Goal: Task Accomplishment & Management: Use online tool/utility

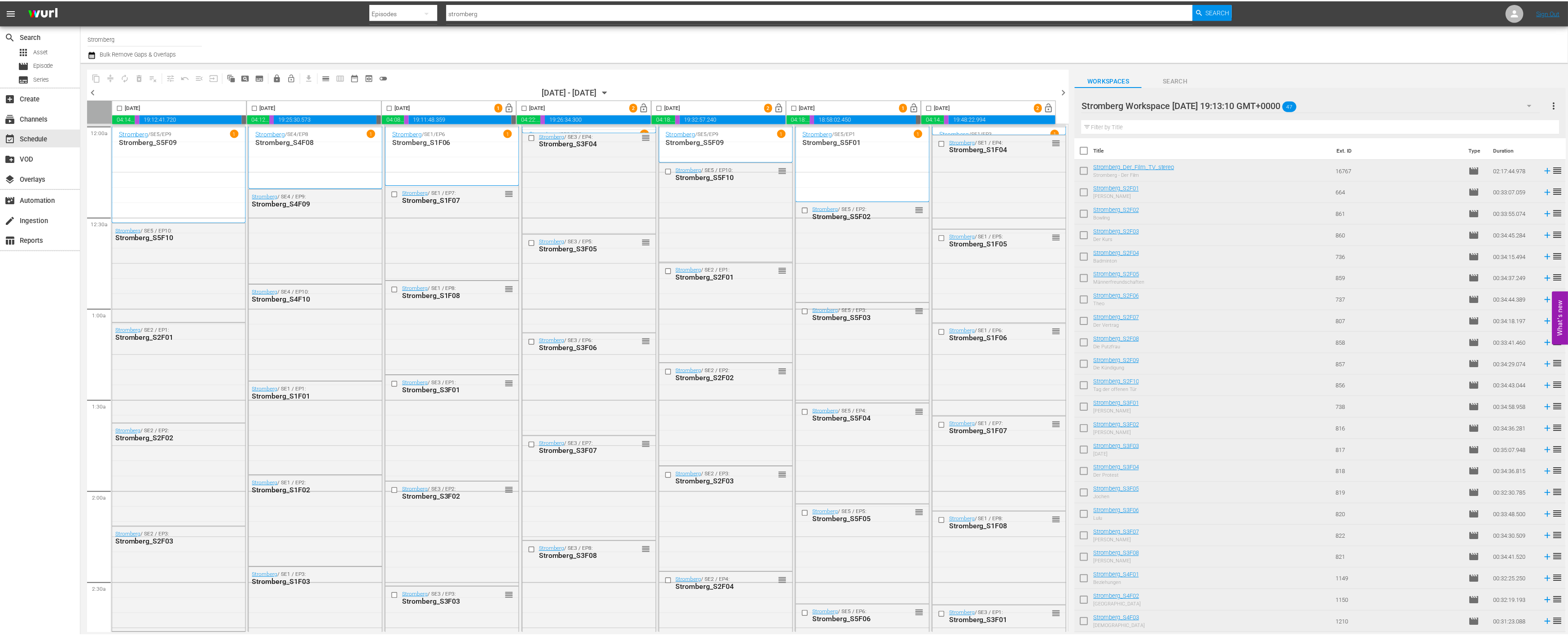
scroll to position [3885, 0]
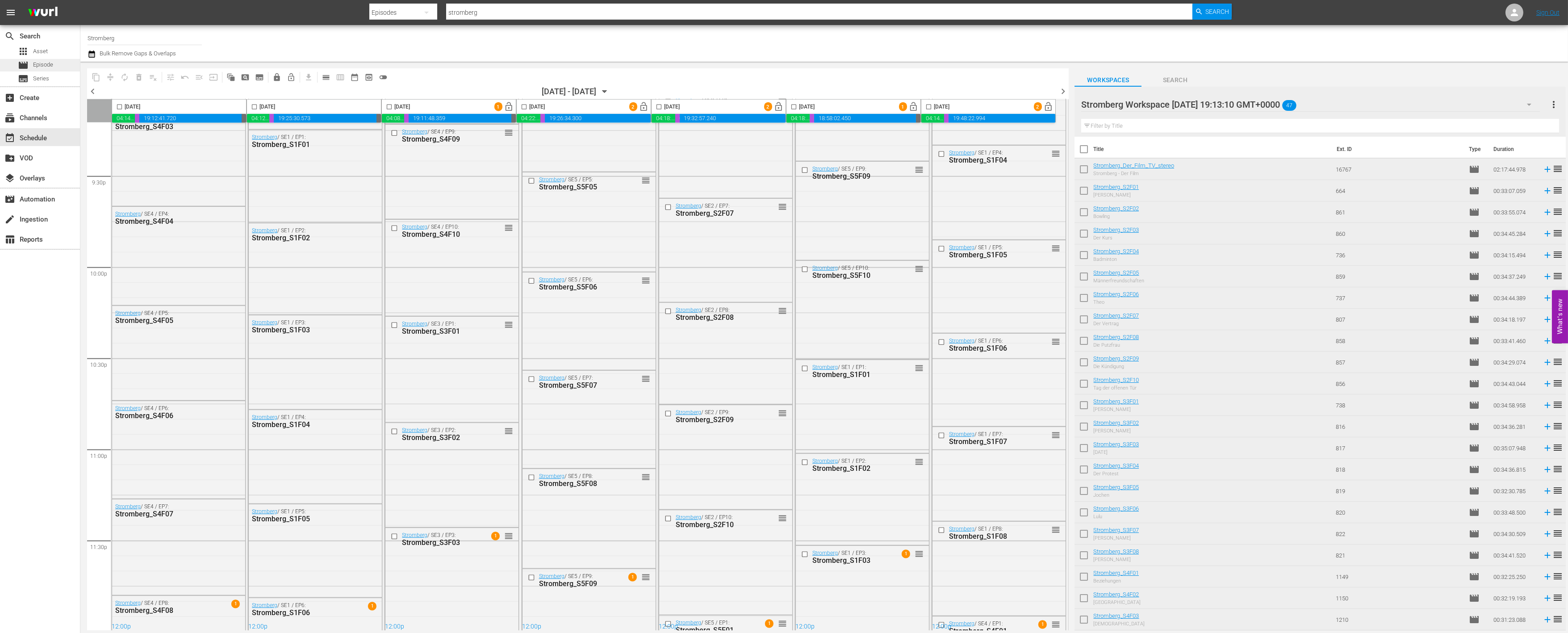
click at [51, 63] on span "Episode" at bounding box center [43, 64] width 20 height 9
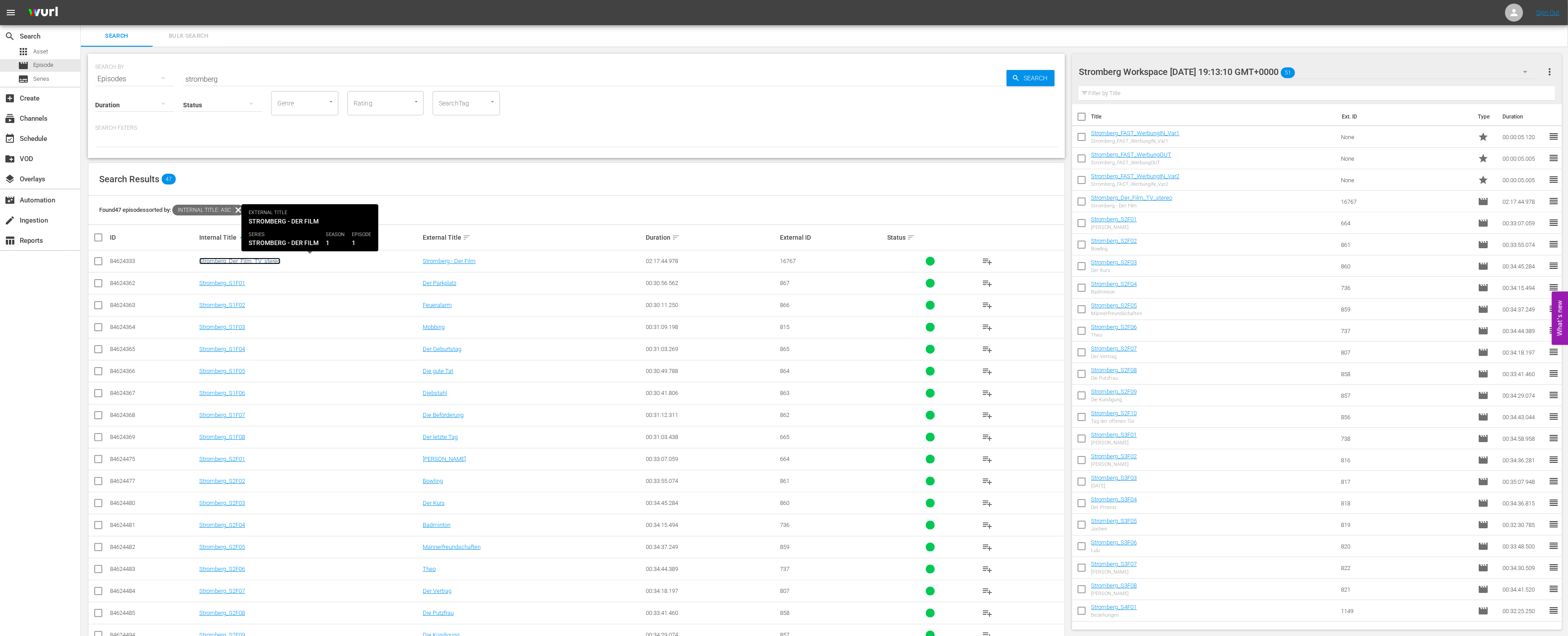
click at [252, 260] on link "Stromberg_Der_Film_TV_stereo" at bounding box center [240, 261] width 81 height 7
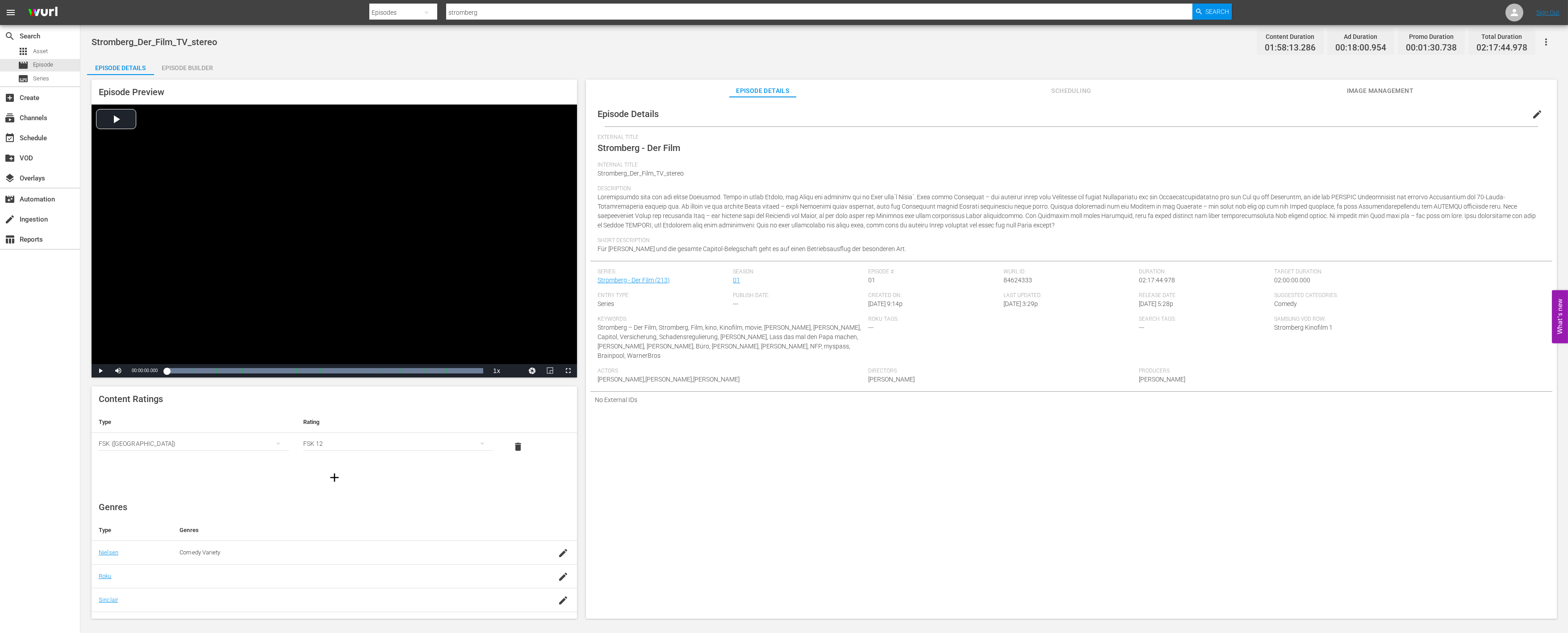
click at [195, 64] on div "Episode Builder" at bounding box center [187, 68] width 67 height 21
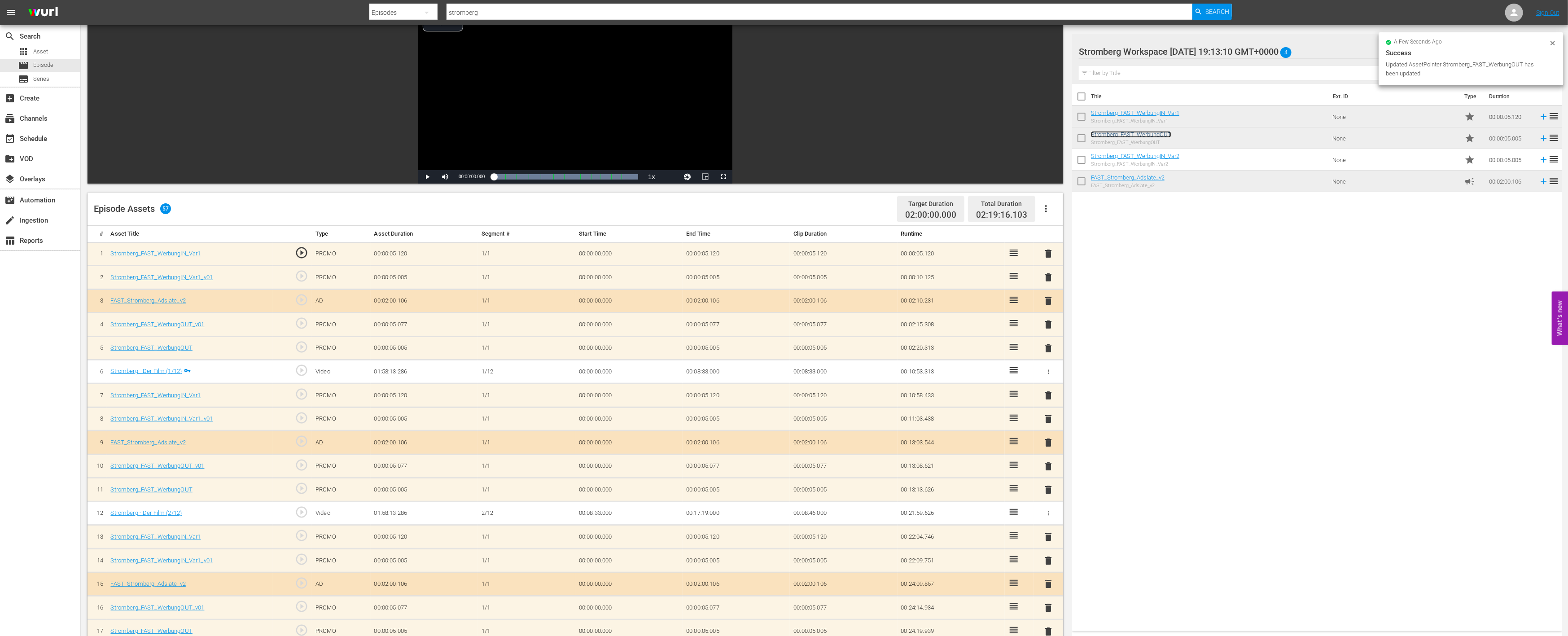
scroll to position [59, 0]
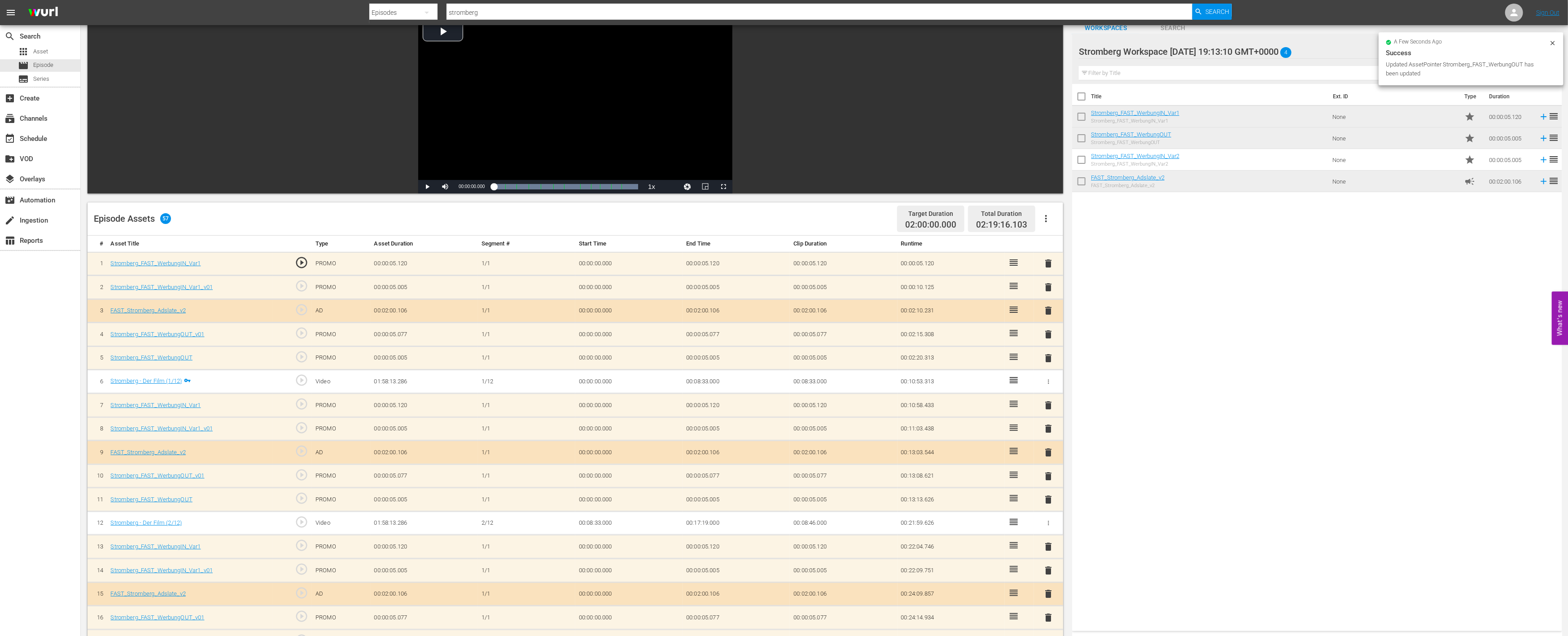
click at [1049, 286] on span "delete" at bounding box center [1049, 287] width 11 height 11
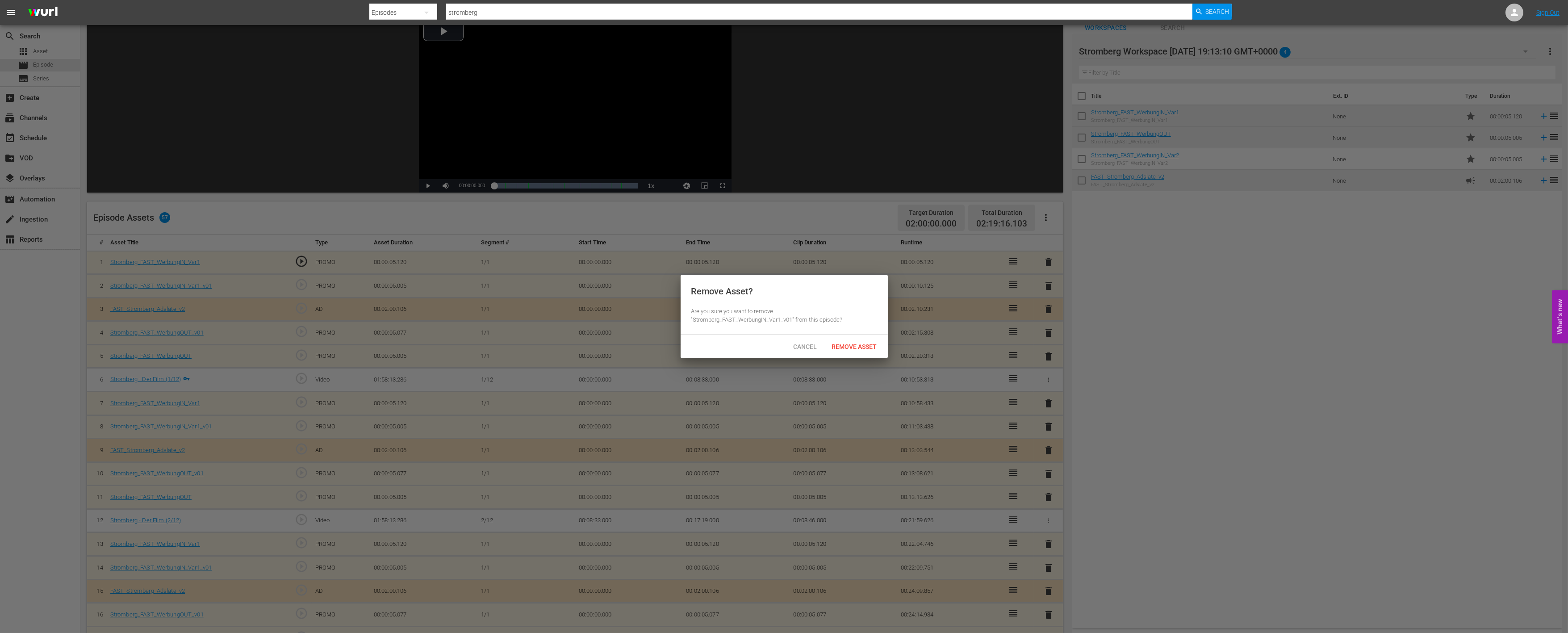
click at [855, 349] on span "Remove Asset" at bounding box center [855, 346] width 59 height 7
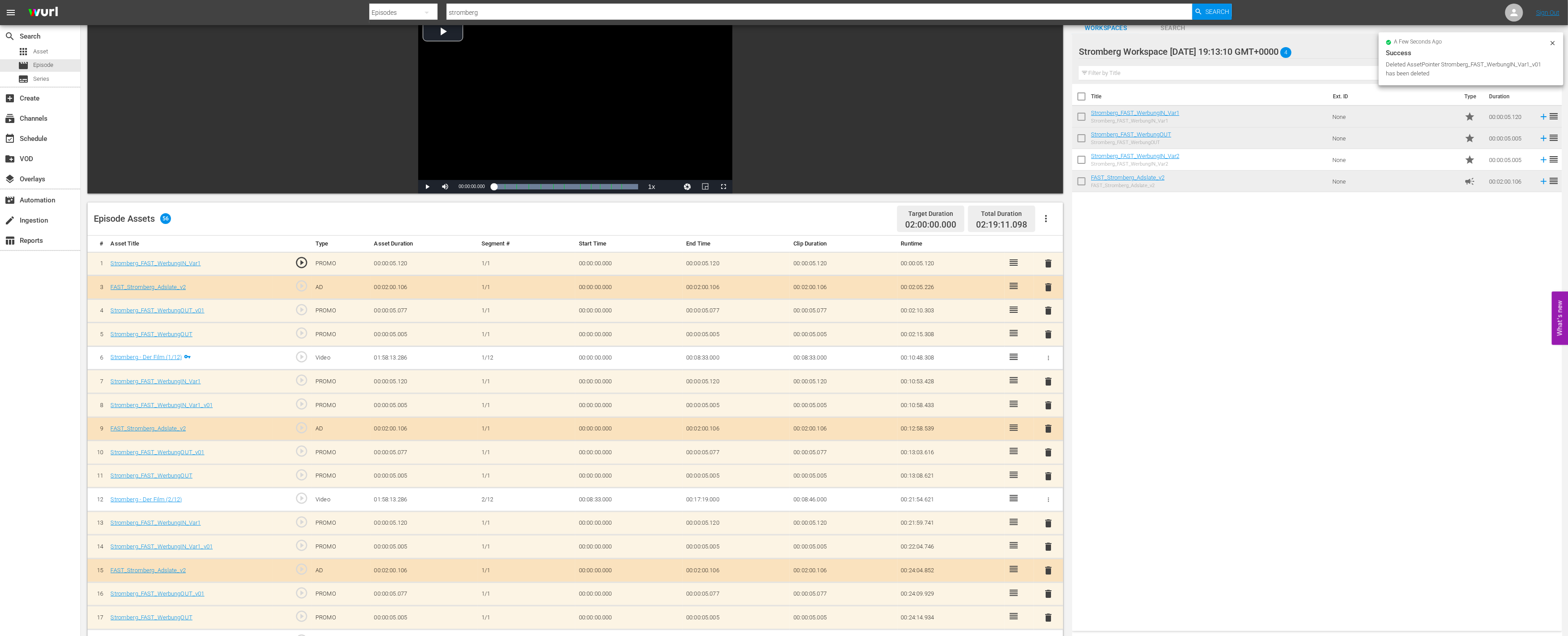
click at [1050, 306] on span "delete" at bounding box center [1049, 310] width 11 height 11
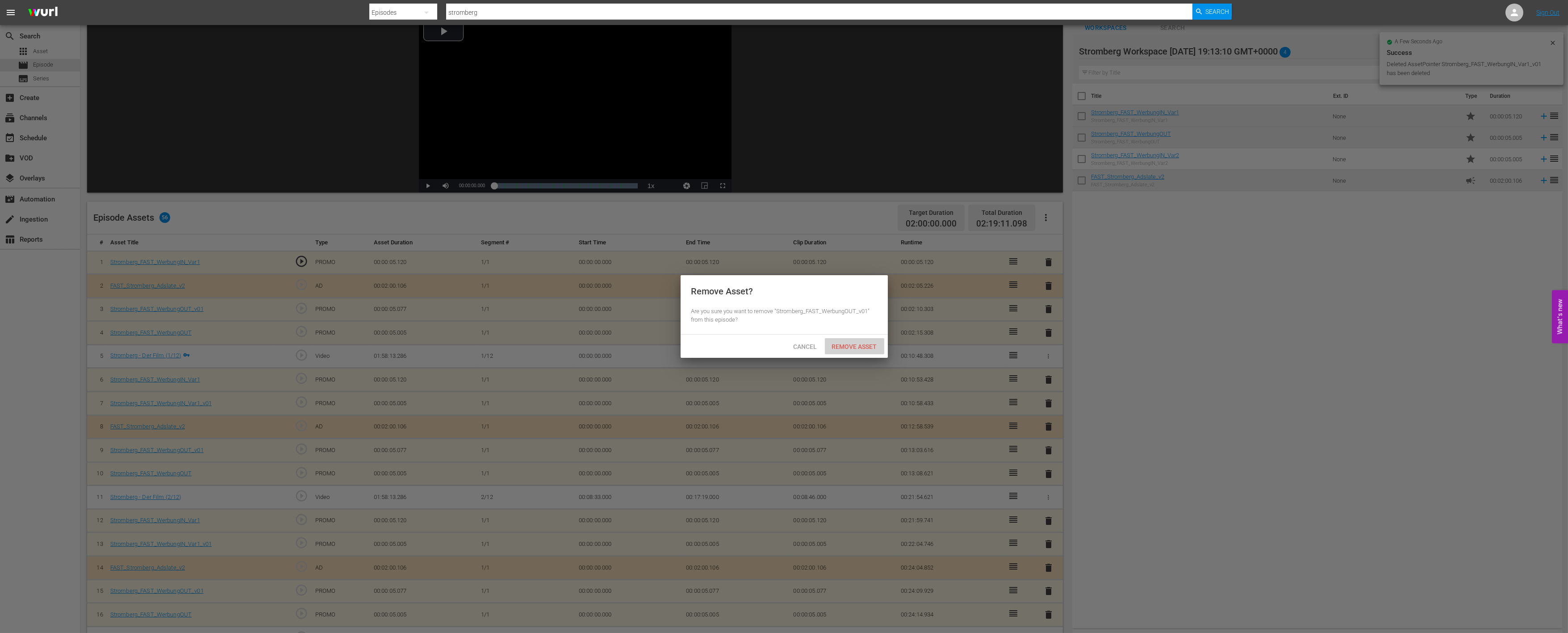
click at [853, 350] on div "Remove Asset" at bounding box center [855, 346] width 59 height 16
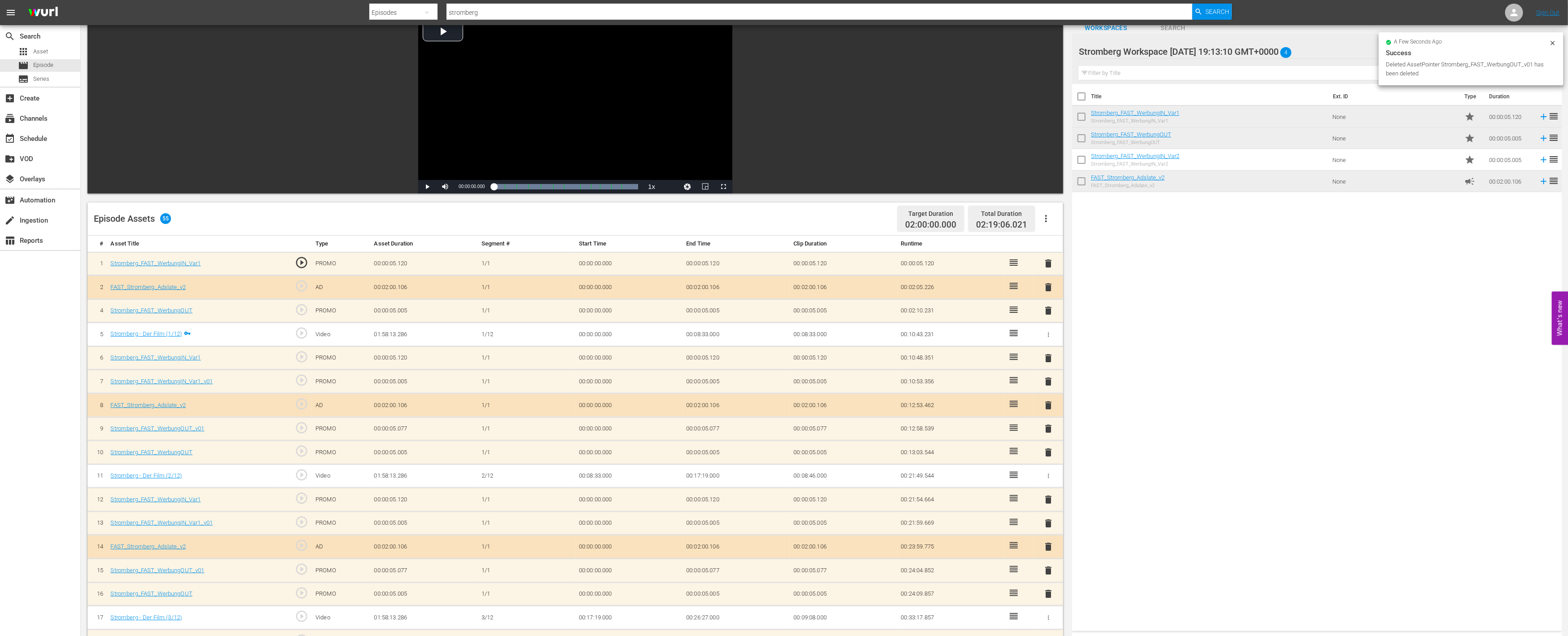
click at [1051, 376] on span "delete" at bounding box center [1049, 381] width 11 height 11
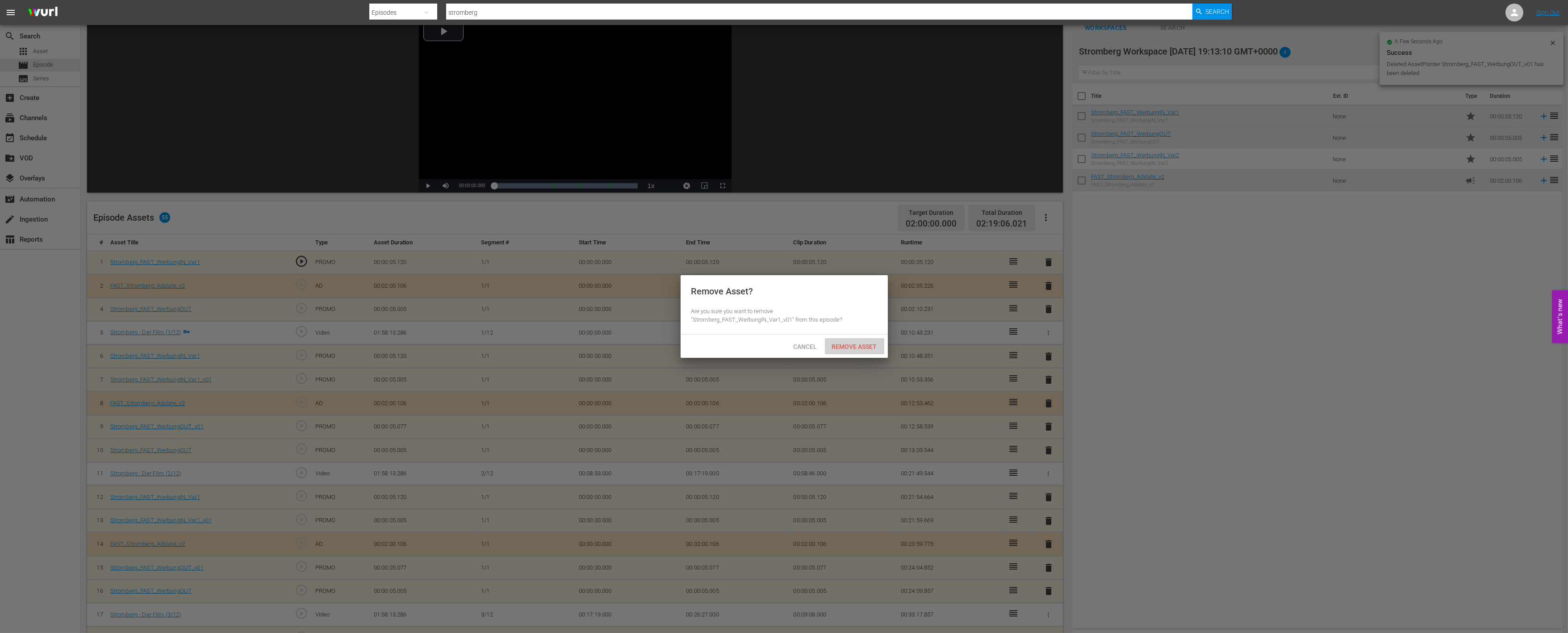
click at [852, 346] on span "Remove Asset" at bounding box center [855, 346] width 59 height 7
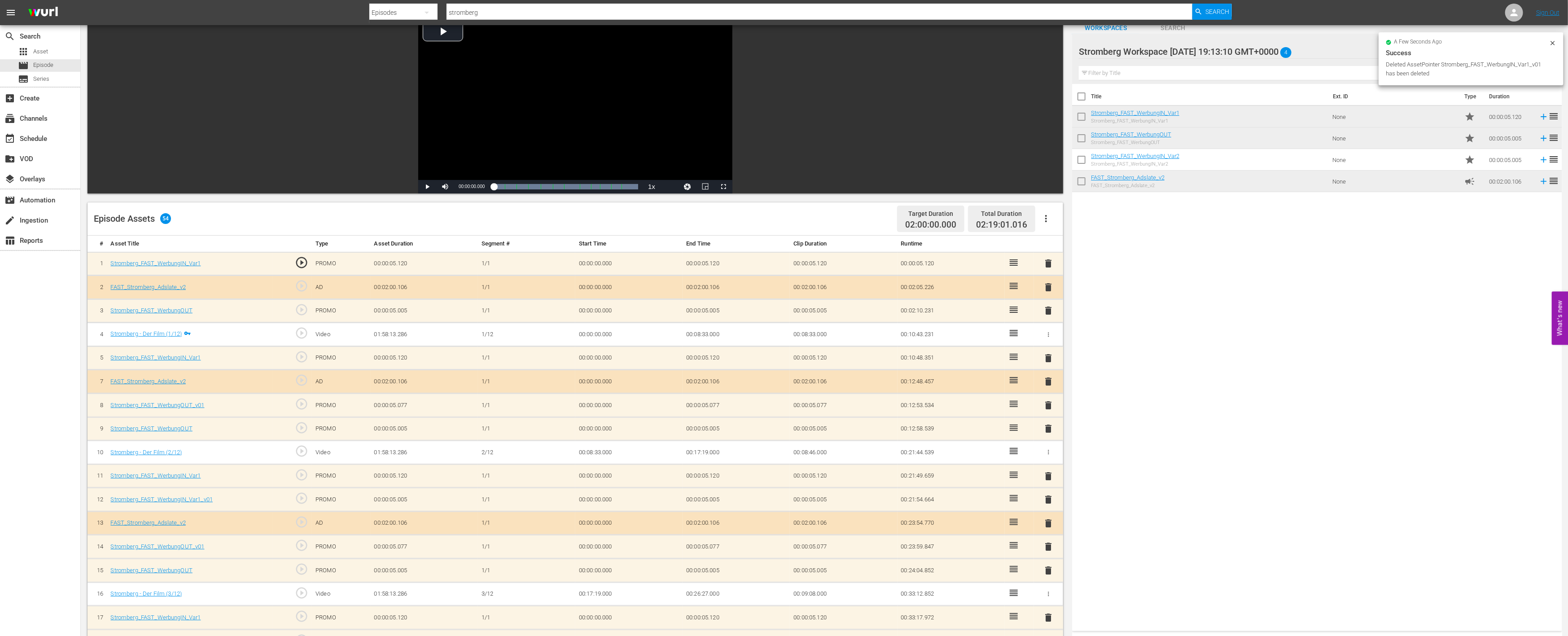
click at [1048, 406] on span "delete" at bounding box center [1049, 405] width 11 height 11
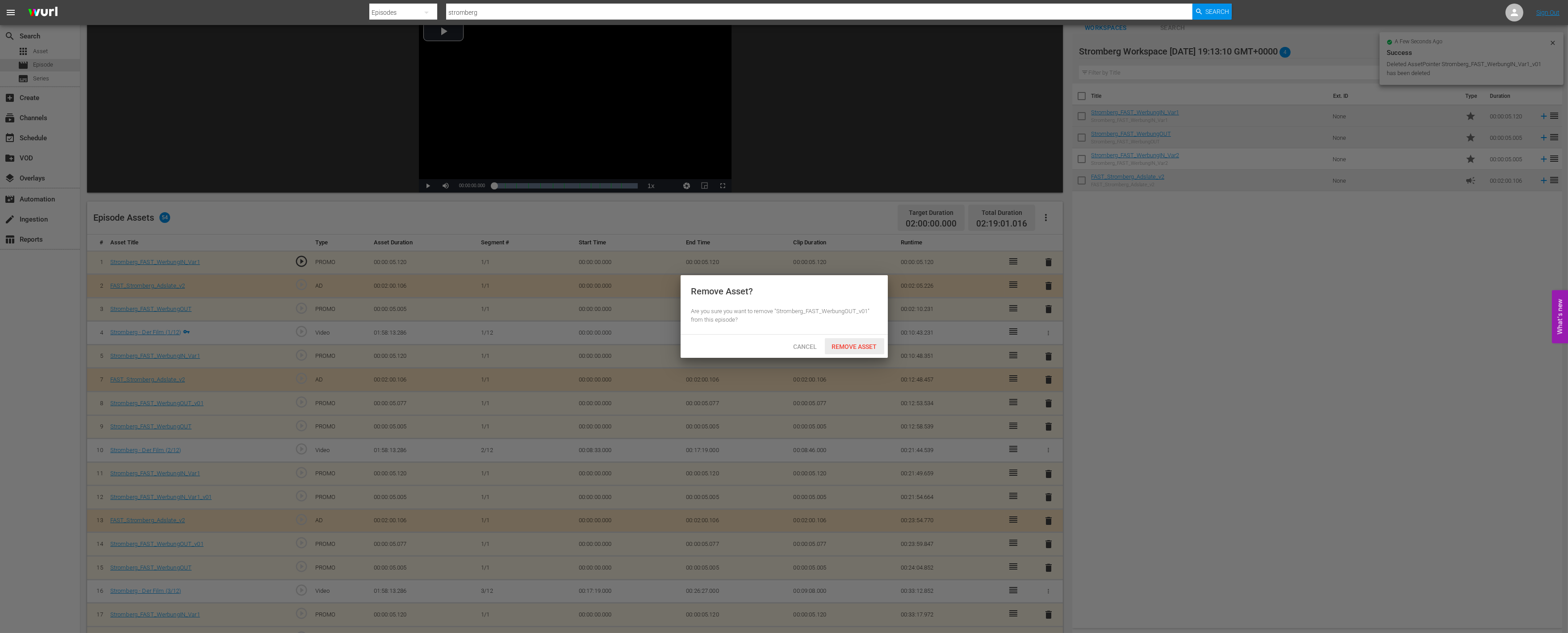
click at [861, 350] on div "Remove Asset" at bounding box center [855, 346] width 59 height 16
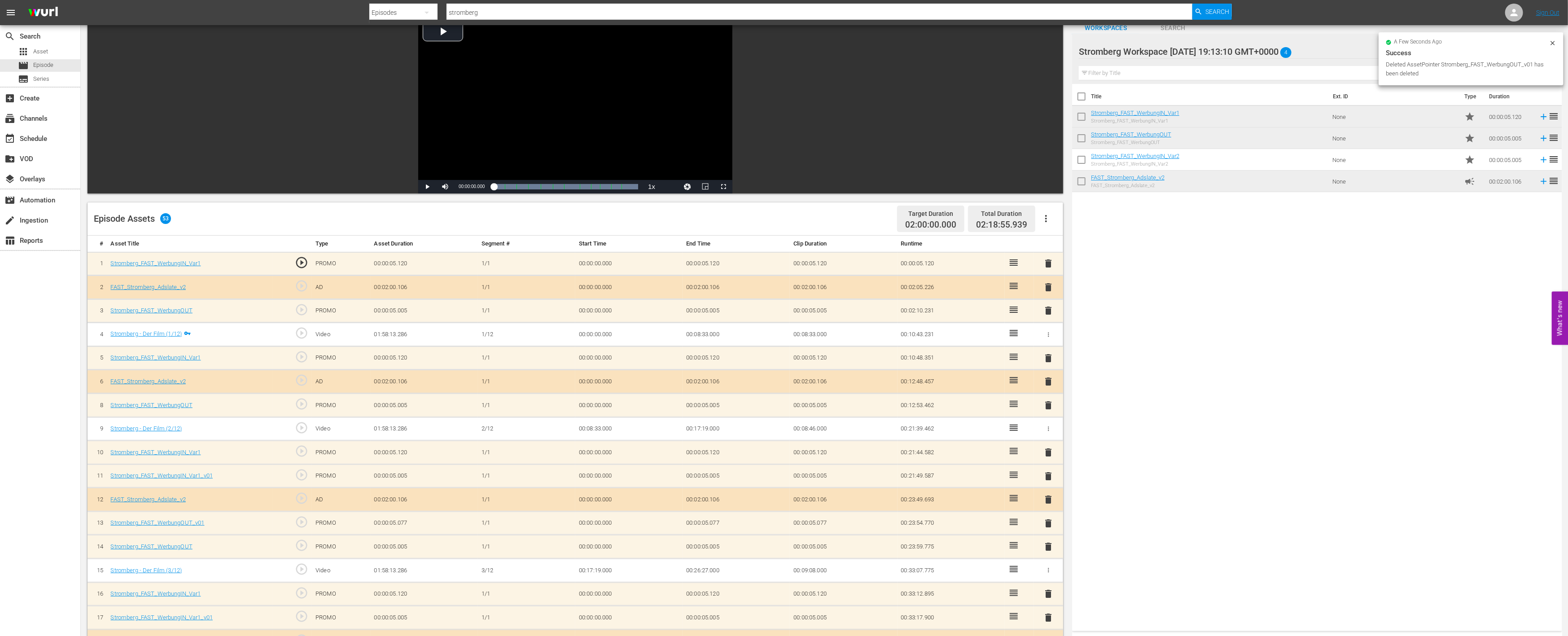
click at [1049, 472] on span "delete" at bounding box center [1049, 475] width 11 height 11
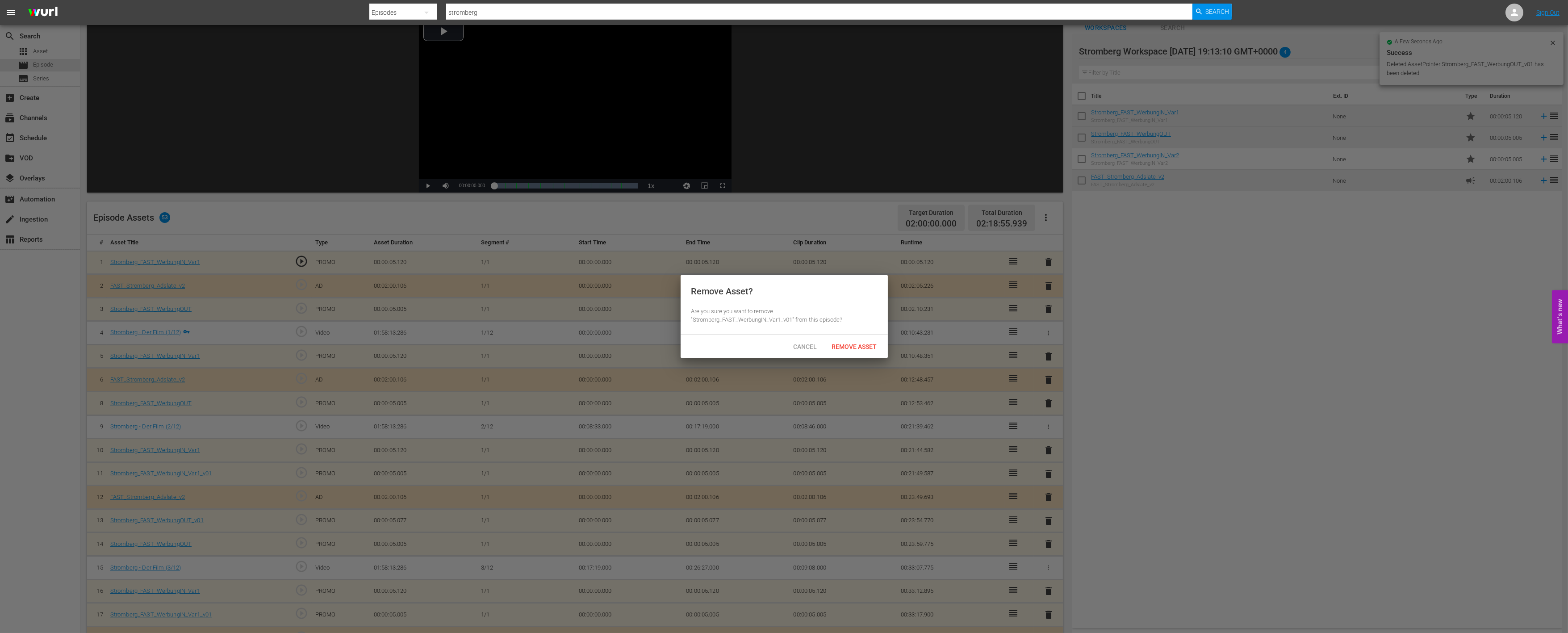
click at [863, 350] on div "Remove Asset" at bounding box center [855, 346] width 59 height 16
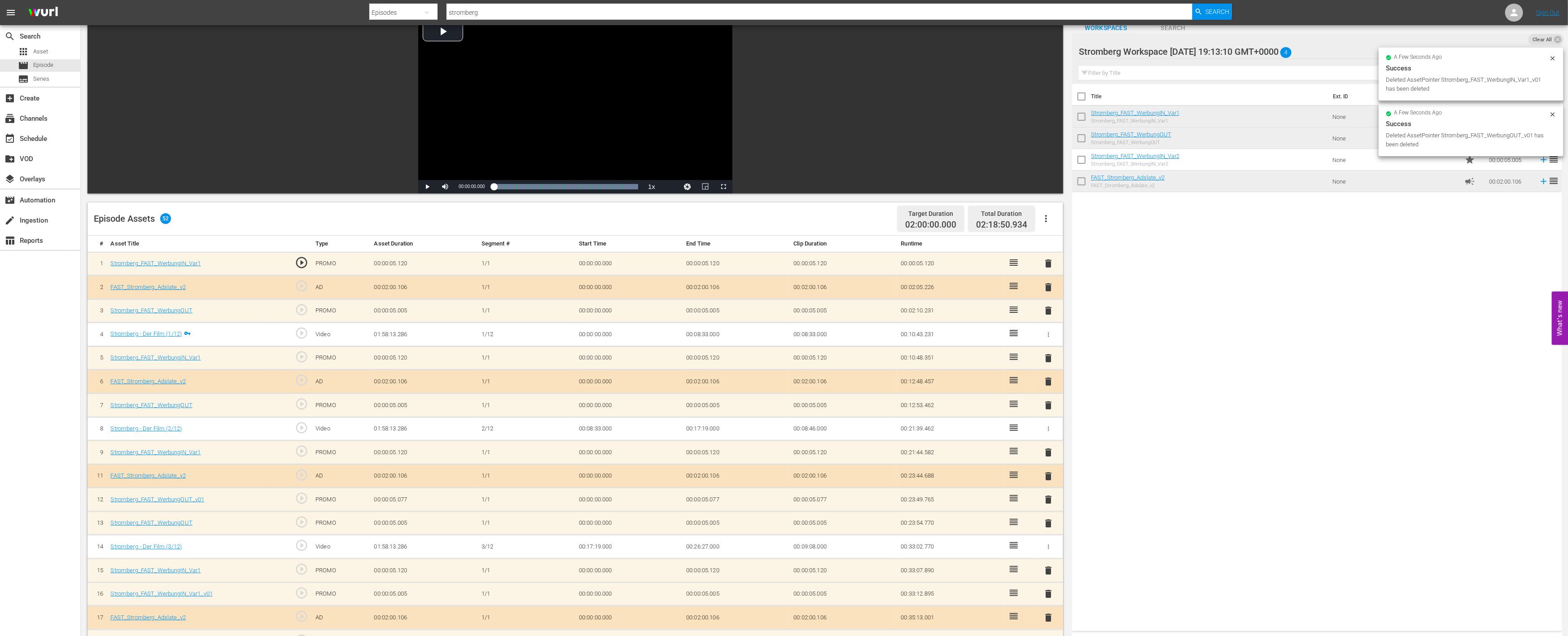
click at [1046, 499] on span "delete" at bounding box center [1049, 499] width 11 height 11
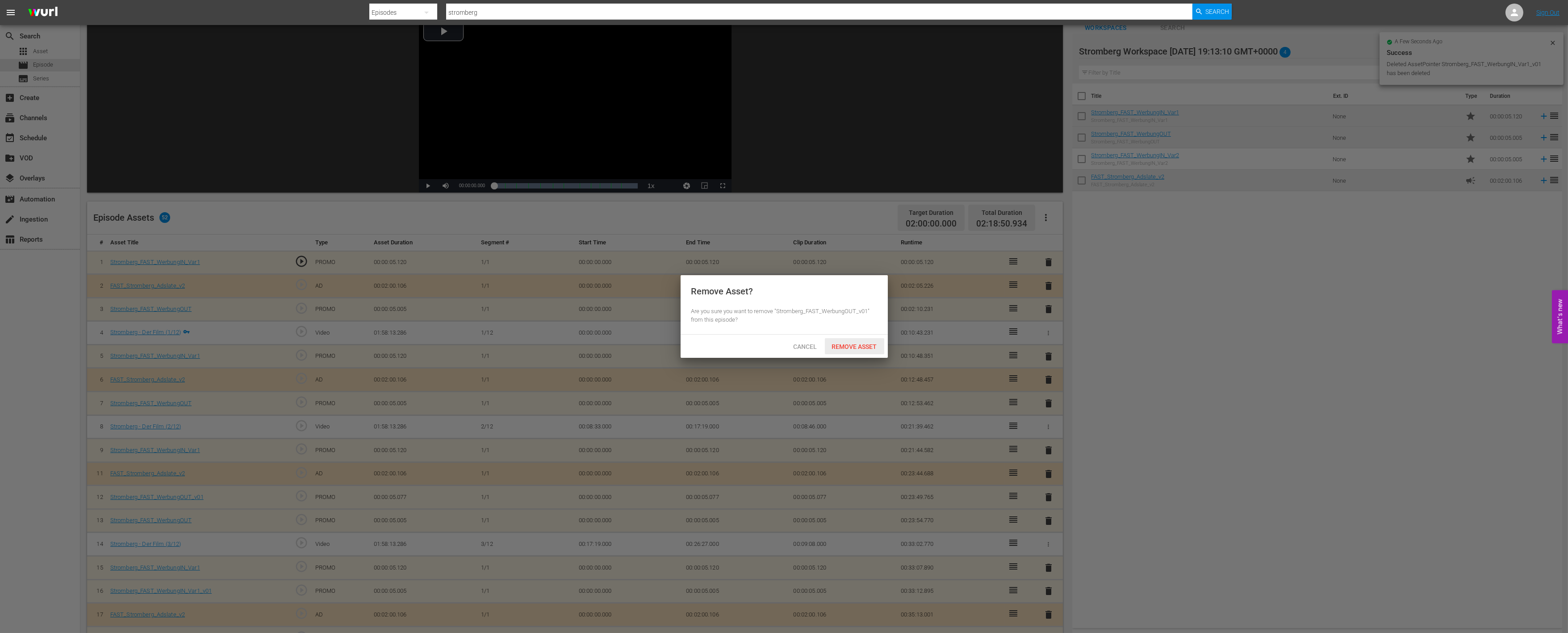
click at [860, 351] on div "Remove Asset" at bounding box center [855, 346] width 59 height 16
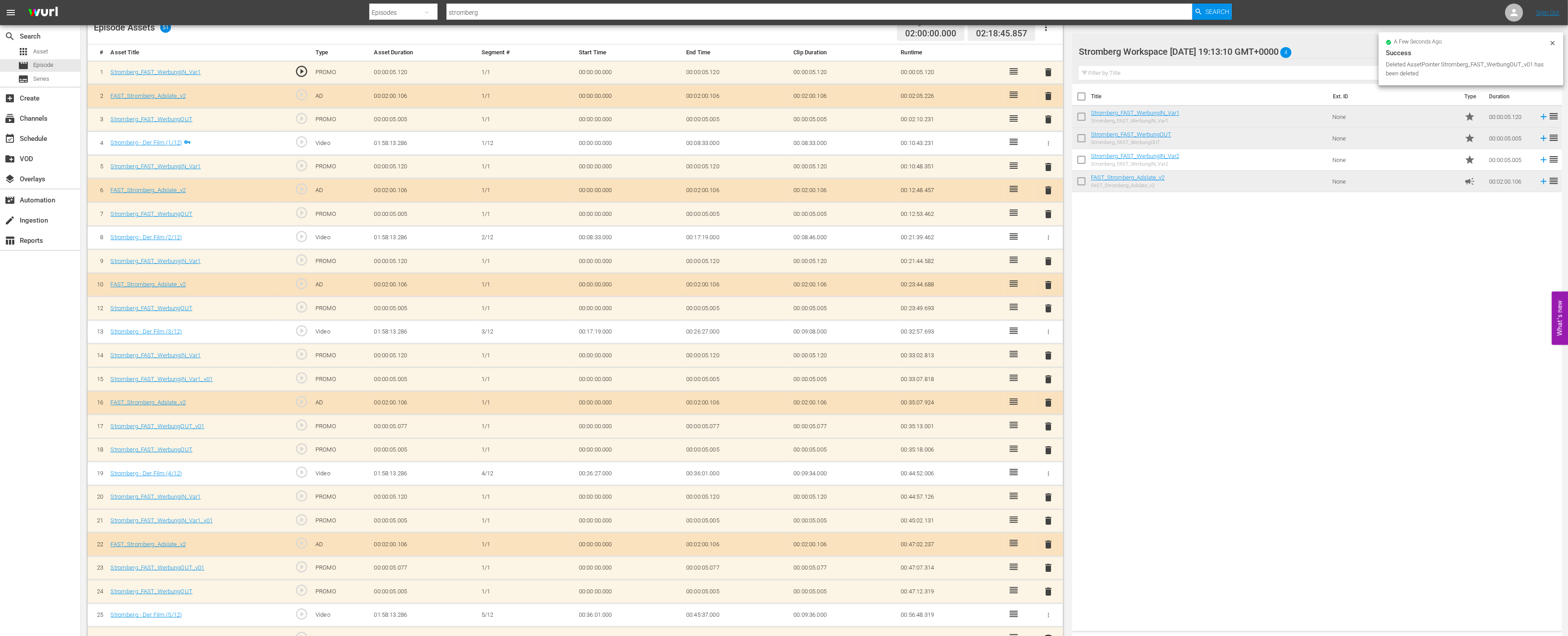
scroll to position [308, 0]
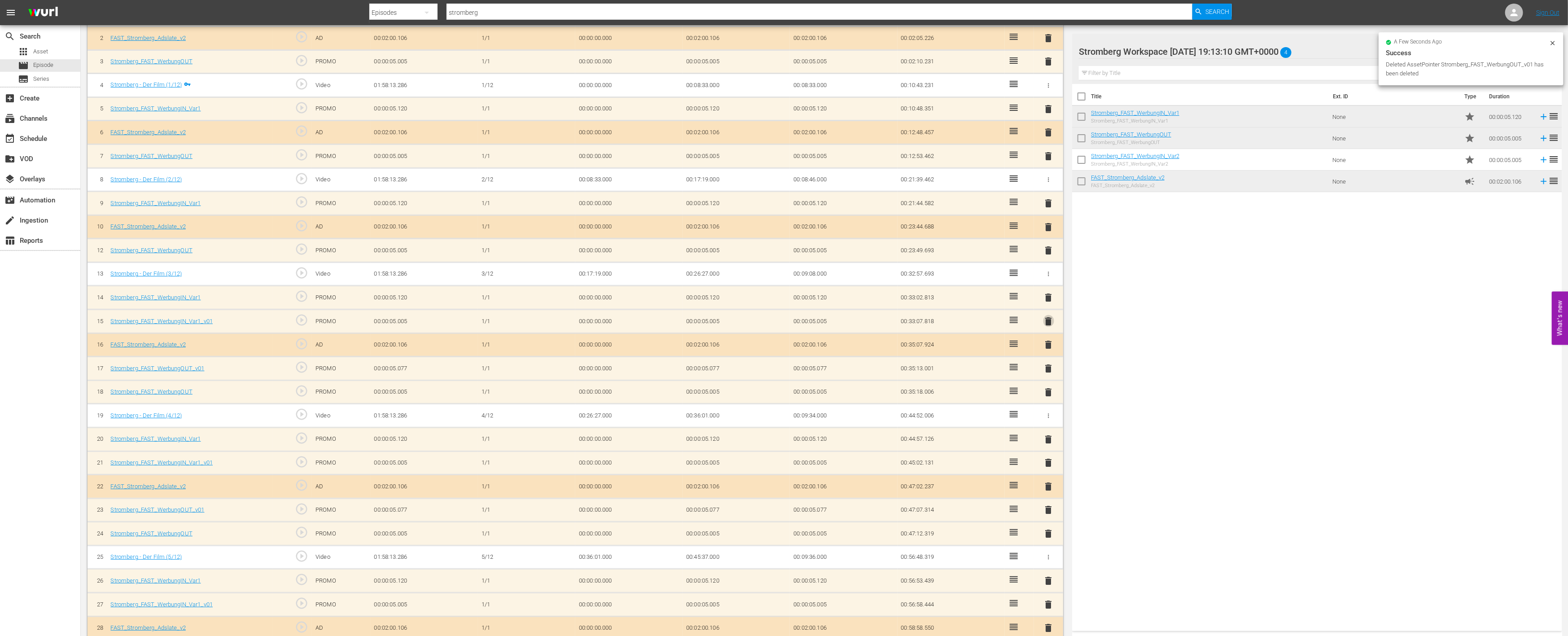
click at [1049, 316] on span "delete" at bounding box center [1049, 320] width 11 height 11
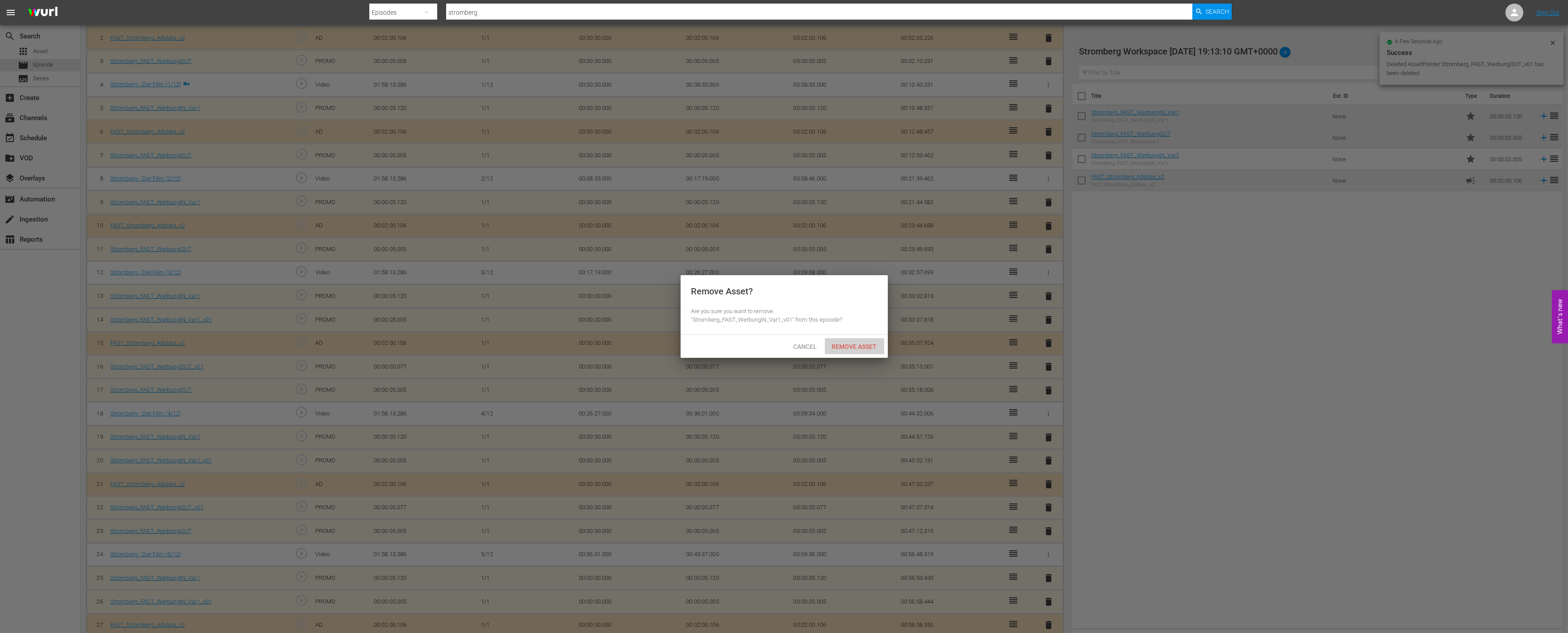
click at [867, 343] on span "Remove Asset" at bounding box center [855, 346] width 59 height 7
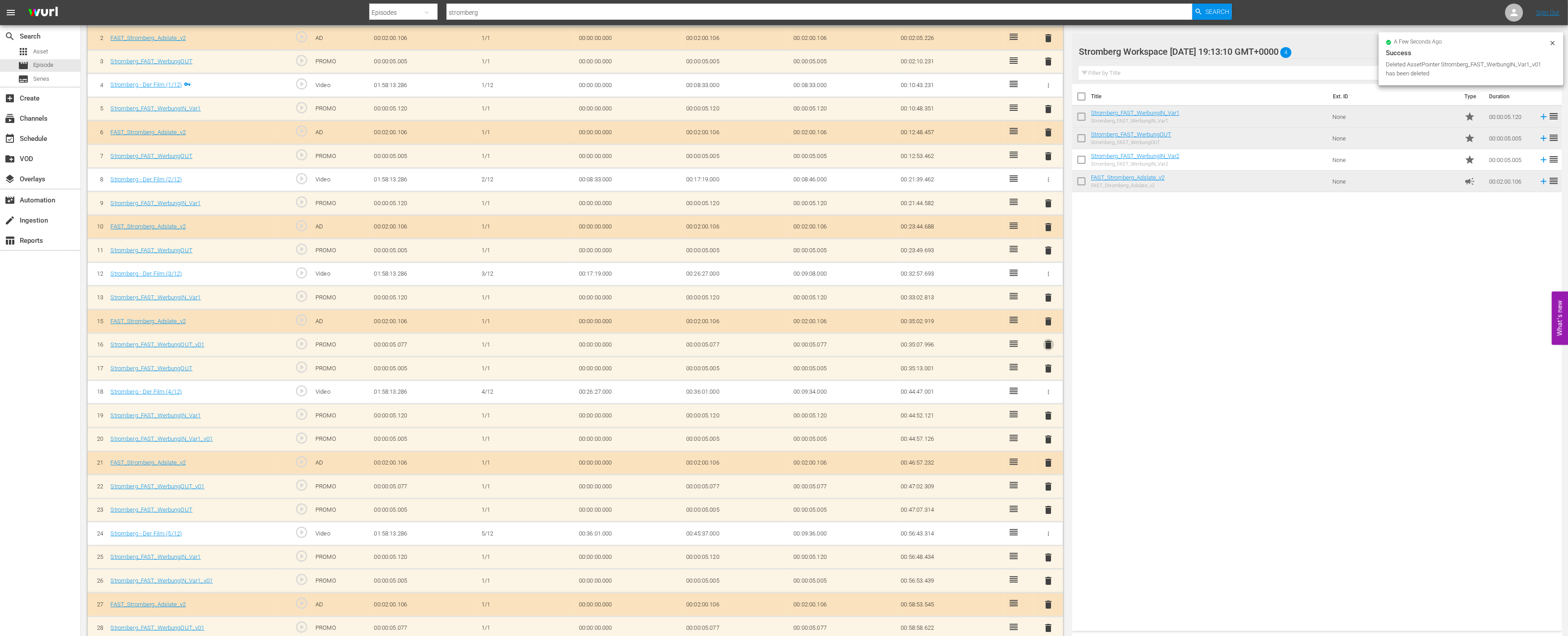
click at [1048, 344] on span "delete" at bounding box center [1049, 344] width 11 height 11
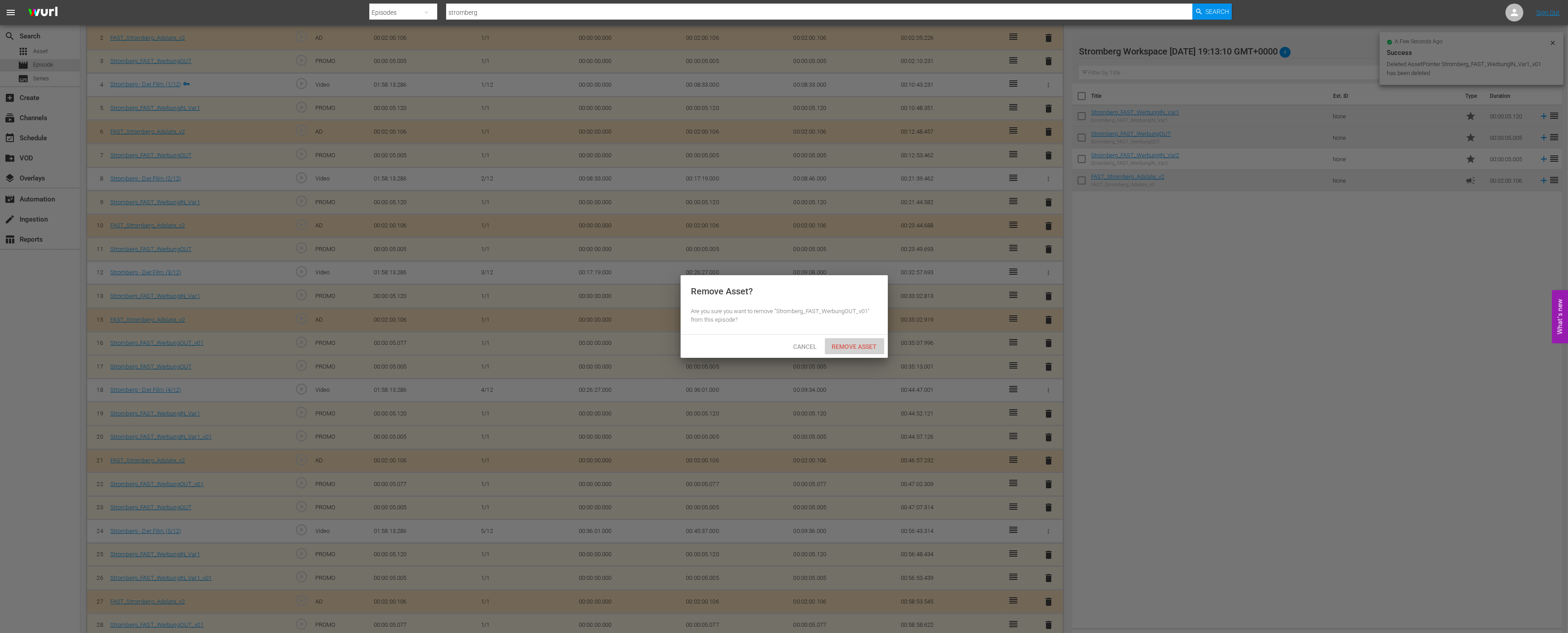
click at [846, 343] on span "Remove Asset" at bounding box center [855, 346] width 59 height 7
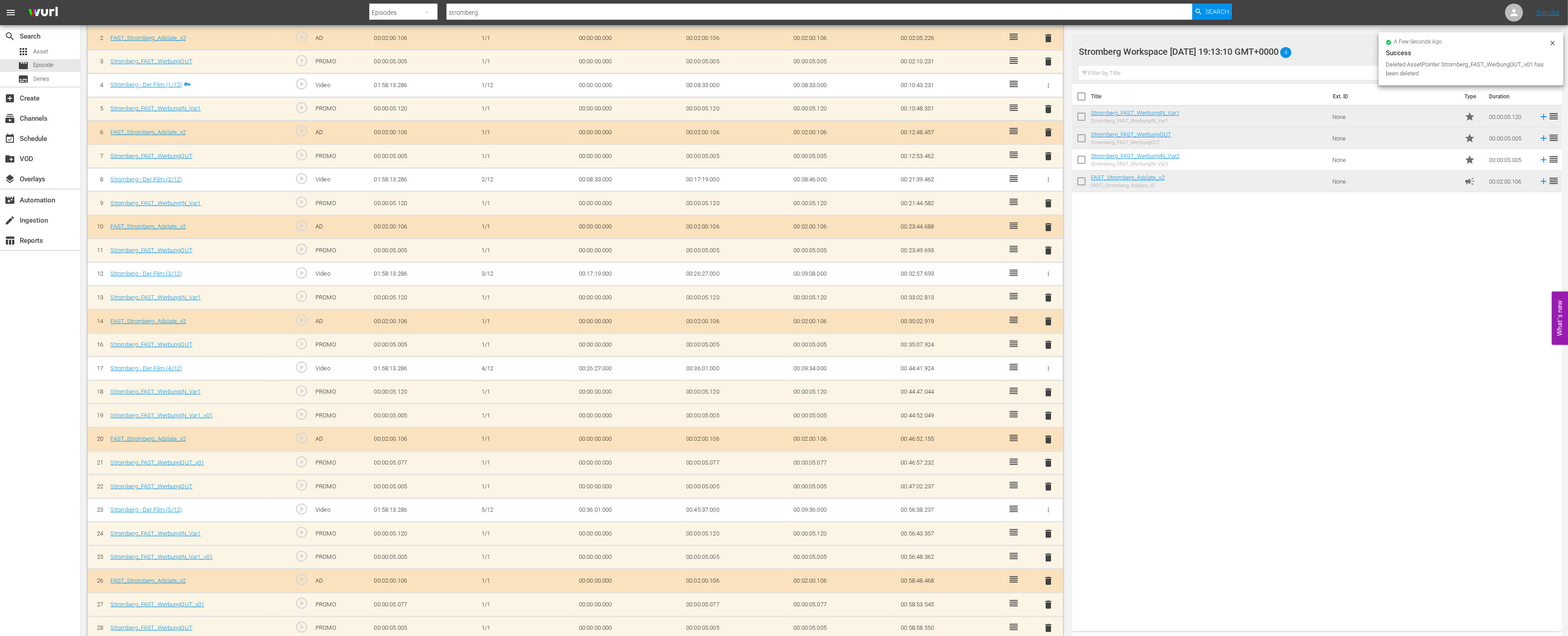
click at [1048, 416] on span "delete" at bounding box center [1049, 415] width 11 height 11
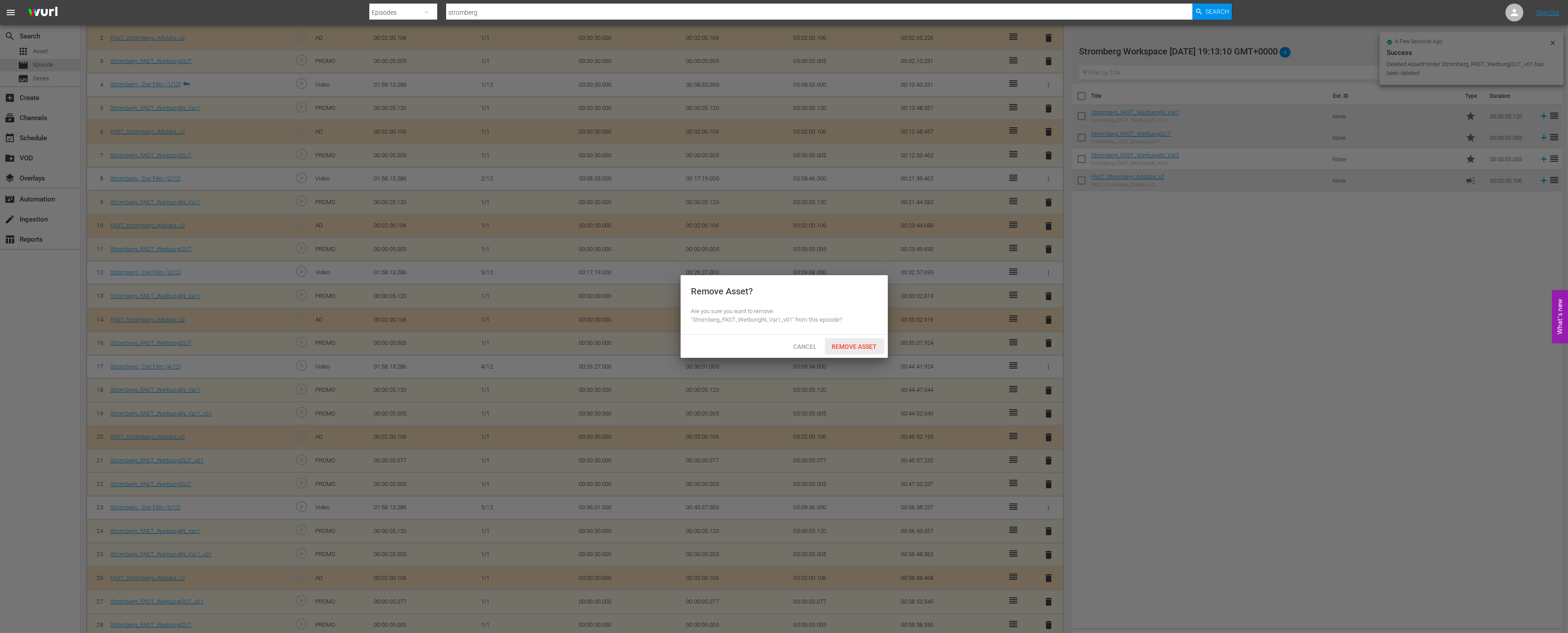
click at [858, 349] on span "Remove Asset" at bounding box center [855, 346] width 59 height 7
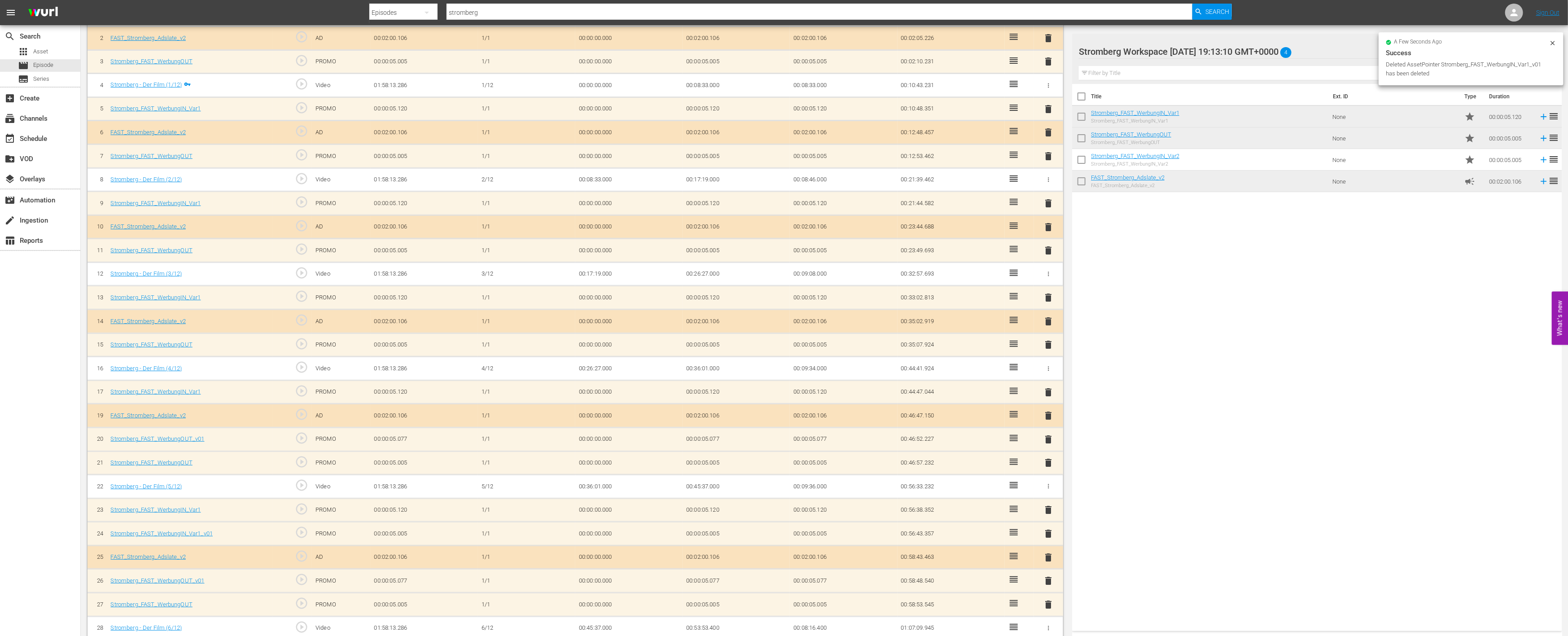
click at [1046, 441] on span "delete" at bounding box center [1049, 439] width 11 height 11
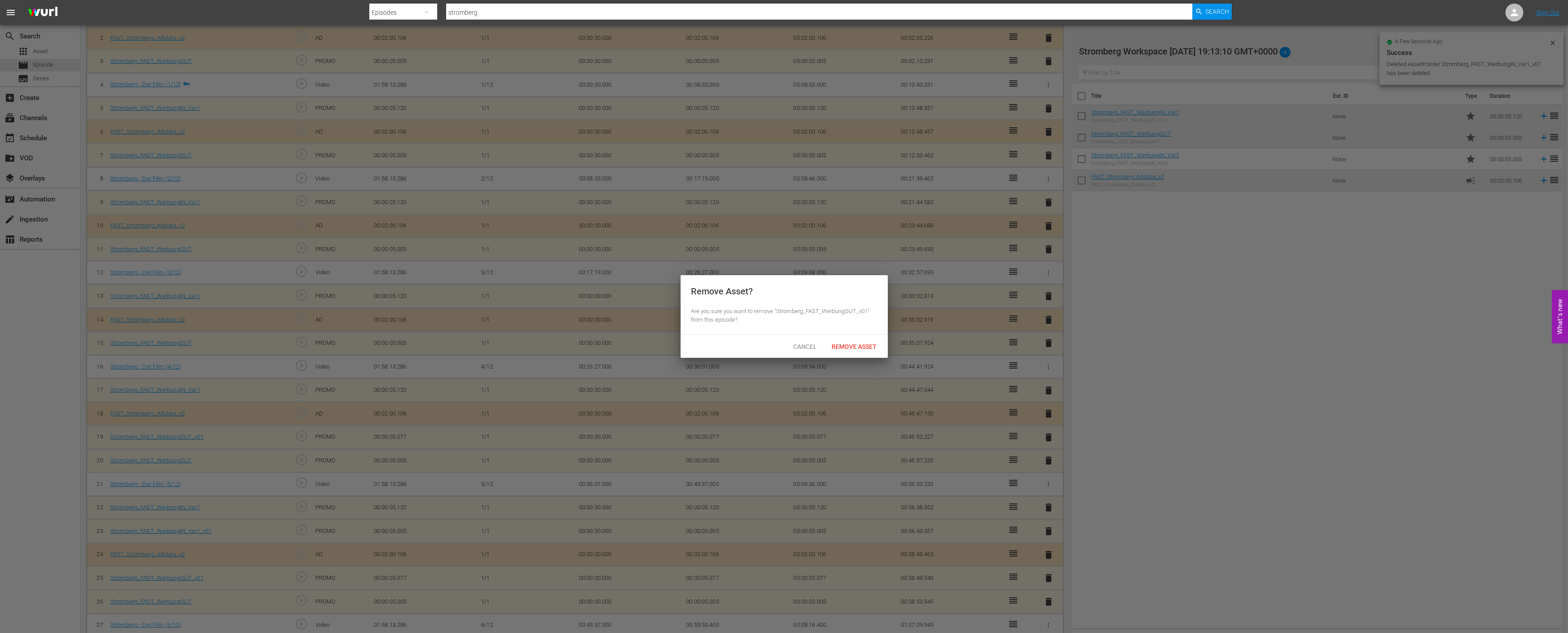
click at [866, 350] on div "Remove Asset" at bounding box center [855, 346] width 59 height 16
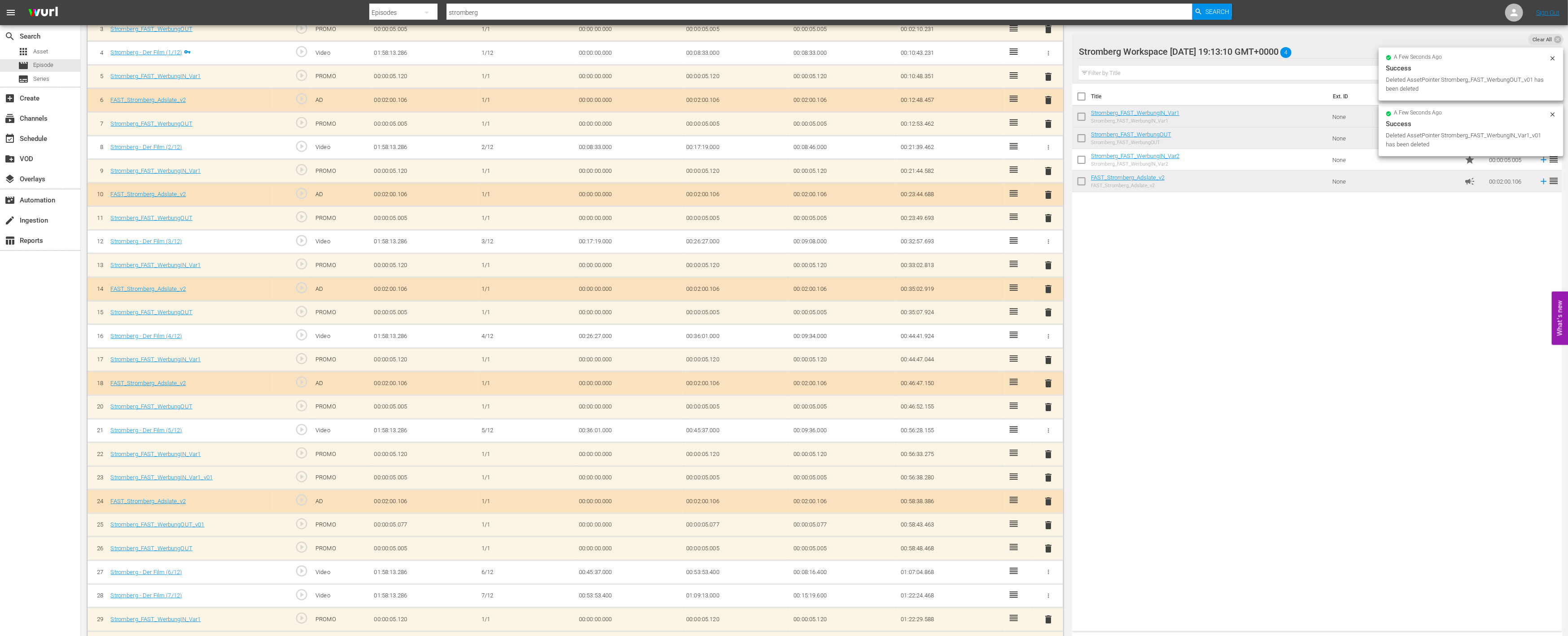
scroll to position [407, 0]
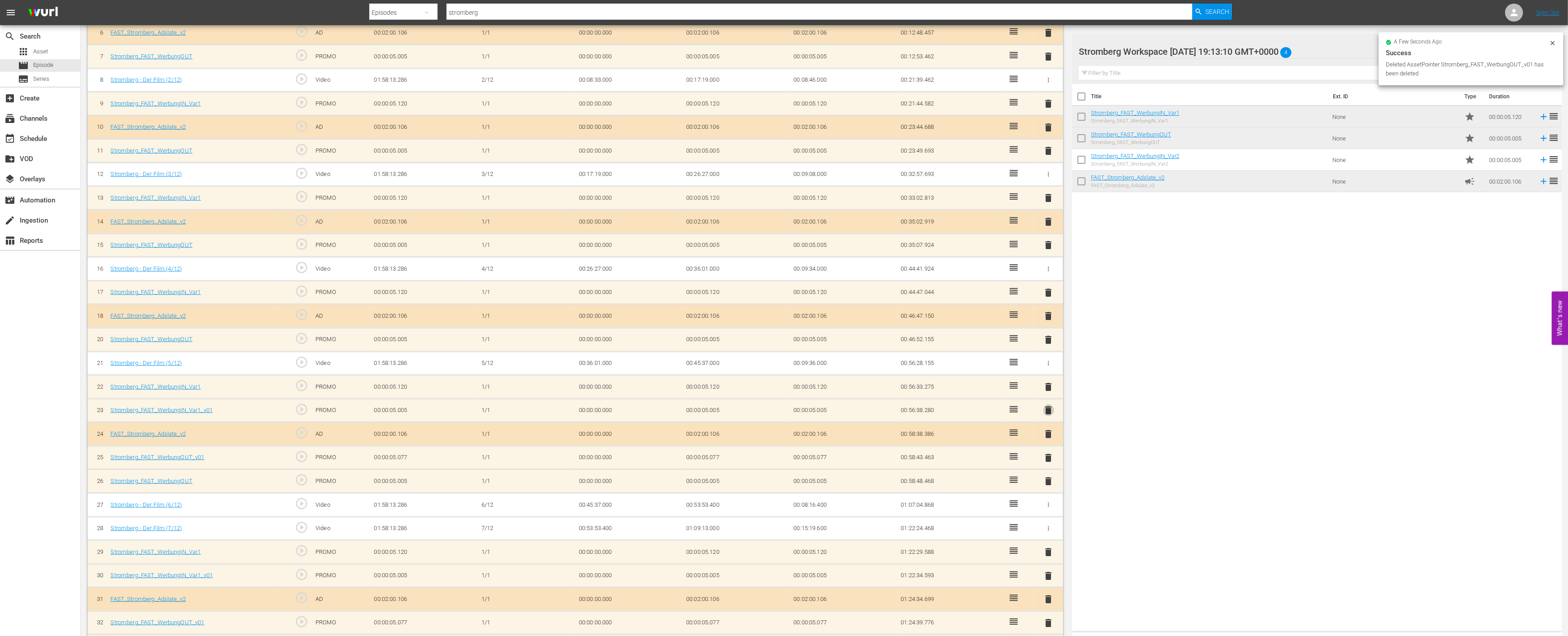
click at [1048, 407] on span "delete" at bounding box center [1049, 410] width 11 height 11
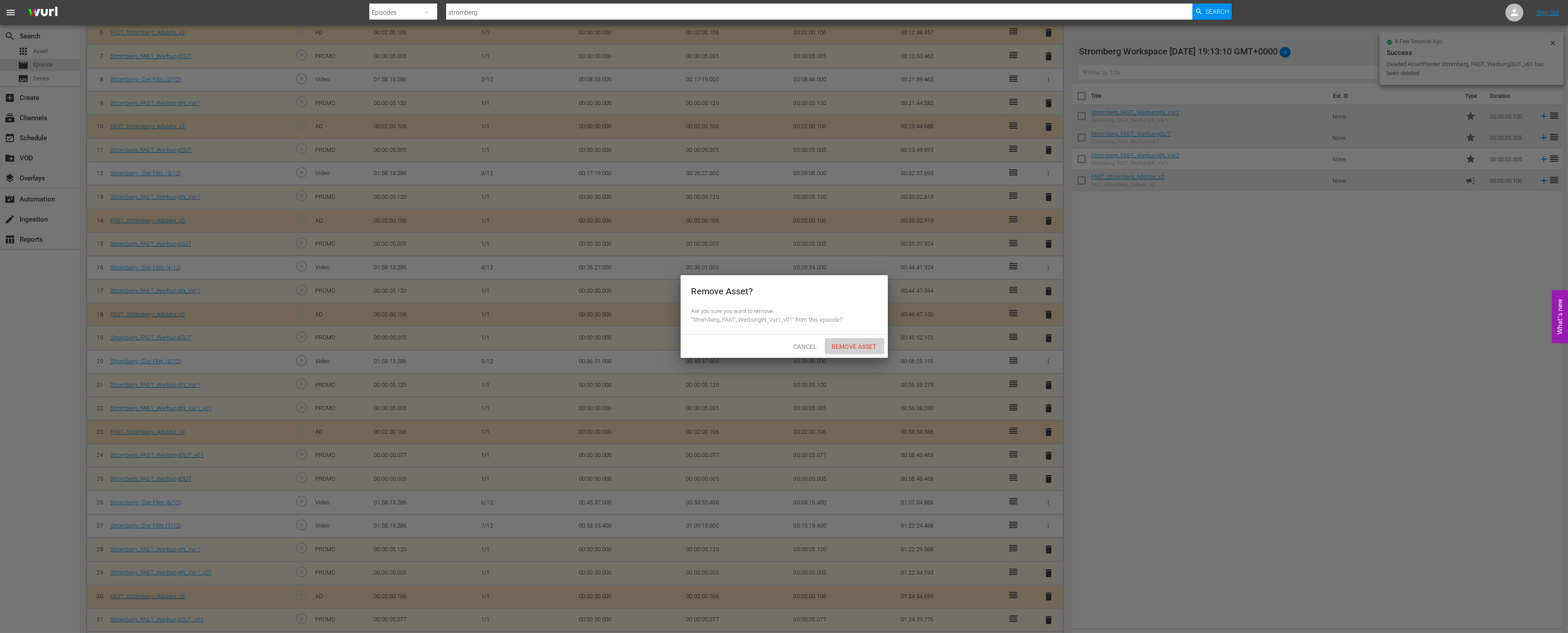
click at [865, 349] on div "Remove Asset" at bounding box center [855, 346] width 59 height 16
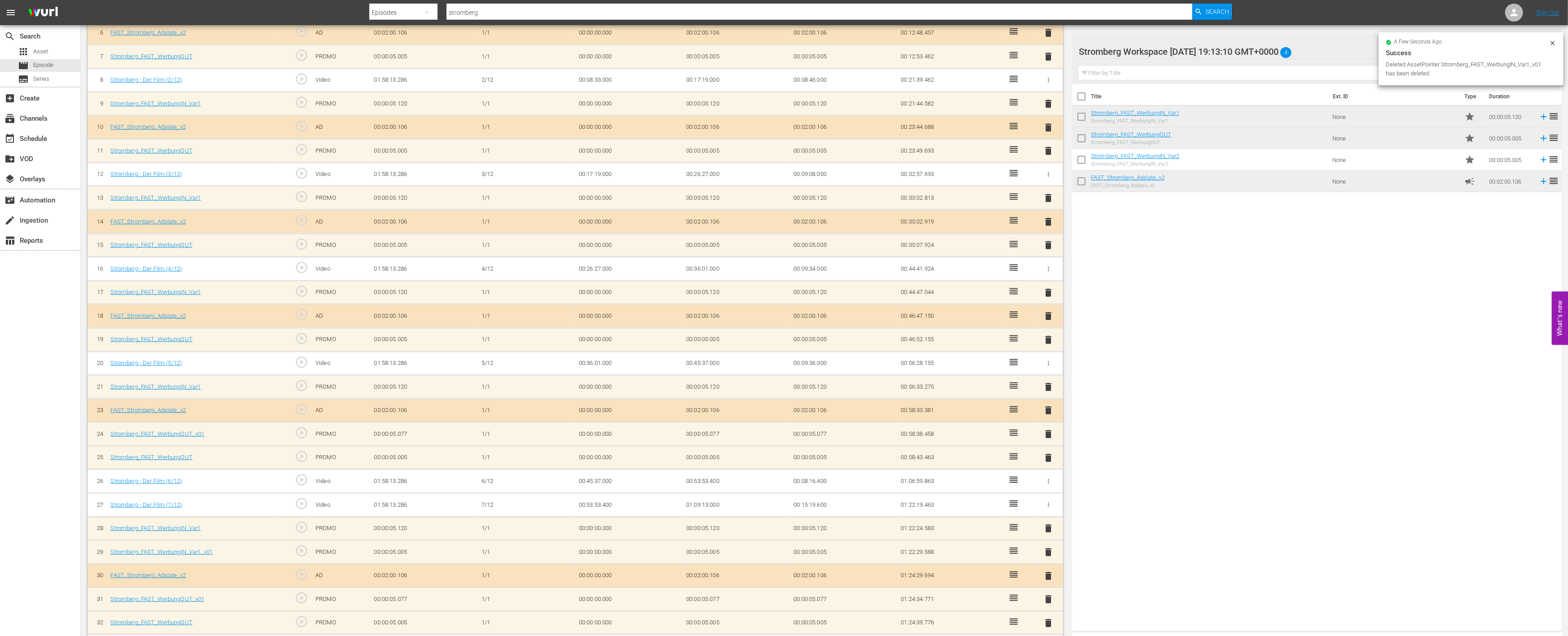
click at [1049, 431] on span "delete" at bounding box center [1049, 433] width 11 height 11
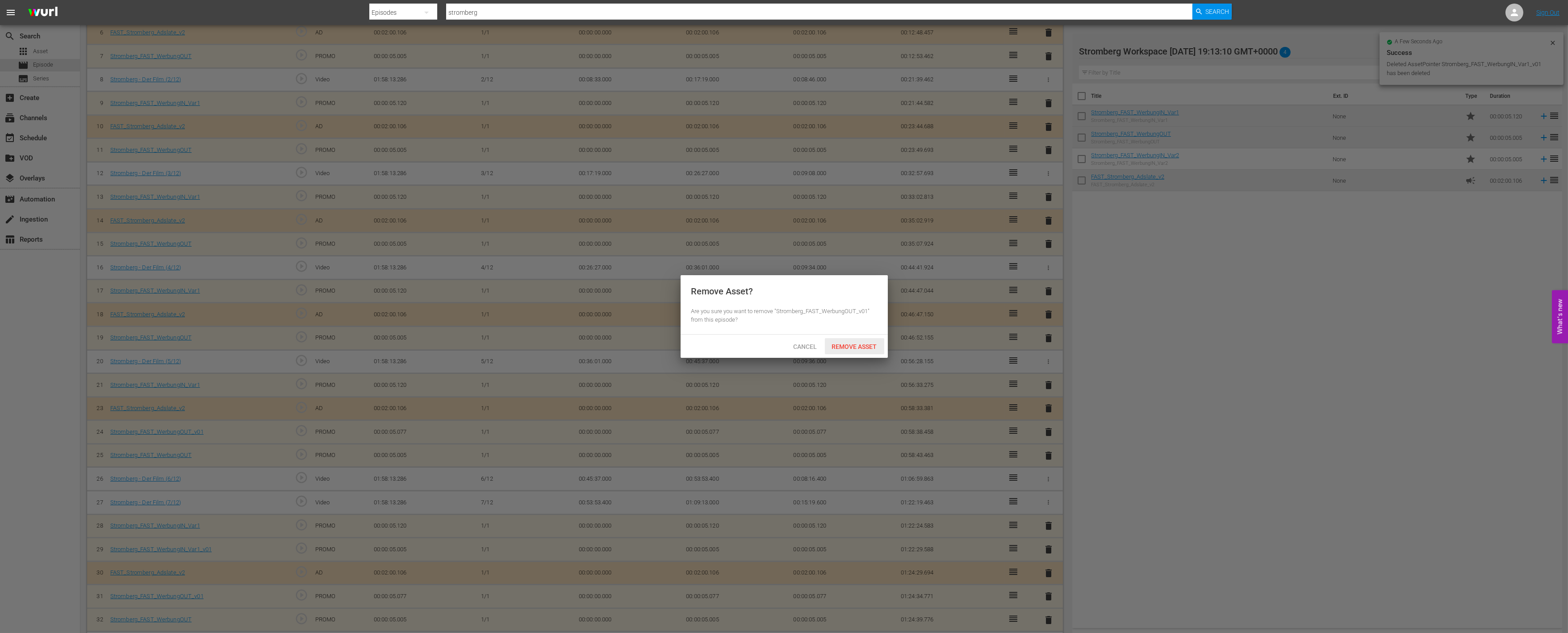
click at [865, 349] on span "Remove Asset" at bounding box center [855, 346] width 59 height 7
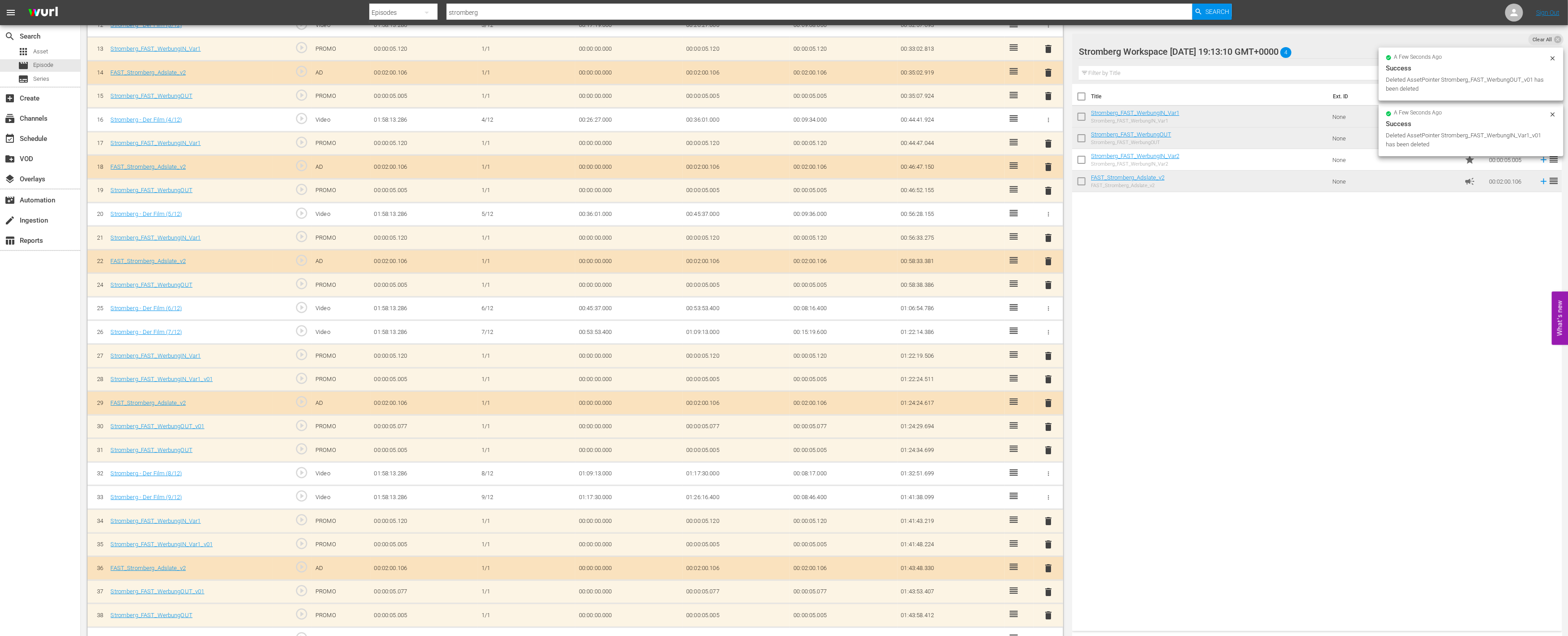
scroll to position [557, 0]
click at [1050, 374] on span "delete" at bounding box center [1049, 378] width 11 height 11
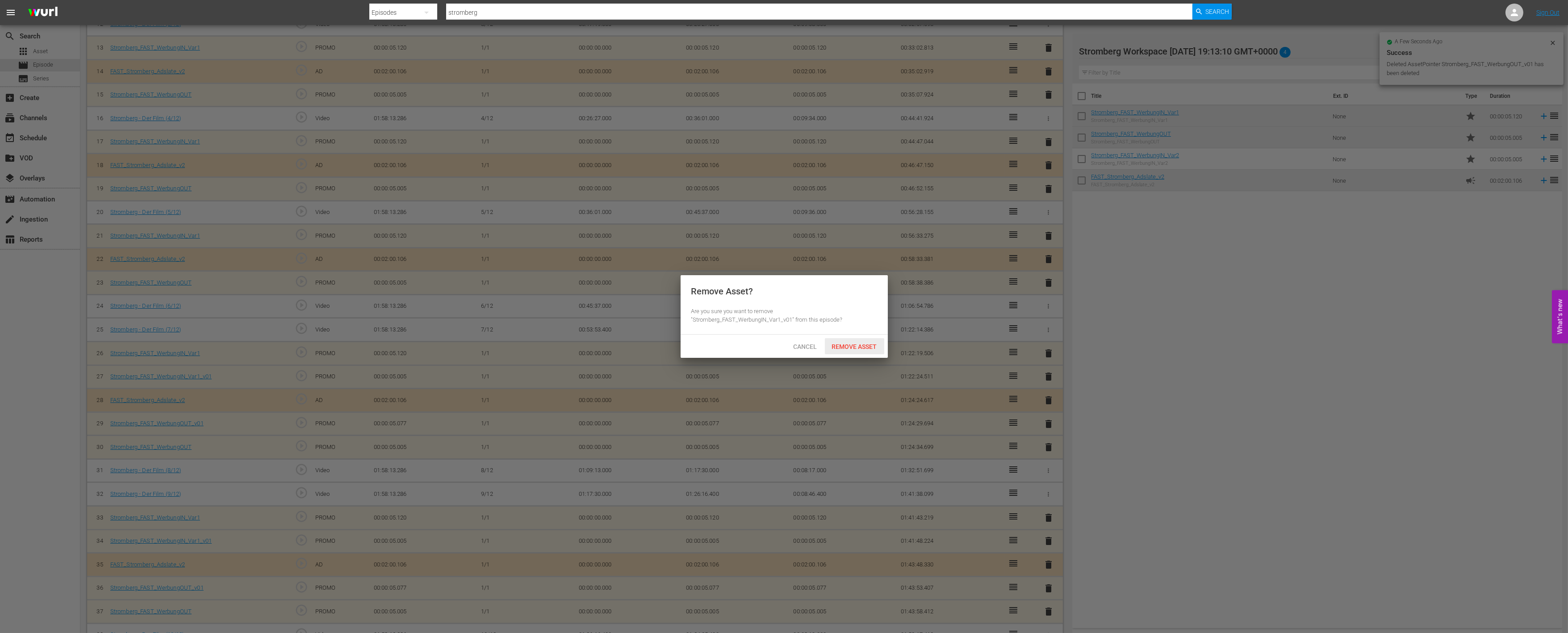
click at [858, 349] on span "Remove Asset" at bounding box center [855, 346] width 59 height 7
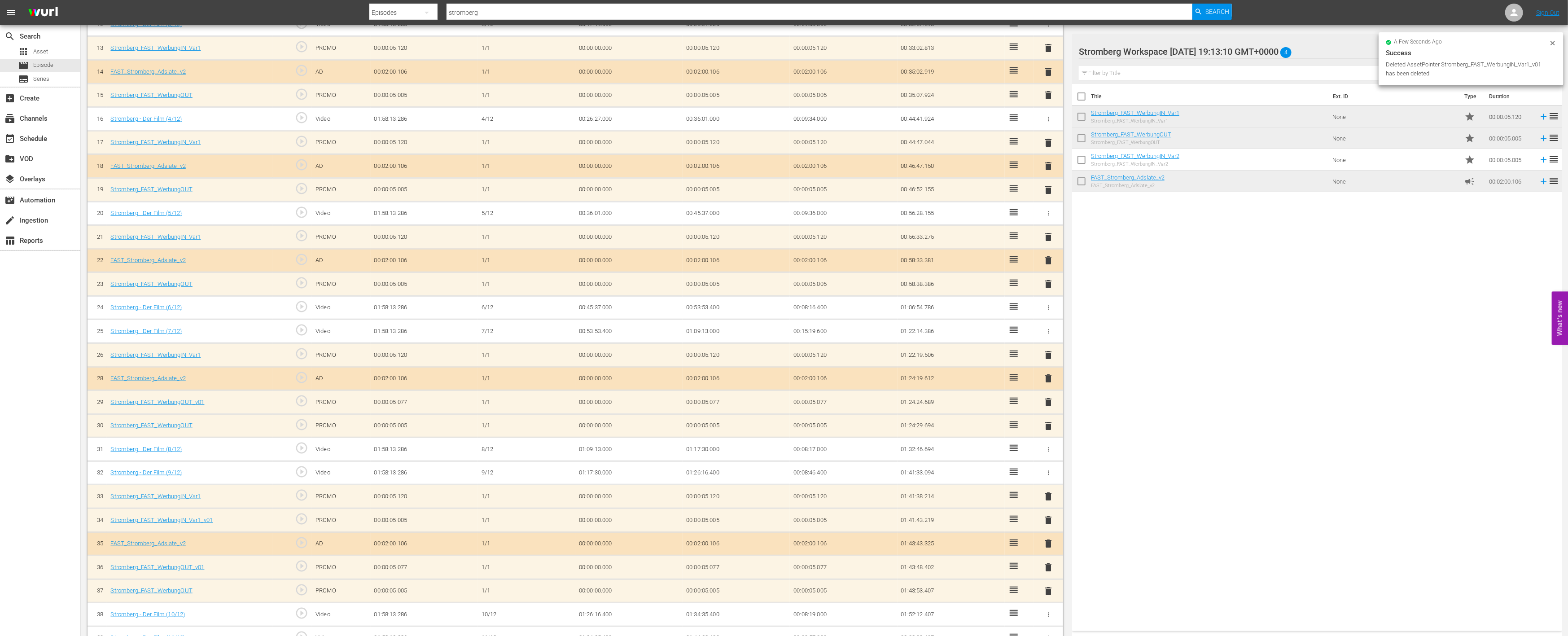
click at [1048, 398] on span "delete" at bounding box center [1049, 402] width 11 height 11
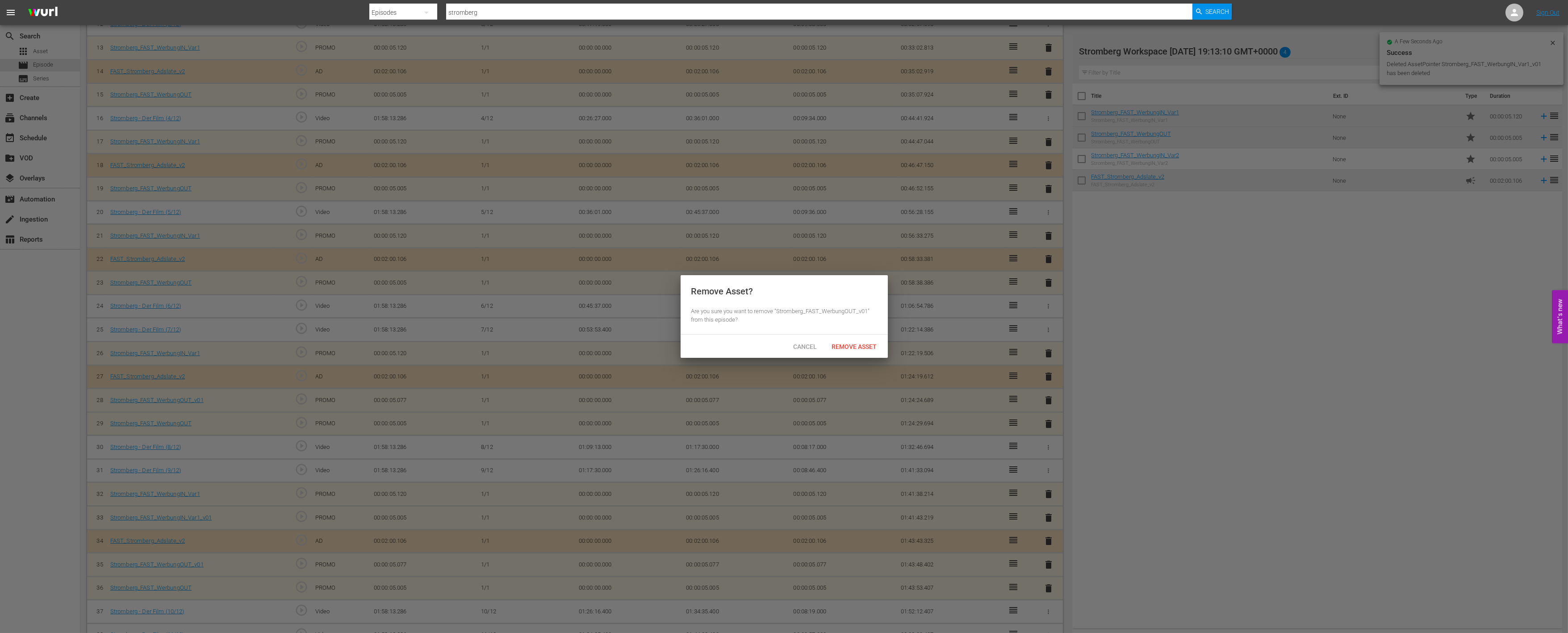
click at [842, 346] on span "Remove Asset" at bounding box center [855, 346] width 59 height 7
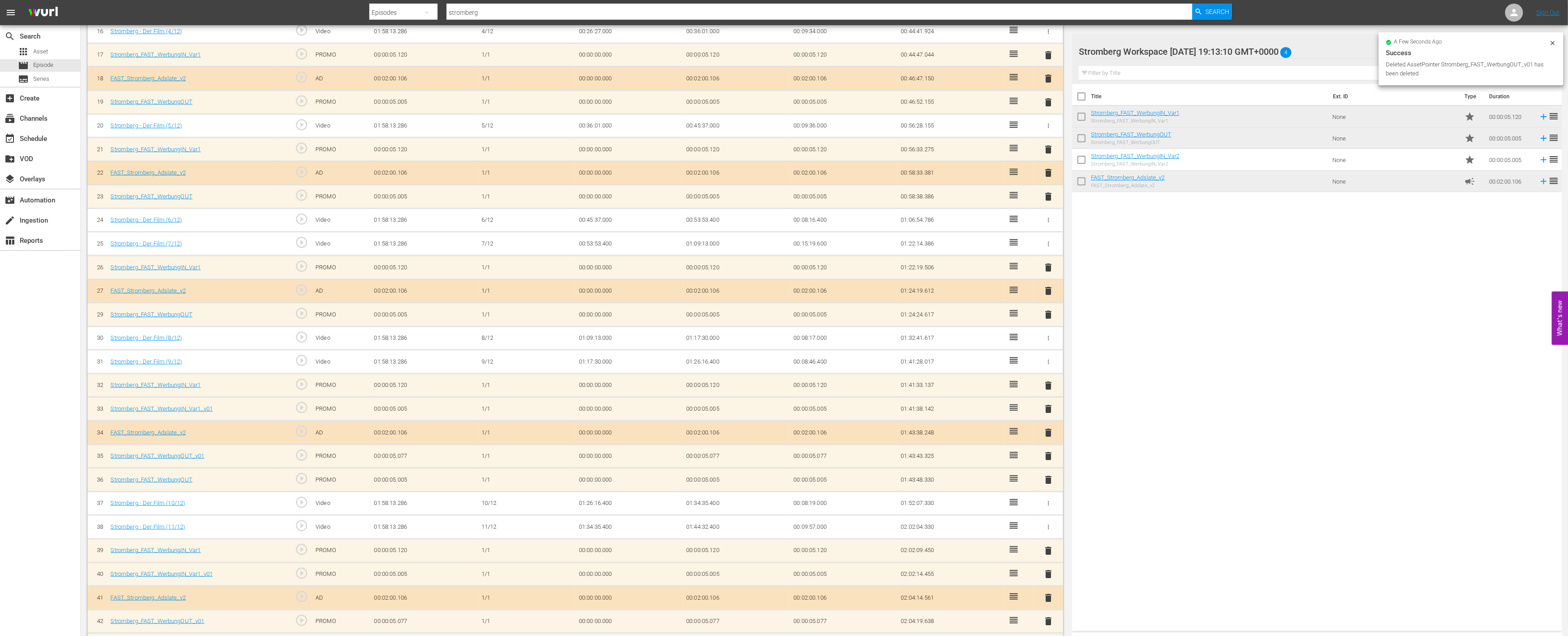
scroll to position [657, 0]
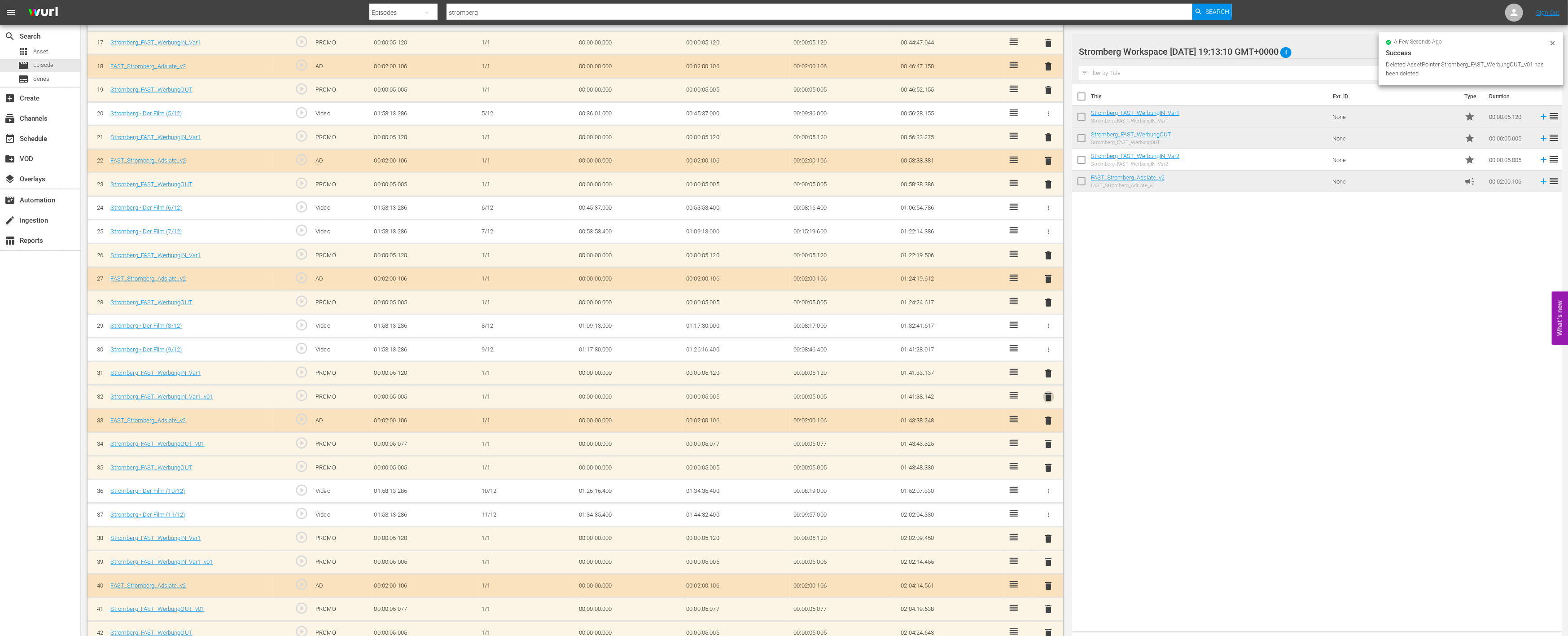
click at [1050, 394] on span "delete" at bounding box center [1049, 396] width 11 height 11
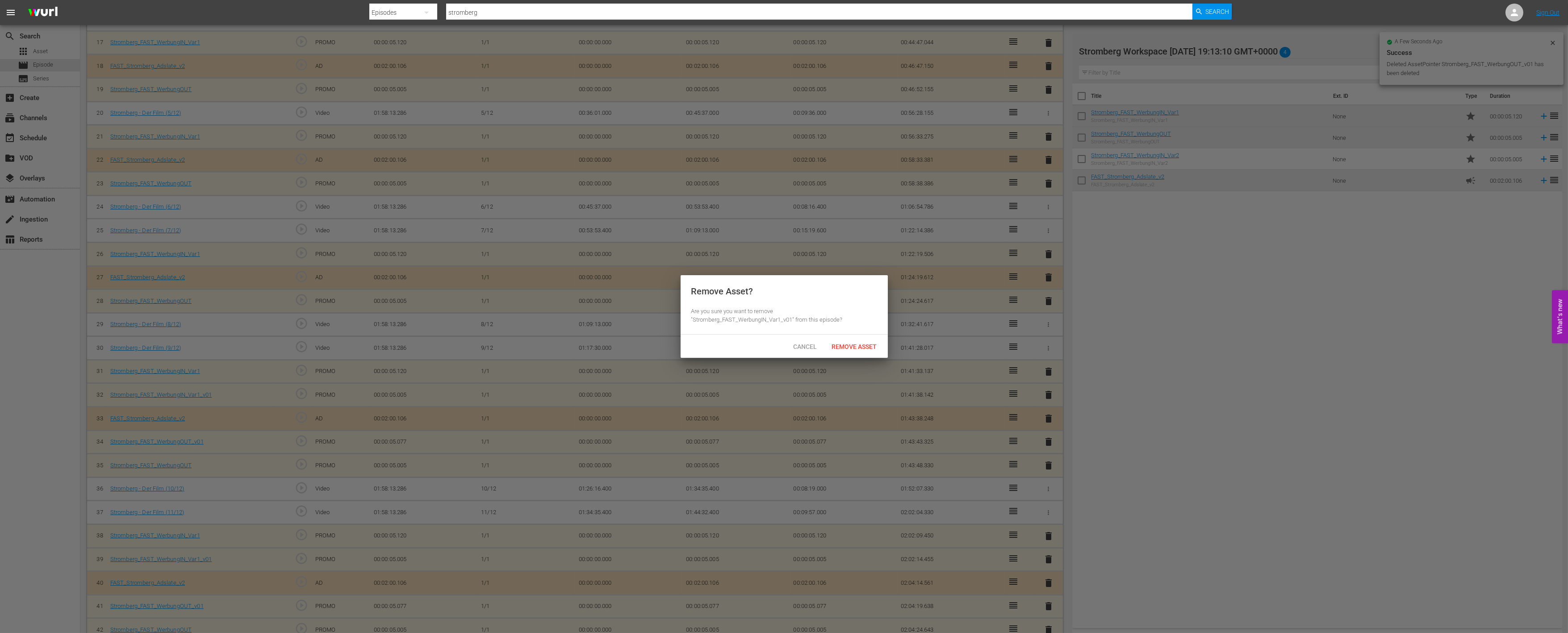
click at [870, 350] on div "Remove Asset" at bounding box center [855, 346] width 59 height 16
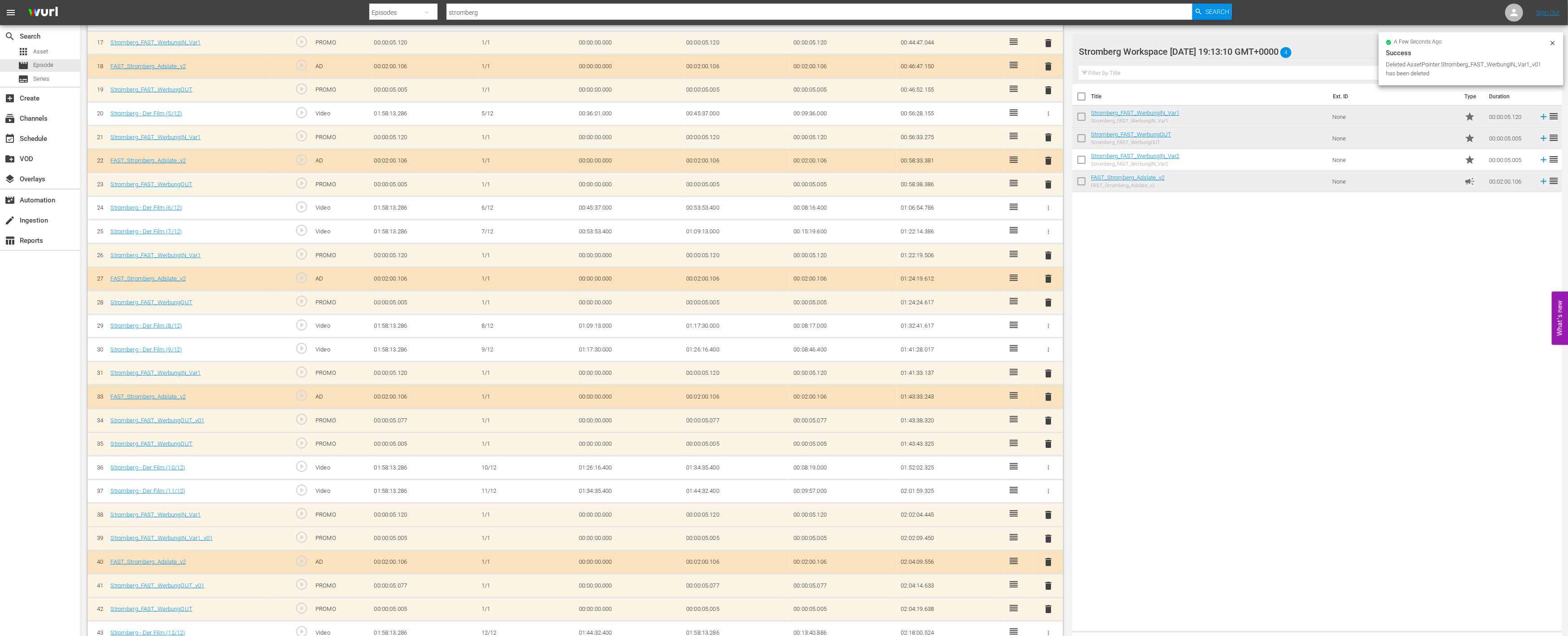
click at [1049, 422] on span "delete" at bounding box center [1049, 420] width 11 height 11
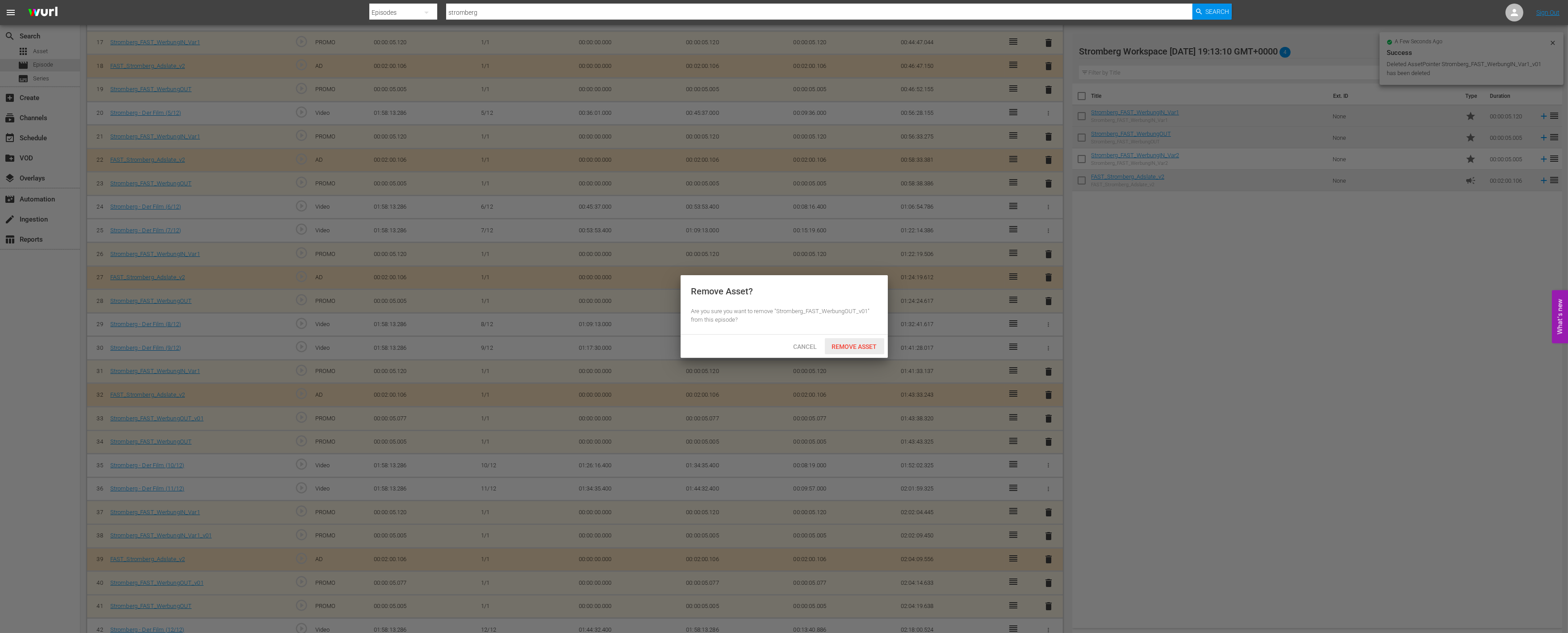
click at [847, 345] on span "Remove Asset" at bounding box center [855, 346] width 59 height 7
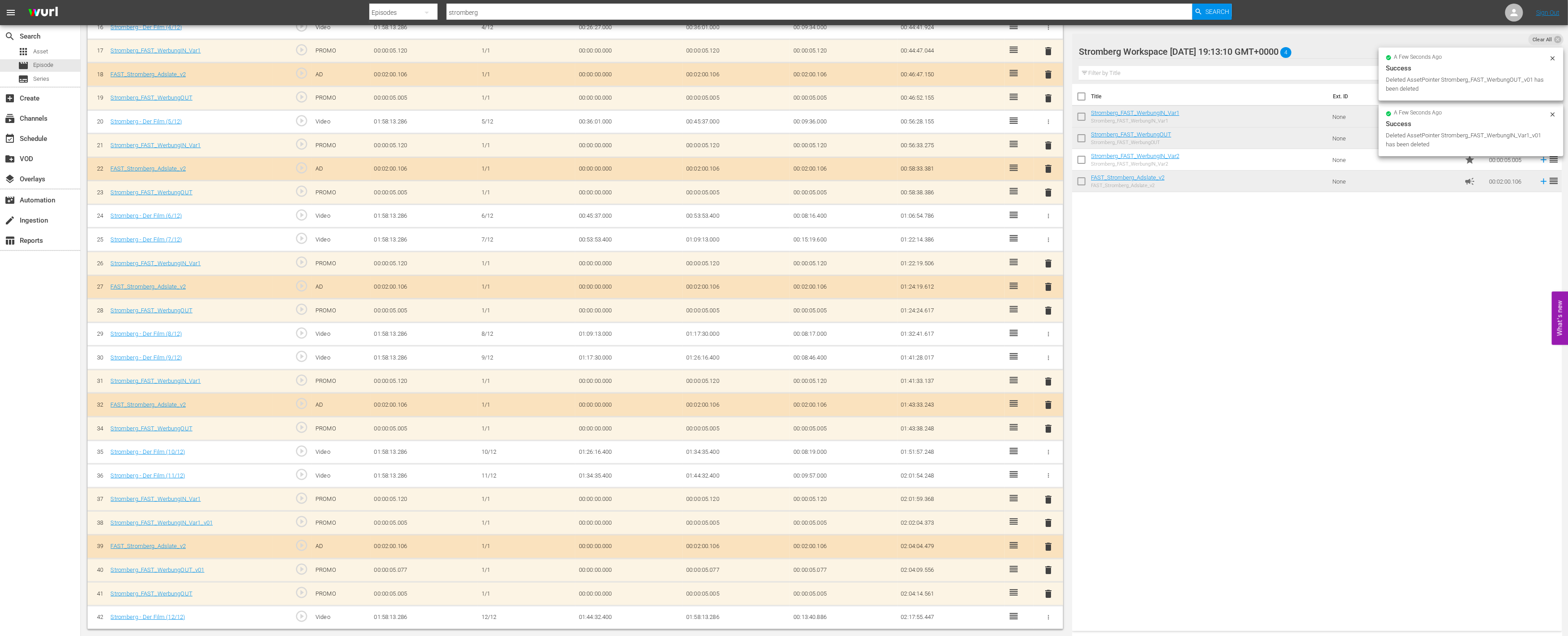
scroll to position [643, 0]
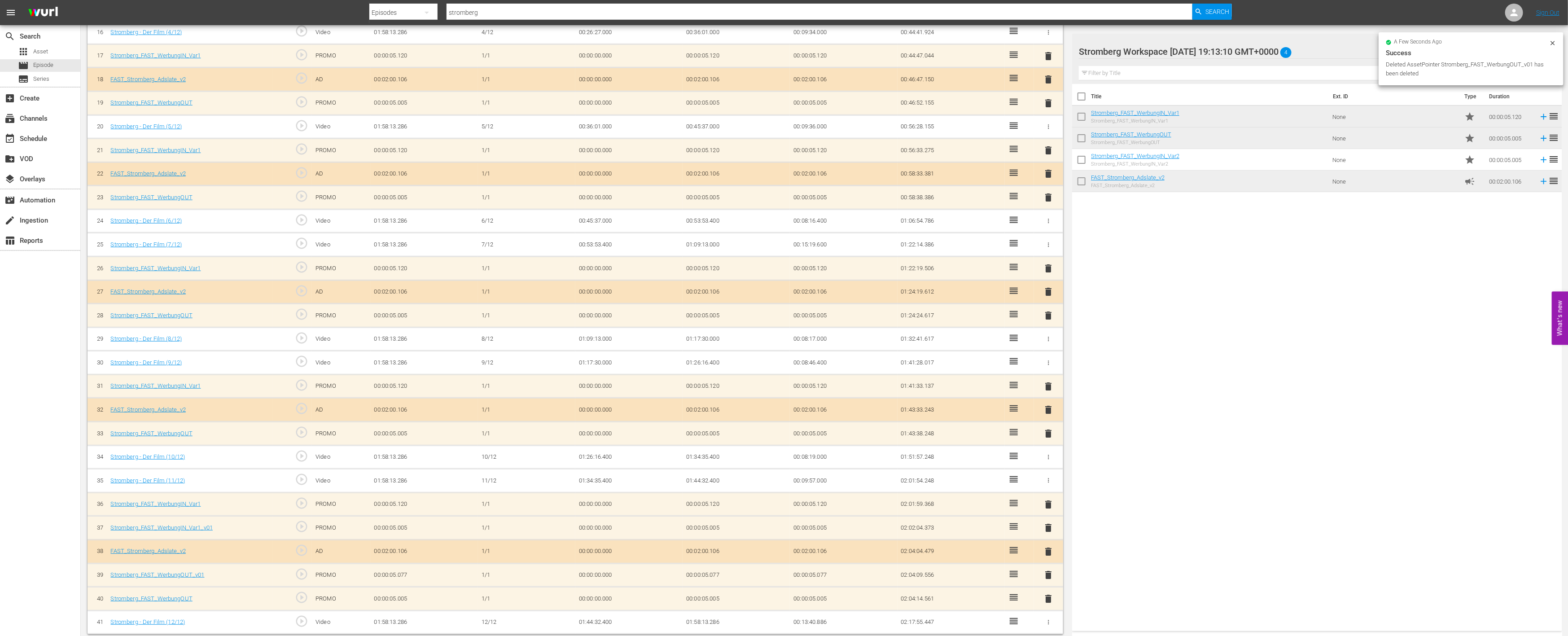
click at [1049, 523] on span "delete" at bounding box center [1049, 528] width 11 height 11
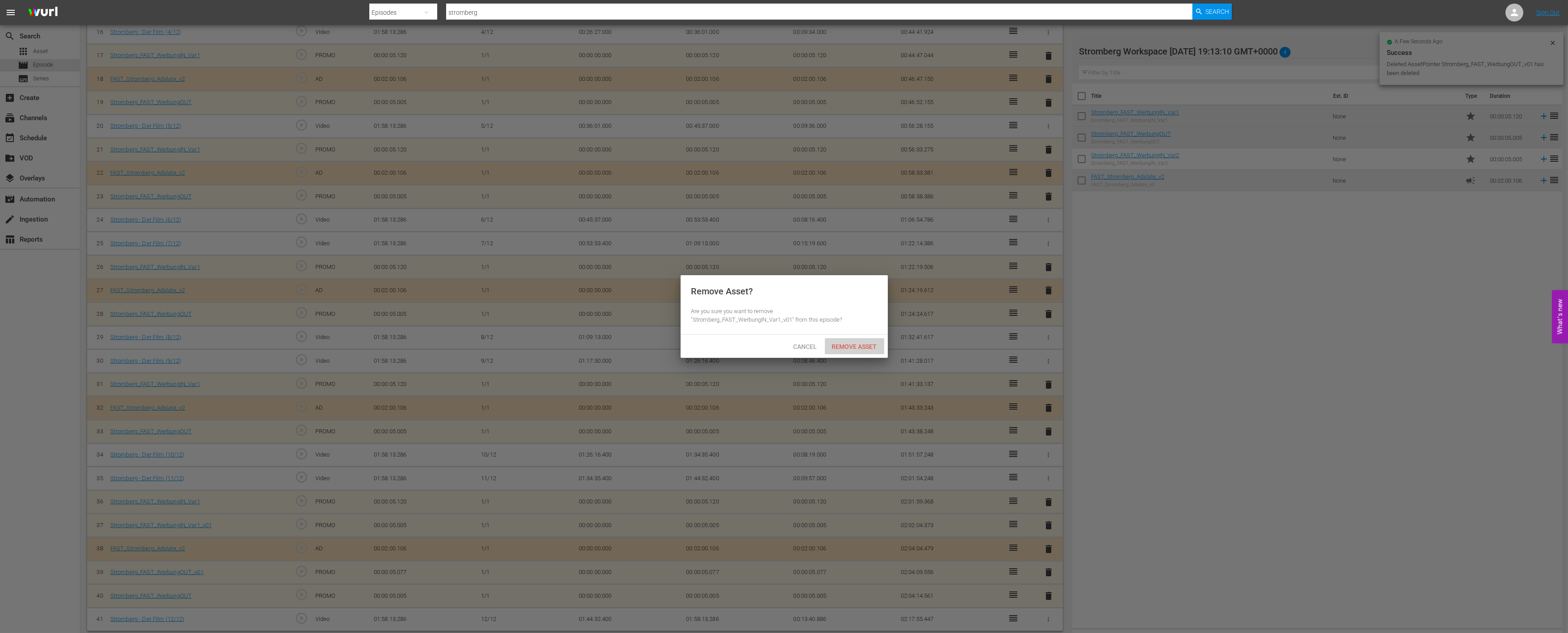
click at [874, 349] on span "Remove Asset" at bounding box center [855, 346] width 59 height 7
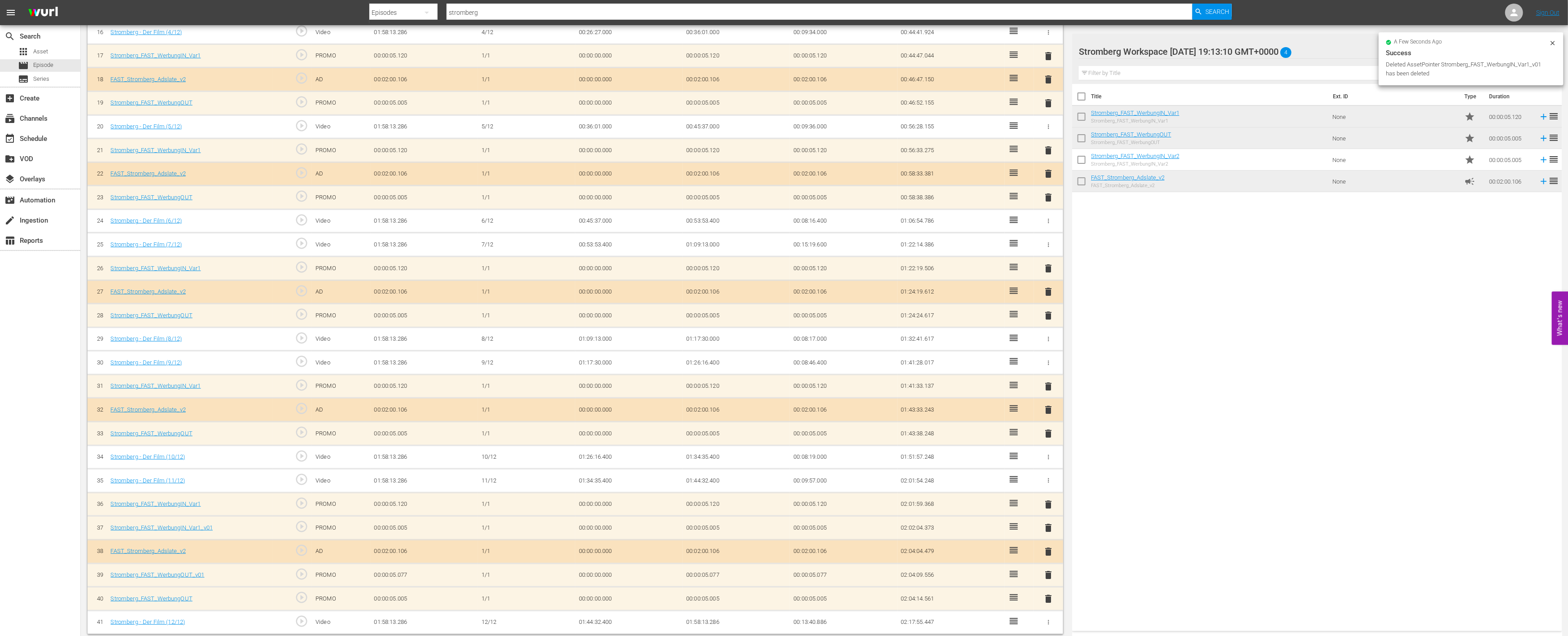
scroll to position [620, 0]
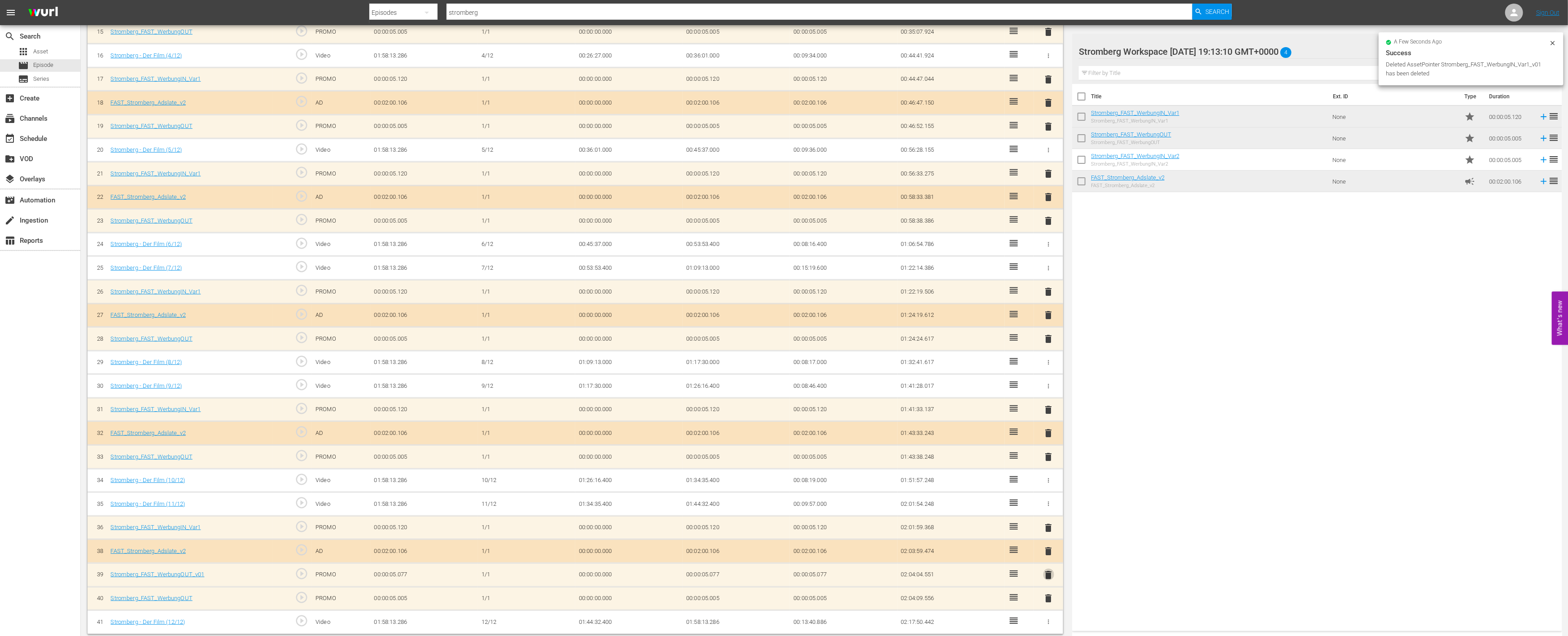
click at [1047, 570] on span "delete" at bounding box center [1049, 575] width 11 height 11
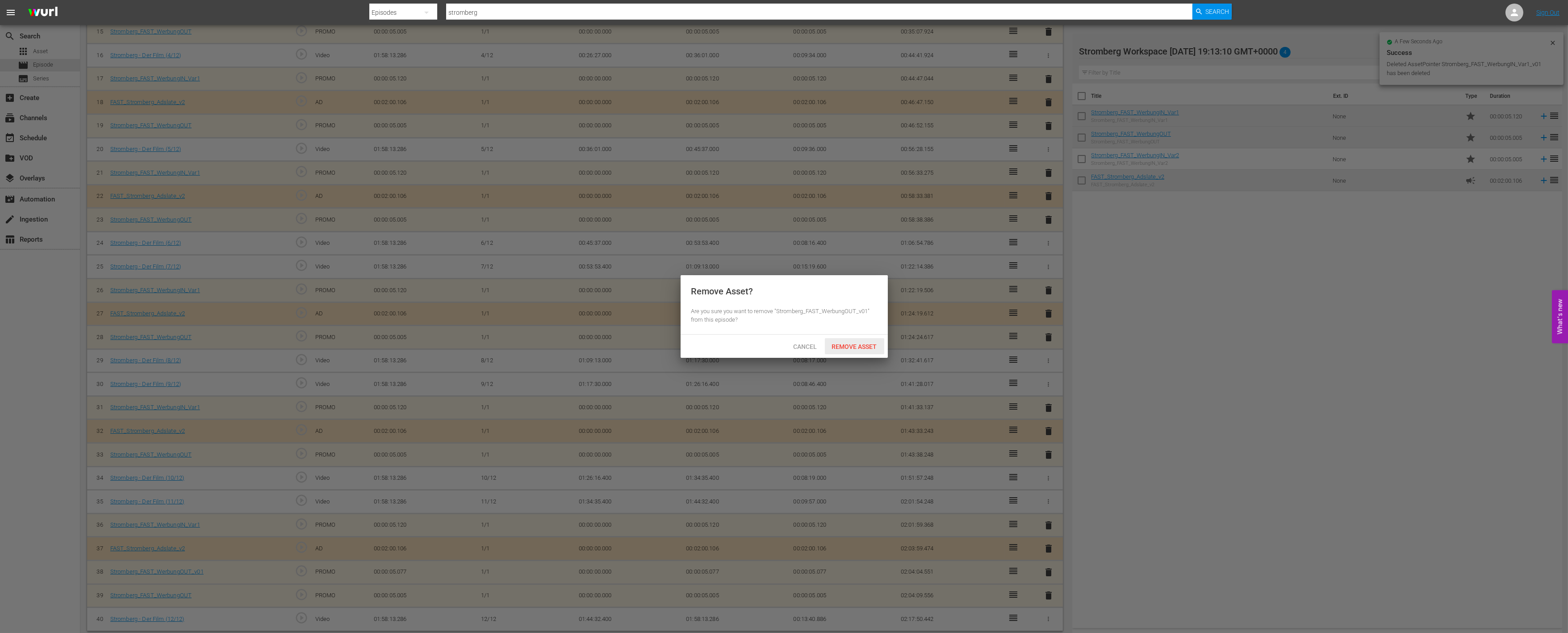
click at [847, 347] on span "Remove Asset" at bounding box center [855, 346] width 59 height 7
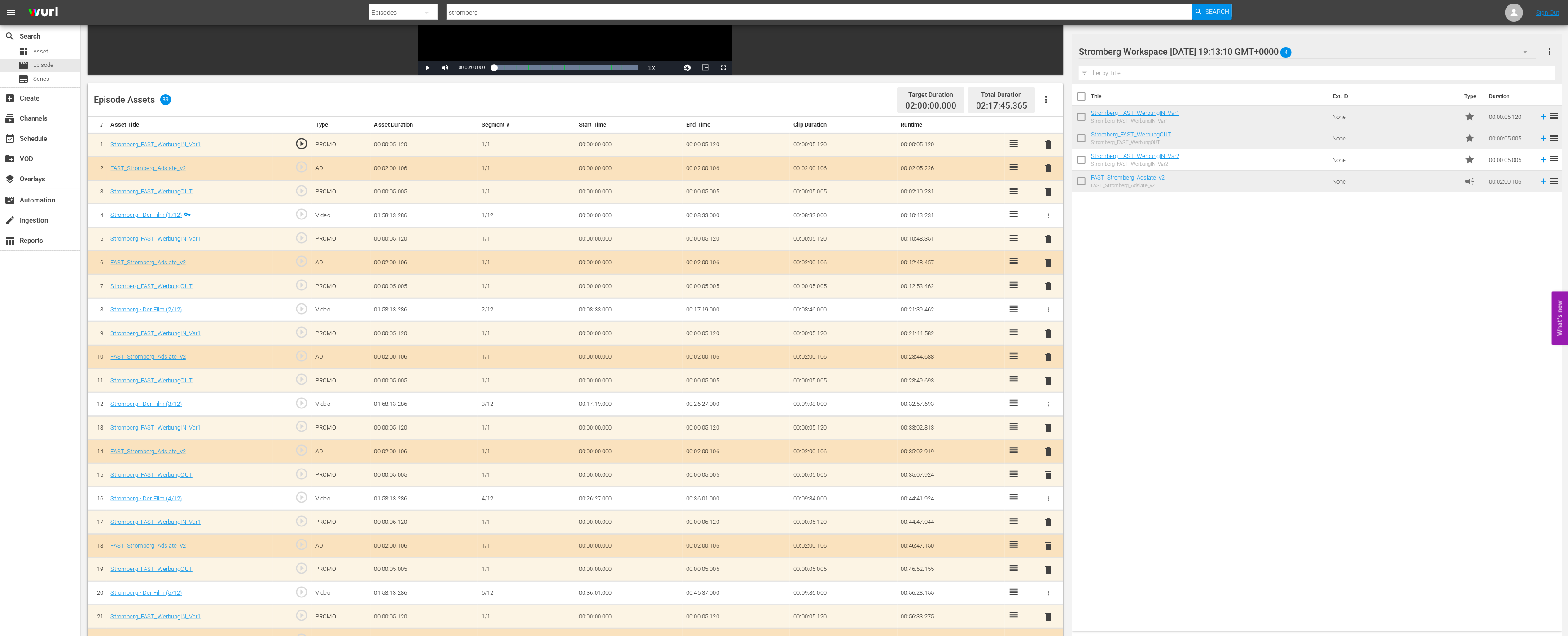
scroll to position [0, 0]
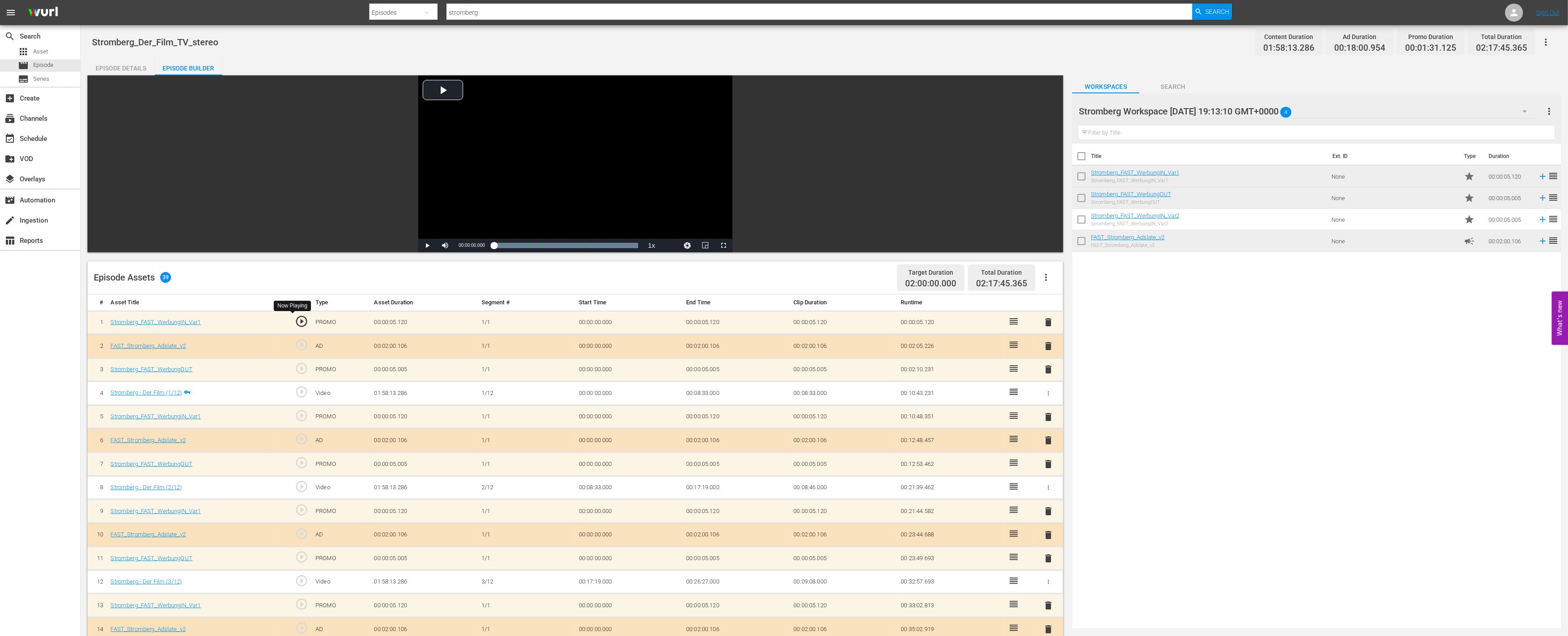
click at [302, 322] on span "play_circle_outline" at bounding box center [302, 321] width 13 height 13
click at [301, 319] on span "play_circle_outline" at bounding box center [302, 321] width 13 height 13
click at [427, 245] on span "Video Player" at bounding box center [427, 245] width 0 height 0
click at [302, 369] on span "play_circle_outline" at bounding box center [302, 369] width 13 height 13
click at [44, 65] on span "Episode" at bounding box center [43, 65] width 20 height 9
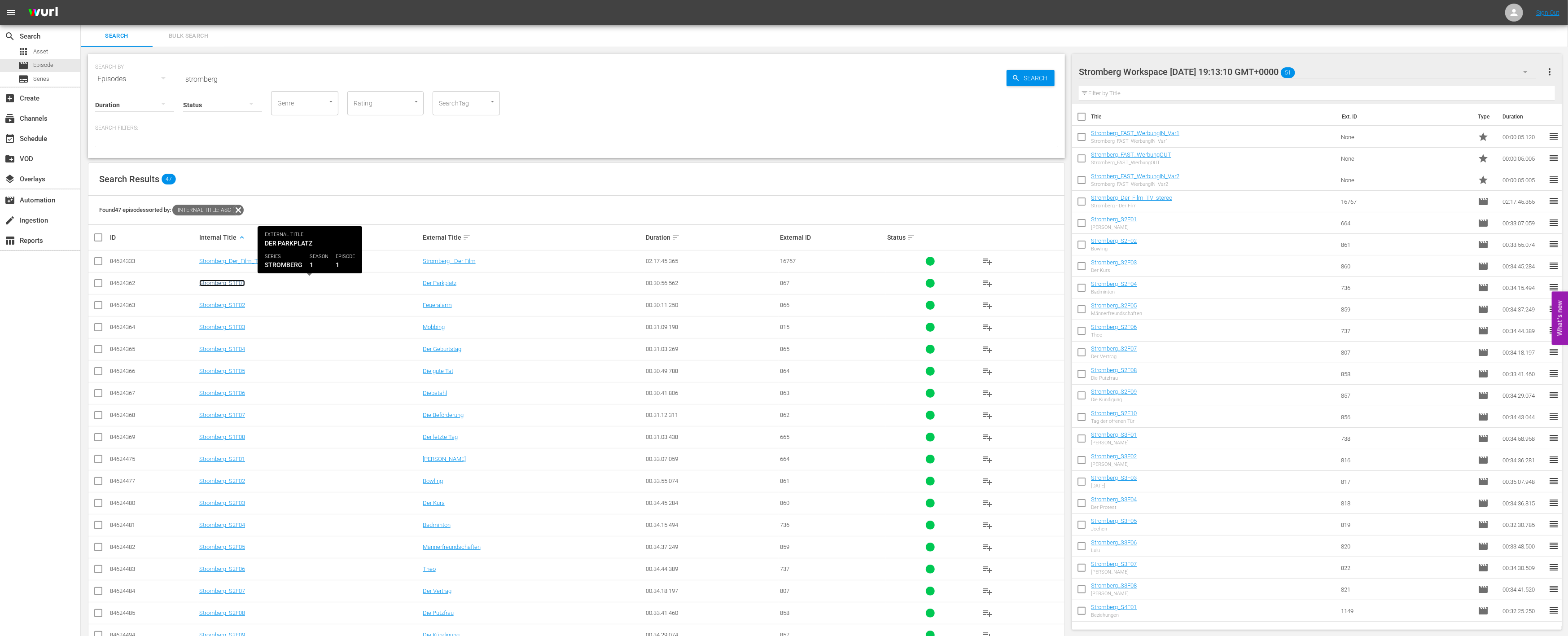
click at [236, 280] on link "Stromberg_S1F01" at bounding box center [222, 283] width 46 height 7
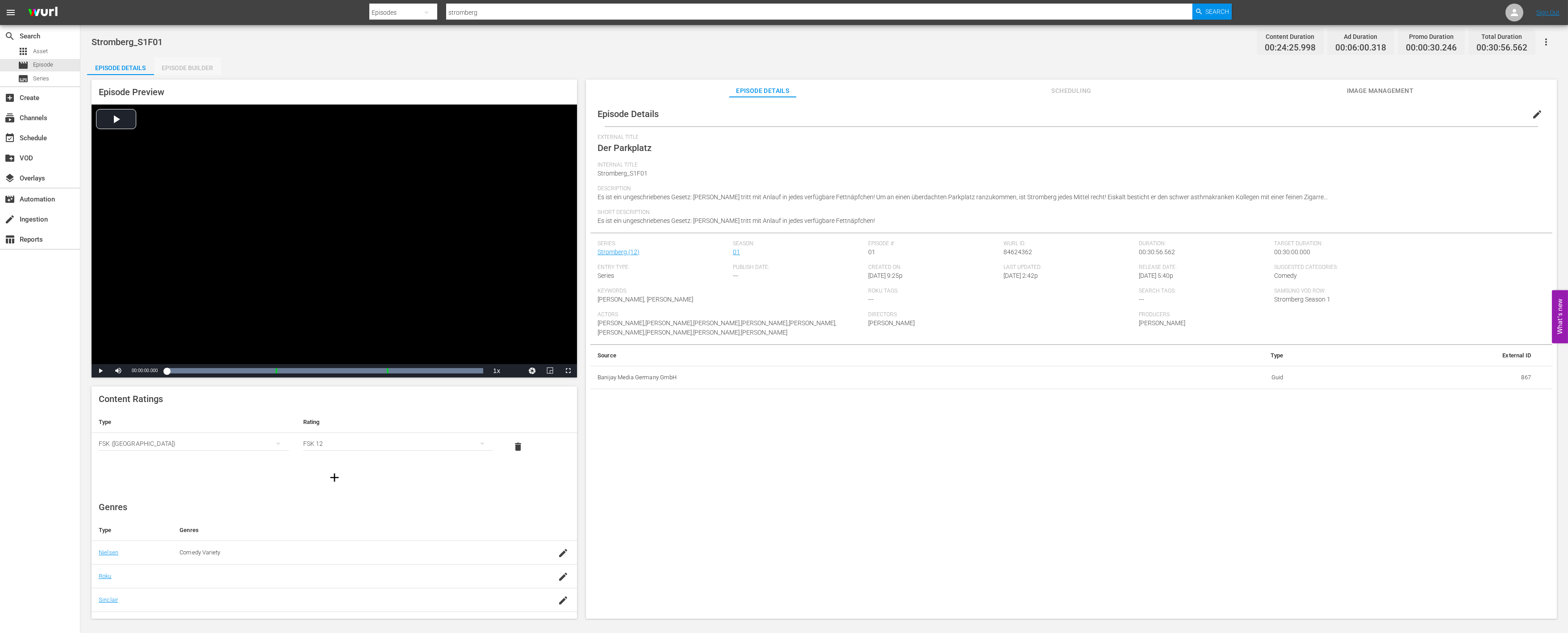
click at [196, 58] on div "Episode Builder" at bounding box center [187, 68] width 67 height 21
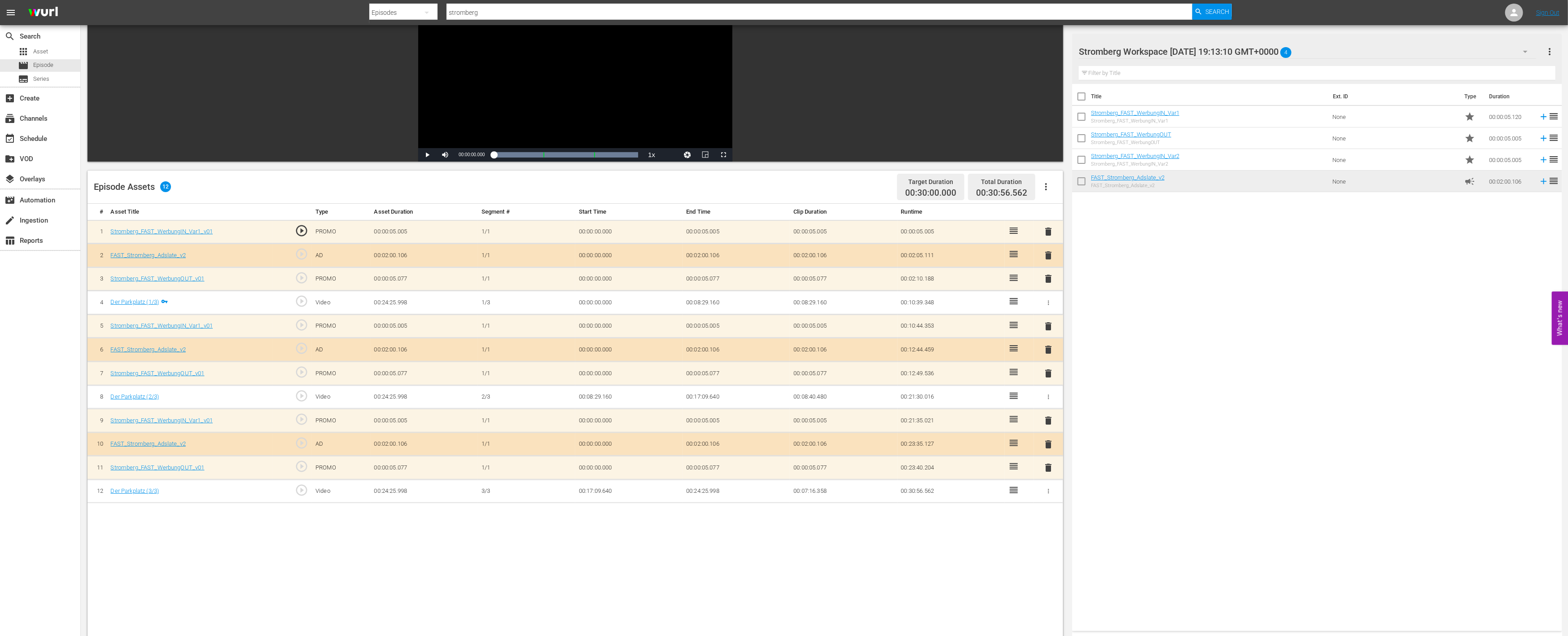
scroll to position [99, 0]
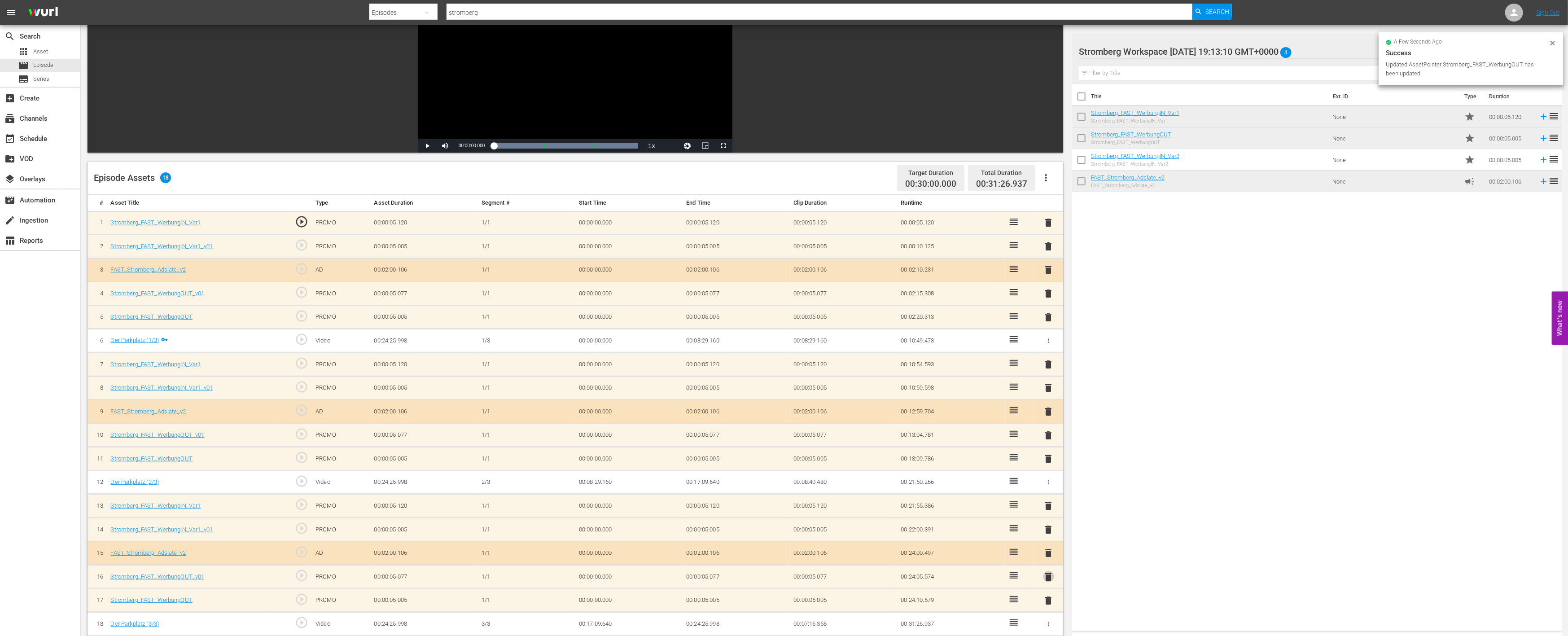
click at [1053, 572] on span "delete" at bounding box center [1049, 576] width 11 height 11
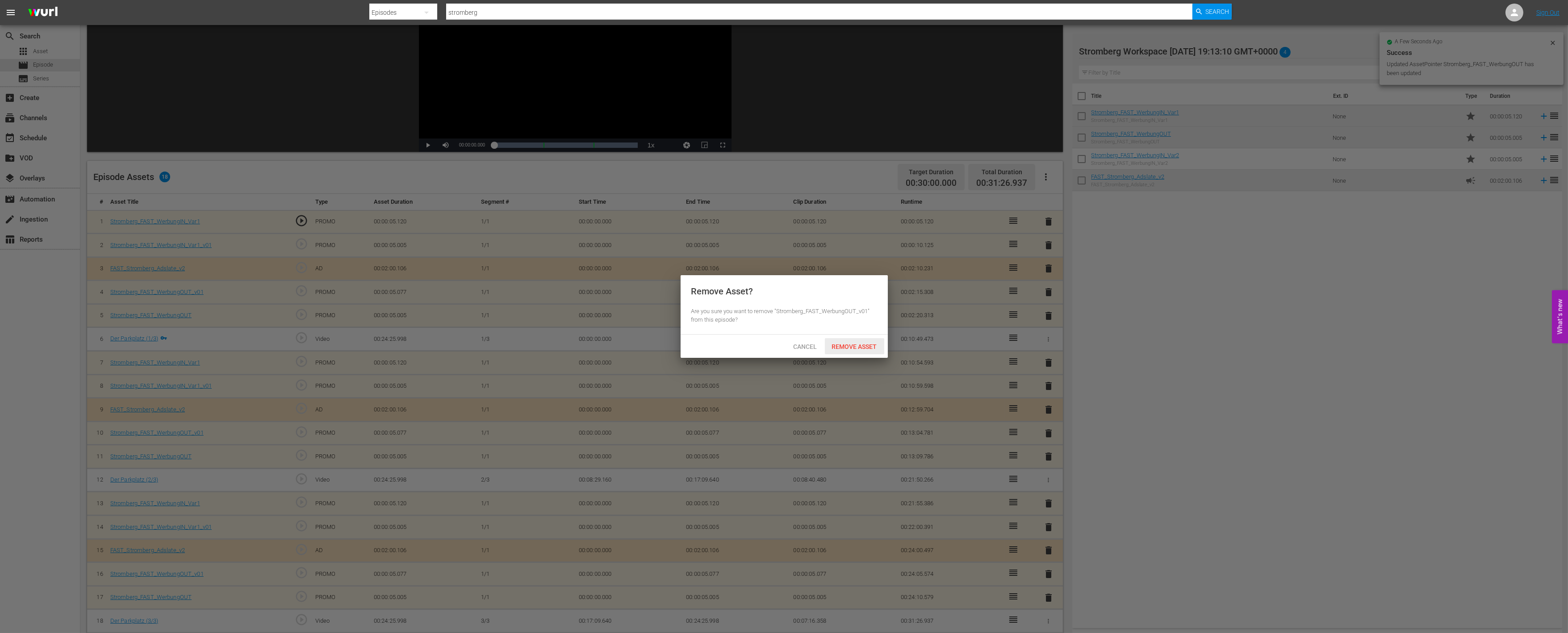
click at [847, 346] on span "Remove Asset" at bounding box center [855, 346] width 59 height 7
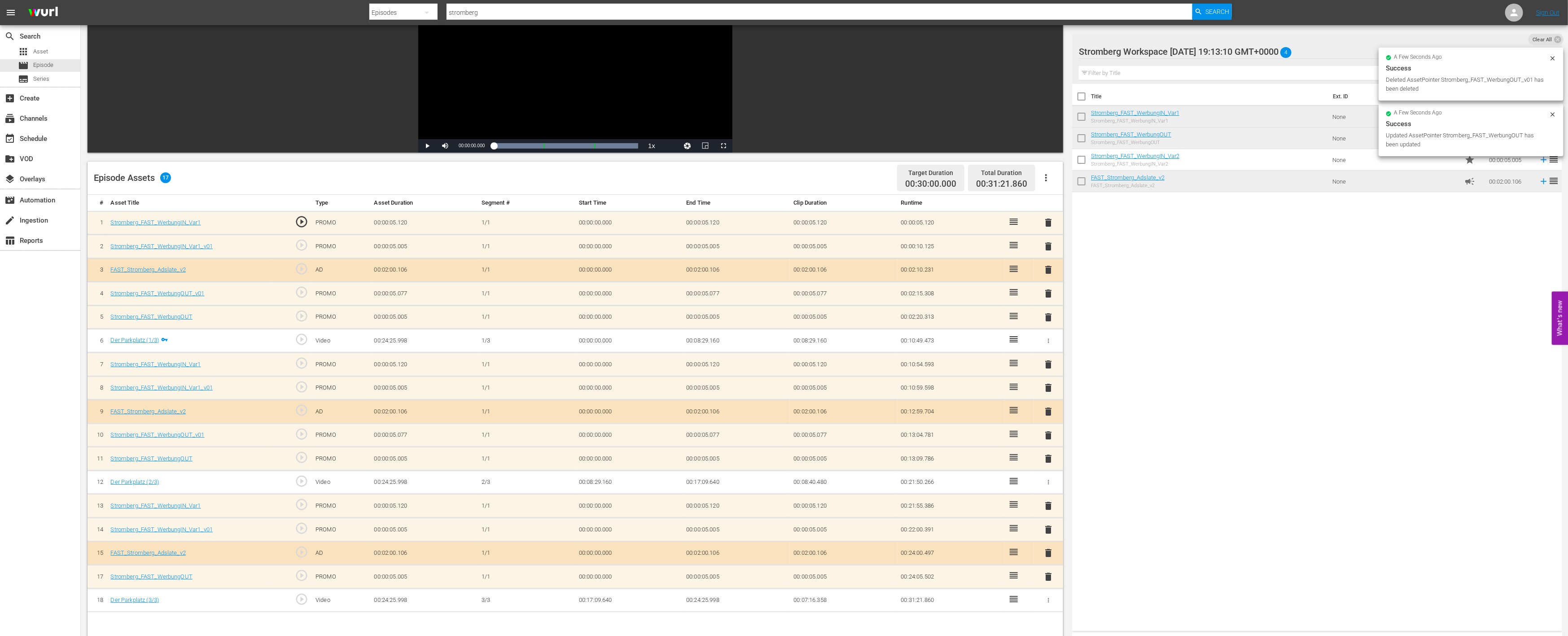
click at [1051, 525] on span "delete" at bounding box center [1049, 529] width 11 height 11
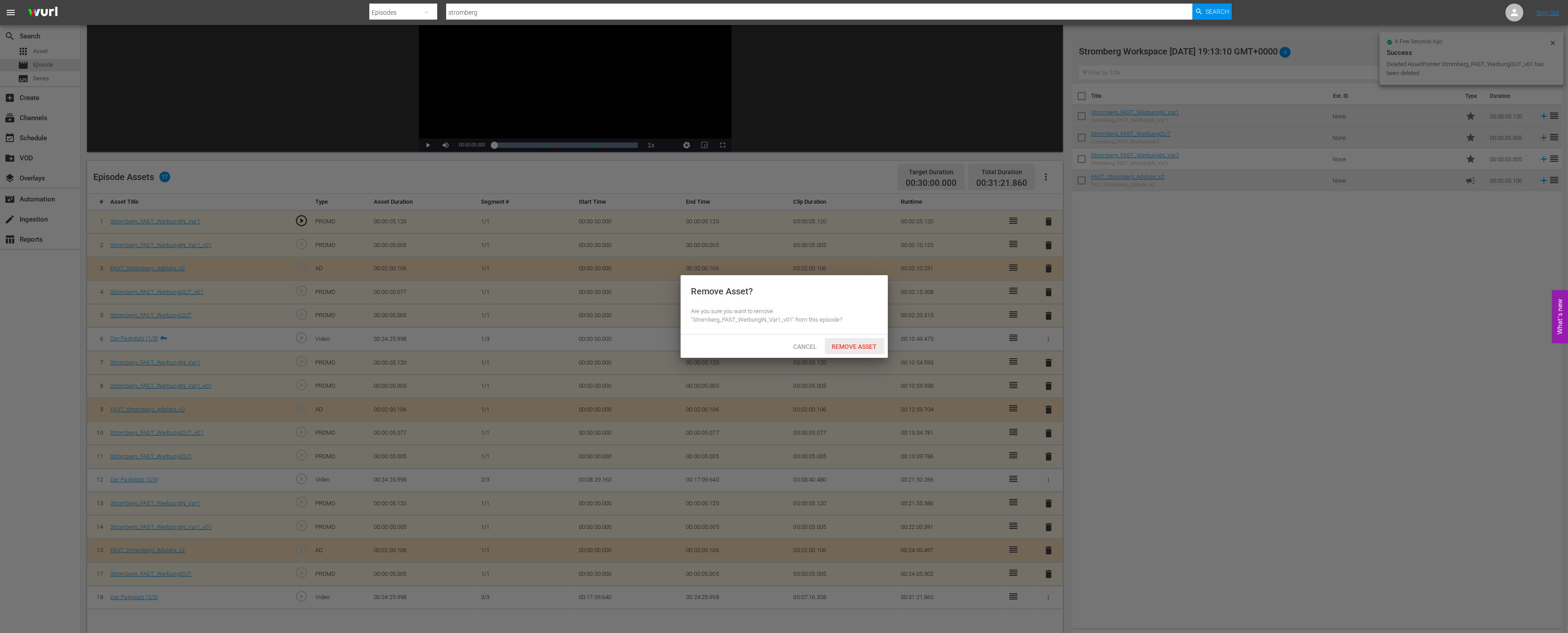
click at [875, 348] on span "Remove Asset" at bounding box center [855, 346] width 59 height 7
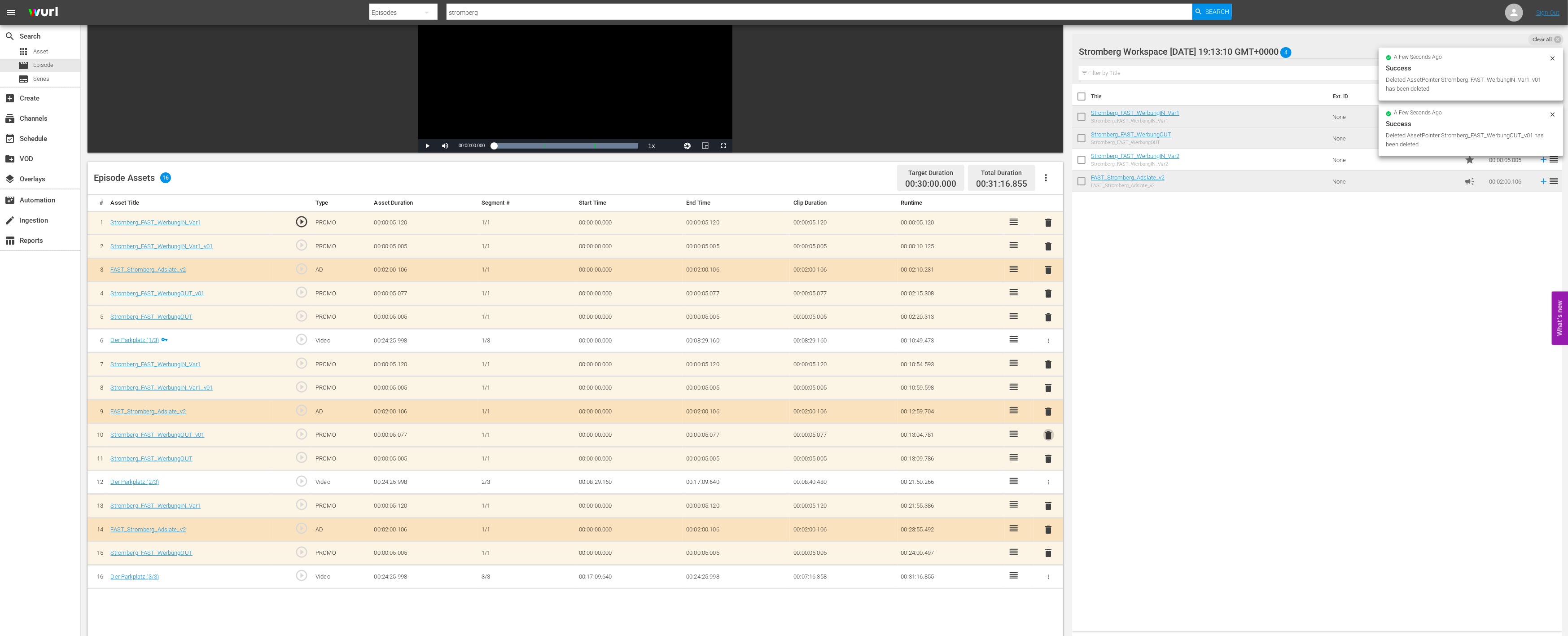
click at [1049, 431] on span "delete" at bounding box center [1049, 435] width 11 height 11
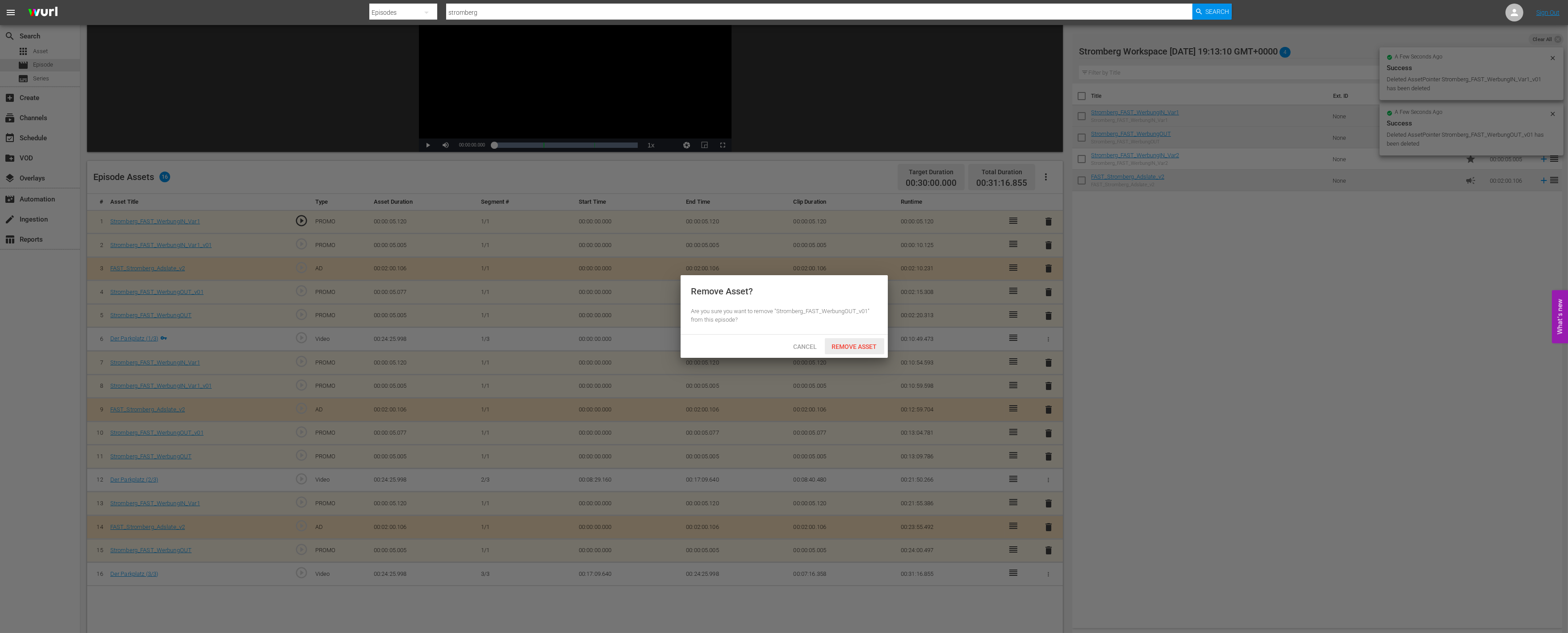
click at [877, 354] on div "Remove Asset" at bounding box center [855, 346] width 59 height 16
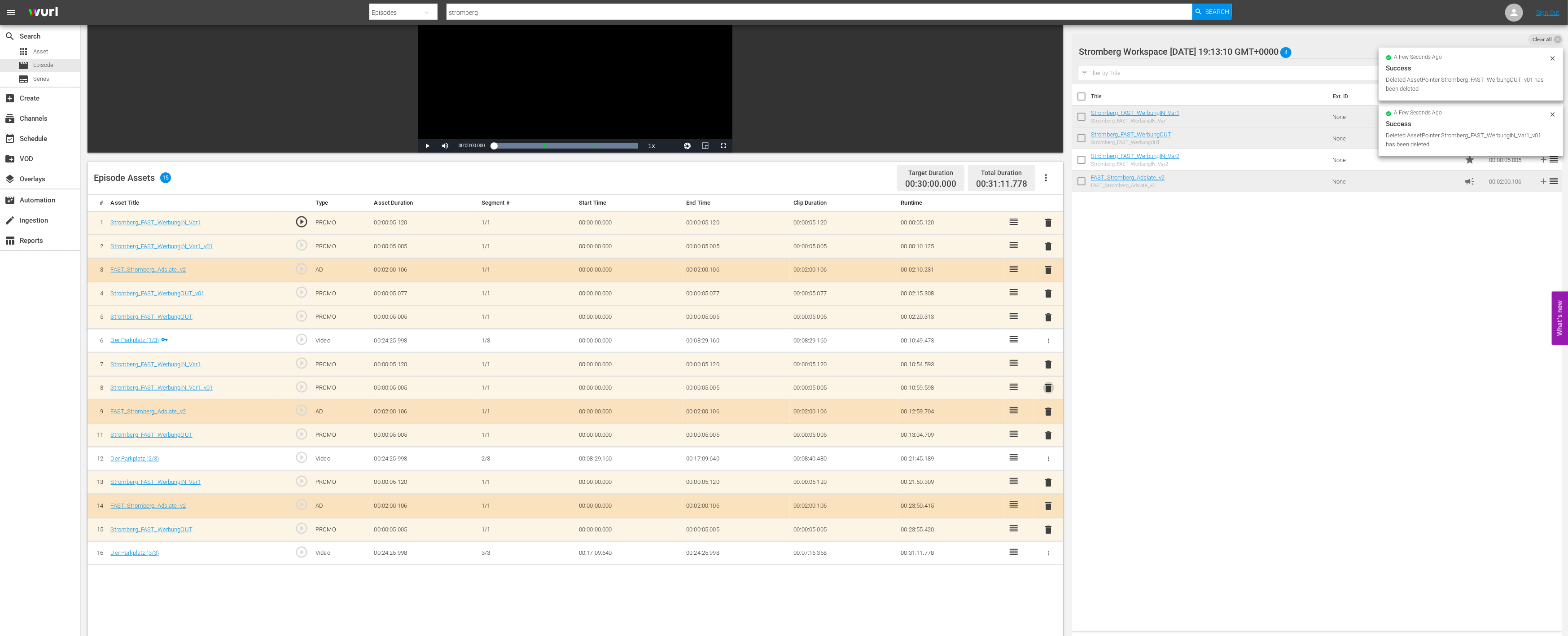
click at [1045, 386] on span "delete" at bounding box center [1049, 388] width 11 height 11
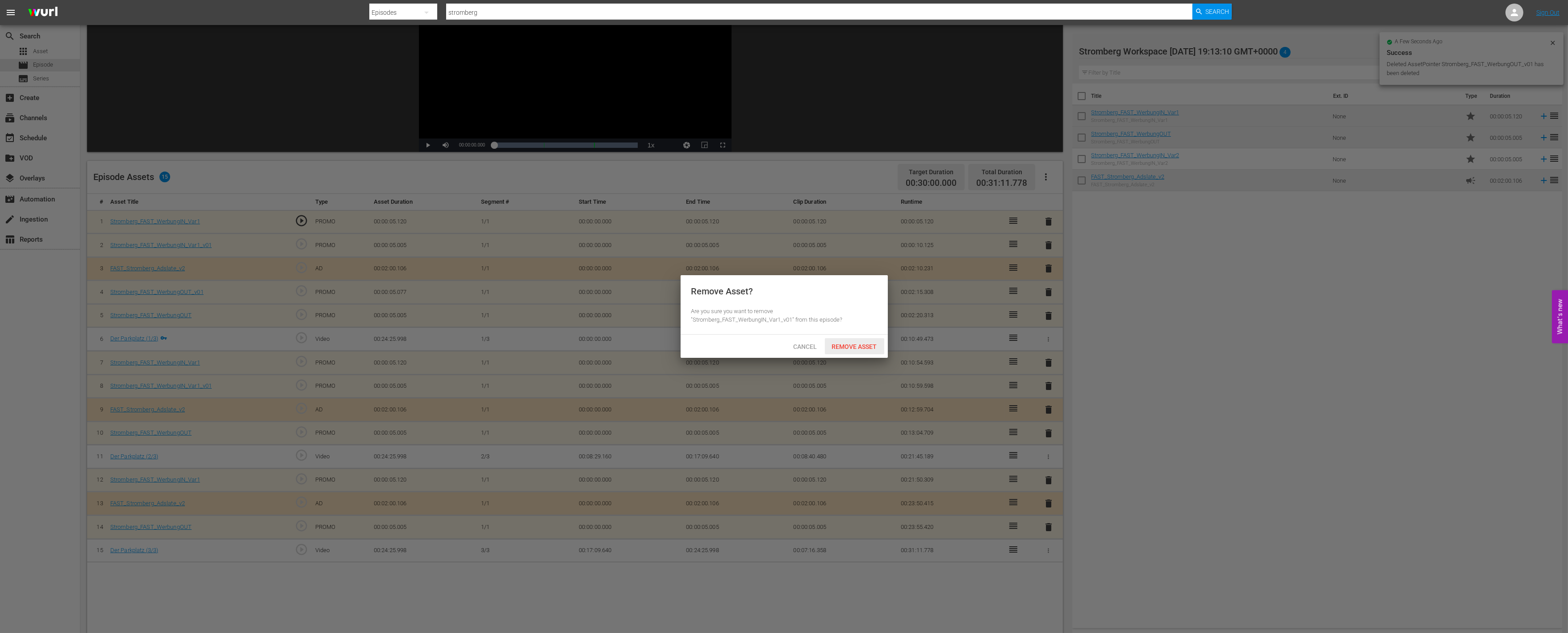
click at [853, 343] on span "Remove Asset" at bounding box center [855, 346] width 59 height 7
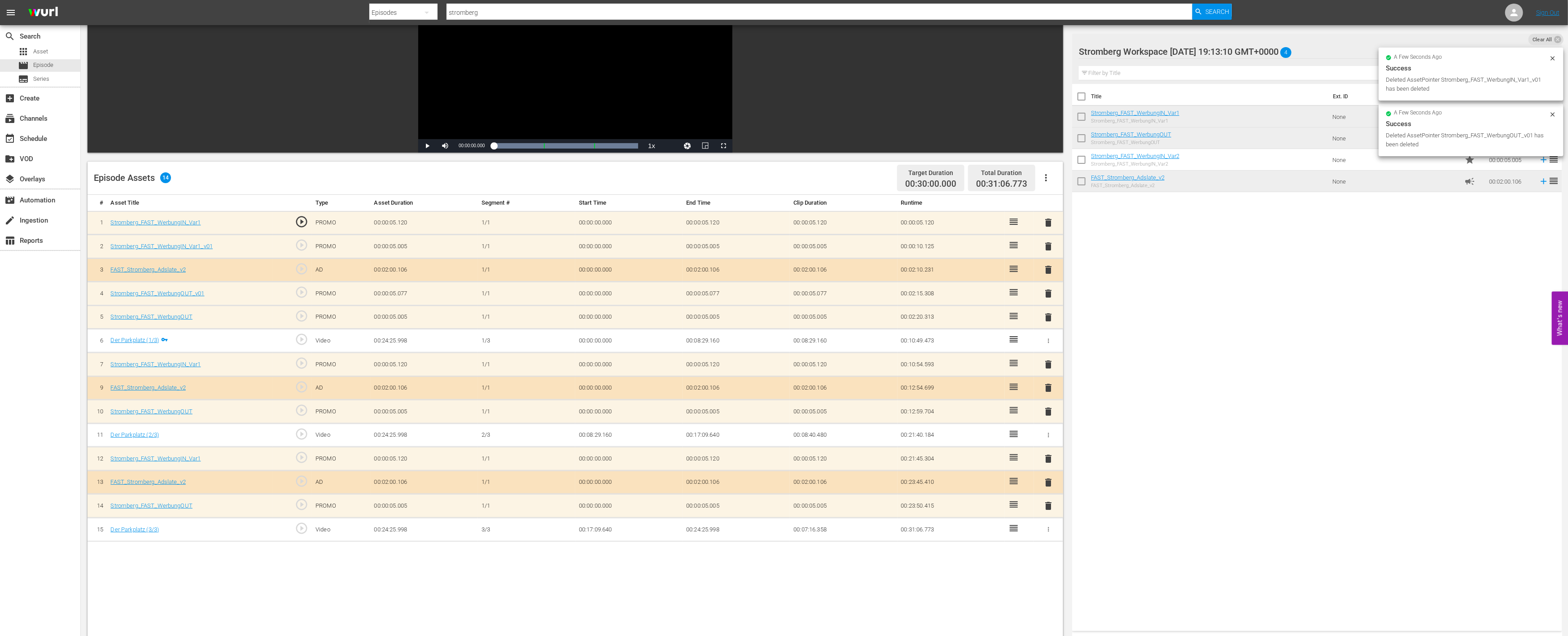
click at [1048, 292] on span "delete" at bounding box center [1049, 293] width 11 height 11
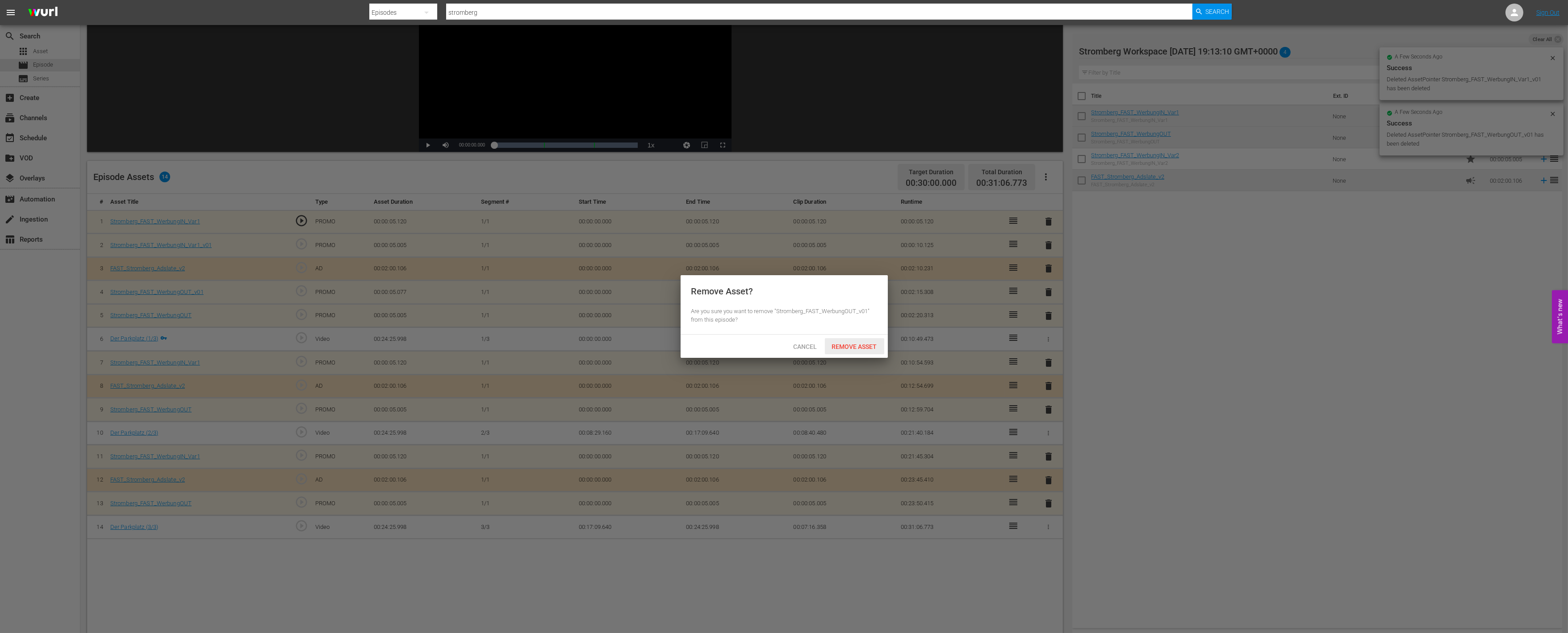
click at [848, 345] on span "Remove Asset" at bounding box center [855, 346] width 59 height 7
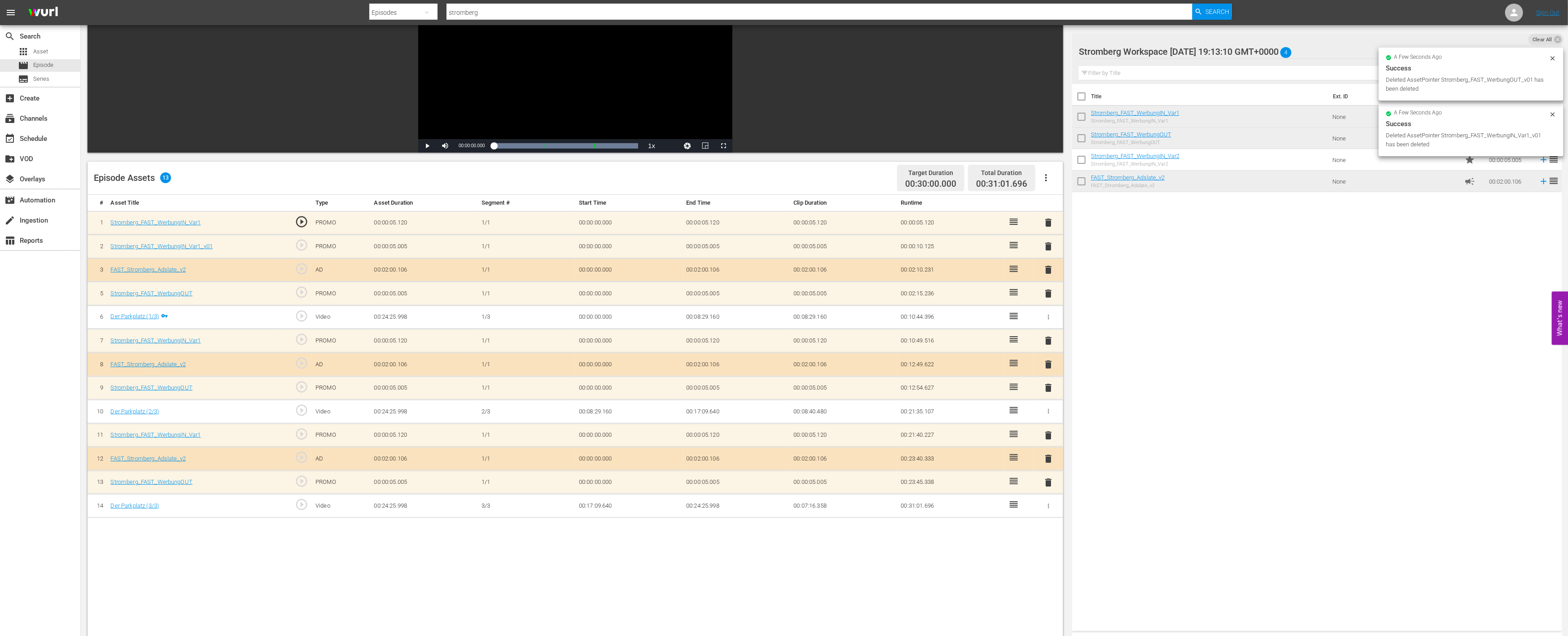
click at [1051, 247] on span "delete" at bounding box center [1049, 246] width 11 height 11
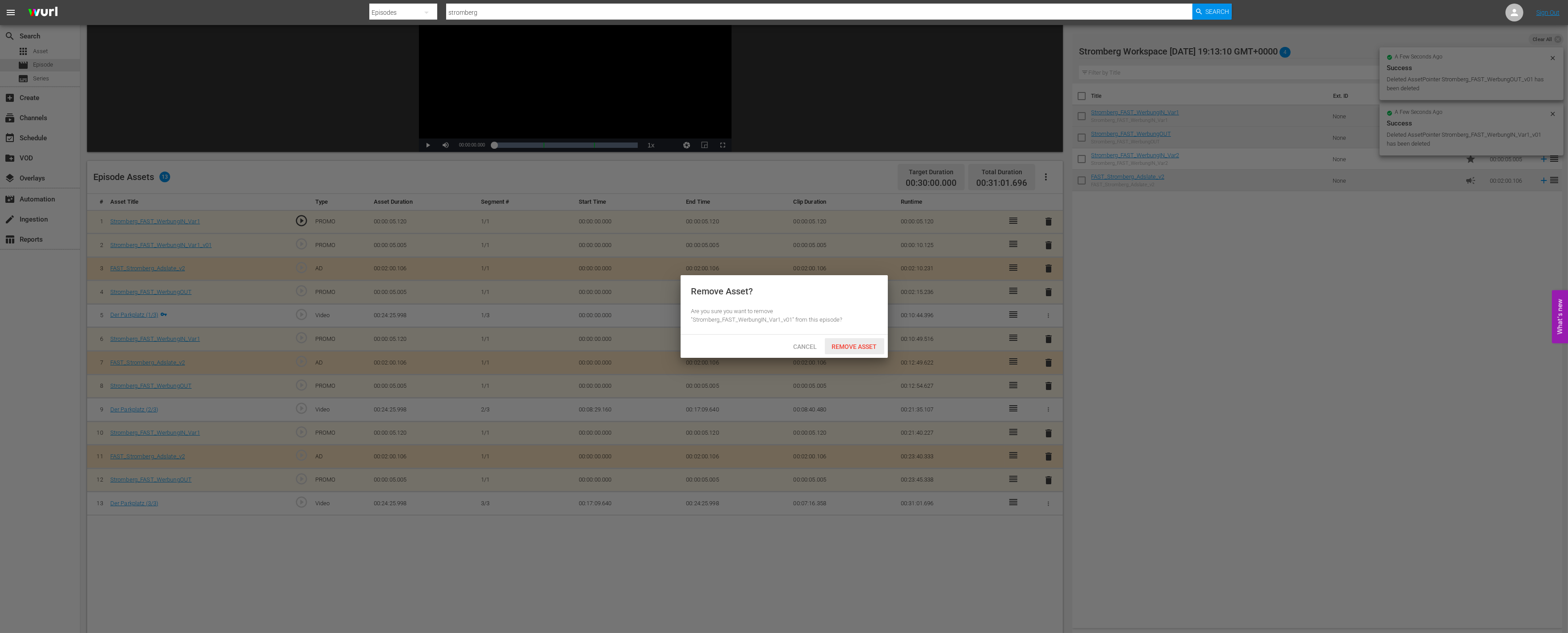
click at [858, 340] on div "Remove Asset" at bounding box center [855, 346] width 59 height 16
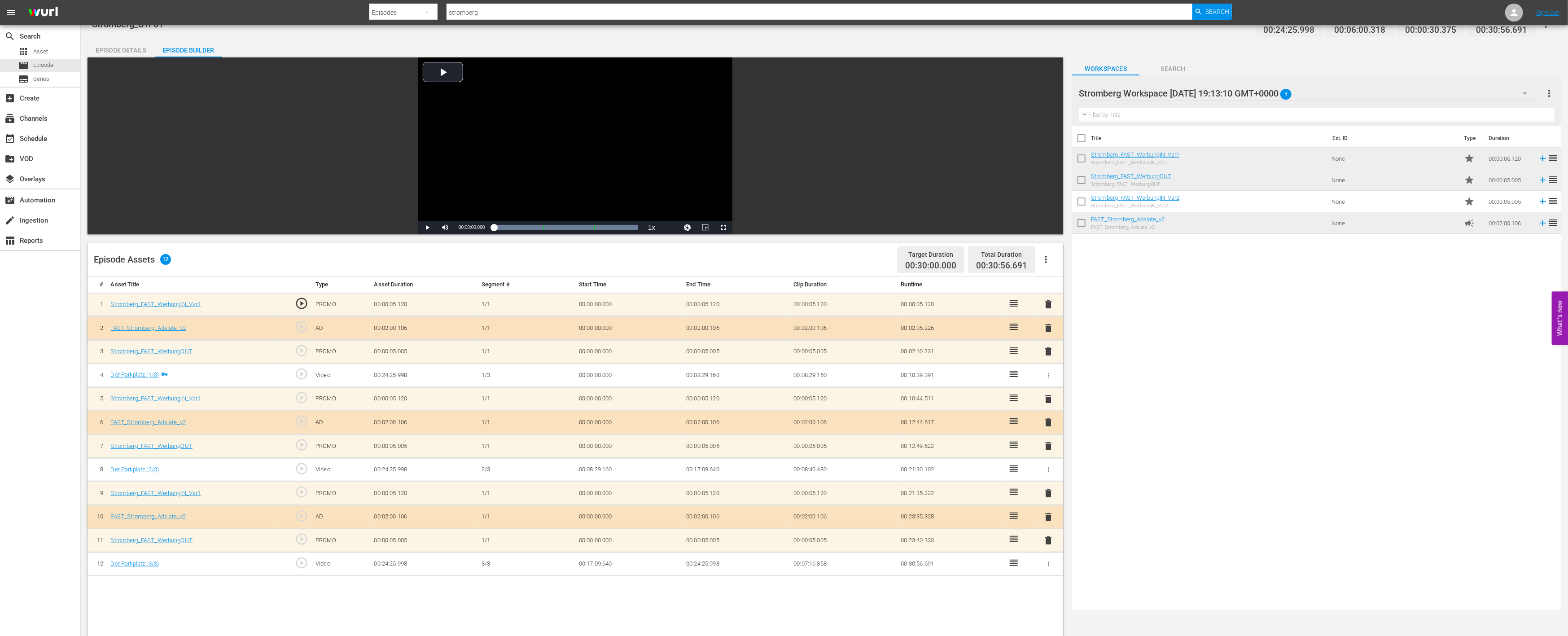
scroll to position [0, 0]
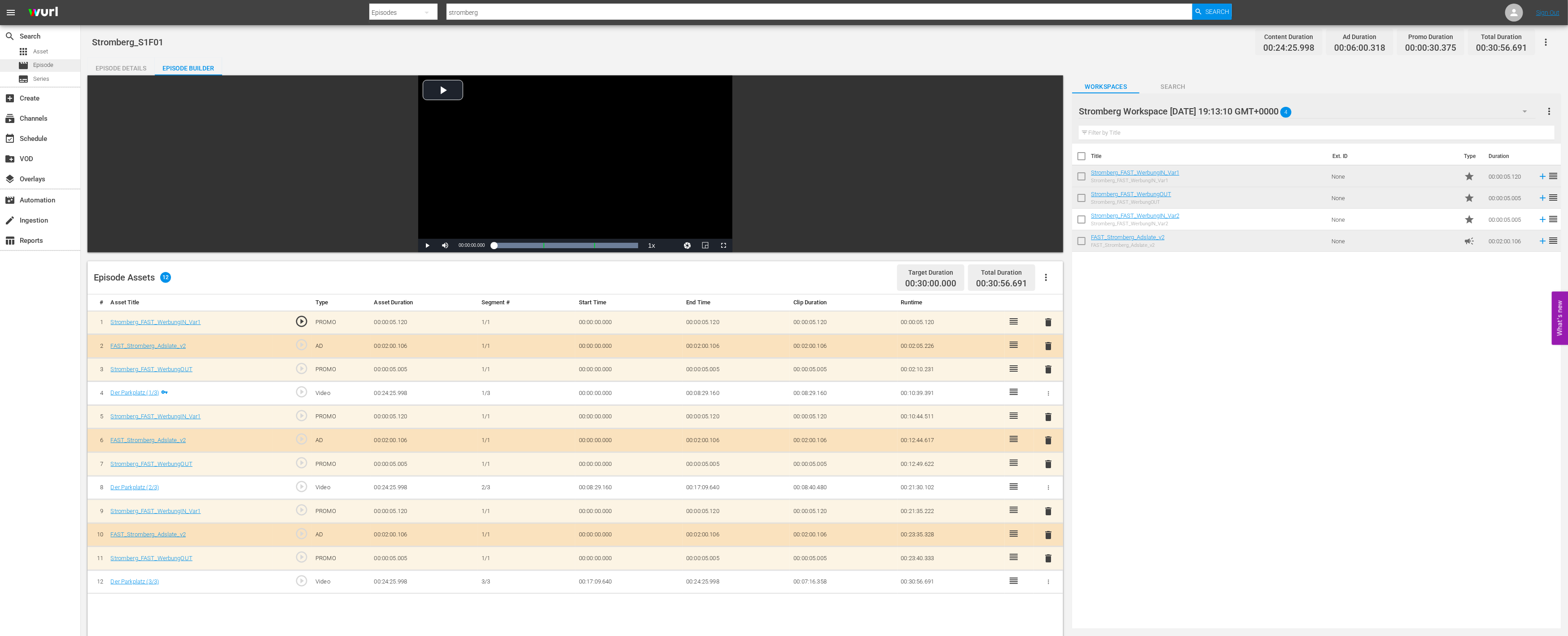
click at [52, 64] on span "Episode" at bounding box center [43, 65] width 20 height 9
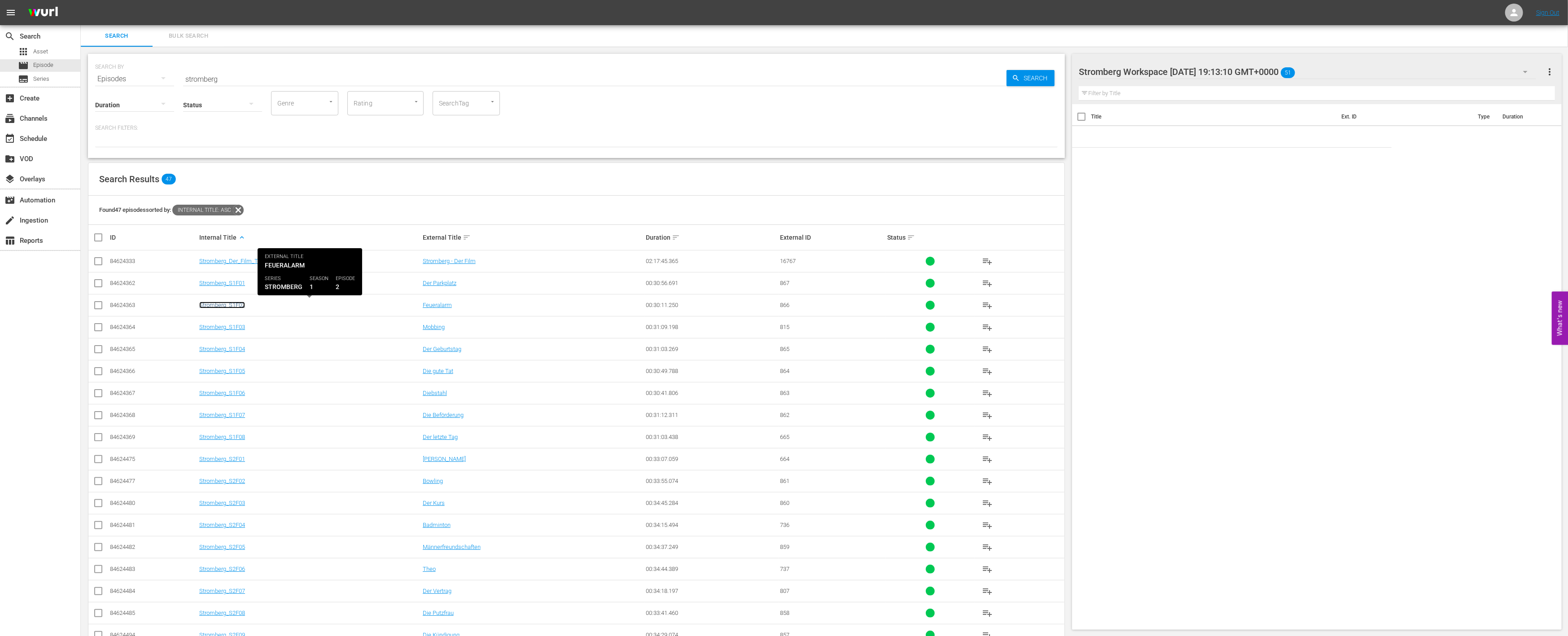
click at [228, 308] on link "Stromberg_S1F02" at bounding box center [222, 305] width 46 height 7
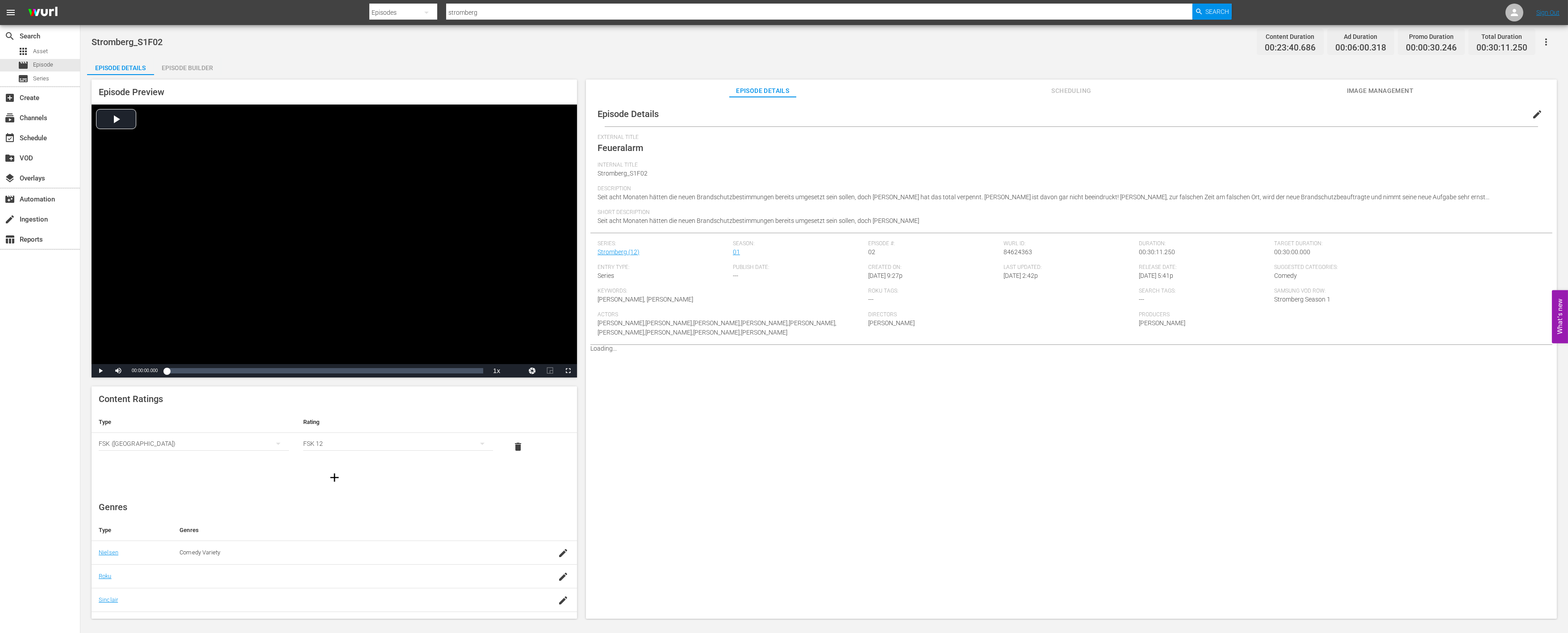
click at [185, 67] on div "Episode Builder" at bounding box center [187, 68] width 67 height 21
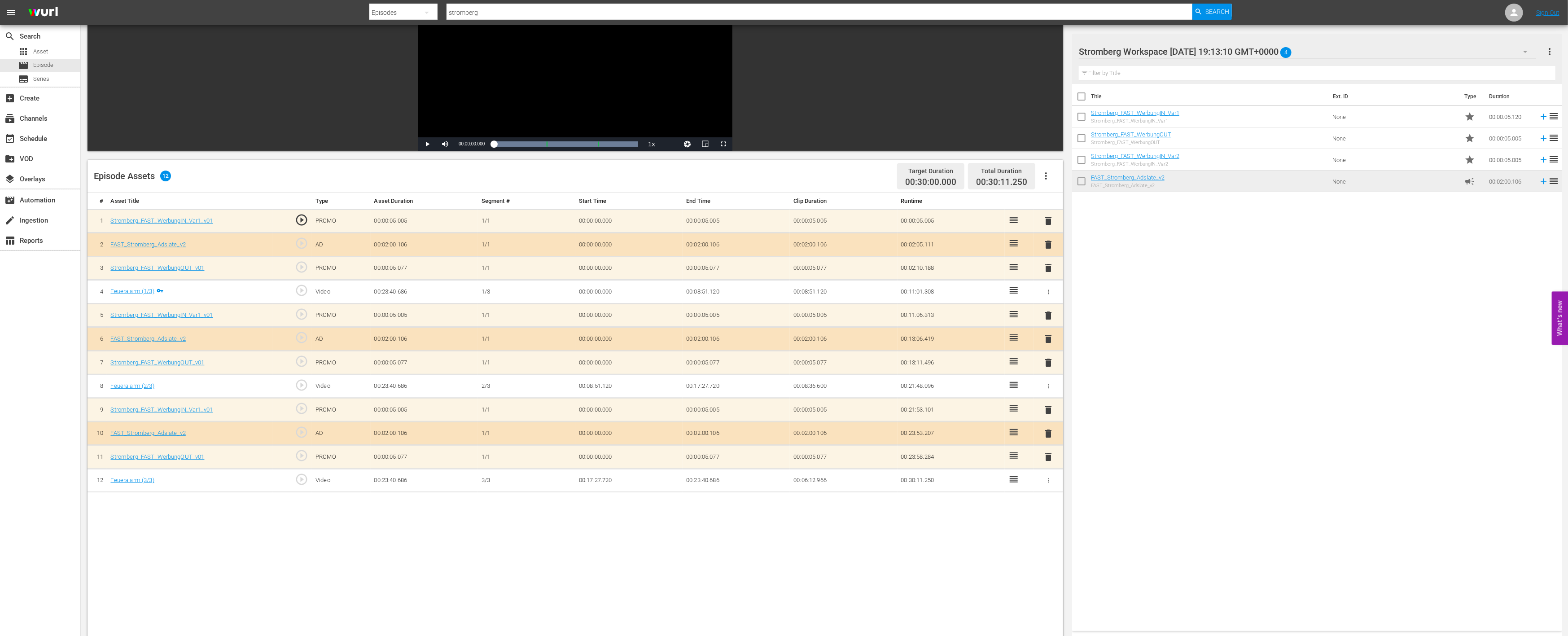
scroll to position [200, 0]
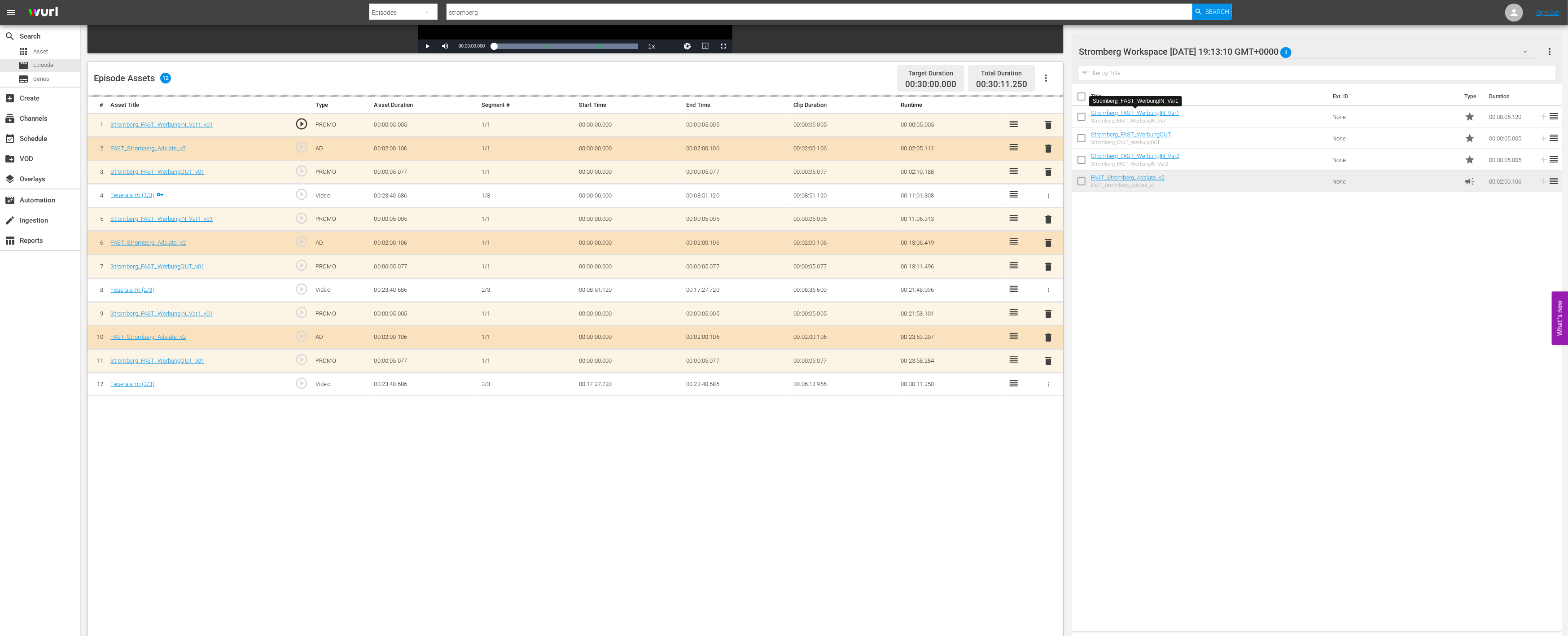
click at [885, 109] on th "Clip Duration" at bounding box center [843, 105] width 107 height 17
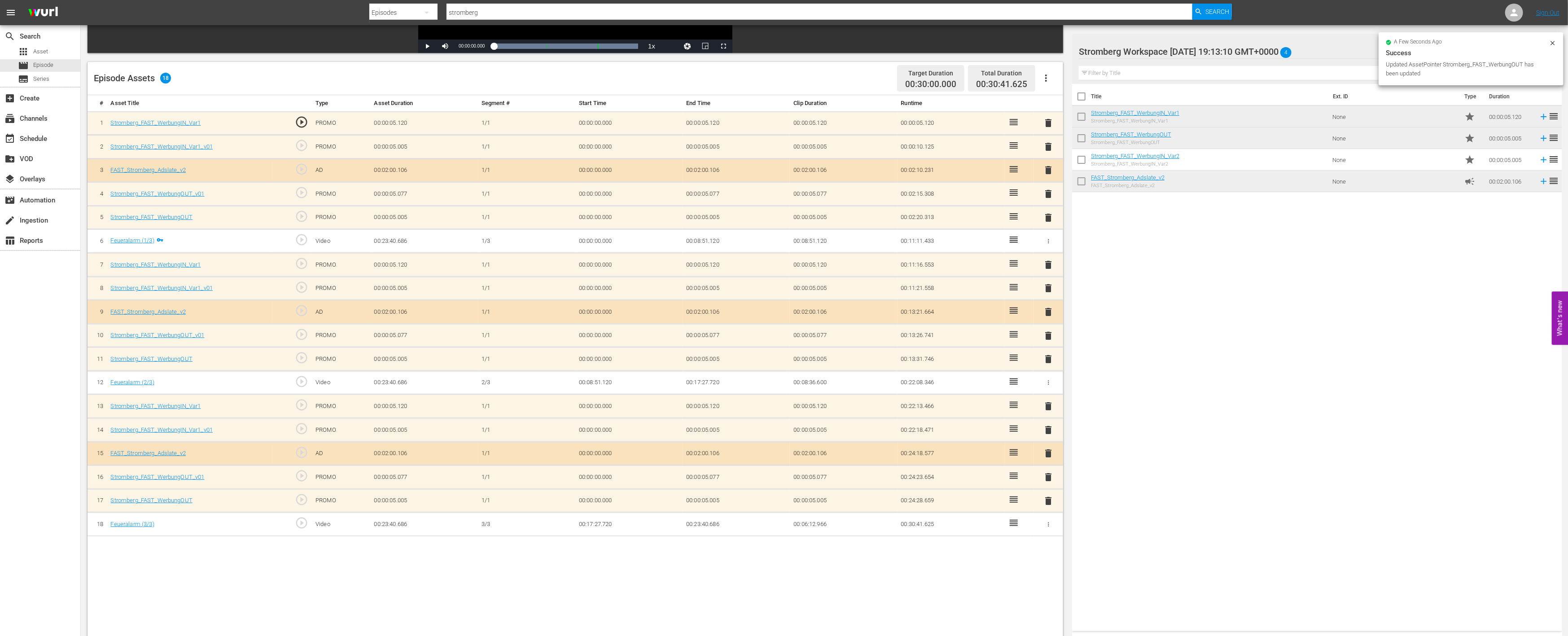
click at [1050, 474] on span "delete" at bounding box center [1049, 476] width 11 height 11
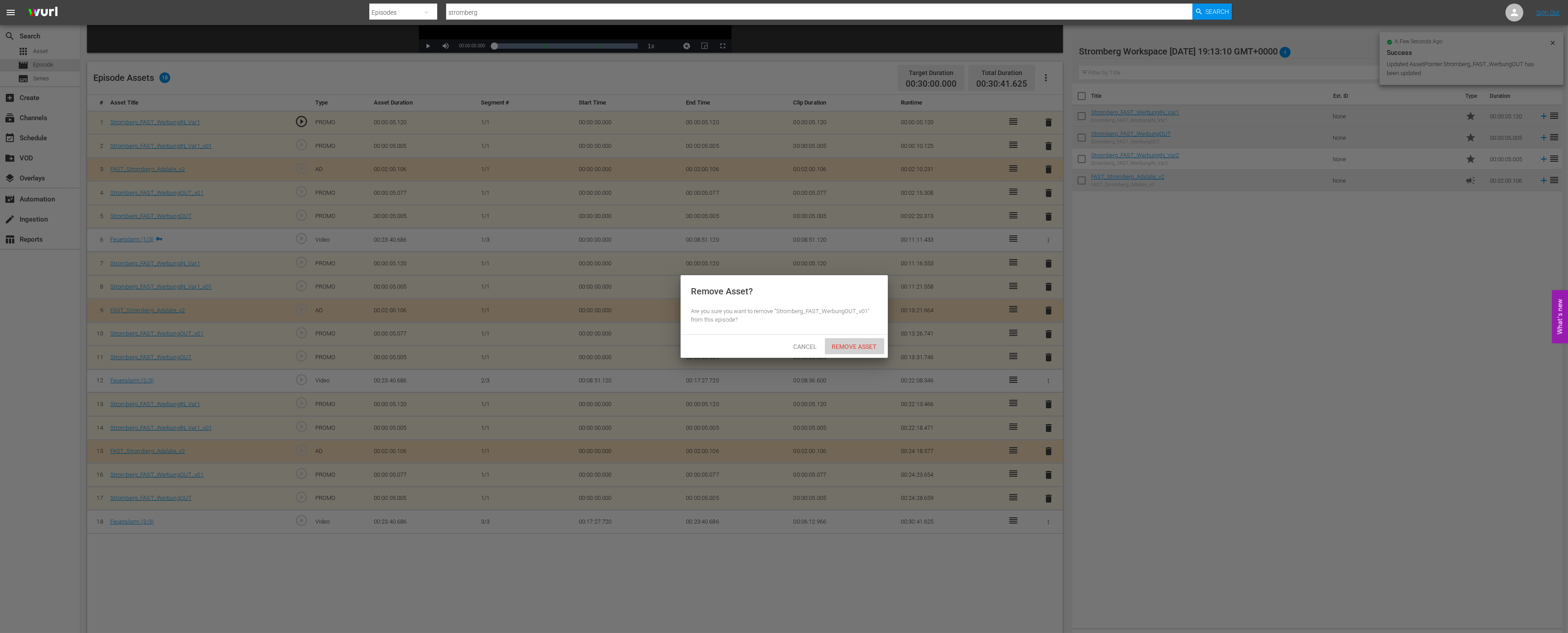
click at [877, 345] on span "Remove Asset" at bounding box center [855, 346] width 59 height 7
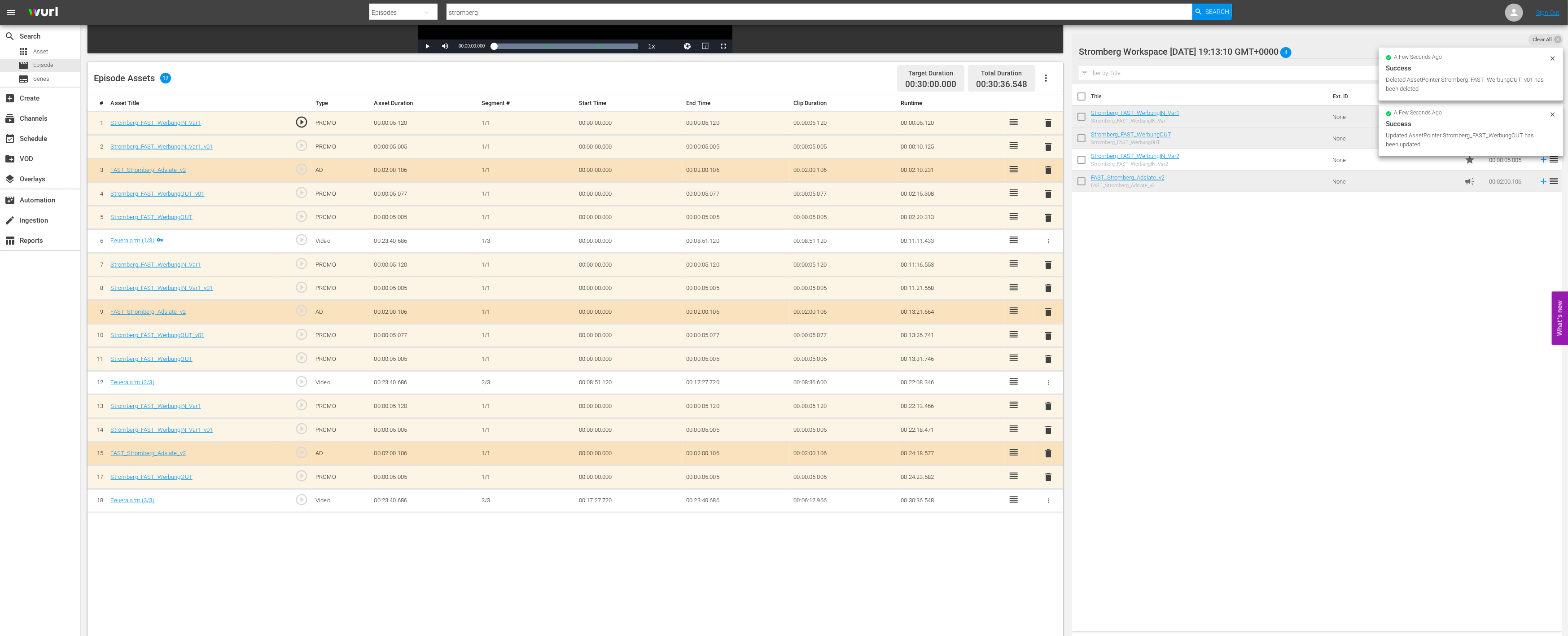
click at [1048, 427] on span "delete" at bounding box center [1049, 430] width 11 height 11
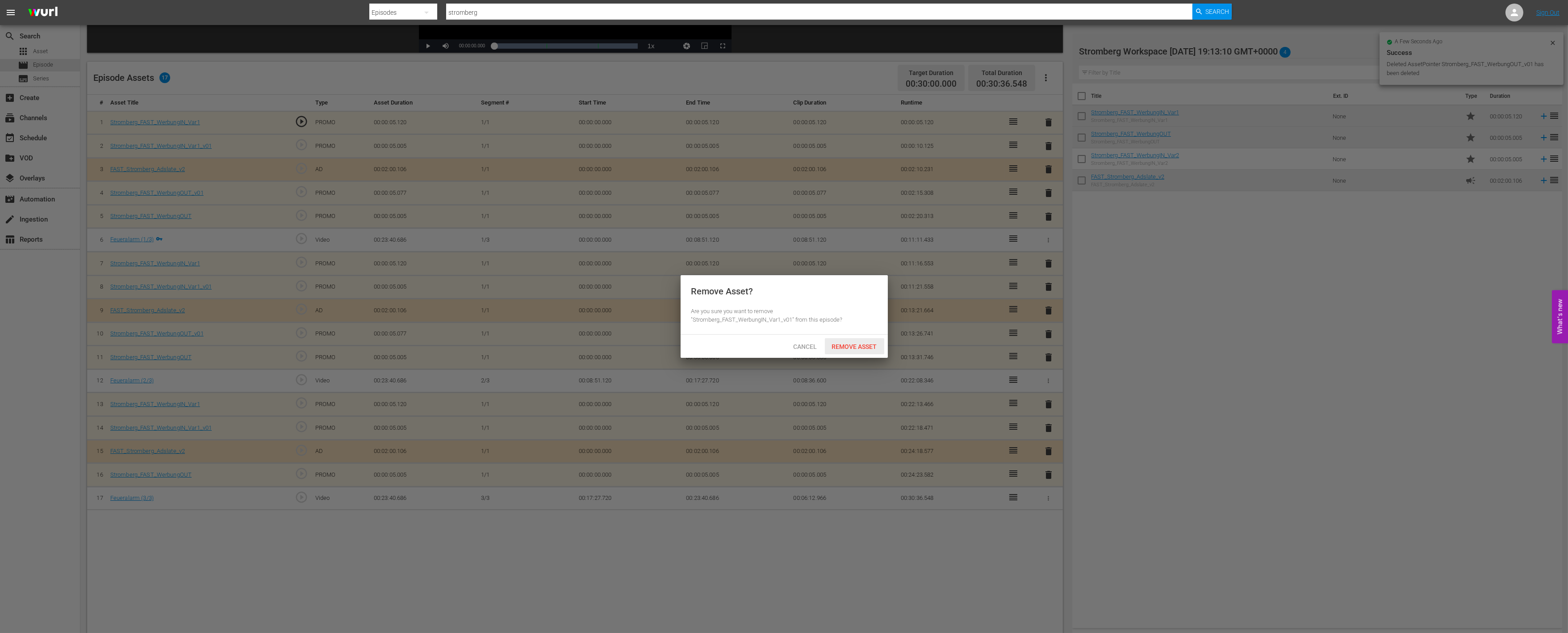
click at [865, 345] on span "Remove Asset" at bounding box center [855, 346] width 59 height 7
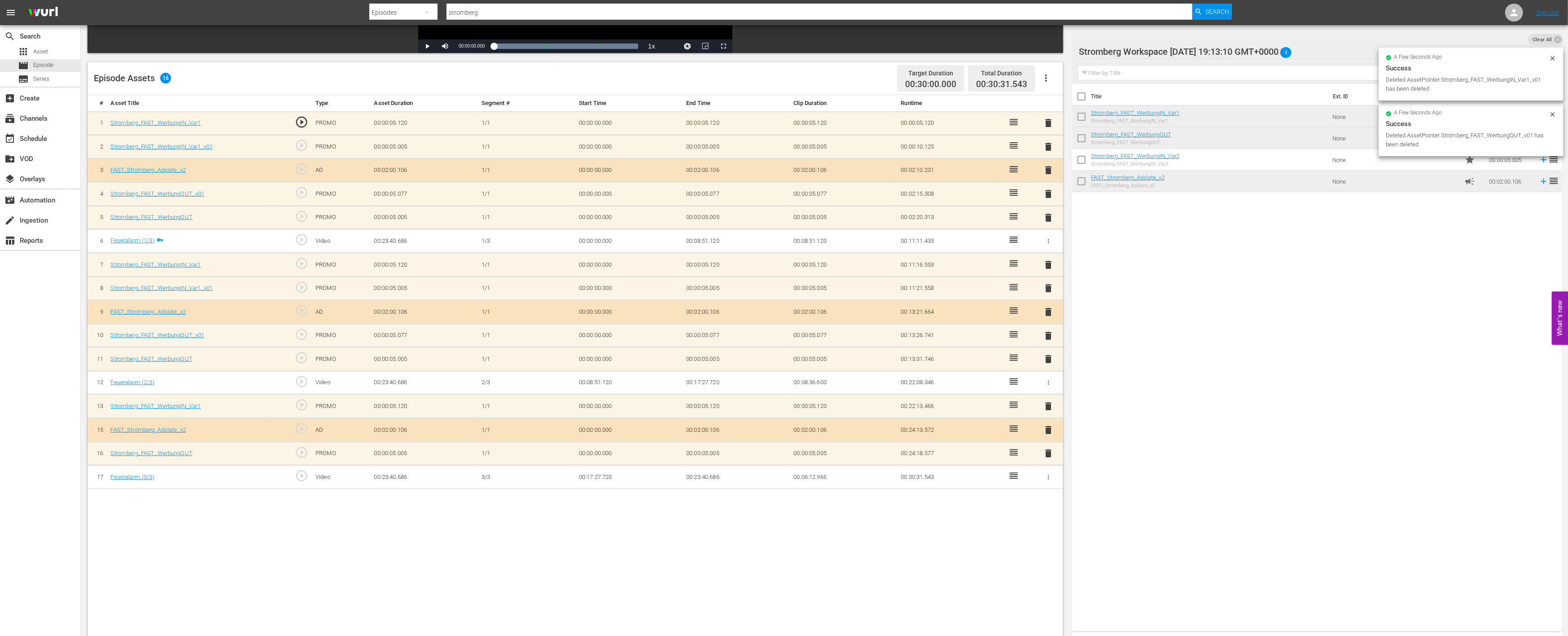
click at [1047, 332] on span "delete" at bounding box center [1049, 335] width 11 height 11
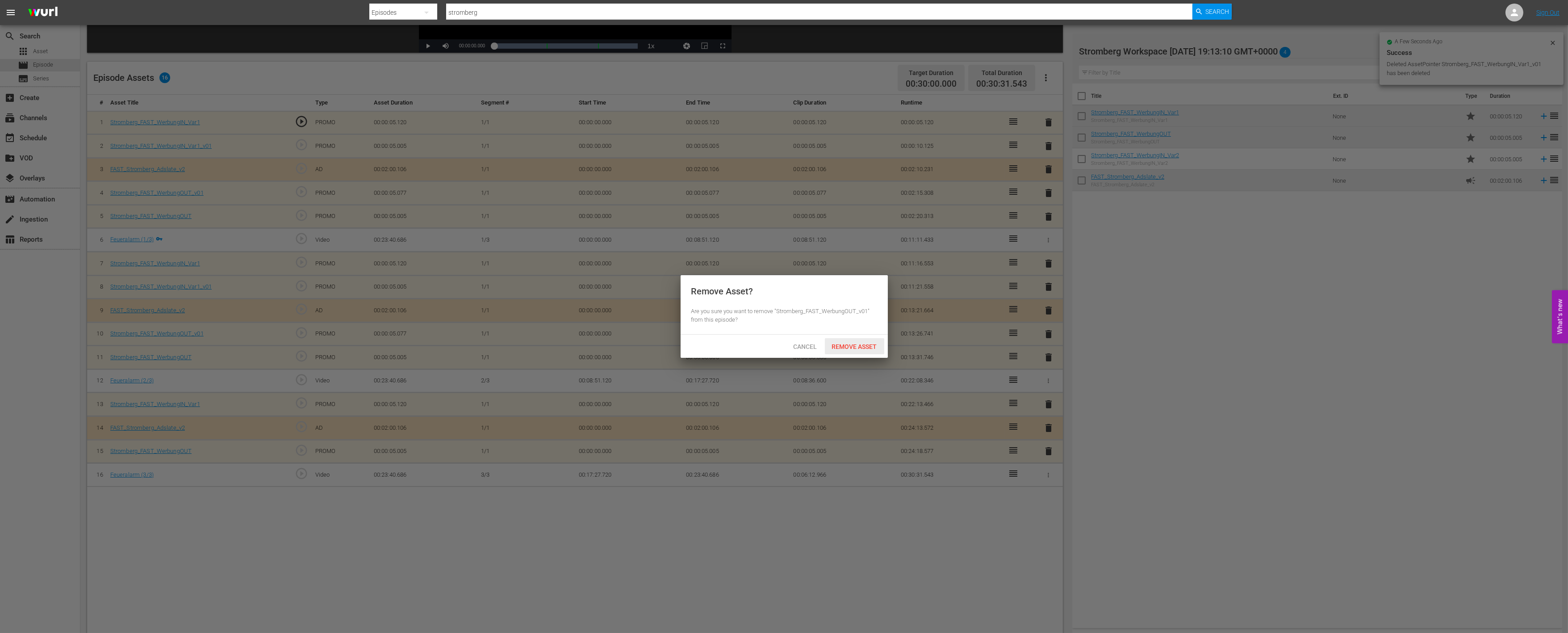
click at [868, 345] on span "Remove Asset" at bounding box center [855, 346] width 59 height 7
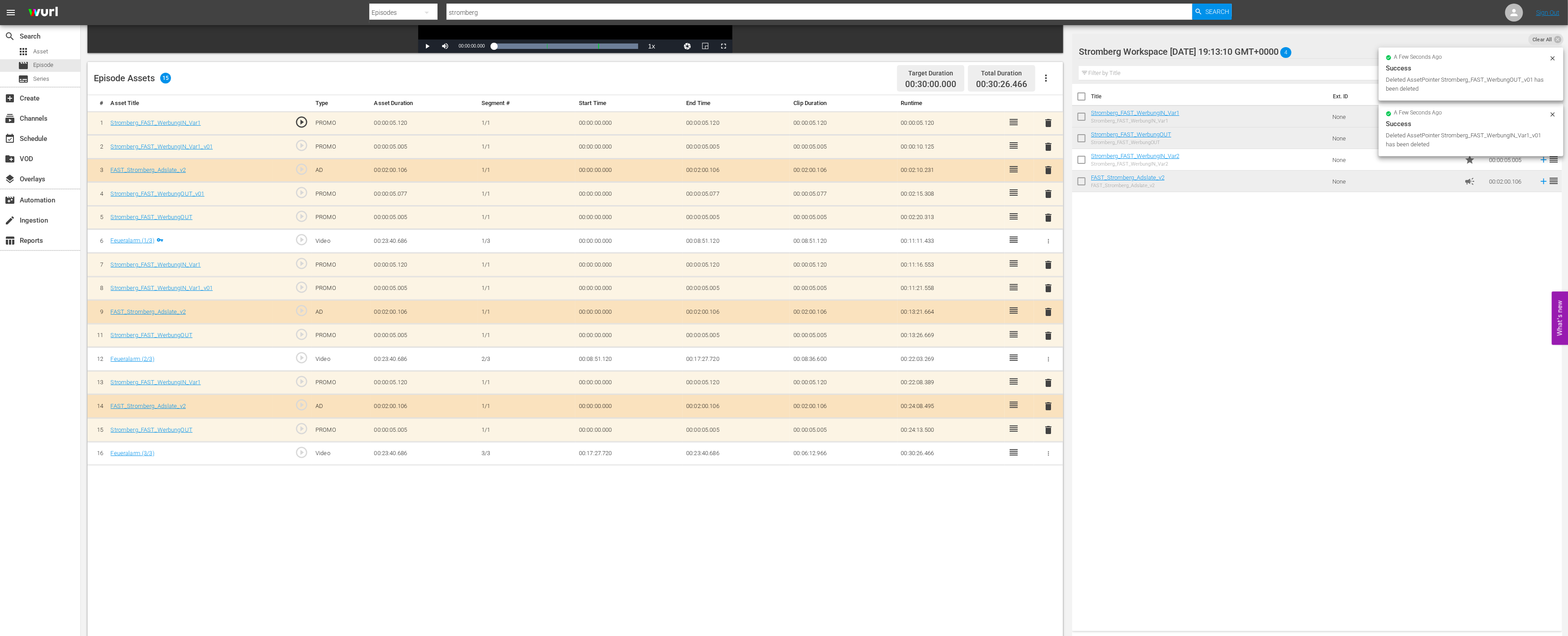
click at [1046, 286] on span "delete" at bounding box center [1049, 287] width 11 height 11
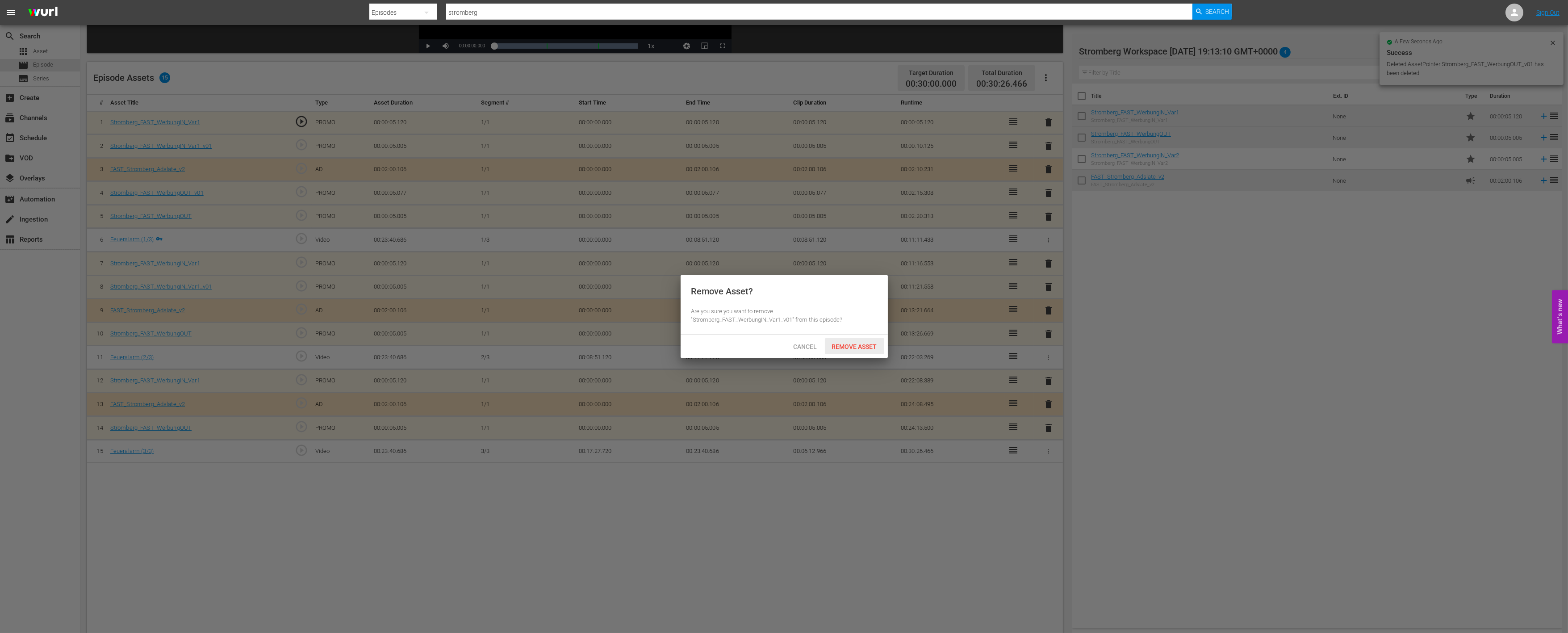
click at [858, 345] on span "Remove Asset" at bounding box center [855, 346] width 59 height 7
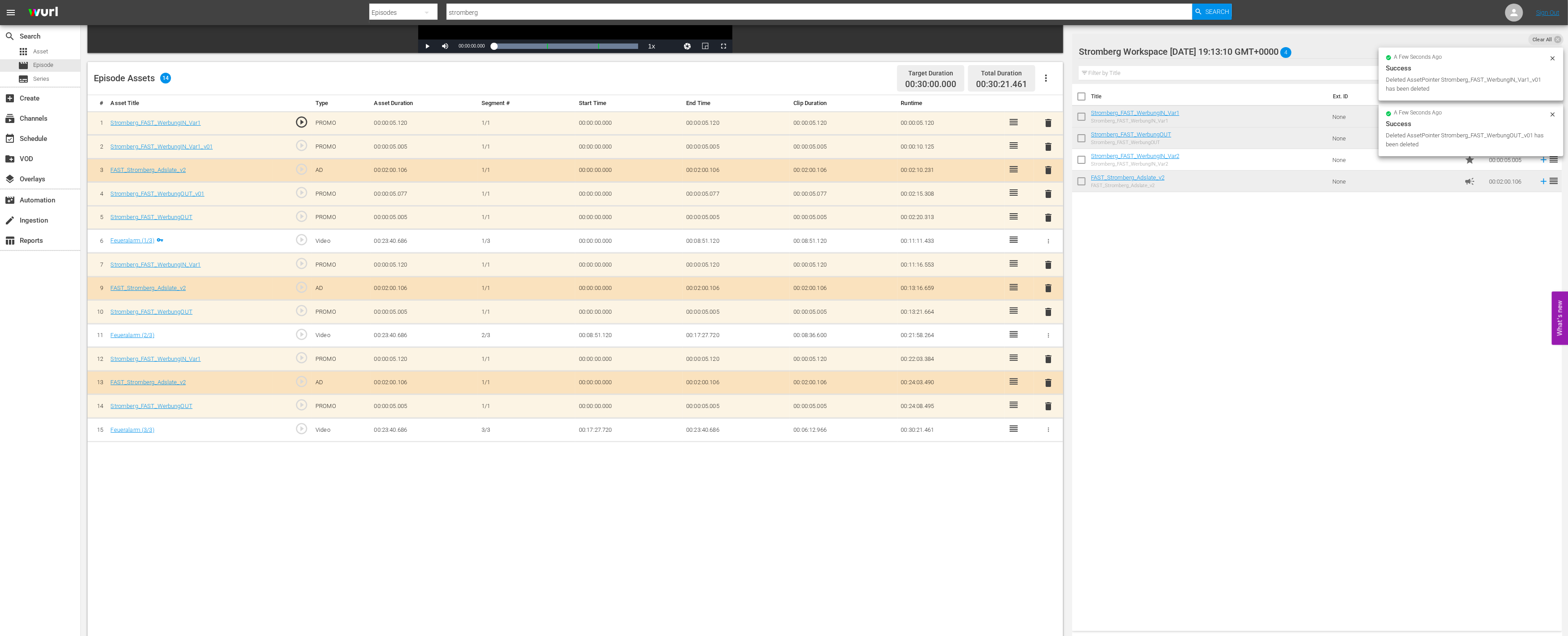
click at [1049, 195] on span "delete" at bounding box center [1049, 194] width 11 height 11
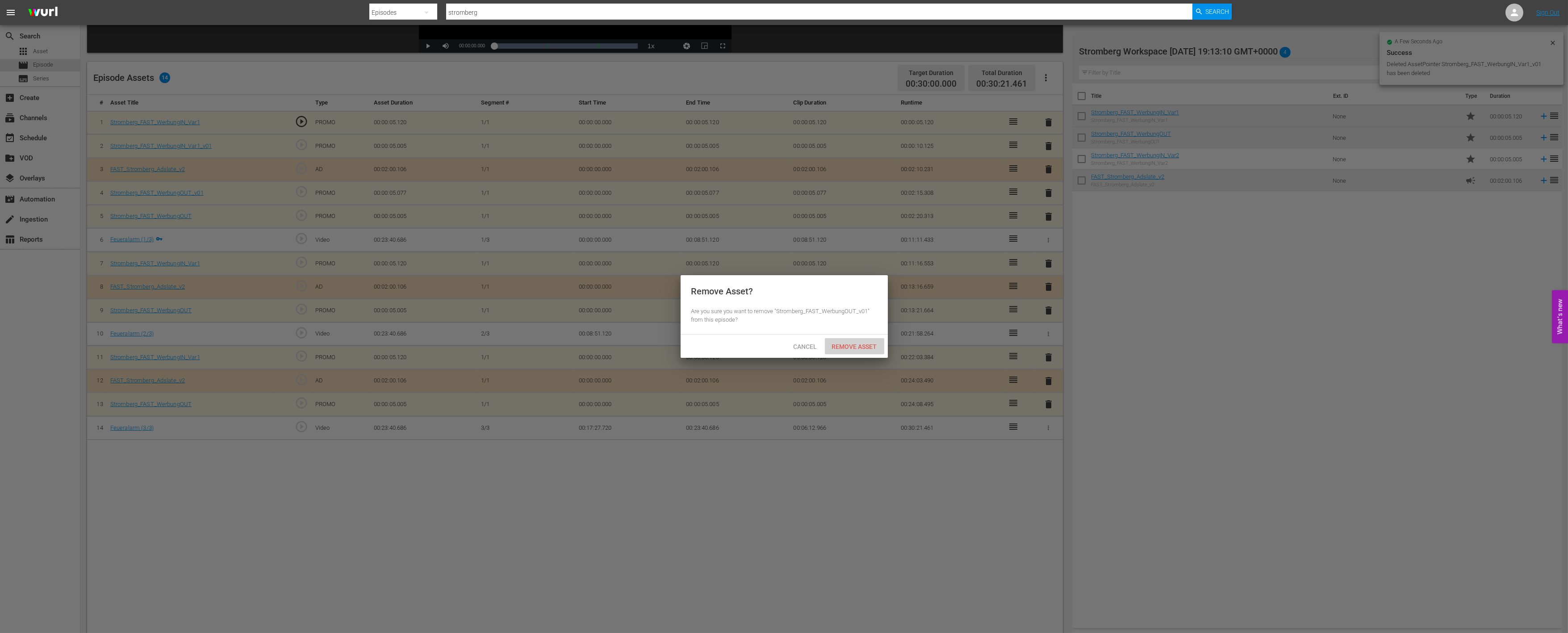
click at [868, 348] on span "Remove Asset" at bounding box center [855, 346] width 59 height 7
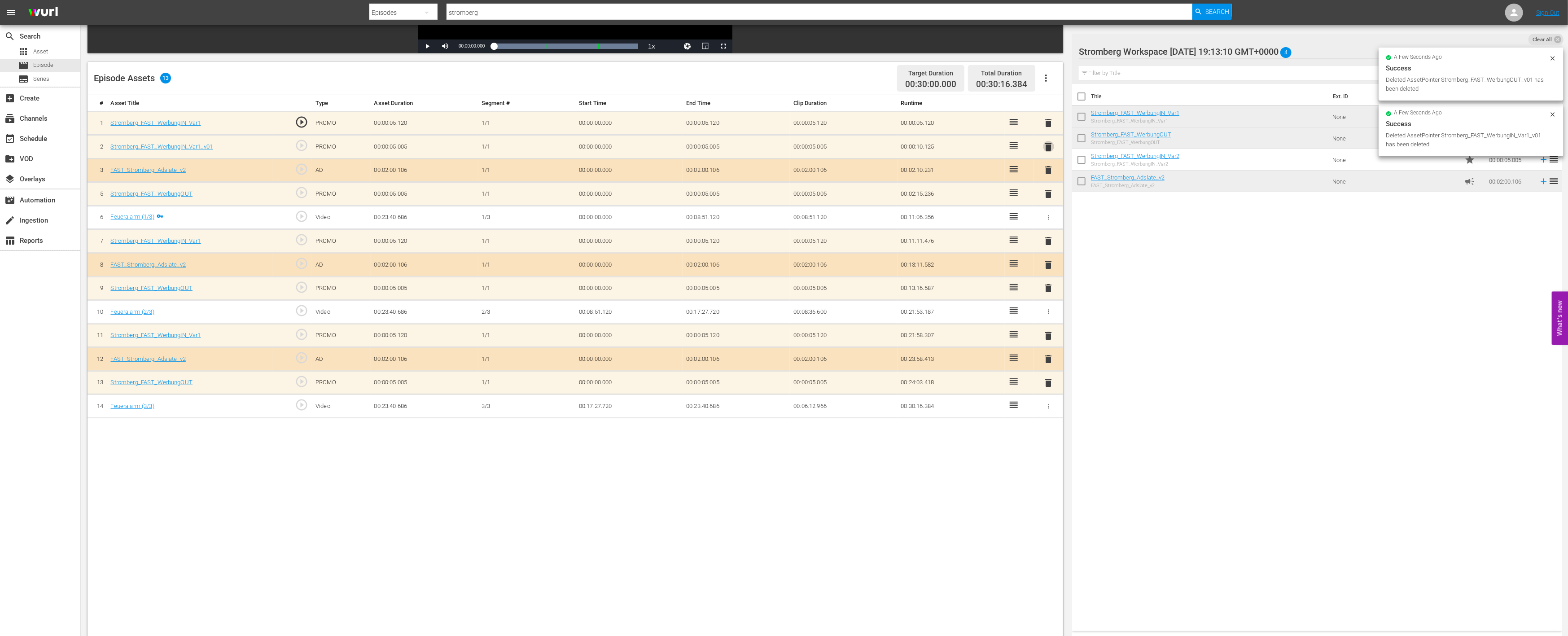
click at [1046, 144] on span "delete" at bounding box center [1049, 147] width 11 height 11
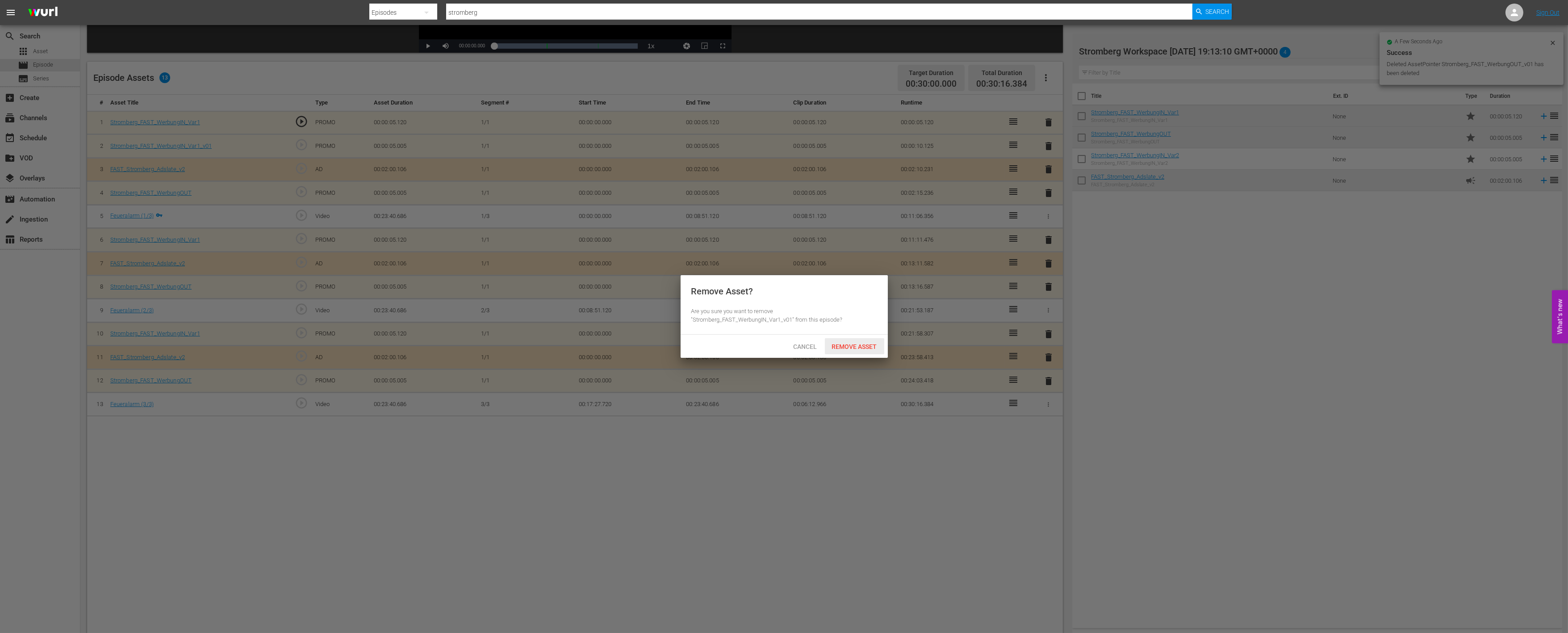
click at [856, 345] on span "Remove Asset" at bounding box center [855, 346] width 59 height 7
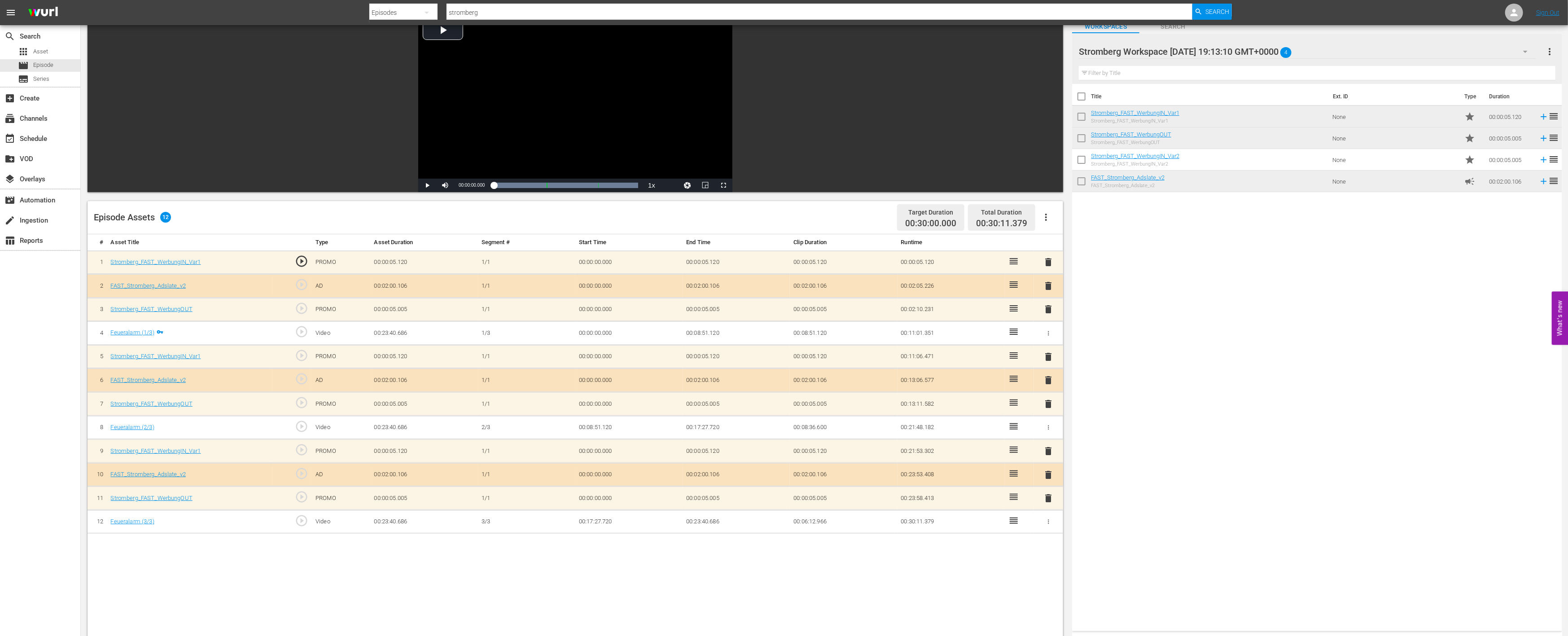
scroll to position [0, 0]
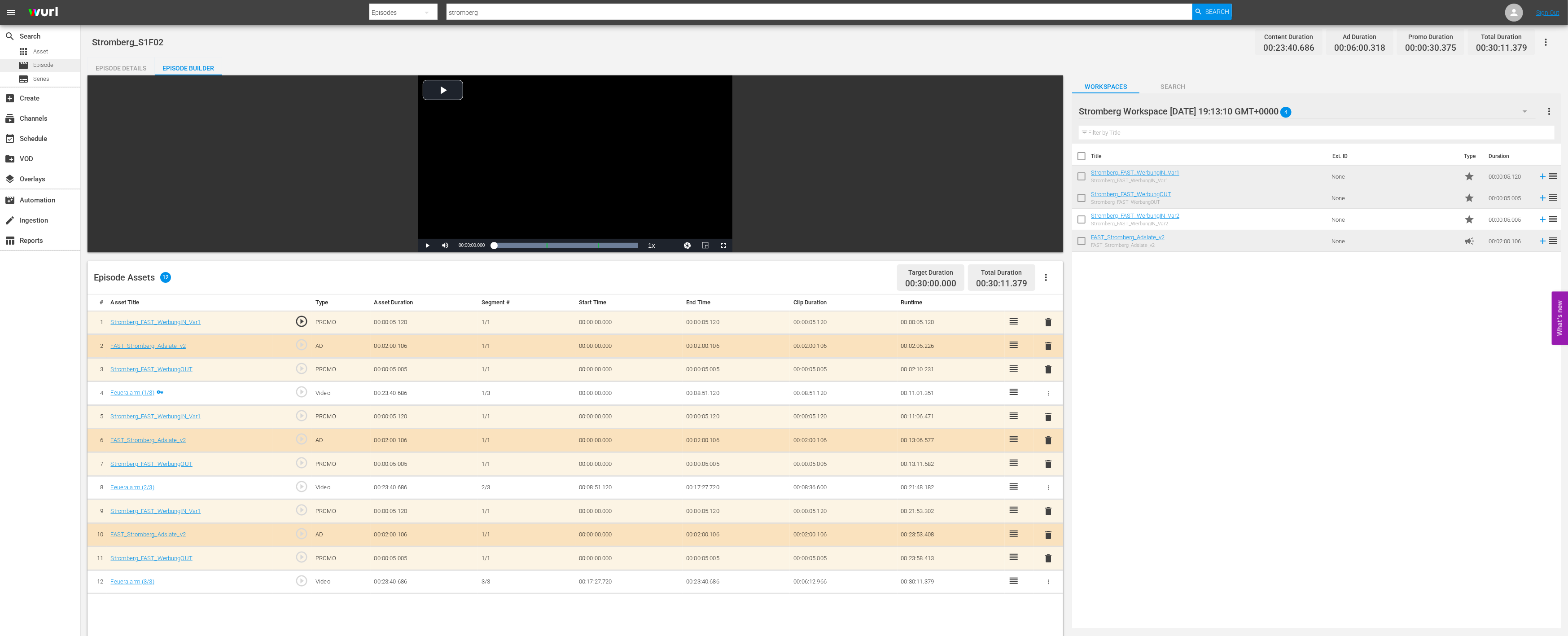
click at [41, 66] on span "Episode" at bounding box center [43, 65] width 20 height 9
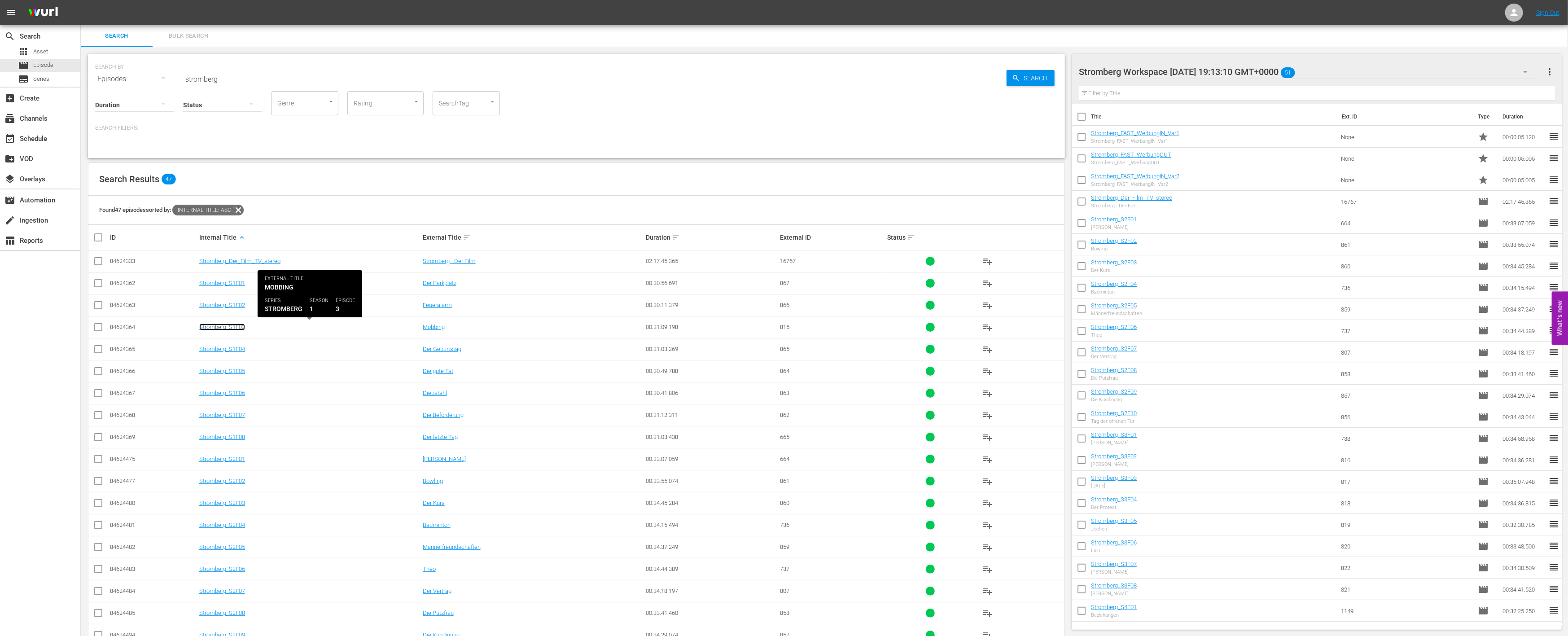
click at [234, 325] on link "Stromberg_S1F03" at bounding box center [222, 327] width 46 height 7
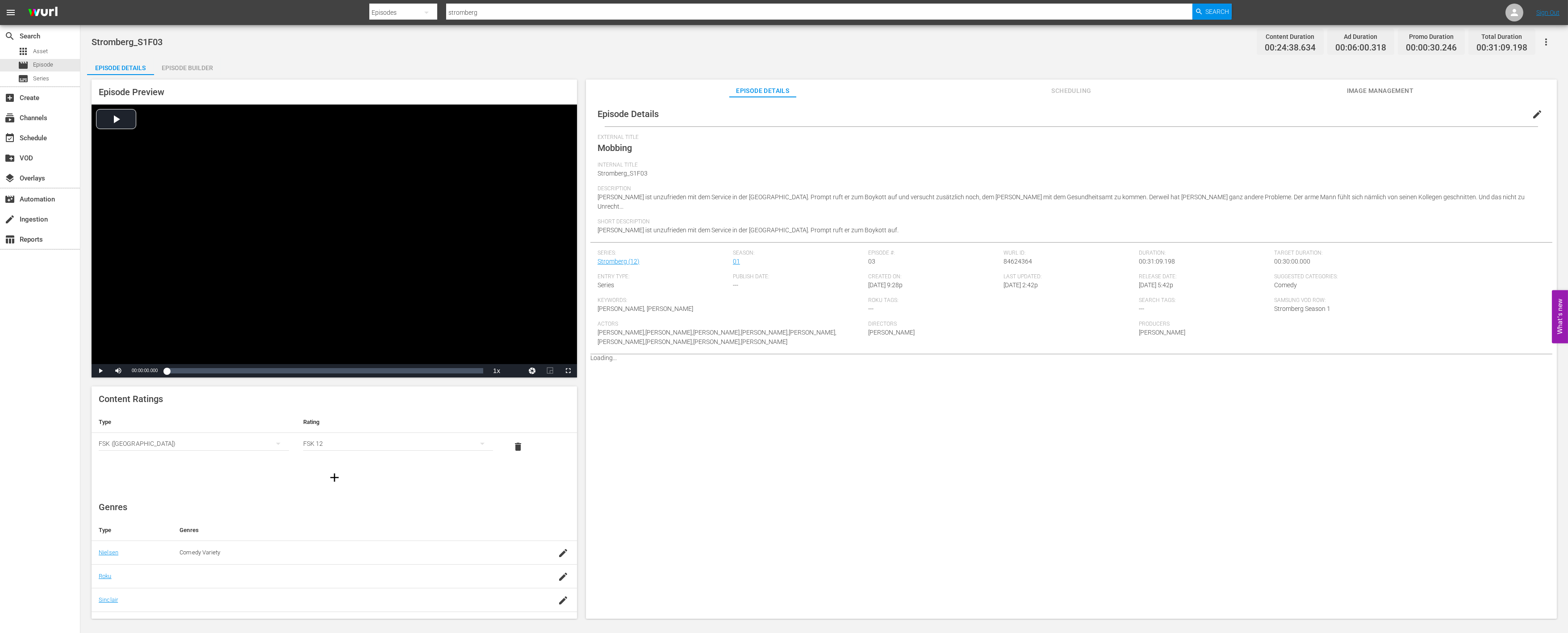
click at [198, 65] on div "Episode Builder" at bounding box center [187, 68] width 67 height 21
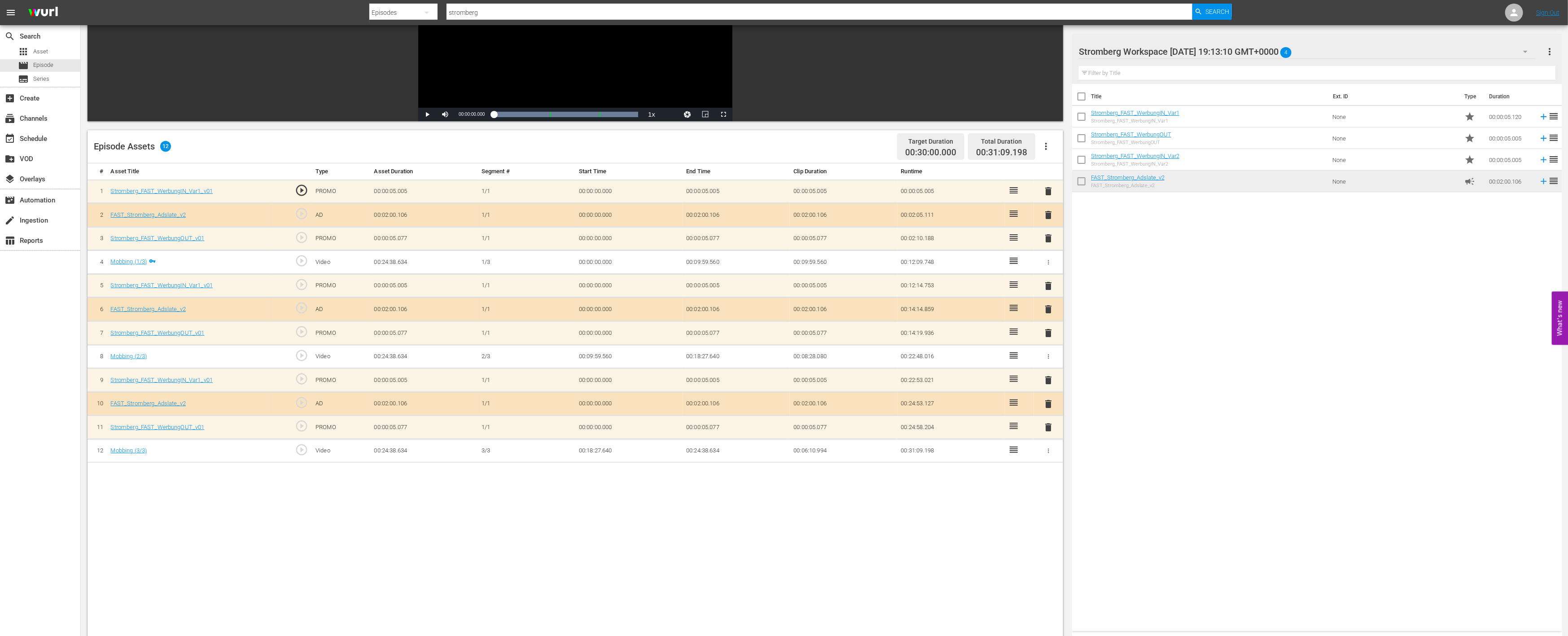
scroll to position [149, 0]
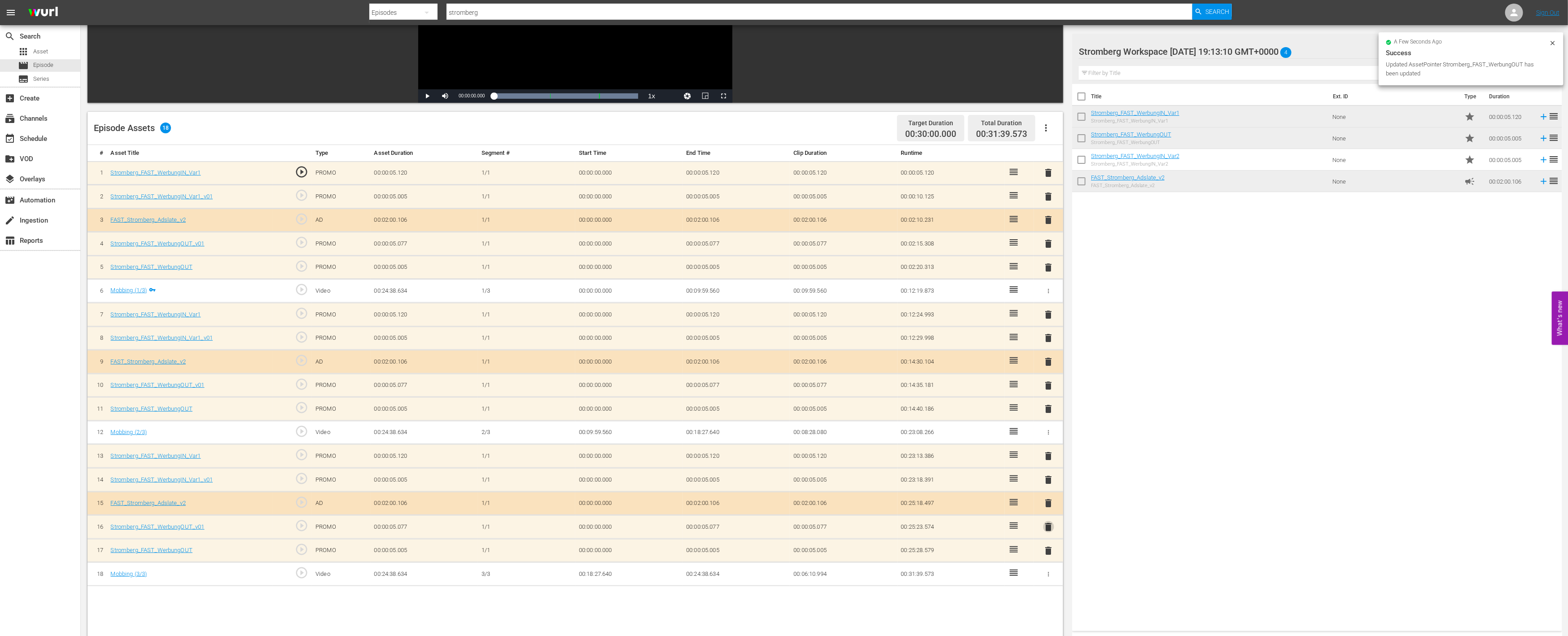
click at [1049, 522] on span "delete" at bounding box center [1049, 527] width 11 height 11
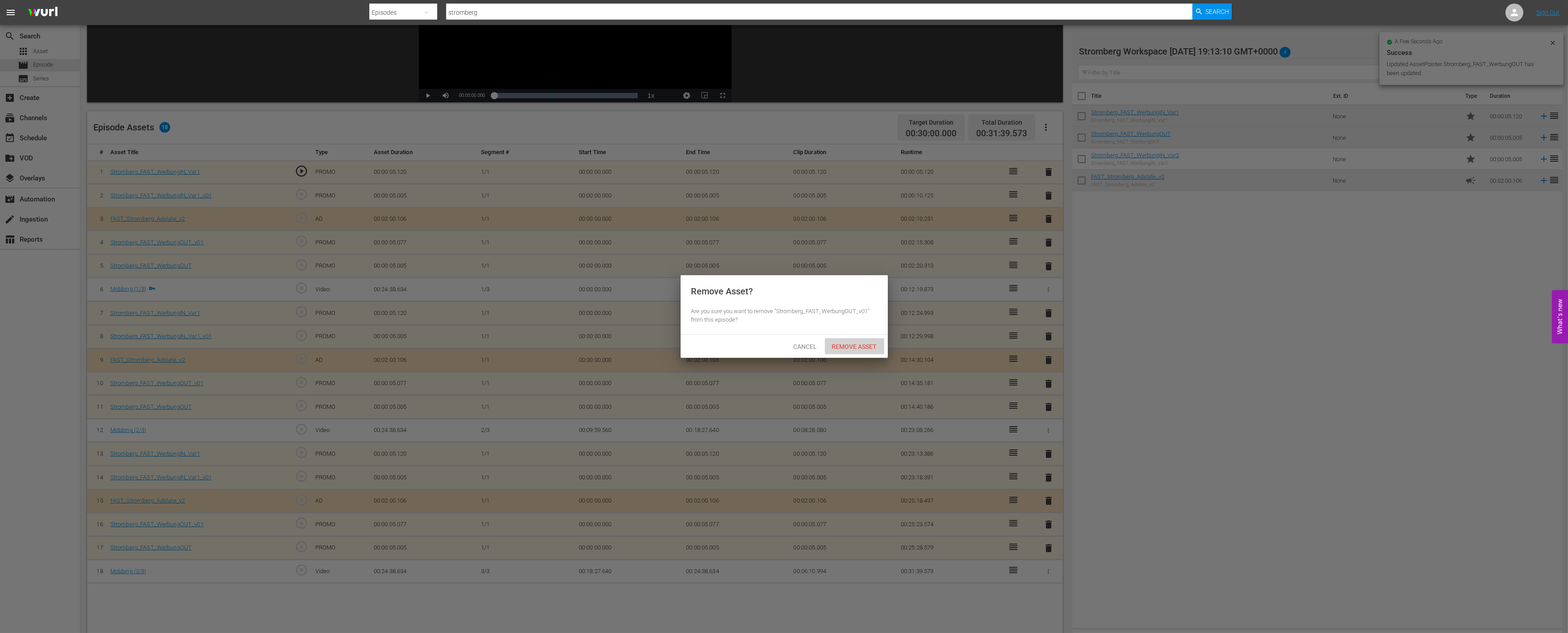
click at [853, 340] on div "Remove Asset" at bounding box center [855, 346] width 59 height 16
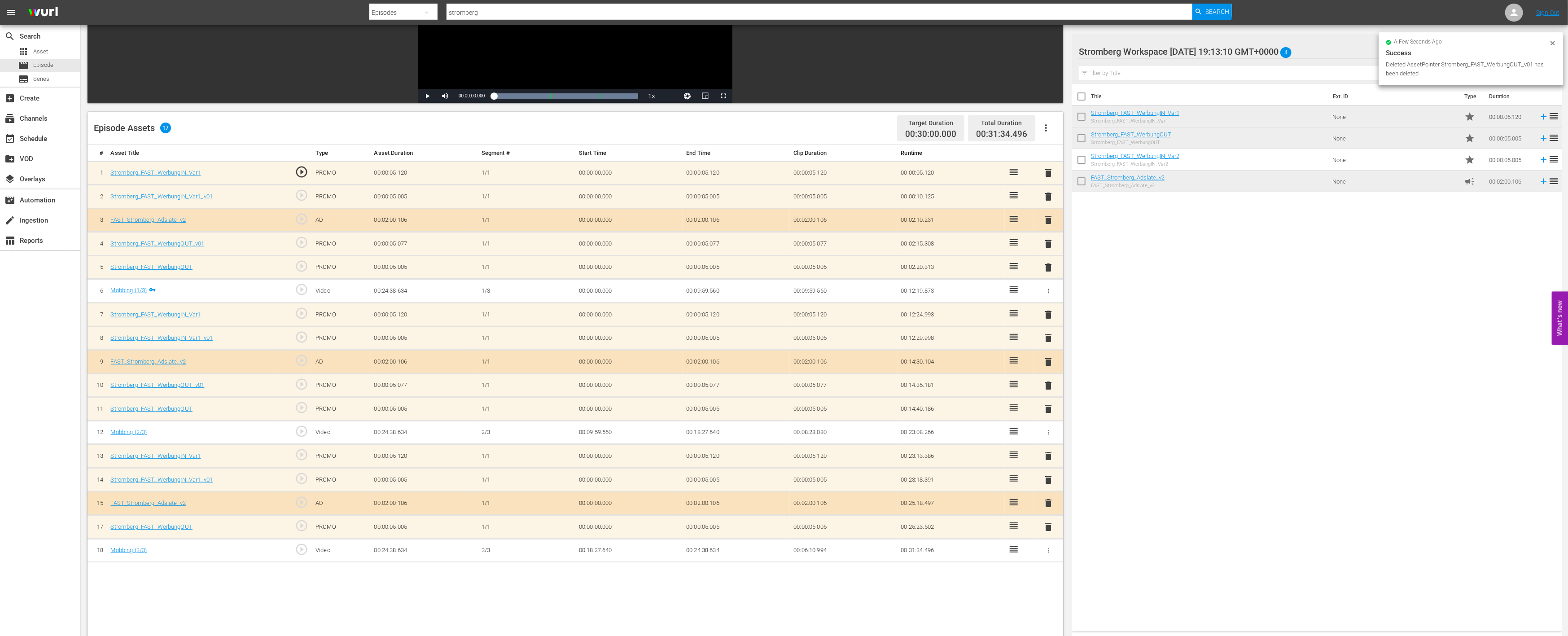
click at [1049, 475] on span "delete" at bounding box center [1049, 479] width 11 height 11
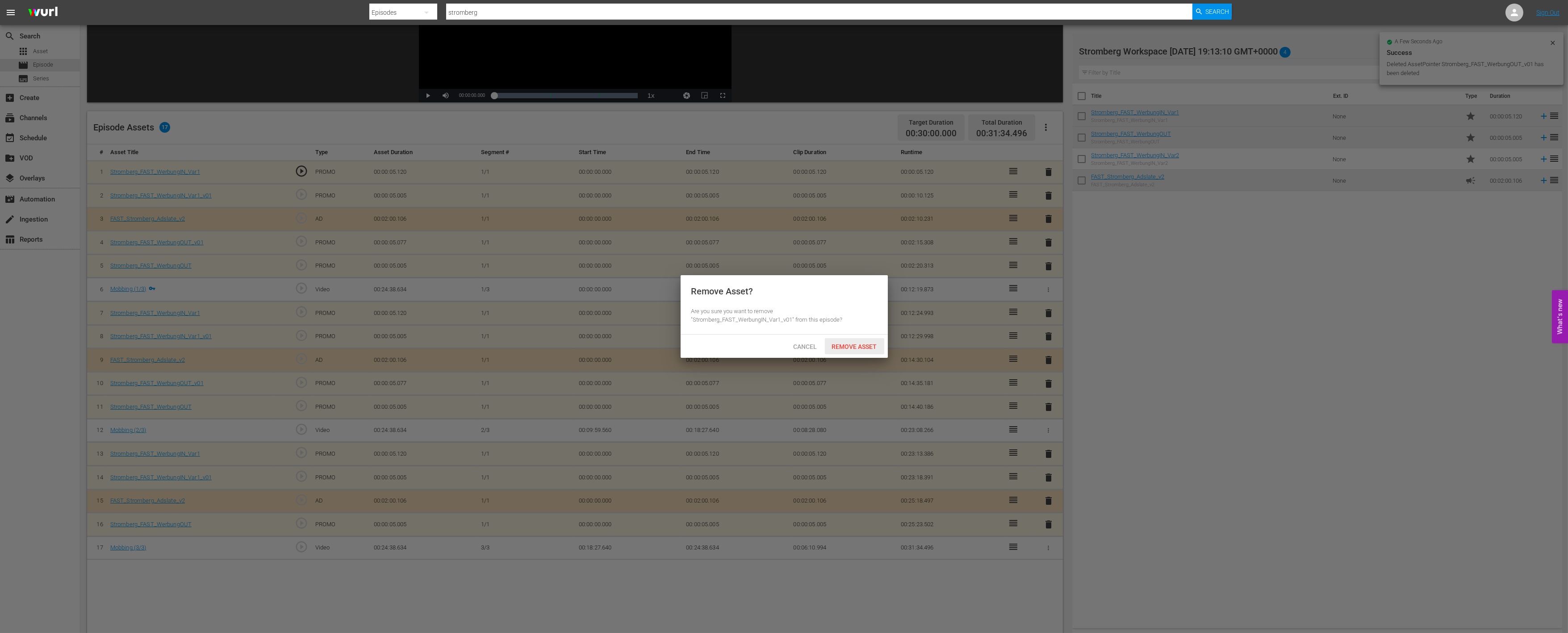
click at [860, 343] on span "Remove Asset" at bounding box center [855, 346] width 59 height 7
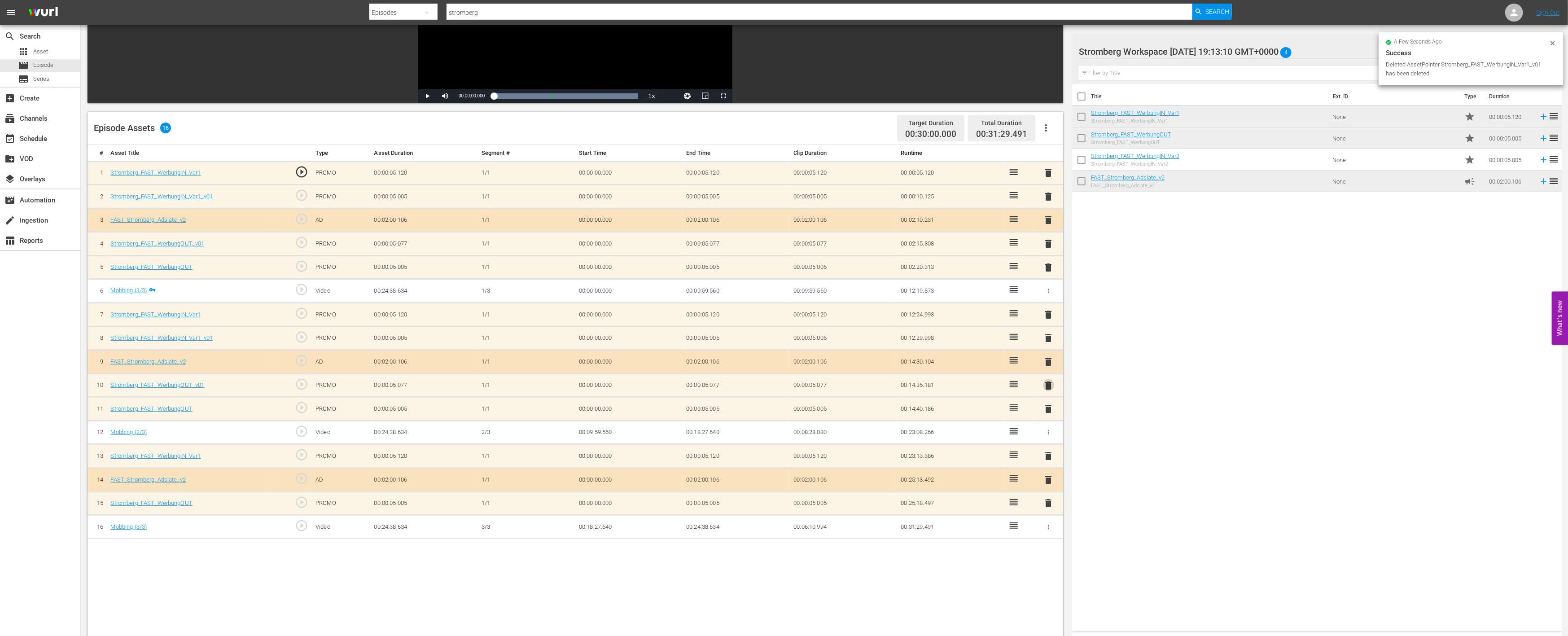
click at [1044, 382] on span "delete" at bounding box center [1049, 385] width 11 height 11
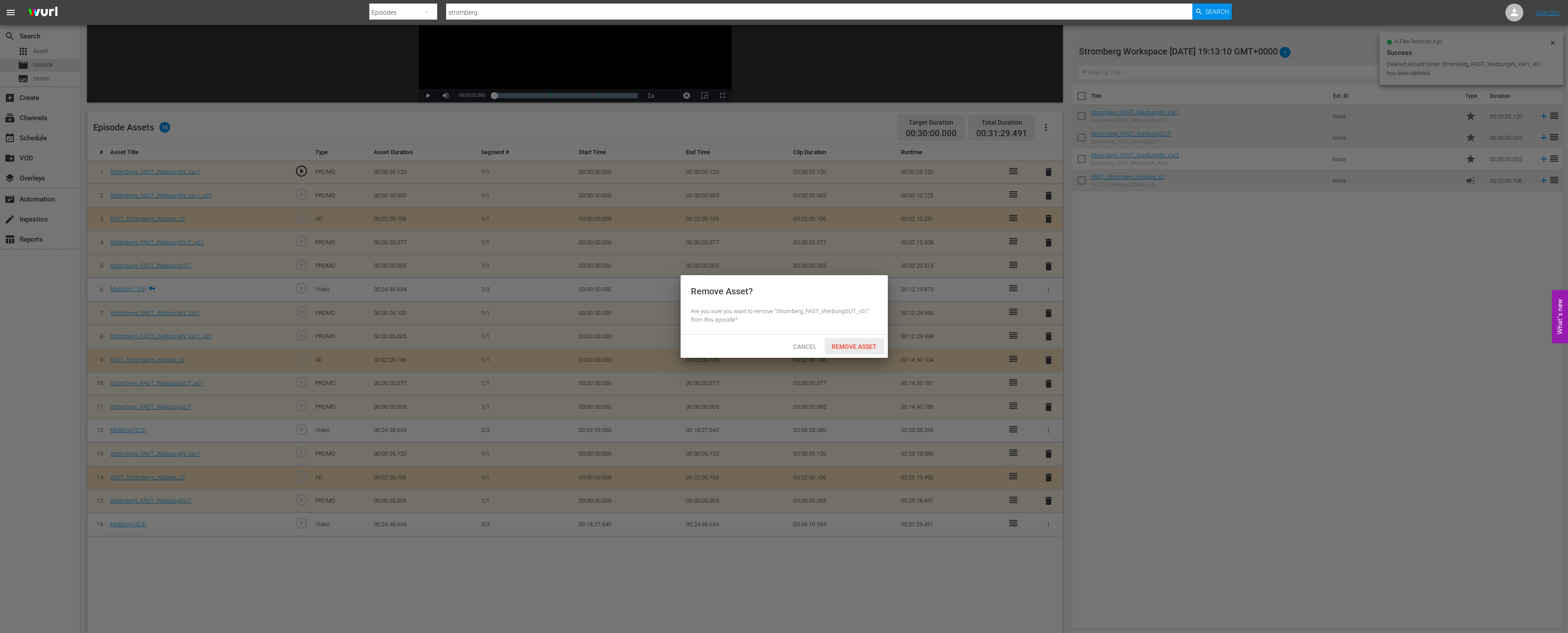
click at [866, 347] on span "Remove Asset" at bounding box center [855, 346] width 59 height 7
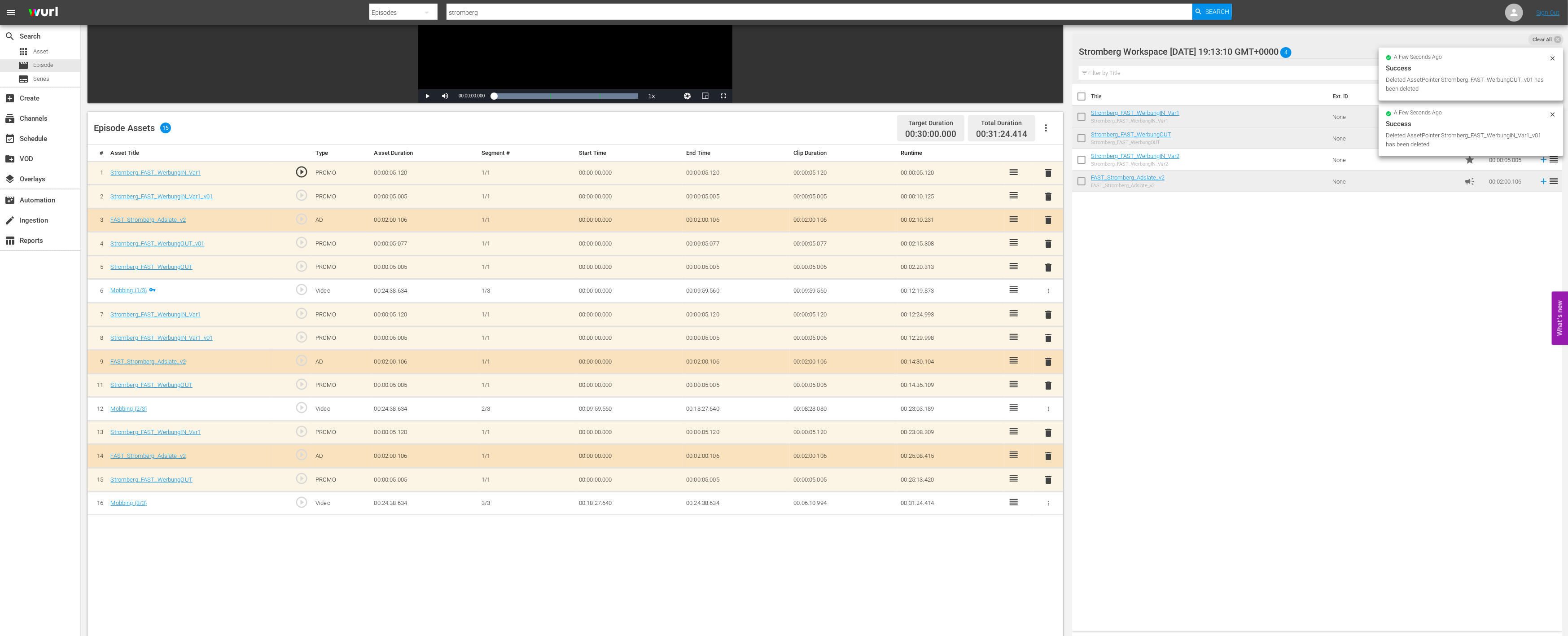
click at [1049, 335] on span "delete" at bounding box center [1049, 337] width 11 height 11
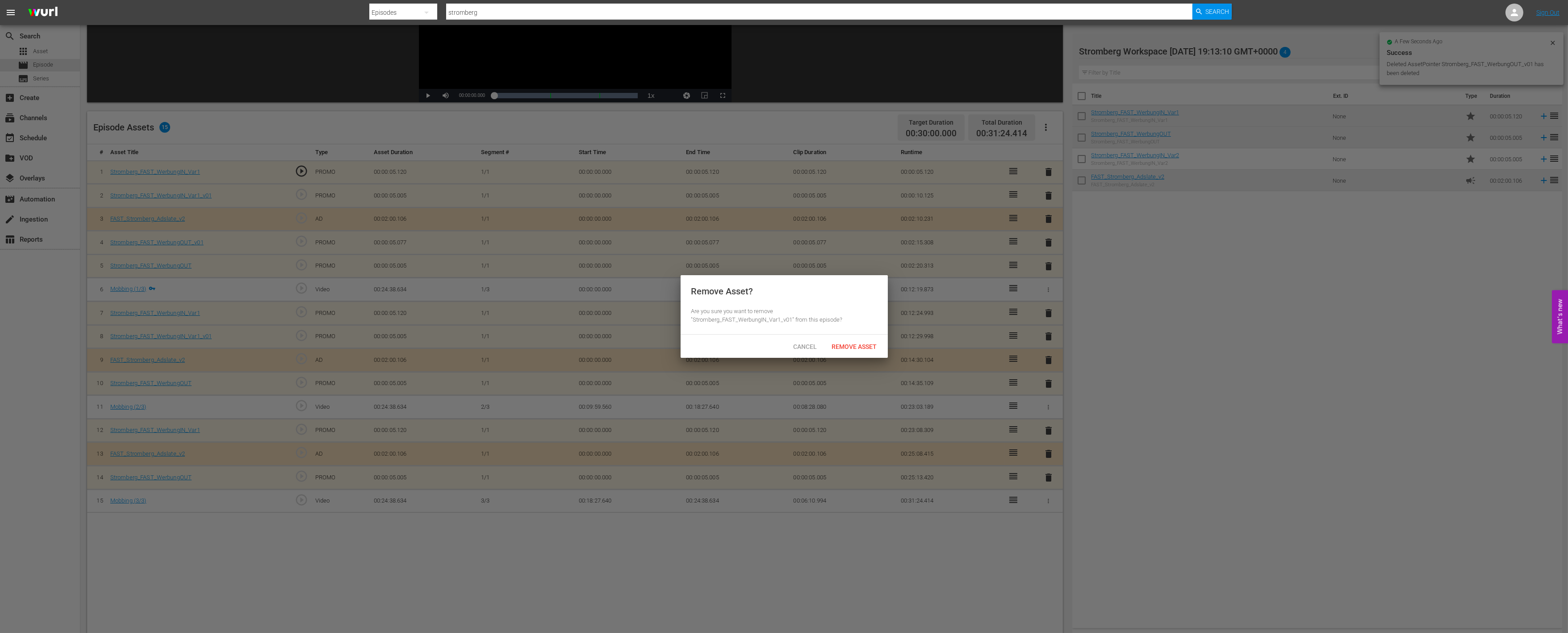
click at [873, 345] on span "Remove Asset" at bounding box center [855, 346] width 59 height 7
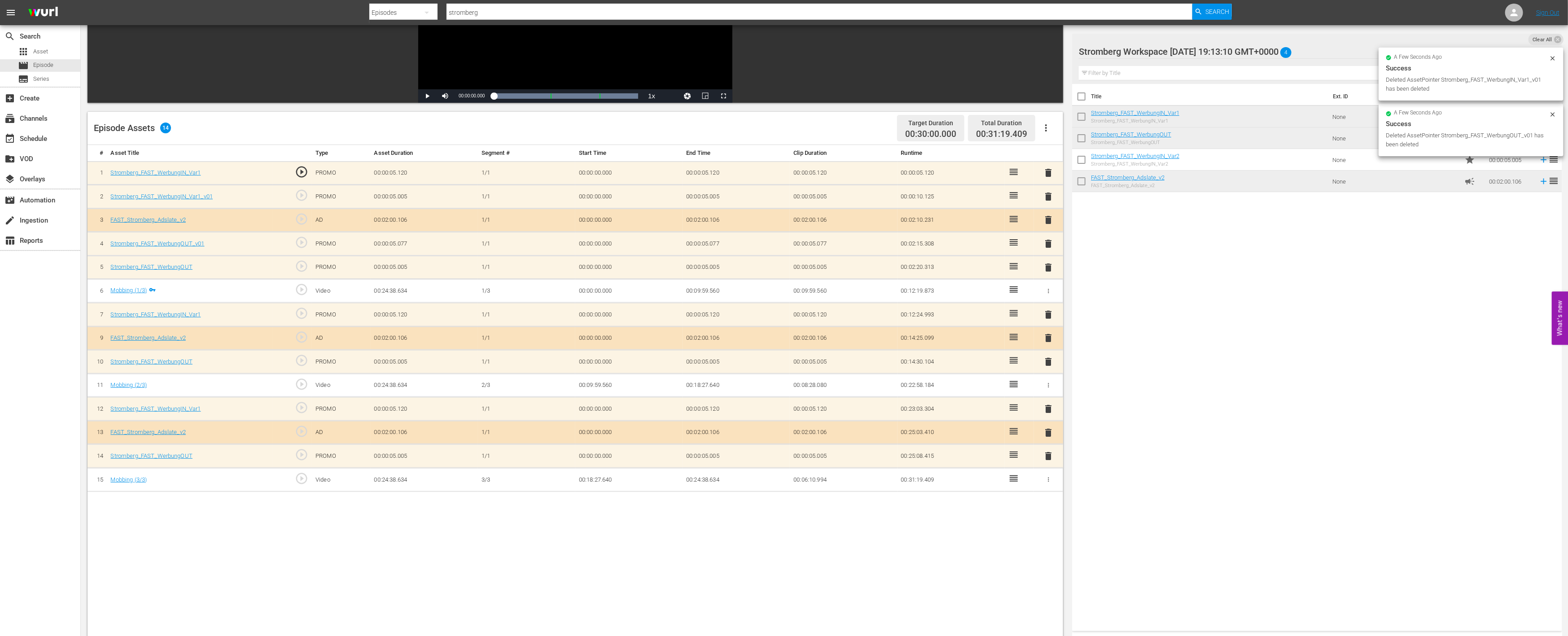
click at [1049, 243] on span "delete" at bounding box center [1049, 243] width 11 height 11
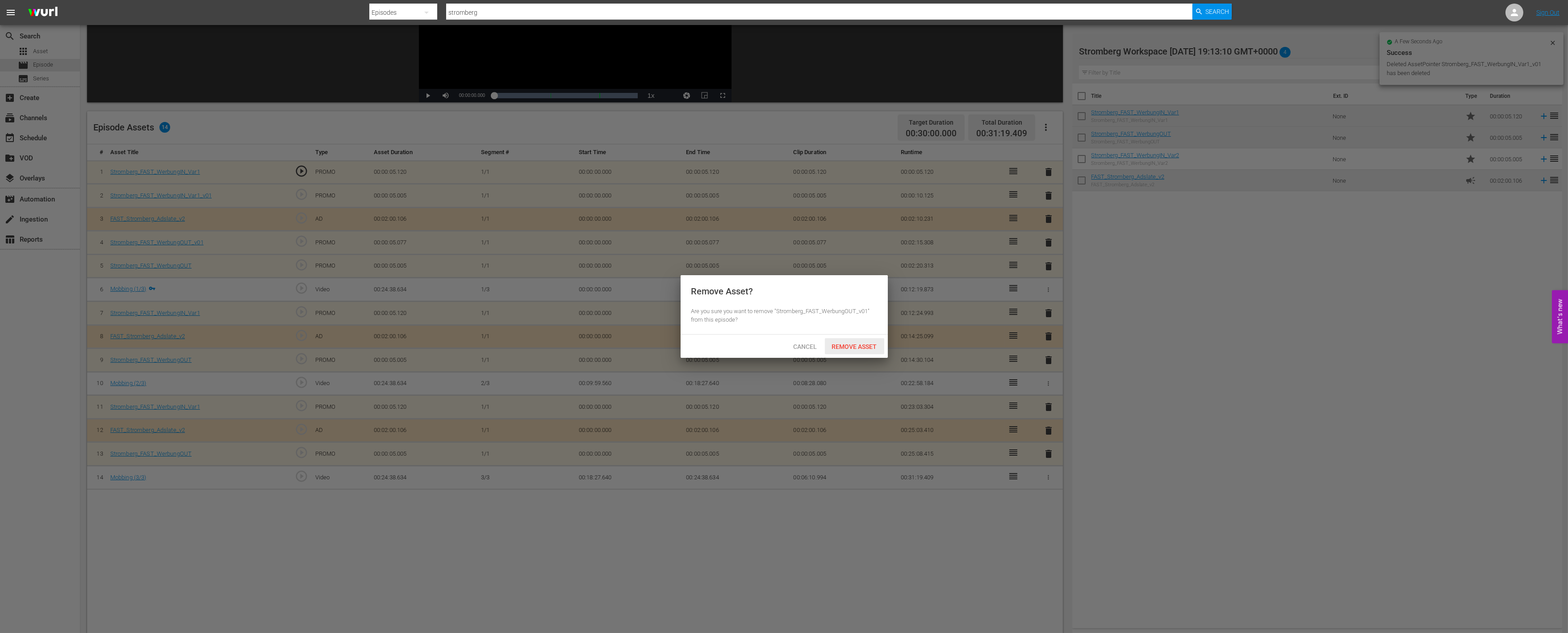
click at [853, 345] on span "Remove Asset" at bounding box center [855, 346] width 59 height 7
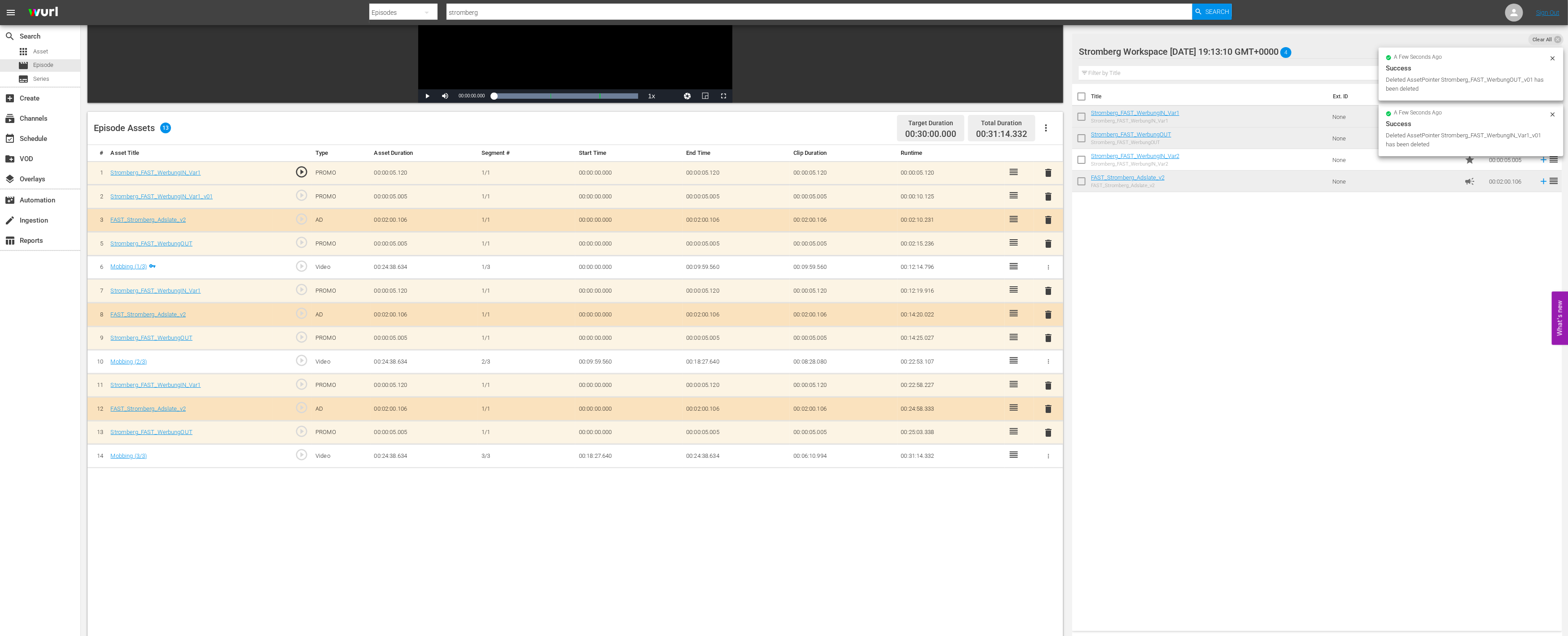
click at [1049, 195] on span "delete" at bounding box center [1049, 196] width 11 height 11
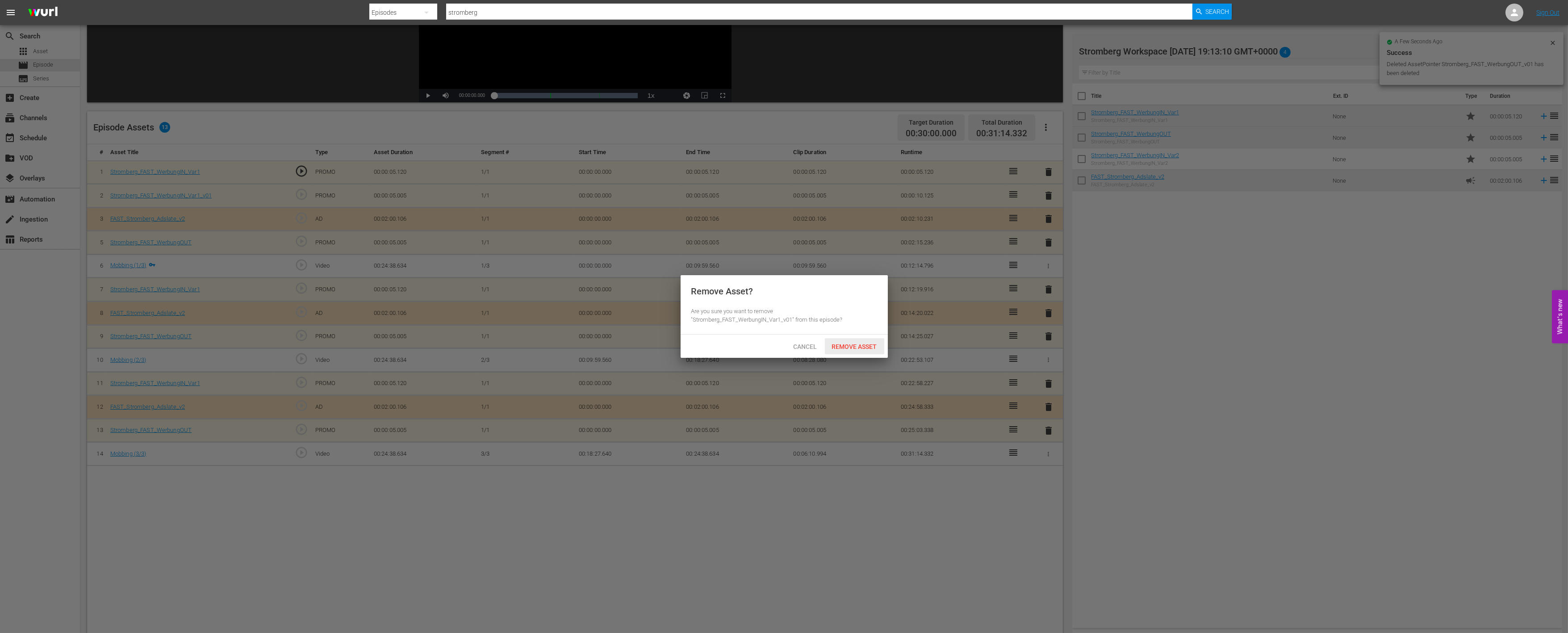
click at [858, 346] on span "Remove Asset" at bounding box center [855, 346] width 59 height 7
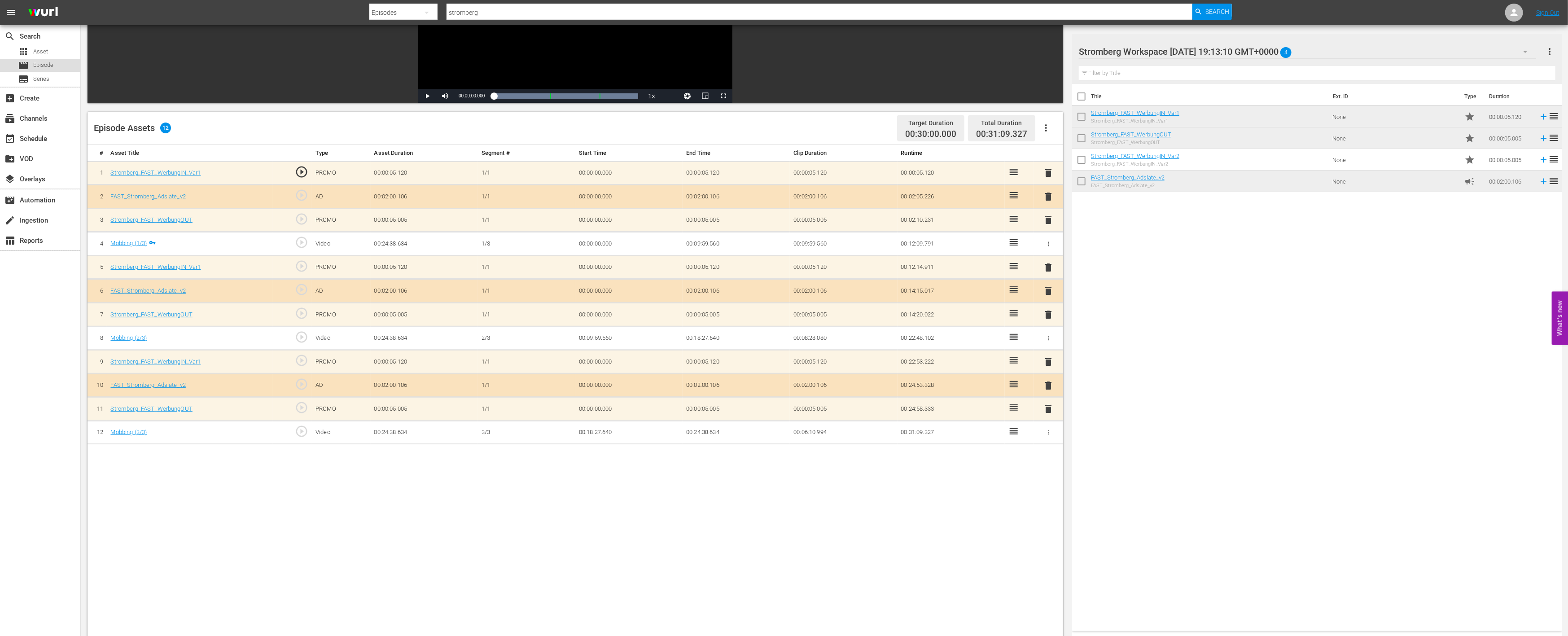
click at [38, 61] on span "Episode" at bounding box center [43, 65] width 20 height 9
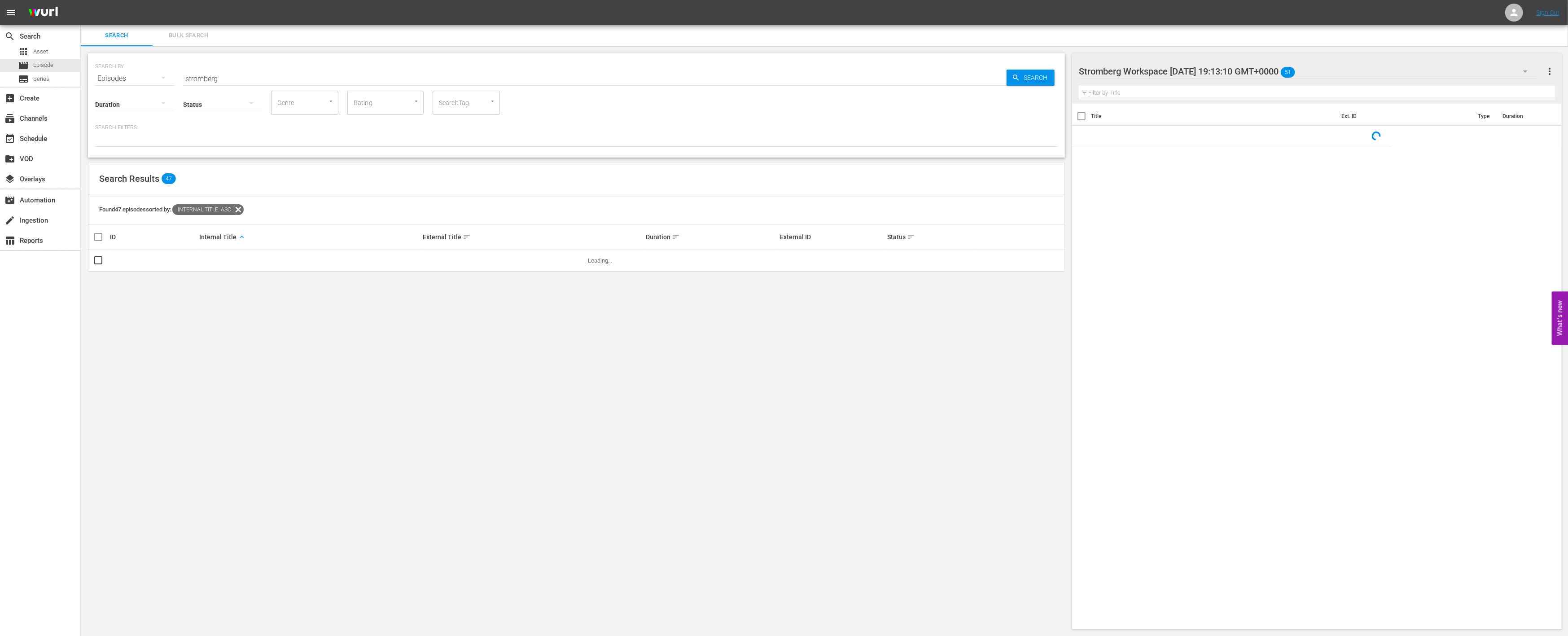
scroll to position [93, 0]
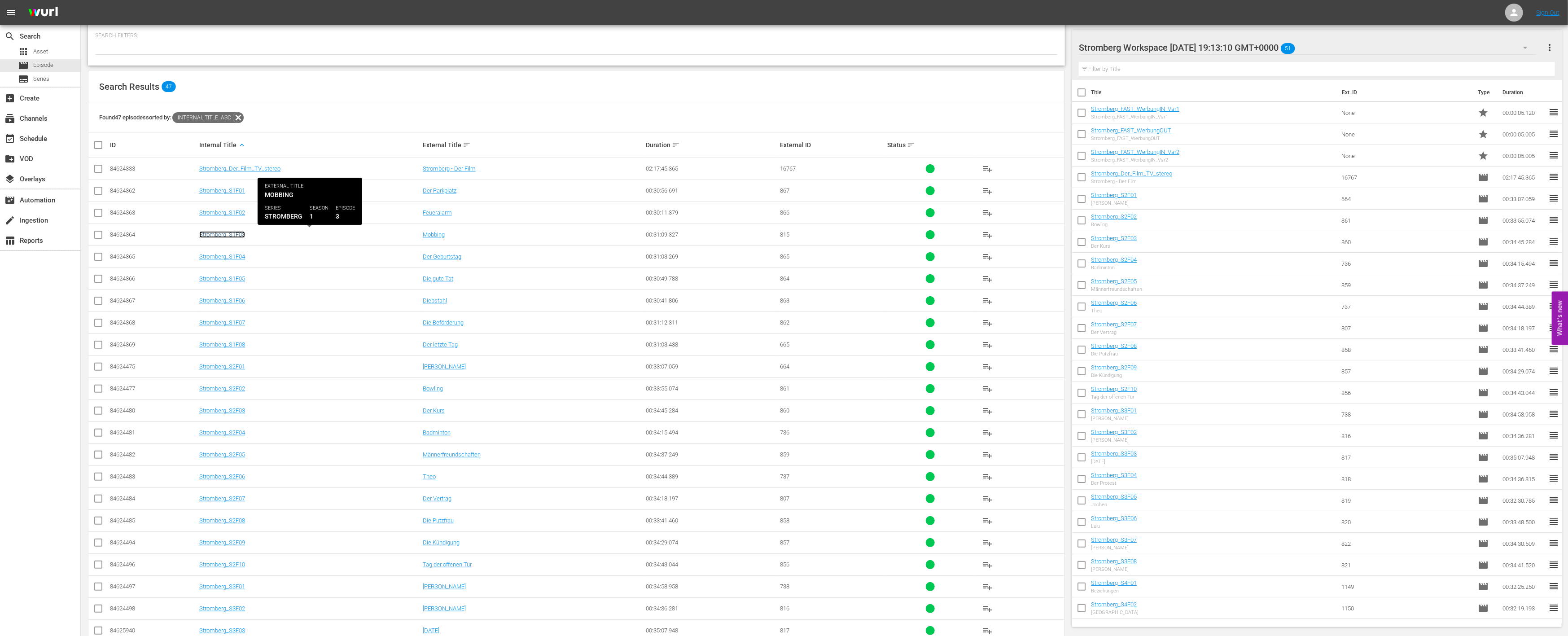
click at [229, 232] on link "Stromberg_S1F03" at bounding box center [222, 234] width 46 height 7
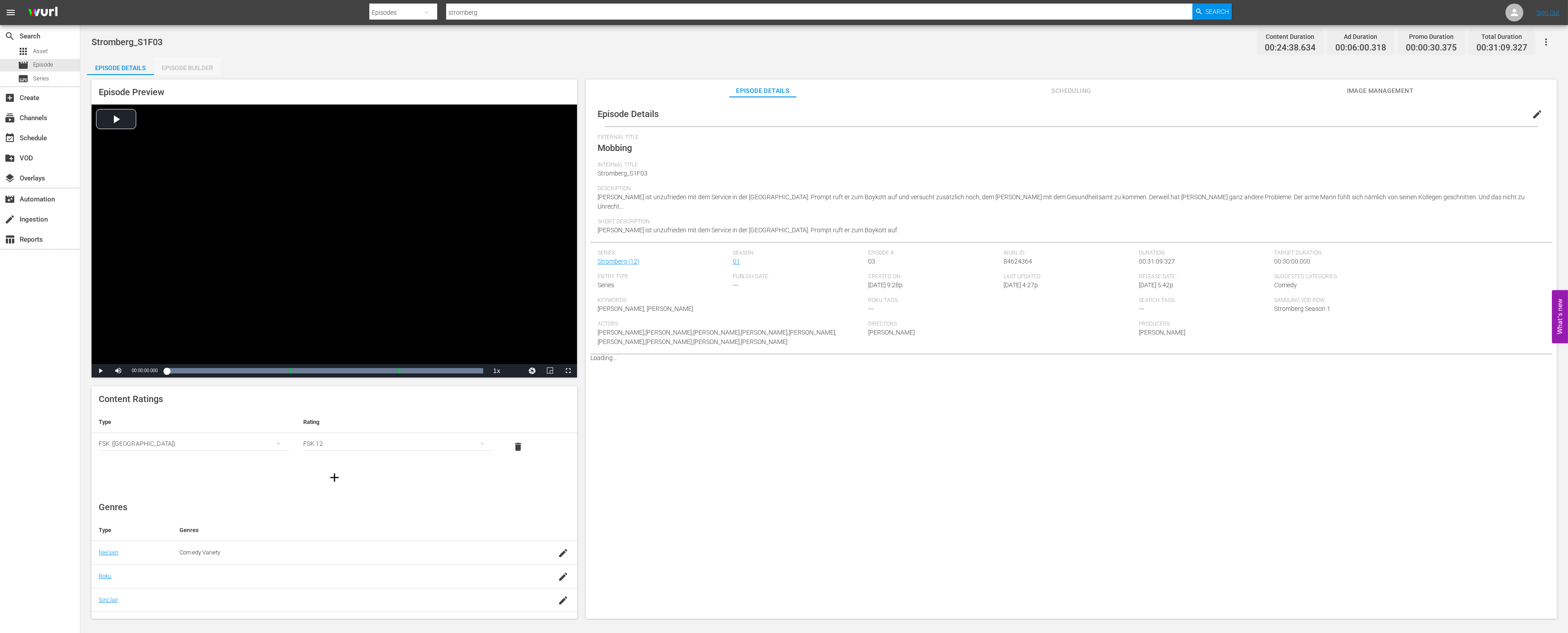
click at [186, 63] on div "Episode Builder" at bounding box center [187, 68] width 67 height 21
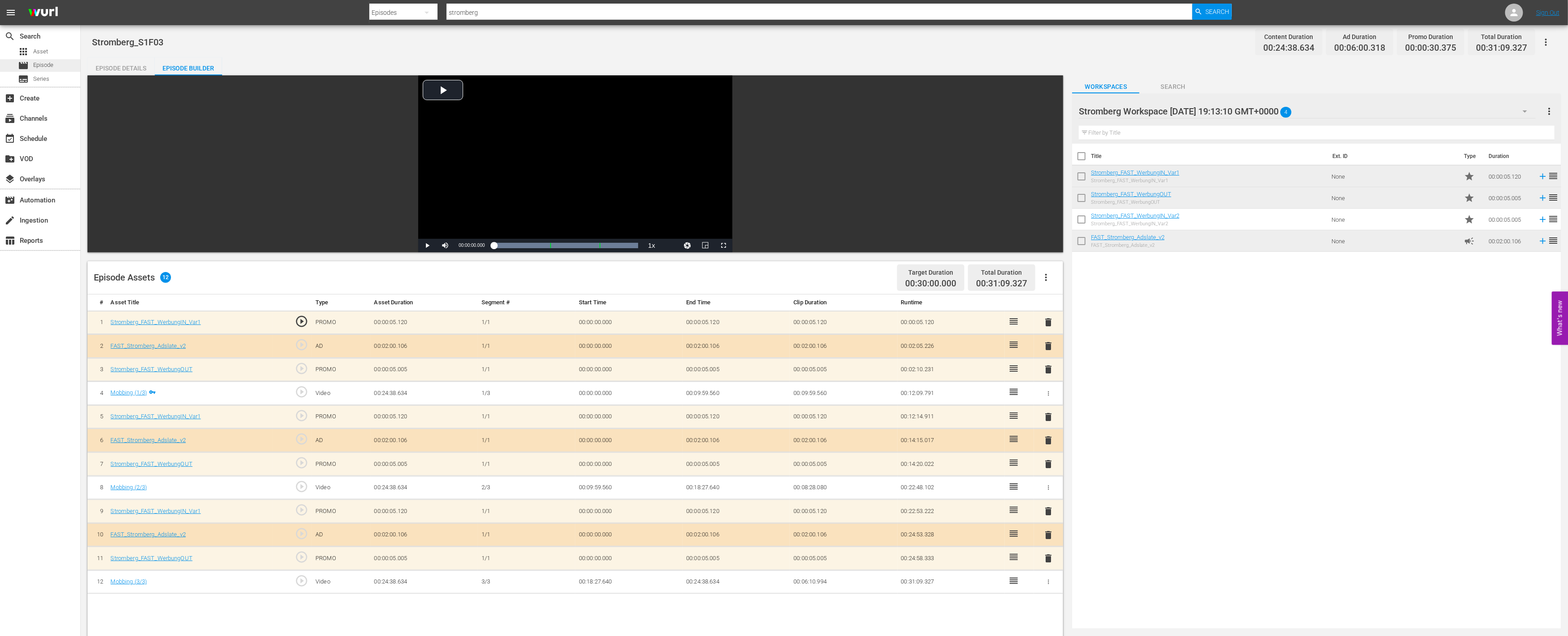
click at [57, 68] on div "movie Episode" at bounding box center [40, 65] width 80 height 12
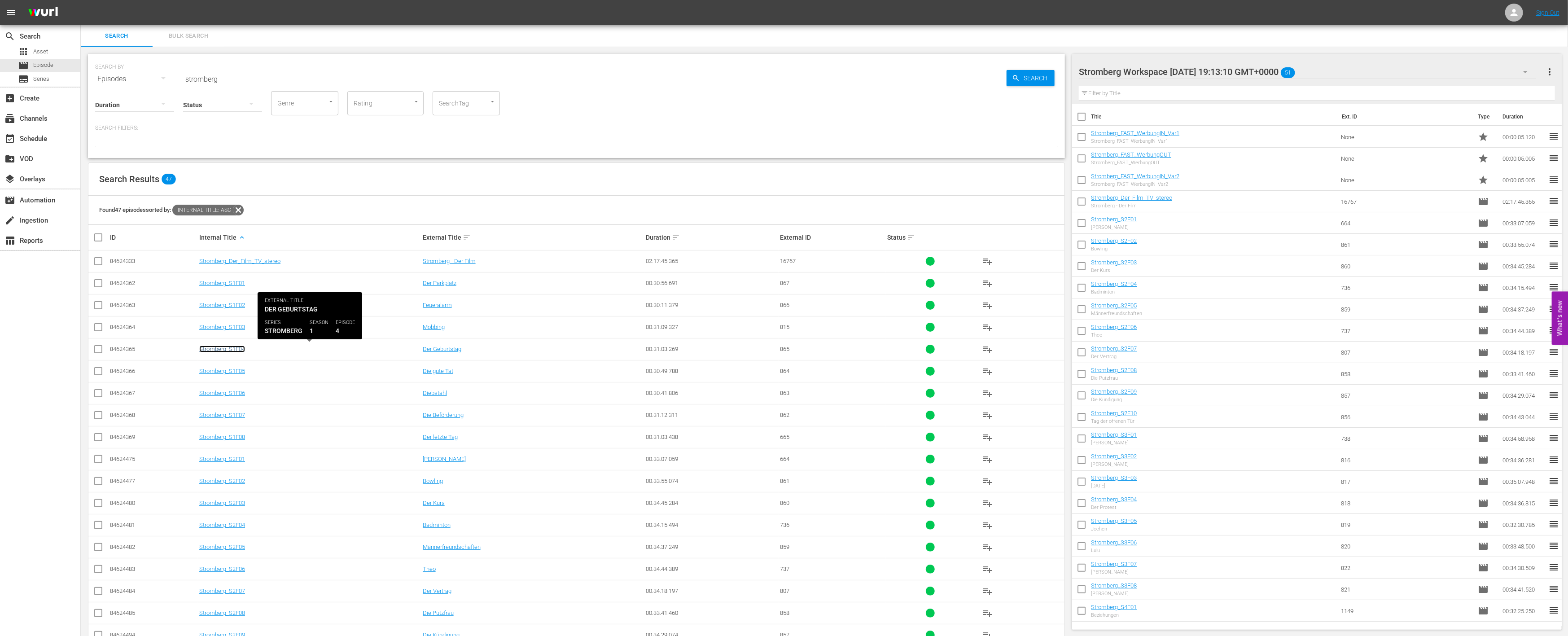
click at [230, 346] on link "Stromberg_S1F04" at bounding box center [222, 349] width 46 height 7
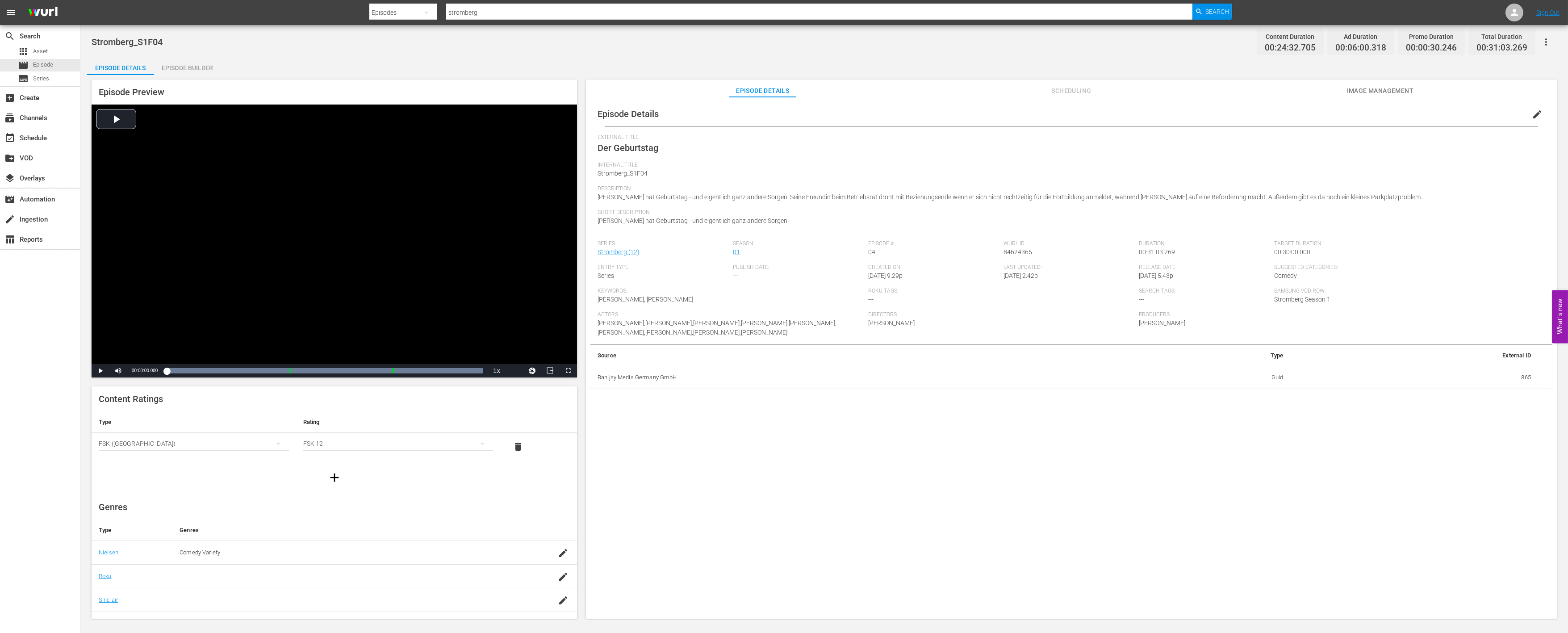
click at [180, 60] on div "Episode Builder" at bounding box center [187, 68] width 67 height 21
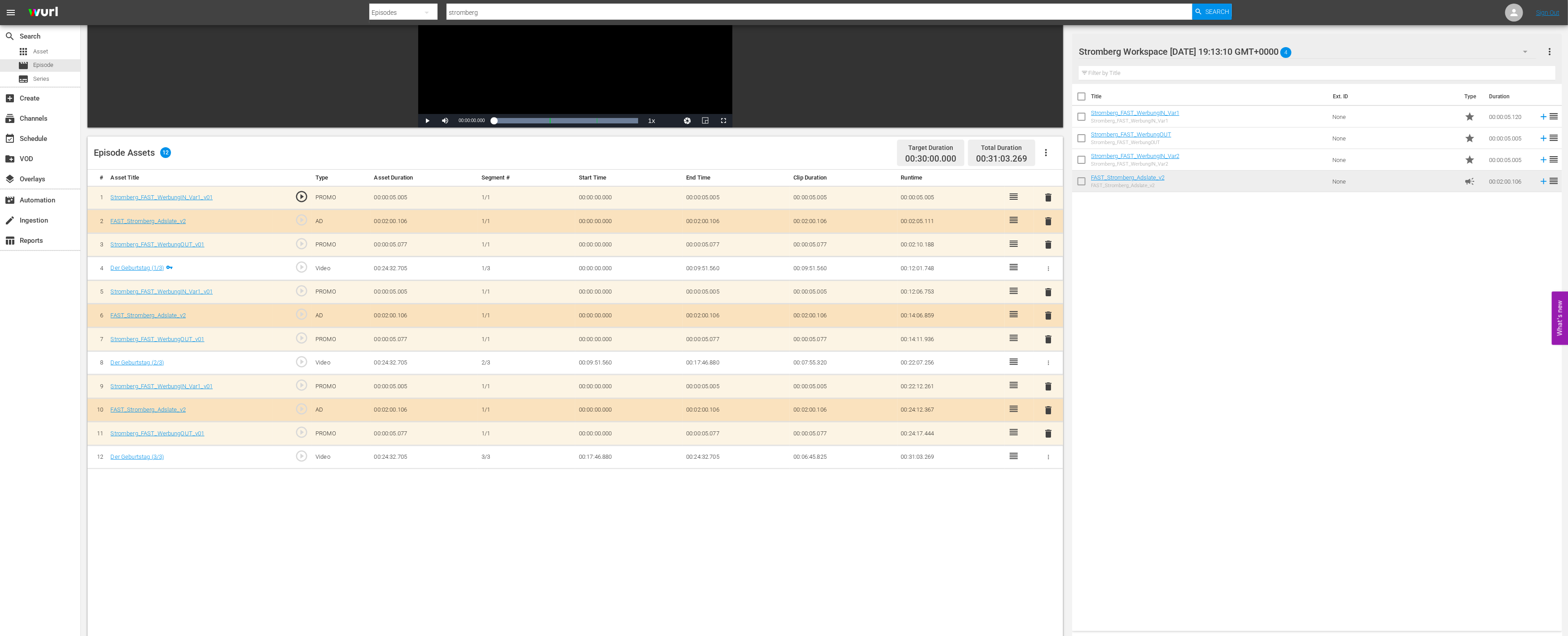
scroll to position [149, 0]
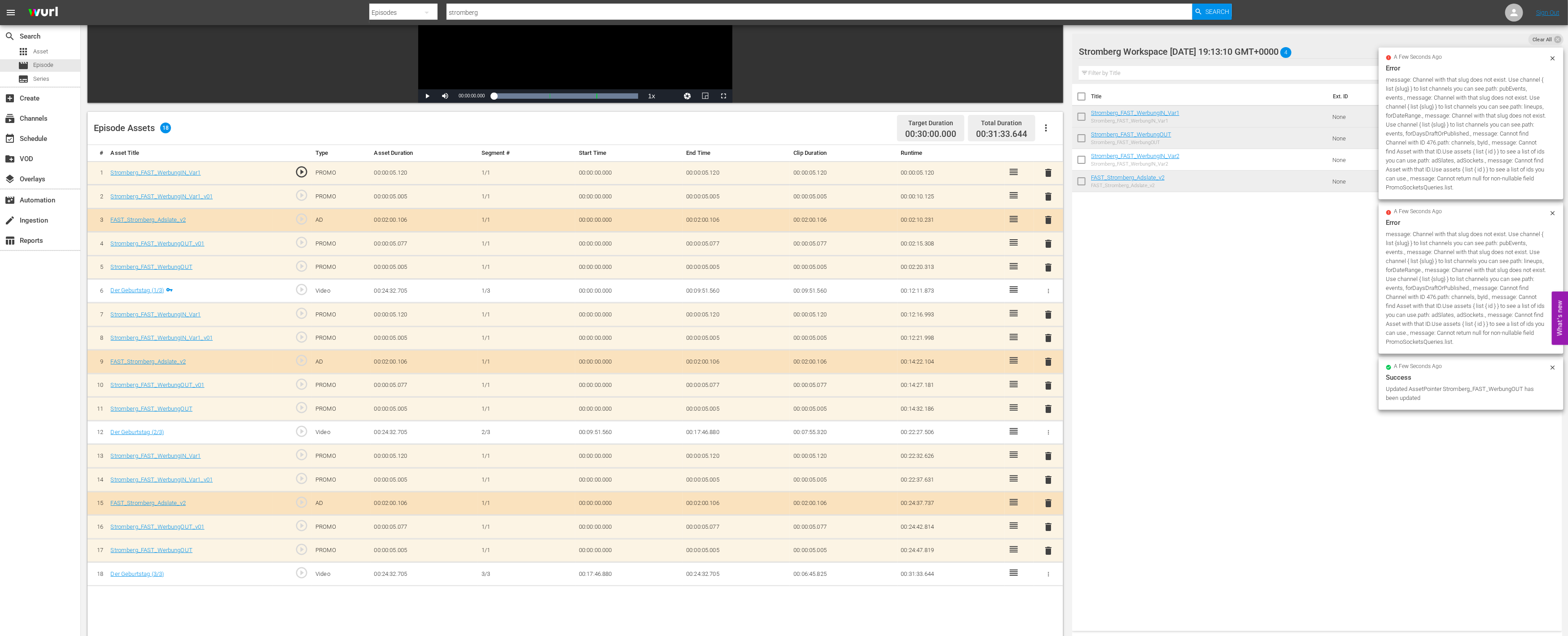
click at [1052, 523] on span "delete" at bounding box center [1049, 527] width 11 height 11
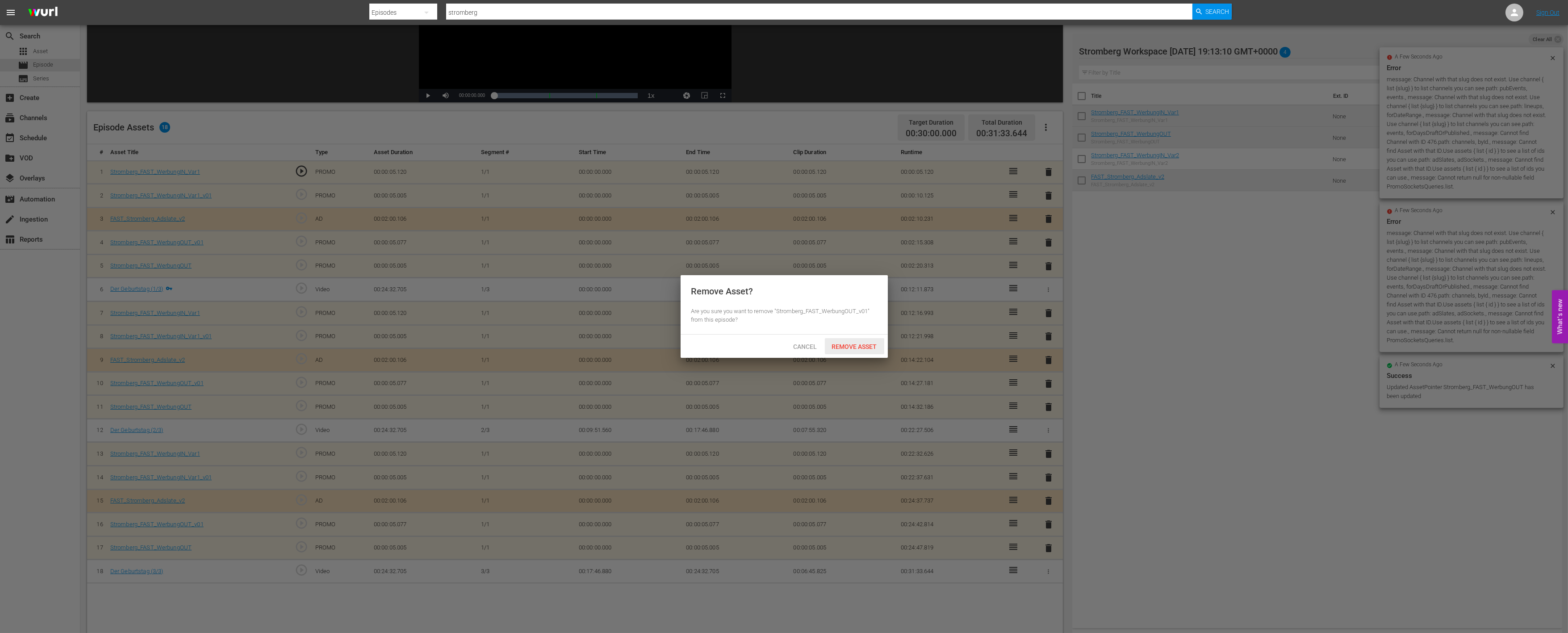
click at [871, 346] on span "Remove Asset" at bounding box center [855, 346] width 59 height 7
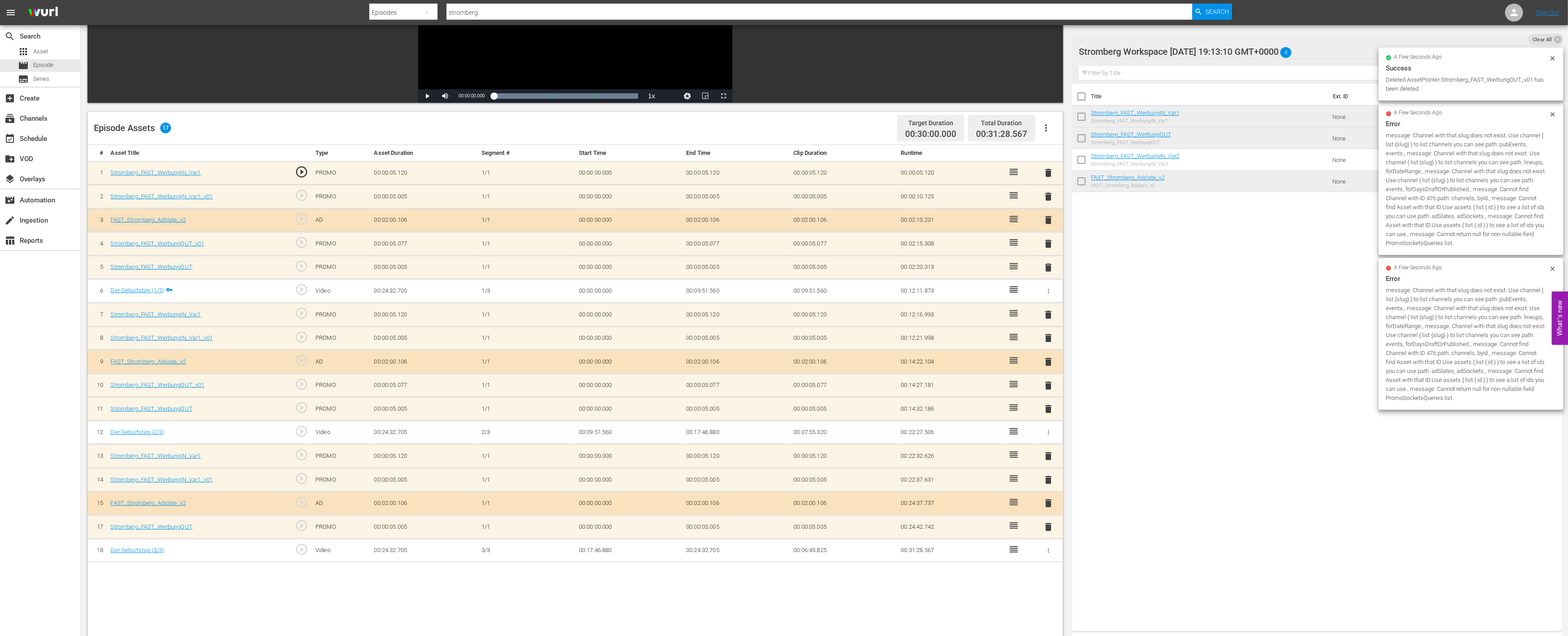
click at [1048, 475] on span "delete" at bounding box center [1049, 479] width 11 height 11
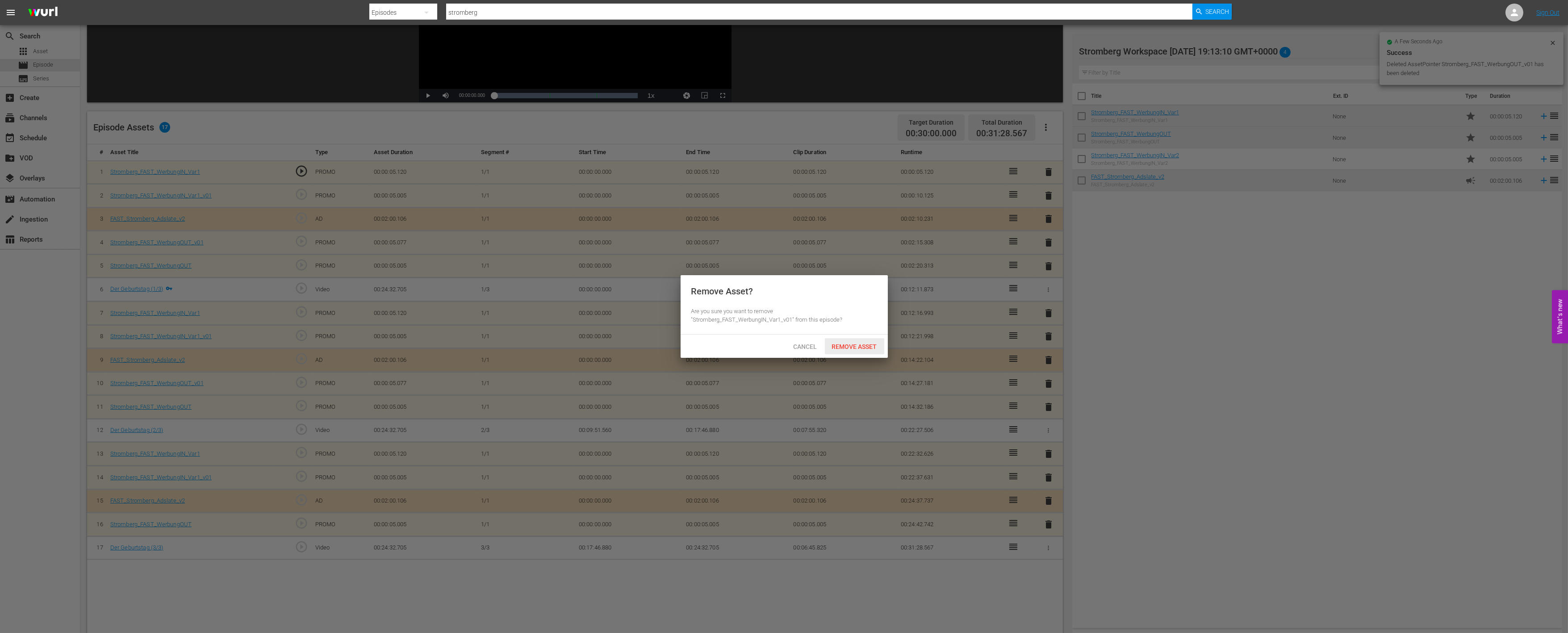
click at [861, 343] on span "Remove Asset" at bounding box center [855, 346] width 59 height 7
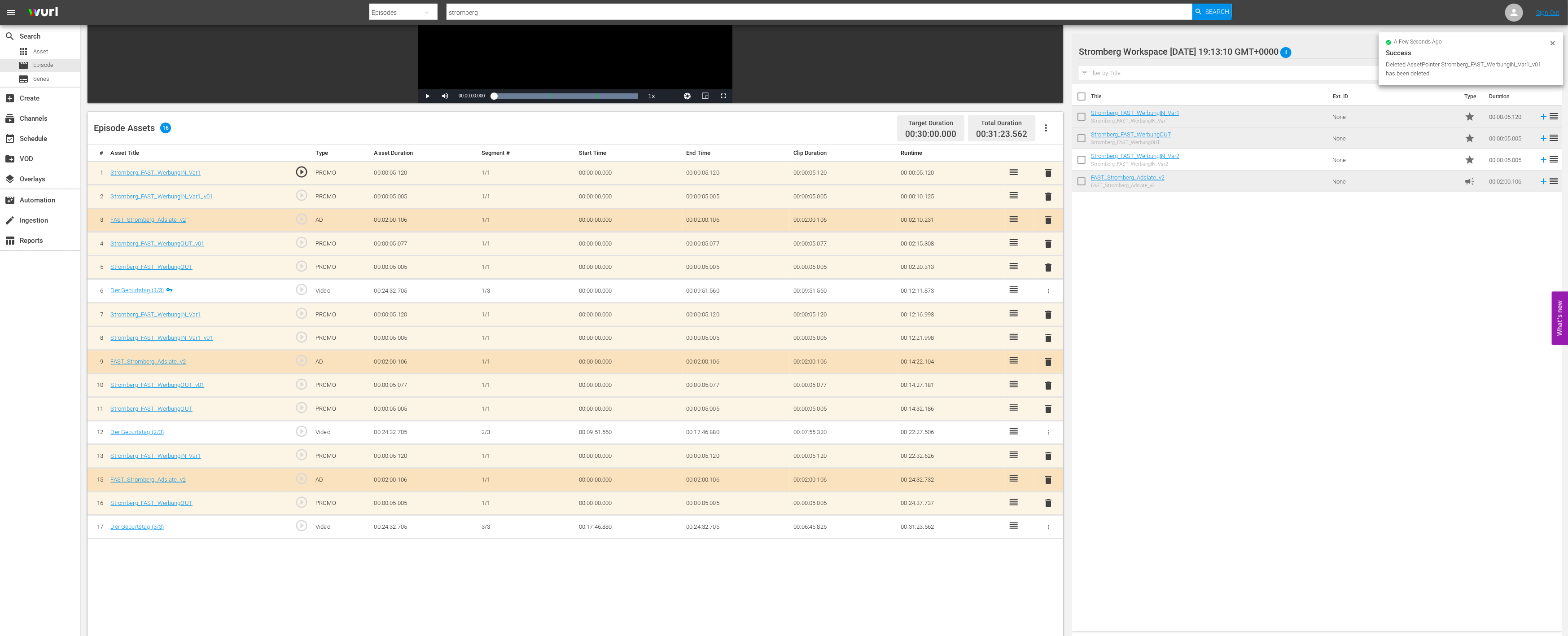
click at [1049, 382] on span "delete" at bounding box center [1049, 385] width 11 height 11
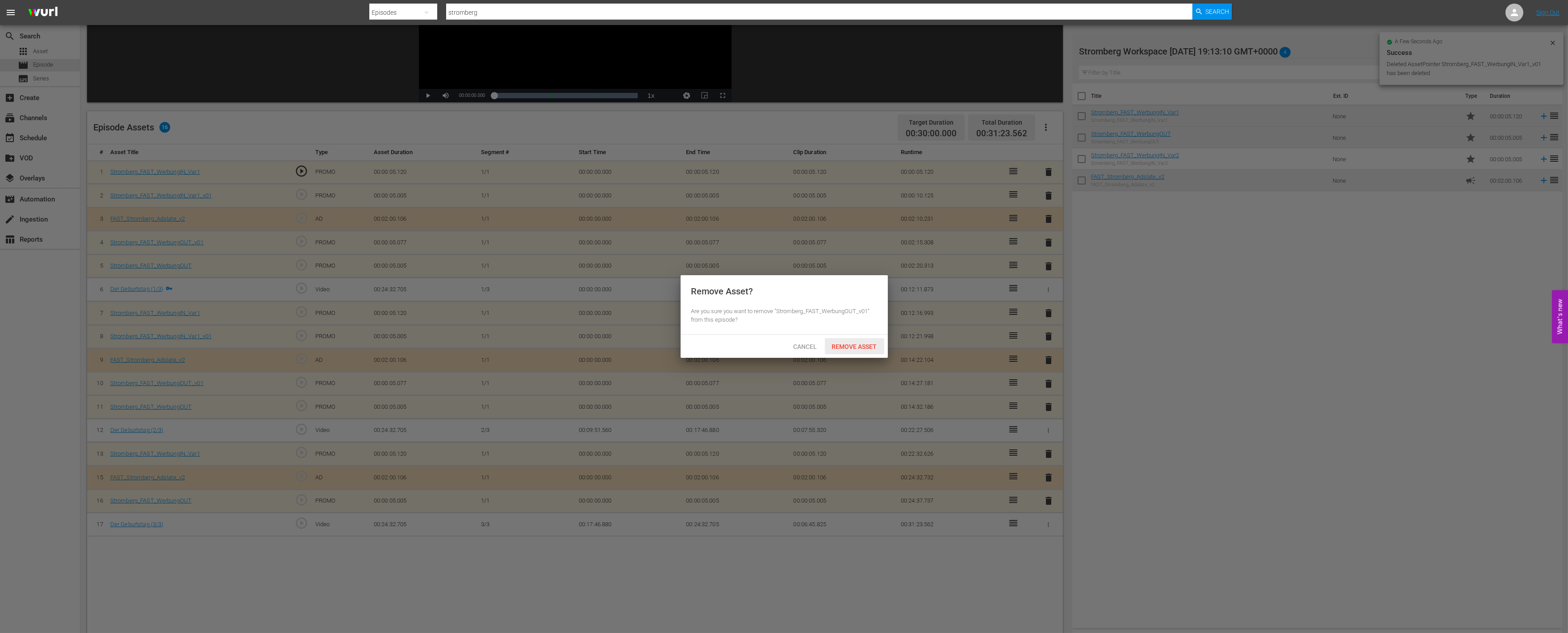
click at [841, 340] on div "Remove Asset" at bounding box center [855, 346] width 59 height 16
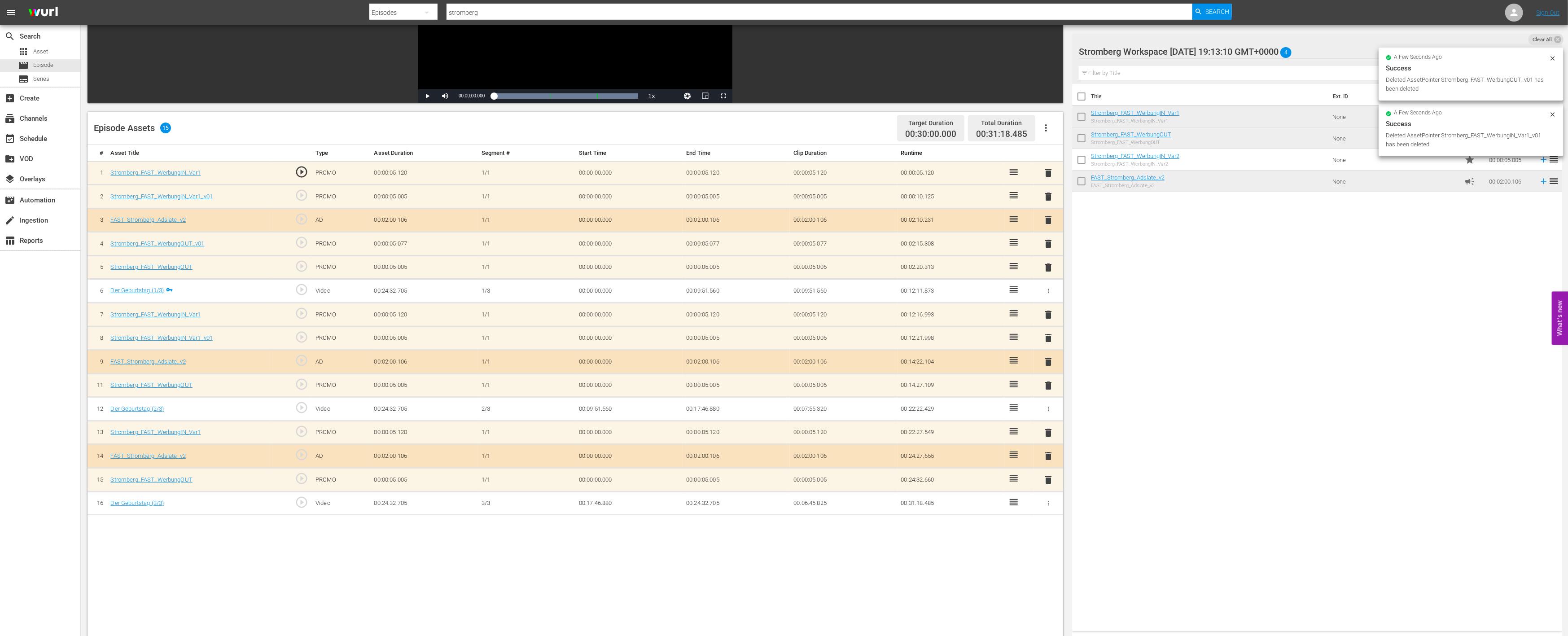
click at [1048, 335] on span "delete" at bounding box center [1049, 337] width 11 height 11
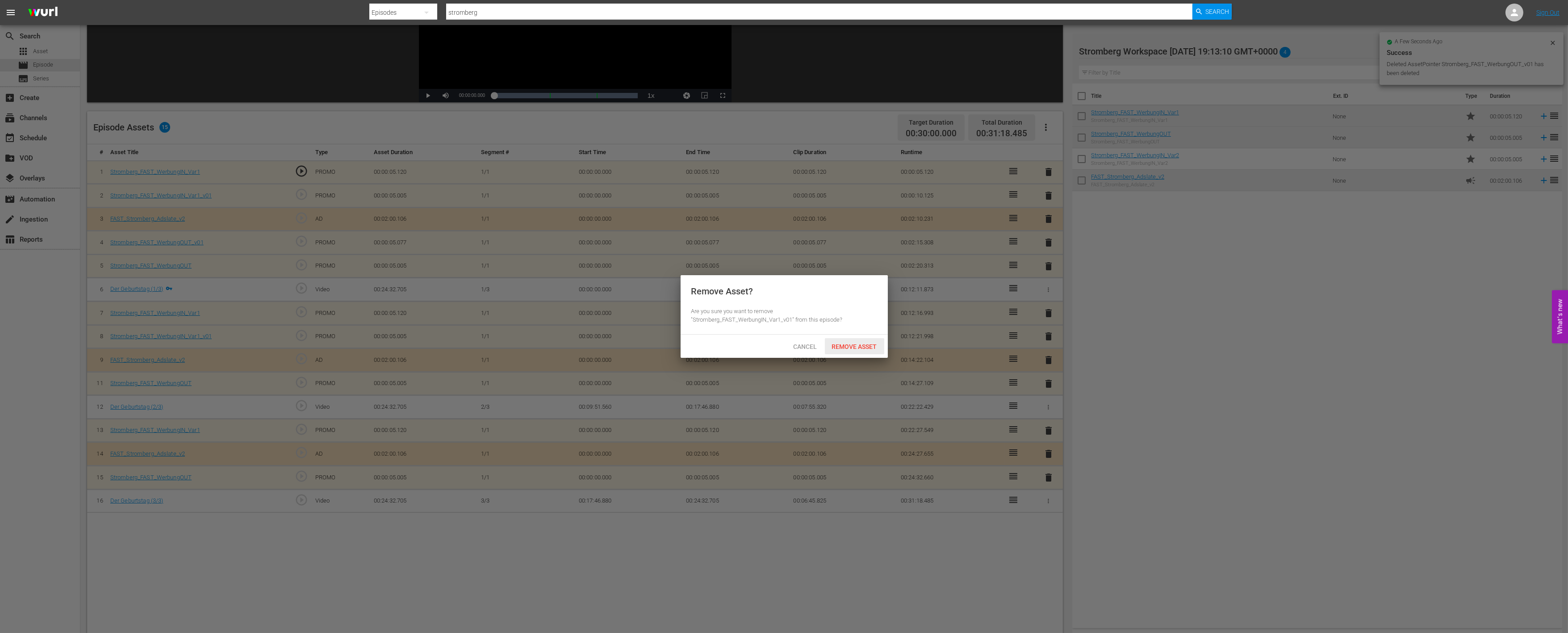
click at [847, 350] on div "Remove Asset" at bounding box center [855, 346] width 59 height 16
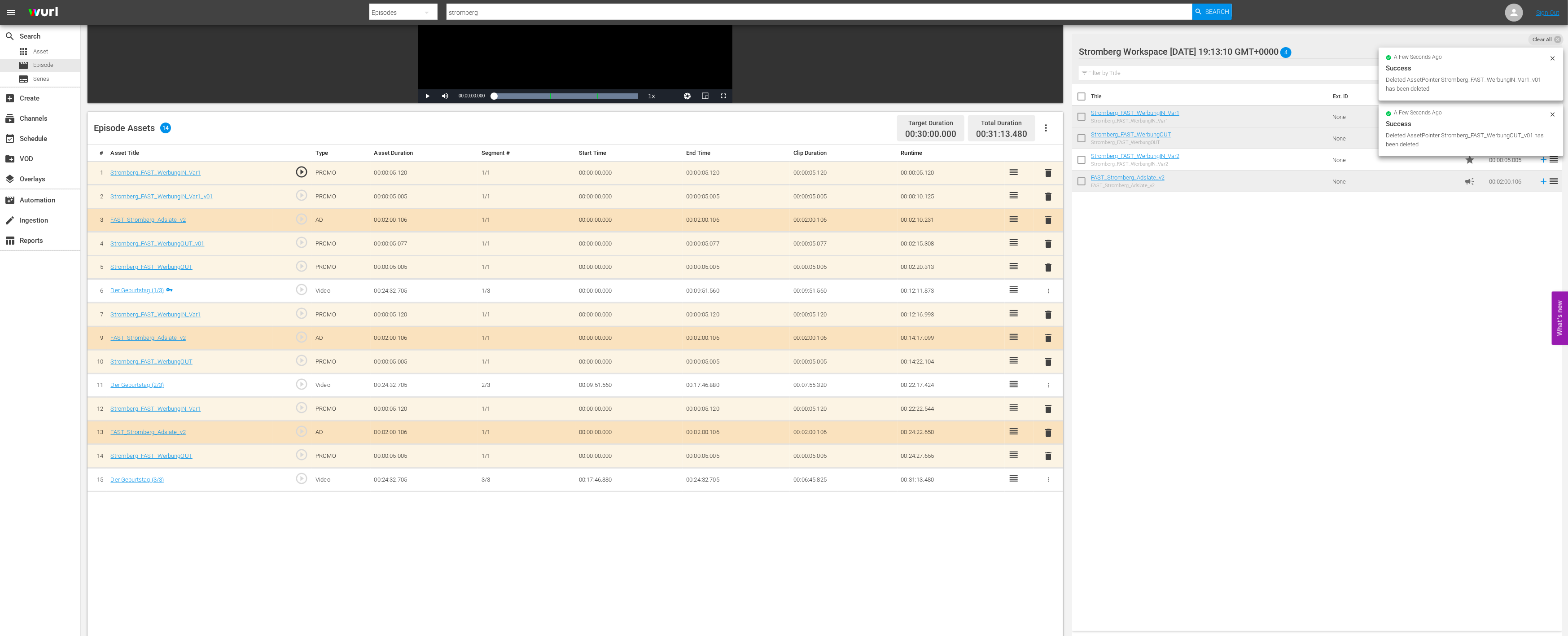
drag, startPoint x: 1049, startPoint y: 243, endPoint x: 1019, endPoint y: 248, distance: 30.4
click at [1049, 243] on span "delete" at bounding box center [1049, 243] width 11 height 11
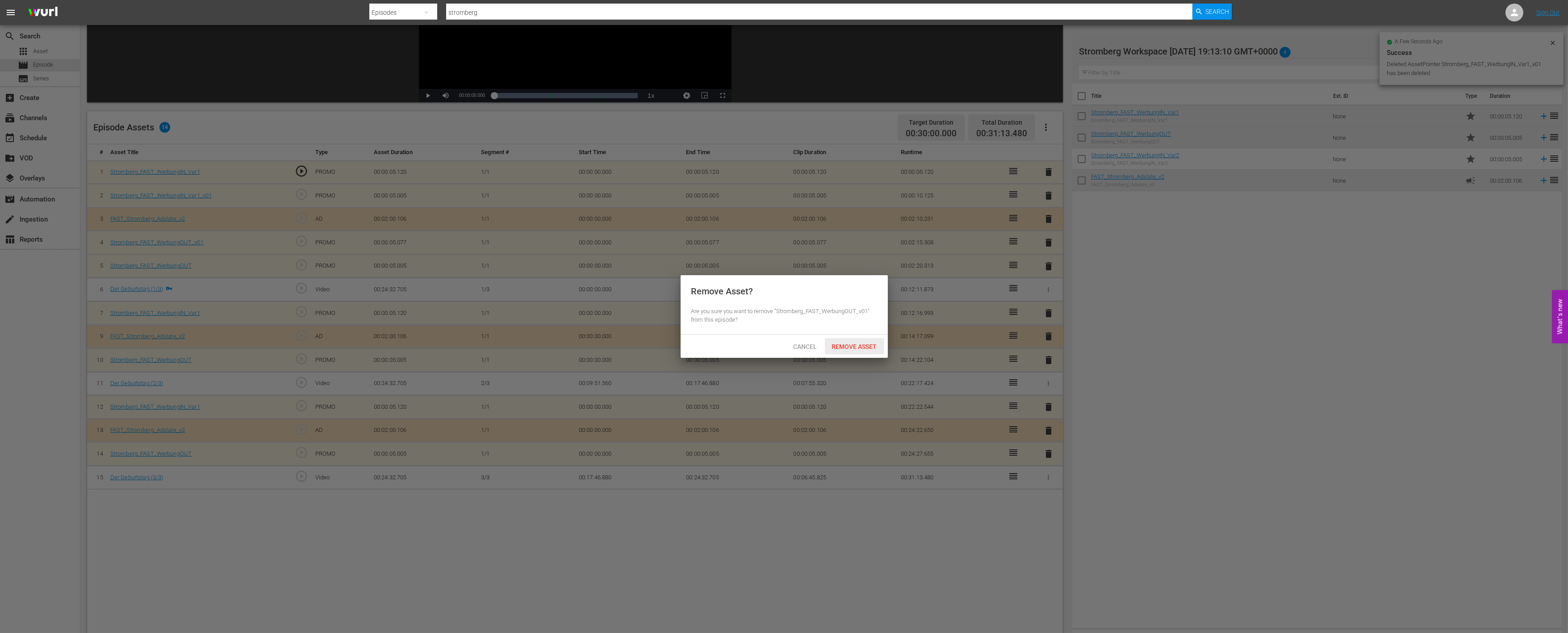
click at [862, 340] on div "Remove Asset" at bounding box center [855, 346] width 59 height 16
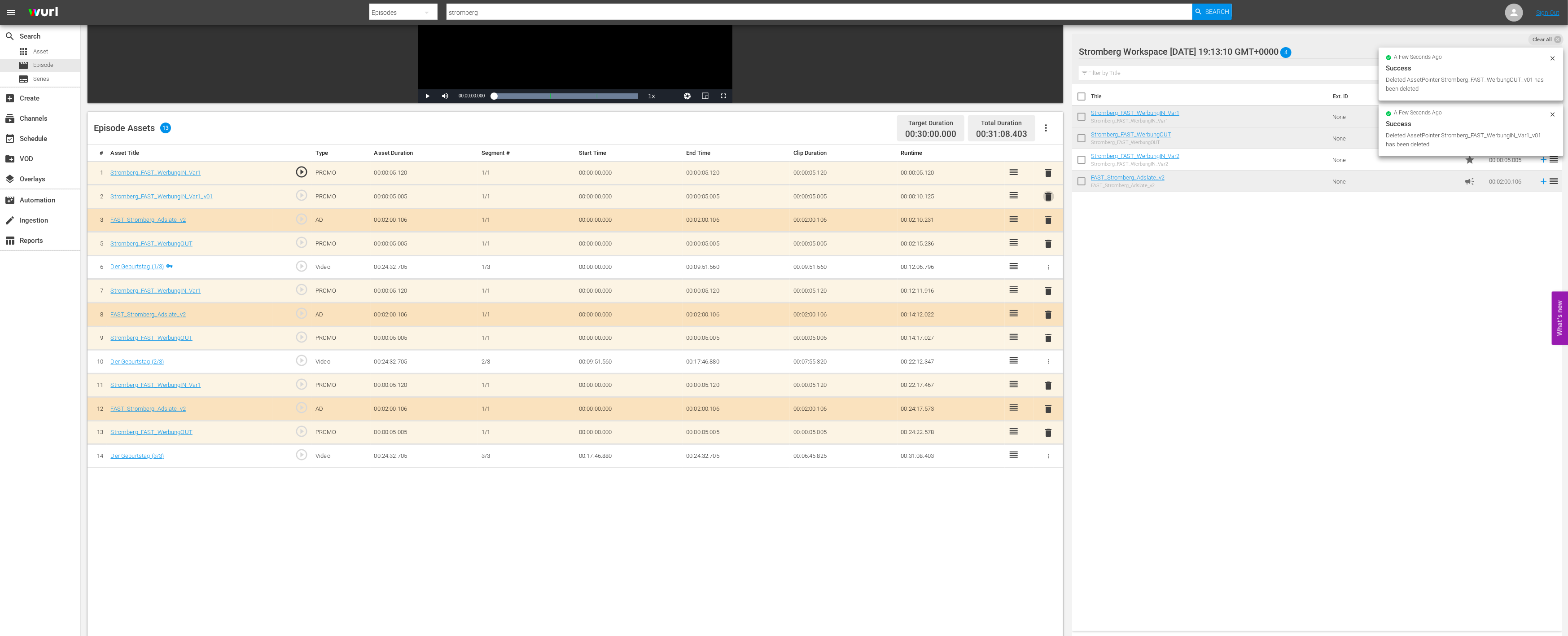
click at [1048, 195] on span "delete" at bounding box center [1049, 196] width 11 height 11
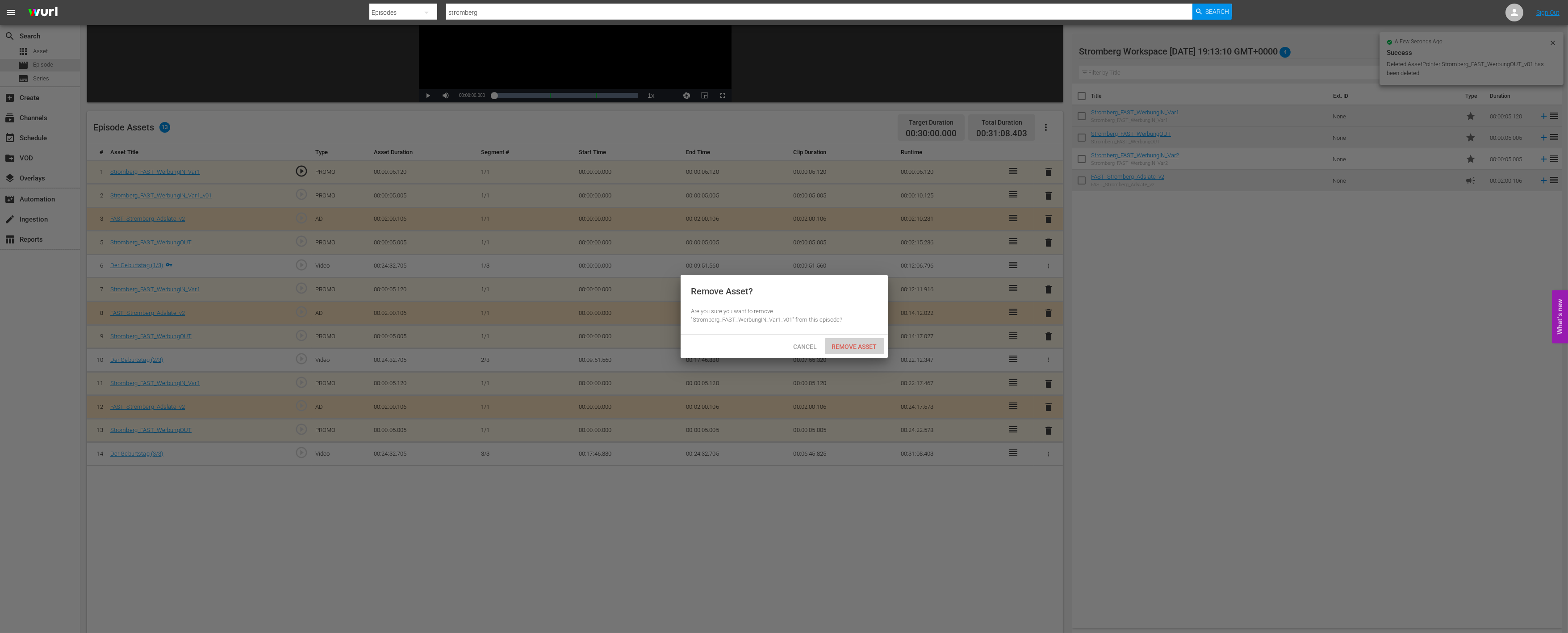
click at [857, 349] on span "Remove Asset" at bounding box center [855, 346] width 59 height 7
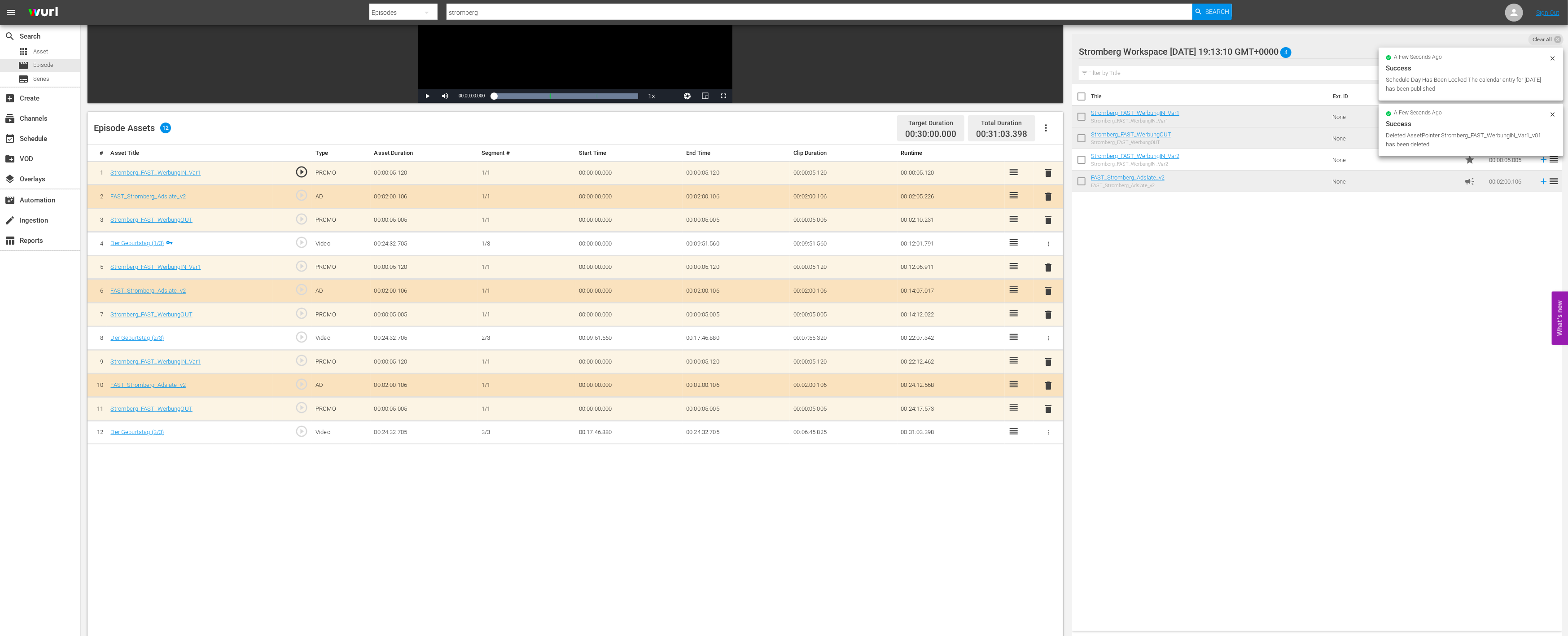
scroll to position [0, 0]
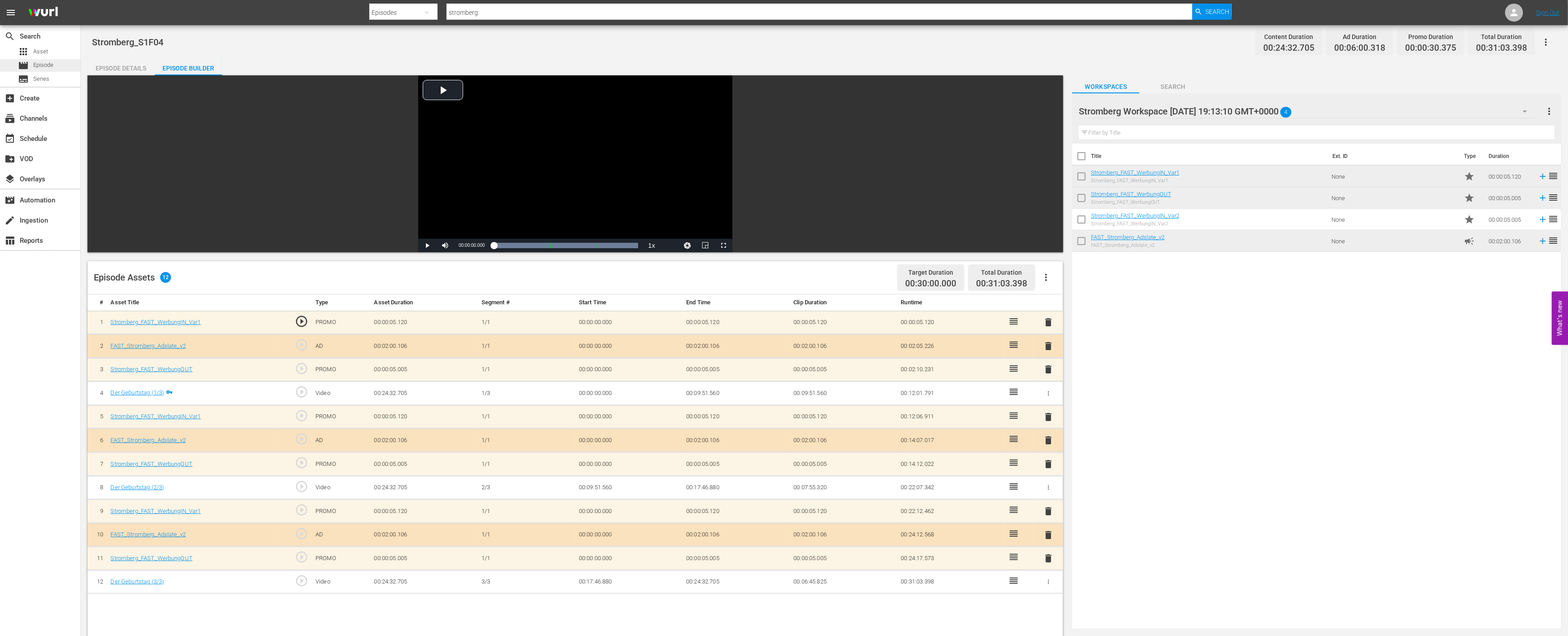
click at [55, 62] on div "movie Episode" at bounding box center [40, 65] width 80 height 12
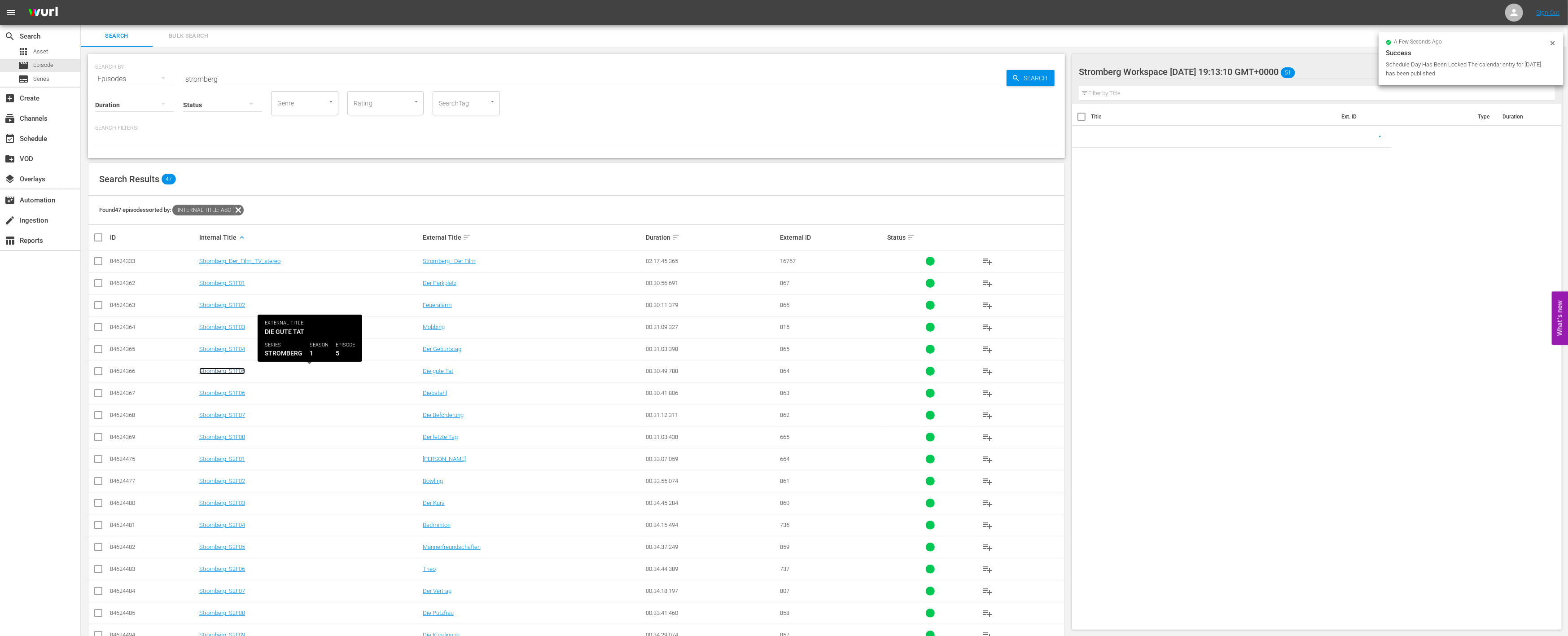
click at [229, 369] on link "Stromberg_S1F05" at bounding box center [222, 371] width 46 height 7
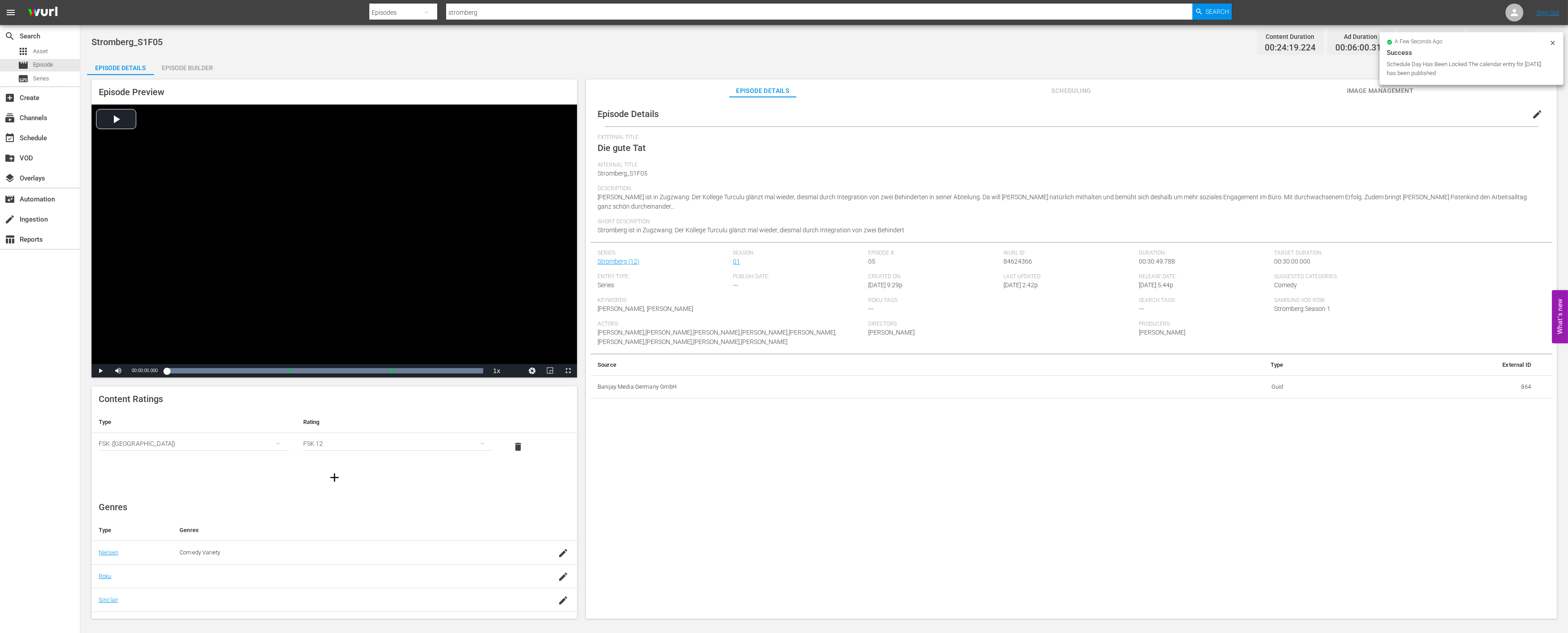
click at [186, 68] on div "Episode Builder" at bounding box center [187, 68] width 67 height 21
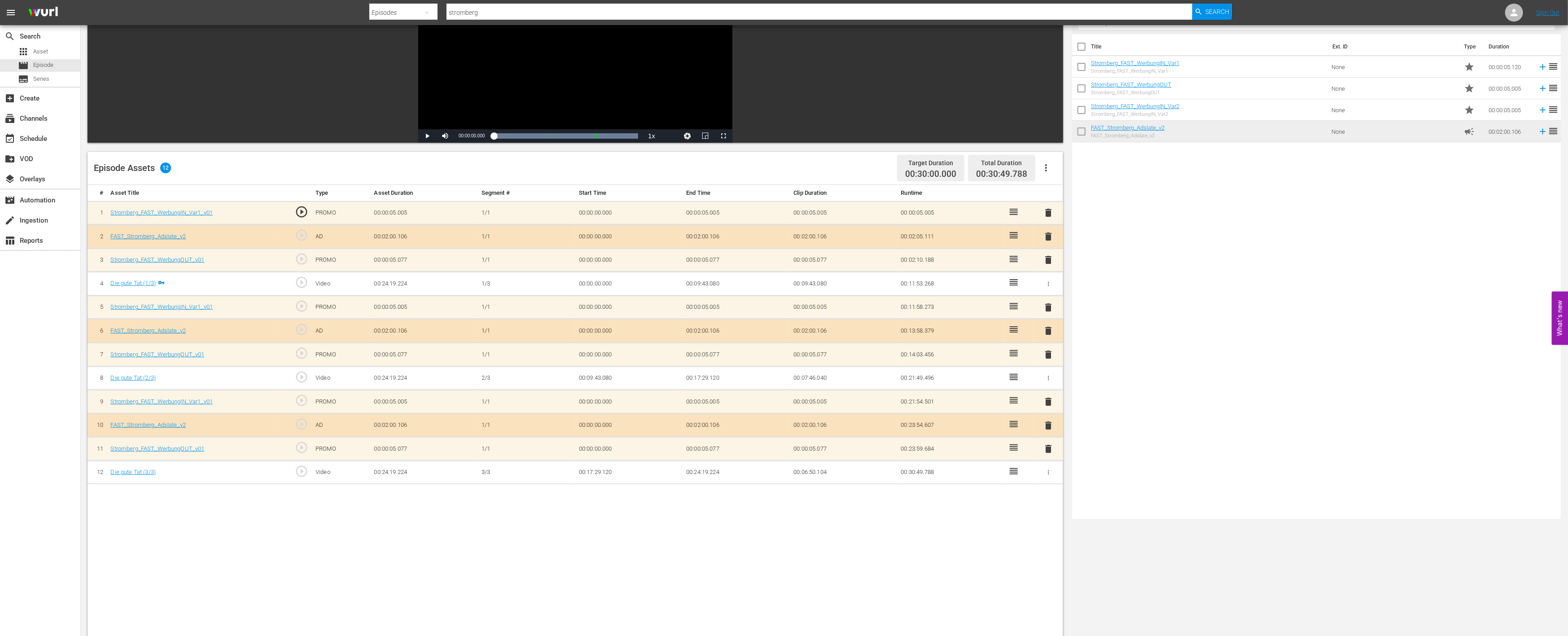
scroll to position [149, 0]
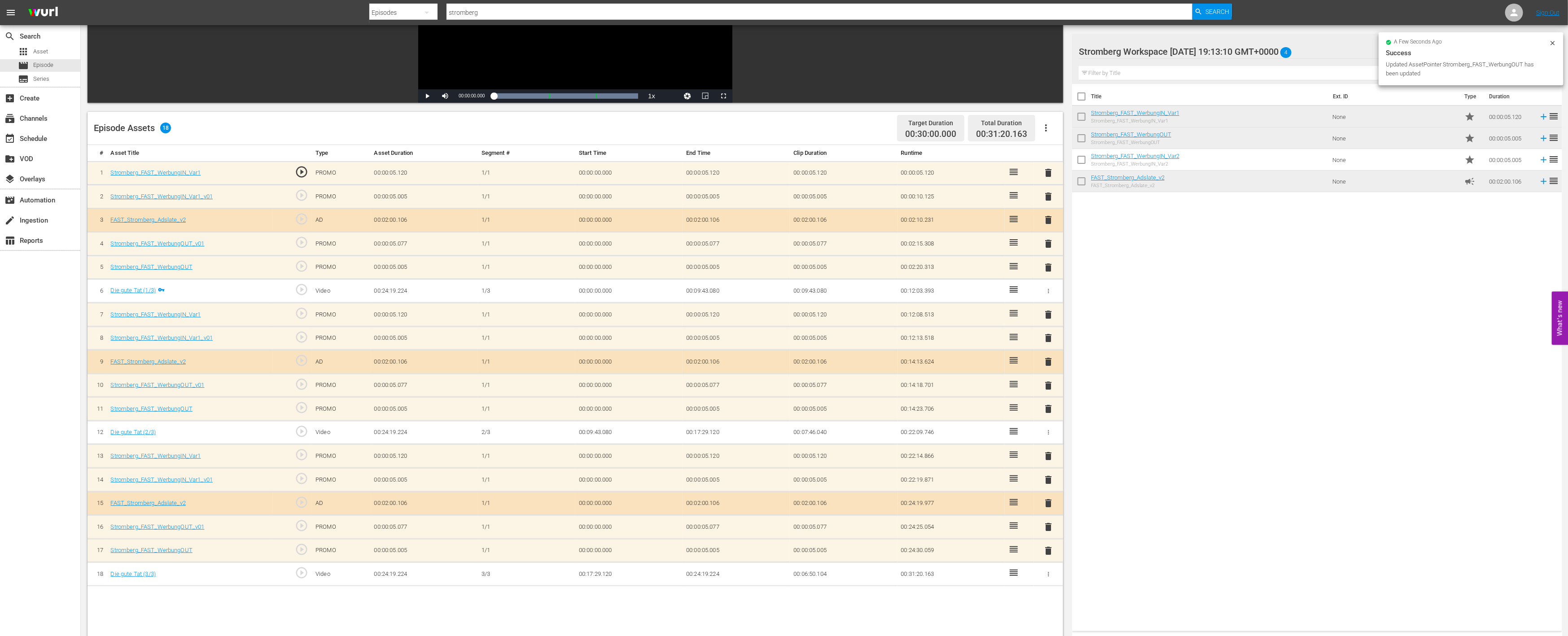
click at [1045, 523] on span "delete" at bounding box center [1049, 527] width 11 height 11
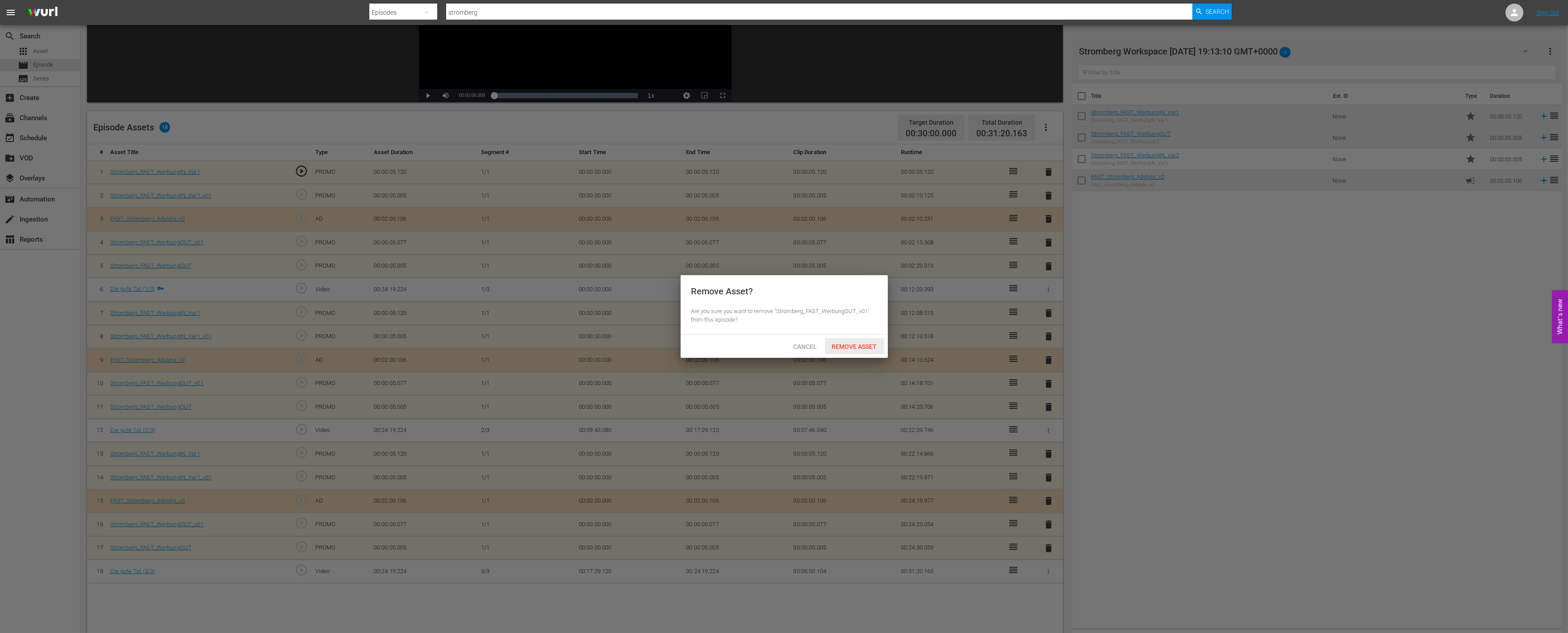
click at [857, 348] on span "Remove Asset" at bounding box center [855, 346] width 59 height 7
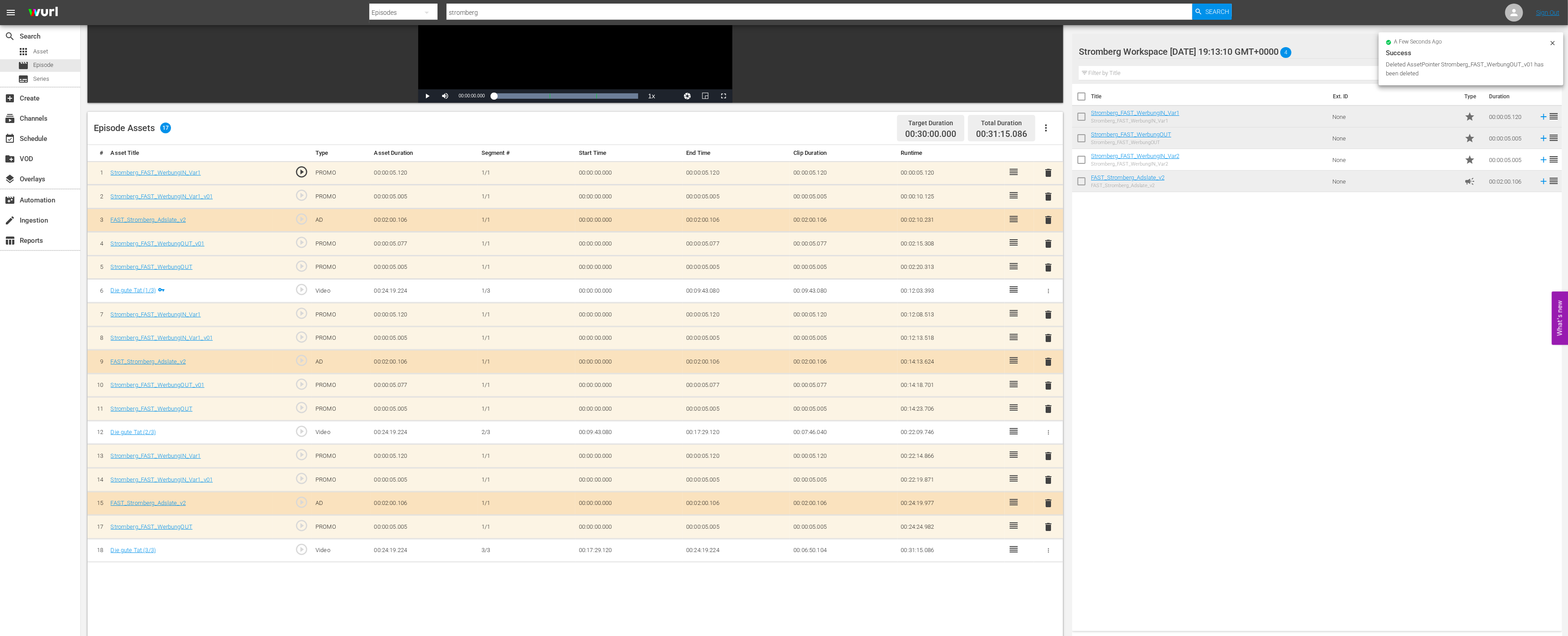
click at [1047, 475] on span "delete" at bounding box center [1049, 479] width 11 height 11
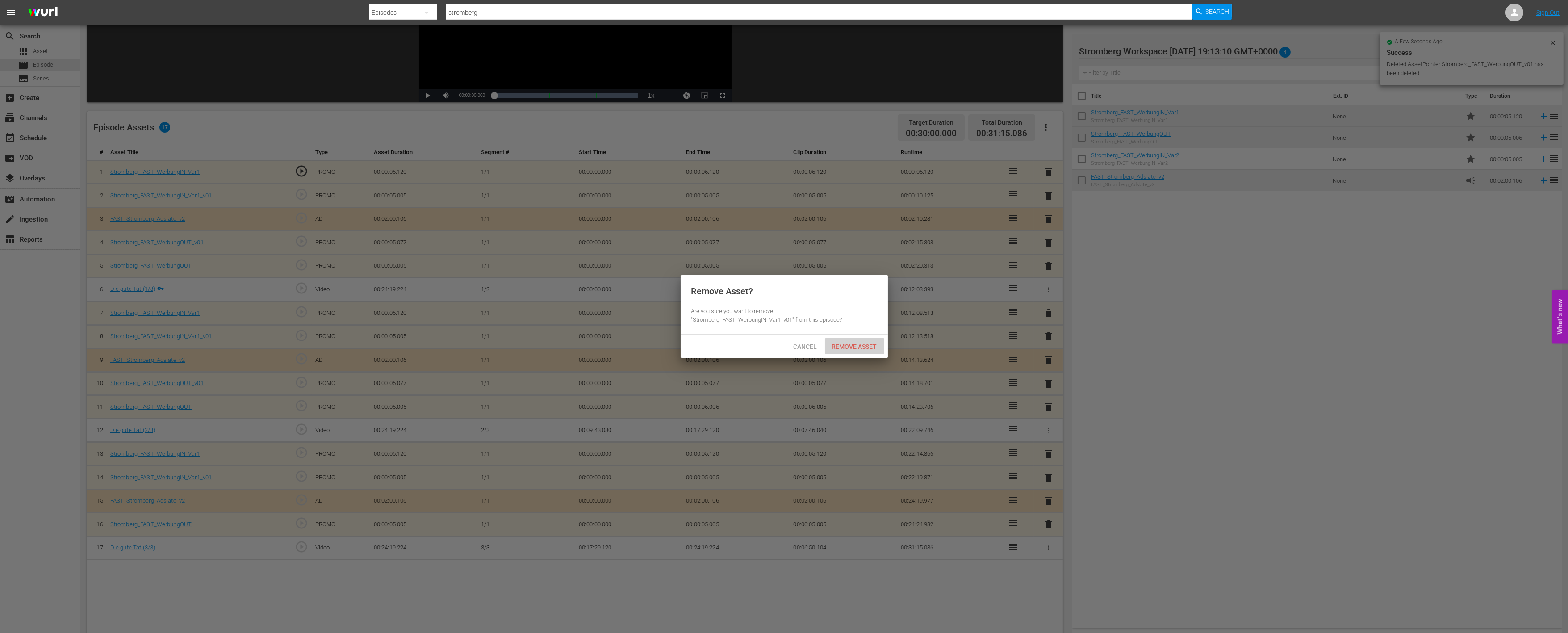
click at [871, 350] on div "Remove Asset" at bounding box center [855, 346] width 59 height 16
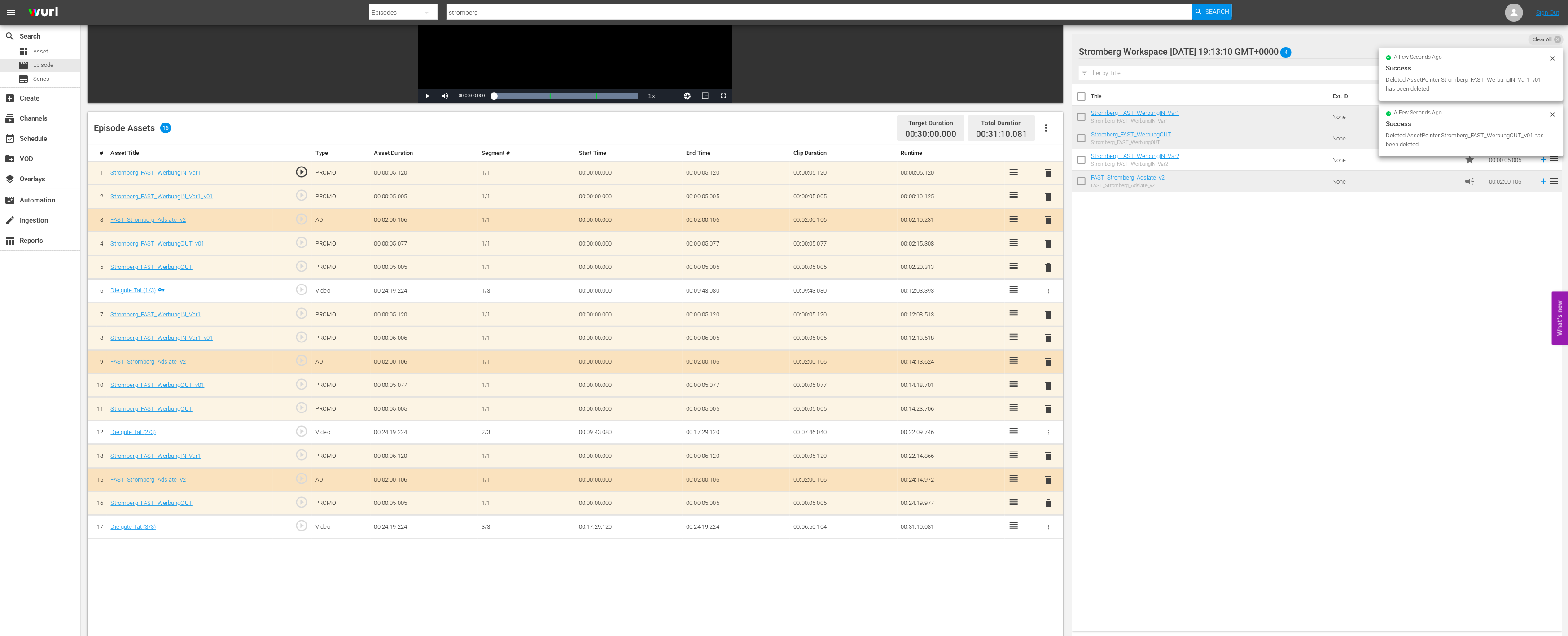
click at [1047, 383] on span "delete" at bounding box center [1049, 385] width 11 height 11
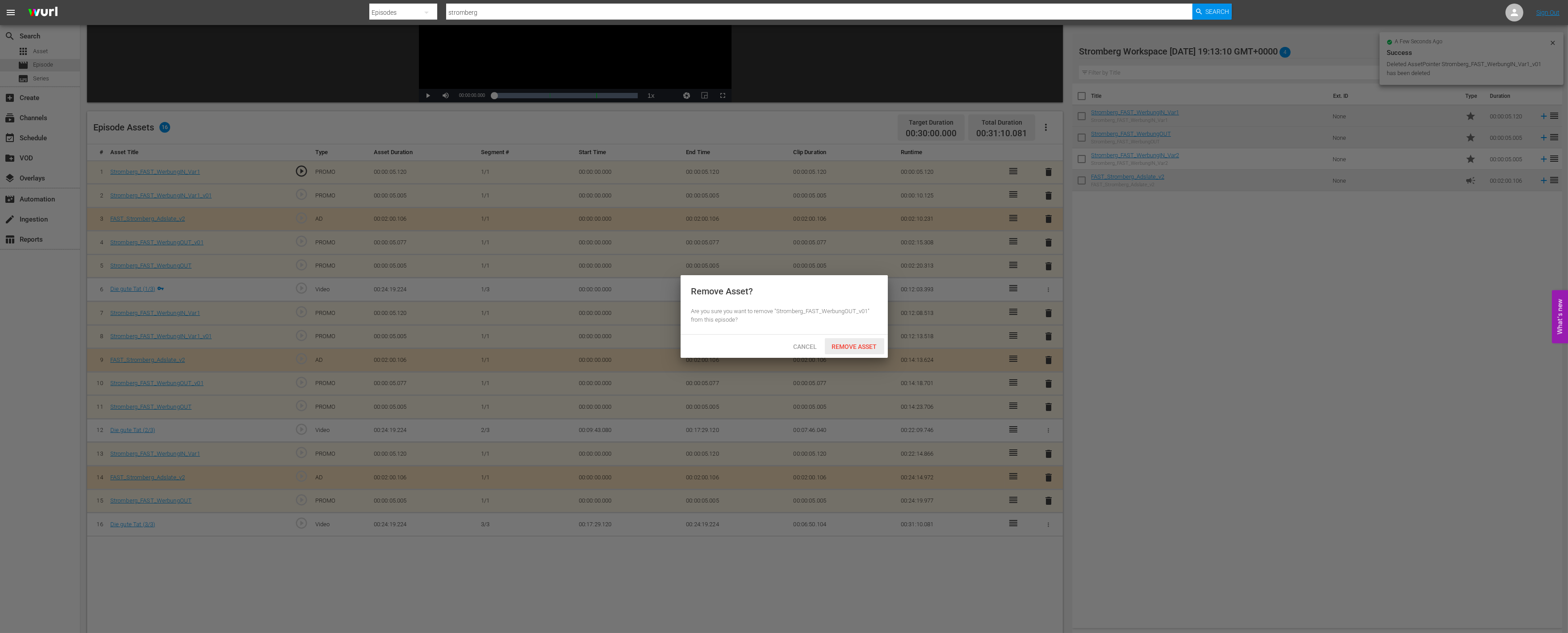
drag, startPoint x: 861, startPoint y: 344, endPoint x: 880, endPoint y: 345, distance: 19.0
click at [864, 344] on span "Remove Asset" at bounding box center [855, 346] width 59 height 7
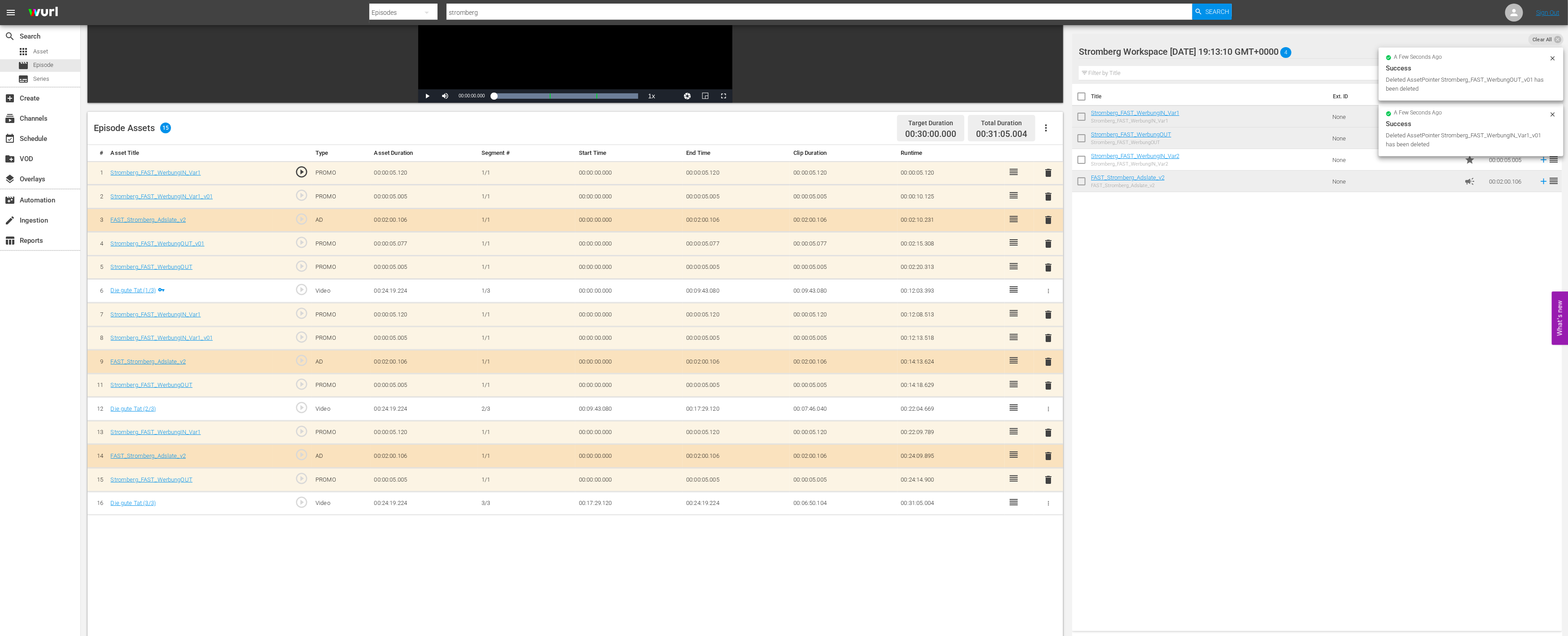
click at [1050, 335] on span "delete" at bounding box center [1049, 337] width 11 height 11
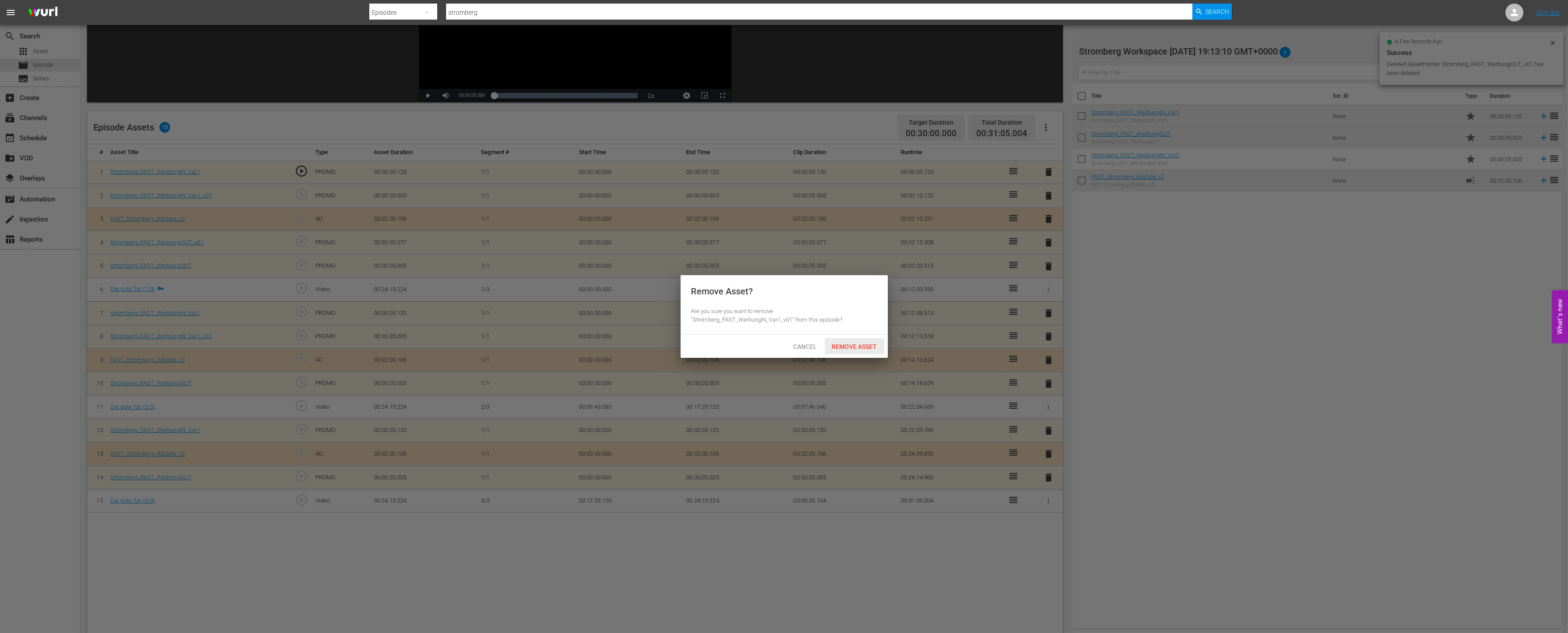
click at [867, 346] on span "Remove Asset" at bounding box center [855, 346] width 59 height 7
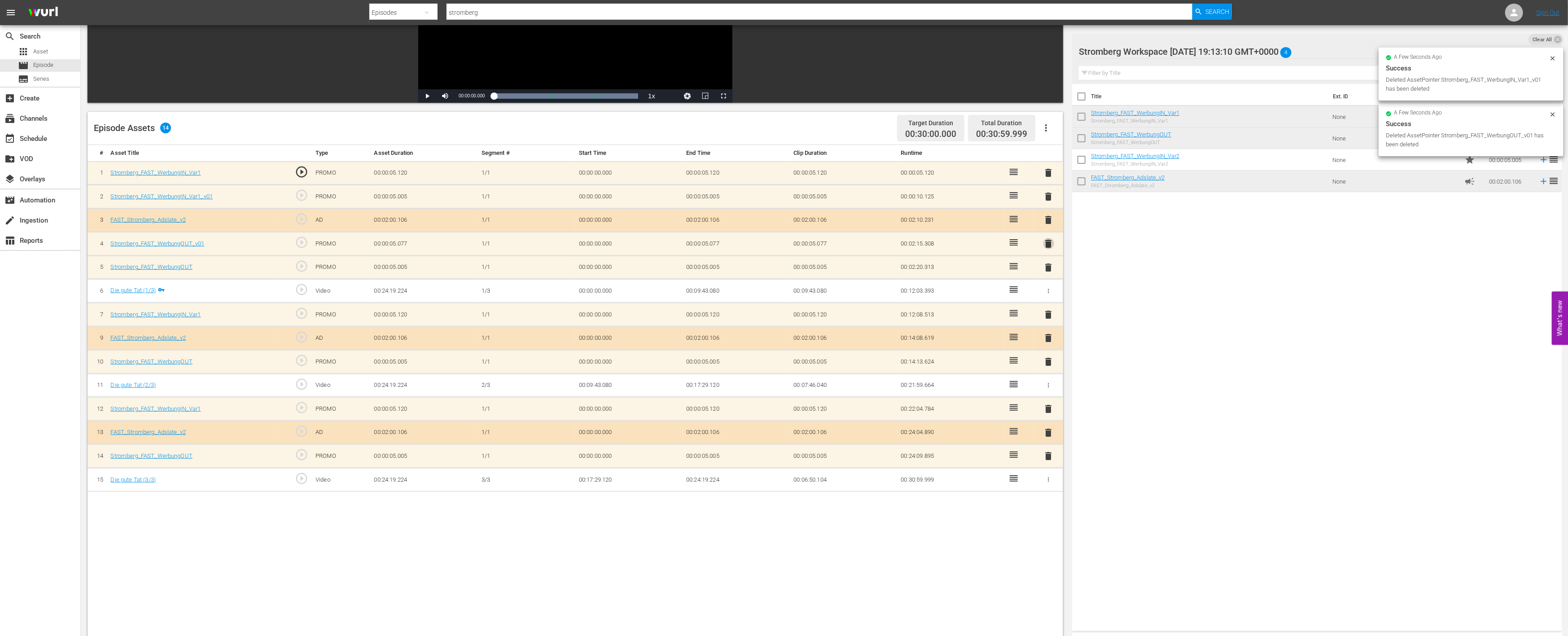
click at [1049, 240] on span "delete" at bounding box center [1049, 243] width 11 height 11
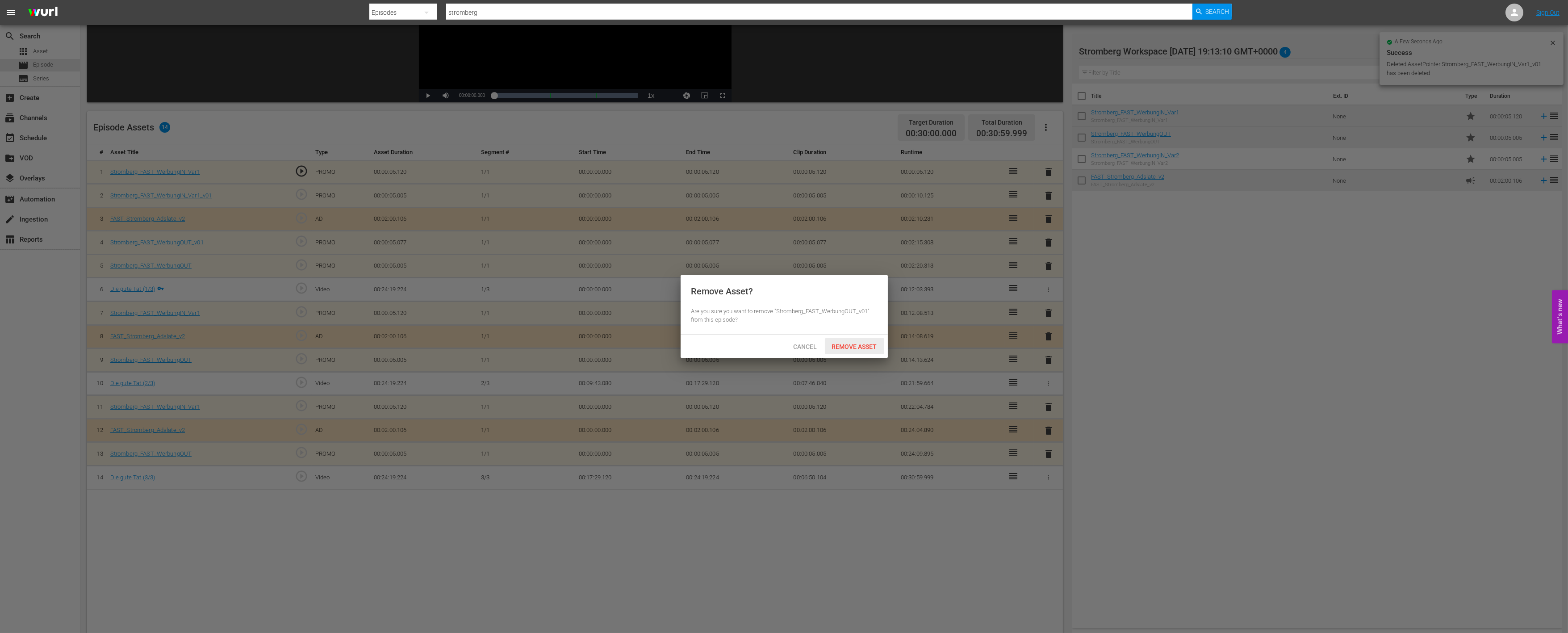
click at [861, 346] on span "Remove Asset" at bounding box center [855, 346] width 59 height 7
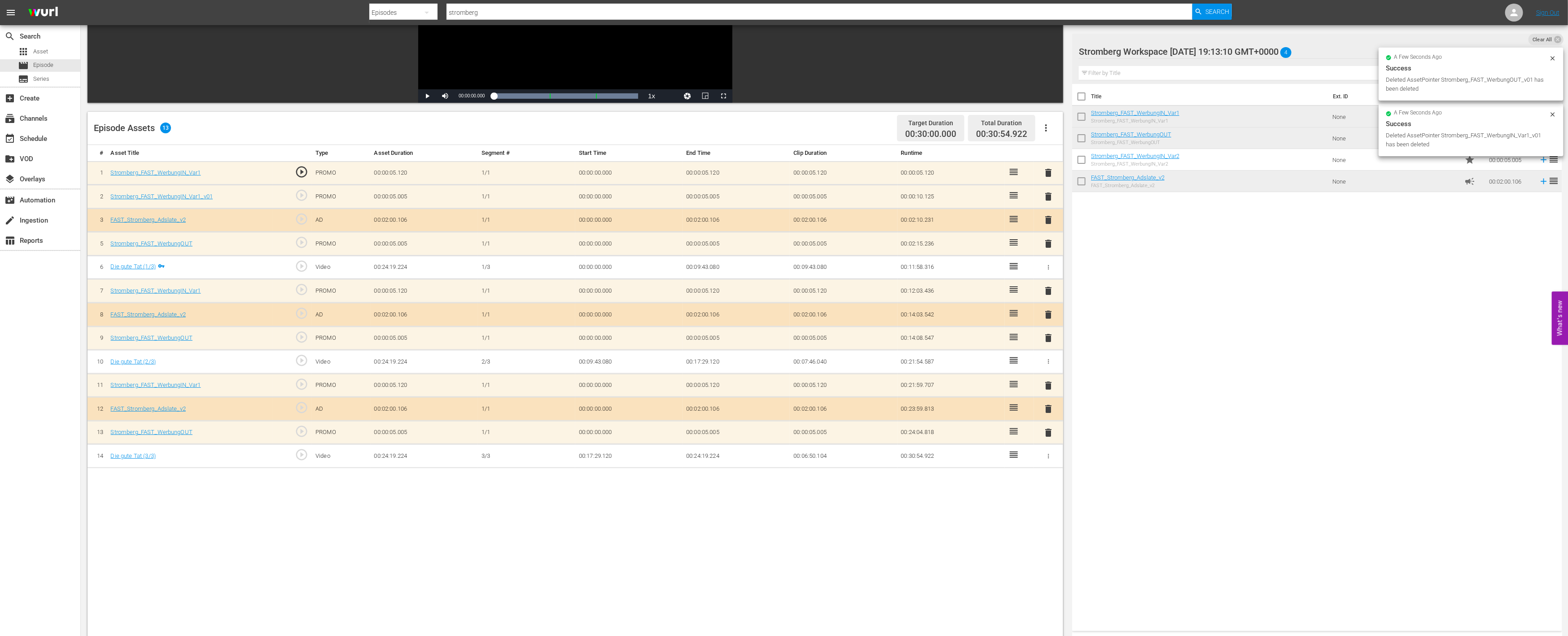
click at [1045, 195] on span "delete" at bounding box center [1049, 196] width 11 height 11
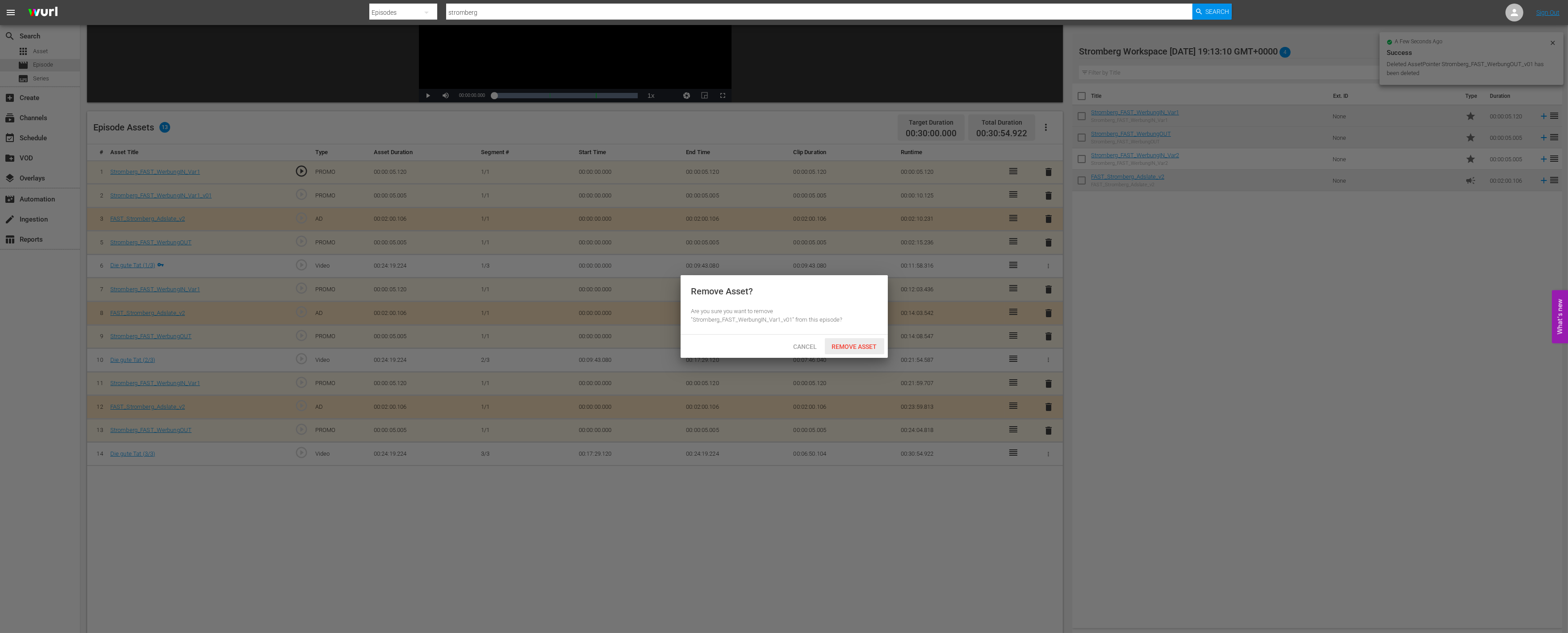
click at [852, 343] on span "Remove Asset" at bounding box center [855, 346] width 59 height 7
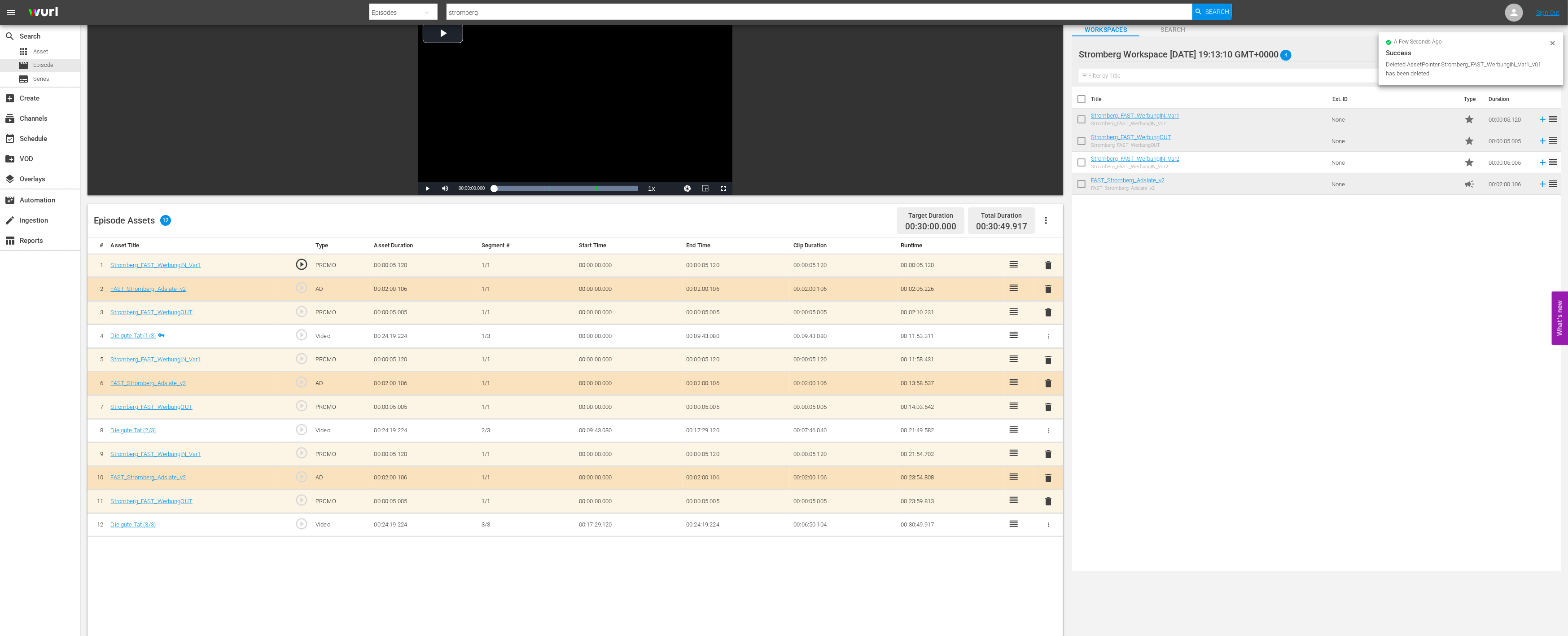
scroll to position [0, 0]
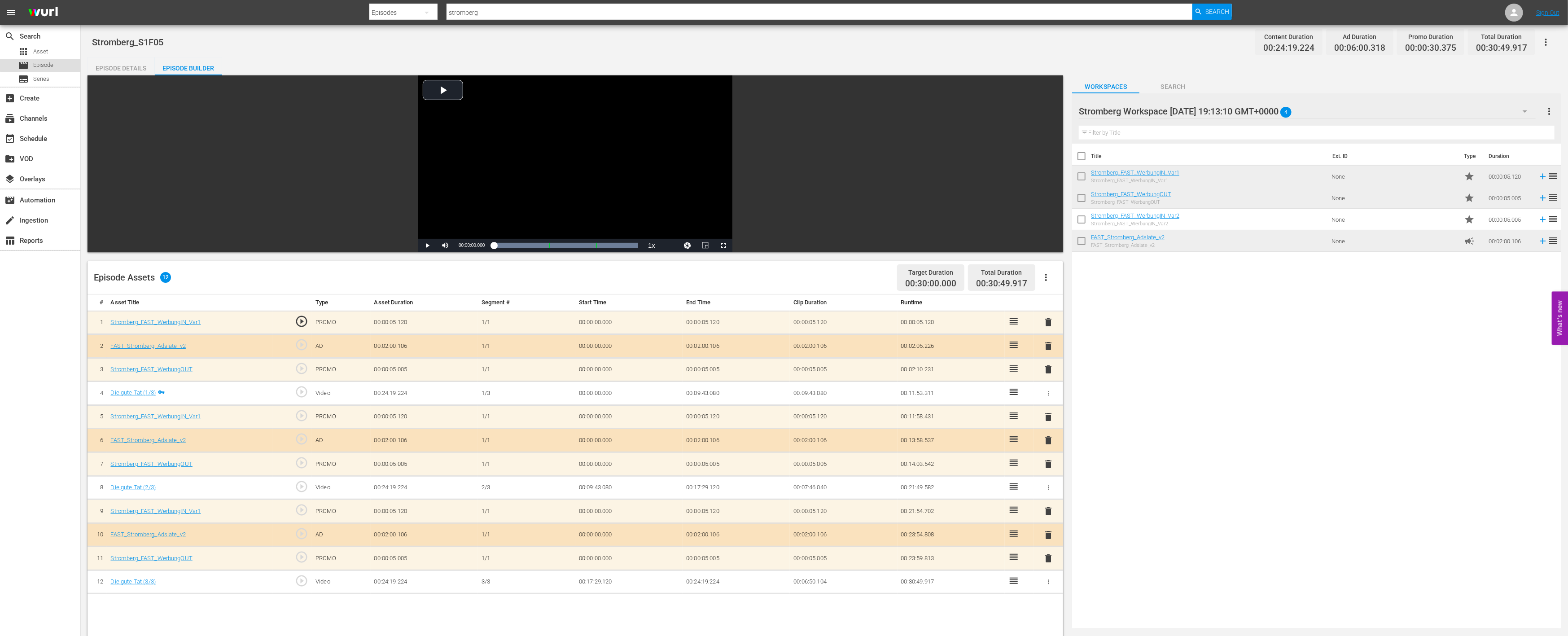
click at [41, 64] on span "Episode" at bounding box center [43, 65] width 20 height 9
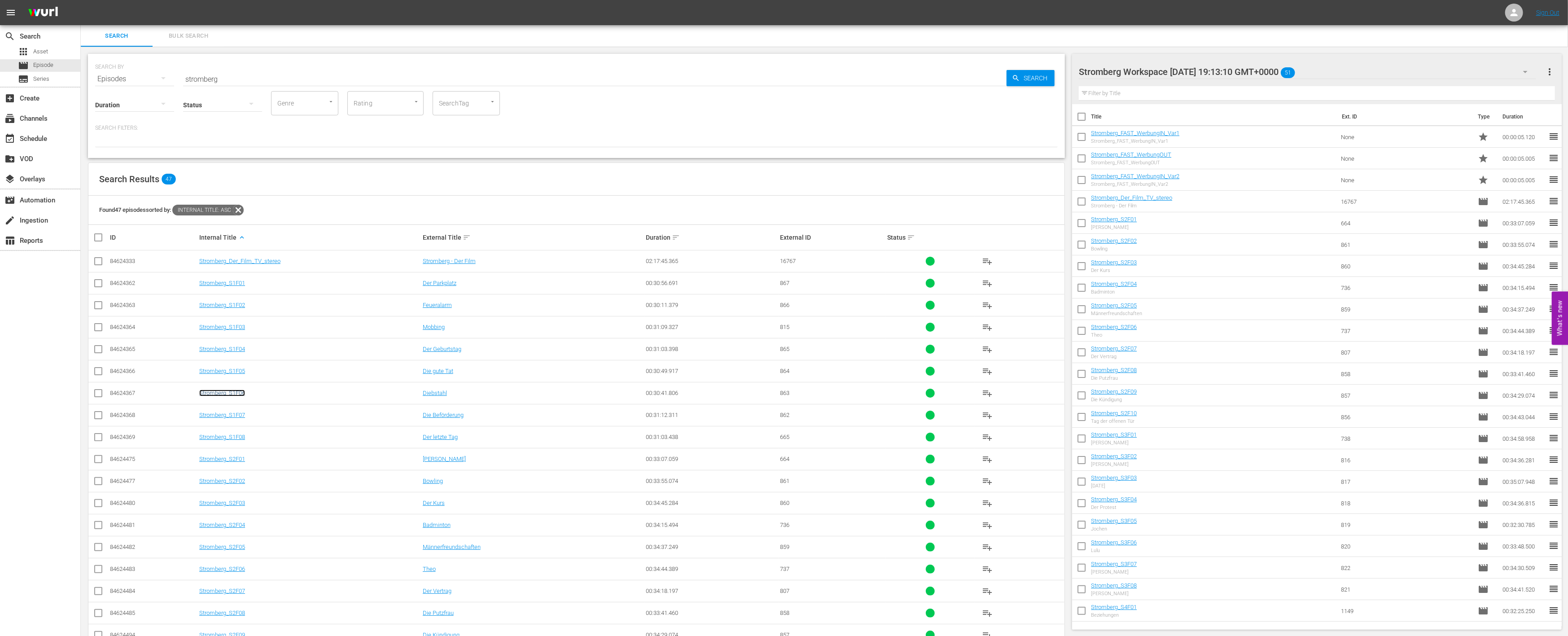
click at [230, 389] on link "Stromberg_S1F06" at bounding box center [222, 393] width 46 height 7
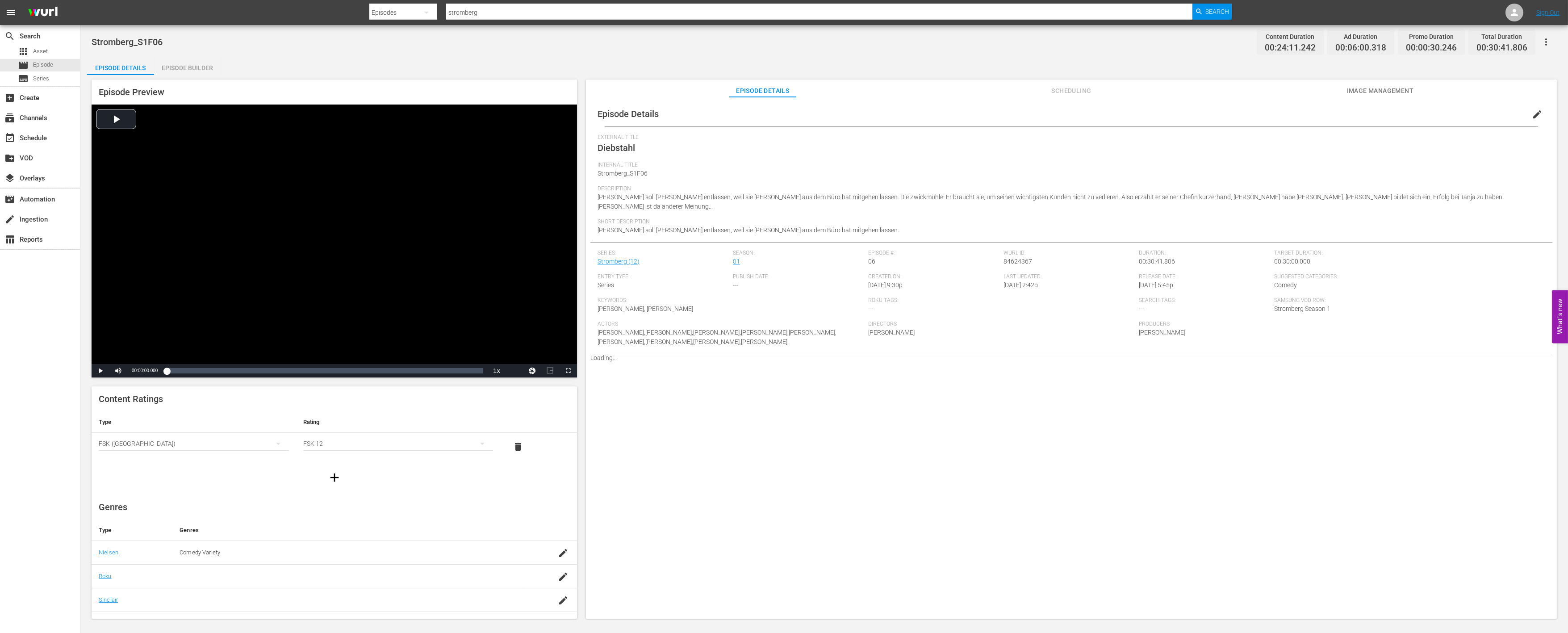
click at [195, 64] on div "Episode Builder" at bounding box center [187, 68] width 67 height 21
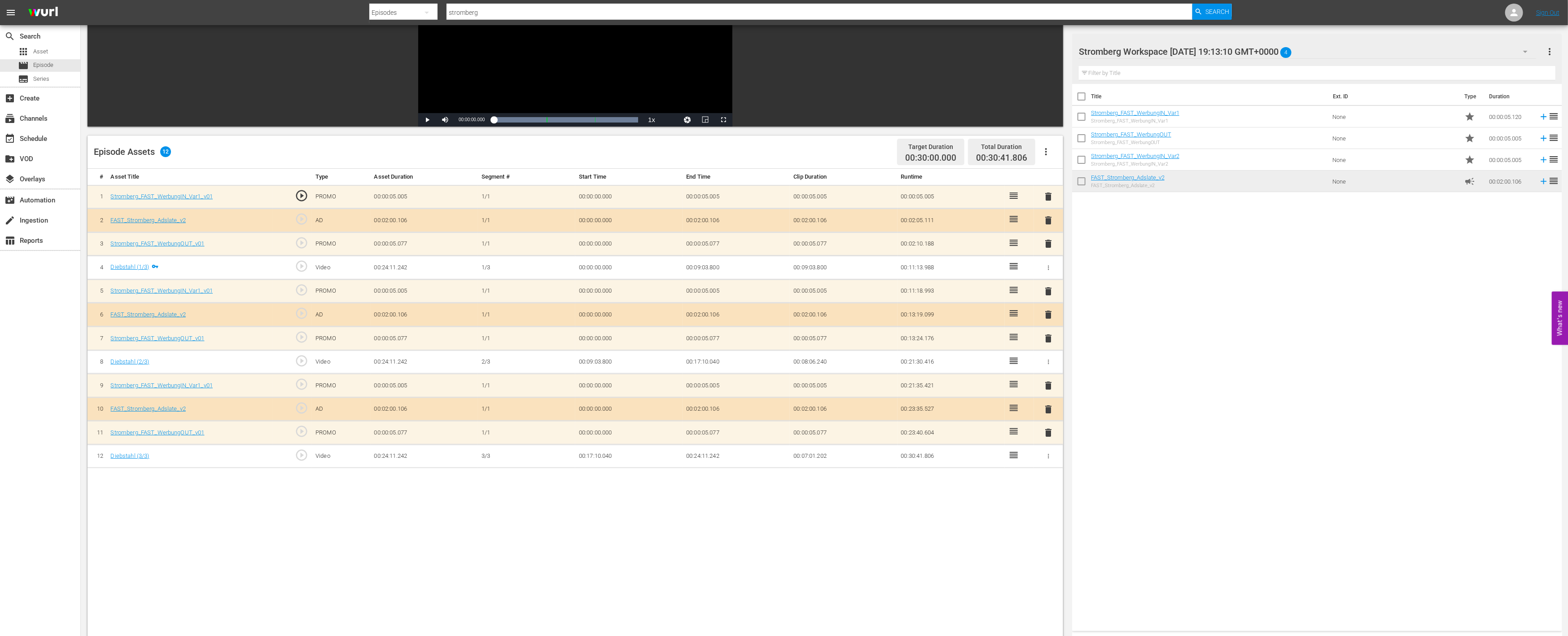
scroll to position [149, 0]
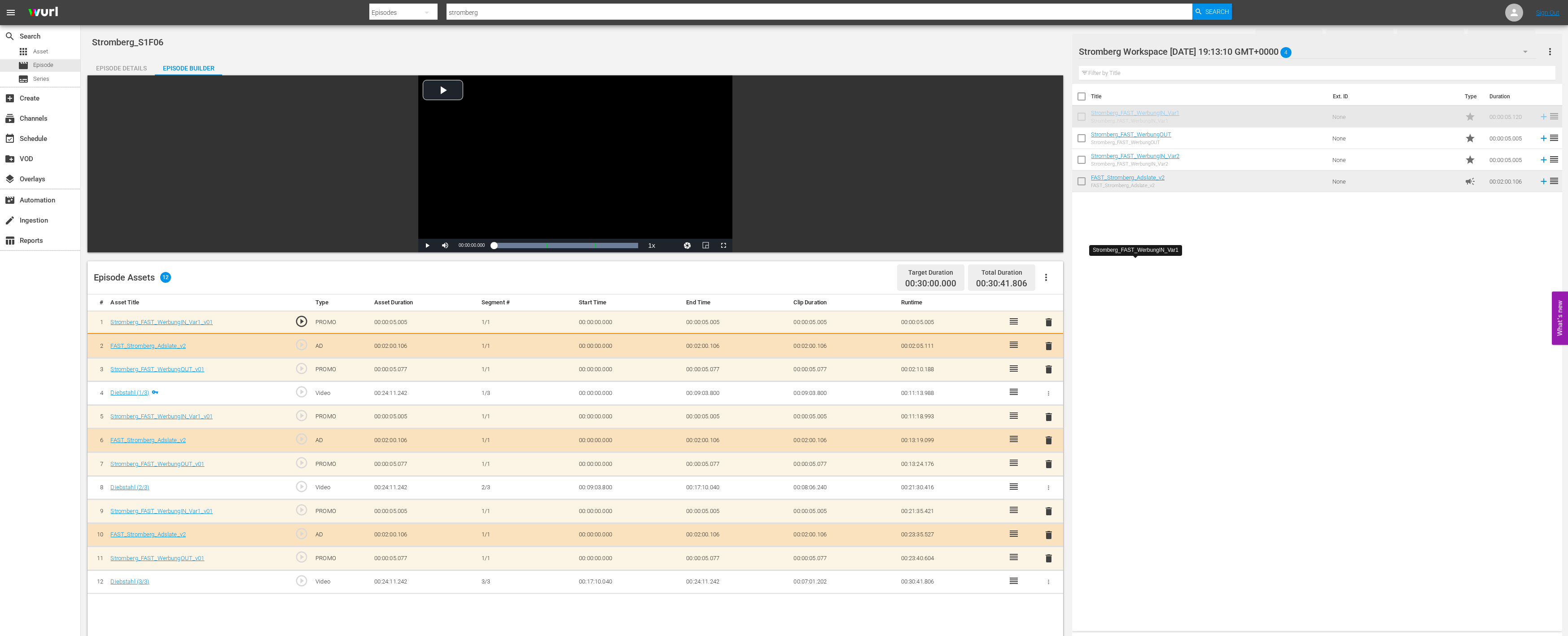
scroll to position [149, 0]
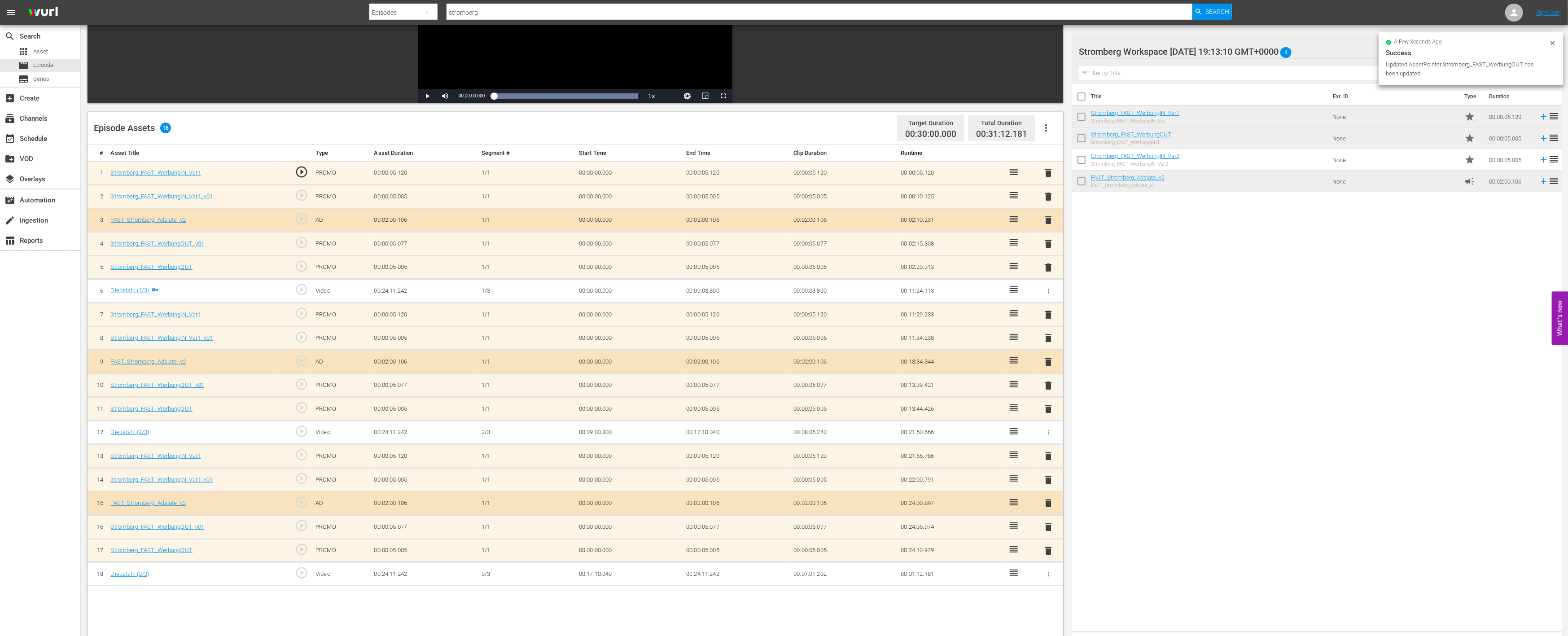
click at [1050, 522] on span "delete" at bounding box center [1049, 527] width 11 height 11
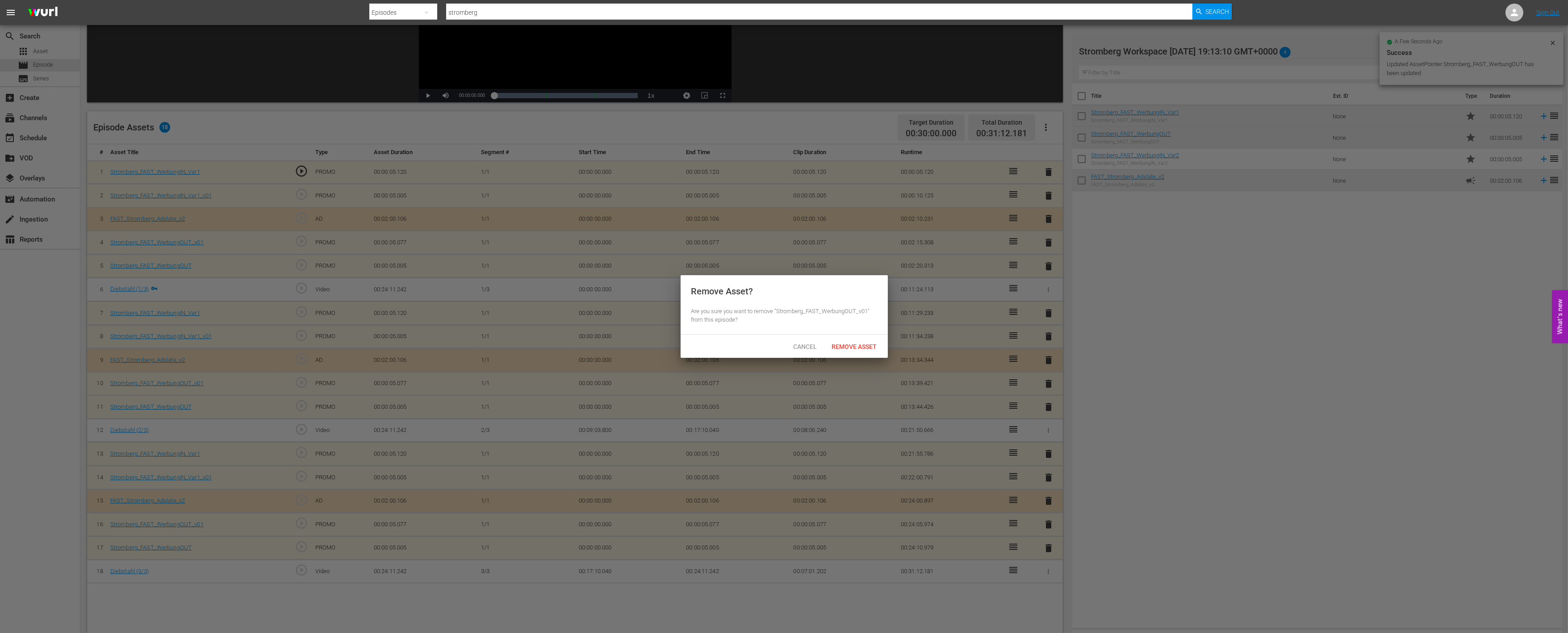
click at [856, 346] on span "Remove Asset" at bounding box center [855, 346] width 59 height 7
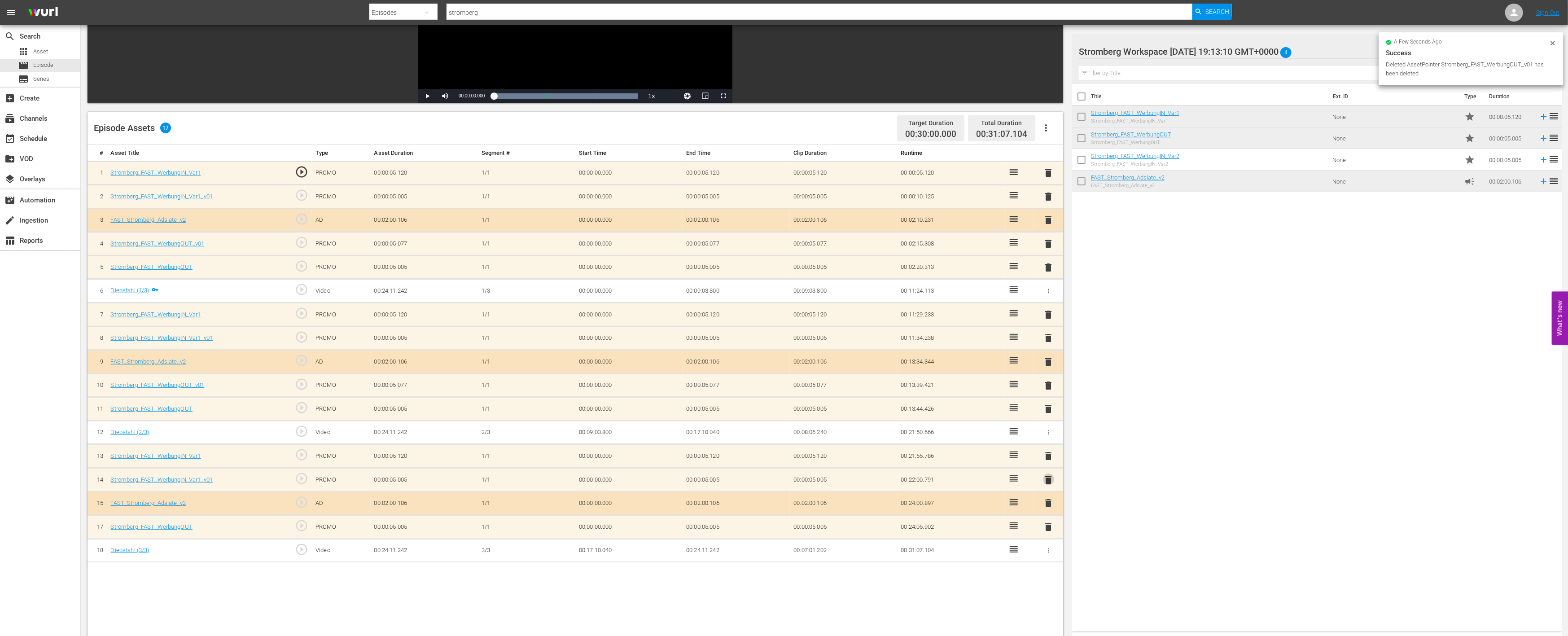
click at [1050, 476] on span "delete" at bounding box center [1049, 479] width 11 height 11
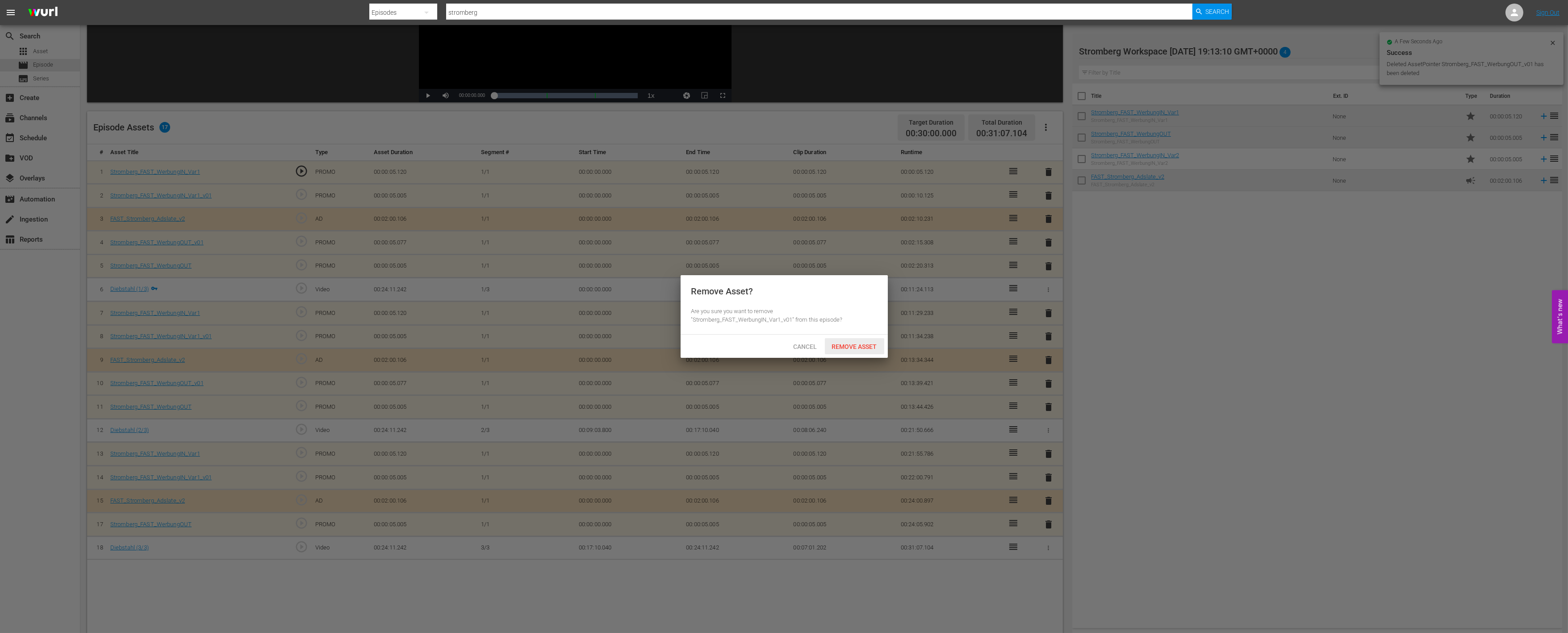
click at [862, 349] on span "Remove Asset" at bounding box center [855, 346] width 59 height 7
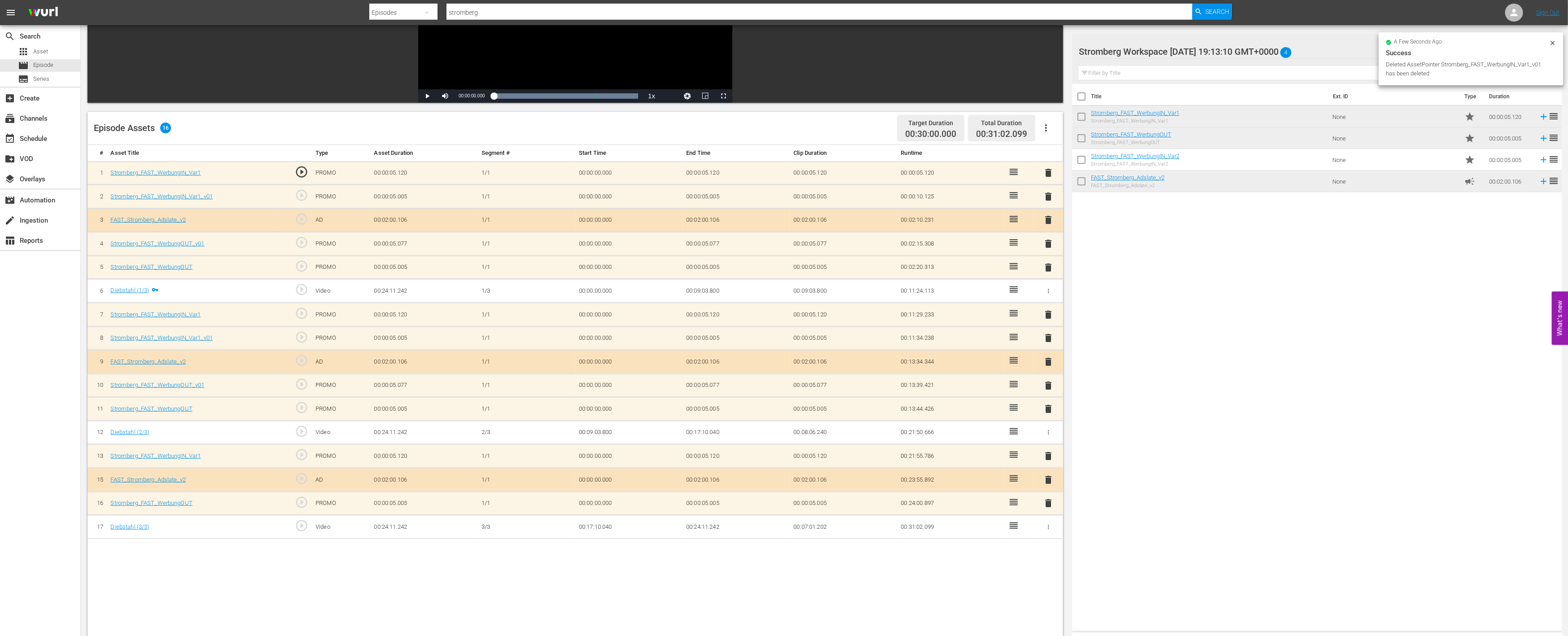
click at [1048, 383] on span "delete" at bounding box center [1049, 385] width 11 height 11
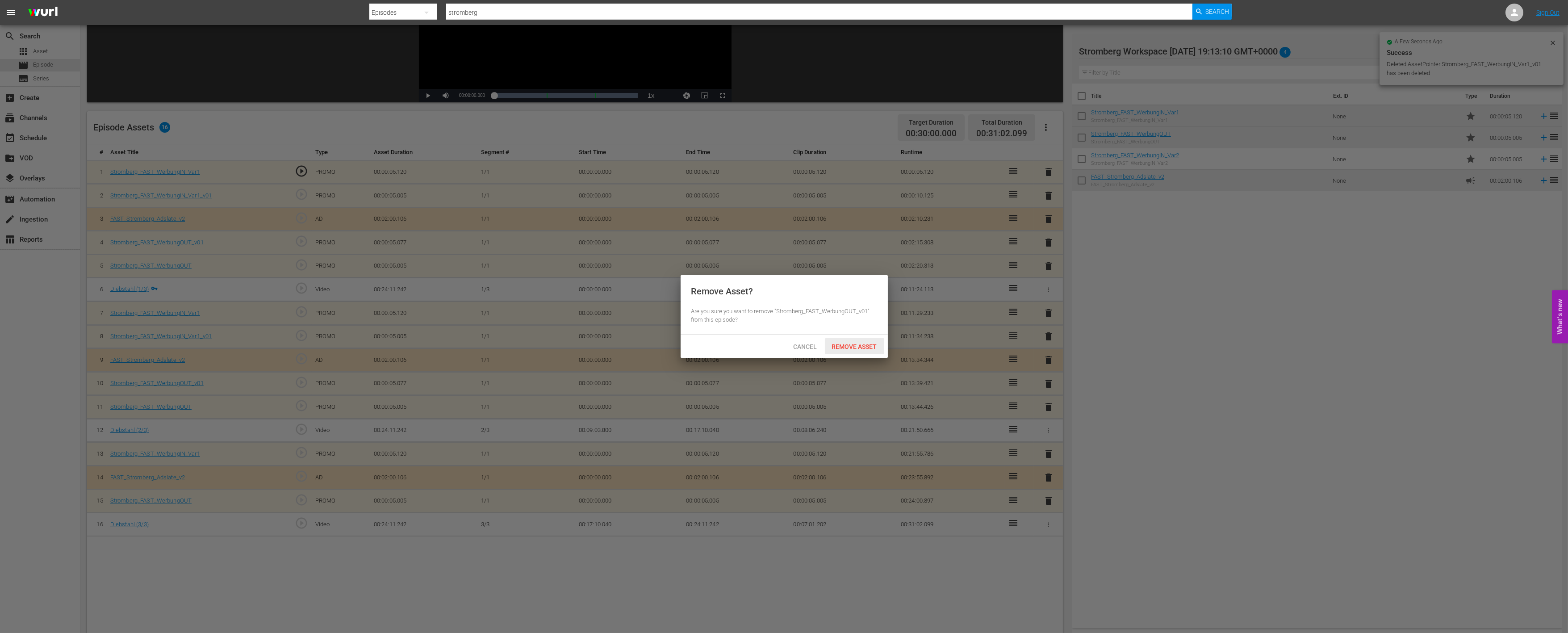
click at [867, 345] on span "Remove Asset" at bounding box center [855, 346] width 59 height 7
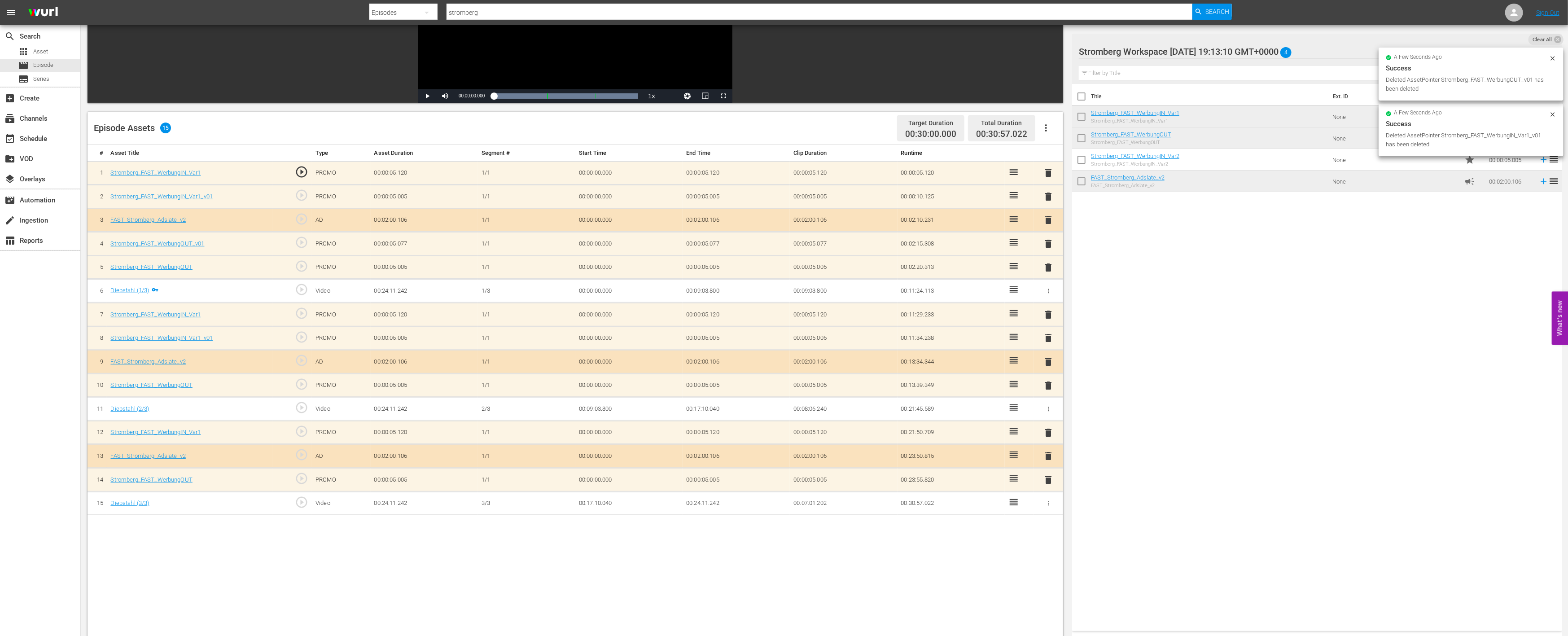
click at [1046, 335] on span "delete" at bounding box center [1049, 337] width 11 height 11
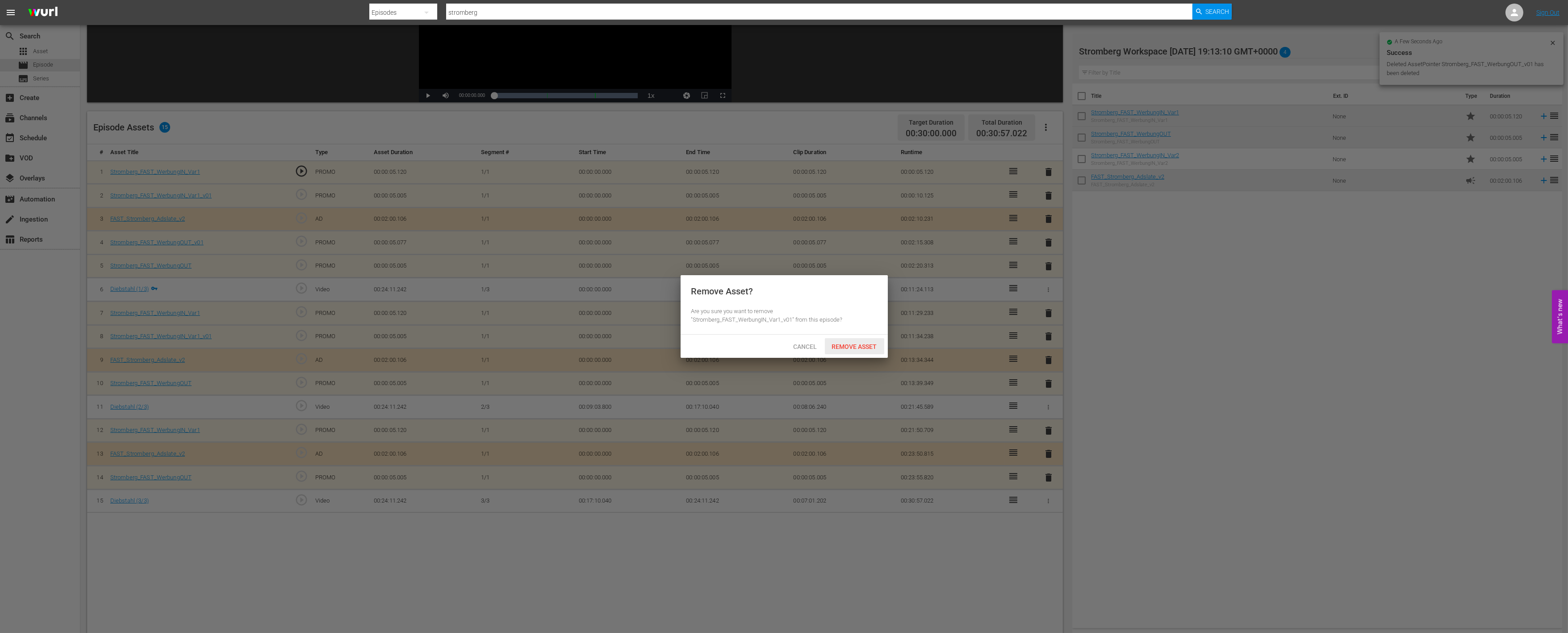
click at [847, 345] on span "Remove Asset" at bounding box center [855, 346] width 59 height 7
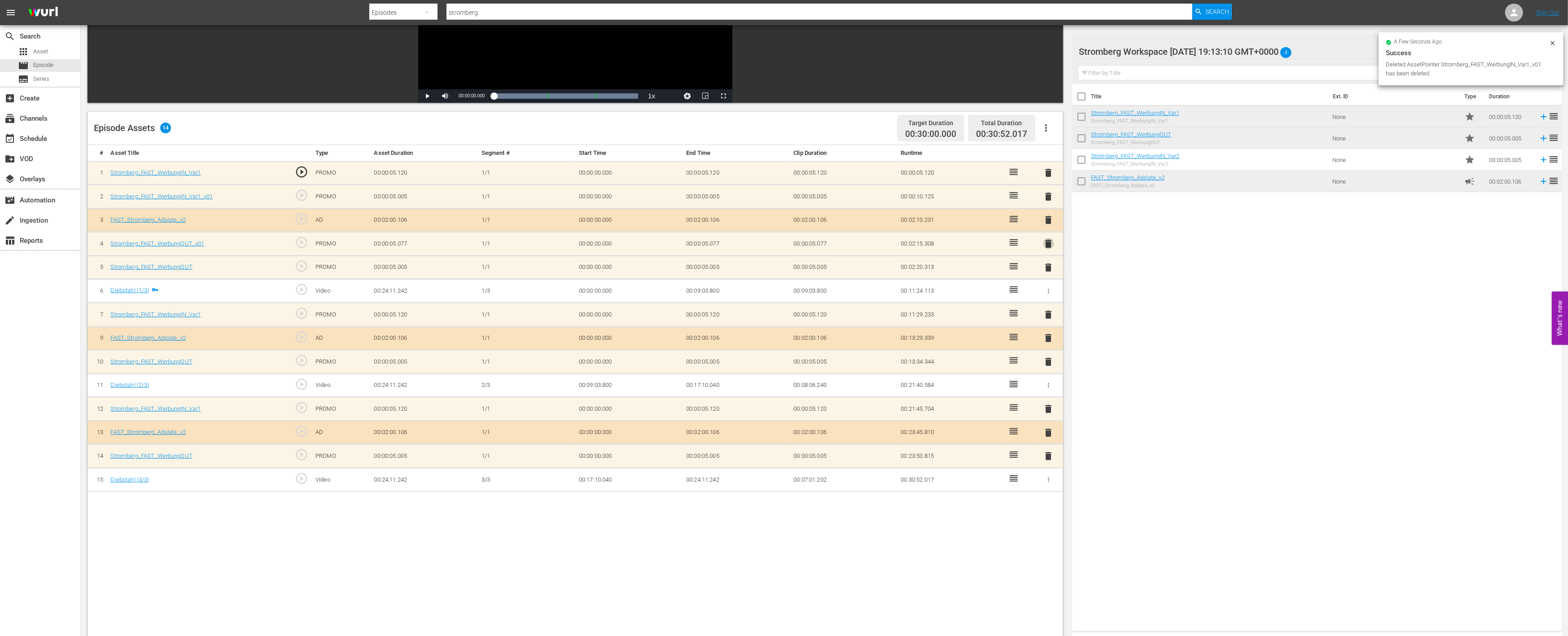
click at [1049, 241] on span "delete" at bounding box center [1049, 243] width 11 height 11
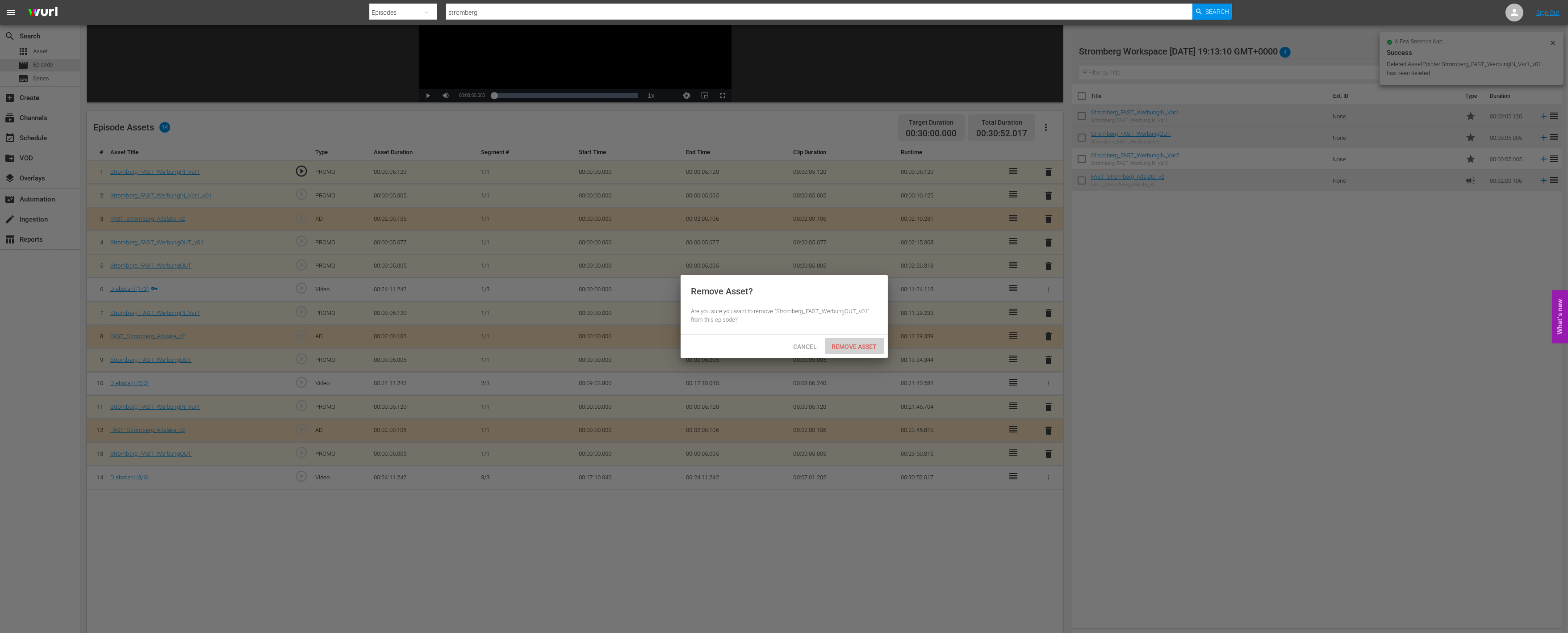
click at [852, 345] on span "Remove Asset" at bounding box center [855, 346] width 59 height 7
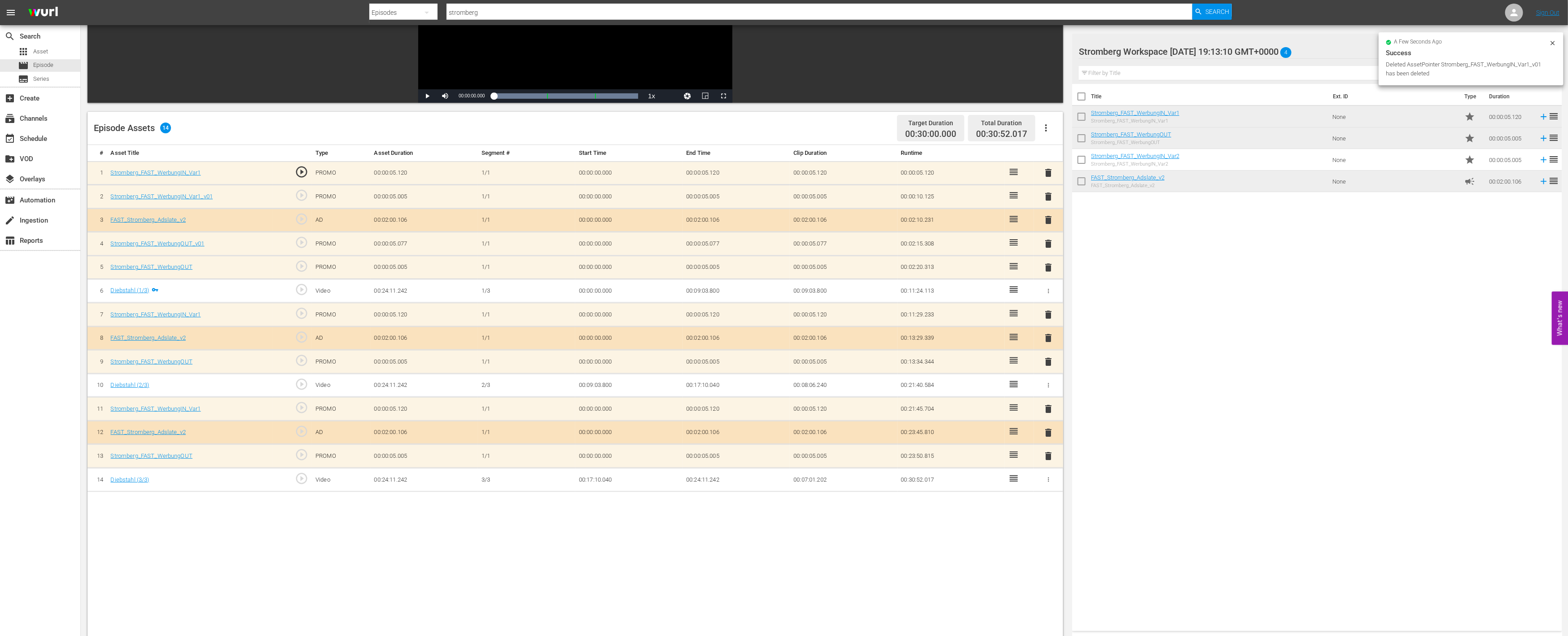
click at [1050, 191] on span "delete" at bounding box center [1049, 196] width 11 height 11
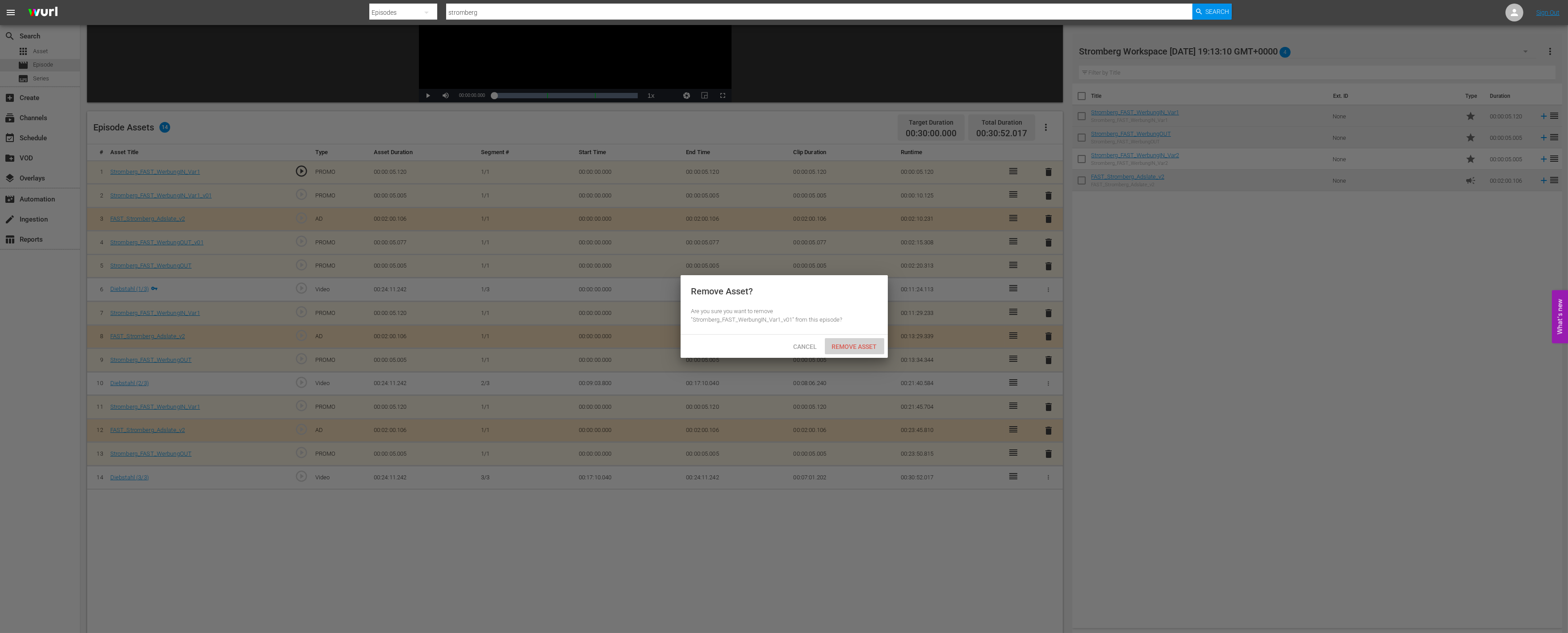
click at [846, 344] on span "Remove Asset" at bounding box center [855, 346] width 59 height 7
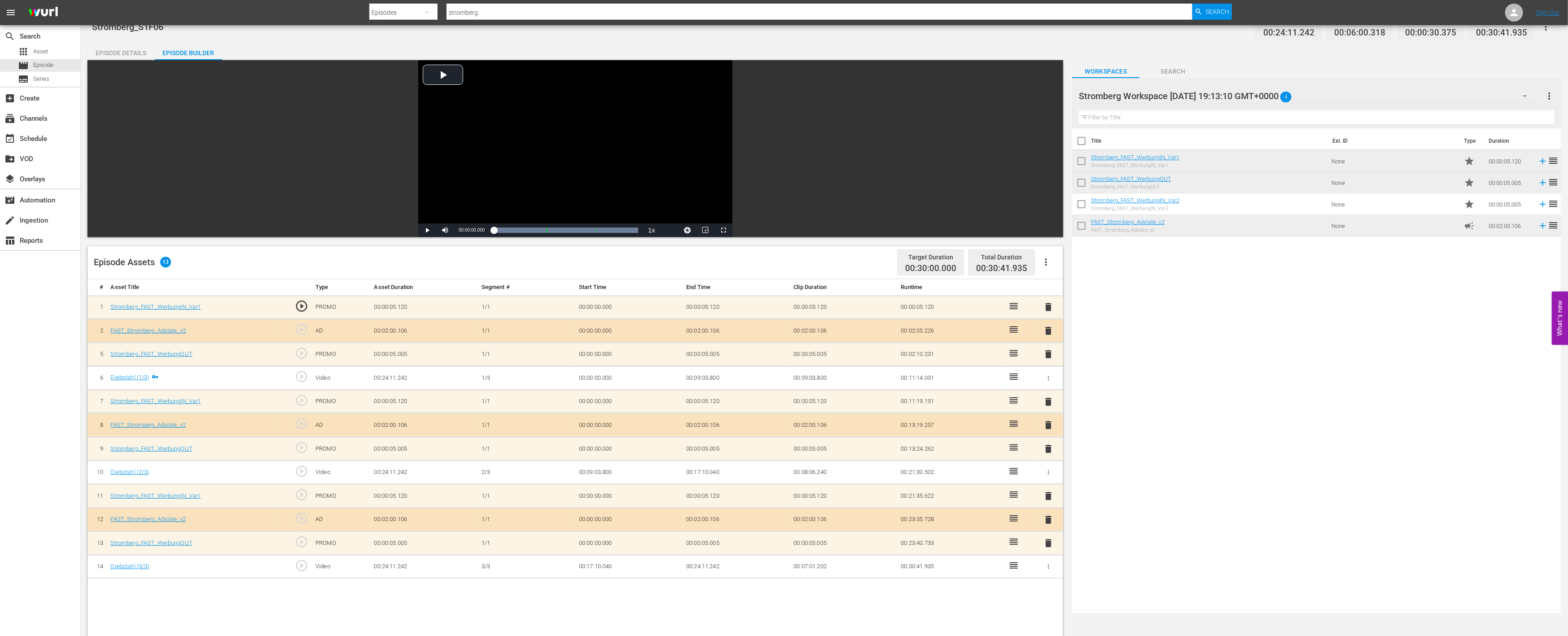
scroll to position [0, 0]
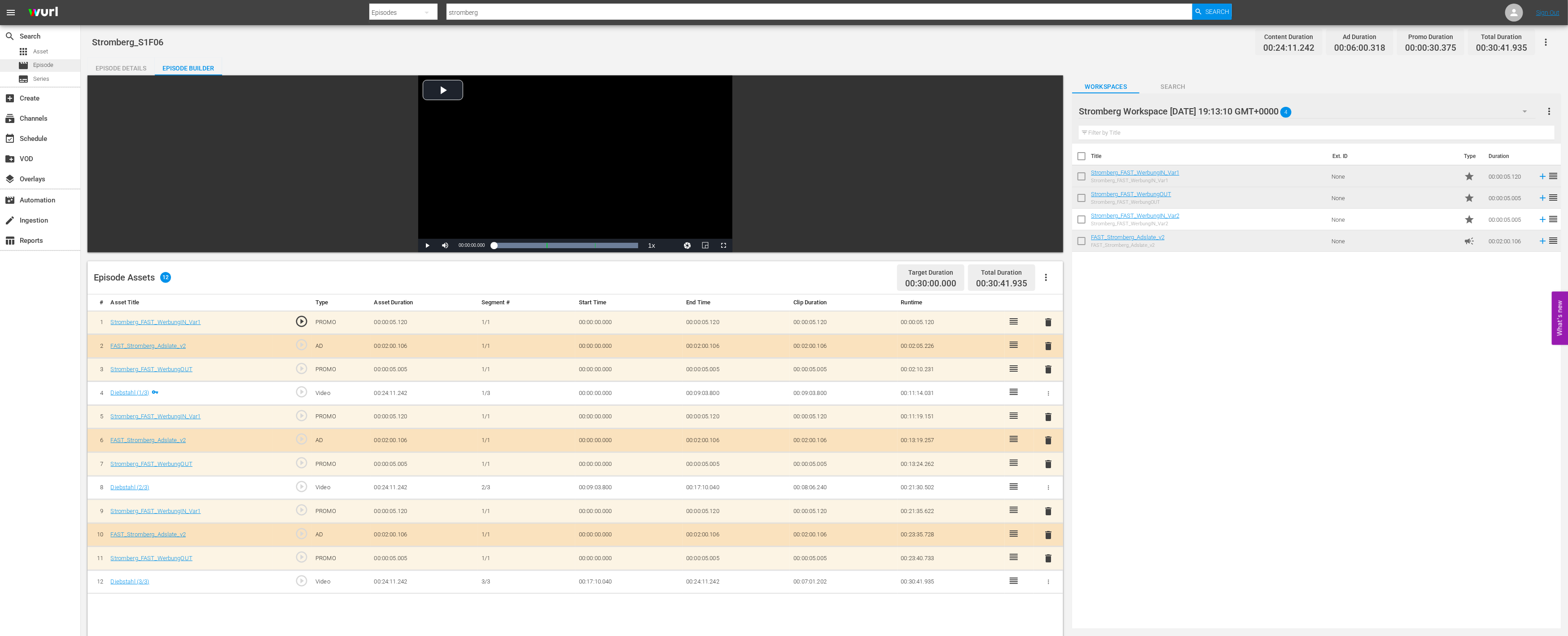
click at [38, 65] on span "Episode" at bounding box center [43, 65] width 20 height 9
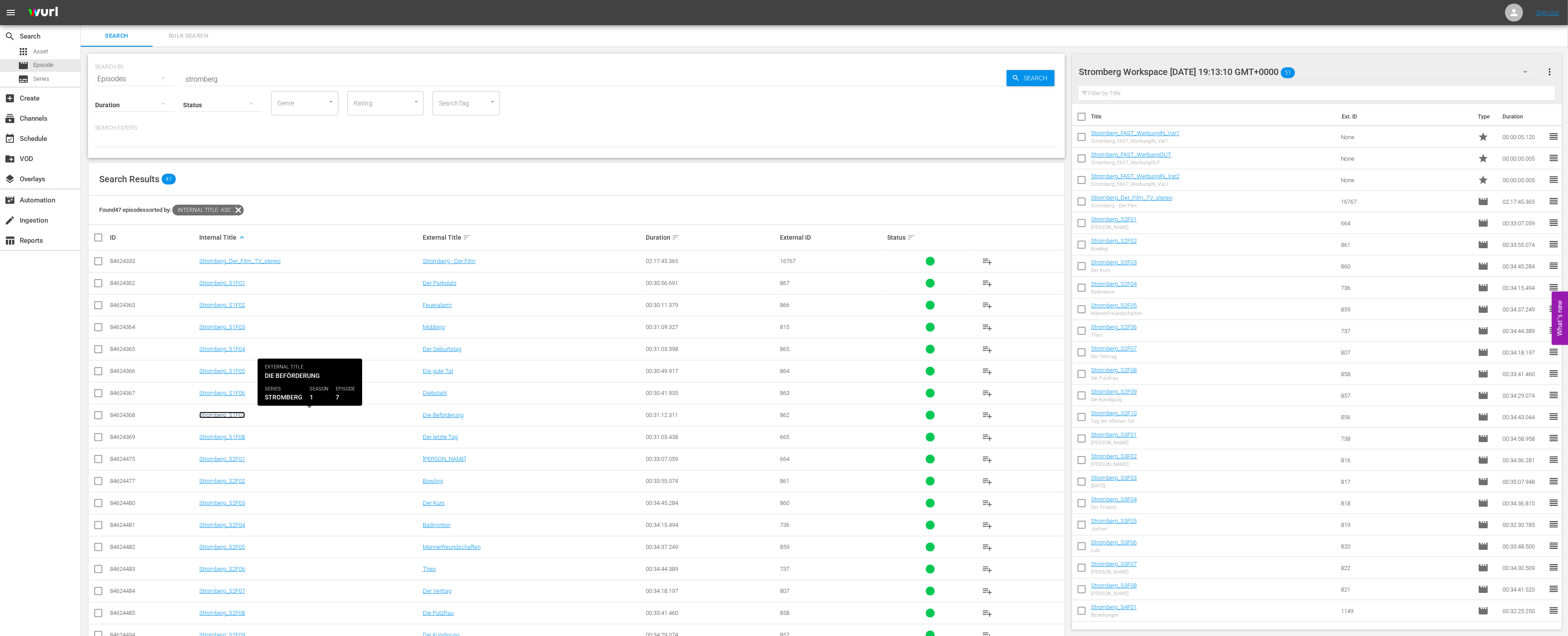
click at [231, 417] on link "Stromberg_S1F07" at bounding box center [222, 415] width 46 height 7
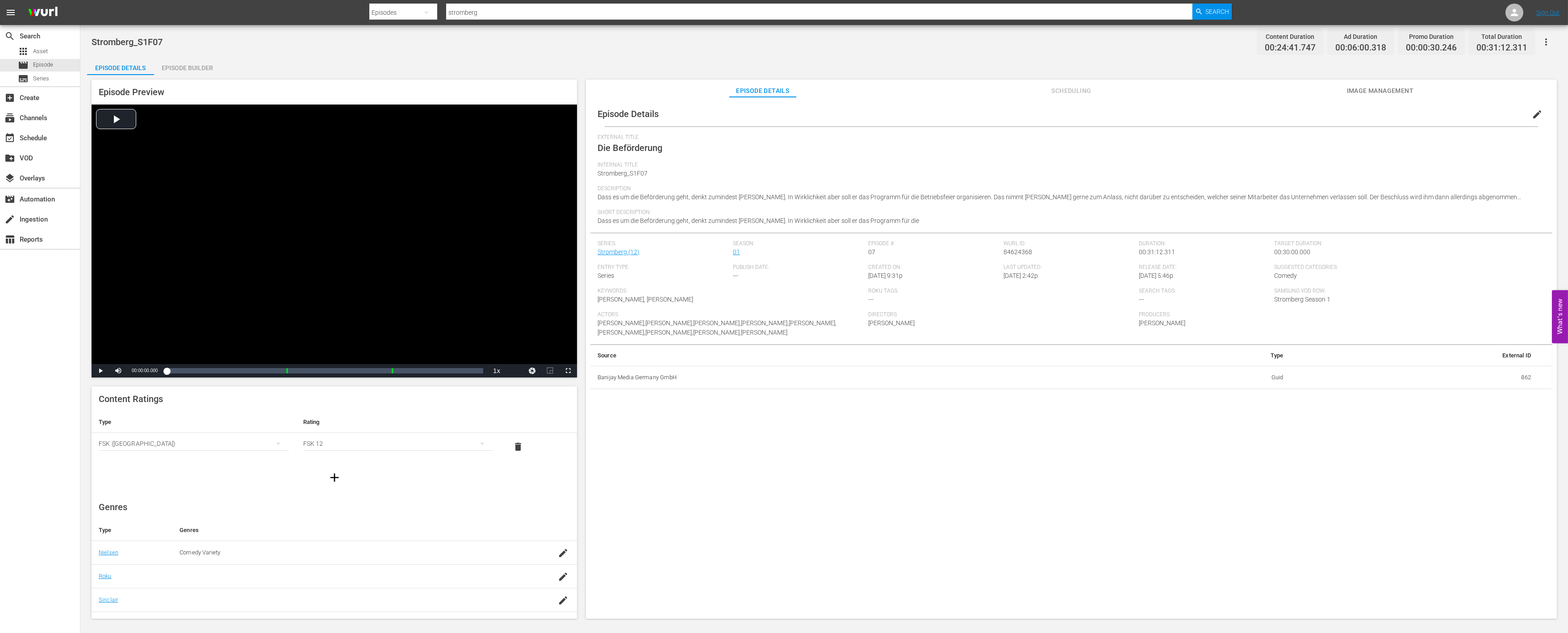
click at [193, 69] on div "Episode Builder" at bounding box center [187, 68] width 67 height 21
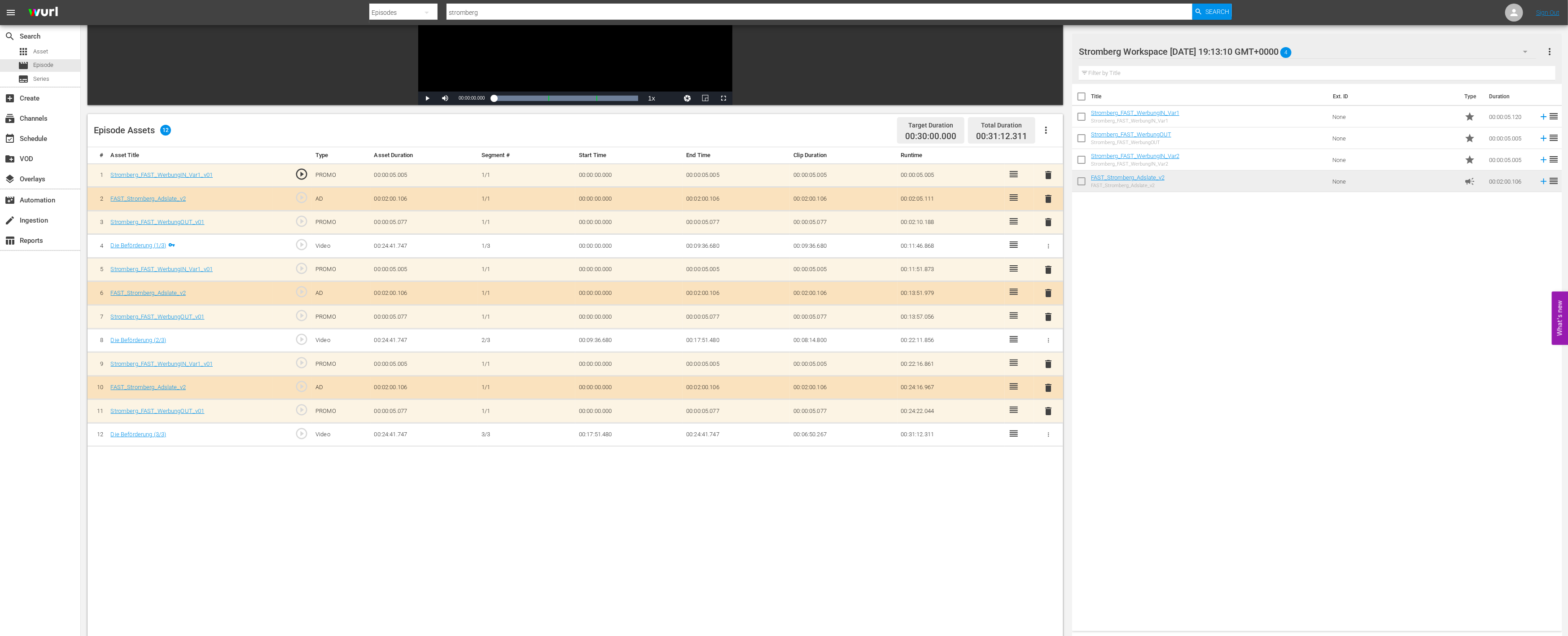
scroll to position [149, 0]
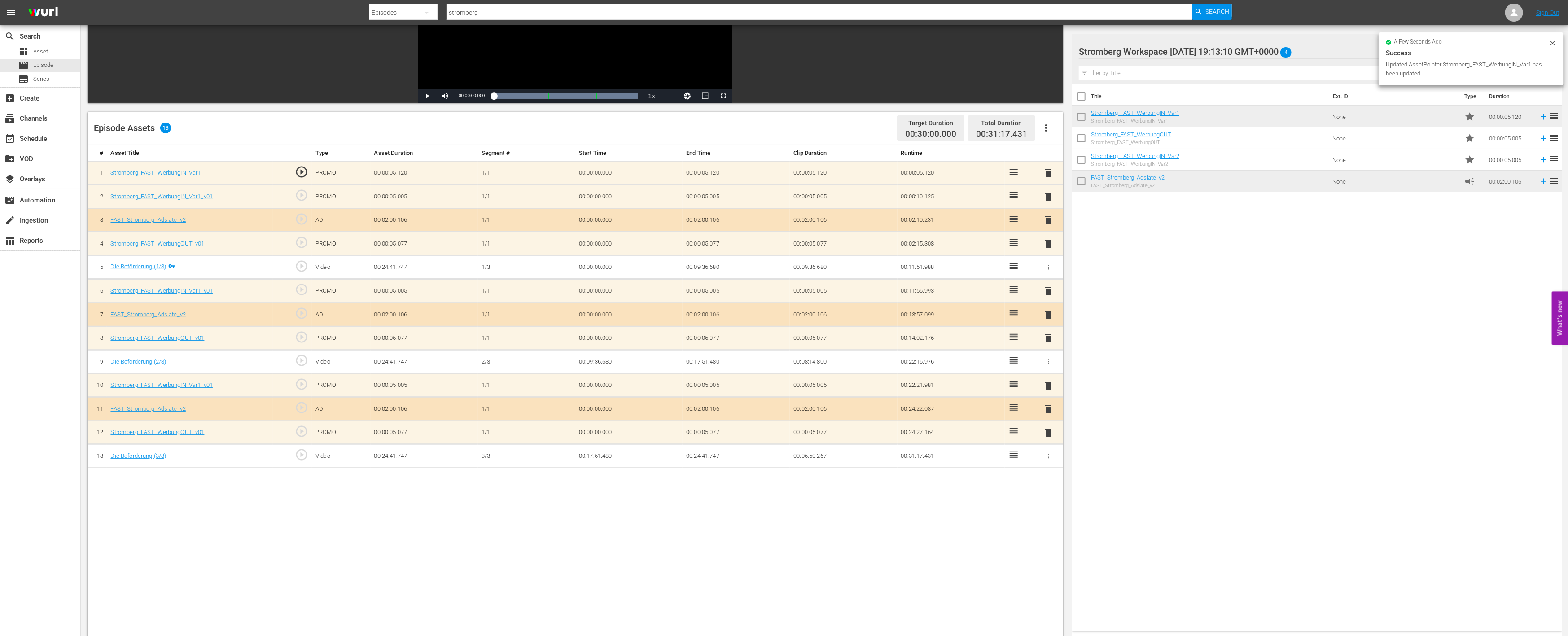
drag, startPoint x: 1129, startPoint y: 114, endPoint x: 900, endPoint y: 261, distance: 272.1
click at [1137, 297] on div "Title Ext. ID Type Duration Stromberg_FAST_WerbungIN_Var1 Stromberg_FAST_Werbun…" at bounding box center [1316, 355] width 490 height 543
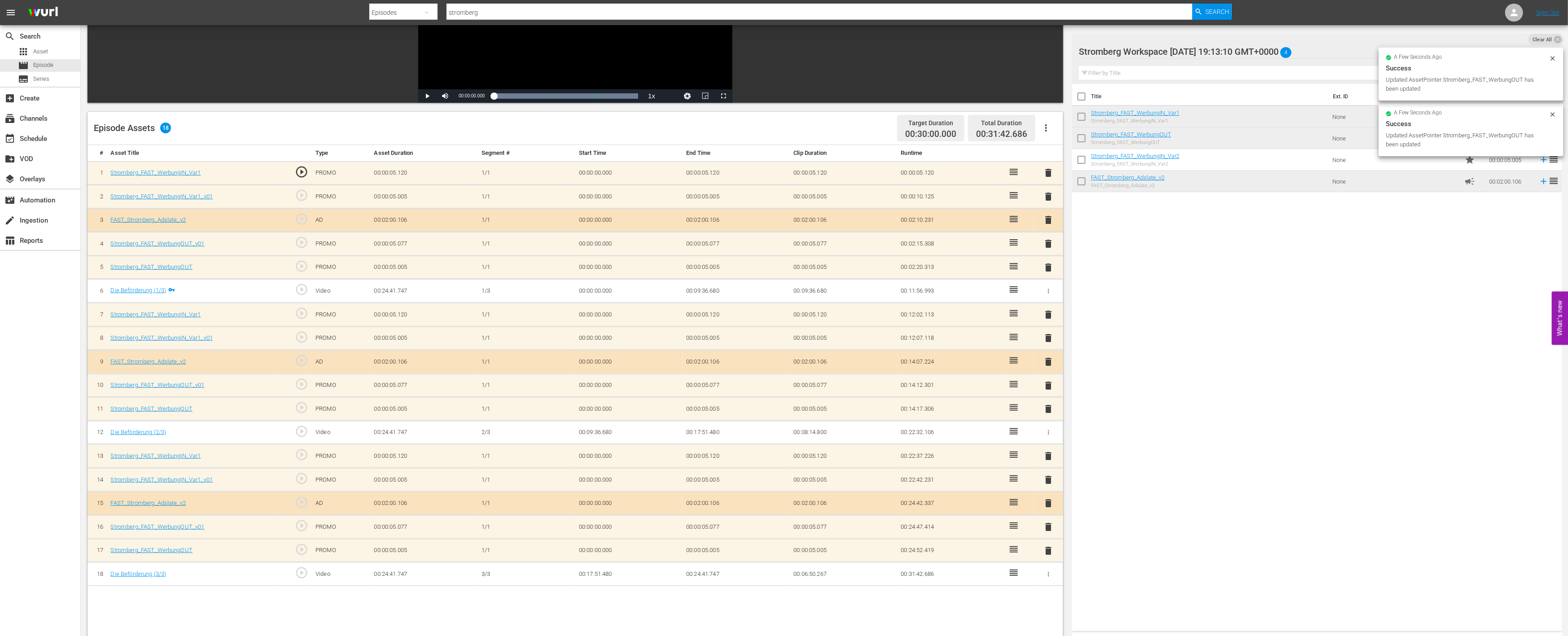
click at [1049, 522] on span "delete" at bounding box center [1049, 527] width 11 height 11
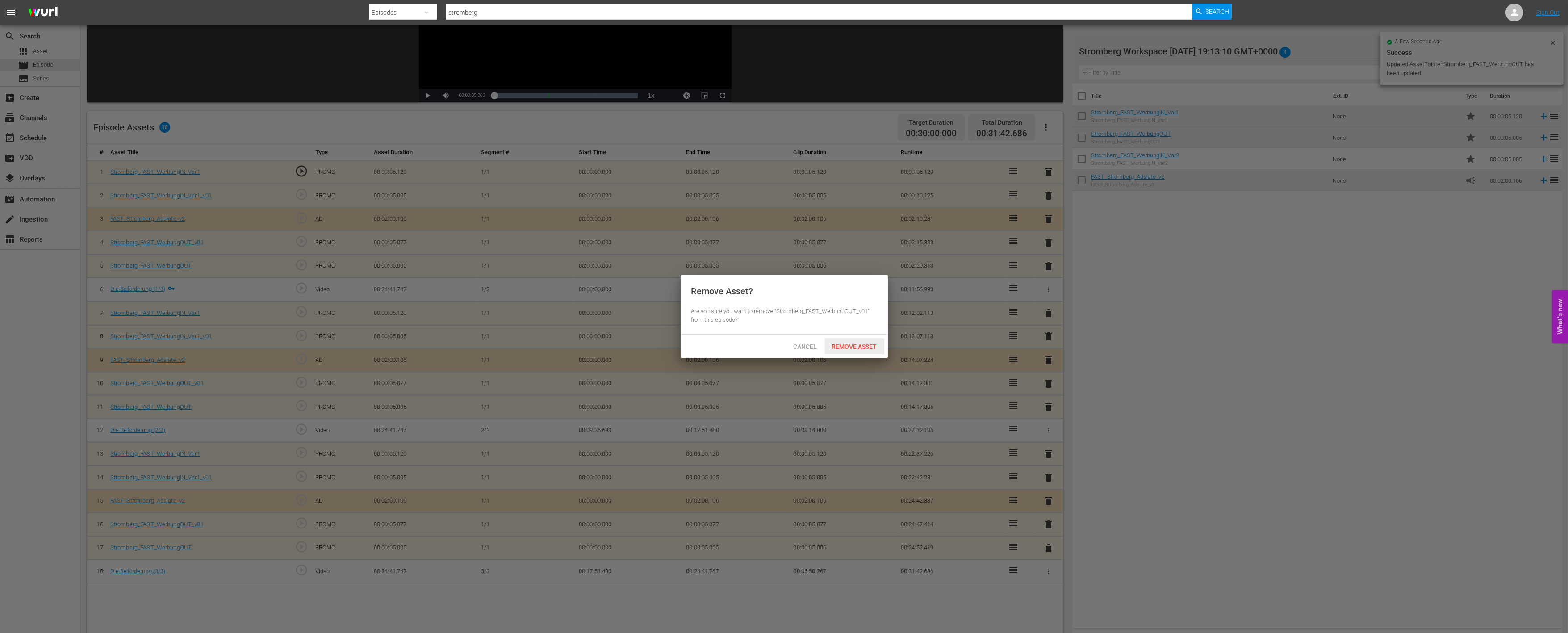
click at [853, 350] on div "Remove Asset" at bounding box center [855, 346] width 59 height 16
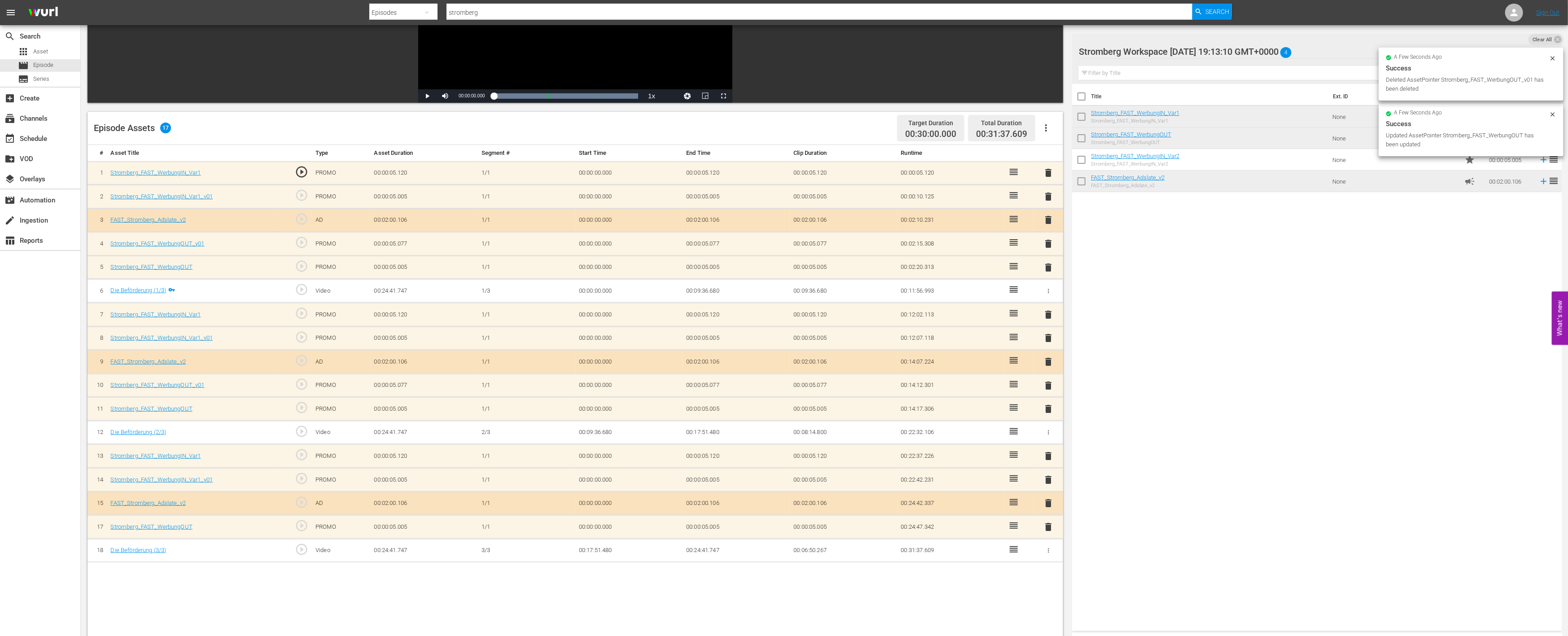
click at [1046, 475] on span "delete" at bounding box center [1049, 479] width 11 height 11
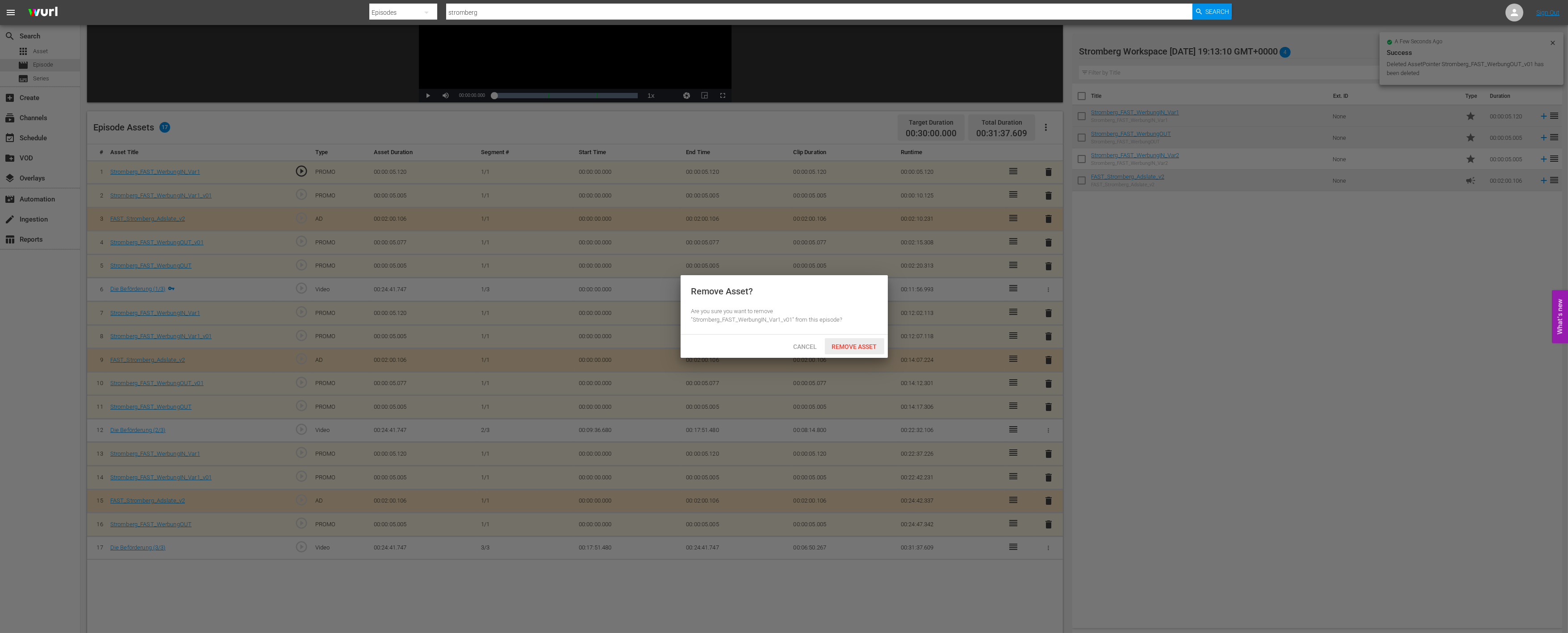
click at [868, 345] on span "Remove Asset" at bounding box center [855, 346] width 59 height 7
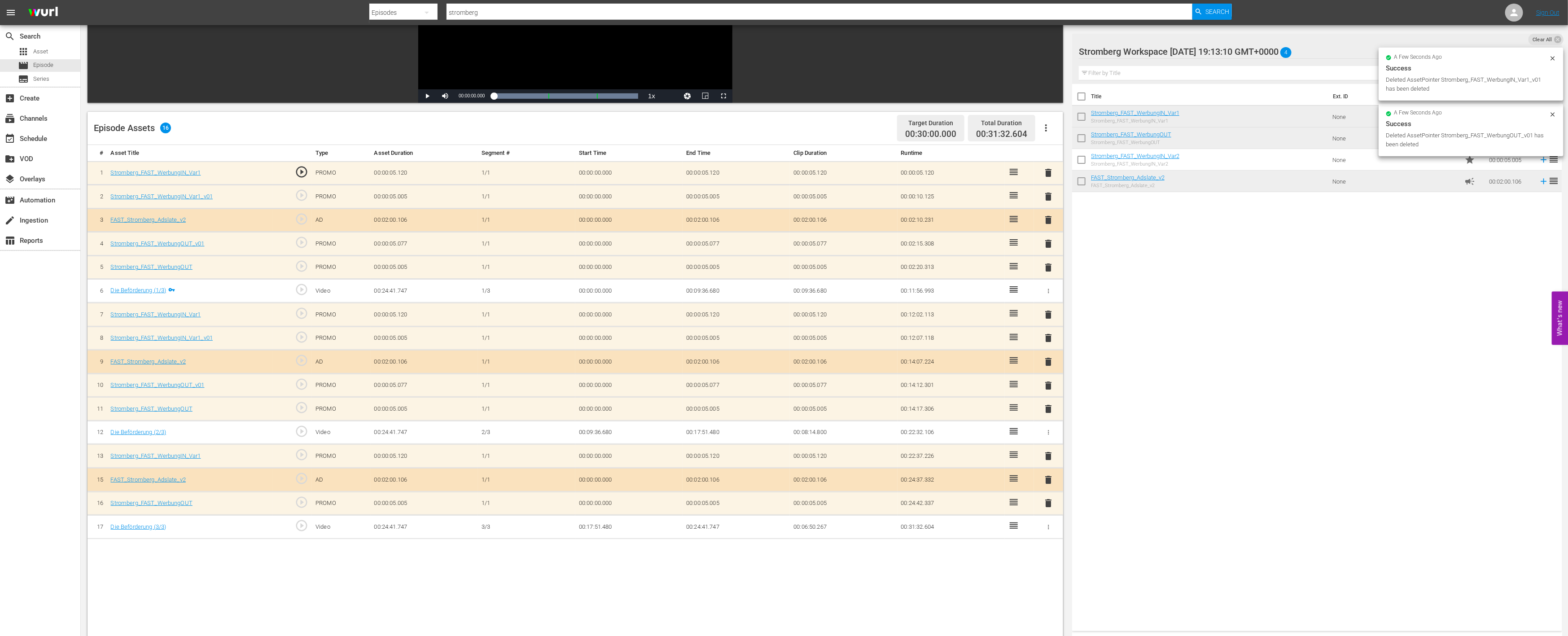
click at [1048, 383] on span "delete" at bounding box center [1049, 385] width 11 height 11
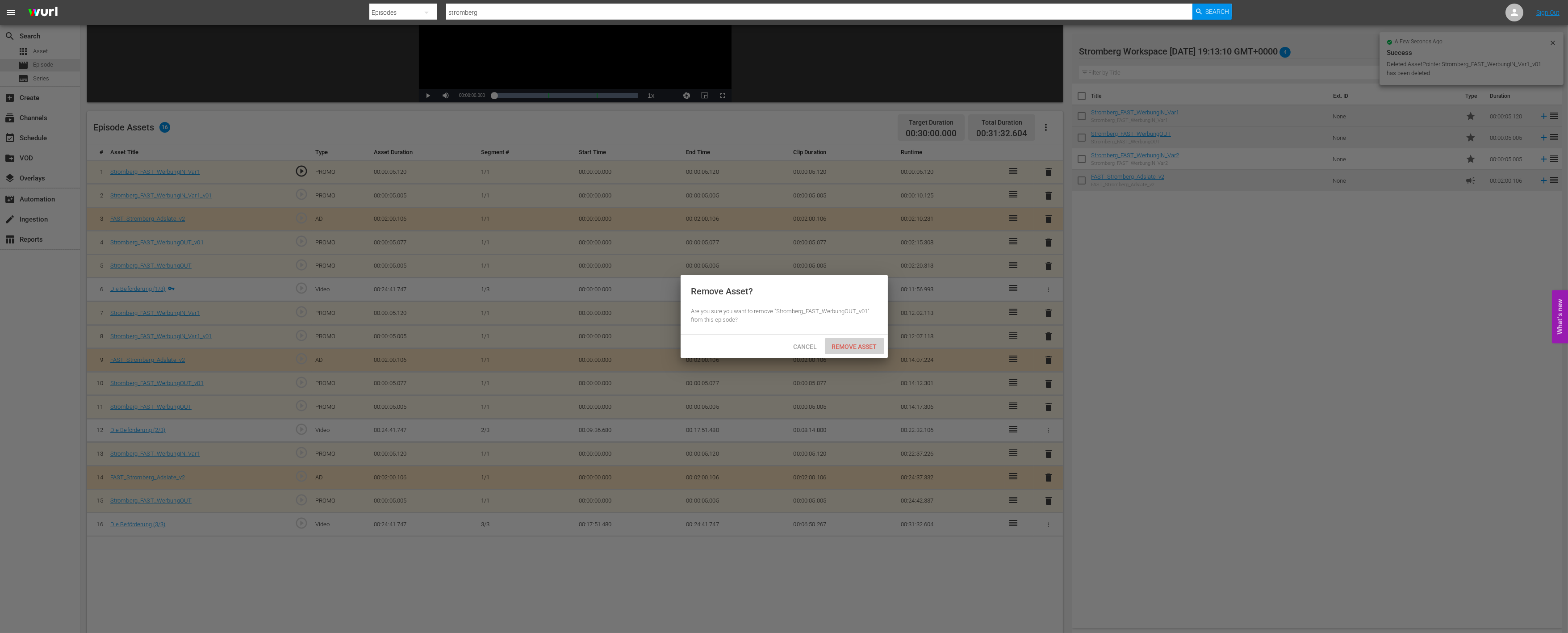
click at [861, 343] on span "Remove Asset" at bounding box center [855, 346] width 59 height 7
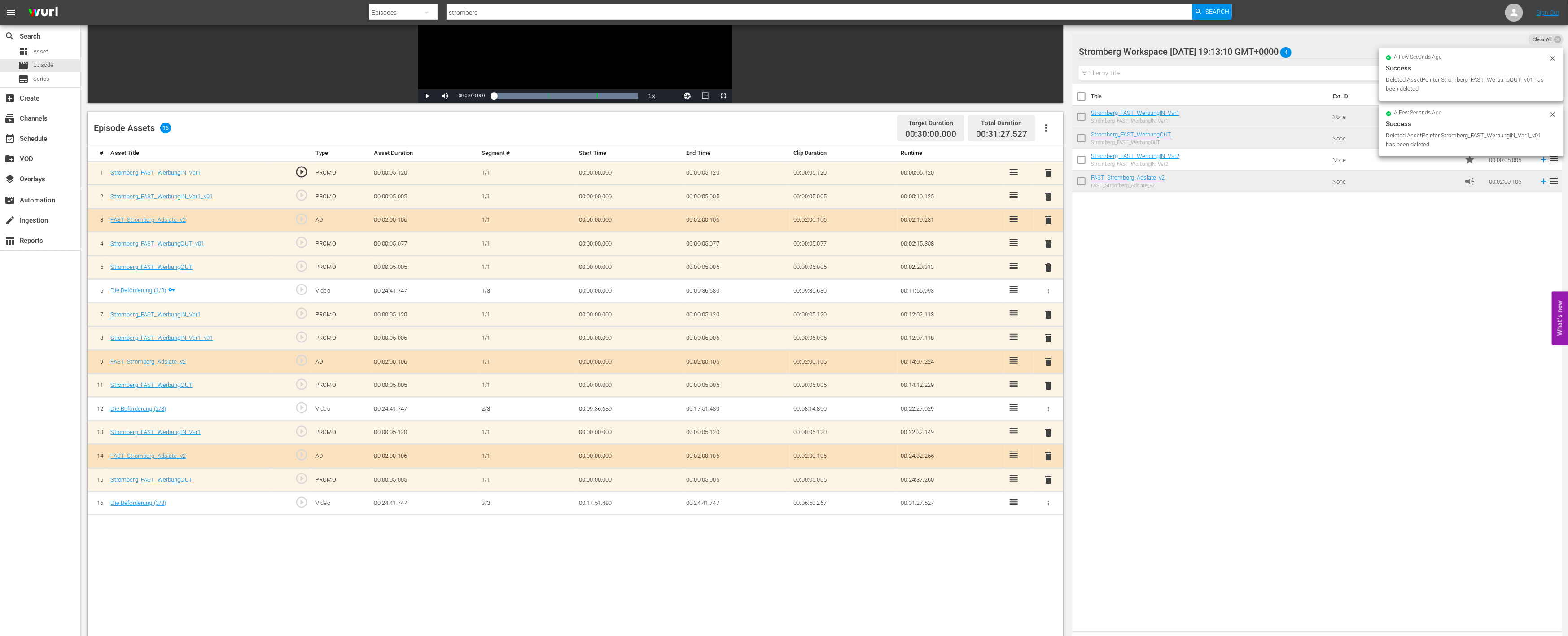
click at [1048, 335] on span "delete" at bounding box center [1049, 337] width 11 height 11
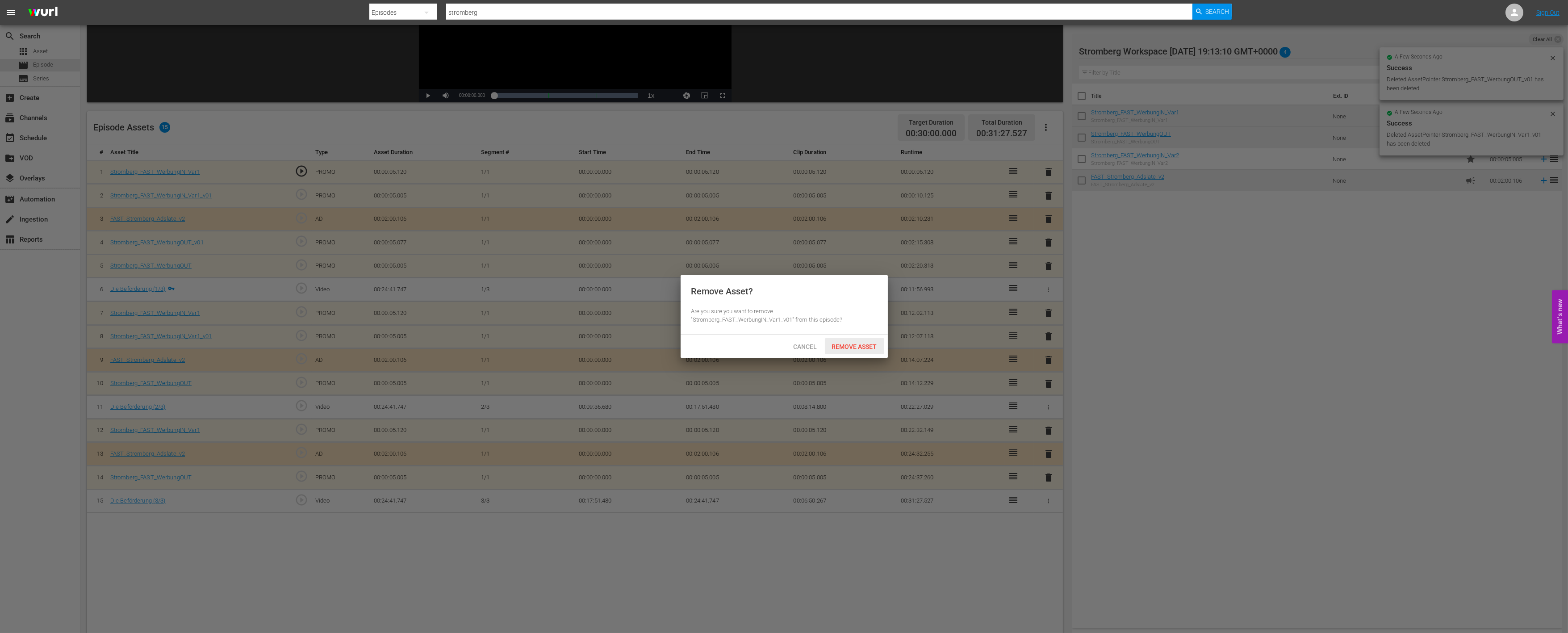
click at [861, 345] on span "Remove Asset" at bounding box center [855, 346] width 59 height 7
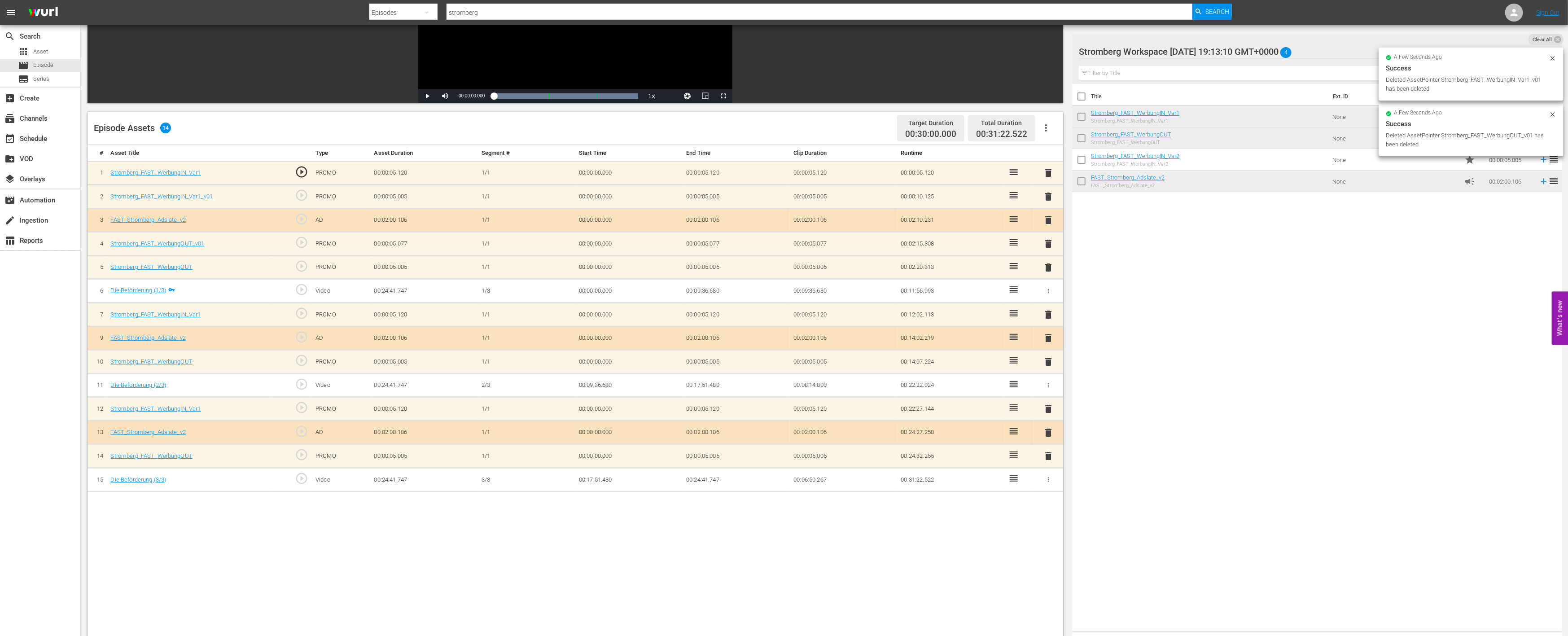
click at [1048, 241] on span "delete" at bounding box center [1049, 243] width 11 height 11
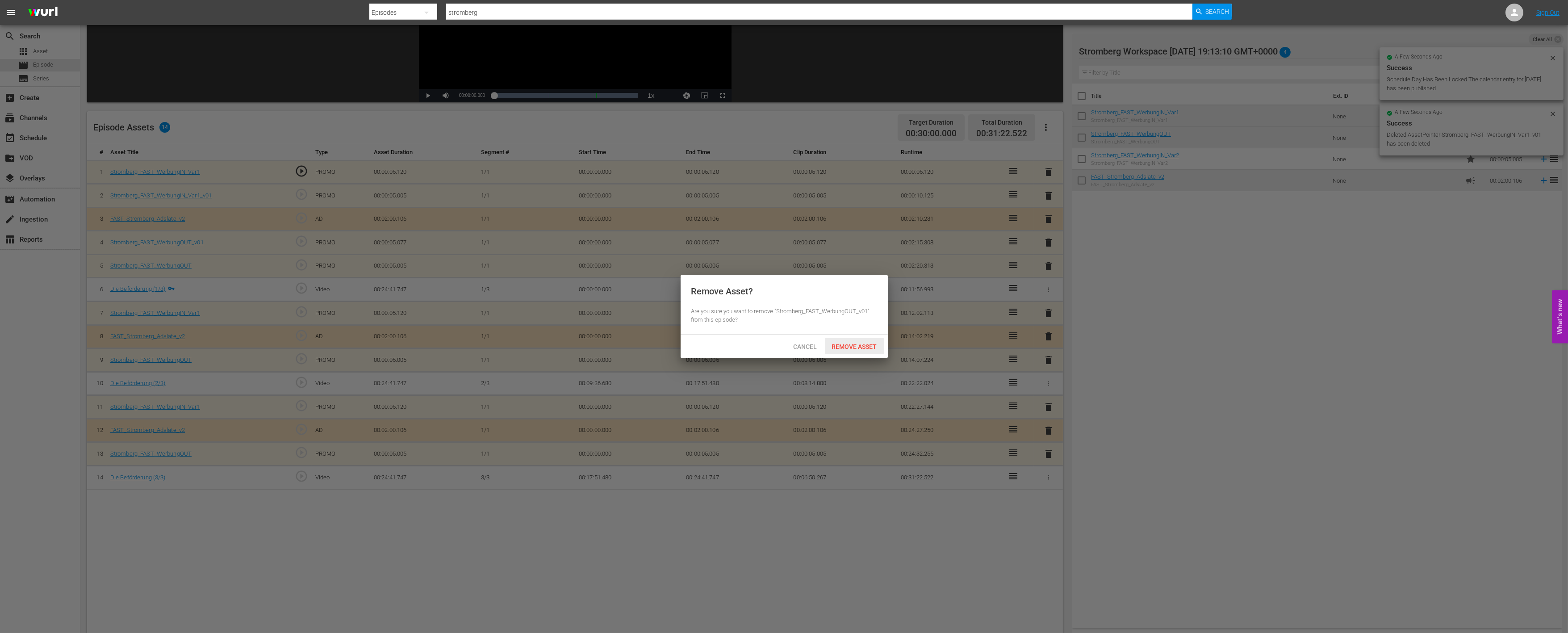
click at [867, 343] on span "Remove Asset" at bounding box center [855, 346] width 59 height 7
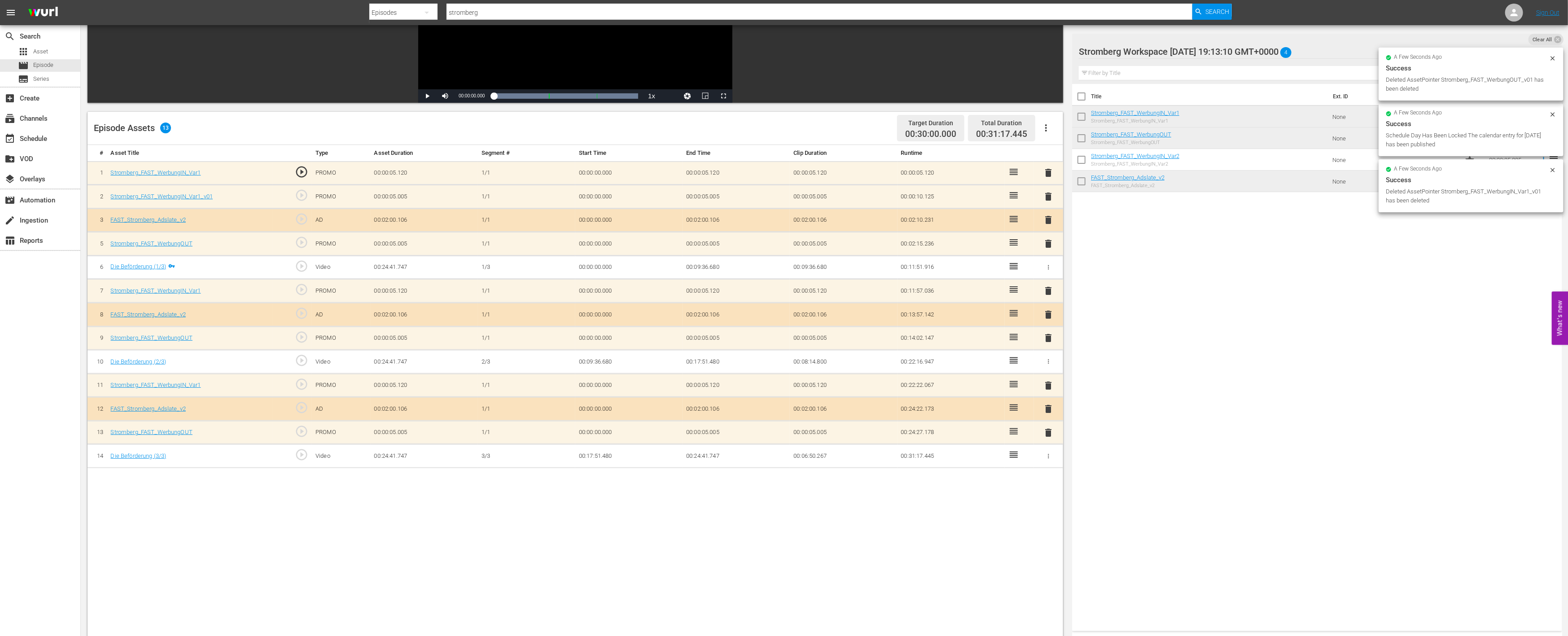
click at [1051, 195] on span "delete" at bounding box center [1049, 196] width 11 height 11
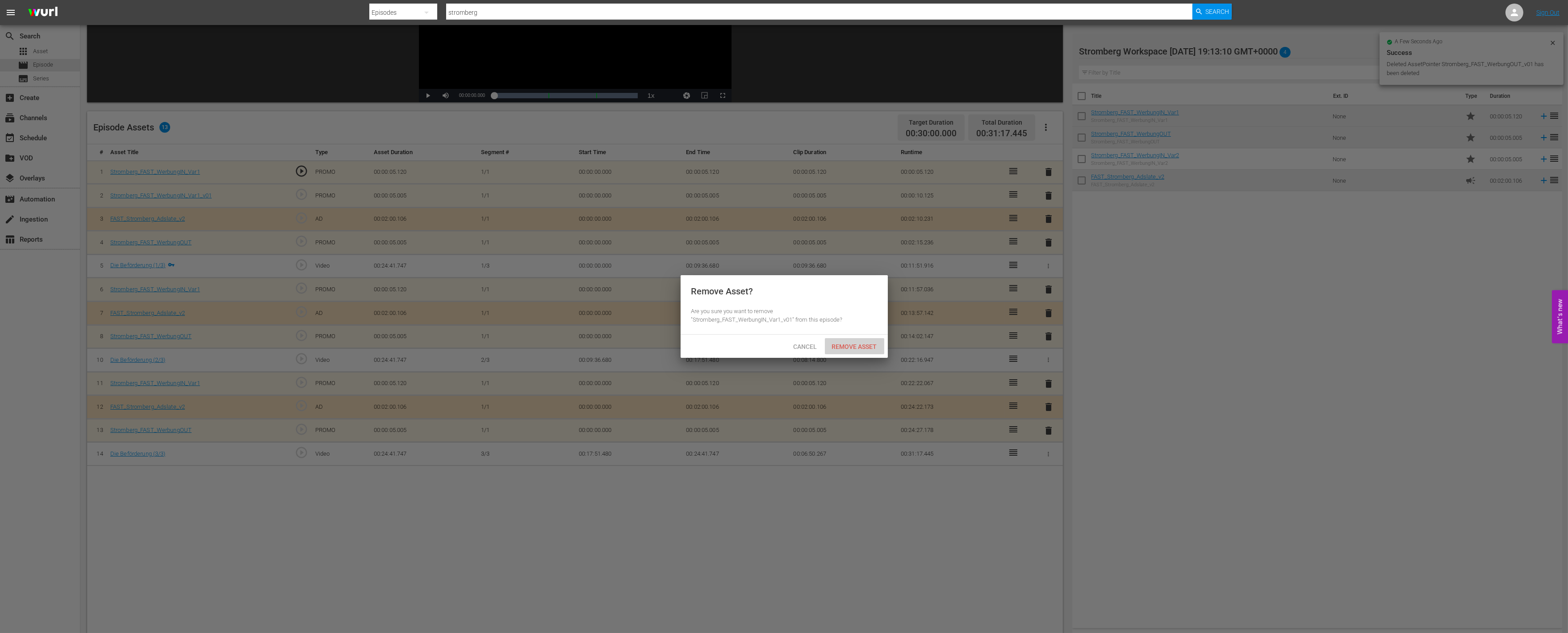
click at [861, 343] on span "Remove Asset" at bounding box center [855, 346] width 59 height 7
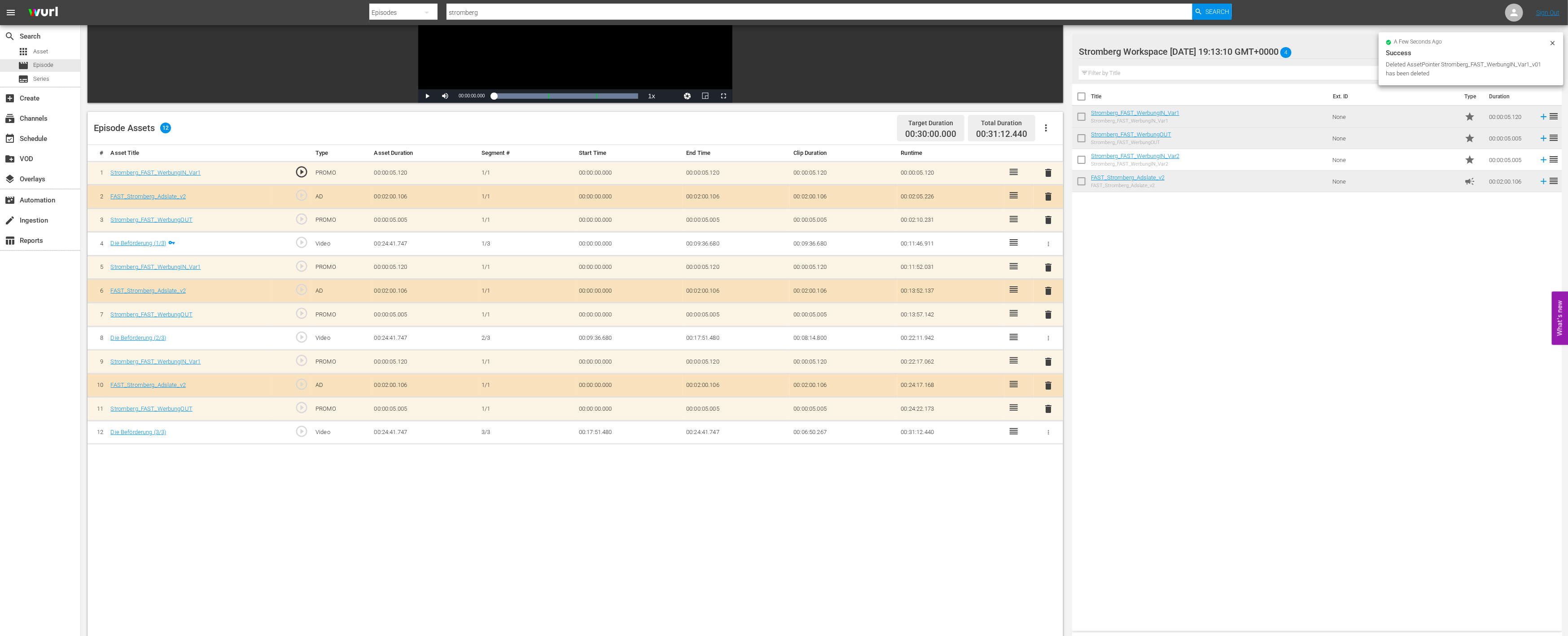
scroll to position [0, 0]
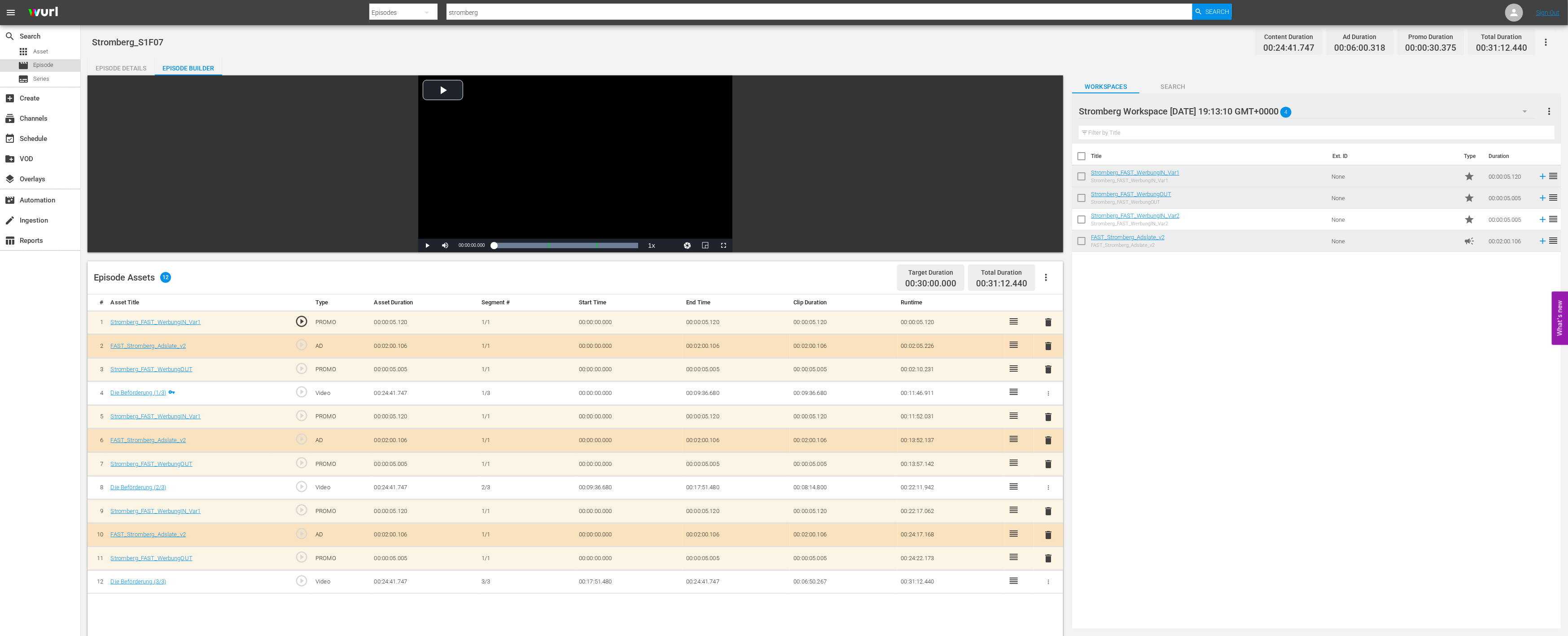
click at [47, 65] on span "Episode" at bounding box center [43, 65] width 20 height 9
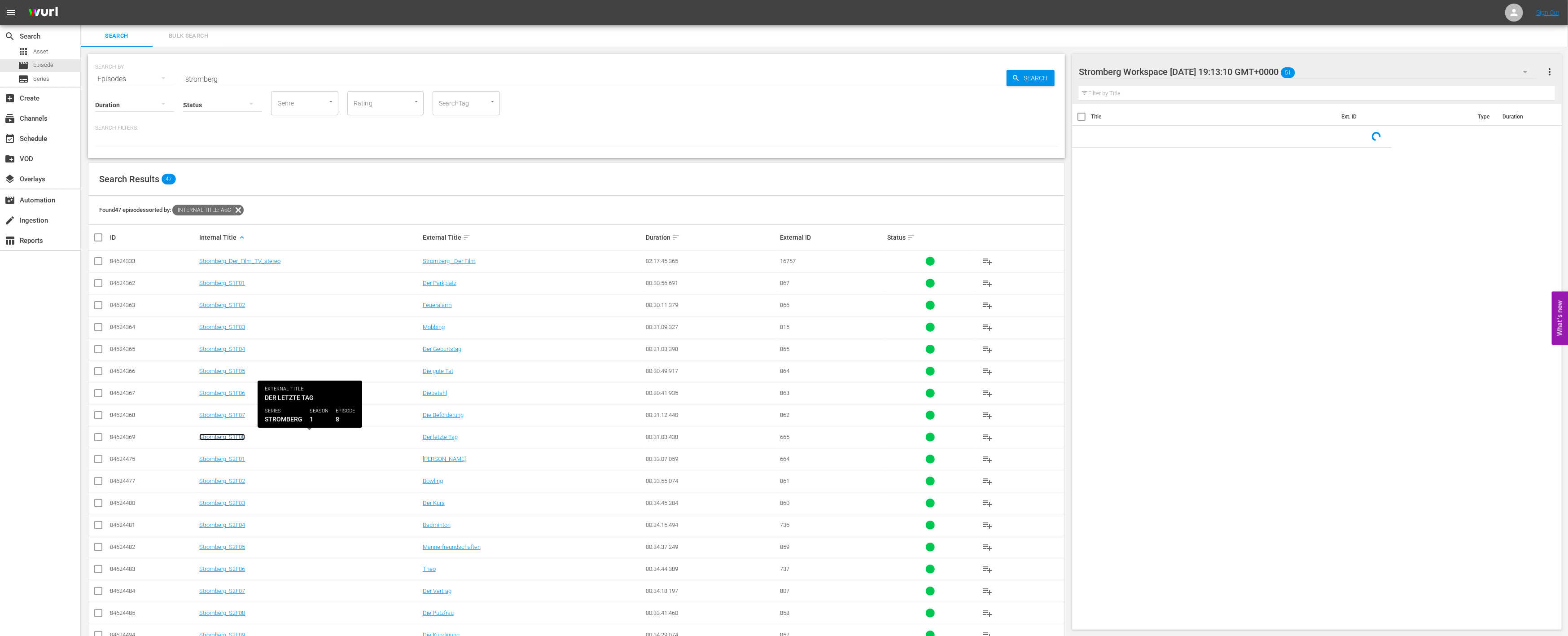
click at [232, 440] on link "Stromberg_S1F08" at bounding box center [222, 436] width 46 height 7
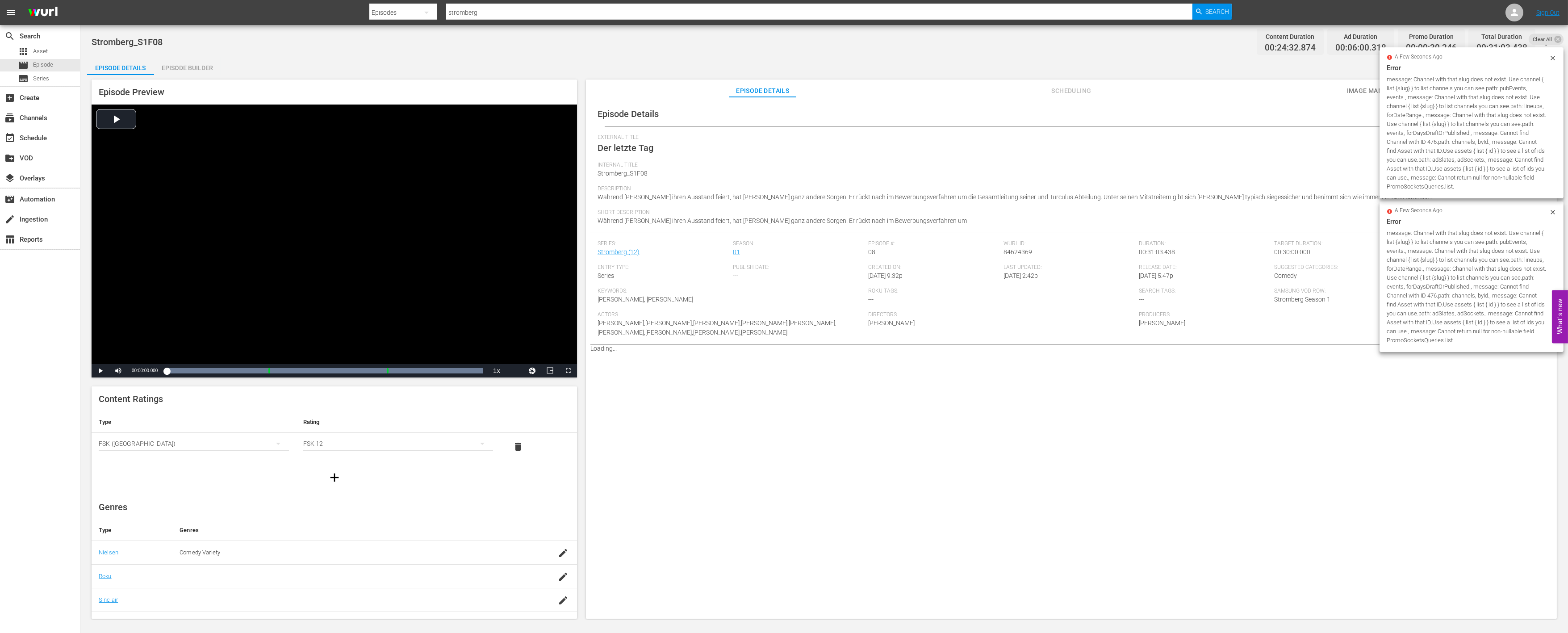
click at [185, 63] on div "Episode Builder" at bounding box center [187, 68] width 67 height 21
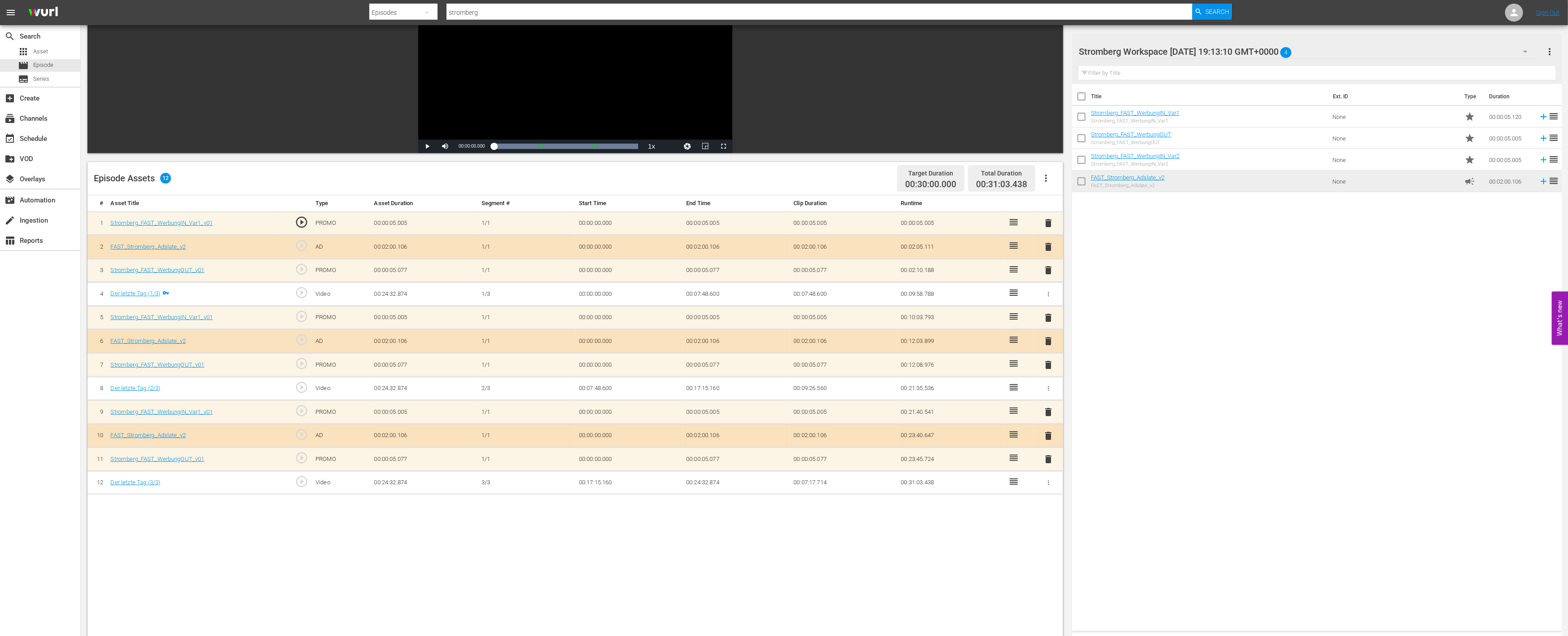
scroll to position [99, 0]
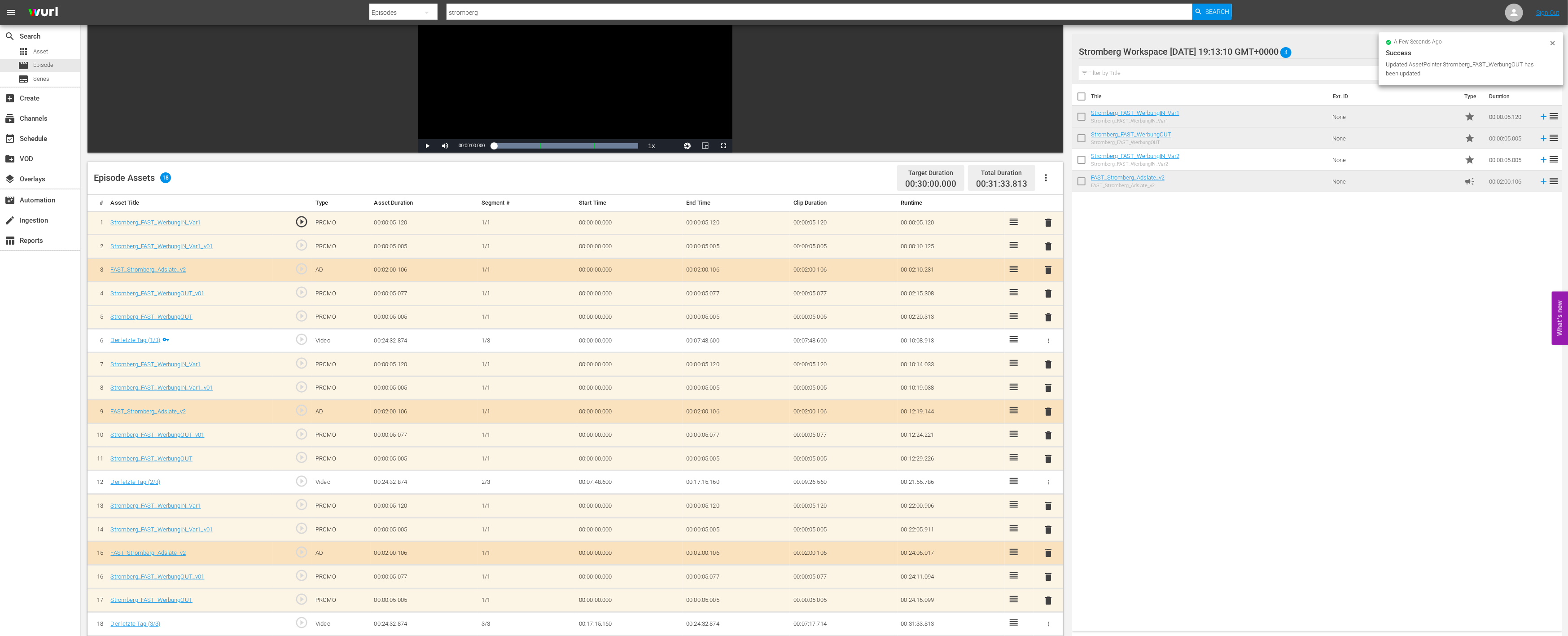
click at [1045, 575] on span "delete" at bounding box center [1049, 576] width 11 height 11
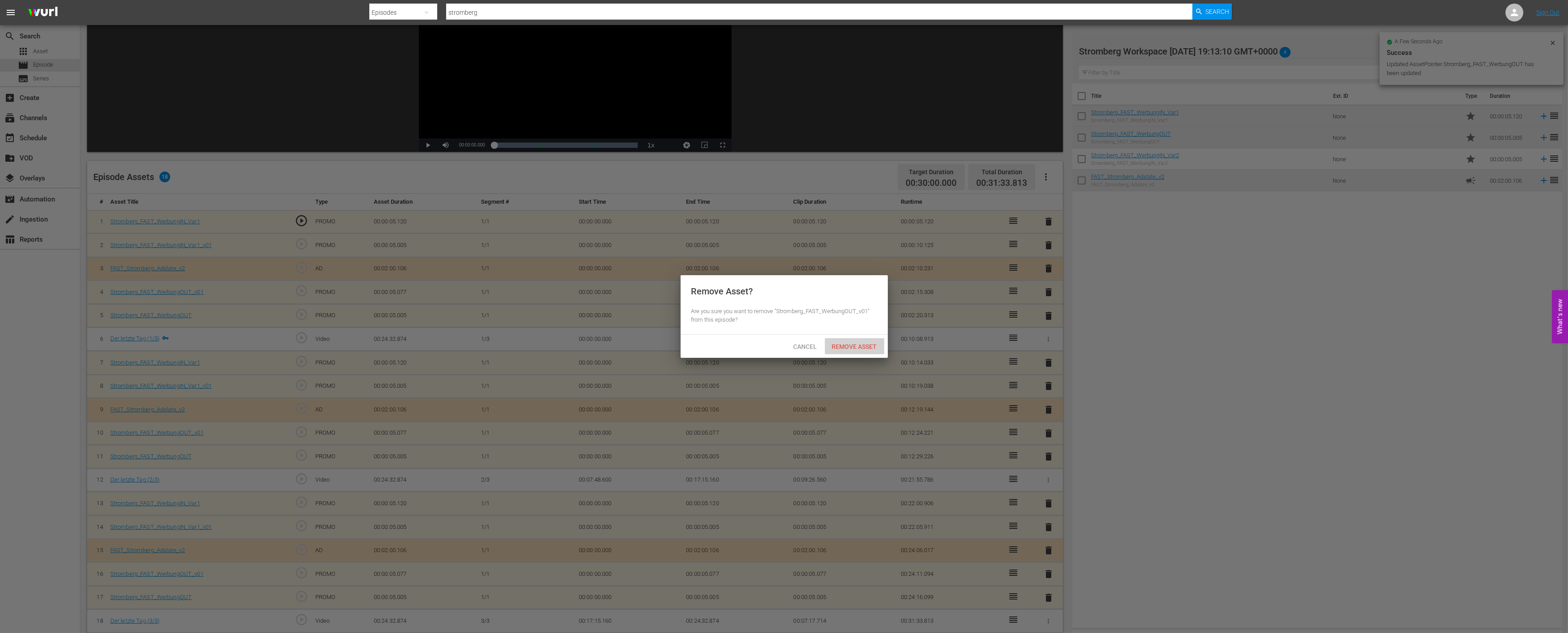
click at [849, 345] on span "Remove Asset" at bounding box center [855, 346] width 59 height 7
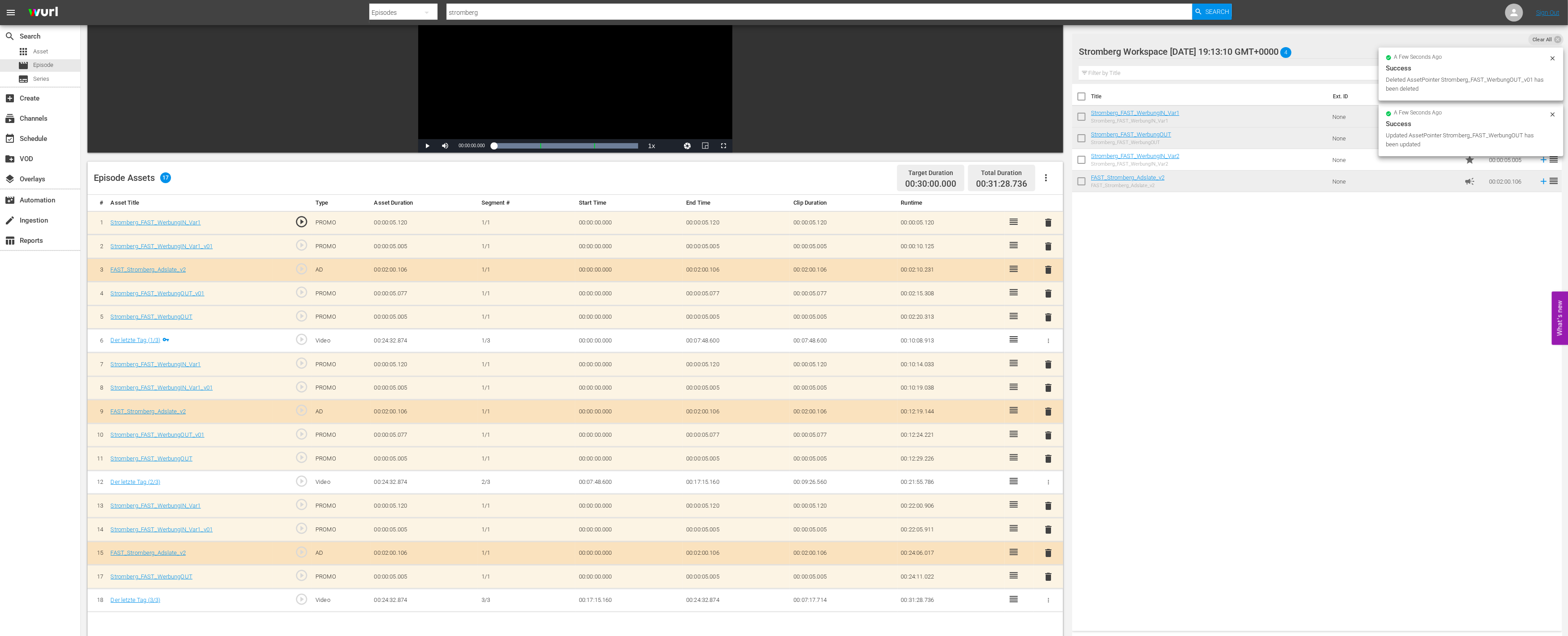
click at [1049, 525] on span "delete" at bounding box center [1049, 529] width 11 height 11
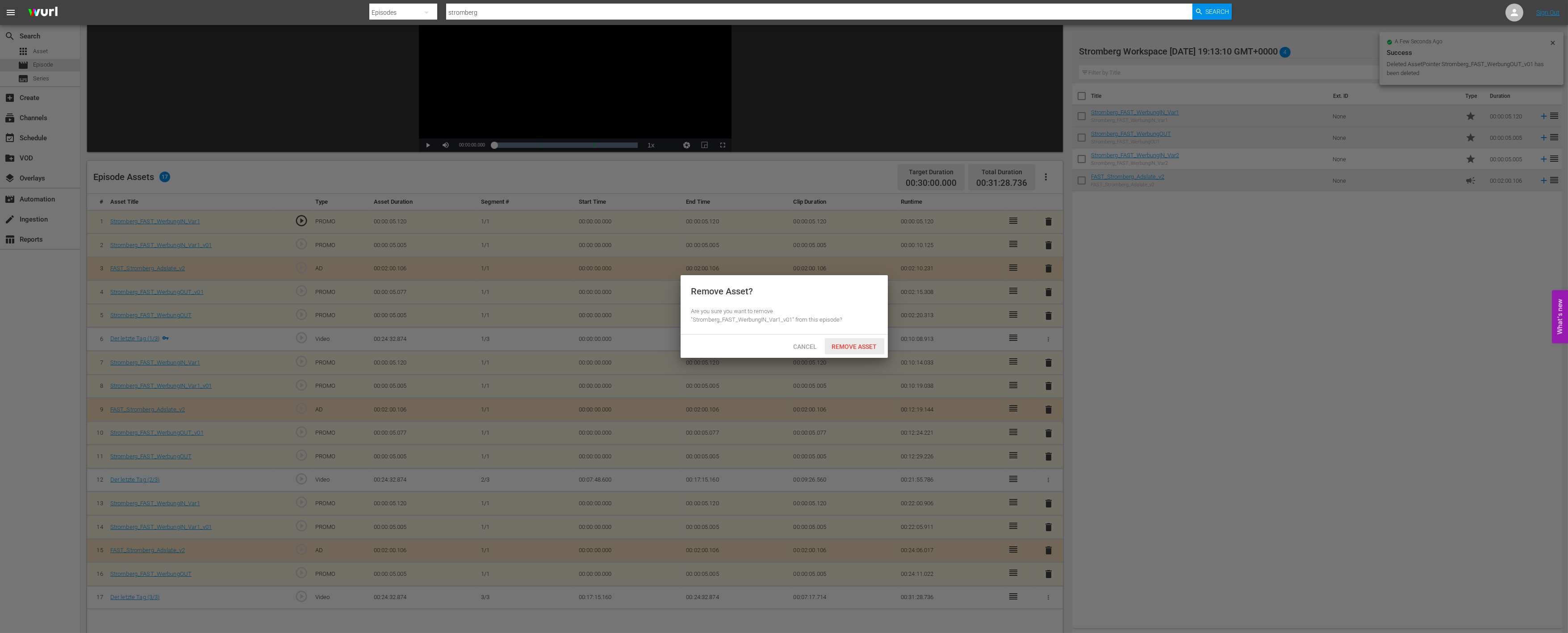
click at [863, 341] on div "Remove Asset" at bounding box center [855, 346] width 59 height 16
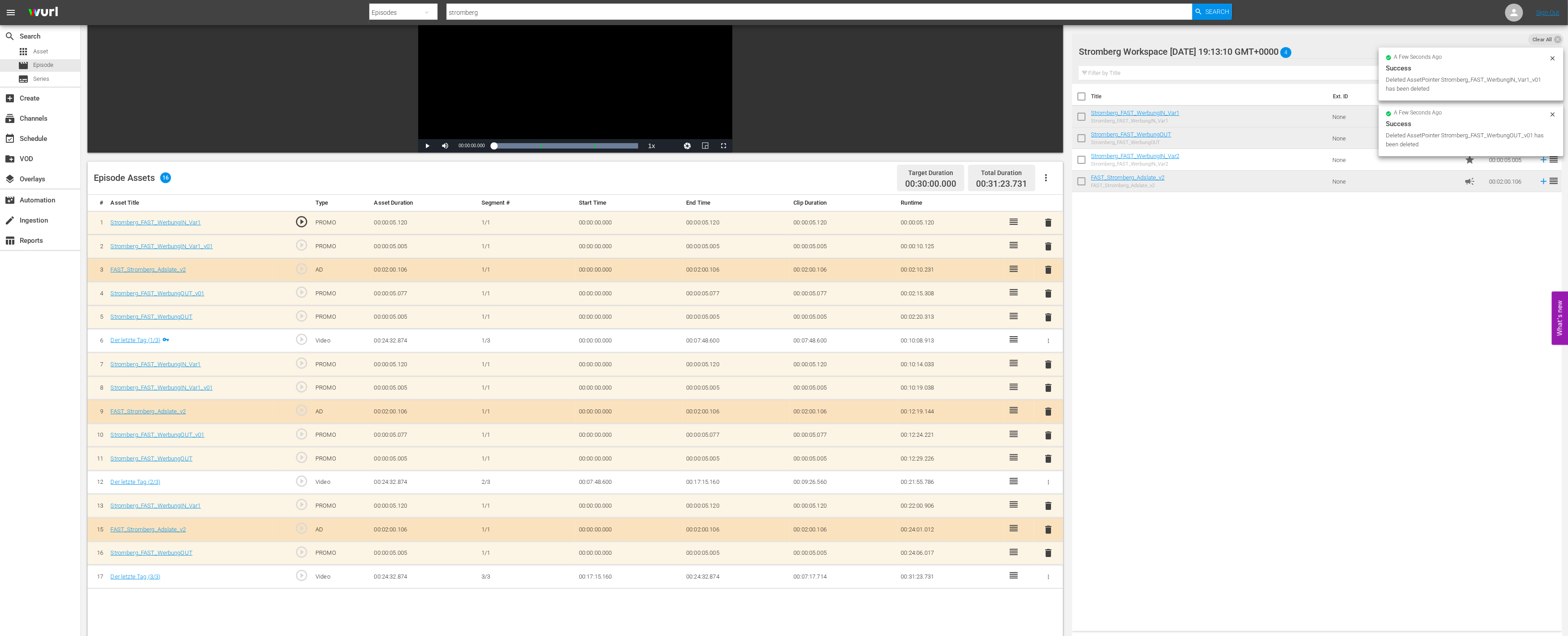
click at [1049, 431] on span "delete" at bounding box center [1049, 435] width 11 height 11
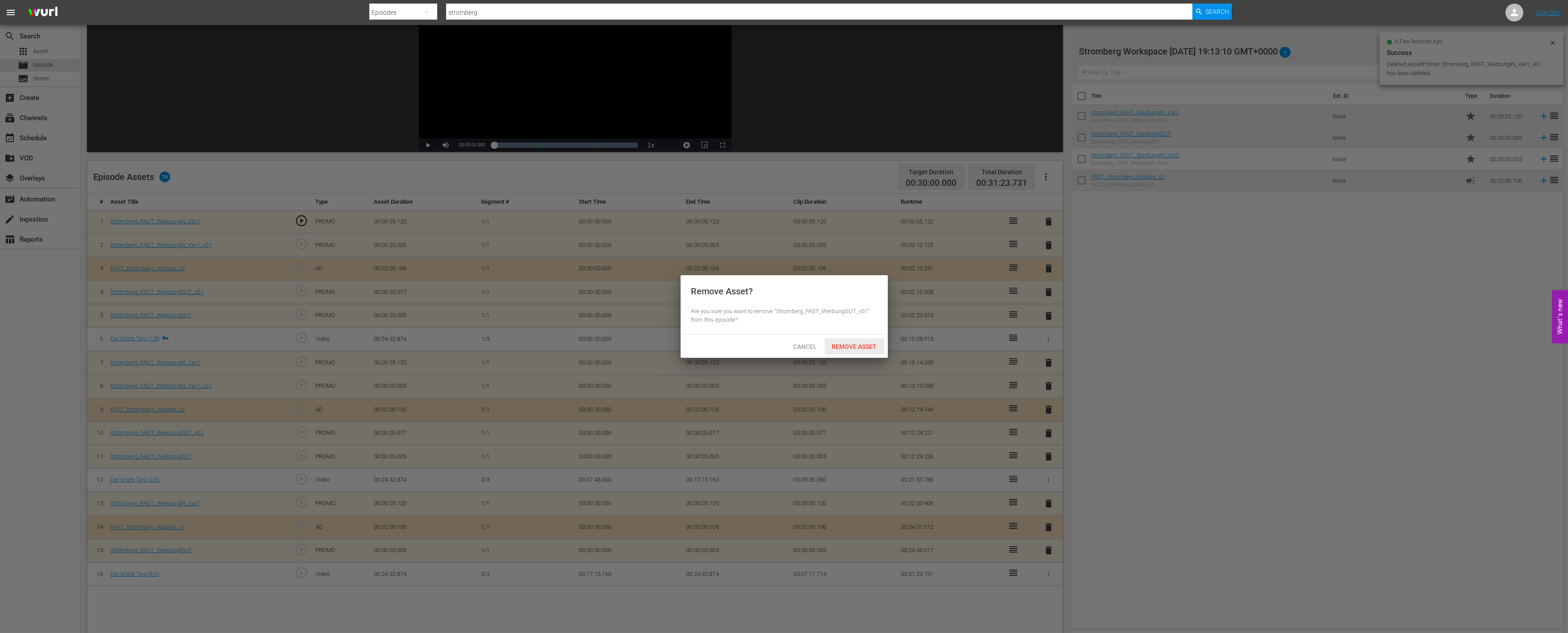
click at [859, 340] on div "Remove Asset" at bounding box center [855, 346] width 59 height 16
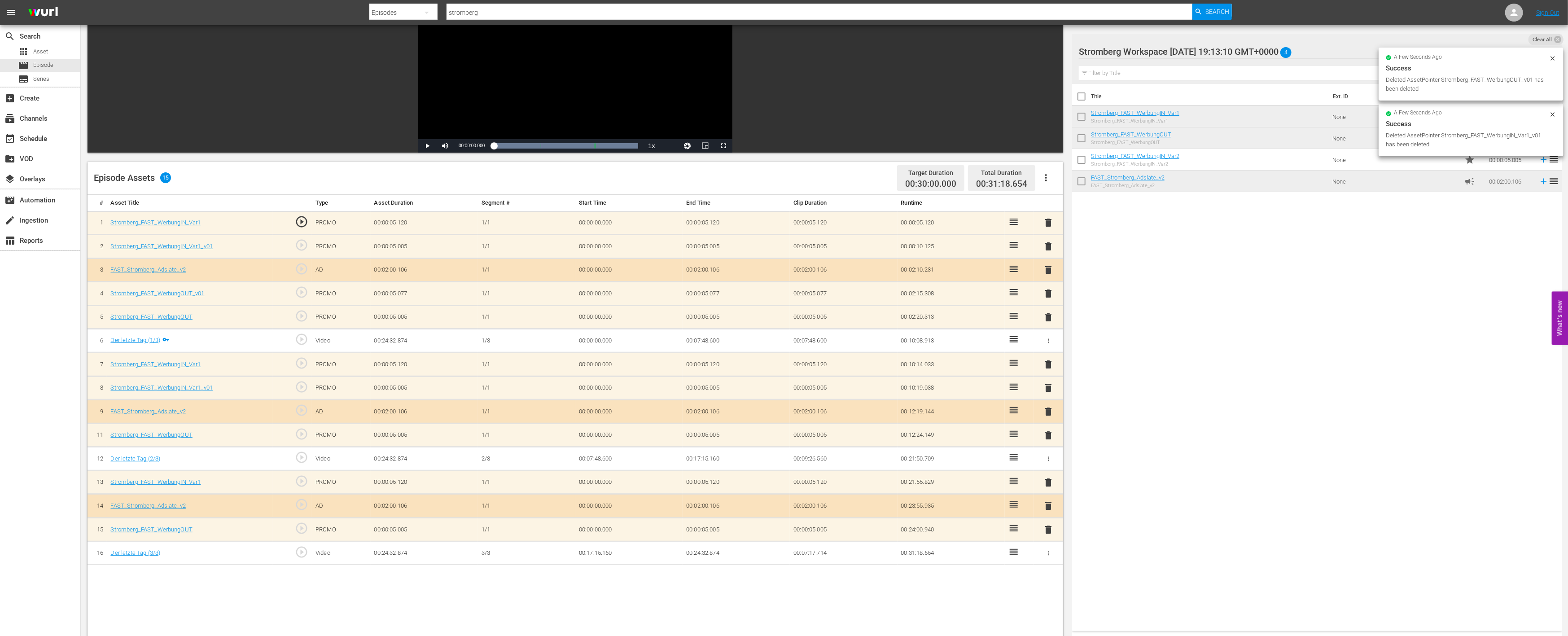
click at [1051, 383] on span "delete" at bounding box center [1049, 388] width 11 height 11
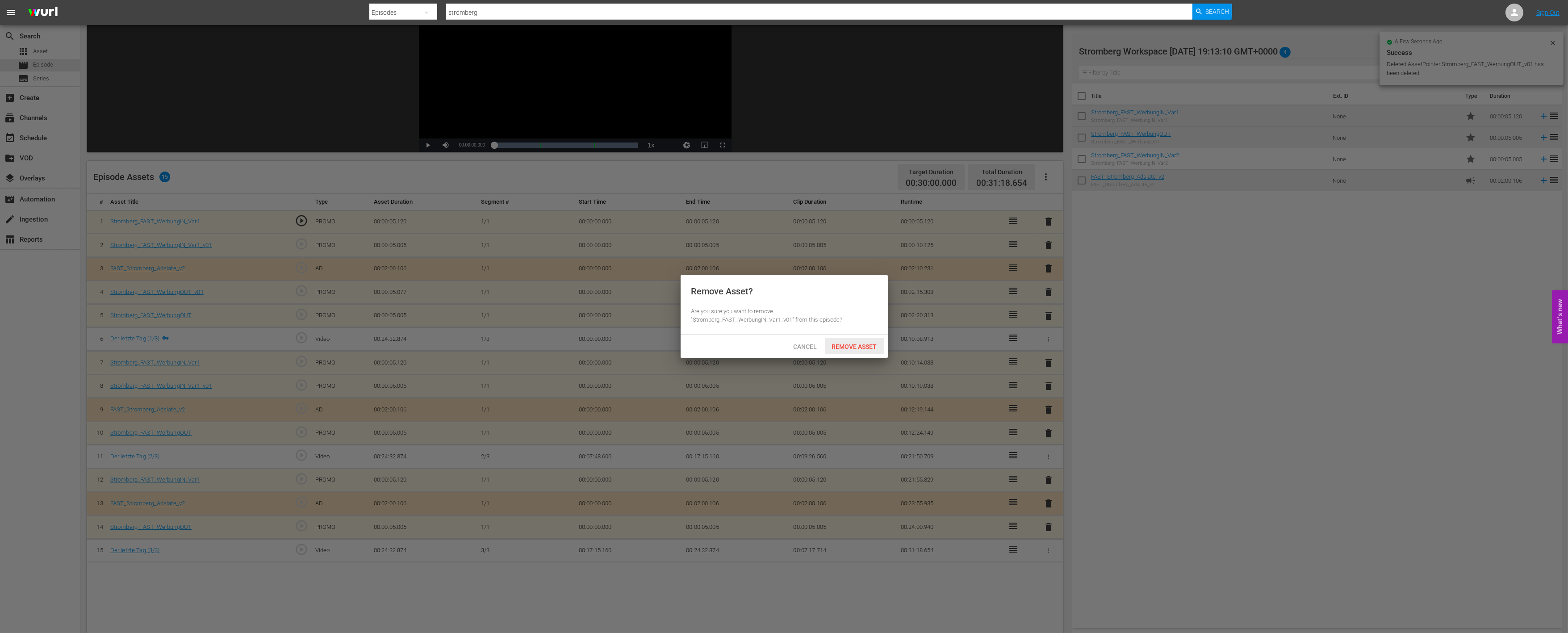
click at [856, 345] on span "Remove Asset" at bounding box center [855, 346] width 59 height 7
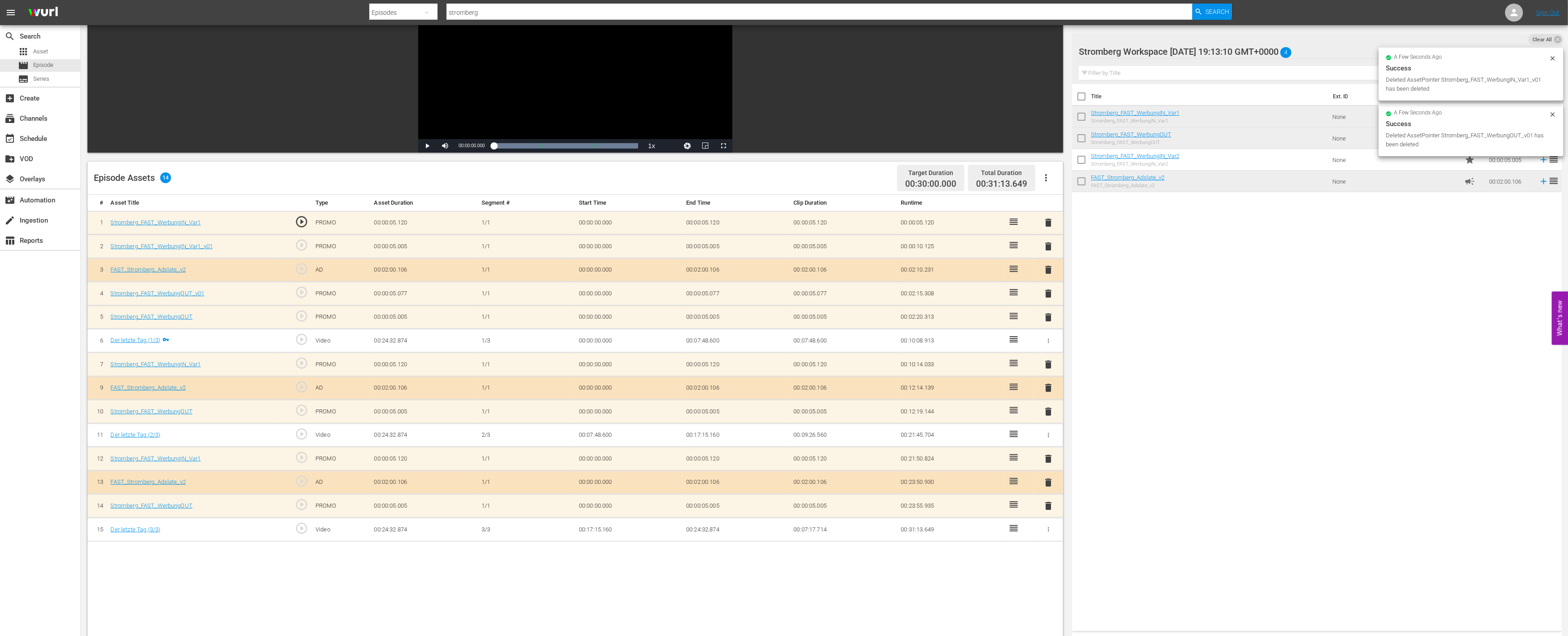
click at [1046, 291] on span "delete" at bounding box center [1049, 293] width 11 height 11
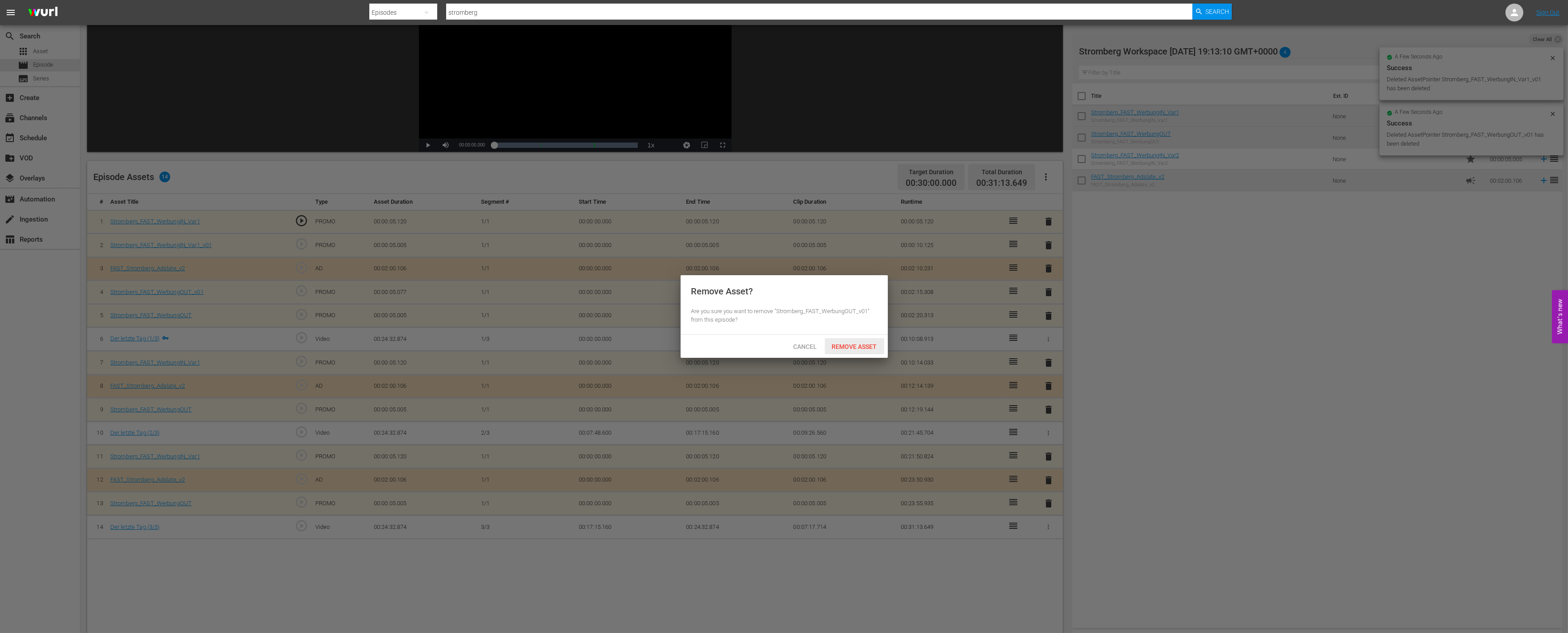
click at [876, 343] on span "Remove Asset" at bounding box center [855, 346] width 59 height 7
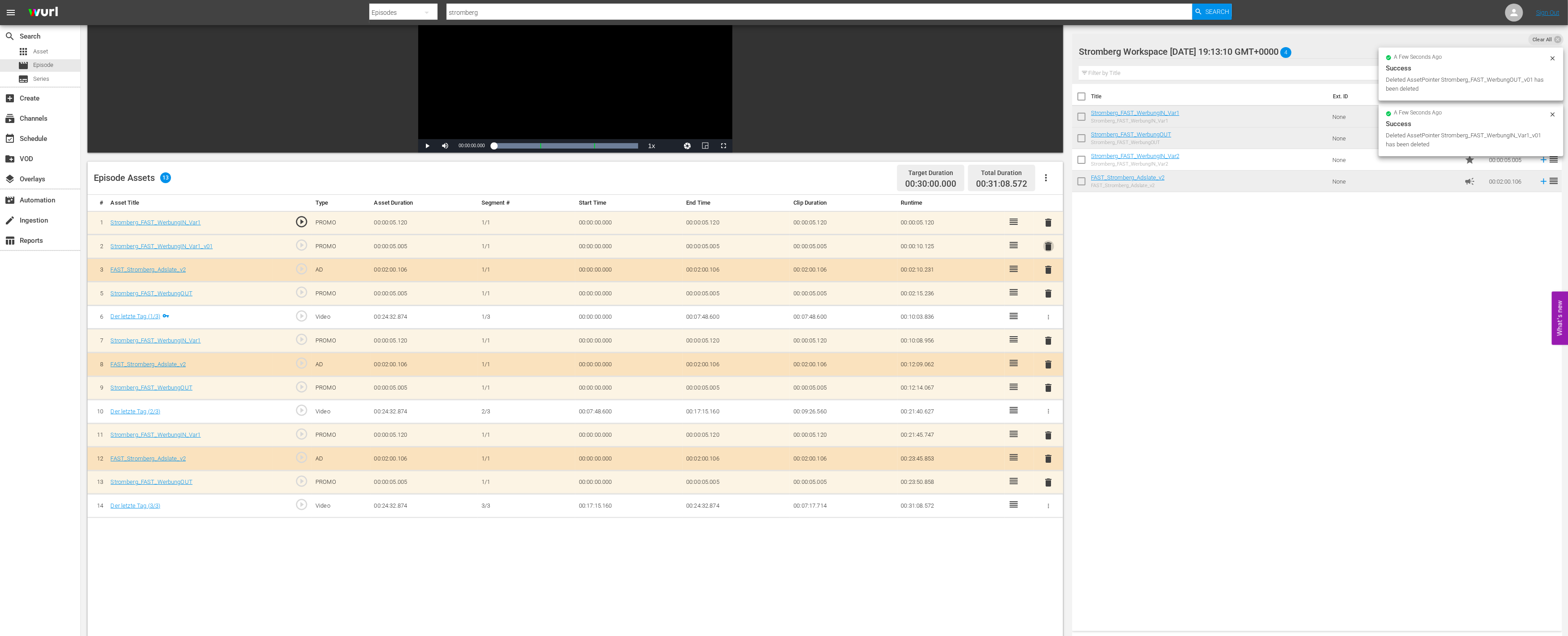
click at [1046, 245] on span "delete" at bounding box center [1049, 246] width 11 height 11
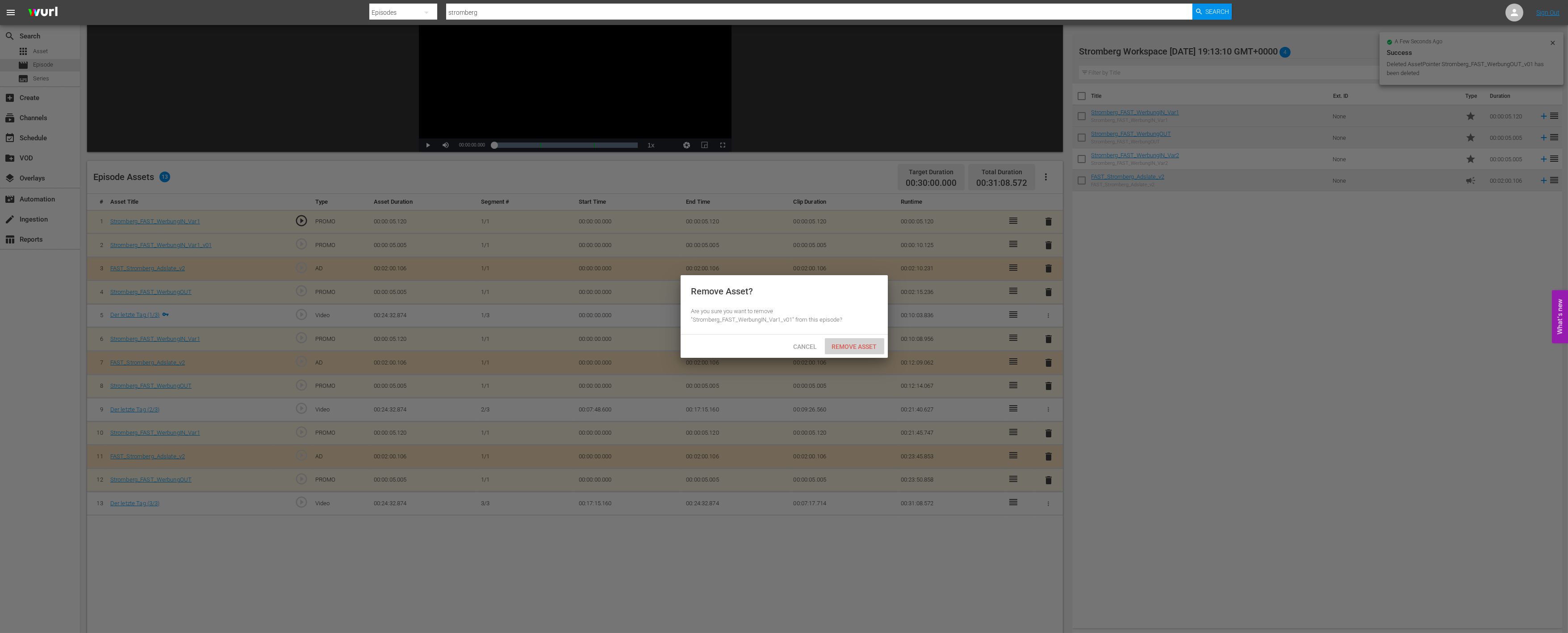
click at [861, 345] on span "Remove Asset" at bounding box center [855, 346] width 59 height 7
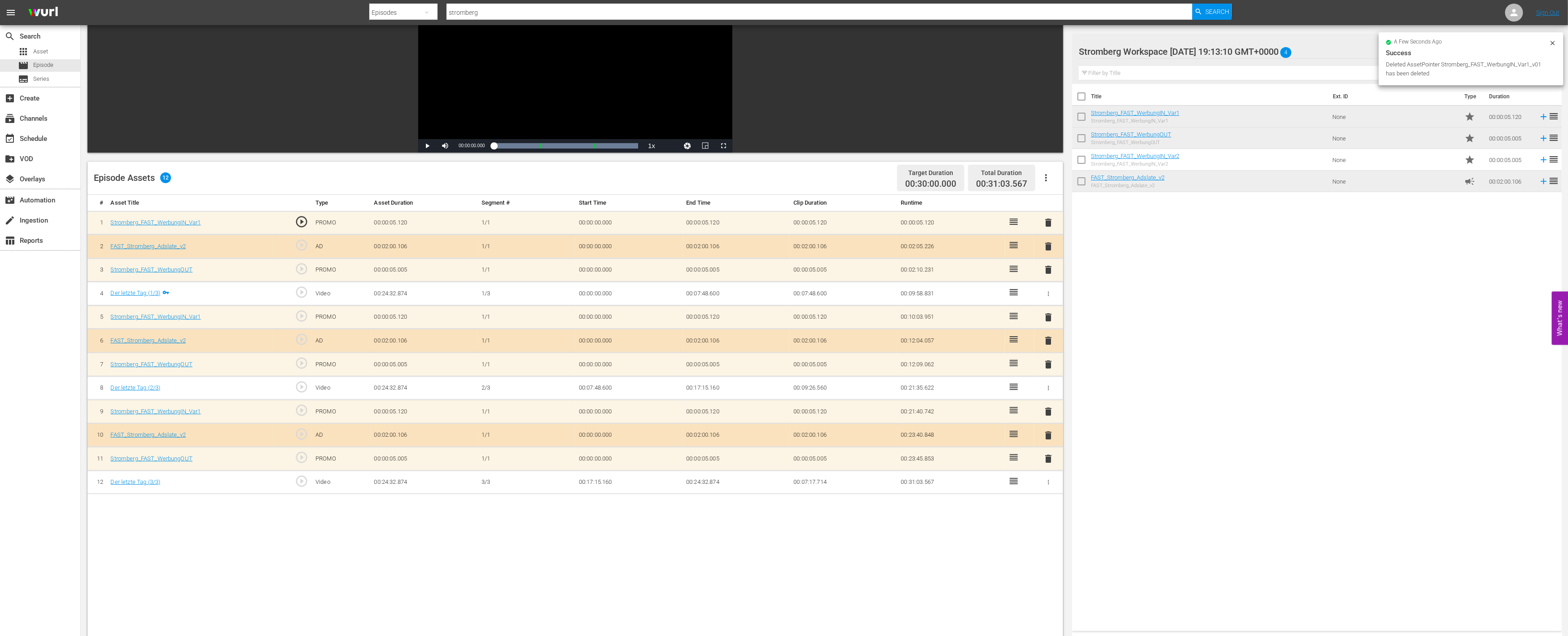
scroll to position [0, 0]
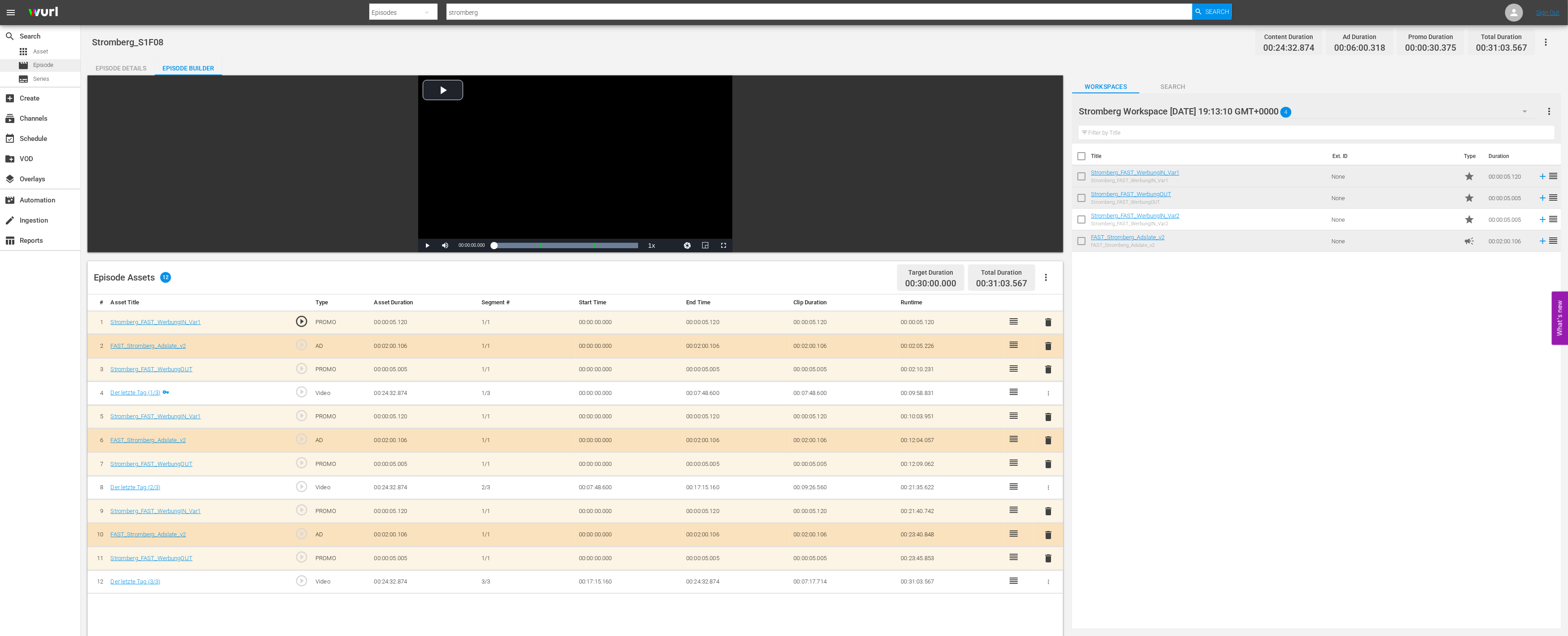
click at [70, 64] on div "movie Episode" at bounding box center [40, 65] width 80 height 12
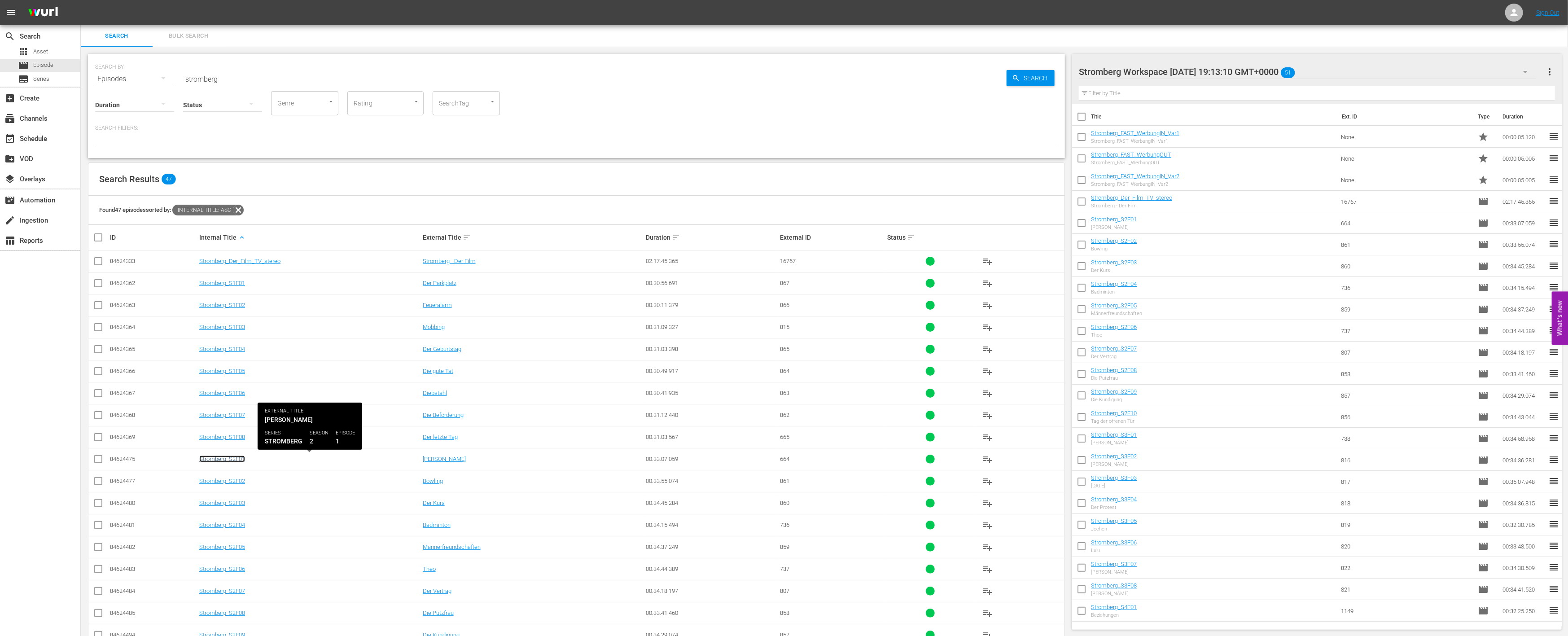
click at [234, 458] on link "Stromberg_S2F01" at bounding box center [222, 459] width 46 height 7
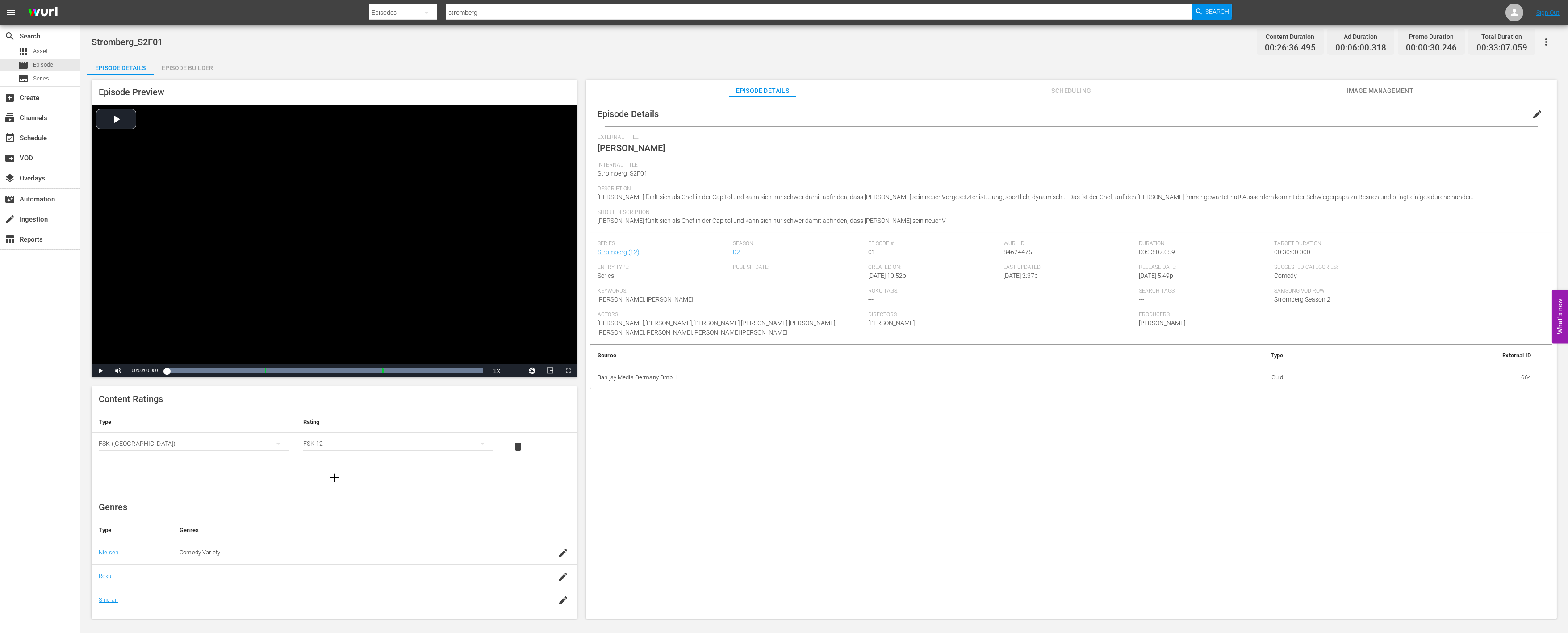
click at [196, 69] on div "Episode Builder" at bounding box center [187, 68] width 67 height 21
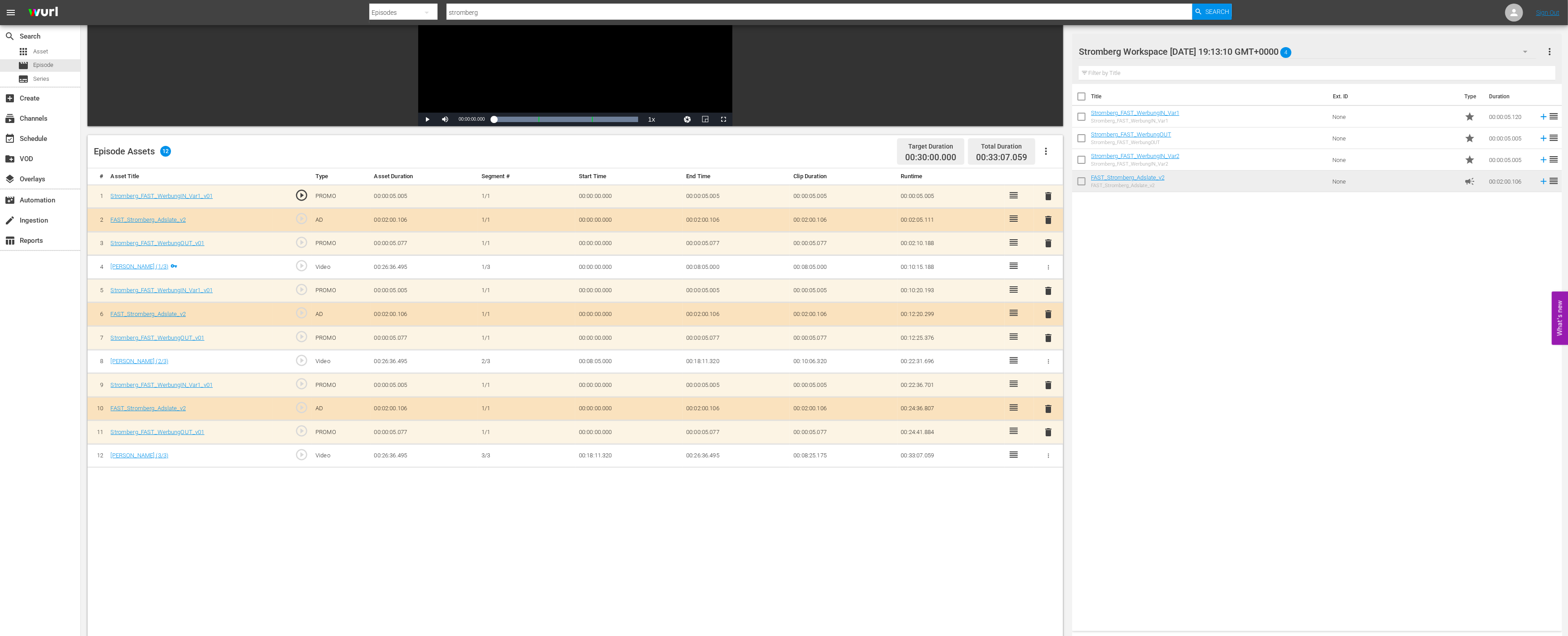
scroll to position [149, 0]
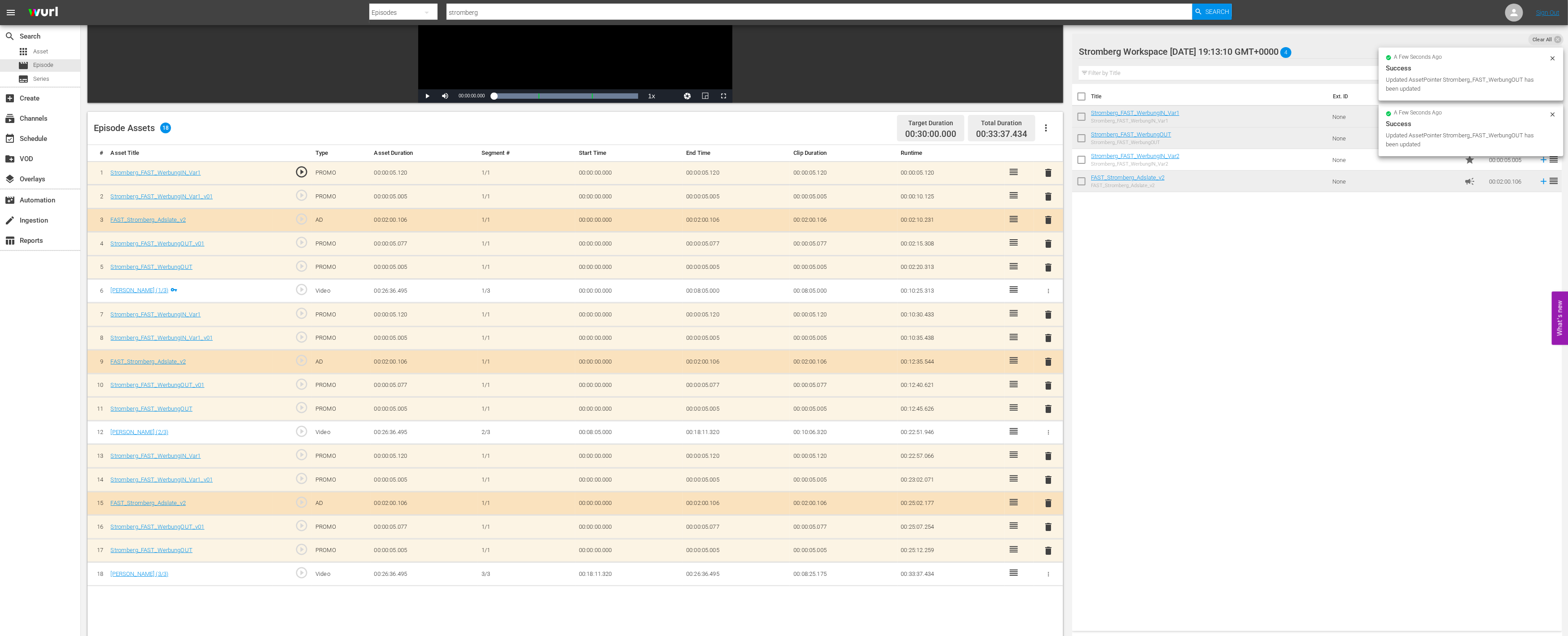
click at [1049, 525] on span "delete" at bounding box center [1049, 527] width 11 height 11
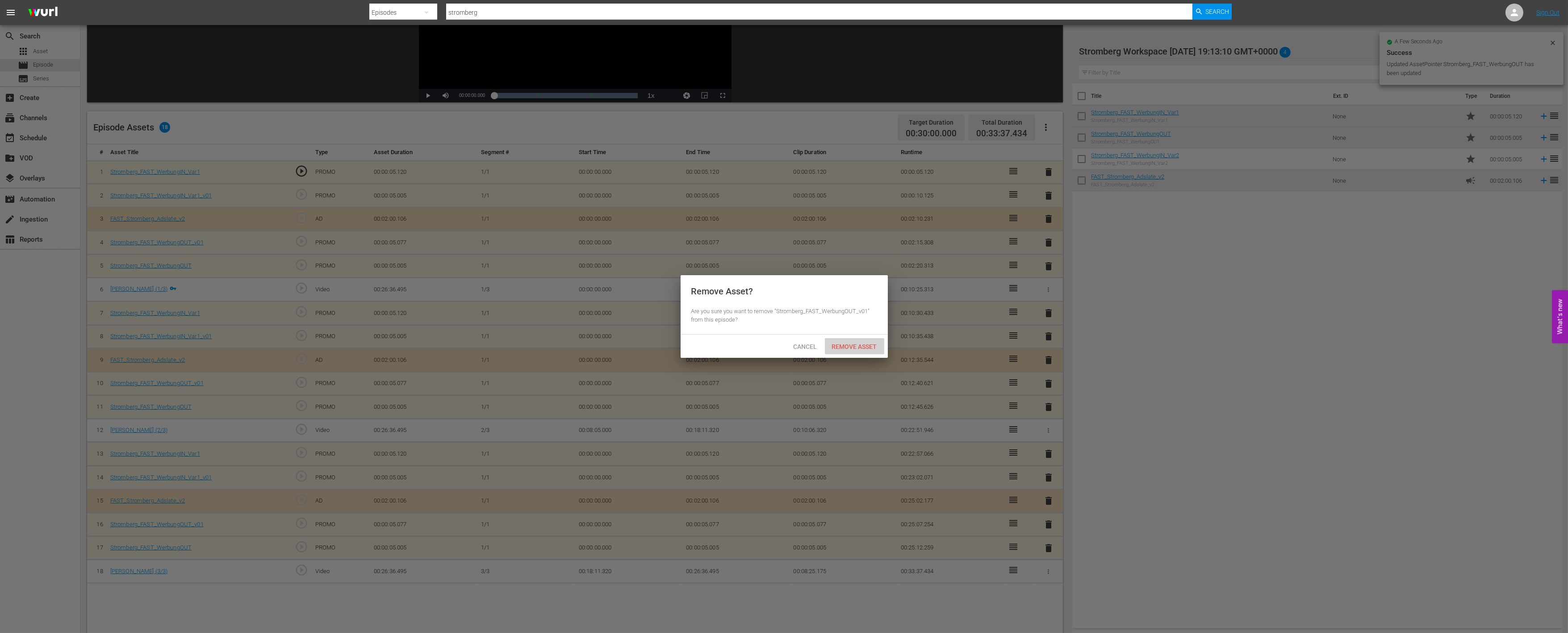
click at [877, 345] on span "Remove Asset" at bounding box center [855, 346] width 59 height 7
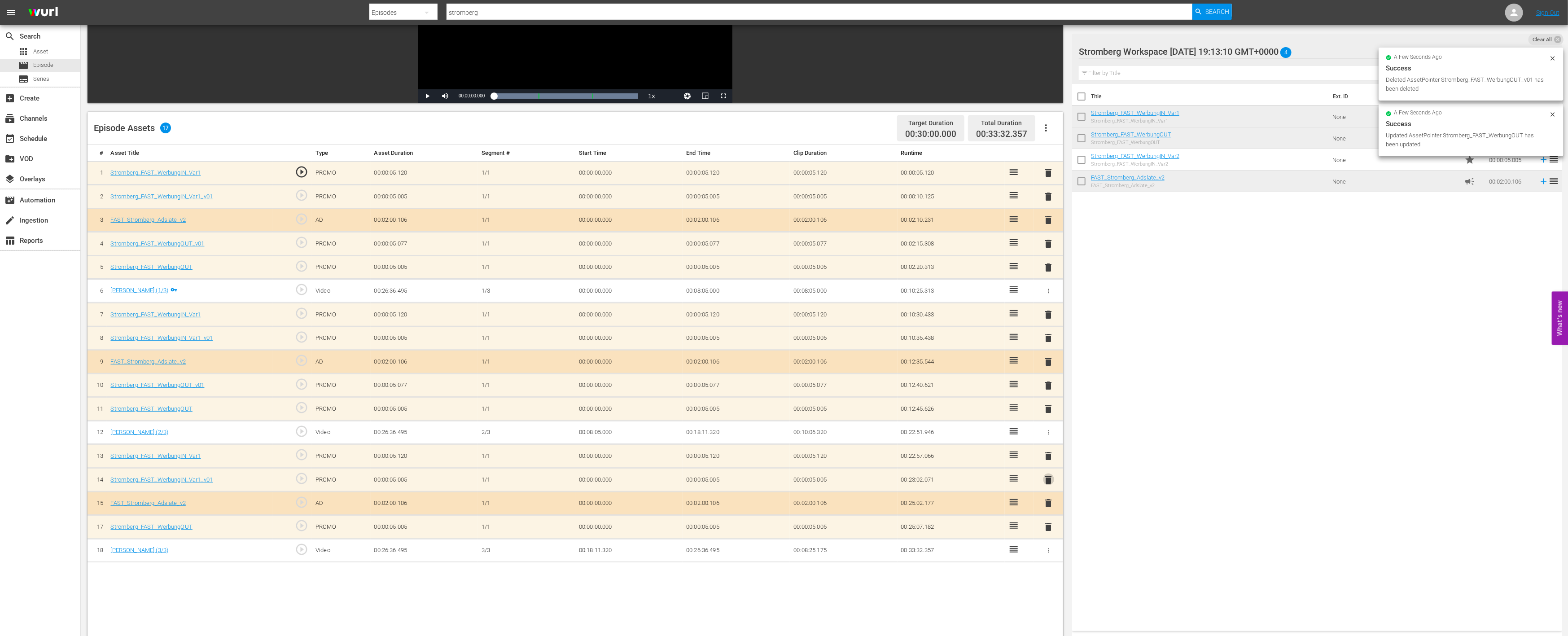
click at [1048, 477] on span "delete" at bounding box center [1049, 479] width 11 height 11
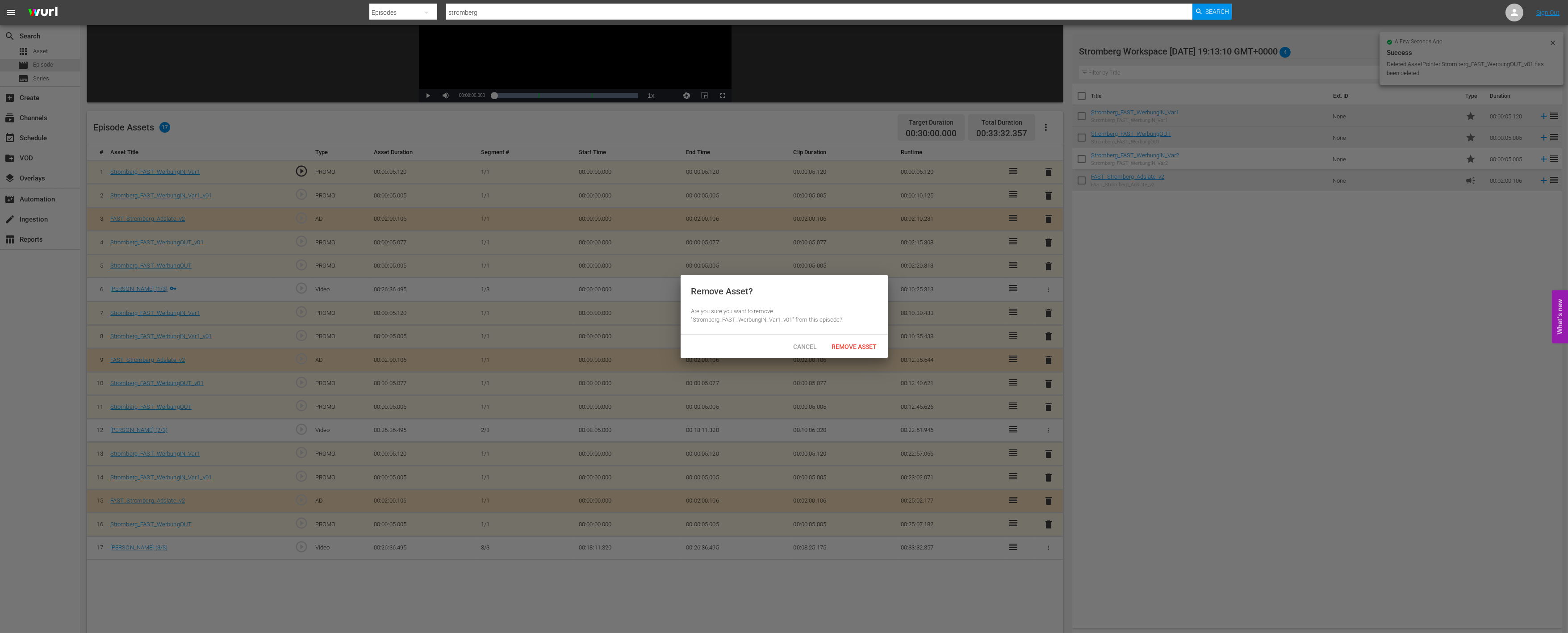
click at [867, 345] on span "Remove Asset" at bounding box center [855, 346] width 59 height 7
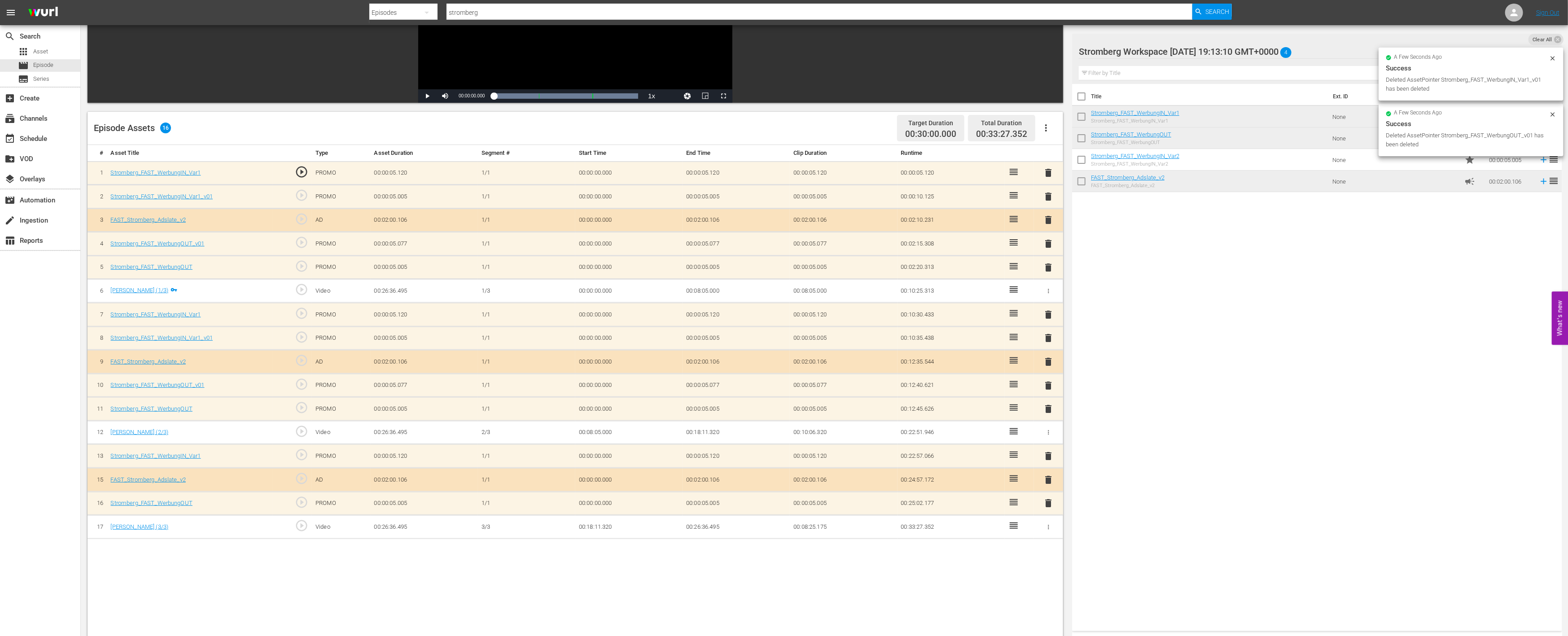
click at [1048, 383] on span "delete" at bounding box center [1049, 385] width 11 height 11
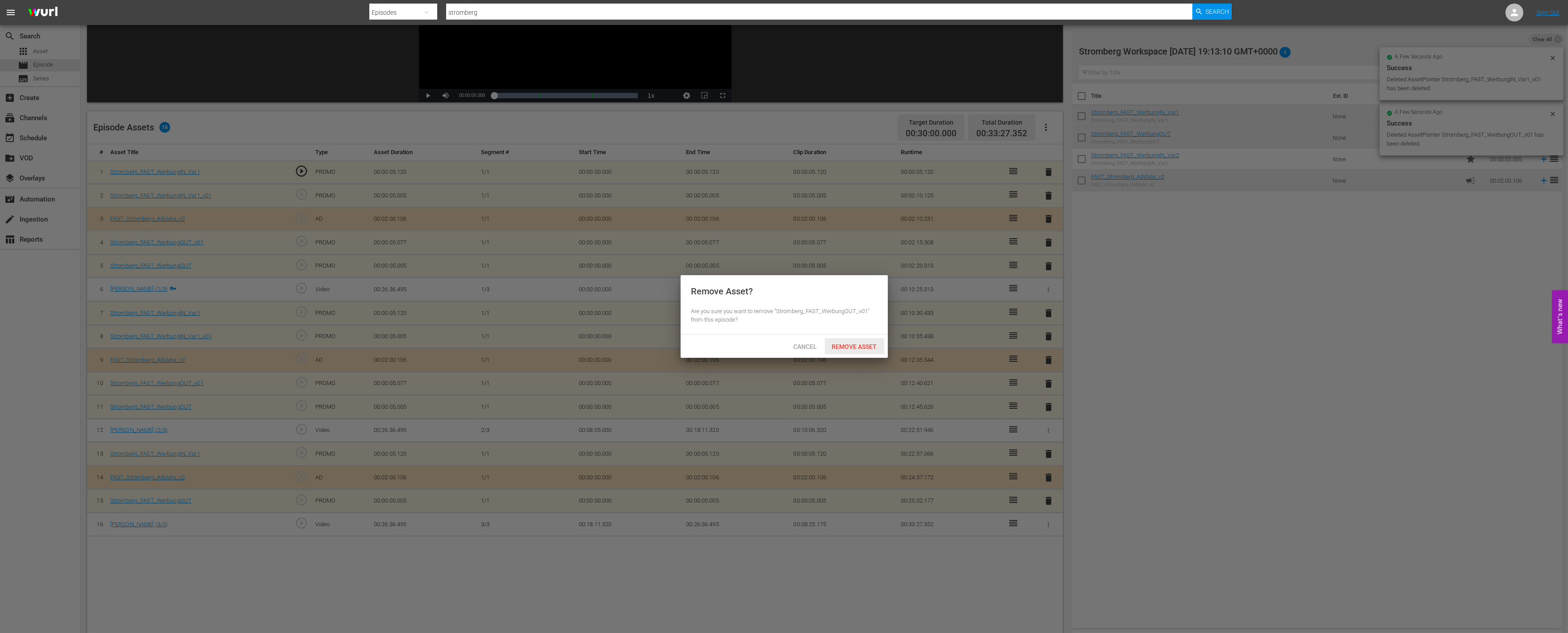
click at [868, 349] on span "Remove Asset" at bounding box center [855, 346] width 59 height 7
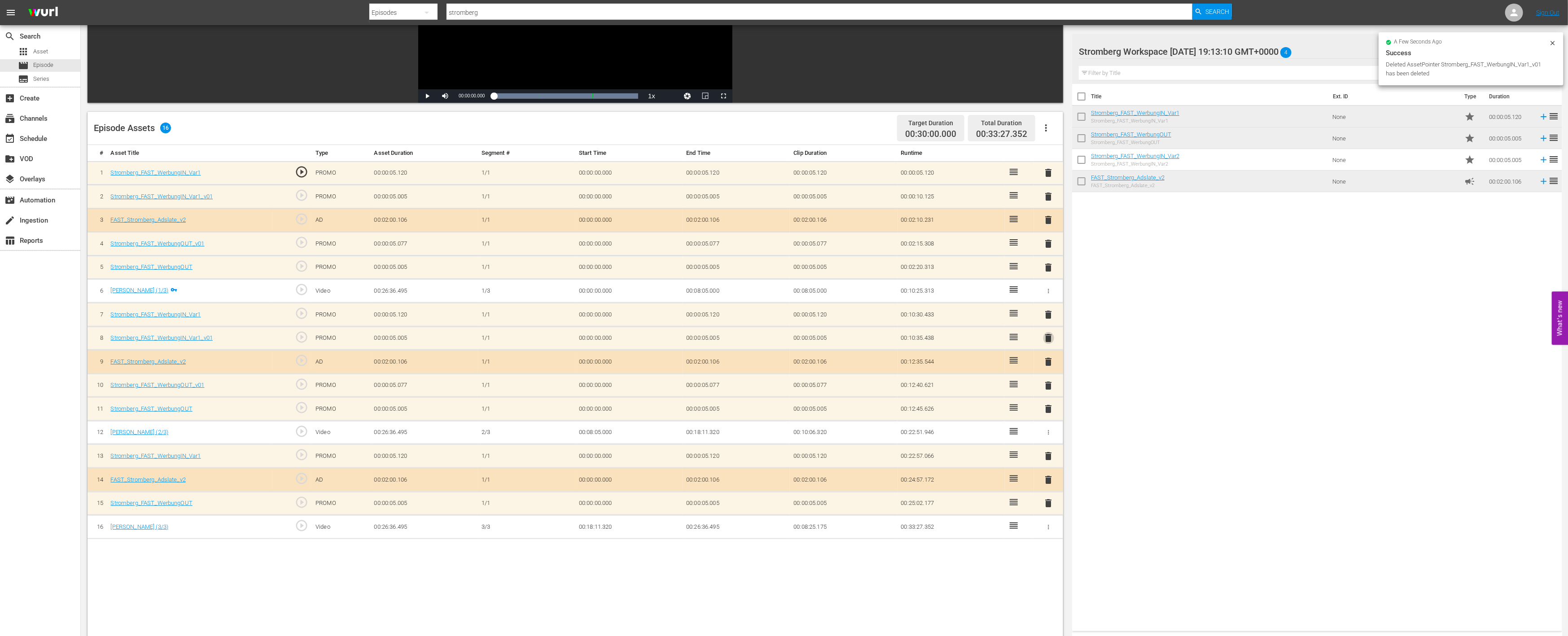
click at [1046, 337] on span "delete" at bounding box center [1049, 337] width 11 height 11
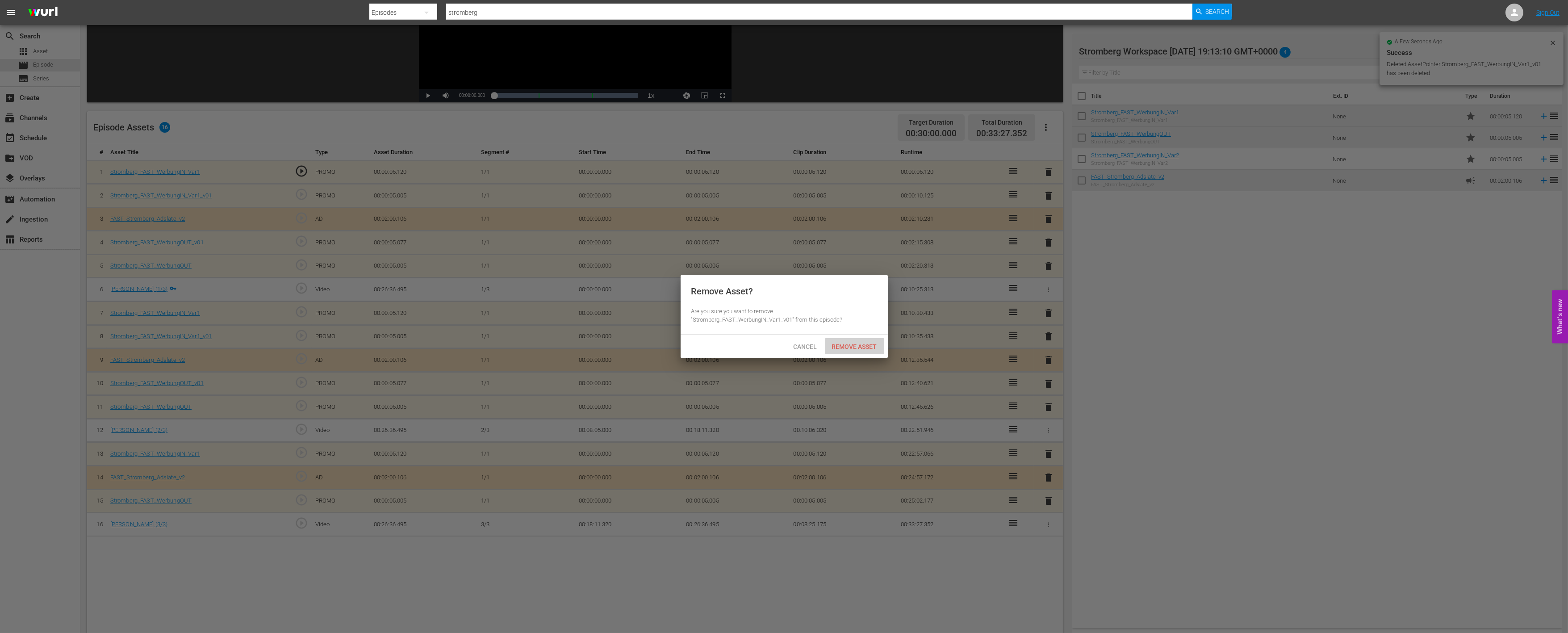
click at [858, 341] on div "Remove Asset" at bounding box center [855, 346] width 59 height 16
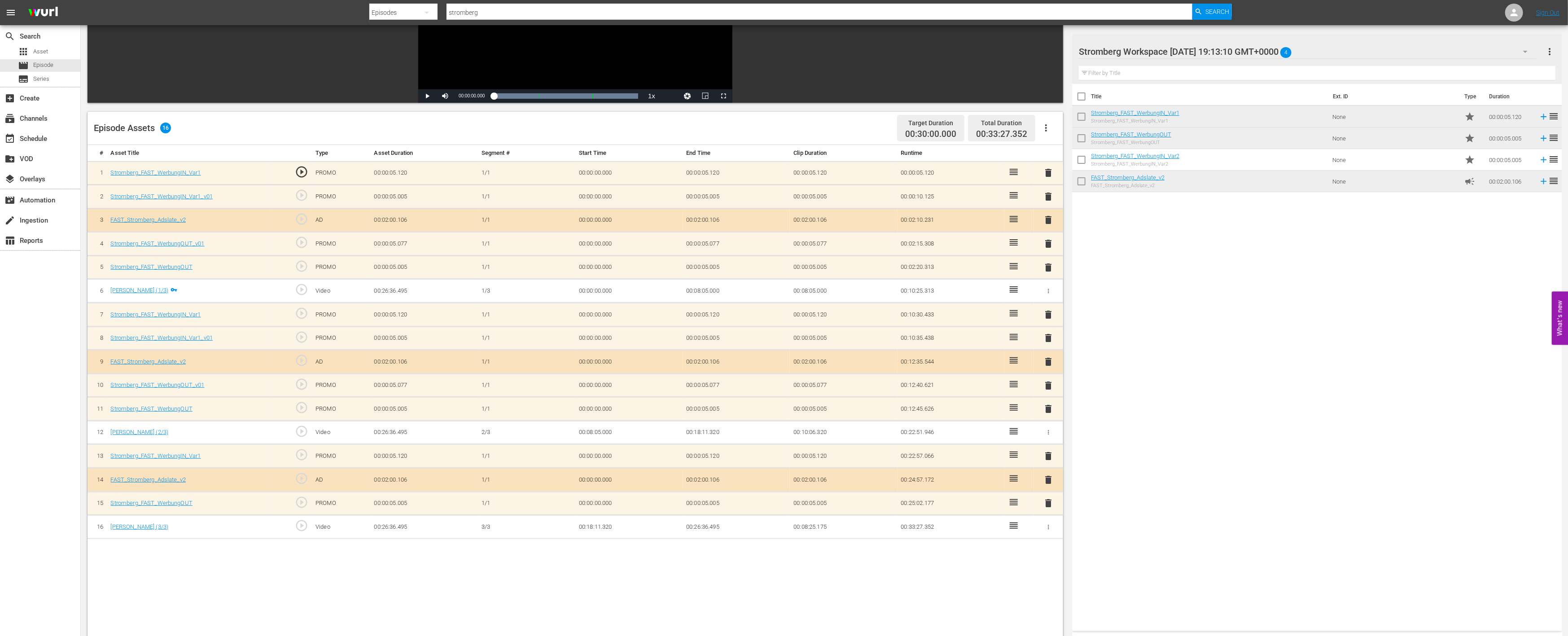
click at [1047, 245] on span "delete" at bounding box center [1049, 243] width 11 height 11
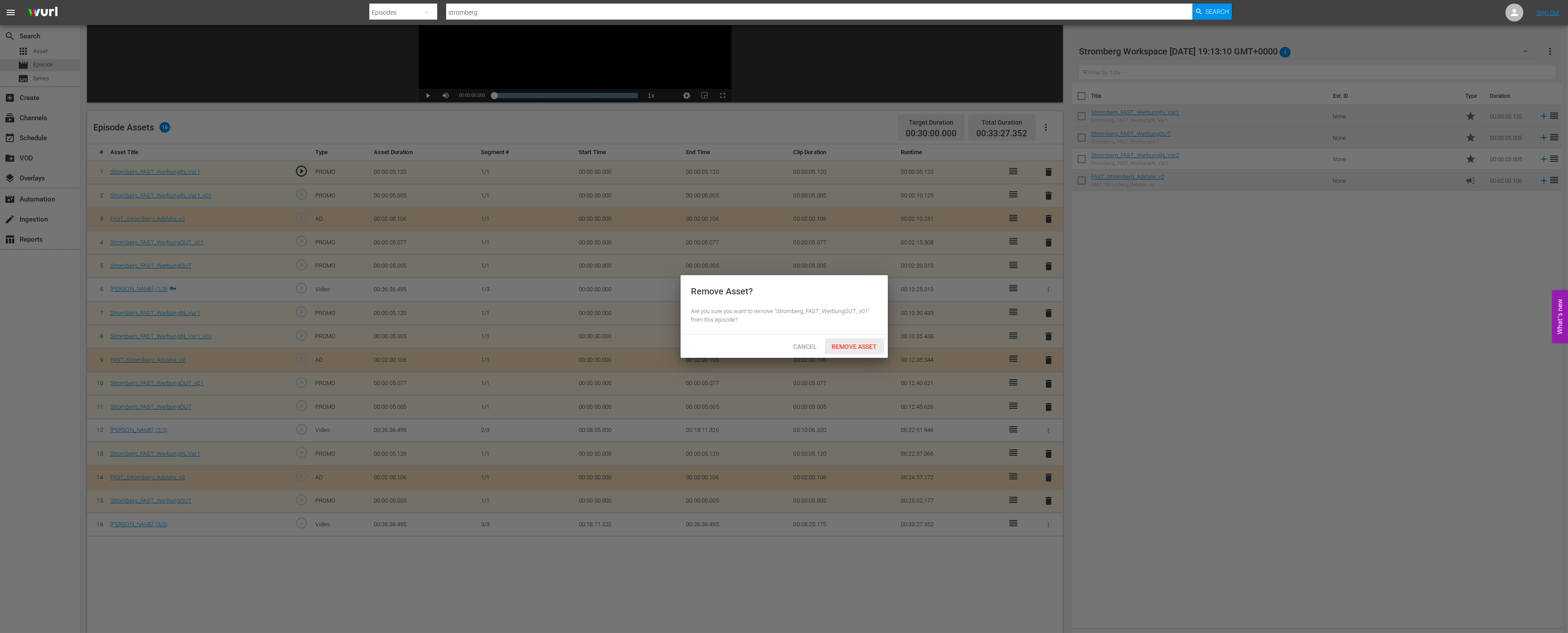
click at [857, 340] on div "Remove Asset" at bounding box center [855, 346] width 59 height 16
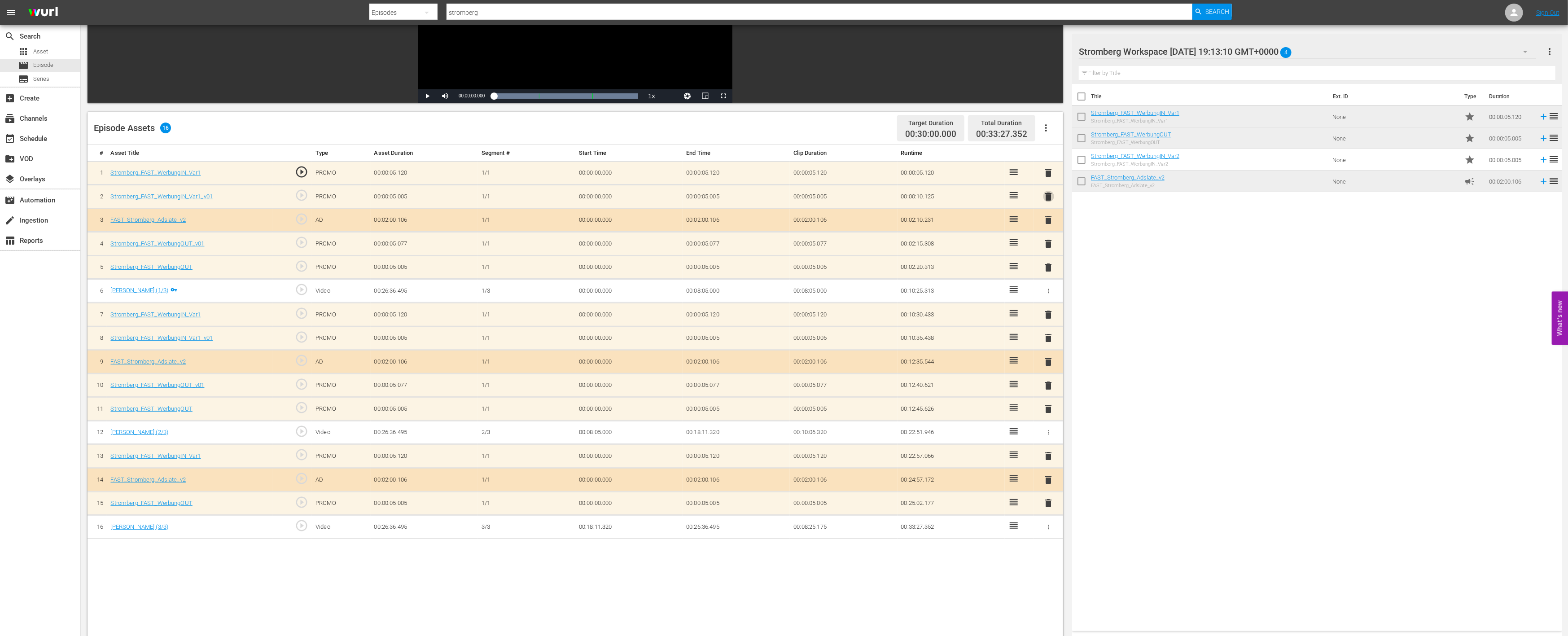
click at [1048, 195] on span "delete" at bounding box center [1049, 196] width 11 height 11
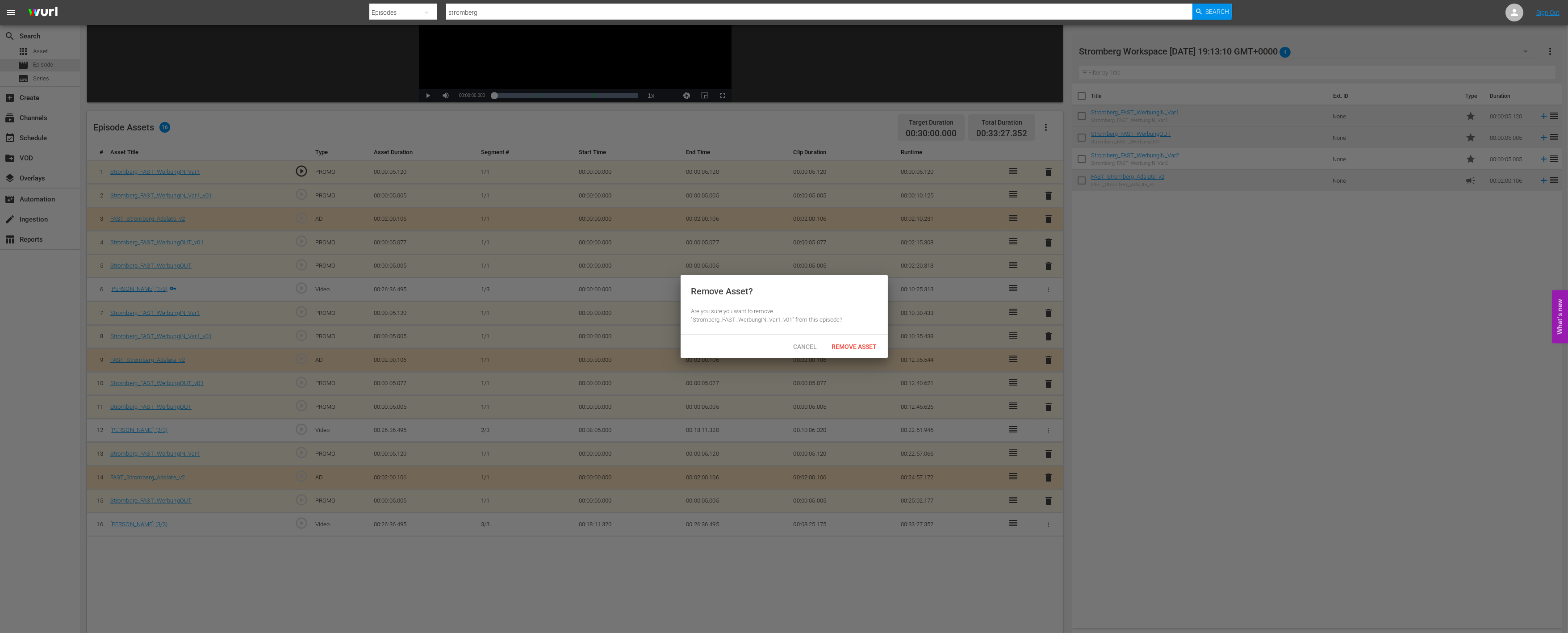
click at [861, 345] on span "Remove Asset" at bounding box center [855, 346] width 59 height 7
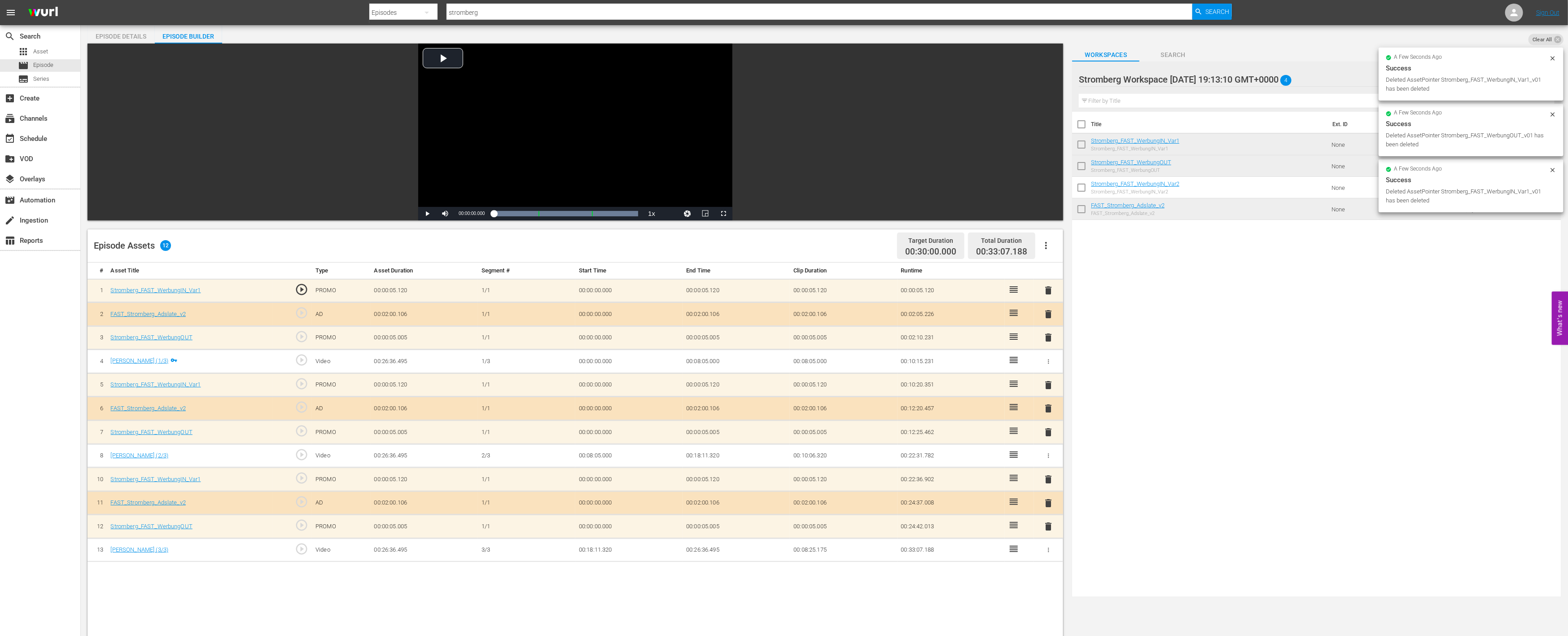
scroll to position [0, 0]
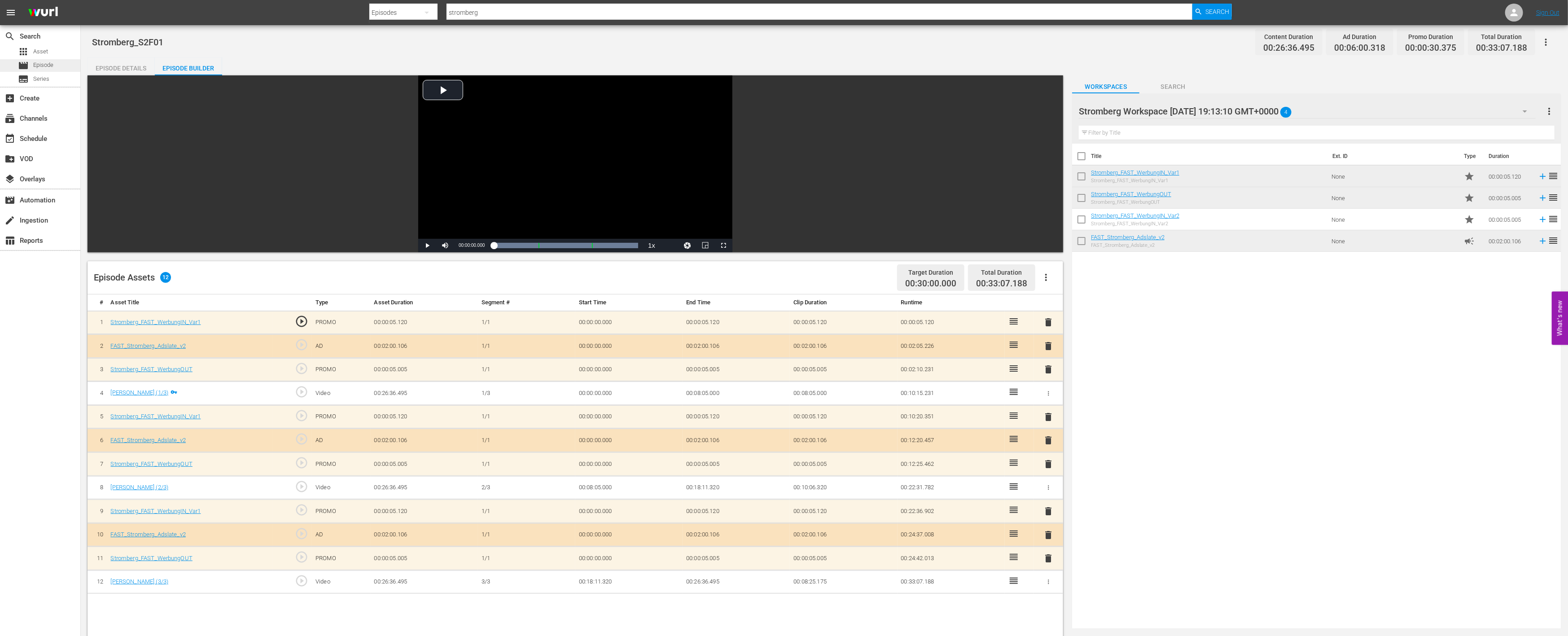
click at [60, 63] on div "movie Episode" at bounding box center [40, 65] width 80 height 12
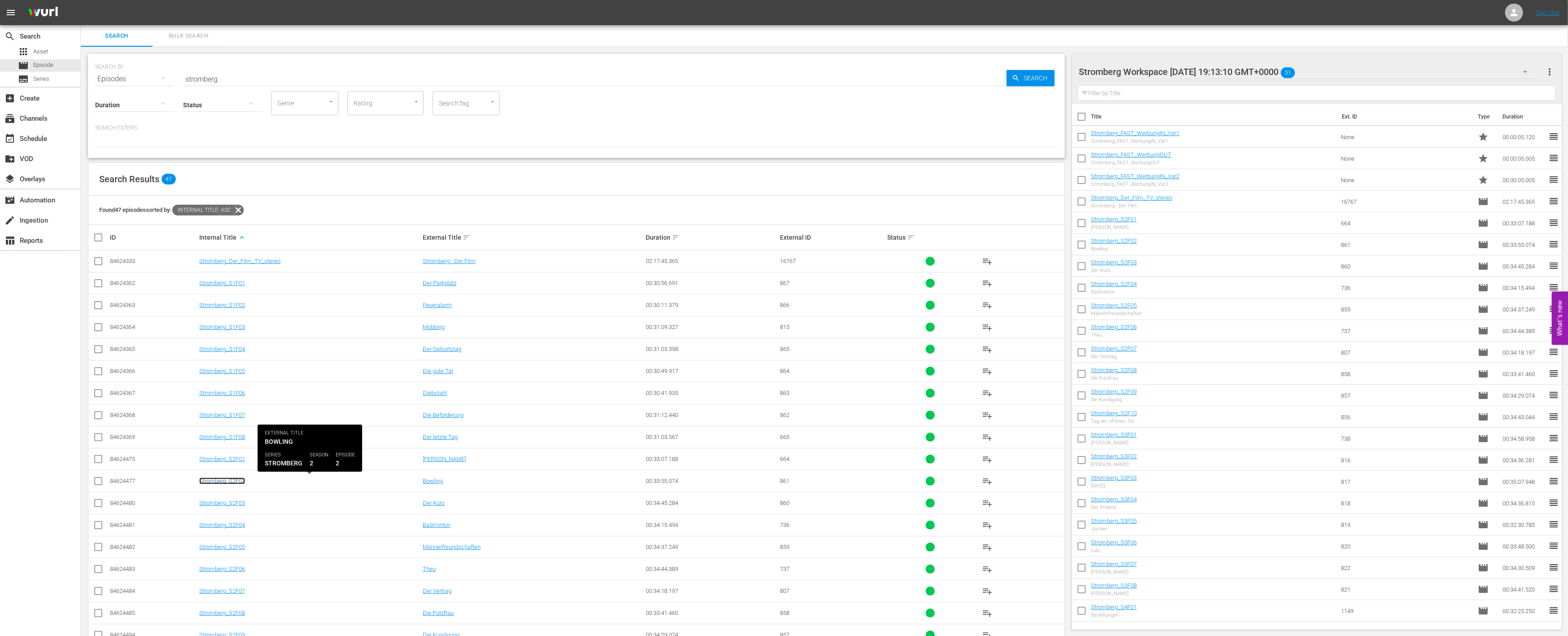
click at [237, 482] on link "Stromberg_S2F02" at bounding box center [222, 480] width 46 height 7
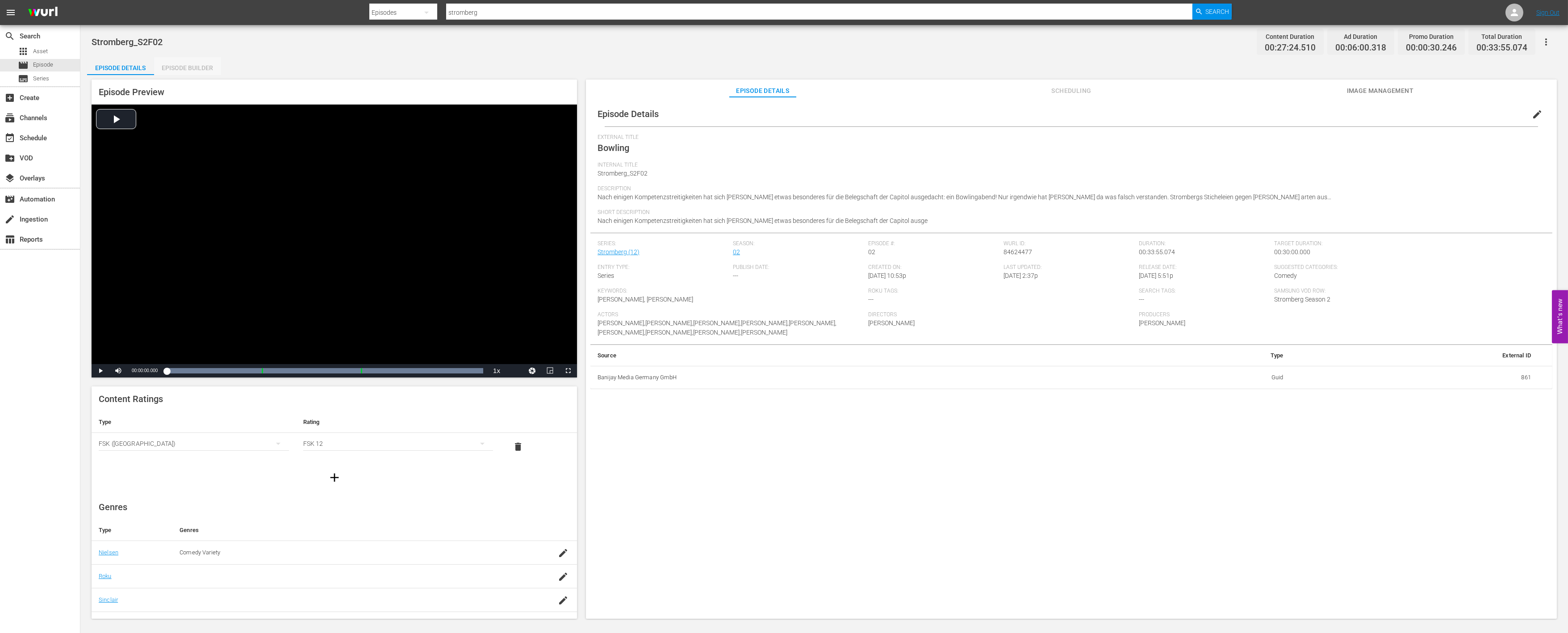
click at [185, 72] on div "Episode Builder" at bounding box center [187, 68] width 67 height 21
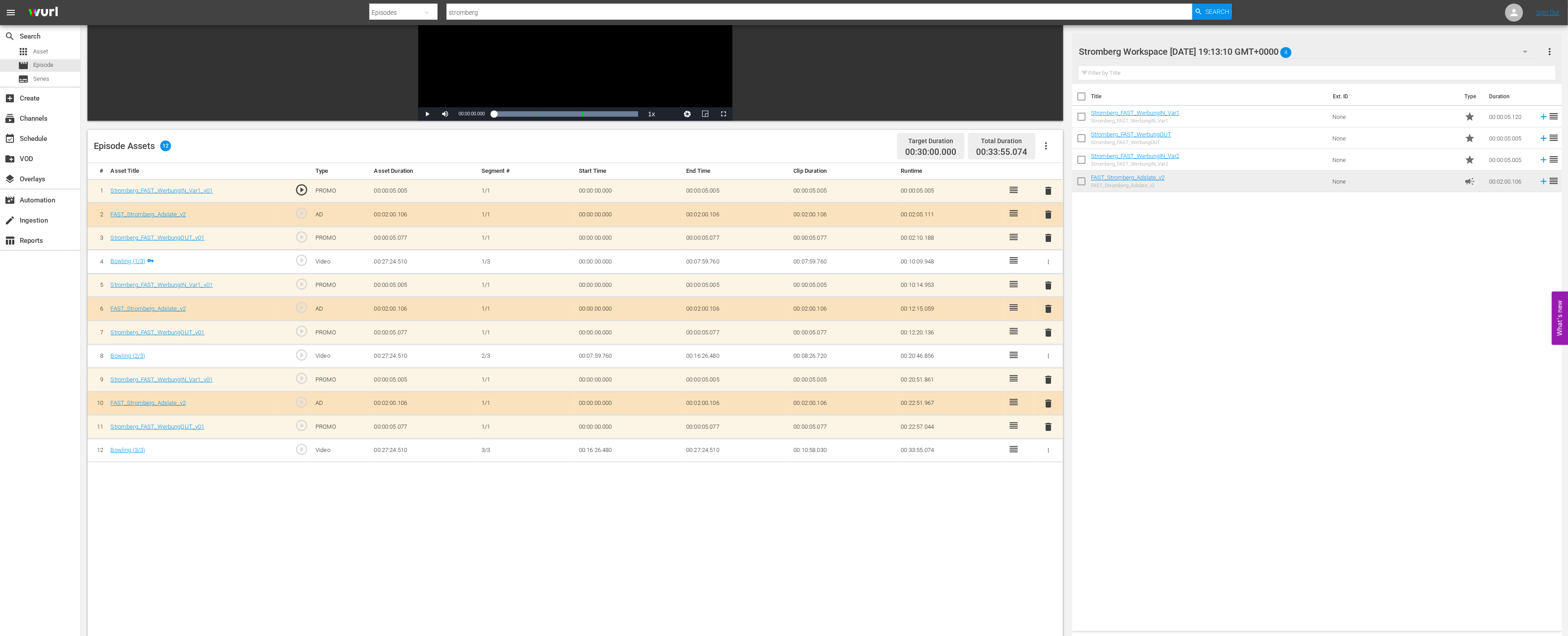
scroll to position [149, 0]
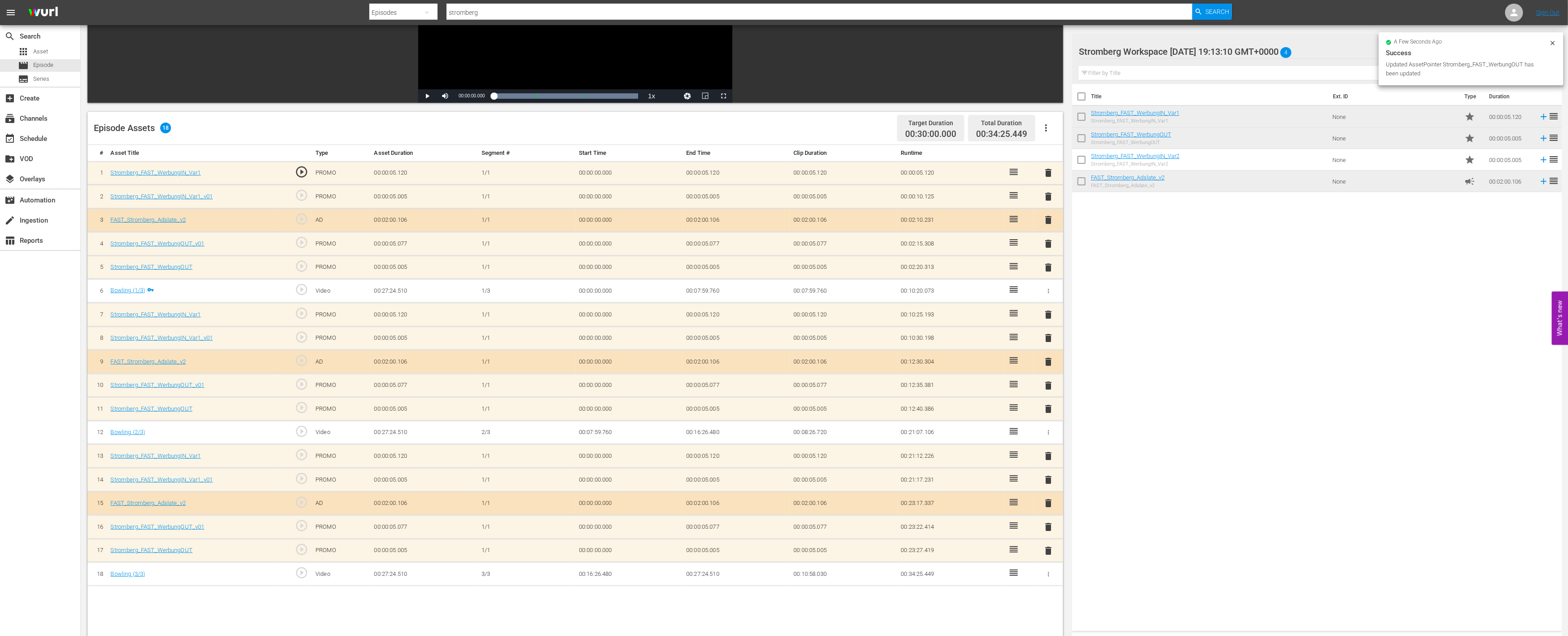
drag, startPoint x: 1049, startPoint y: 523, endPoint x: 938, endPoint y: 436, distance: 141.0
click at [1048, 523] on span "delete" at bounding box center [1049, 527] width 11 height 11
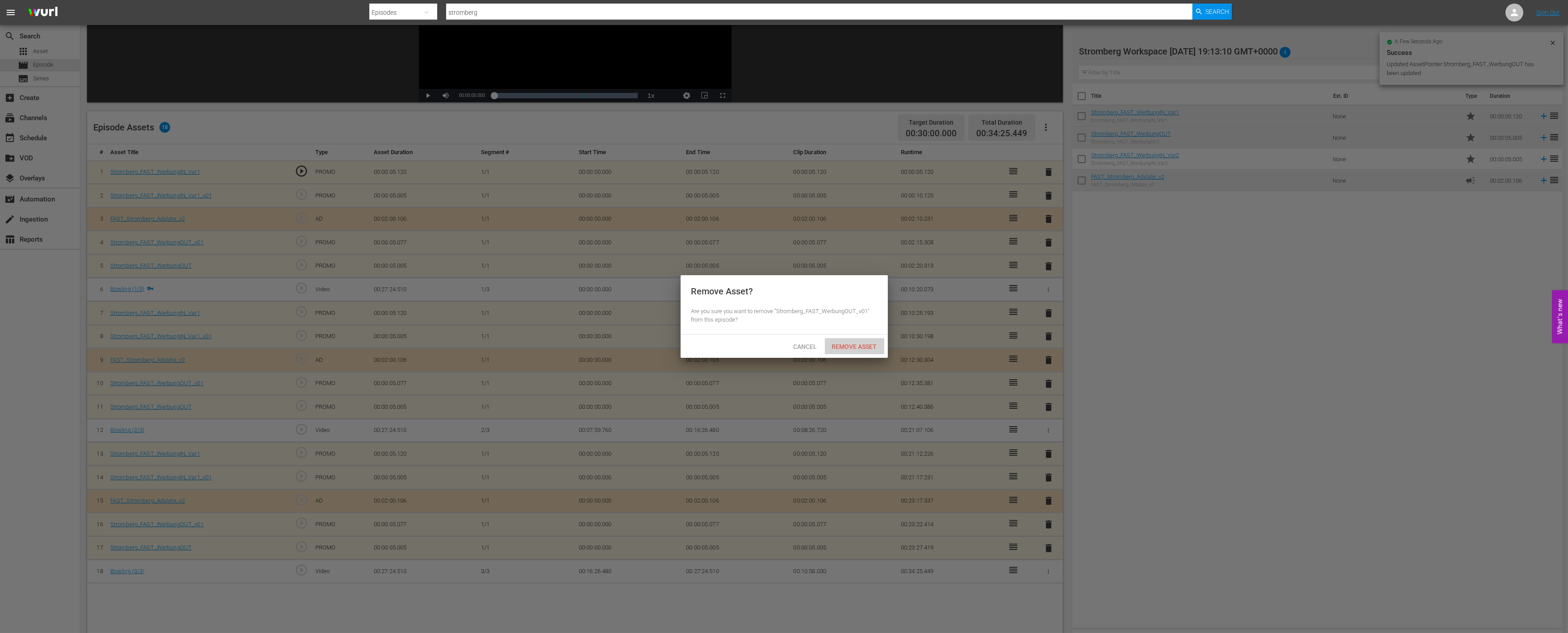
click at [853, 350] on div "Remove Asset" at bounding box center [855, 346] width 59 height 16
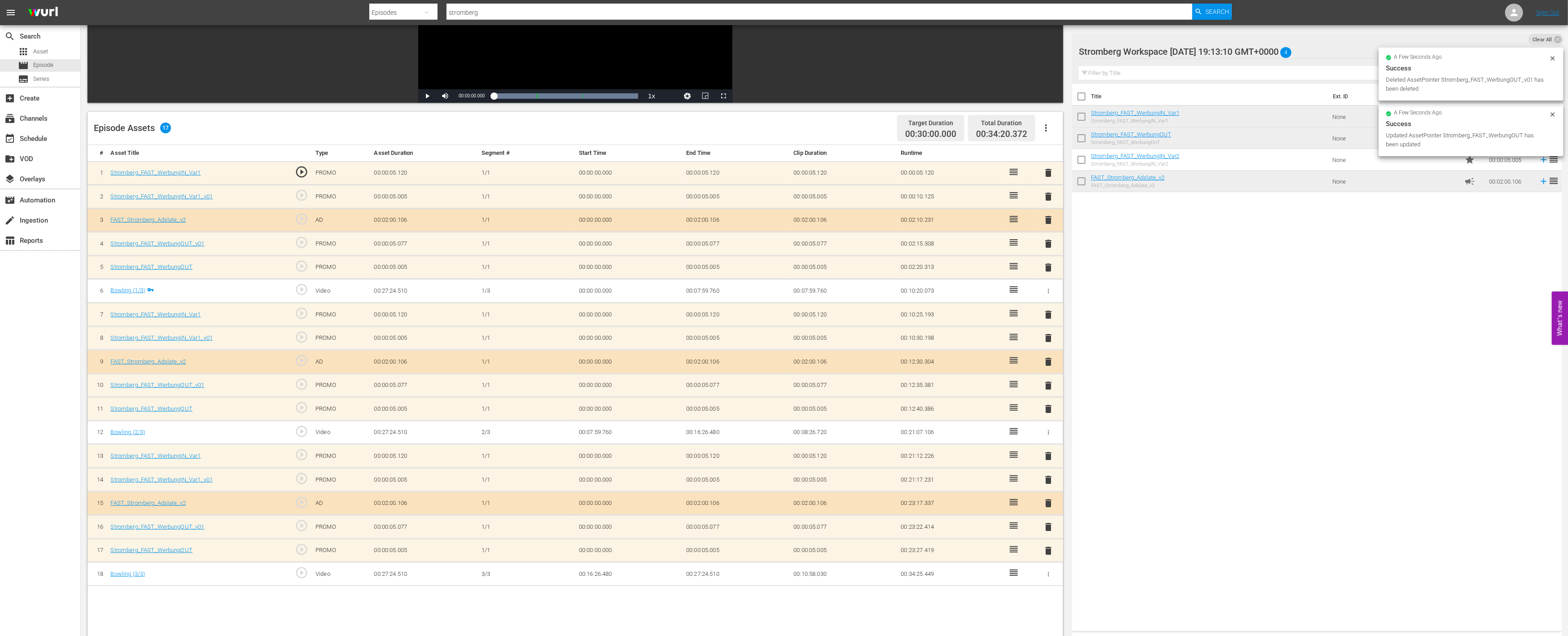
click at [1045, 476] on span "delete" at bounding box center [1049, 479] width 11 height 11
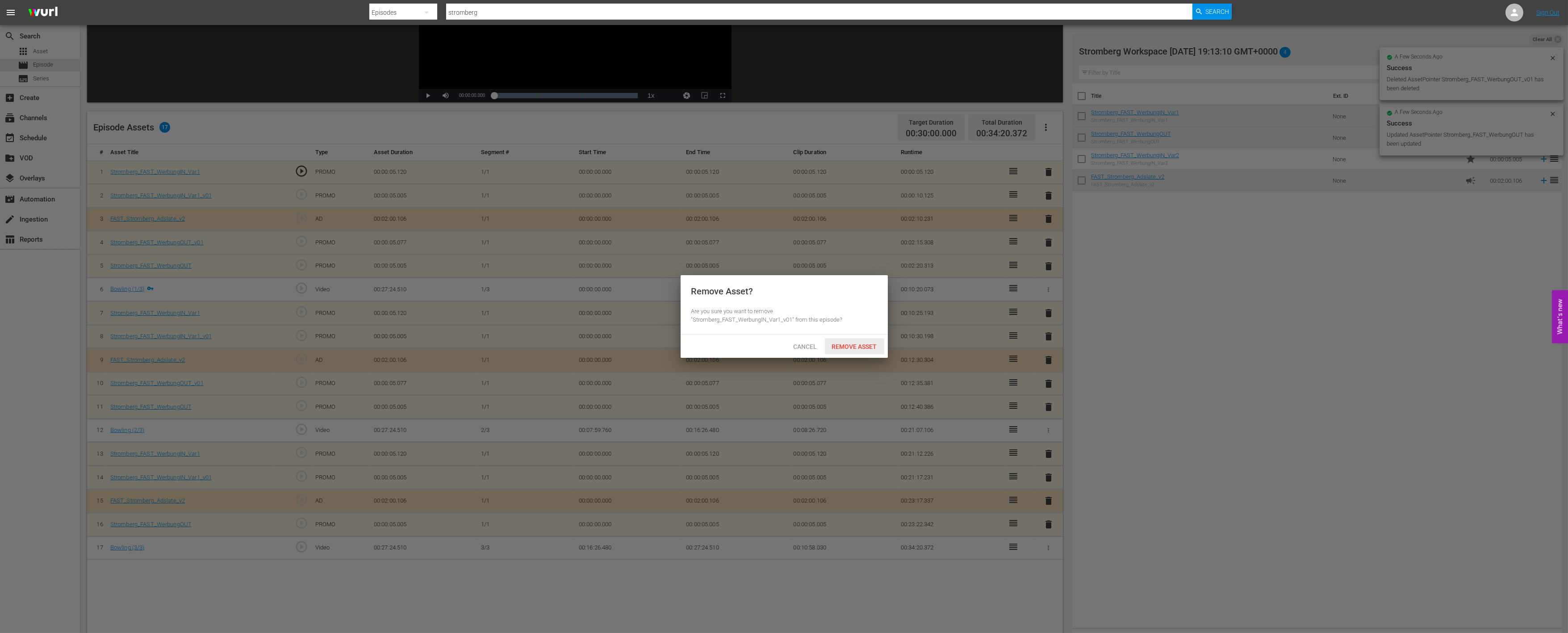
drag, startPoint x: 856, startPoint y: 340, endPoint x: 870, endPoint y: 341, distance: 14.0
click at [856, 340] on div "Remove Asset" at bounding box center [855, 346] width 59 height 16
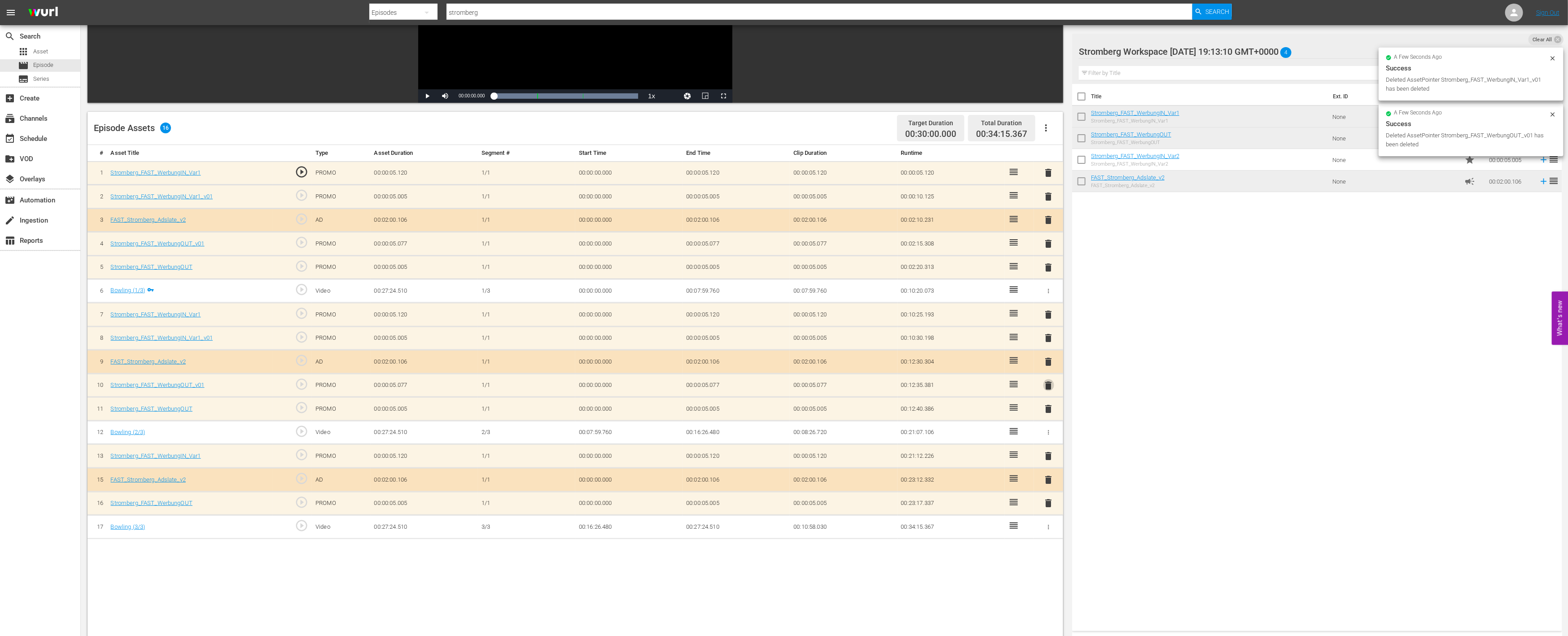
click at [1051, 380] on span "delete" at bounding box center [1049, 385] width 11 height 11
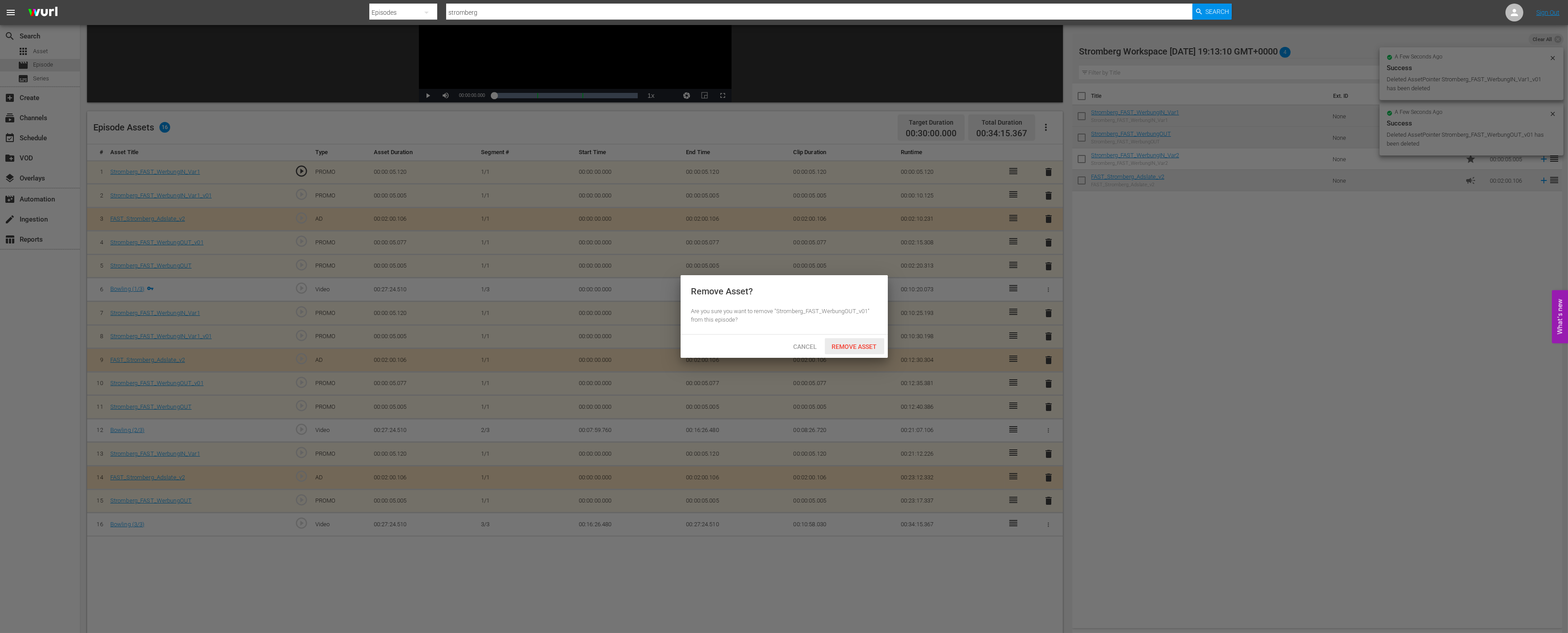
click at [865, 345] on span "Remove Asset" at bounding box center [855, 346] width 59 height 7
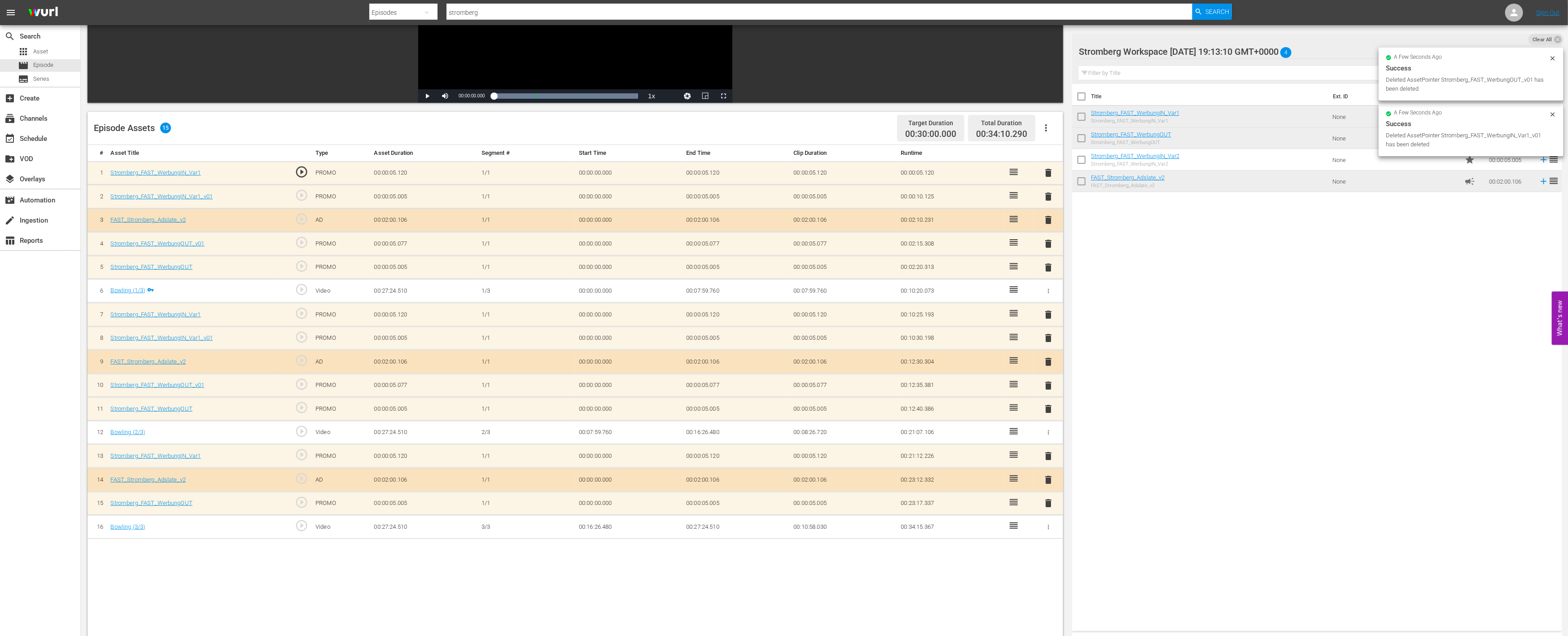
click at [1048, 336] on span "delete" at bounding box center [1049, 337] width 11 height 11
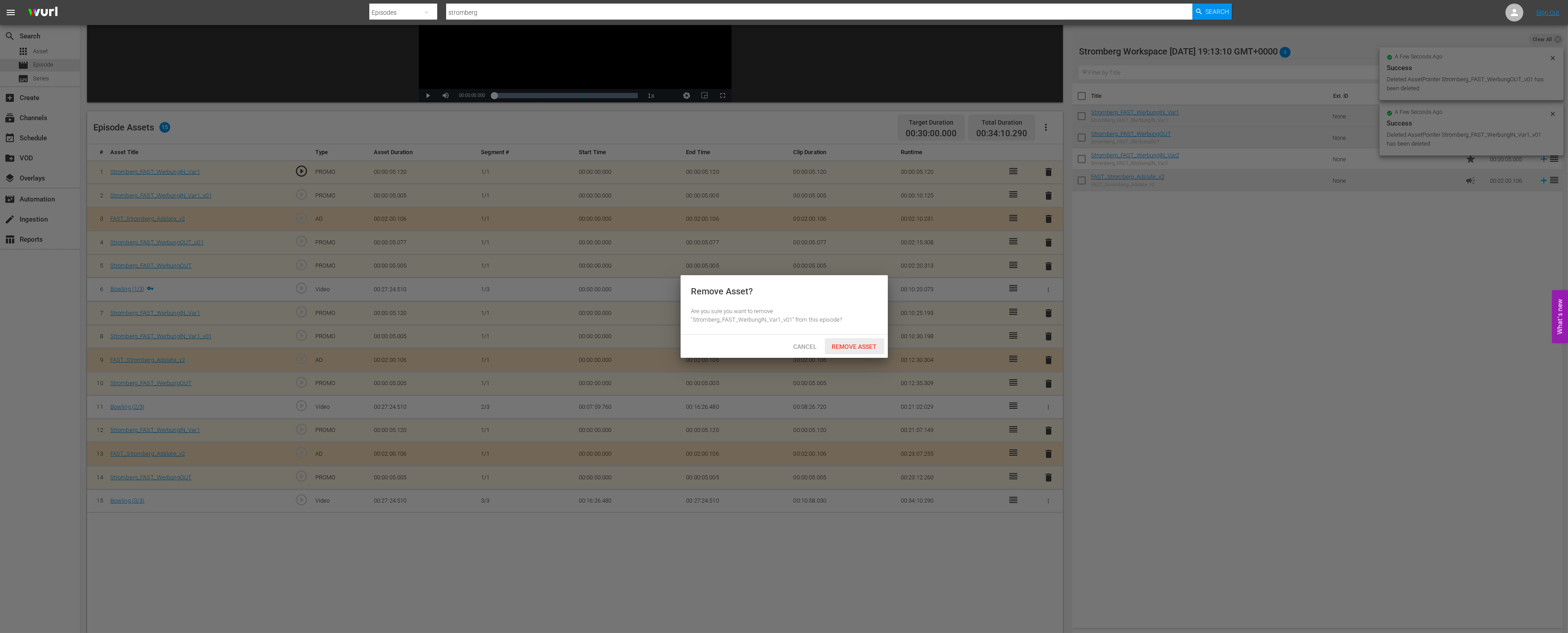
click at [846, 349] on span "Remove Asset" at bounding box center [855, 346] width 59 height 7
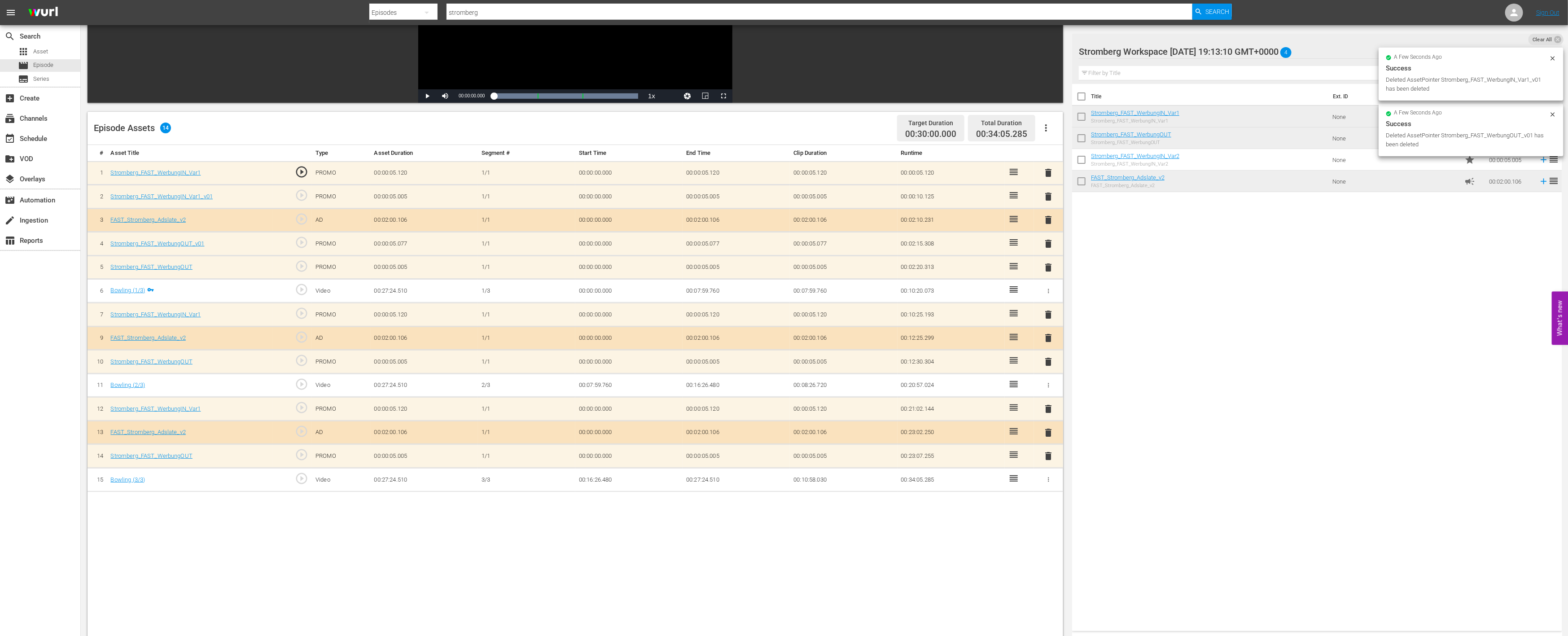
click at [1050, 244] on span "delete" at bounding box center [1049, 243] width 11 height 11
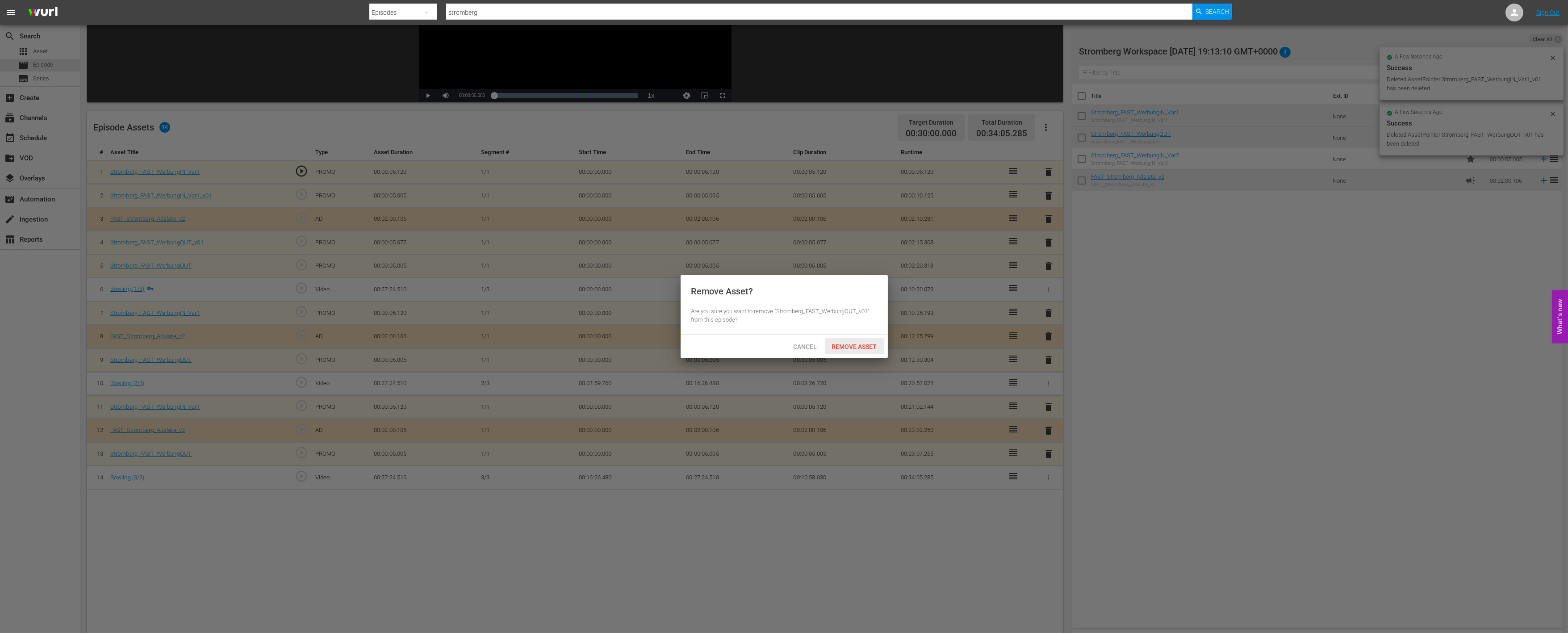
click at [855, 343] on span "Remove Asset" at bounding box center [855, 346] width 59 height 7
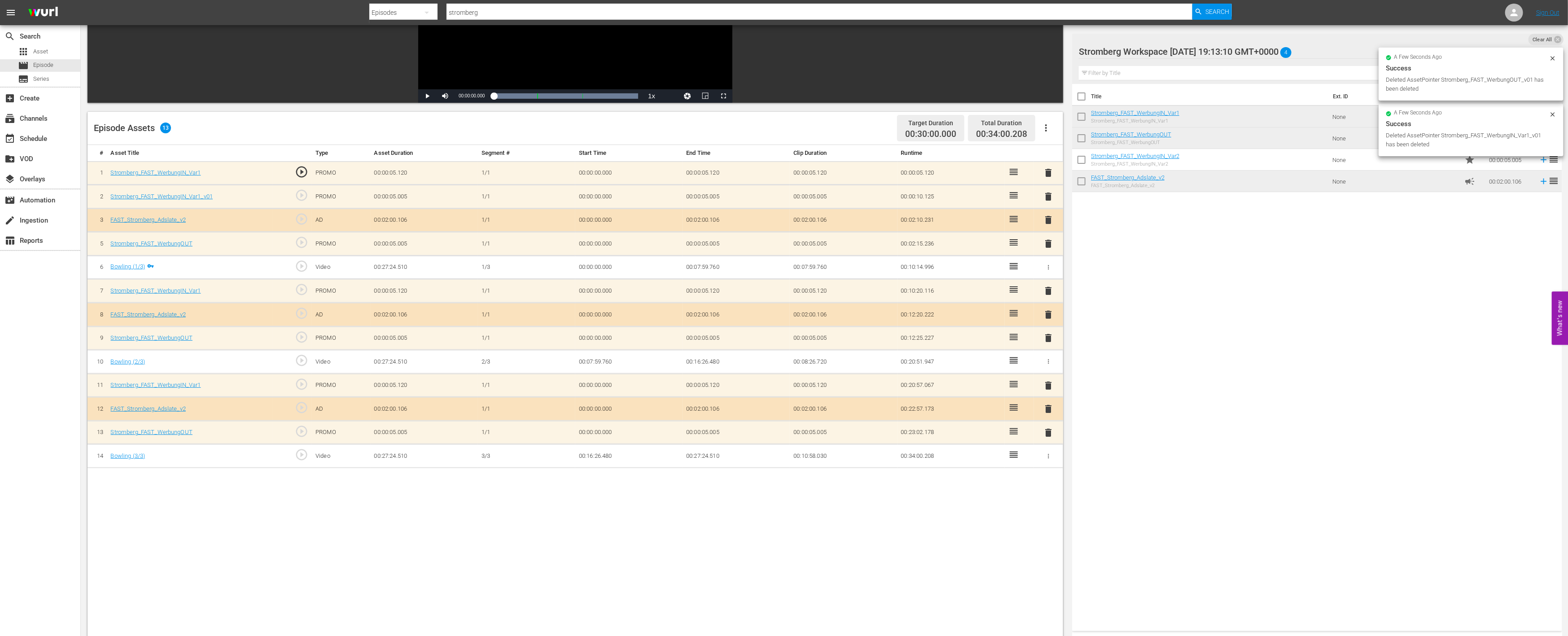
click at [1046, 198] on span "delete" at bounding box center [1049, 196] width 11 height 11
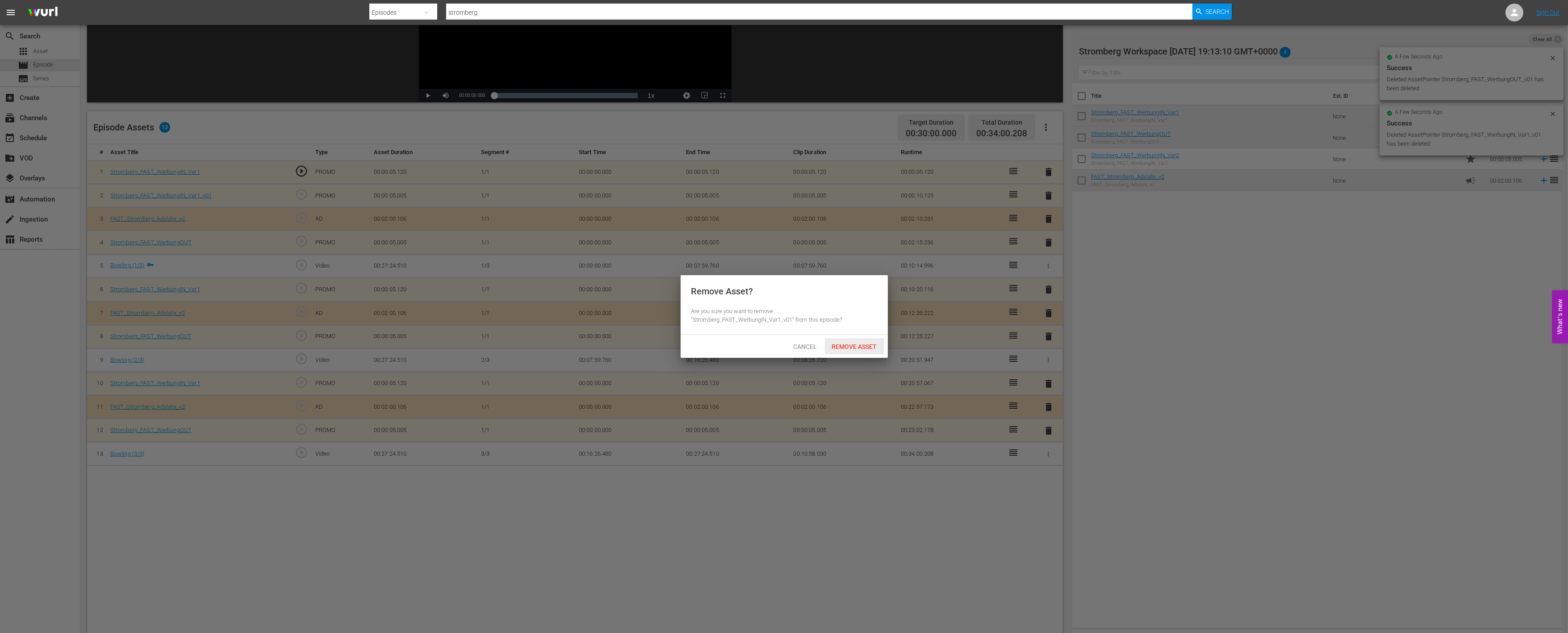
click at [834, 349] on span "Remove Asset" at bounding box center [855, 346] width 59 height 7
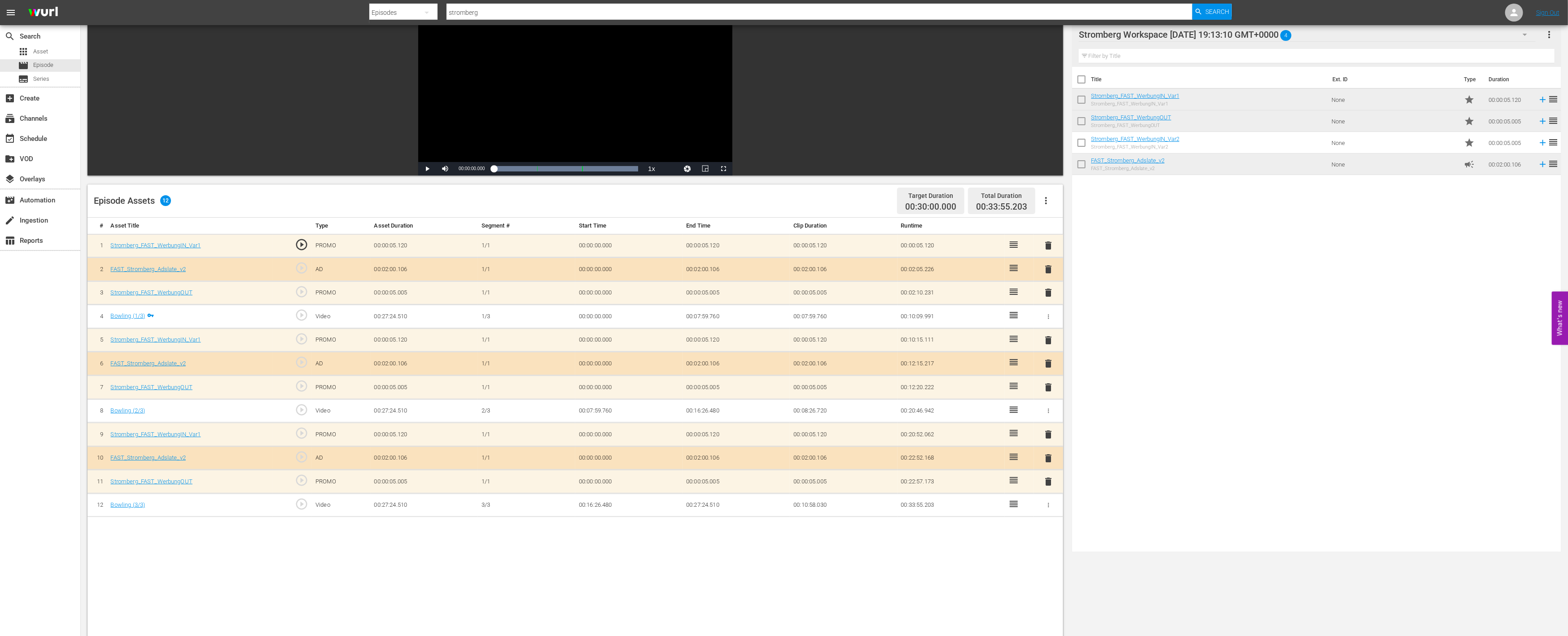
scroll to position [0, 0]
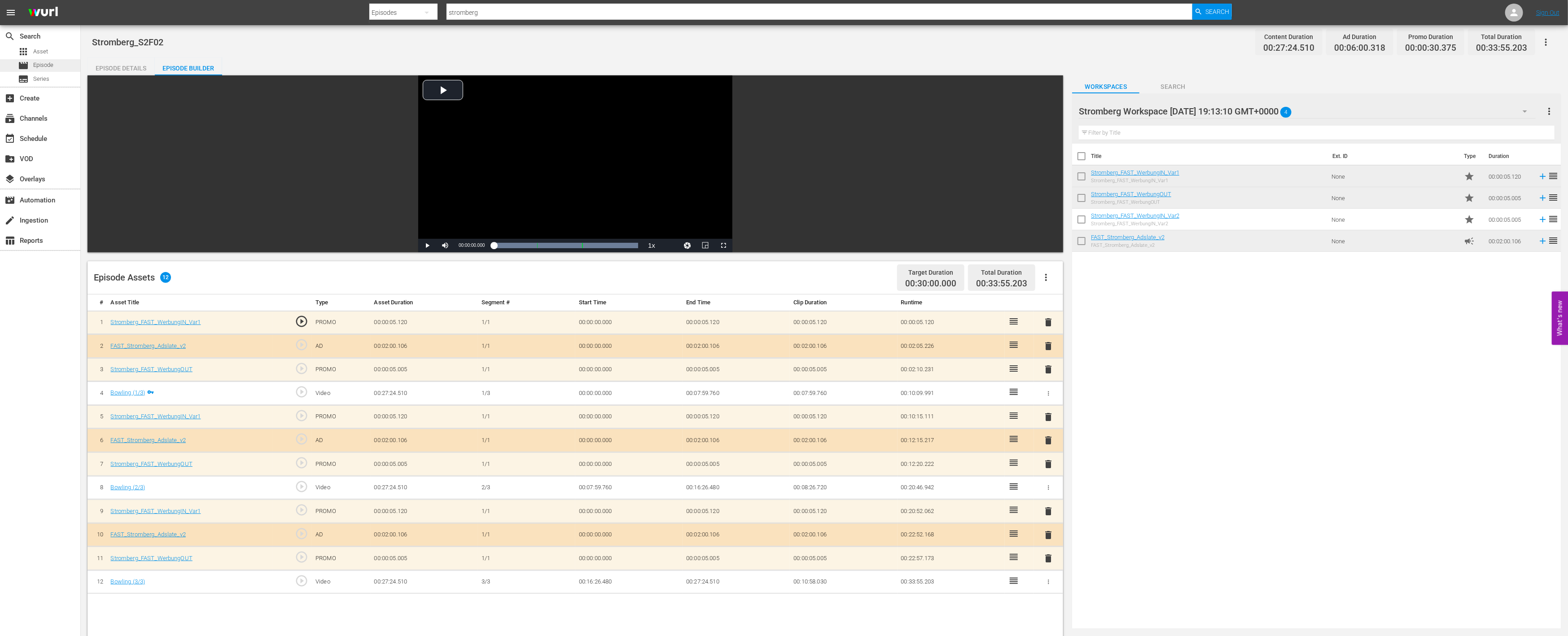
click at [41, 60] on div "movie Episode" at bounding box center [36, 65] width 36 height 12
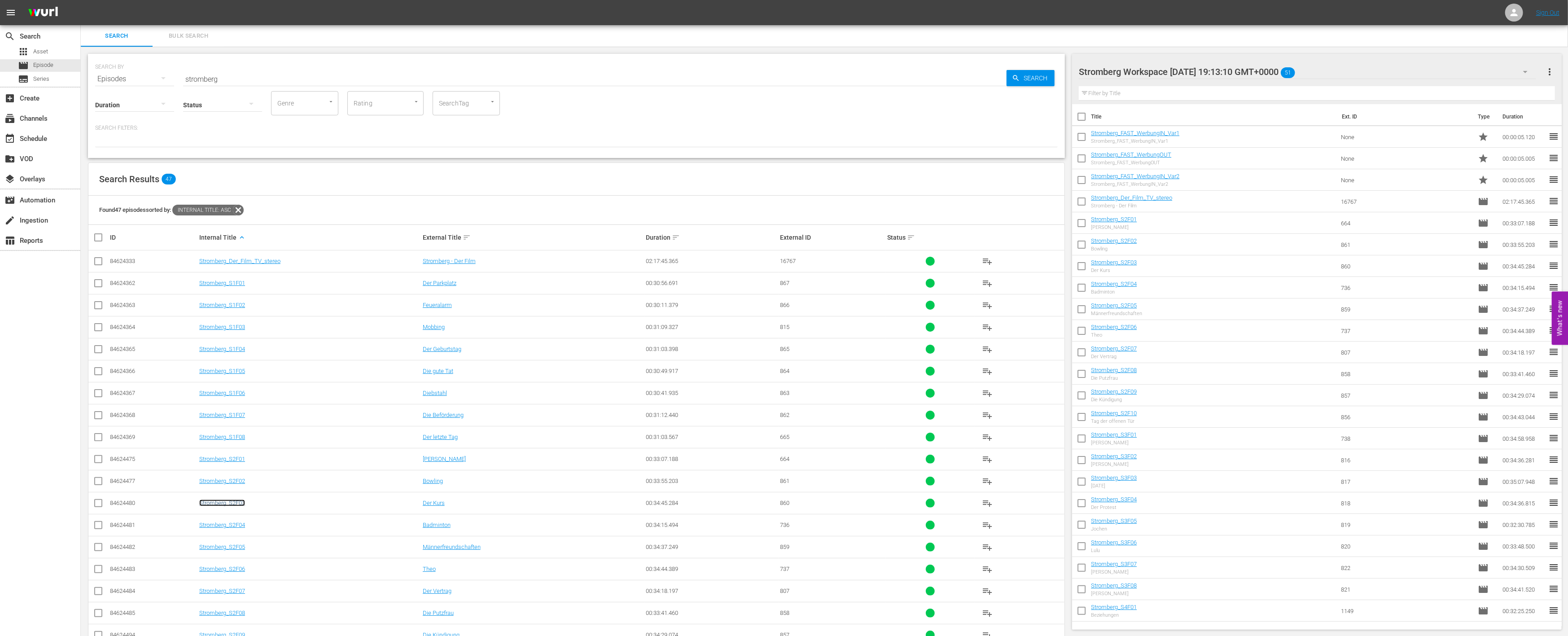
click at [230, 504] on link "Stromberg_S2F03" at bounding box center [222, 503] width 46 height 7
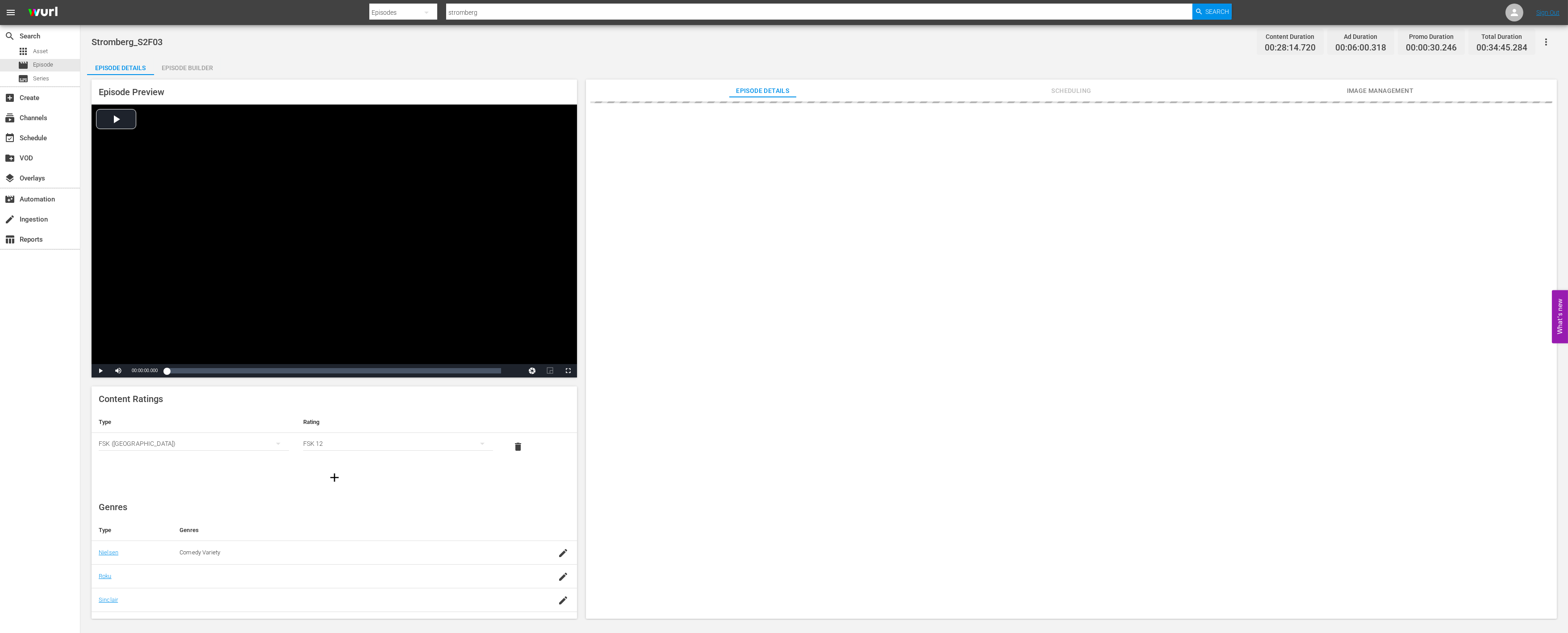
click at [197, 69] on div "Episode Builder" at bounding box center [187, 68] width 67 height 21
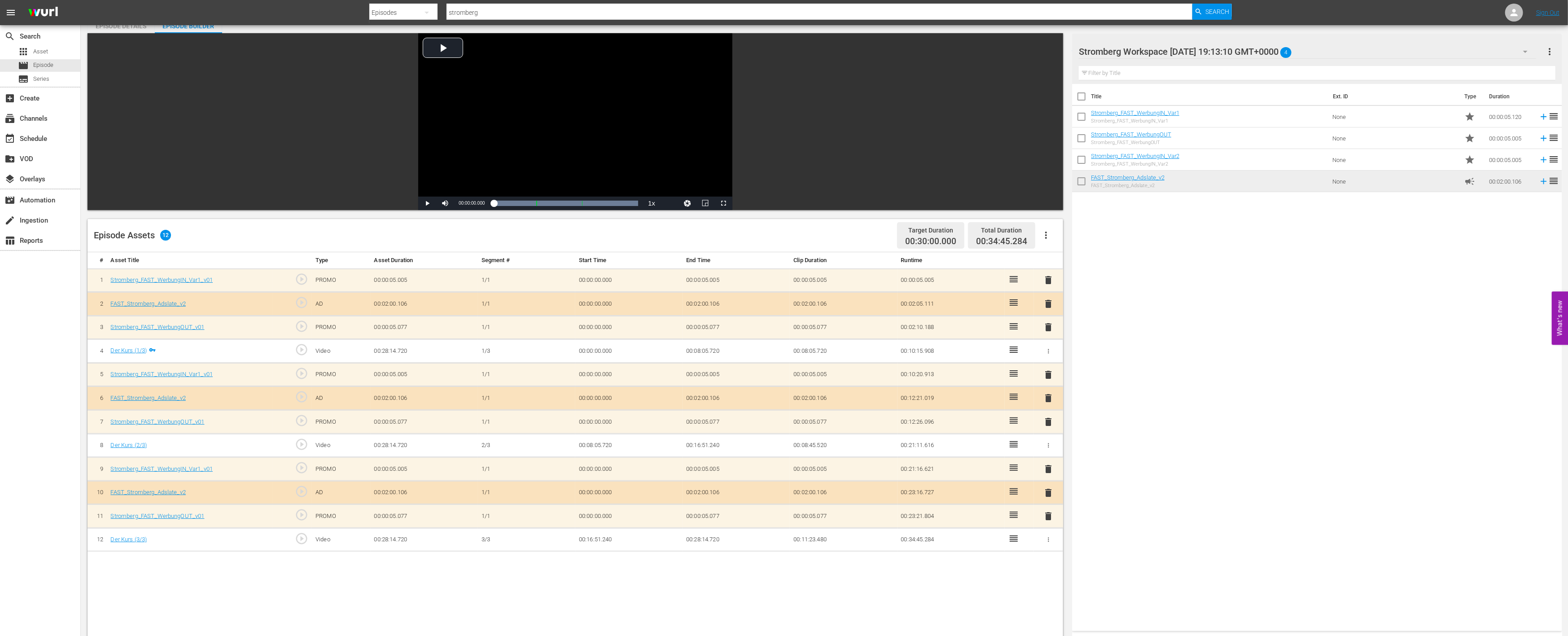
scroll to position [99, 0]
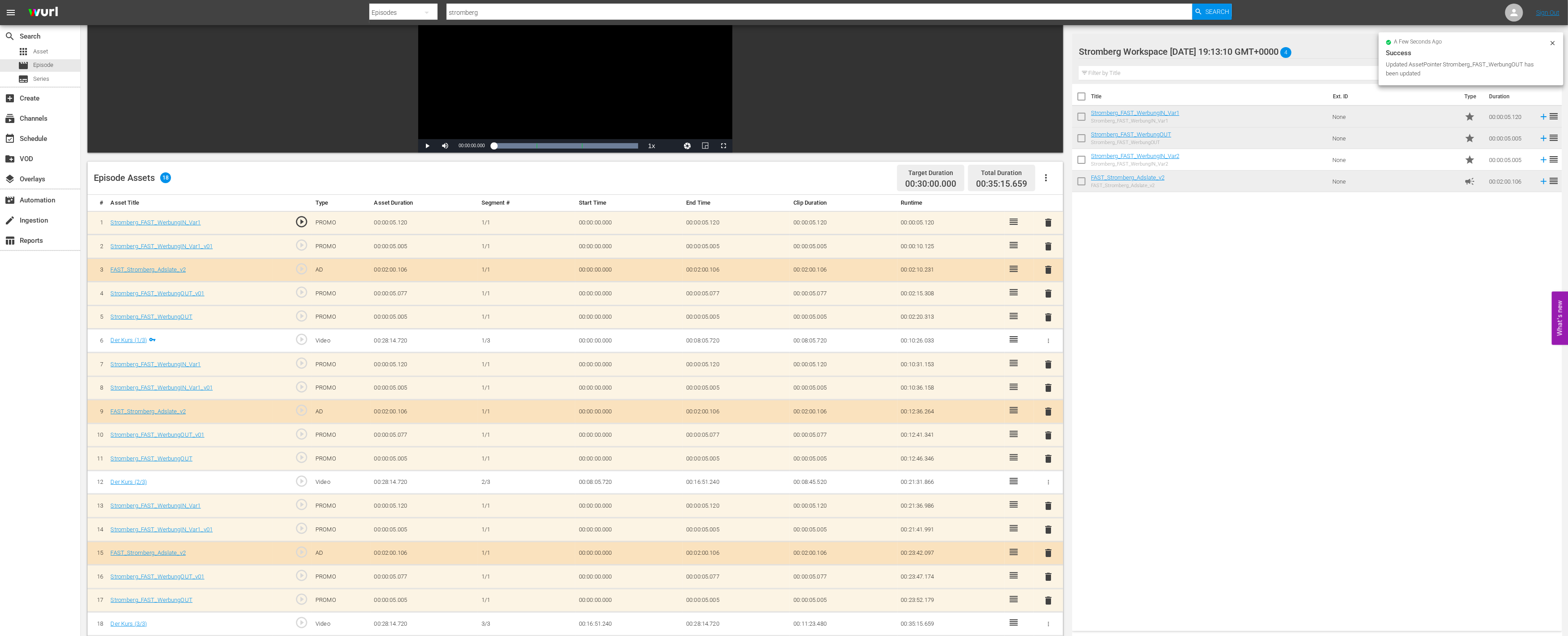
click at [1049, 571] on span "delete" at bounding box center [1049, 576] width 11 height 11
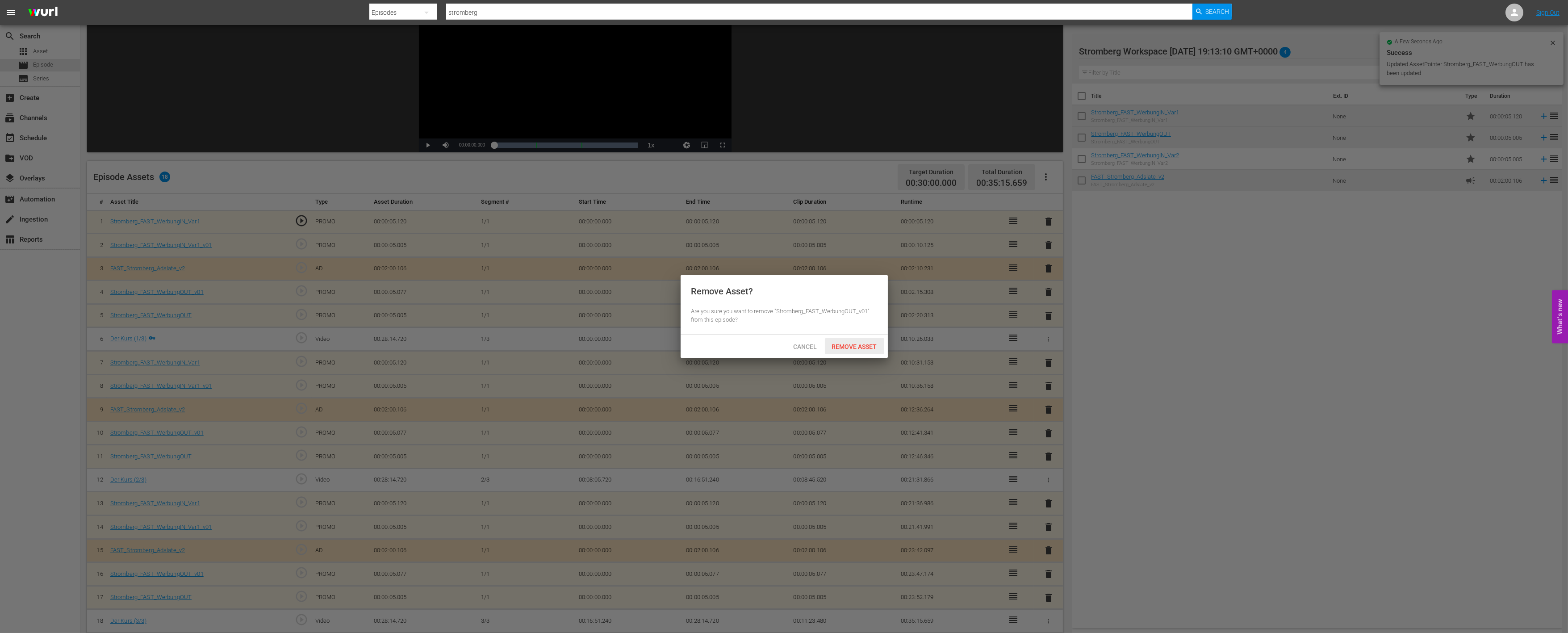
click at [862, 343] on span "Remove Asset" at bounding box center [855, 346] width 59 height 7
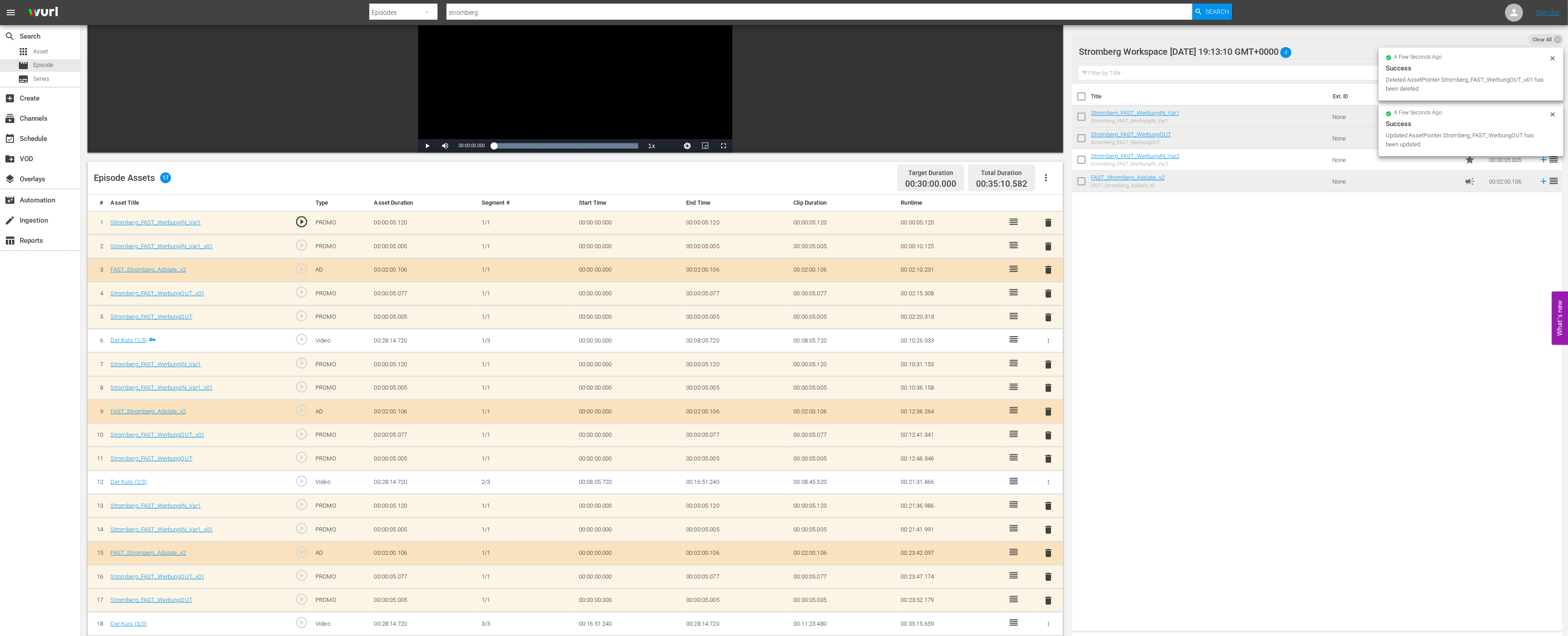
click at [1056, 525] on div "delete" at bounding box center [1049, 529] width 22 height 13
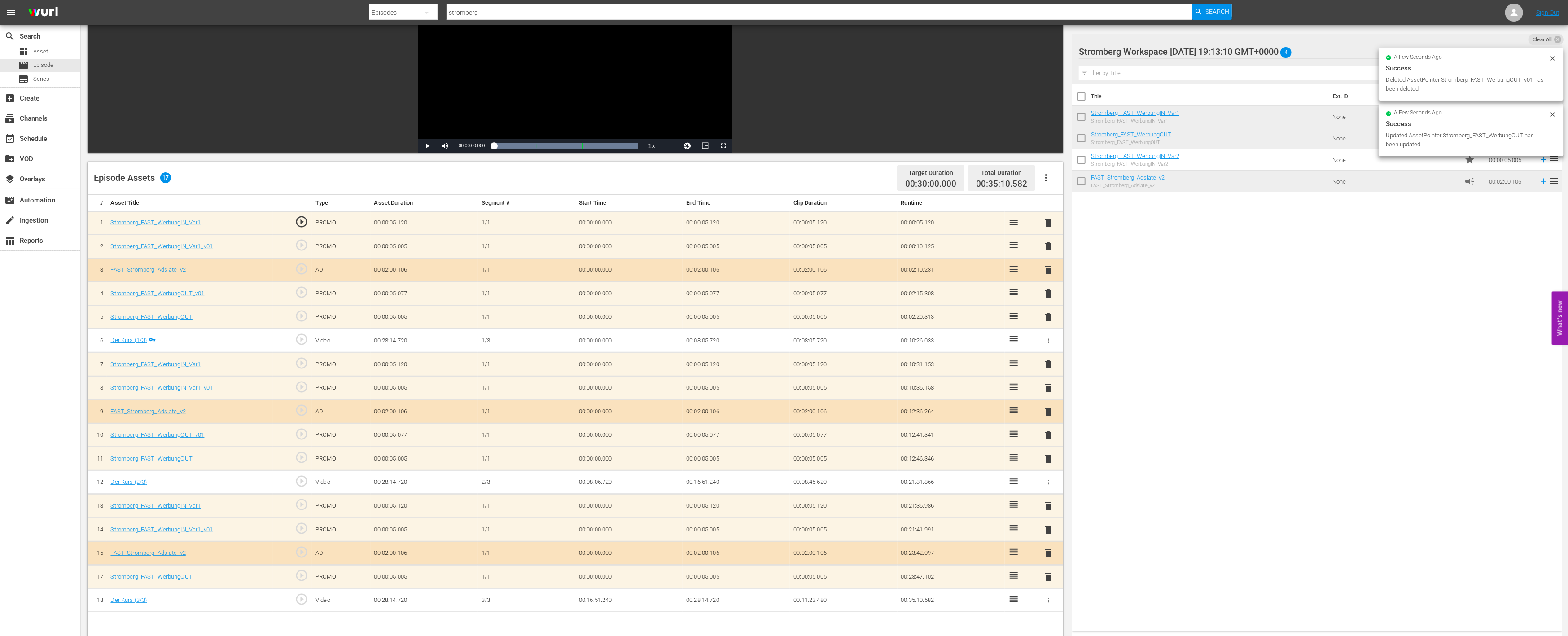
click at [1052, 525] on span "delete" at bounding box center [1049, 529] width 11 height 11
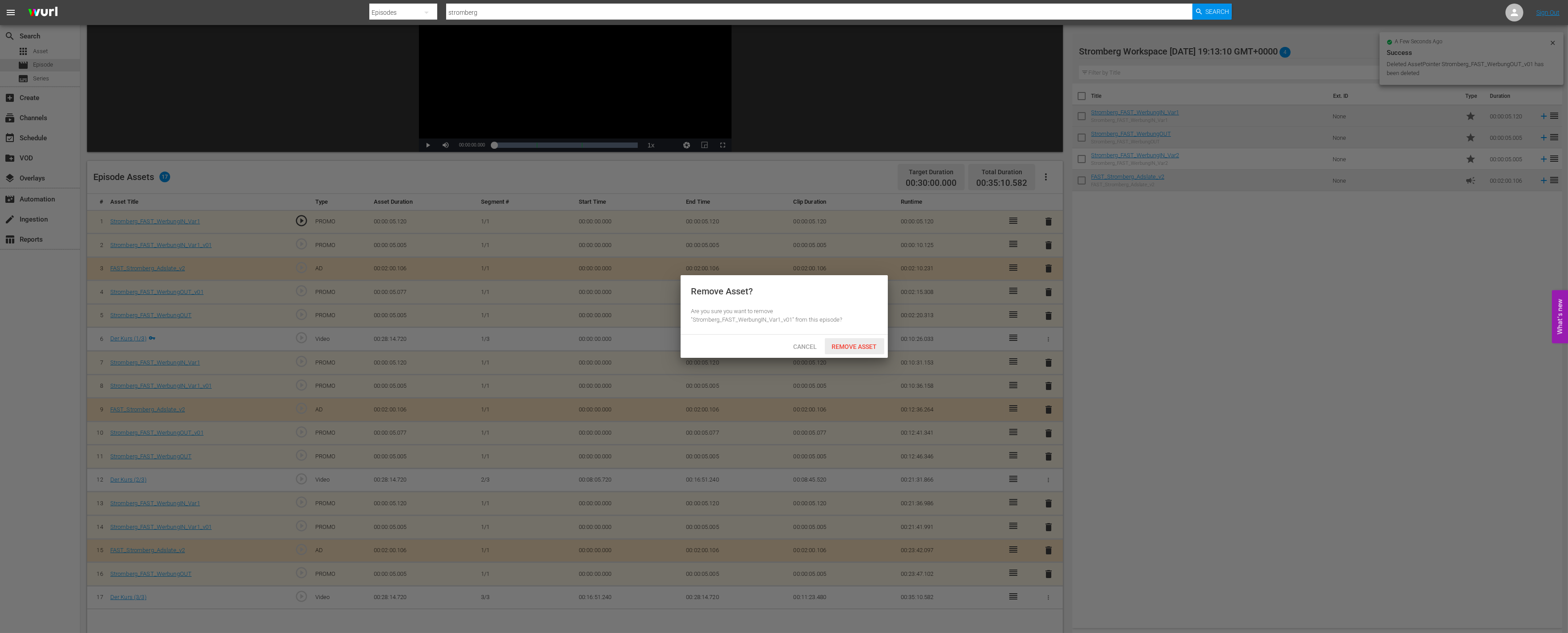
click at [859, 349] on div "Remove Asset" at bounding box center [855, 346] width 59 height 16
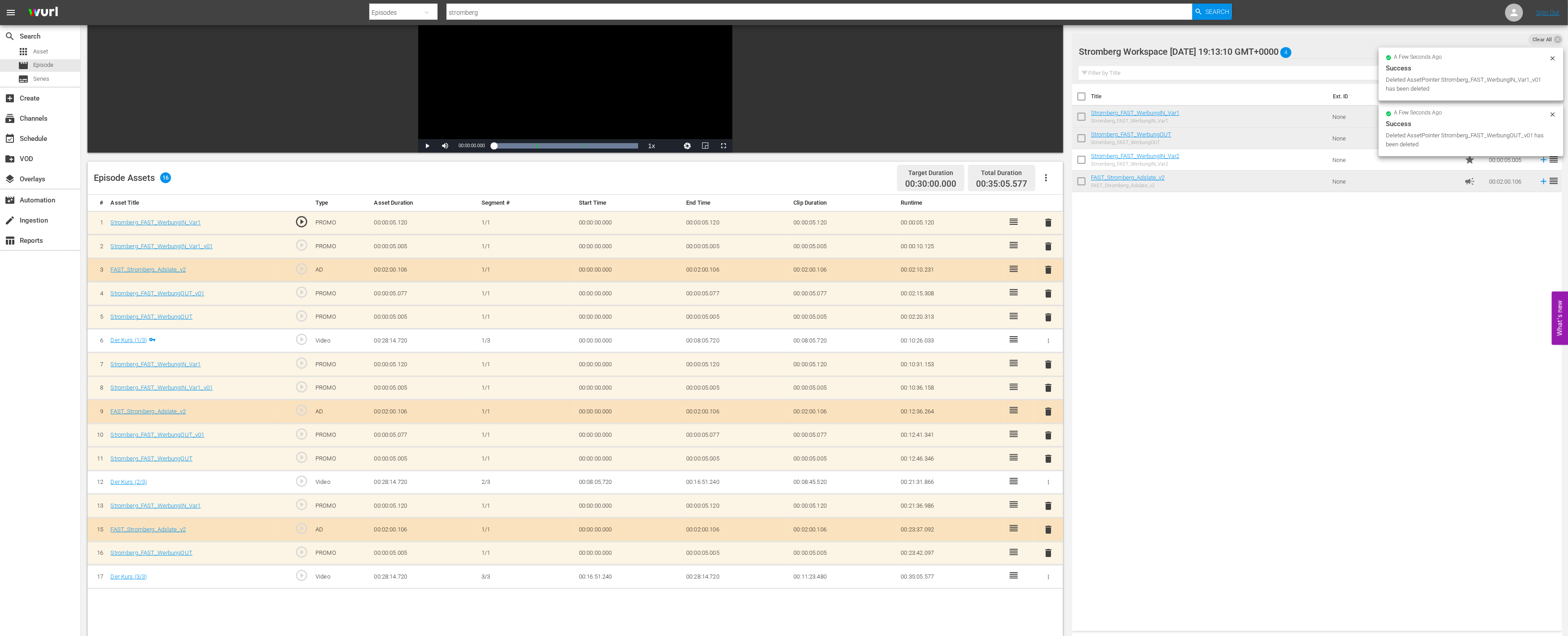
click at [1048, 432] on span "delete" at bounding box center [1049, 435] width 11 height 11
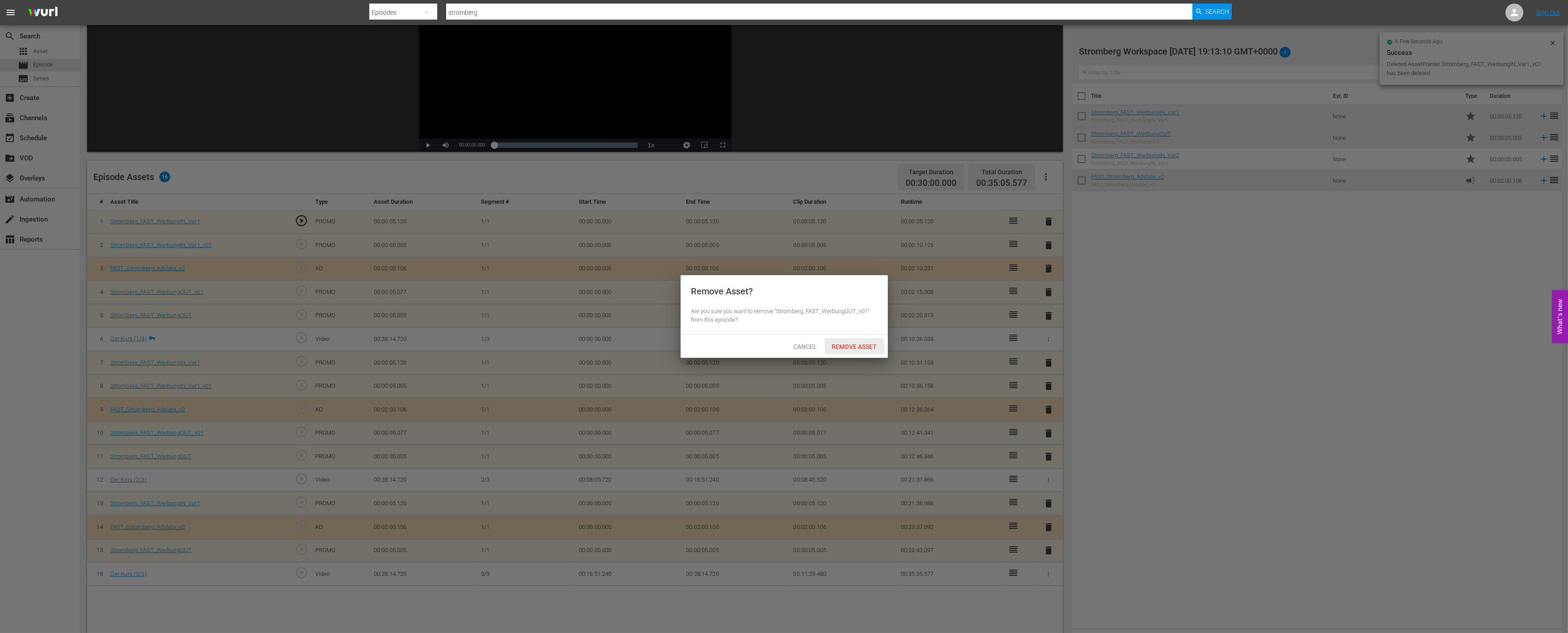
click at [866, 343] on span "Remove Asset" at bounding box center [855, 346] width 59 height 7
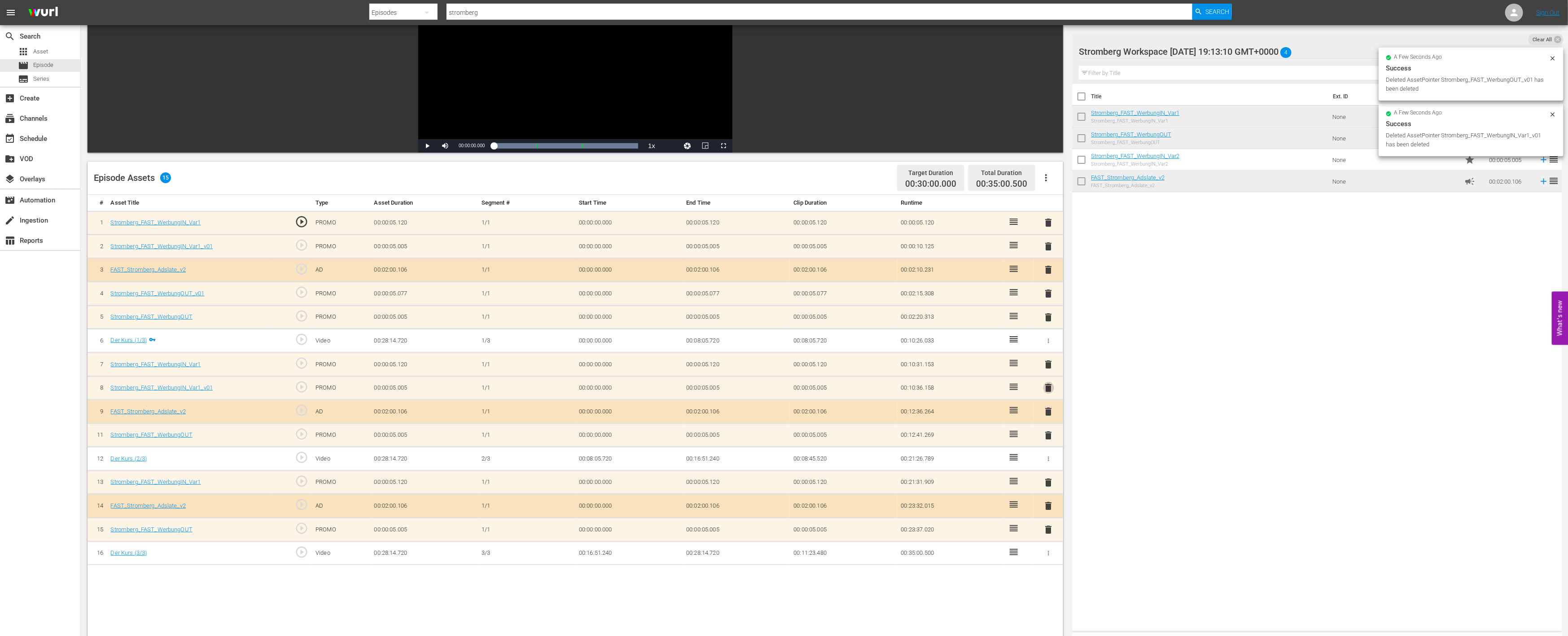
click at [1044, 384] on span "delete" at bounding box center [1049, 388] width 11 height 11
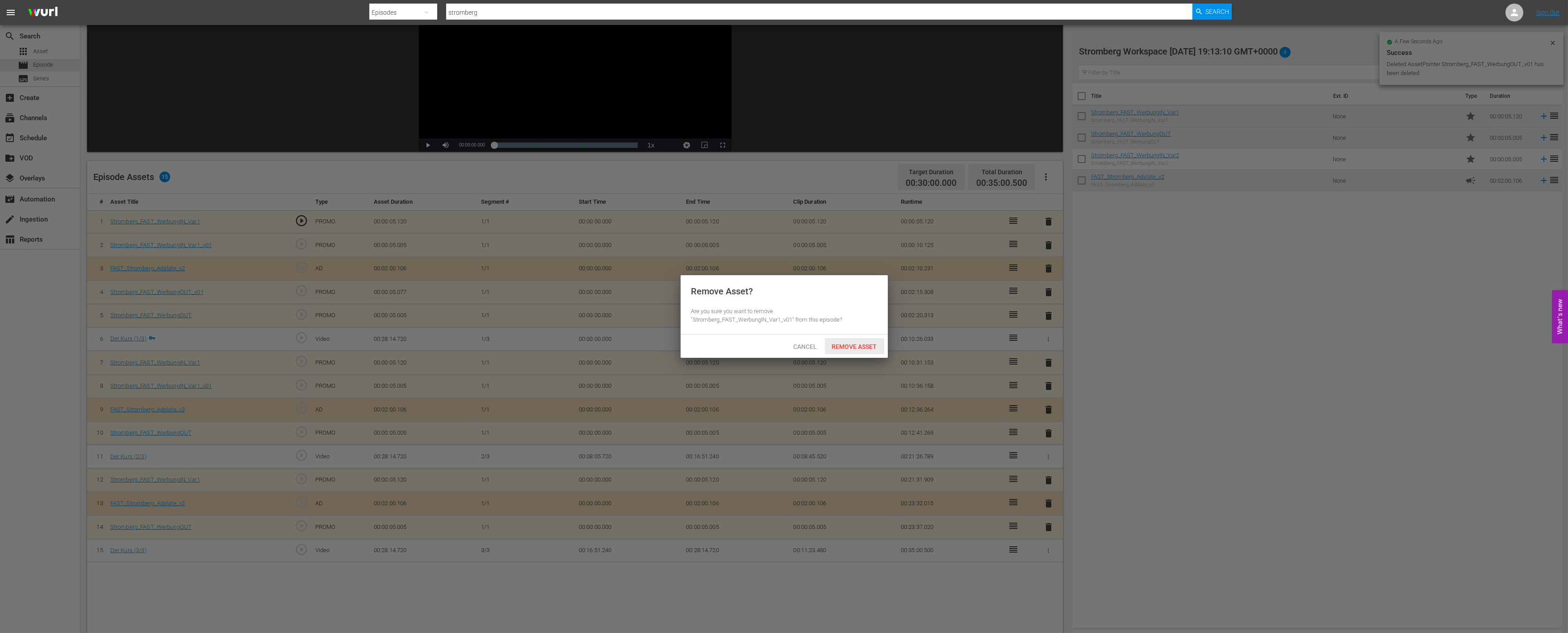
click at [838, 349] on span "Remove Asset" at bounding box center [855, 346] width 59 height 7
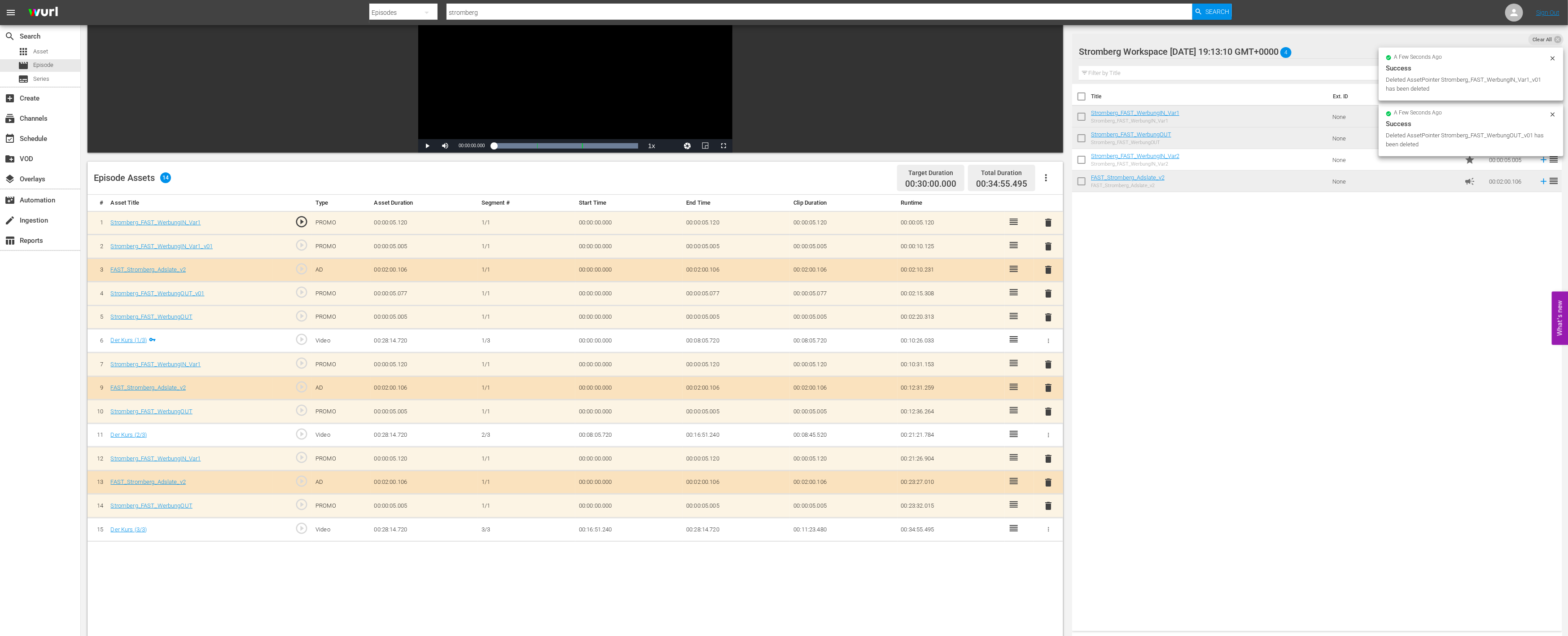
click at [1051, 292] on span "delete" at bounding box center [1049, 293] width 11 height 11
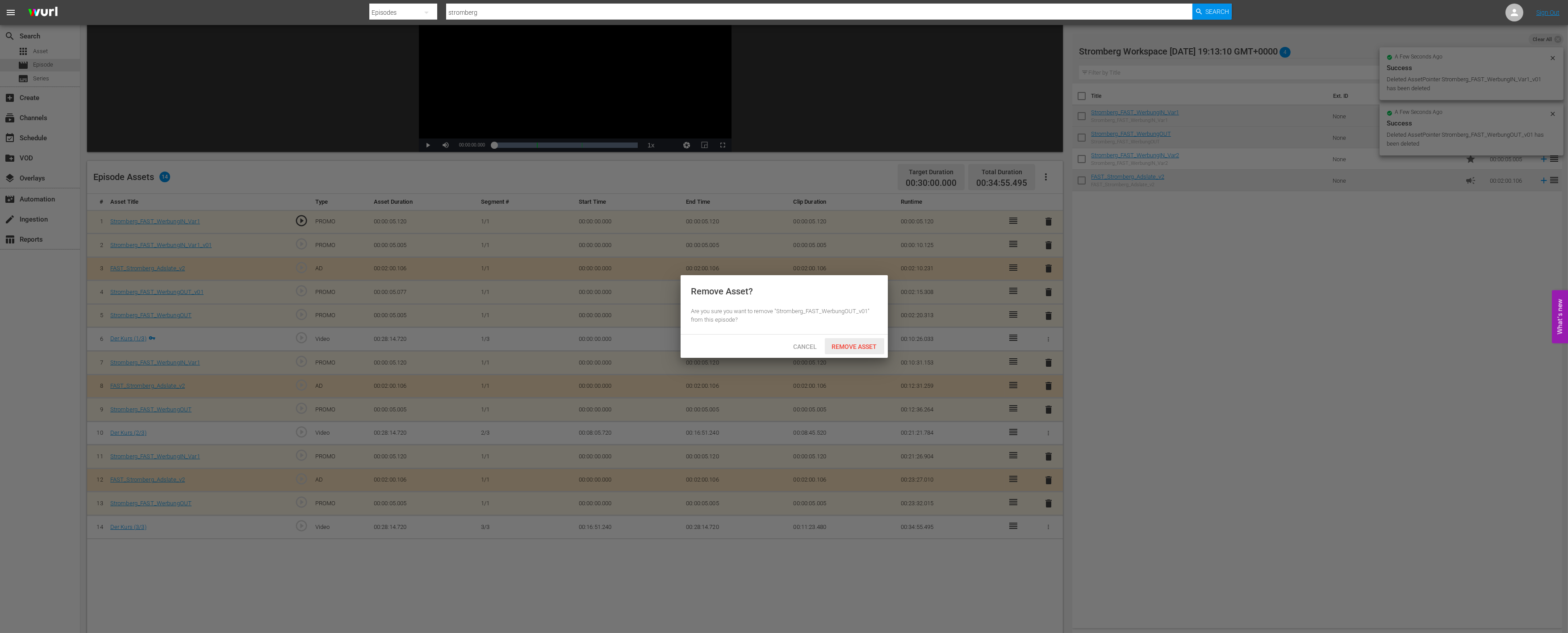
click at [849, 345] on span "Remove Asset" at bounding box center [855, 346] width 59 height 7
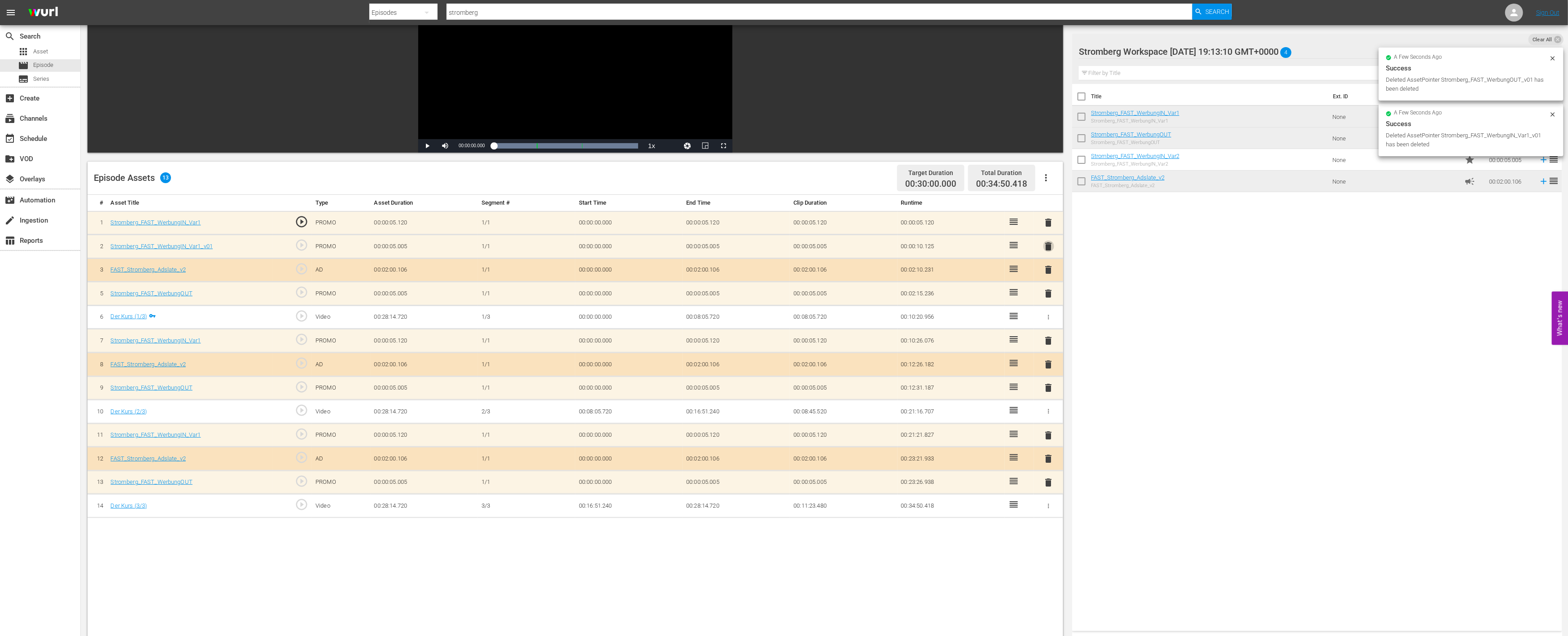
click at [1048, 248] on span "delete" at bounding box center [1049, 246] width 11 height 11
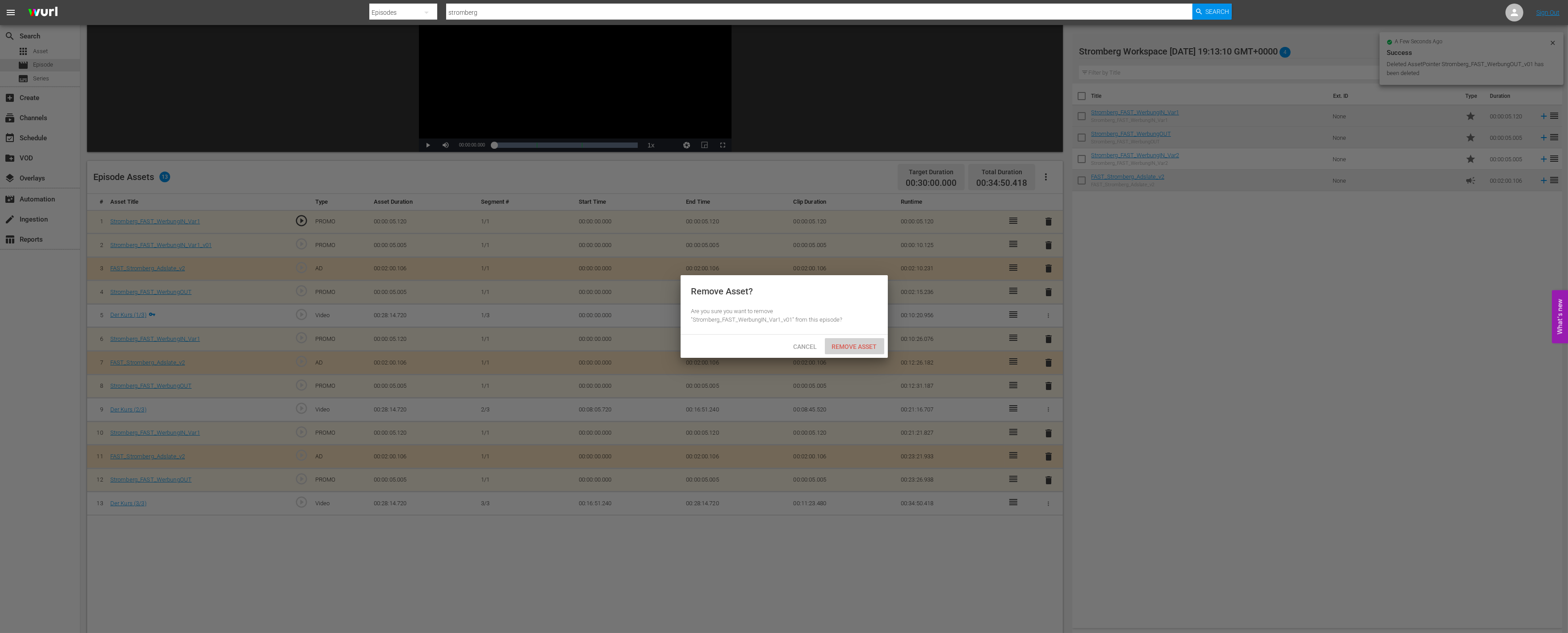
click at [866, 344] on span "Remove Asset" at bounding box center [855, 346] width 59 height 7
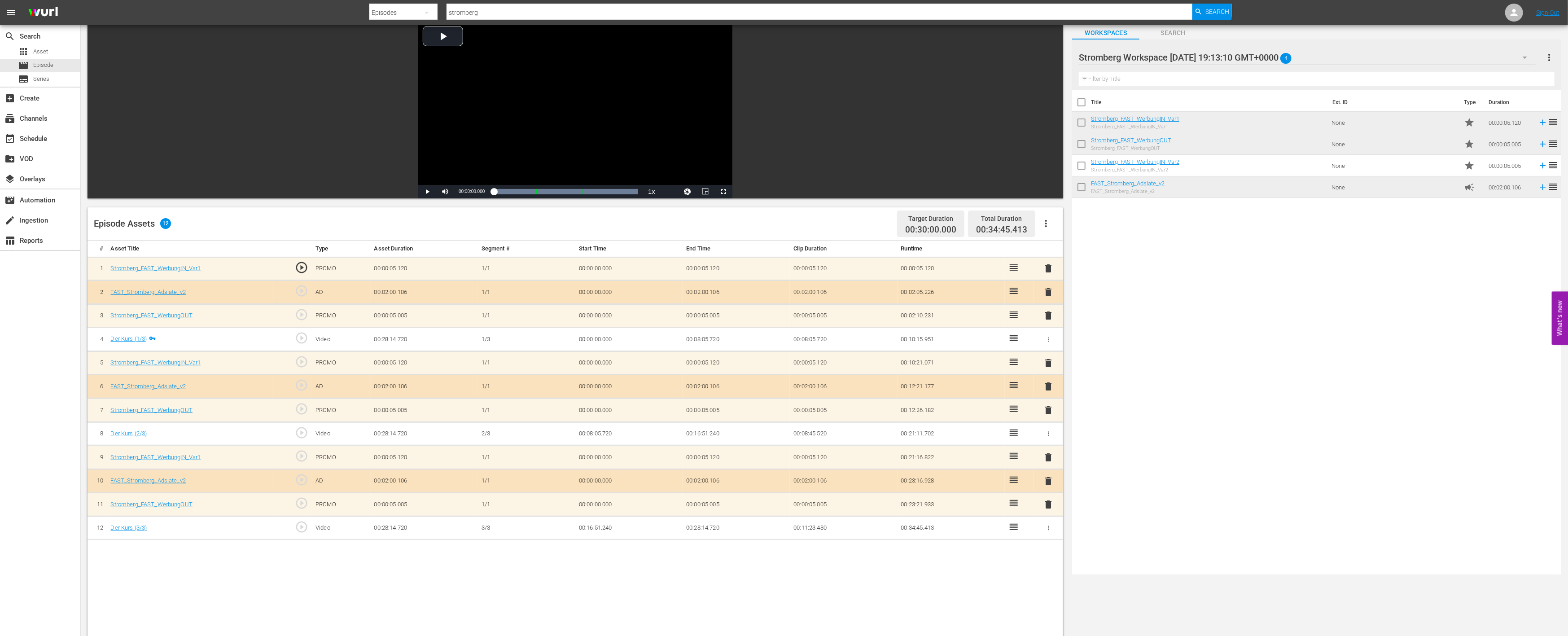
scroll to position [0, 0]
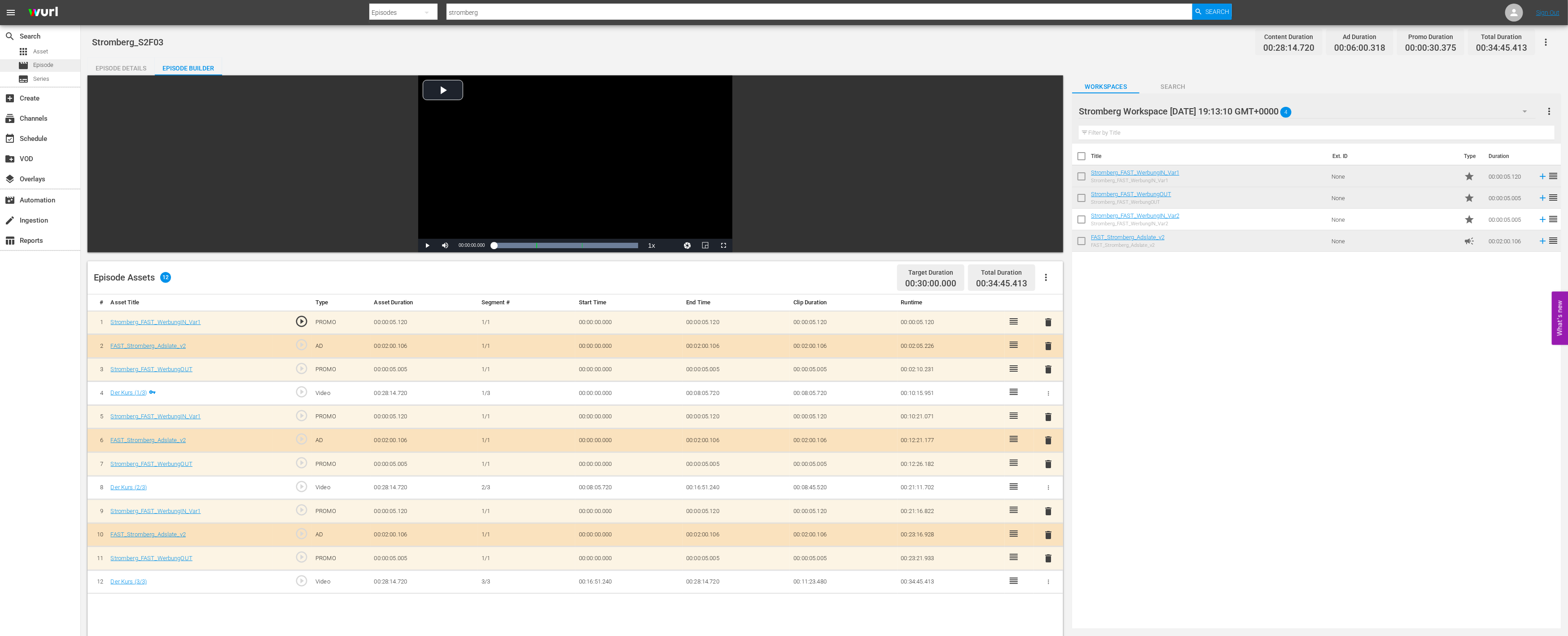
click at [39, 65] on span "Episode" at bounding box center [43, 65] width 20 height 9
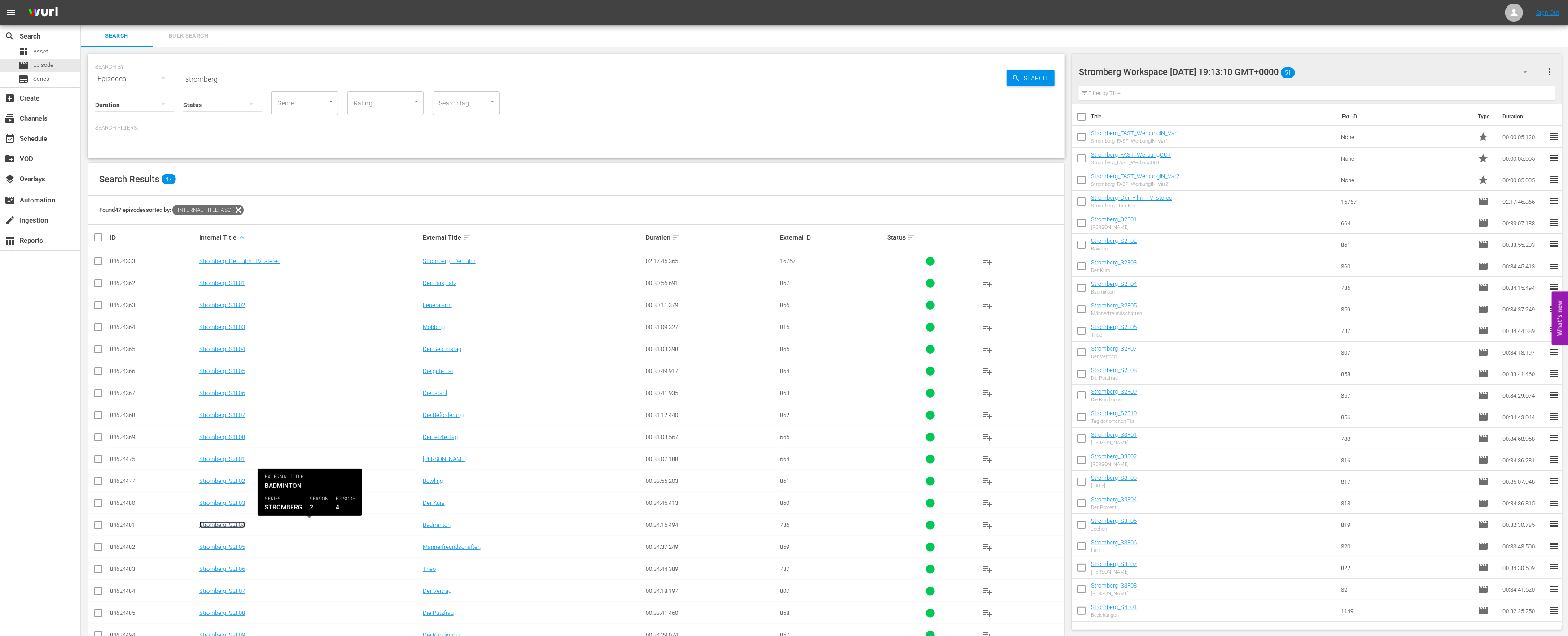
click at [217, 527] on link "Stromberg_S2F04" at bounding box center [222, 525] width 46 height 7
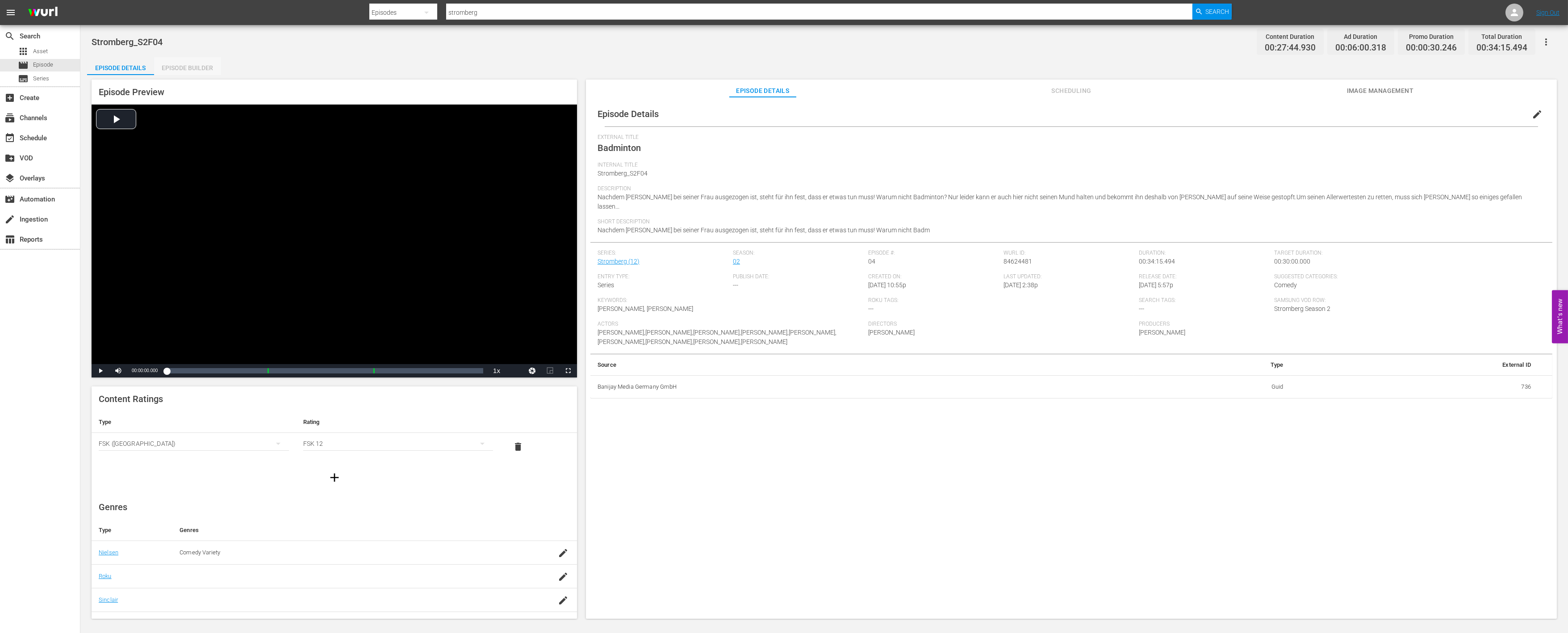
click at [185, 65] on div "Episode Builder" at bounding box center [187, 68] width 67 height 21
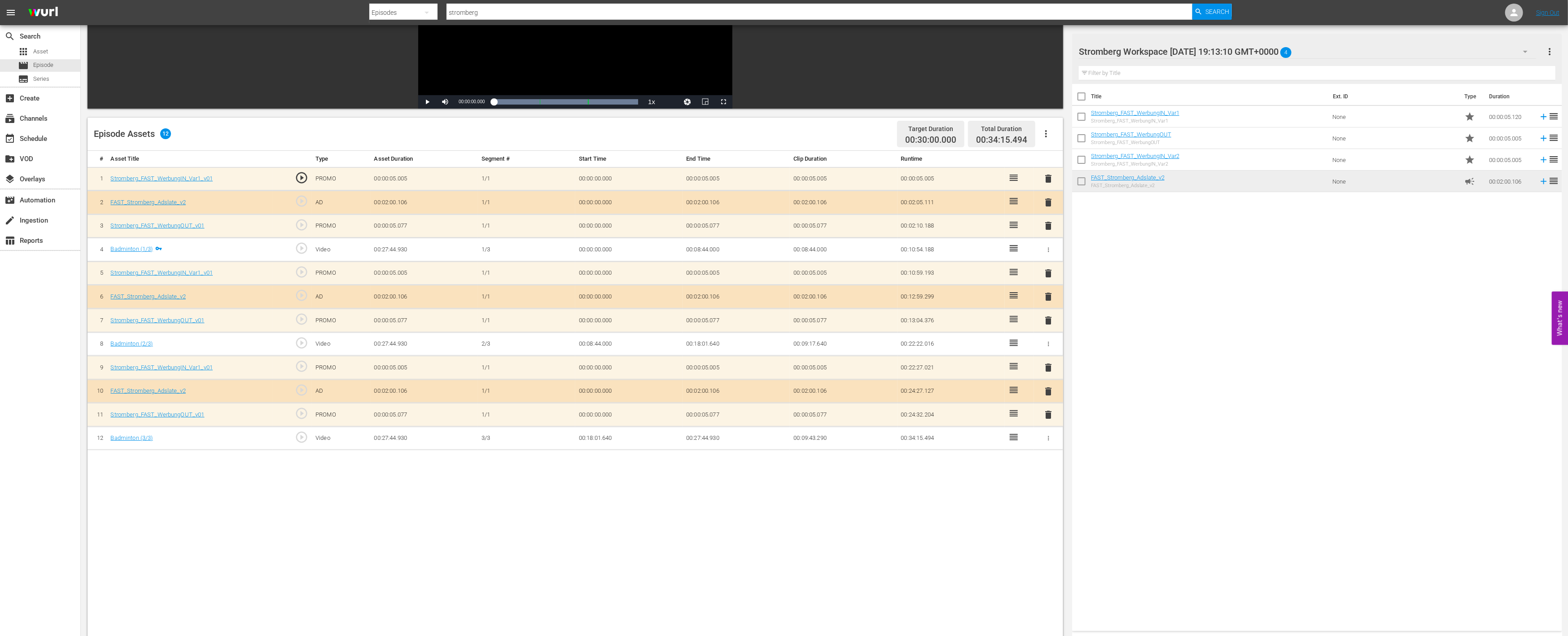
scroll to position [149, 0]
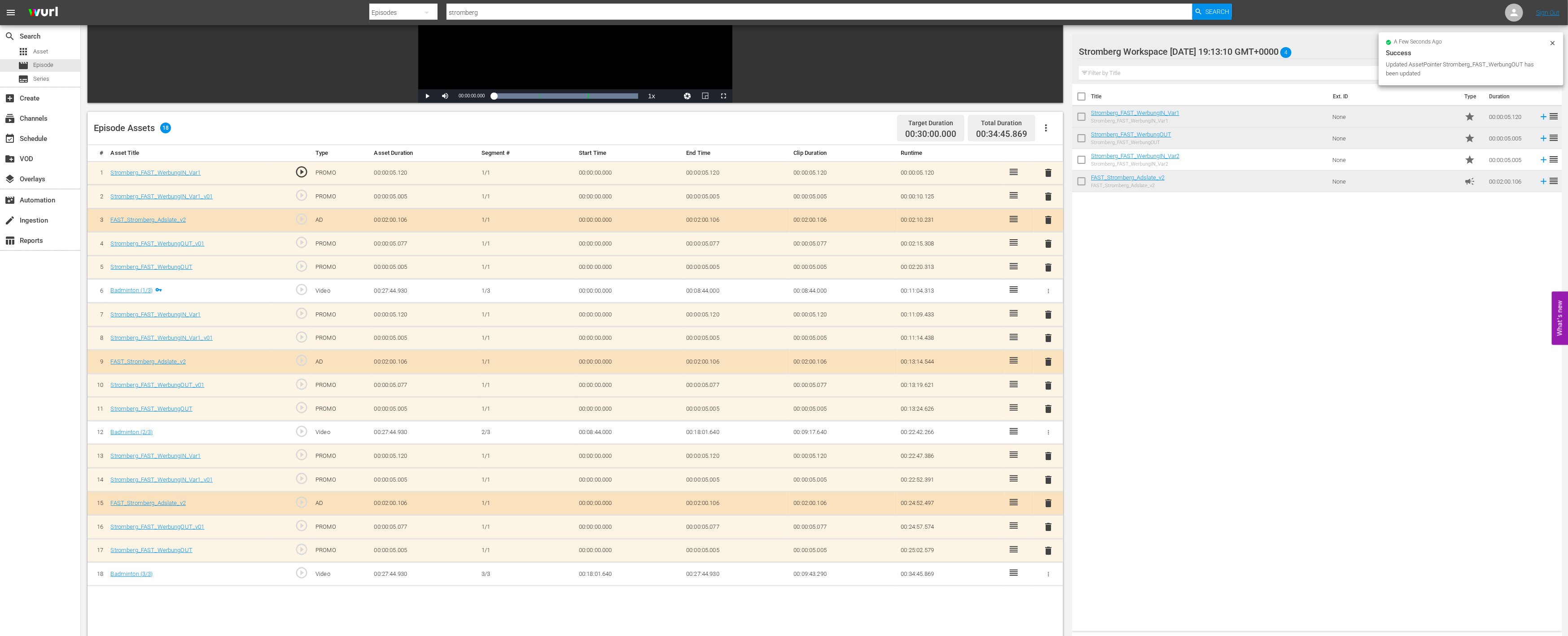
click at [1049, 525] on span "delete" at bounding box center [1049, 527] width 11 height 11
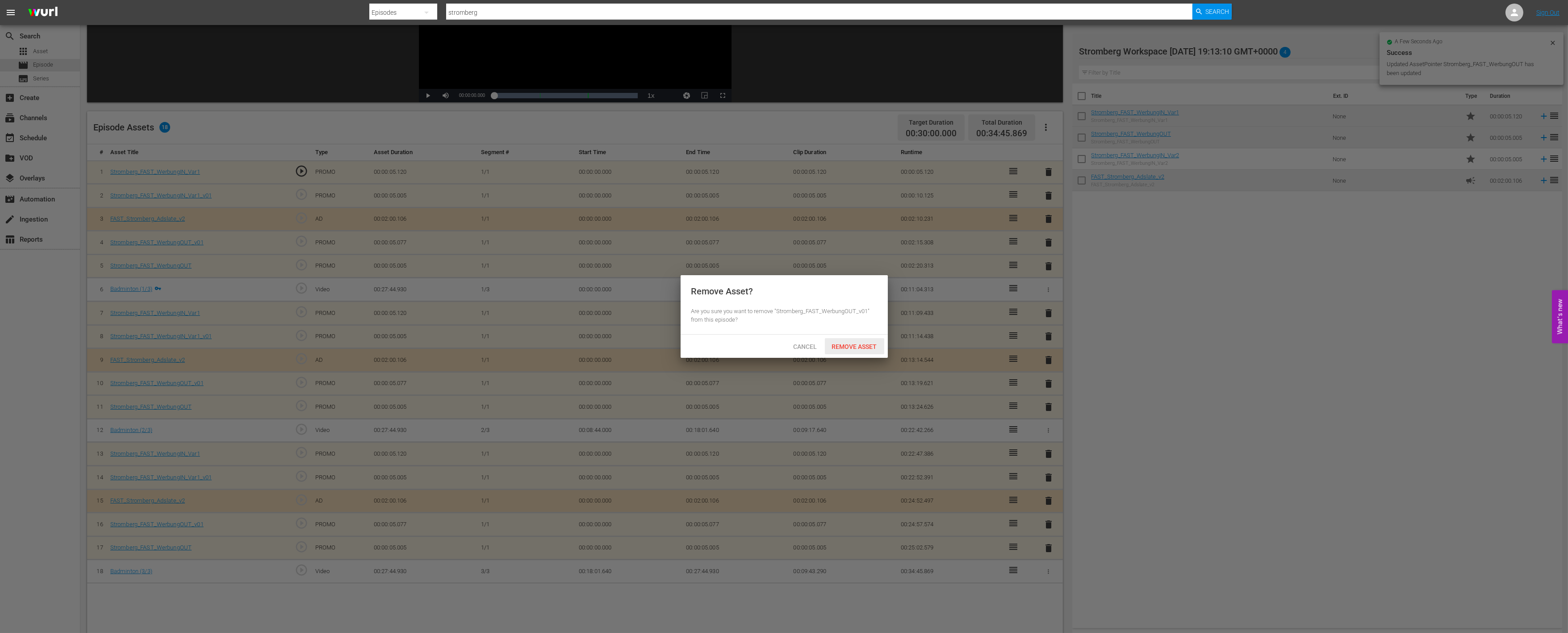
click at [845, 344] on span "Remove Asset" at bounding box center [855, 346] width 59 height 7
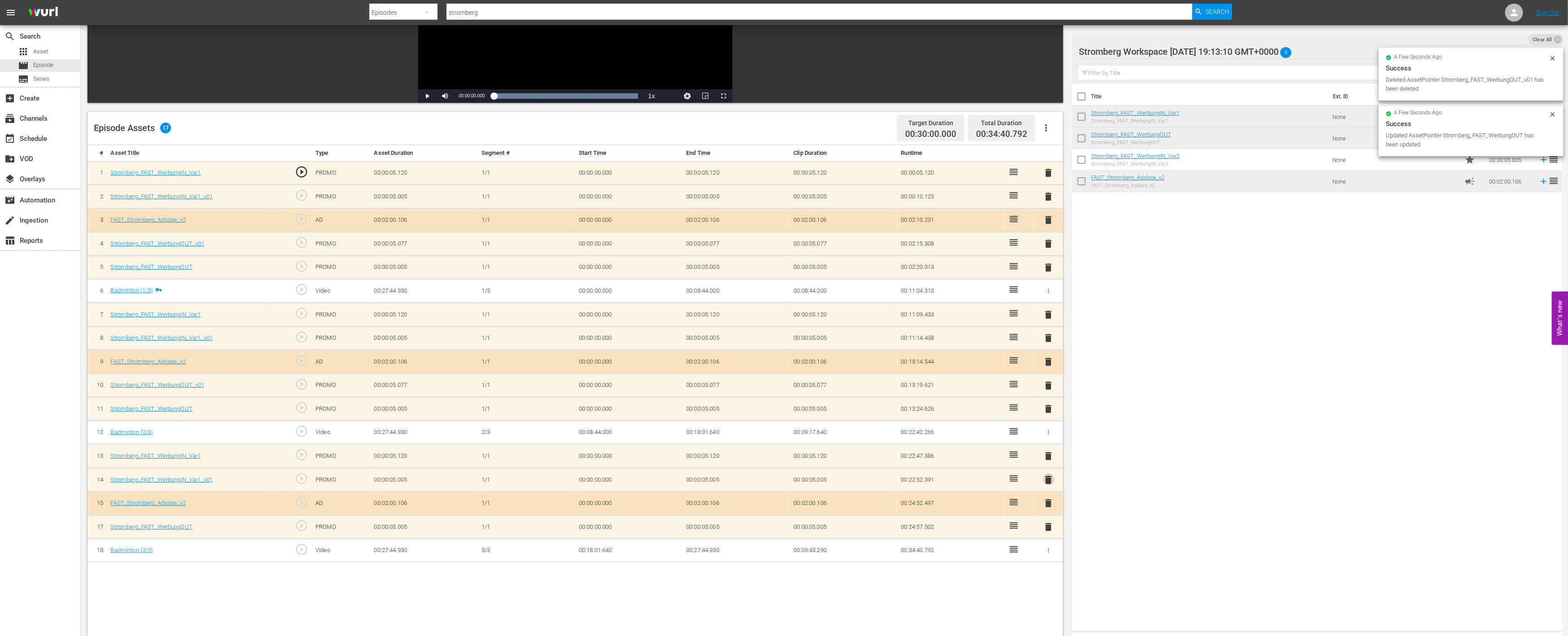
click at [1045, 475] on span "delete" at bounding box center [1049, 479] width 11 height 11
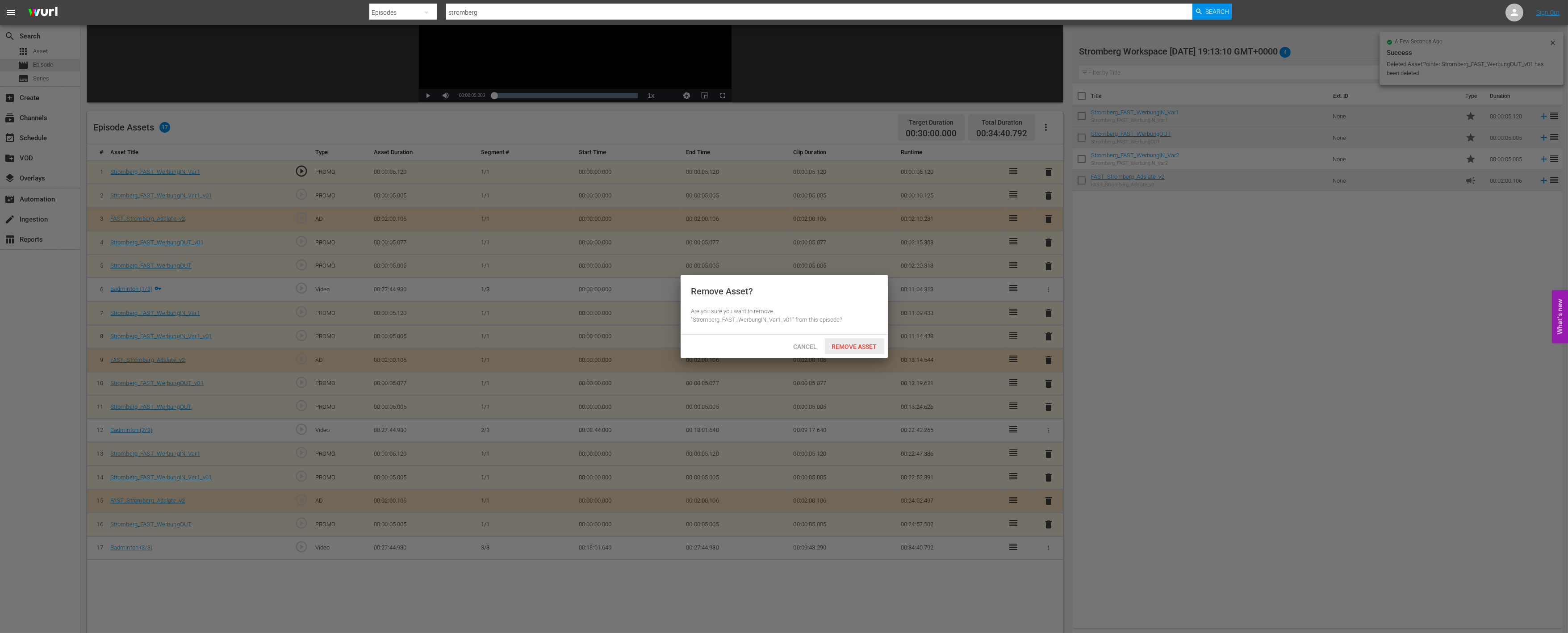
click at [865, 346] on span "Remove Asset" at bounding box center [855, 346] width 59 height 7
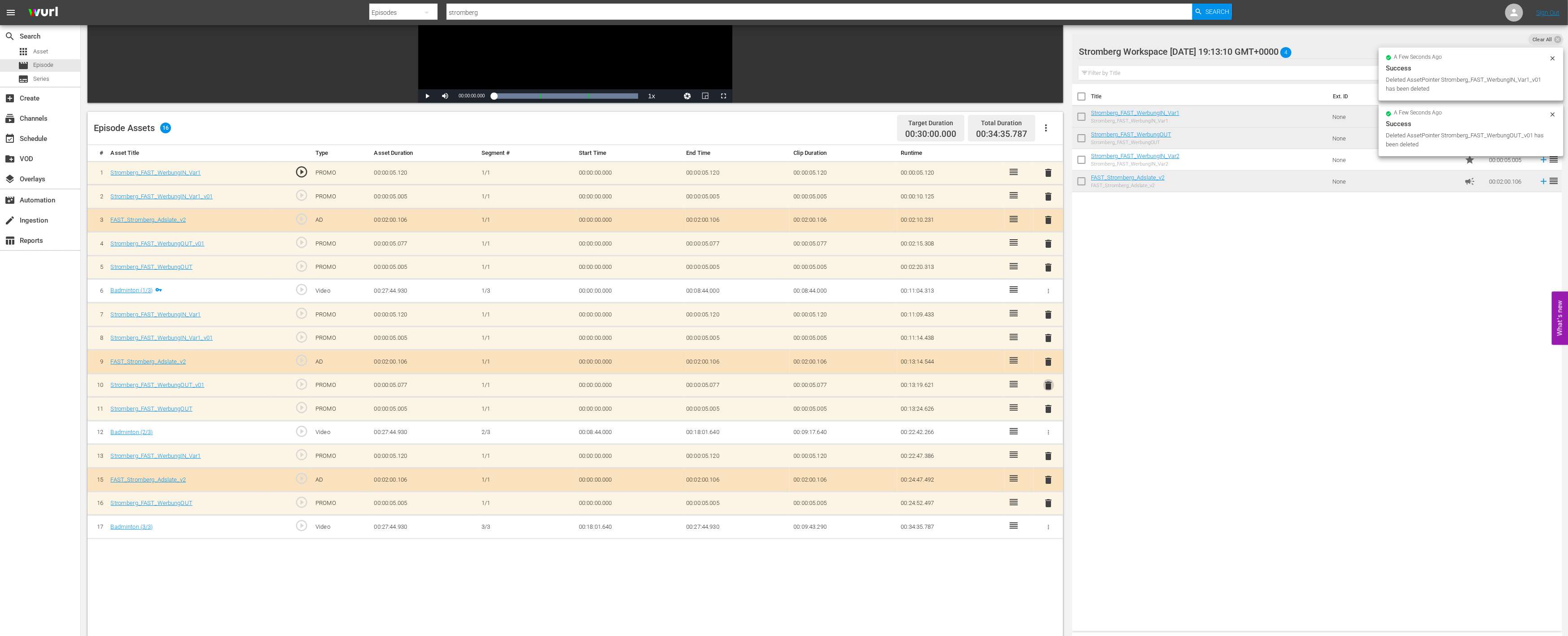
click at [1047, 383] on span "delete" at bounding box center [1049, 385] width 11 height 11
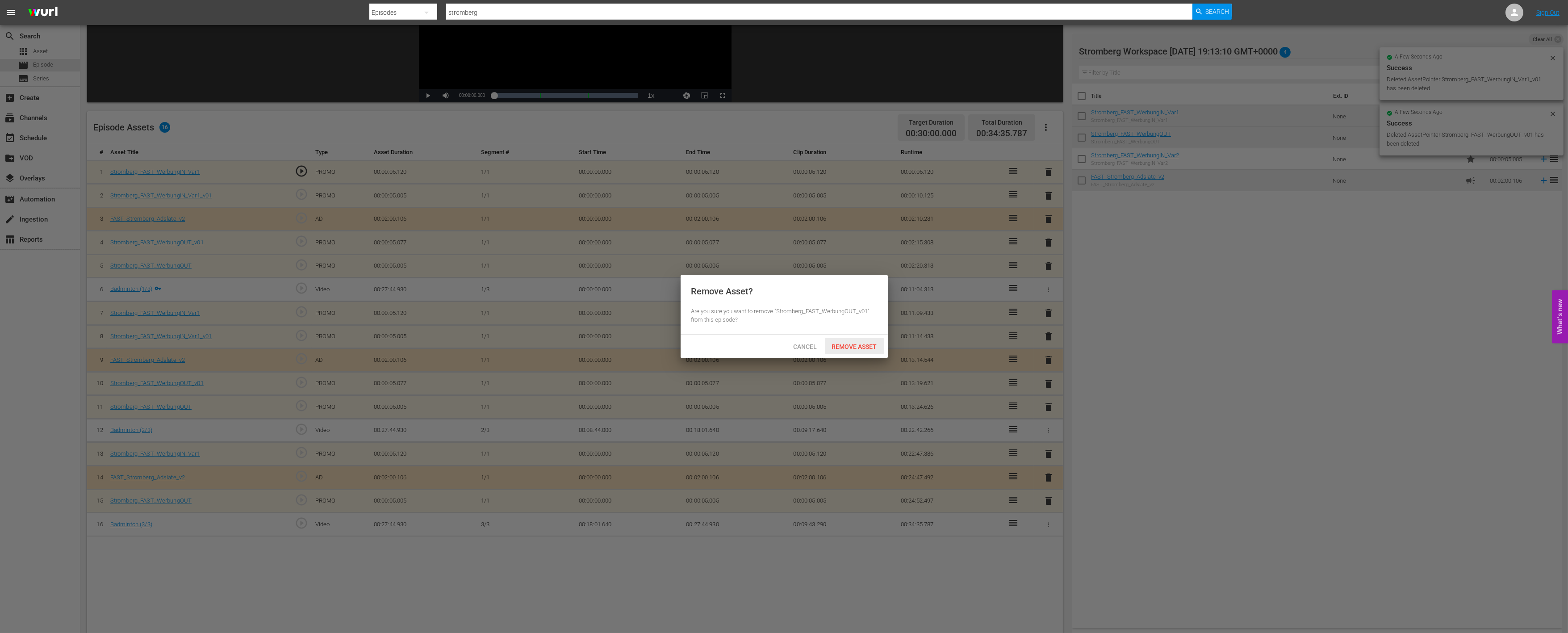
click at [860, 340] on div "Remove Asset" at bounding box center [855, 346] width 59 height 16
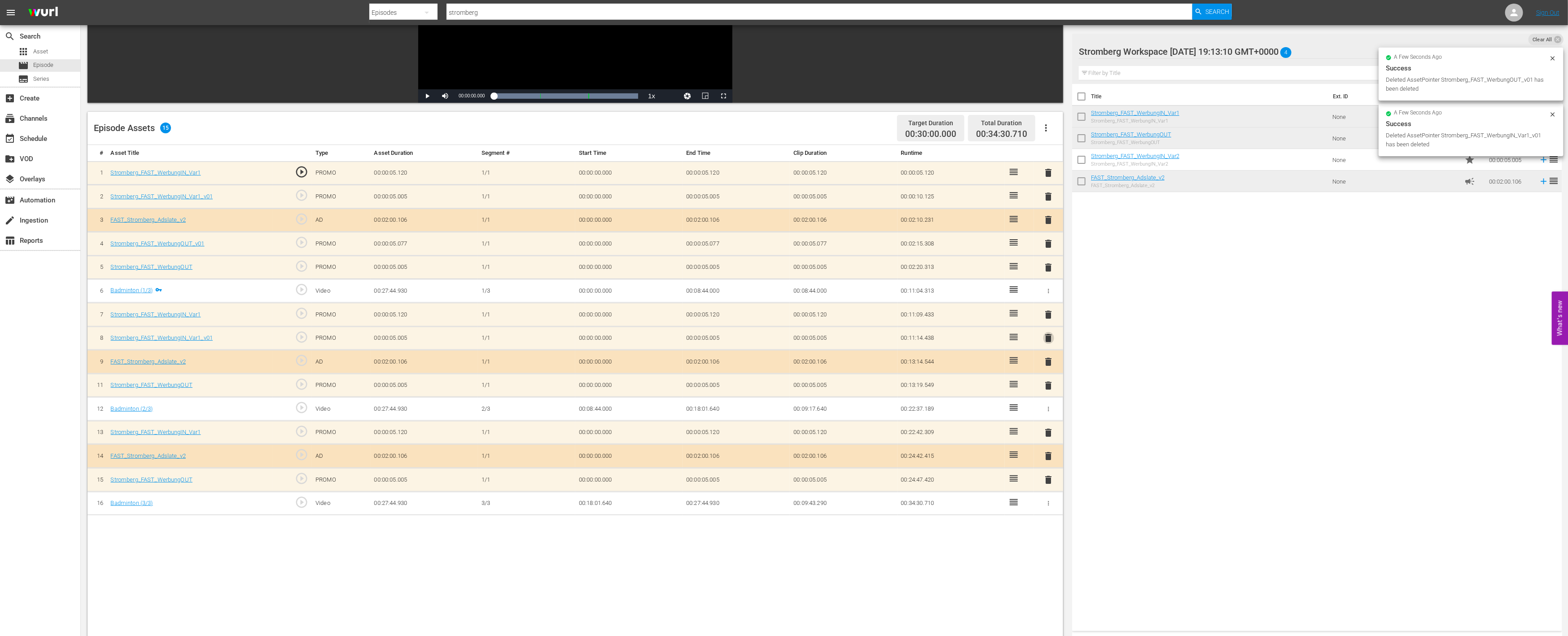
click at [1047, 335] on span "delete" at bounding box center [1049, 337] width 11 height 11
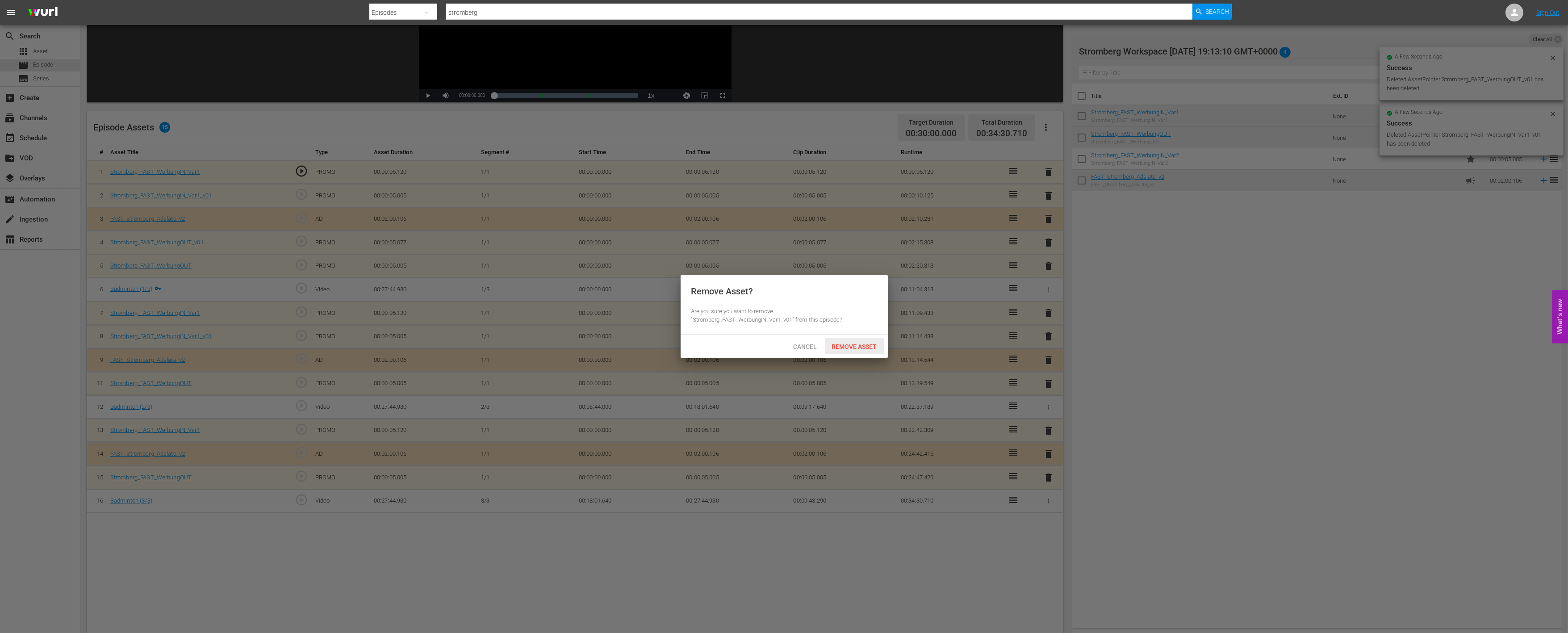
click at [863, 345] on span "Remove Asset" at bounding box center [855, 346] width 59 height 7
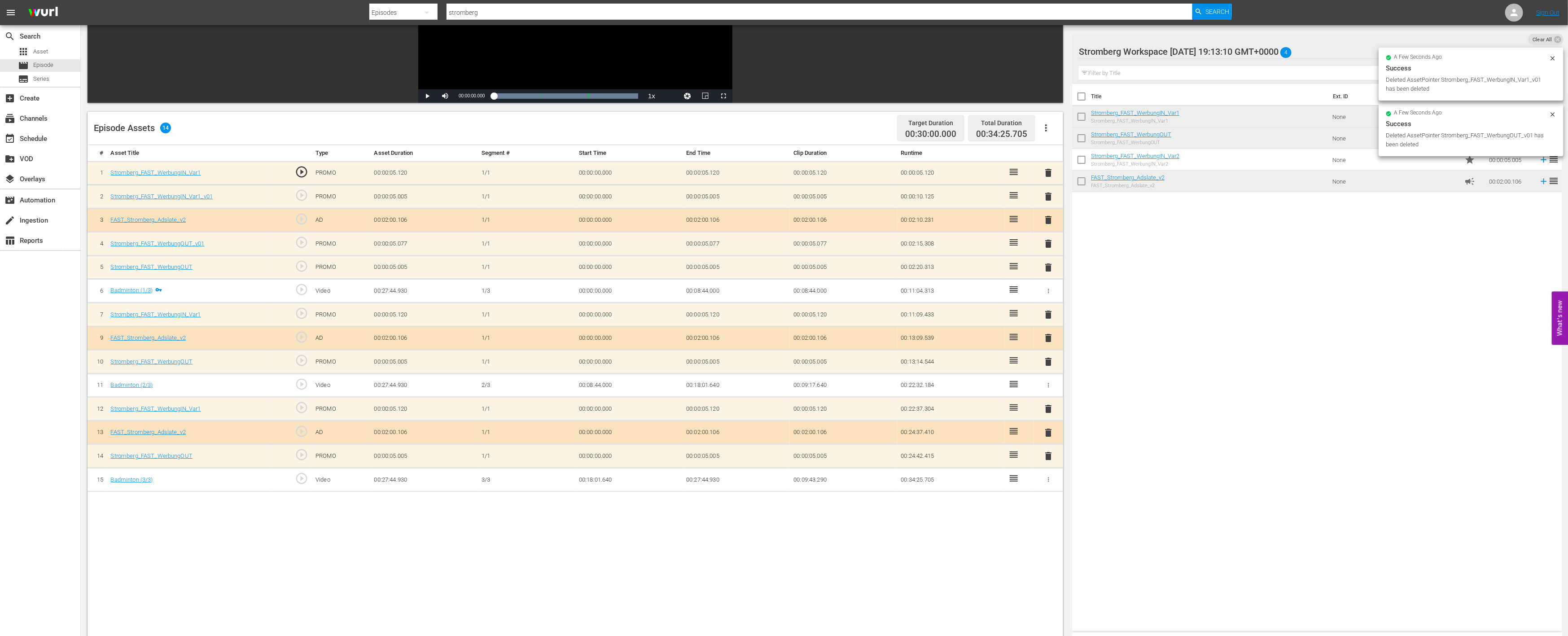
click at [1050, 239] on span "delete" at bounding box center [1049, 243] width 11 height 11
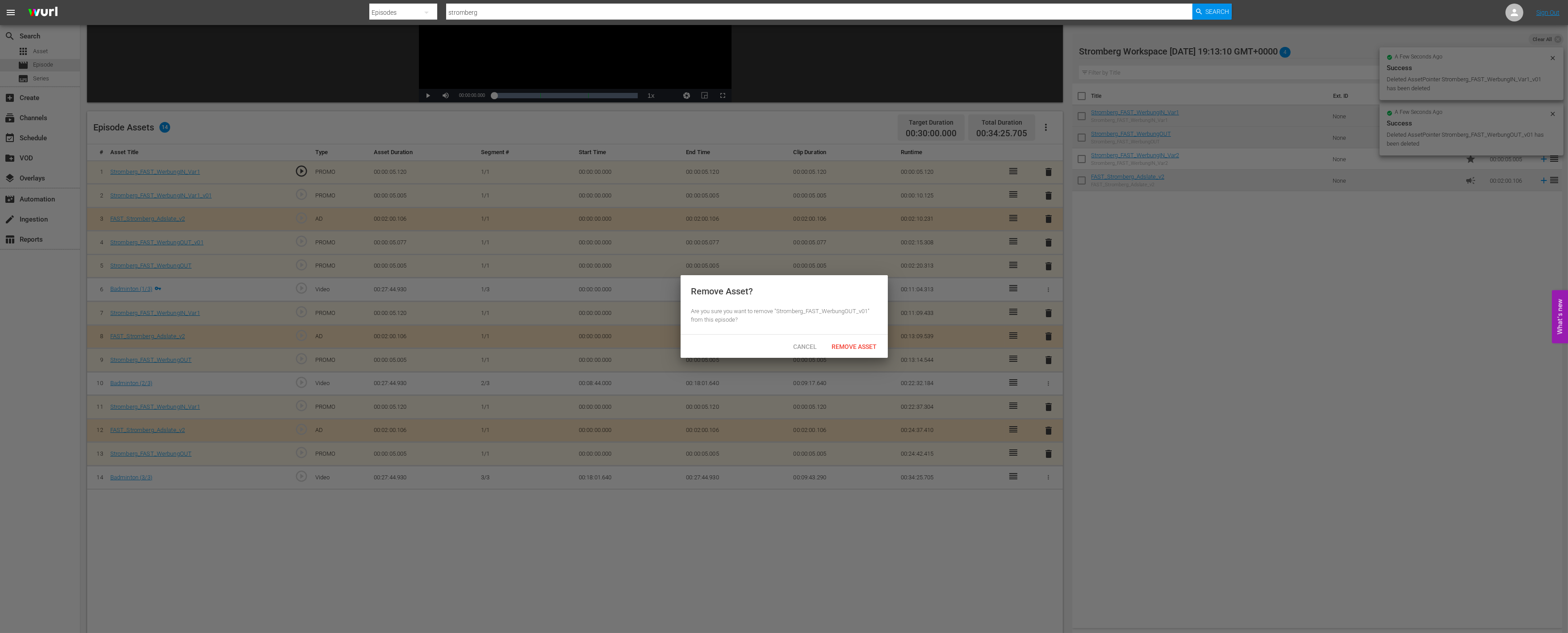
click at [862, 341] on div "Remove Asset" at bounding box center [855, 346] width 59 height 16
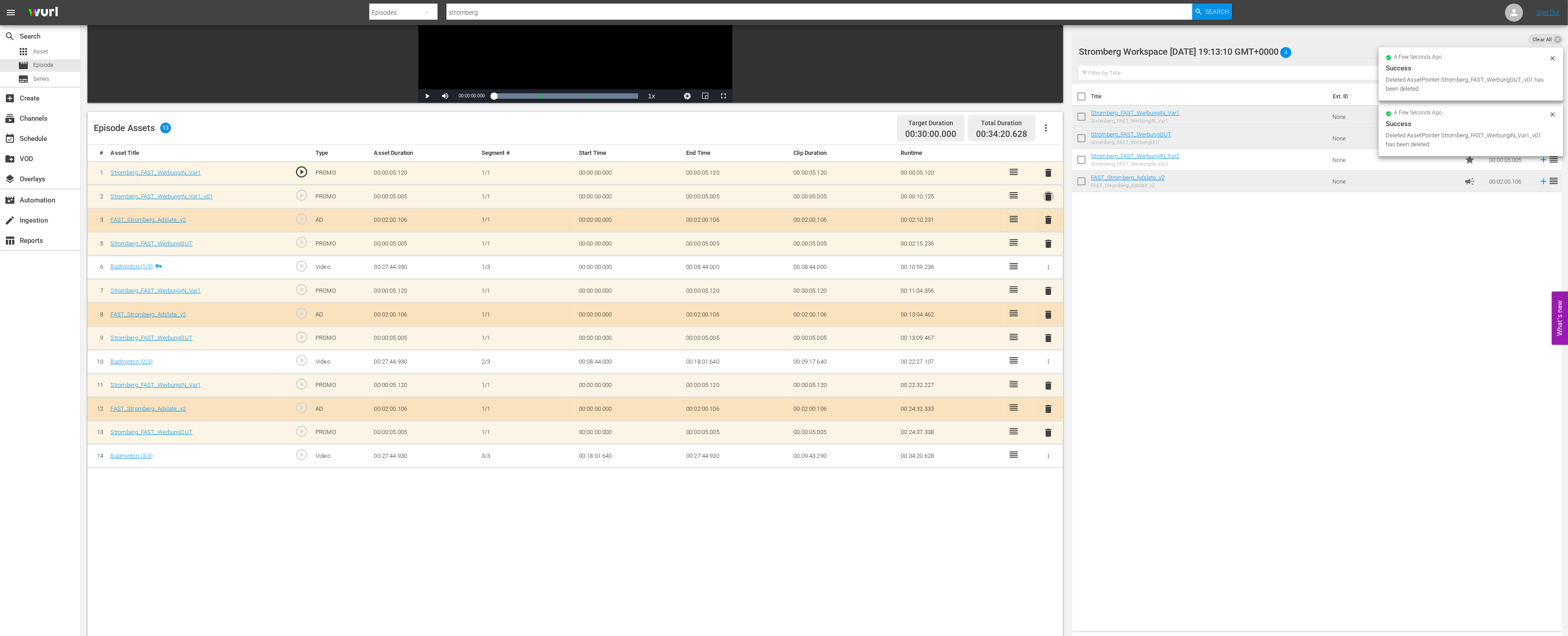
click at [1048, 195] on span "delete" at bounding box center [1049, 196] width 11 height 11
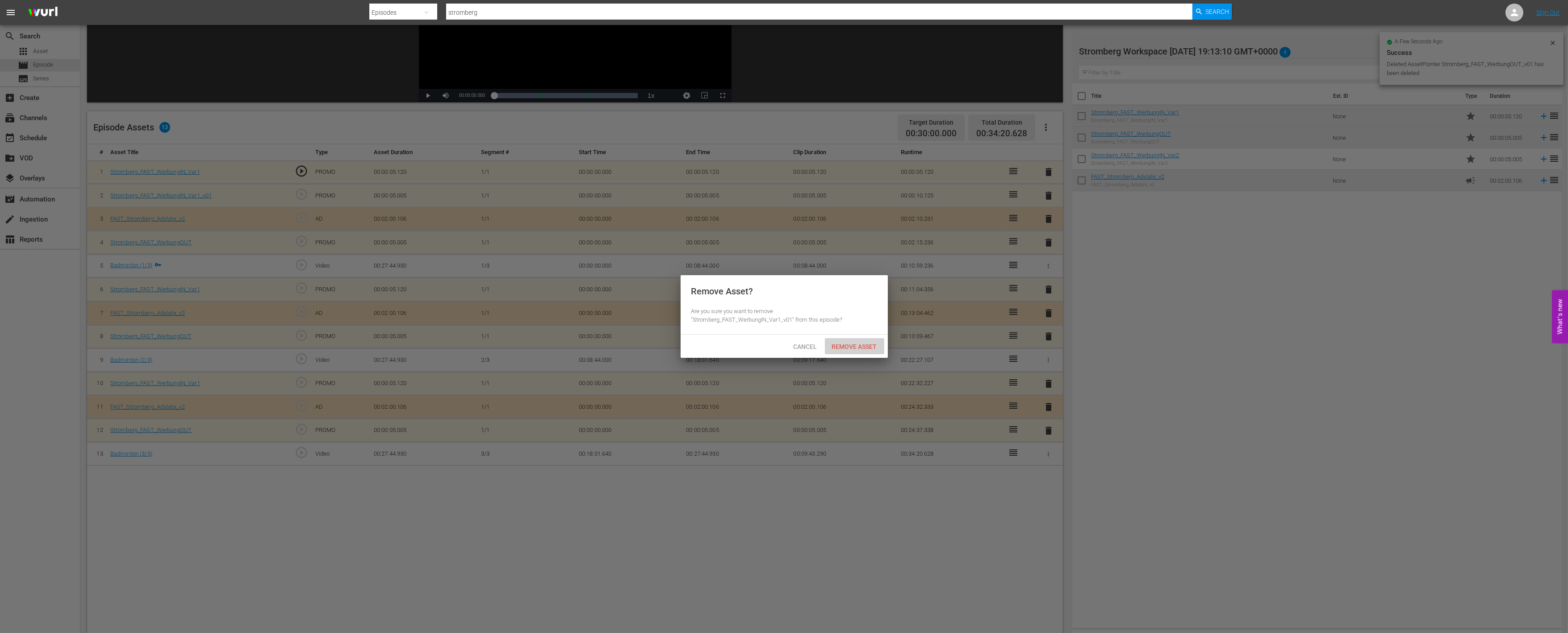
click at [859, 343] on span "Remove Asset" at bounding box center [855, 346] width 59 height 7
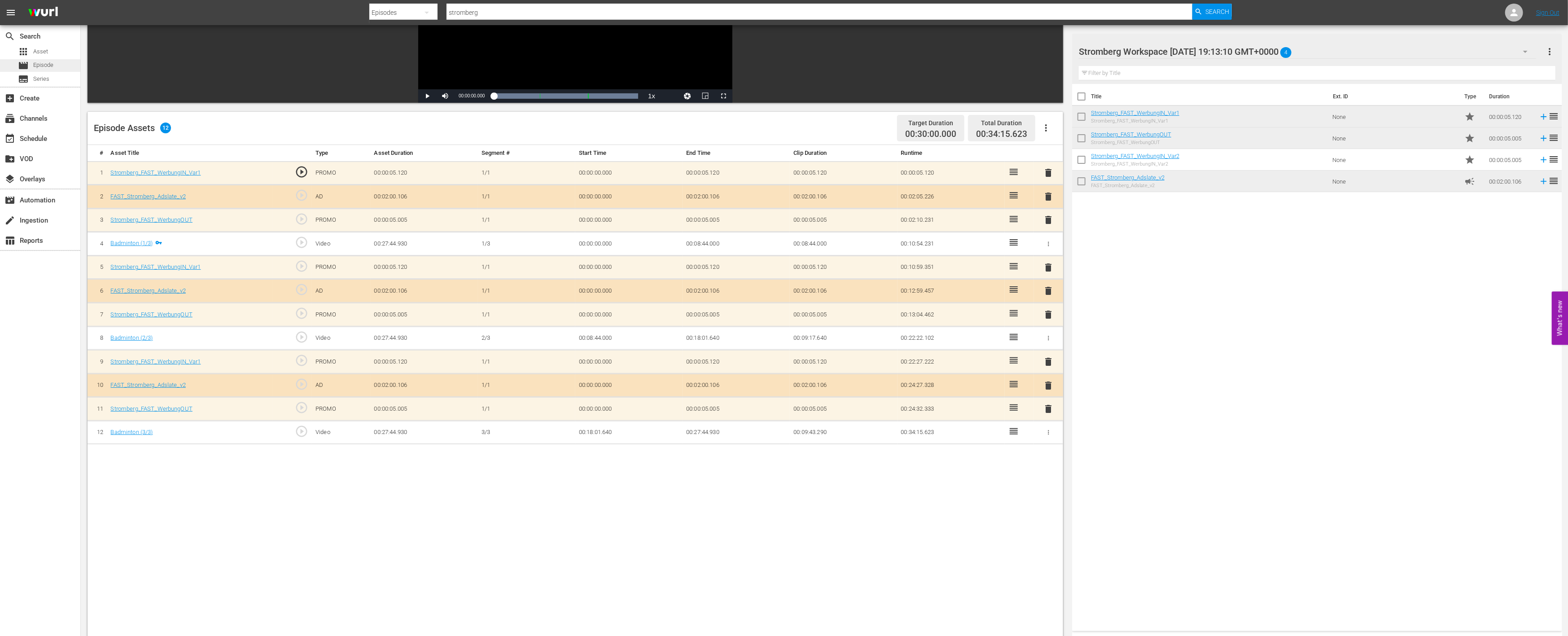
click at [47, 65] on span "Episode" at bounding box center [43, 65] width 20 height 9
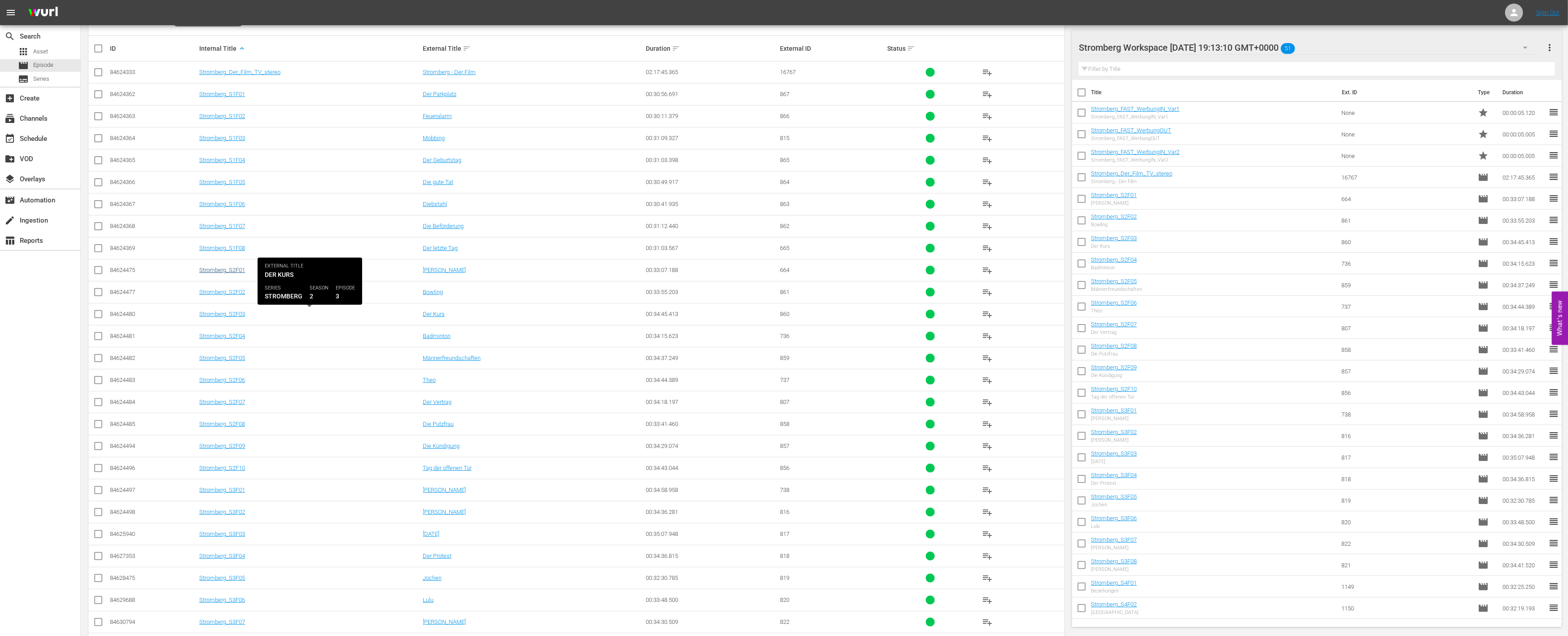
scroll to position [200, 0]
click at [222, 324] on link "Stromberg_S2F04" at bounding box center [222, 325] width 46 height 7
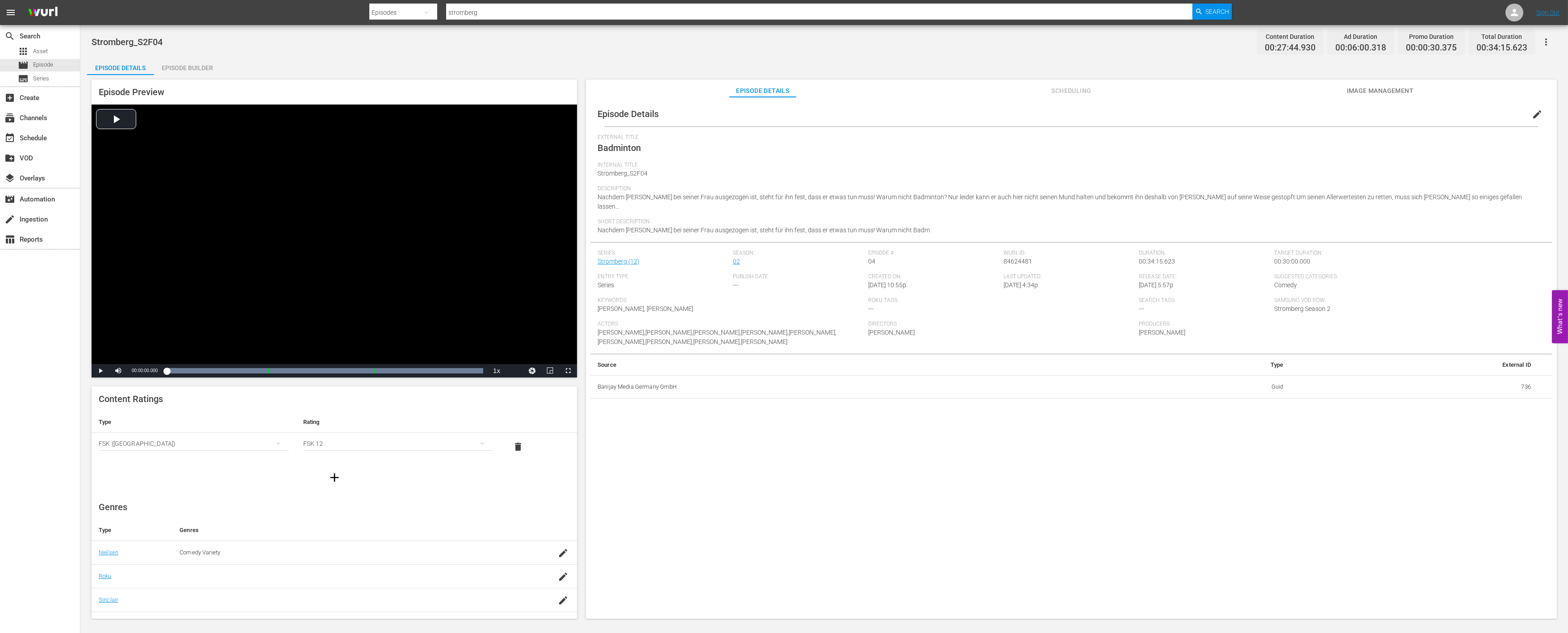
click at [193, 70] on div "Episode Builder" at bounding box center [187, 68] width 67 height 21
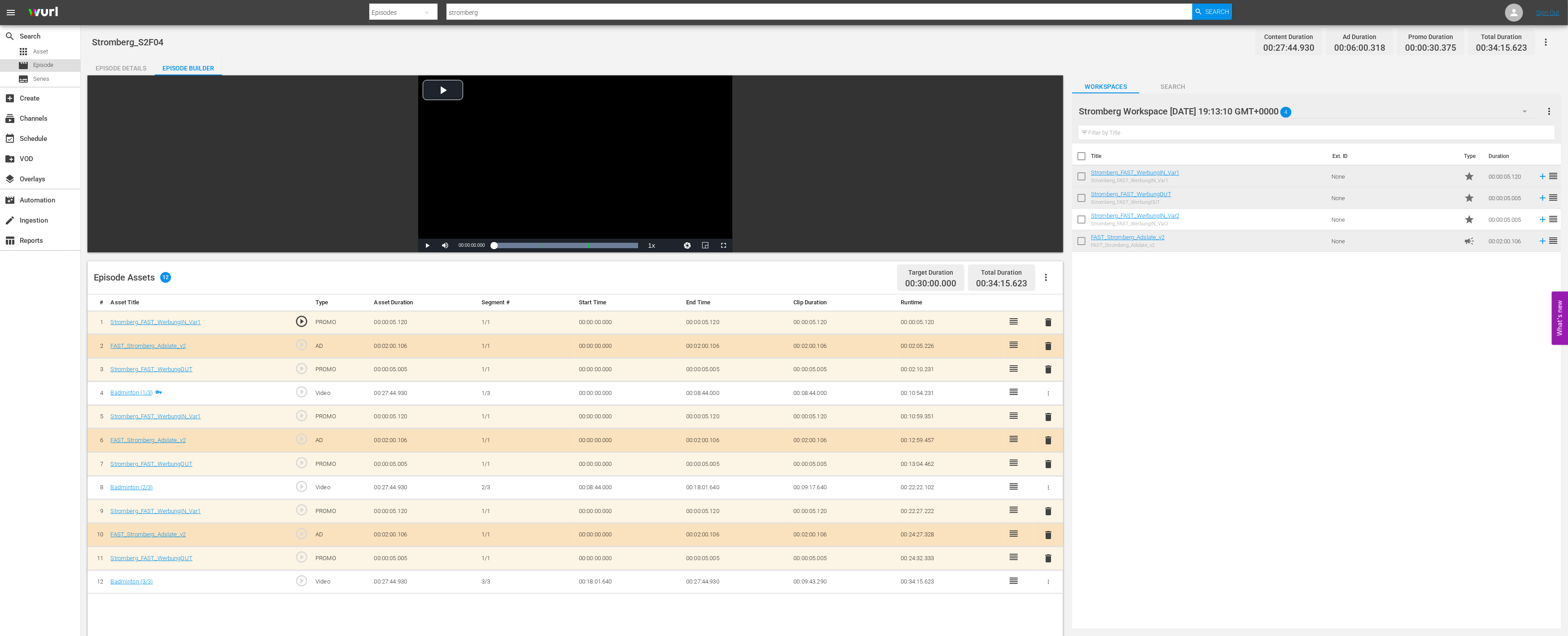
click at [50, 63] on span "Episode" at bounding box center [43, 65] width 20 height 9
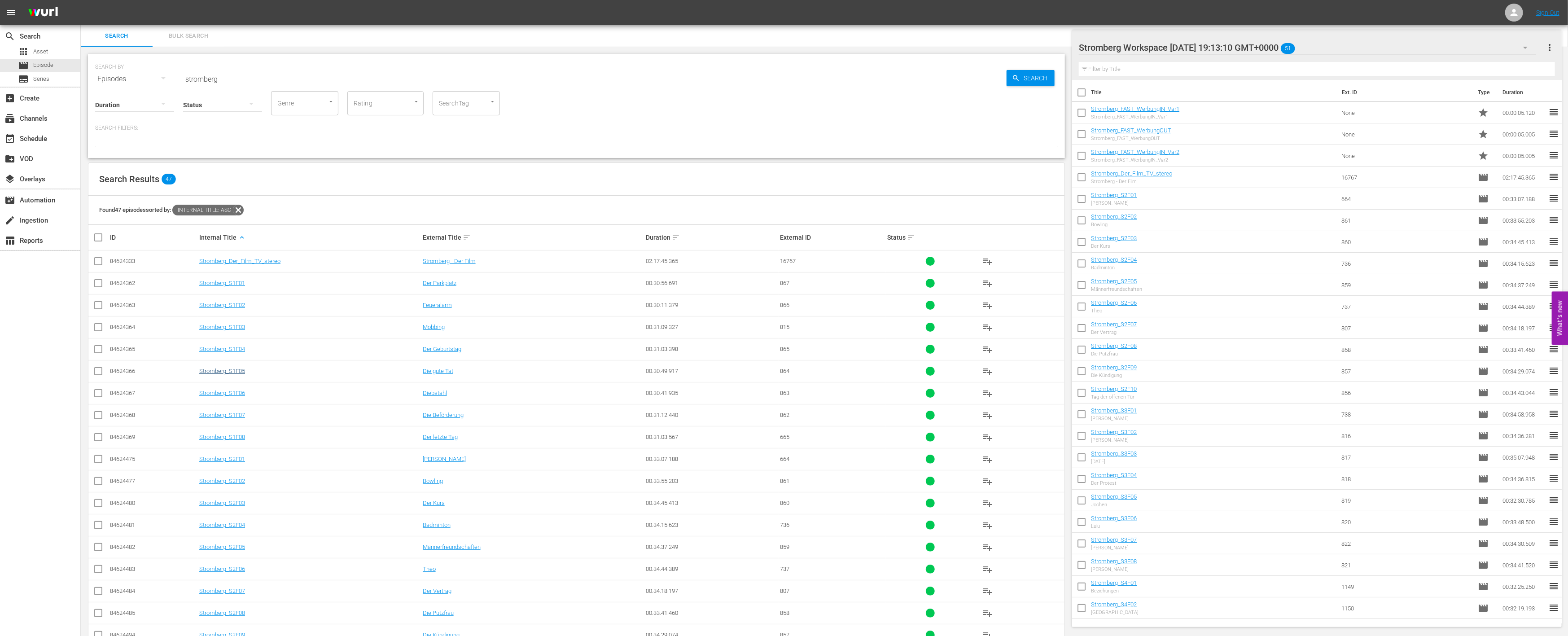
scroll to position [93, 0]
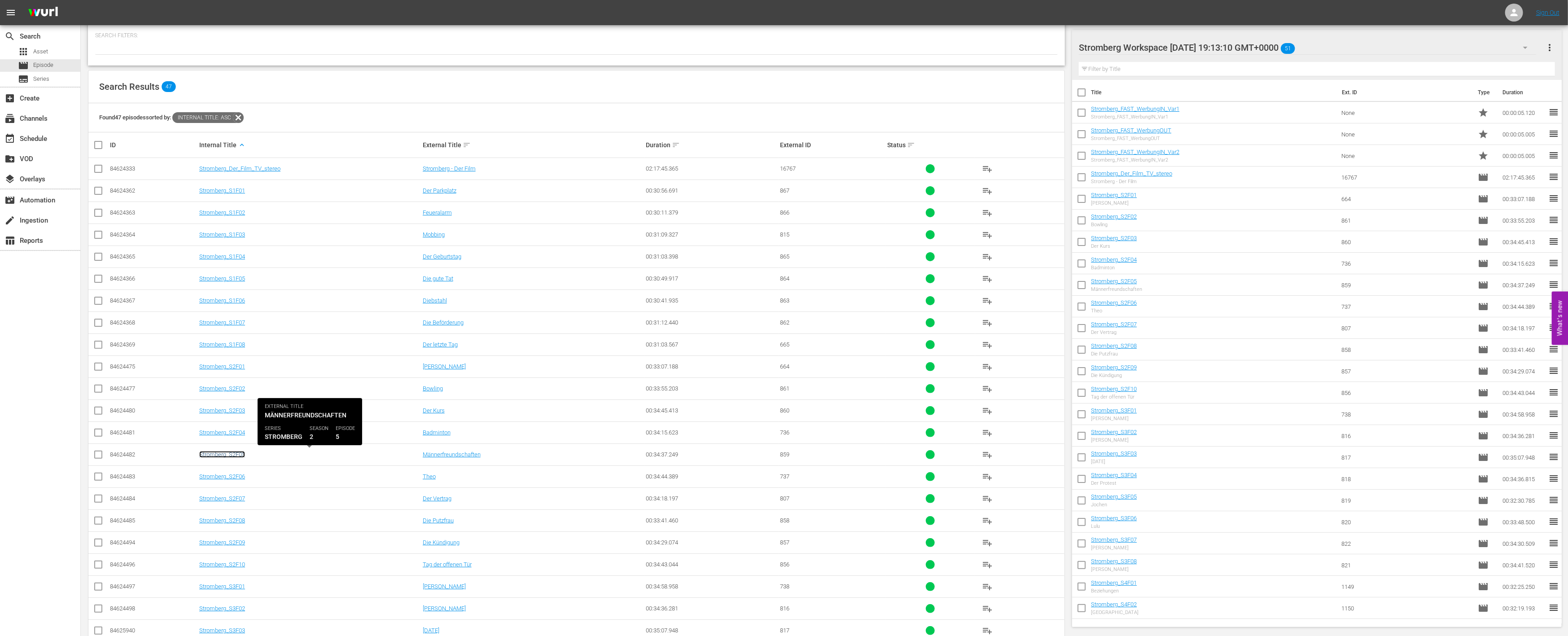
click at [218, 453] on link "Stromberg_S2F05" at bounding box center [222, 454] width 46 height 7
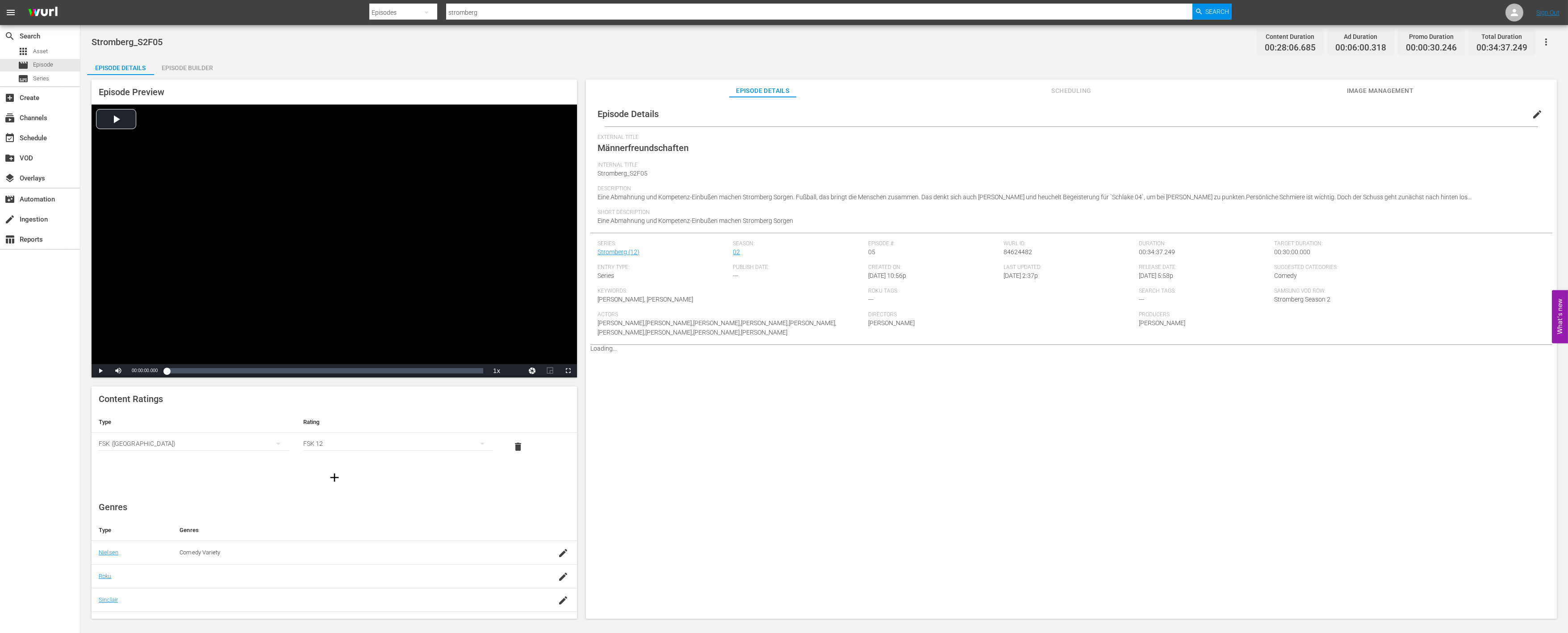
click at [196, 67] on div "Episode Builder" at bounding box center [187, 68] width 67 height 21
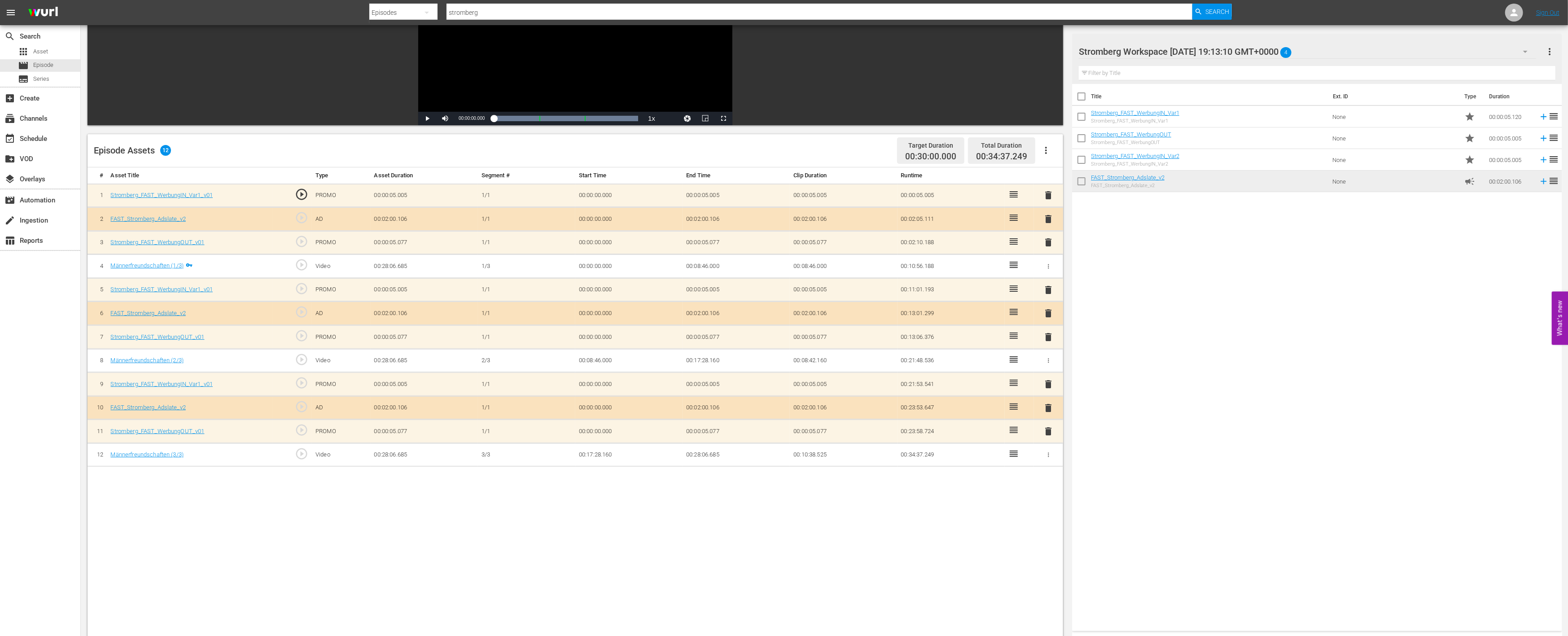
scroll to position [149, 0]
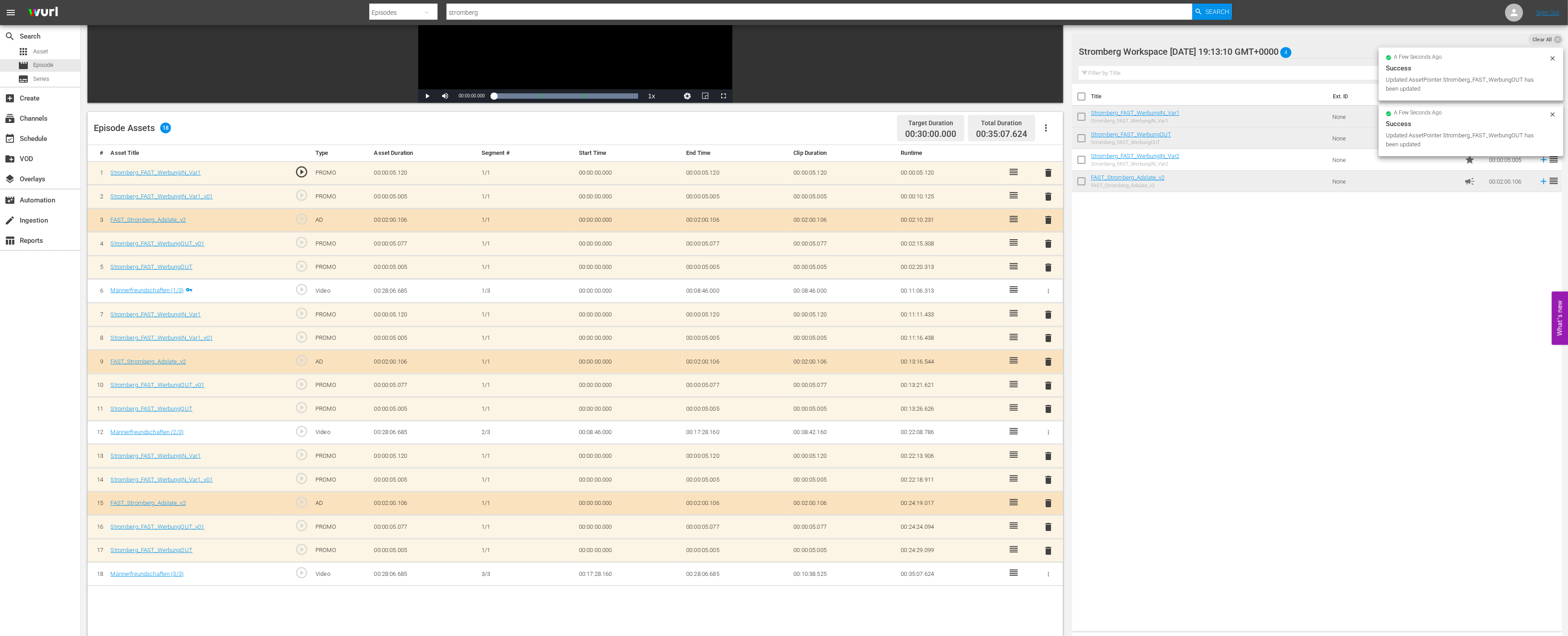
click at [1048, 528] on span "delete" at bounding box center [1049, 527] width 11 height 11
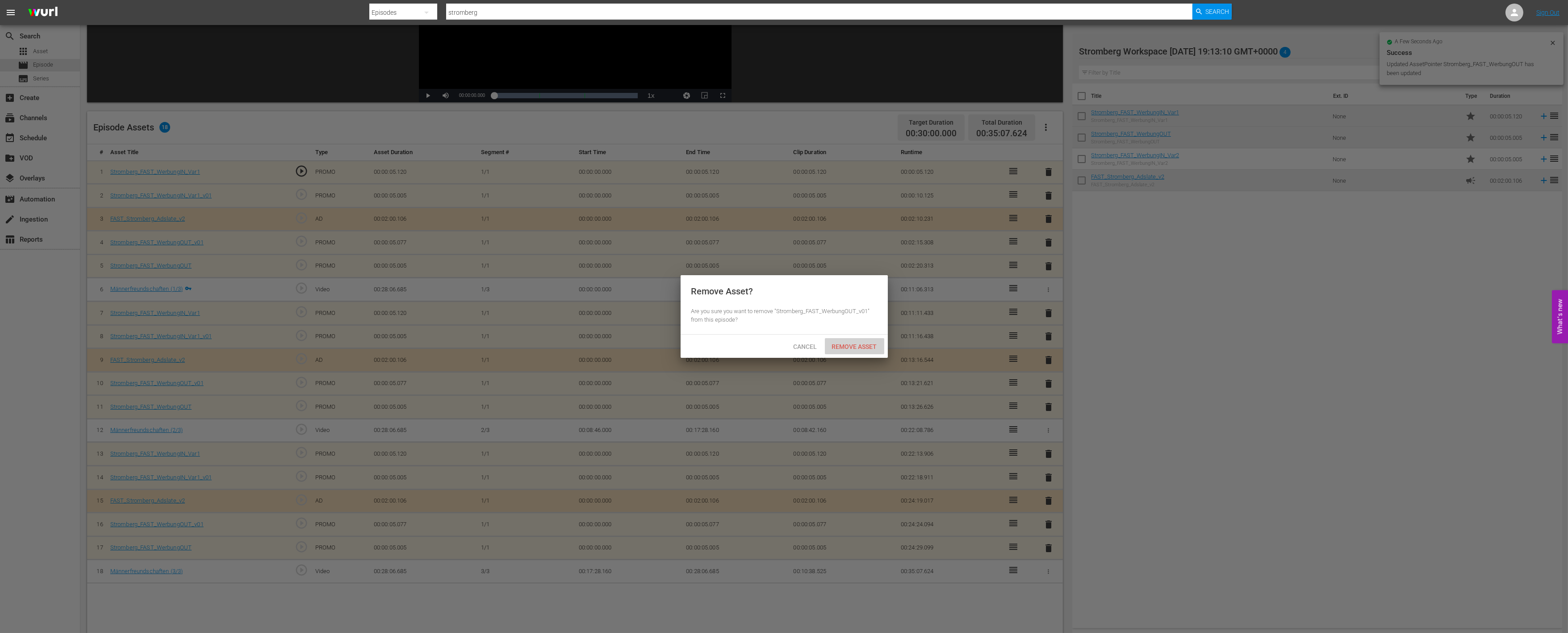
drag, startPoint x: 854, startPoint y: 342, endPoint x: 859, endPoint y: 349, distance: 8.6
click at [854, 343] on span "Remove Asset" at bounding box center [855, 346] width 59 height 7
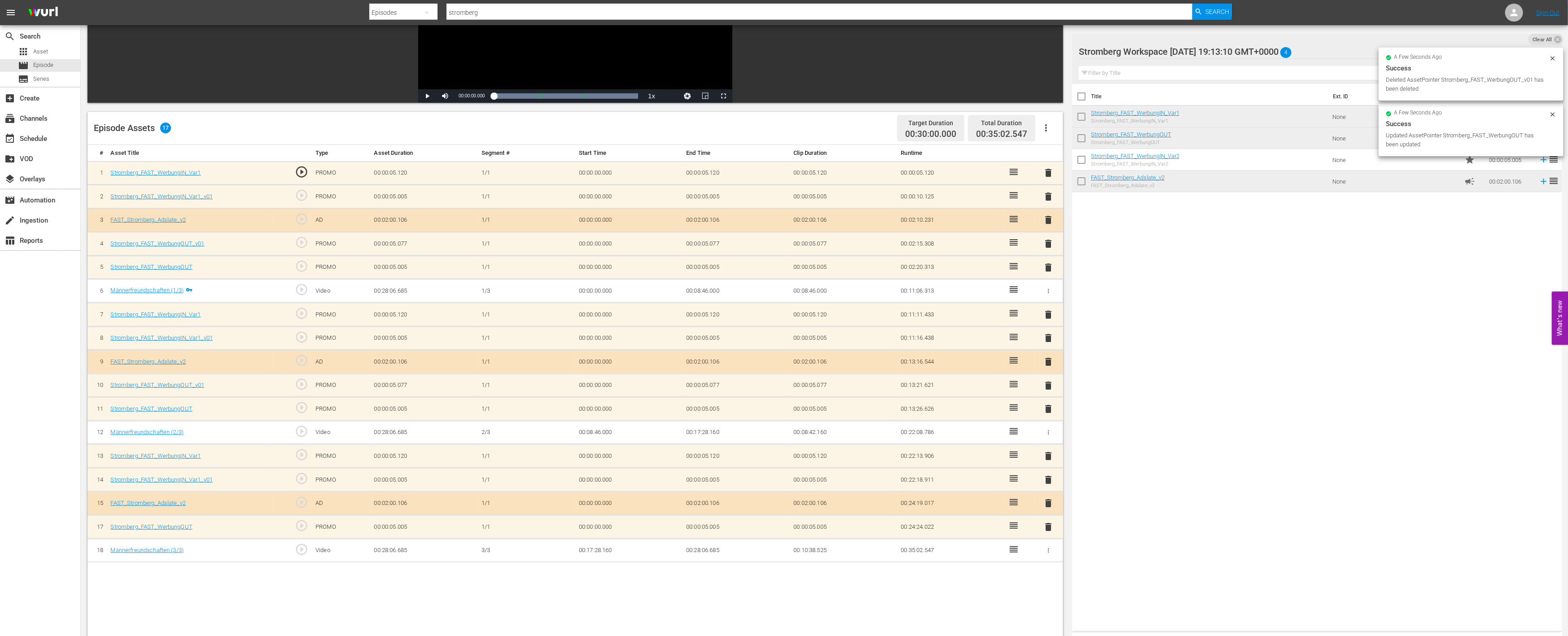
click at [1047, 477] on span "delete" at bounding box center [1049, 479] width 11 height 11
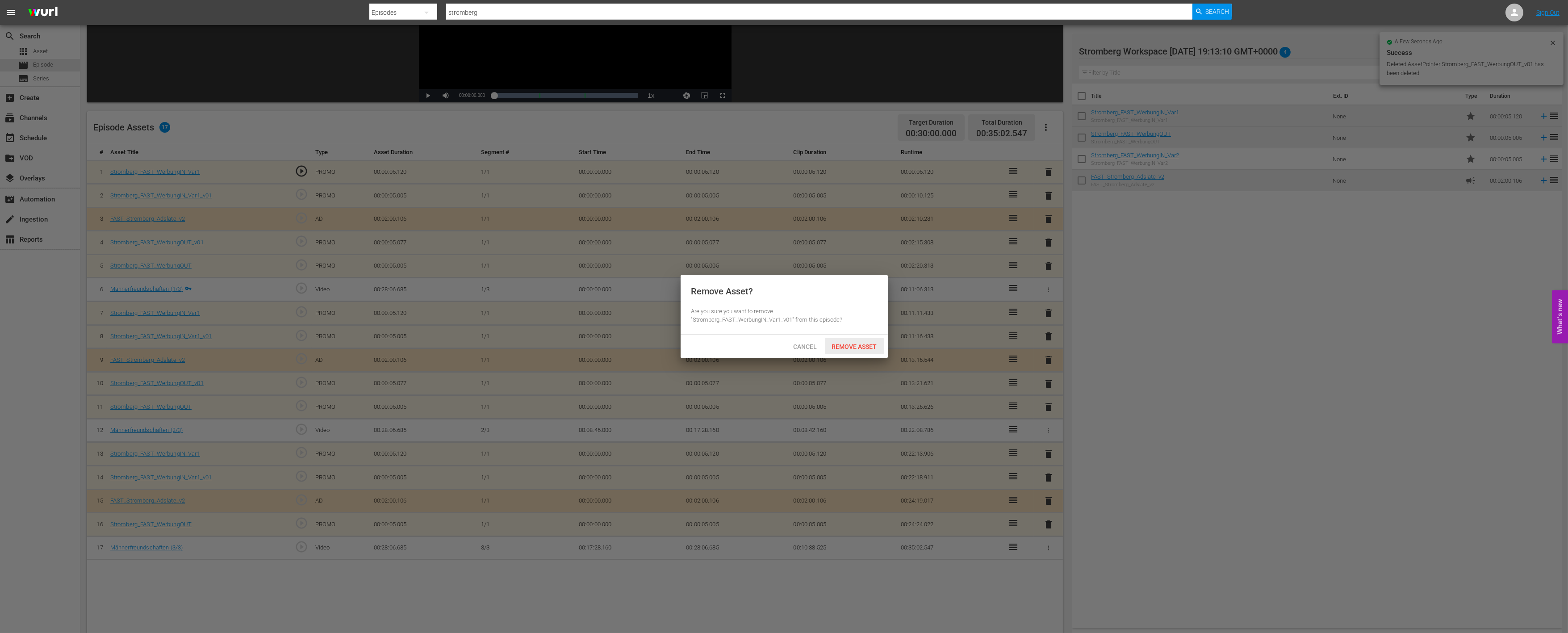
click at [860, 343] on span "Remove Asset" at bounding box center [855, 346] width 59 height 7
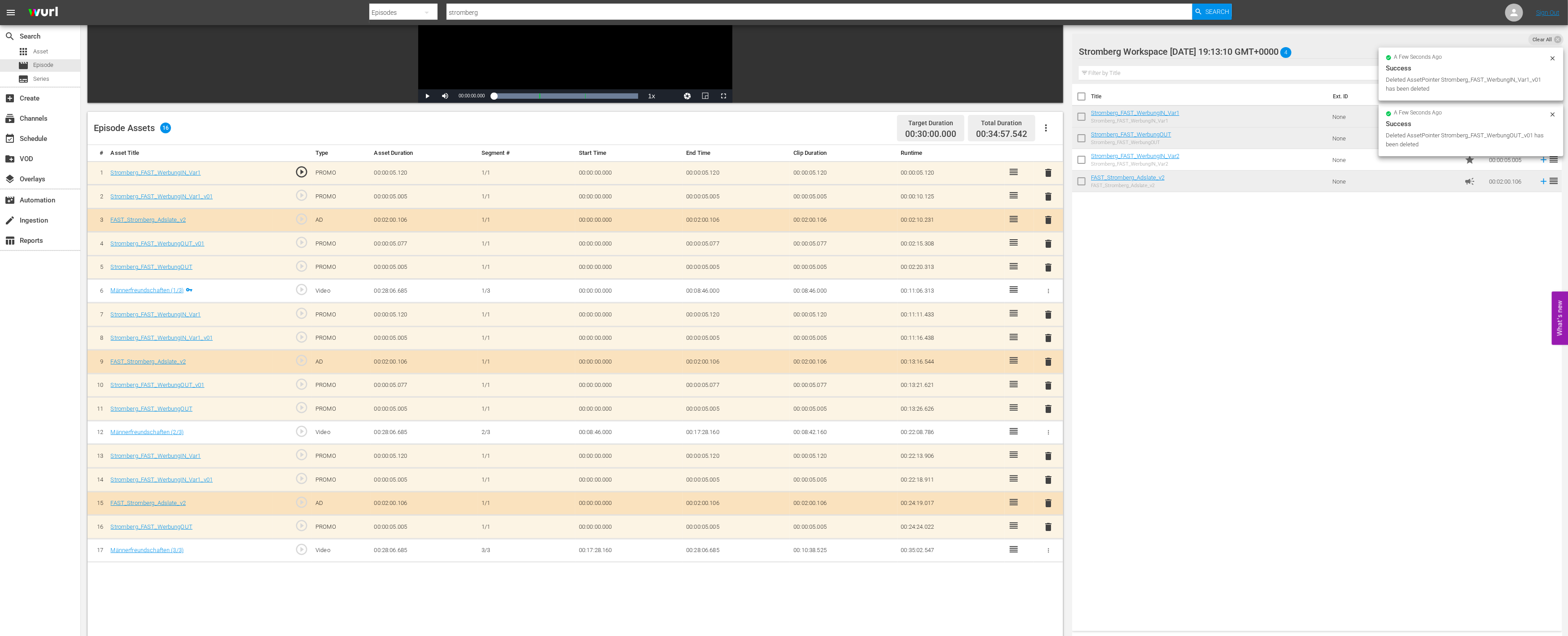
click at [1050, 382] on span "delete" at bounding box center [1049, 385] width 11 height 11
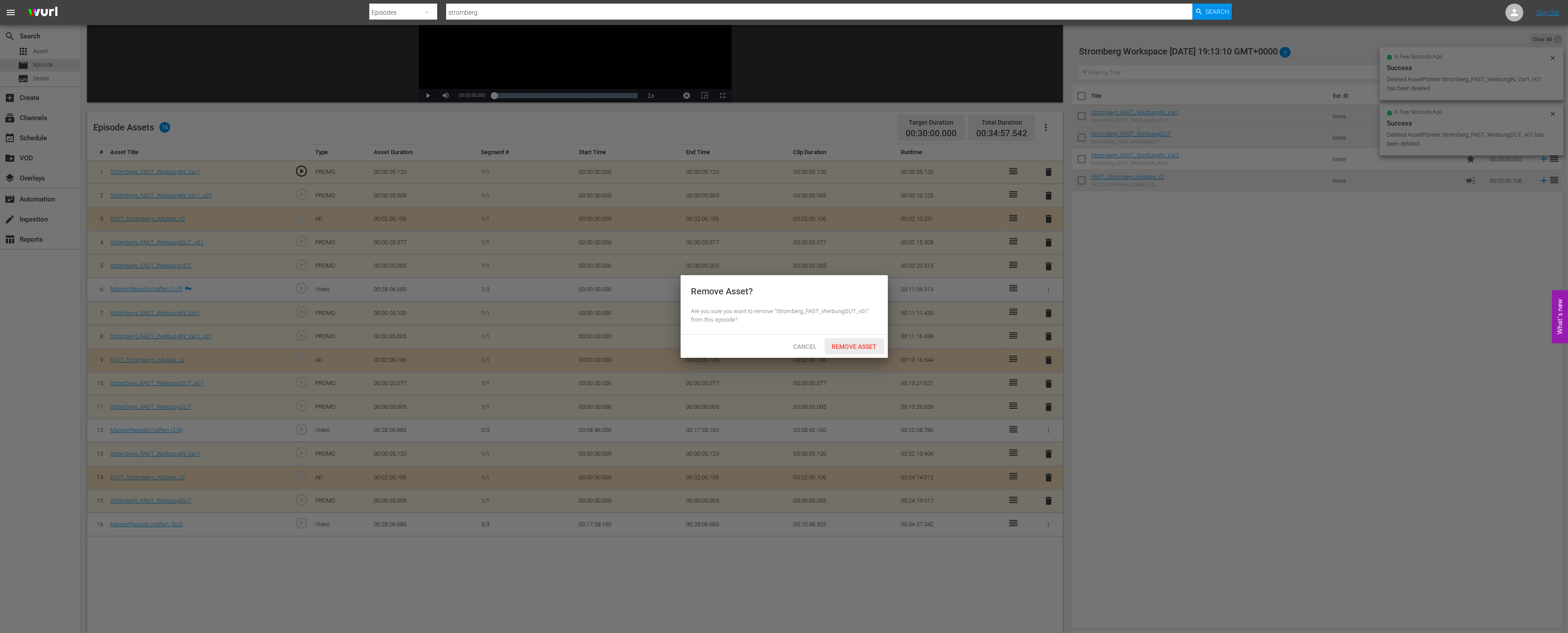
click at [874, 346] on span "Remove Asset" at bounding box center [855, 346] width 59 height 7
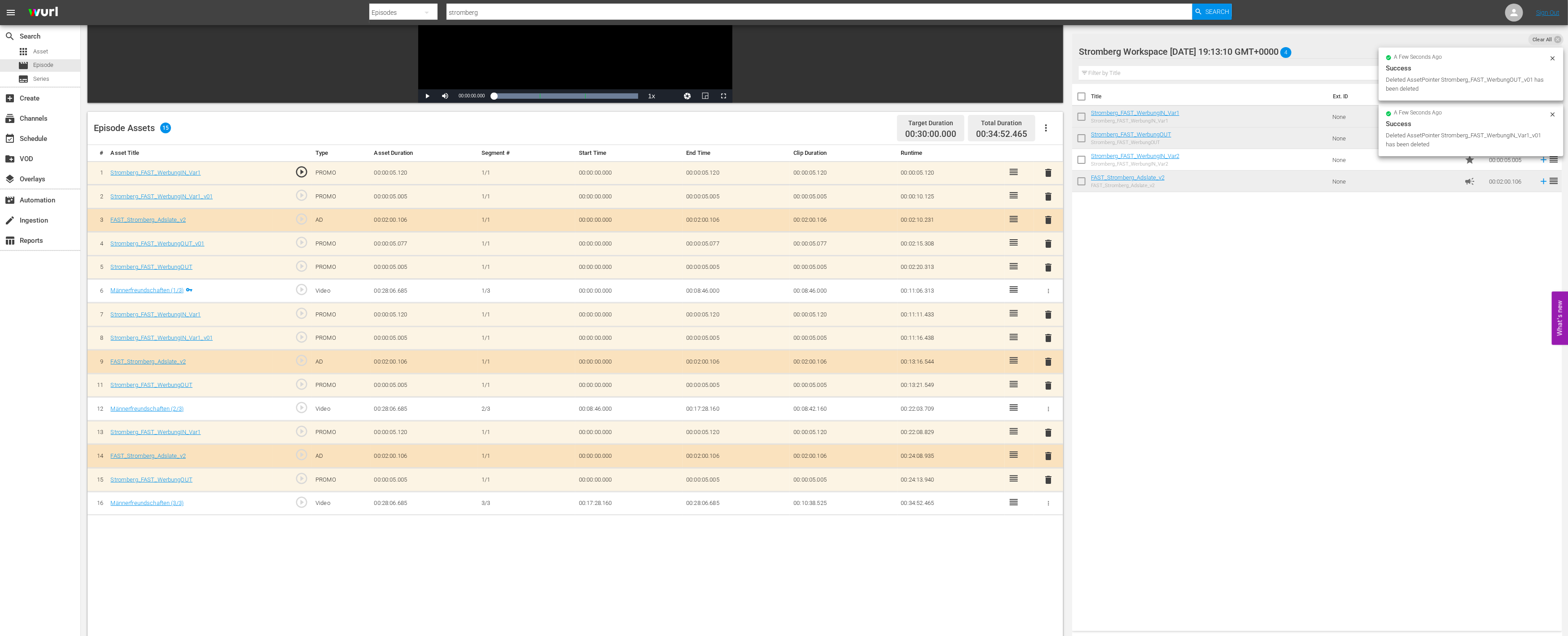
click at [1046, 335] on span "delete" at bounding box center [1049, 337] width 11 height 11
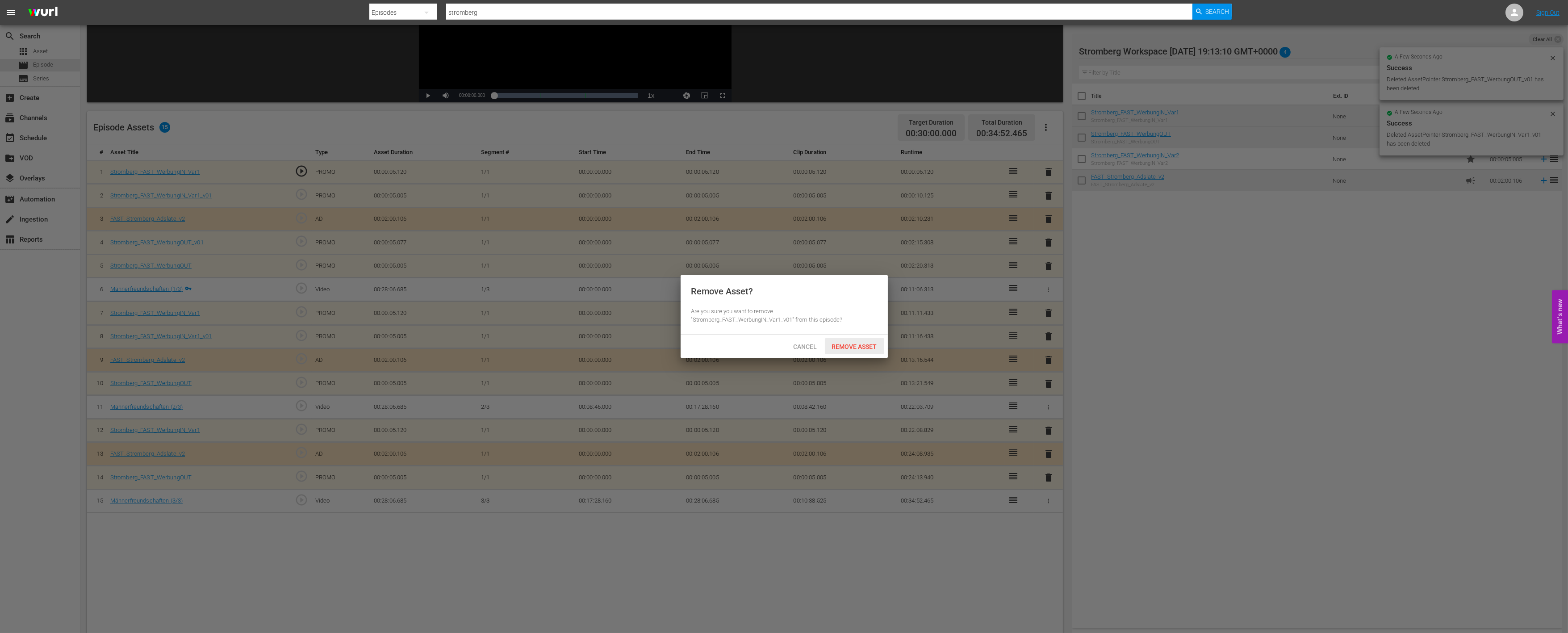
click at [876, 345] on span "Remove Asset" at bounding box center [855, 346] width 59 height 7
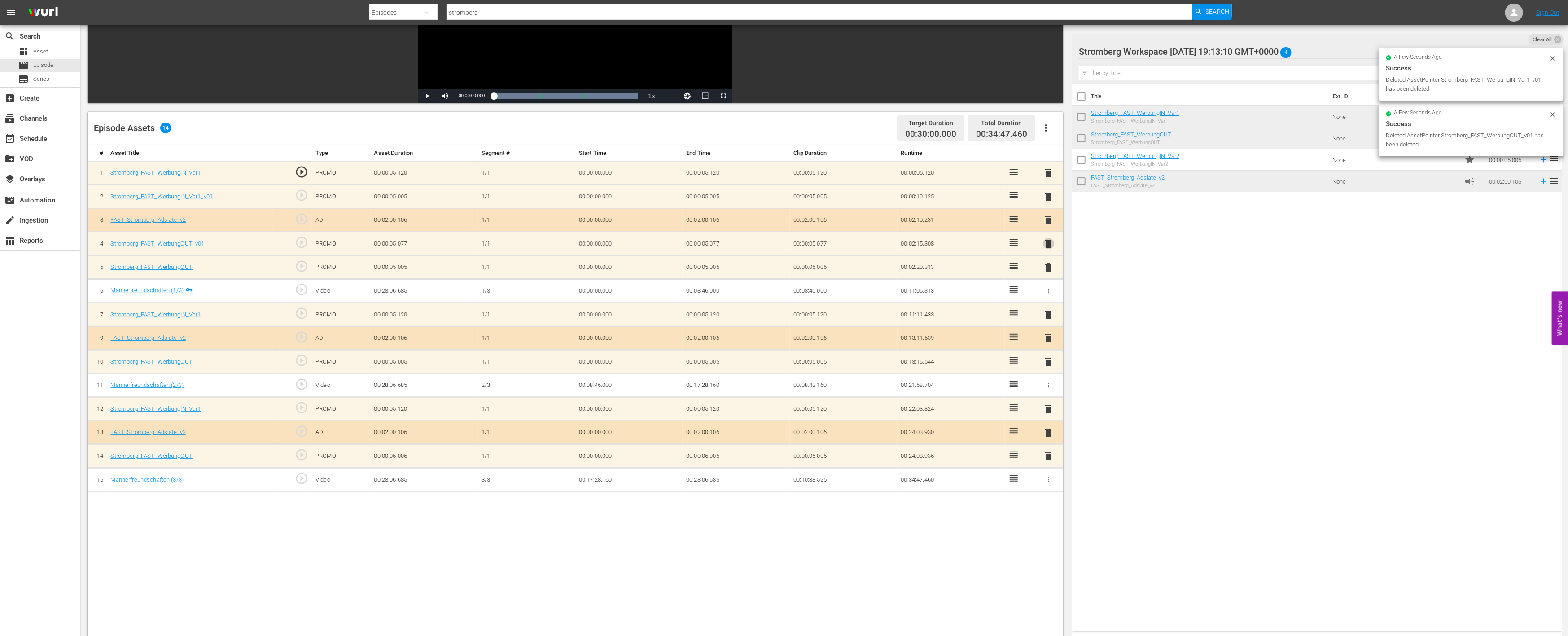
click at [1045, 241] on span "delete" at bounding box center [1049, 243] width 11 height 11
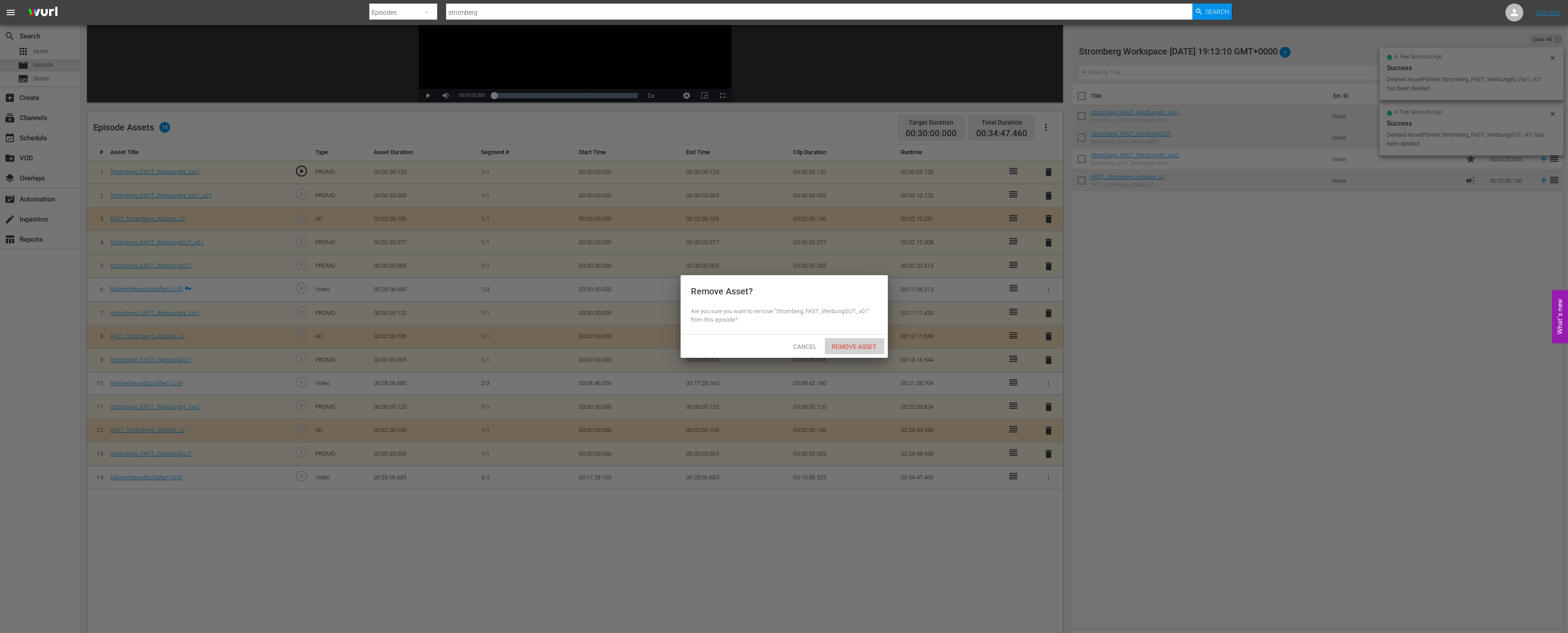
drag, startPoint x: 864, startPoint y: 345, endPoint x: 999, endPoint y: 256, distance: 161.7
click at [866, 341] on div "Remove Asset" at bounding box center [855, 346] width 59 height 16
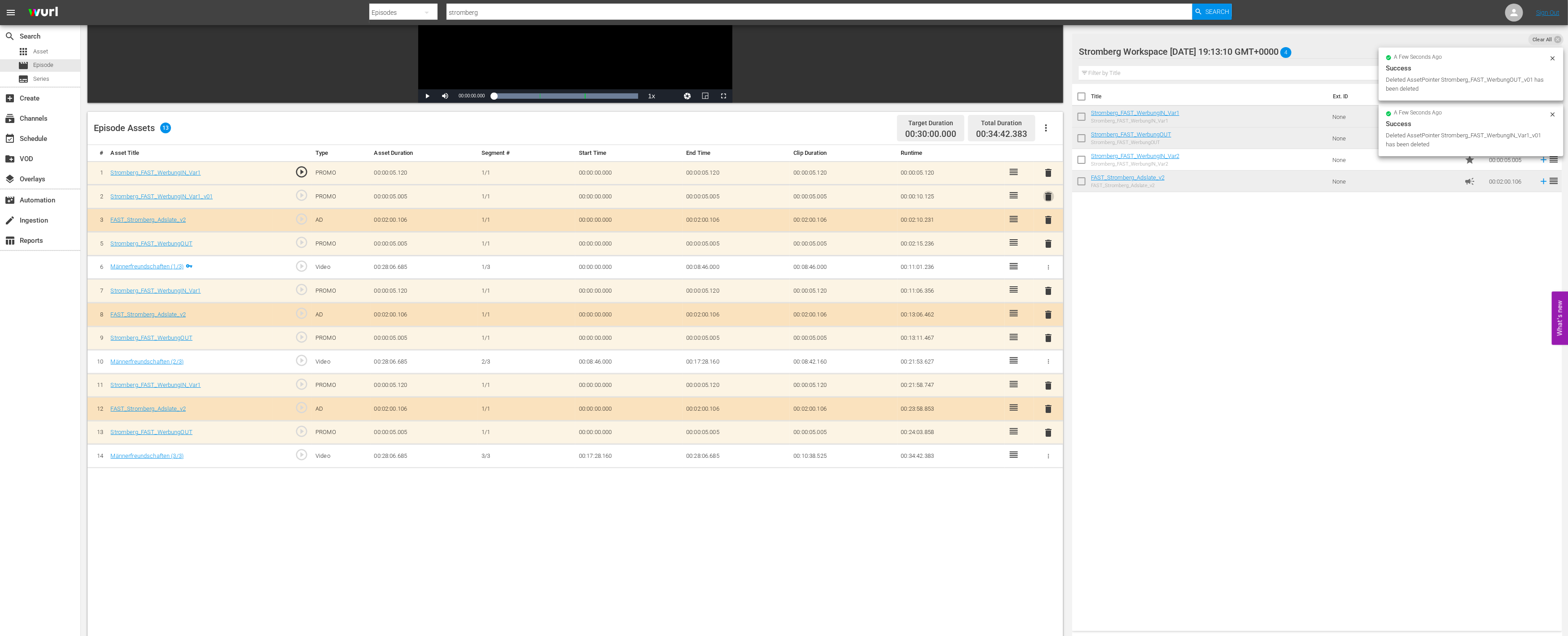
click at [1047, 196] on span "delete" at bounding box center [1049, 196] width 11 height 11
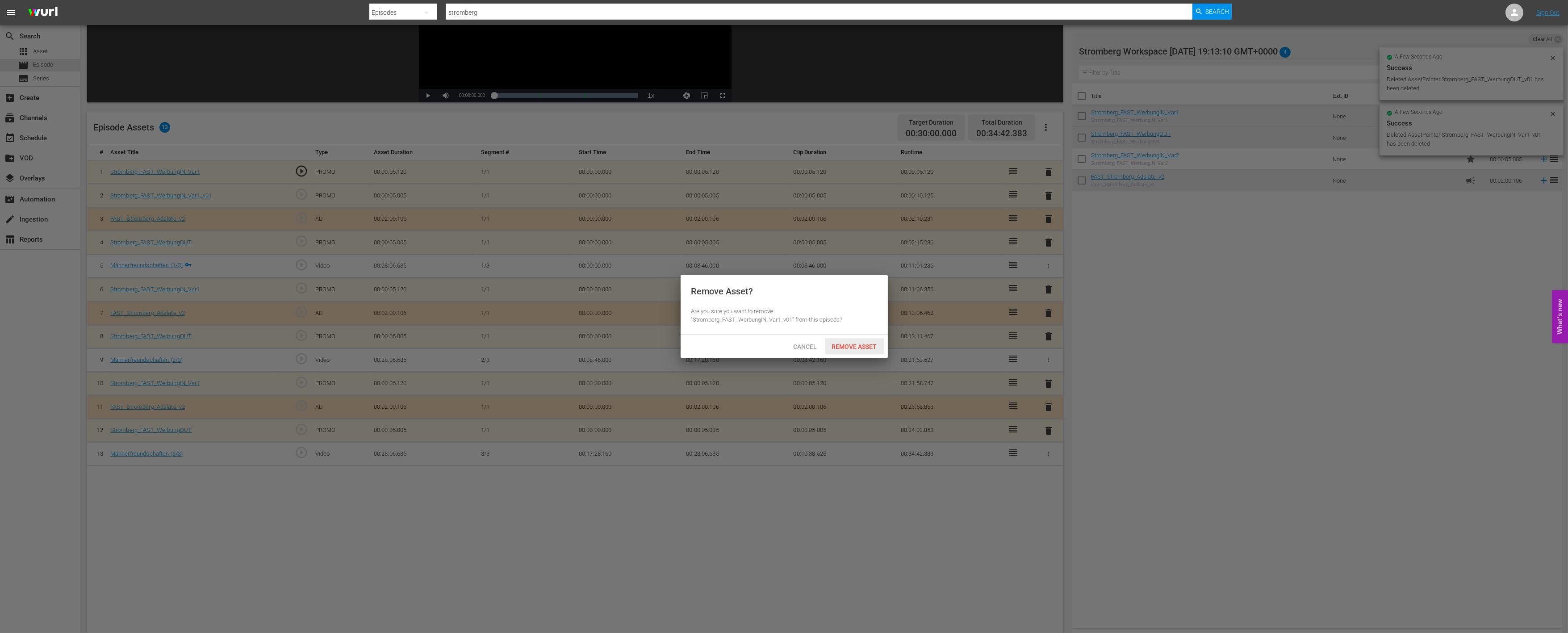
click at [859, 346] on span "Remove Asset" at bounding box center [855, 346] width 59 height 7
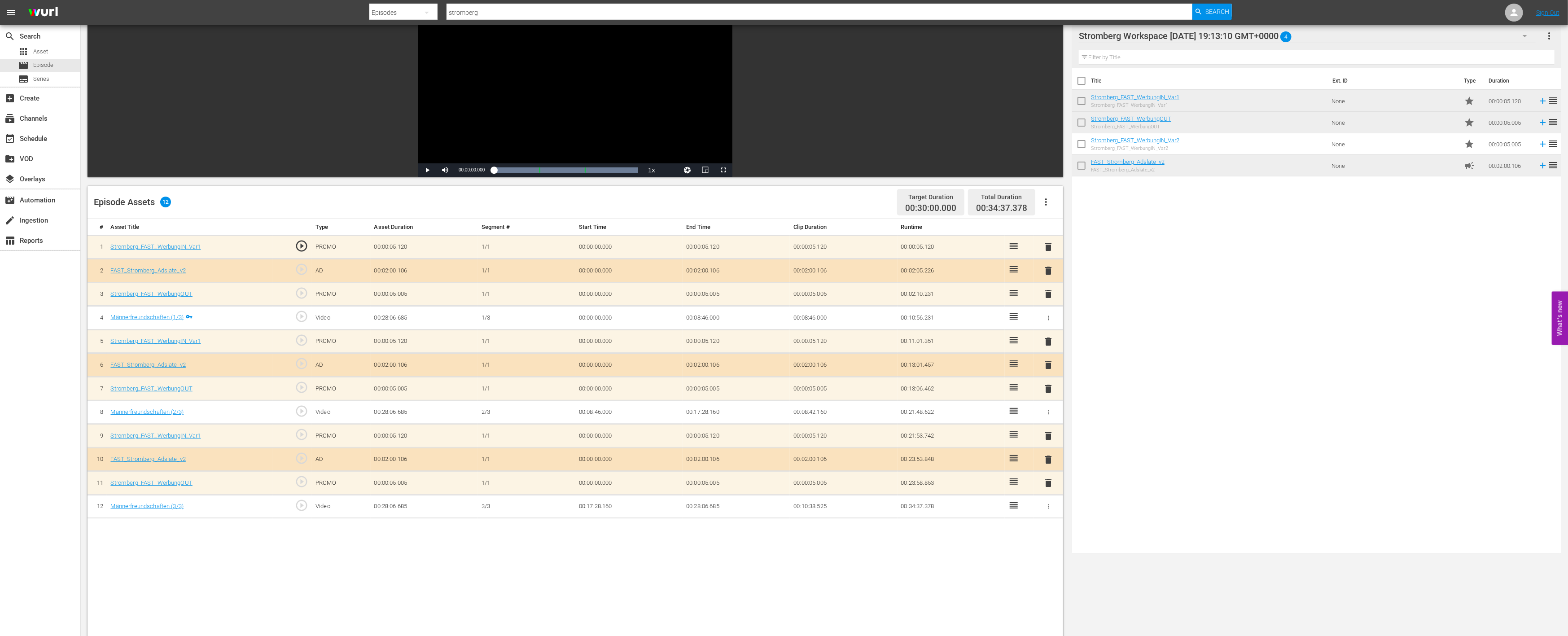
scroll to position [0, 0]
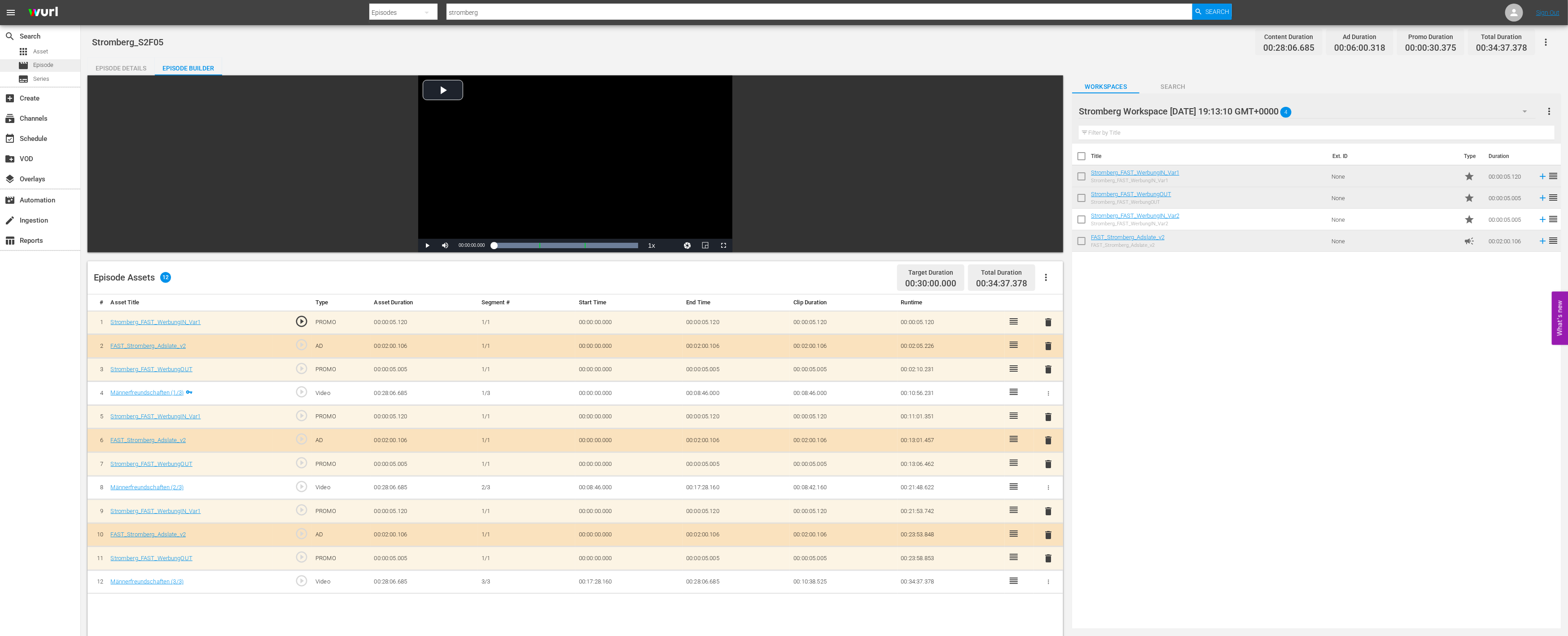
click at [55, 65] on div "movie Episode" at bounding box center [40, 65] width 80 height 12
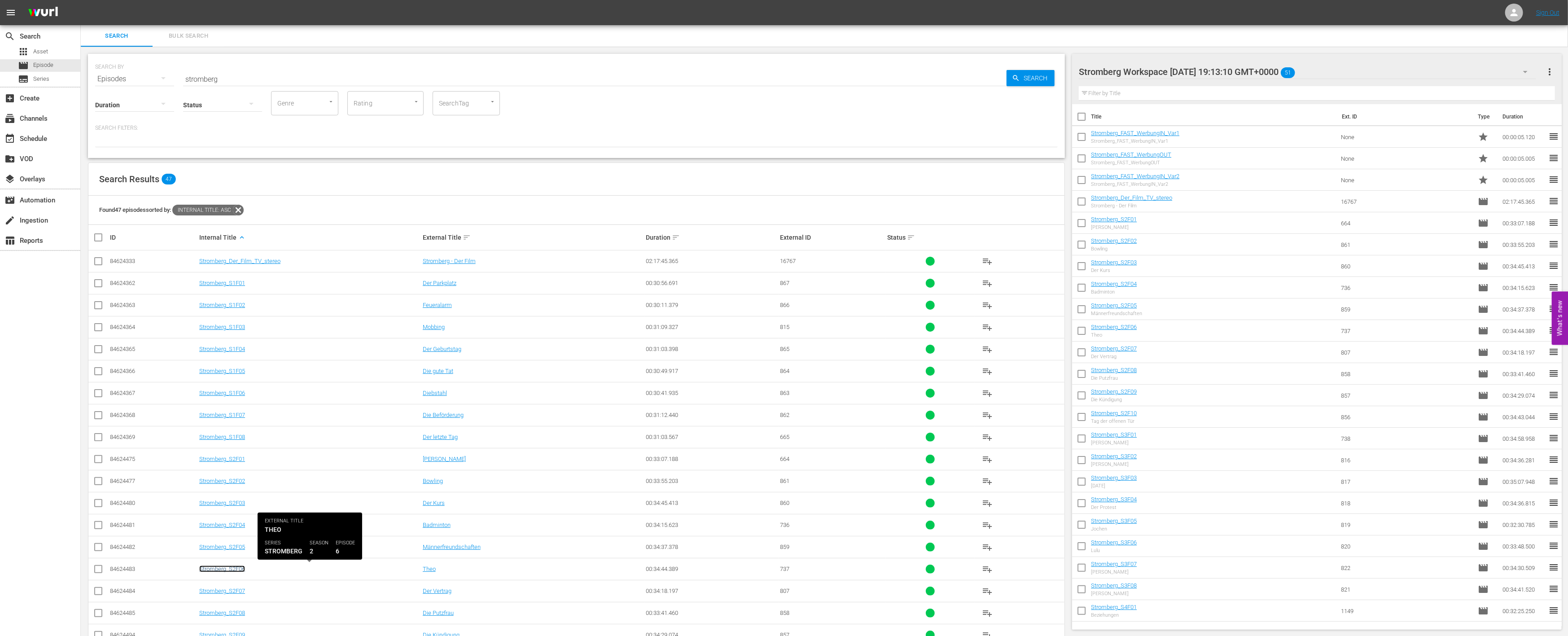
click at [236, 566] on link "Stromberg_S2F06" at bounding box center [222, 569] width 46 height 7
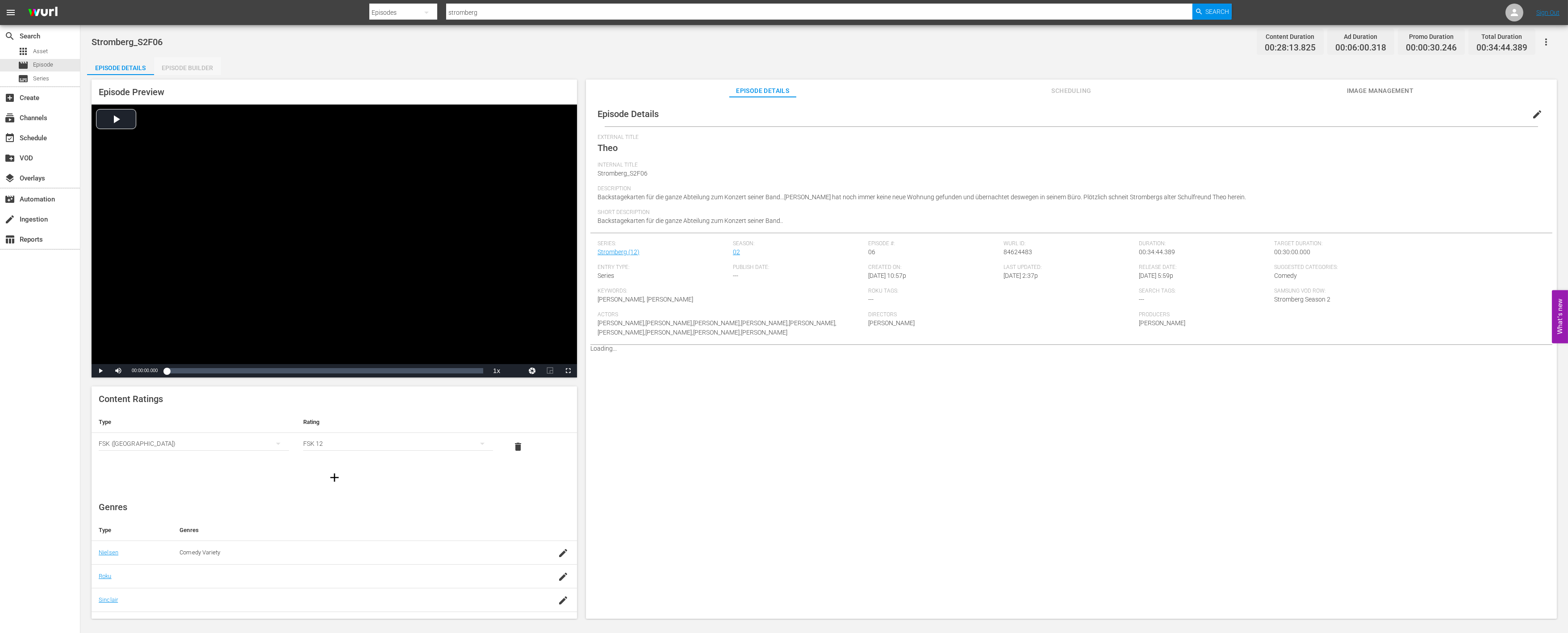
click at [186, 68] on div "Episode Builder" at bounding box center [187, 68] width 67 height 21
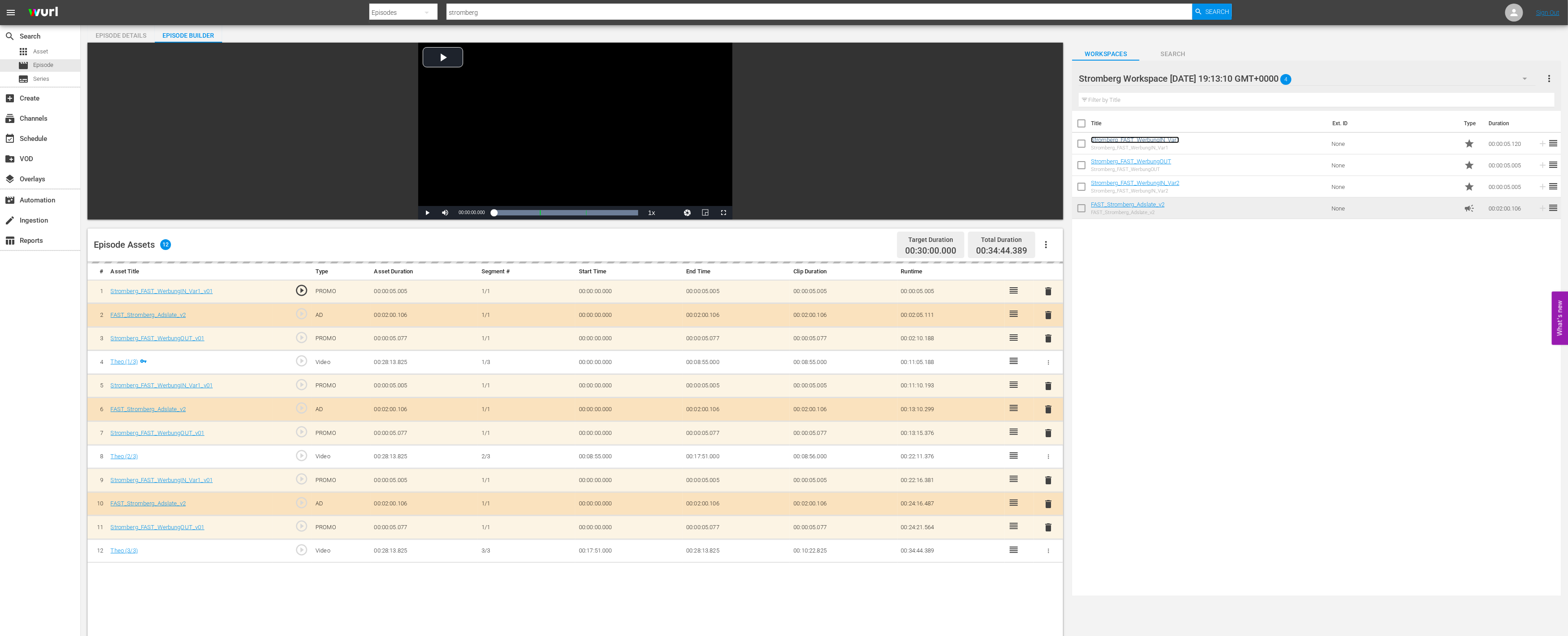
scroll to position [99, 0]
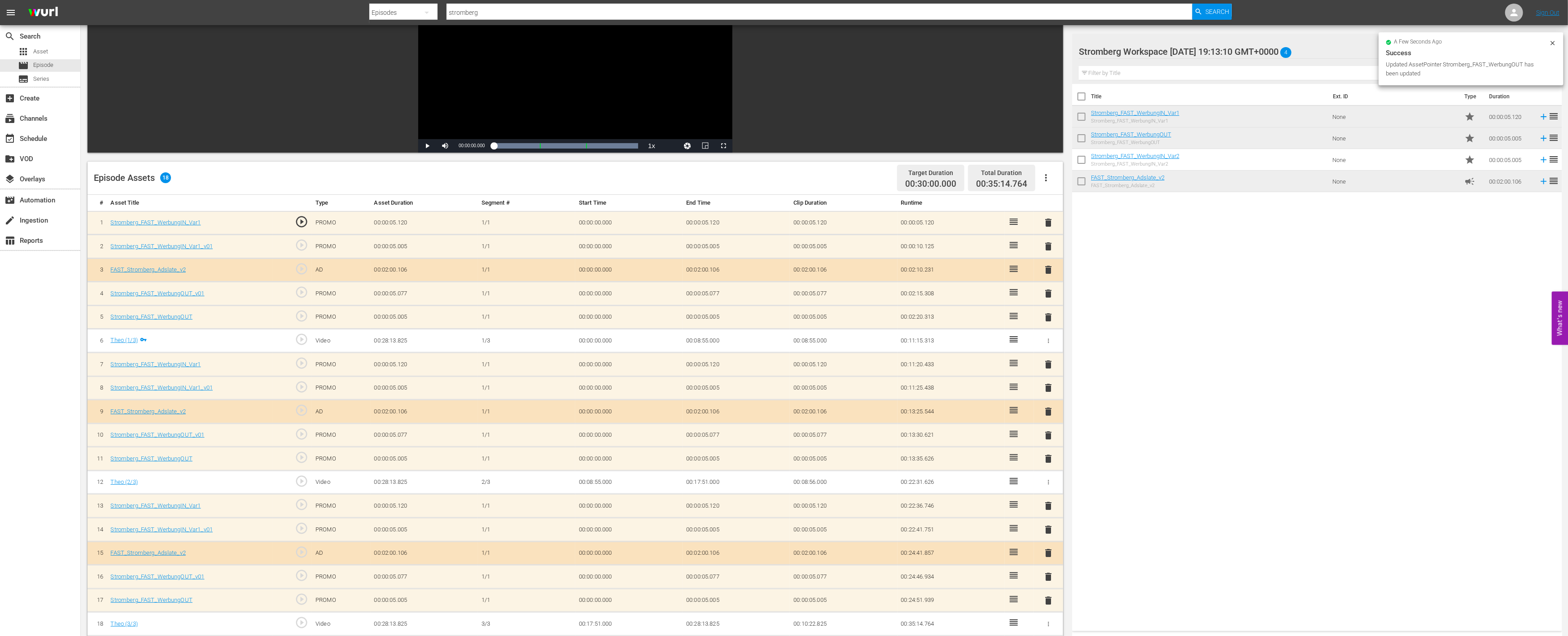
click at [1047, 576] on span "delete" at bounding box center [1049, 576] width 11 height 11
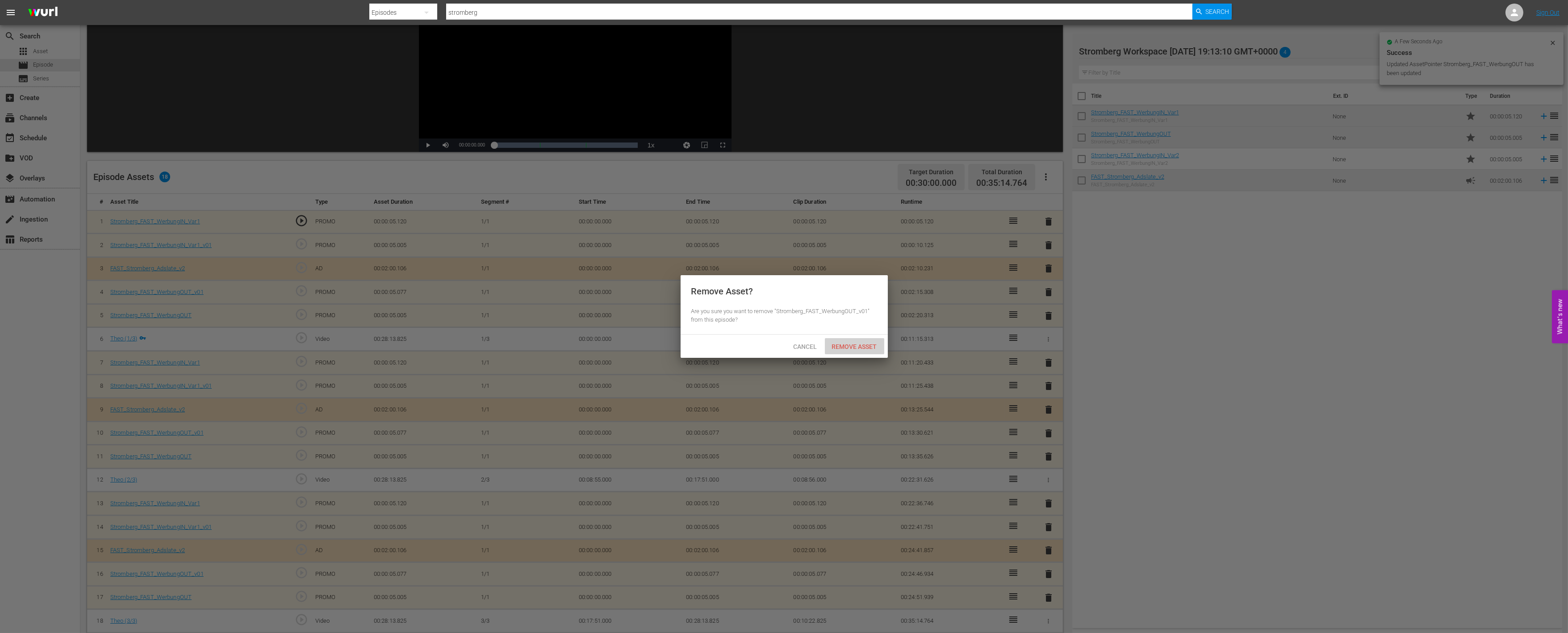
click at [863, 340] on div "Remove Asset" at bounding box center [855, 346] width 59 height 16
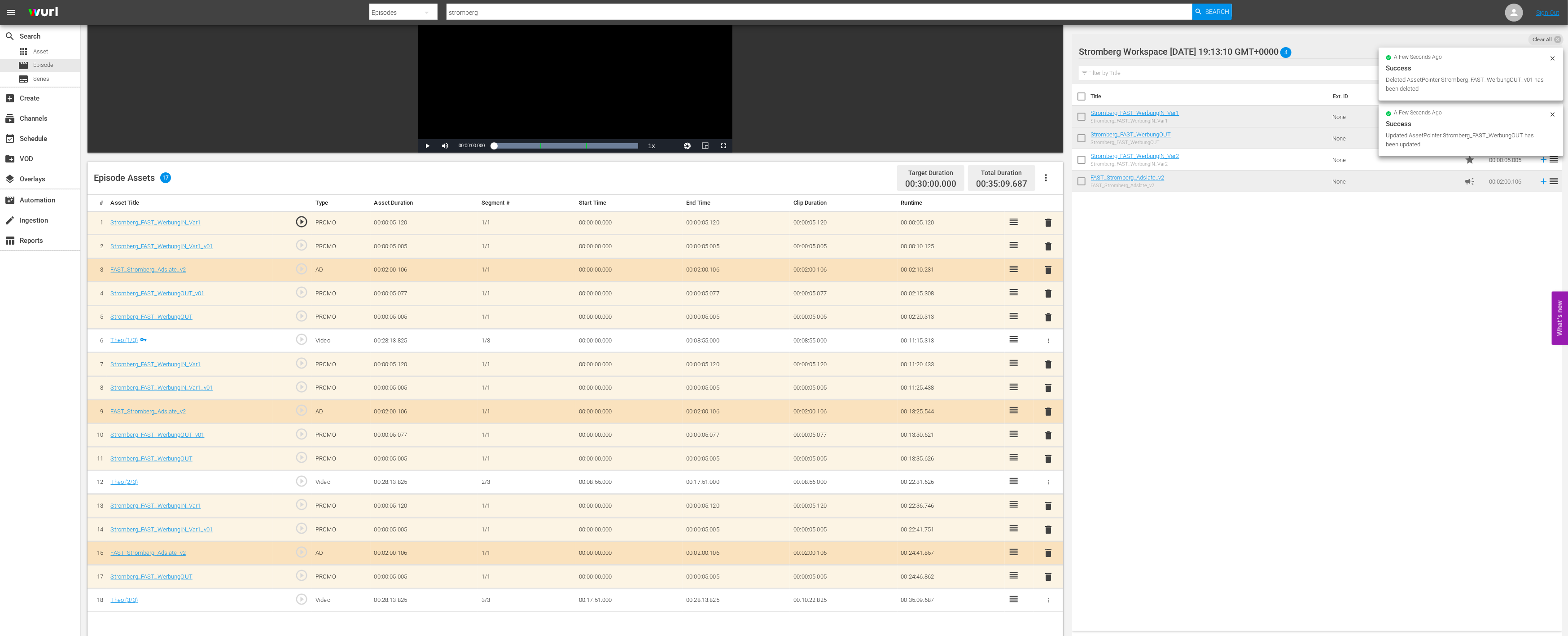
click at [1054, 526] on span "delete" at bounding box center [1049, 529] width 11 height 11
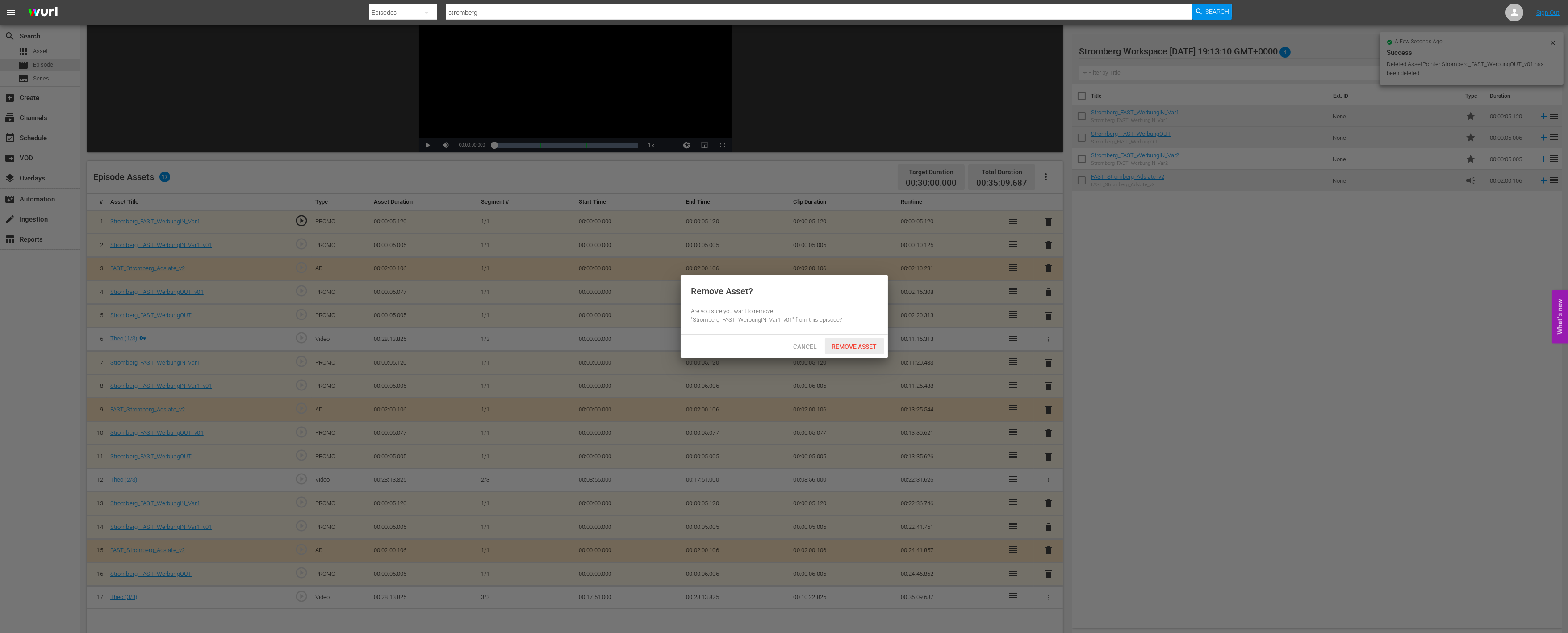
click at [870, 349] on div "Remove Asset" at bounding box center [855, 346] width 59 height 16
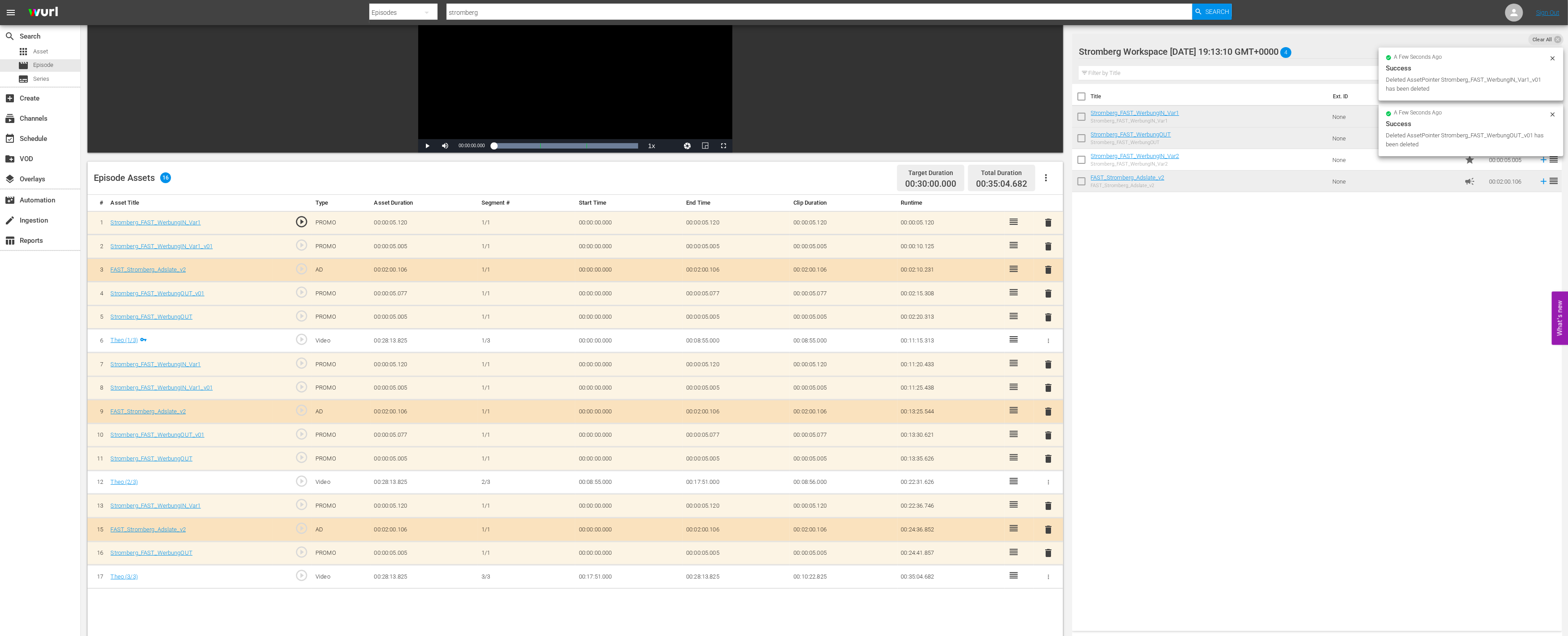
click at [1051, 436] on span "delete" at bounding box center [1049, 435] width 11 height 11
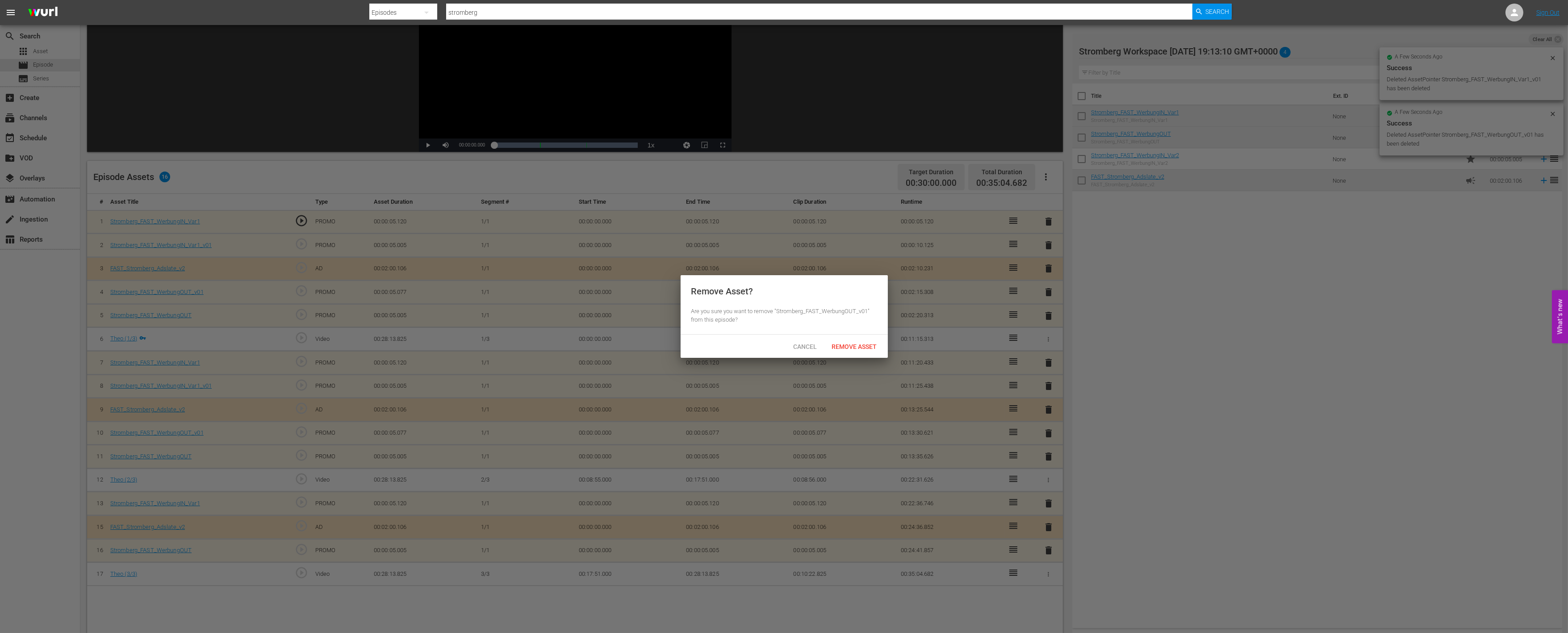
click at [843, 343] on span "Remove Asset" at bounding box center [855, 346] width 59 height 7
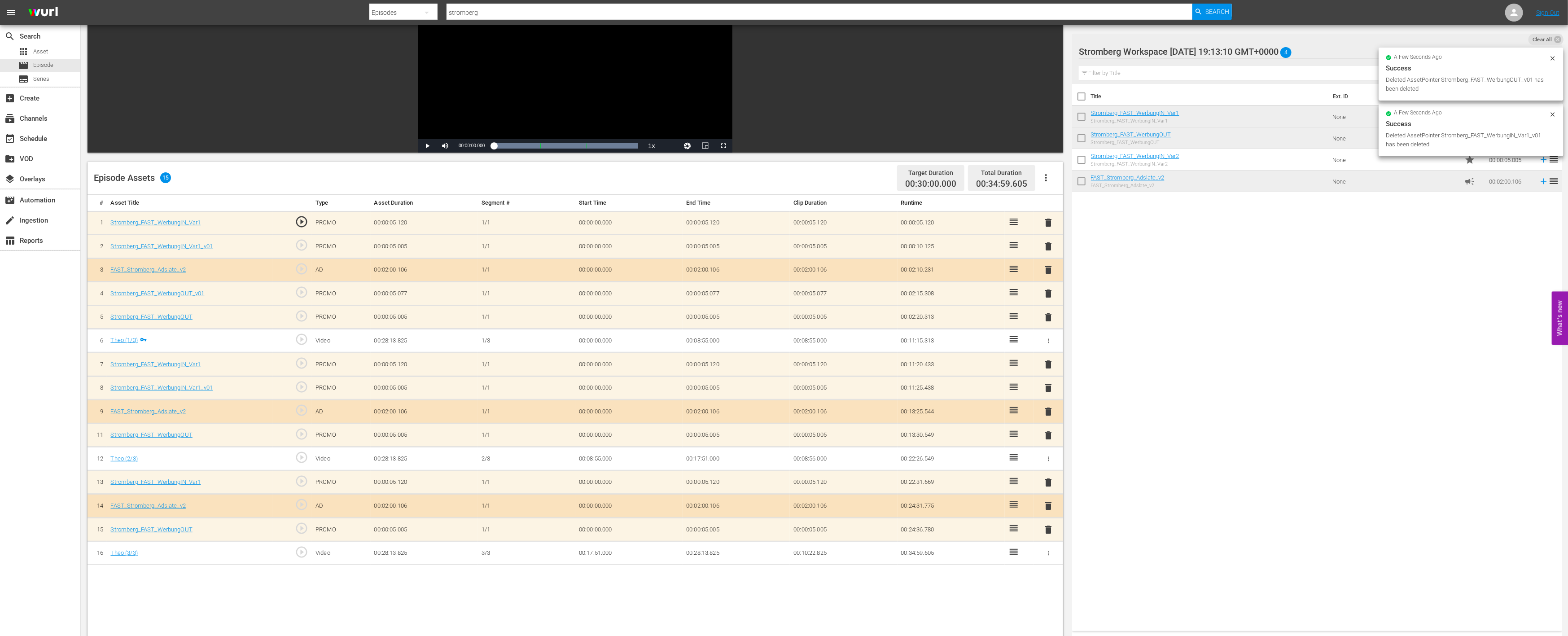
click at [1046, 383] on span "delete" at bounding box center [1049, 388] width 11 height 11
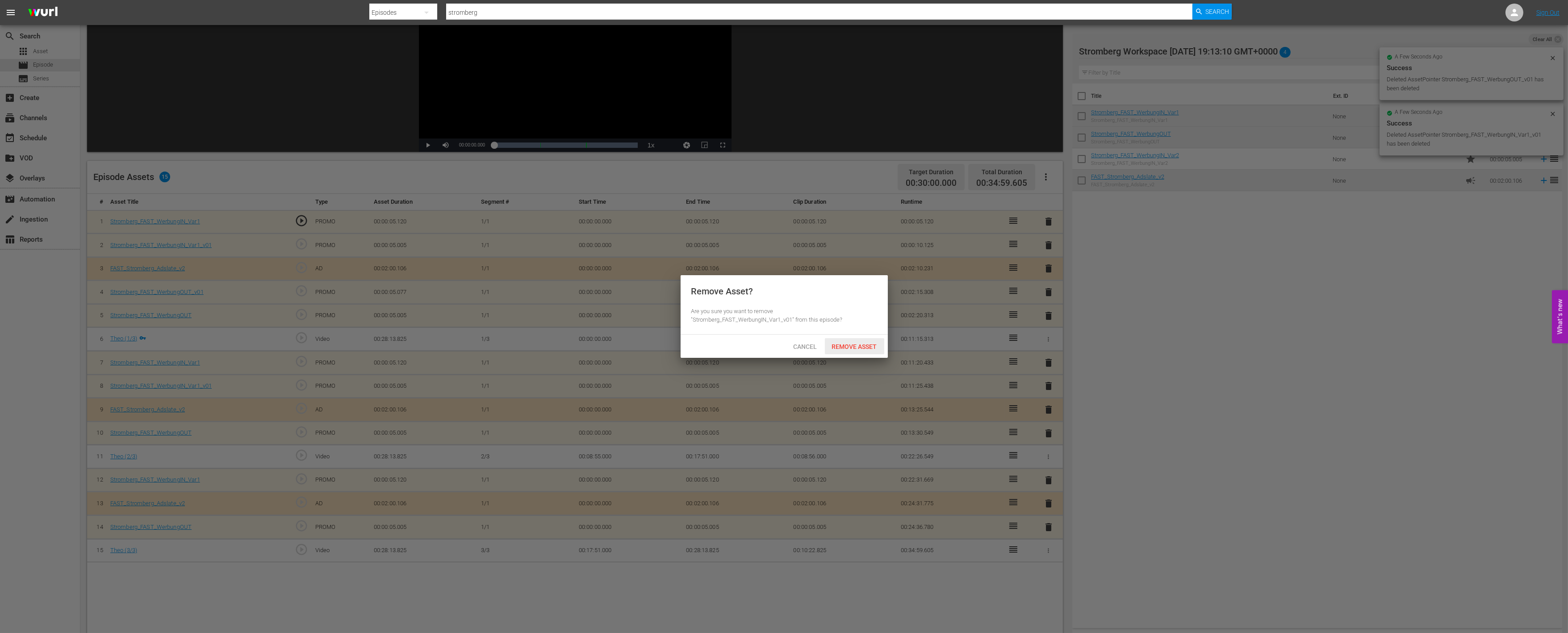
click at [851, 347] on span "Remove Asset" at bounding box center [855, 346] width 59 height 7
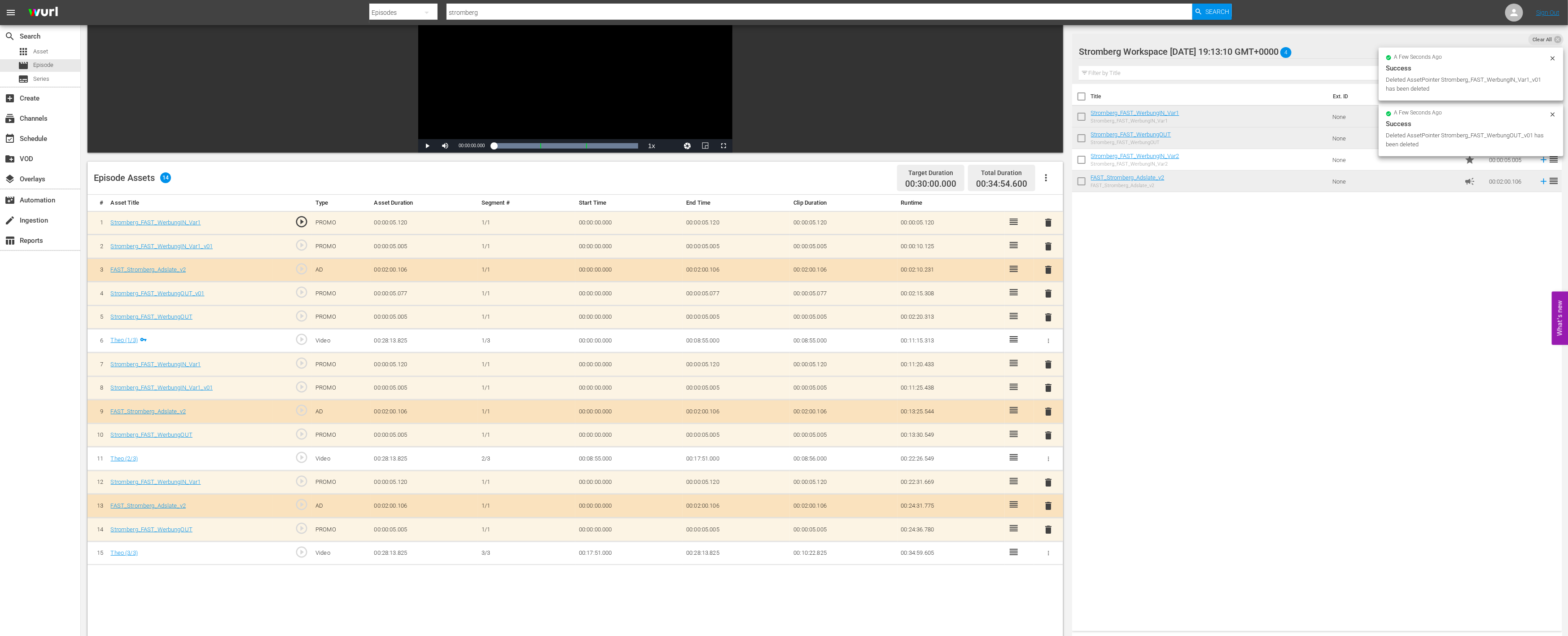
click at [1048, 293] on span "delete" at bounding box center [1049, 293] width 11 height 11
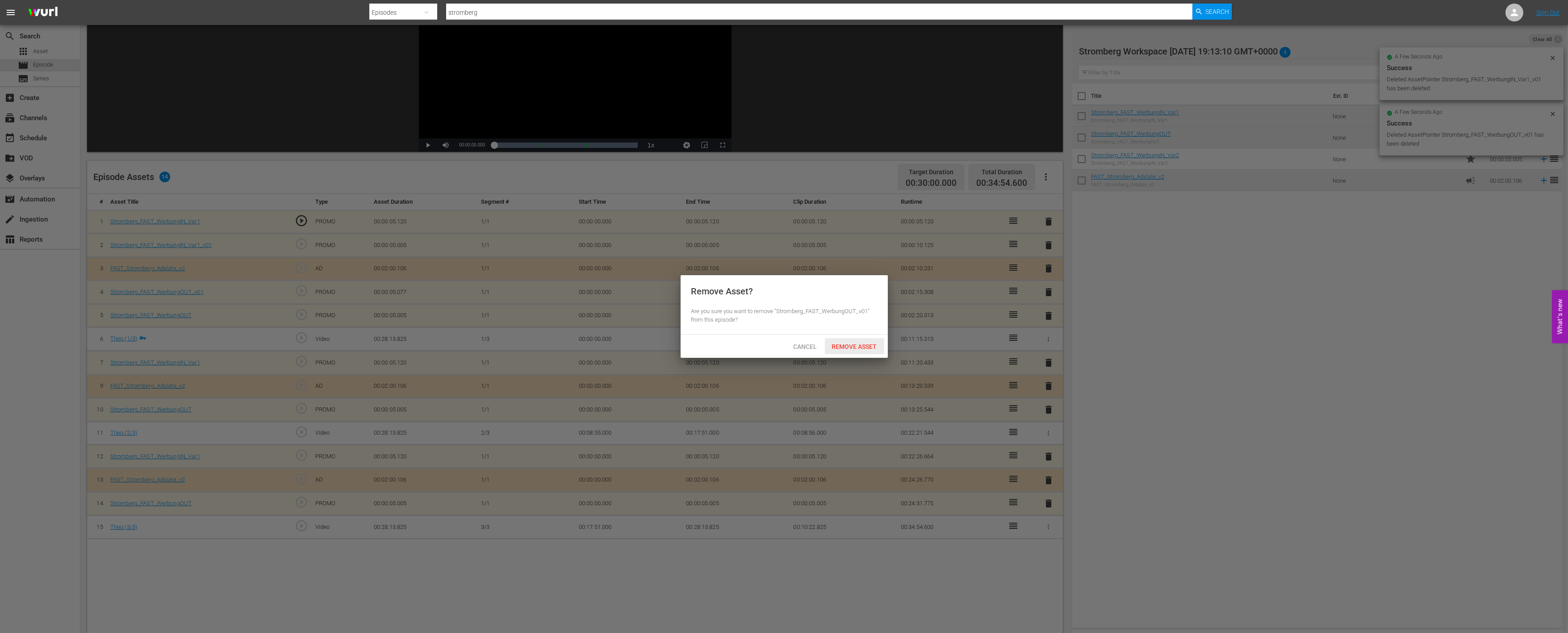
click at [865, 343] on span "Remove Asset" at bounding box center [855, 346] width 59 height 7
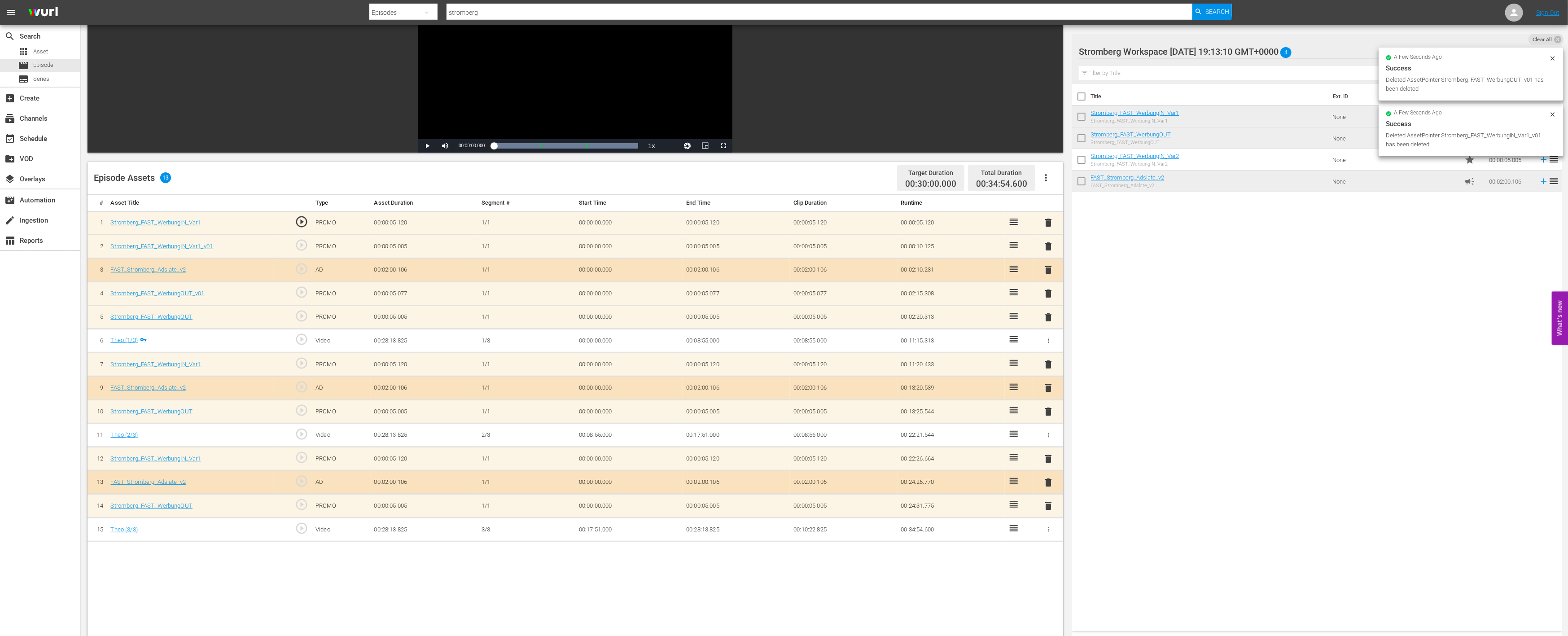
click at [1052, 245] on span "delete" at bounding box center [1049, 246] width 11 height 11
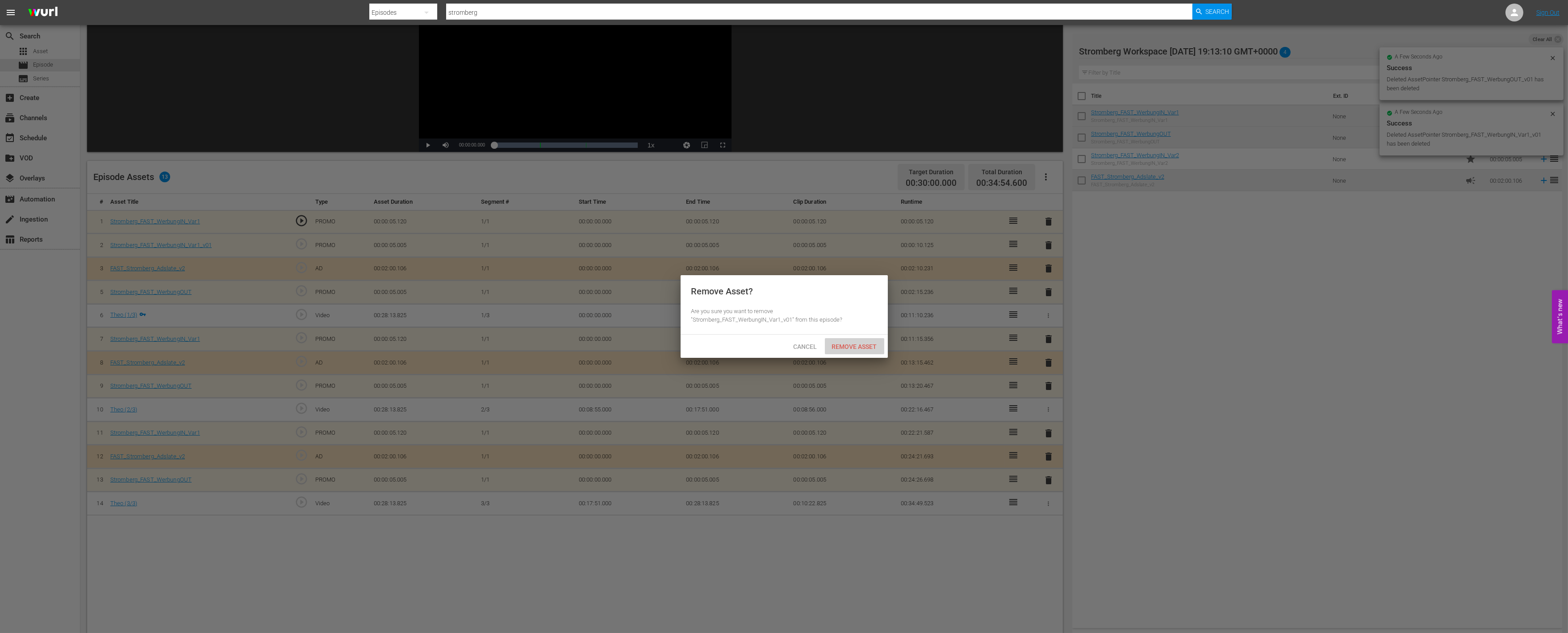
click at [857, 339] on div "Remove Asset" at bounding box center [855, 346] width 59 height 16
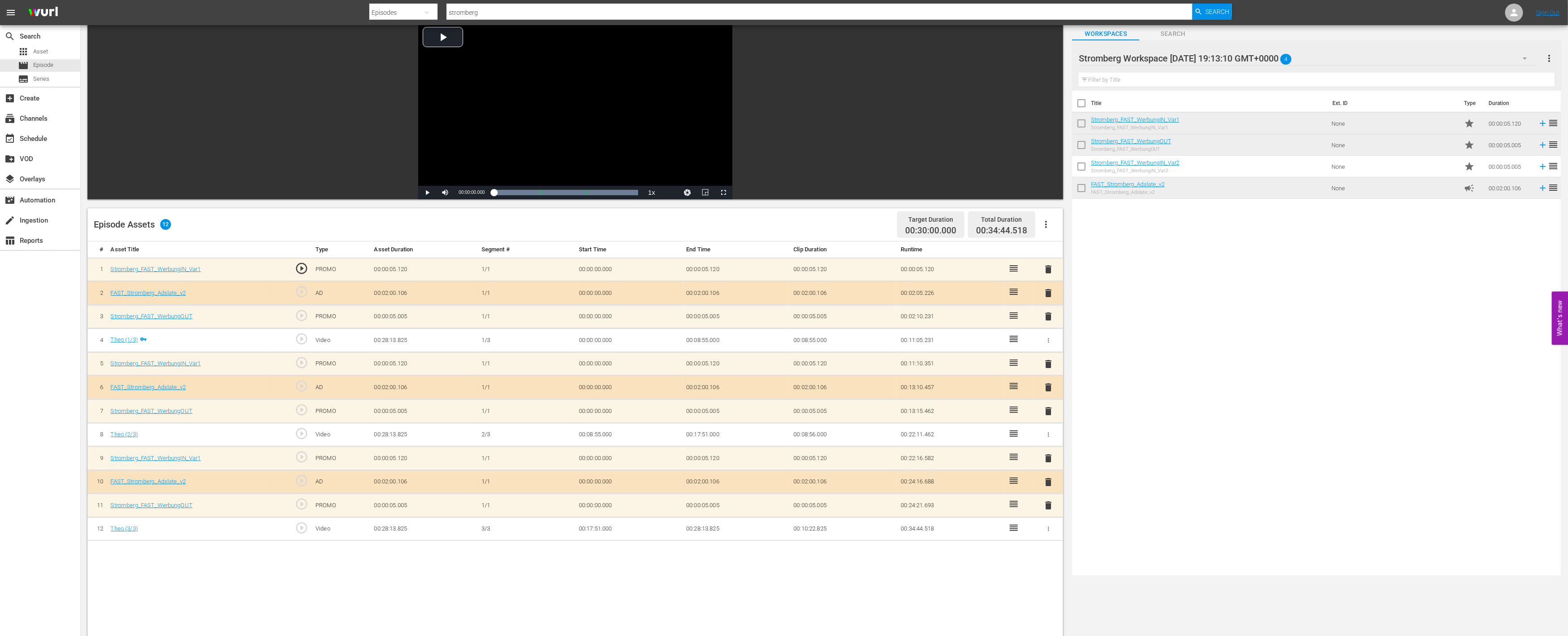
scroll to position [0, 0]
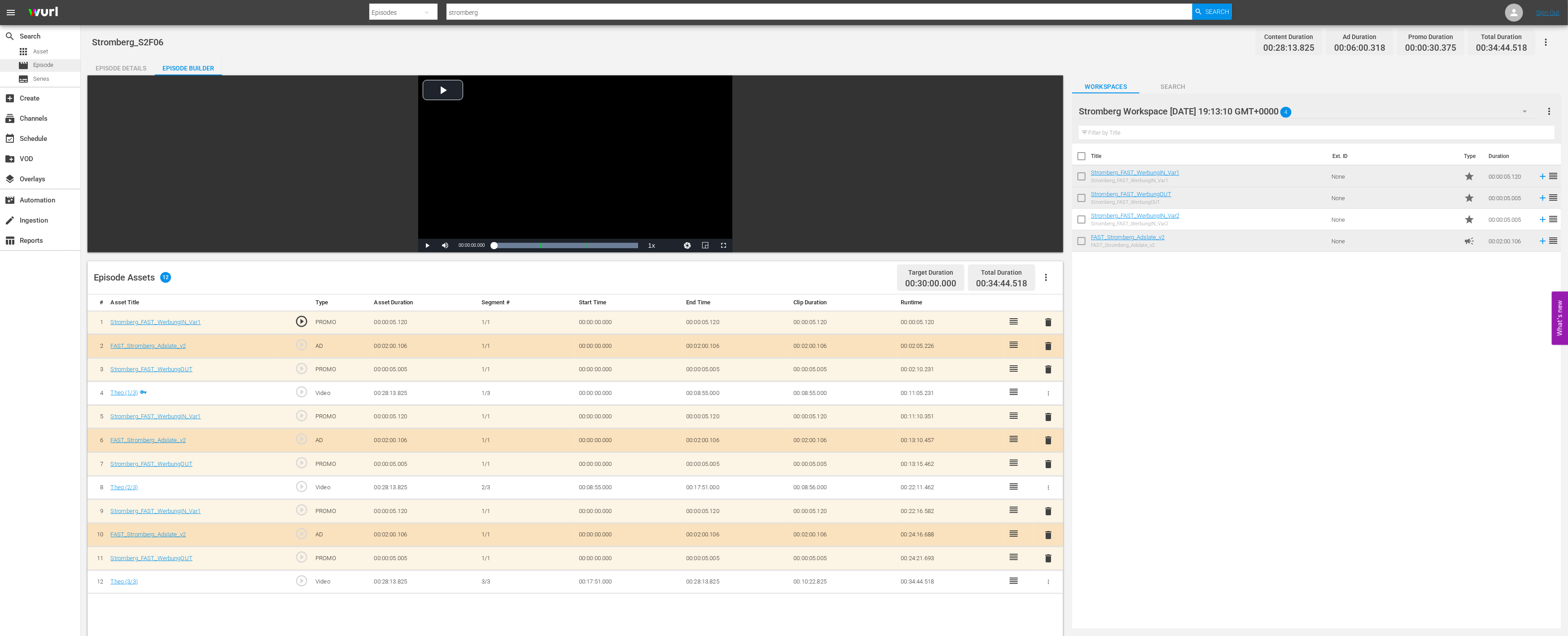
click at [49, 64] on span "Episode" at bounding box center [43, 65] width 20 height 9
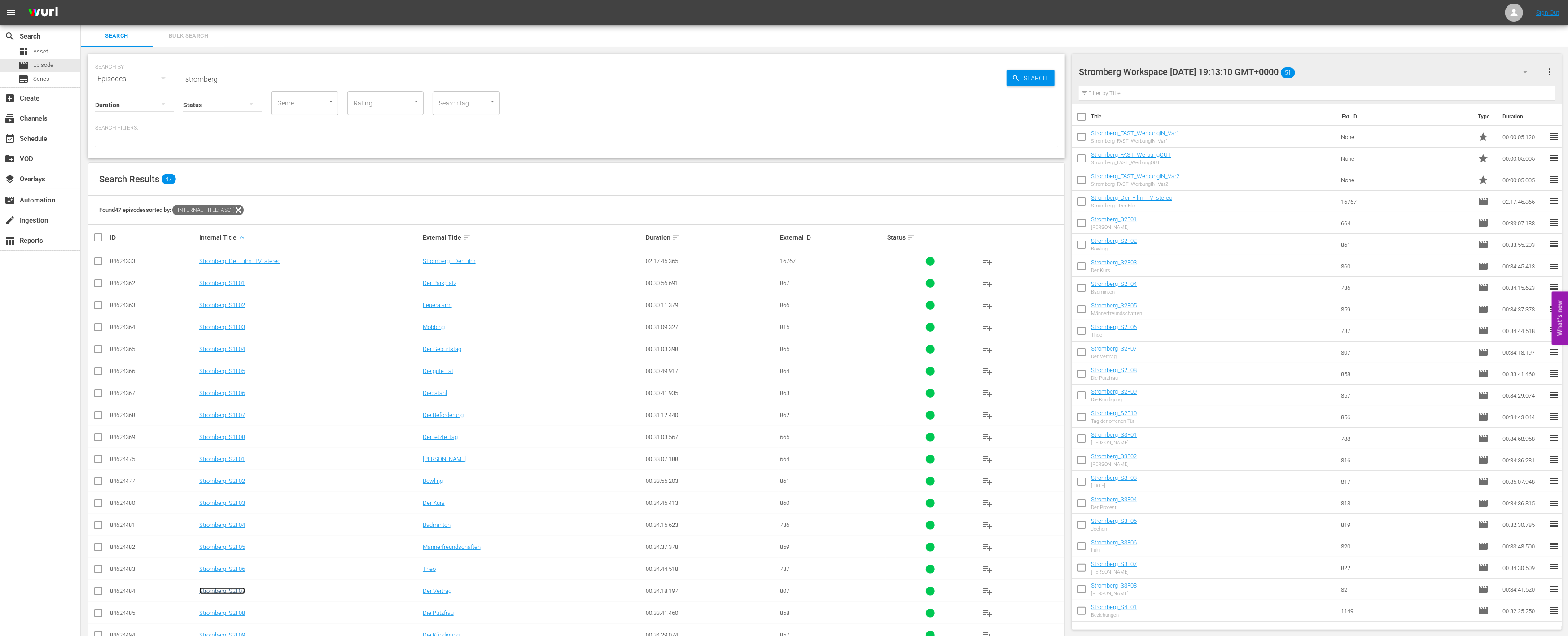
click at [238, 590] on link "Stromberg_S2F07" at bounding box center [222, 590] width 46 height 7
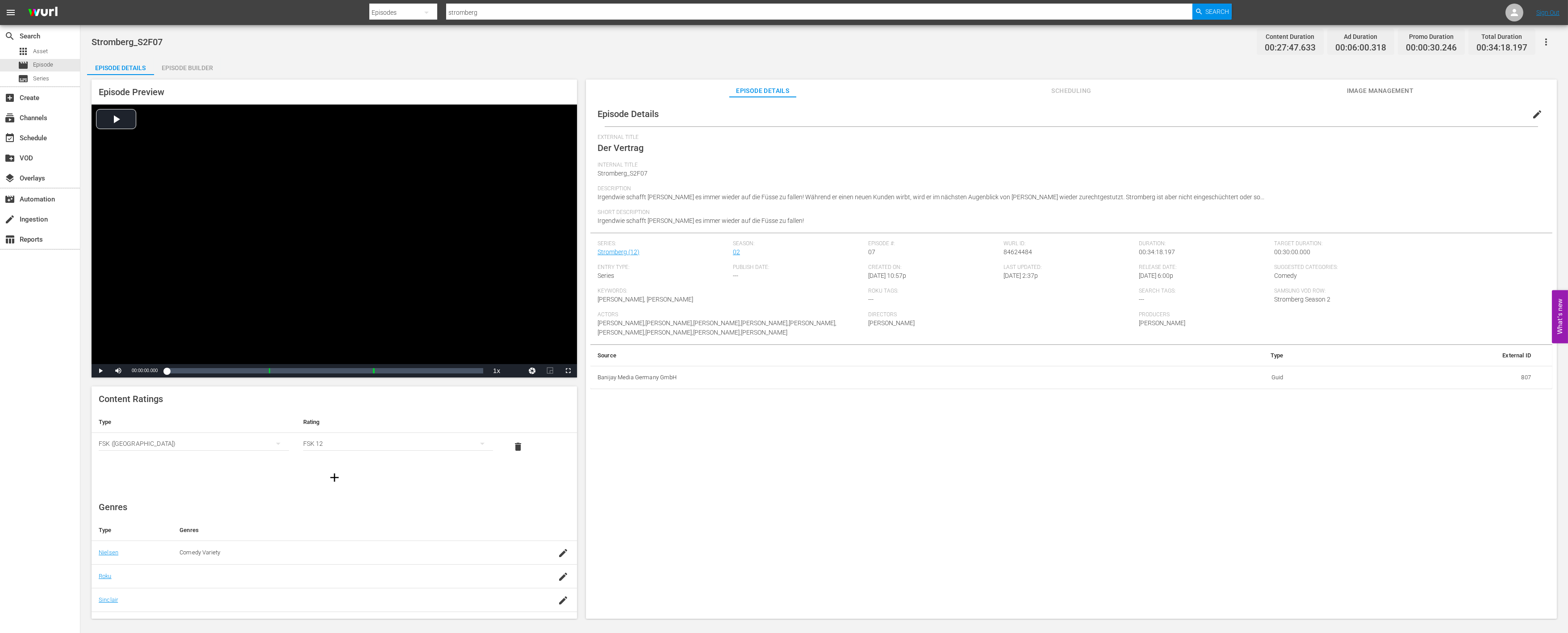
click at [190, 68] on div "Episode Builder" at bounding box center [187, 68] width 67 height 21
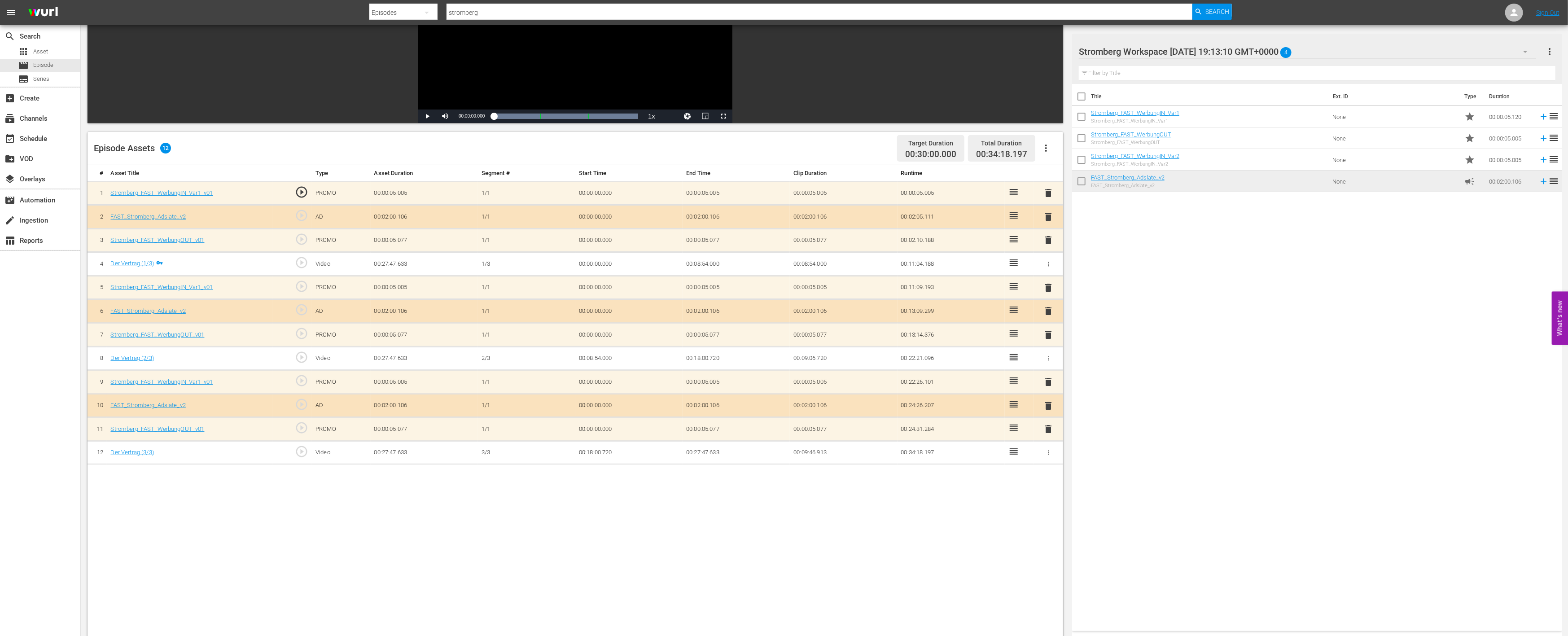
scroll to position [149, 0]
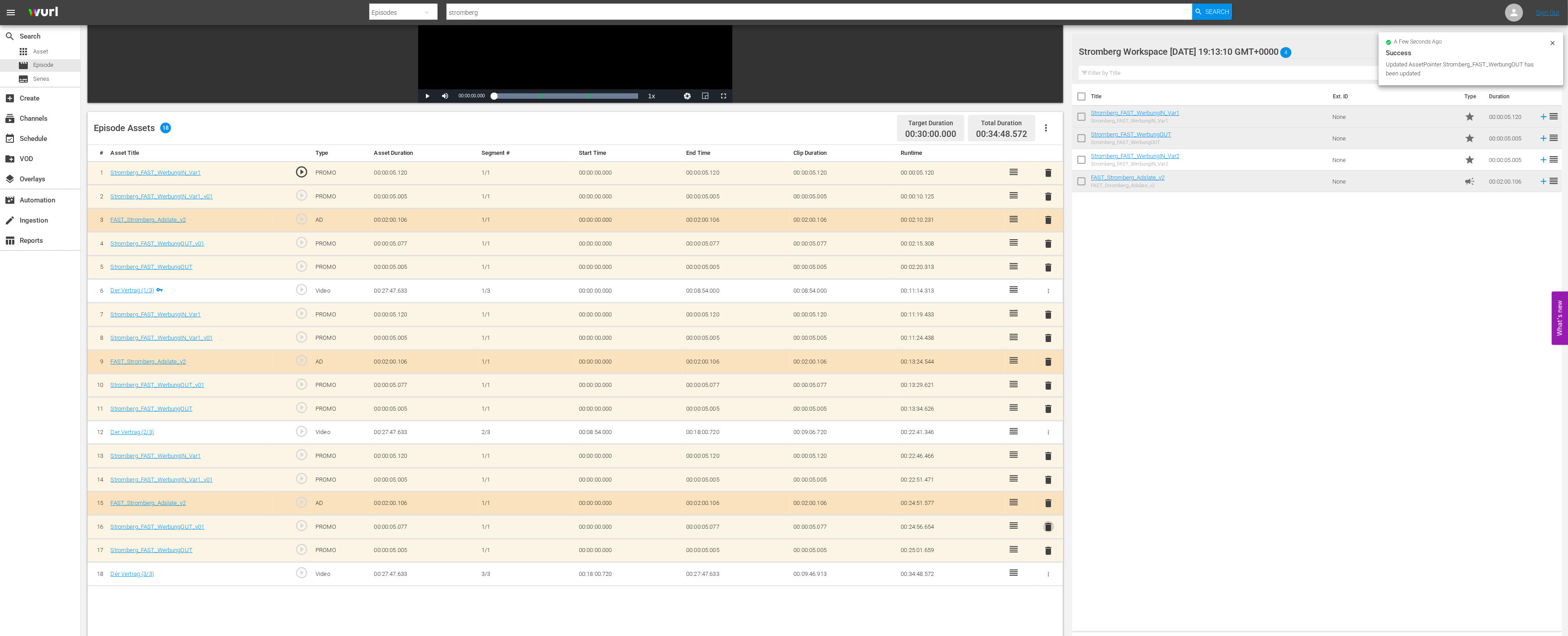
click at [1050, 526] on span "delete" at bounding box center [1049, 527] width 11 height 11
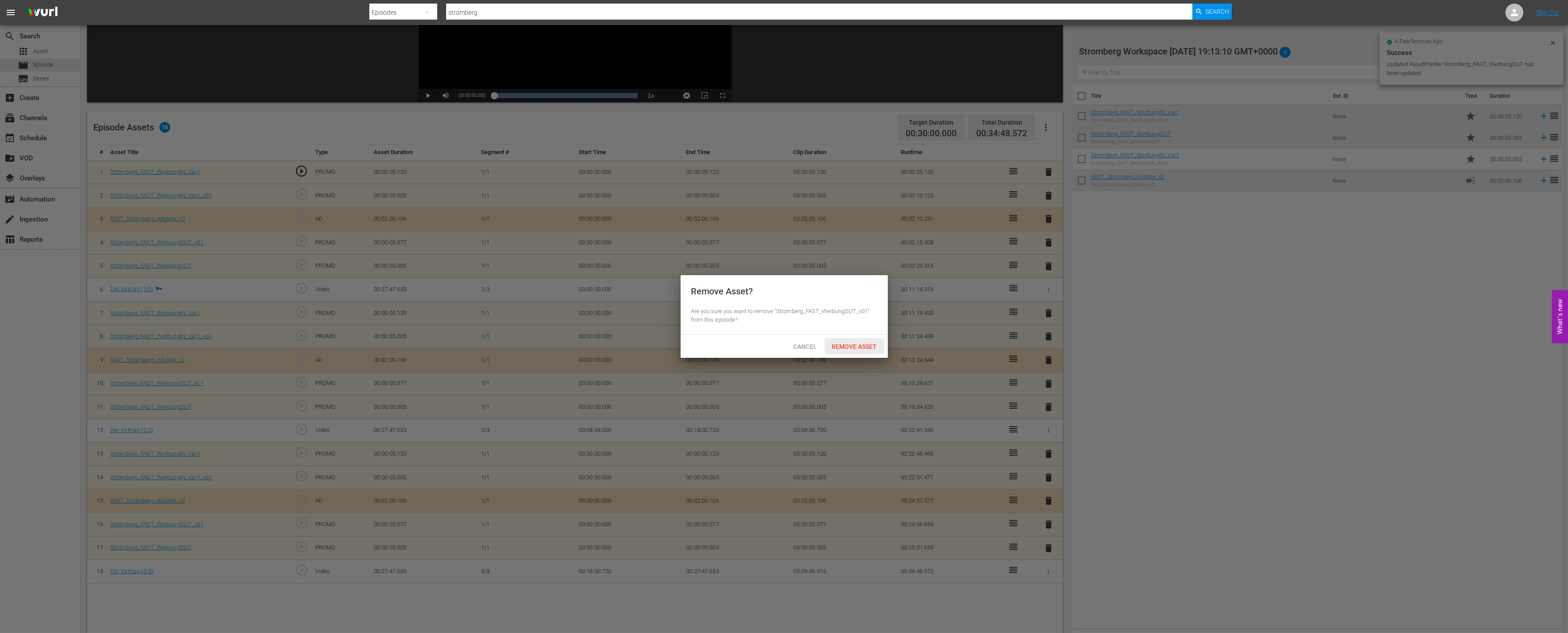
click at [840, 343] on span "Remove Asset" at bounding box center [855, 346] width 59 height 7
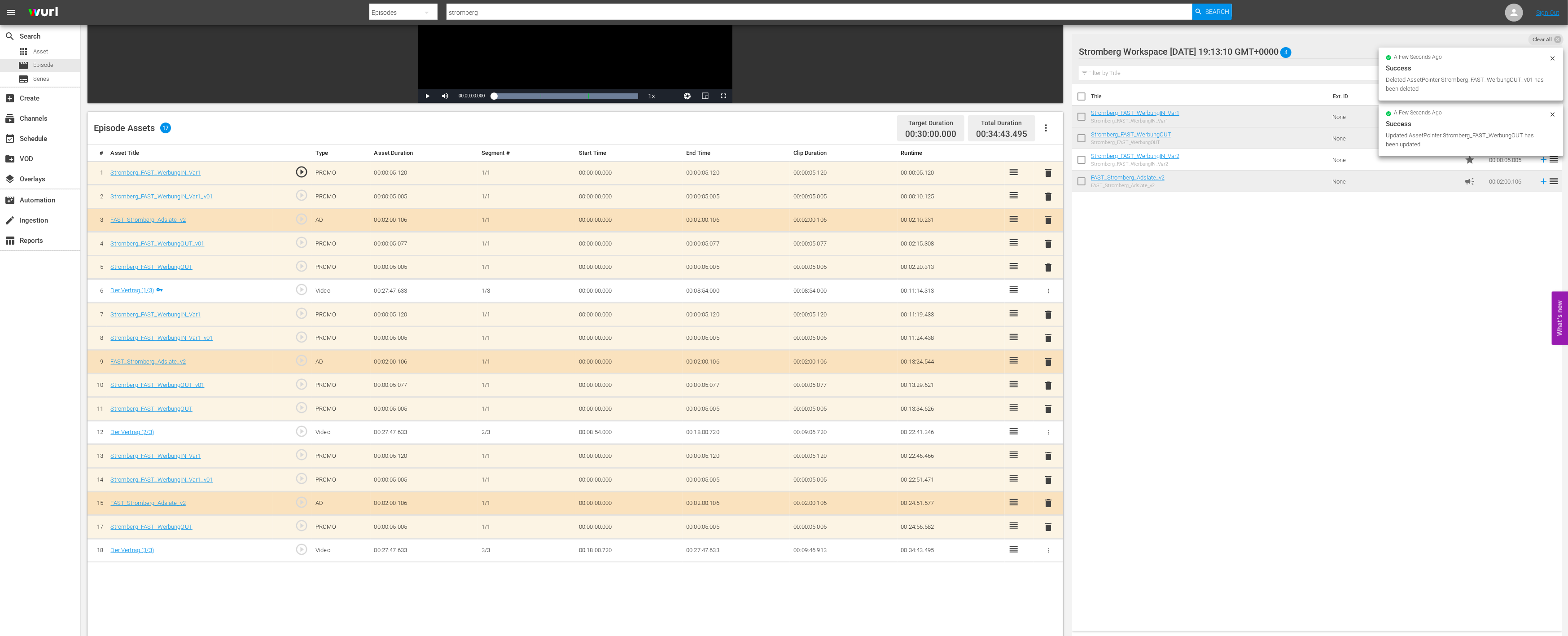
click at [1056, 479] on div "delete" at bounding box center [1049, 479] width 22 height 13
click at [1052, 479] on span "delete" at bounding box center [1049, 479] width 11 height 11
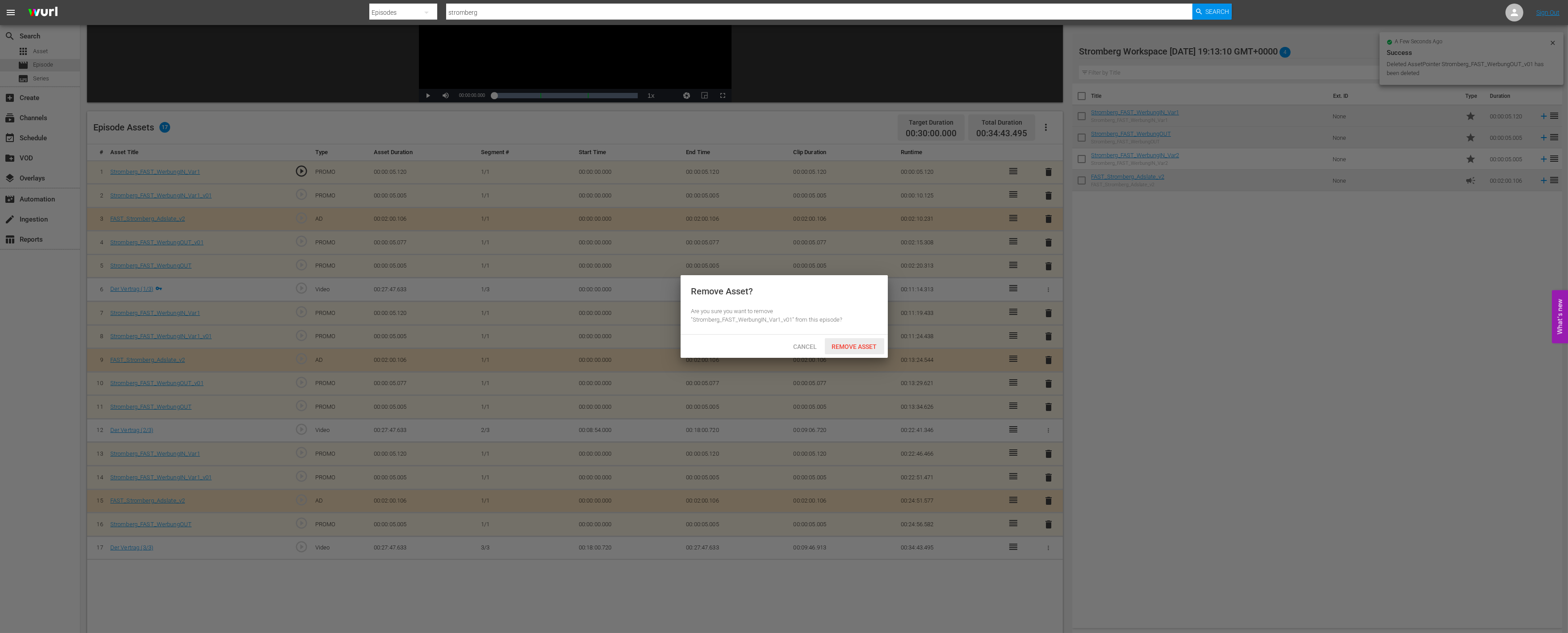
click at [869, 345] on span "Remove Asset" at bounding box center [855, 346] width 59 height 7
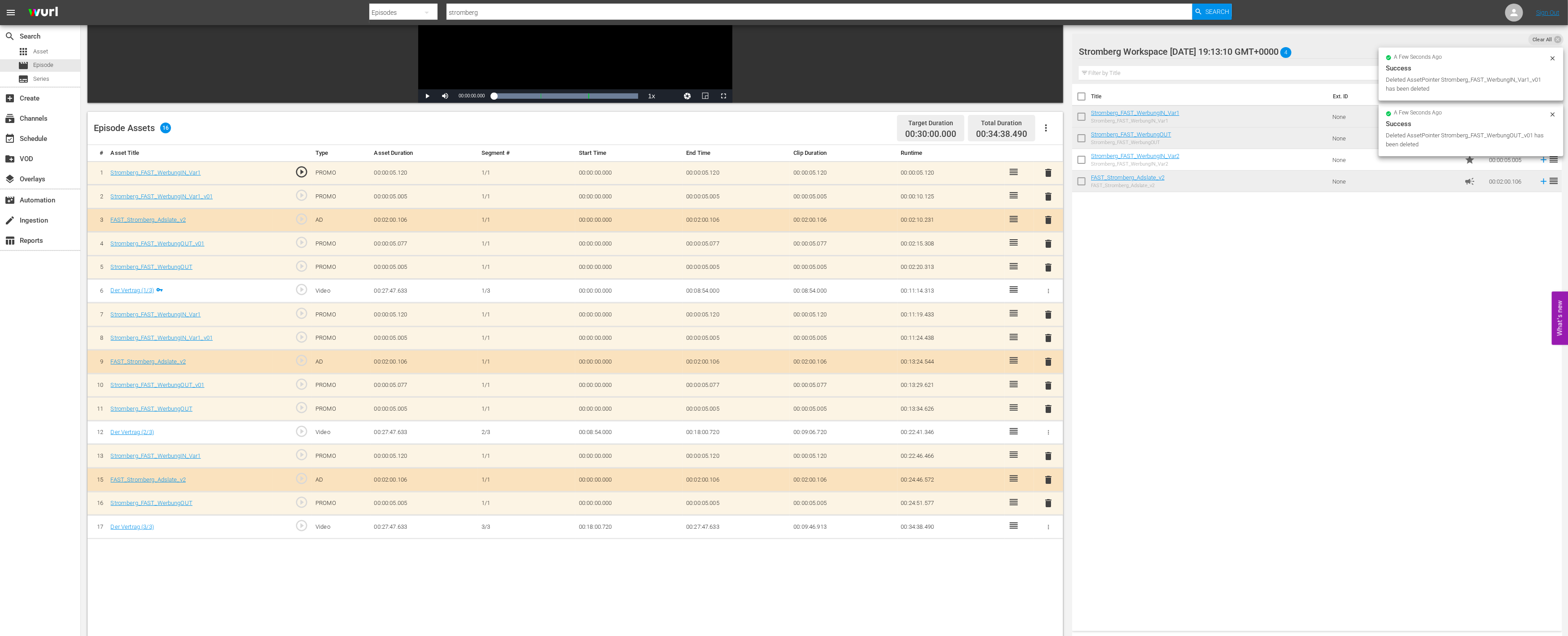
click at [1049, 384] on span "delete" at bounding box center [1049, 385] width 11 height 11
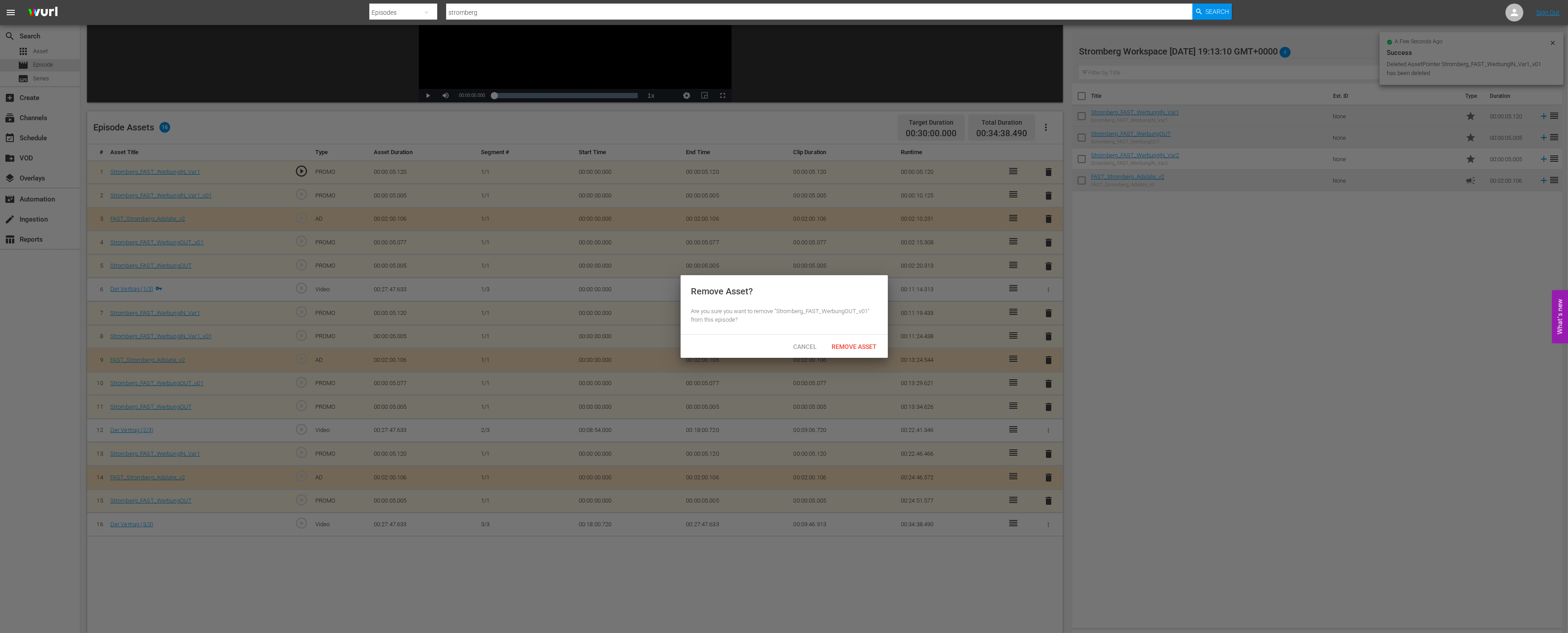
click at [851, 346] on span "Remove Asset" at bounding box center [855, 346] width 59 height 7
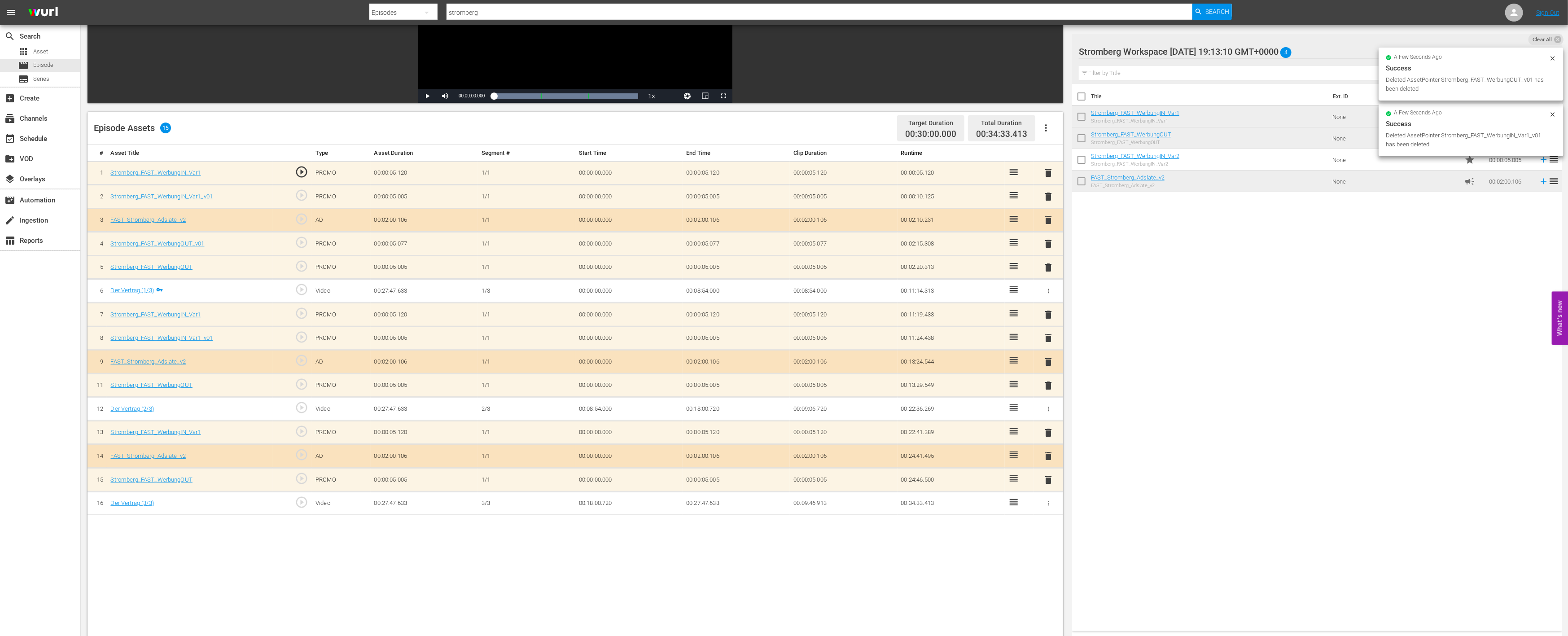
click at [1046, 335] on span "delete" at bounding box center [1049, 337] width 11 height 11
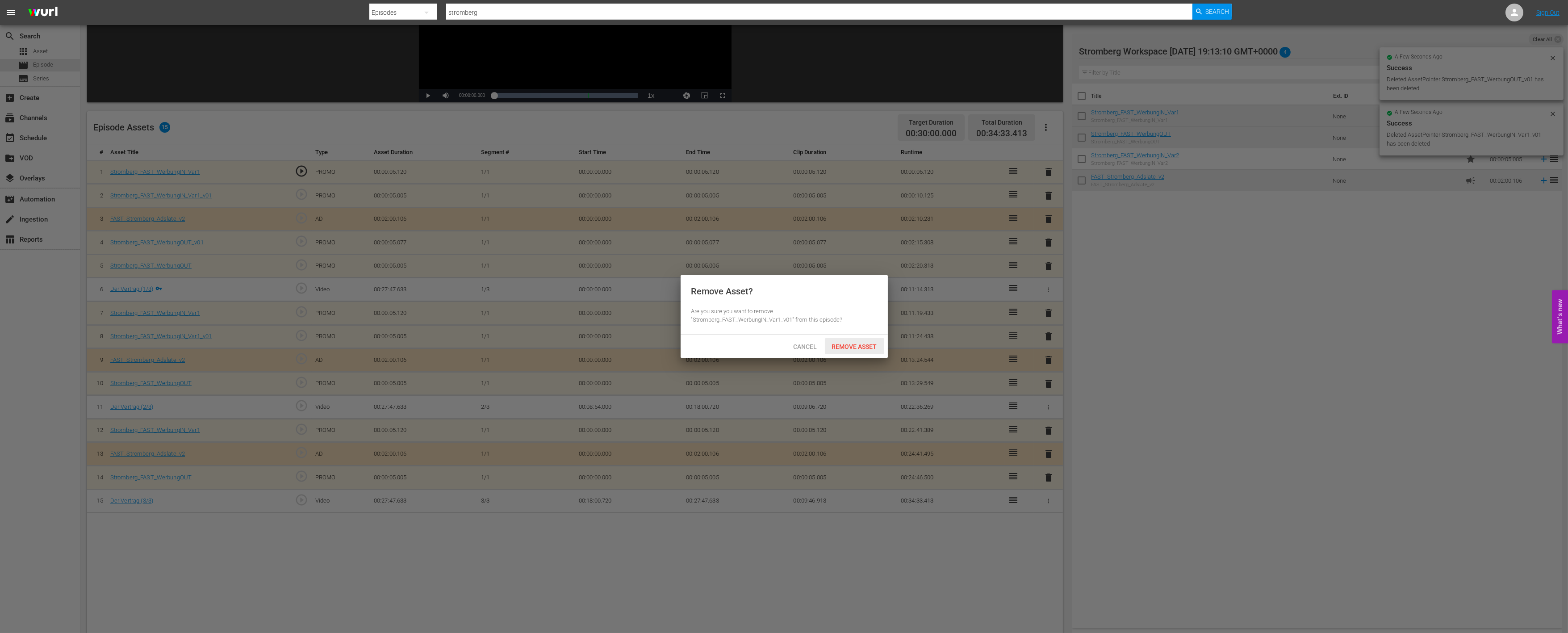
click at [846, 343] on span "Remove Asset" at bounding box center [855, 346] width 59 height 7
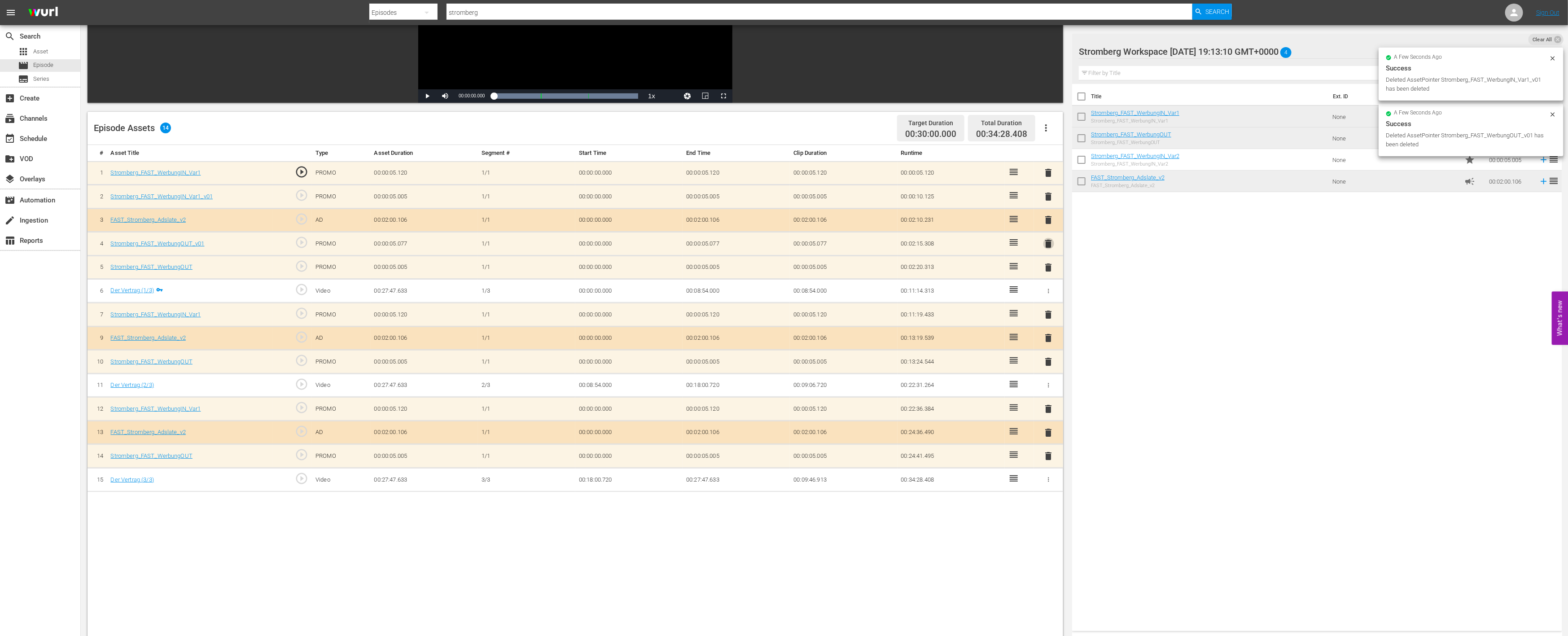
click at [1050, 241] on span "delete" at bounding box center [1049, 243] width 11 height 11
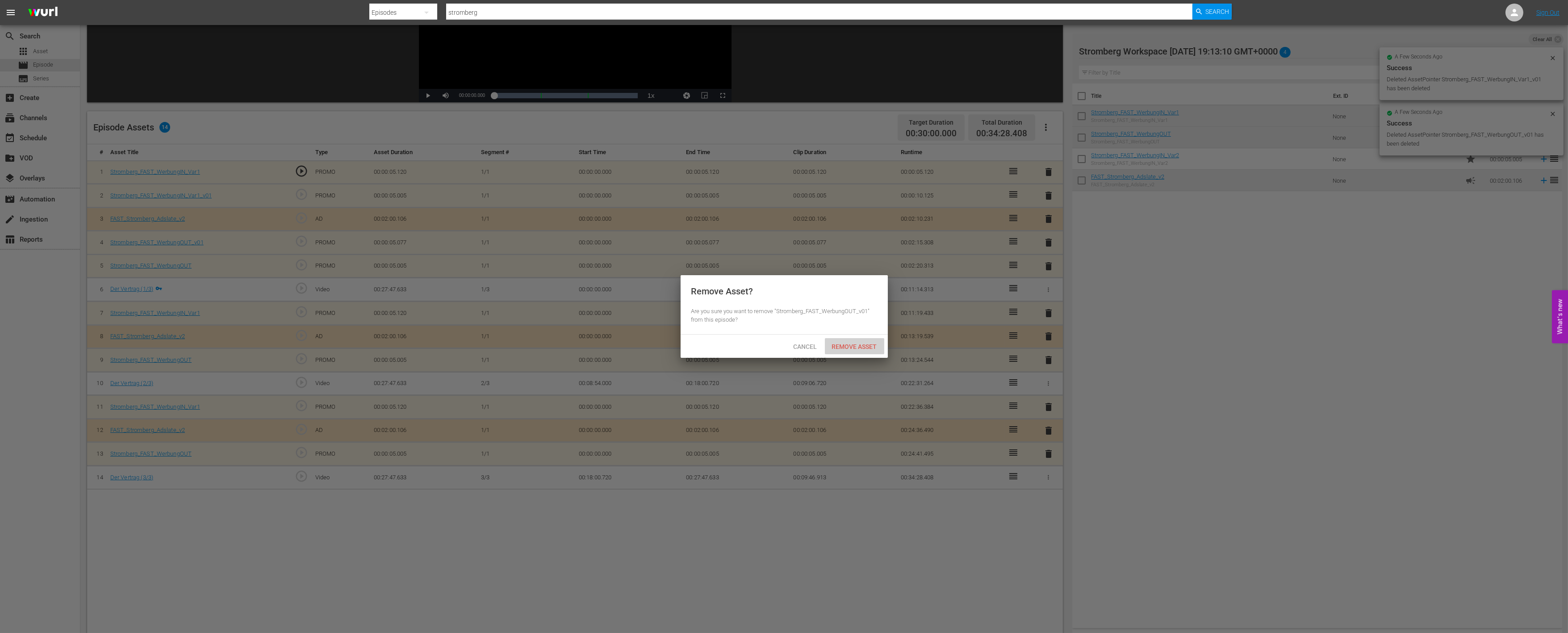
drag, startPoint x: 861, startPoint y: 346, endPoint x: 935, endPoint y: 296, distance: 89.3
click at [861, 347] on span "Remove Asset" at bounding box center [855, 346] width 59 height 7
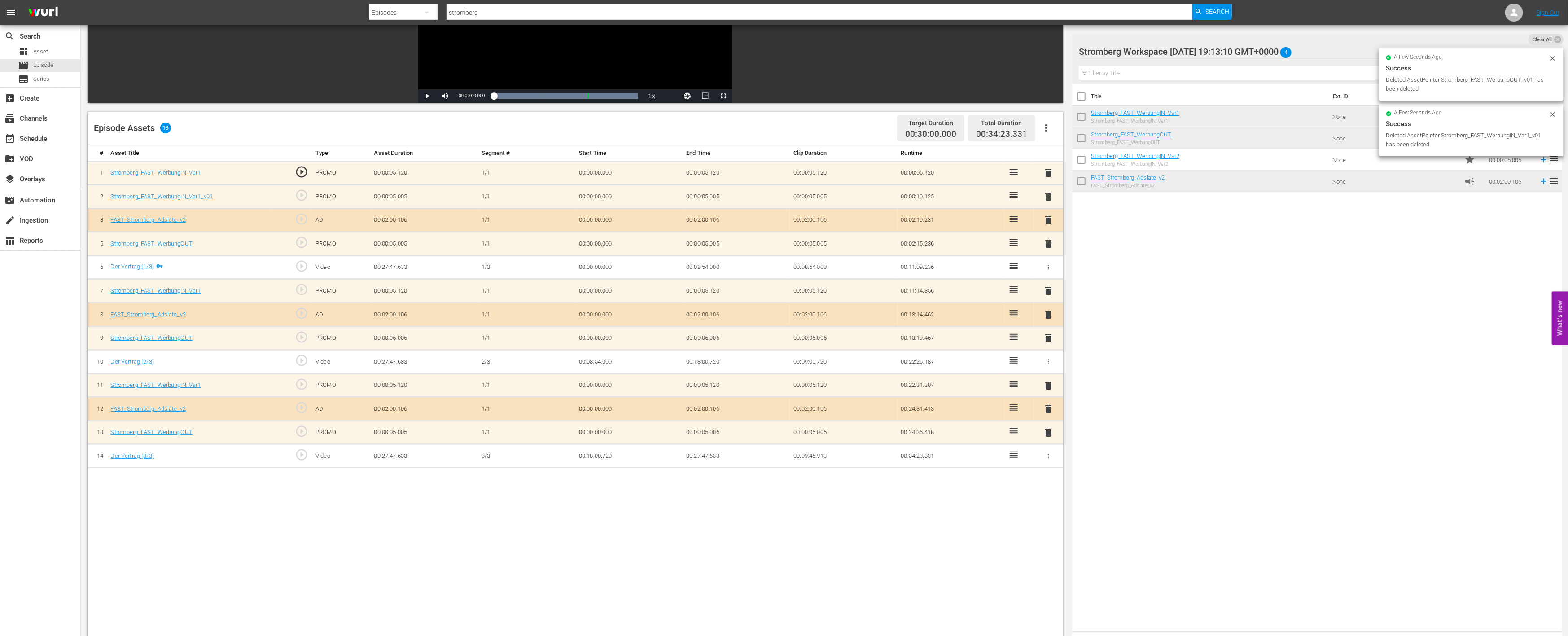
click at [1049, 196] on span "delete" at bounding box center [1049, 196] width 11 height 11
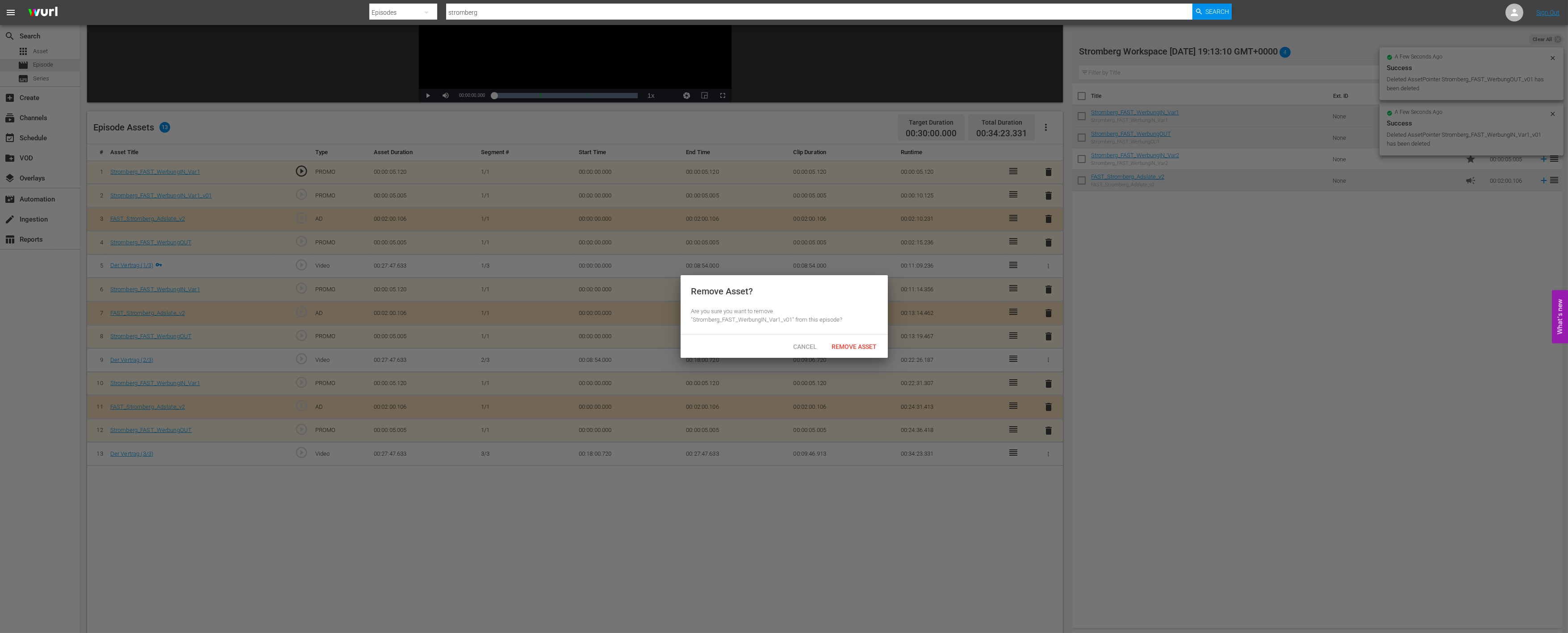
click at [856, 345] on span "Remove Asset" at bounding box center [855, 346] width 59 height 7
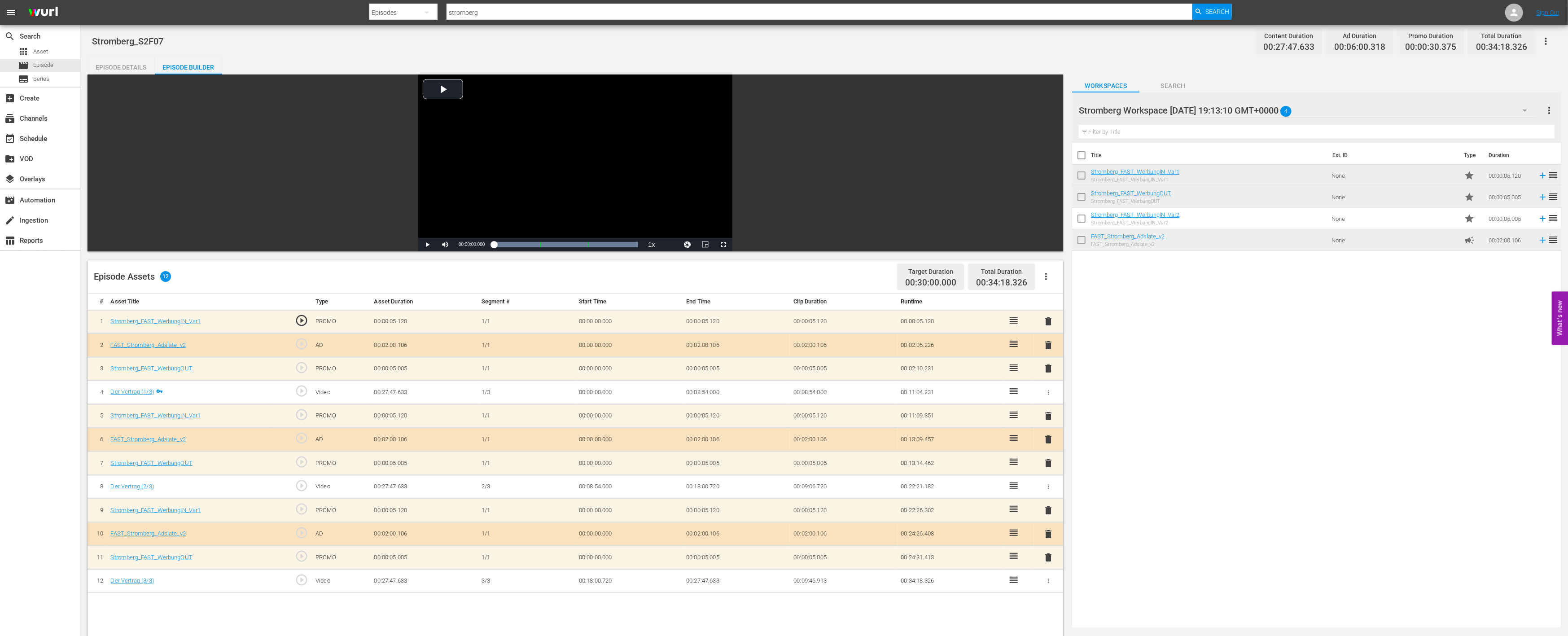
scroll to position [0, 0]
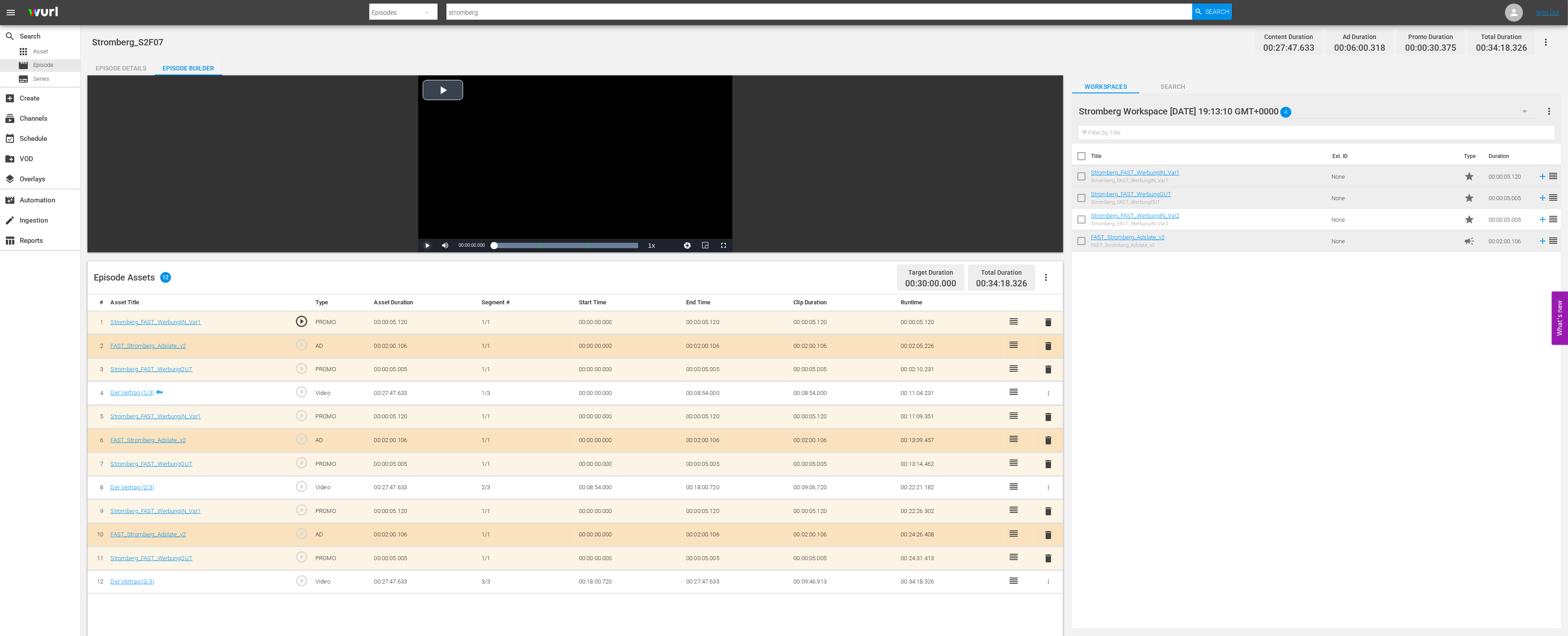
click at [427, 245] on span "Video Player" at bounding box center [427, 245] width 0 height 0
click at [298, 369] on span "play_circle_outline" at bounding box center [302, 369] width 13 height 13
click at [427, 245] on span "Video Player" at bounding box center [427, 245] width 0 height 0
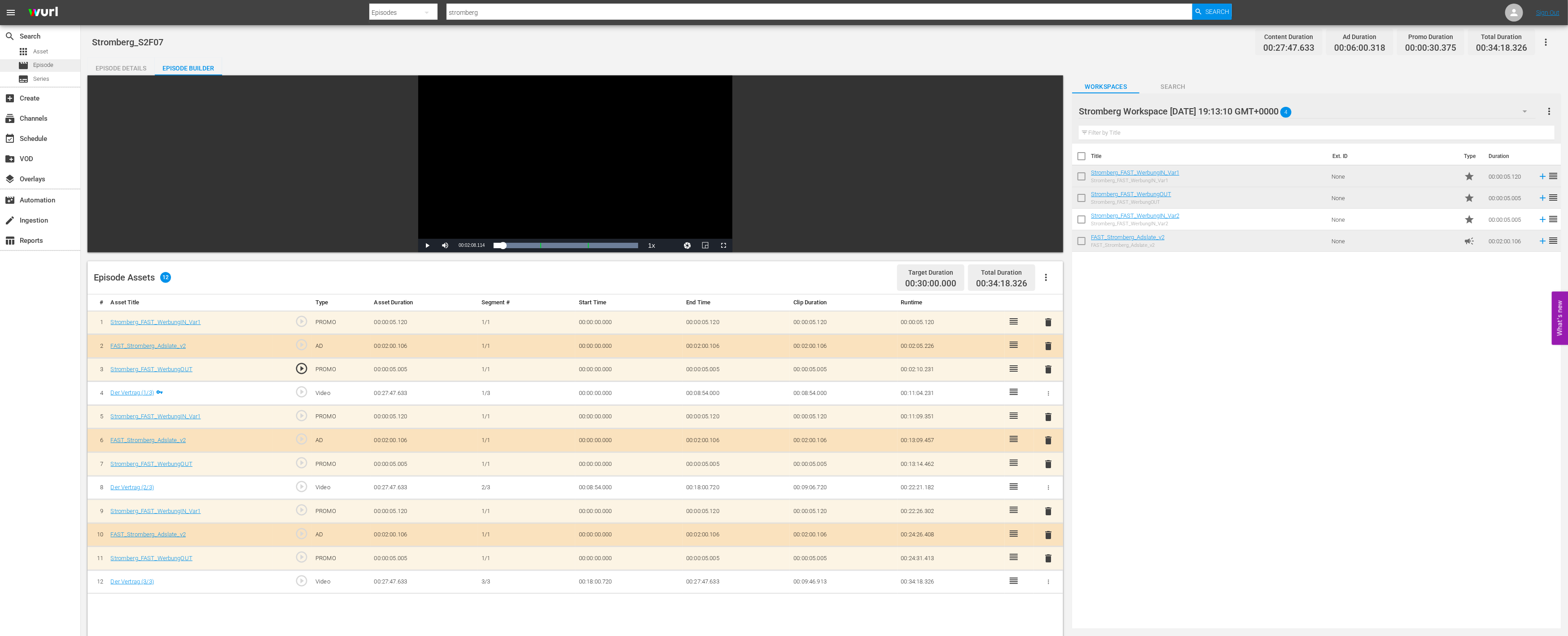
click at [48, 63] on span "Episode" at bounding box center [43, 65] width 20 height 9
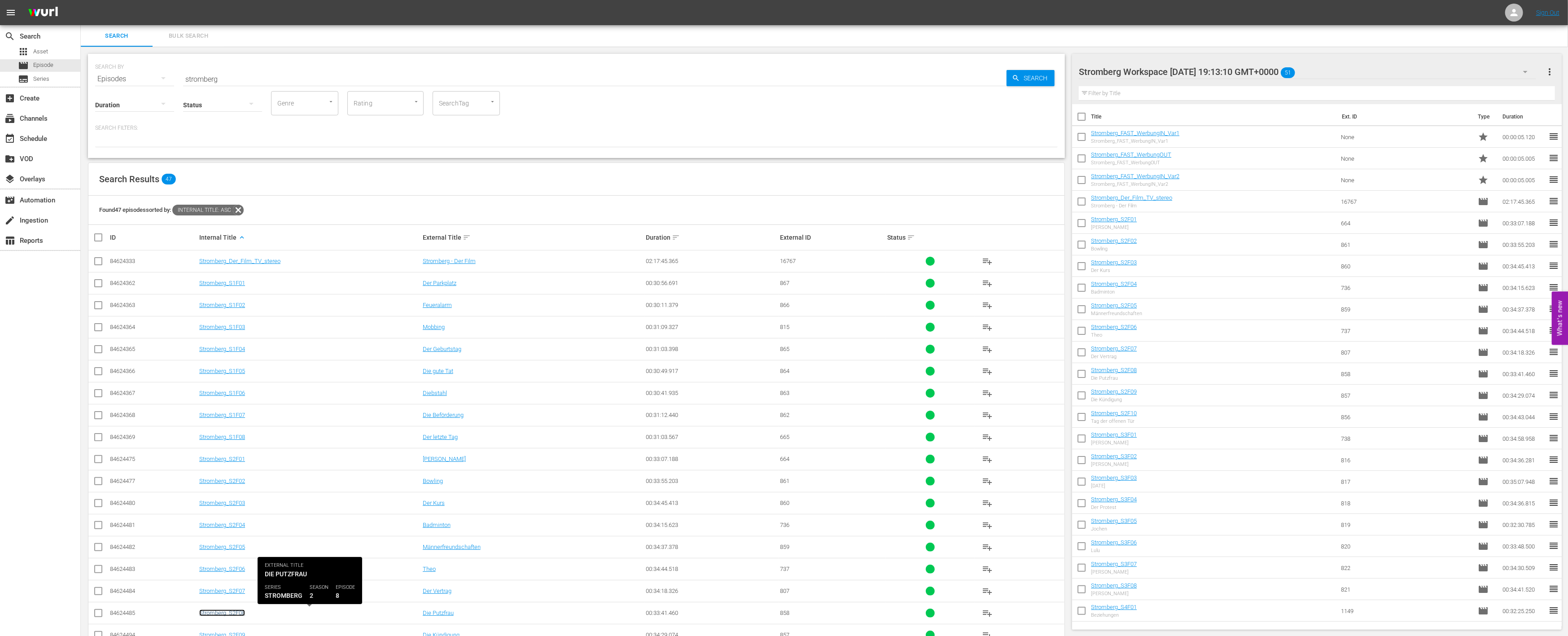
click at [238, 614] on link "Stromberg_S2F08" at bounding box center [222, 613] width 46 height 7
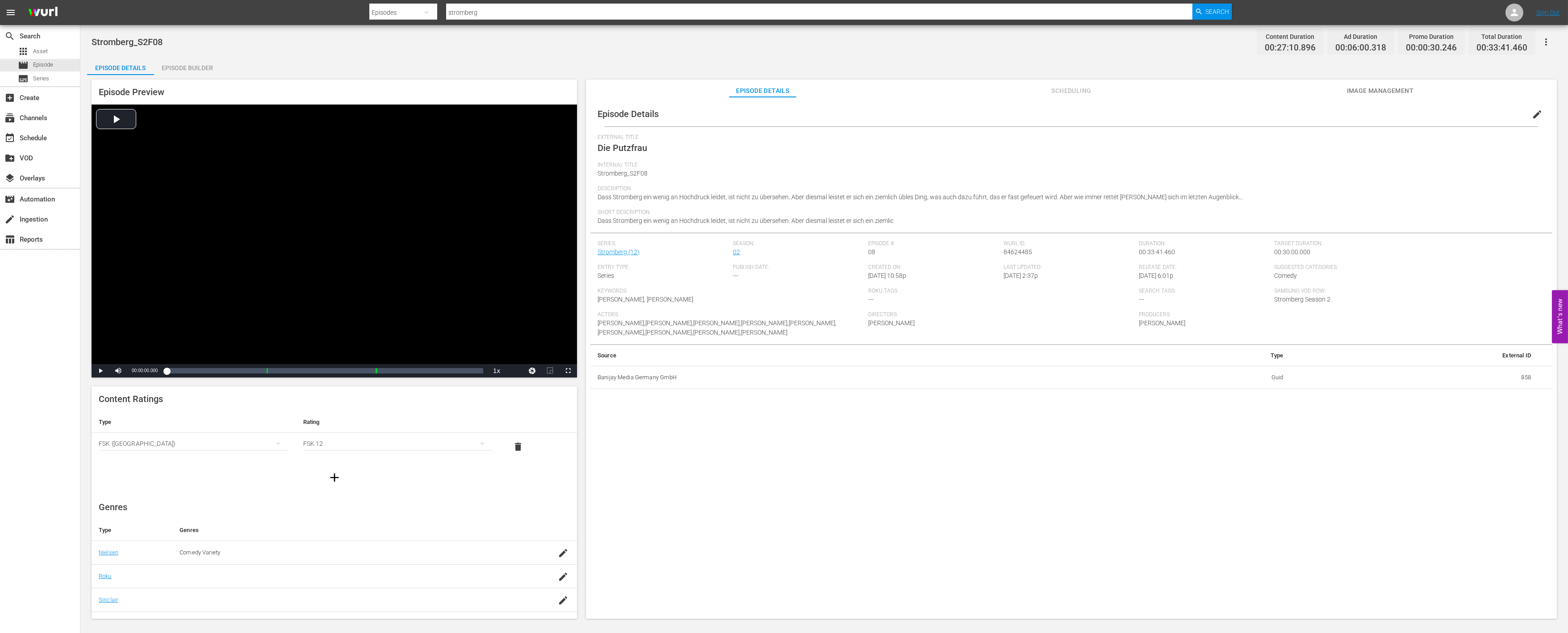
click at [200, 59] on div "Episode Builder" at bounding box center [187, 68] width 67 height 21
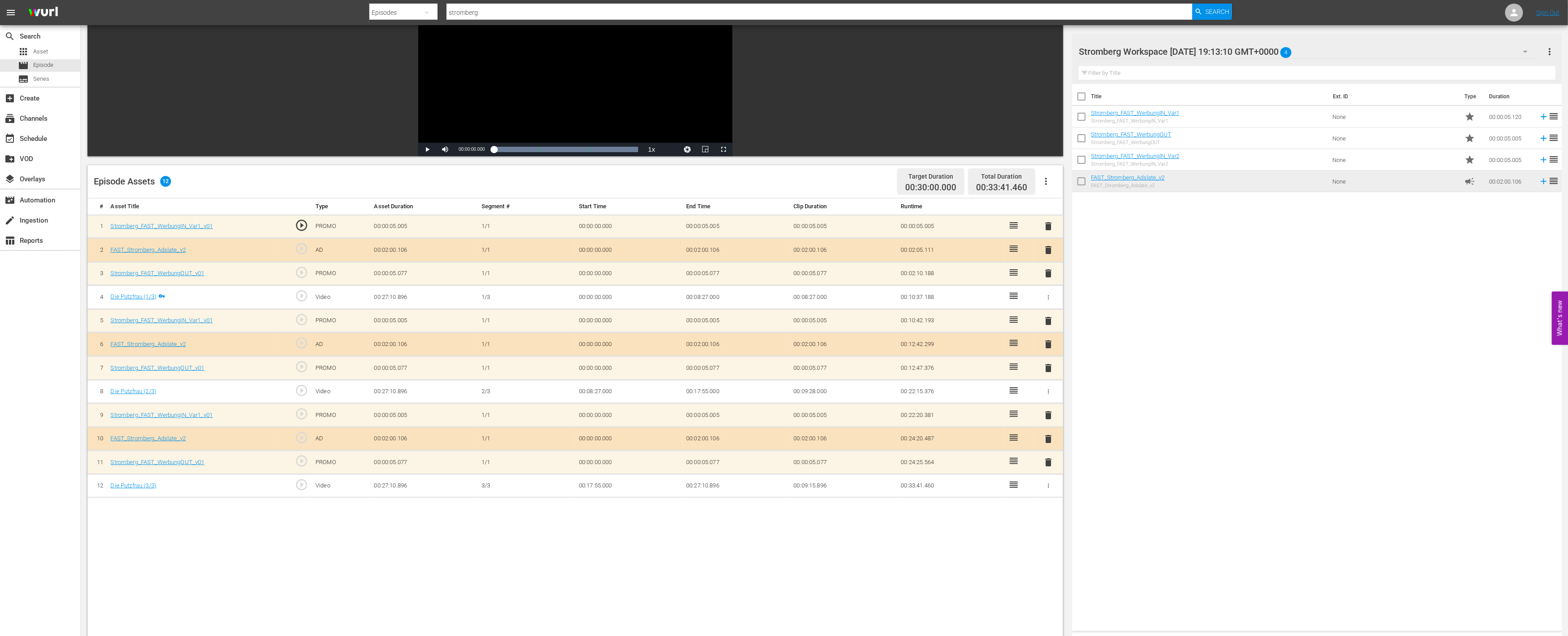
scroll to position [149, 0]
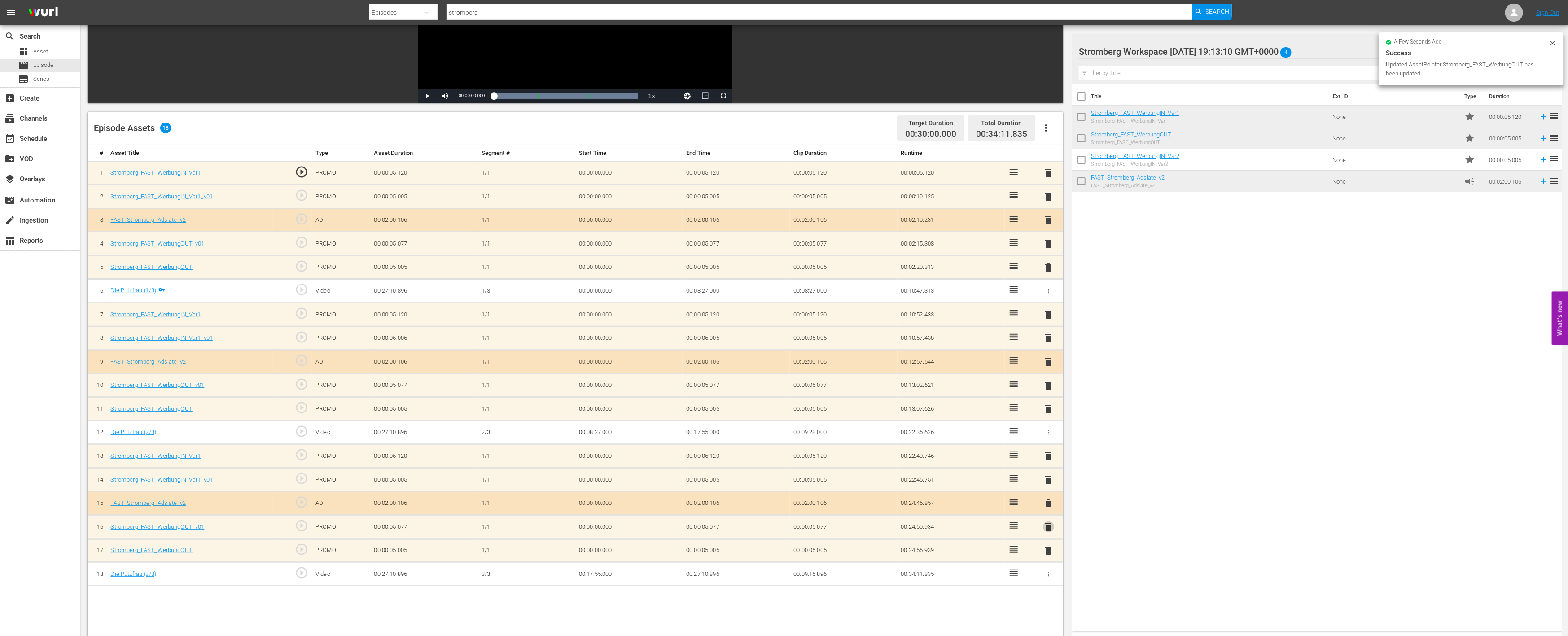
click at [1049, 525] on span "delete" at bounding box center [1049, 527] width 11 height 11
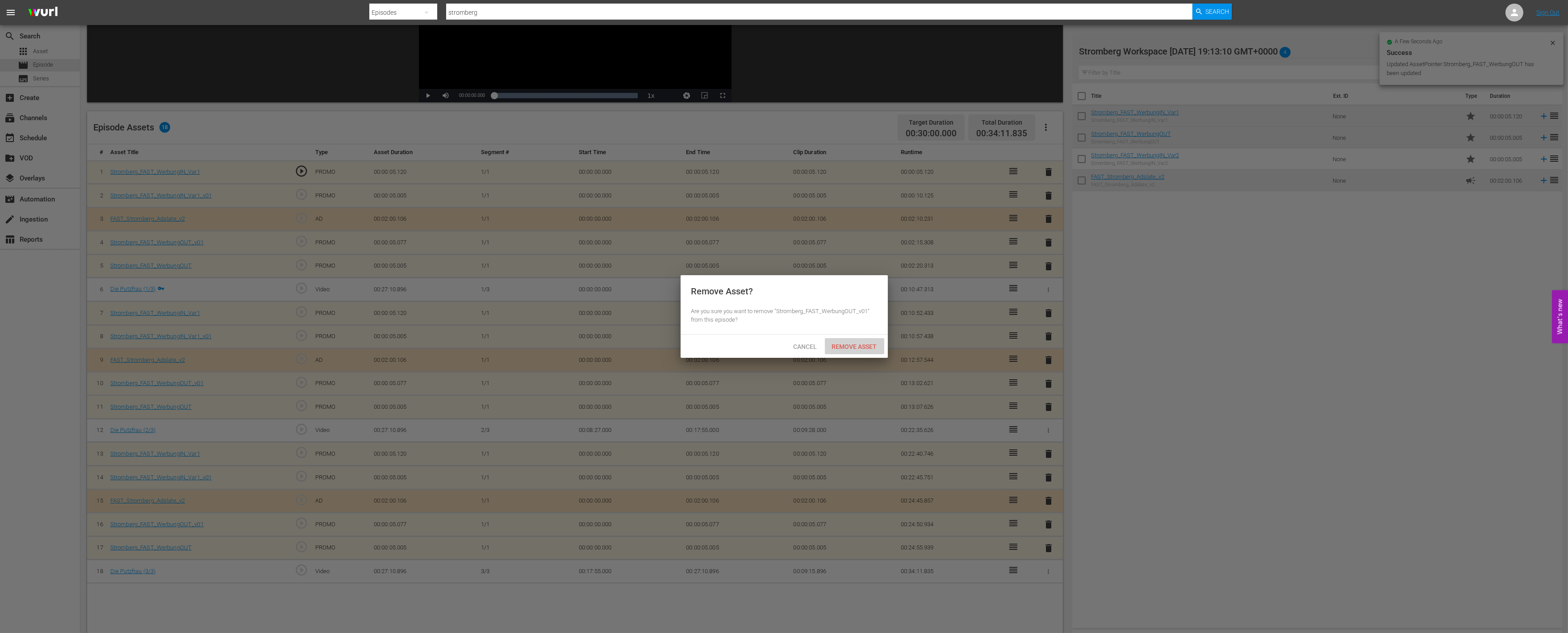
click at [870, 350] on div "Remove Asset" at bounding box center [855, 346] width 59 height 16
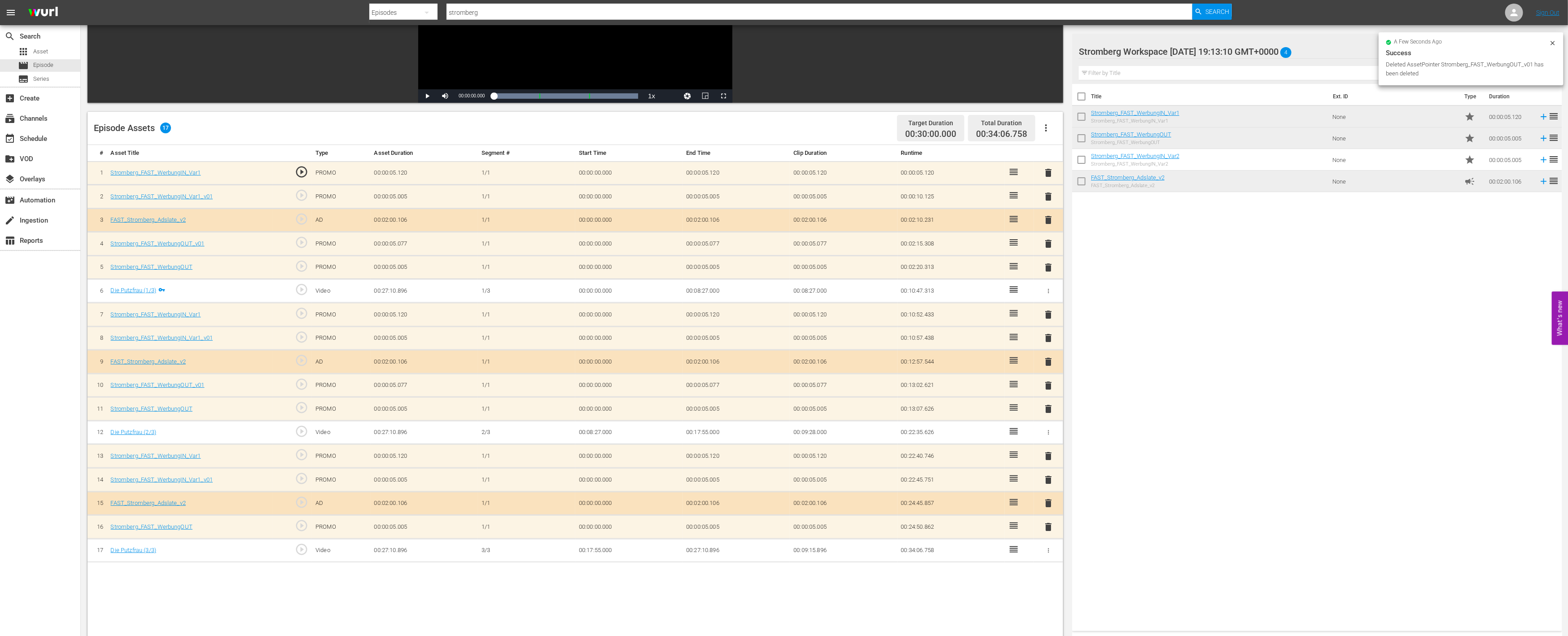
click at [1049, 476] on span "delete" at bounding box center [1049, 479] width 11 height 11
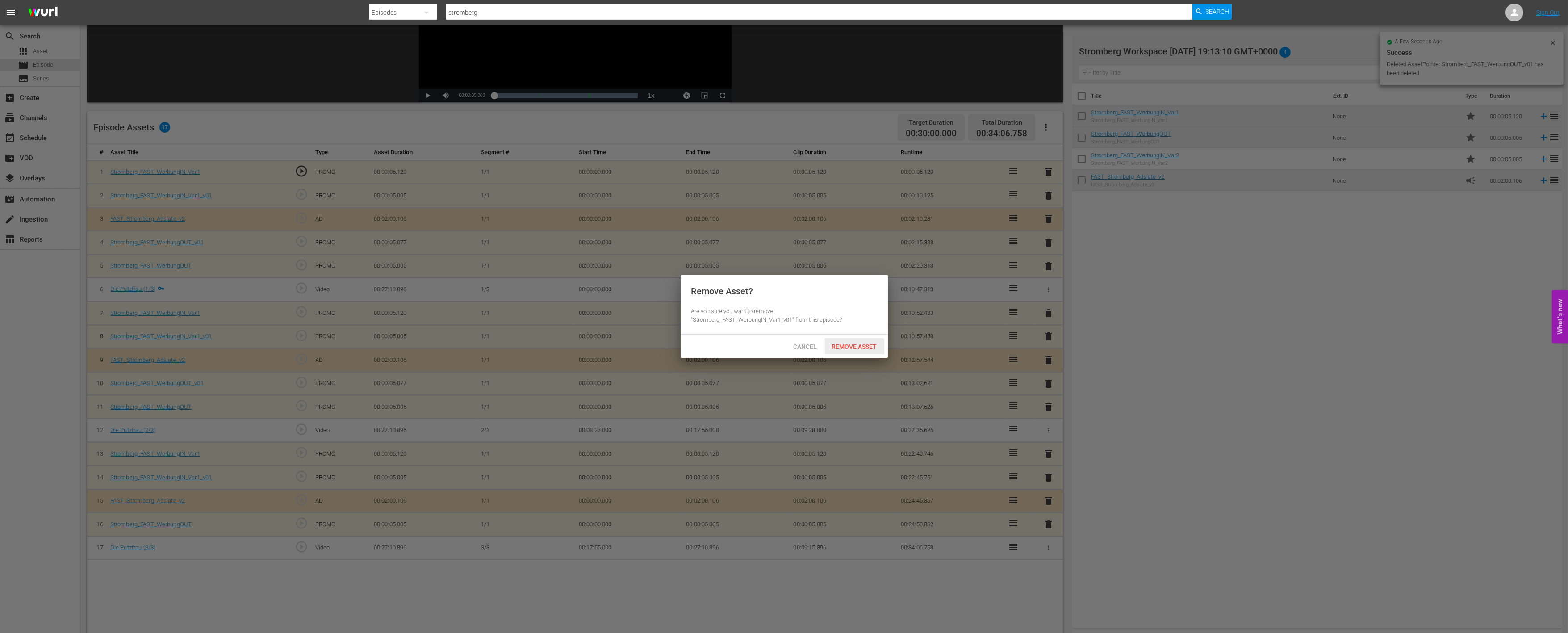
click at [857, 345] on span "Remove Asset" at bounding box center [855, 346] width 59 height 7
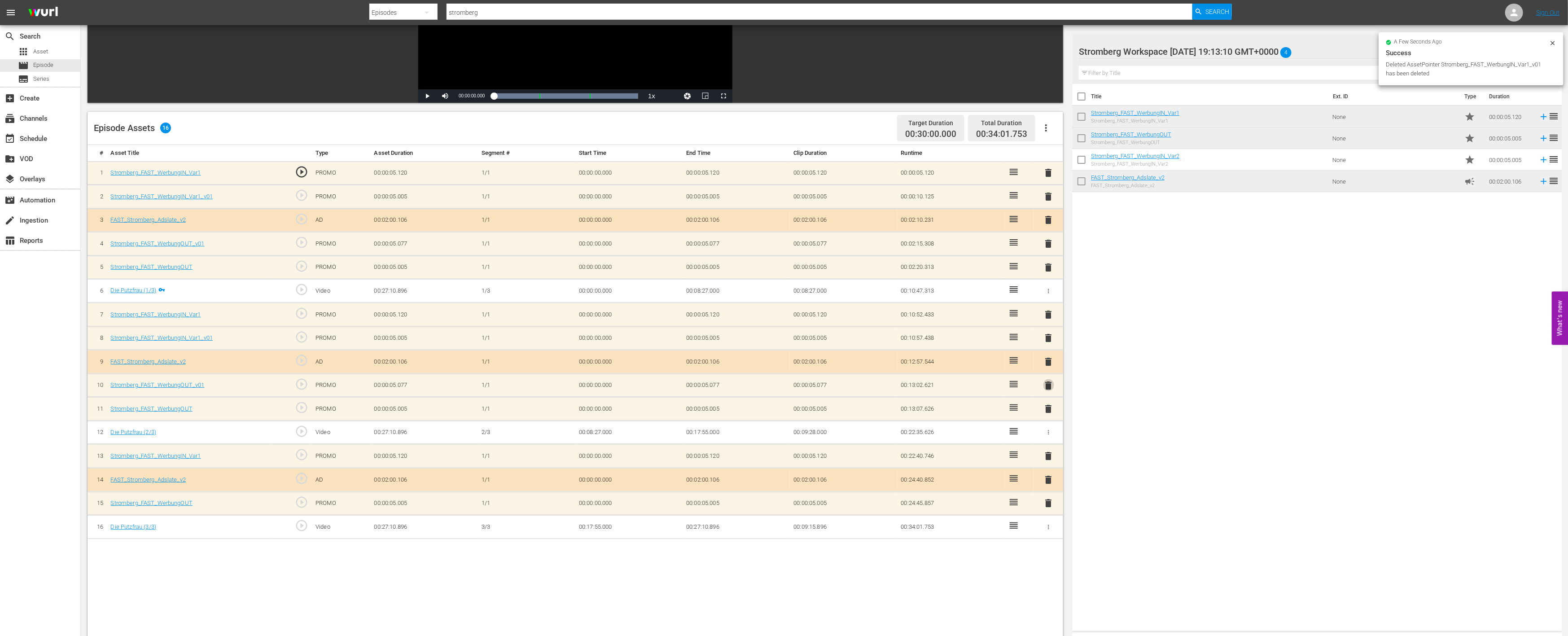
click at [1048, 383] on span "delete" at bounding box center [1049, 385] width 11 height 11
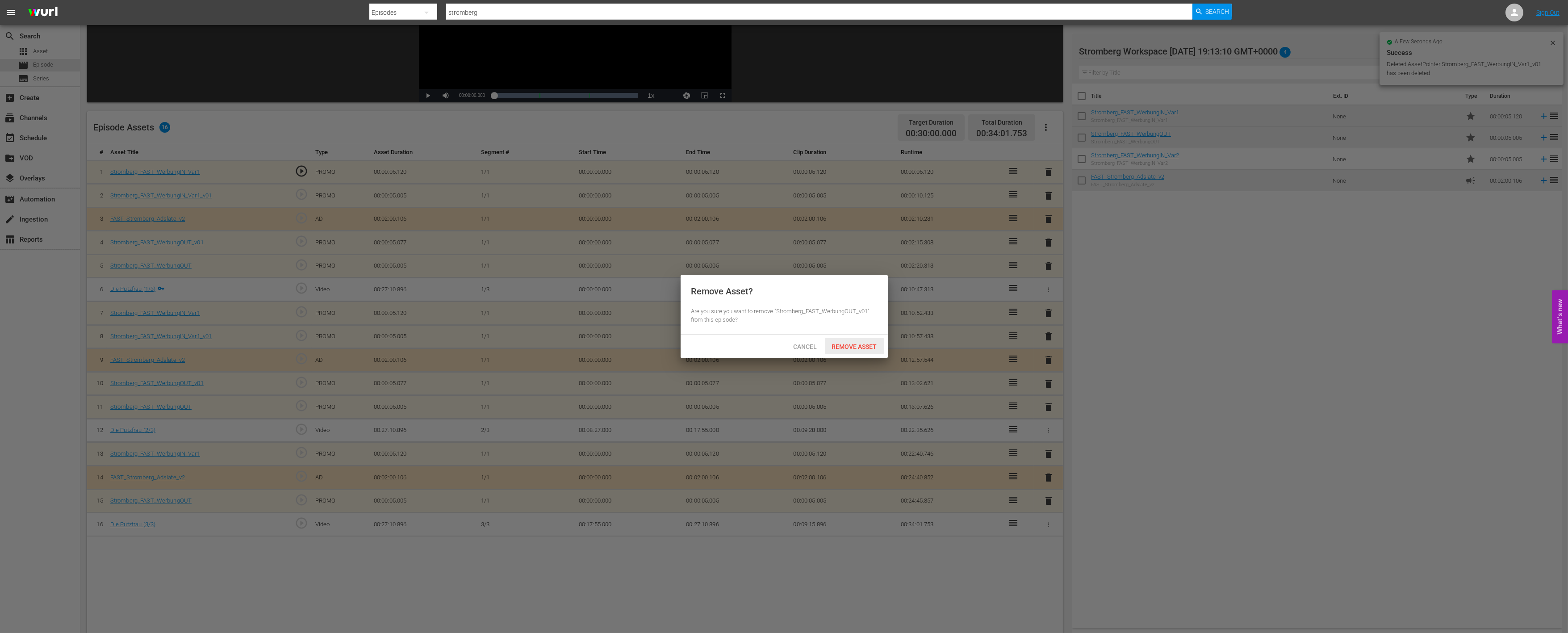
click at [870, 345] on span "Remove Asset" at bounding box center [855, 346] width 59 height 7
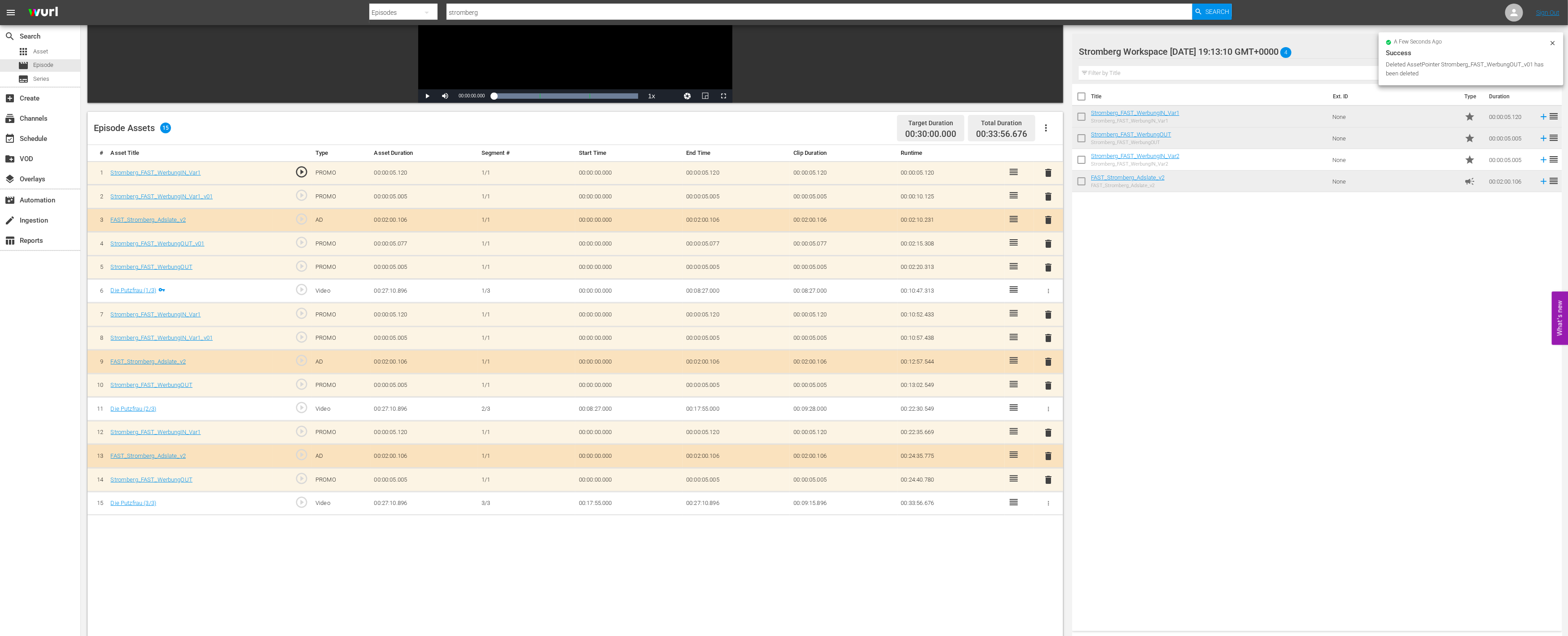
click at [1049, 335] on span "delete" at bounding box center [1049, 337] width 11 height 11
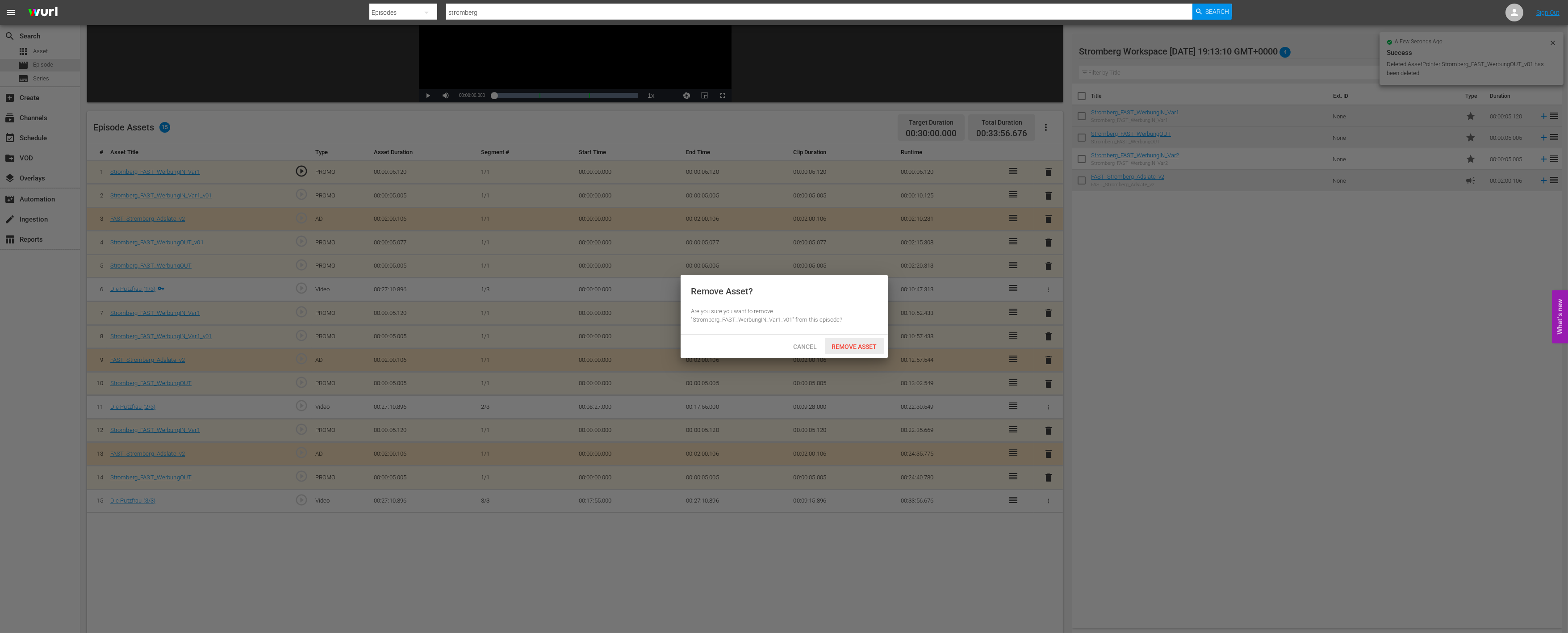
click at [874, 345] on span "Remove Asset" at bounding box center [855, 346] width 59 height 7
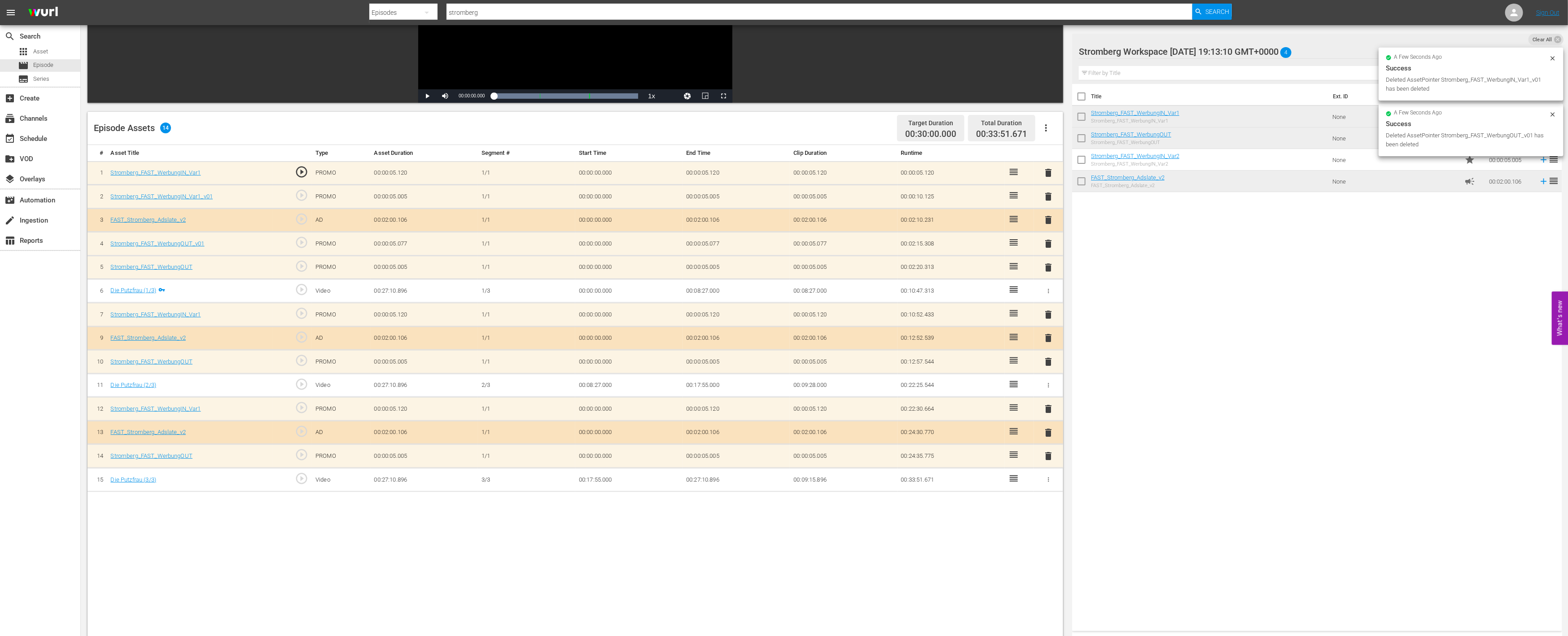
click at [1046, 241] on span "delete" at bounding box center [1049, 243] width 11 height 11
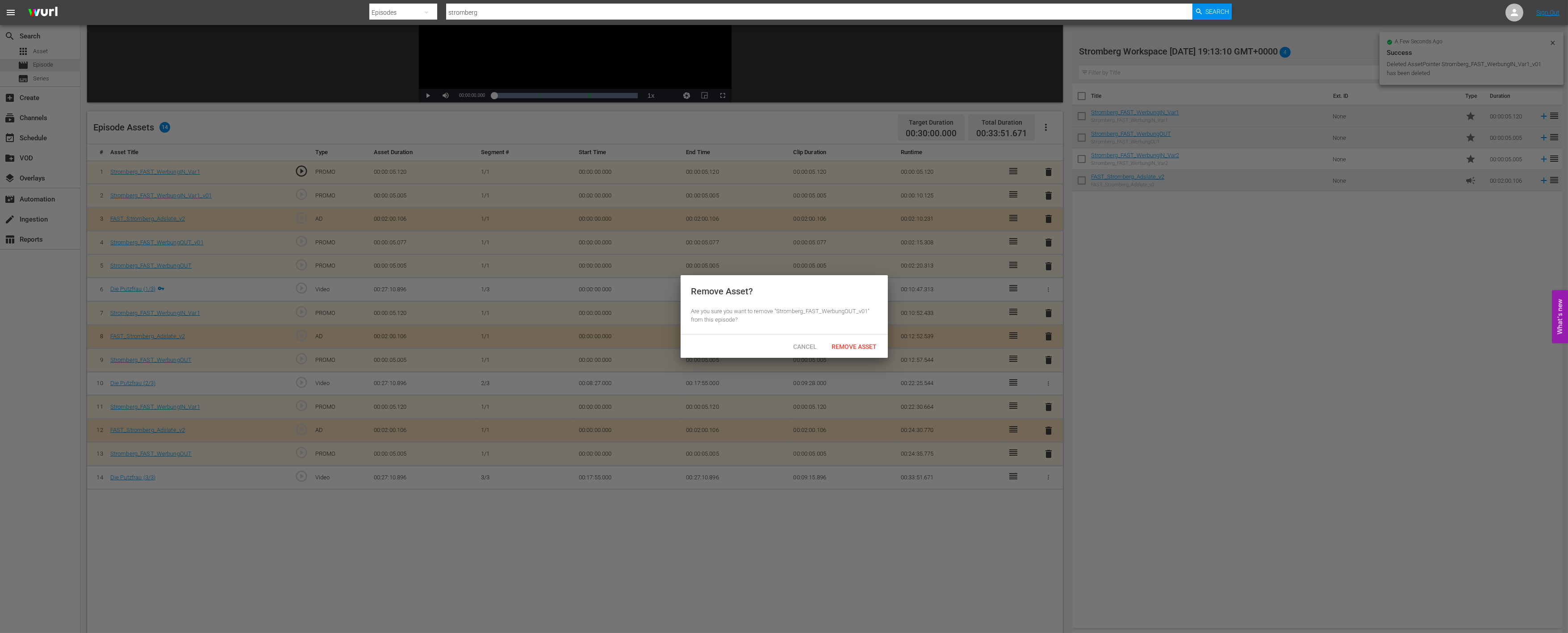
click at [868, 343] on span "Remove Asset" at bounding box center [855, 346] width 59 height 7
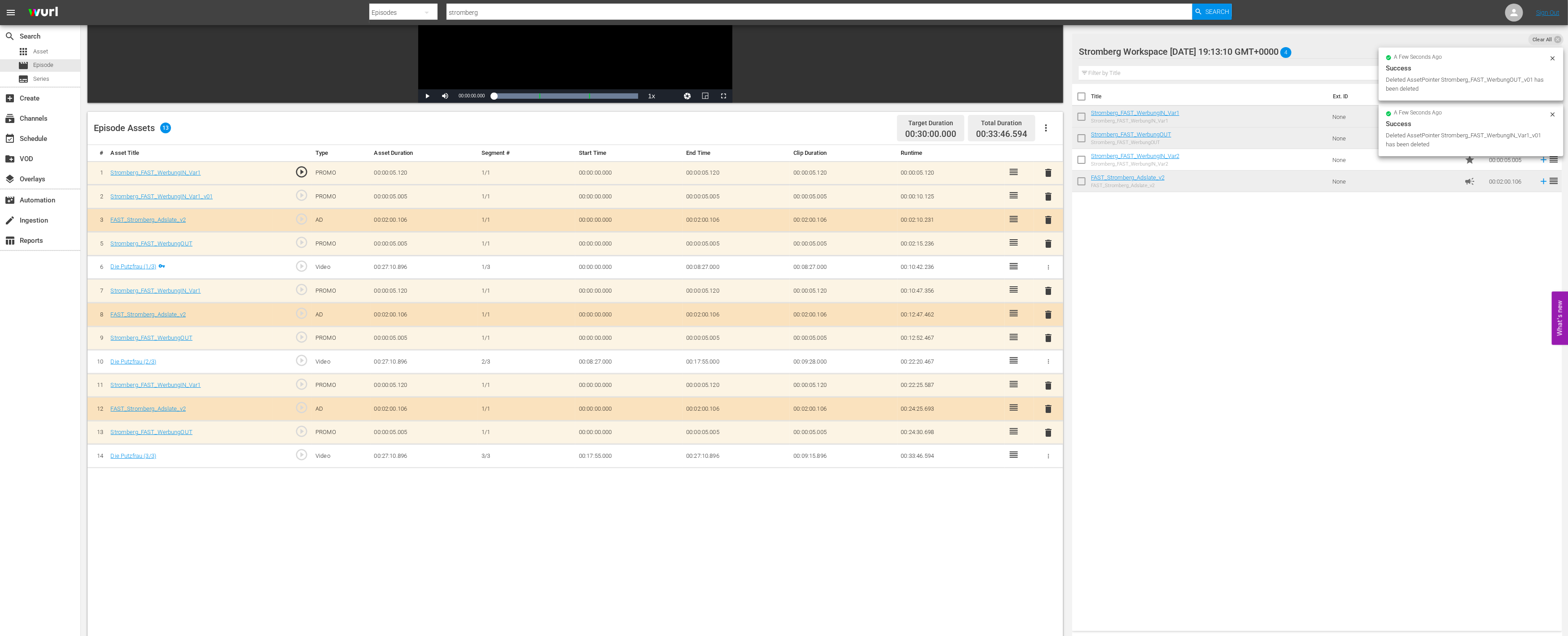
click at [1049, 195] on span "delete" at bounding box center [1049, 196] width 11 height 11
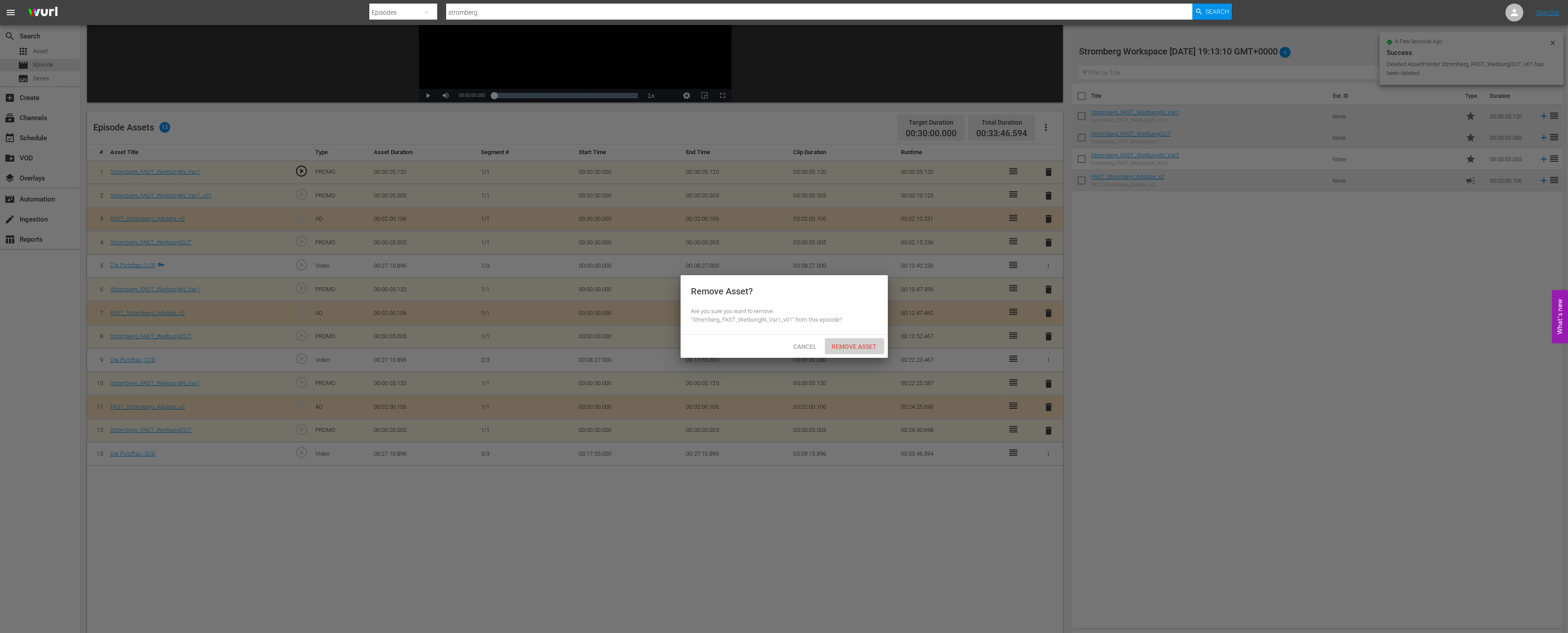
click at [861, 345] on span "Remove Asset" at bounding box center [855, 346] width 59 height 7
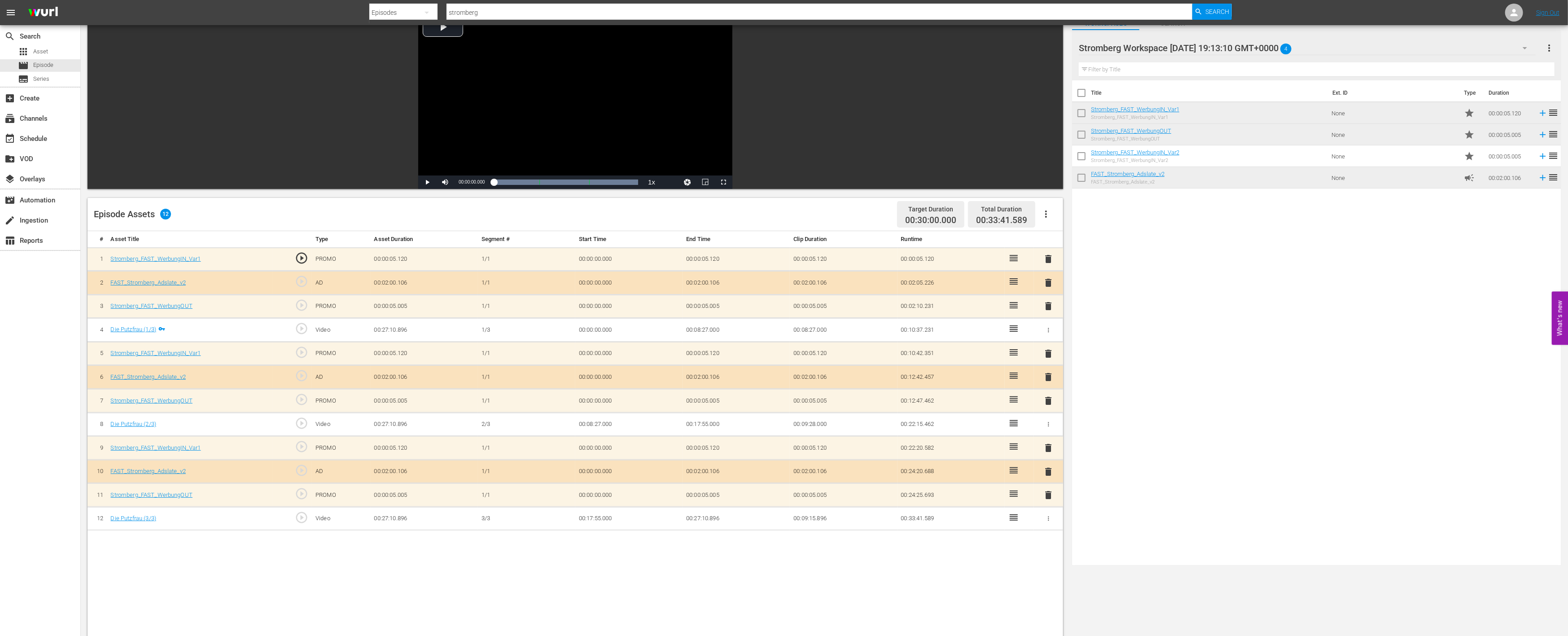
scroll to position [0, 0]
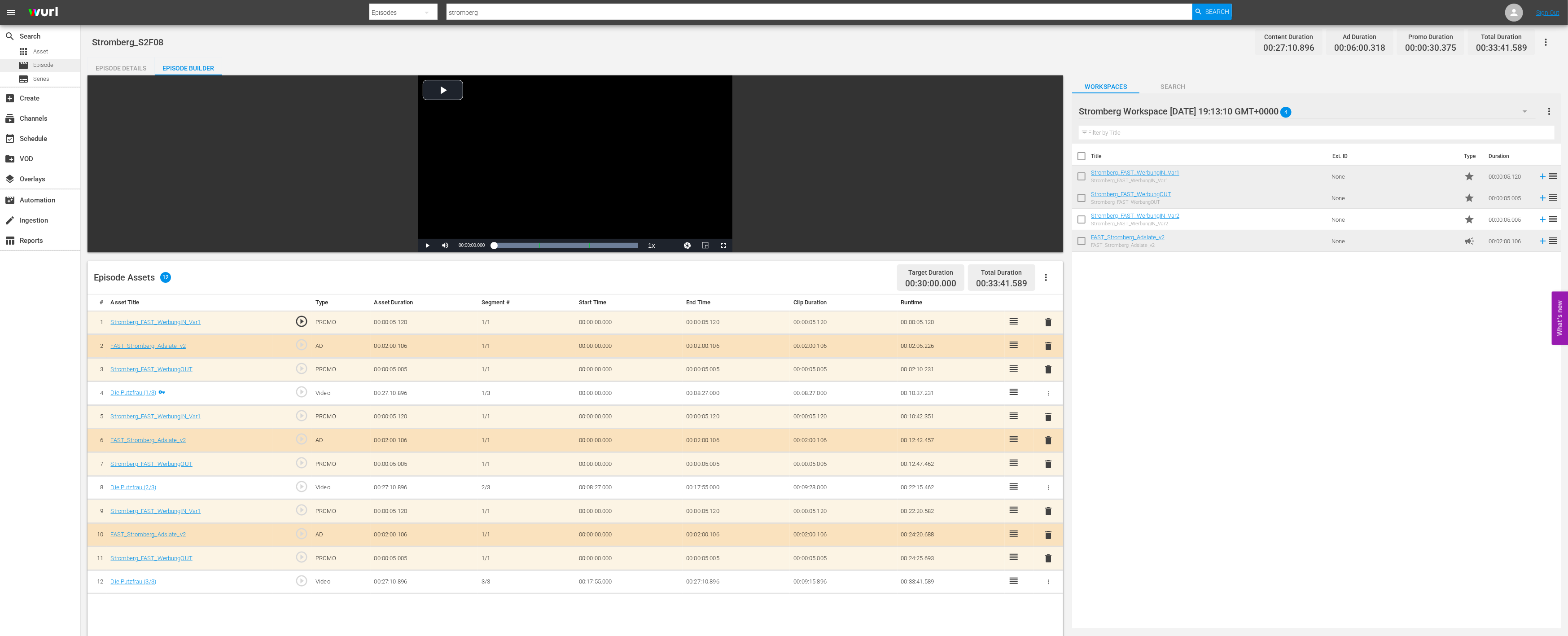
click at [41, 64] on span "Episode" at bounding box center [43, 65] width 20 height 9
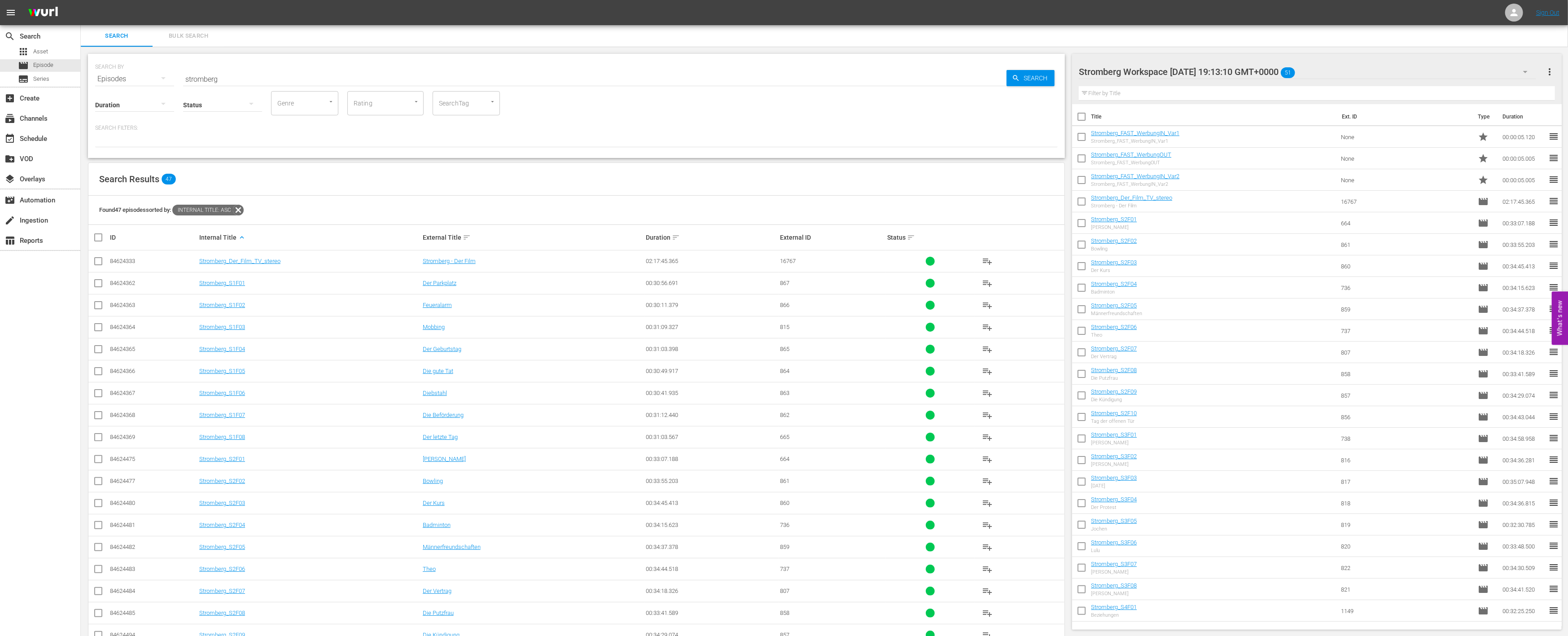
scroll to position [93, 0]
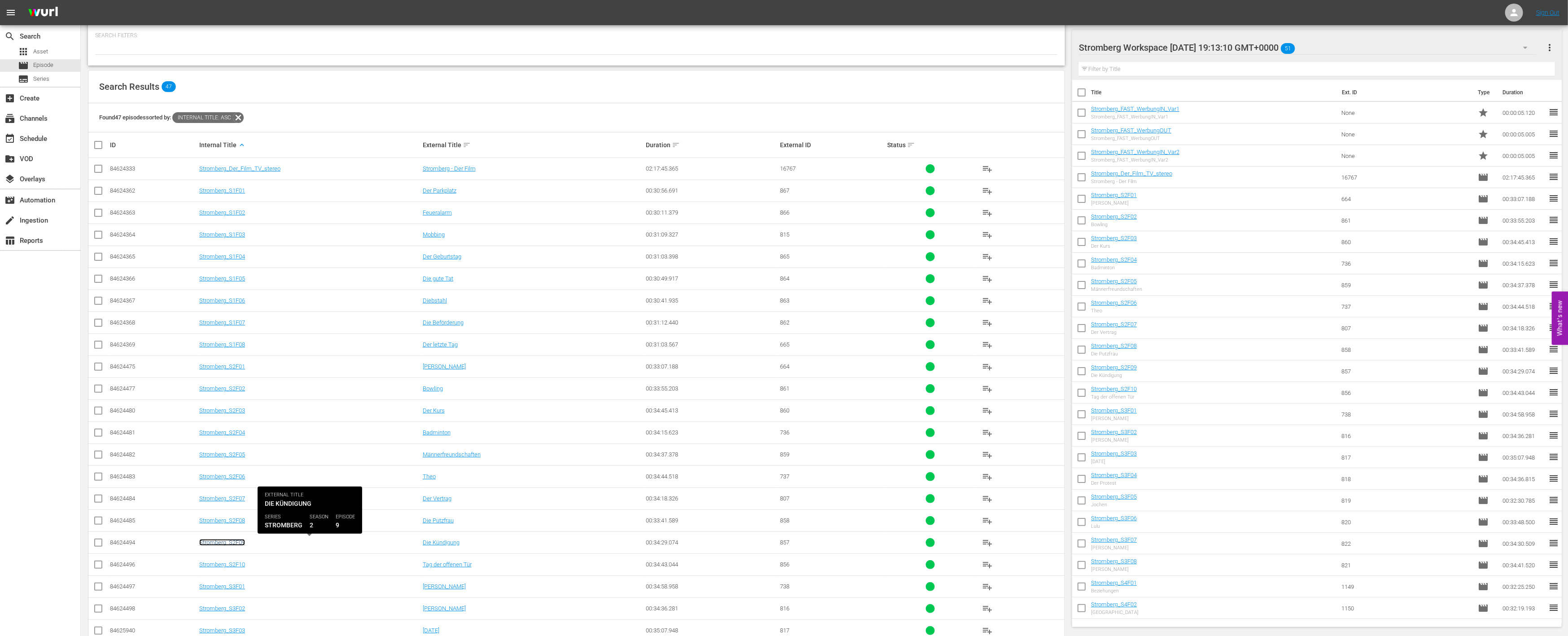
click at [232, 540] on link "Stromberg_S2F09" at bounding box center [222, 542] width 46 height 7
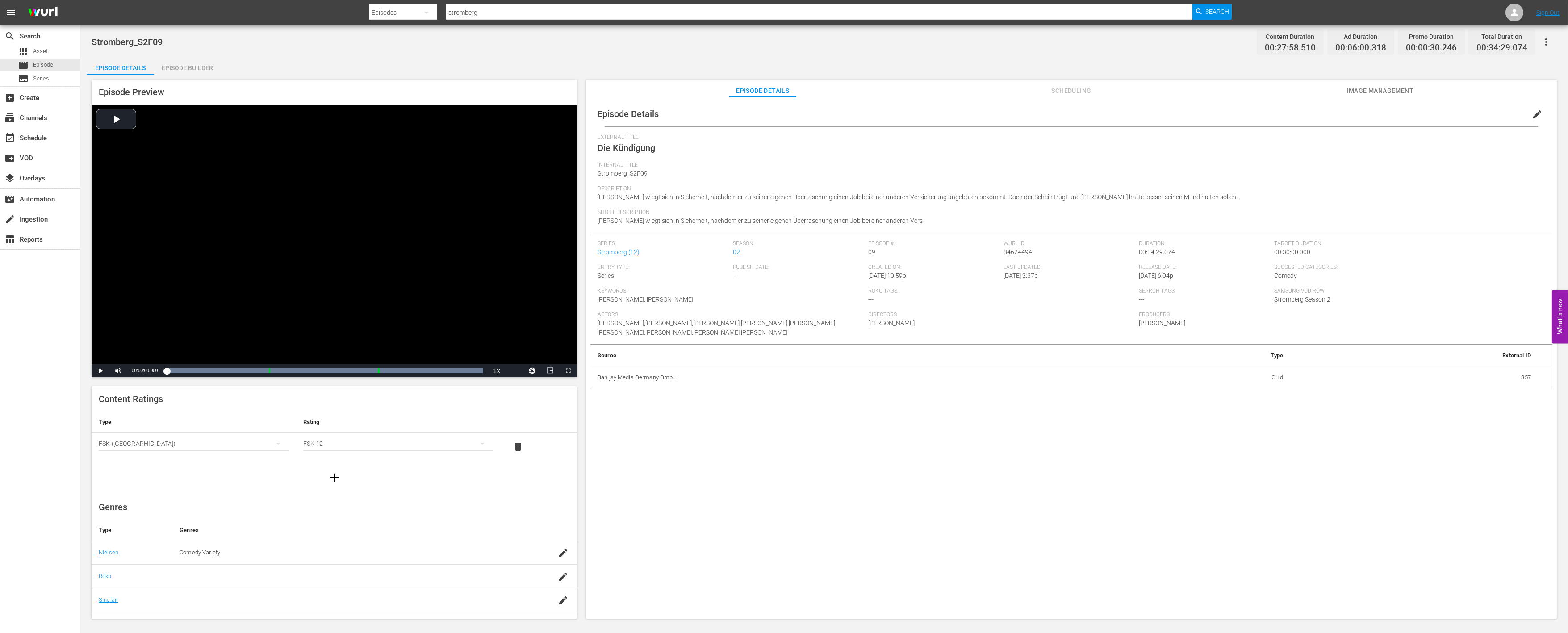
drag, startPoint x: 185, startPoint y: 64, endPoint x: 185, endPoint y: 70, distance: 6.0
click at [185, 63] on div "Episode Builder" at bounding box center [187, 68] width 67 height 21
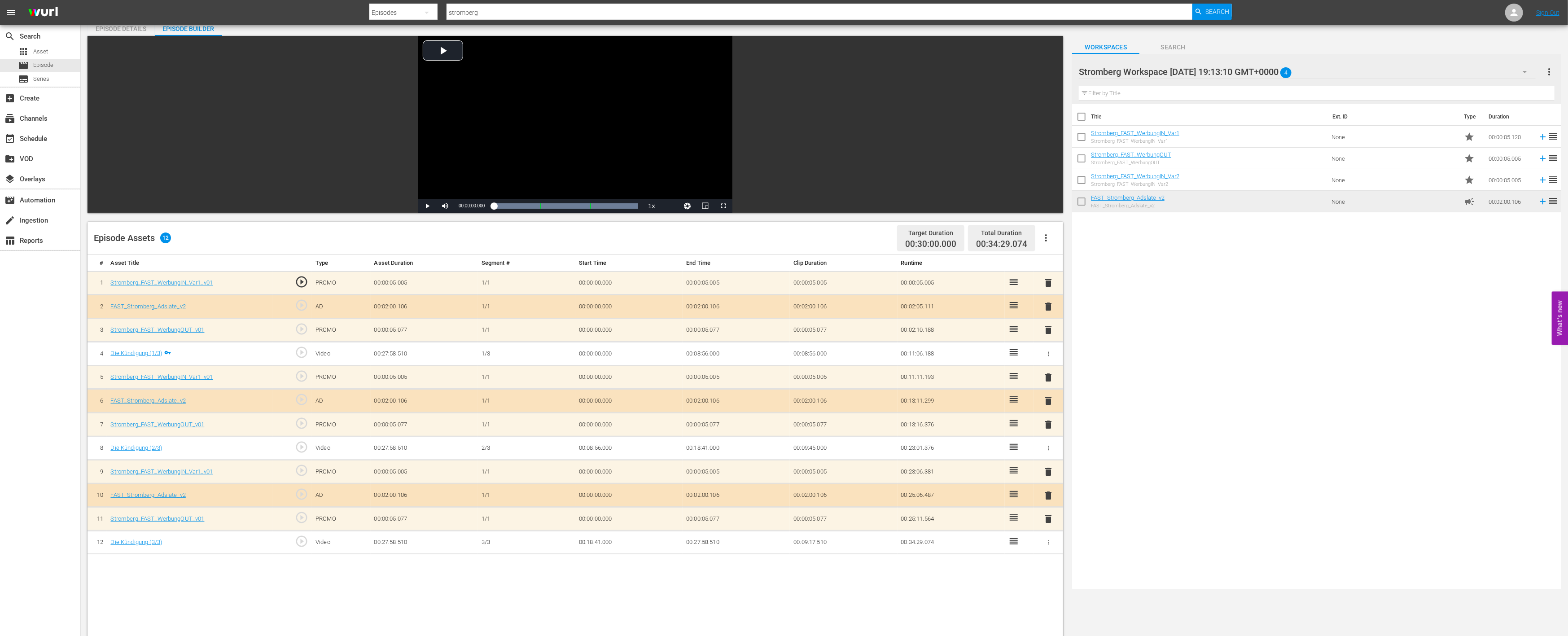
scroll to position [99, 0]
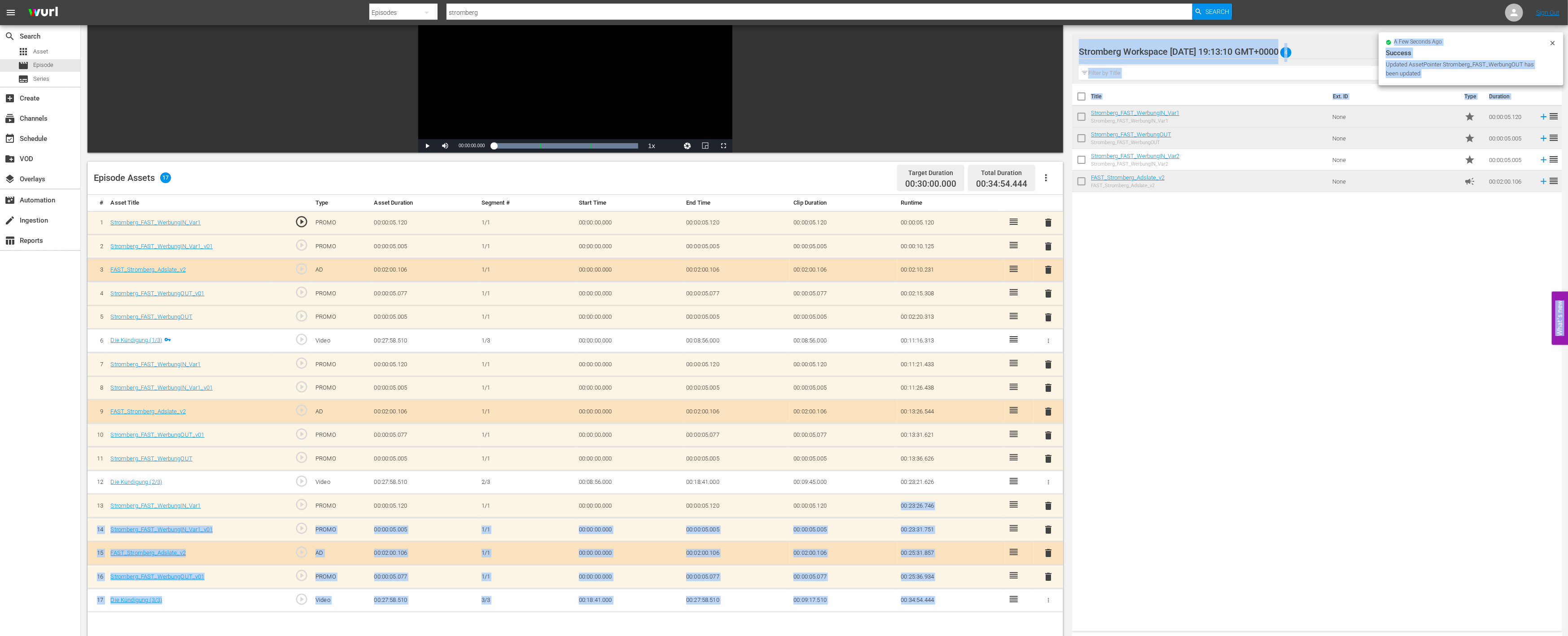
drag, startPoint x: 1152, startPoint y: 131, endPoint x: 861, endPoint y: 507, distance: 475.5
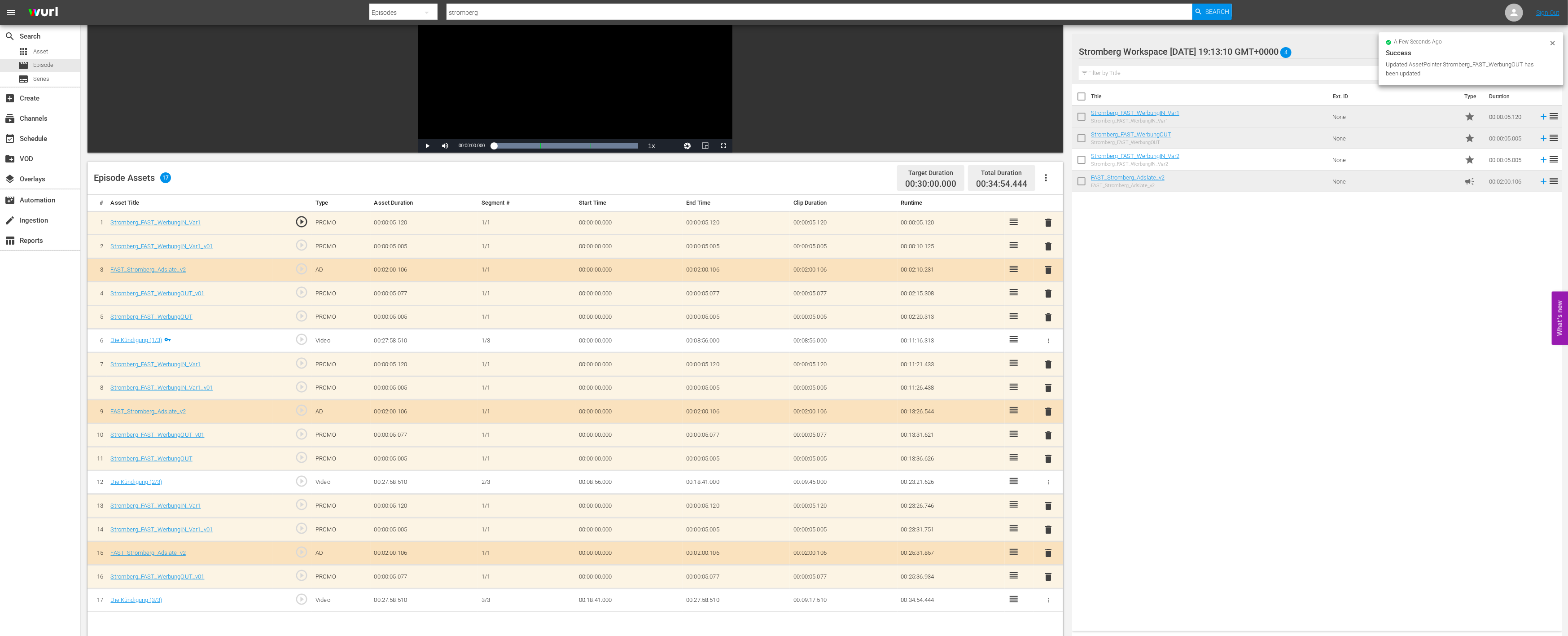
click at [1026, 230] on td at bounding box center [1019, 223] width 29 height 24
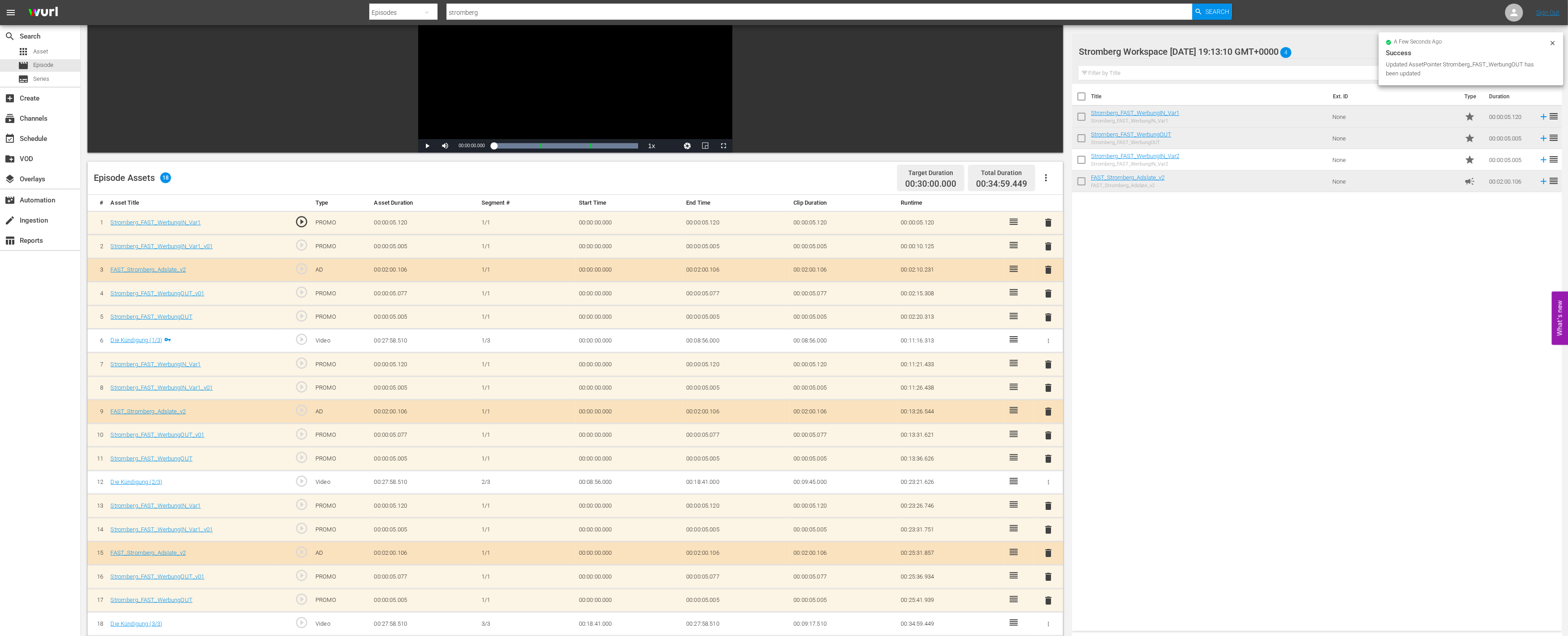
click at [1049, 573] on span "delete" at bounding box center [1049, 576] width 11 height 11
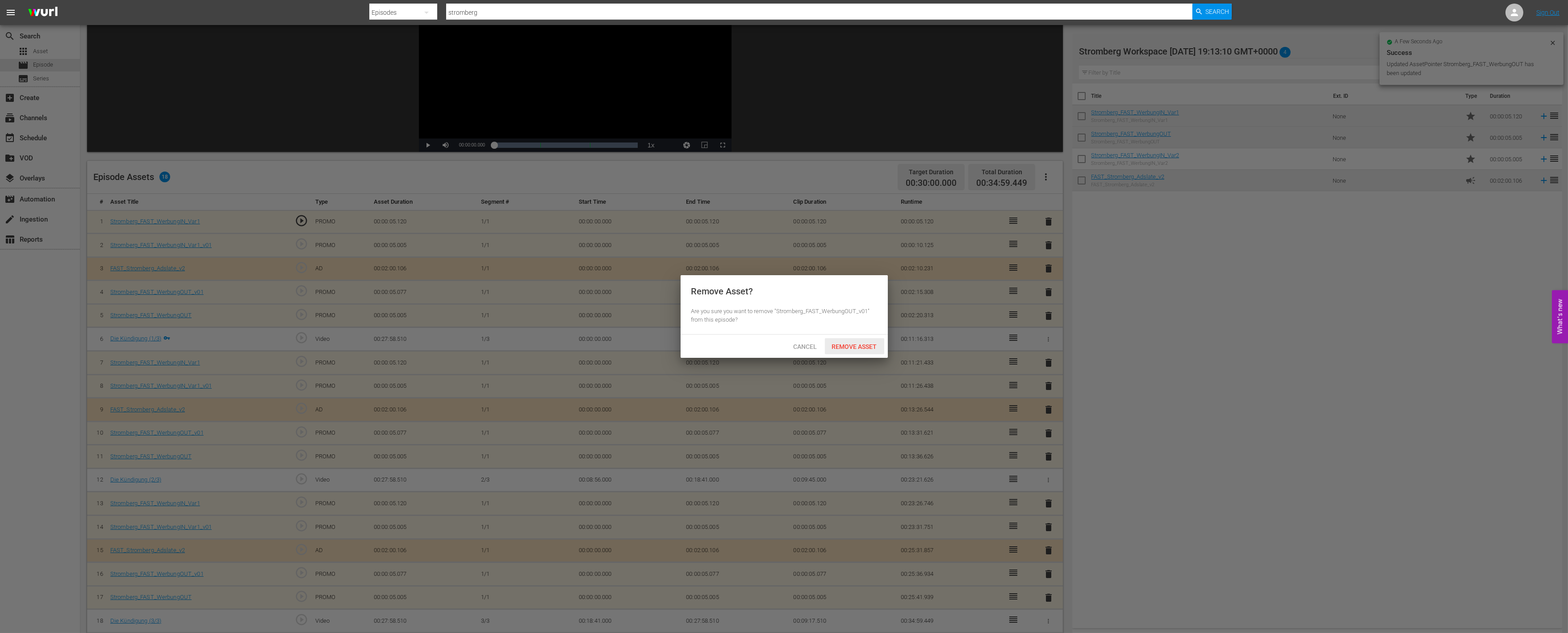
click at [853, 345] on span "Remove Asset" at bounding box center [855, 346] width 59 height 7
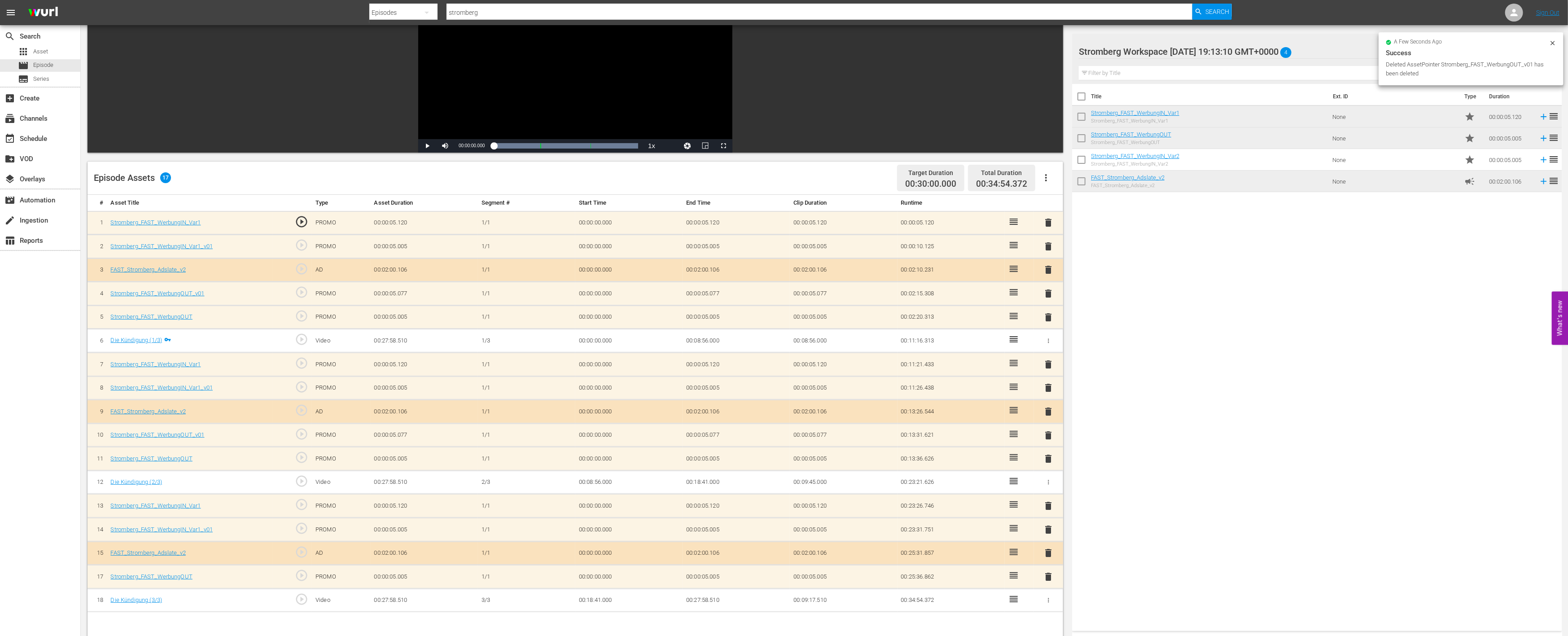
click at [1048, 524] on span "delete" at bounding box center [1049, 529] width 11 height 11
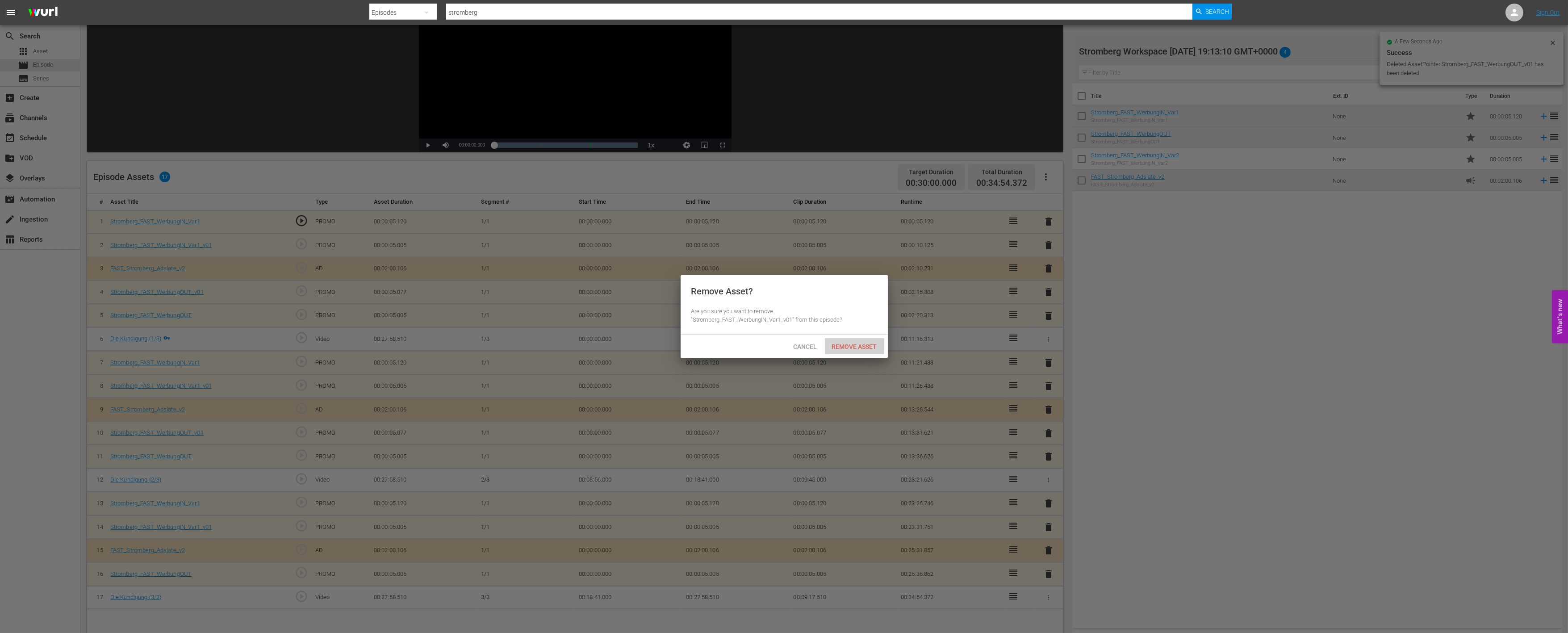
click at [853, 347] on span "Remove Asset" at bounding box center [855, 346] width 59 height 7
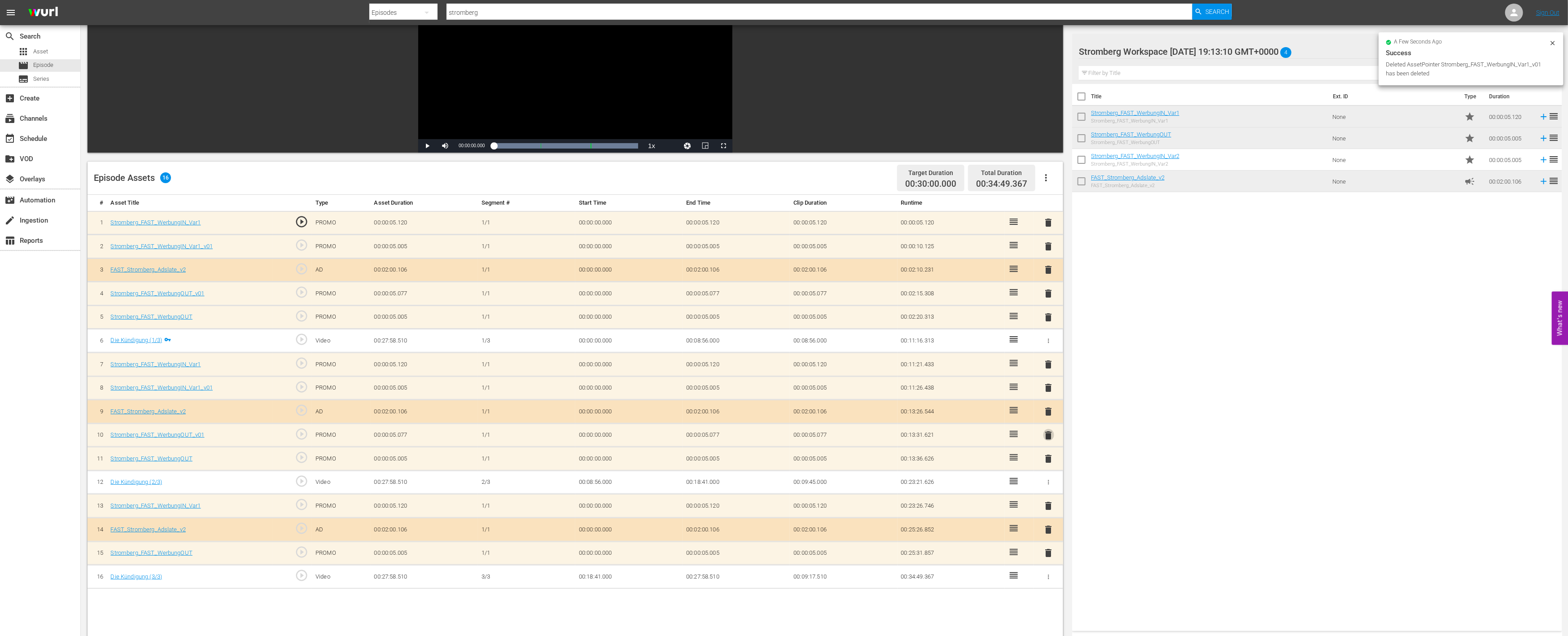
click at [1050, 433] on span "delete" at bounding box center [1049, 435] width 11 height 11
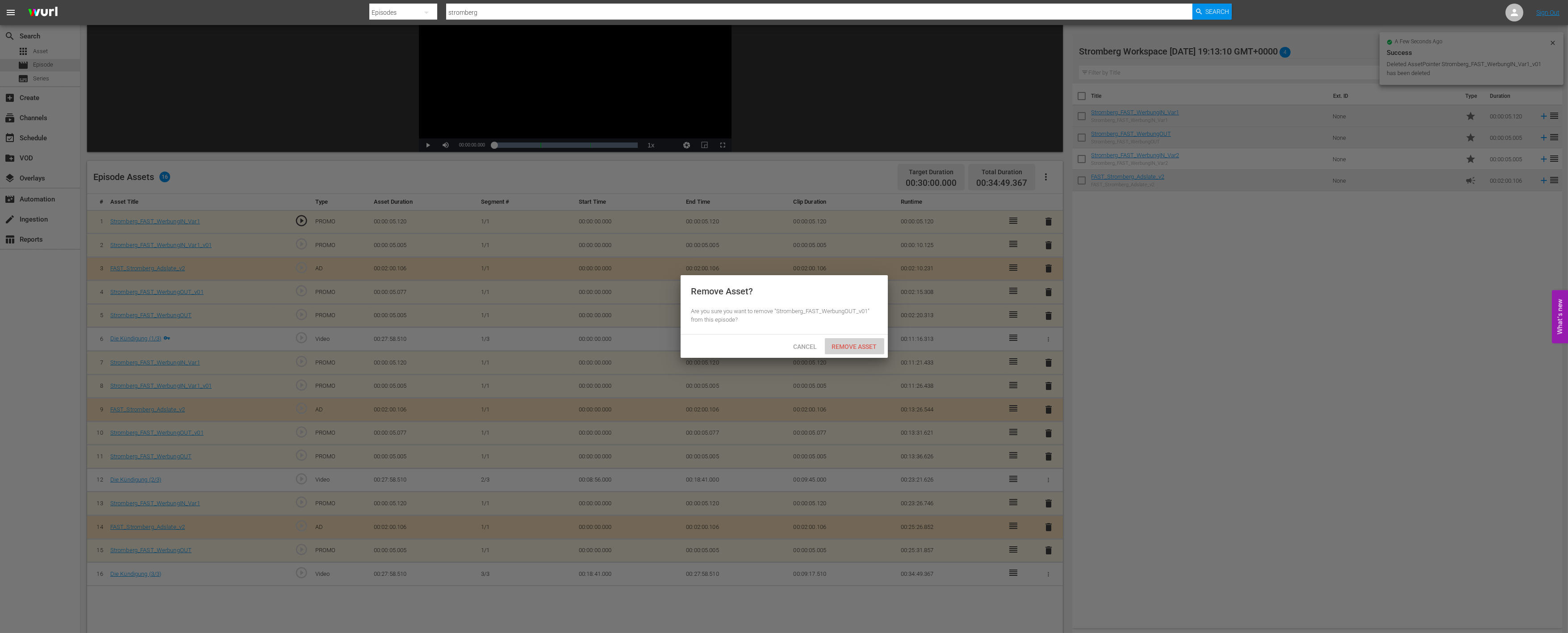
click at [853, 349] on span "Remove Asset" at bounding box center [855, 346] width 59 height 7
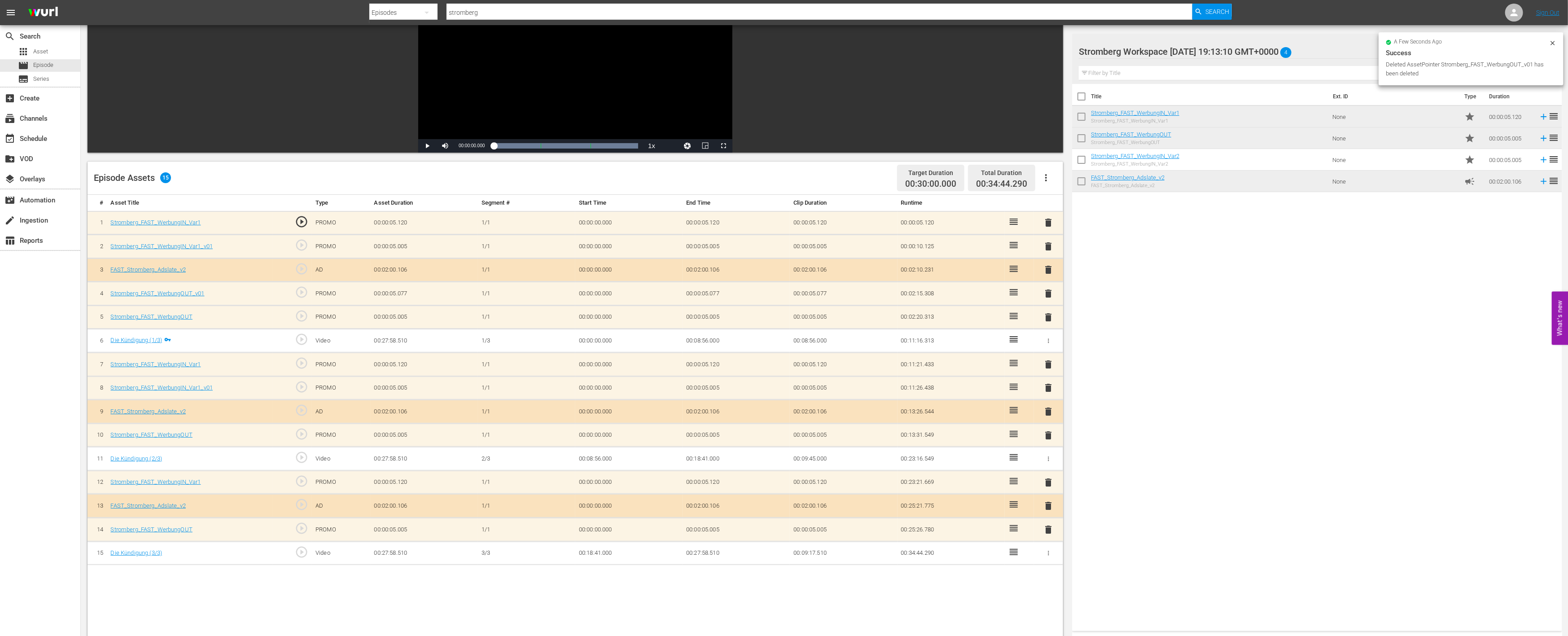
click at [1050, 383] on span "delete" at bounding box center [1049, 388] width 11 height 11
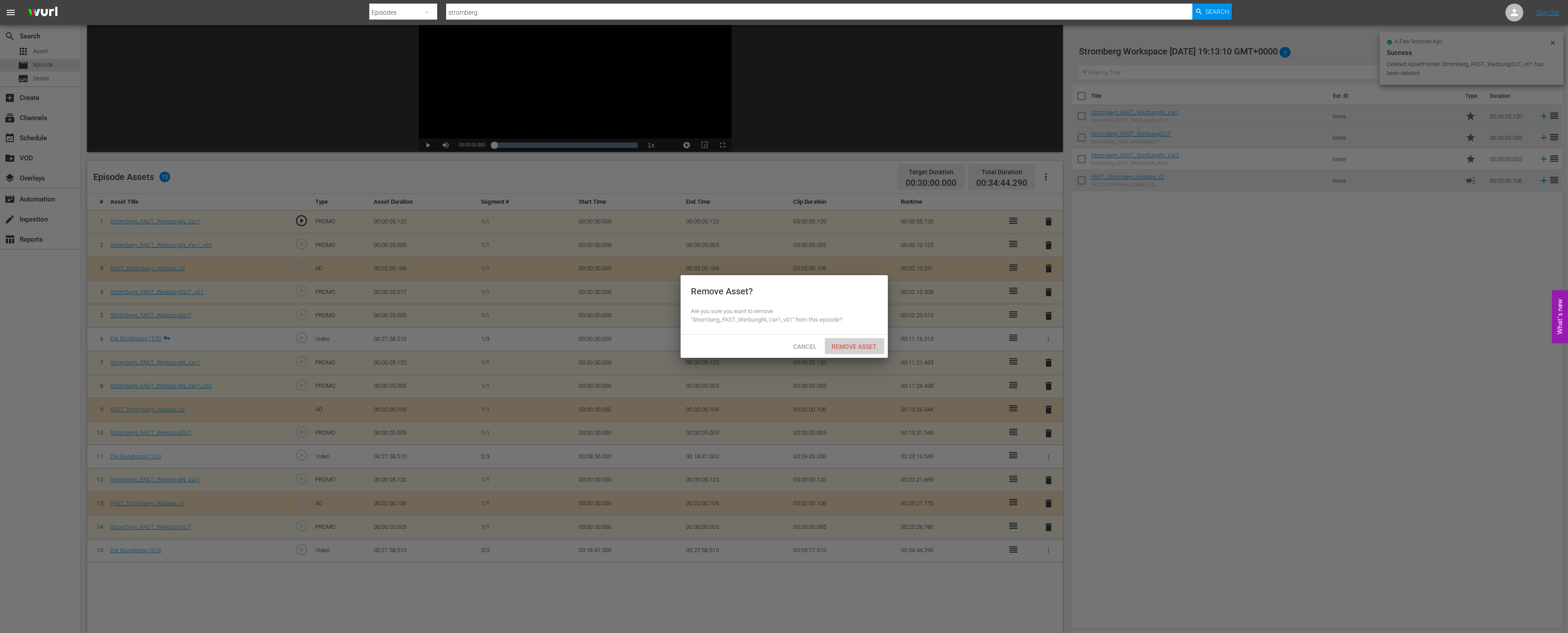
click at [857, 347] on span "Remove Asset" at bounding box center [855, 346] width 59 height 7
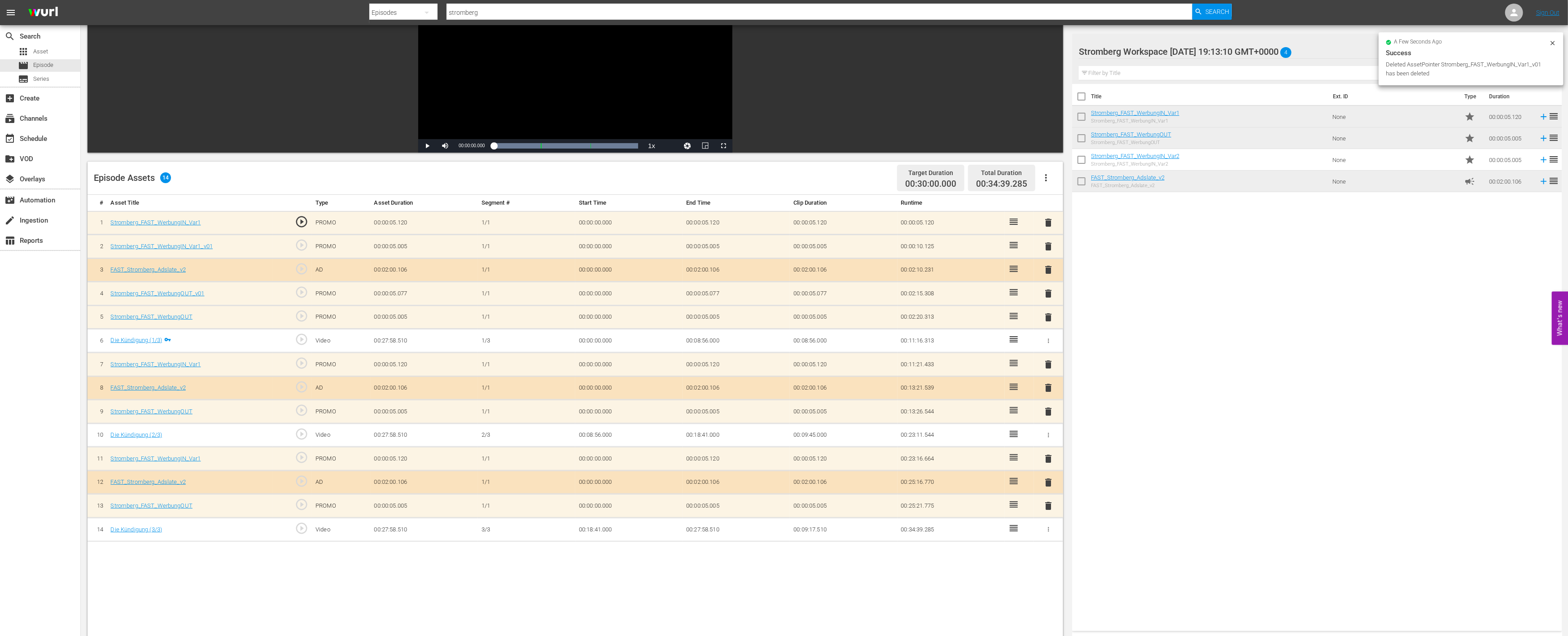
click at [1050, 292] on span "delete" at bounding box center [1049, 293] width 11 height 11
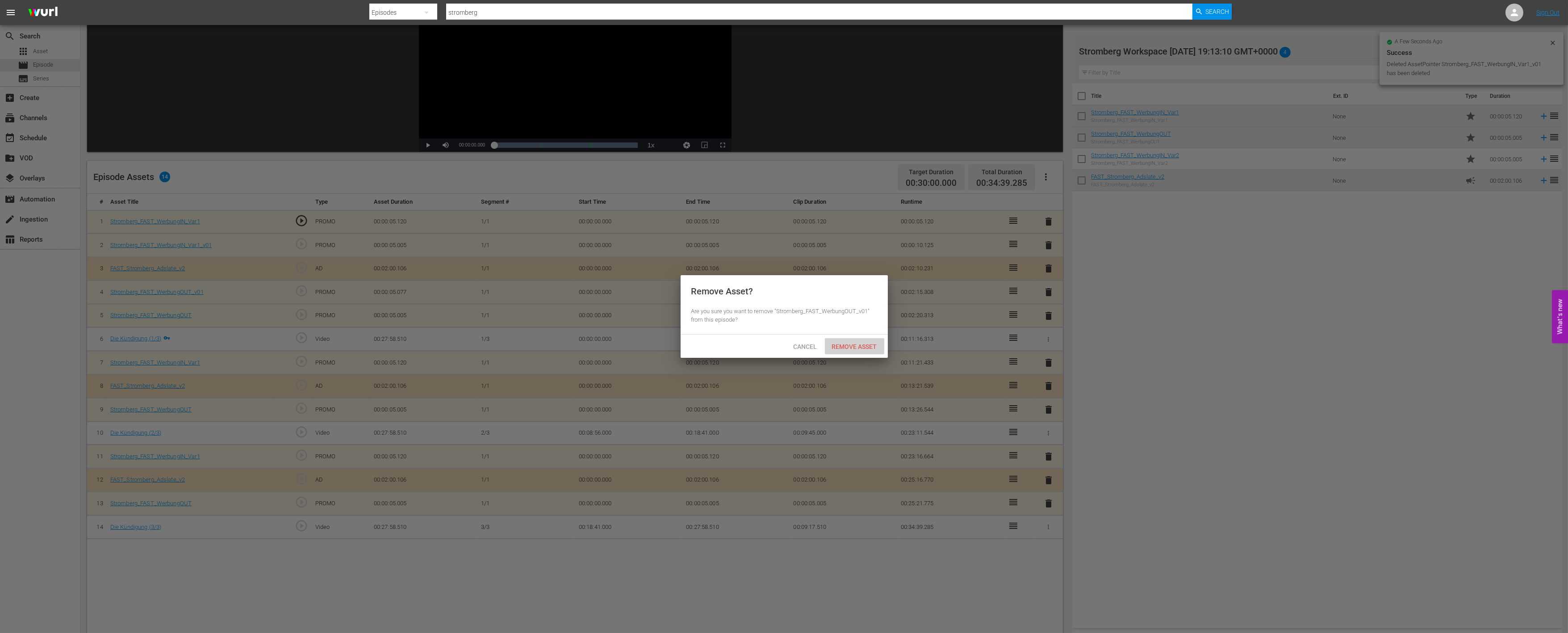
click at [867, 349] on span "Remove Asset" at bounding box center [855, 346] width 59 height 7
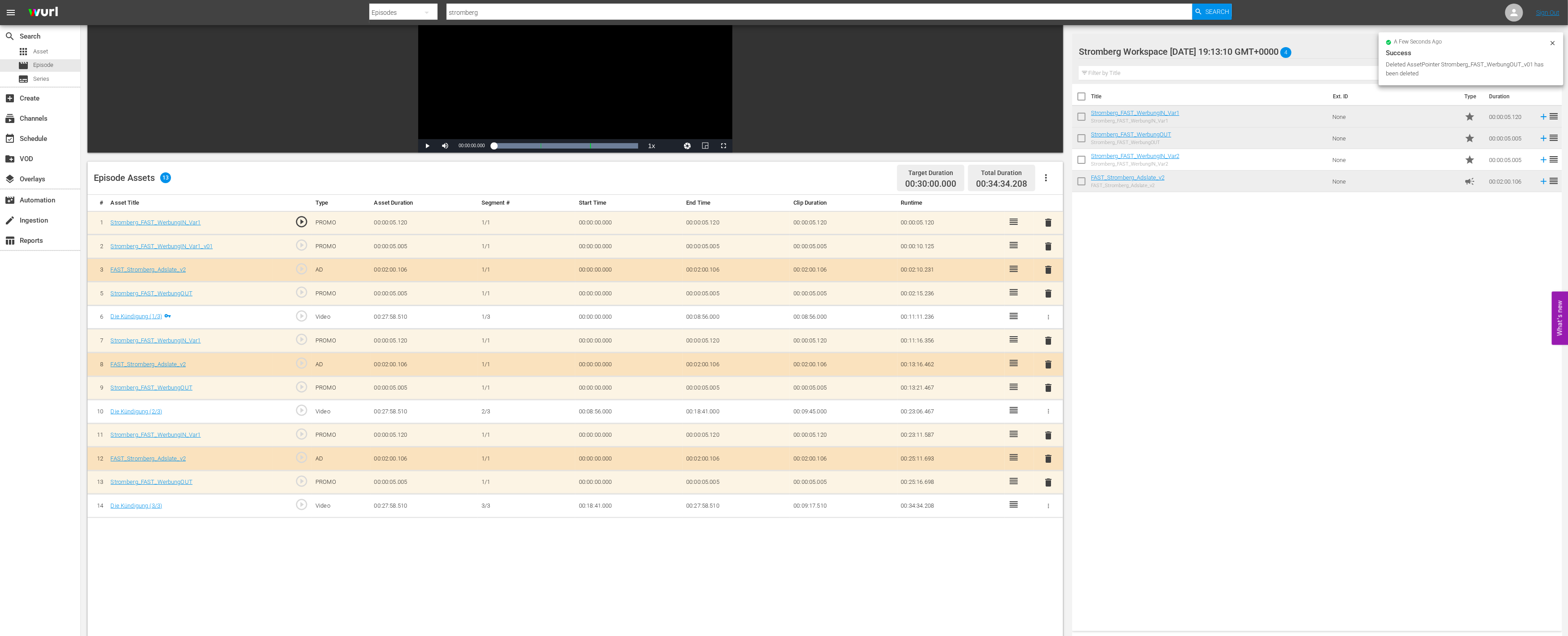
click at [1048, 246] on span "delete" at bounding box center [1049, 246] width 11 height 11
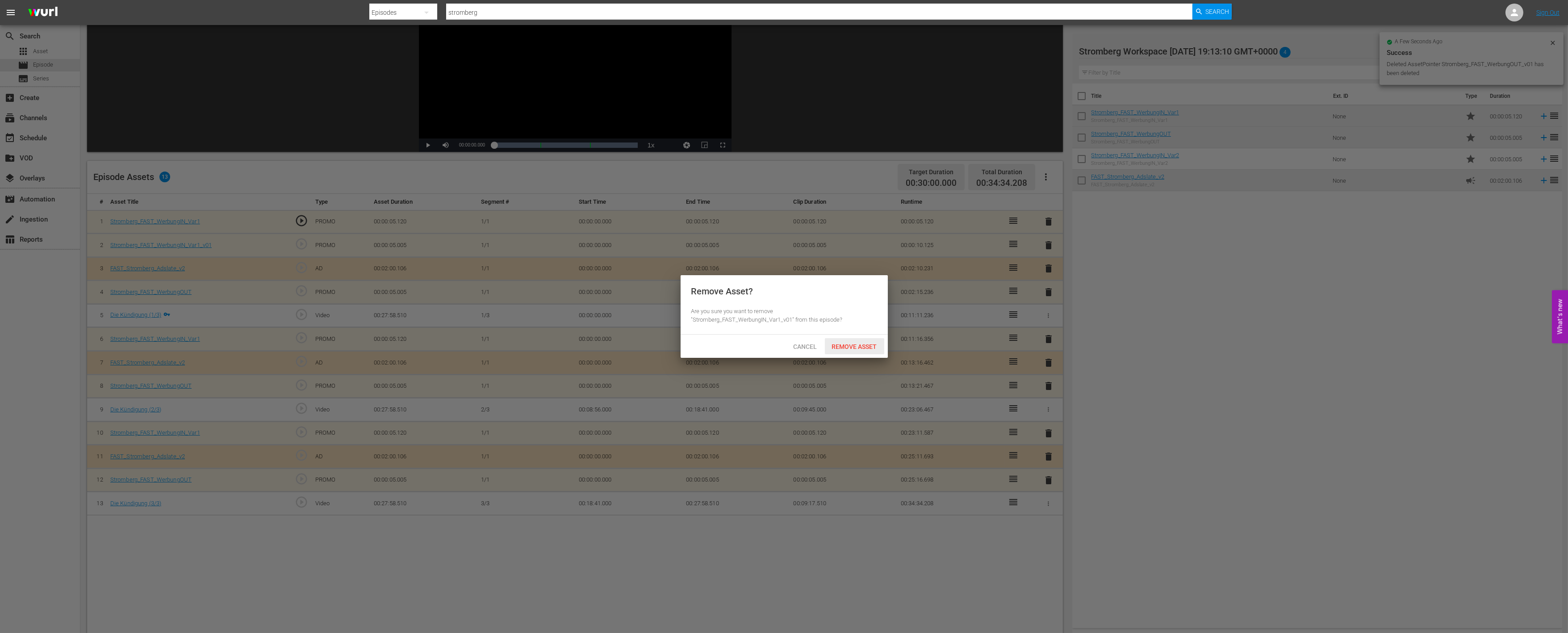
click at [841, 346] on span "Remove Asset" at bounding box center [855, 346] width 59 height 7
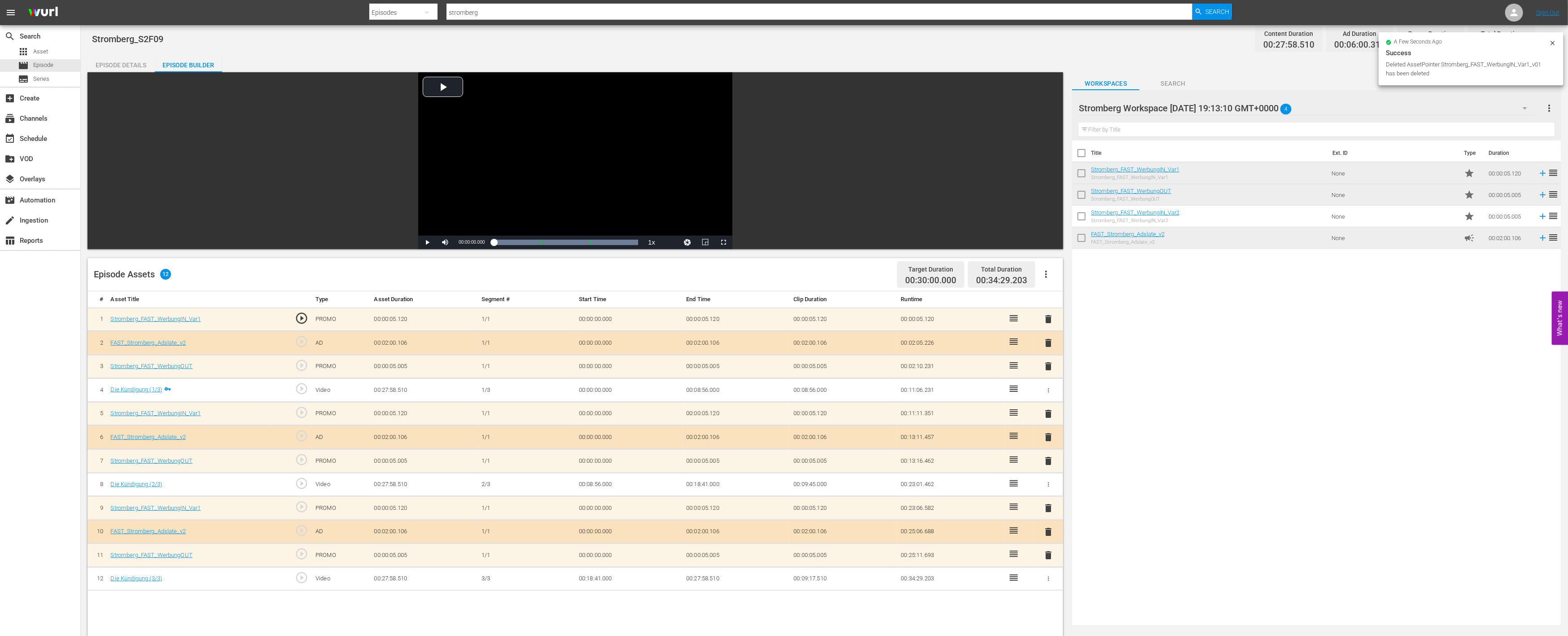
scroll to position [0, 0]
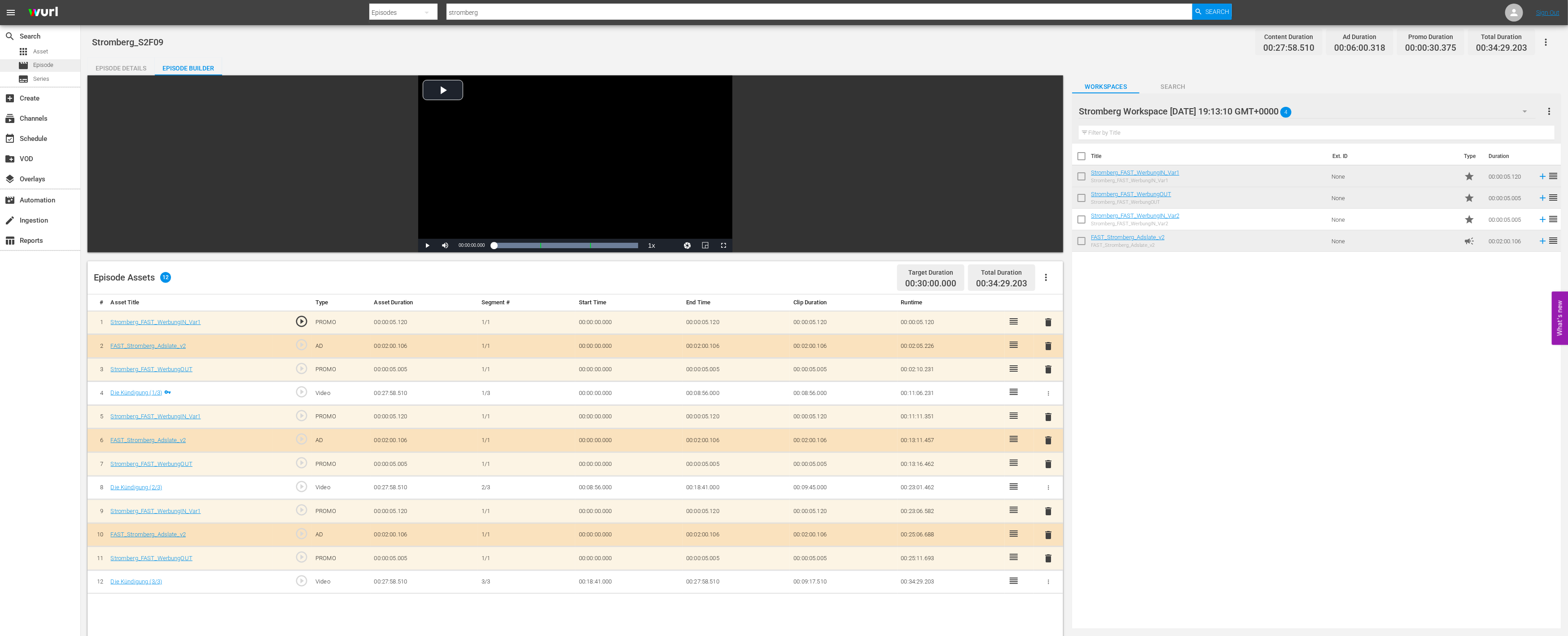
click at [46, 65] on span "Episode" at bounding box center [43, 65] width 20 height 9
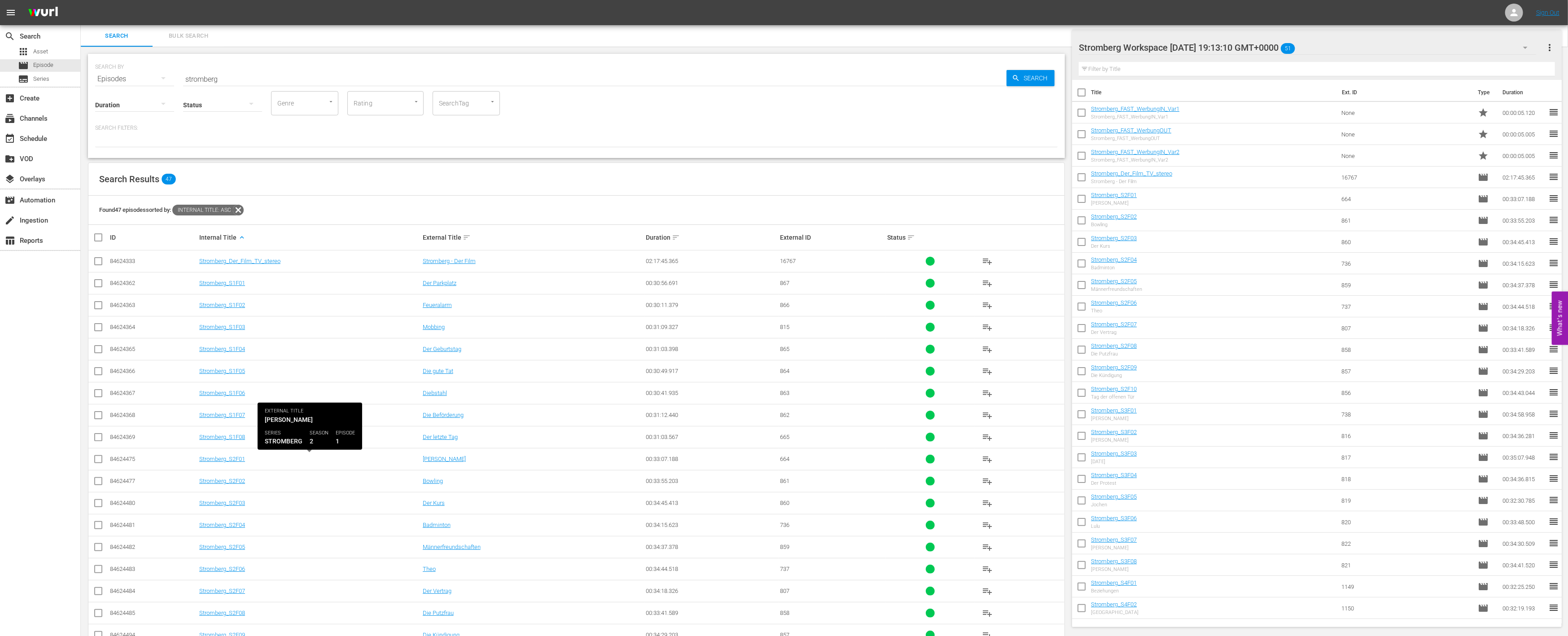
scroll to position [93, 0]
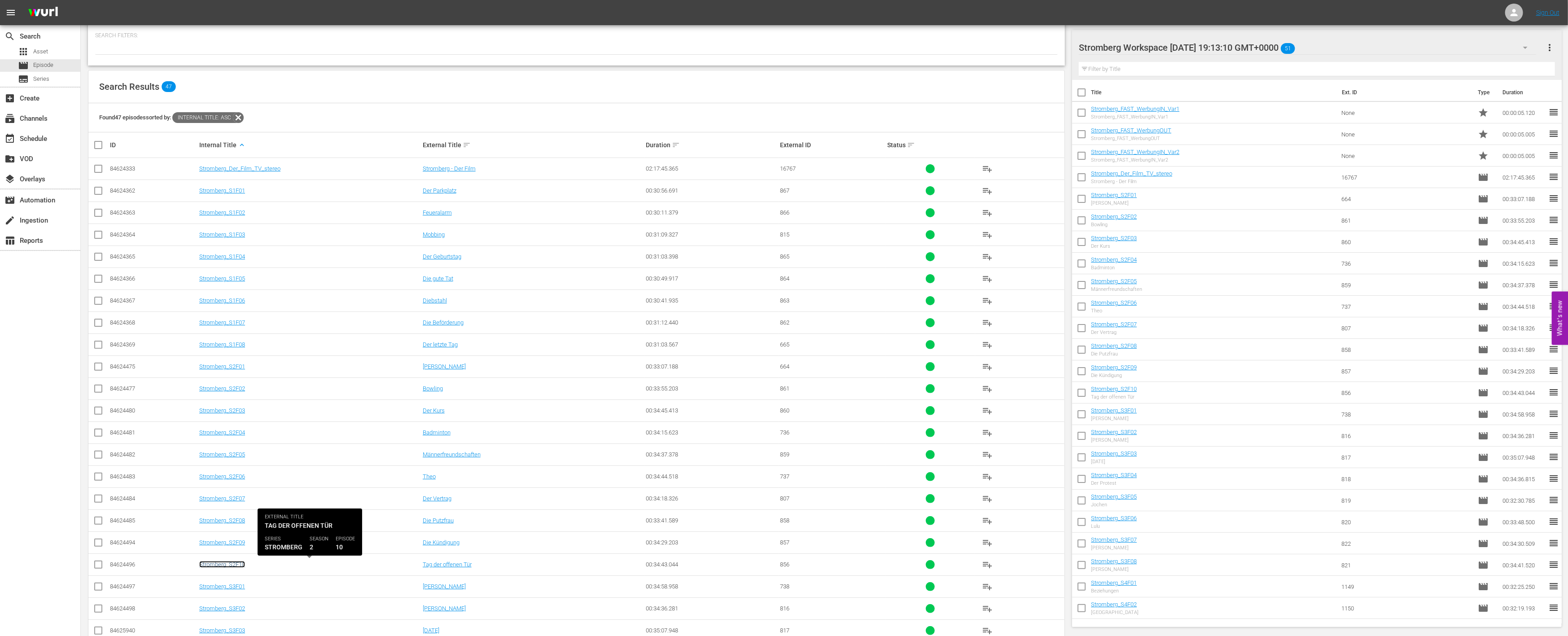
click at [235, 562] on link "Stromberg_S2F10" at bounding box center [222, 564] width 46 height 7
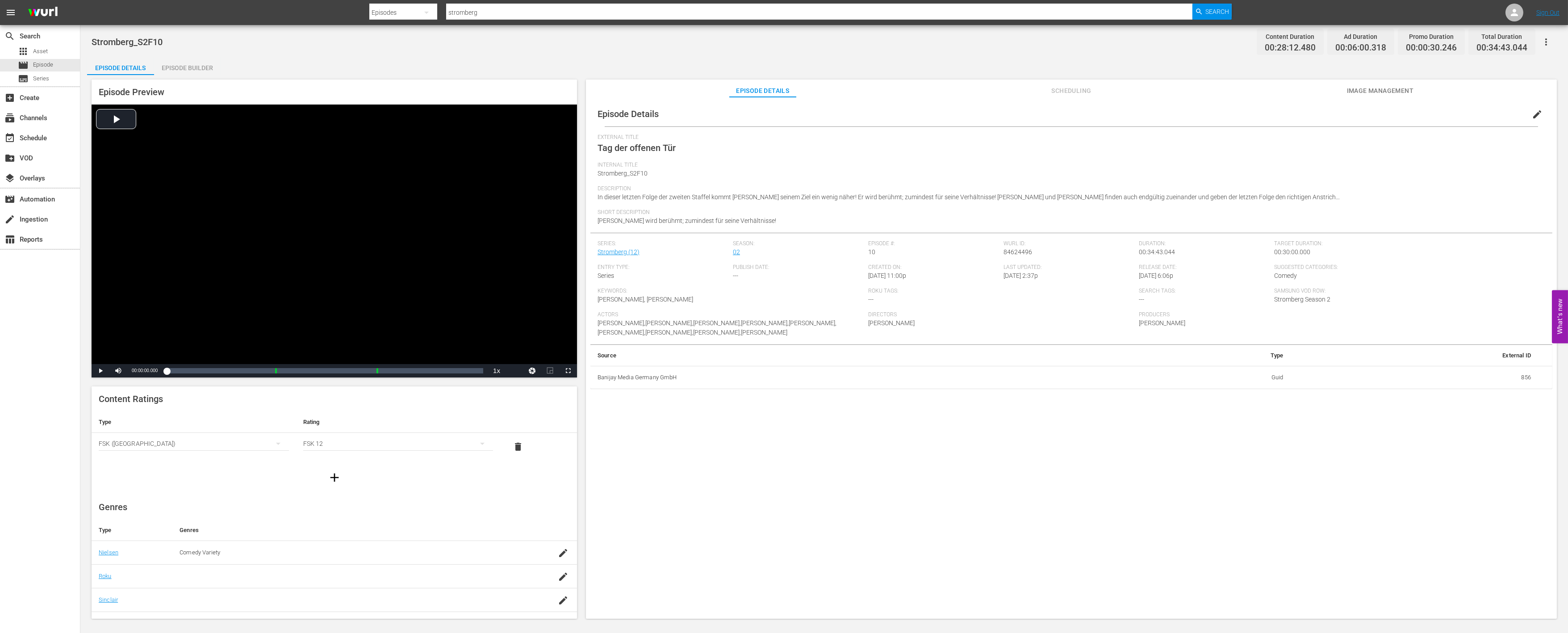
click at [198, 67] on div "Episode Builder" at bounding box center [187, 68] width 67 height 21
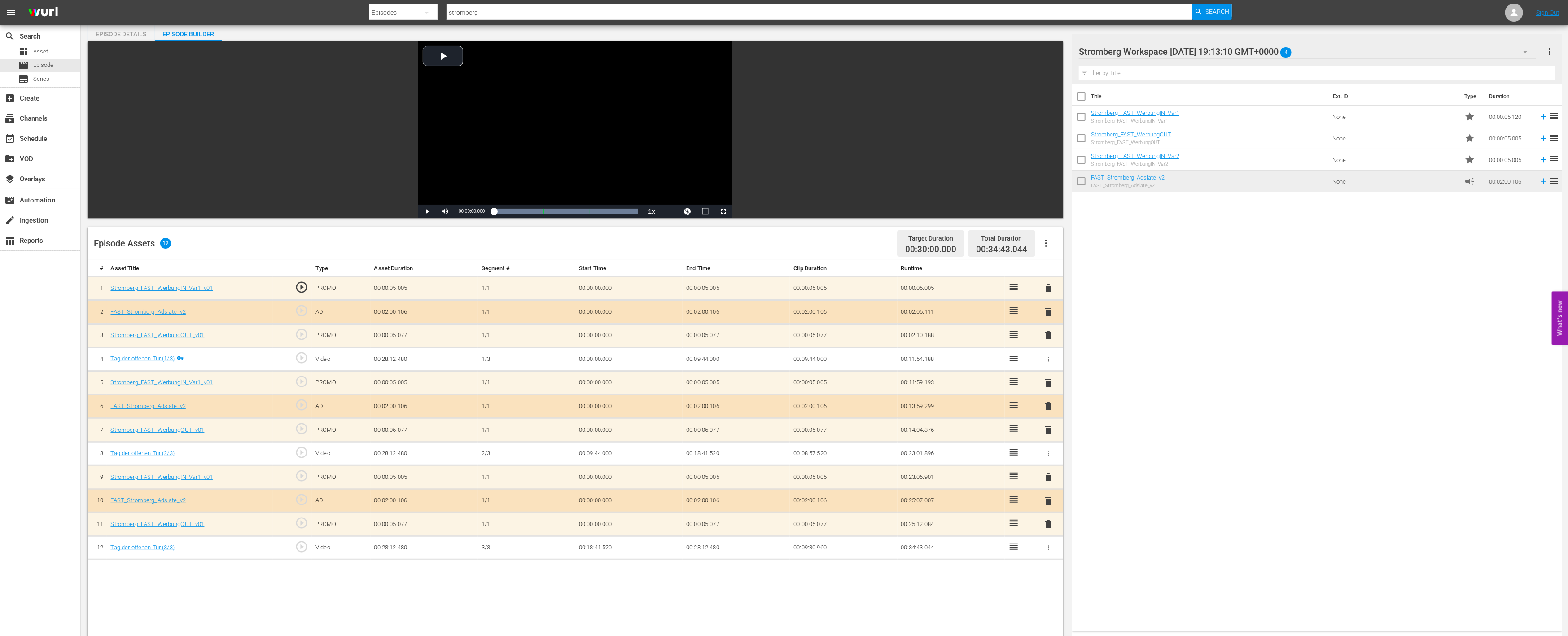
scroll to position [99, 0]
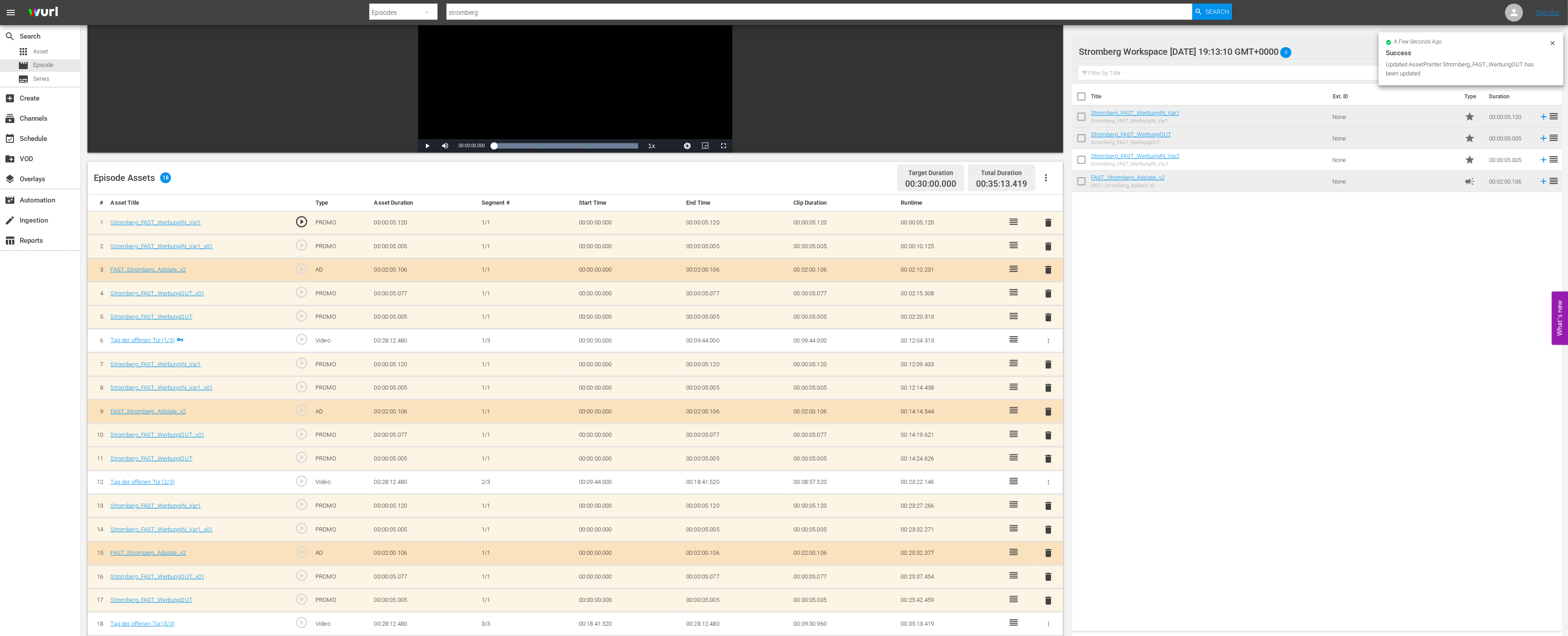
drag, startPoint x: 1051, startPoint y: 568, endPoint x: 1028, endPoint y: 566, distance: 23.1
click at [1051, 571] on div "delete" at bounding box center [1049, 577] width 22 height 13
click at [1051, 576] on span "delete" at bounding box center [1049, 576] width 11 height 11
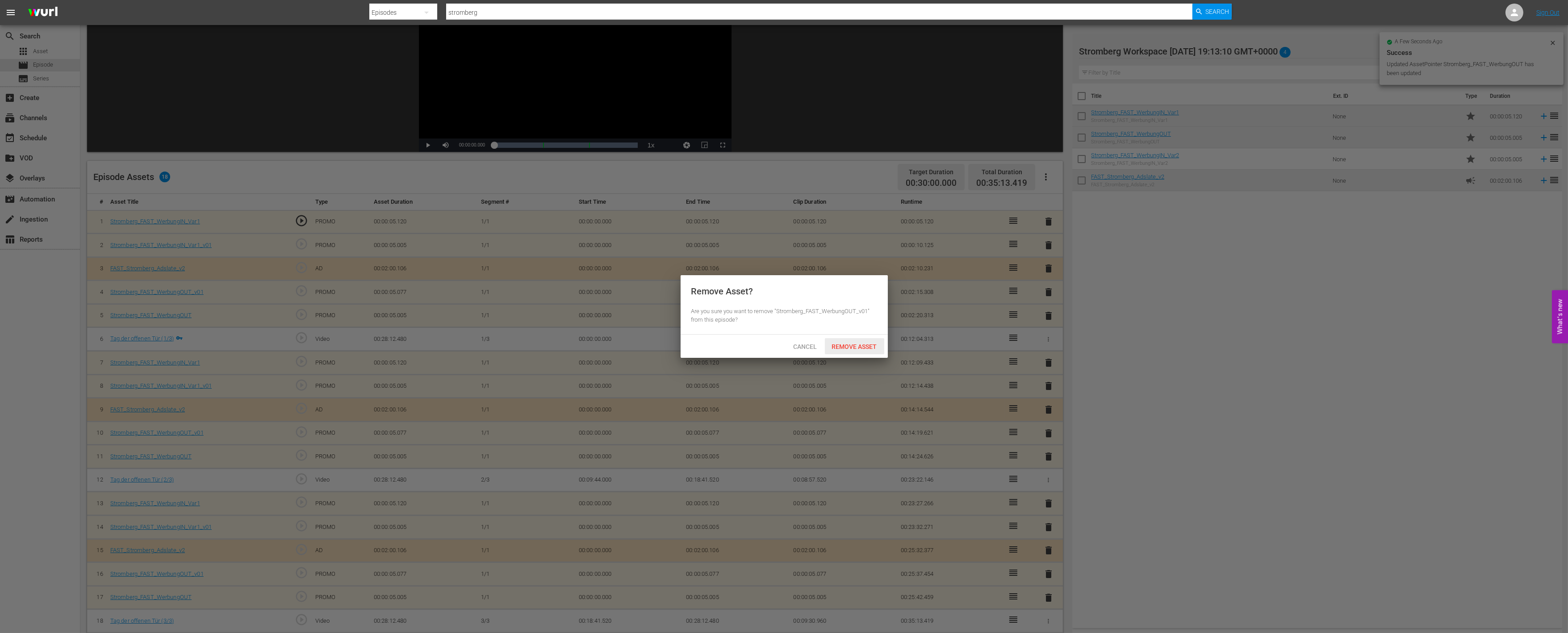
drag, startPoint x: 862, startPoint y: 340, endPoint x: 875, endPoint y: 365, distance: 28.2
click at [862, 340] on div "Remove Asset" at bounding box center [855, 346] width 59 height 16
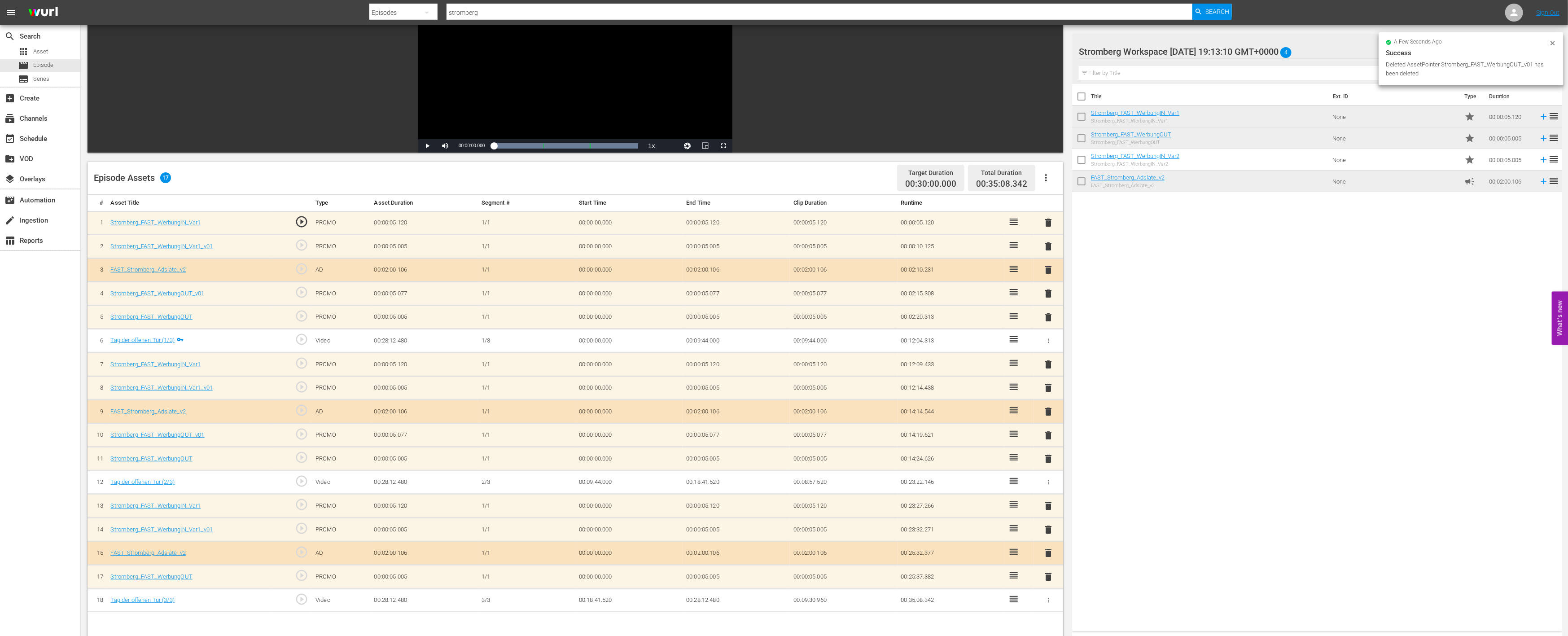
click at [1056, 528] on div "delete" at bounding box center [1049, 529] width 22 height 13
click at [1045, 528] on span "delete" at bounding box center [1049, 529] width 11 height 11
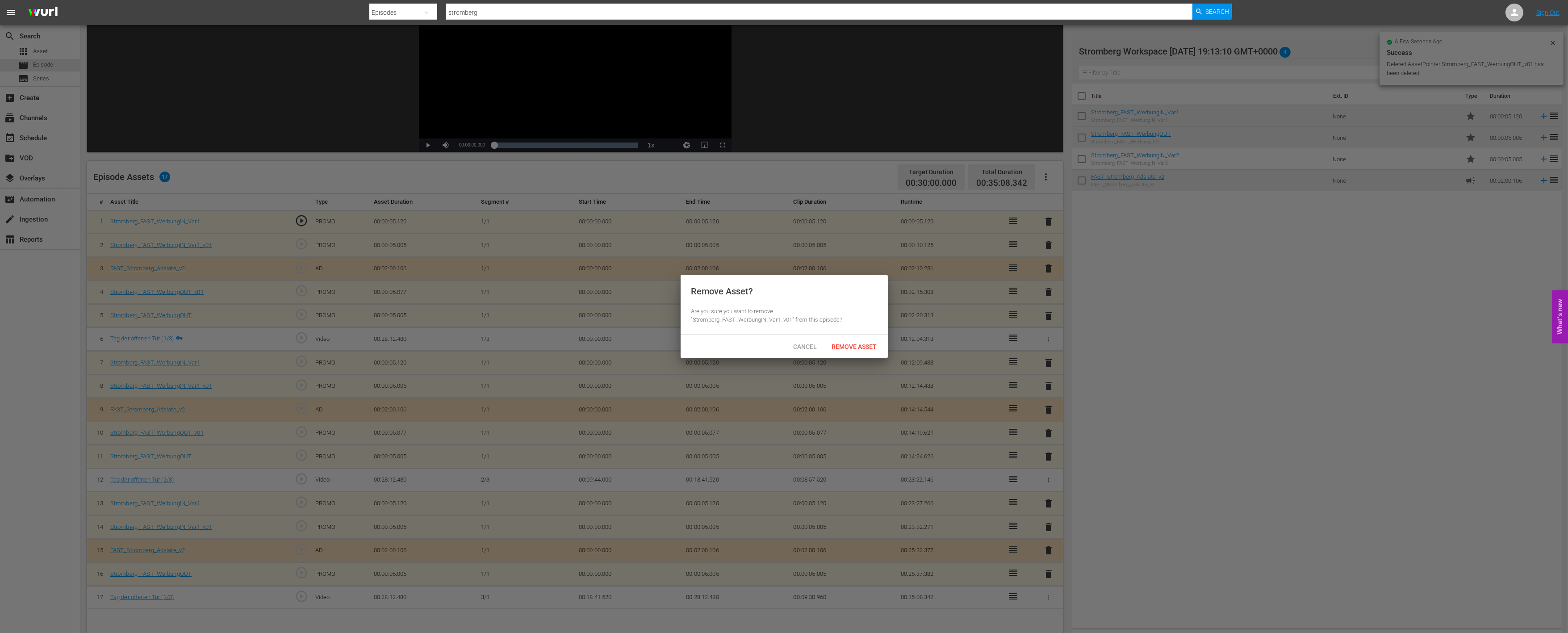
click at [862, 345] on span "Remove Asset" at bounding box center [855, 346] width 59 height 7
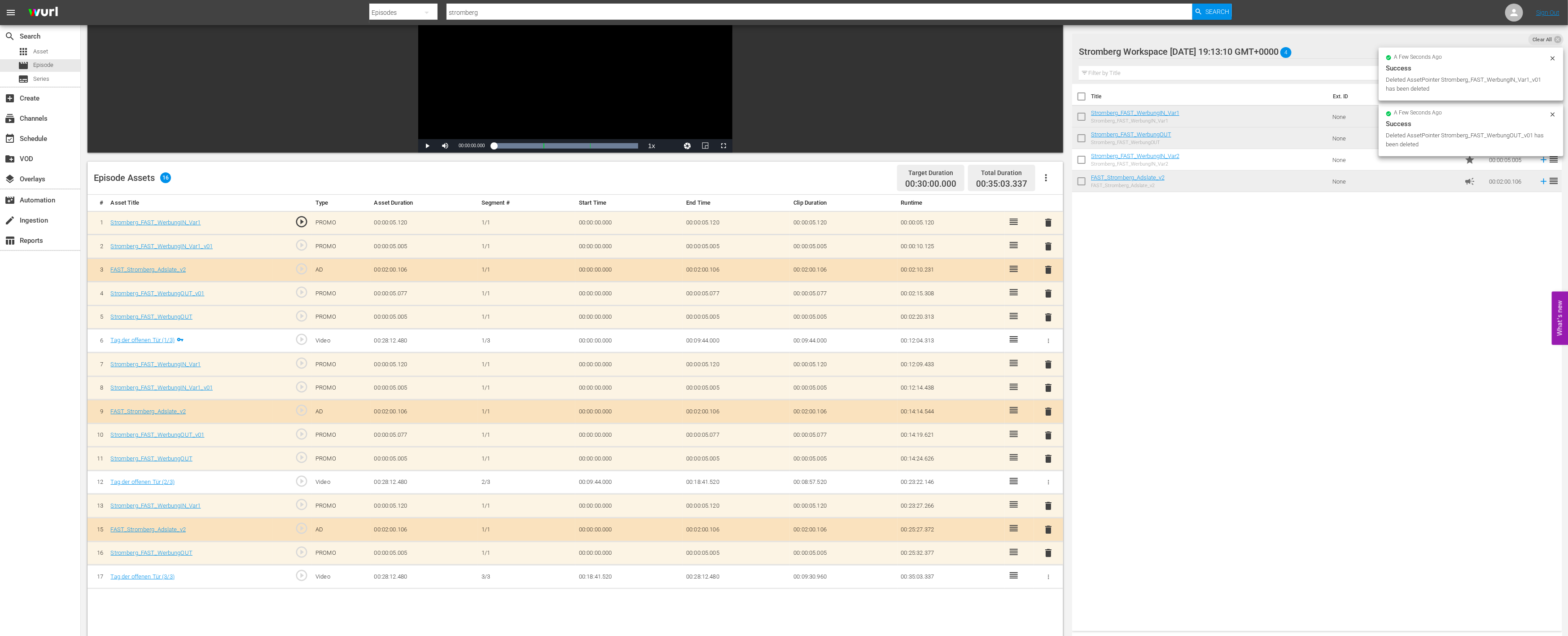
click at [1048, 430] on span "delete" at bounding box center [1049, 435] width 11 height 11
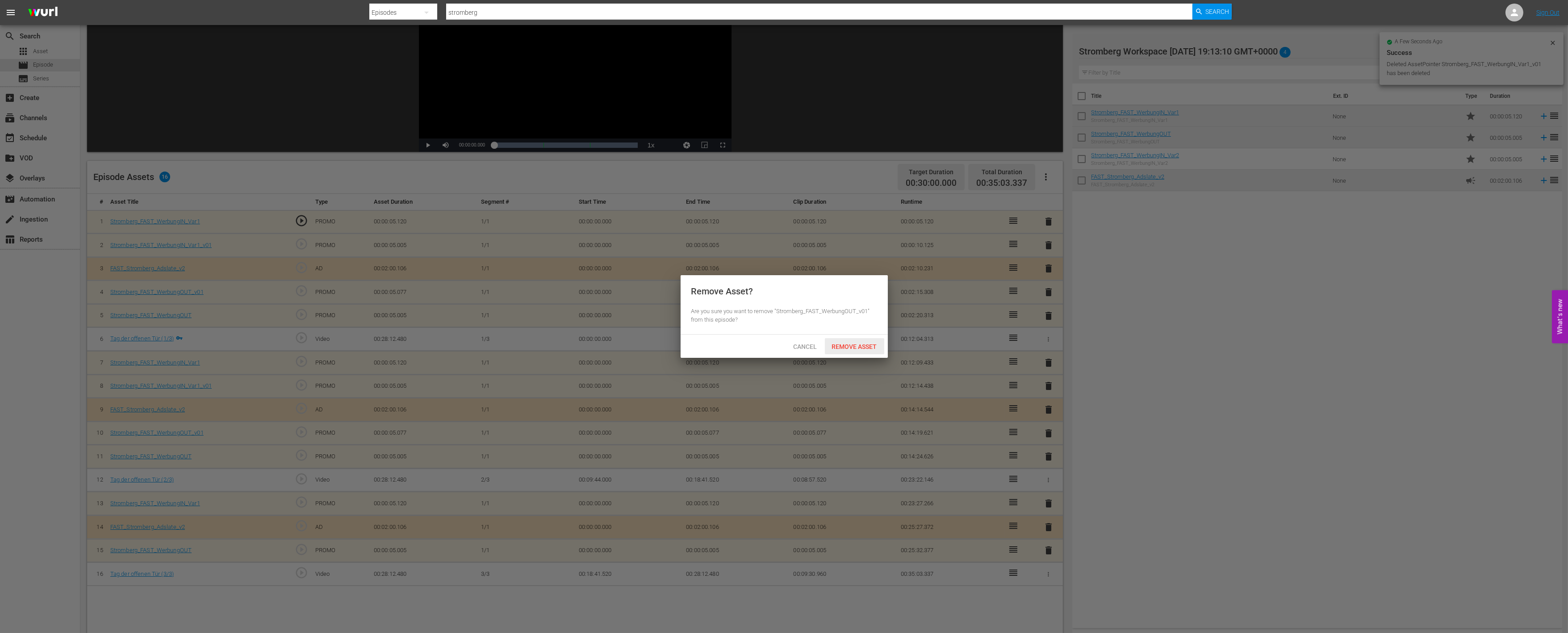
click at [867, 348] on span "Remove Asset" at bounding box center [855, 346] width 59 height 7
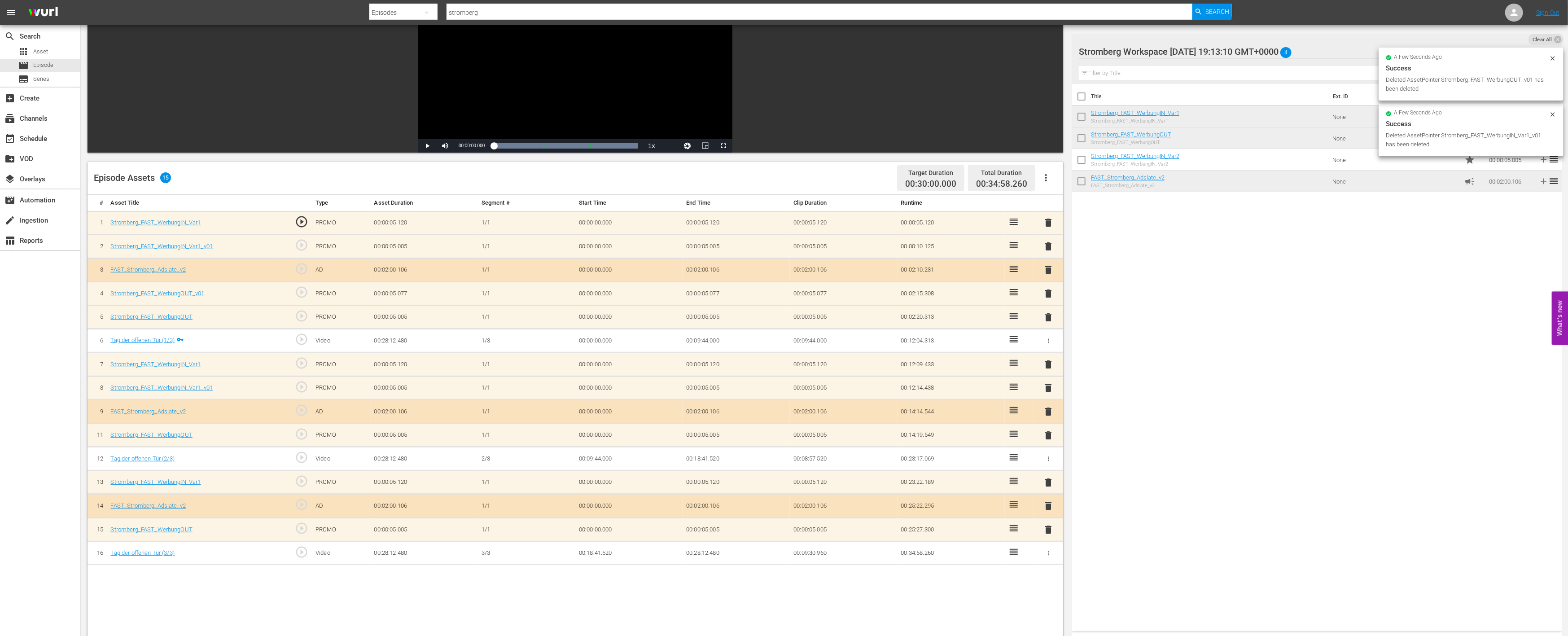
click at [1048, 385] on span "delete" at bounding box center [1049, 388] width 11 height 11
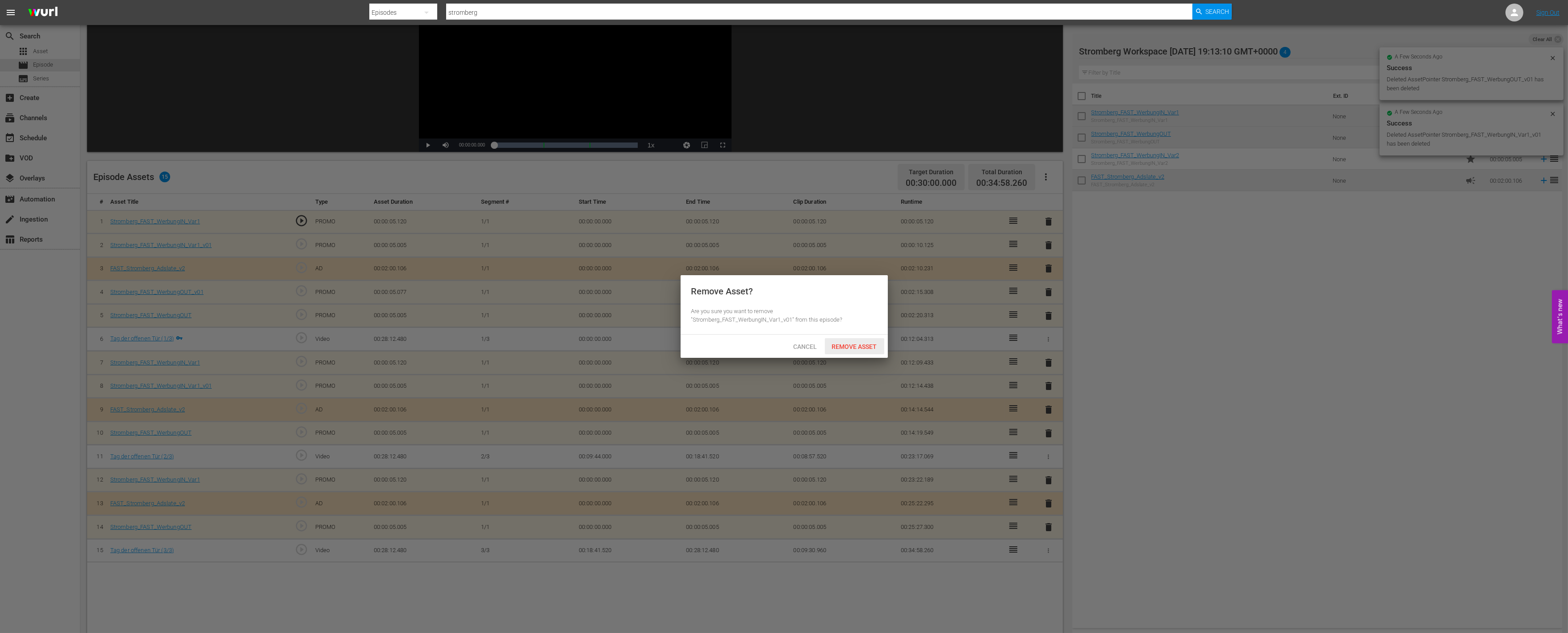
click at [862, 349] on div "Remove Asset" at bounding box center [855, 346] width 59 height 16
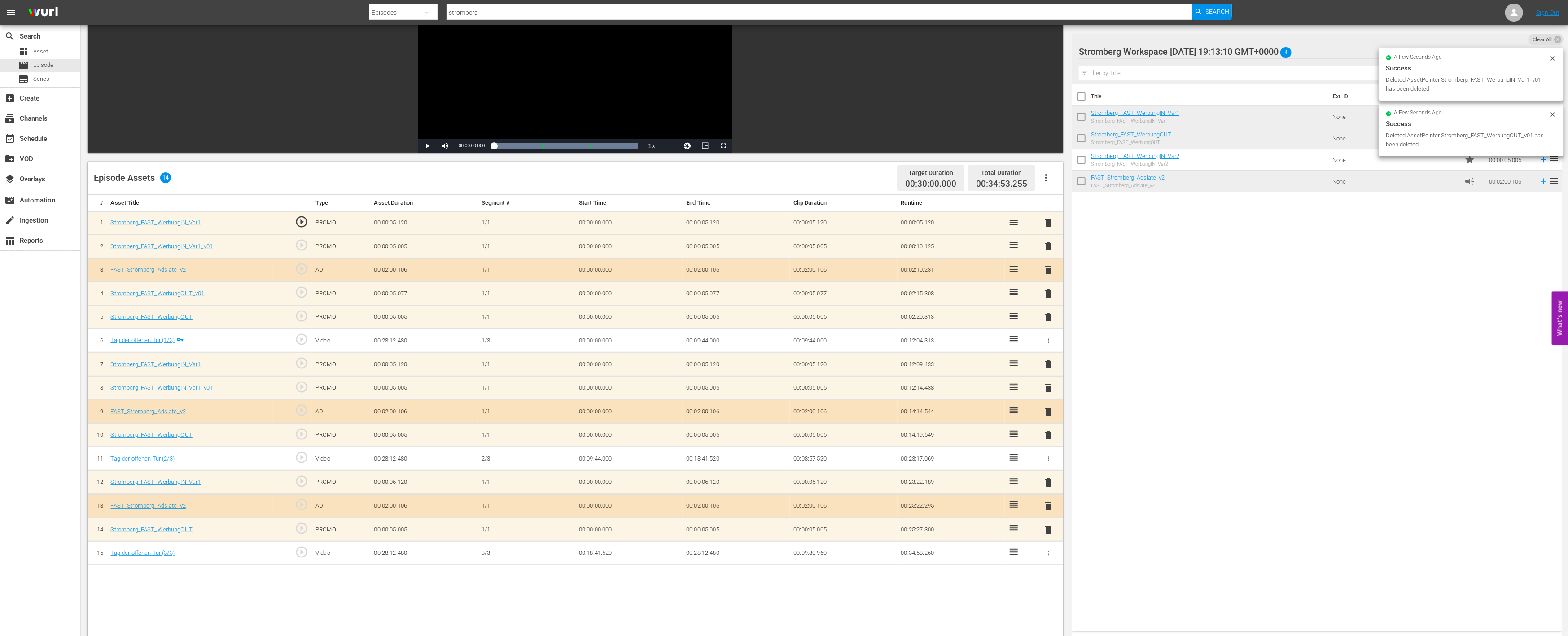
click at [1049, 292] on span "delete" at bounding box center [1049, 293] width 11 height 11
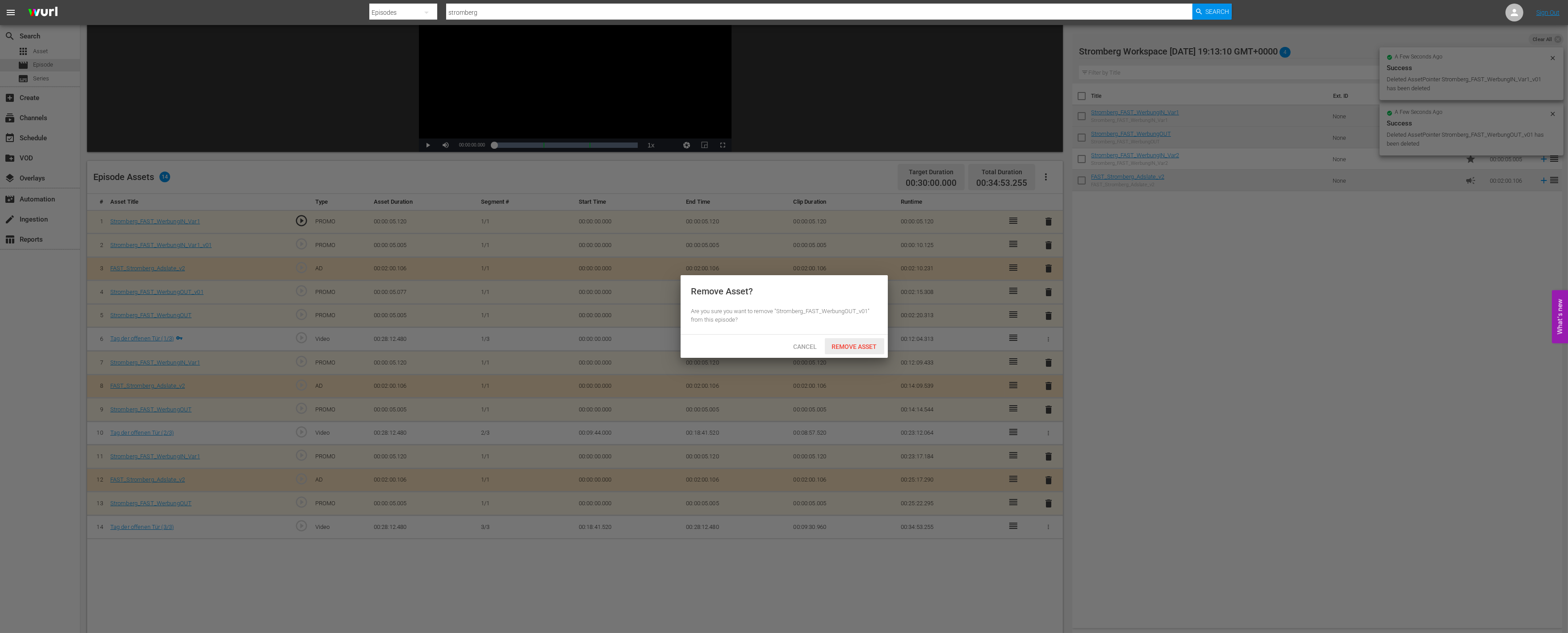
click at [869, 340] on div "Remove Asset" at bounding box center [855, 346] width 59 height 16
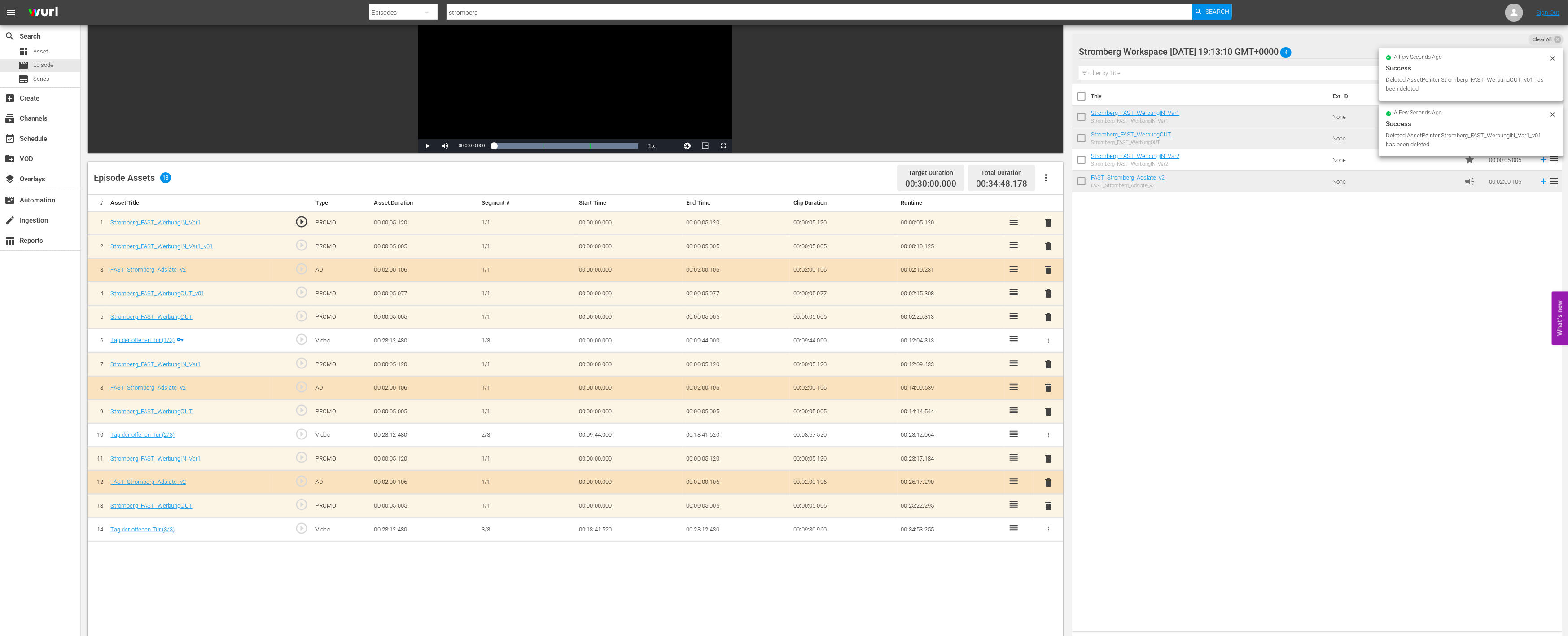
drag, startPoint x: 1044, startPoint y: 245, endPoint x: 1033, endPoint y: 249, distance: 11.7
click at [1044, 244] on span "delete" at bounding box center [1049, 246] width 11 height 11
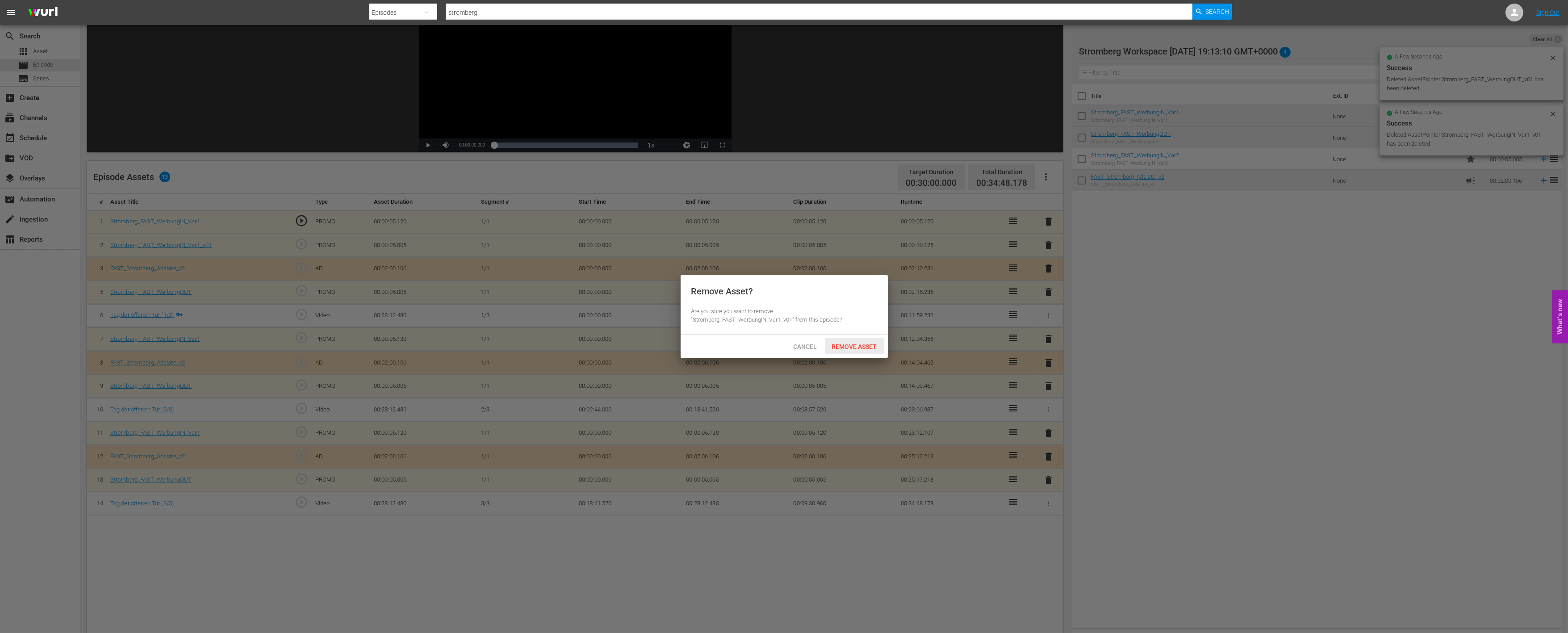
click at [857, 343] on span "Remove Asset" at bounding box center [855, 346] width 59 height 7
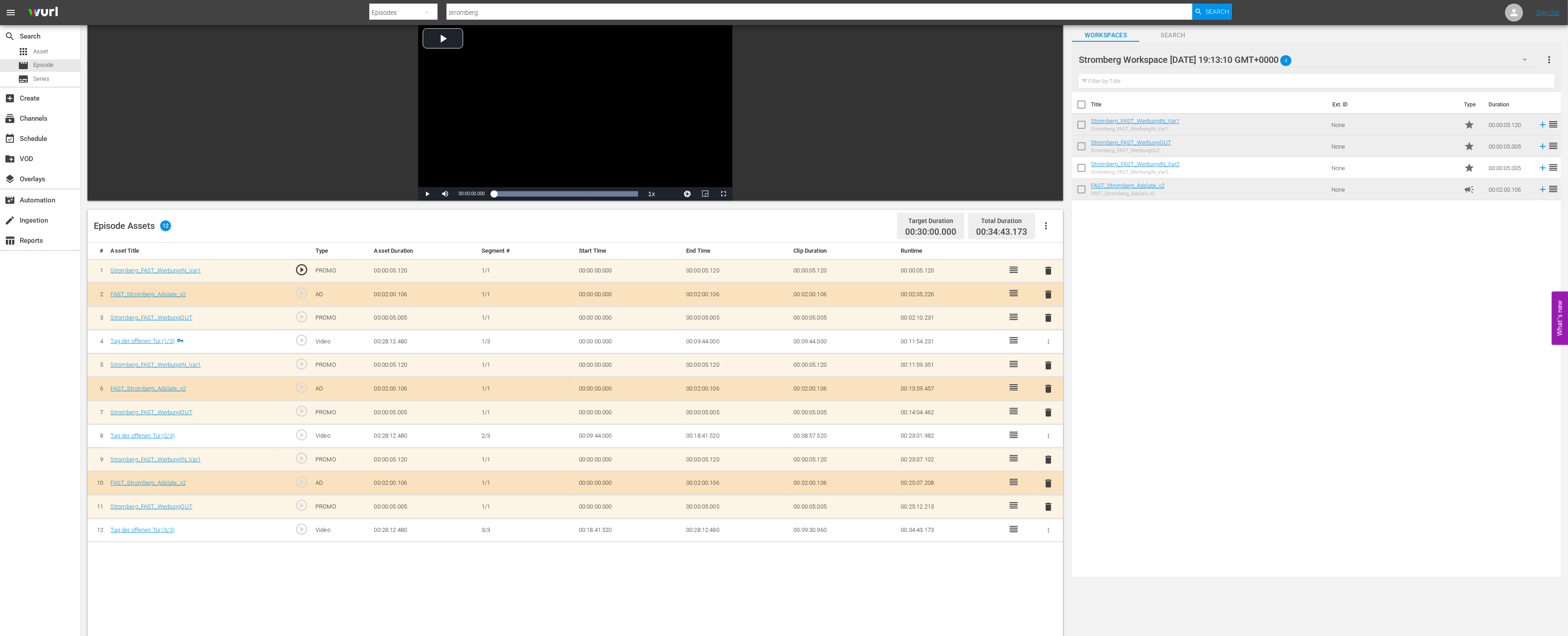
scroll to position [0, 0]
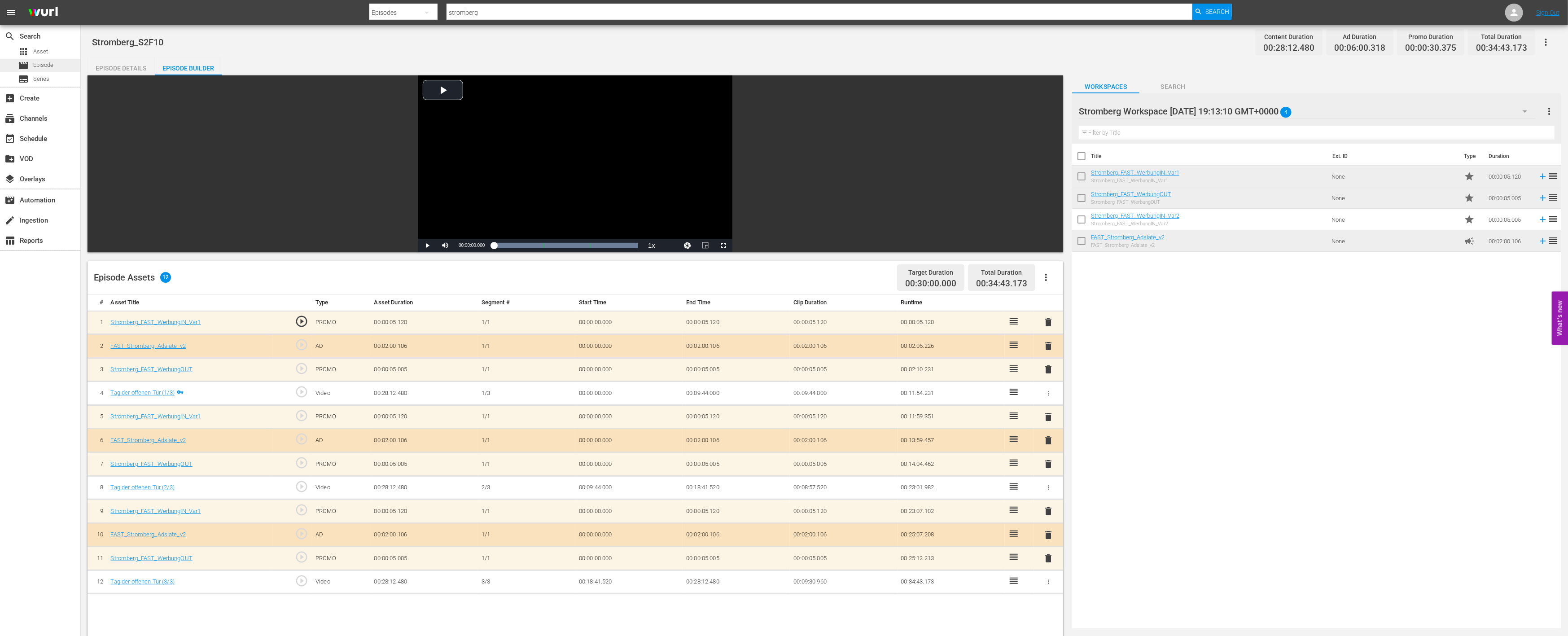
click at [57, 64] on div "movie Episode" at bounding box center [40, 65] width 80 height 12
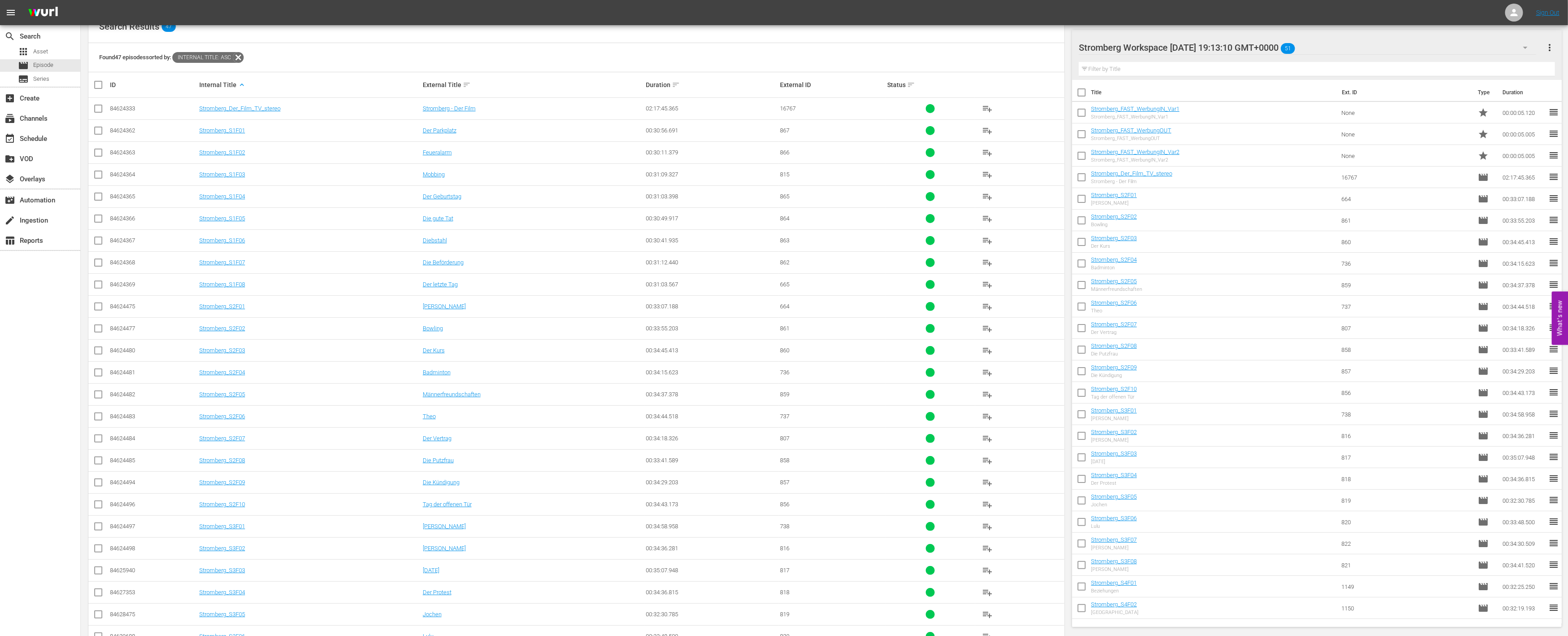
scroll to position [192, 0]
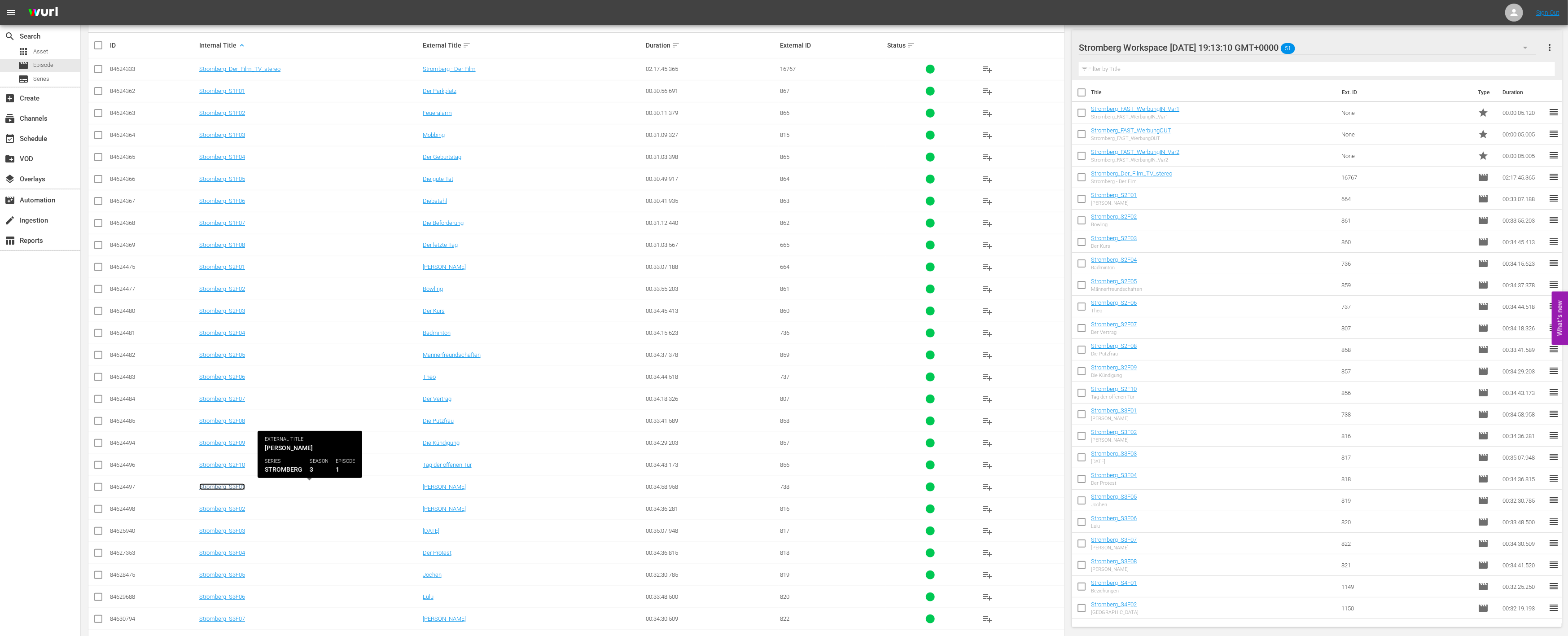
click at [225, 485] on link "Stromberg_S3F01" at bounding box center [222, 486] width 46 height 7
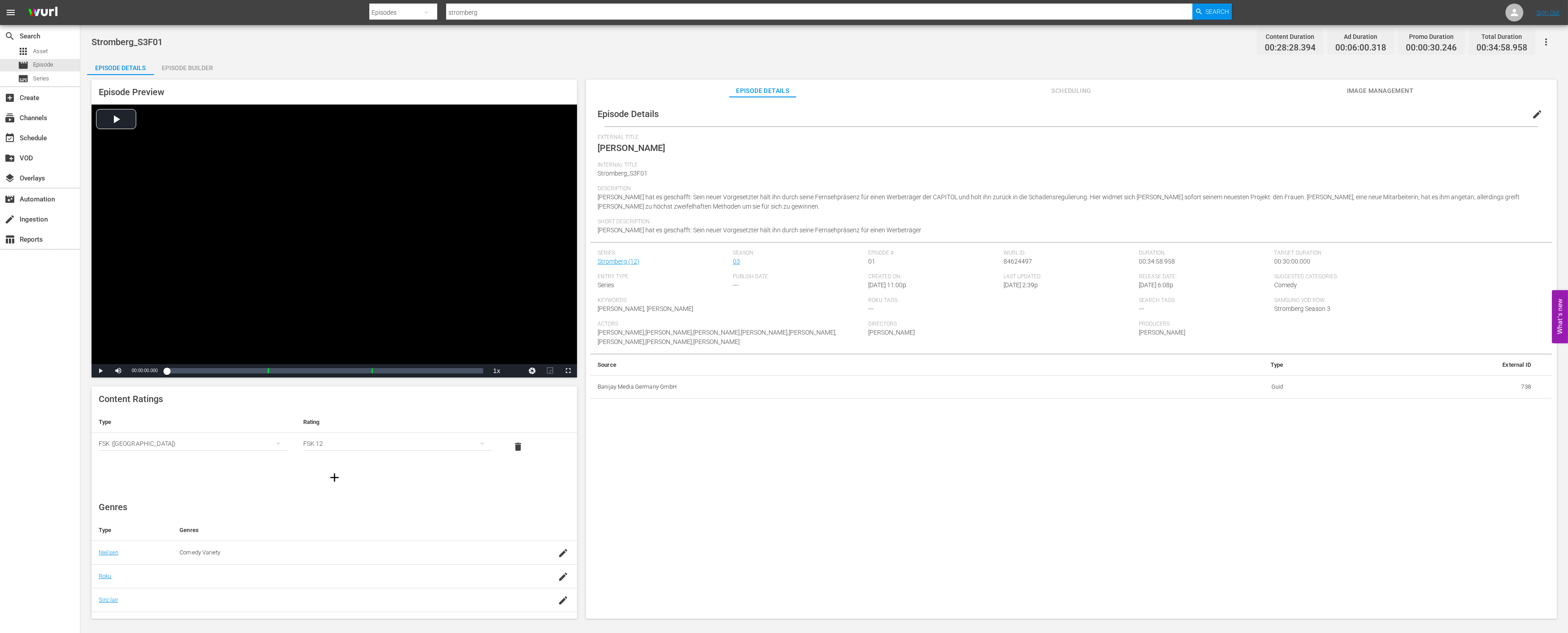
click at [195, 65] on div "Episode Builder" at bounding box center [187, 68] width 67 height 21
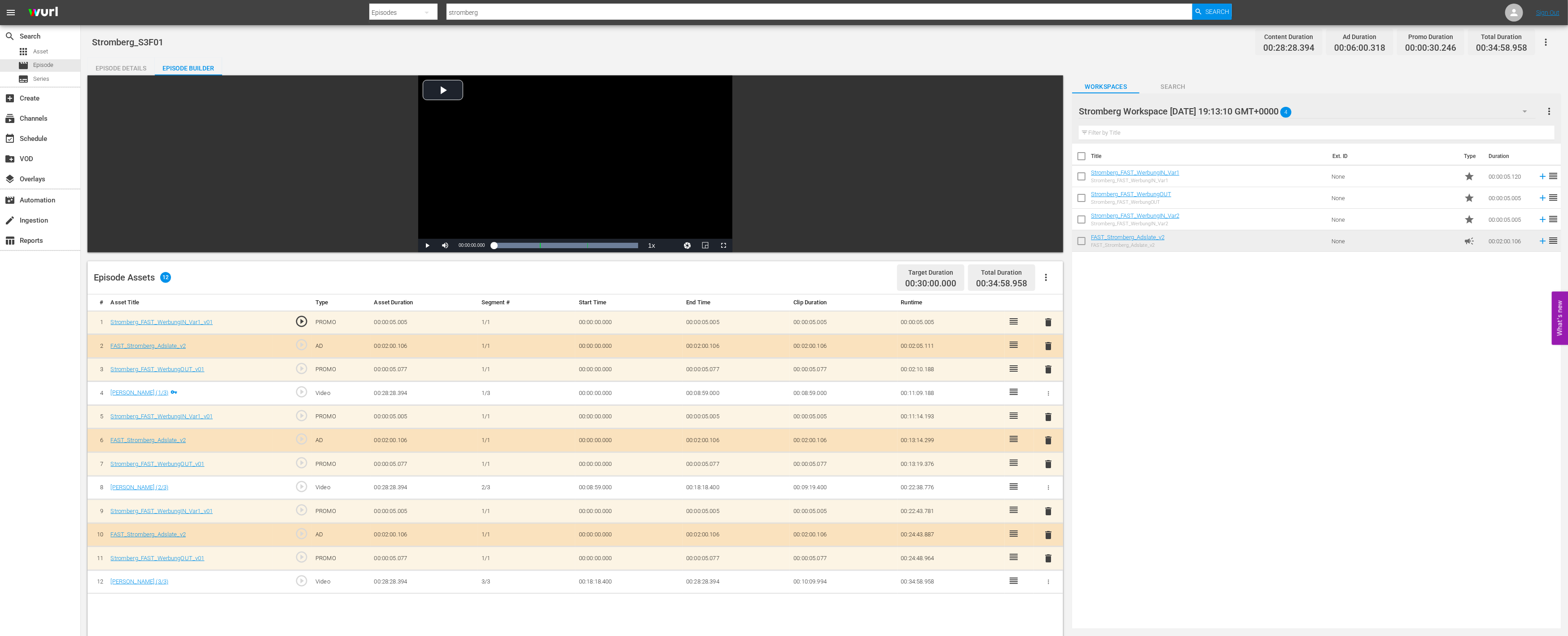
scroll to position [99, 0]
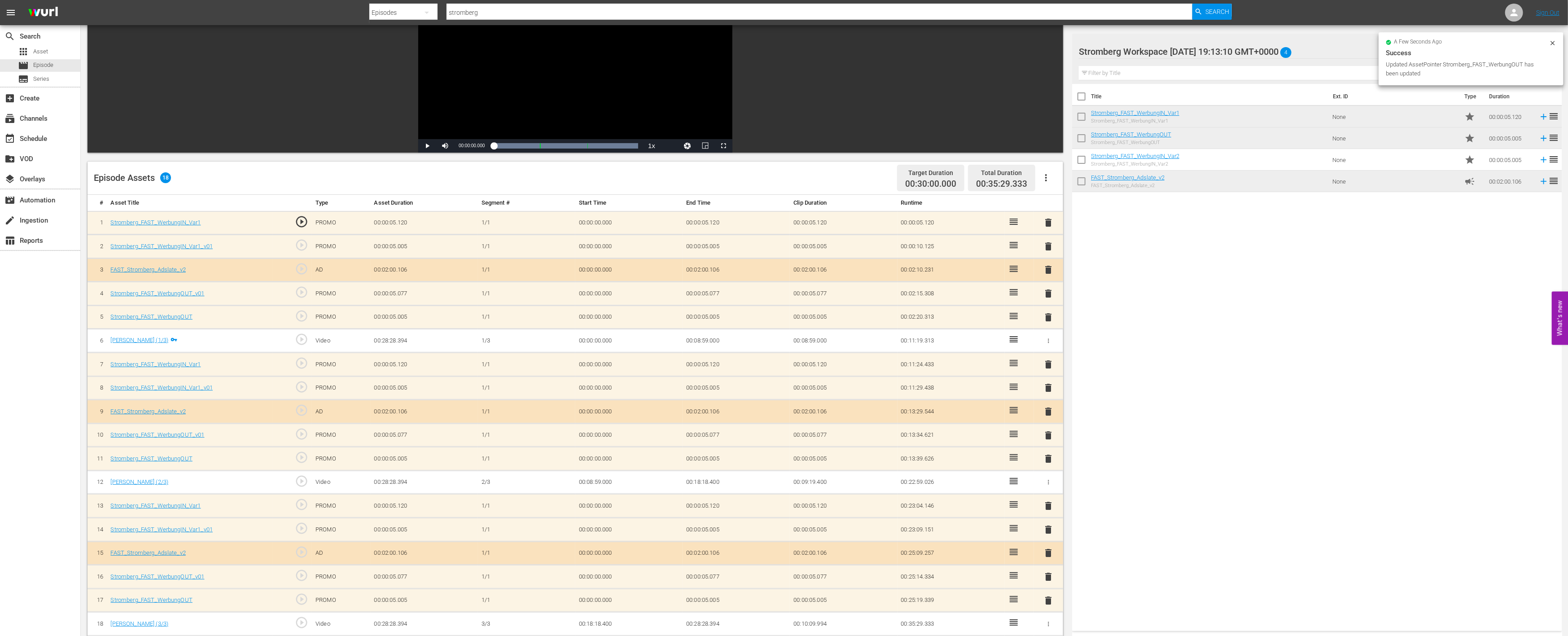
click at [1049, 572] on span "delete" at bounding box center [1049, 576] width 11 height 11
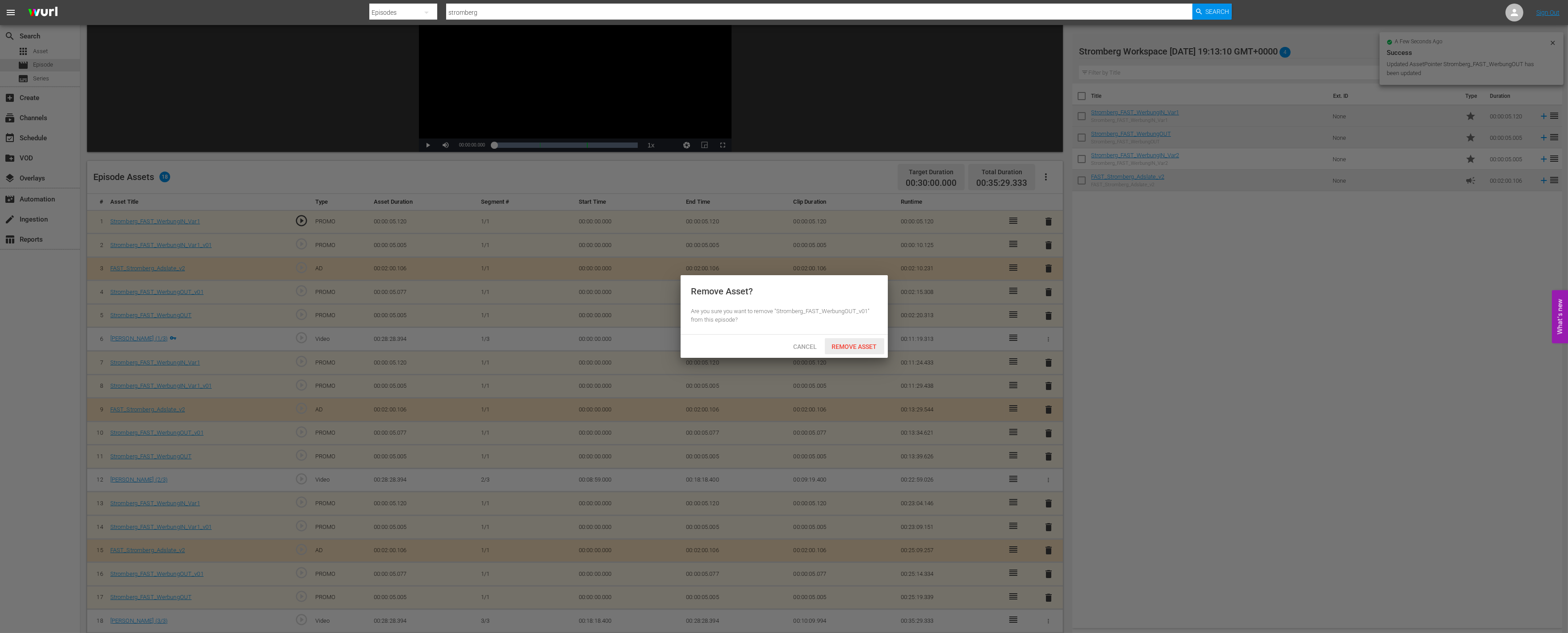
click at [862, 343] on span "Remove Asset" at bounding box center [855, 346] width 59 height 7
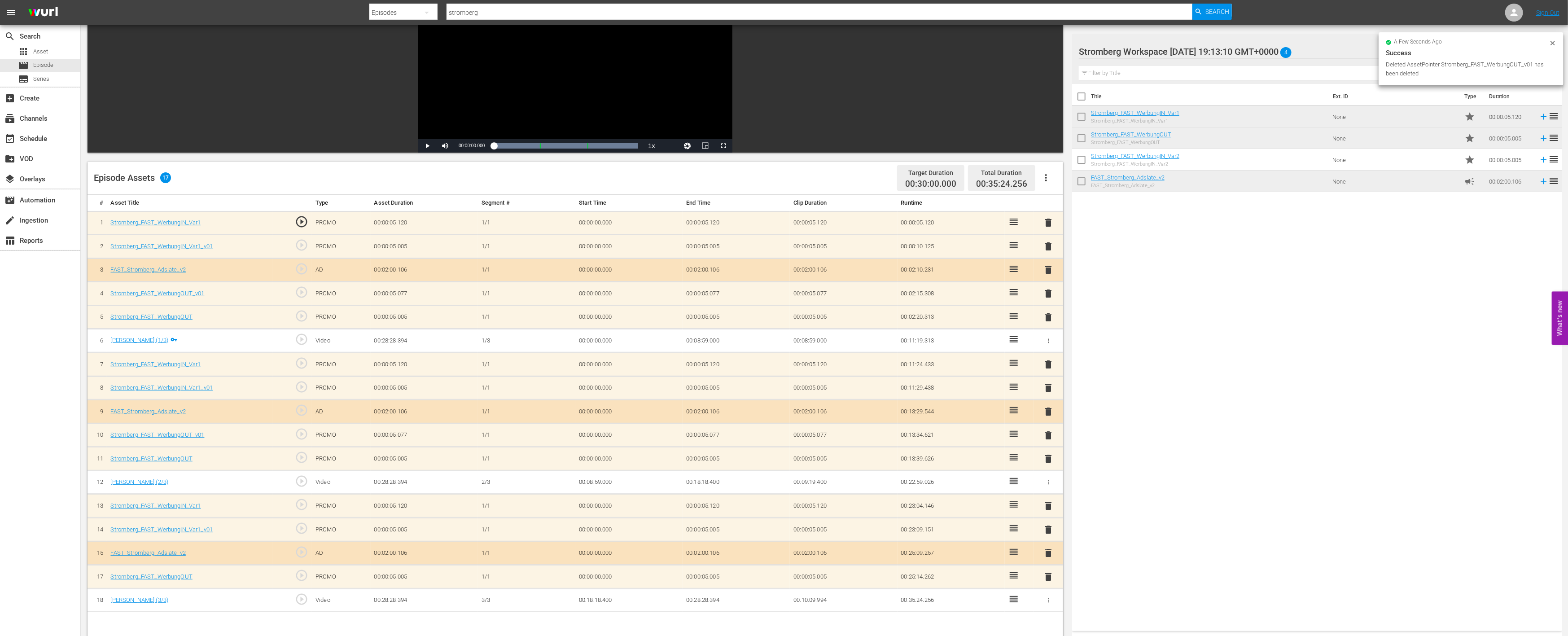
click at [1049, 527] on span "delete" at bounding box center [1049, 529] width 11 height 11
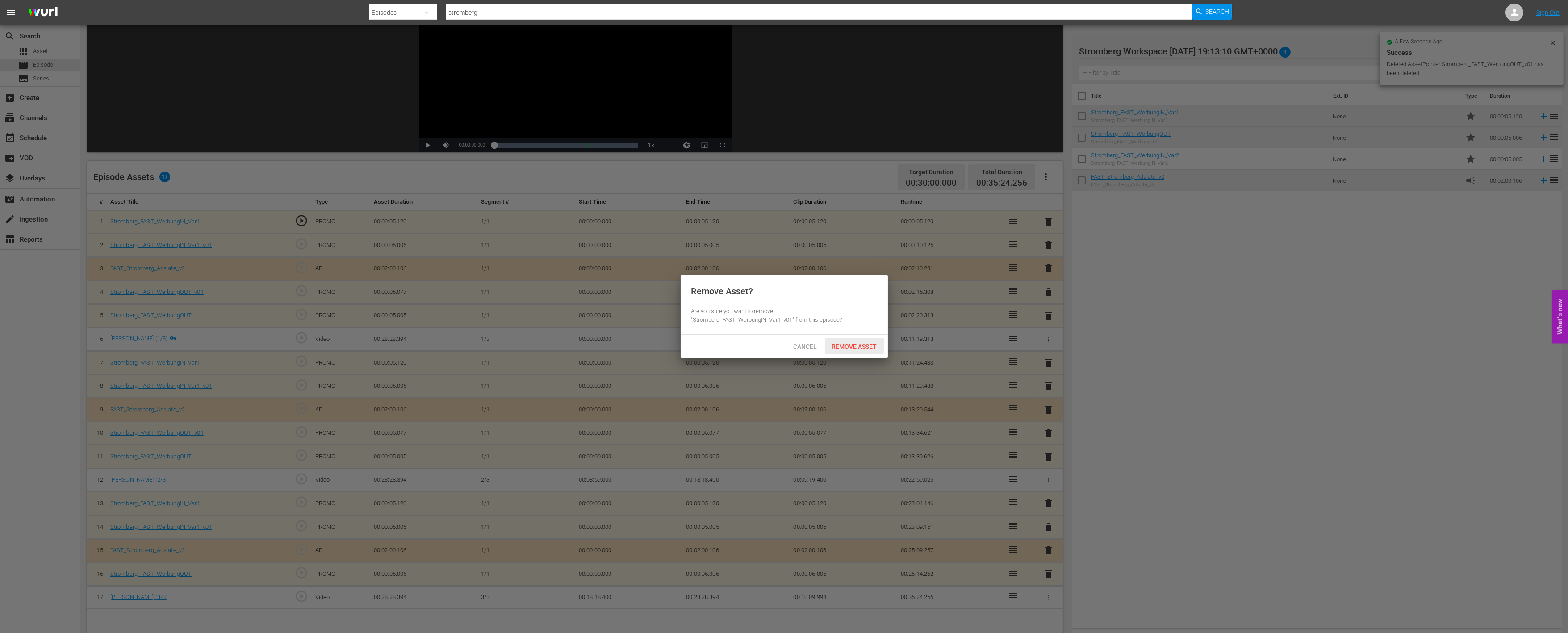
click at [871, 349] on span "Remove Asset" at bounding box center [855, 346] width 59 height 7
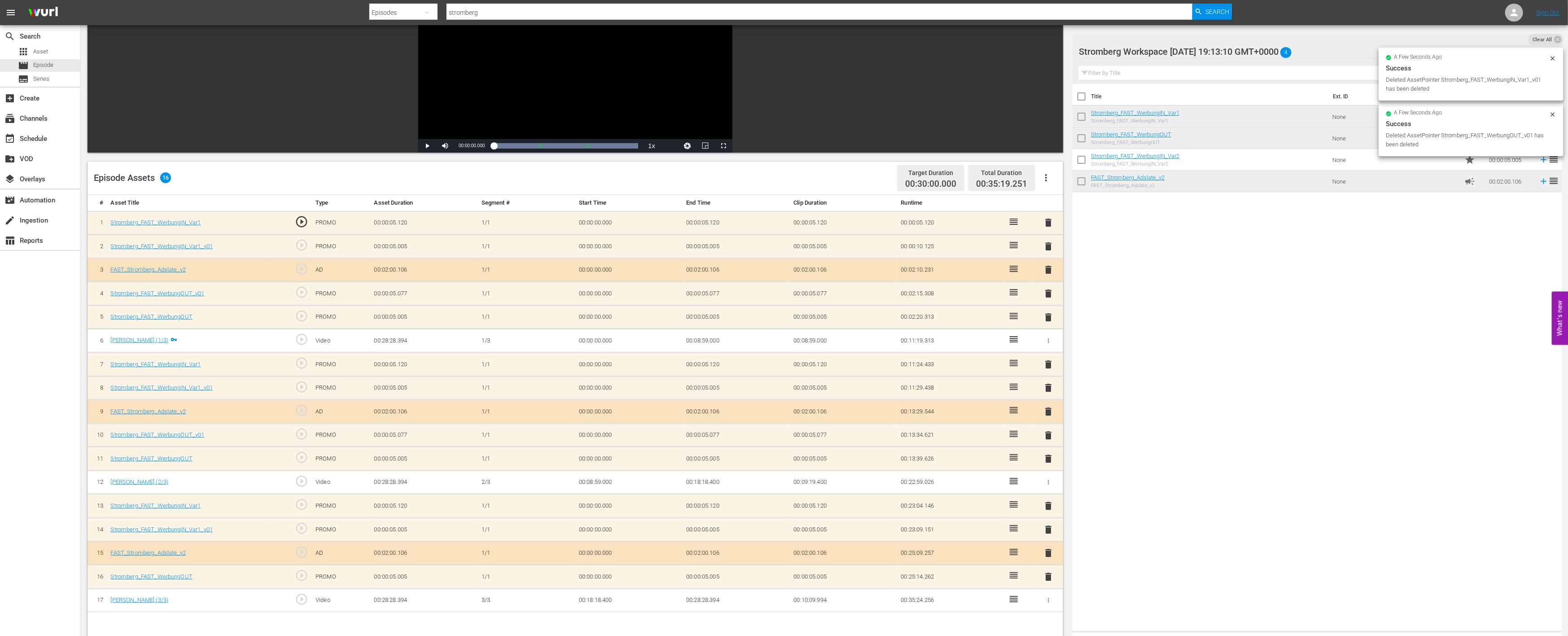
click at [1050, 431] on span "delete" at bounding box center [1049, 435] width 11 height 11
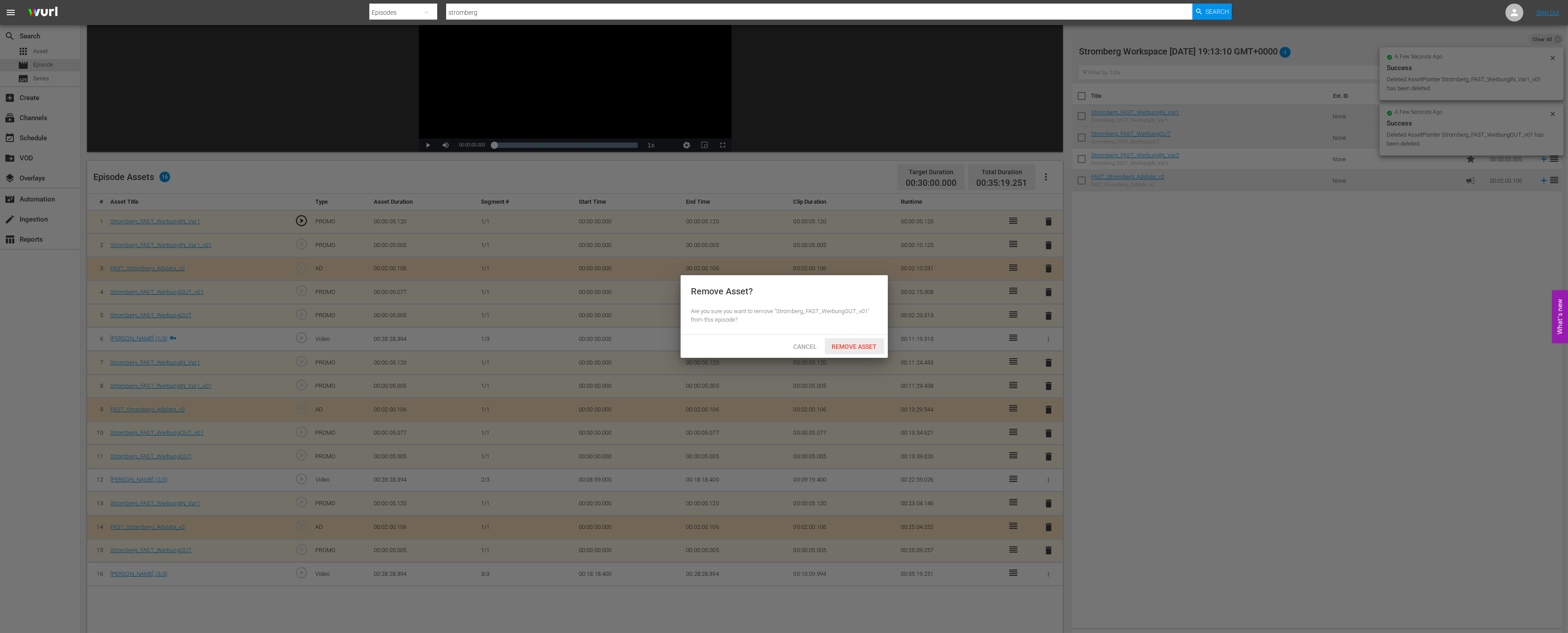
click at [854, 343] on span "Remove Asset" at bounding box center [855, 346] width 59 height 7
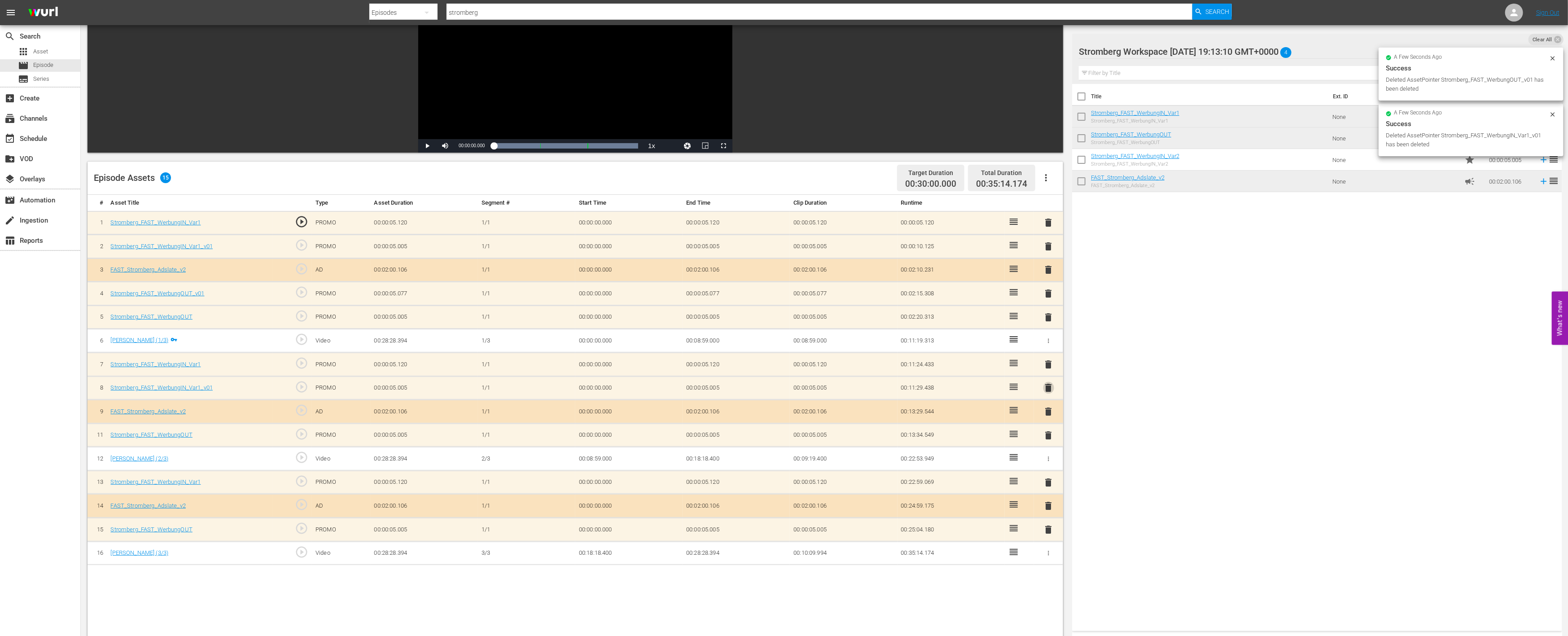
click at [1046, 388] on span "delete" at bounding box center [1049, 388] width 11 height 11
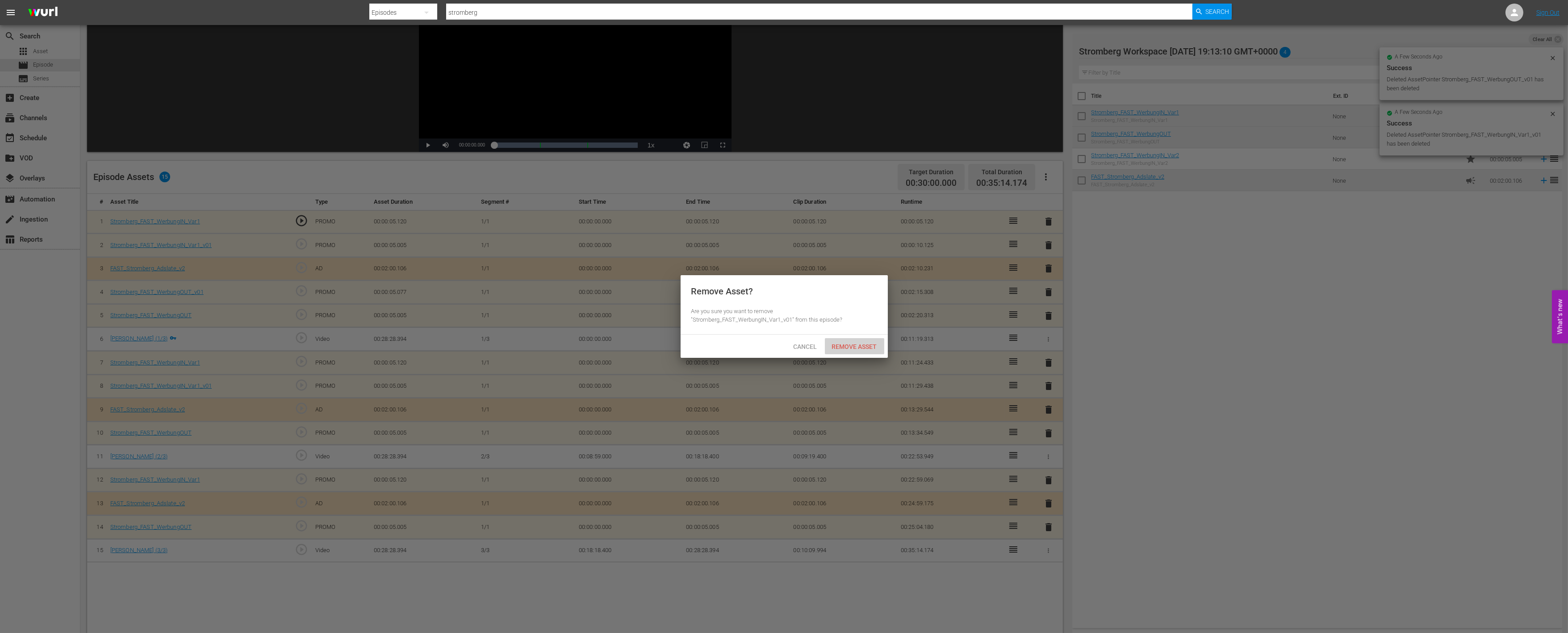
click at [862, 346] on span "Remove Asset" at bounding box center [855, 346] width 59 height 7
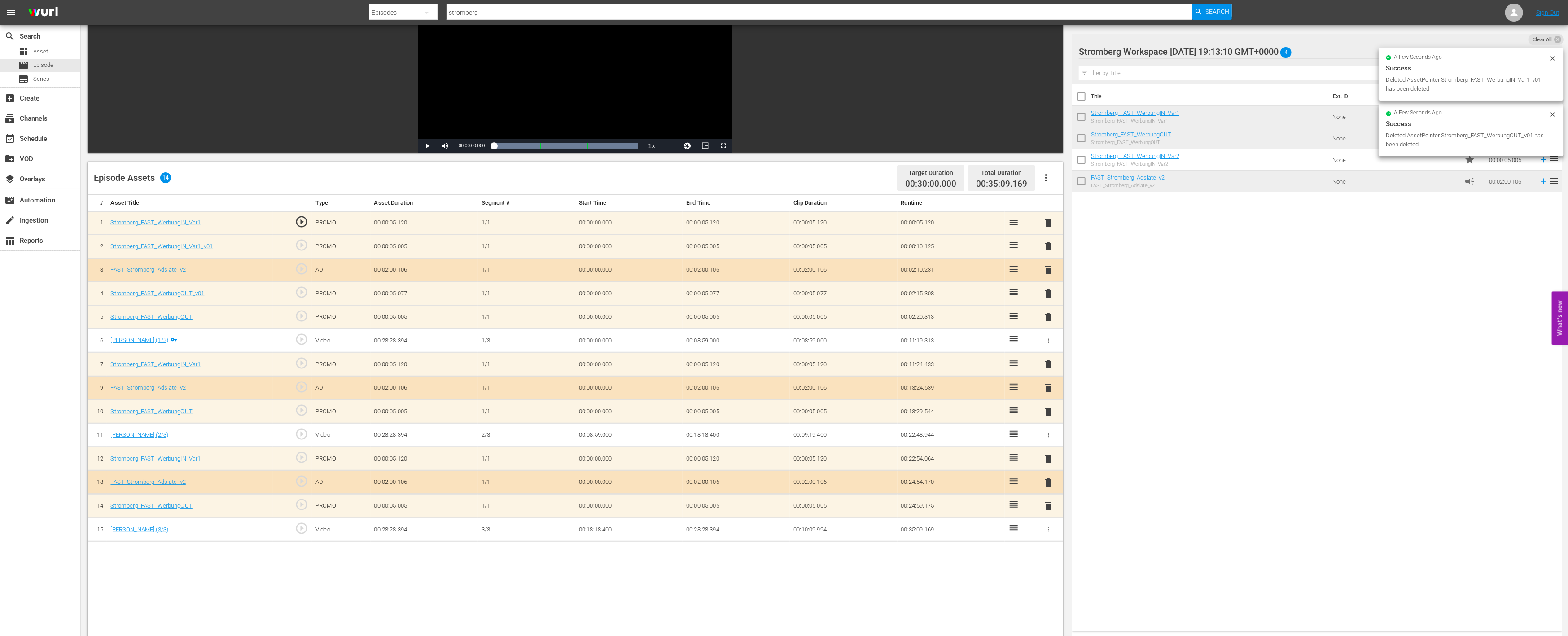
click at [1050, 290] on span "delete" at bounding box center [1049, 293] width 11 height 11
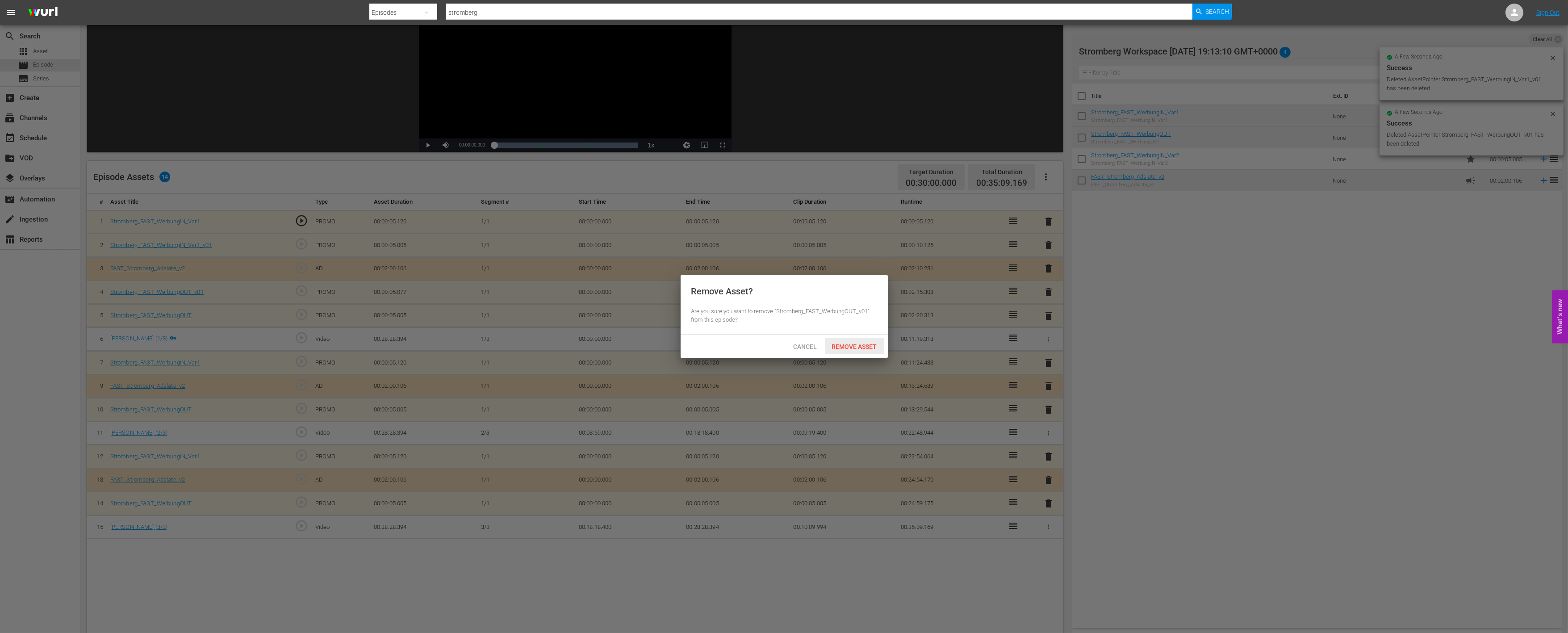
click at [865, 345] on span "Remove Asset" at bounding box center [855, 346] width 59 height 7
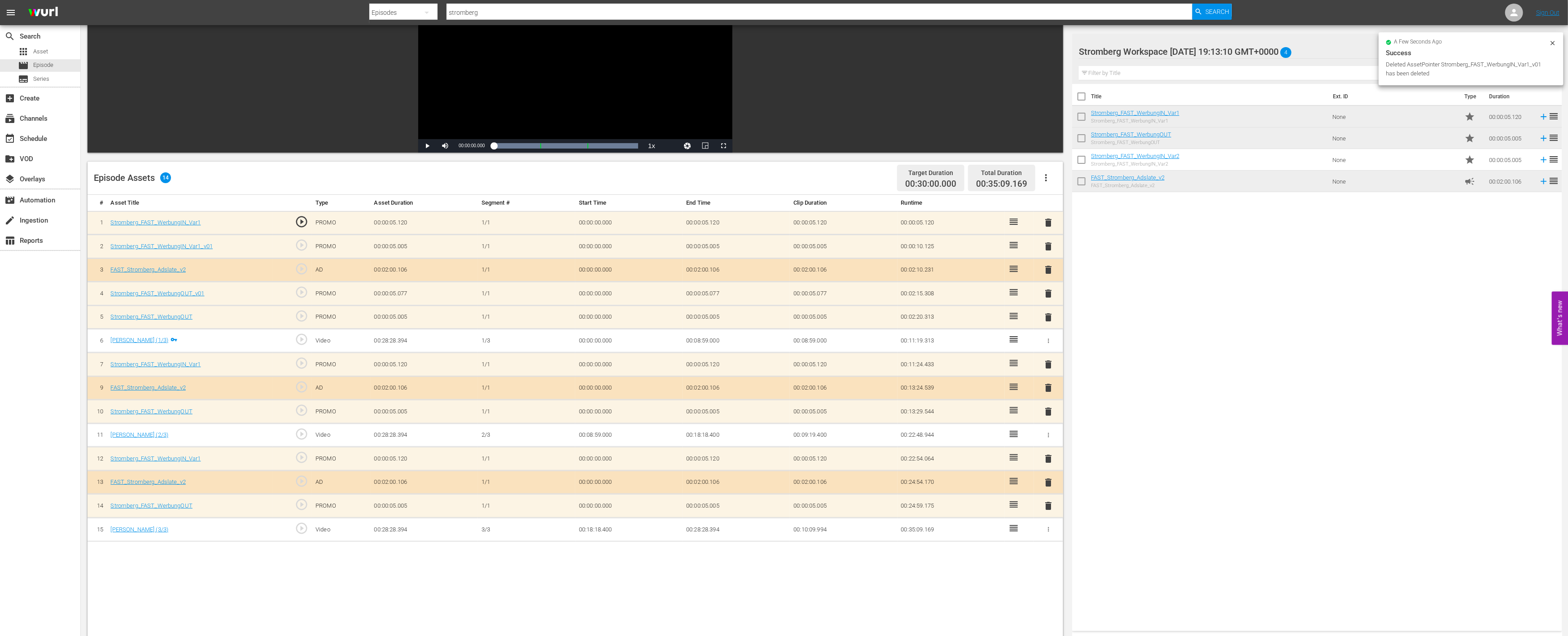
click at [1048, 244] on span "delete" at bounding box center [1049, 246] width 11 height 11
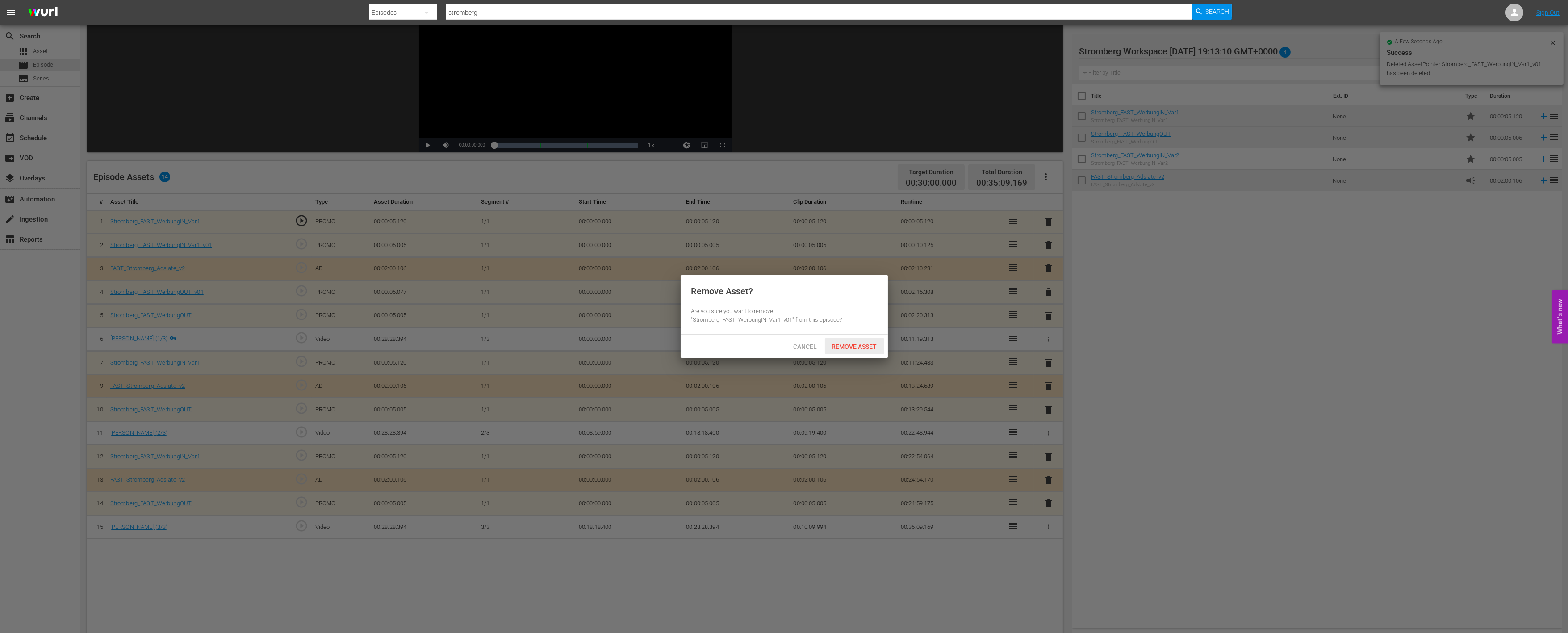
click at [864, 349] on span "Remove Asset" at bounding box center [855, 346] width 59 height 7
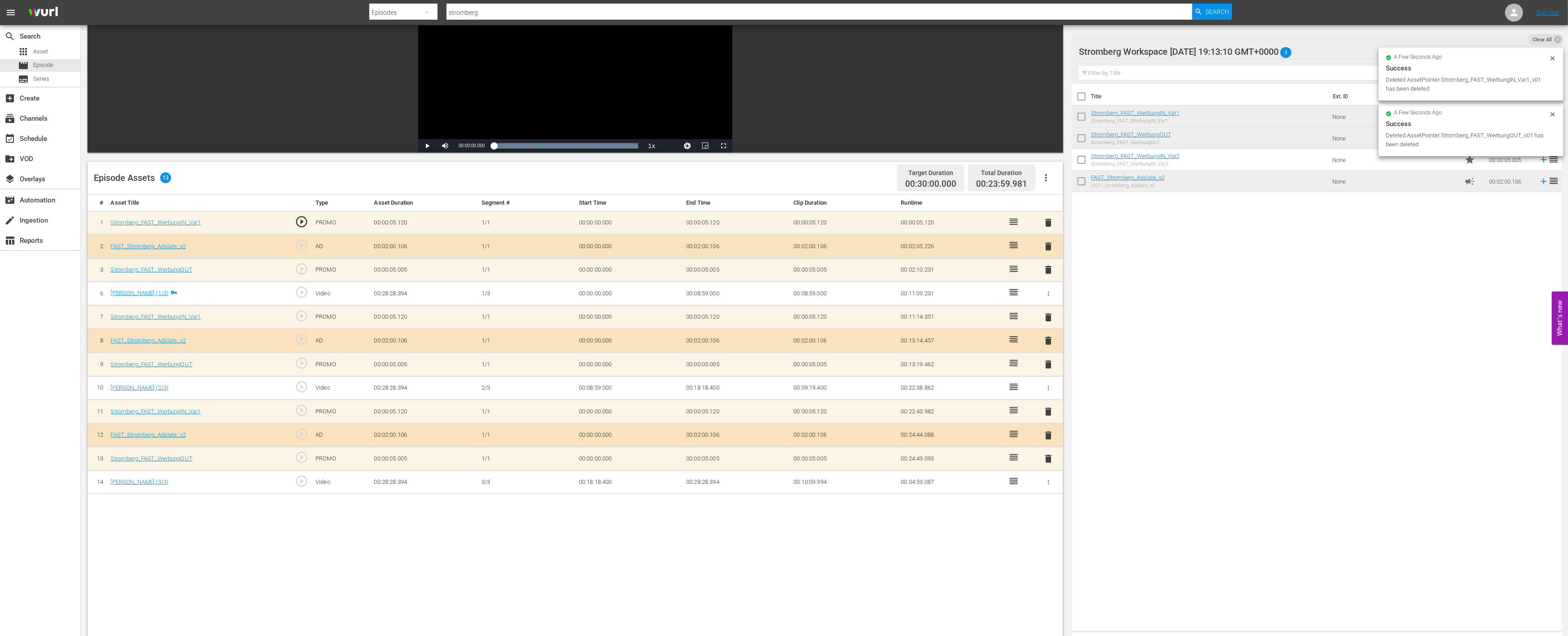
scroll to position [0, 0]
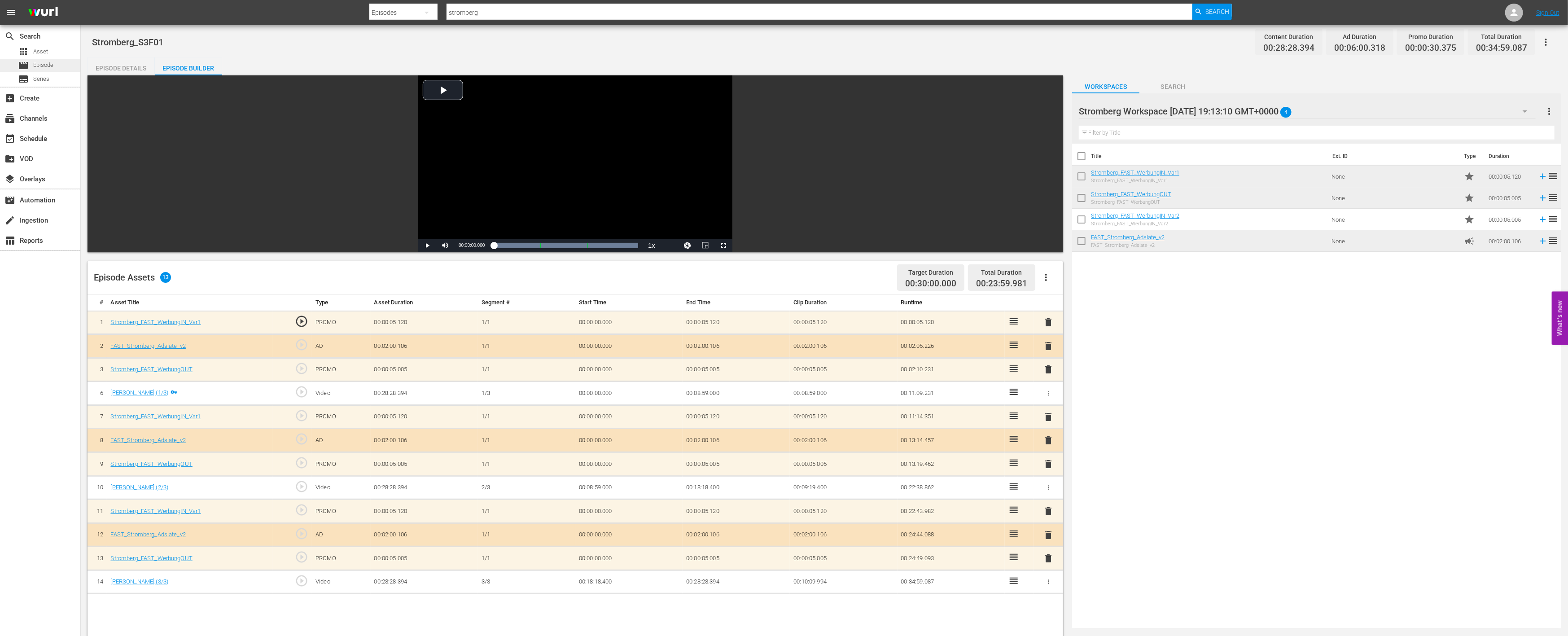
click at [54, 64] on div "movie Episode" at bounding box center [40, 65] width 80 height 12
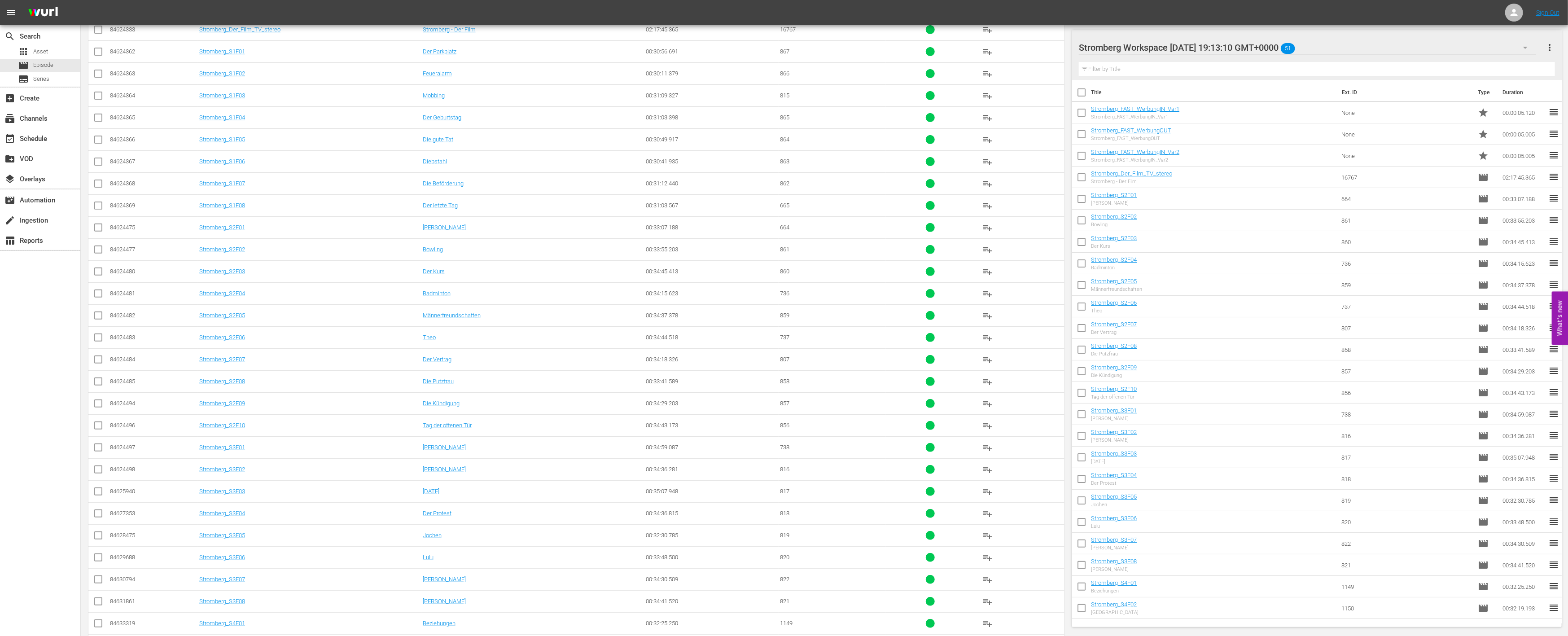
scroll to position [292, 0]
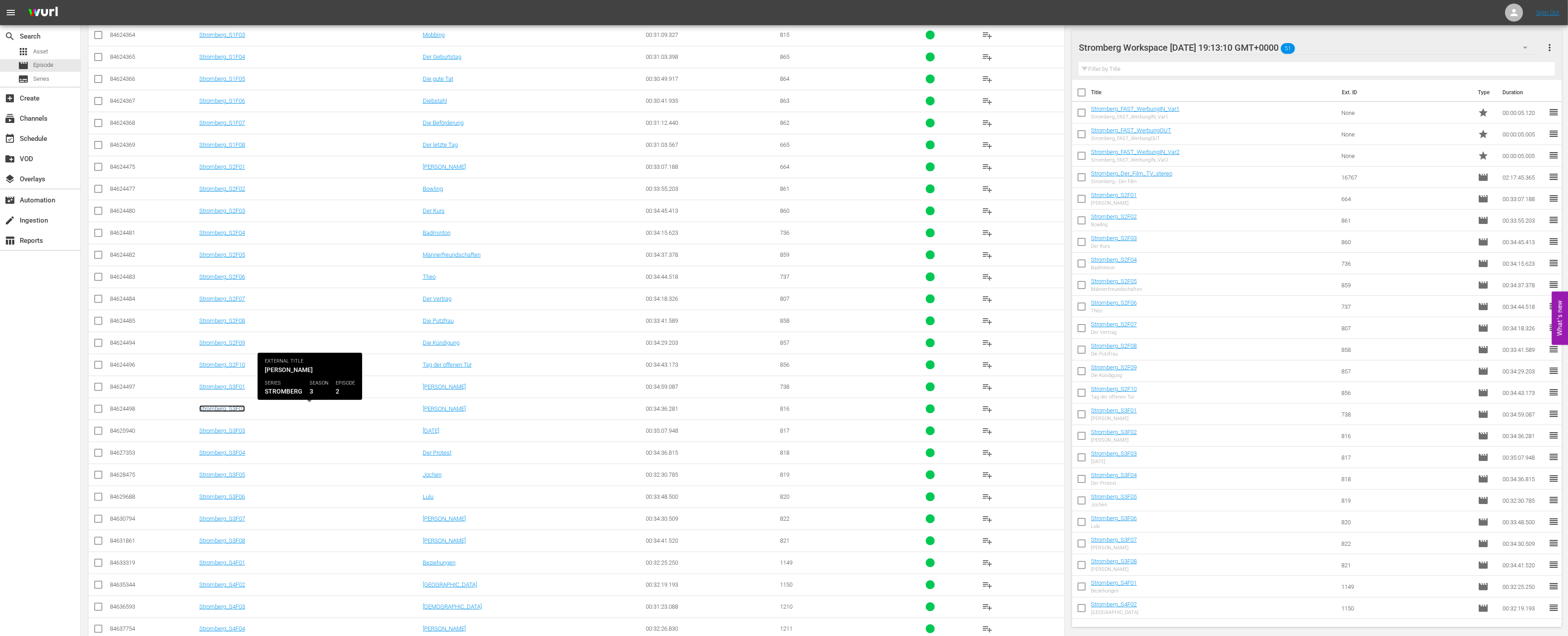
click at [219, 408] on link "Stromberg_S3F02" at bounding box center [222, 408] width 46 height 7
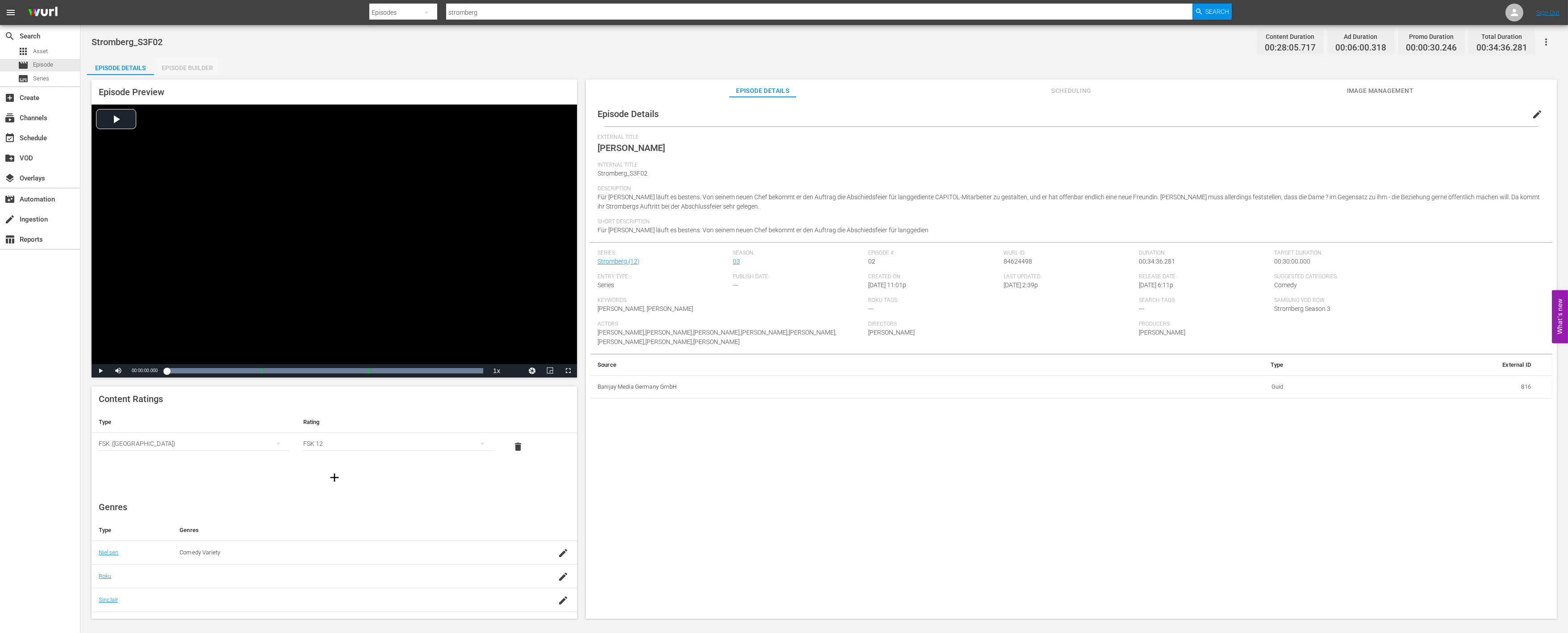
click at [196, 63] on div "Episode Builder" at bounding box center [187, 68] width 67 height 21
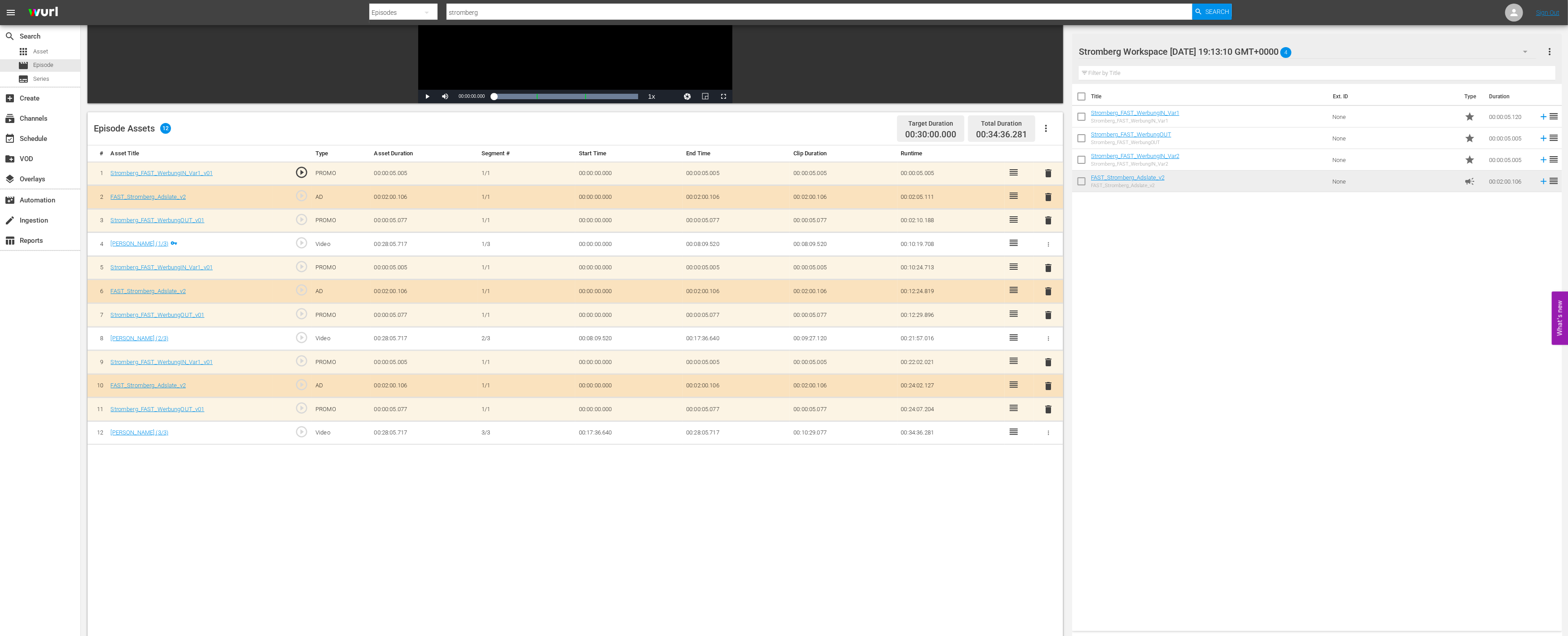
scroll to position [149, 0]
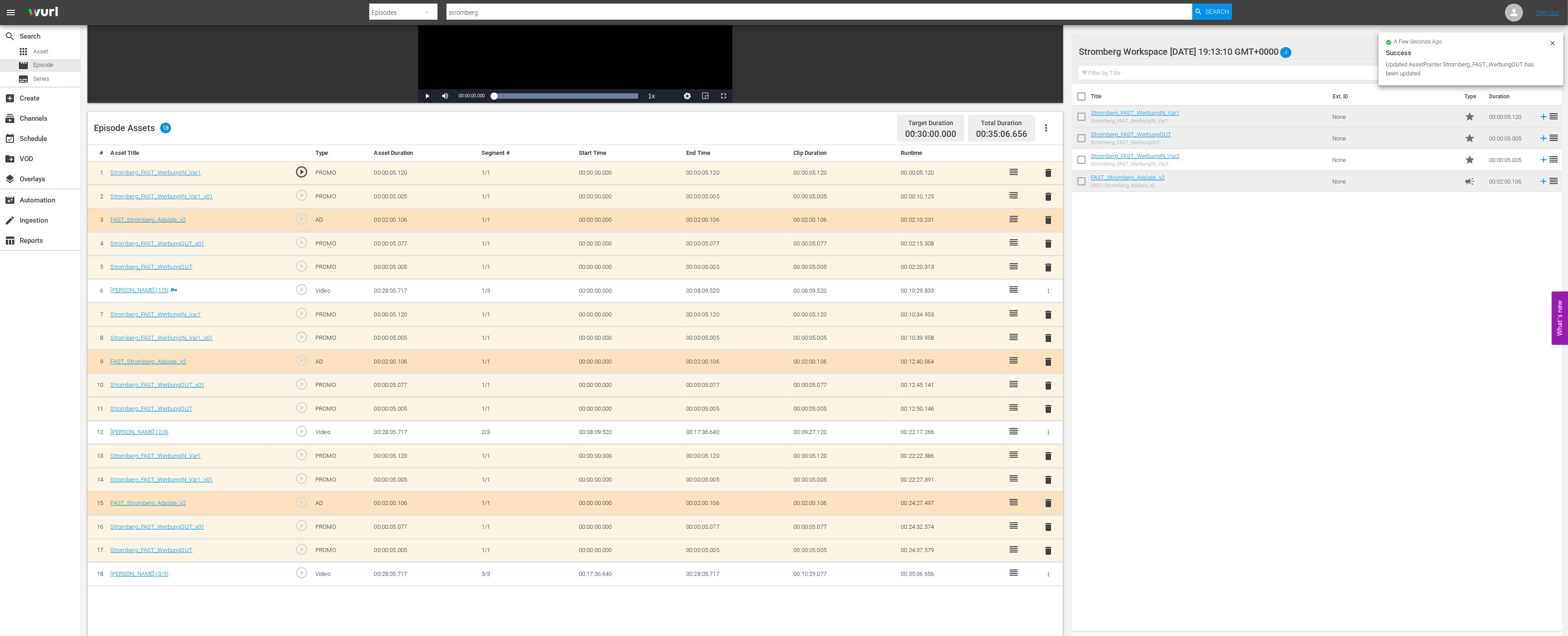
click at [1049, 523] on span "delete" at bounding box center [1049, 527] width 11 height 11
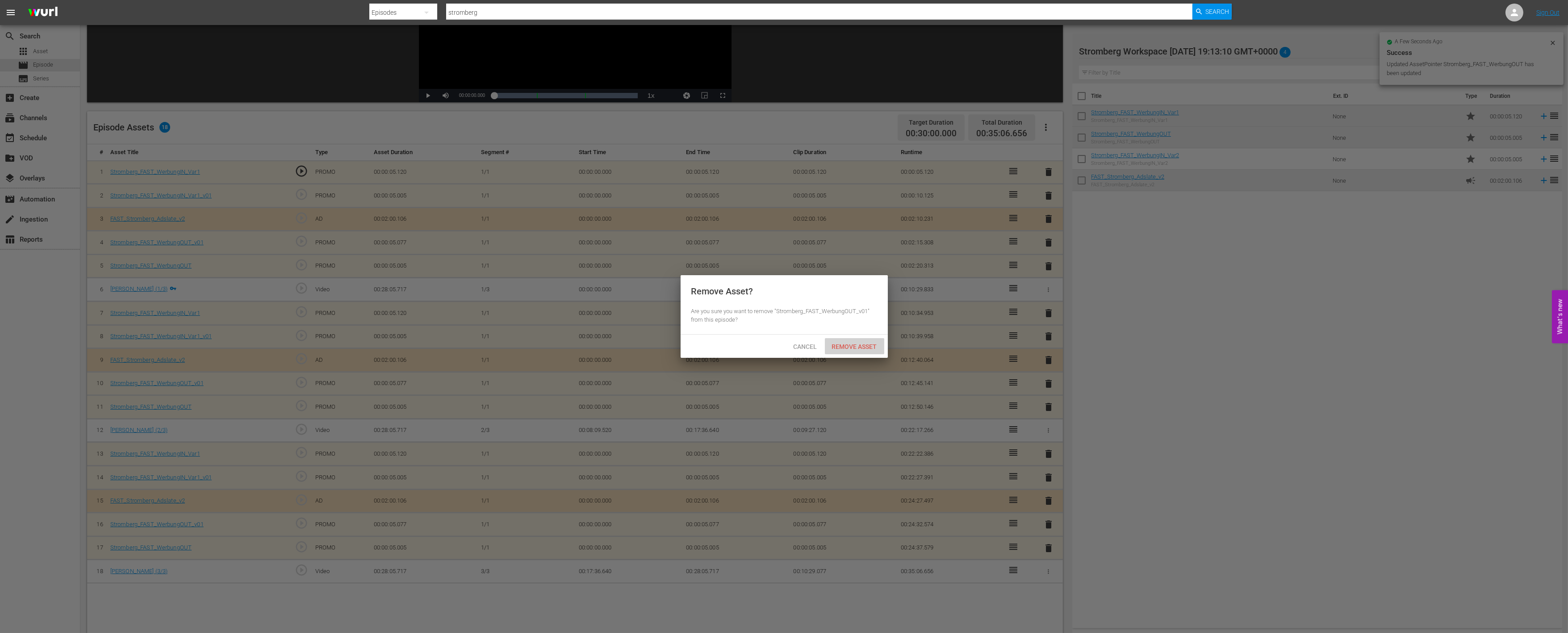
click at [866, 343] on span "Remove Asset" at bounding box center [855, 346] width 59 height 7
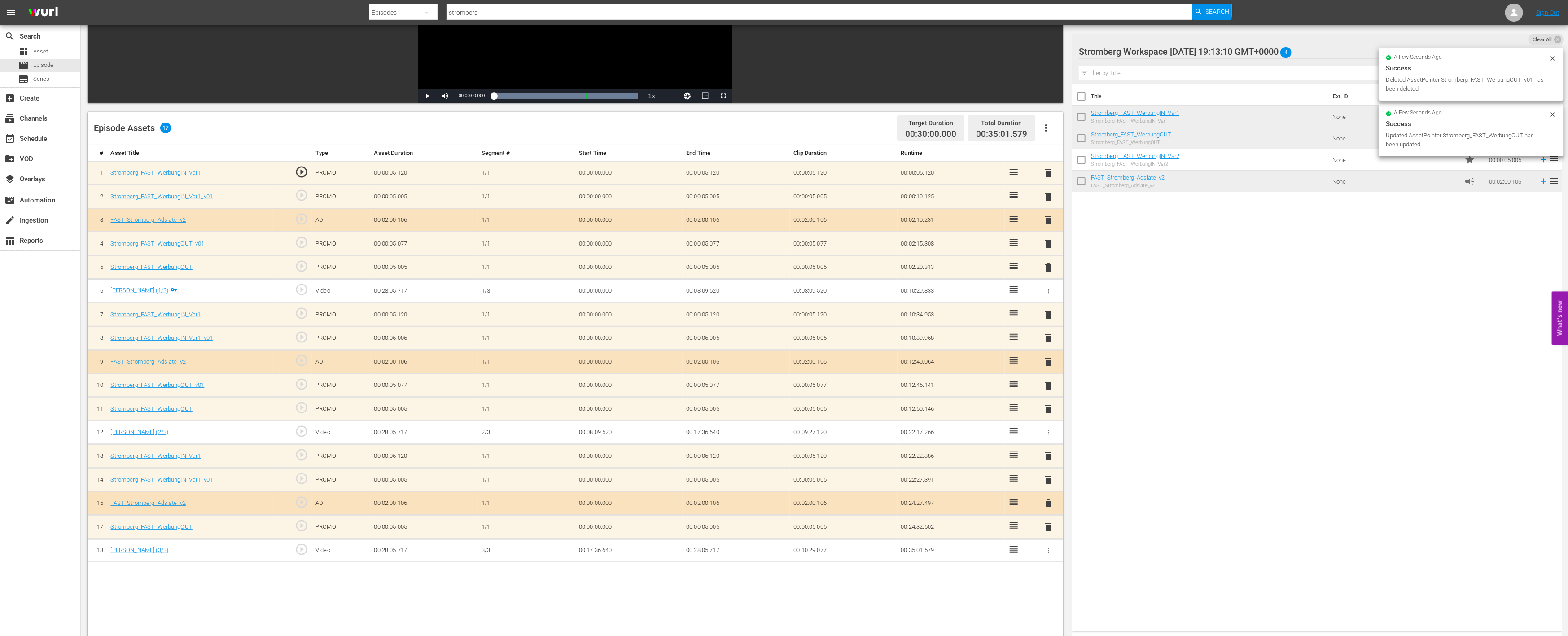
click at [1047, 475] on span "delete" at bounding box center [1049, 479] width 11 height 11
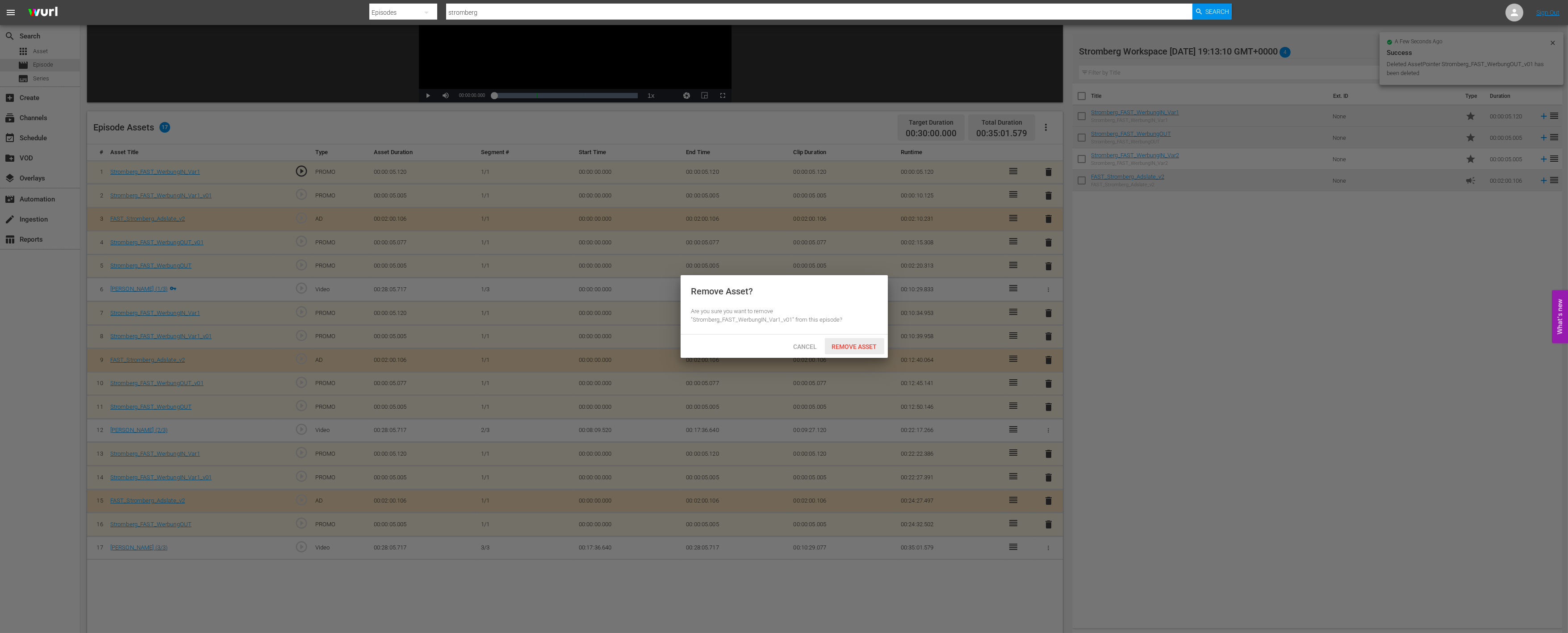
click at [863, 345] on span "Remove Asset" at bounding box center [855, 346] width 59 height 7
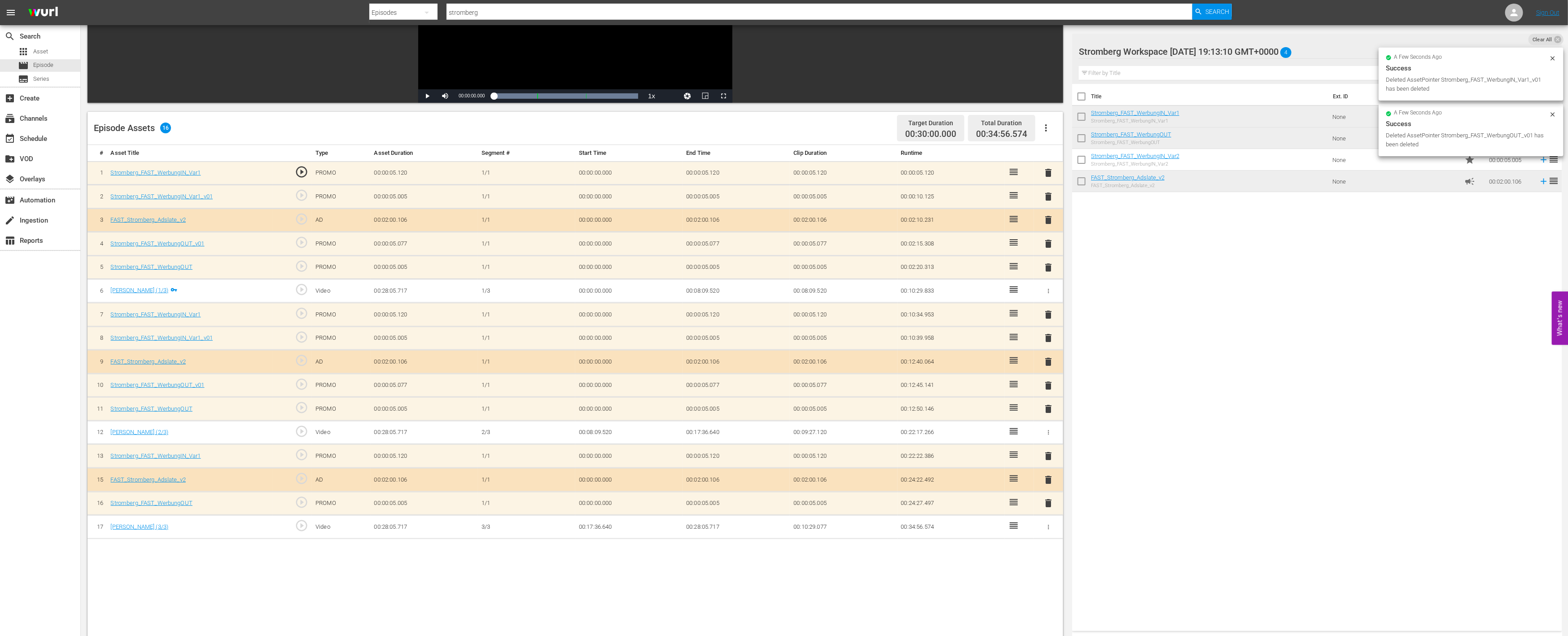
click at [1049, 383] on span "delete" at bounding box center [1049, 385] width 11 height 11
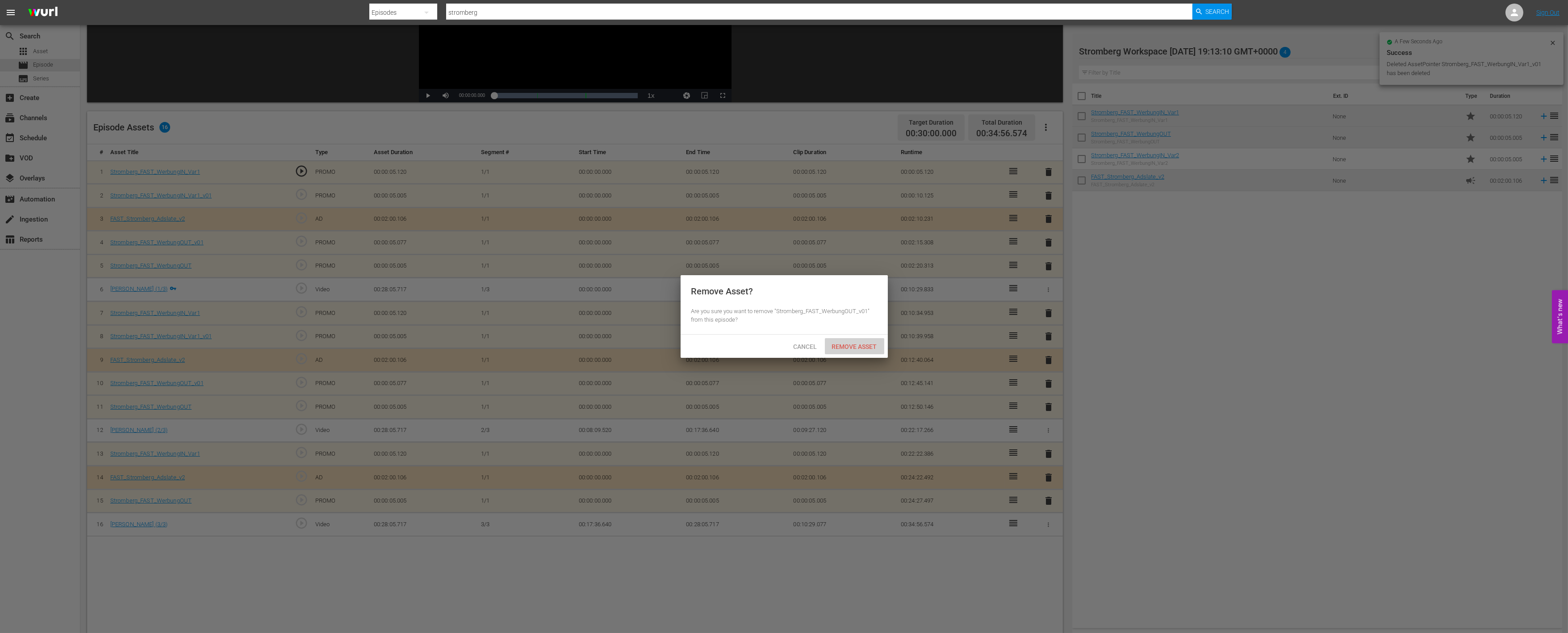
drag, startPoint x: 854, startPoint y: 340, endPoint x: 940, endPoint y: 340, distance: 86.0
click at [856, 340] on div "Remove Asset" at bounding box center [855, 346] width 59 height 16
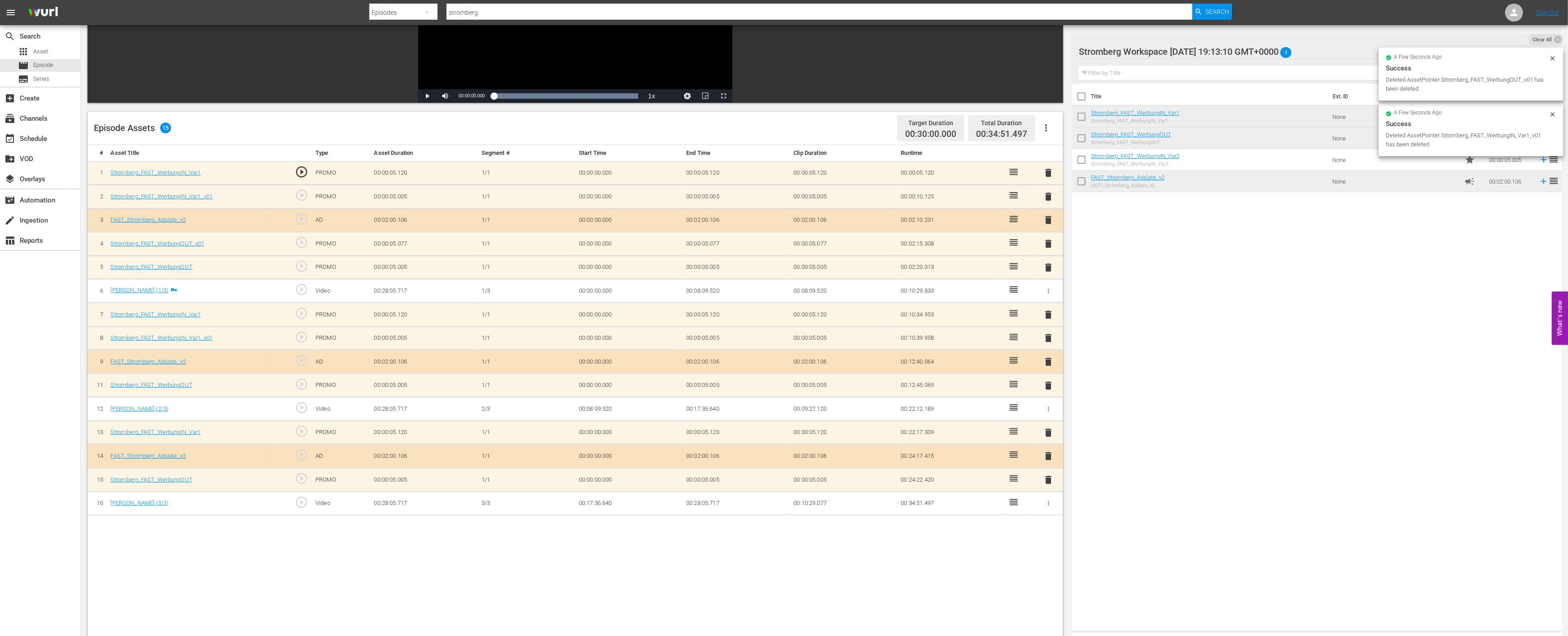
click at [1045, 334] on span "delete" at bounding box center [1049, 337] width 11 height 11
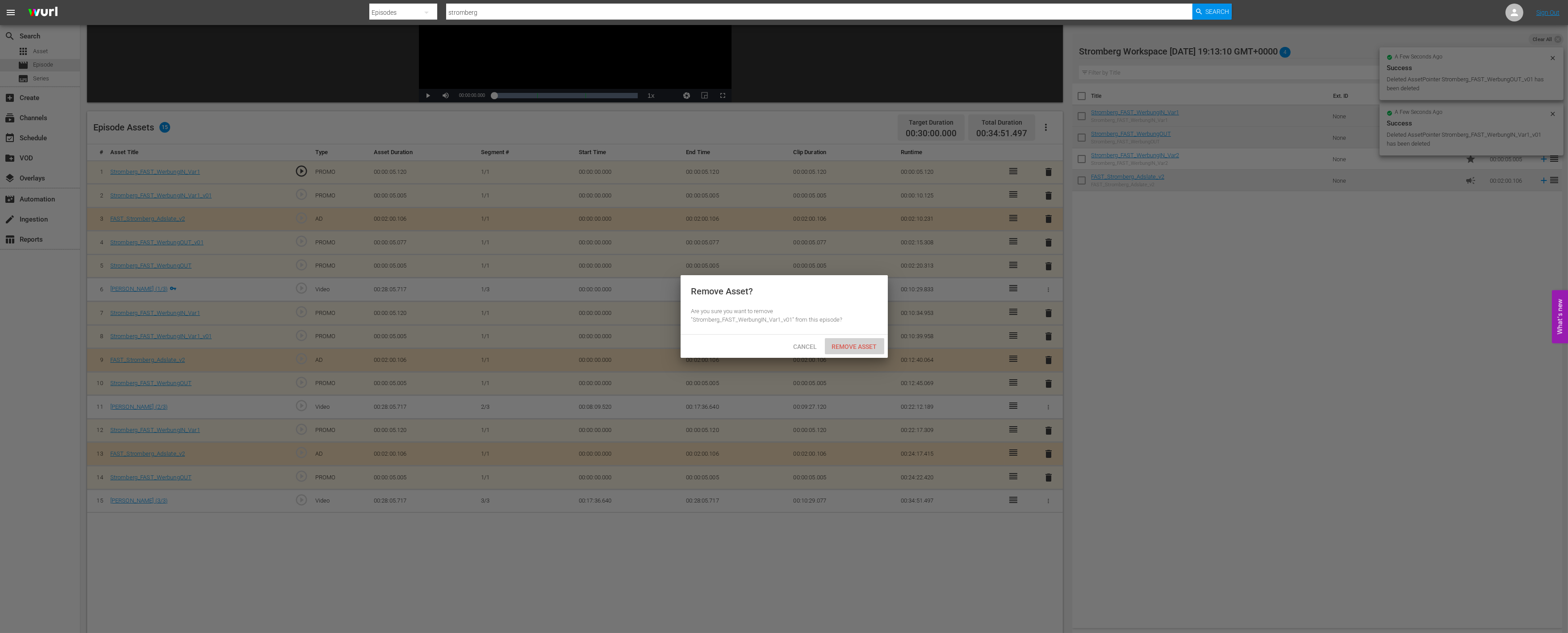
click at [863, 345] on span "Remove Asset" at bounding box center [855, 346] width 59 height 7
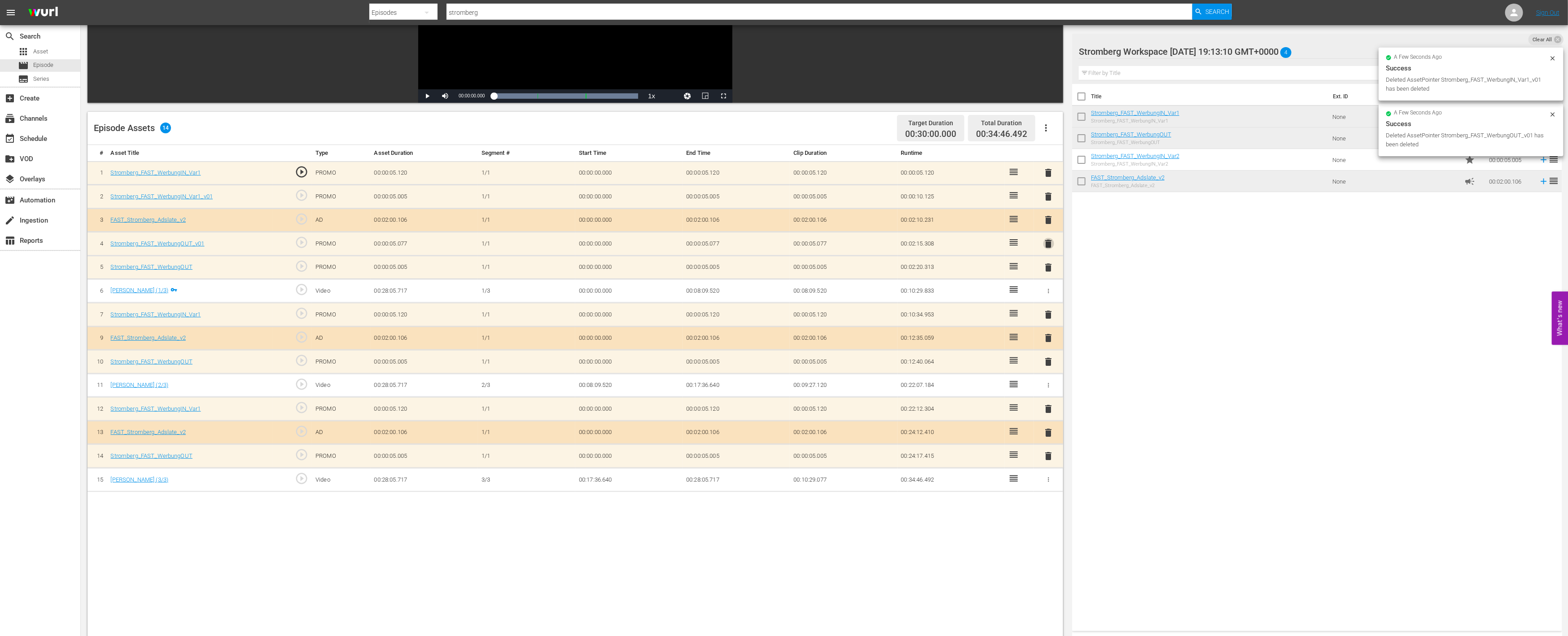
click at [1048, 243] on span "delete" at bounding box center [1049, 243] width 11 height 11
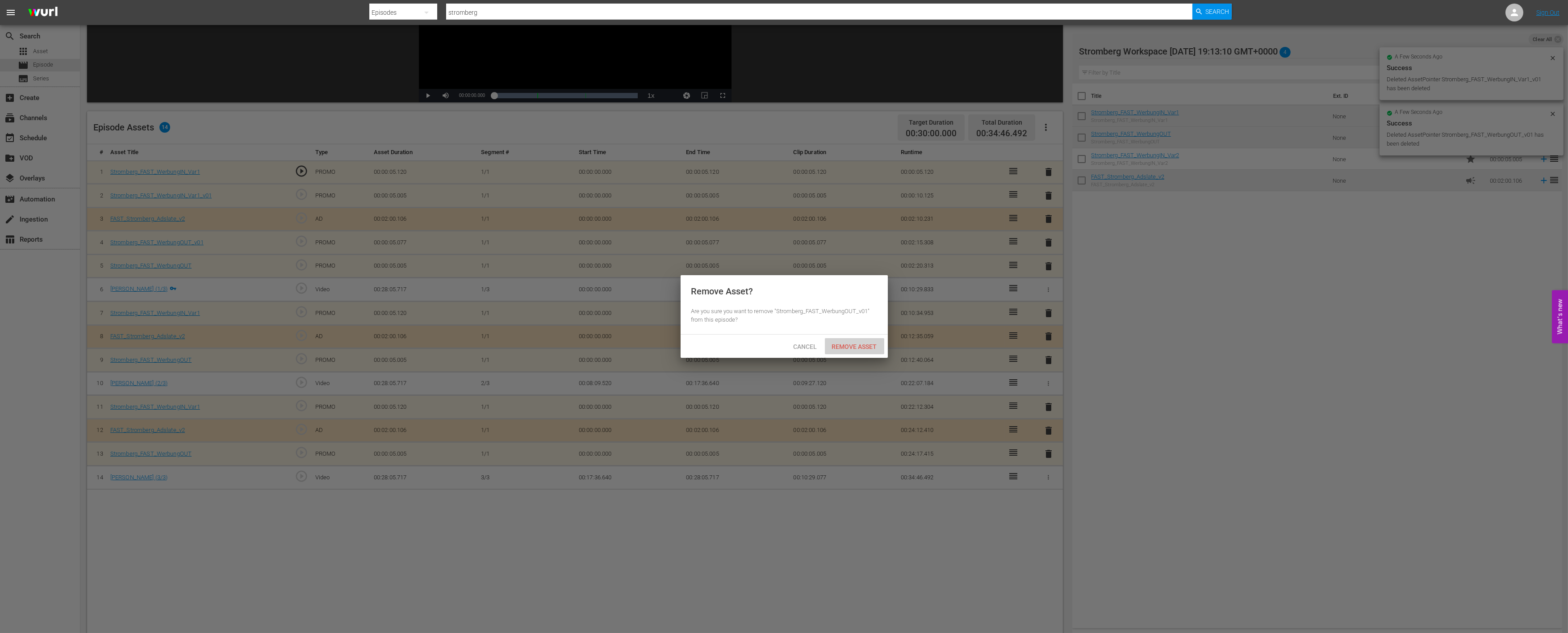
drag, startPoint x: 876, startPoint y: 345, endPoint x: 983, endPoint y: 262, distance: 135.4
click at [877, 345] on span "Remove Asset" at bounding box center [855, 346] width 59 height 7
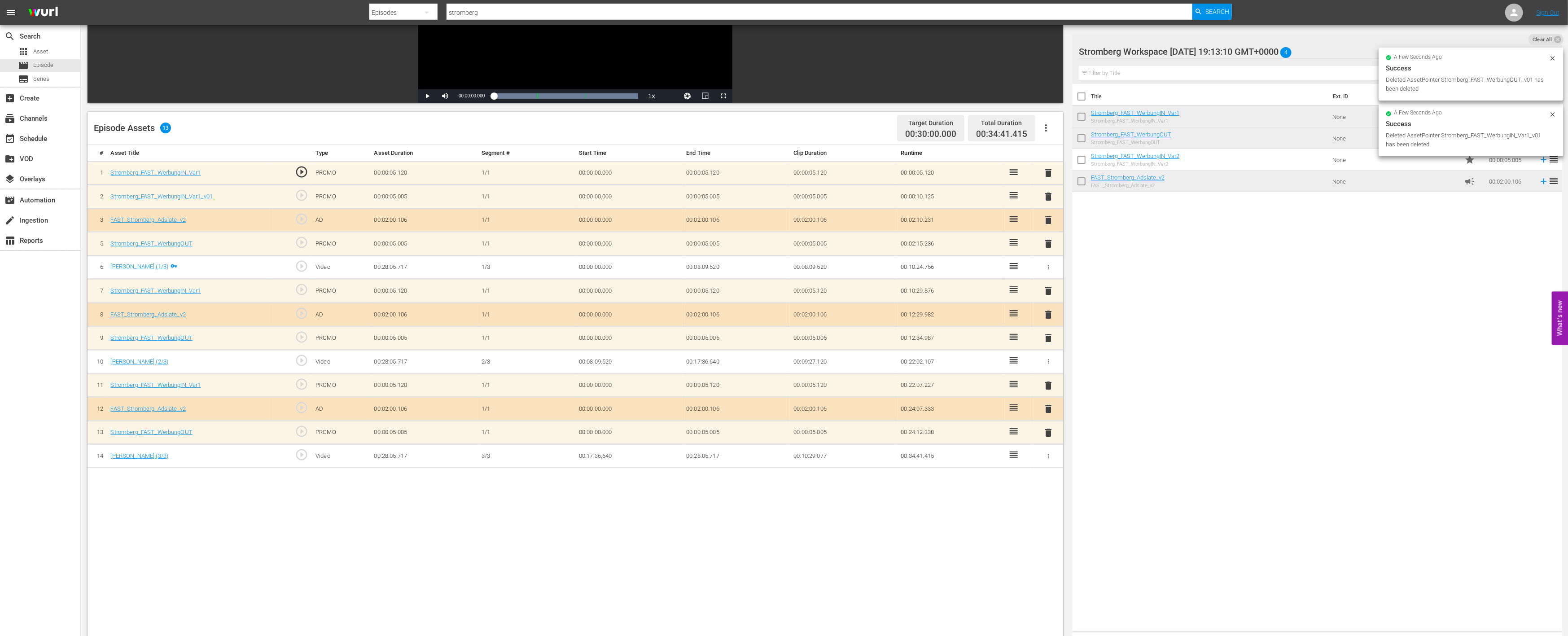
click at [1050, 195] on span "delete" at bounding box center [1049, 196] width 11 height 11
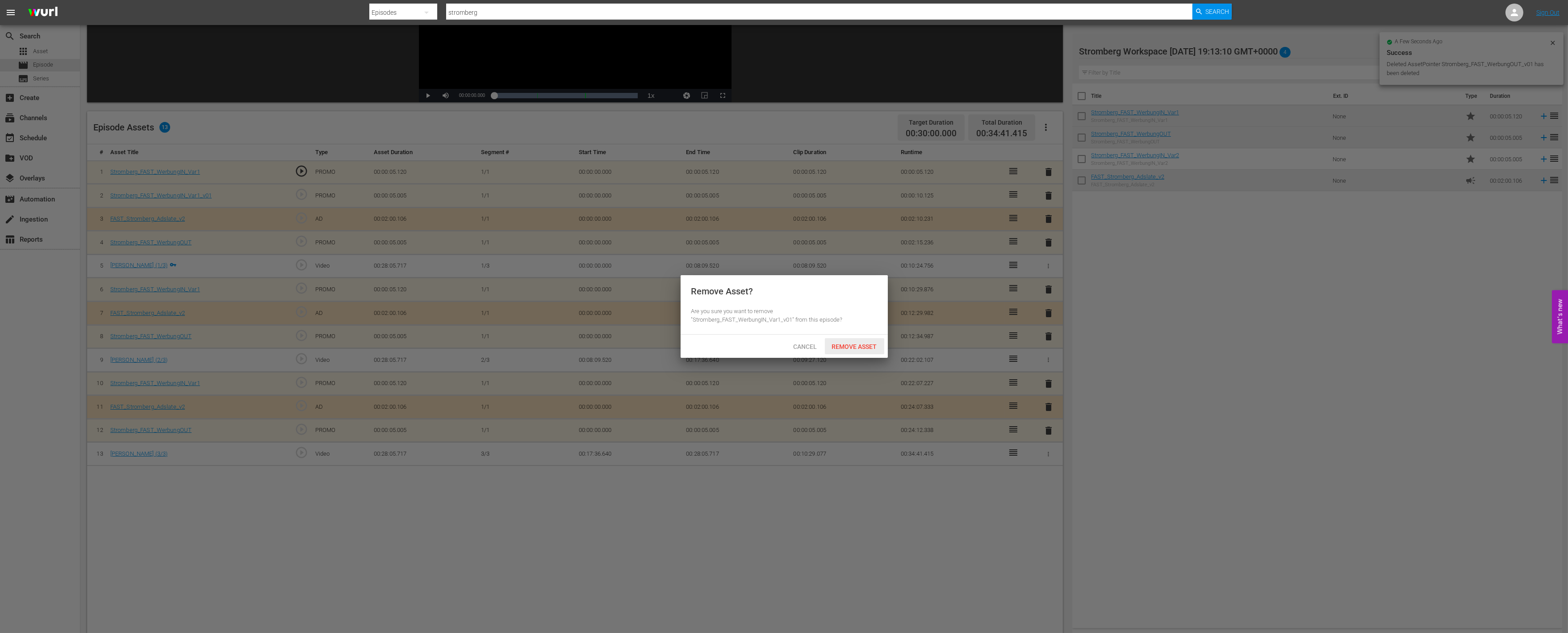
click at [865, 349] on span "Remove Asset" at bounding box center [855, 346] width 59 height 7
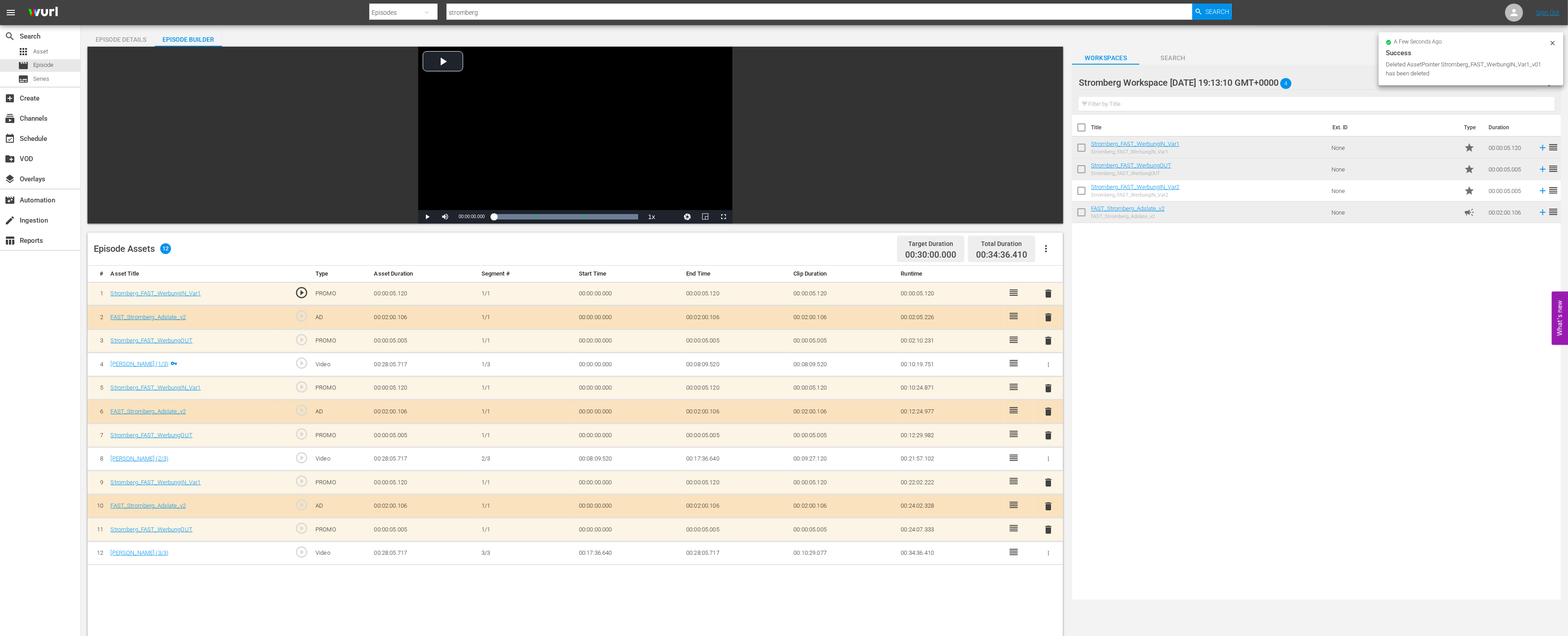
scroll to position [0, 0]
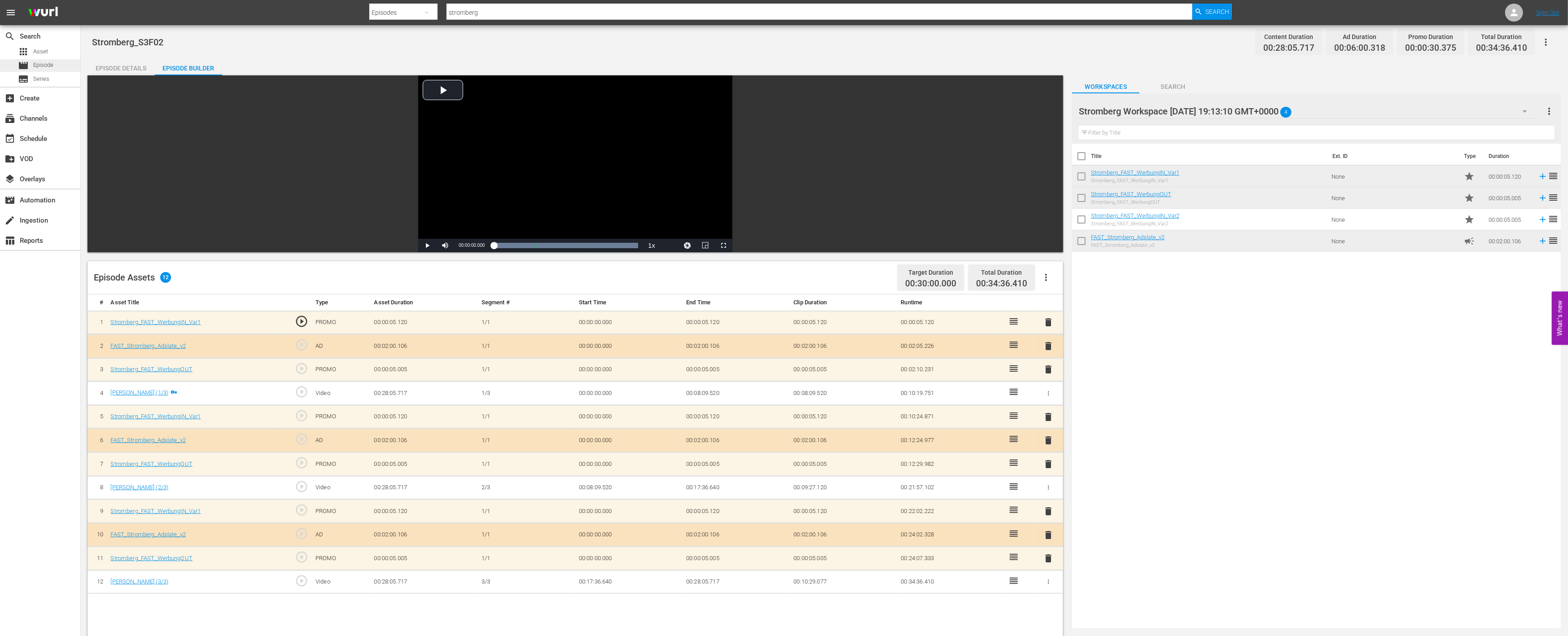
click at [56, 68] on div "movie Episode" at bounding box center [40, 65] width 80 height 12
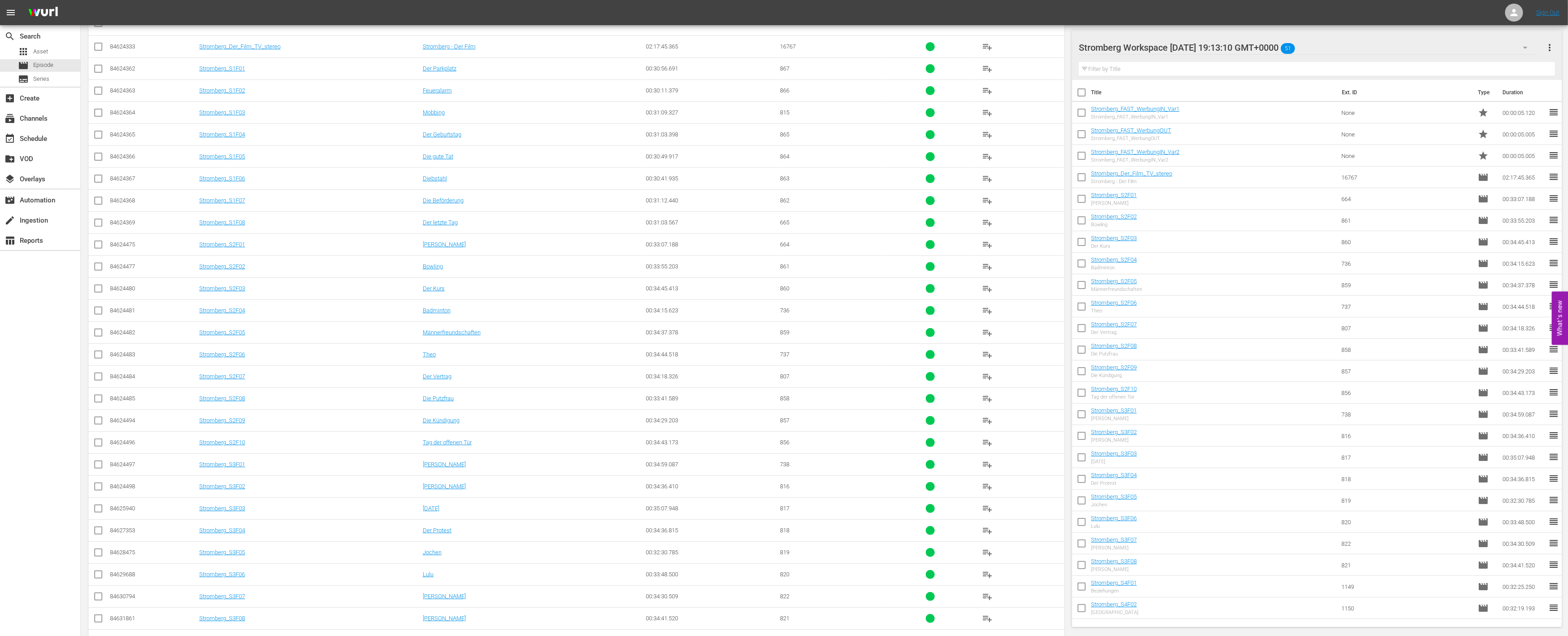
scroll to position [243, 0]
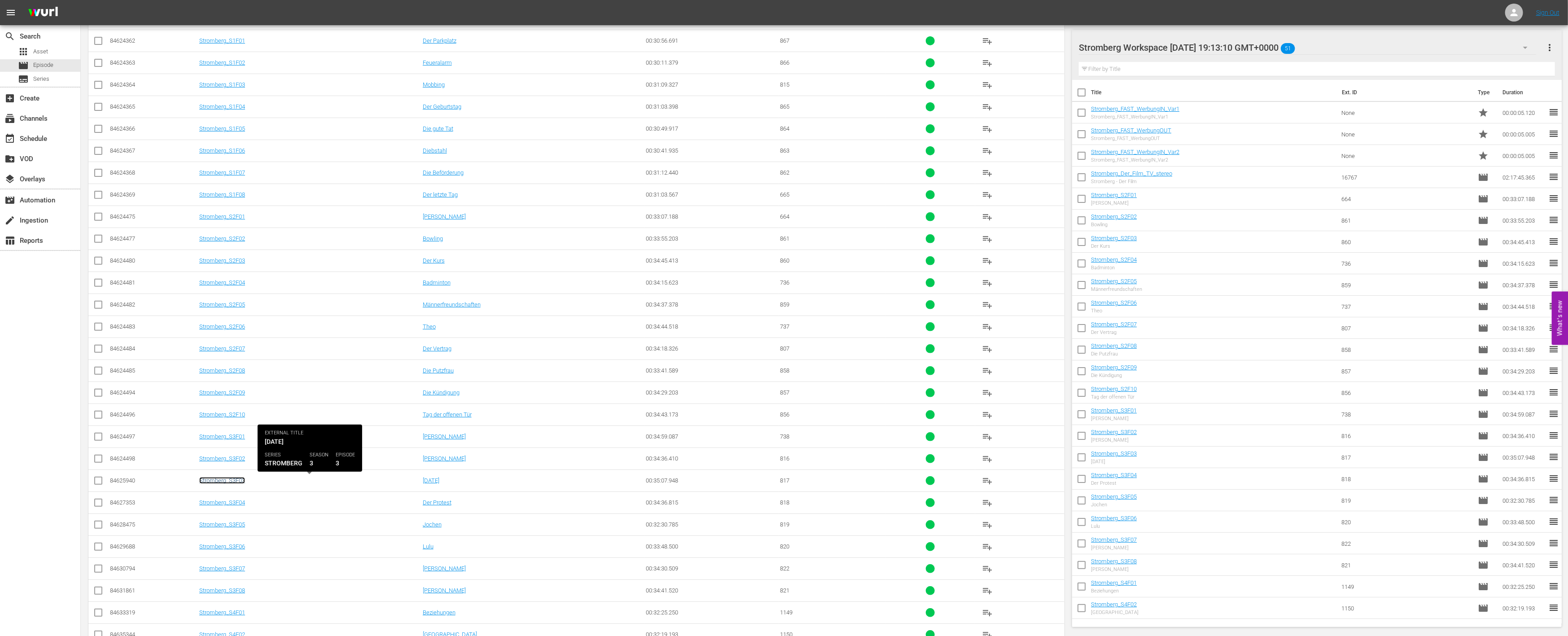
click at [236, 481] on link "Stromberg_S3F03" at bounding box center [222, 480] width 46 height 7
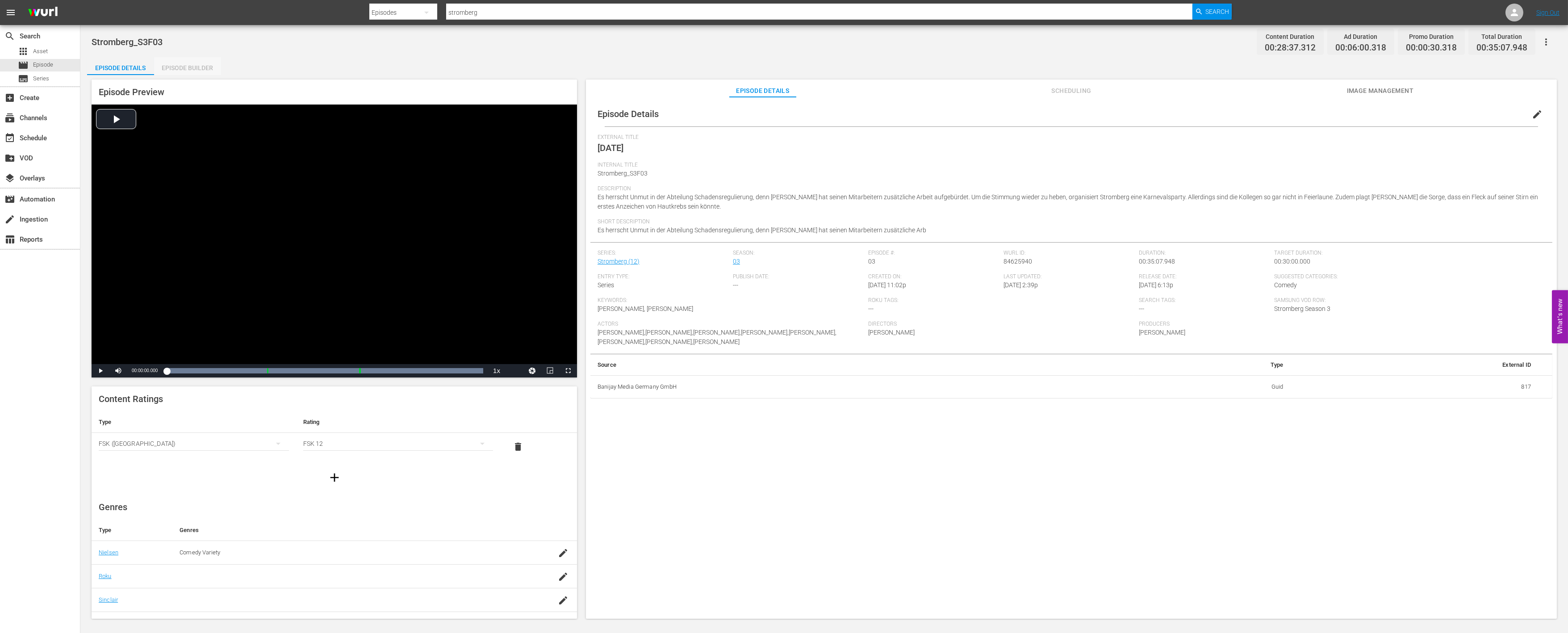
click at [192, 63] on div "Episode Builder" at bounding box center [187, 68] width 67 height 21
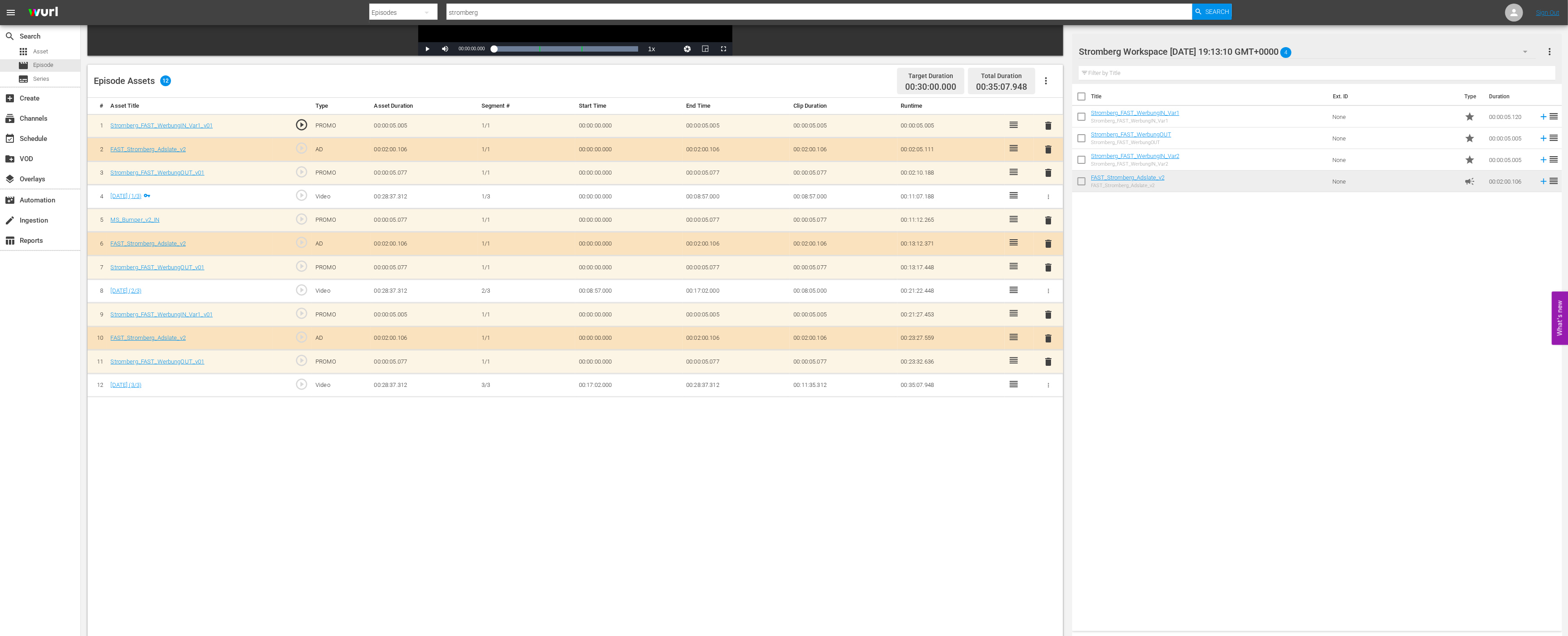
scroll to position [200, 0]
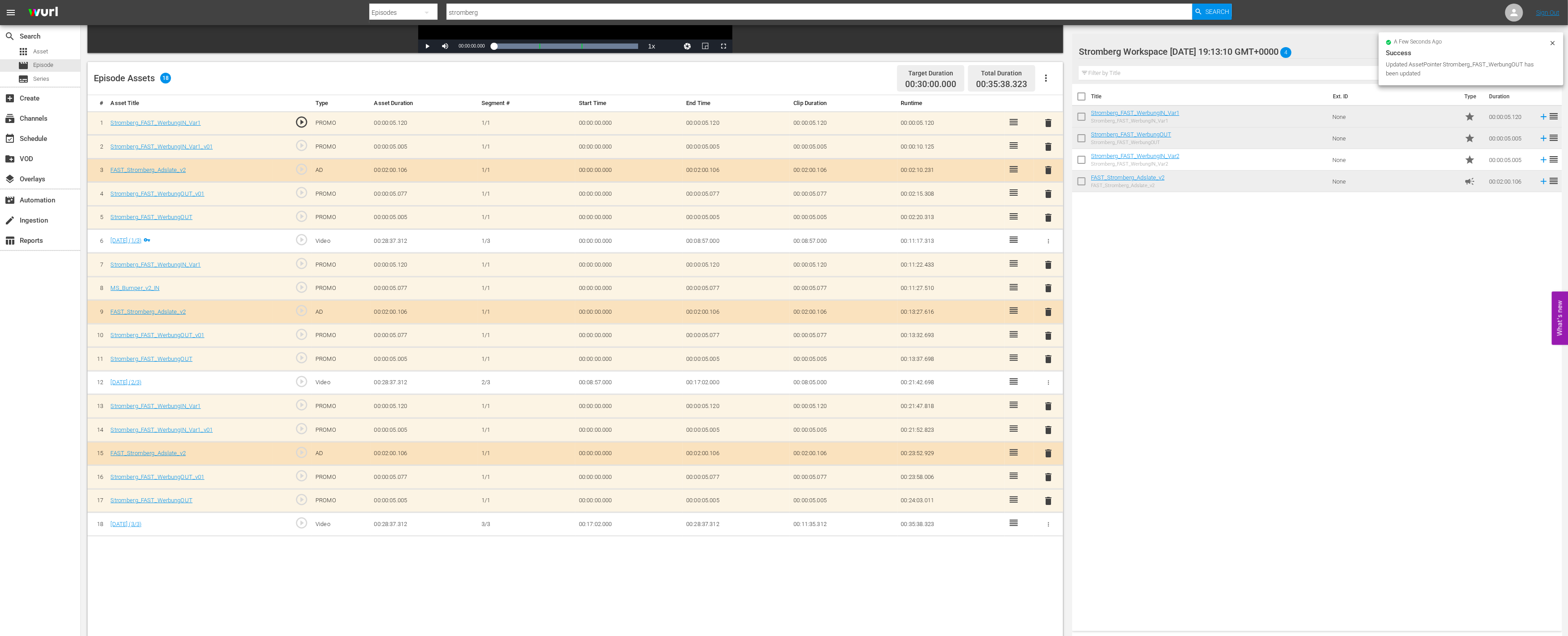
click at [1049, 471] on span "delete" at bounding box center [1049, 476] width 11 height 11
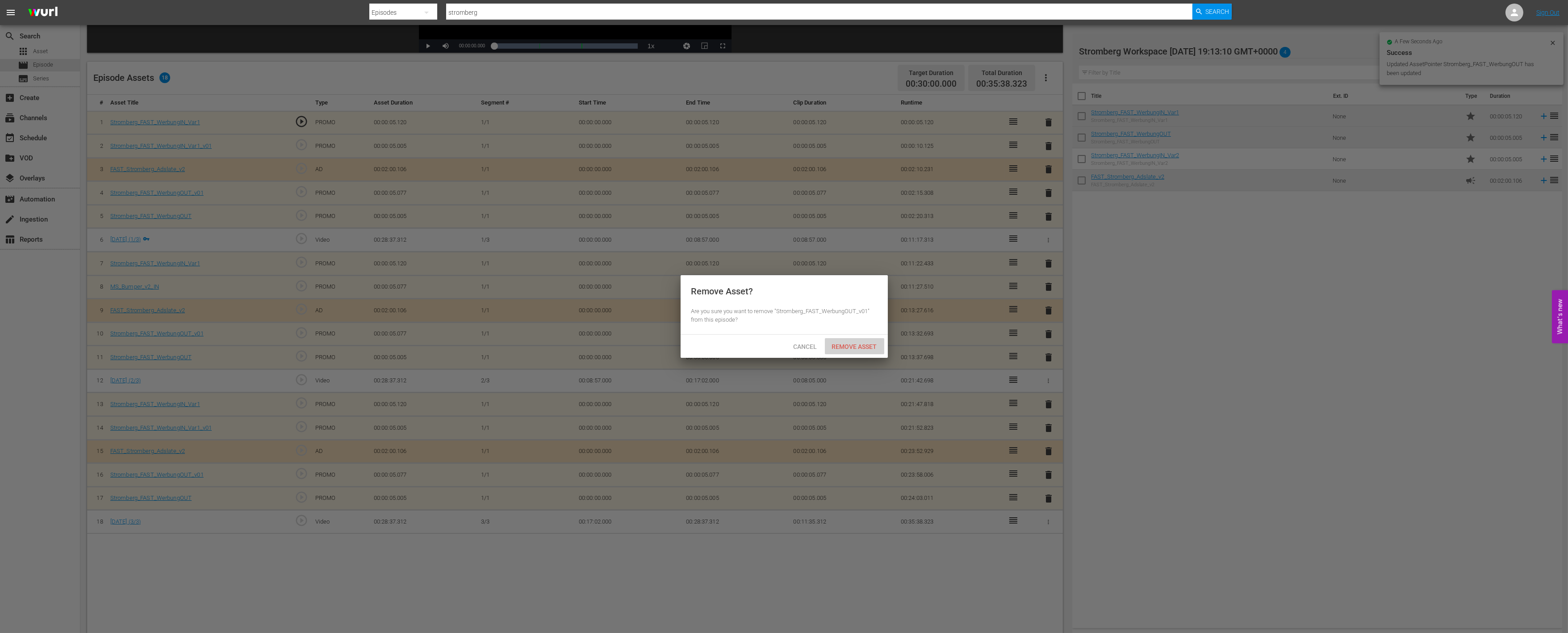
click at [867, 345] on span "Remove Asset" at bounding box center [855, 346] width 59 height 7
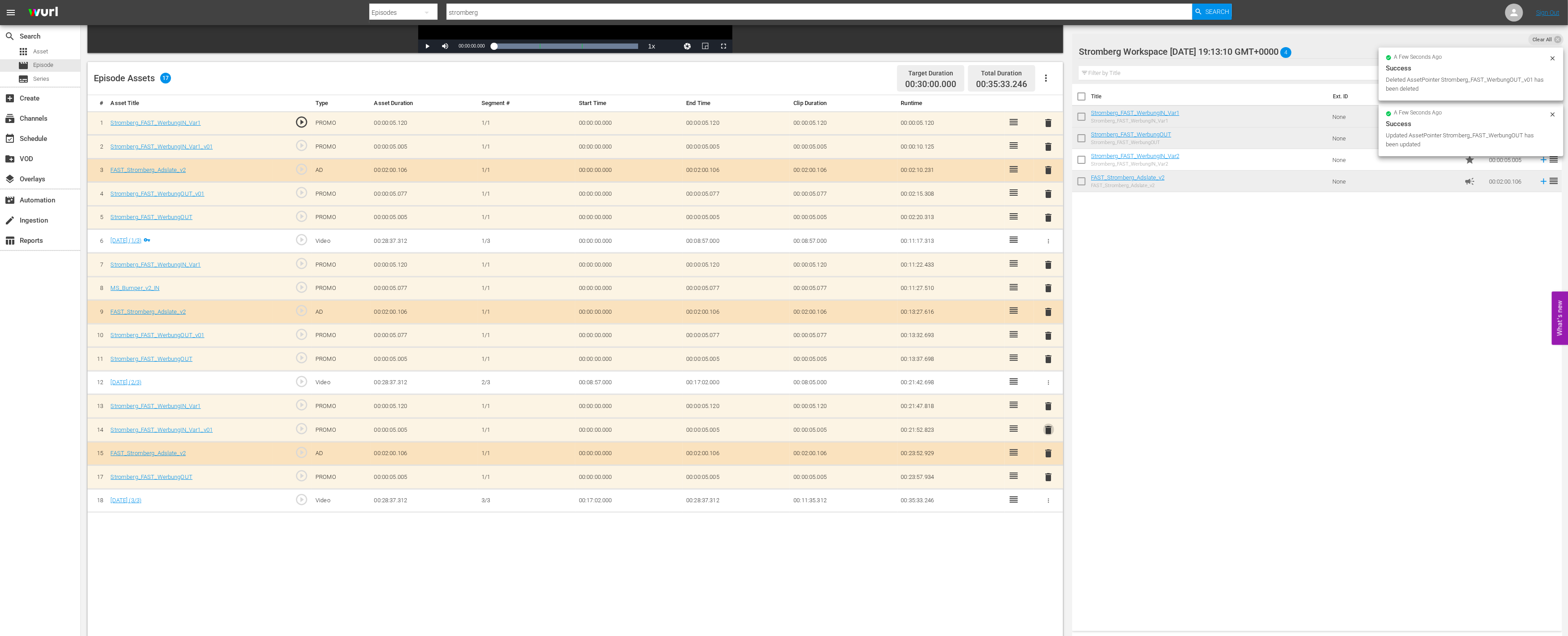
click at [1047, 425] on span "delete" at bounding box center [1049, 430] width 11 height 11
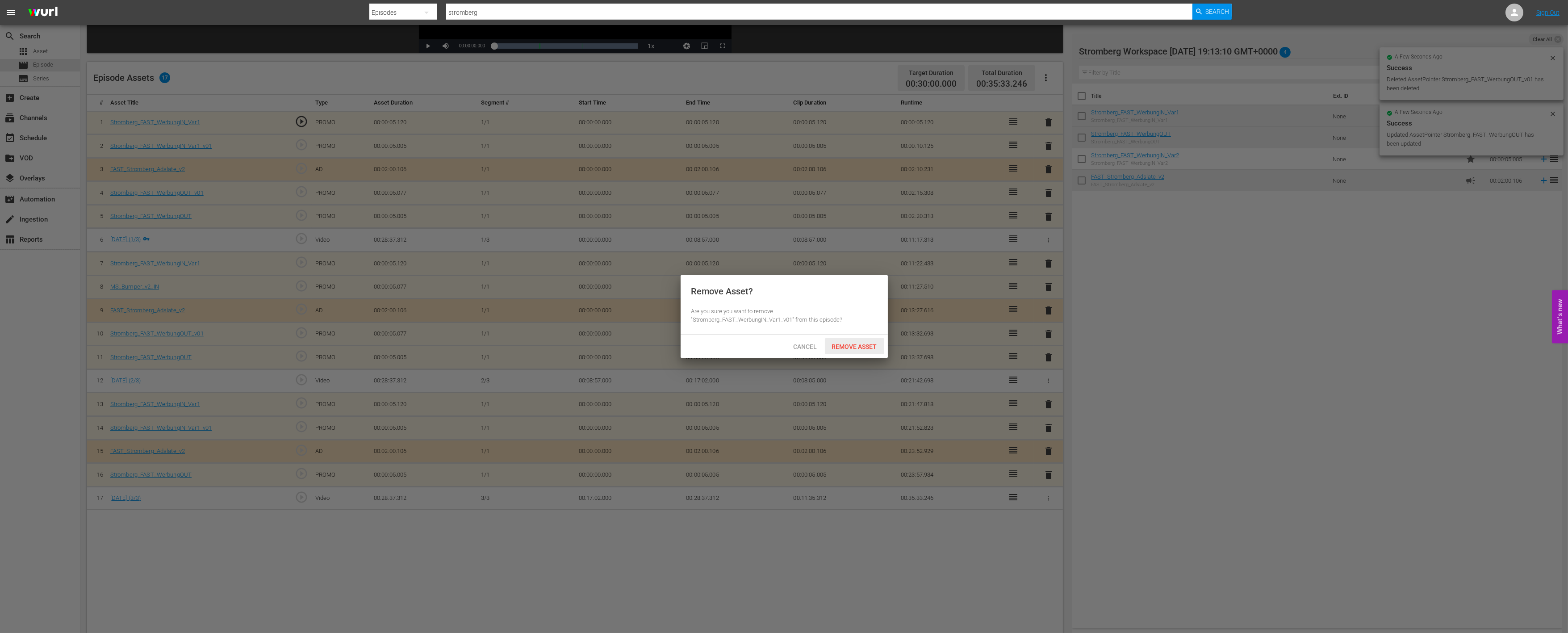
click at [867, 343] on span "Remove Asset" at bounding box center [855, 346] width 59 height 7
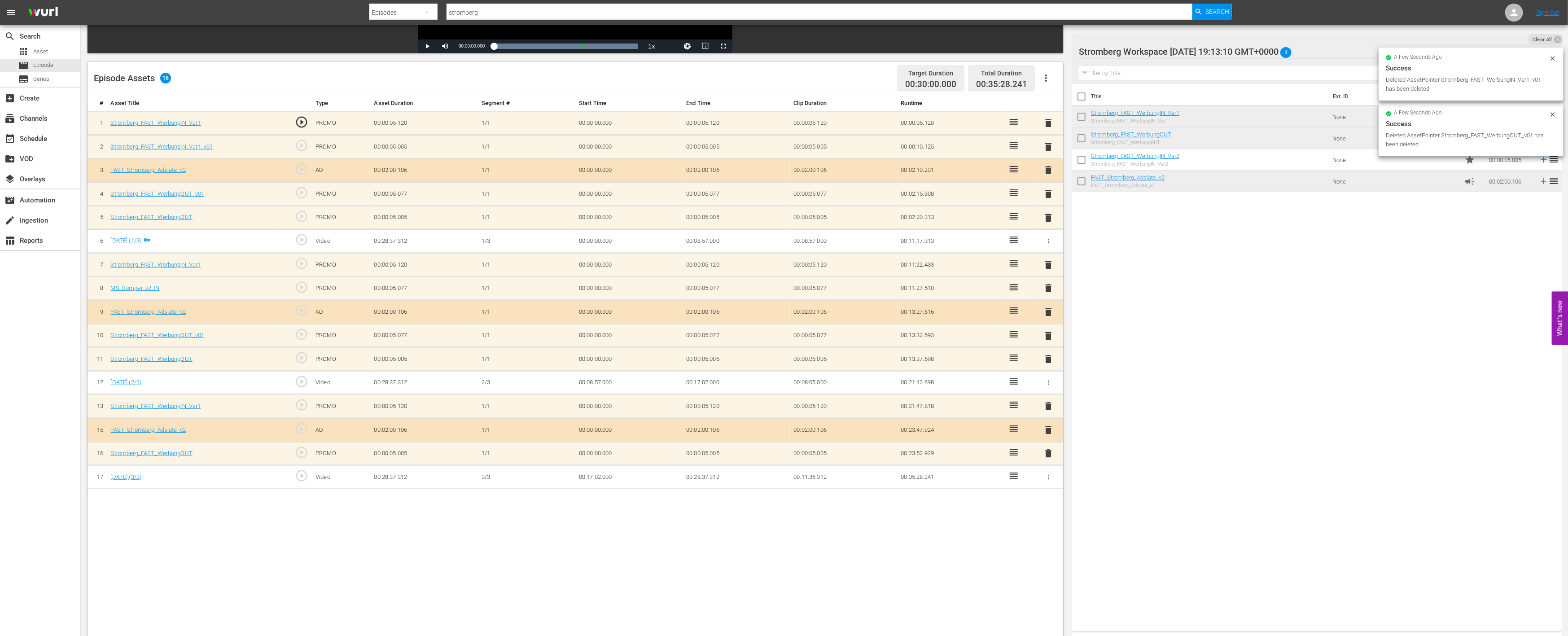
click at [1044, 332] on span "delete" at bounding box center [1049, 335] width 11 height 11
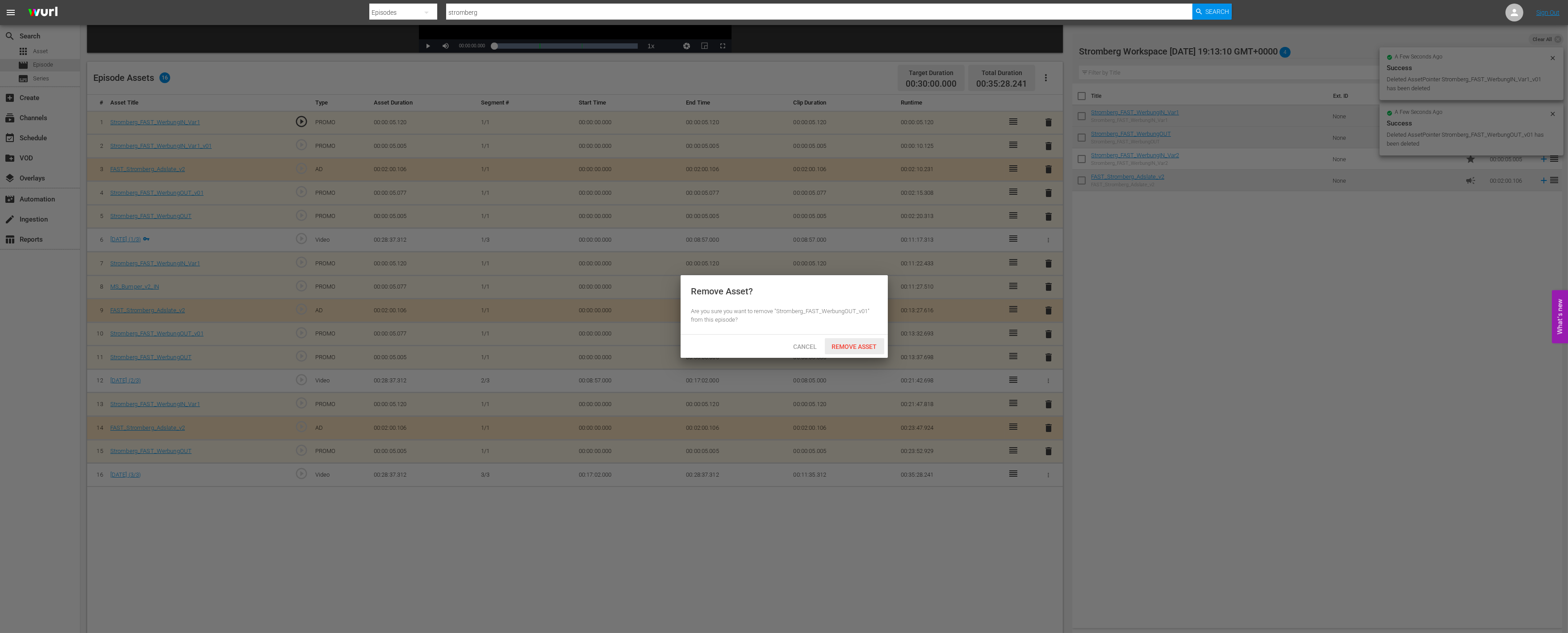
drag, startPoint x: 868, startPoint y: 344, endPoint x: 1006, endPoint y: 306, distance: 143.1
click at [870, 343] on span "Remove Asset" at bounding box center [855, 346] width 59 height 7
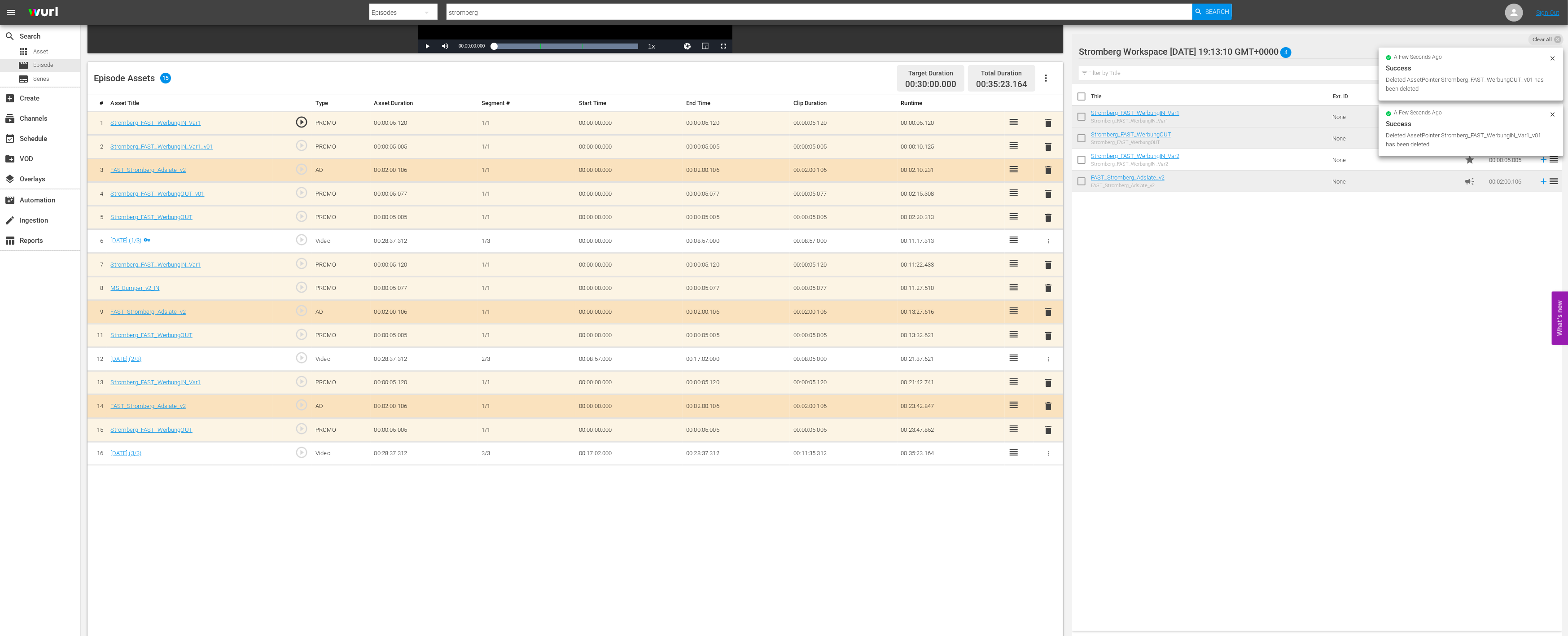
click at [1051, 285] on span "delete" at bounding box center [1049, 287] width 11 height 11
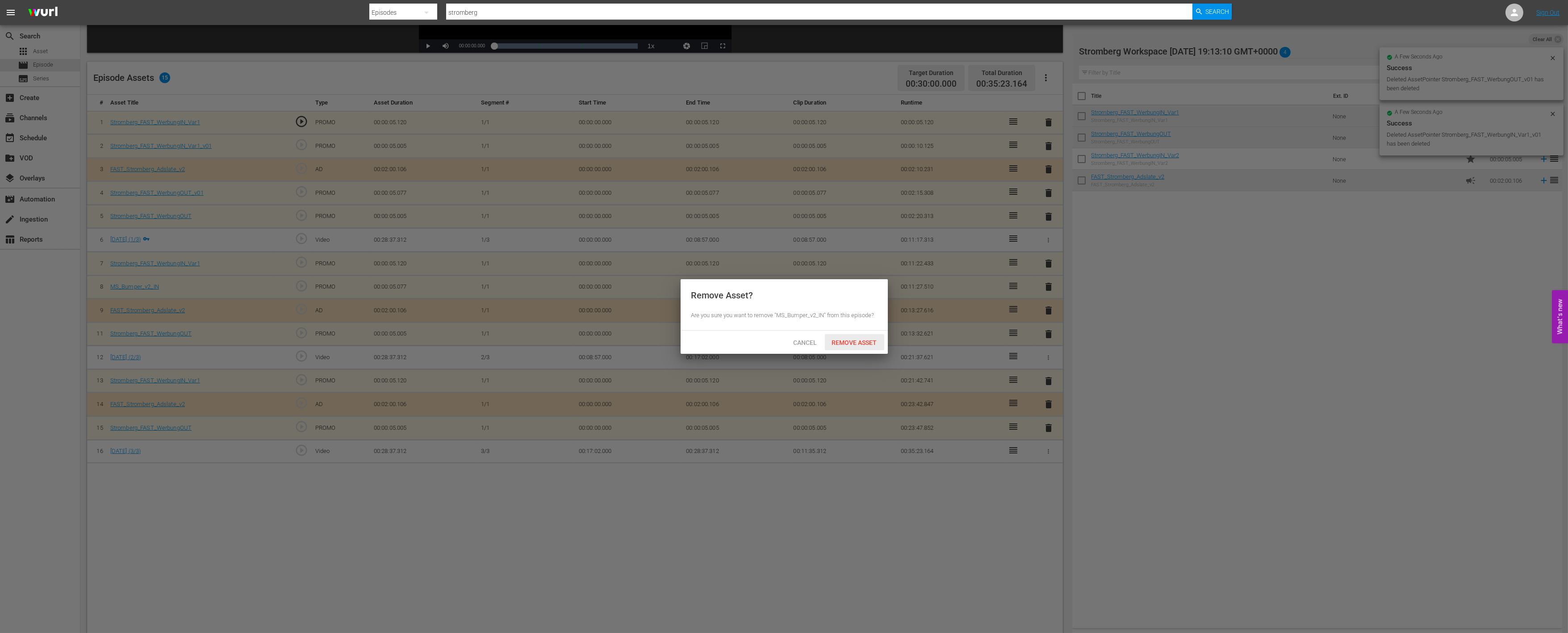
click at [865, 343] on span "Remove Asset" at bounding box center [855, 342] width 59 height 7
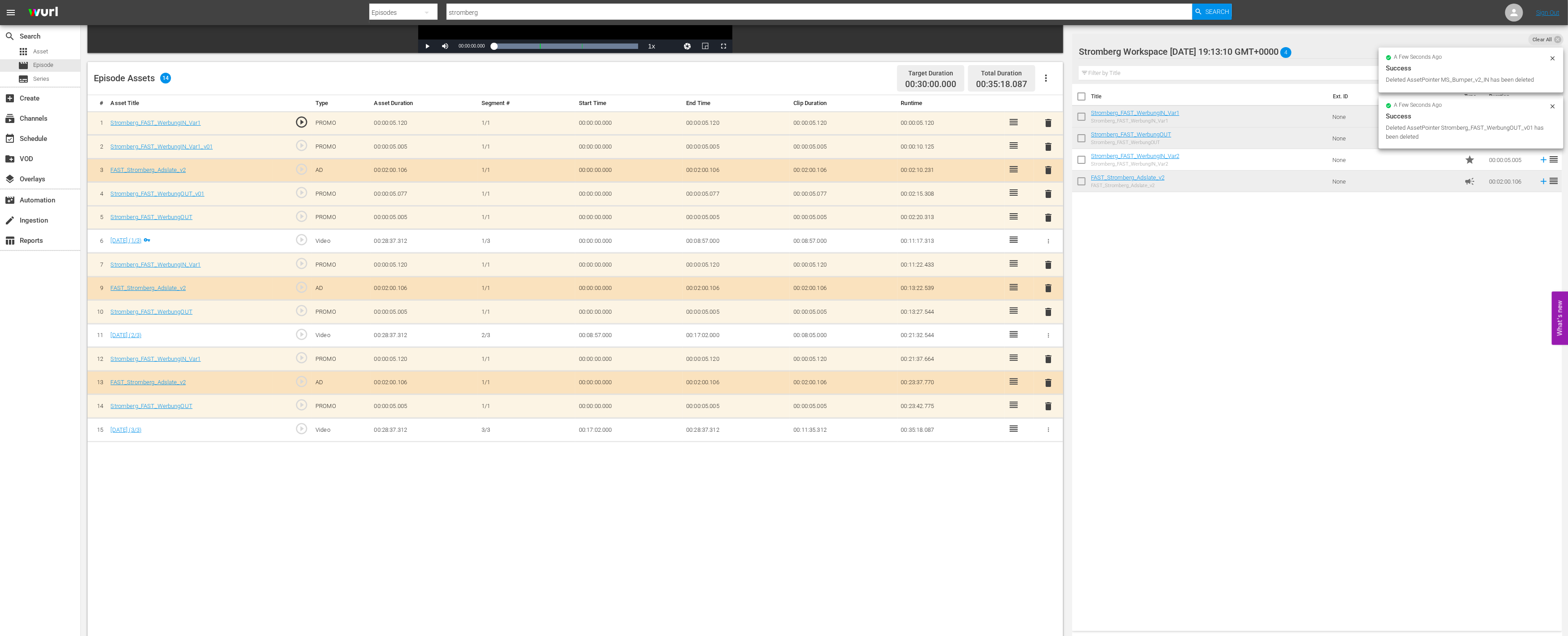
click at [1049, 194] on span "delete" at bounding box center [1049, 194] width 11 height 11
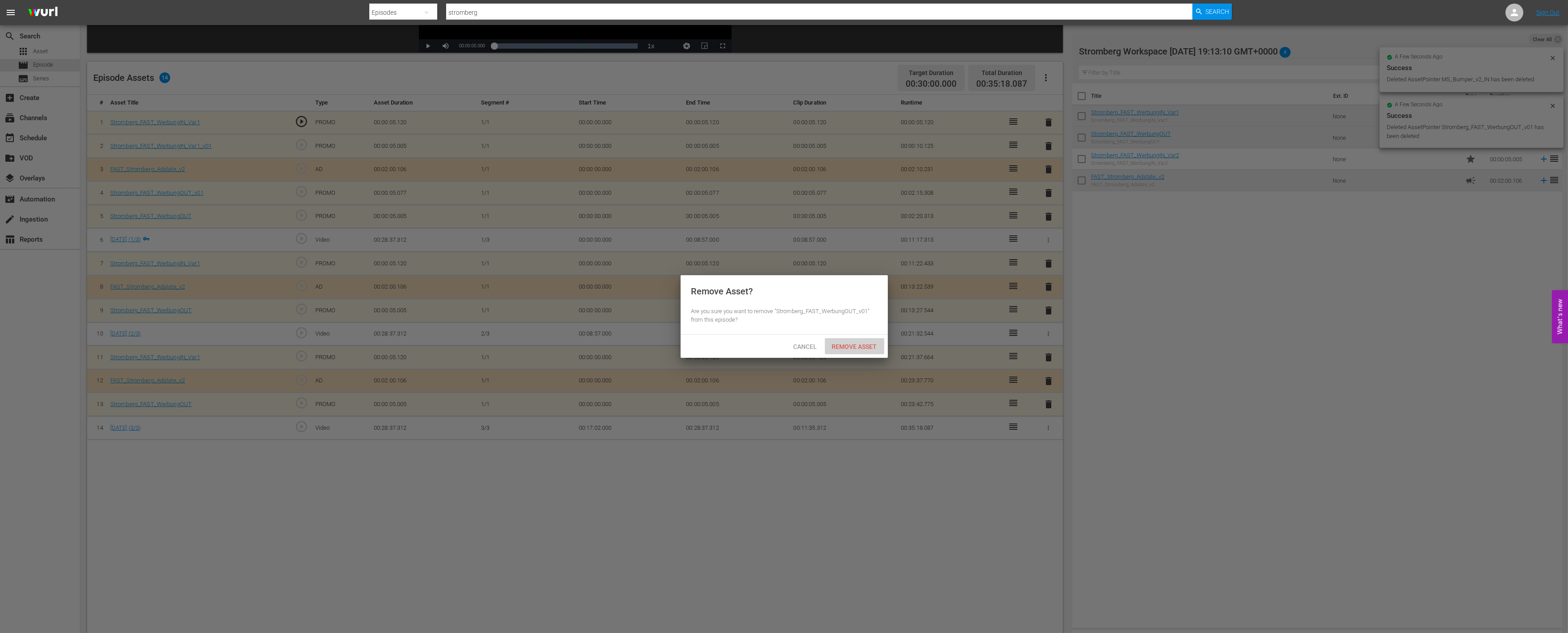
click at [858, 347] on span "Remove Asset" at bounding box center [855, 346] width 59 height 7
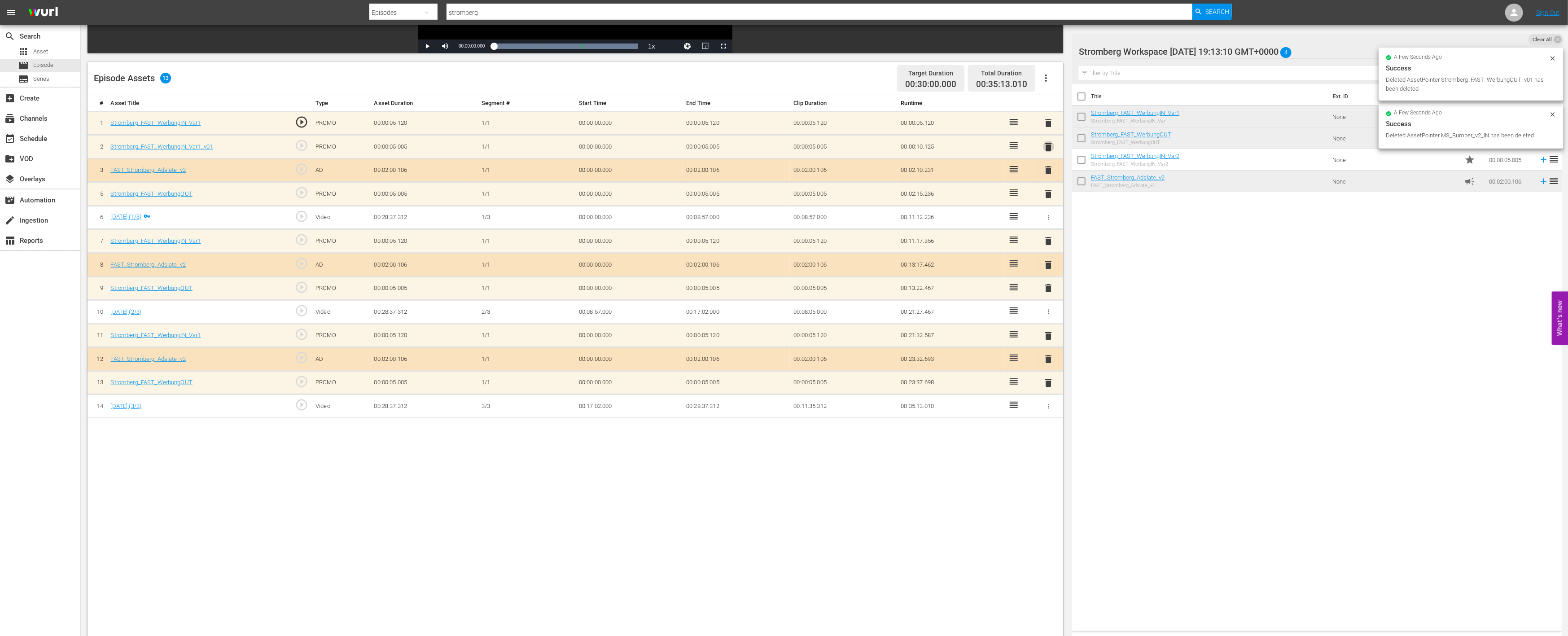
drag, startPoint x: 1051, startPoint y: 144, endPoint x: 950, endPoint y: 243, distance: 141.4
click at [1050, 144] on span "delete" at bounding box center [1049, 147] width 11 height 11
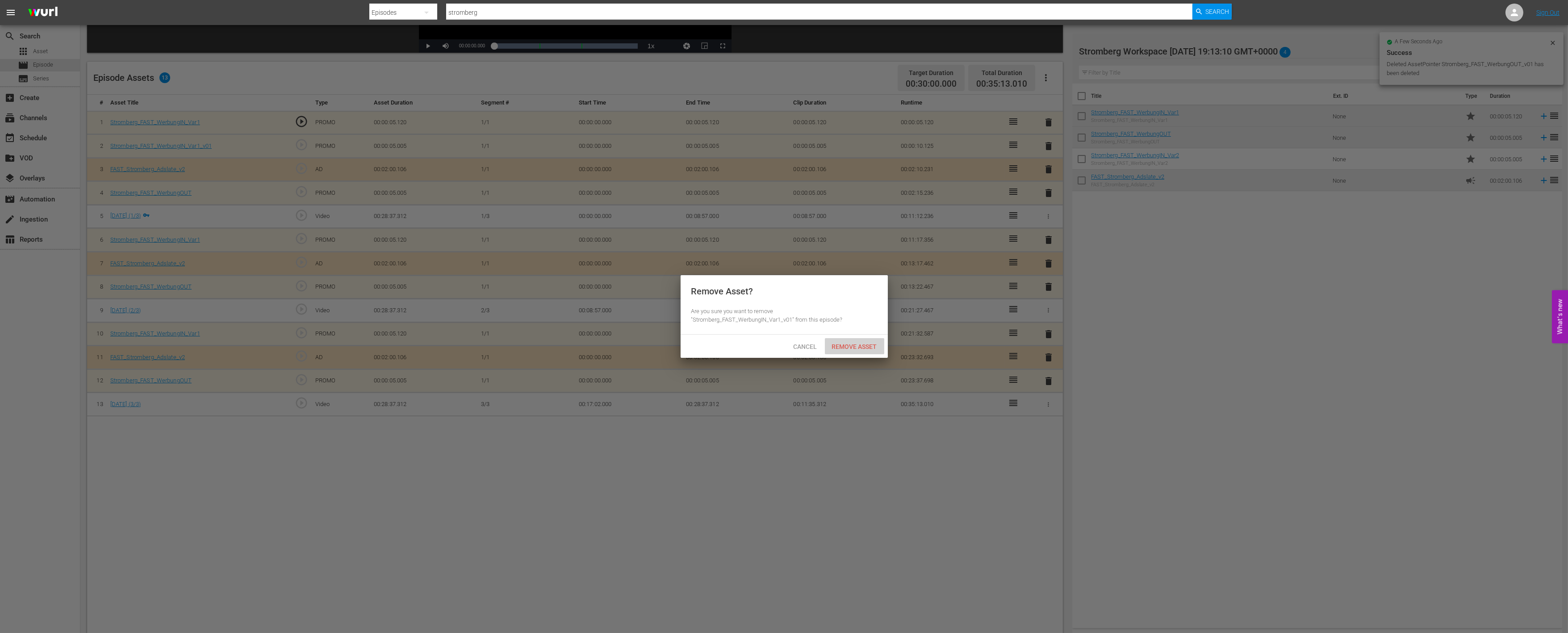
click at [869, 349] on span "Remove Asset" at bounding box center [855, 346] width 59 height 7
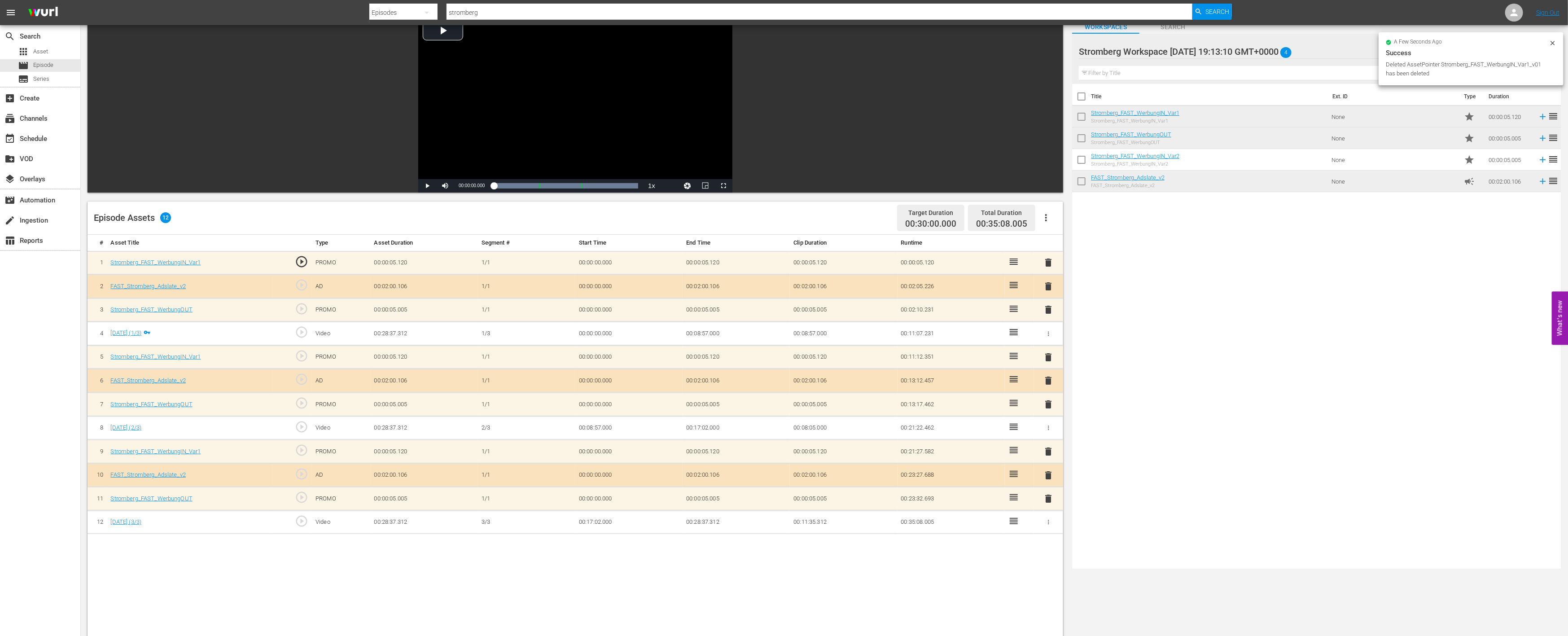
scroll to position [0, 0]
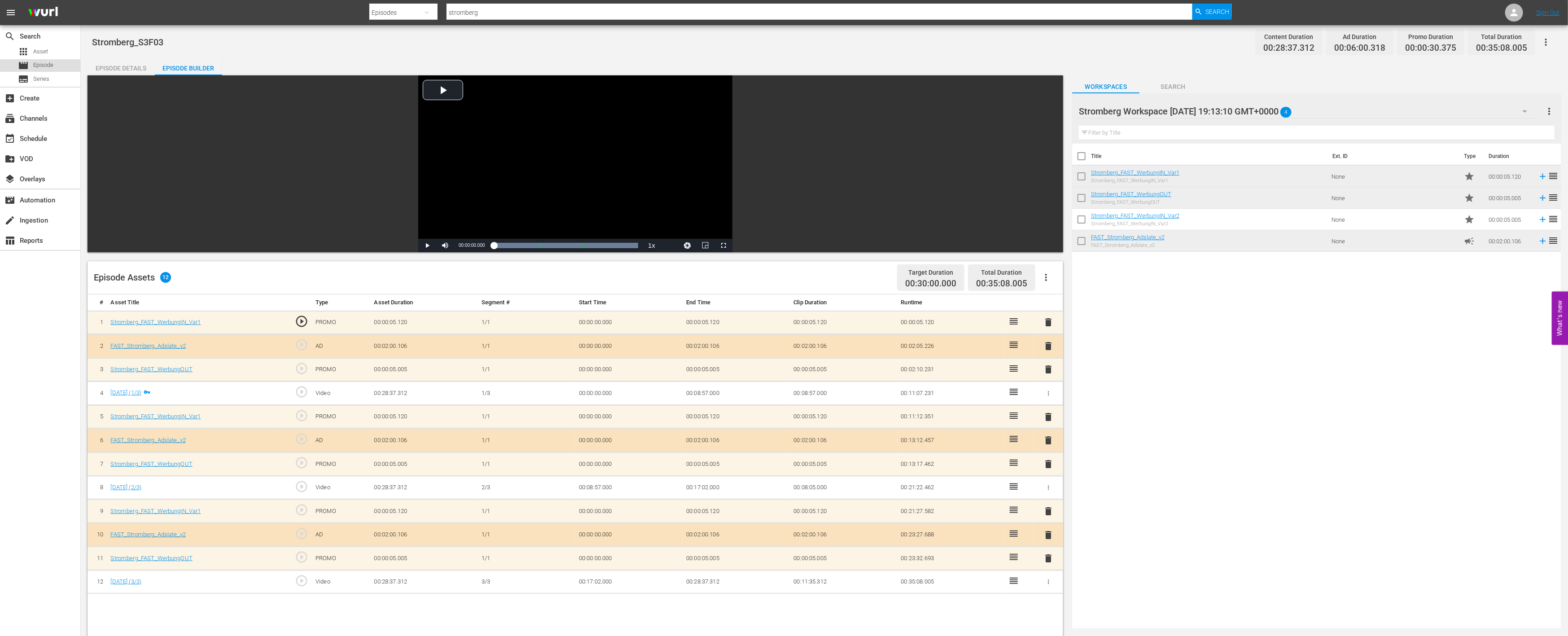
click at [51, 66] on span "Episode" at bounding box center [43, 65] width 20 height 9
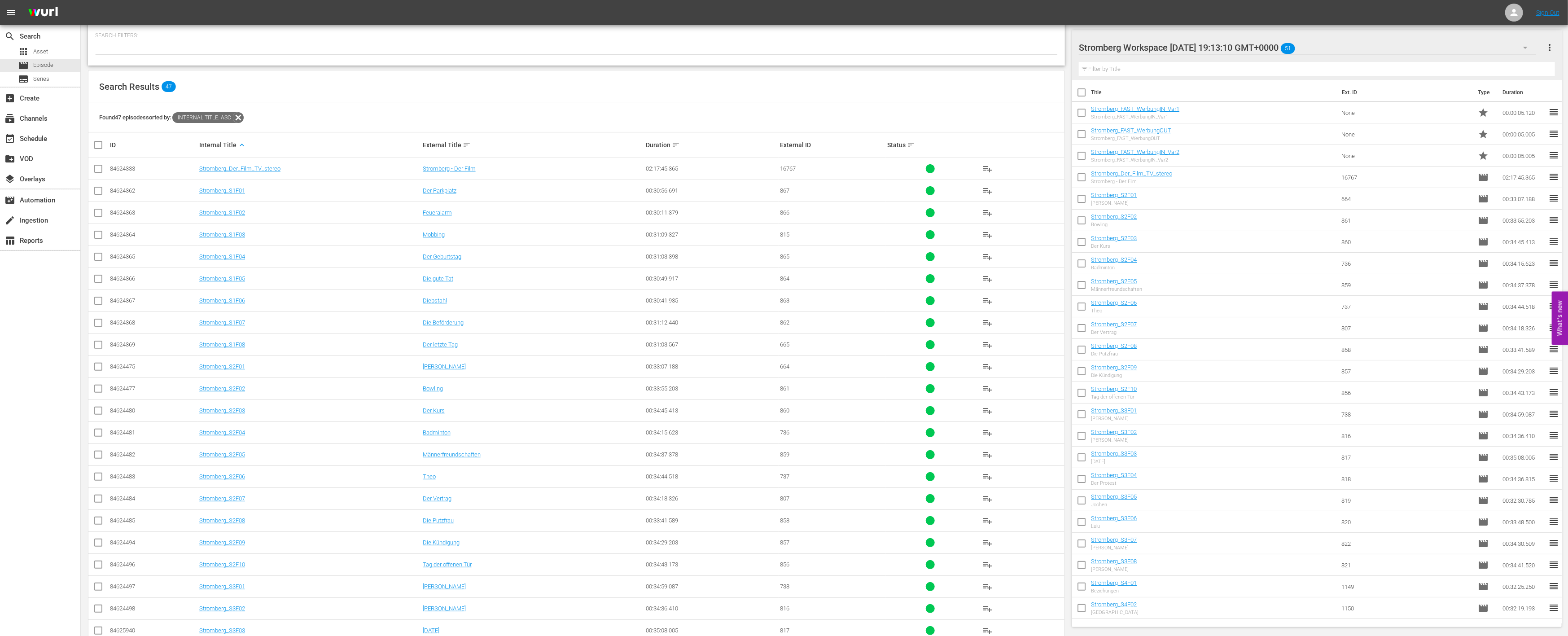
scroll to position [192, 0]
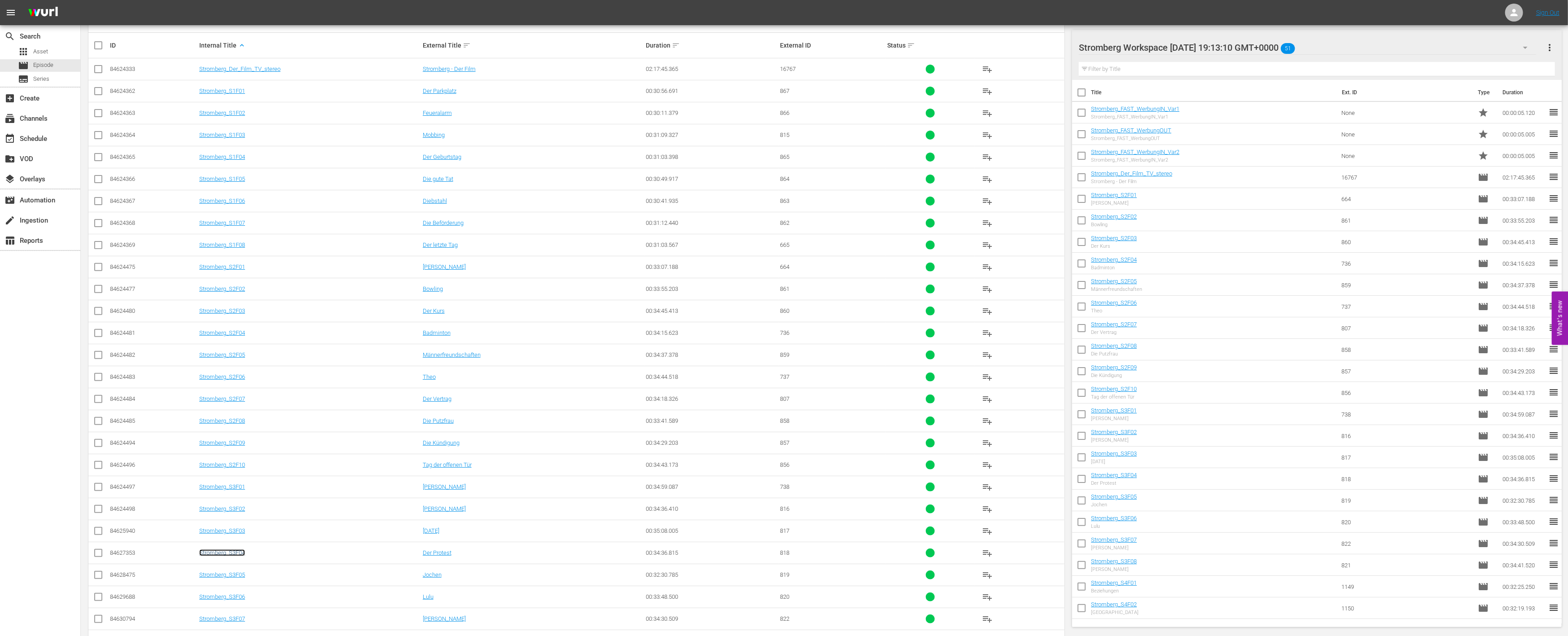
click at [226, 550] on link "Stromberg_S3F04" at bounding box center [222, 552] width 46 height 7
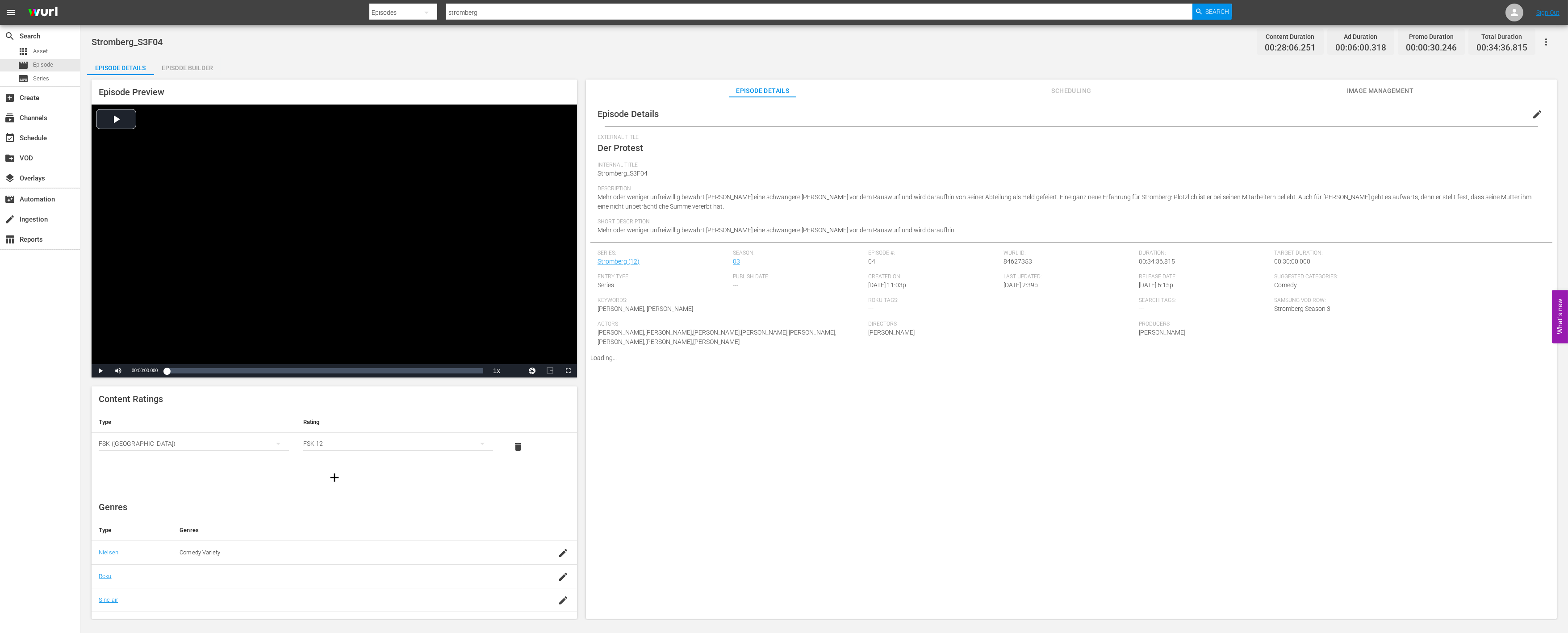
click at [204, 68] on div "Episode Builder" at bounding box center [187, 68] width 67 height 21
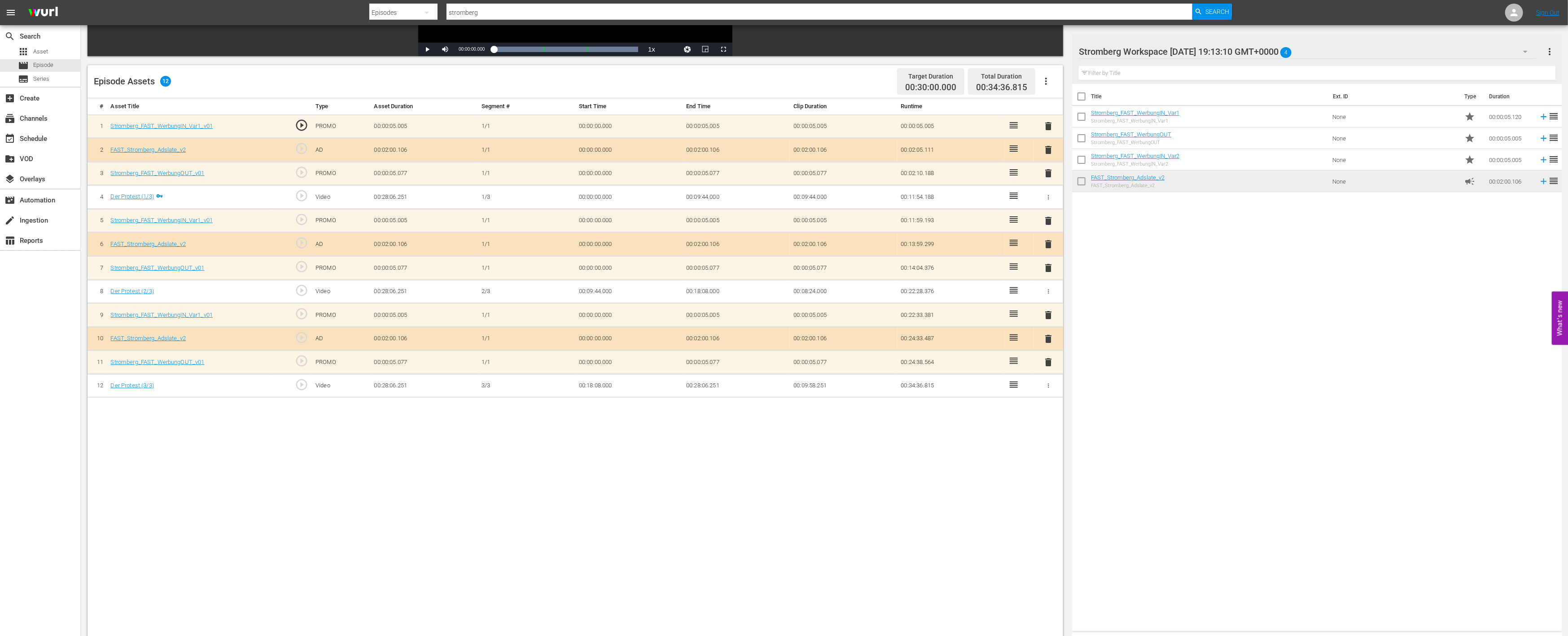
scroll to position [200, 0]
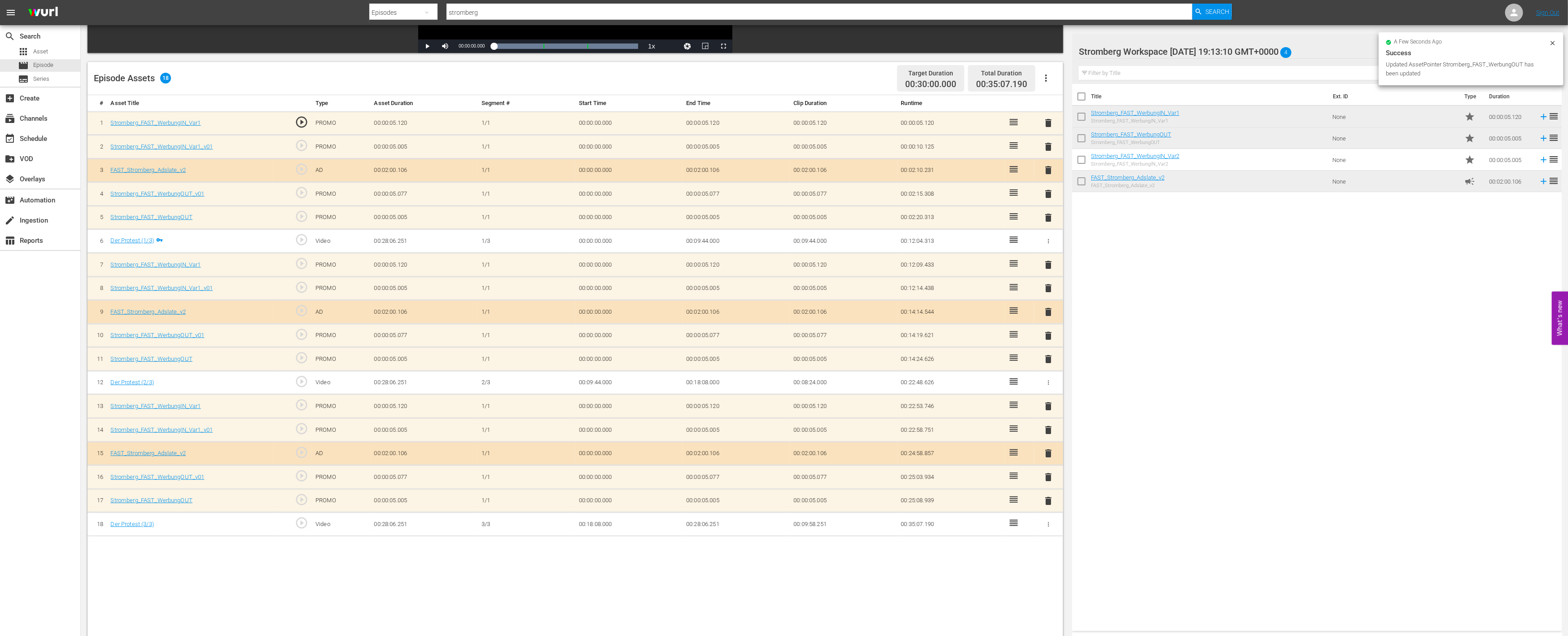
click at [1048, 477] on span "delete" at bounding box center [1049, 476] width 11 height 11
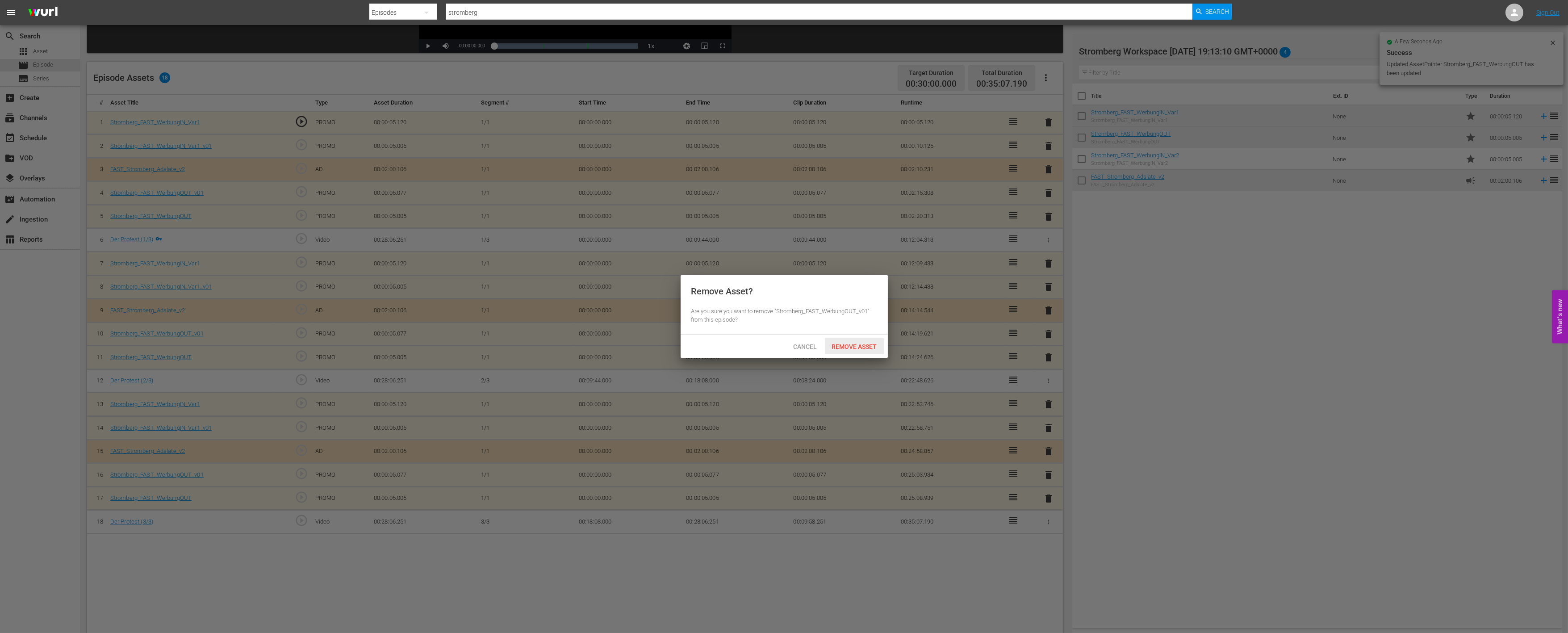
click at [857, 343] on span "Remove Asset" at bounding box center [855, 346] width 59 height 7
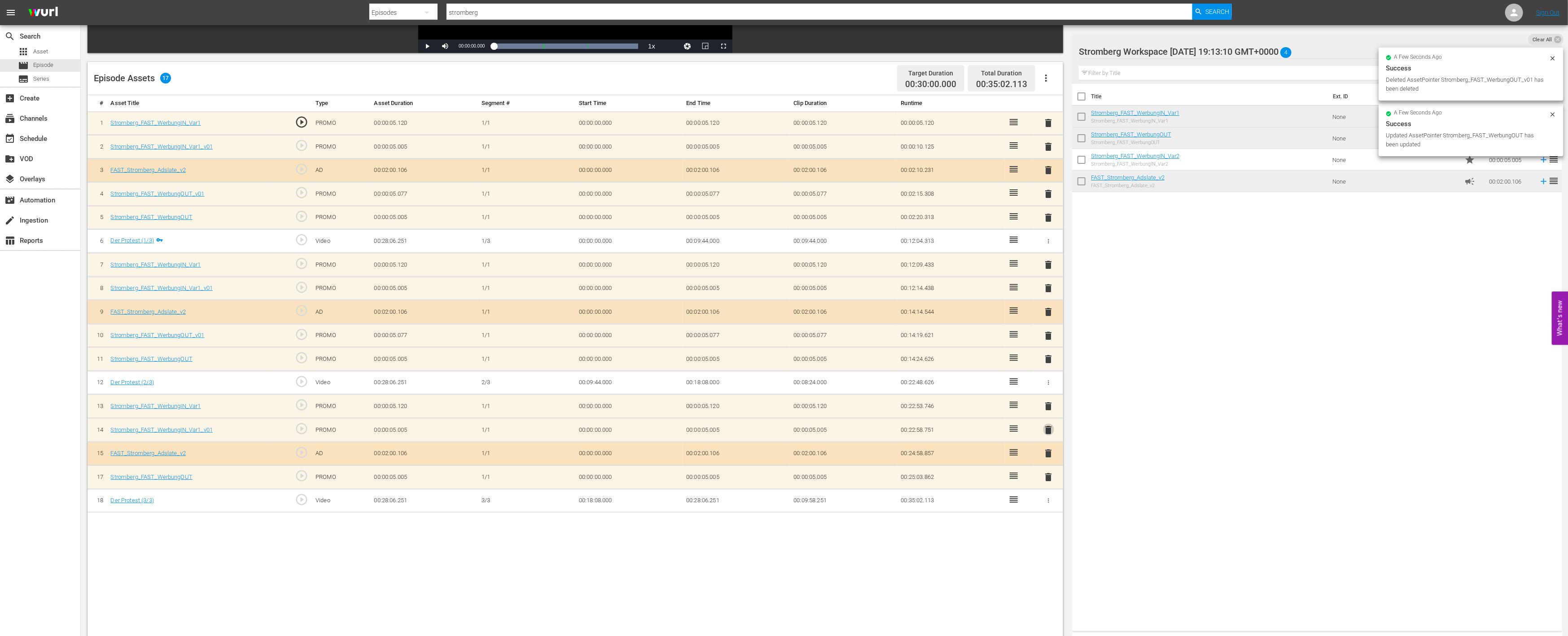
click at [1051, 427] on span "delete" at bounding box center [1049, 430] width 11 height 11
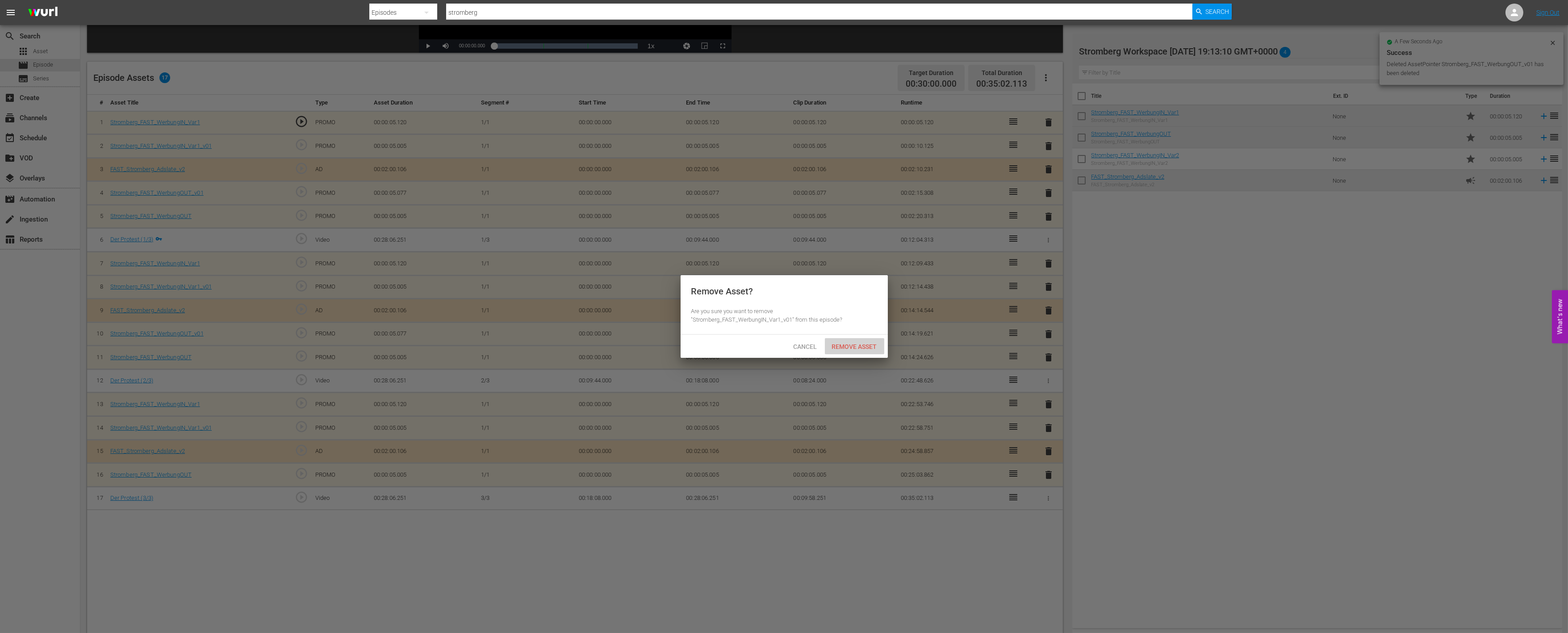
click at [867, 346] on span "Remove Asset" at bounding box center [855, 346] width 59 height 7
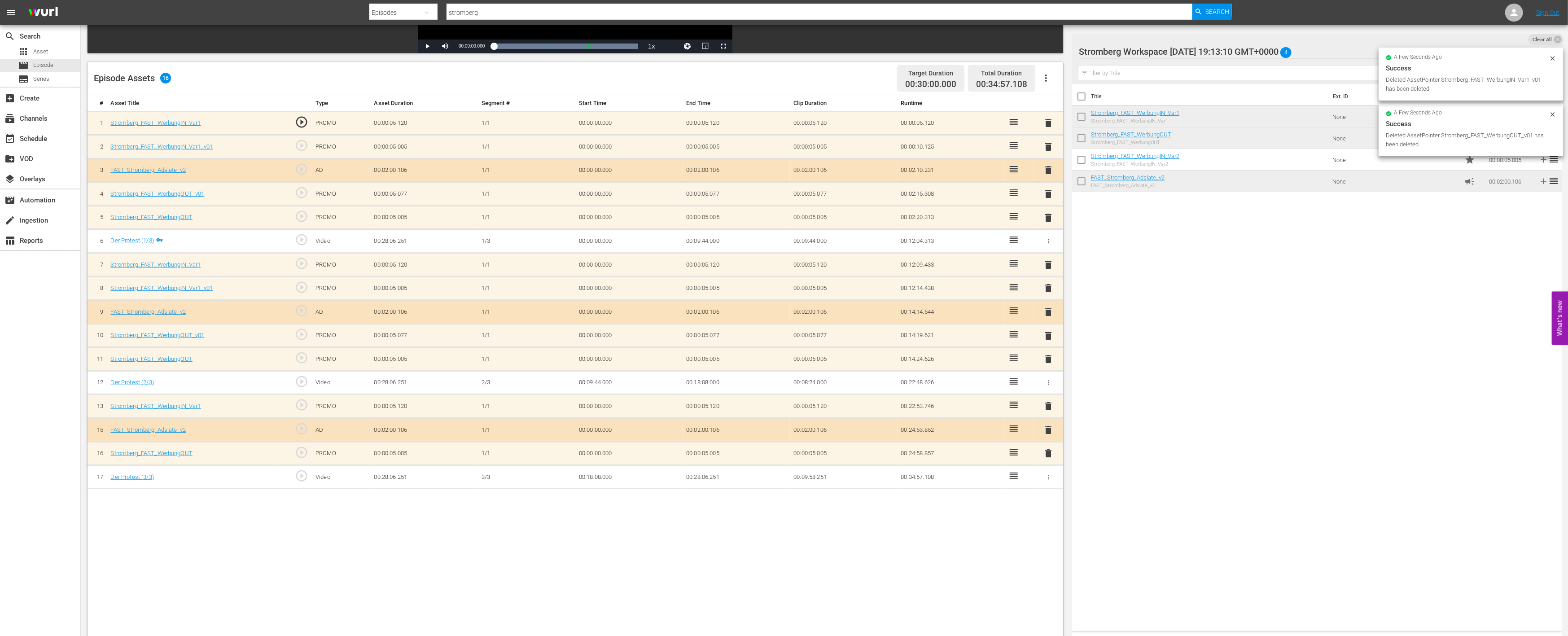
click at [1049, 330] on span "delete" at bounding box center [1049, 335] width 11 height 11
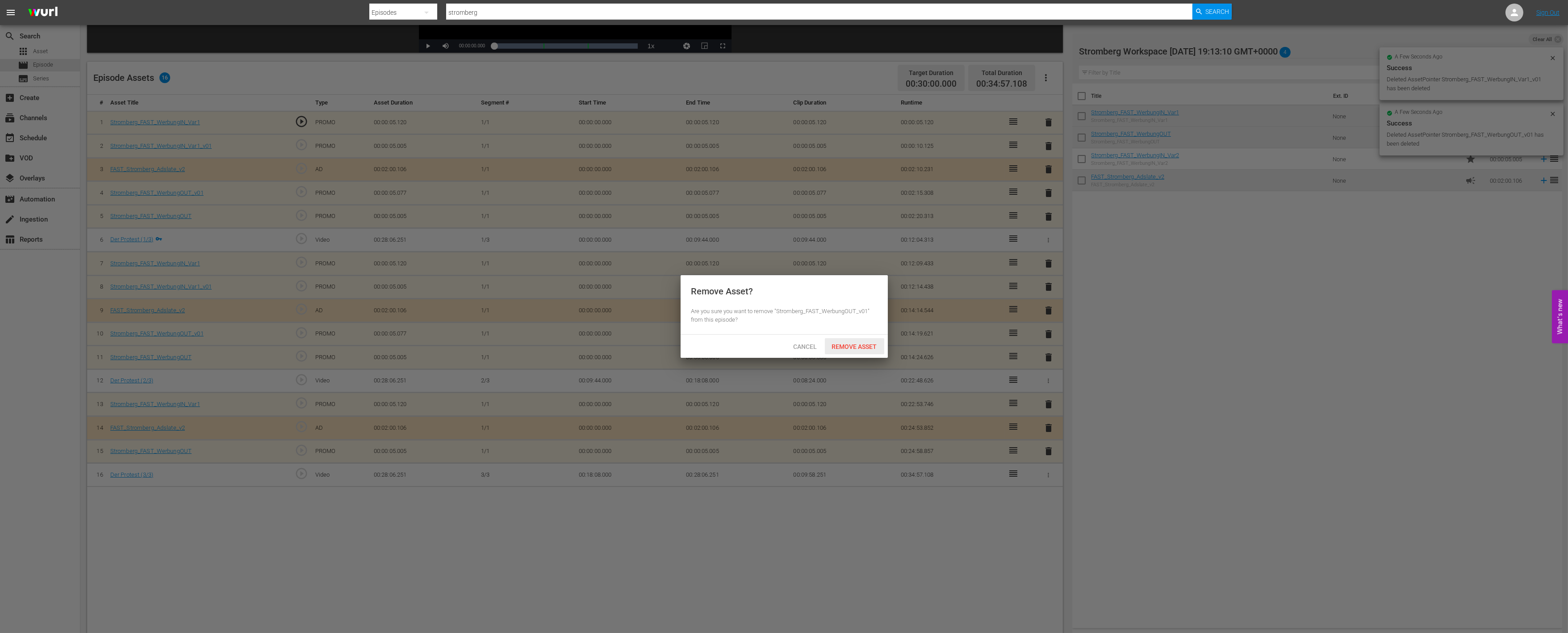
click at [866, 345] on span "Remove Asset" at bounding box center [855, 346] width 59 height 7
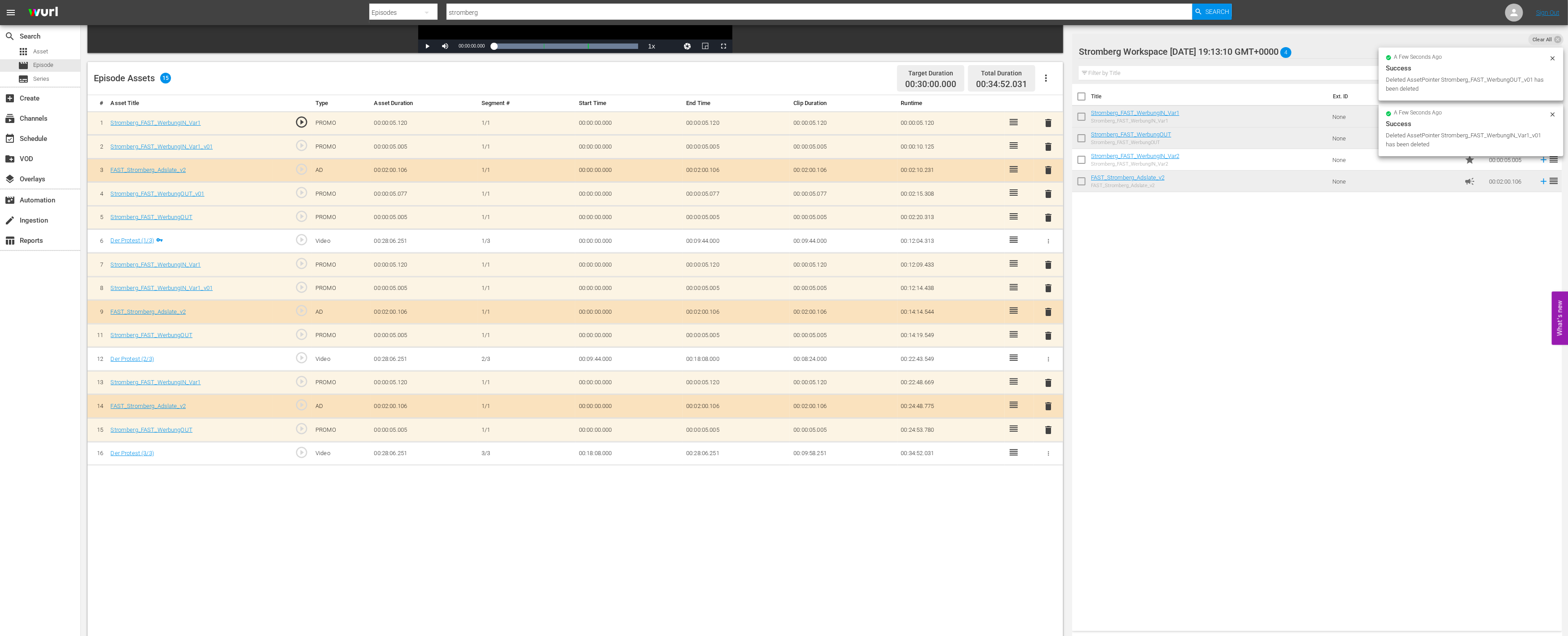
click at [1049, 287] on span "delete" at bounding box center [1049, 287] width 11 height 11
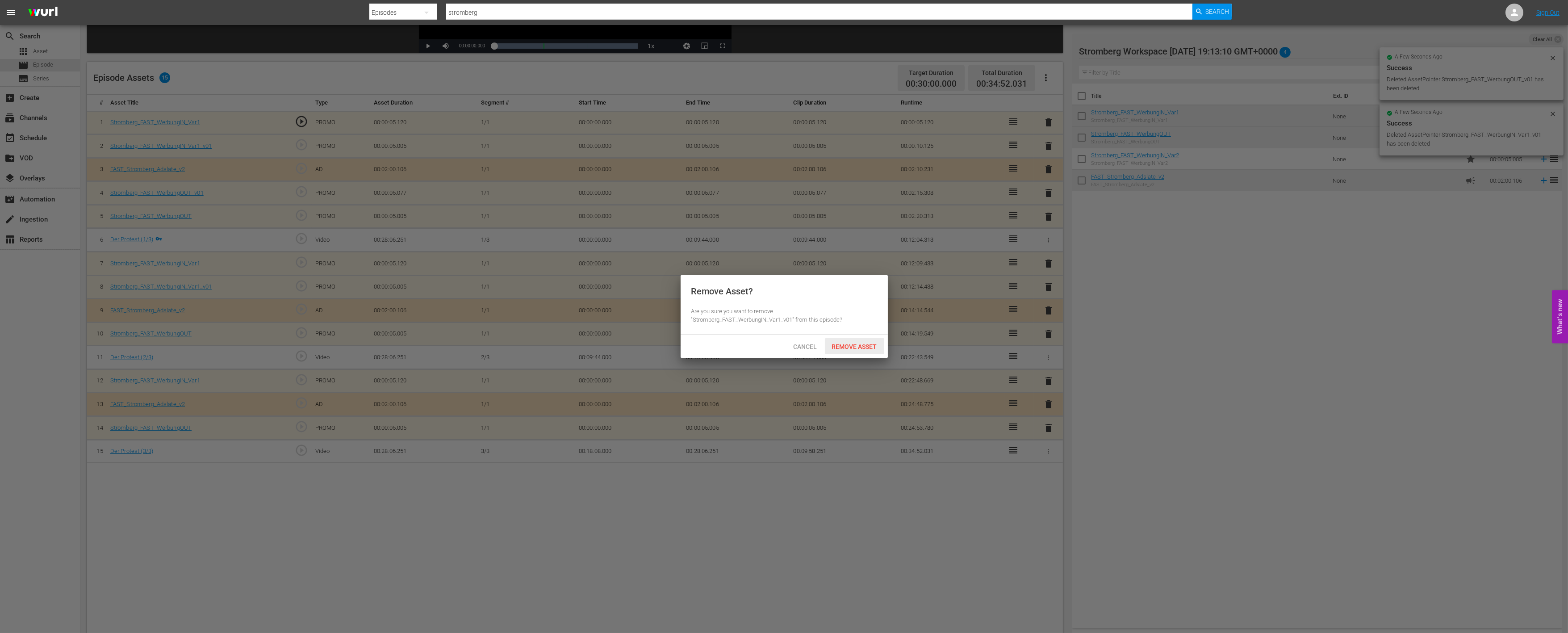
click at [861, 341] on div "Remove Asset" at bounding box center [855, 346] width 59 height 16
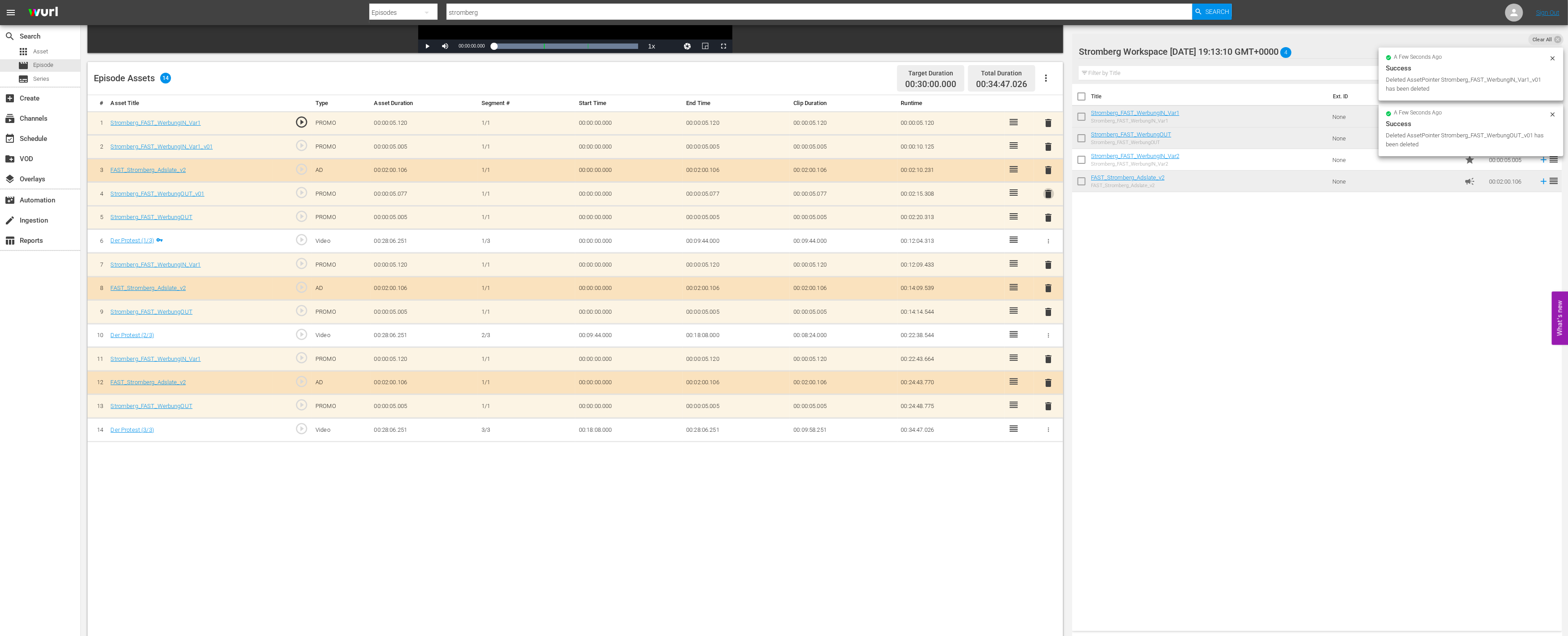
click at [1049, 191] on span "delete" at bounding box center [1049, 194] width 11 height 11
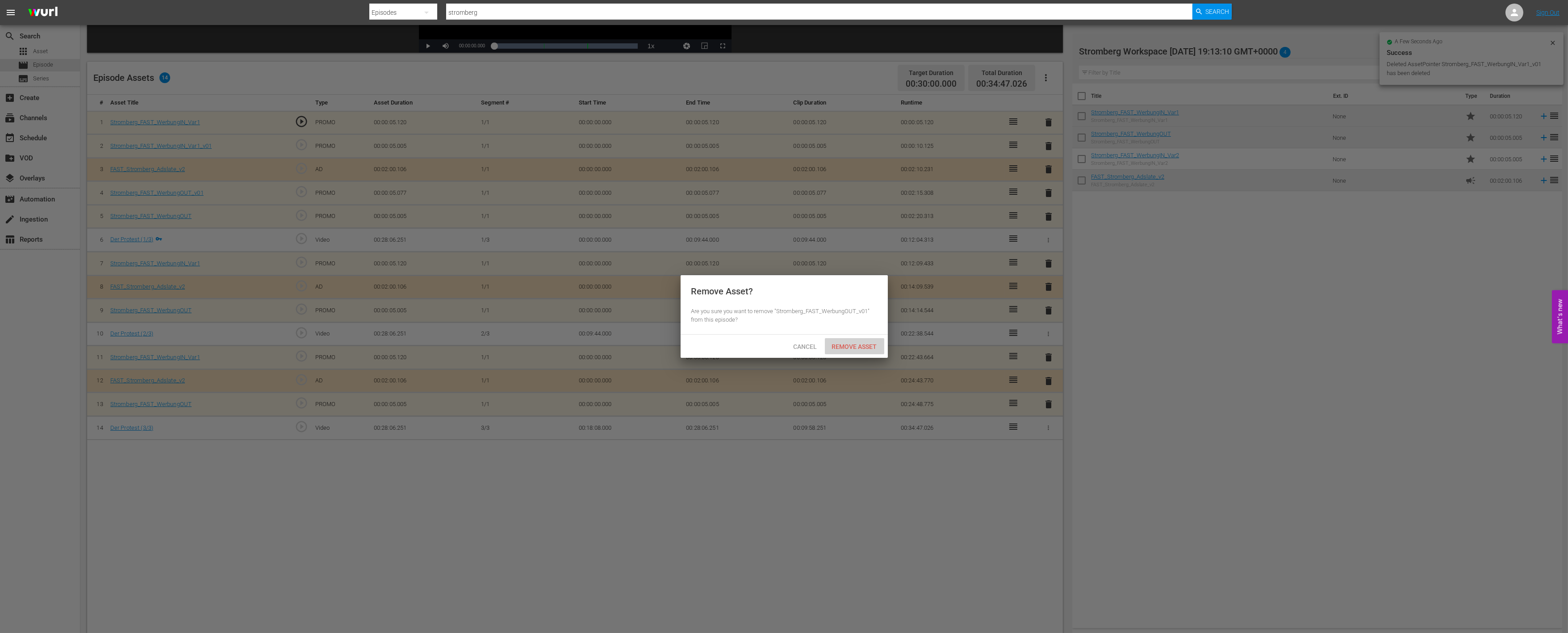
click at [838, 345] on span "Remove Asset" at bounding box center [855, 346] width 59 height 7
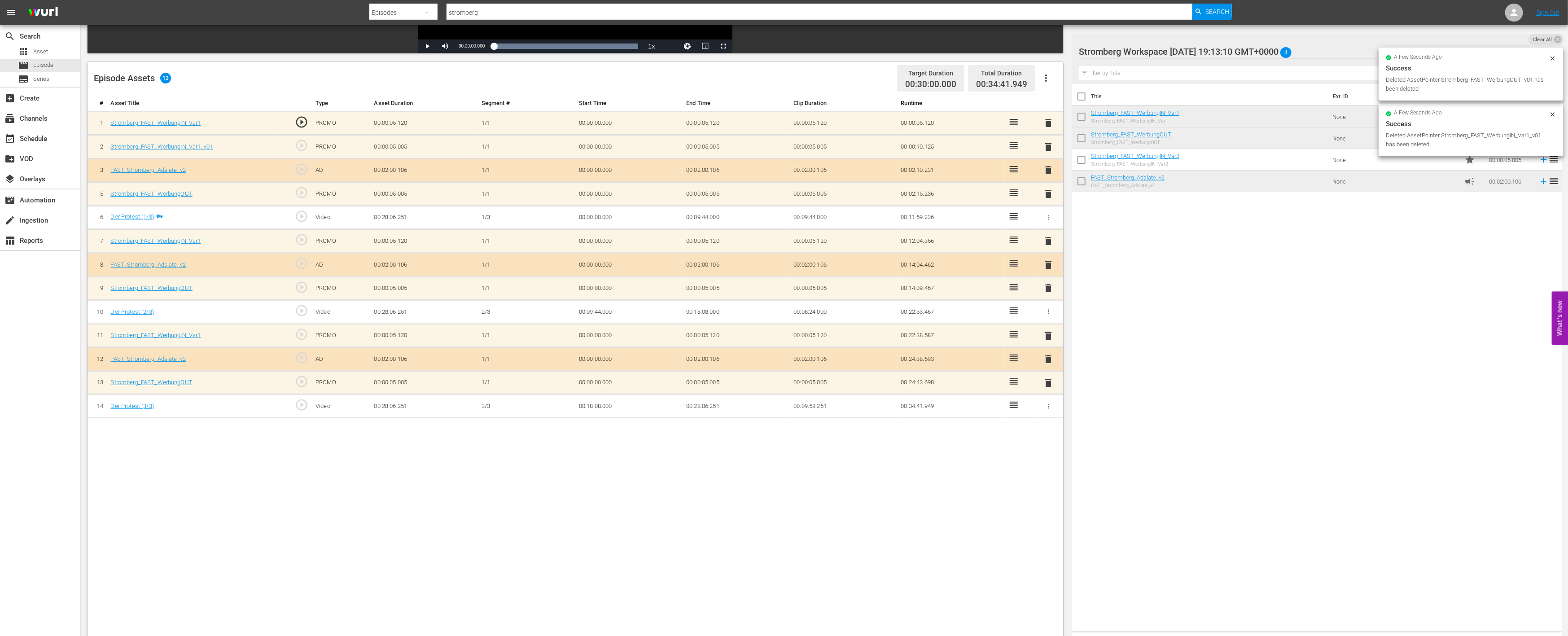
click at [1046, 145] on span "delete" at bounding box center [1049, 147] width 11 height 11
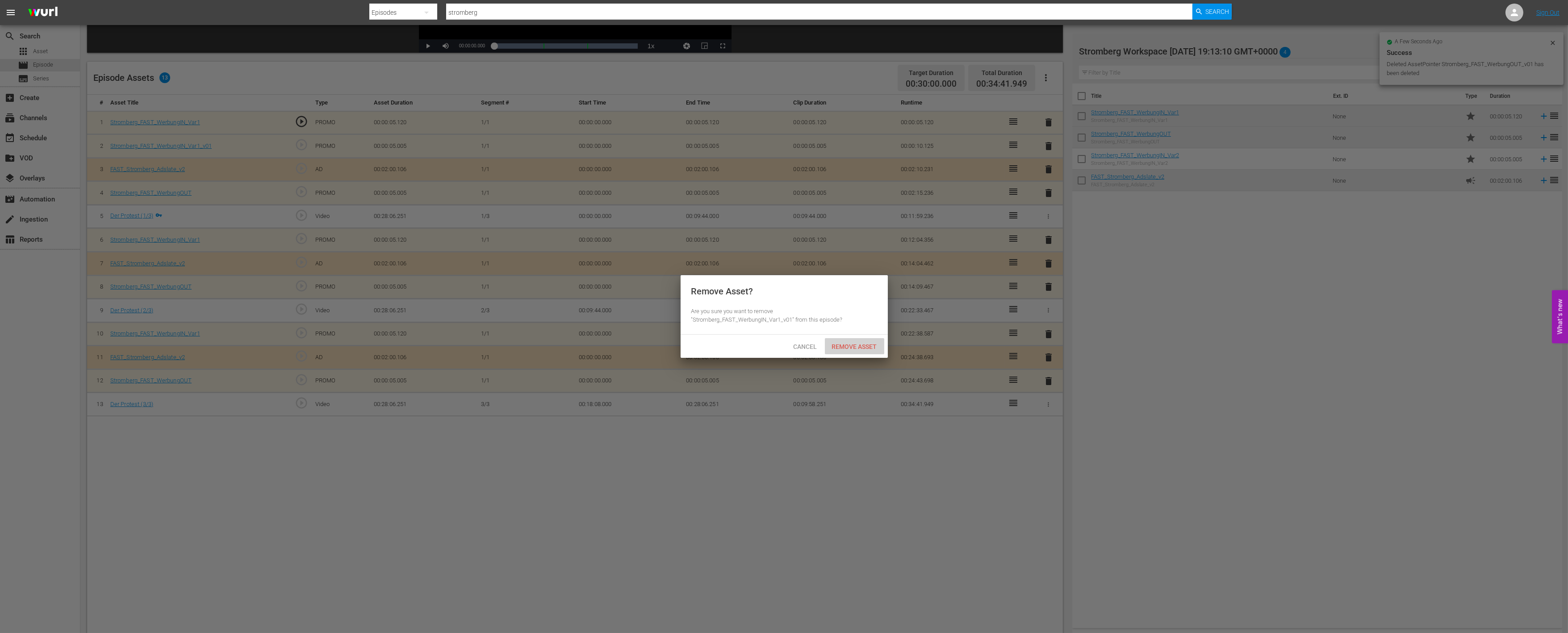
click at [849, 350] on div "Remove Asset" at bounding box center [855, 346] width 59 height 16
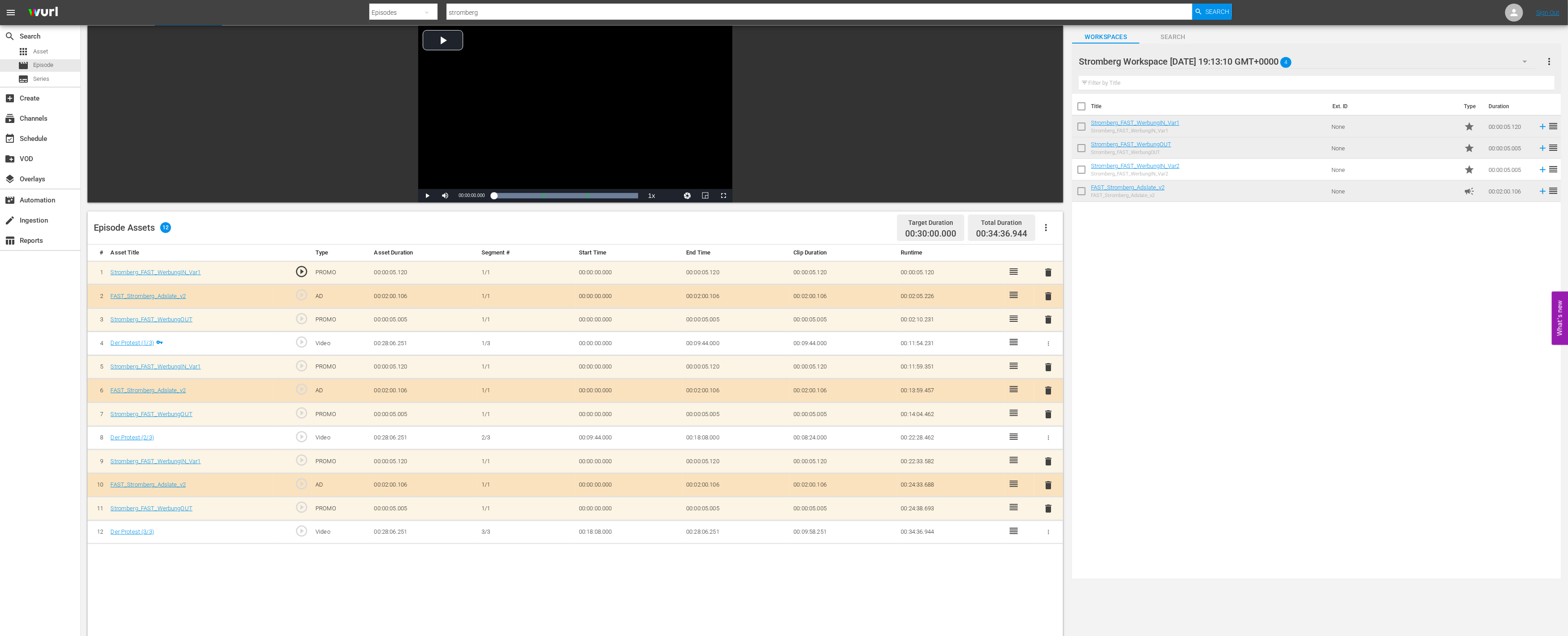
scroll to position [0, 0]
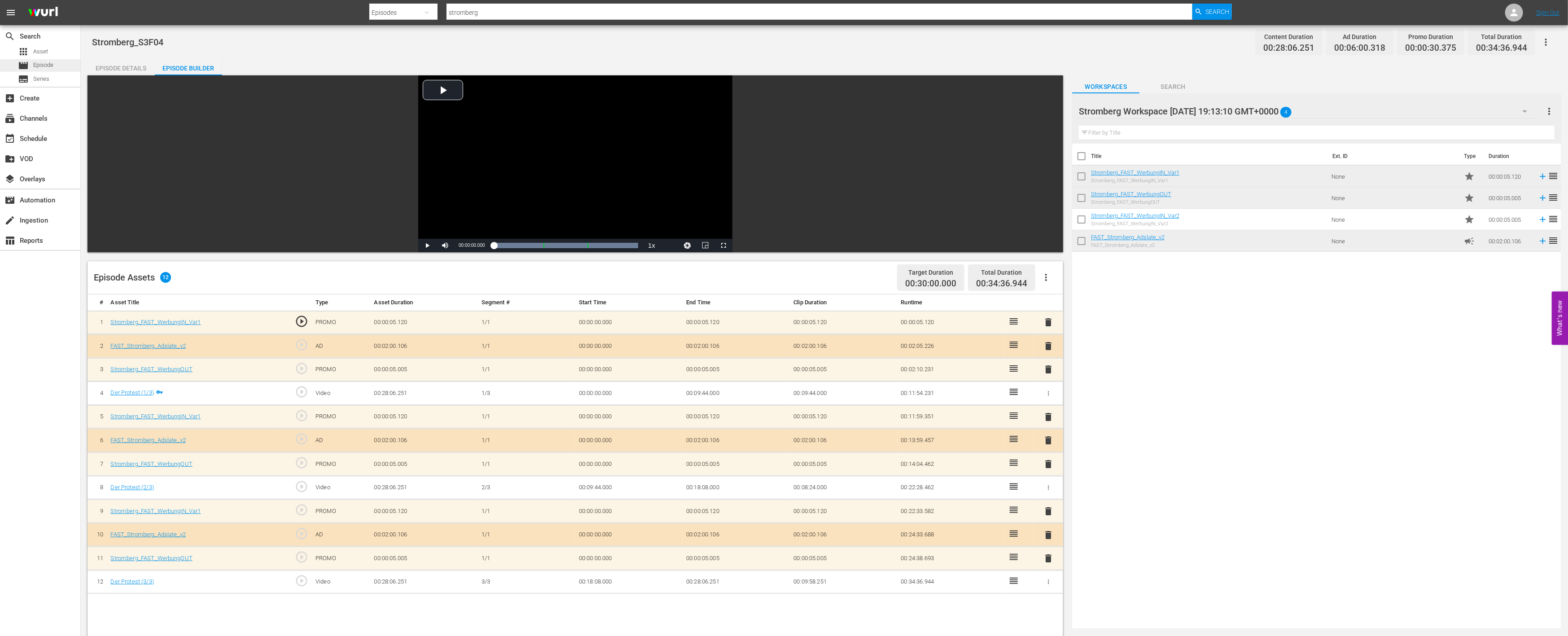
click at [50, 64] on span "Episode" at bounding box center [43, 65] width 20 height 9
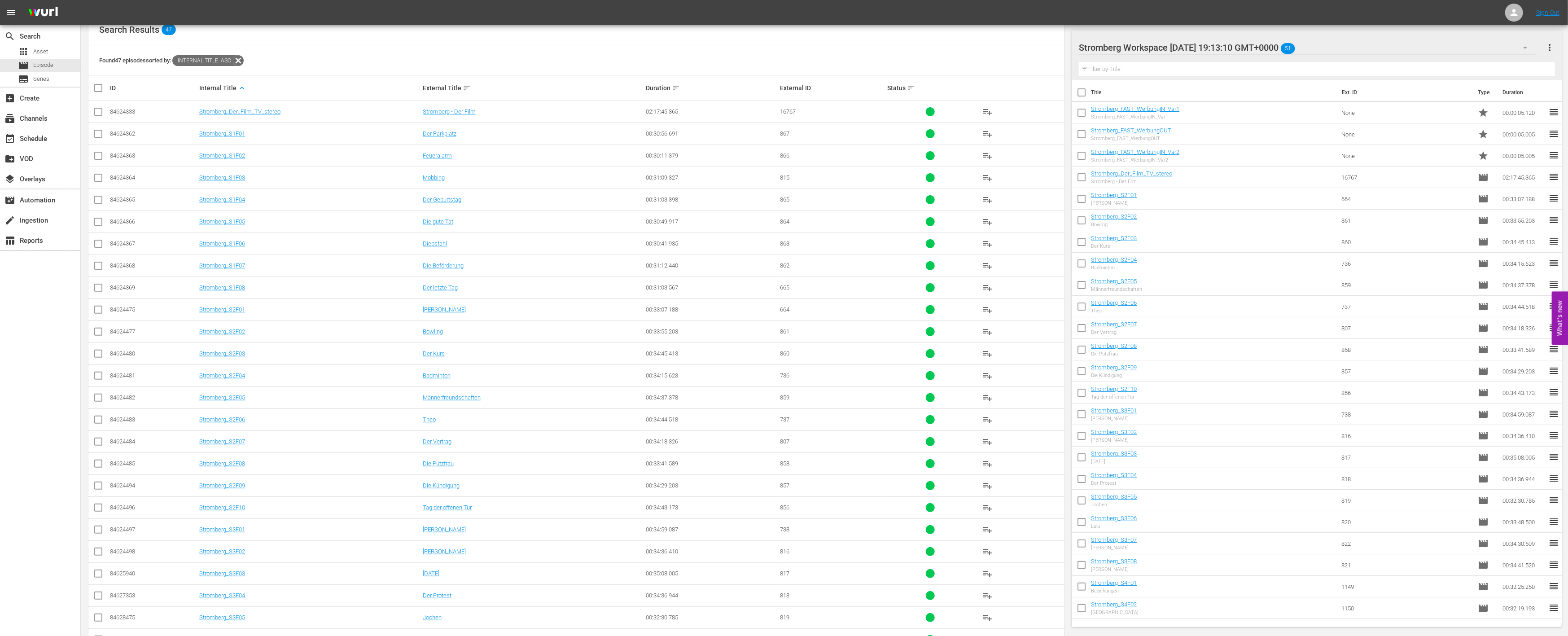
scroll to position [342, 0]
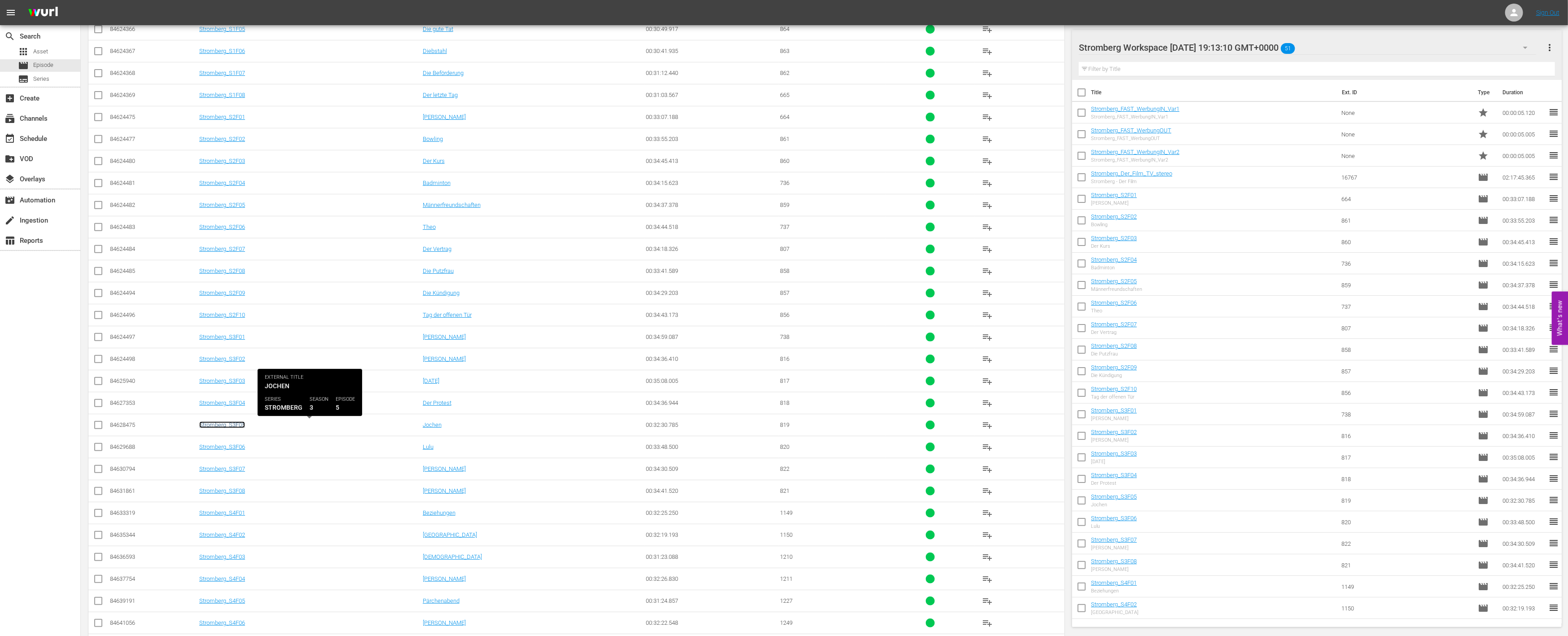
click at [232, 425] on link "Stromberg_S3F05" at bounding box center [222, 425] width 46 height 7
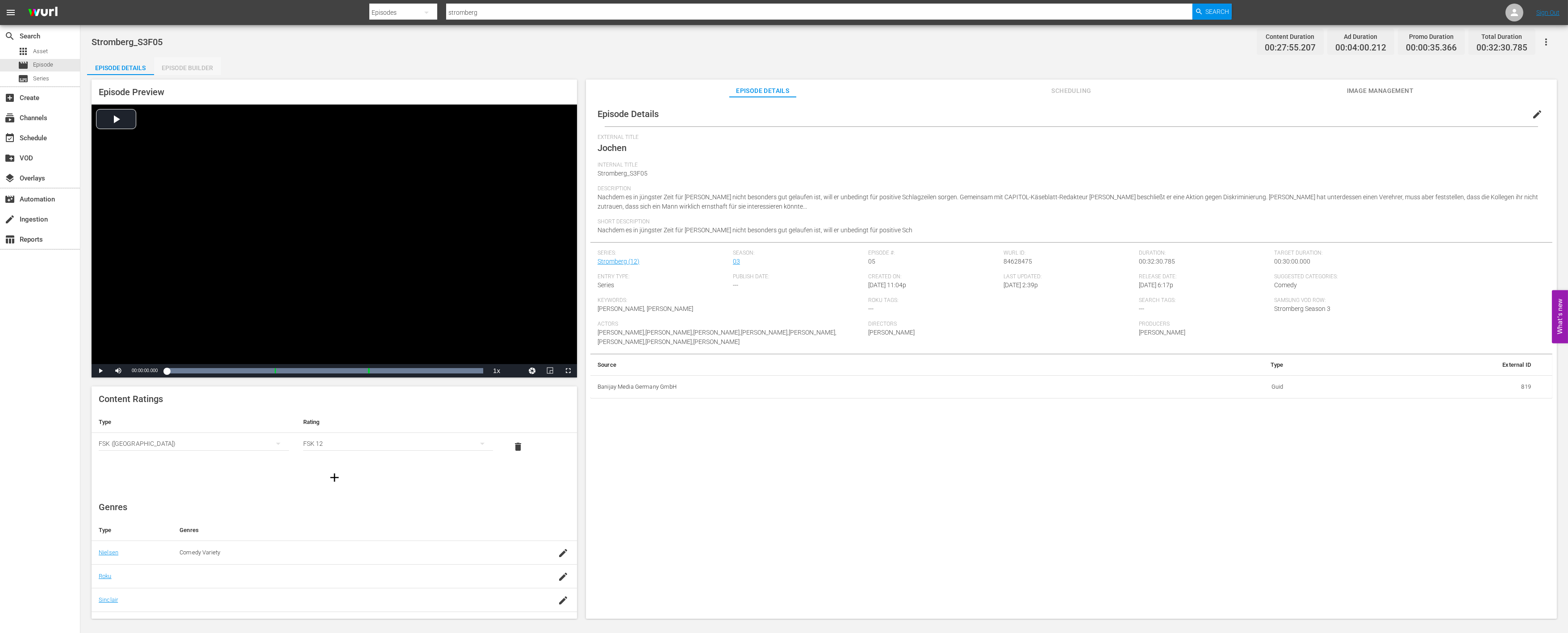
click at [181, 68] on div "Episode Builder" at bounding box center [187, 68] width 67 height 21
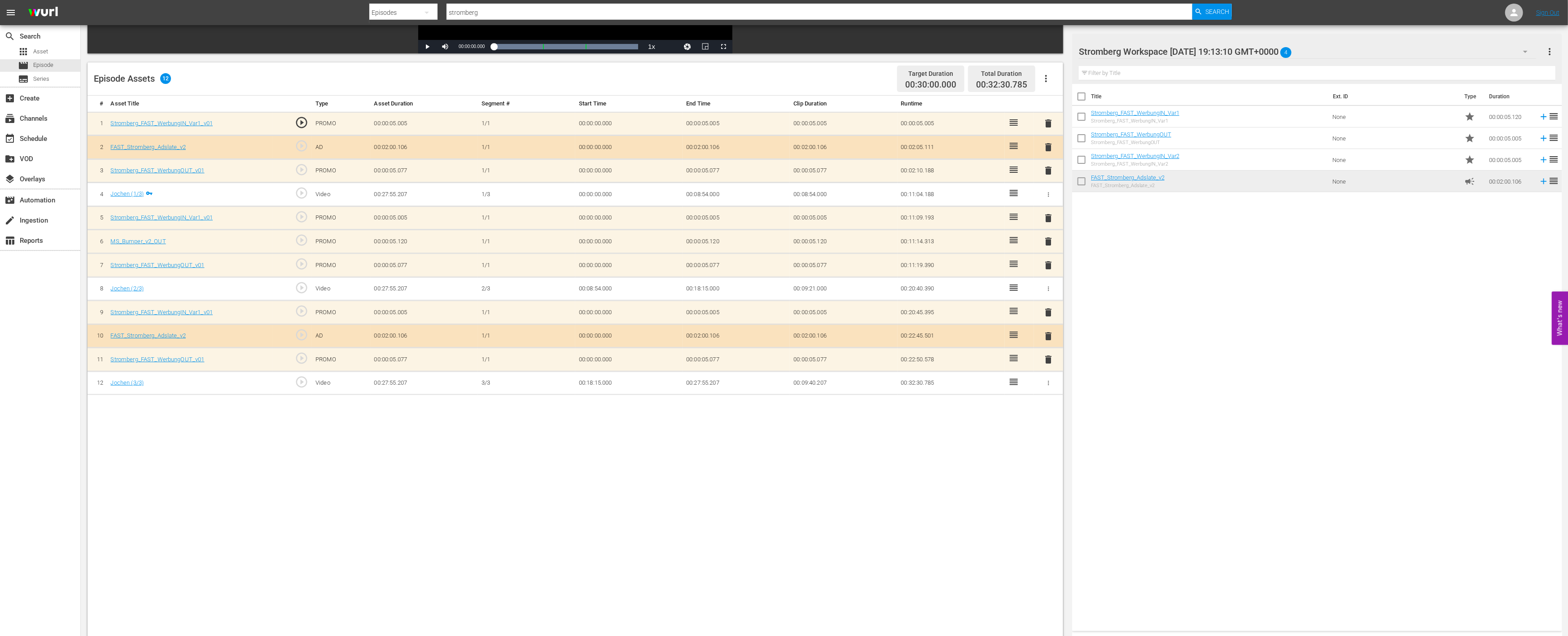
scroll to position [200, 0]
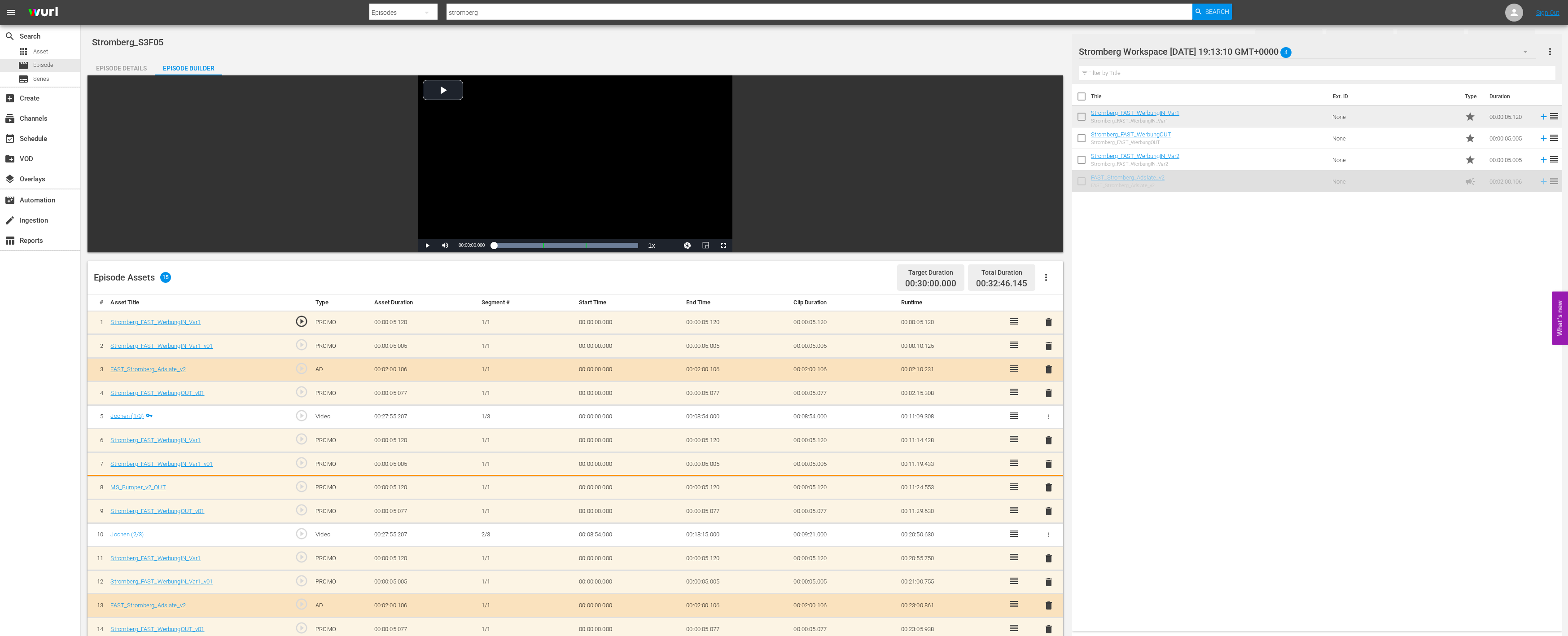
scroll to position [200, 0]
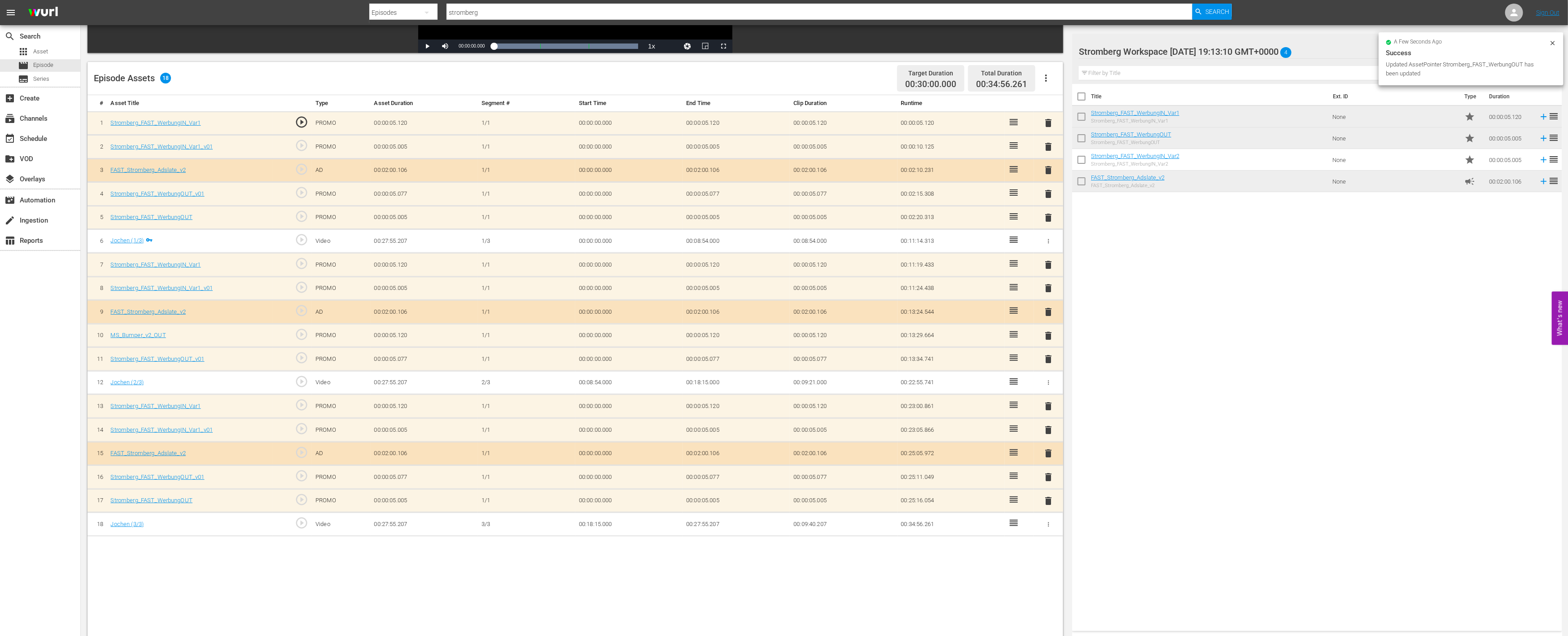
click at [1050, 191] on span "delete" at bounding box center [1049, 194] width 11 height 11
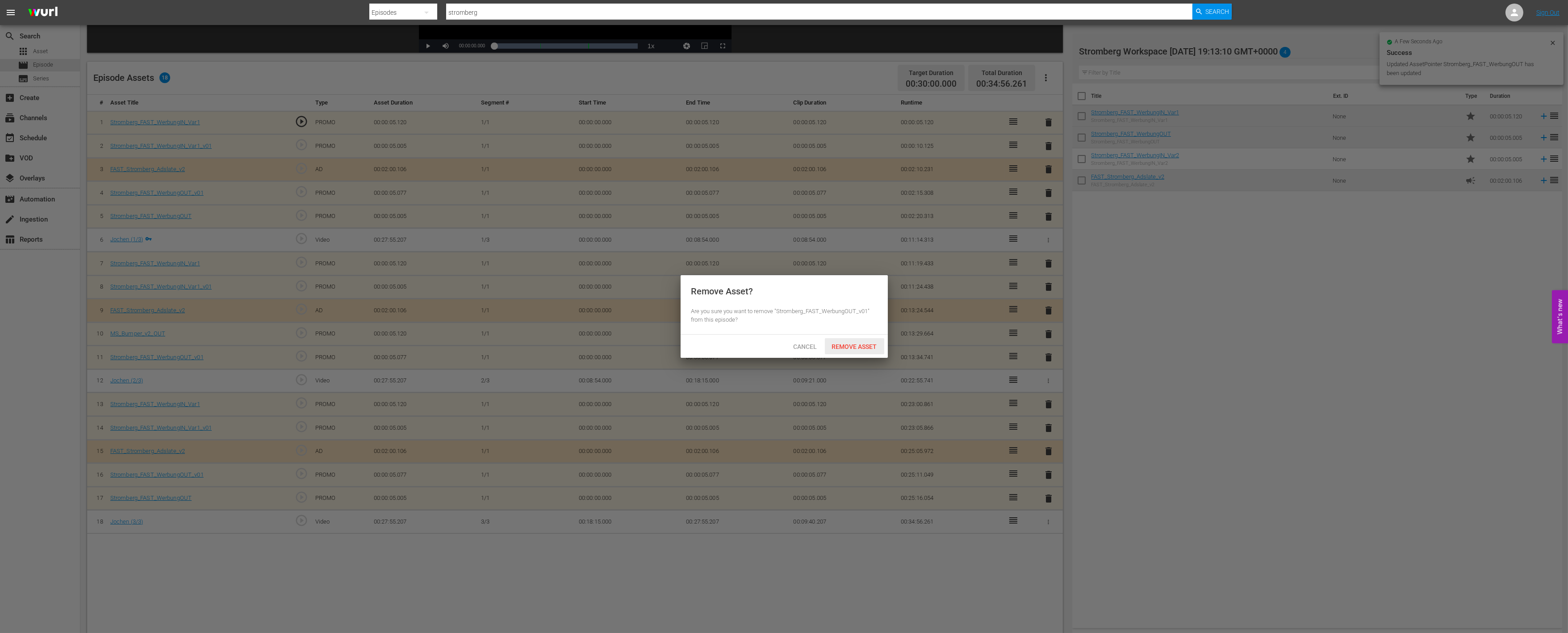
click at [853, 340] on div "Remove Asset" at bounding box center [855, 346] width 59 height 16
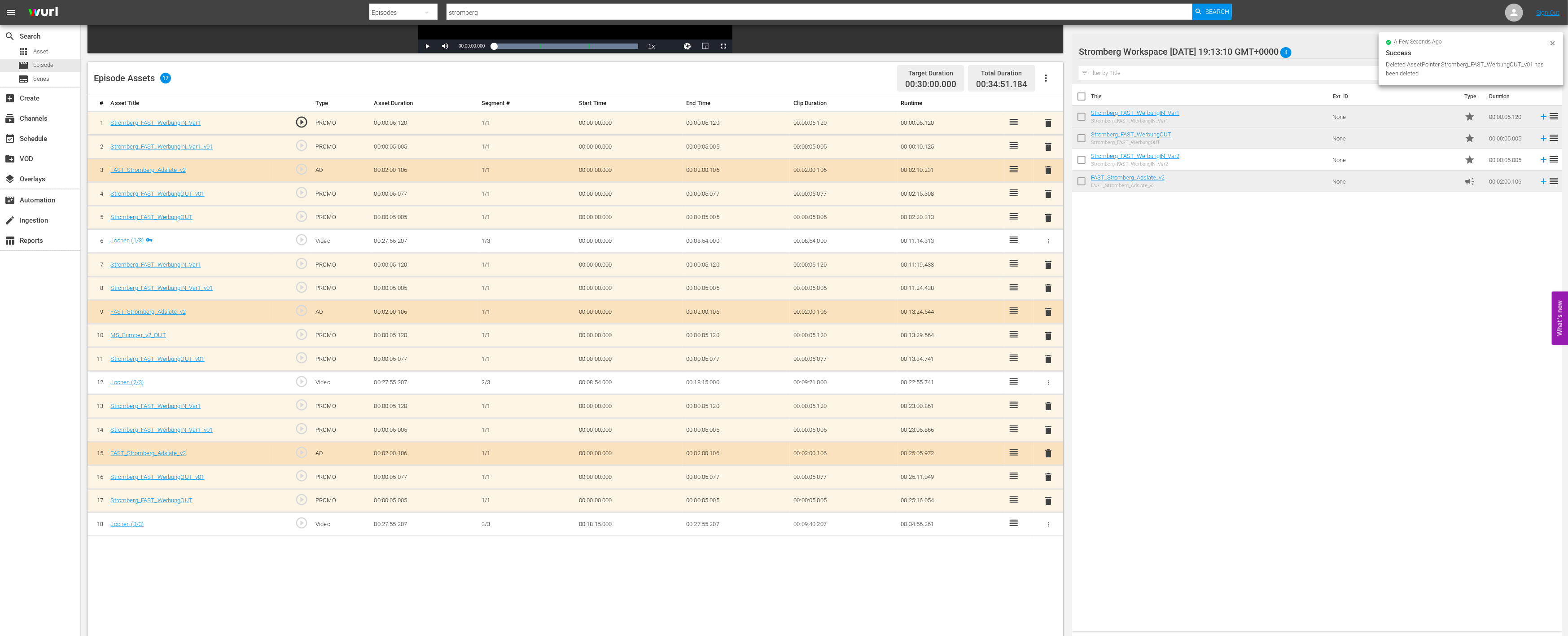
click at [1051, 145] on span "delete" at bounding box center [1049, 147] width 11 height 11
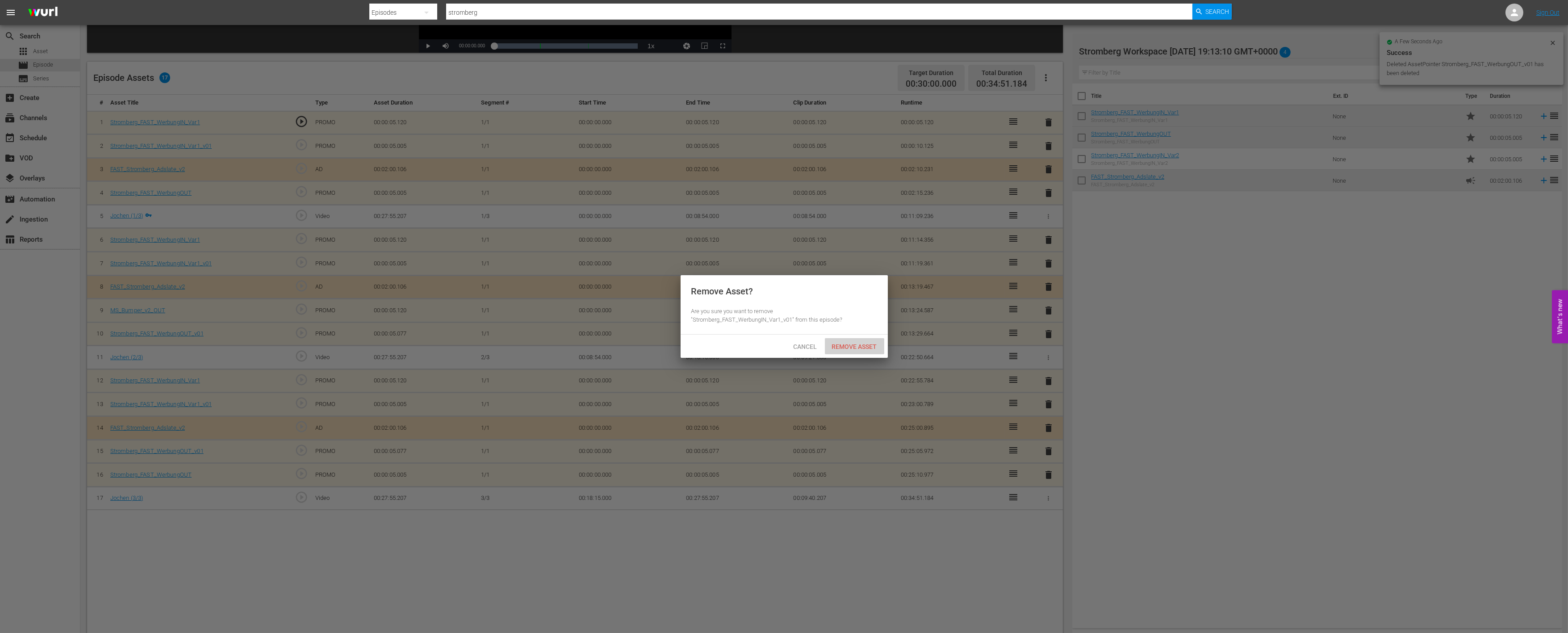
click at [842, 345] on span "Remove Asset" at bounding box center [855, 346] width 59 height 7
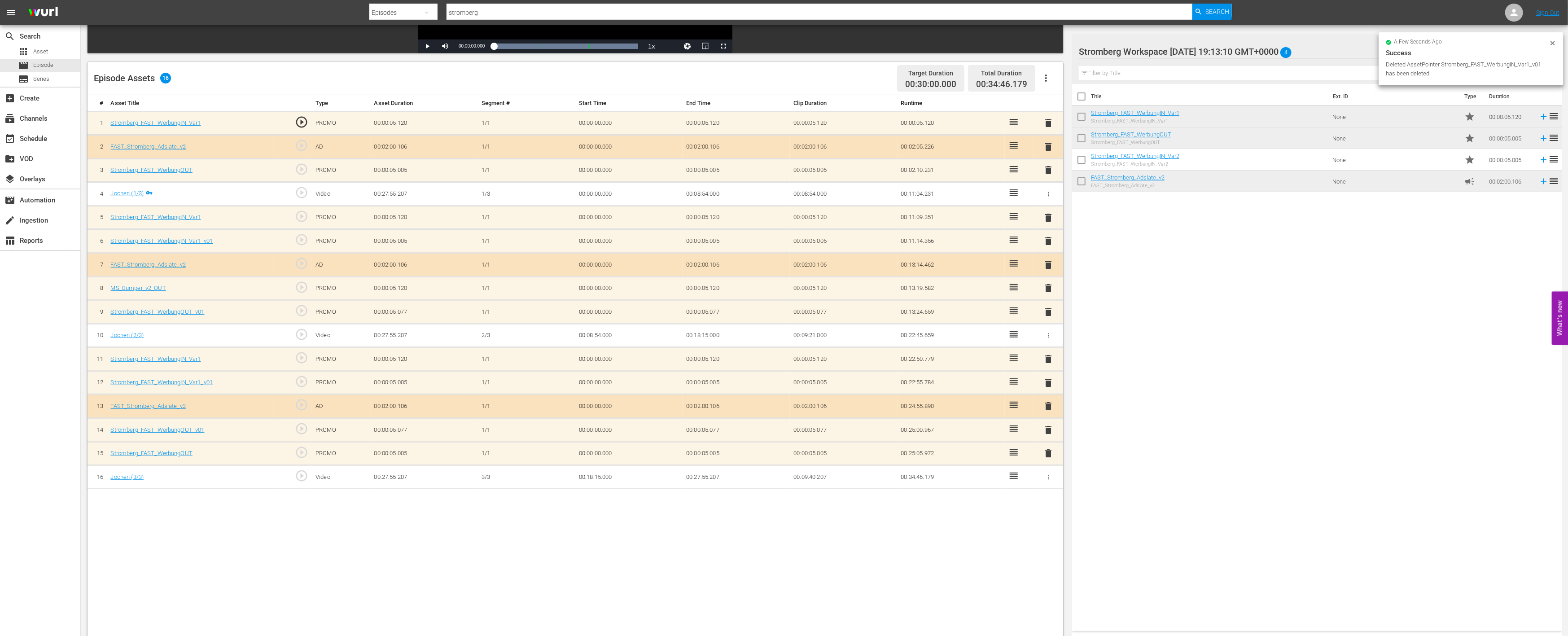
click at [1048, 239] on span "delete" at bounding box center [1049, 240] width 11 height 11
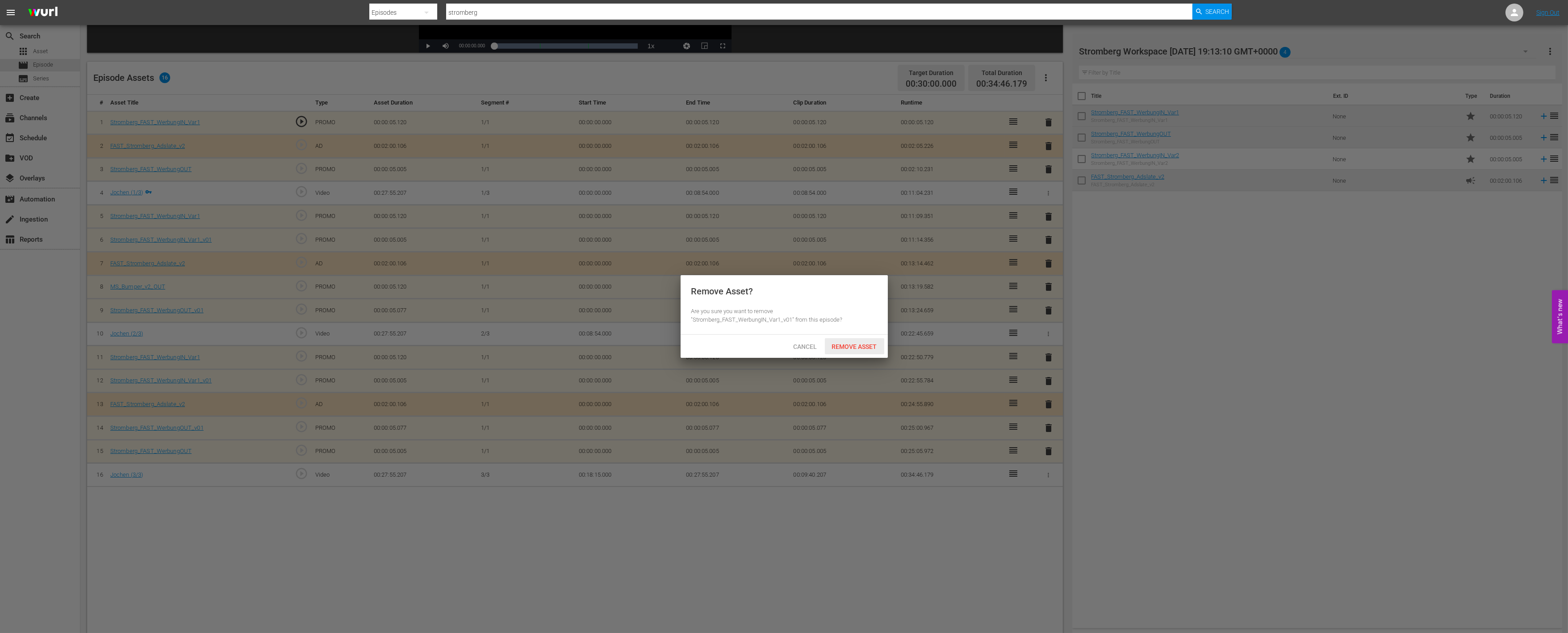
click at [855, 347] on span "Remove Asset" at bounding box center [855, 346] width 59 height 7
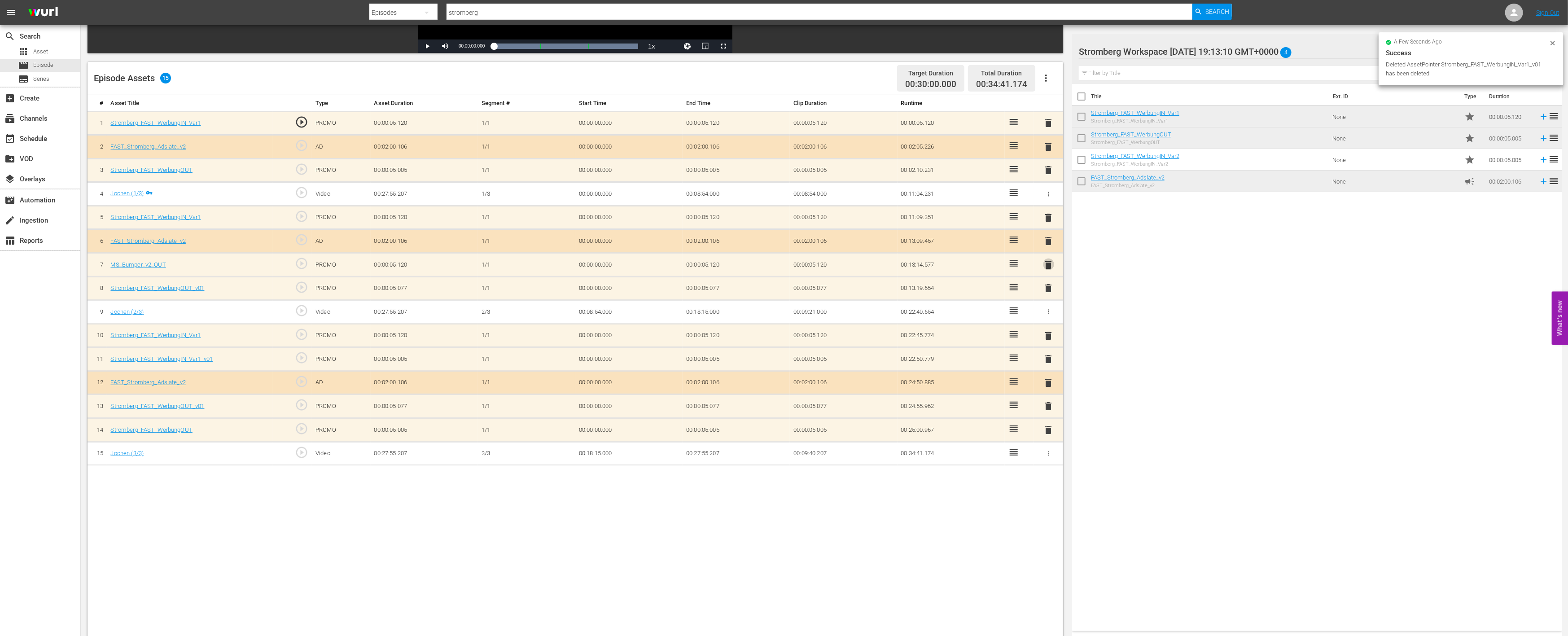
click at [1049, 261] on span "delete" at bounding box center [1049, 264] width 11 height 11
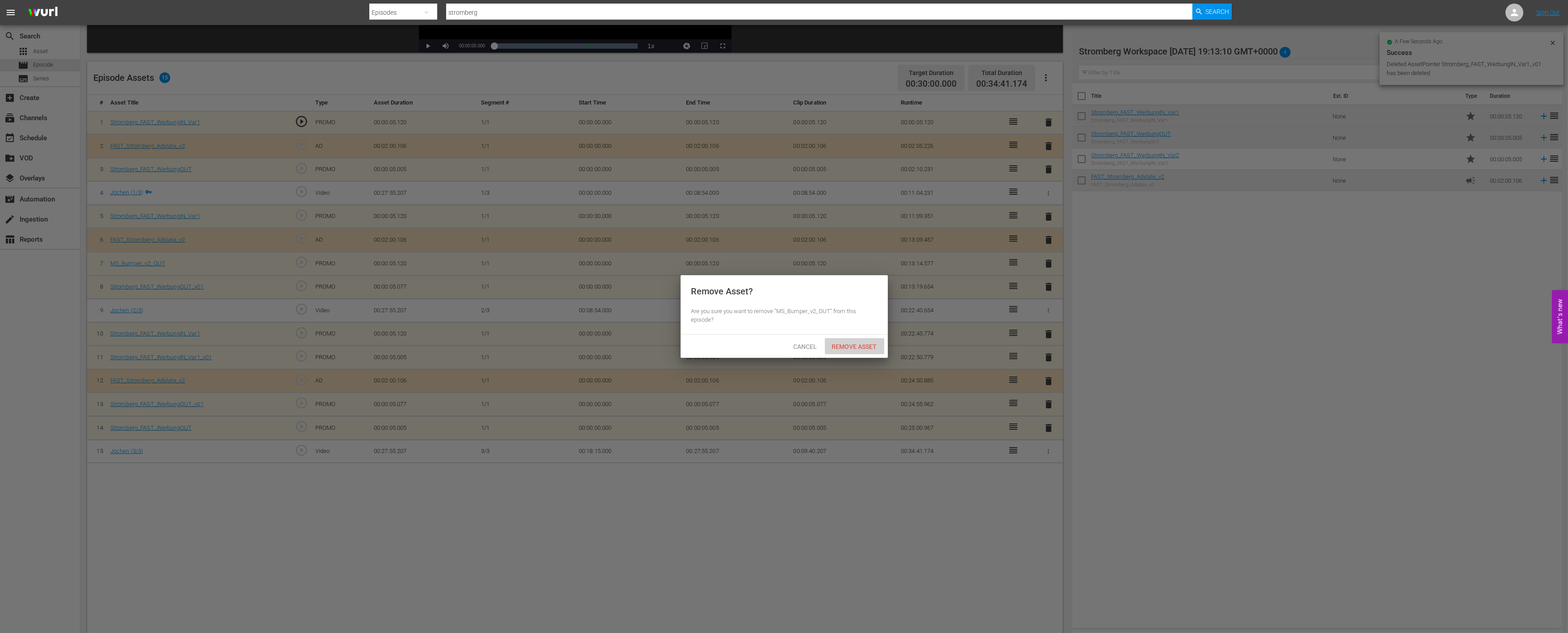
click at [853, 343] on span "Remove Asset" at bounding box center [855, 346] width 59 height 7
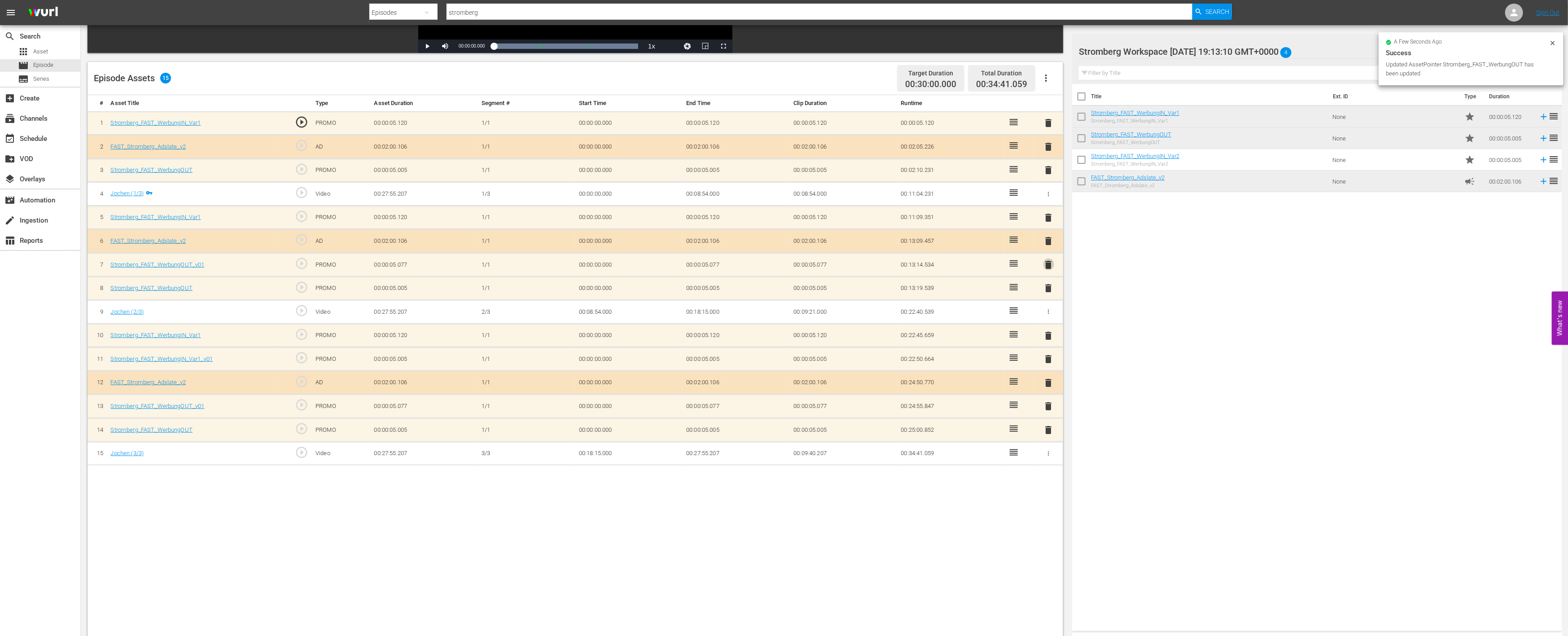
click at [1049, 259] on span "delete" at bounding box center [1049, 264] width 11 height 11
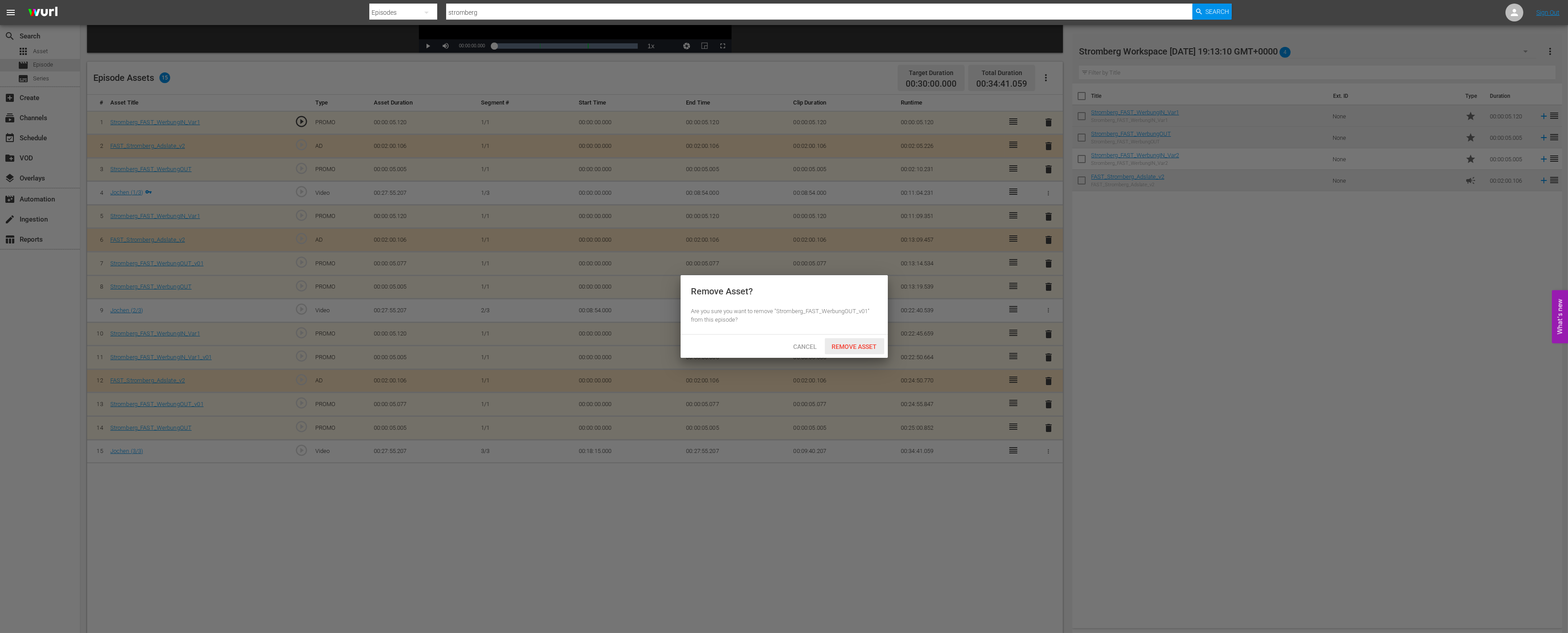
click at [855, 350] on div "Remove Asset" at bounding box center [855, 346] width 59 height 16
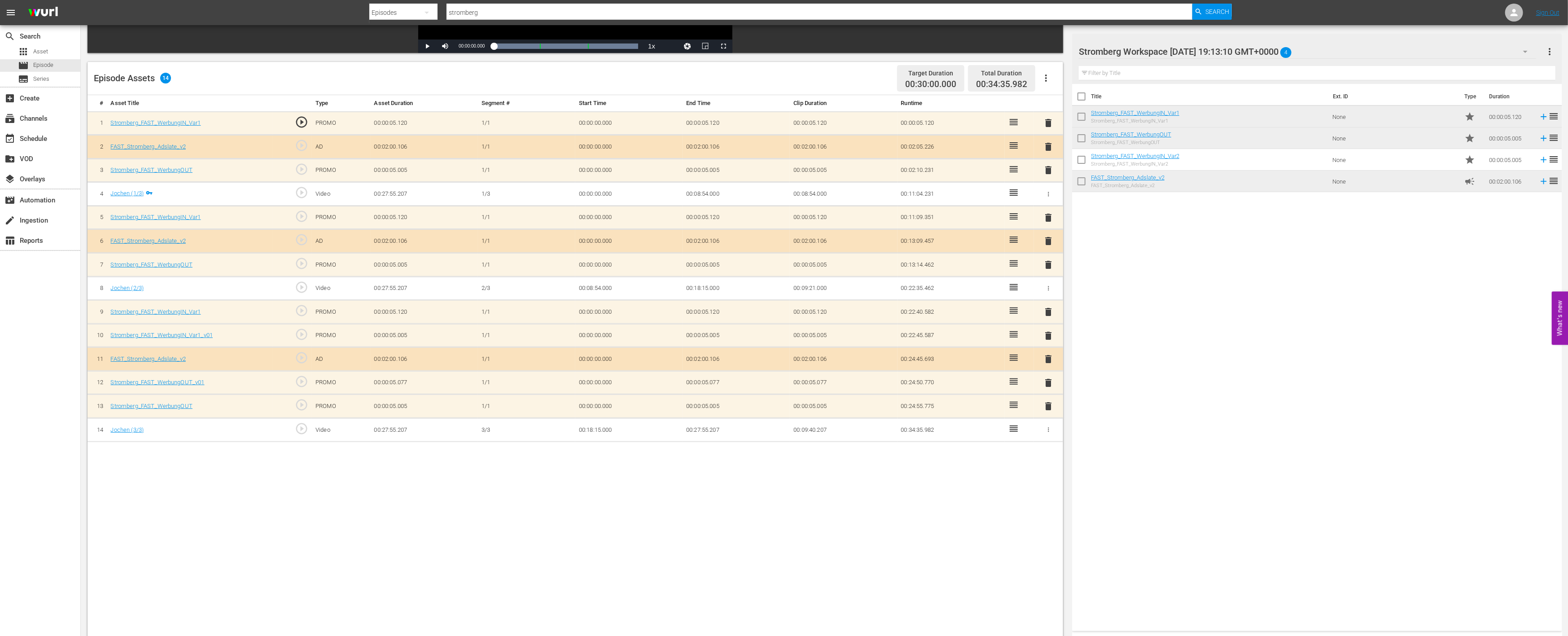
click at [1048, 332] on span "delete" at bounding box center [1049, 335] width 11 height 11
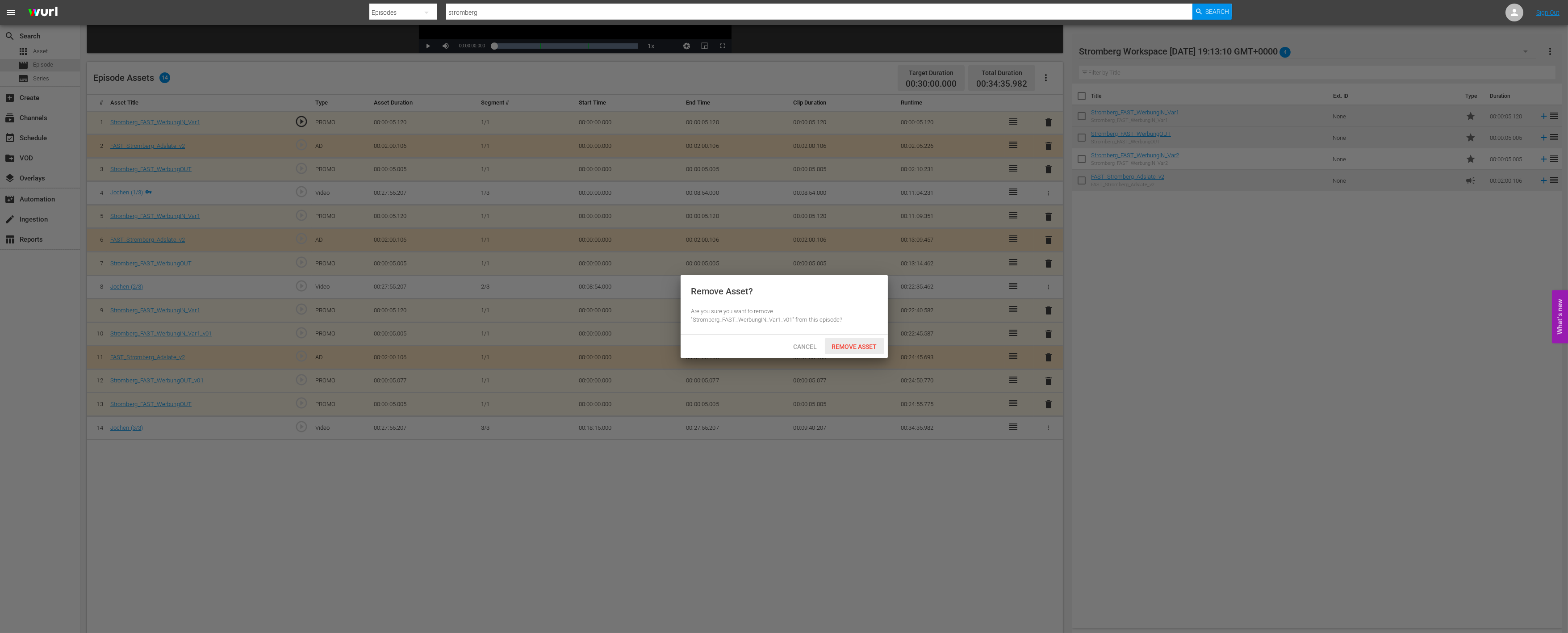
click at [859, 338] on div "Remove Asset" at bounding box center [855, 346] width 59 height 16
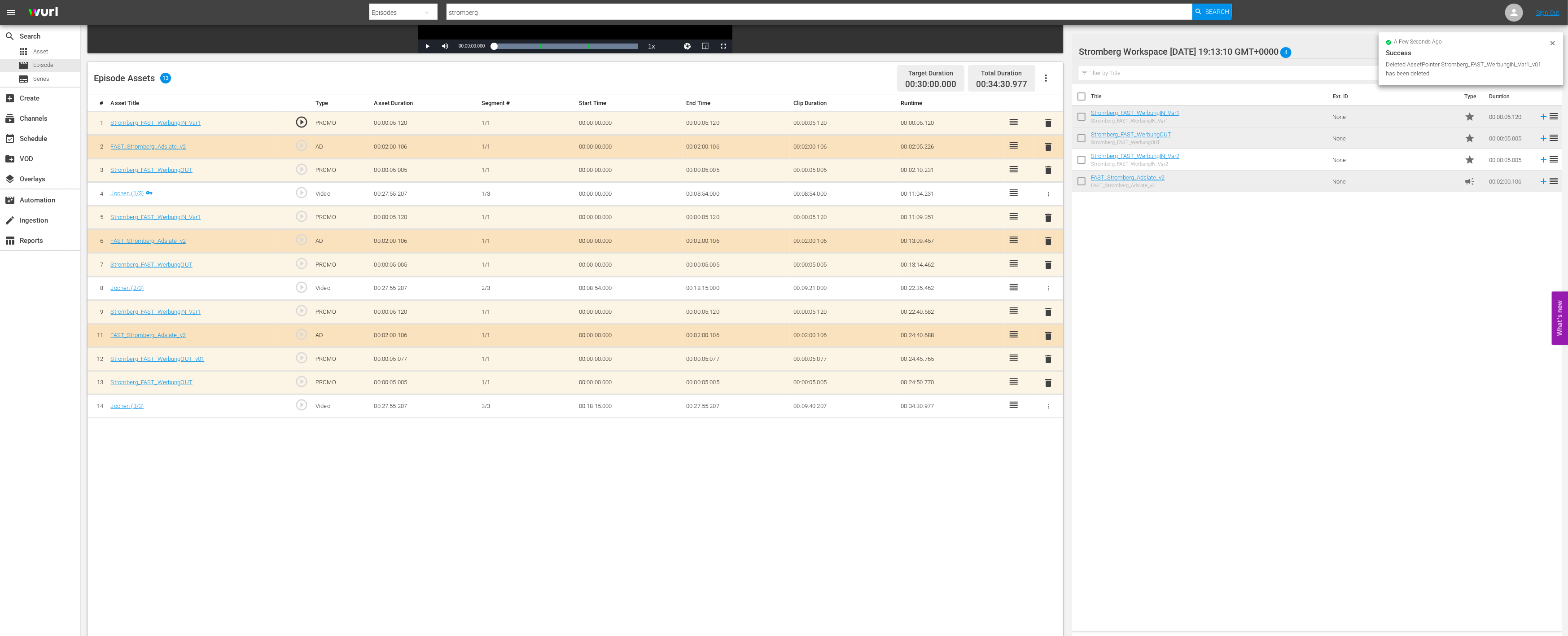
click at [1048, 354] on span "delete" at bounding box center [1049, 359] width 11 height 11
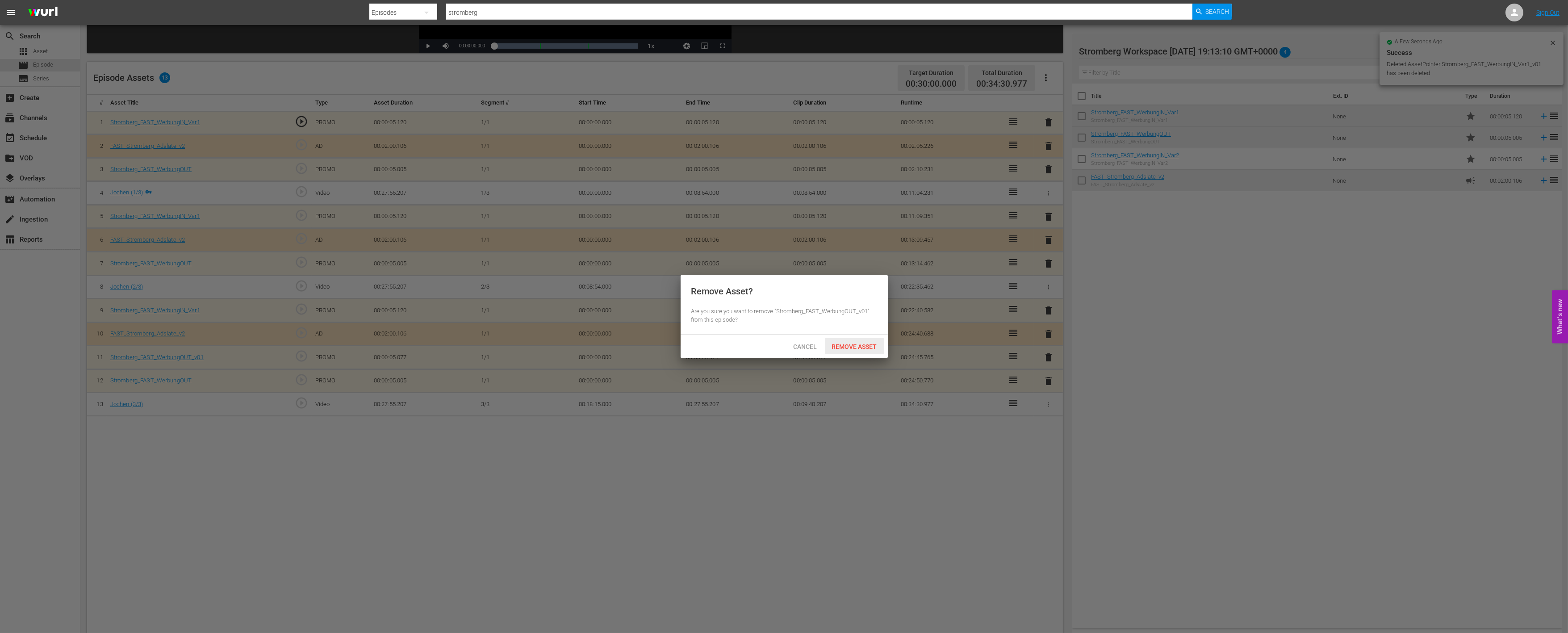
click at [857, 348] on span "Remove Asset" at bounding box center [855, 346] width 59 height 7
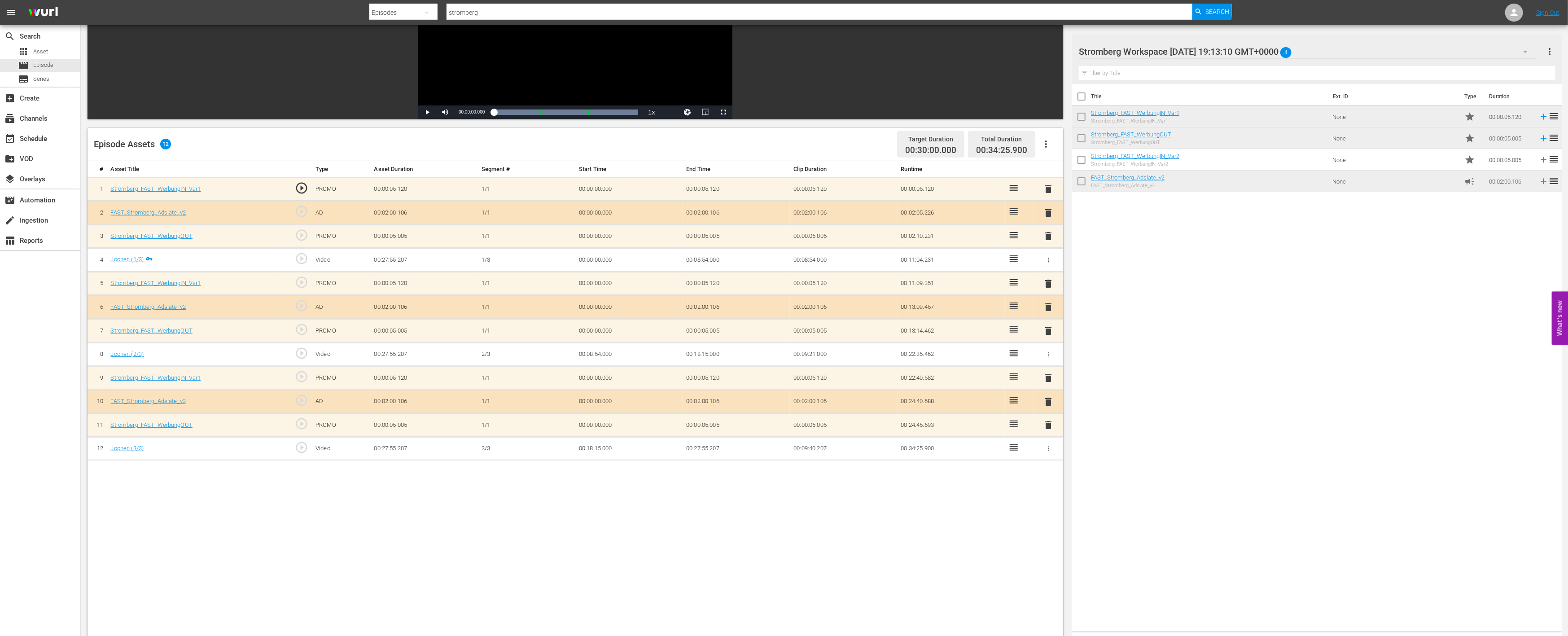
scroll to position [0, 0]
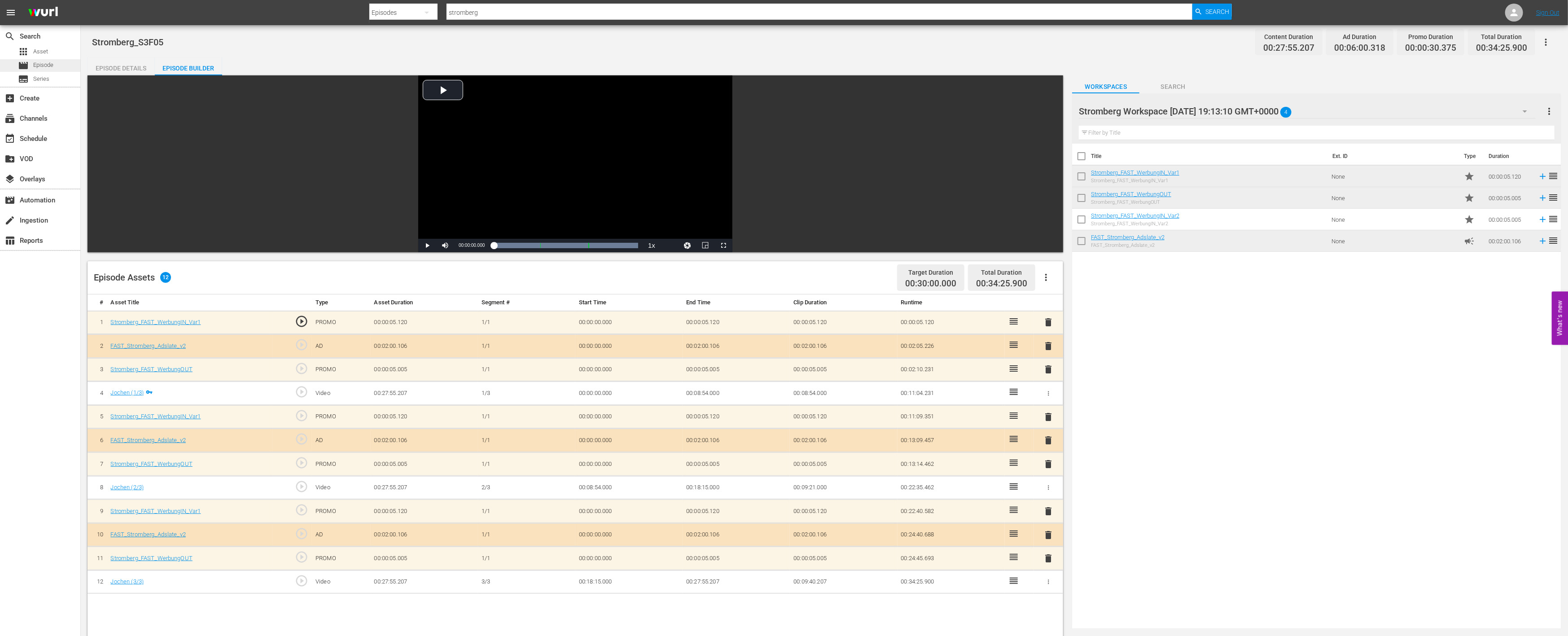
click at [49, 65] on span "Episode" at bounding box center [43, 65] width 20 height 9
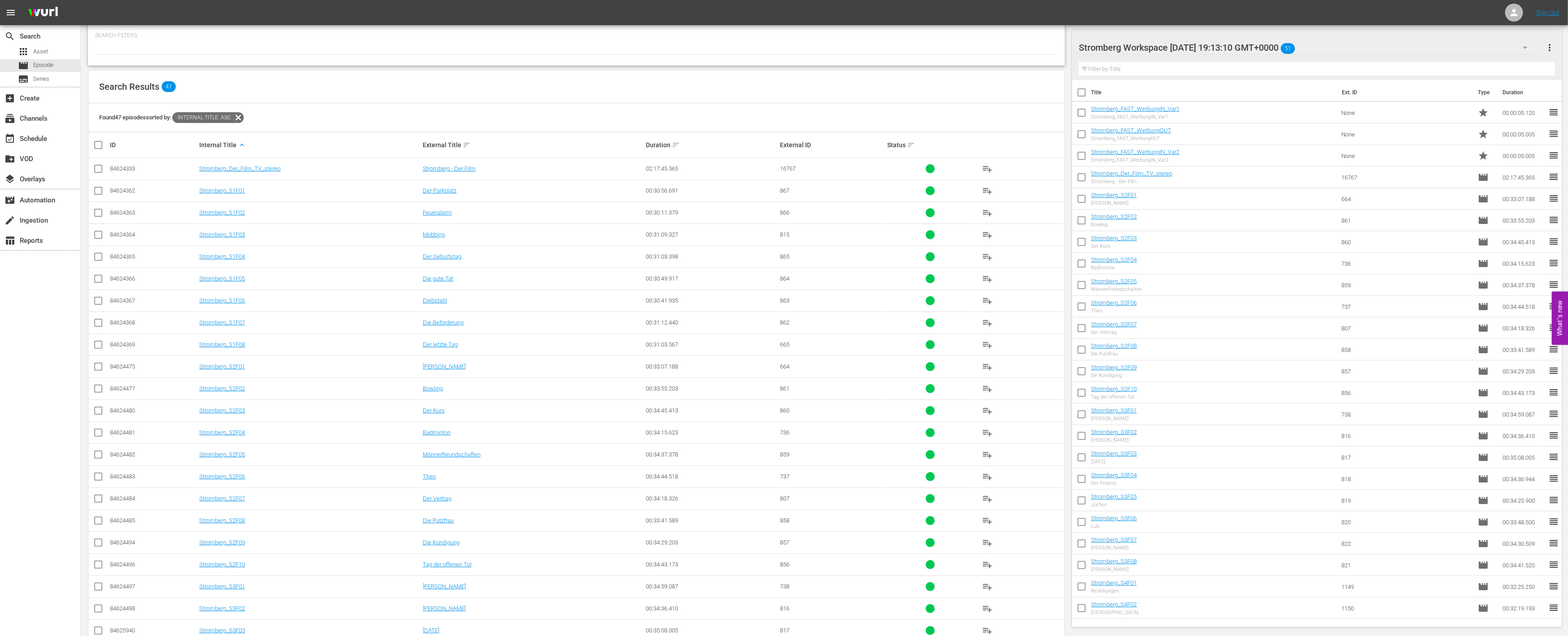
scroll to position [392, 0]
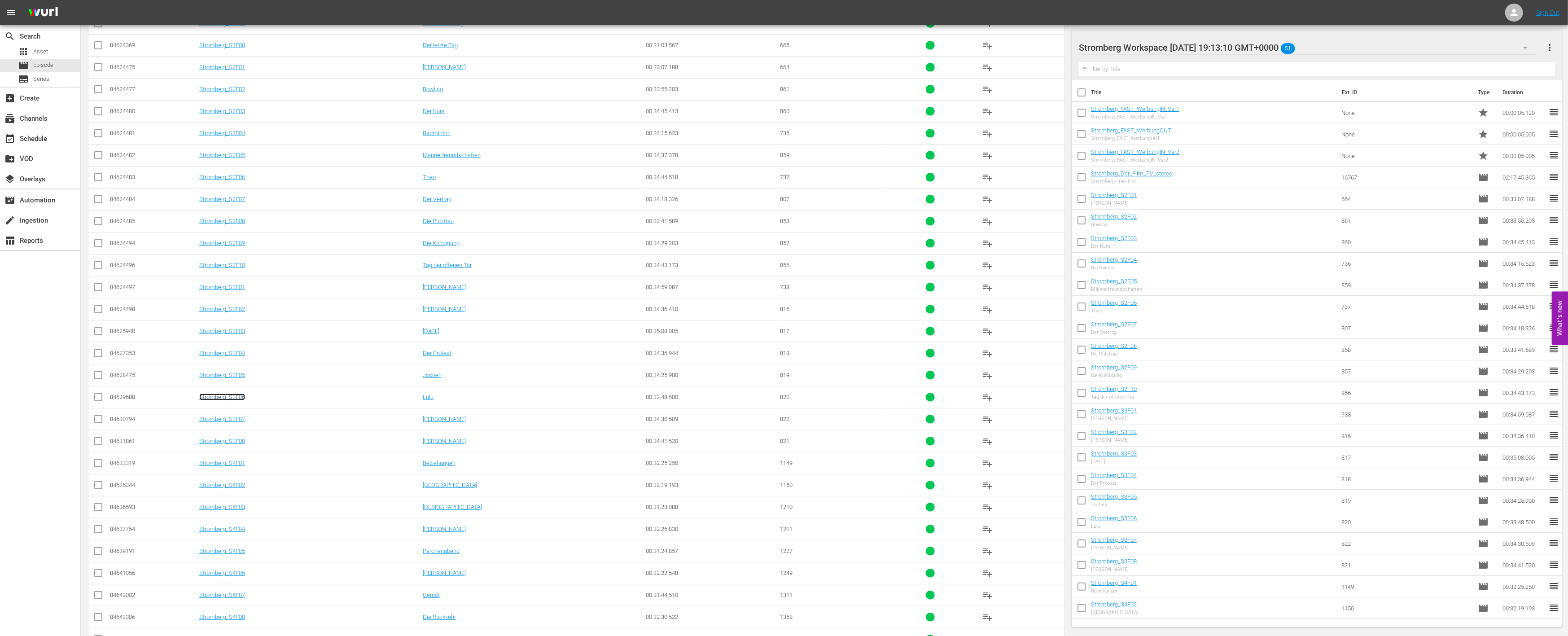
click at [238, 395] on link "Stromberg_S3F06" at bounding box center [222, 397] width 46 height 7
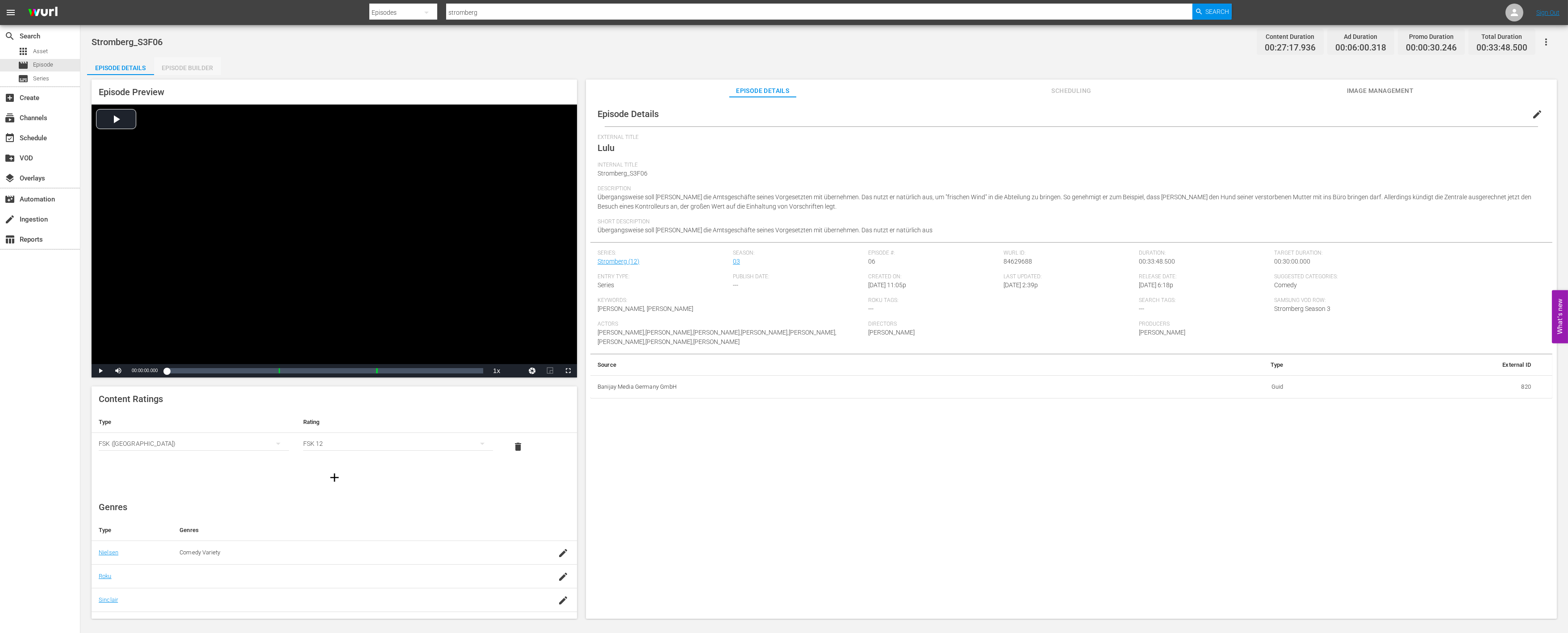
click at [192, 69] on div "Episode Builder" at bounding box center [187, 68] width 67 height 21
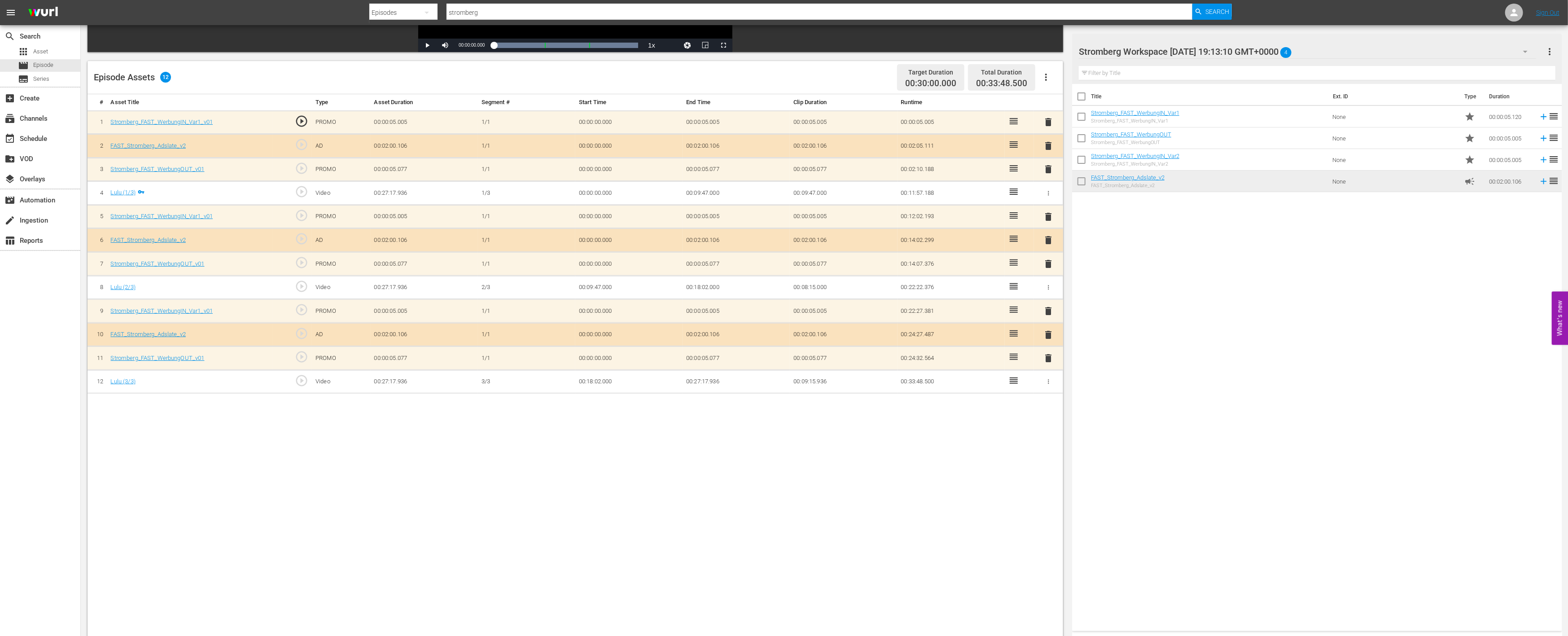
scroll to position [183, 0]
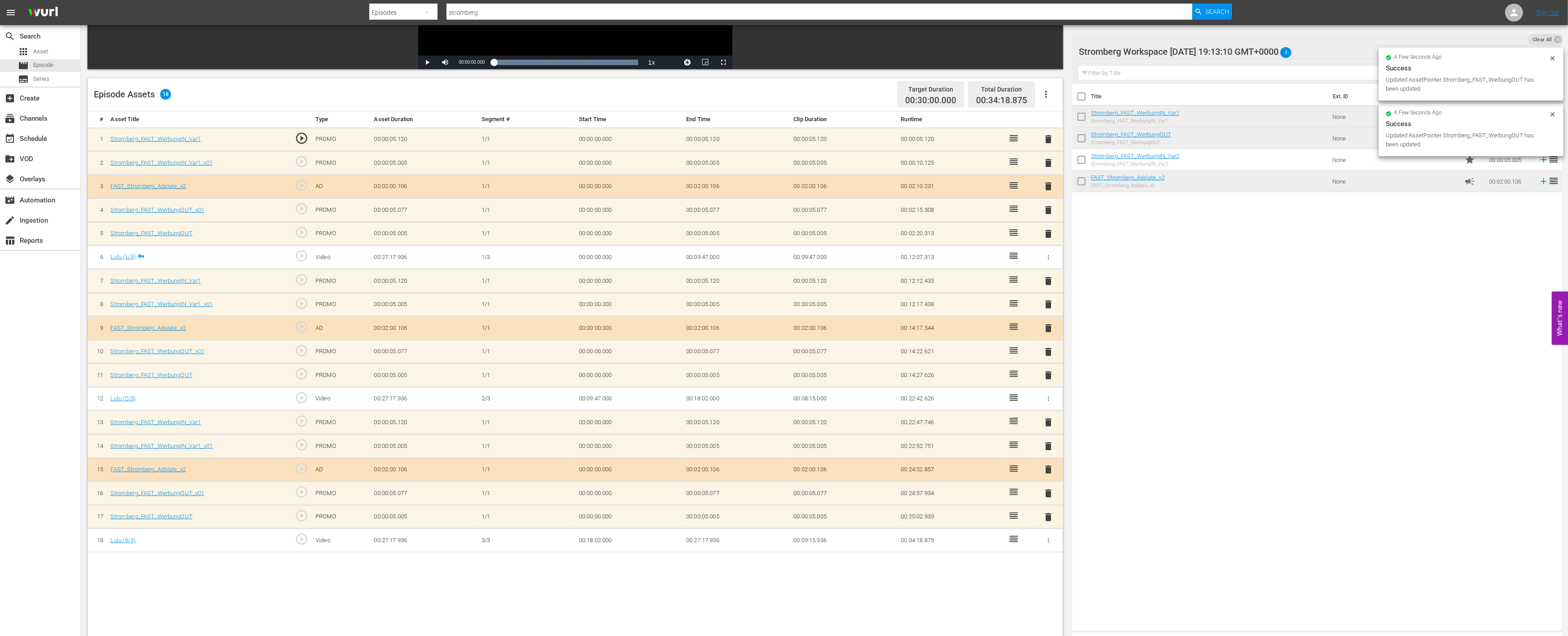
click at [1049, 491] on span "delete" at bounding box center [1049, 493] width 11 height 11
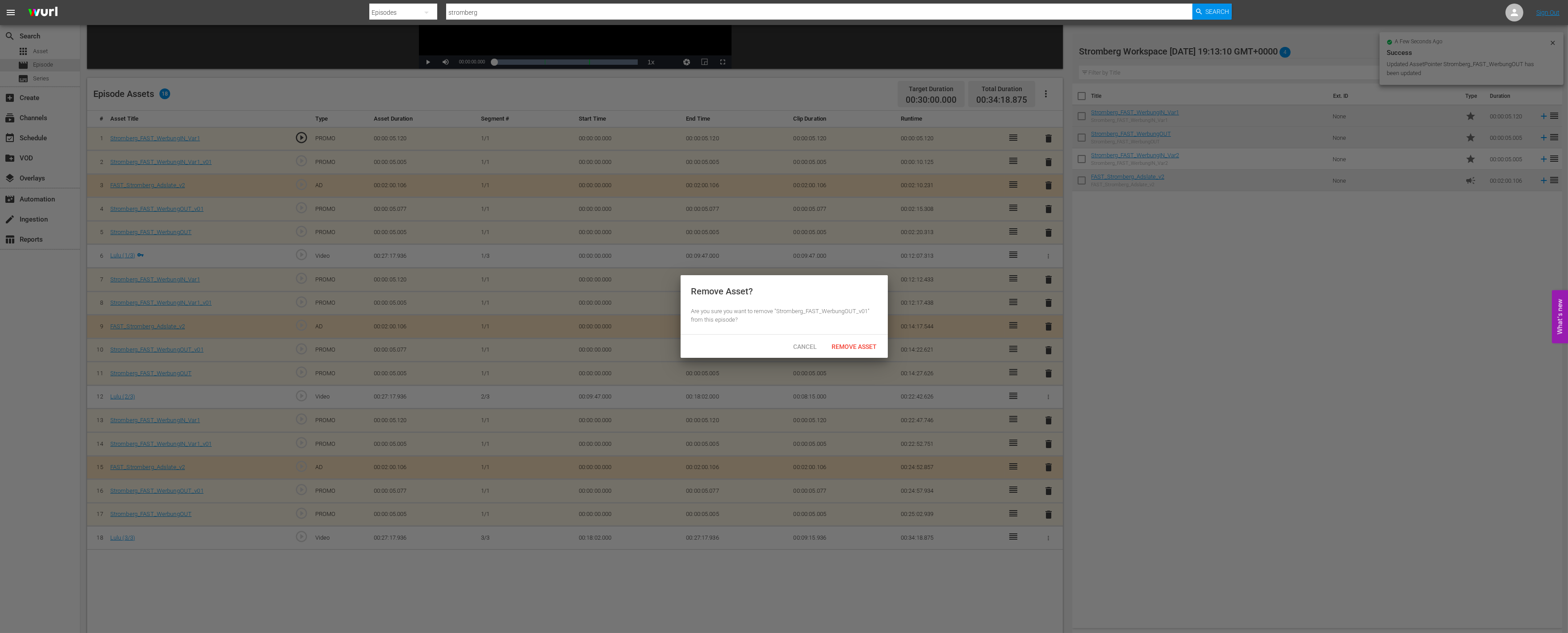
click at [867, 347] on span "Remove Asset" at bounding box center [855, 346] width 59 height 7
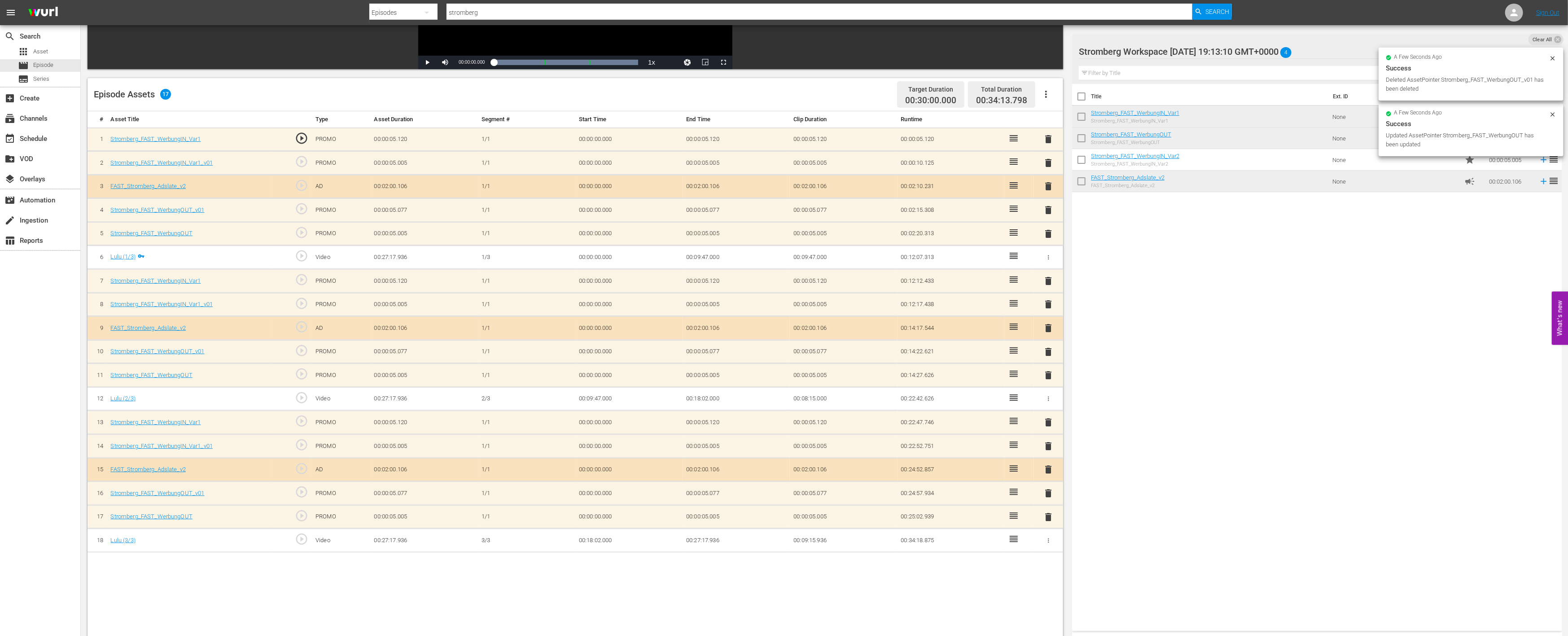
click at [1049, 442] on span "delete" at bounding box center [1049, 446] width 11 height 11
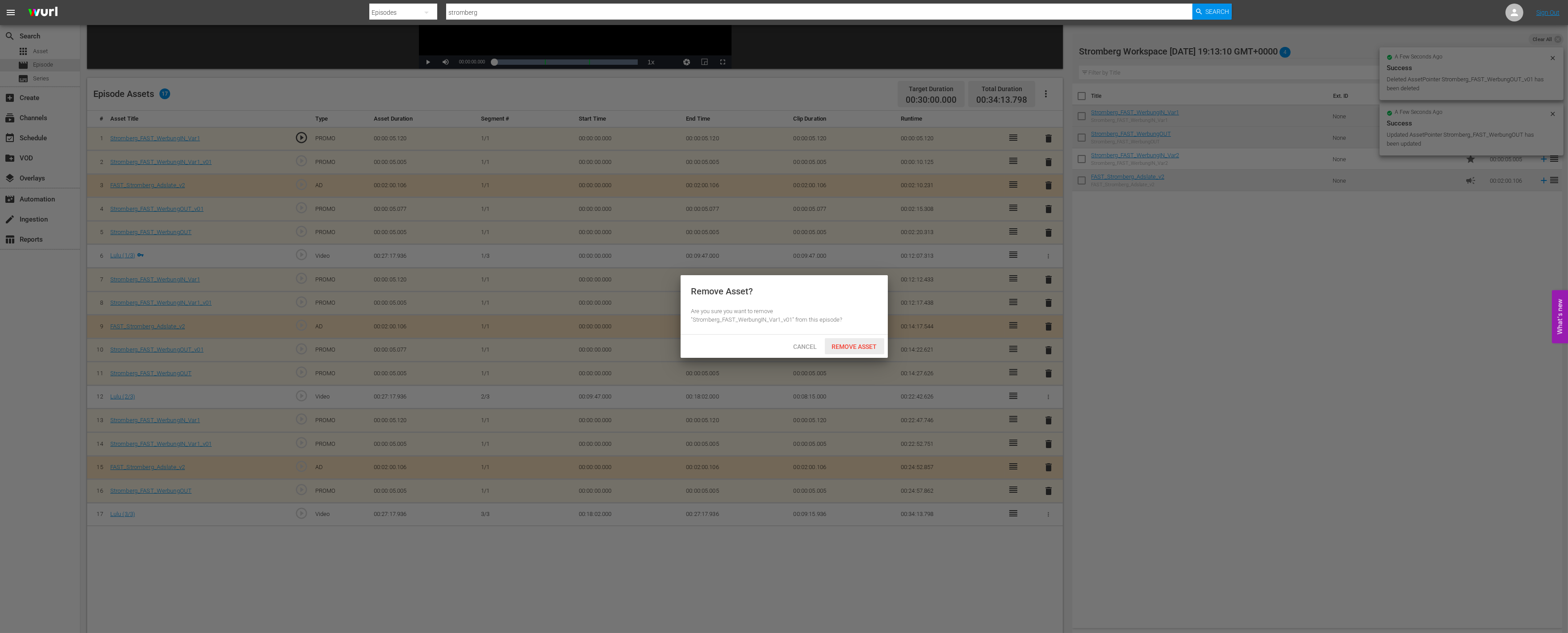
click at [854, 344] on span "Remove Asset" at bounding box center [855, 346] width 59 height 7
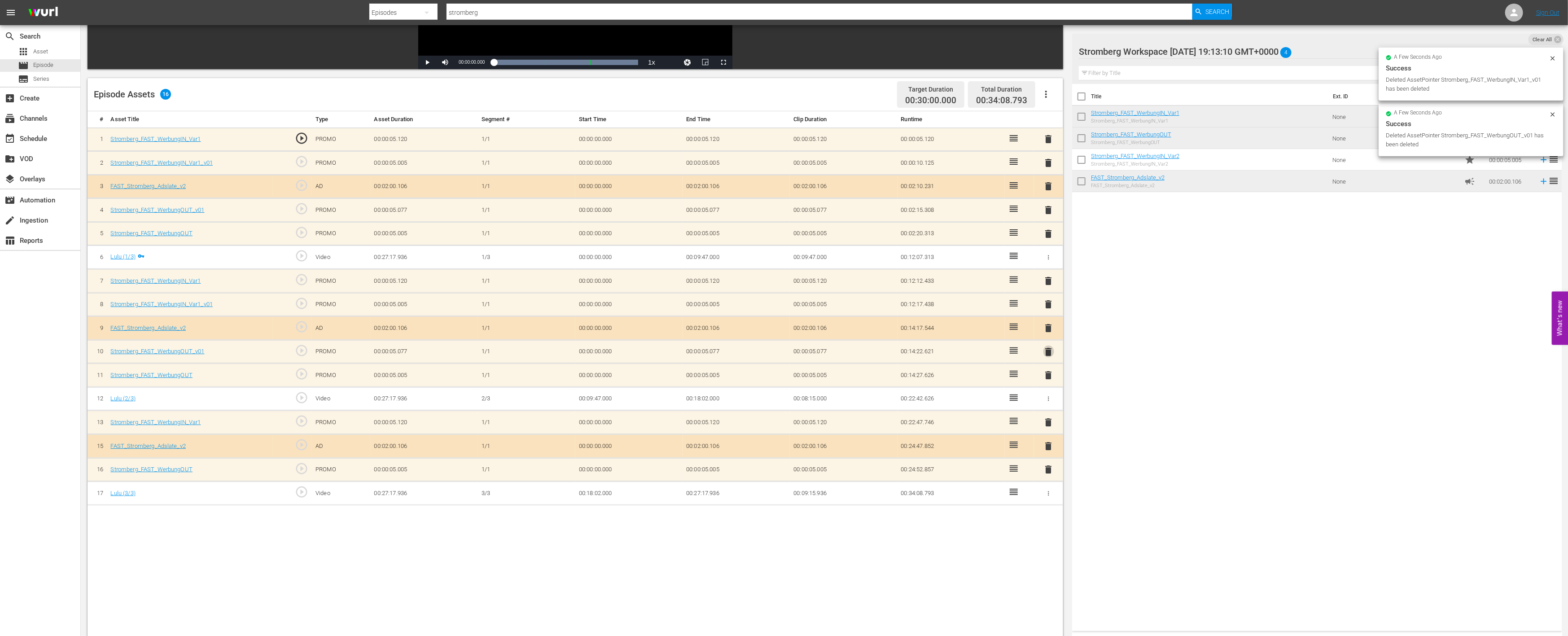
click at [1049, 348] on span "delete" at bounding box center [1049, 351] width 11 height 11
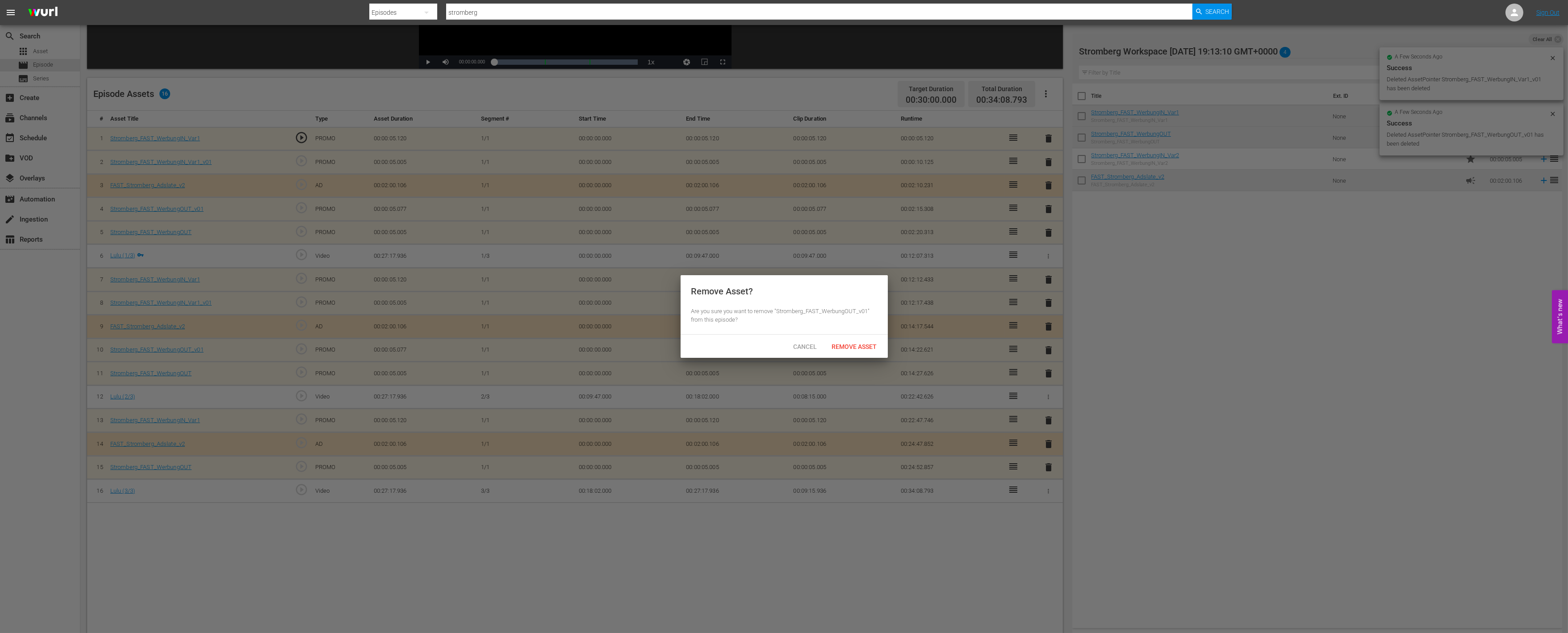
click at [865, 343] on span "Remove Asset" at bounding box center [855, 346] width 59 height 7
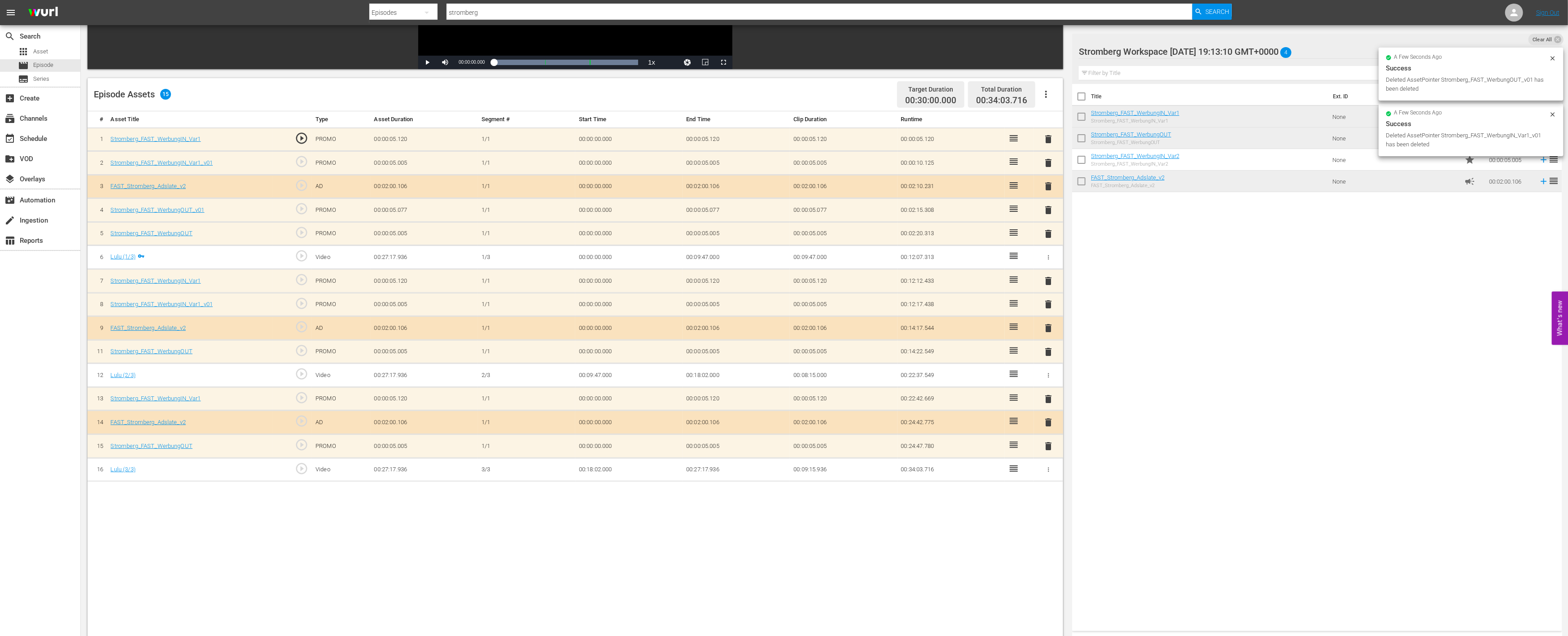
click at [1049, 299] on span "delete" at bounding box center [1049, 304] width 11 height 11
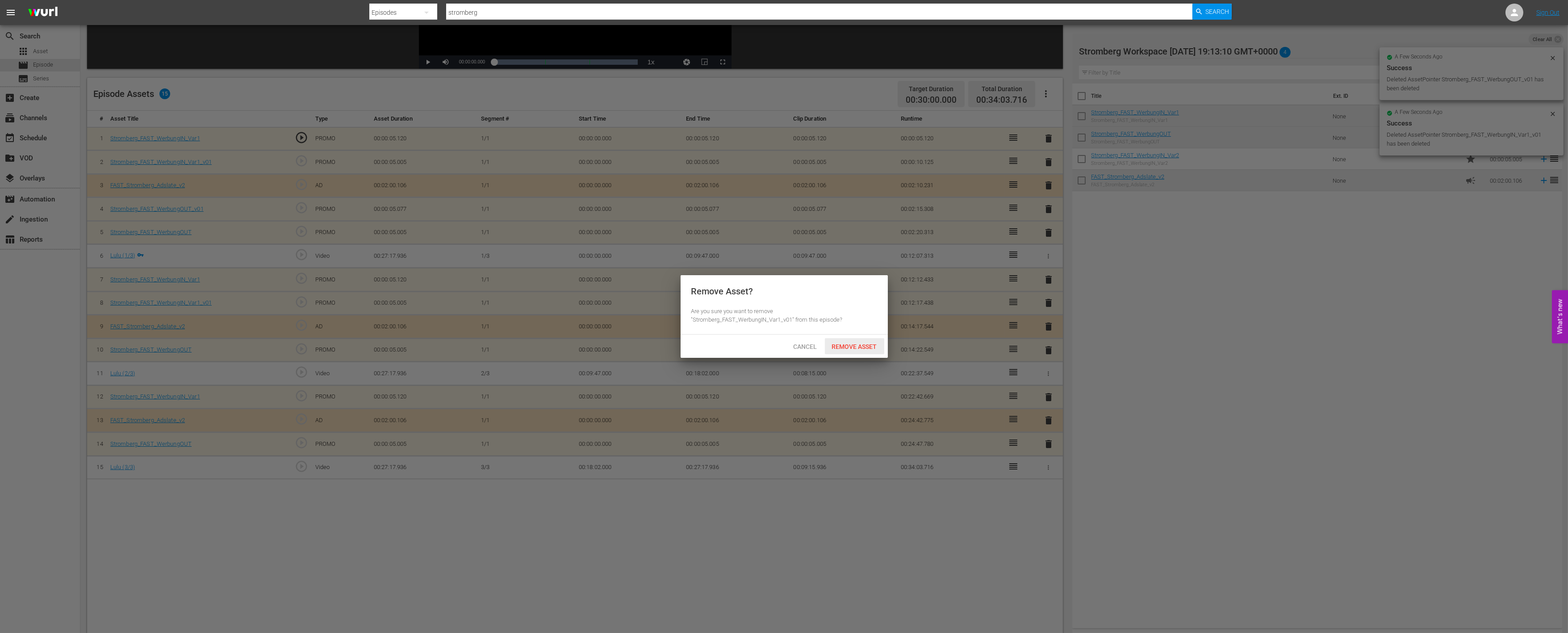
click at [852, 345] on span "Remove Asset" at bounding box center [855, 346] width 59 height 7
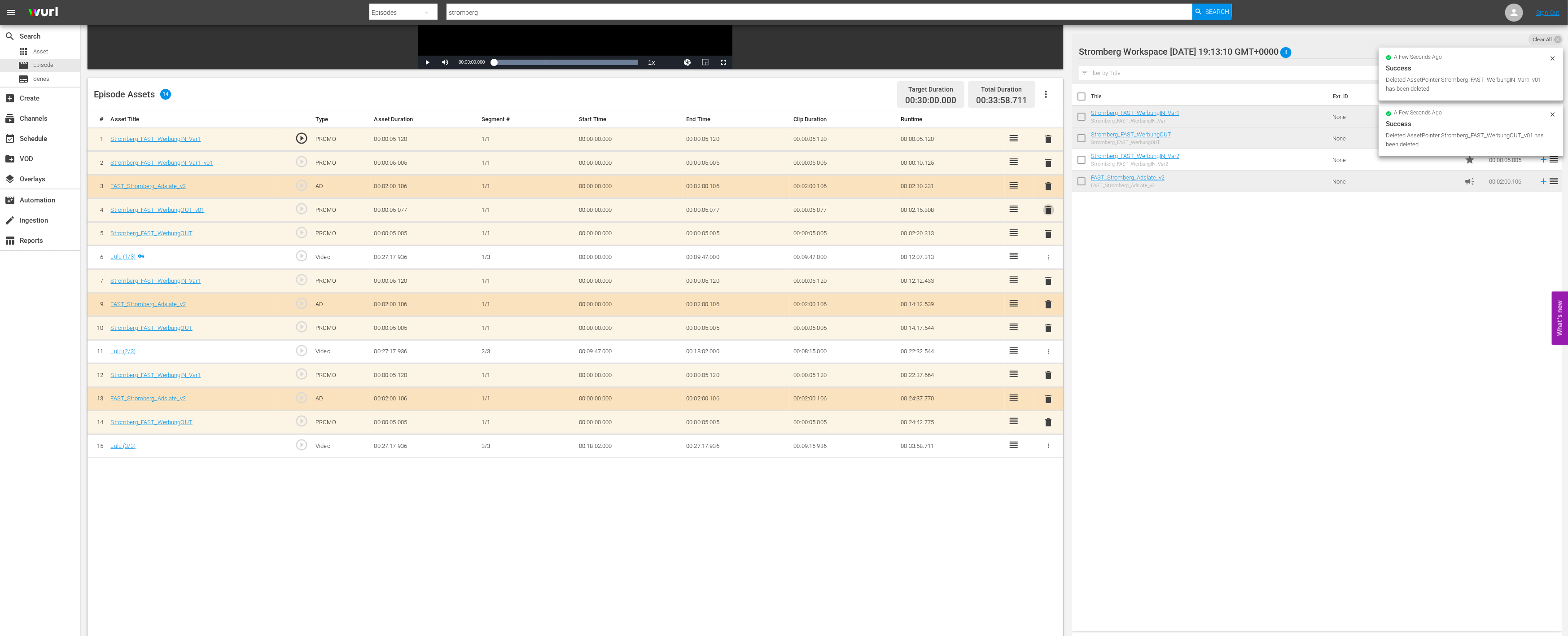
click at [1050, 211] on span "delete" at bounding box center [1049, 210] width 11 height 11
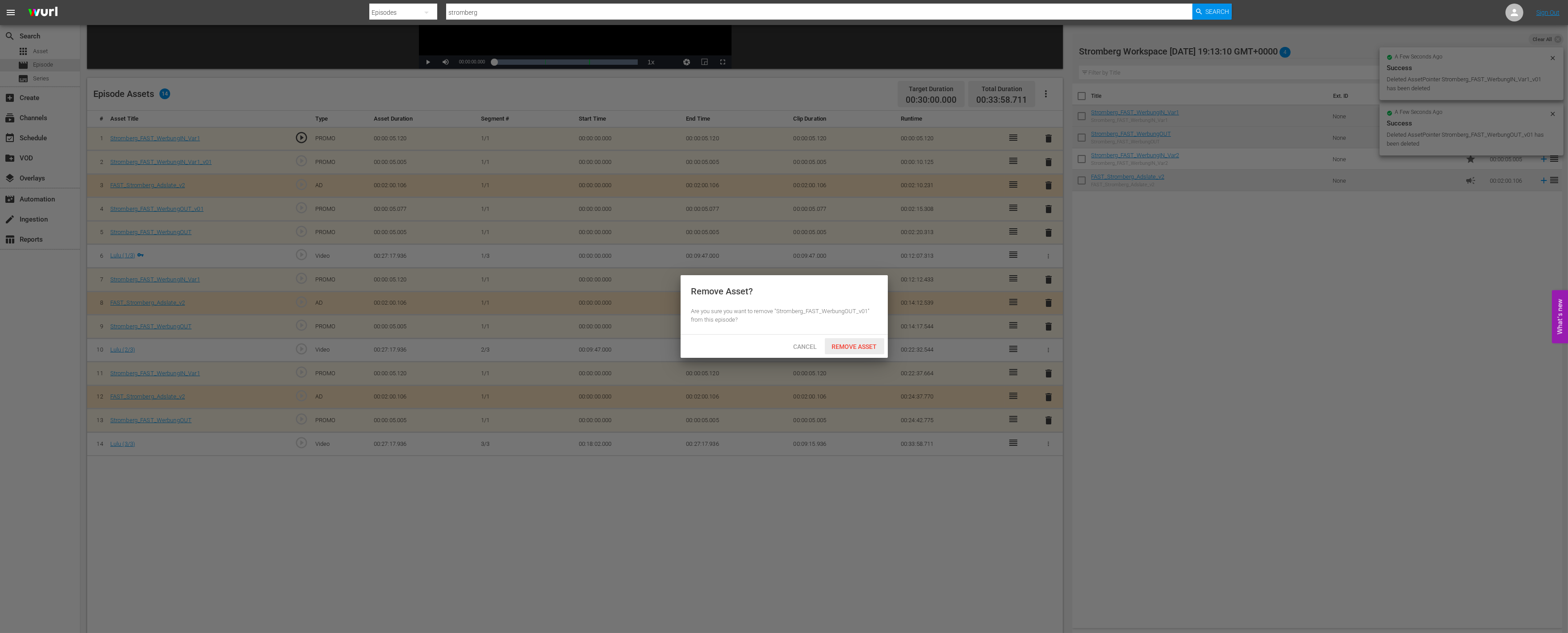
click at [868, 347] on span "Remove Asset" at bounding box center [855, 346] width 59 height 7
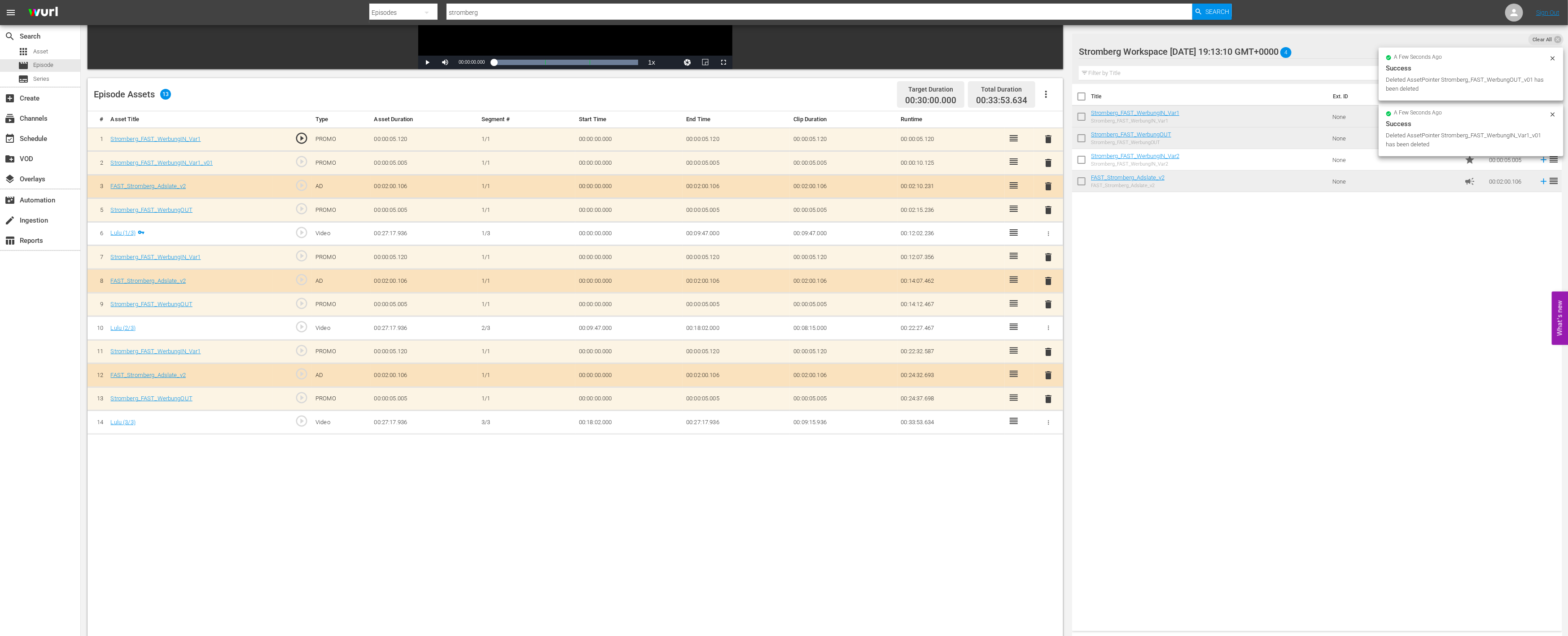
click at [1048, 162] on span "delete" at bounding box center [1049, 162] width 11 height 11
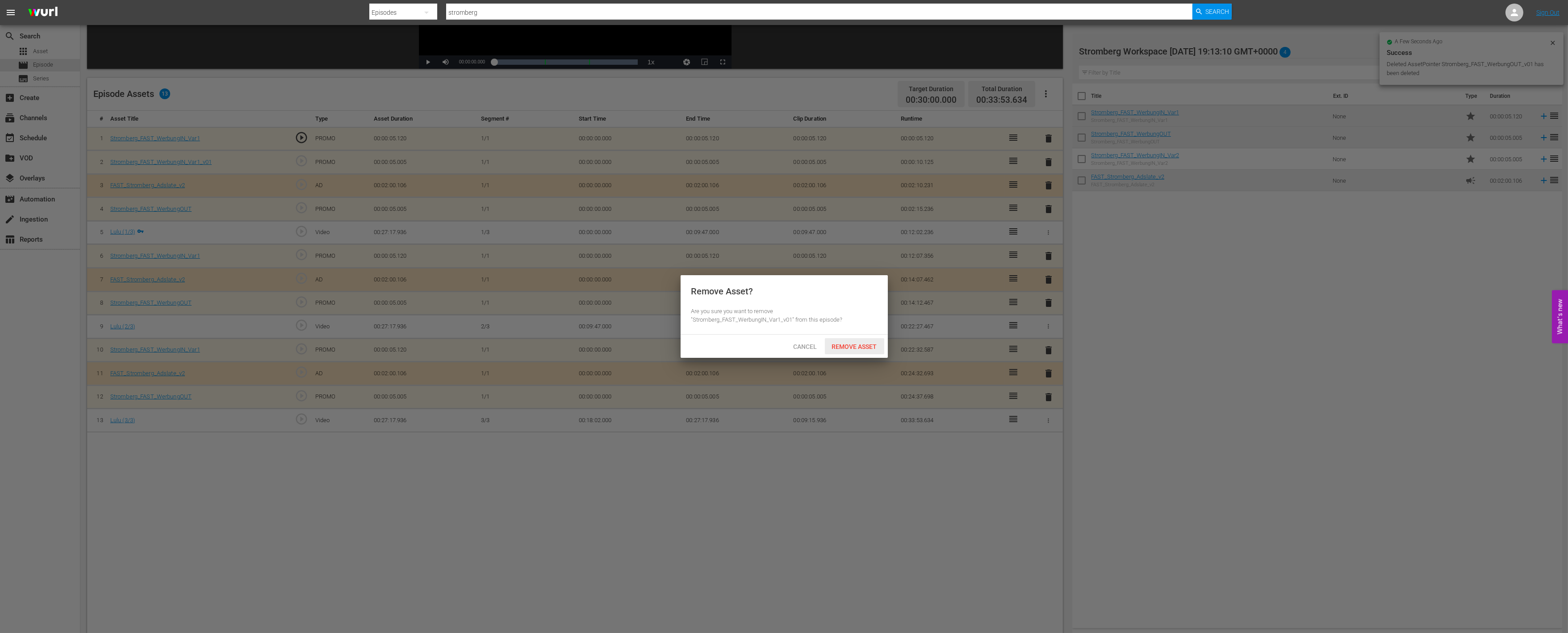
click at [856, 350] on div "Remove Asset" at bounding box center [855, 346] width 59 height 16
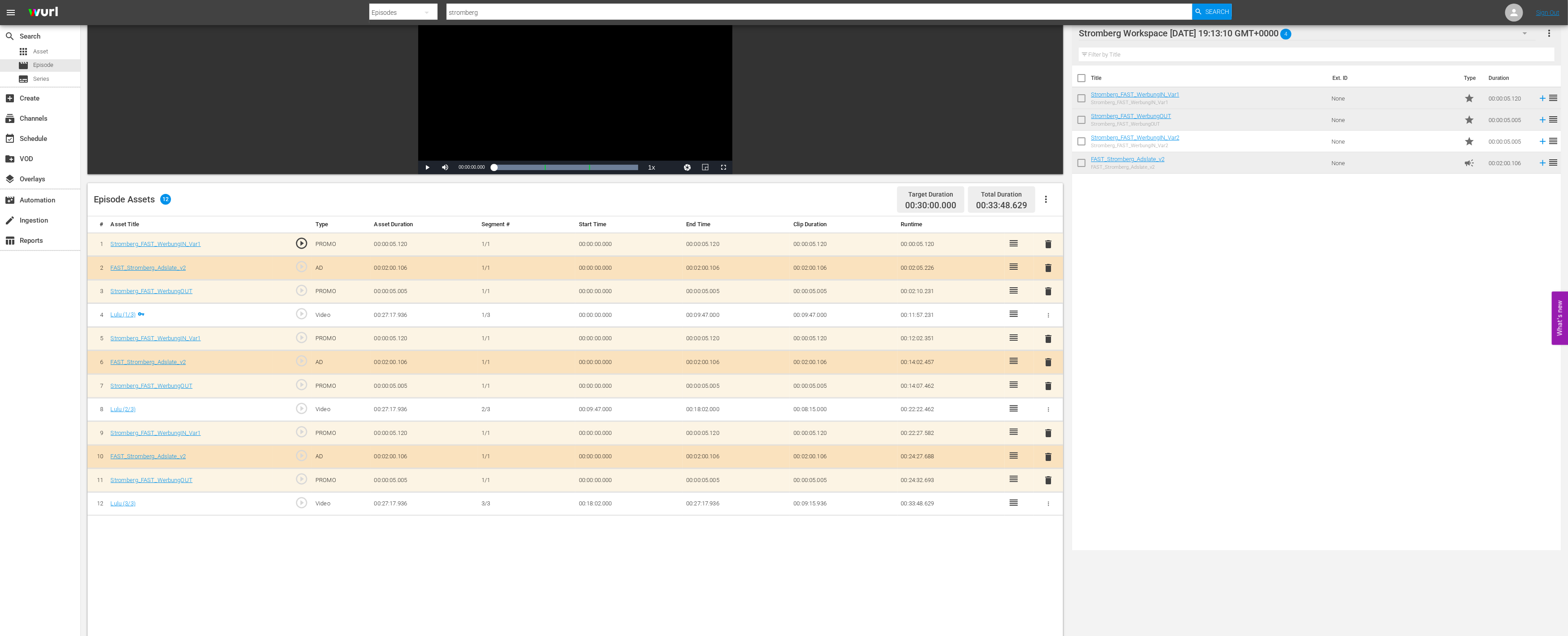
scroll to position [0, 0]
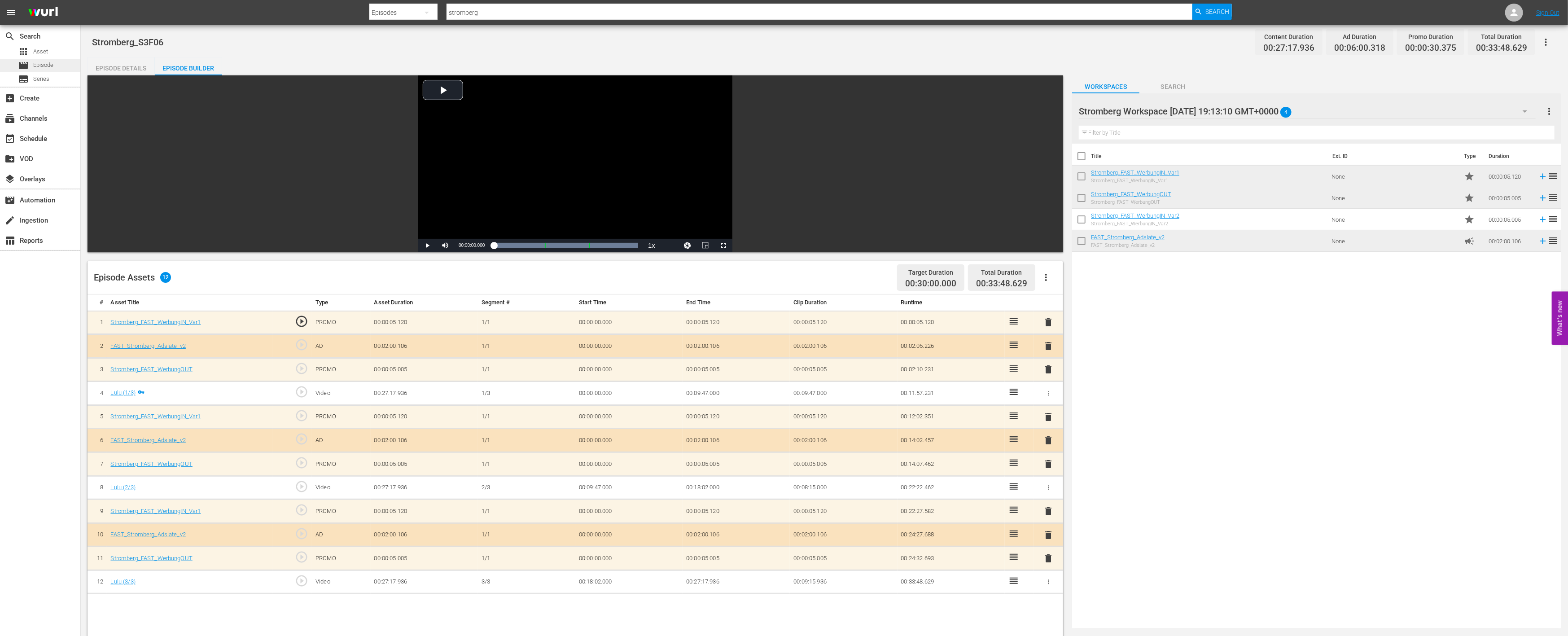
click at [50, 66] on span "Episode" at bounding box center [43, 65] width 20 height 9
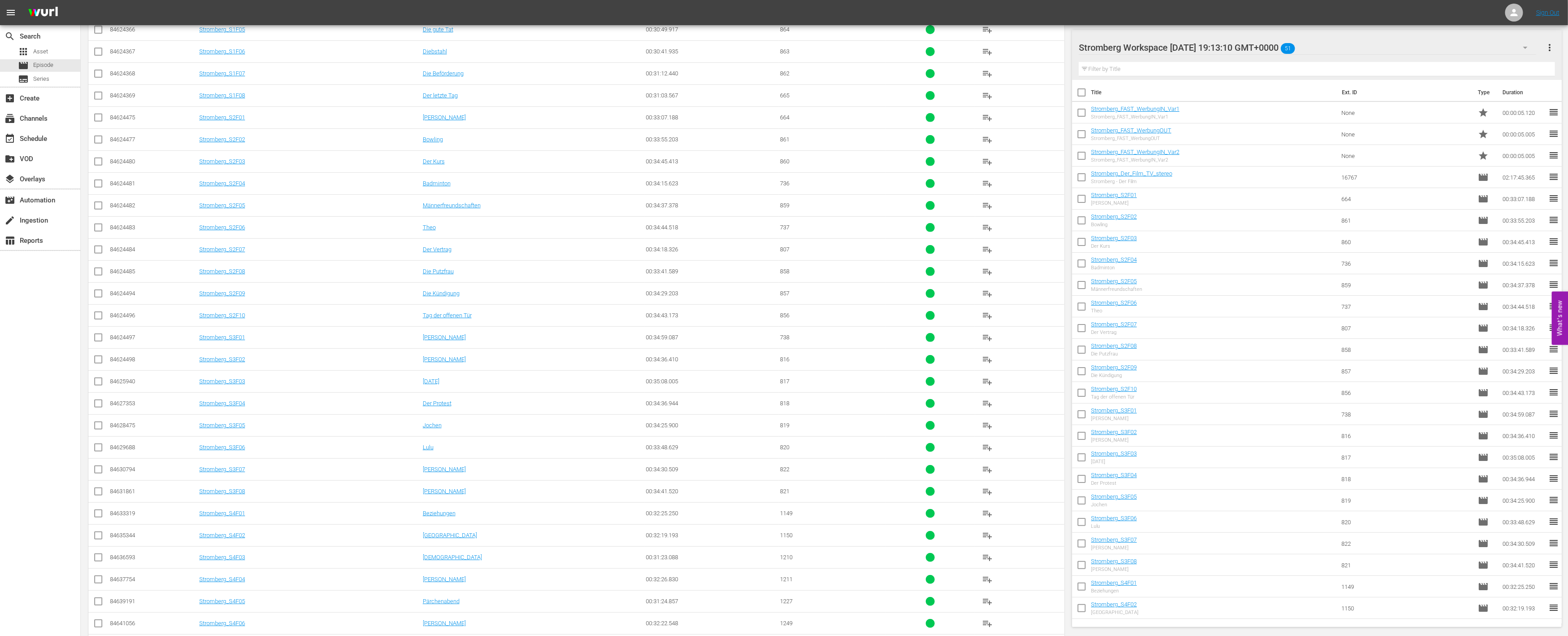
scroll to position [342, 0]
click at [223, 467] on link "Stromberg_S3F07" at bounding box center [222, 469] width 46 height 7
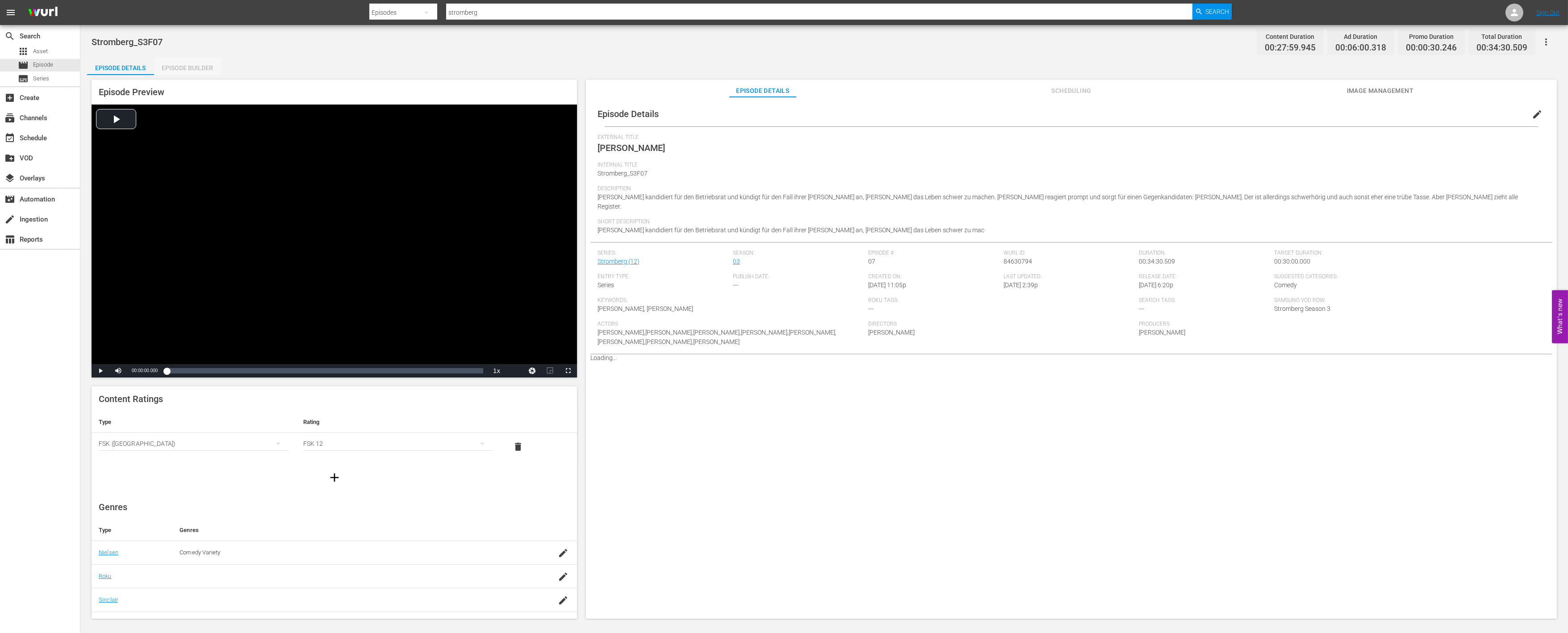
drag, startPoint x: 181, startPoint y: 66, endPoint x: 193, endPoint y: 82, distance: 20.0
click at [181, 66] on div "Episode Builder" at bounding box center [187, 68] width 67 height 21
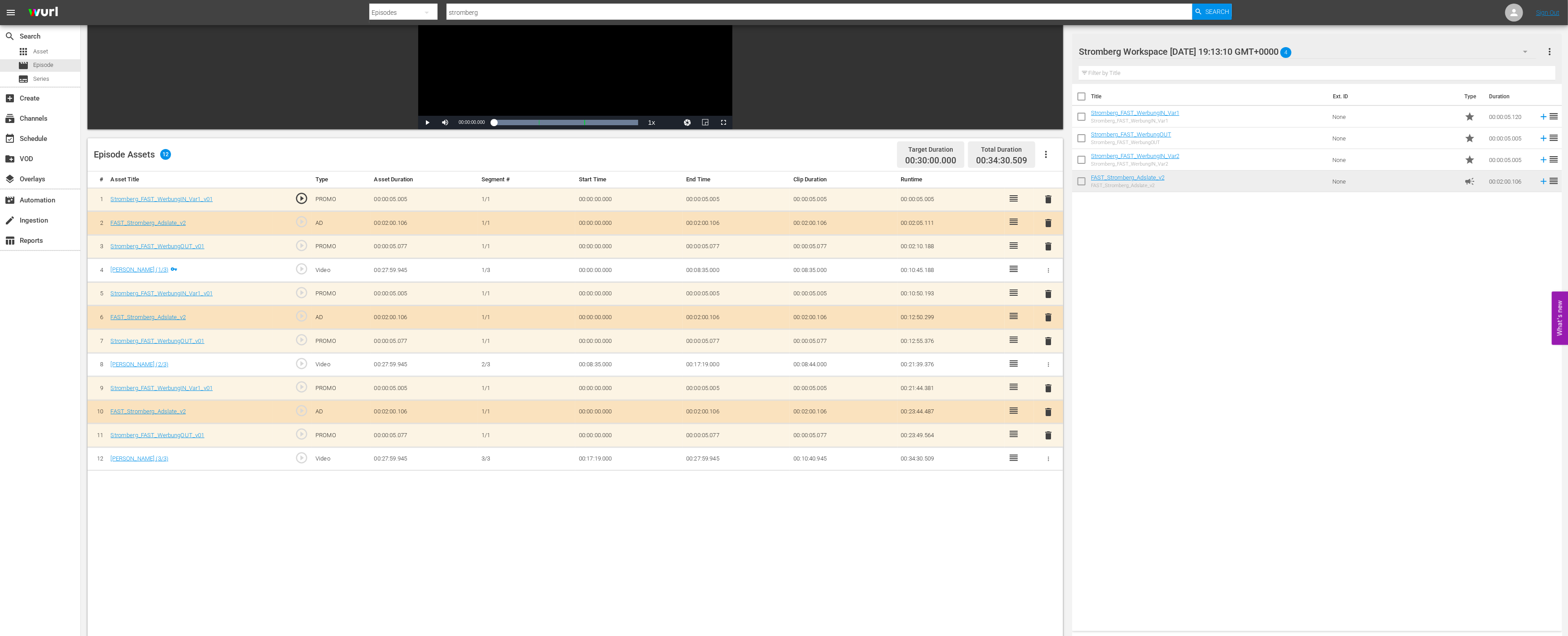
scroll to position [149, 0]
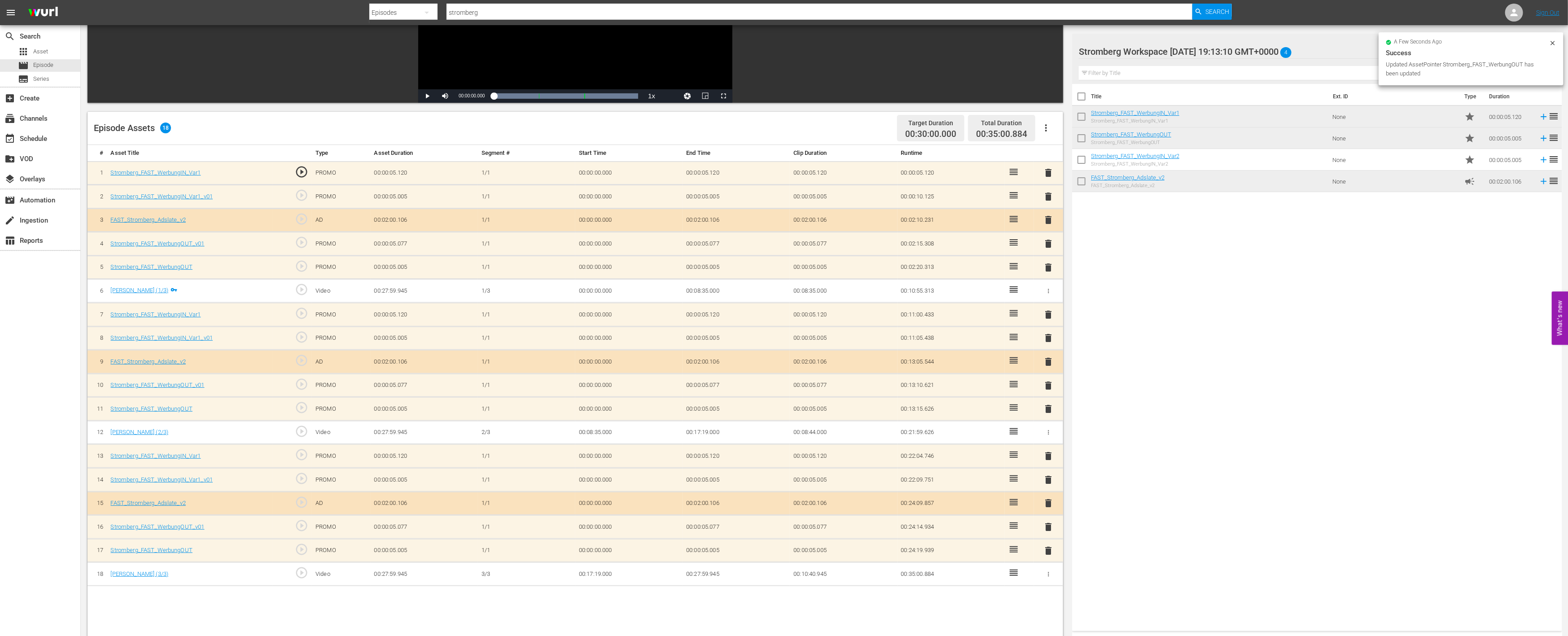
click at [1051, 525] on span "delete" at bounding box center [1049, 527] width 11 height 11
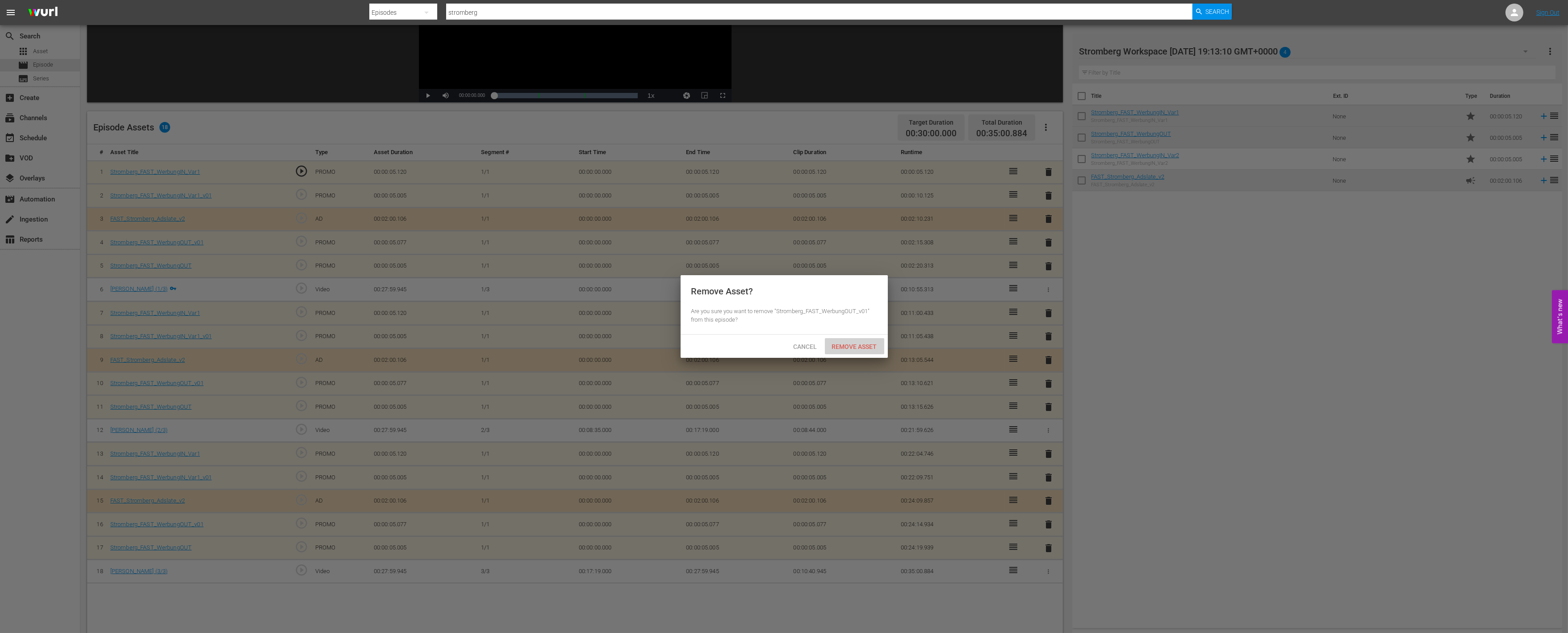
click at [856, 343] on span "Remove Asset" at bounding box center [855, 346] width 59 height 7
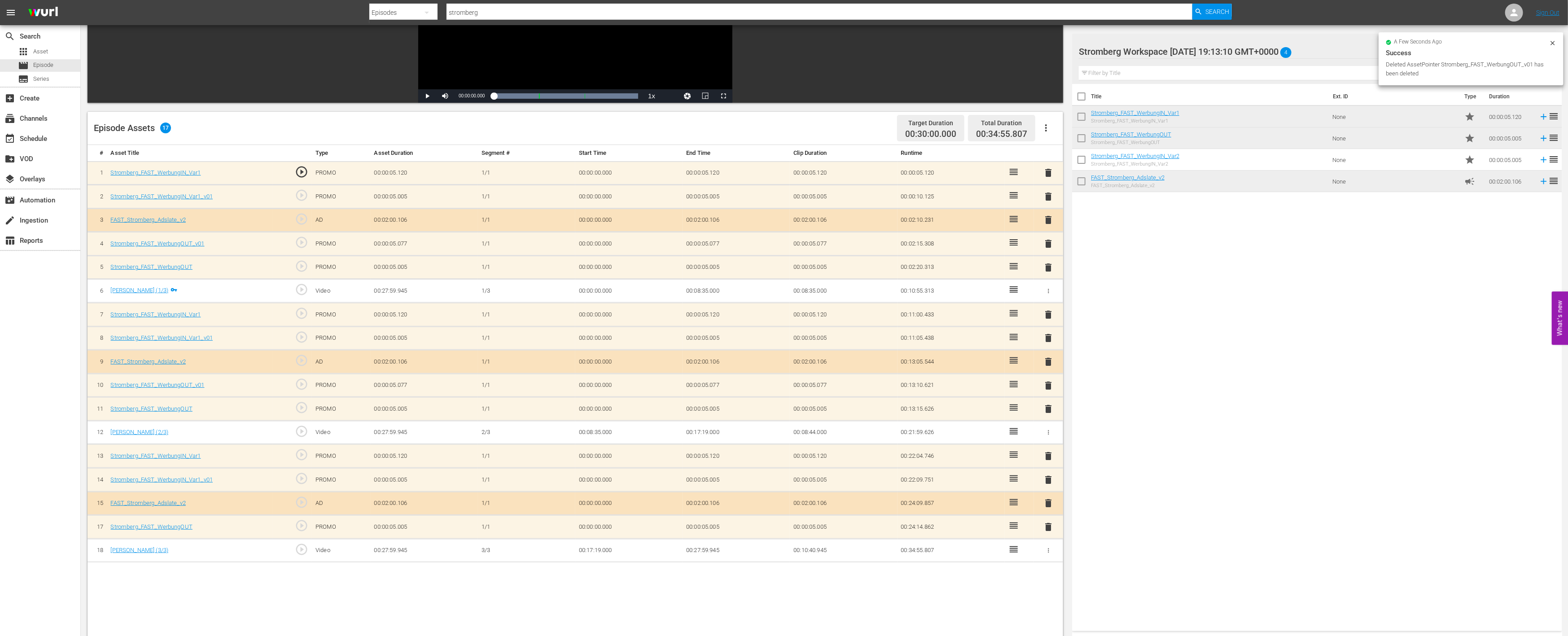
click at [1046, 475] on span "delete" at bounding box center [1049, 479] width 11 height 11
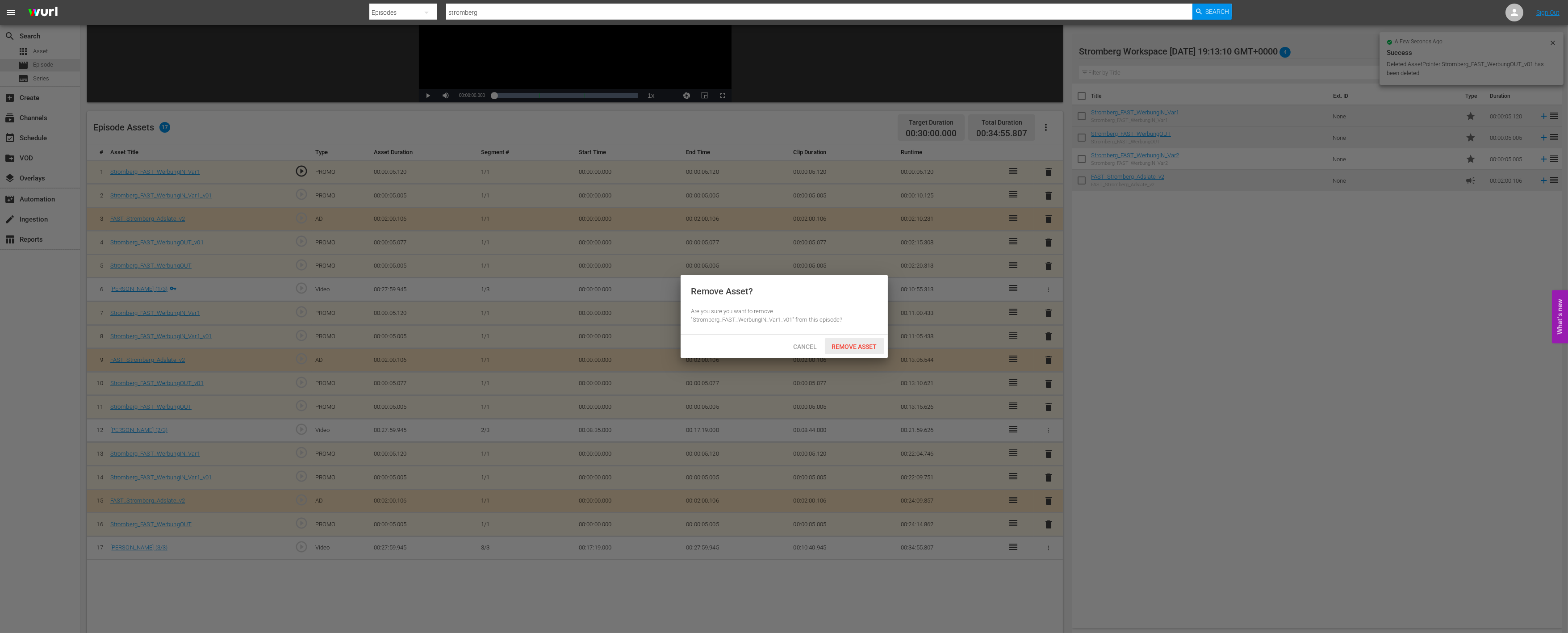
click at [852, 345] on span "Remove Asset" at bounding box center [855, 346] width 59 height 7
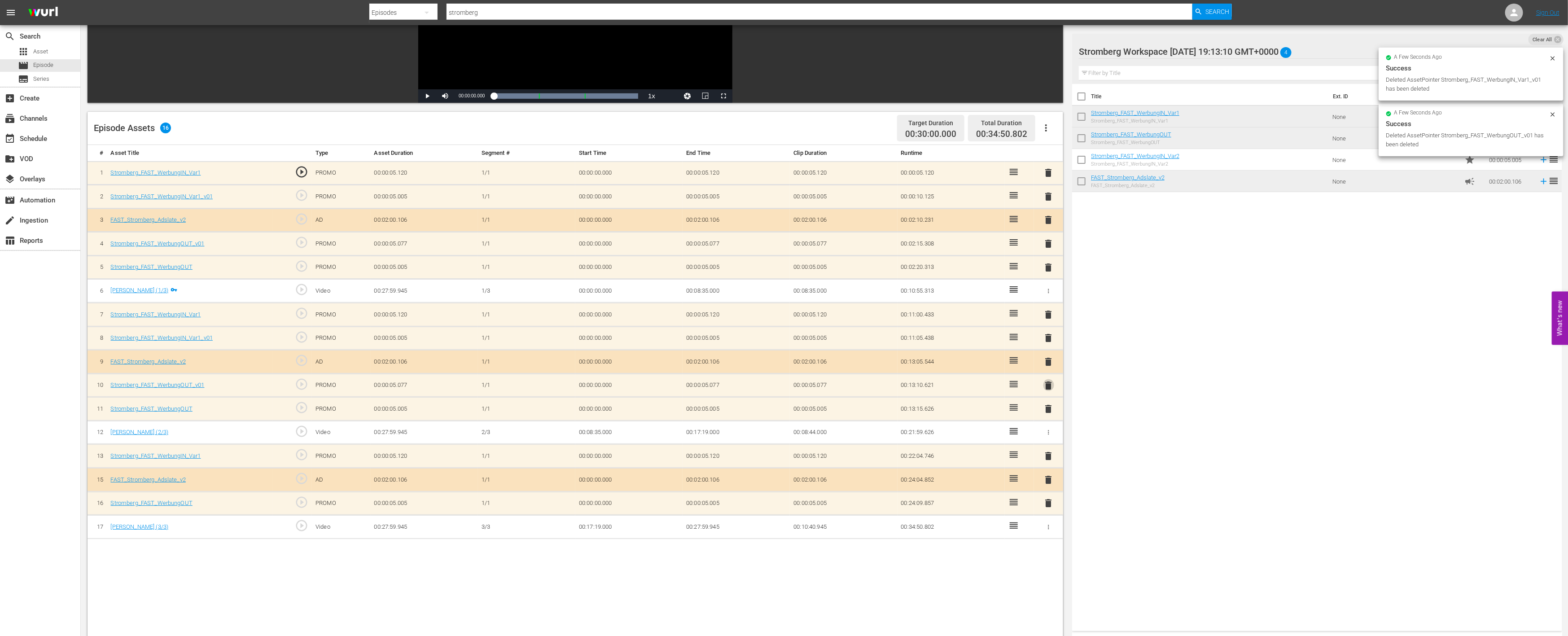
click at [1049, 383] on span "delete" at bounding box center [1049, 385] width 11 height 11
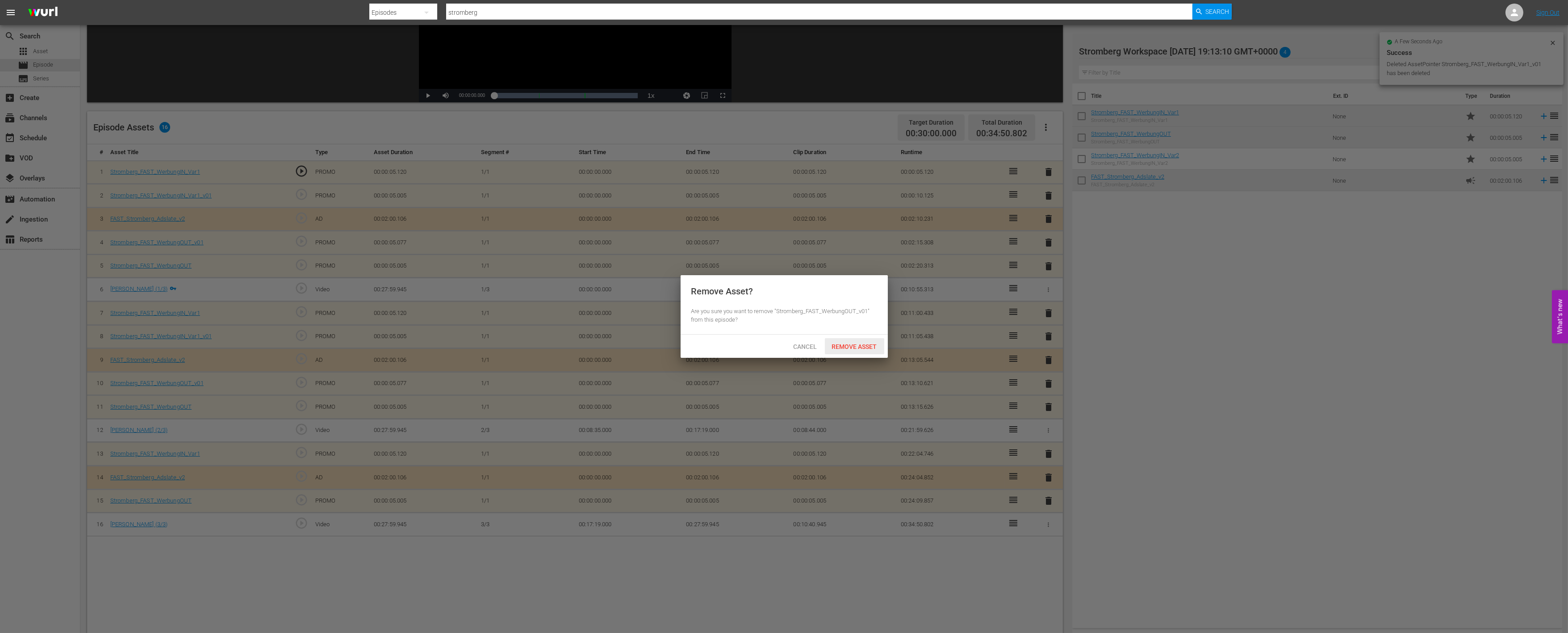
click at [859, 345] on span "Remove Asset" at bounding box center [855, 346] width 59 height 7
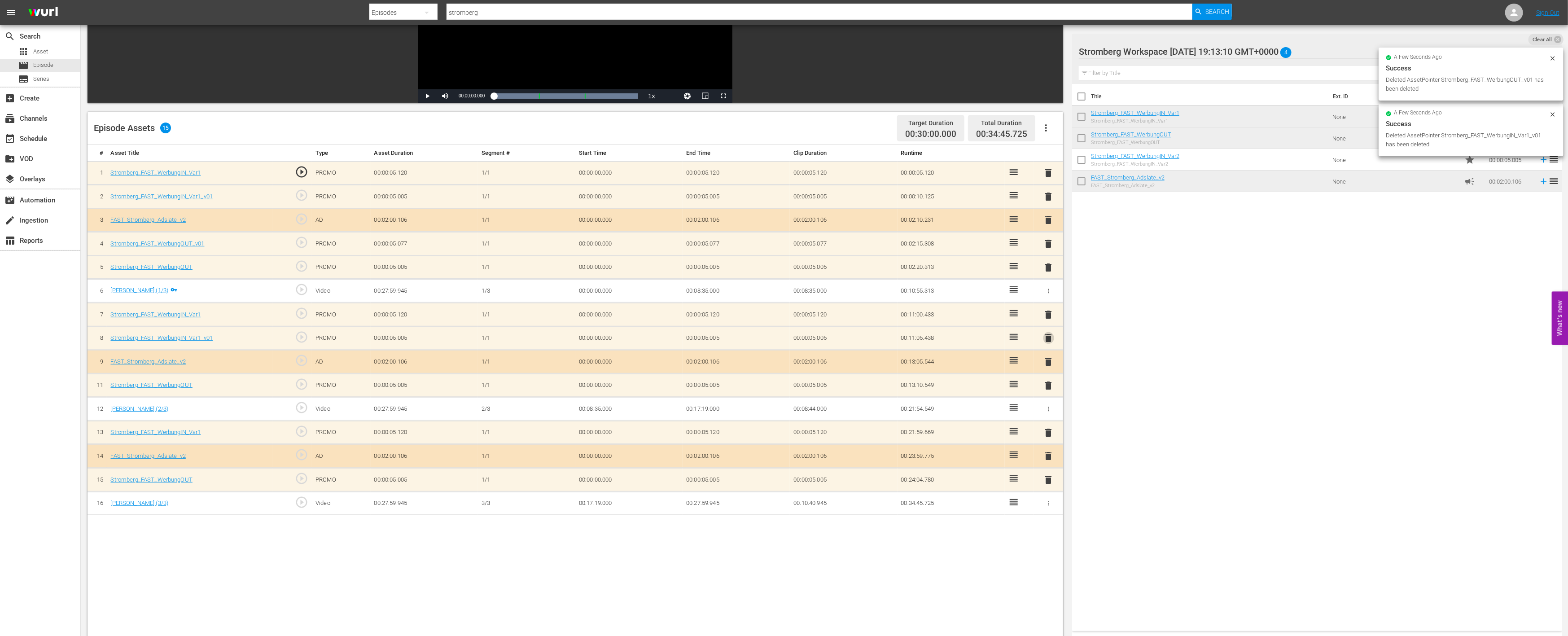
click at [1045, 336] on span "delete" at bounding box center [1049, 337] width 11 height 11
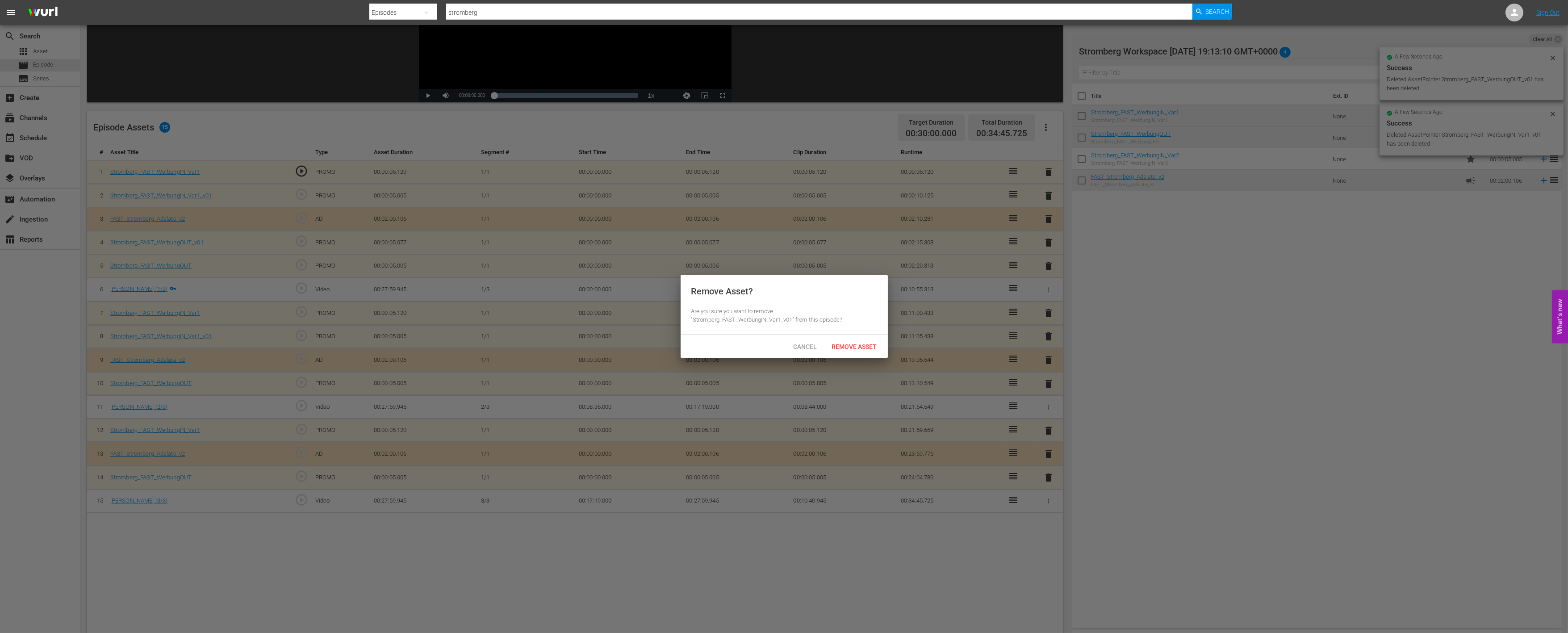
click at [865, 346] on span "Remove Asset" at bounding box center [855, 346] width 59 height 7
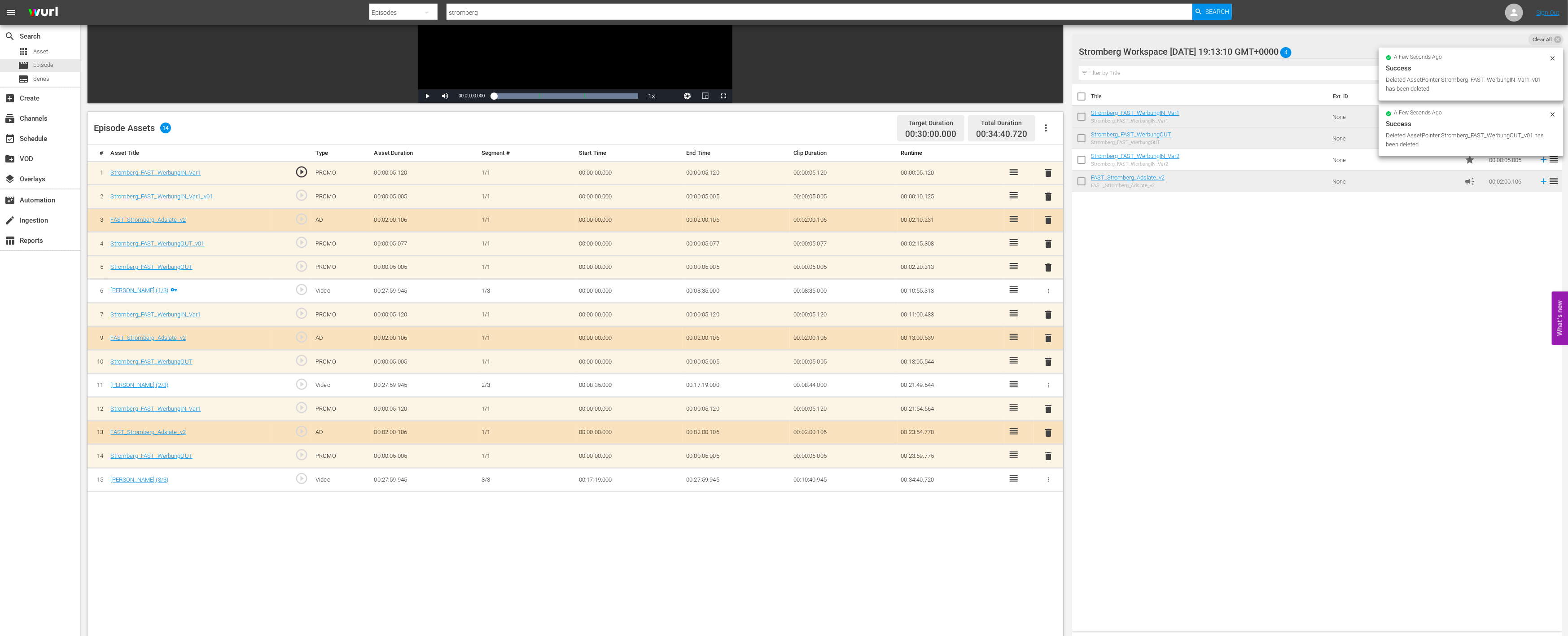
click at [1047, 241] on span "delete" at bounding box center [1049, 243] width 11 height 11
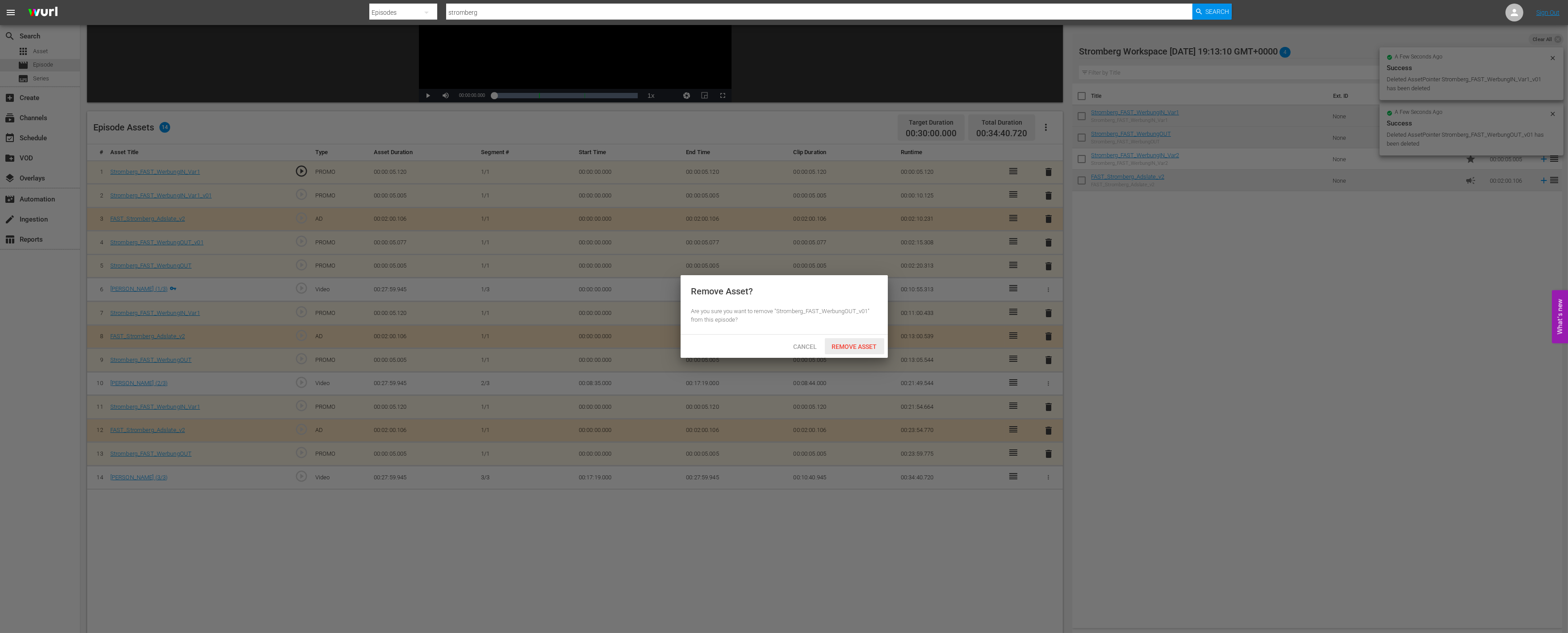
click at [853, 345] on span "Remove Asset" at bounding box center [855, 346] width 59 height 7
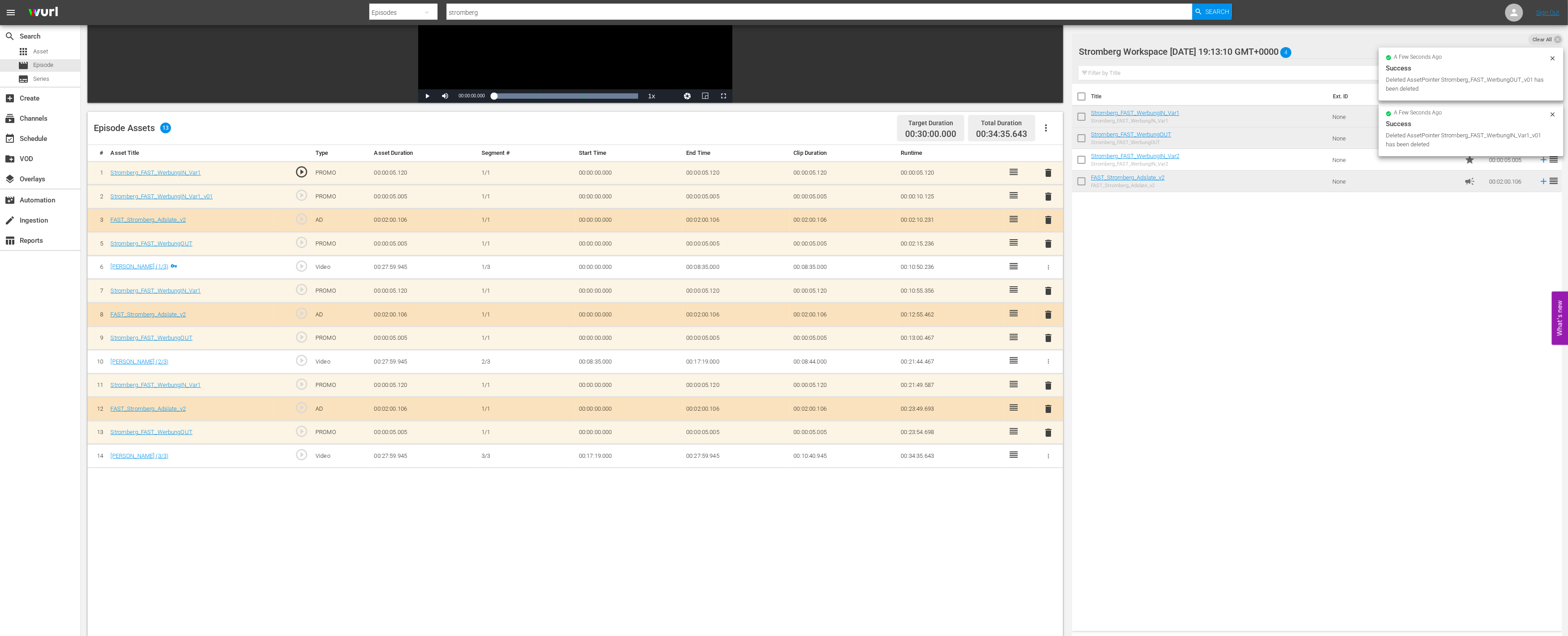
drag, startPoint x: 1046, startPoint y: 195, endPoint x: 1008, endPoint y: 209, distance: 40.5
click at [1045, 195] on span "delete" at bounding box center [1049, 196] width 11 height 11
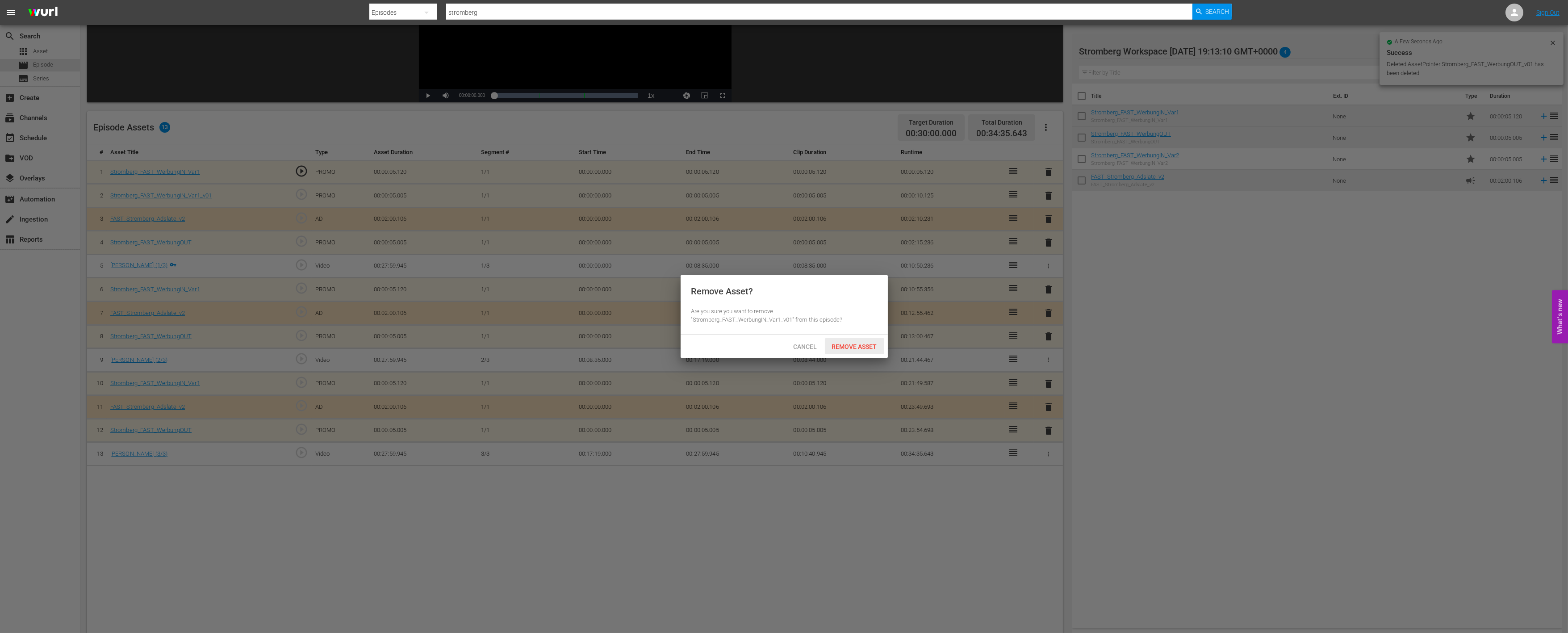
click at [860, 344] on span "Remove Asset" at bounding box center [855, 346] width 59 height 7
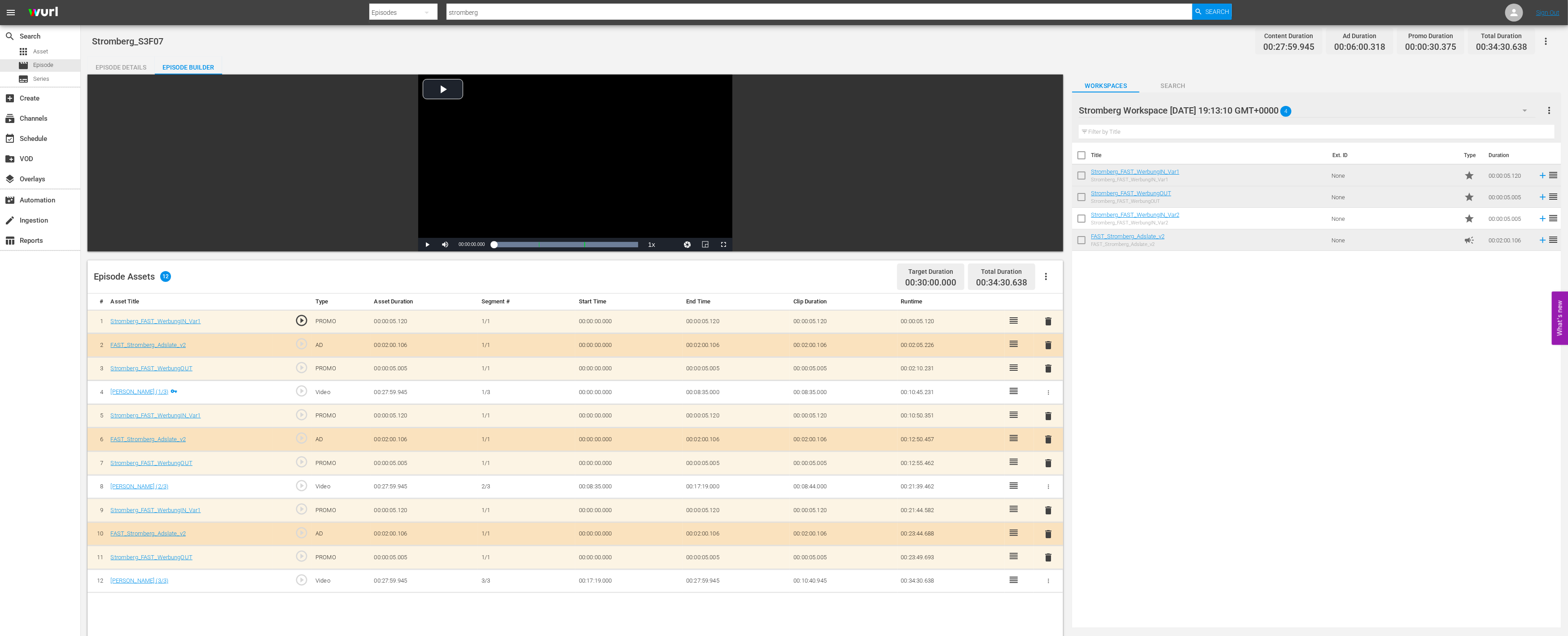
scroll to position [0, 0]
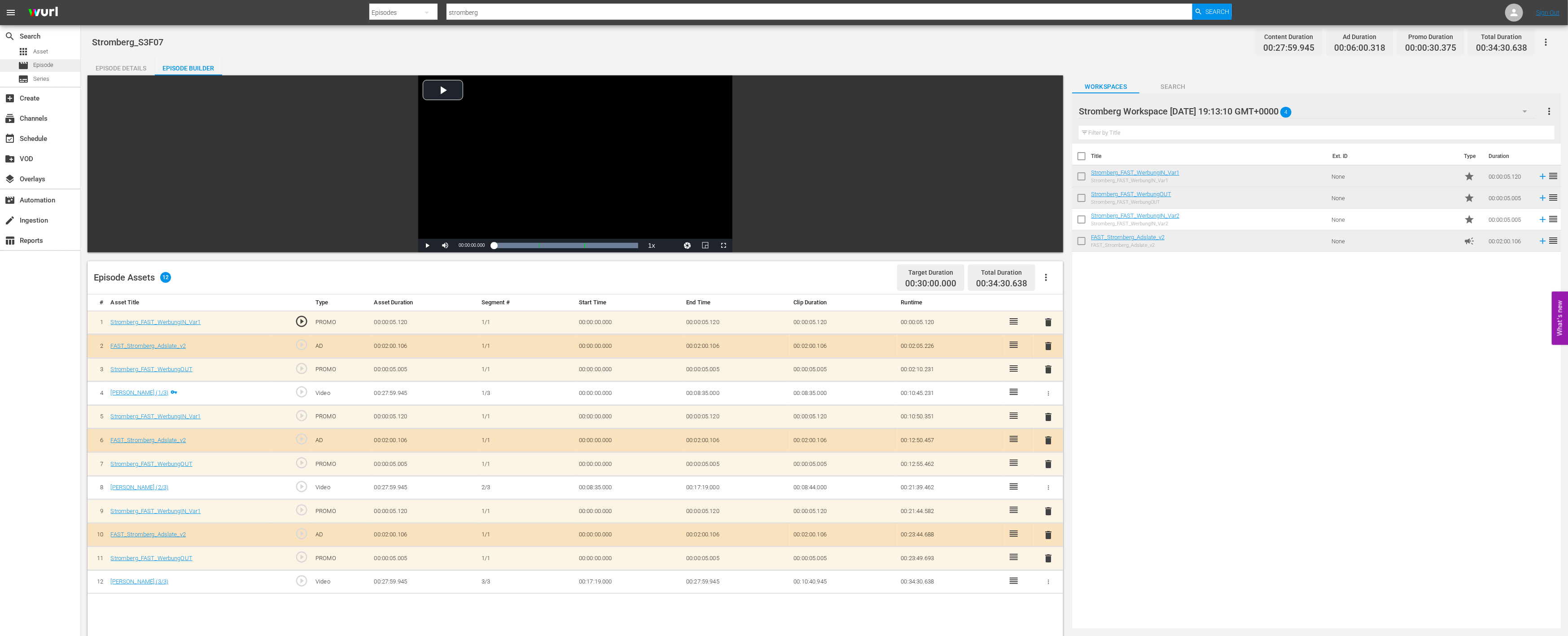
click at [41, 64] on span "Episode" at bounding box center [43, 65] width 20 height 9
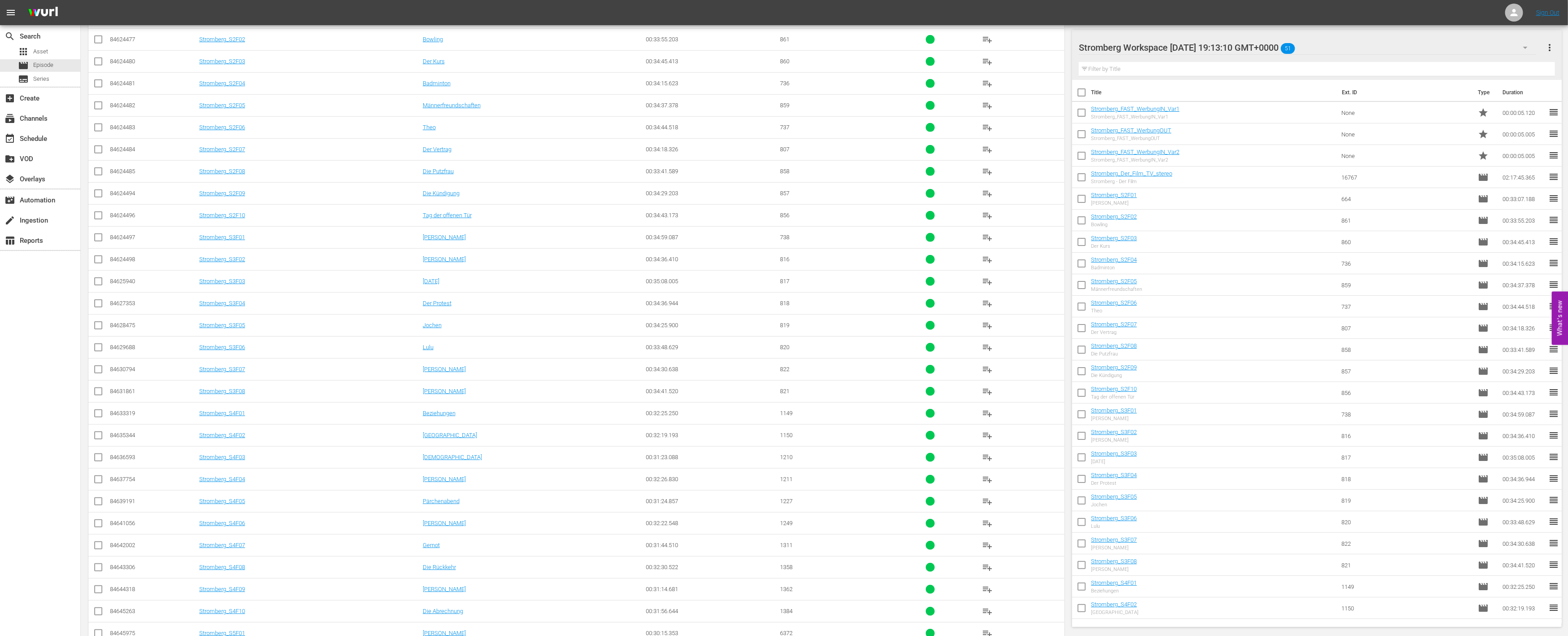
scroll to position [533, 0]
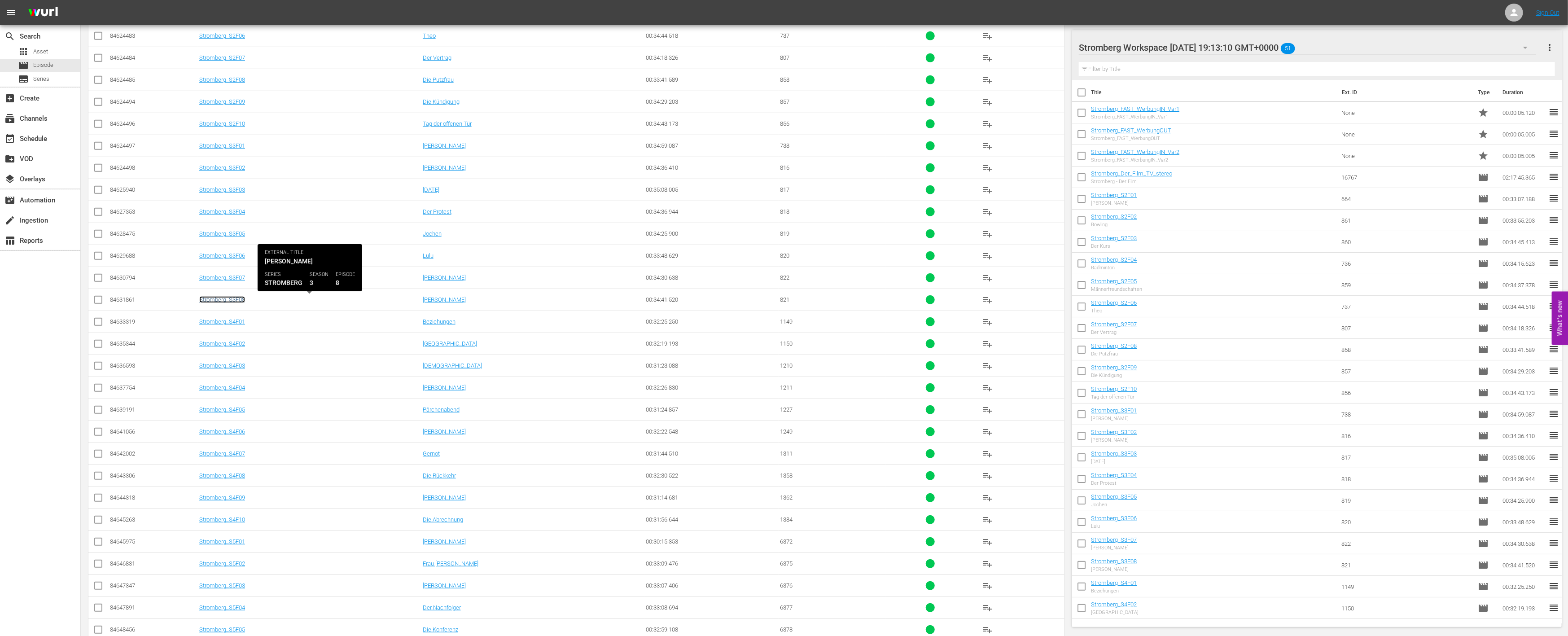
click at [232, 296] on link "Stromberg_S3F08" at bounding box center [222, 300] width 46 height 7
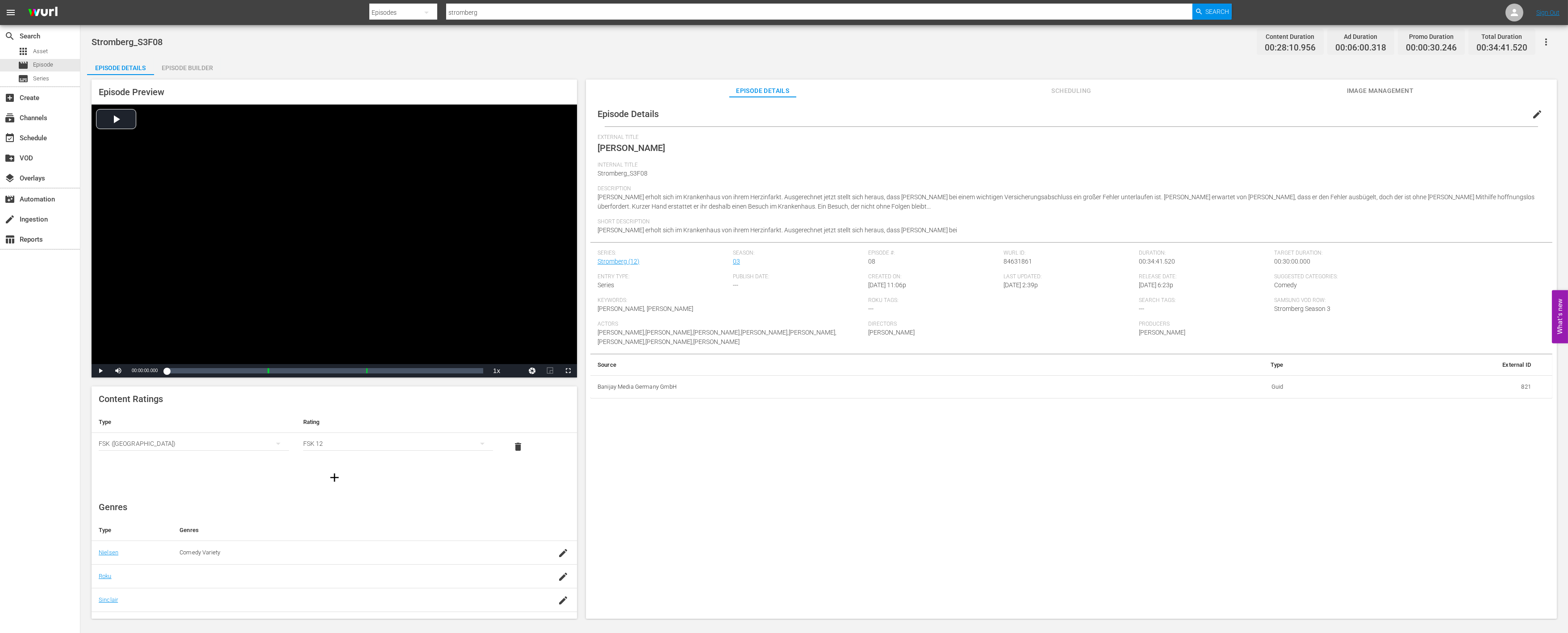
click at [195, 66] on div "Episode Builder" at bounding box center [187, 68] width 67 height 21
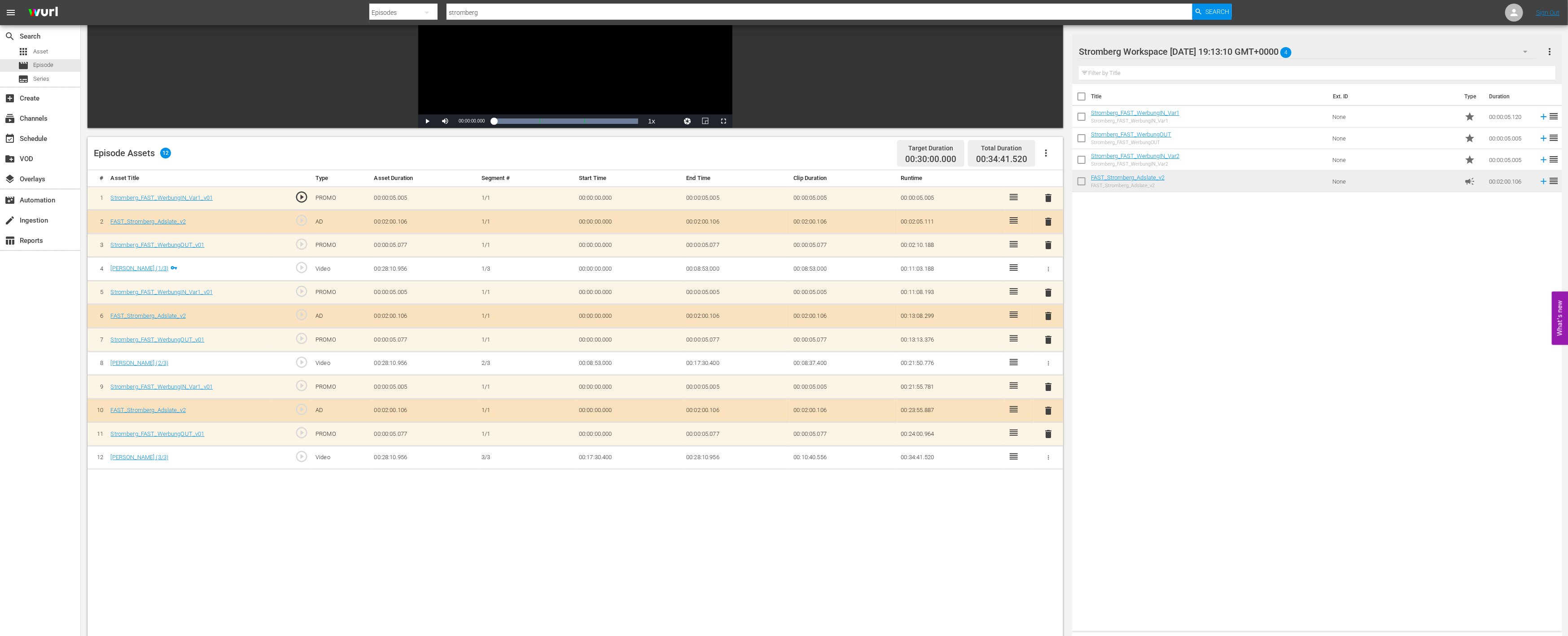
scroll to position [149, 0]
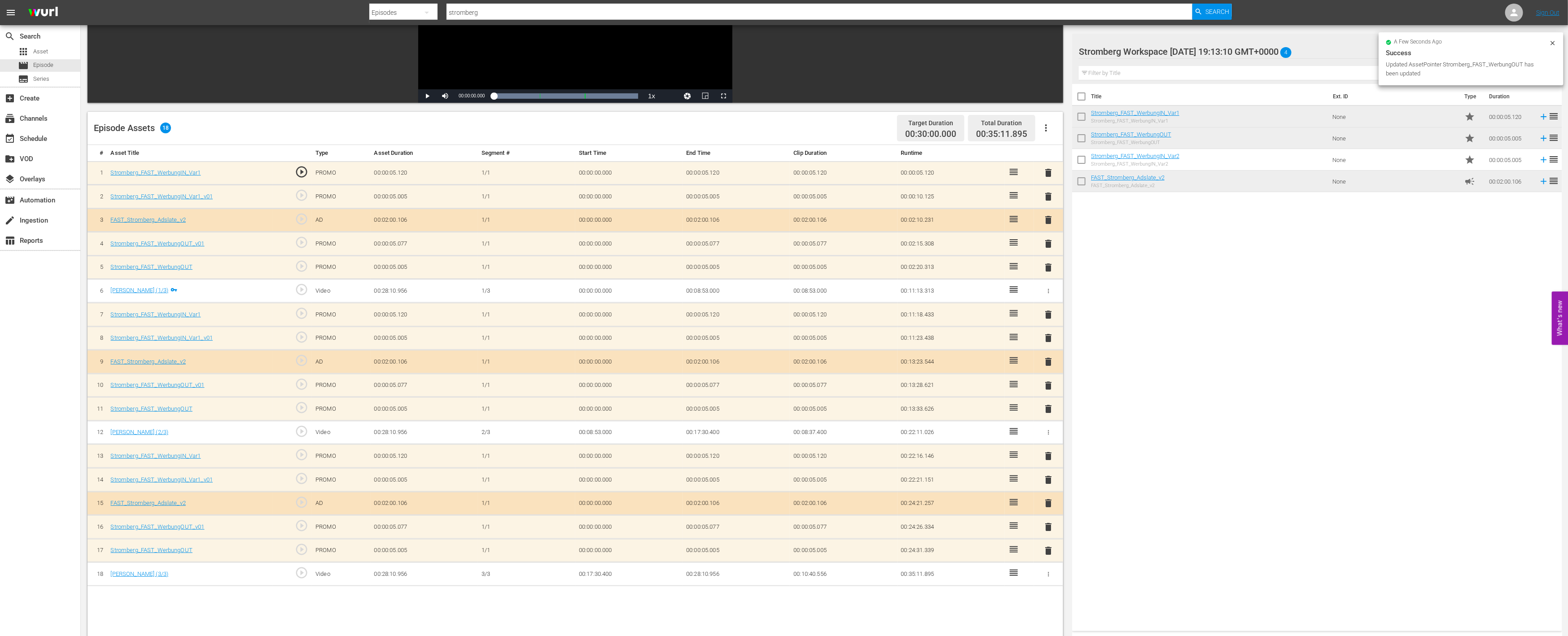
click at [1049, 524] on span "delete" at bounding box center [1049, 527] width 11 height 11
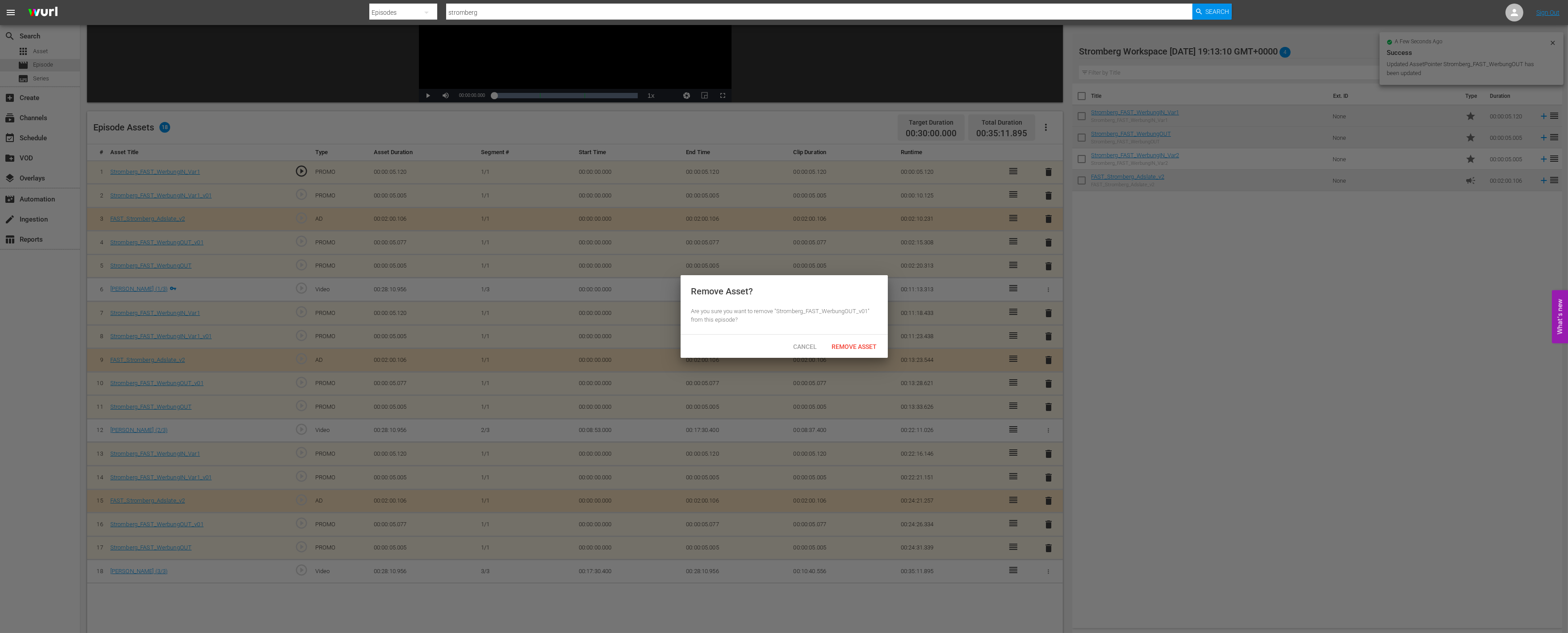
click at [864, 345] on span "Remove Asset" at bounding box center [855, 346] width 59 height 7
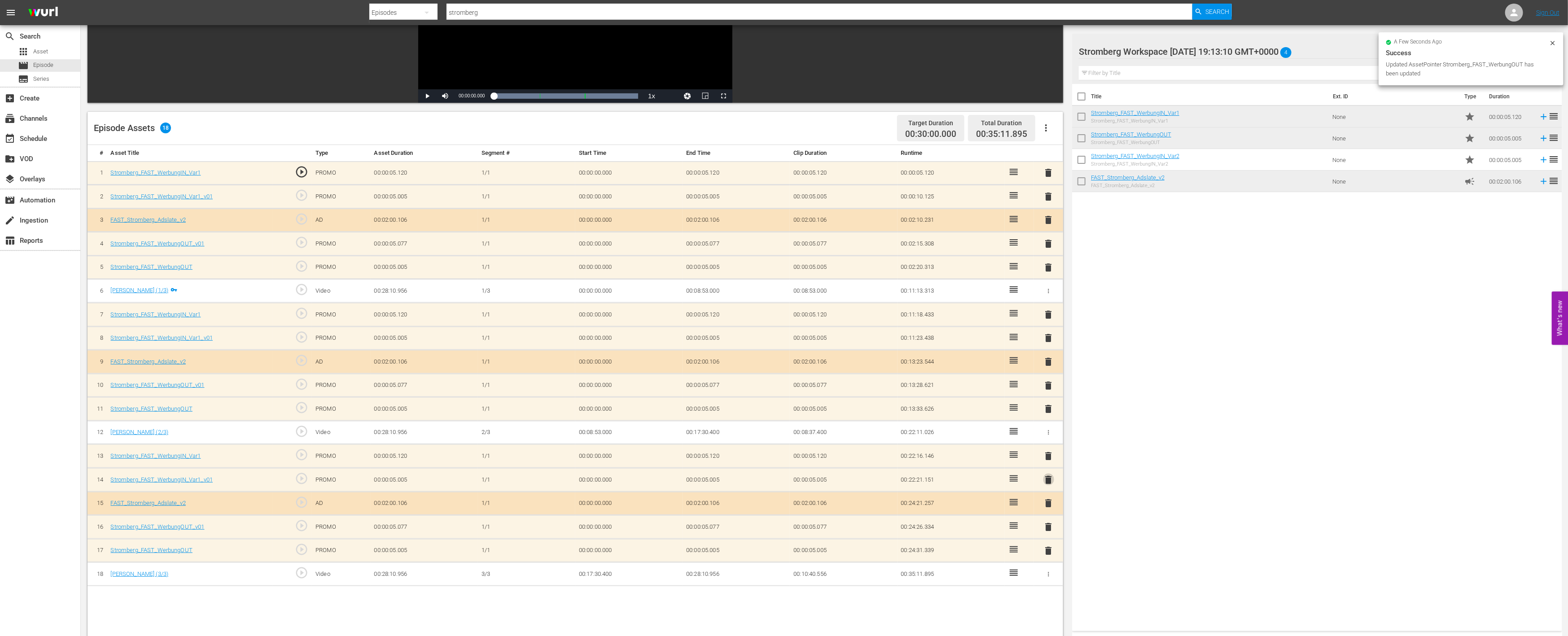
drag, startPoint x: 1051, startPoint y: 477, endPoint x: 958, endPoint y: 453, distance: 96.0
click at [1051, 476] on span "delete" at bounding box center [1049, 479] width 11 height 11
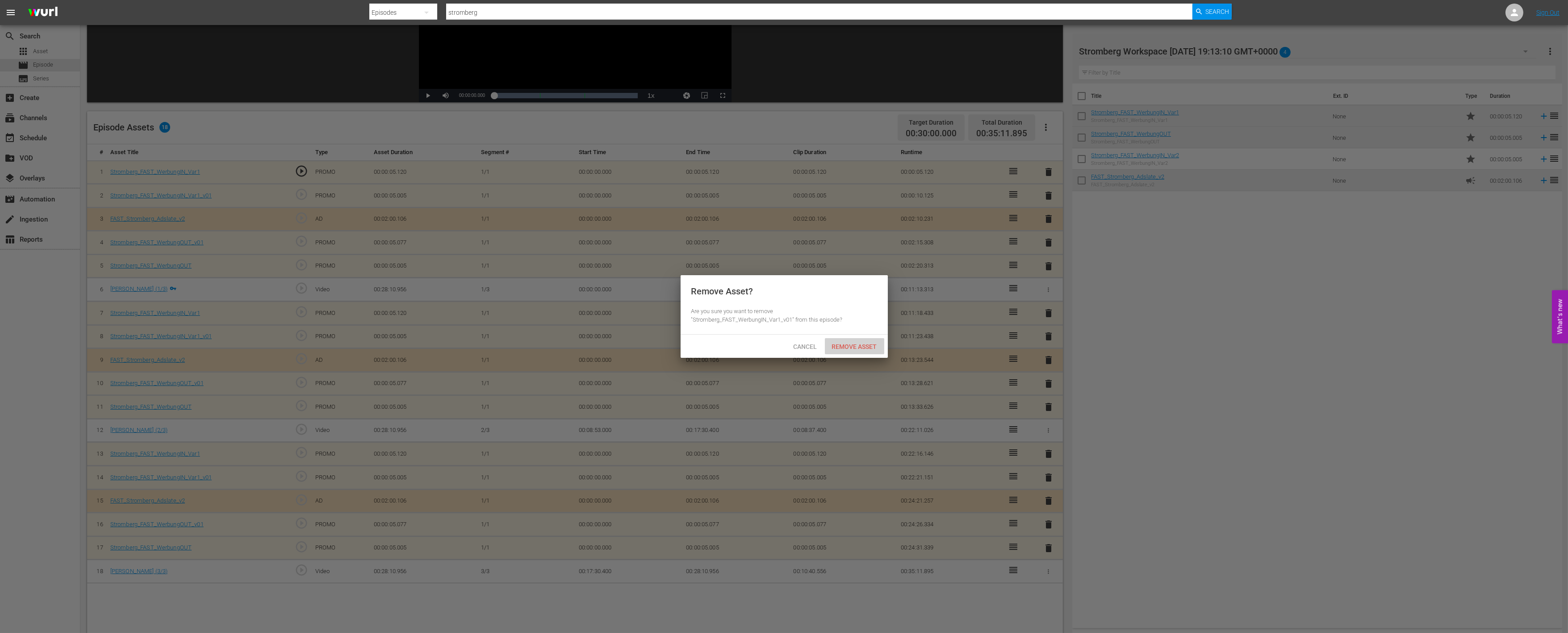
click at [862, 351] on div "Remove Asset" at bounding box center [855, 346] width 59 height 16
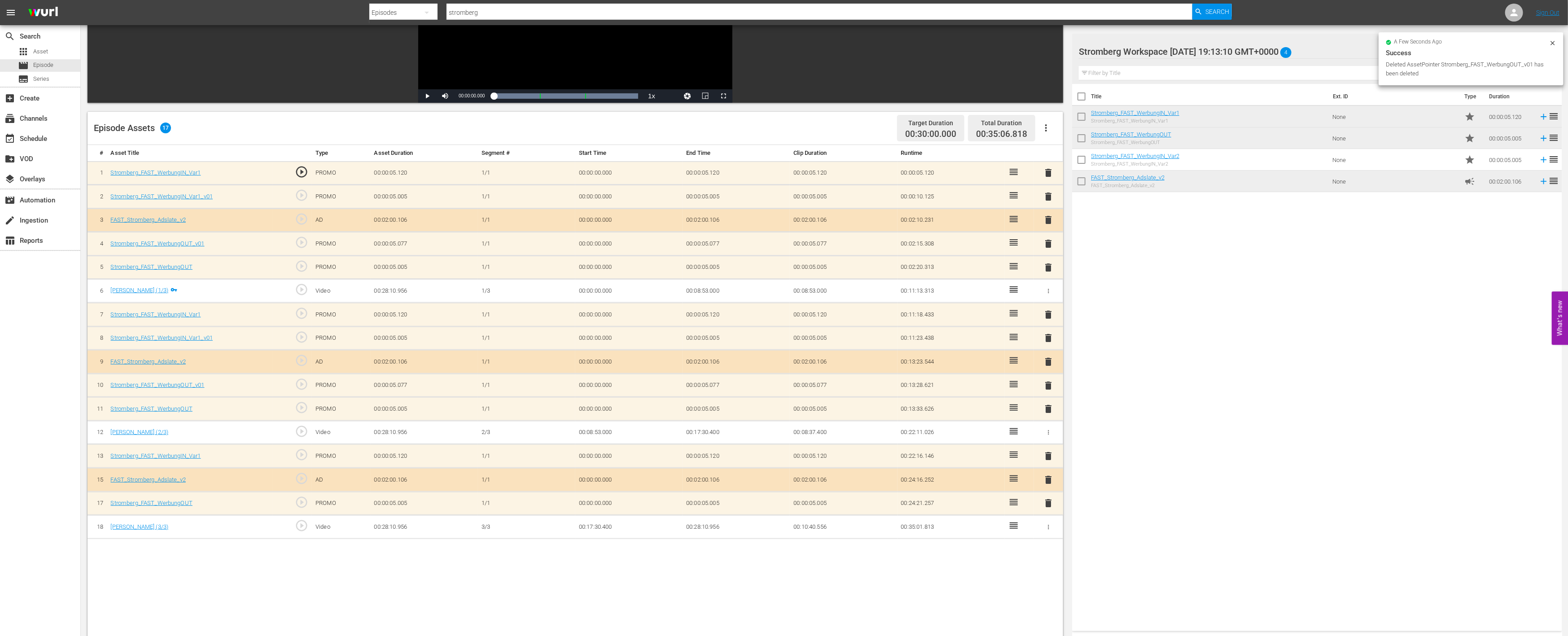
click at [1048, 380] on span "delete" at bounding box center [1049, 385] width 11 height 11
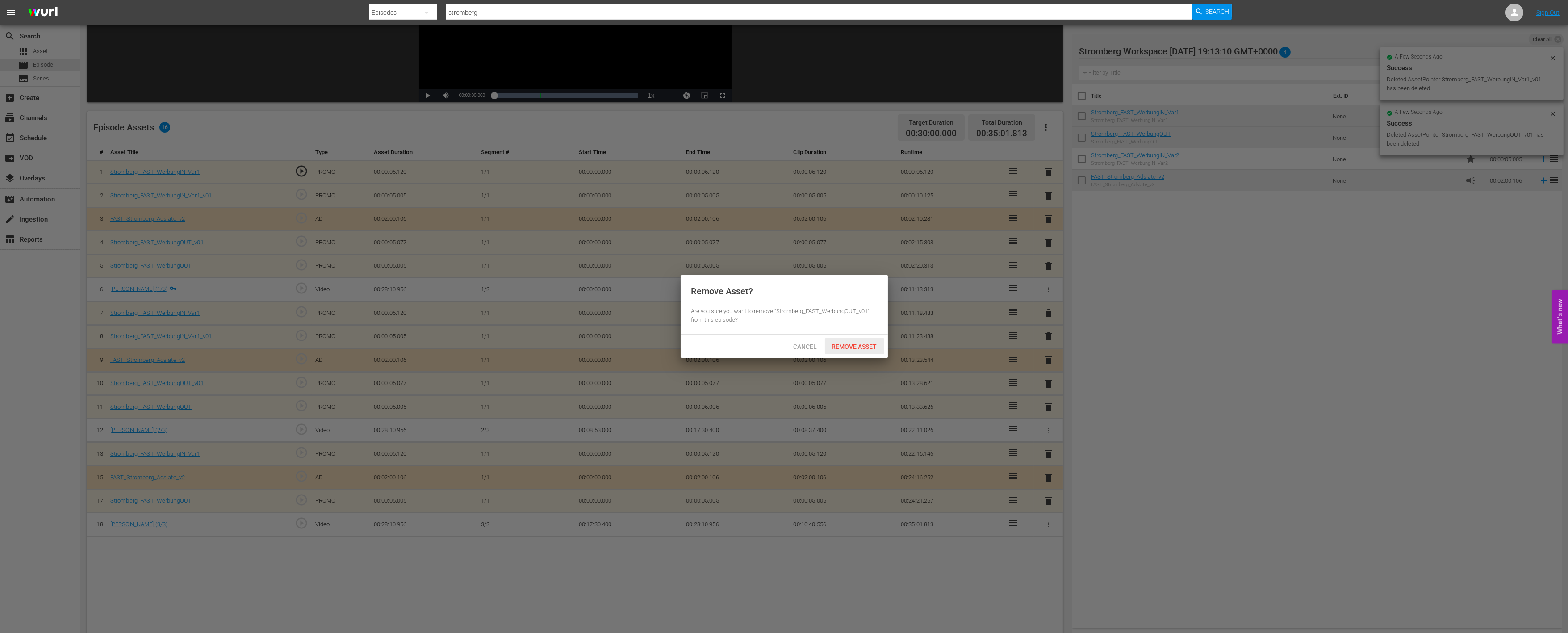
click at [845, 343] on span "Remove Asset" at bounding box center [855, 346] width 59 height 7
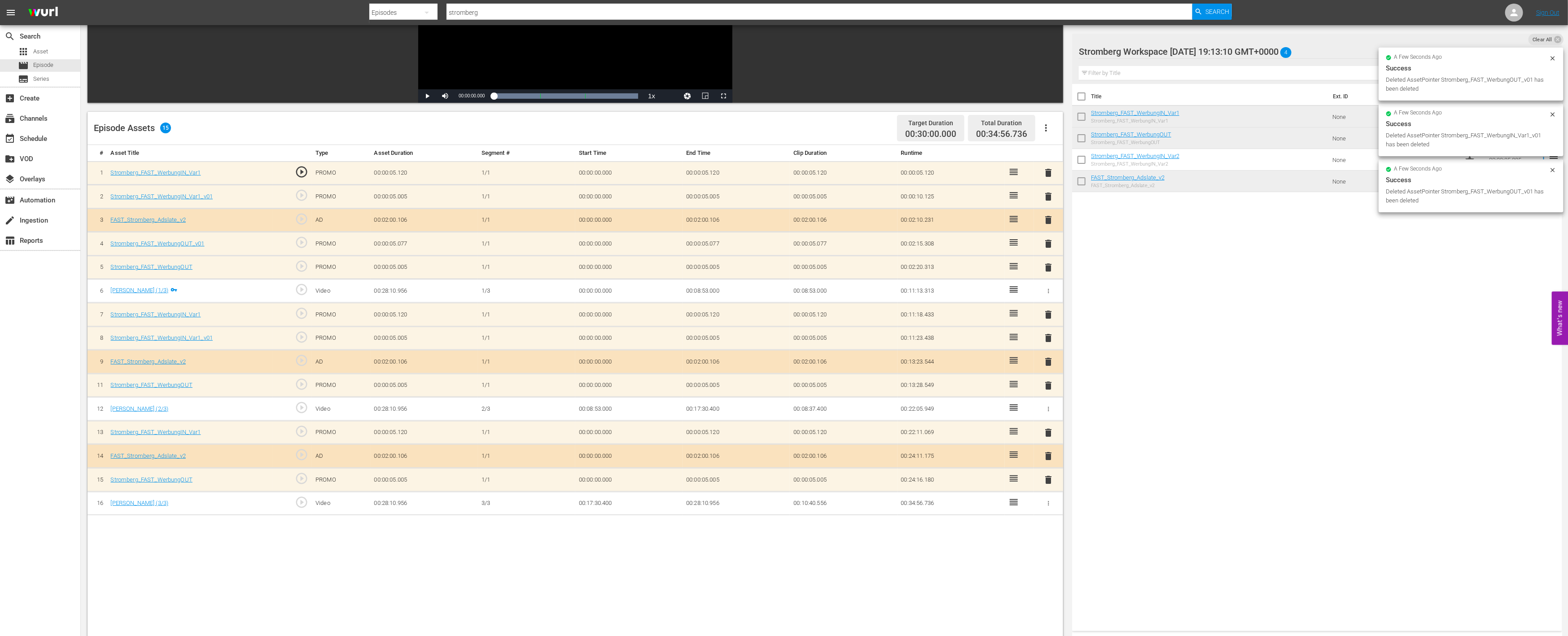
click at [1049, 337] on span "delete" at bounding box center [1049, 337] width 11 height 11
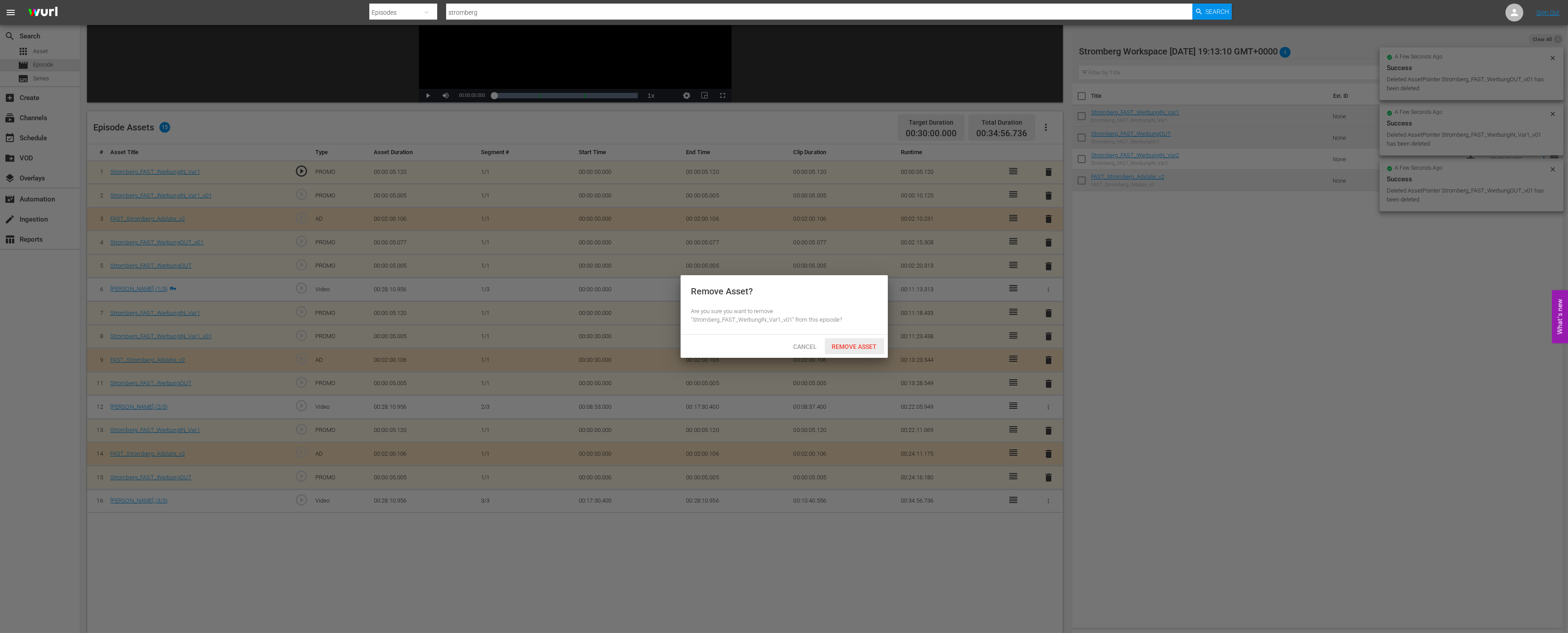
click at [842, 349] on div "Remove Asset" at bounding box center [855, 346] width 59 height 16
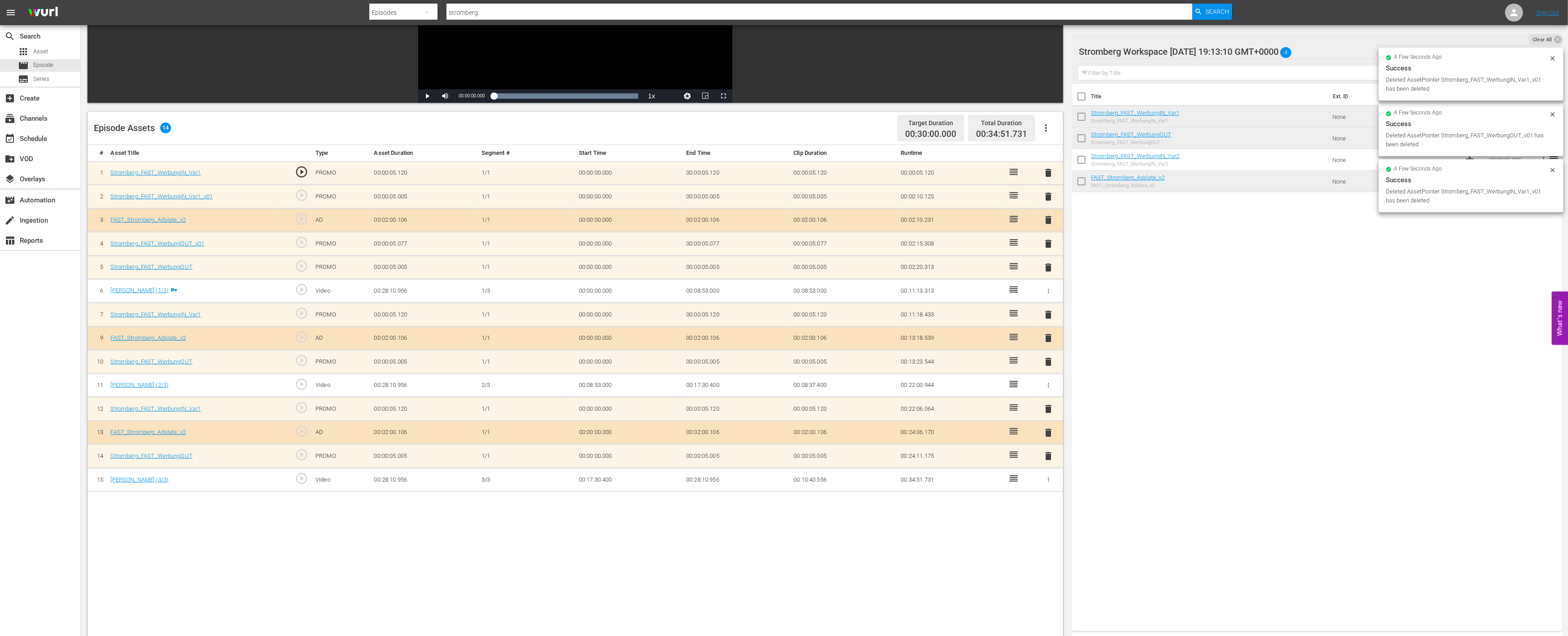
click at [1046, 243] on span "delete" at bounding box center [1049, 243] width 11 height 11
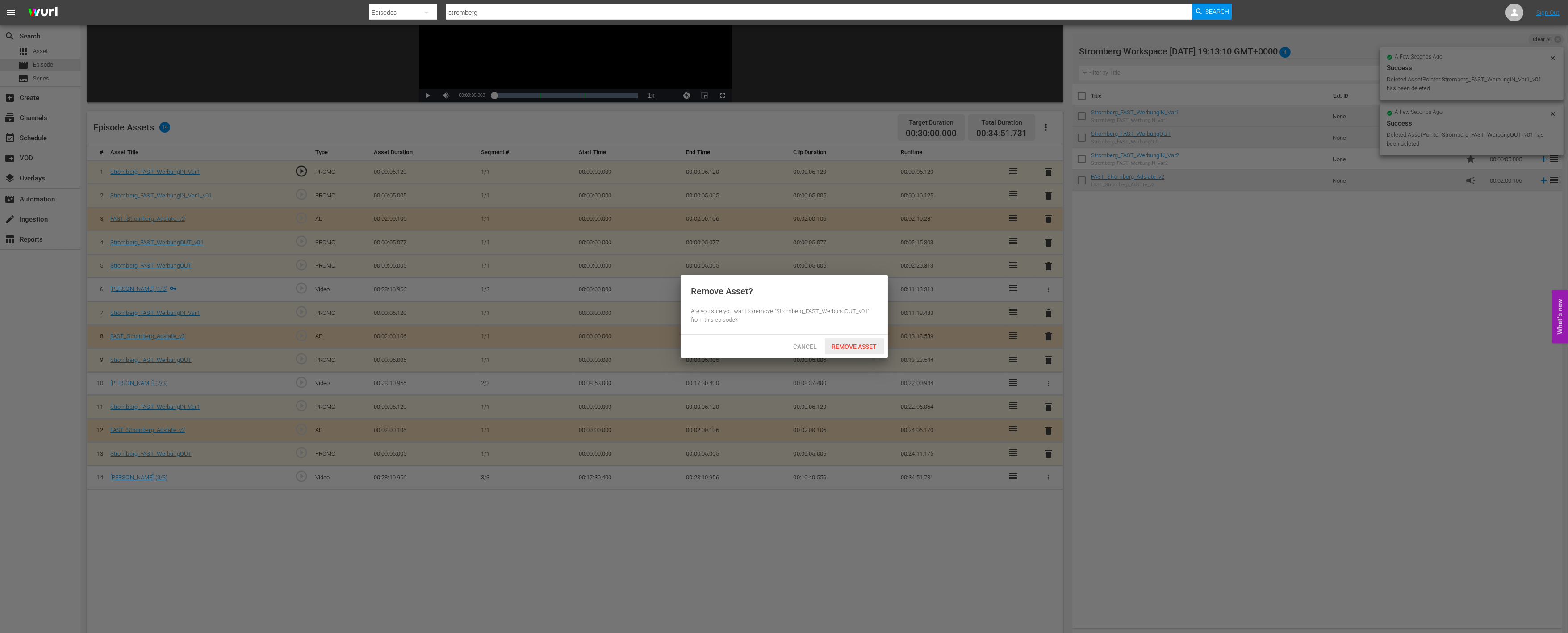
click at [856, 343] on span "Remove Asset" at bounding box center [855, 346] width 59 height 7
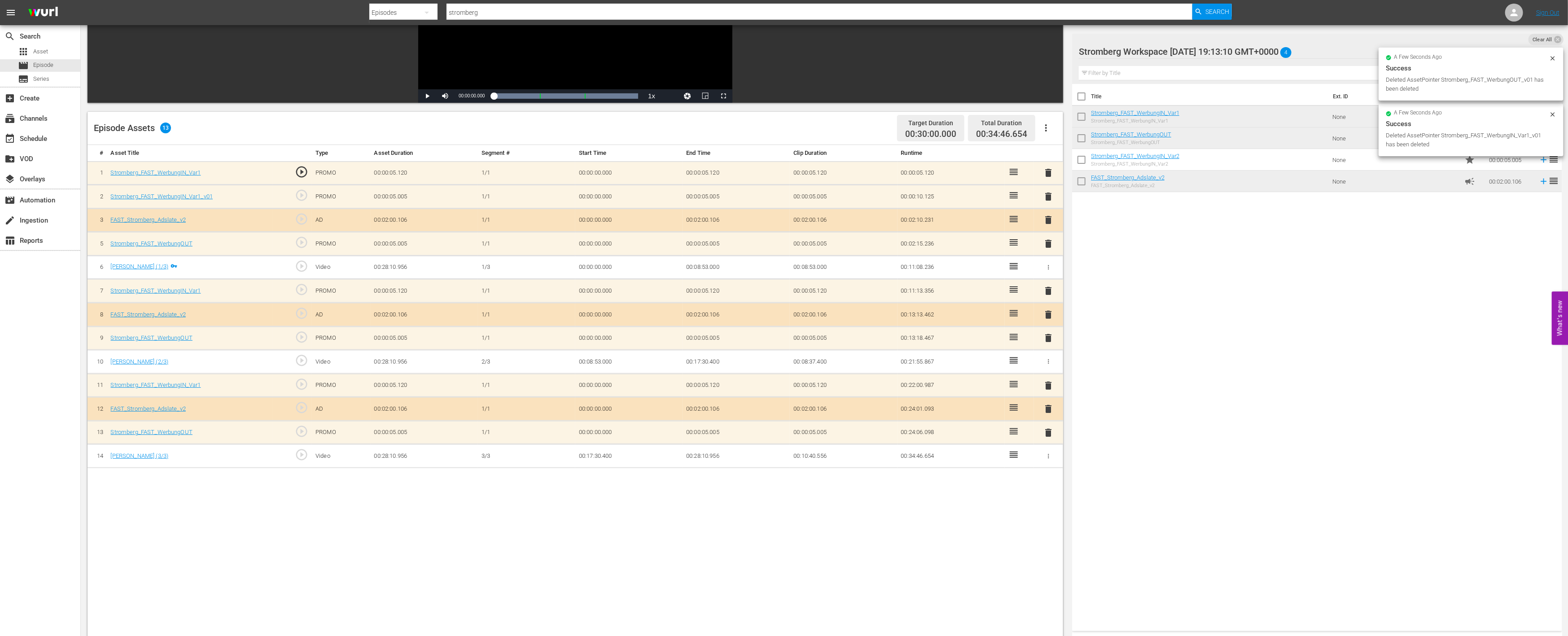
click at [1046, 195] on span "delete" at bounding box center [1049, 196] width 11 height 11
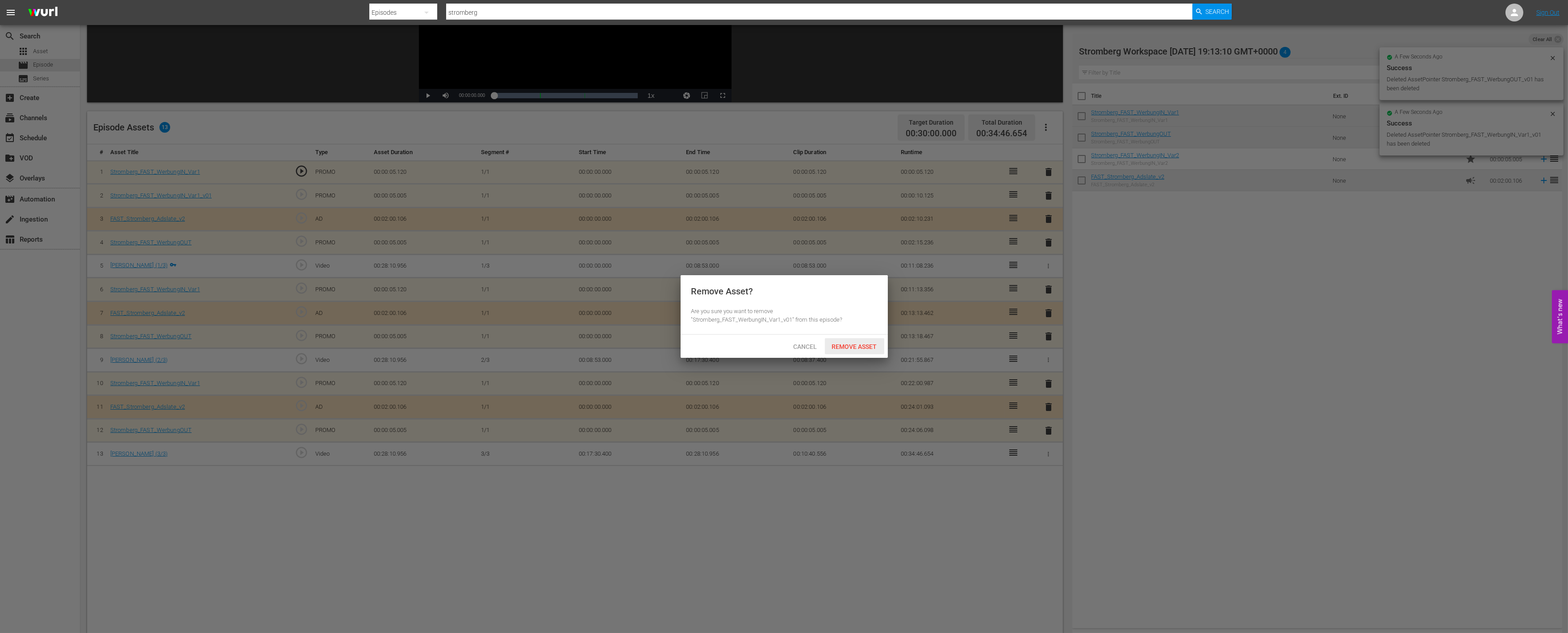
click at [838, 343] on span "Remove Asset" at bounding box center [855, 346] width 59 height 7
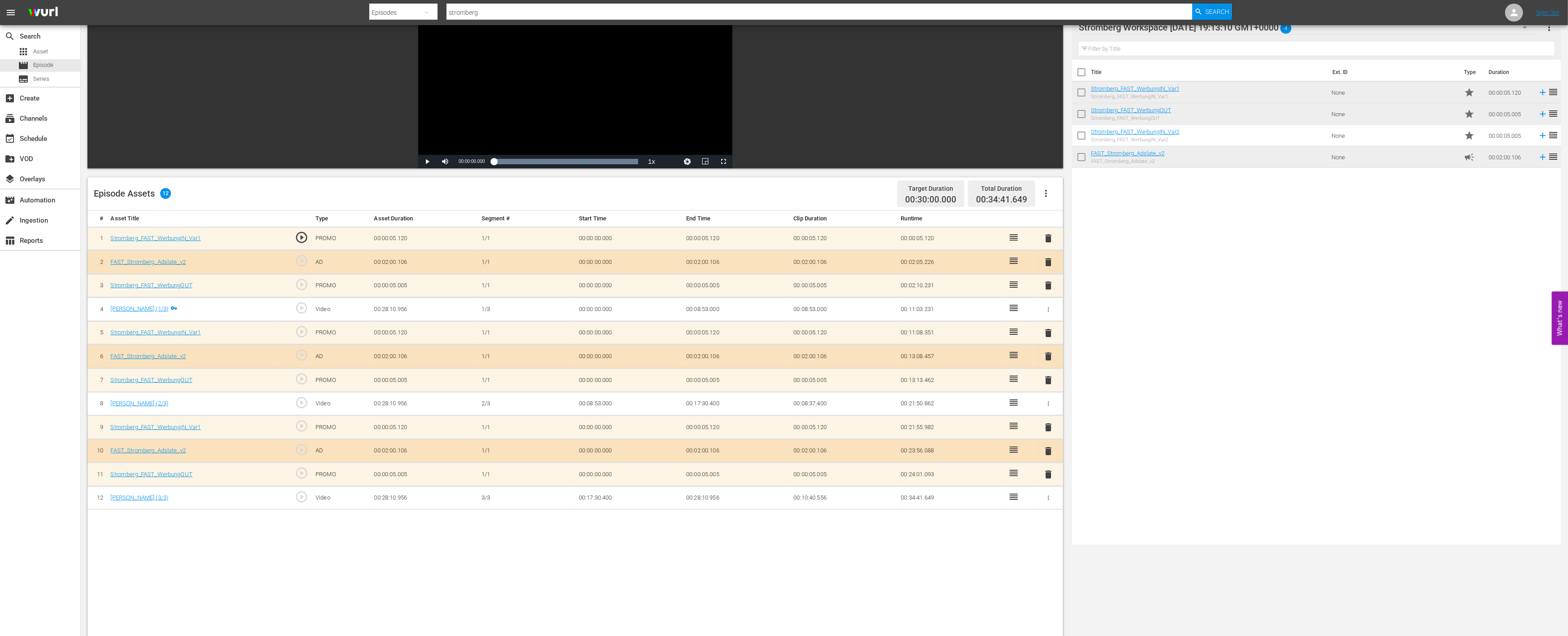
scroll to position [0, 0]
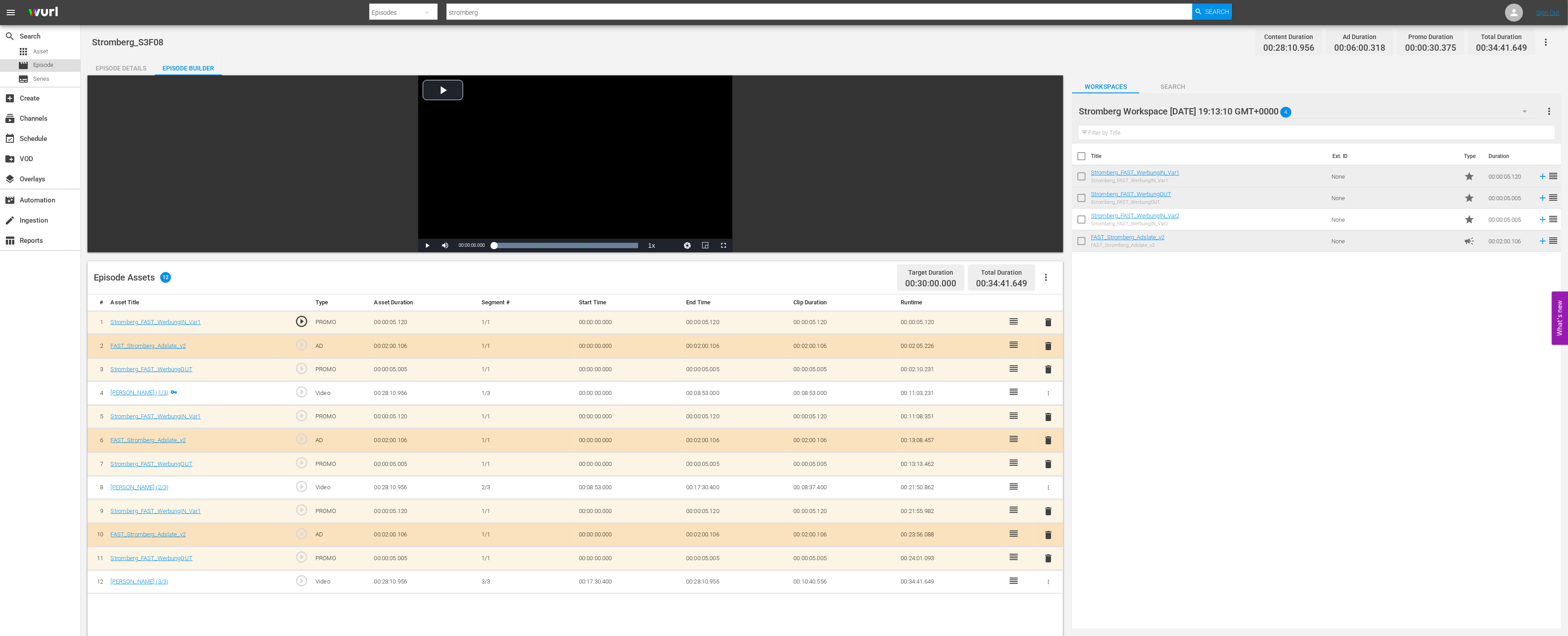
click at [47, 67] on span "Episode" at bounding box center [43, 65] width 20 height 9
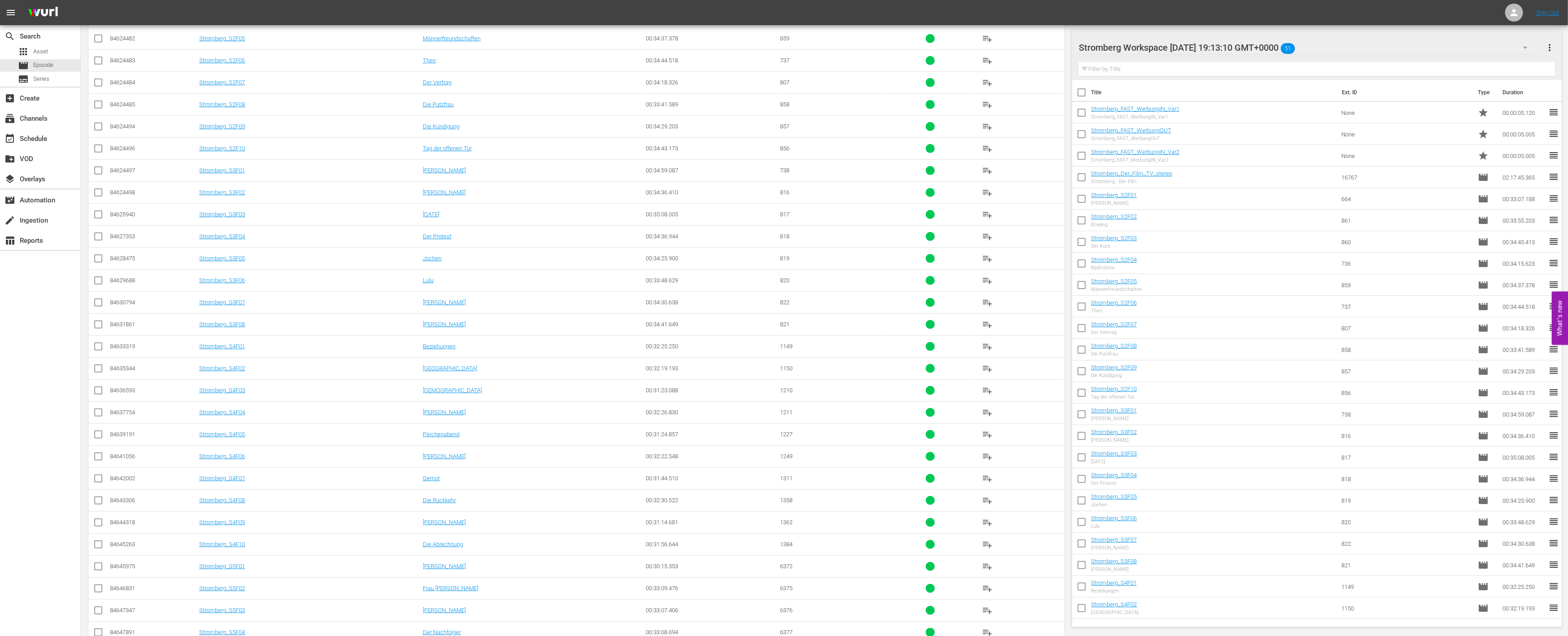
scroll to position [483, 0]
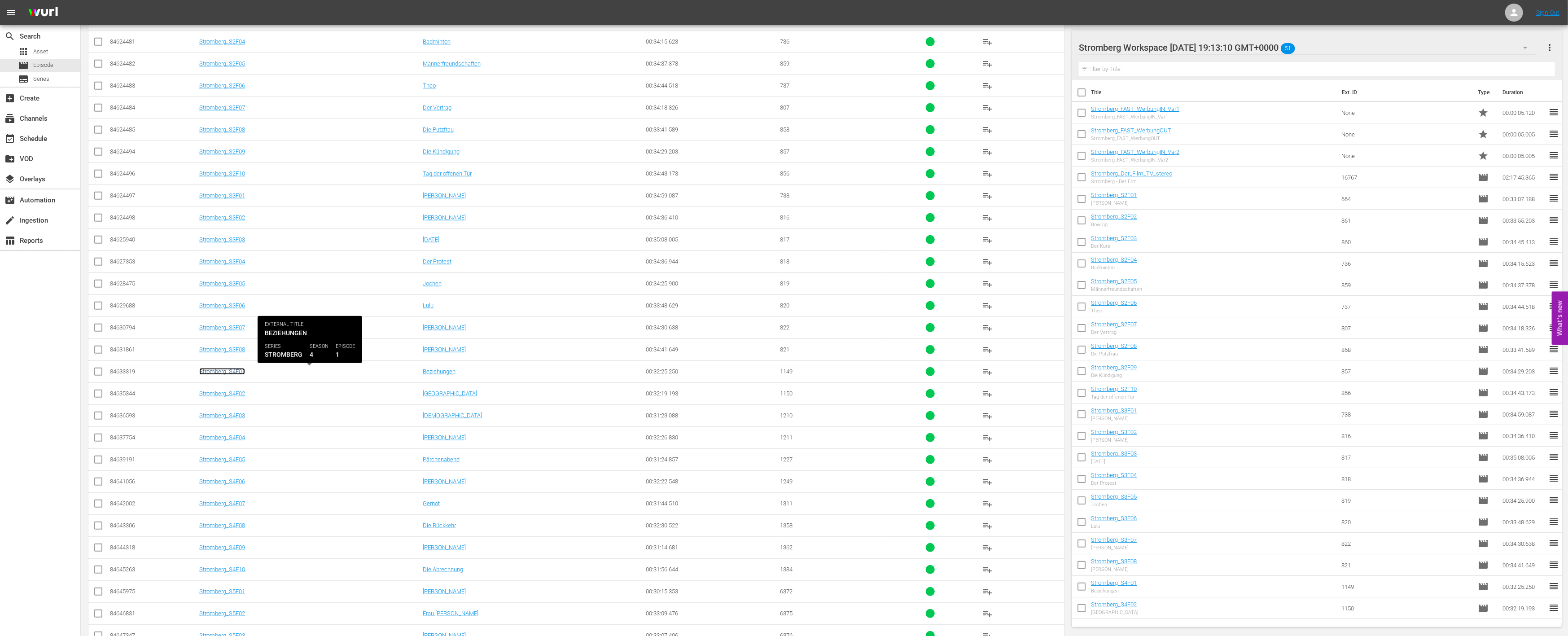
click at [233, 371] on link "Stromberg_S4F01" at bounding box center [222, 371] width 46 height 7
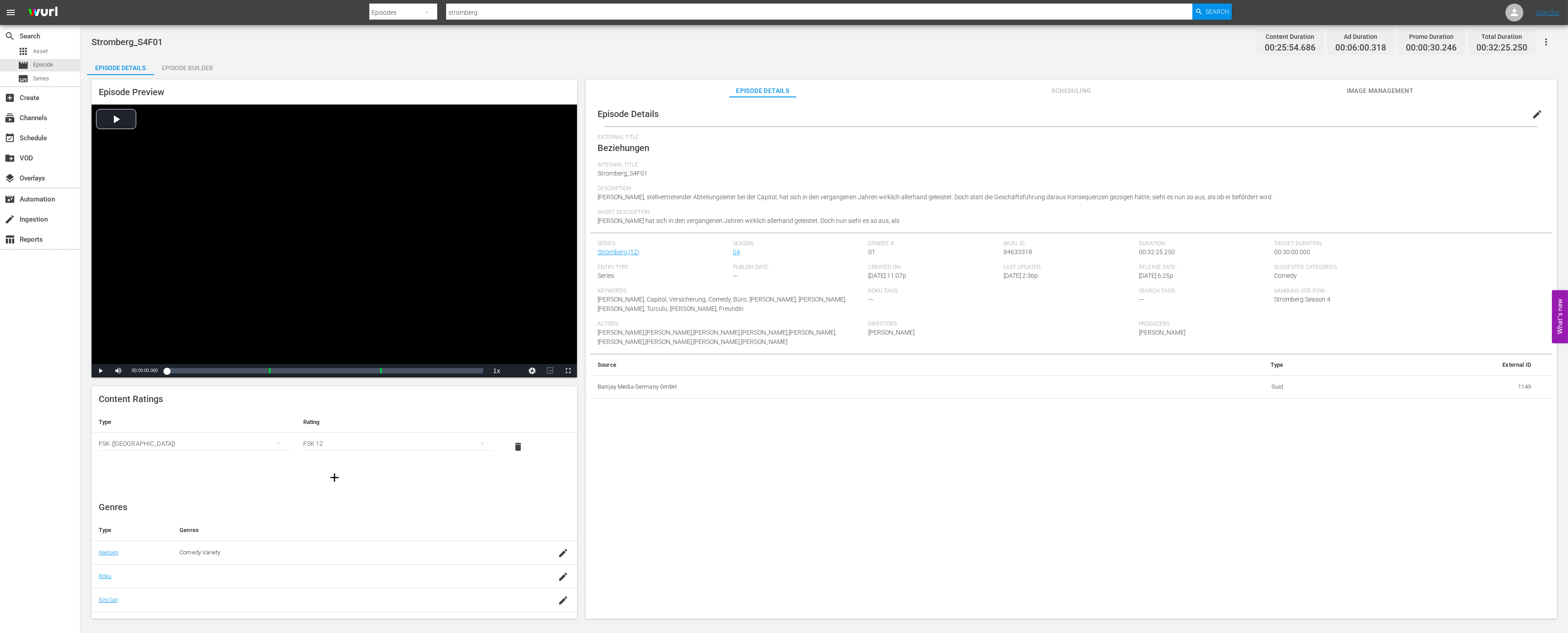
click at [190, 70] on div "Episode Builder" at bounding box center [187, 68] width 67 height 21
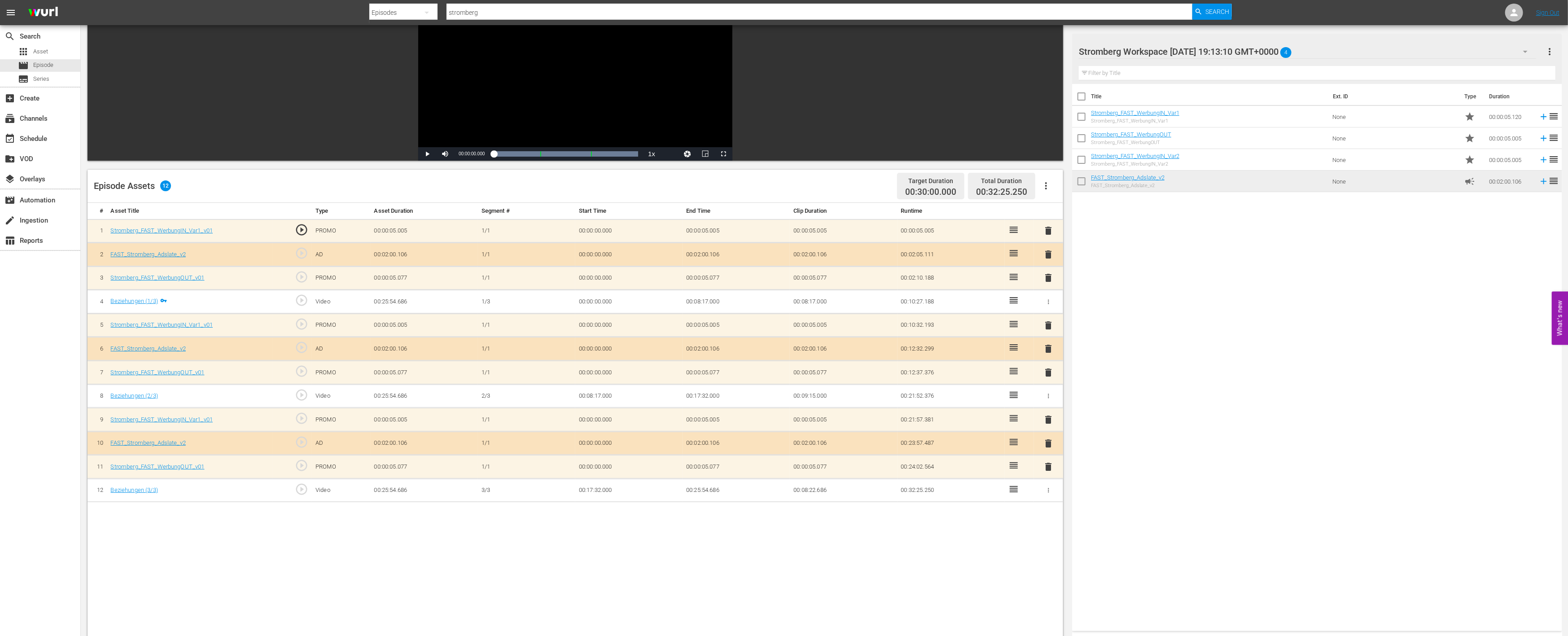
scroll to position [149, 0]
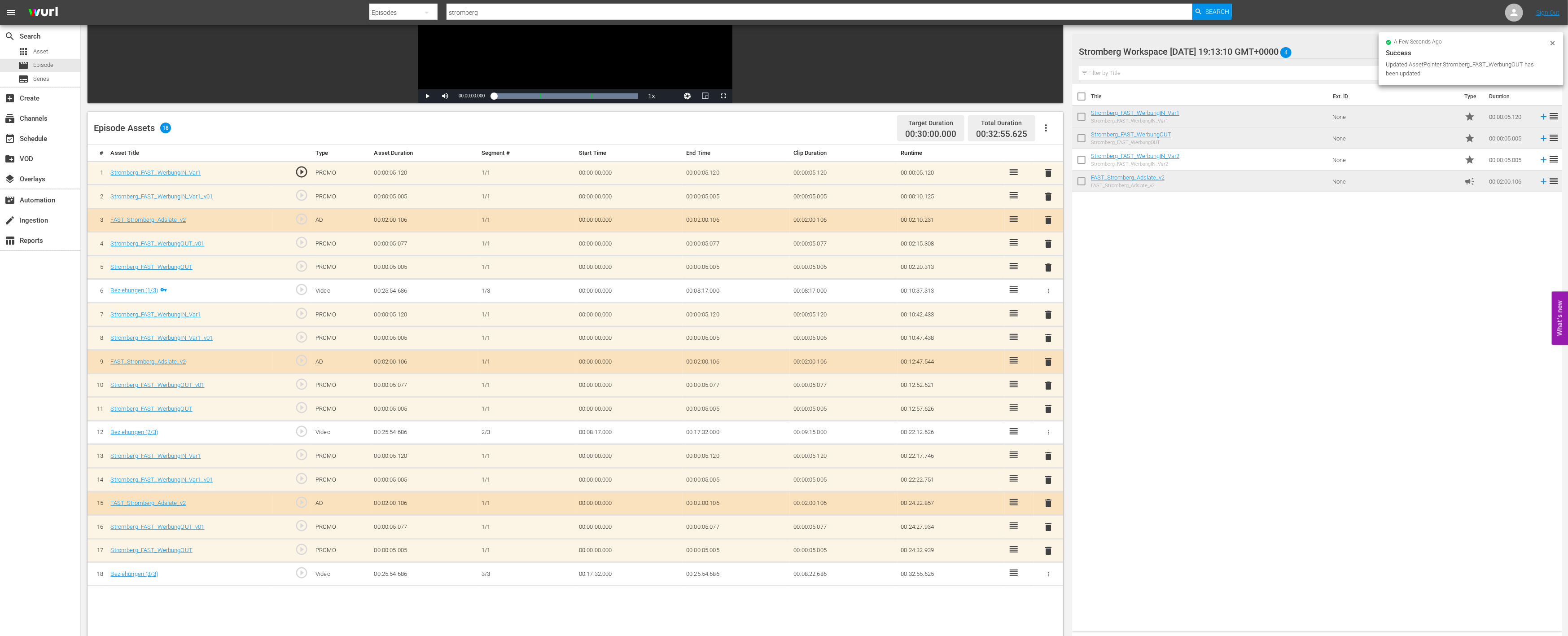
click at [1046, 523] on span "delete" at bounding box center [1049, 527] width 11 height 11
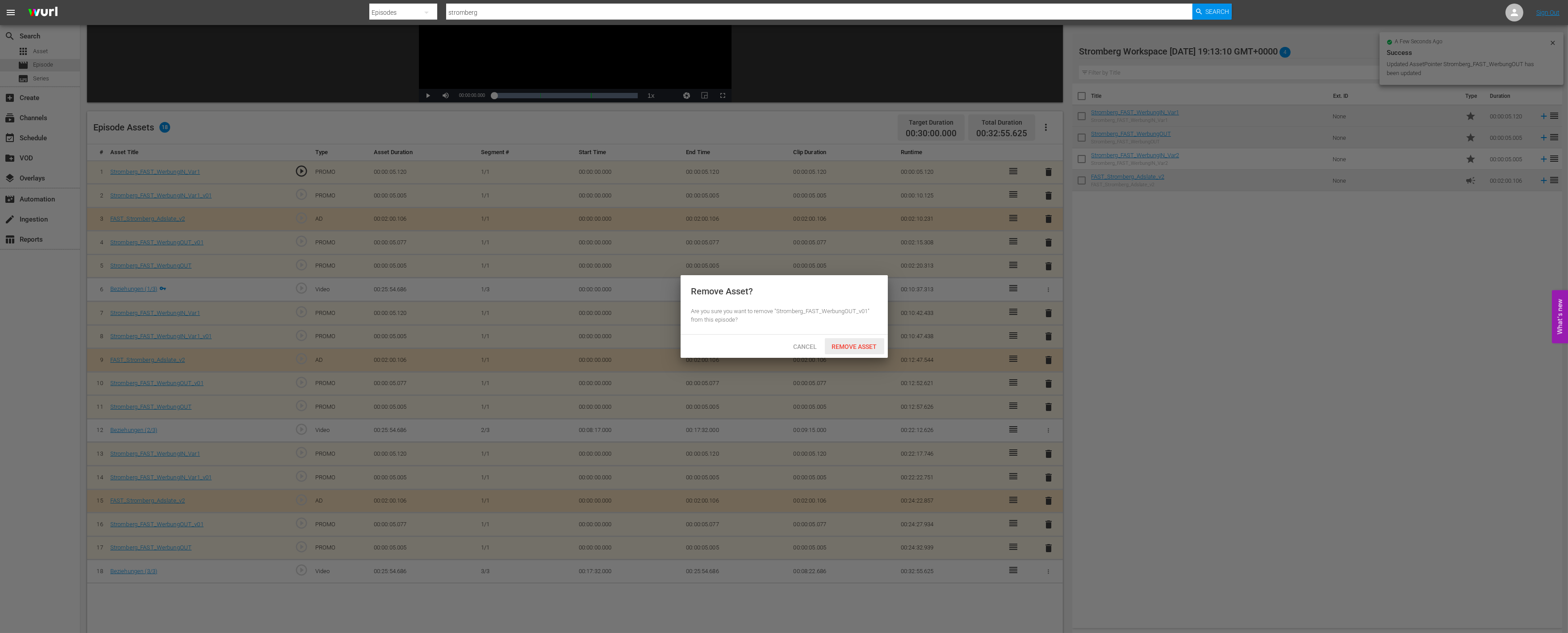
click at [853, 347] on span "Remove Asset" at bounding box center [855, 346] width 59 height 7
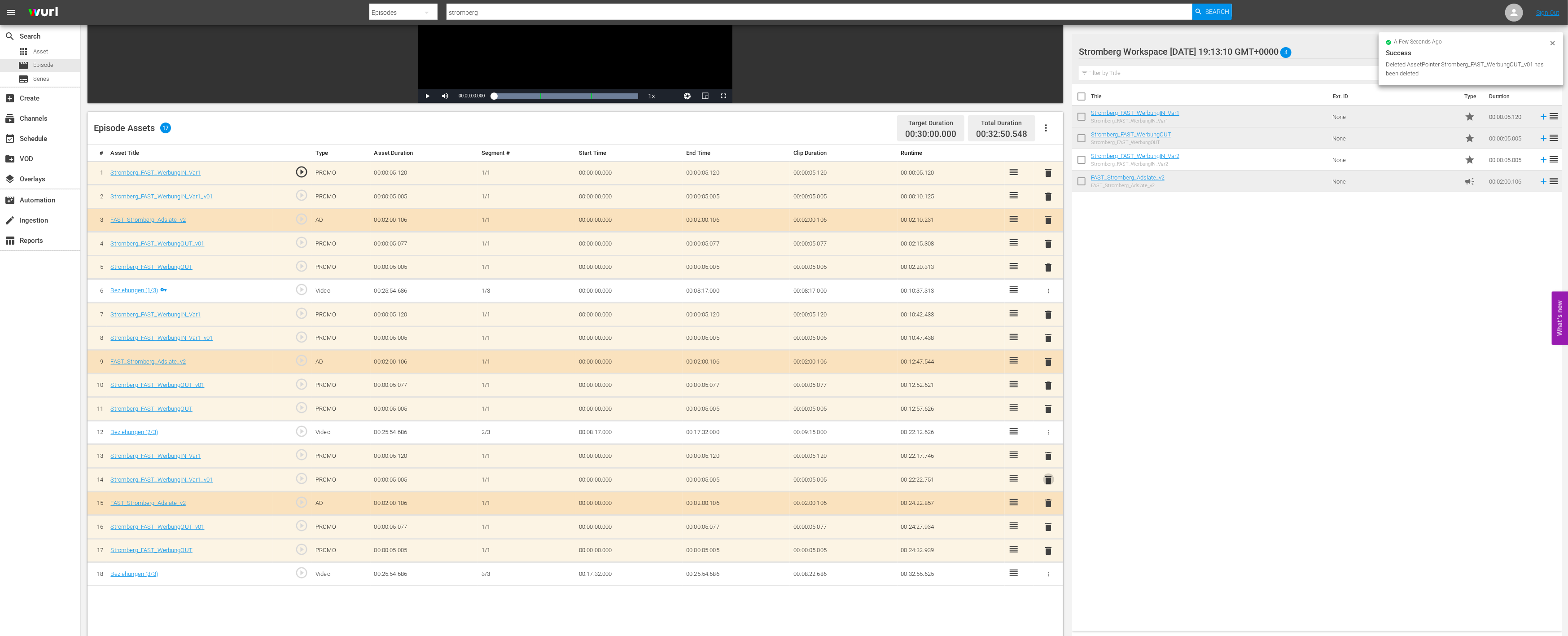
click at [1051, 475] on span "delete" at bounding box center [1049, 479] width 11 height 11
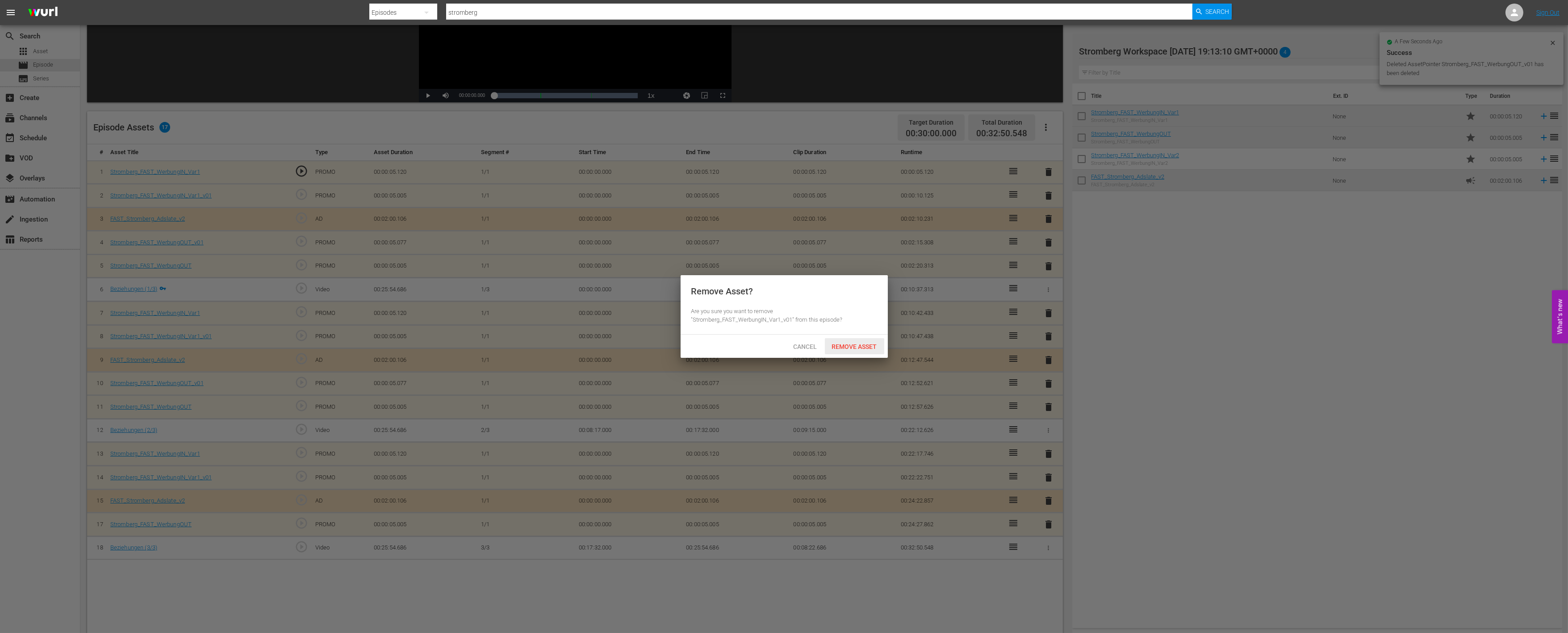
drag, startPoint x: 872, startPoint y: 341, endPoint x: 890, endPoint y: 344, distance: 18.2
click at [872, 341] on div "Remove Asset" at bounding box center [855, 346] width 59 height 16
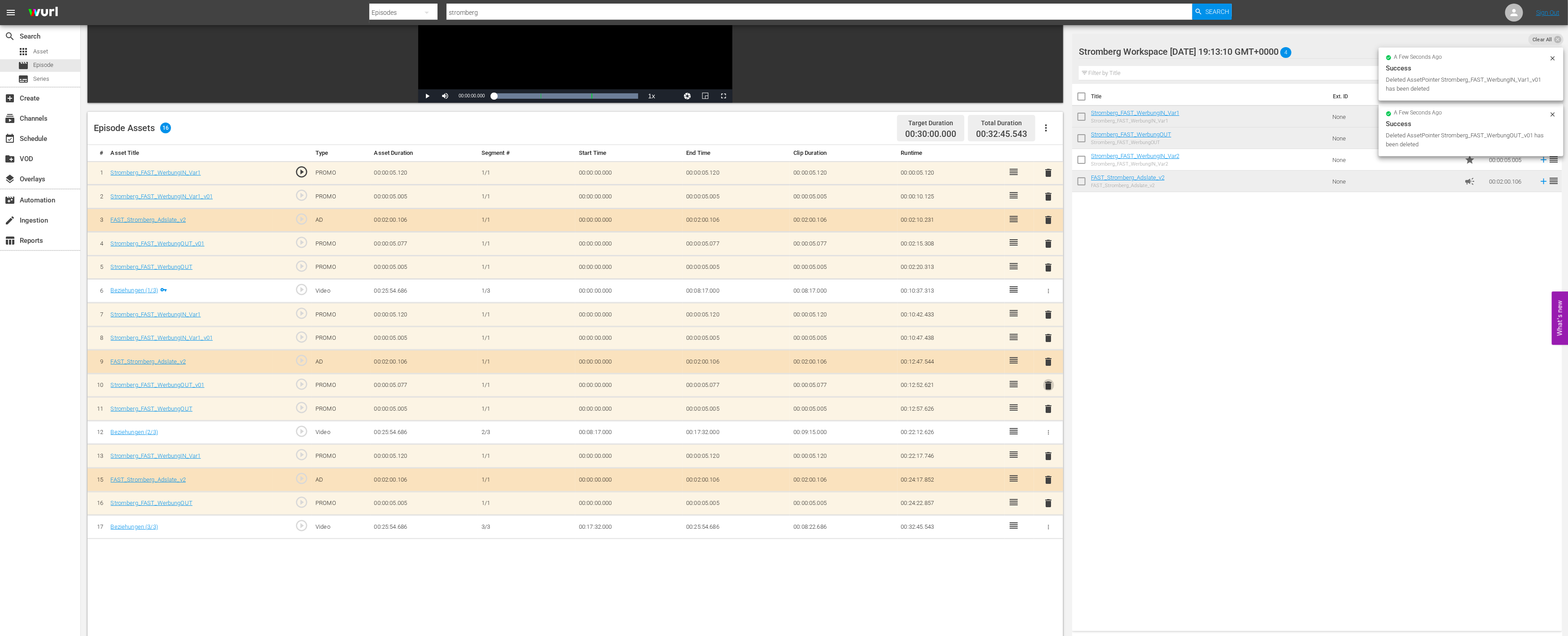
click at [1045, 382] on span "delete" at bounding box center [1049, 385] width 11 height 11
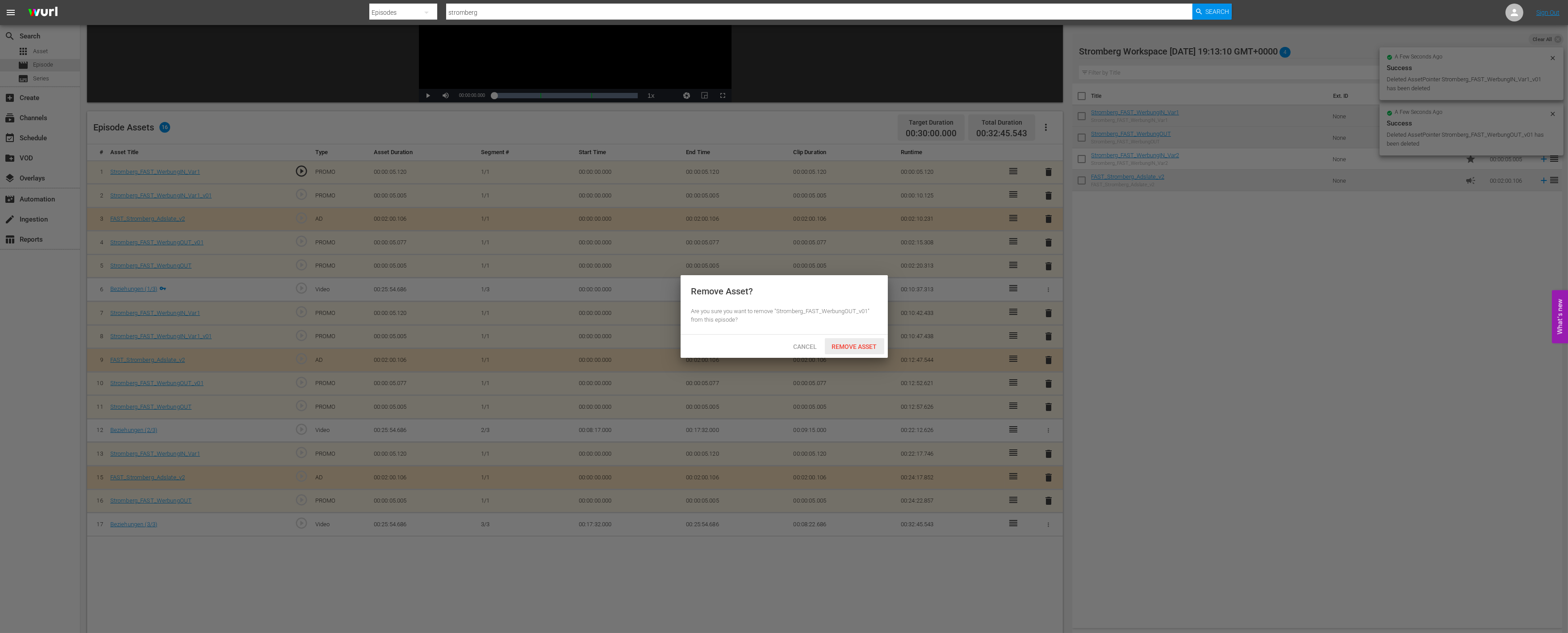
click at [866, 343] on span "Remove Asset" at bounding box center [855, 346] width 59 height 7
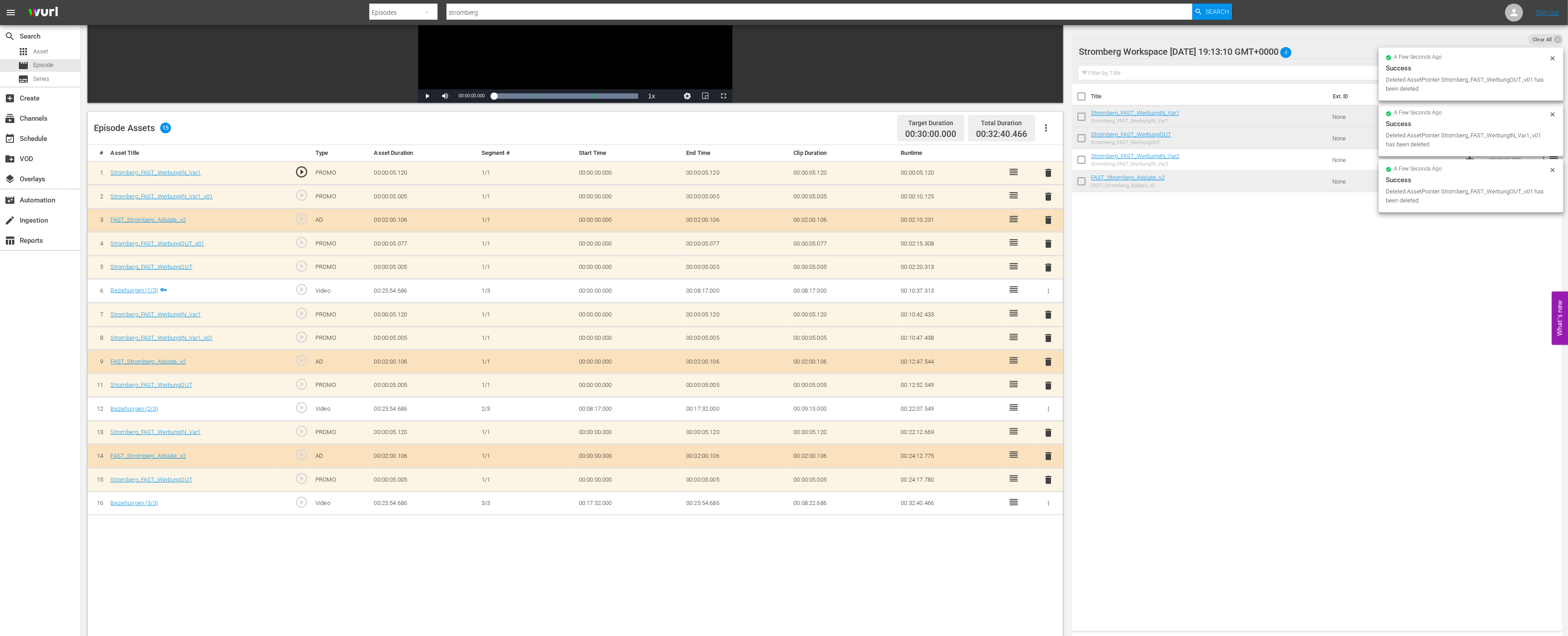
click at [1045, 335] on span "delete" at bounding box center [1049, 337] width 11 height 11
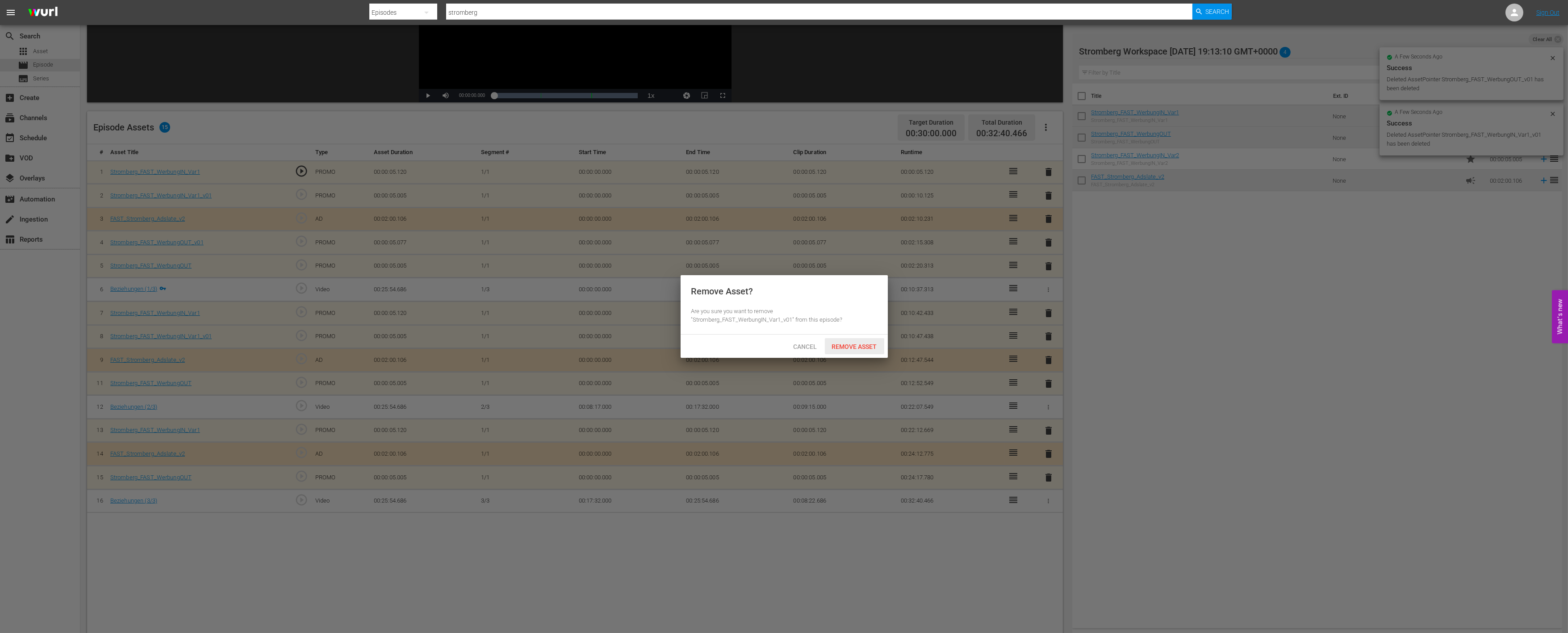
click at [860, 348] on span "Remove Asset" at bounding box center [855, 346] width 59 height 7
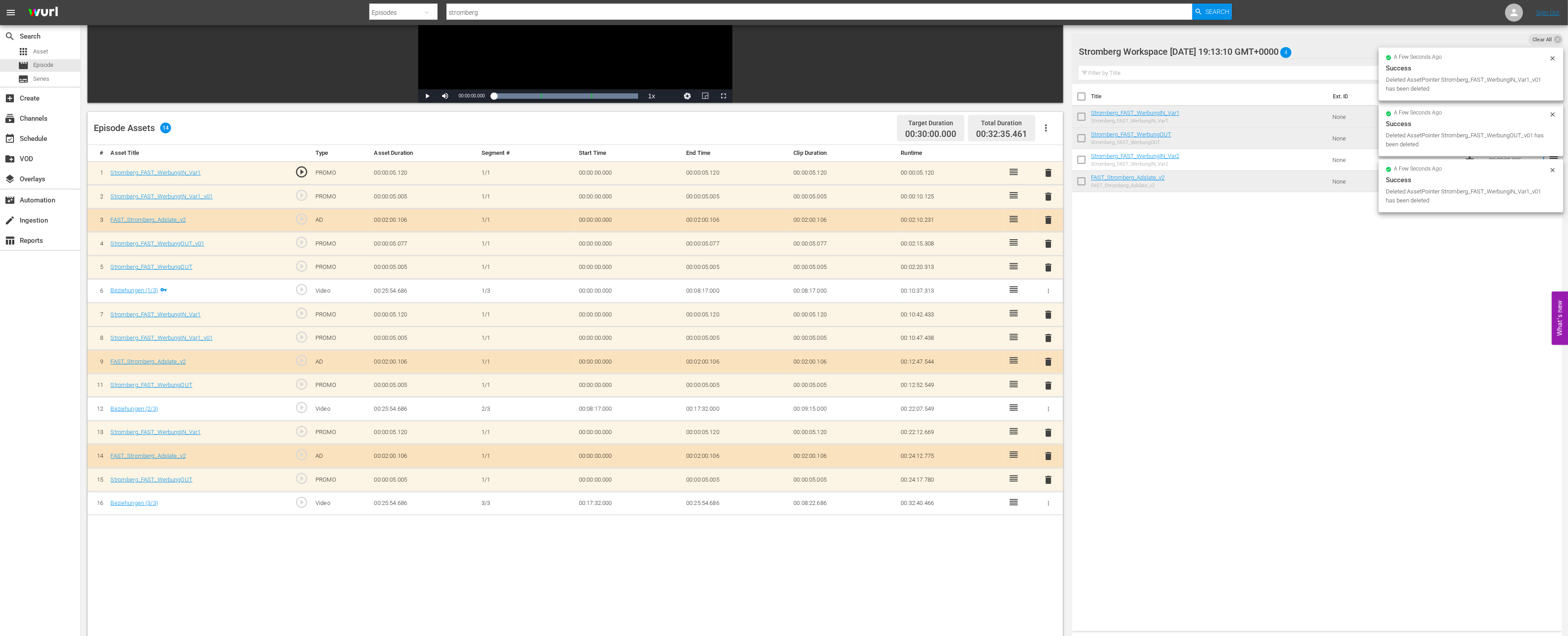
click at [1049, 243] on span "delete" at bounding box center [1049, 243] width 11 height 11
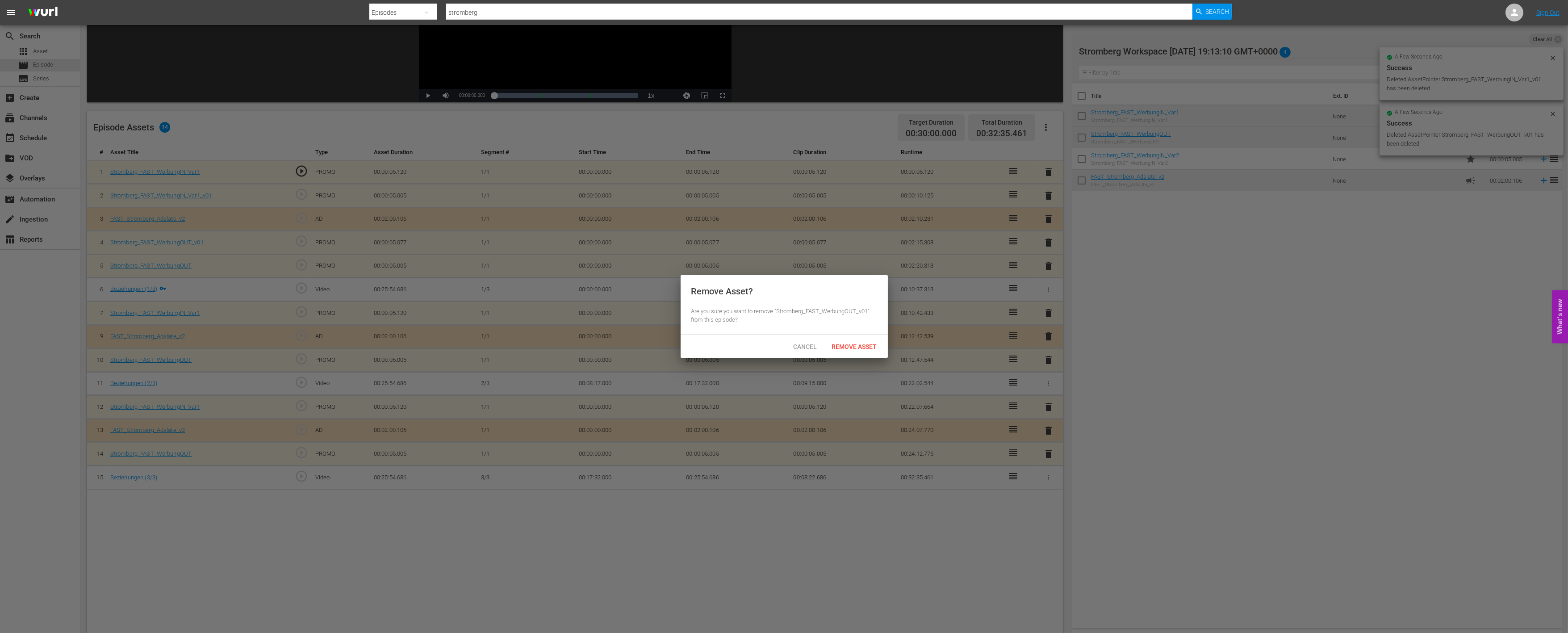
click at [852, 333] on div "Remove Asset? Are you sure you want to remove "Stromberg_FAST_WerbungOUT_v01" f…" at bounding box center [784, 305] width 207 height 59
drag, startPoint x: 847, startPoint y: 340, endPoint x: 894, endPoint y: 316, distance: 52.8
click at [848, 340] on div "Remove Asset" at bounding box center [855, 346] width 59 height 16
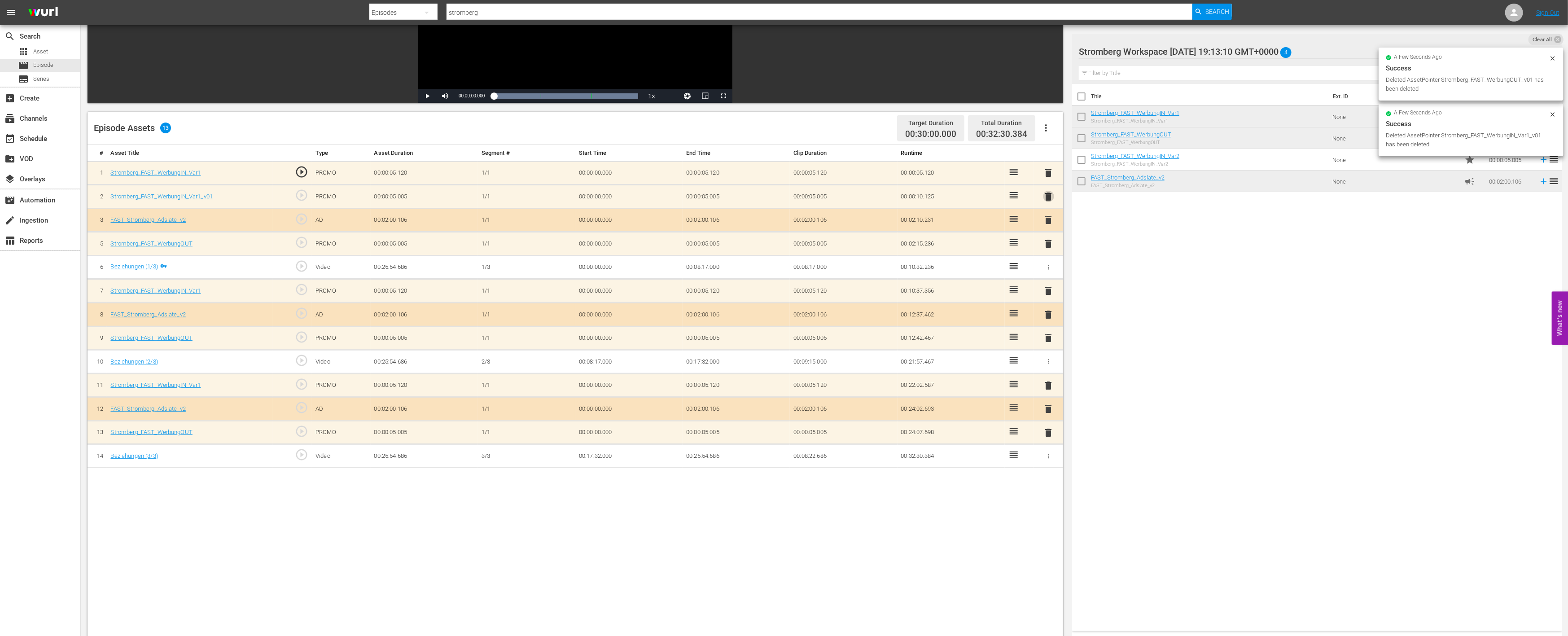
click at [1045, 199] on span "delete" at bounding box center [1049, 196] width 11 height 11
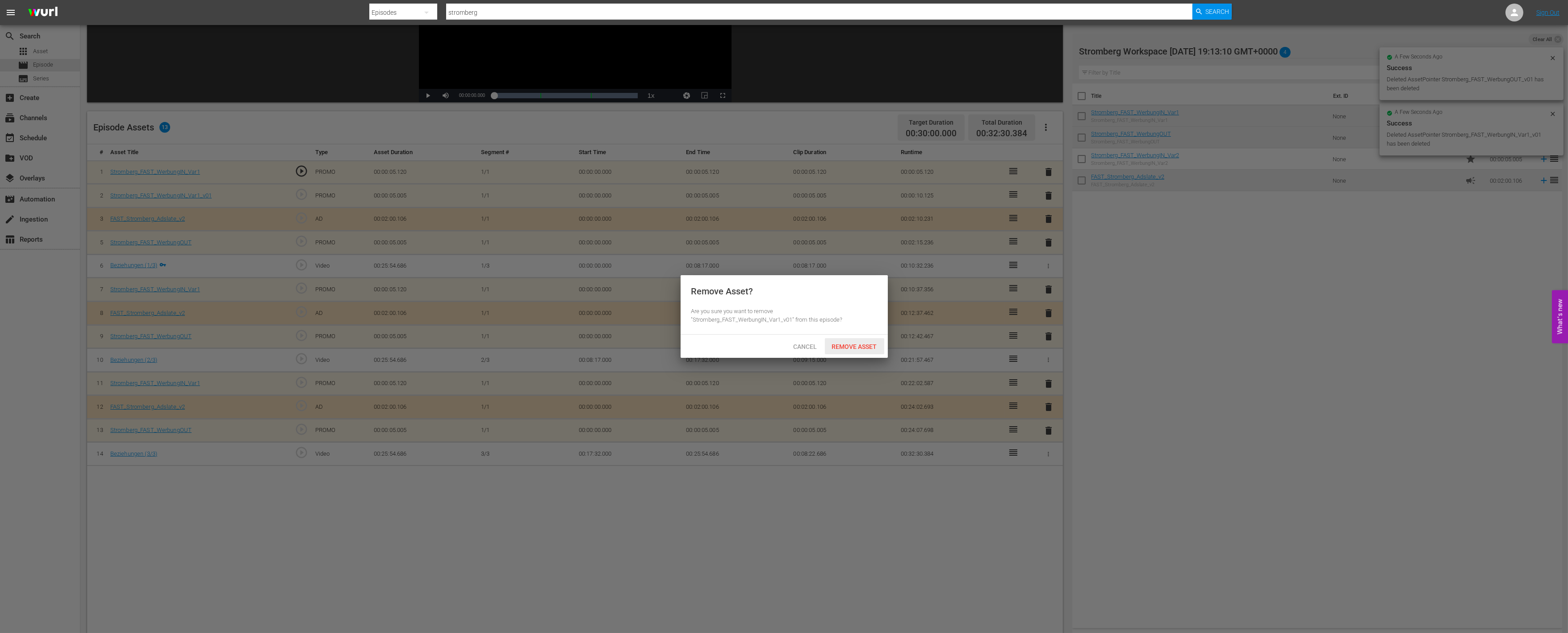
click at [847, 345] on span "Remove Asset" at bounding box center [855, 346] width 59 height 7
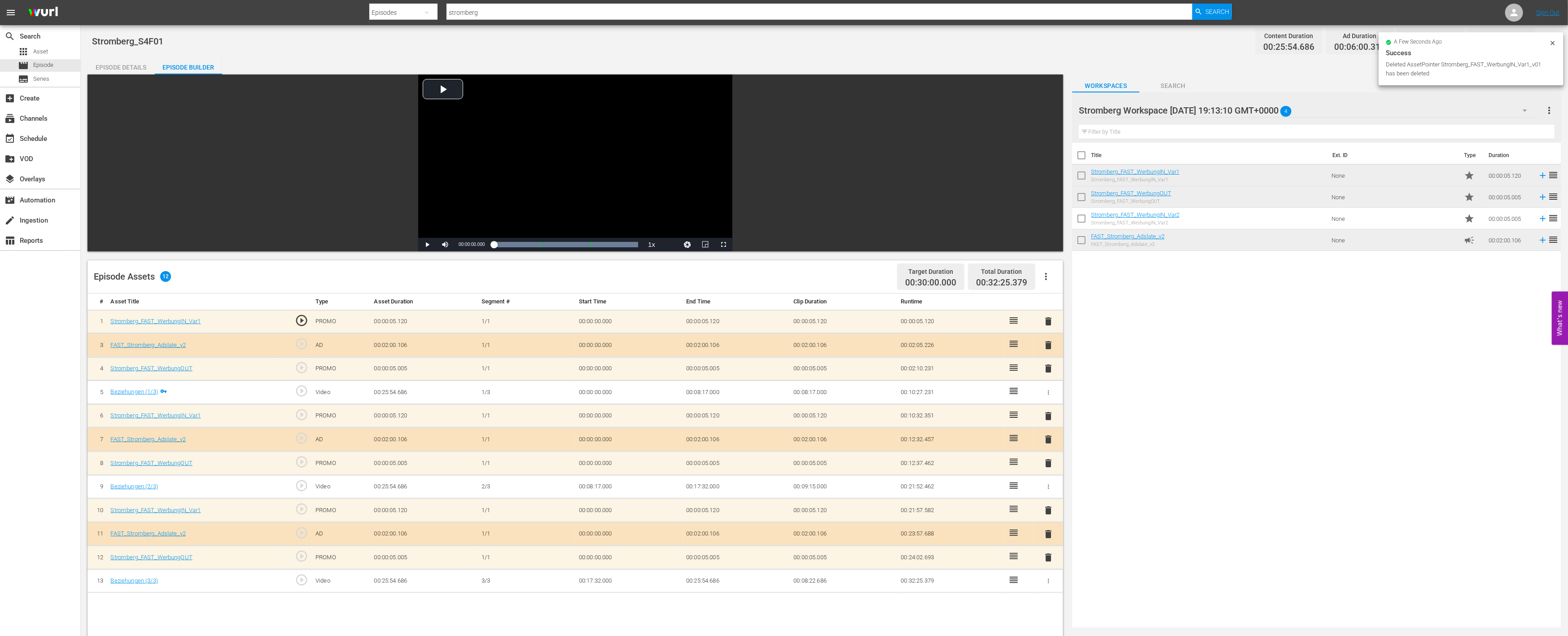
scroll to position [0, 0]
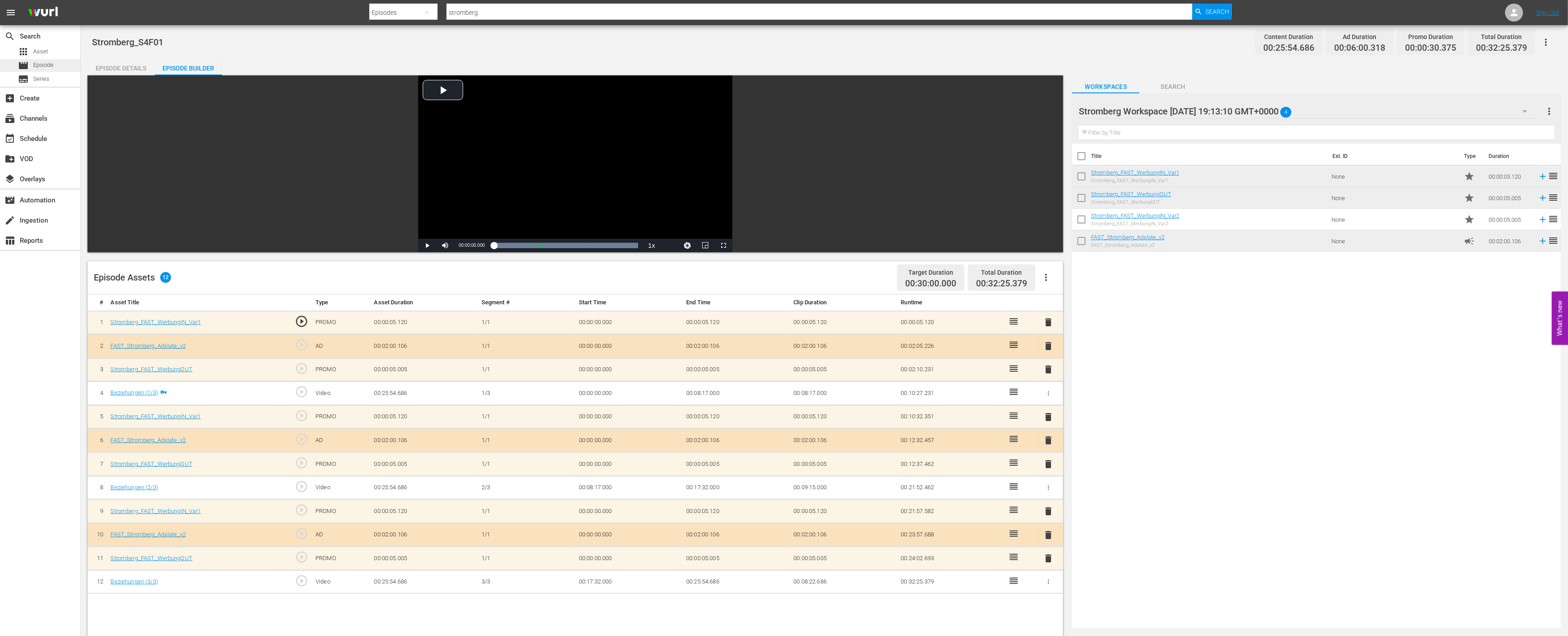
click at [52, 63] on span "Episode" at bounding box center [43, 65] width 20 height 9
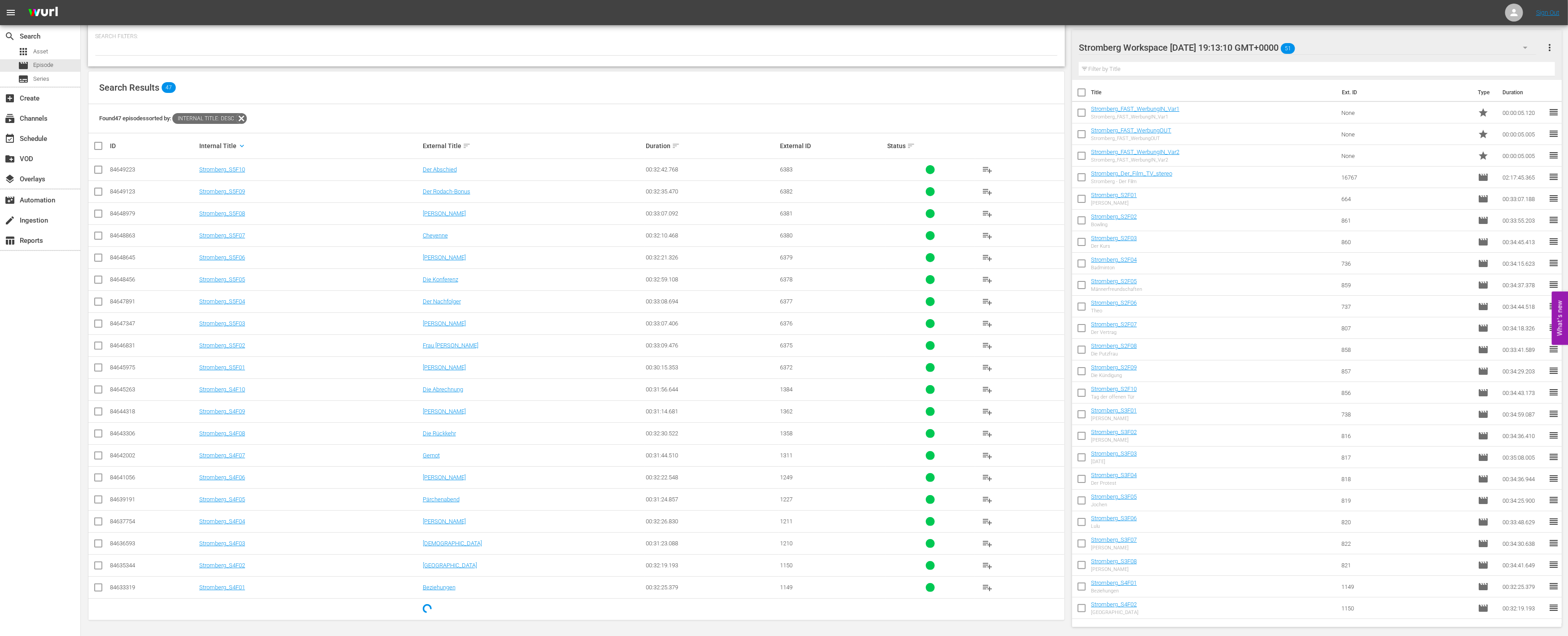
scroll to position [93, 0]
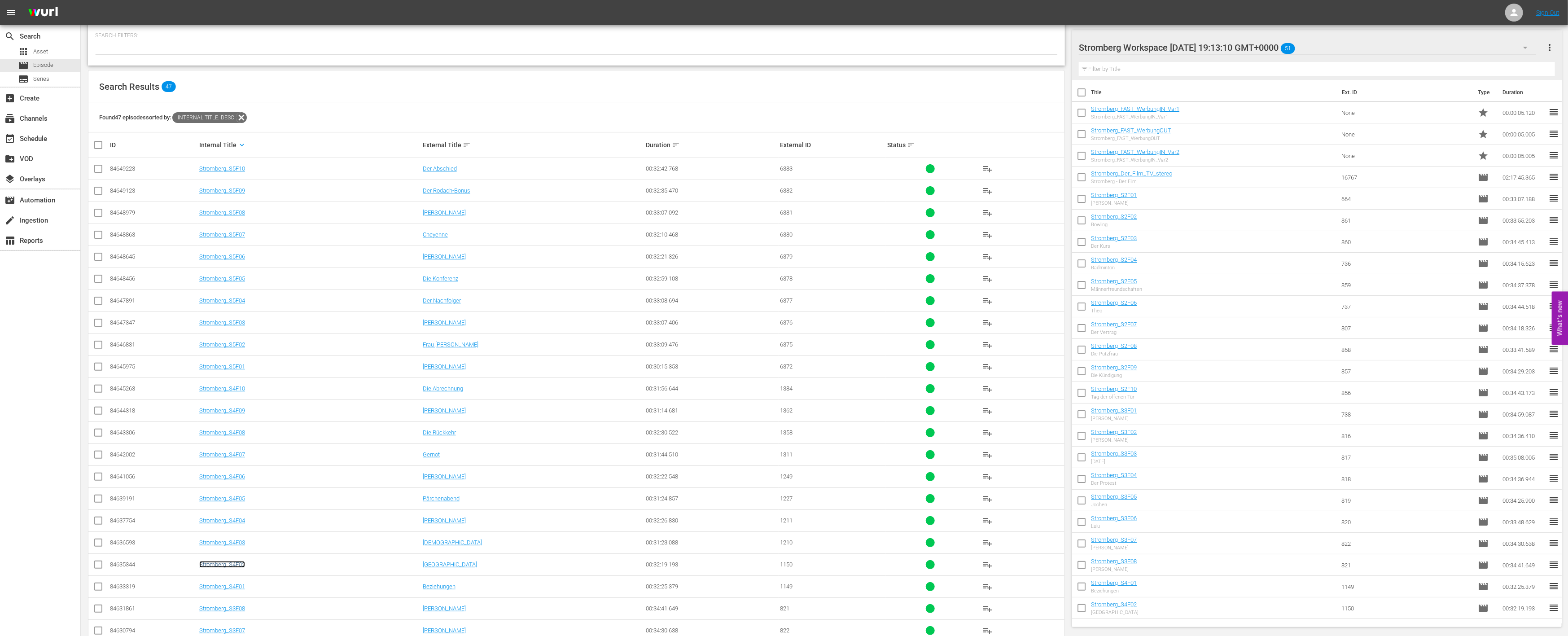
click at [224, 562] on link "Stromberg_S4F02" at bounding box center [222, 564] width 46 height 7
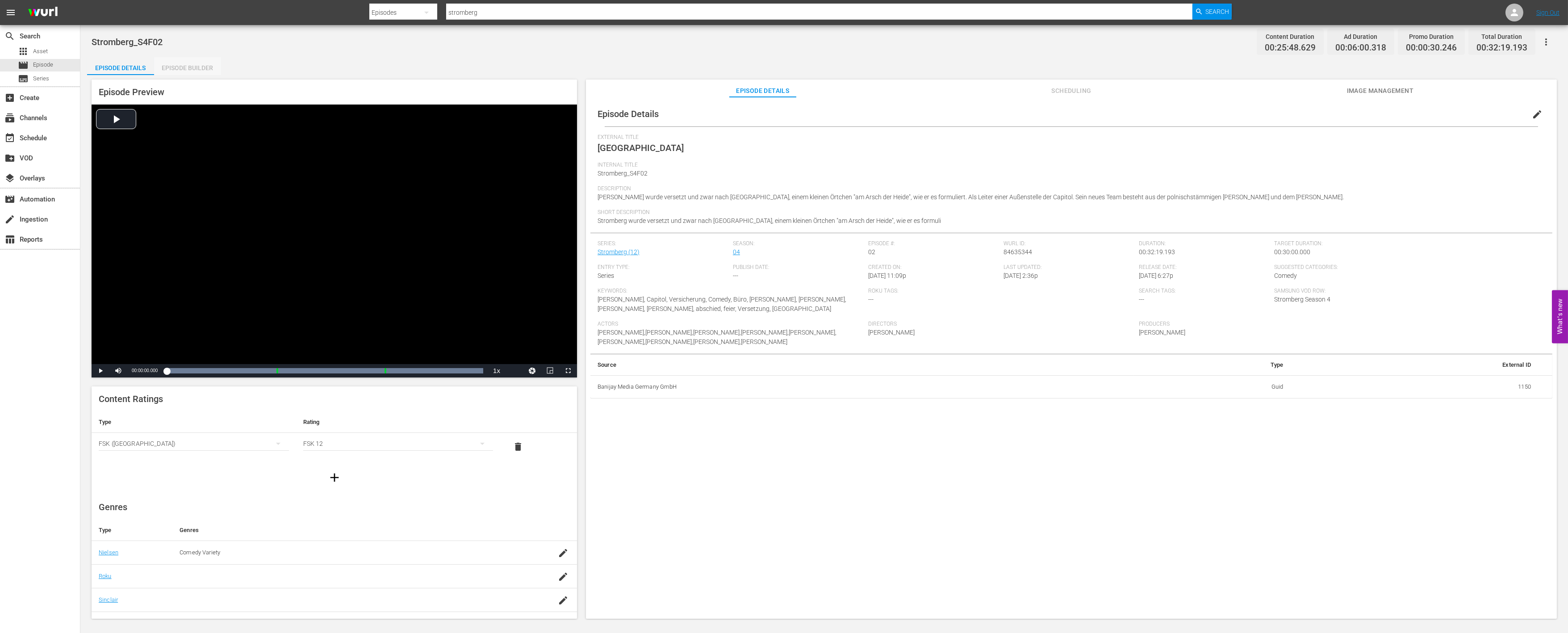
click at [186, 66] on div "Episode Builder" at bounding box center [187, 68] width 67 height 21
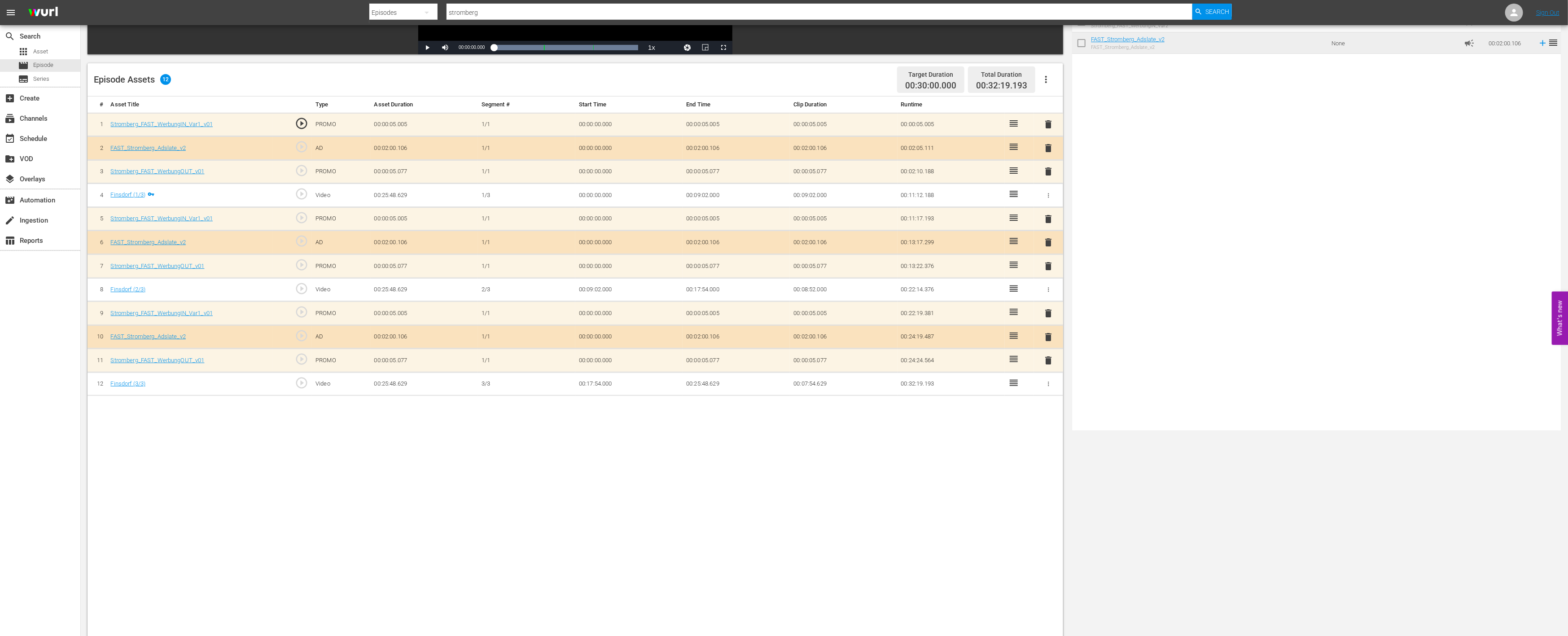
scroll to position [200, 0]
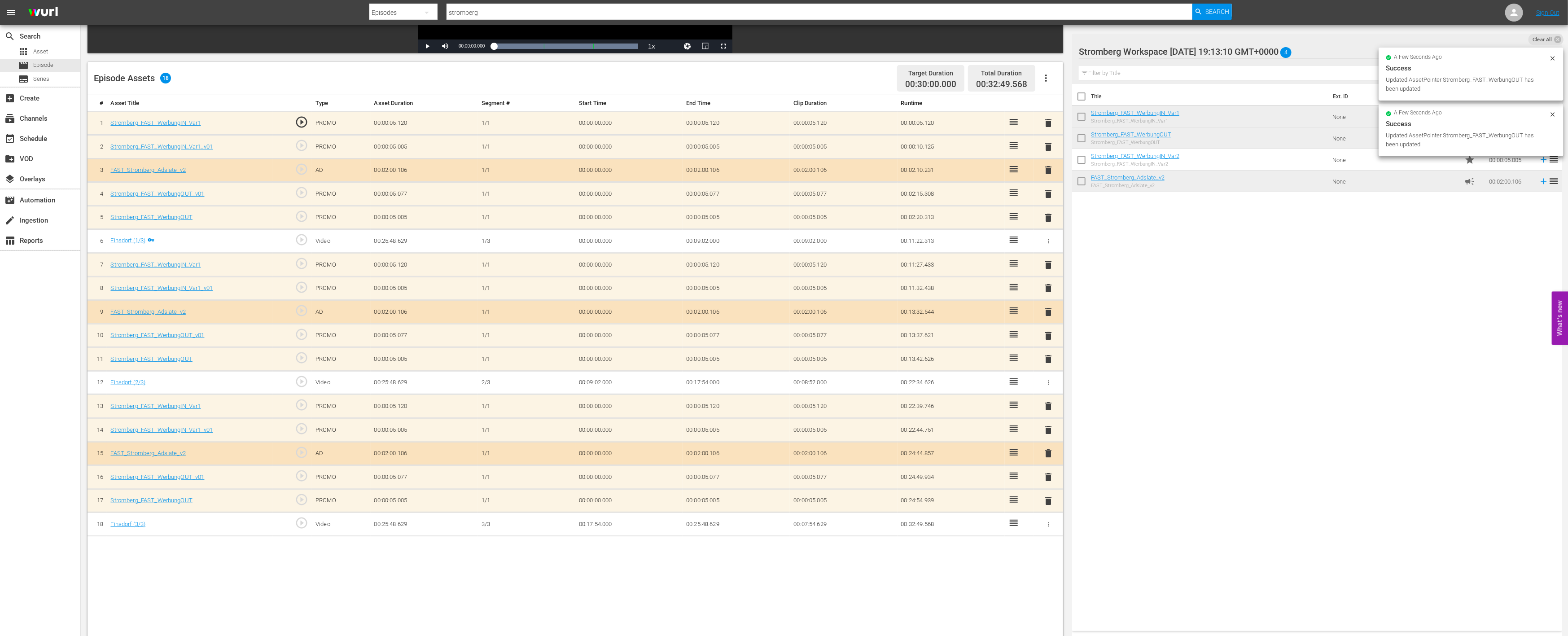
click at [1050, 475] on span "delete" at bounding box center [1049, 476] width 11 height 11
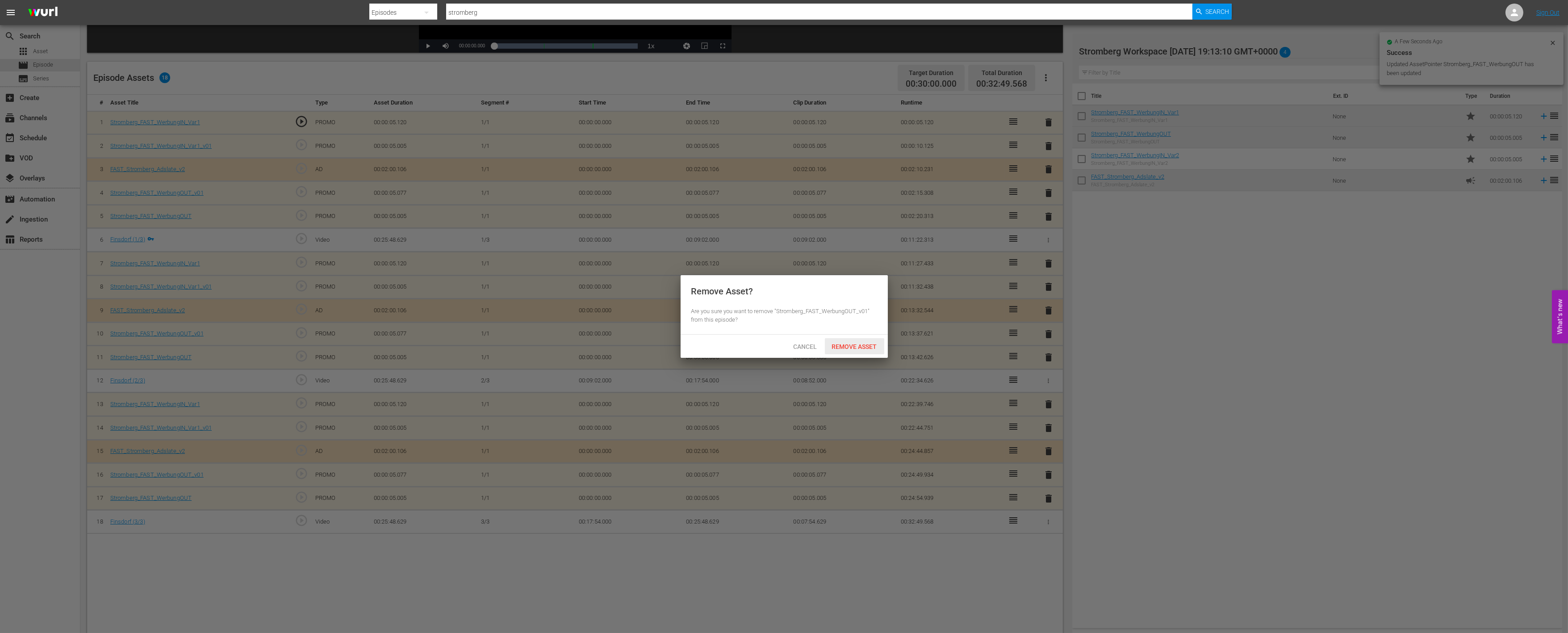
drag, startPoint x: 862, startPoint y: 342, endPoint x: 878, endPoint y: 354, distance: 20.0
click at [862, 343] on span "Remove Asset" at bounding box center [855, 346] width 59 height 7
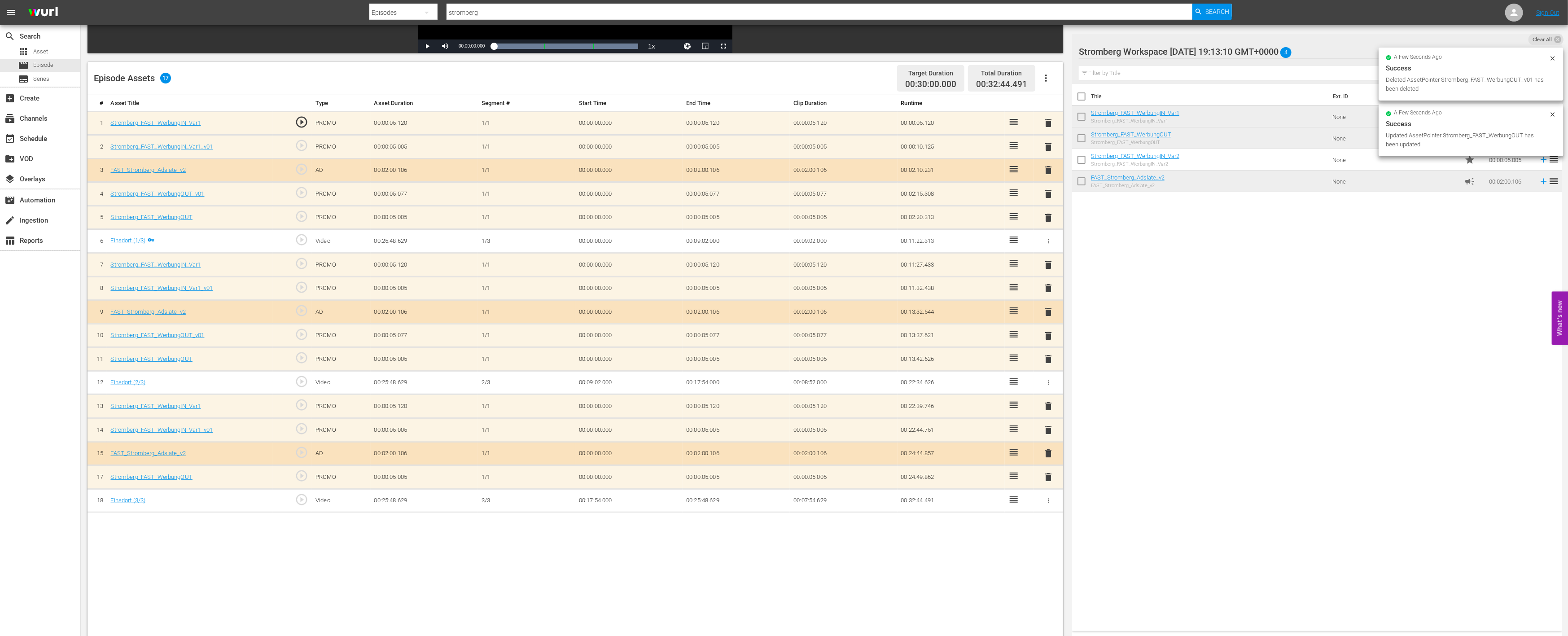
click at [1048, 425] on span "delete" at bounding box center [1049, 430] width 11 height 11
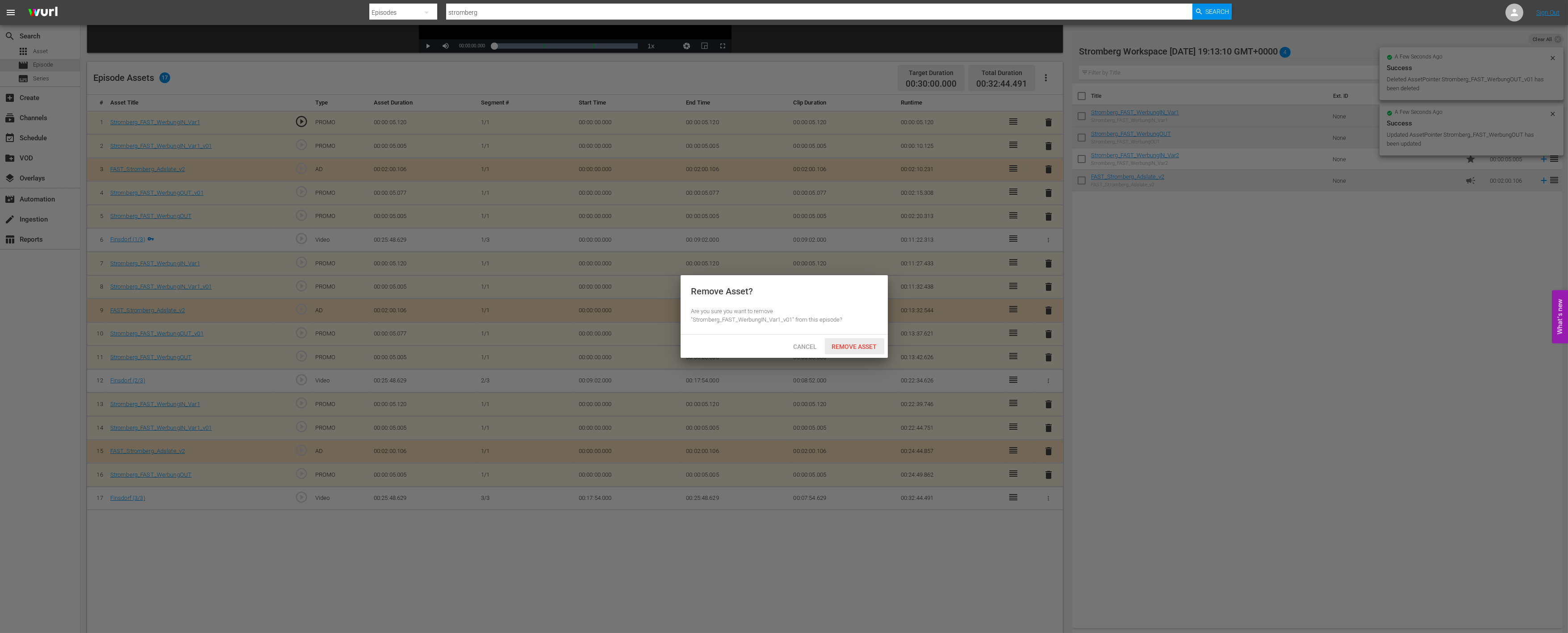
drag, startPoint x: 862, startPoint y: 345, endPoint x: 885, endPoint y: 345, distance: 23.0
click at [862, 345] on span "Remove Asset" at bounding box center [855, 346] width 59 height 7
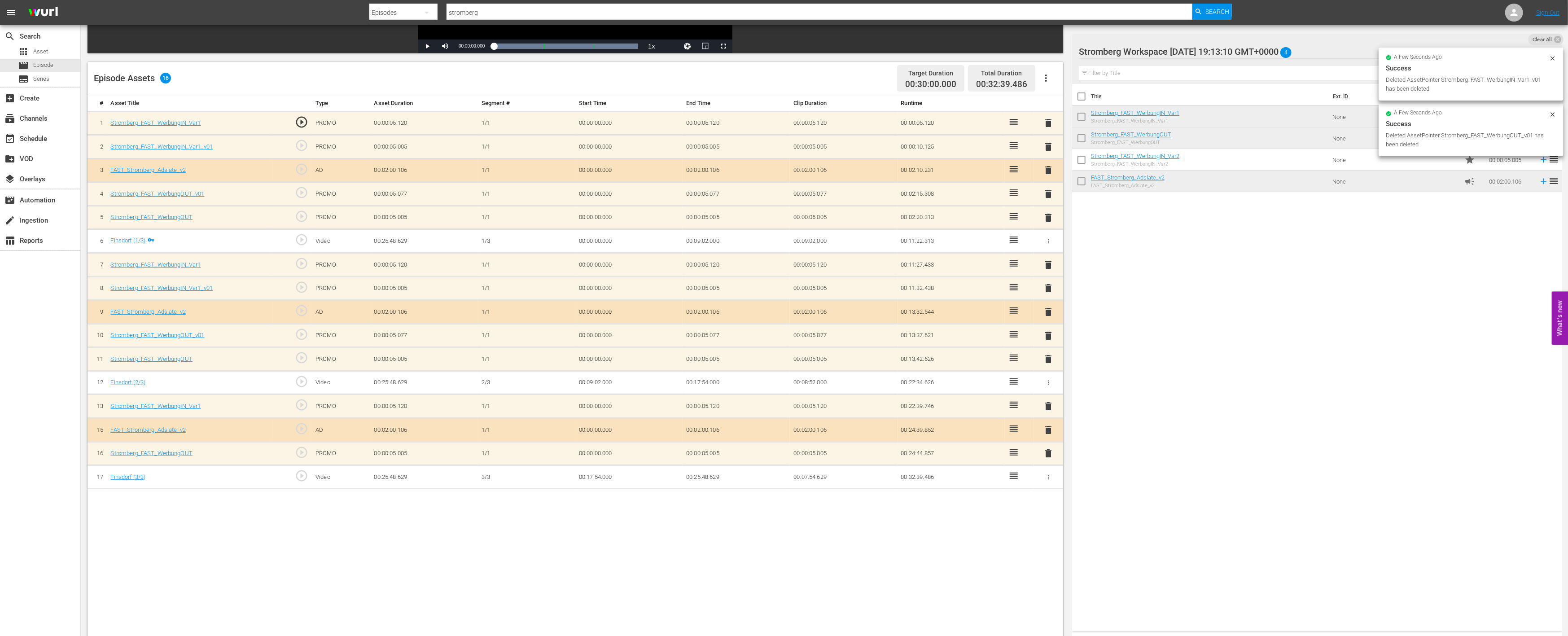
click at [1049, 332] on span "delete" at bounding box center [1049, 335] width 11 height 11
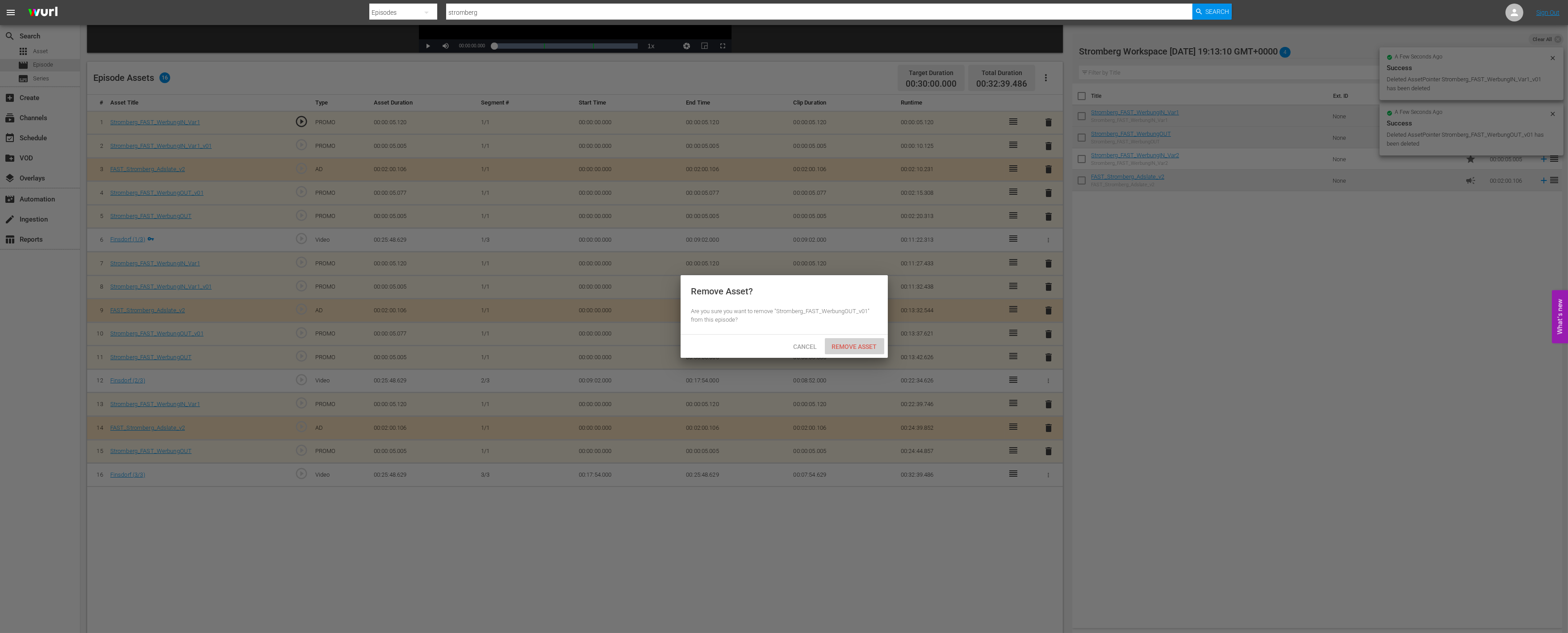
drag, startPoint x: 865, startPoint y: 345, endPoint x: 983, endPoint y: 320, distance: 120.6
click at [866, 345] on span "Remove Asset" at bounding box center [855, 346] width 59 height 7
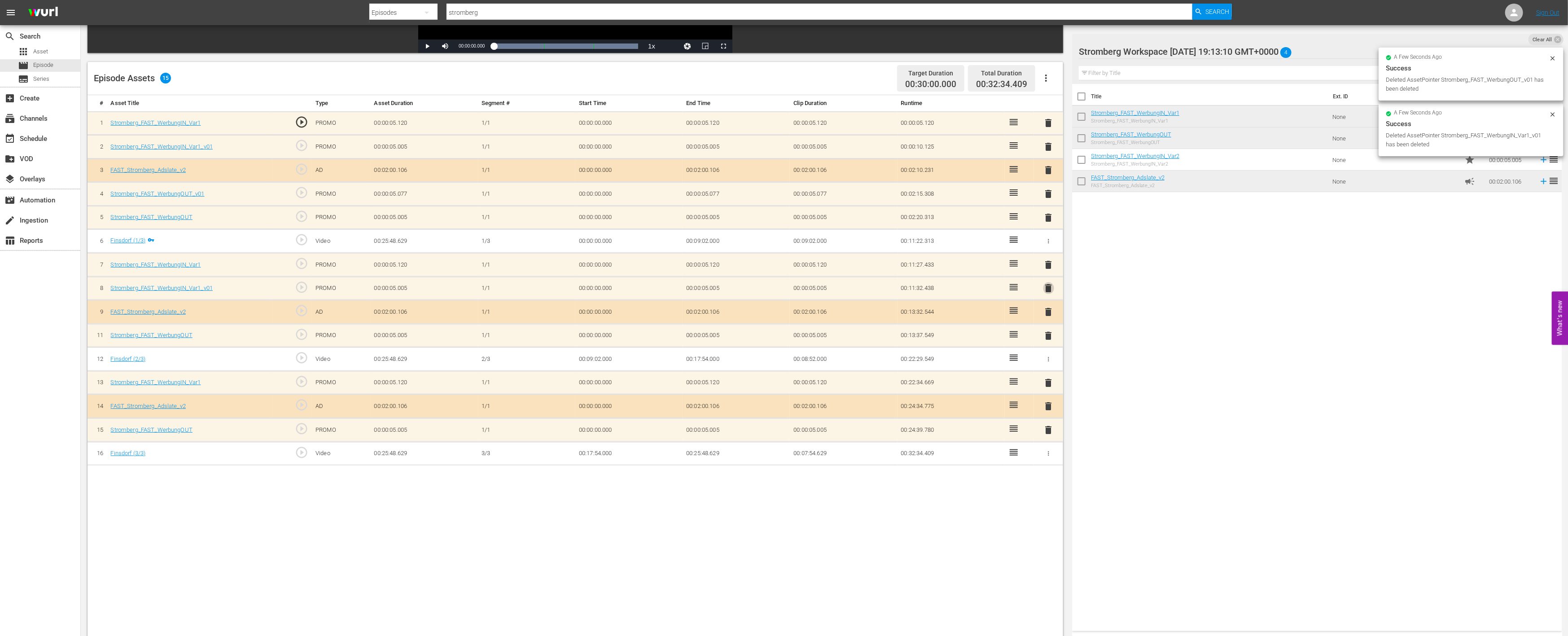
click at [1046, 284] on span "delete" at bounding box center [1049, 287] width 11 height 11
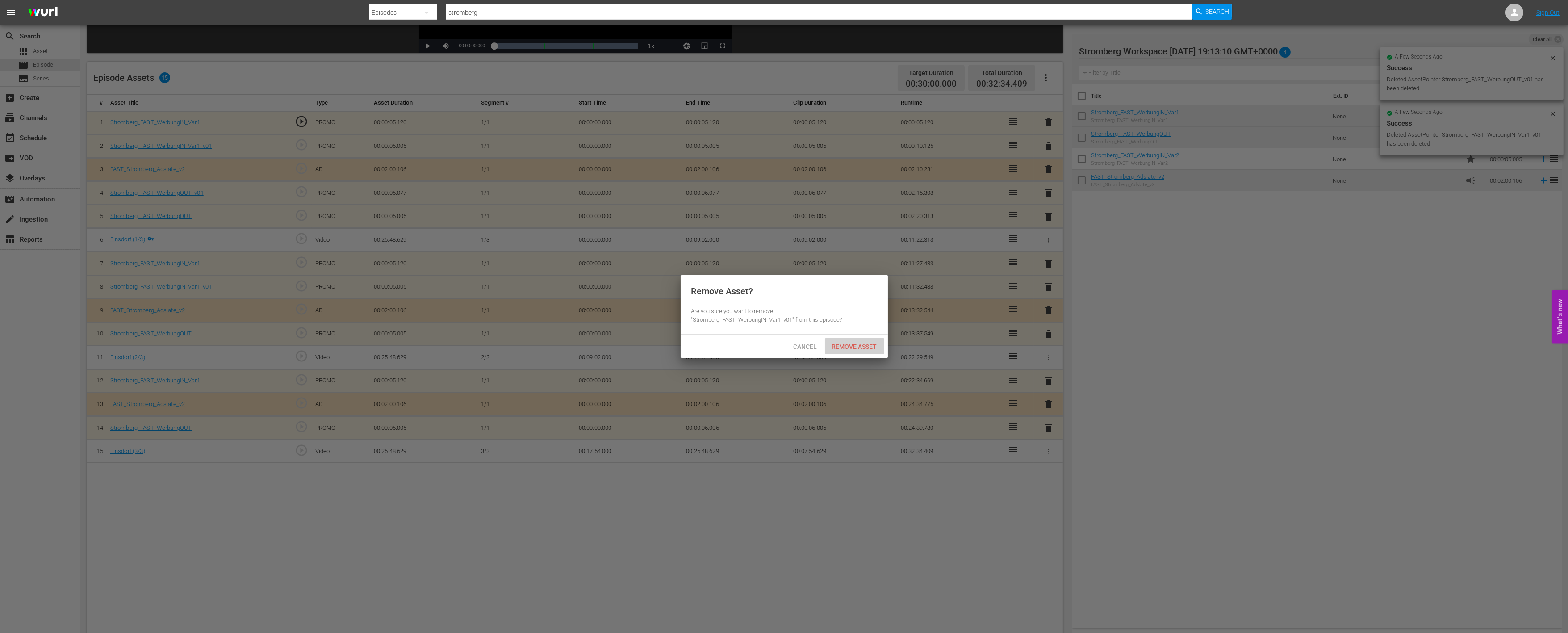
click at [857, 351] on div "Remove Asset" at bounding box center [855, 346] width 59 height 16
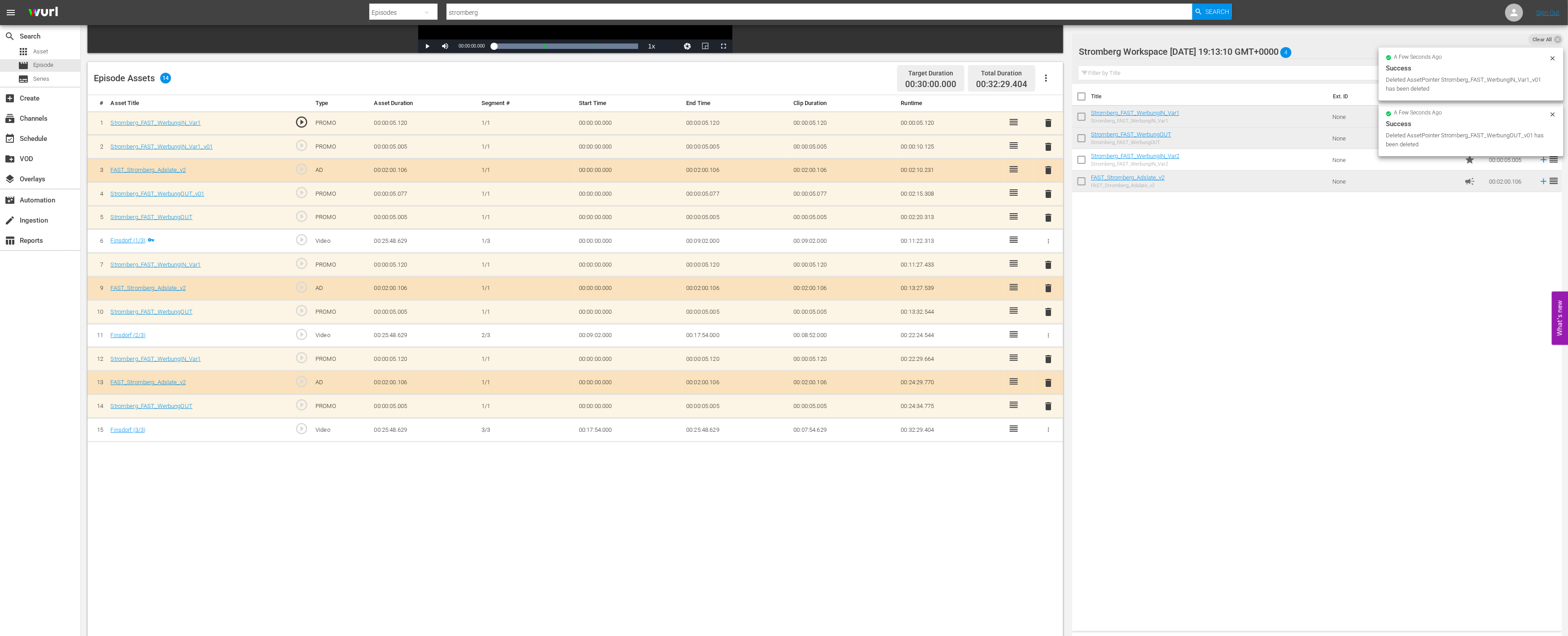
click at [1049, 194] on span "delete" at bounding box center [1049, 194] width 11 height 11
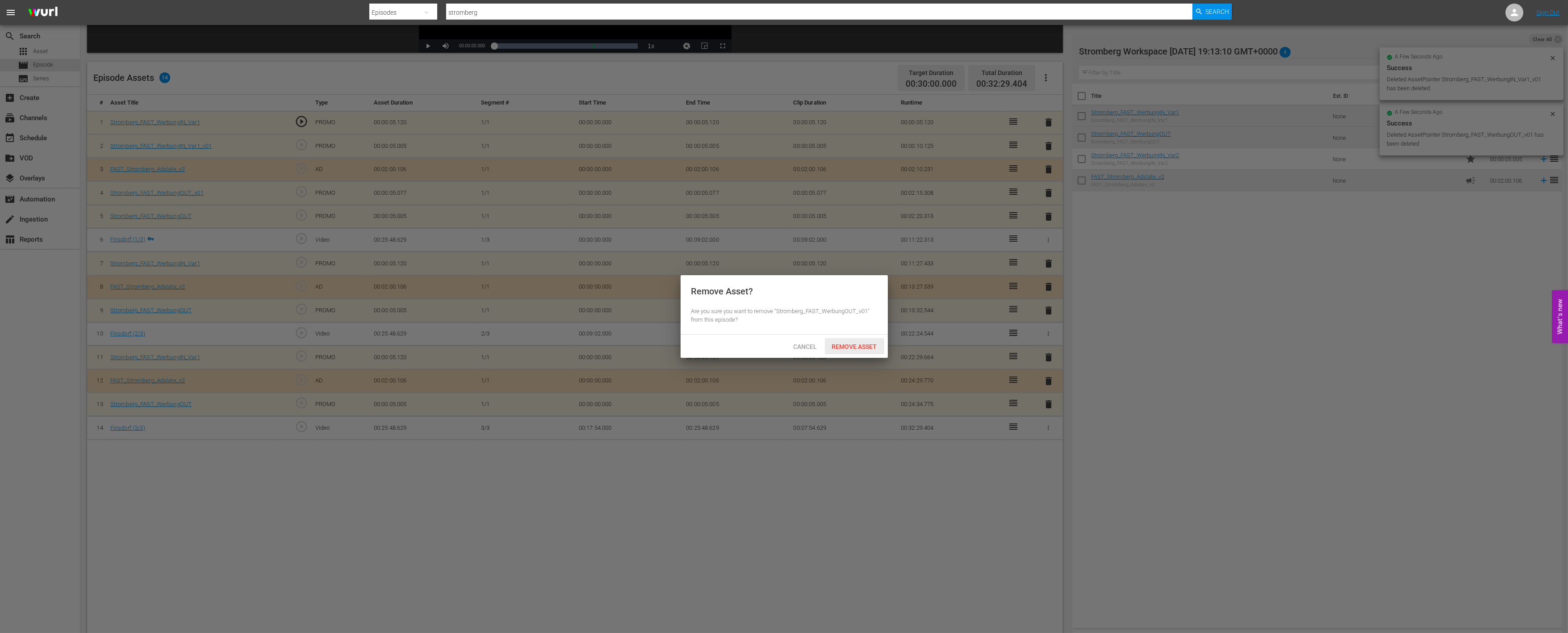
click at [870, 347] on span "Remove Asset" at bounding box center [855, 346] width 59 height 7
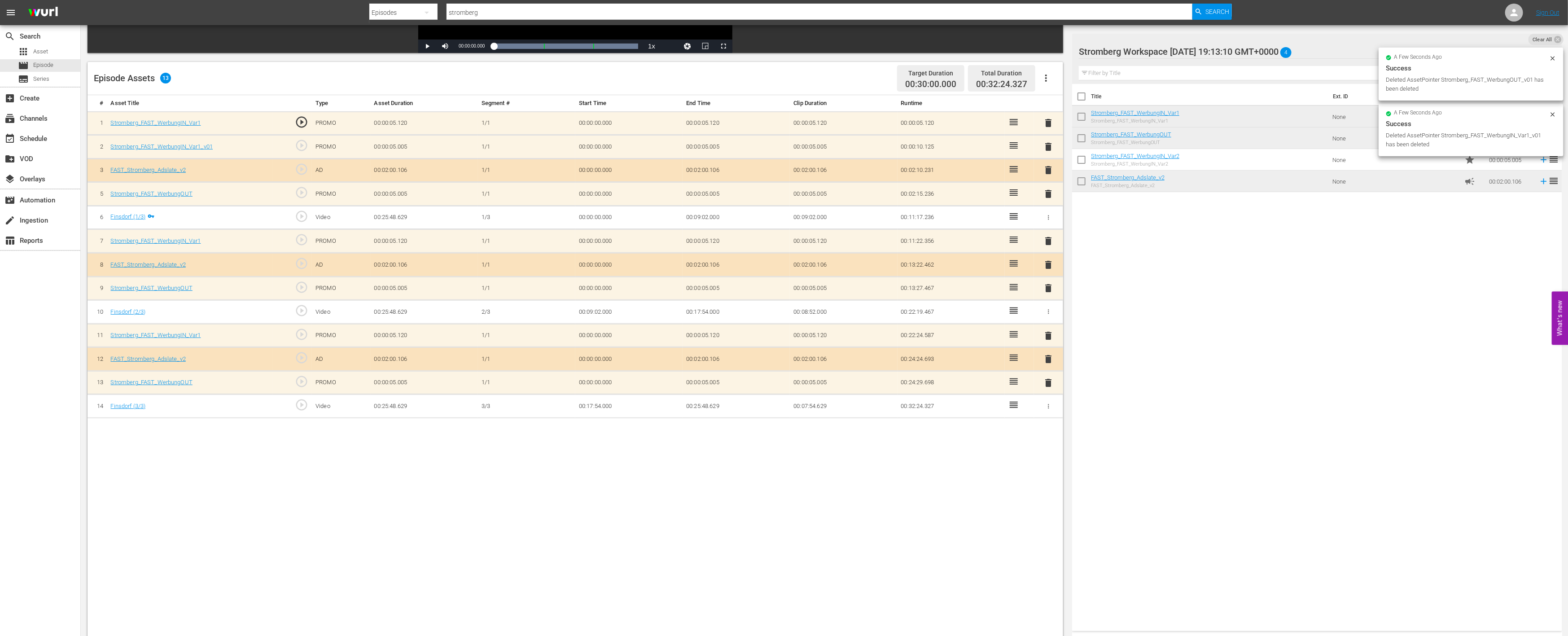
click at [1048, 144] on span "delete" at bounding box center [1049, 147] width 11 height 11
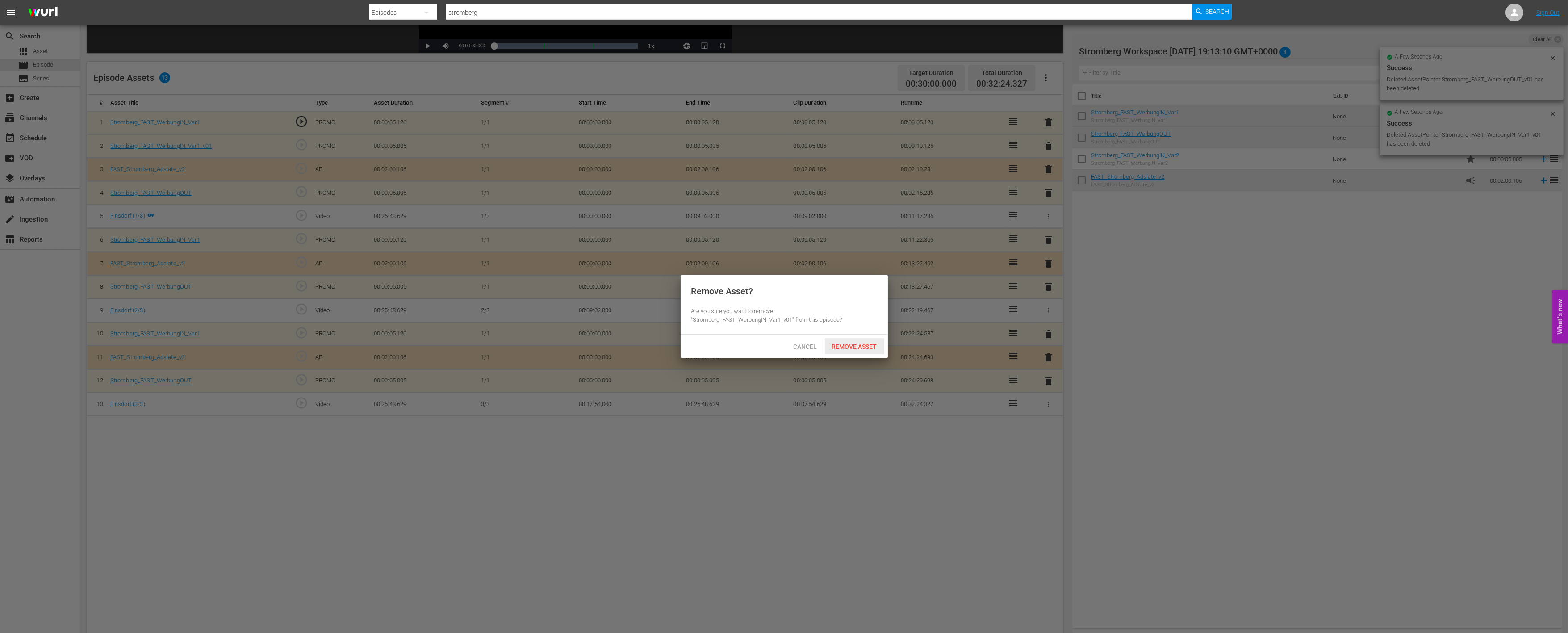
click at [854, 344] on span "Remove Asset" at bounding box center [855, 346] width 59 height 7
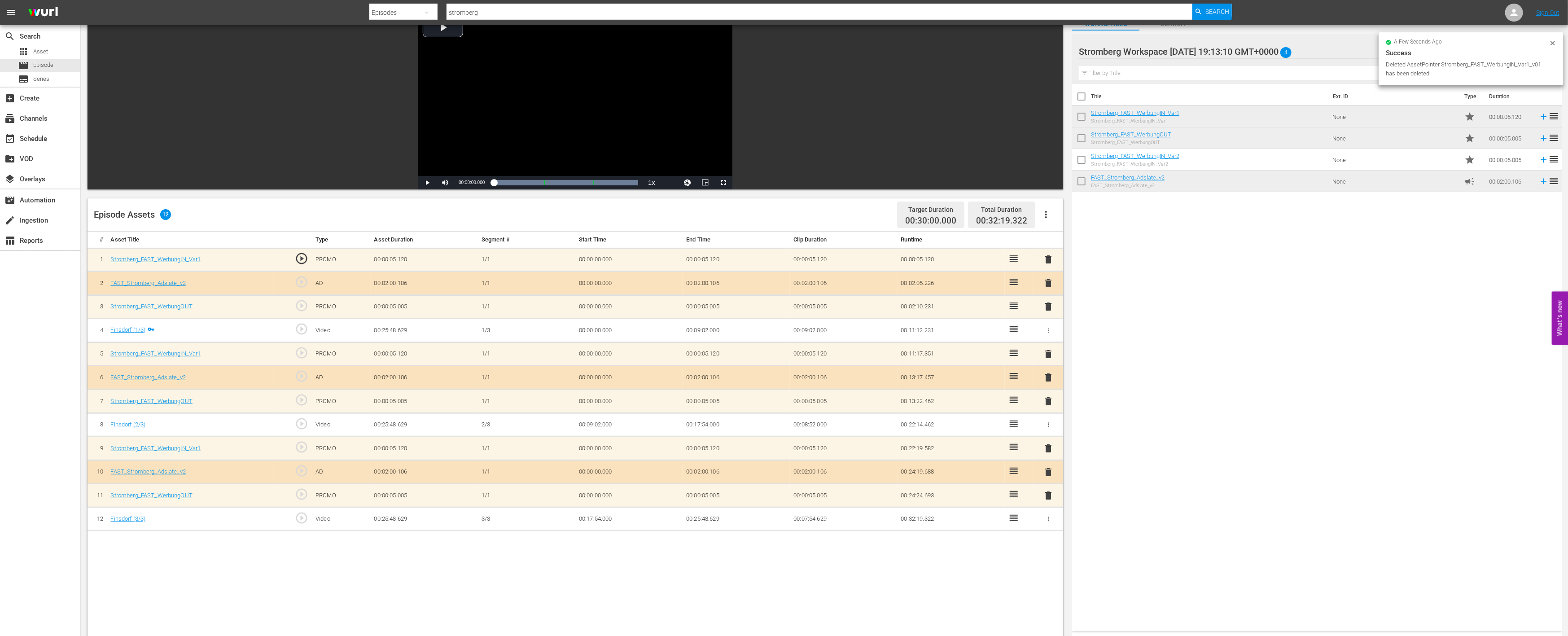
scroll to position [0, 0]
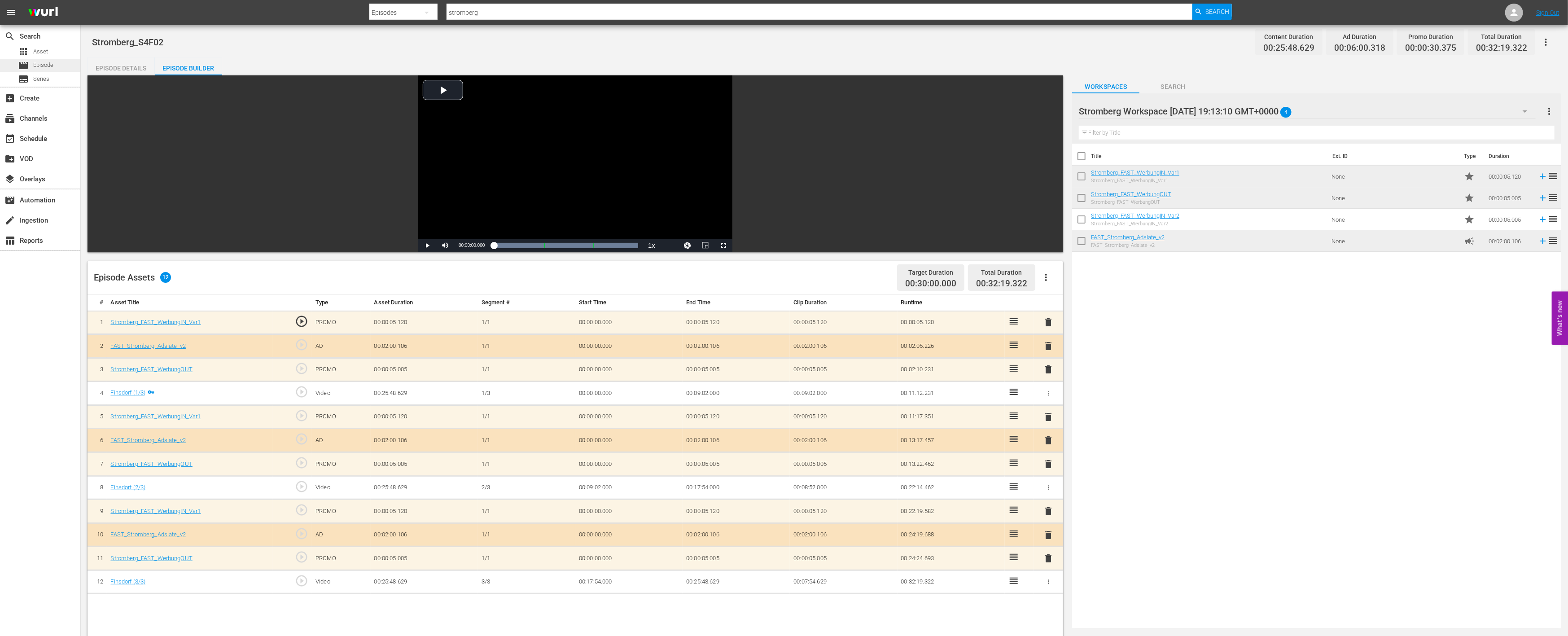
click at [51, 62] on span "Episode" at bounding box center [43, 65] width 20 height 9
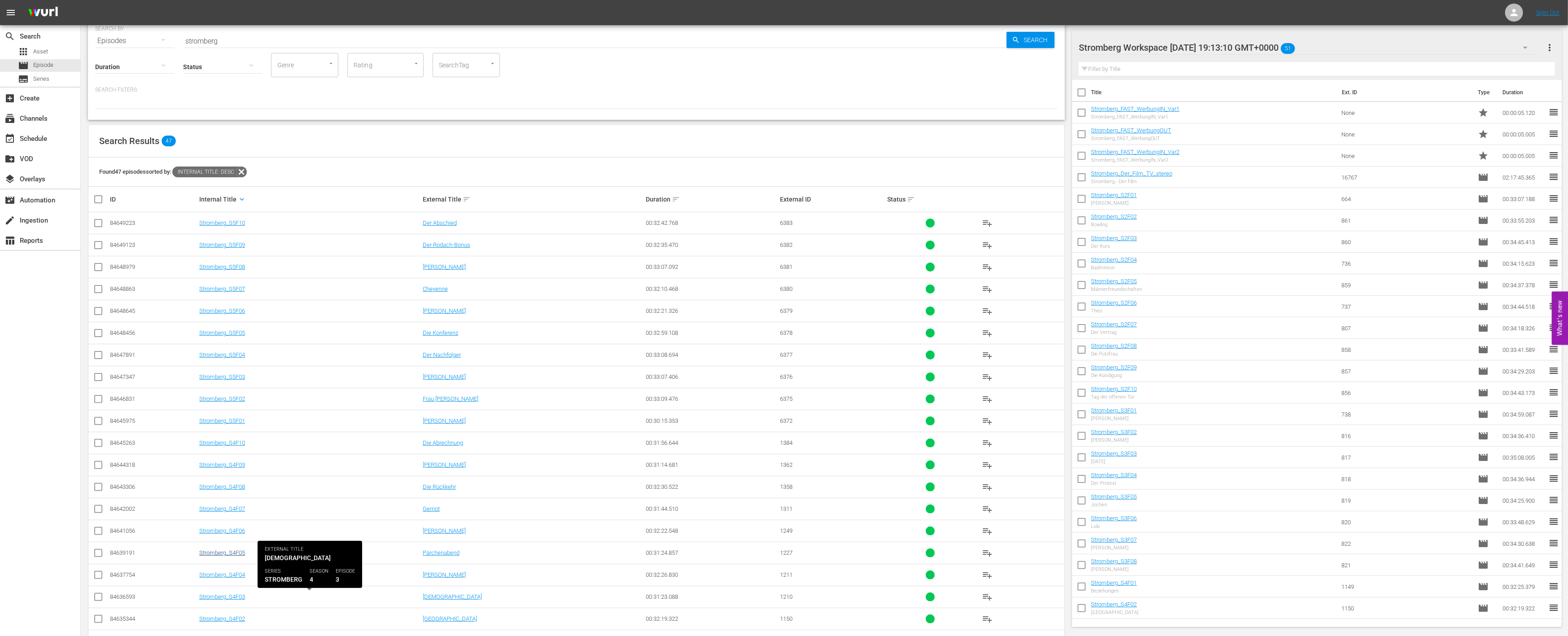
scroll to position [50, 0]
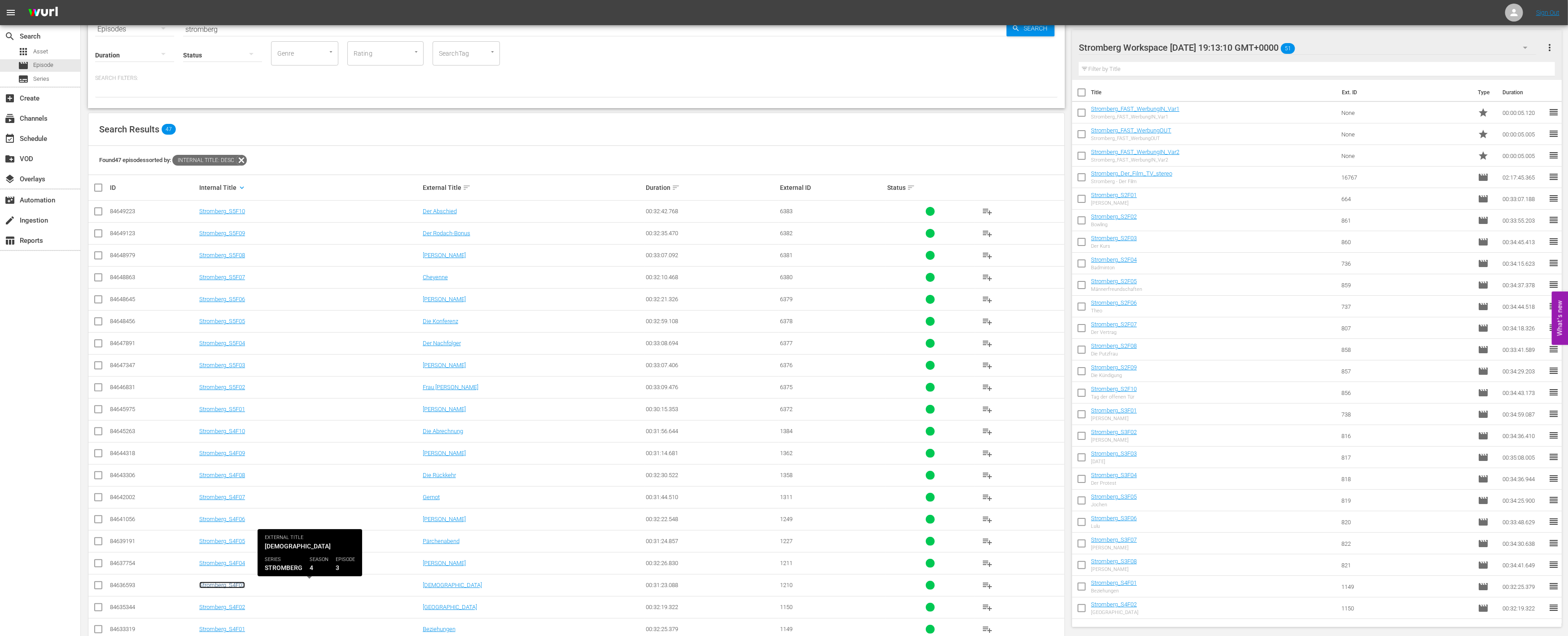
click at [232, 583] on link "Stromberg_S4F03" at bounding box center [222, 585] width 46 height 7
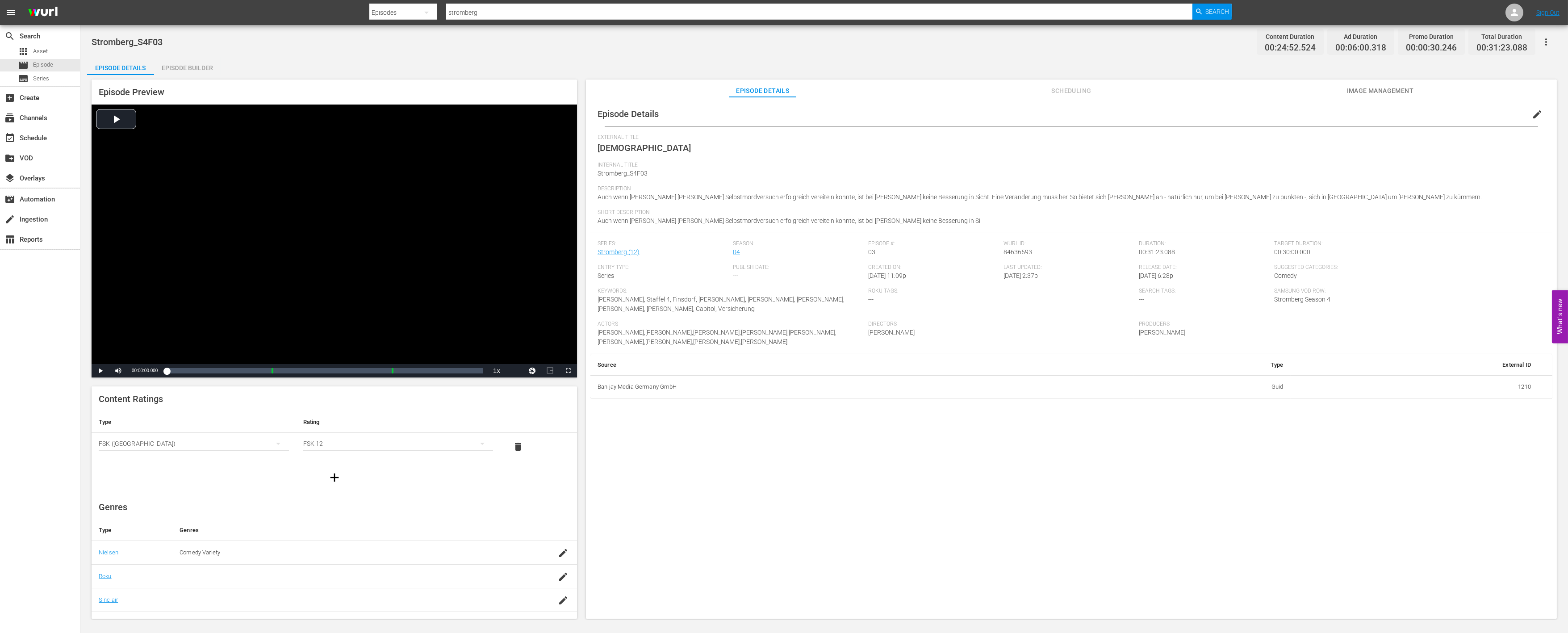
click at [193, 65] on div "Episode Builder" at bounding box center [187, 68] width 67 height 21
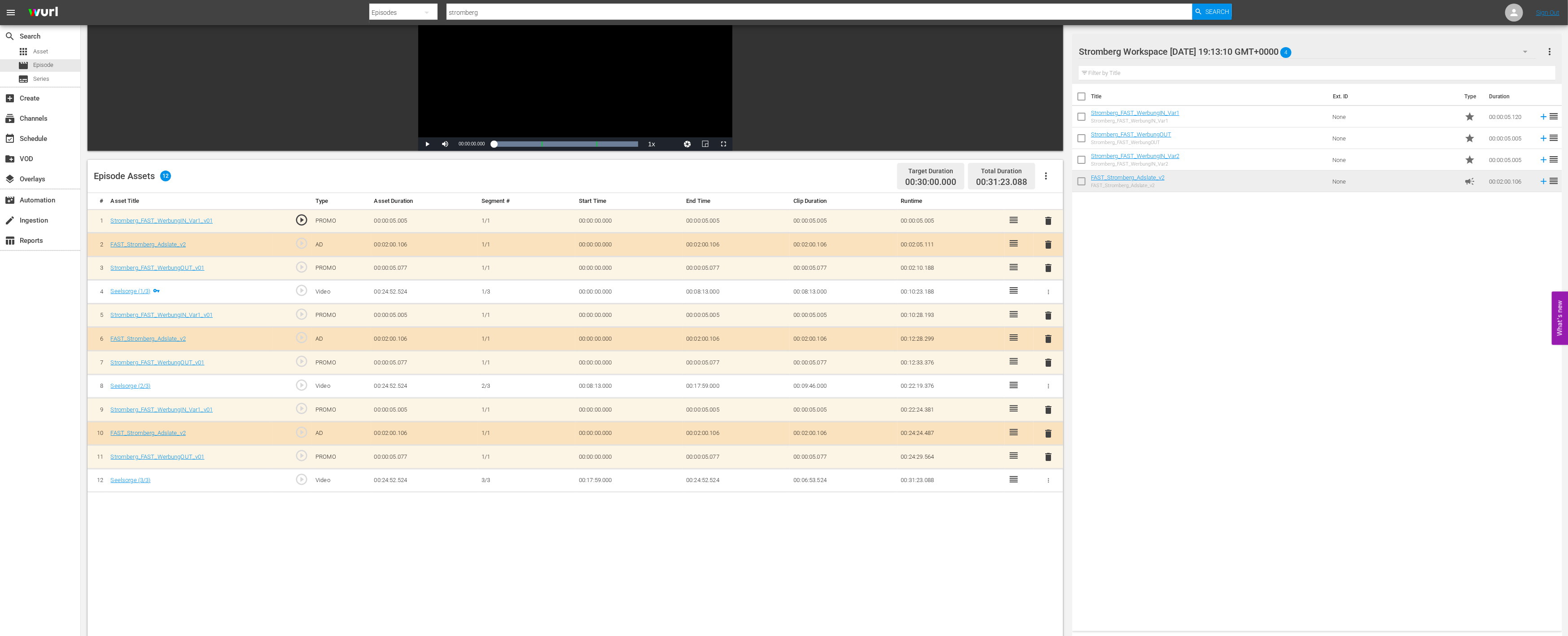
scroll to position [149, 0]
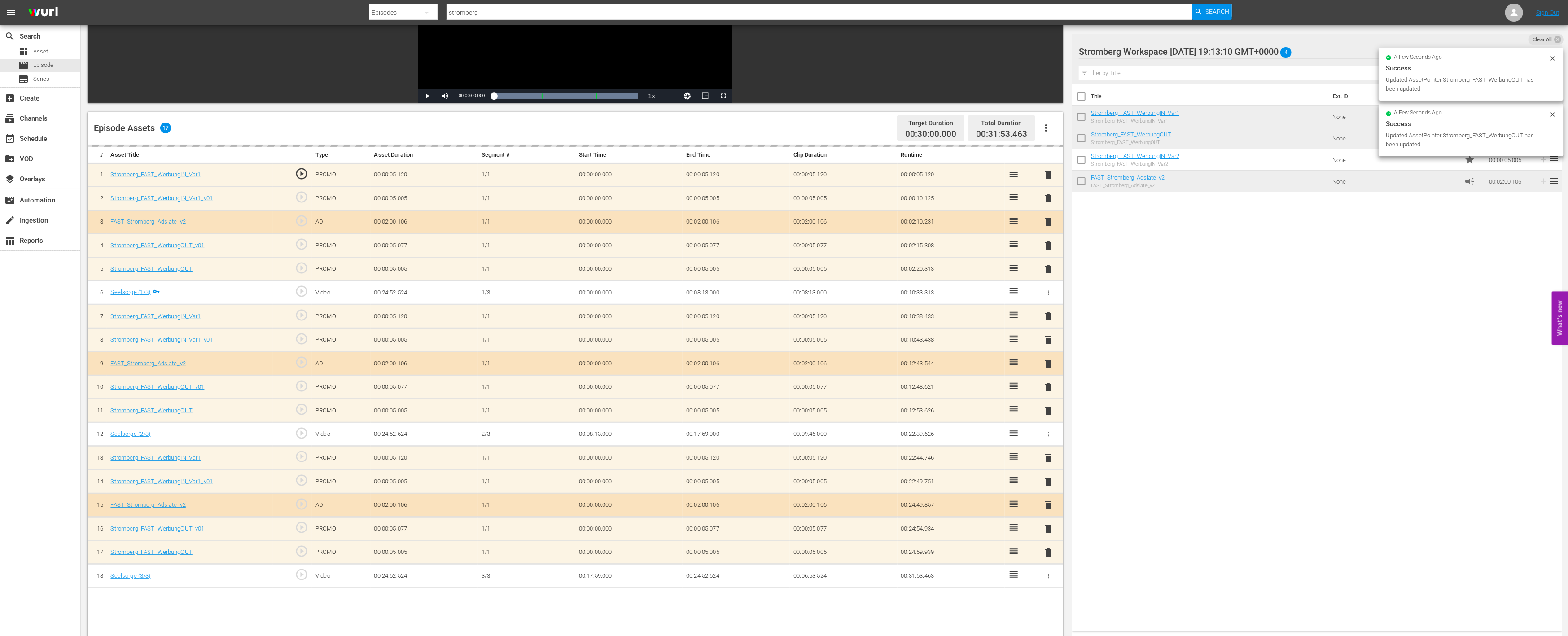
click at [1049, 527] on span "delete" at bounding box center [1049, 528] width 11 height 11
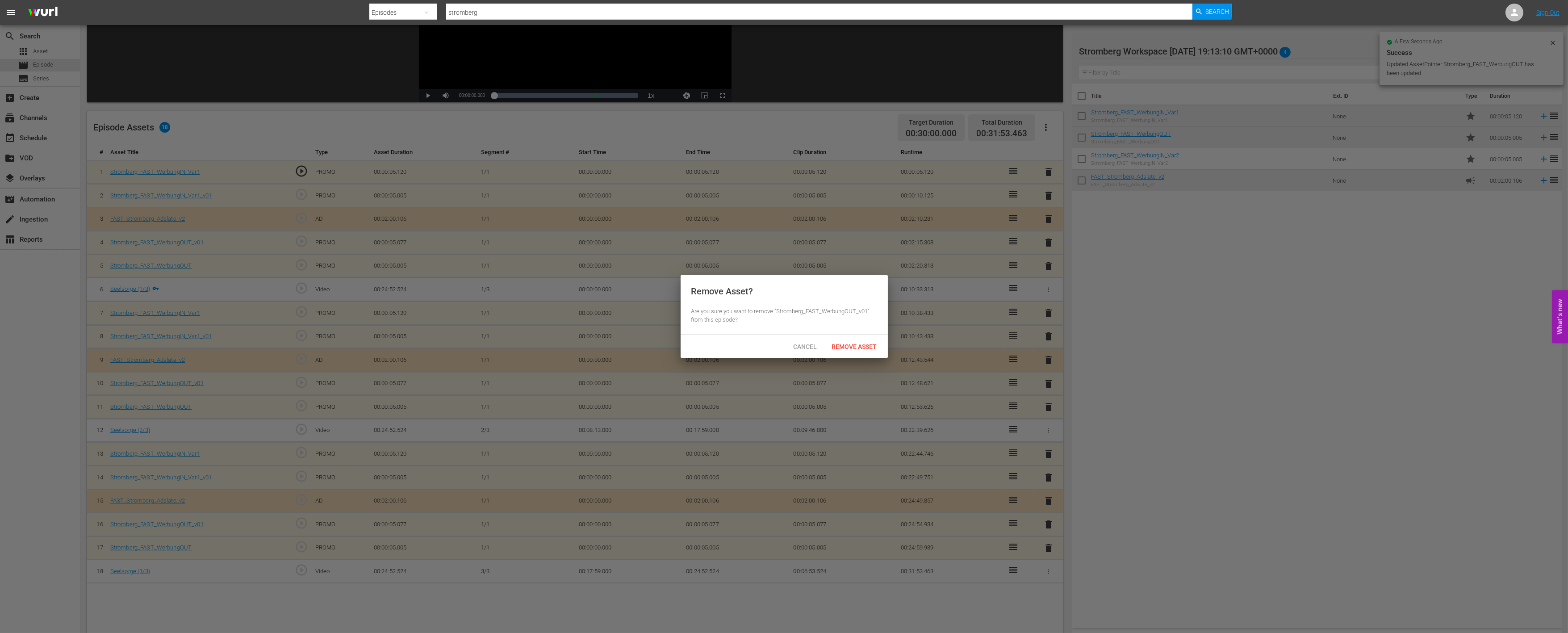
click at [857, 345] on span "Remove Asset" at bounding box center [855, 346] width 59 height 7
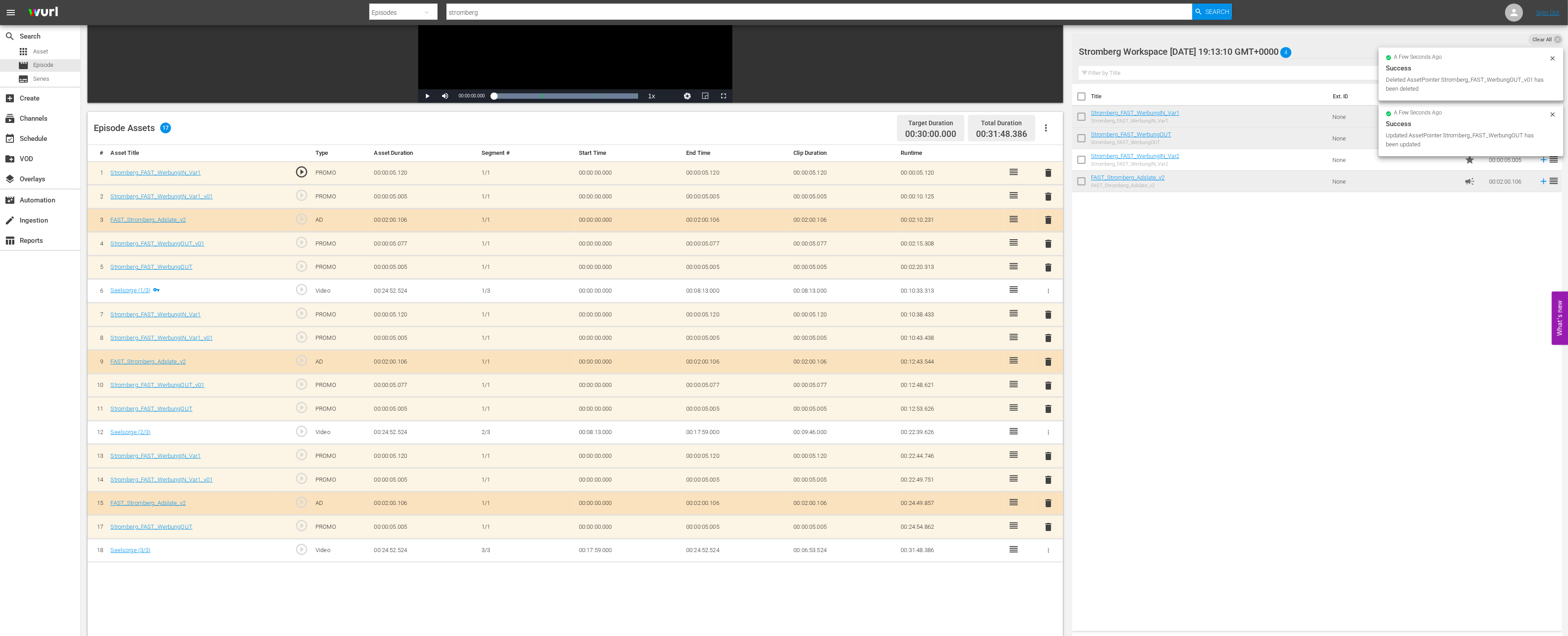
click at [1049, 476] on span "delete" at bounding box center [1049, 479] width 11 height 11
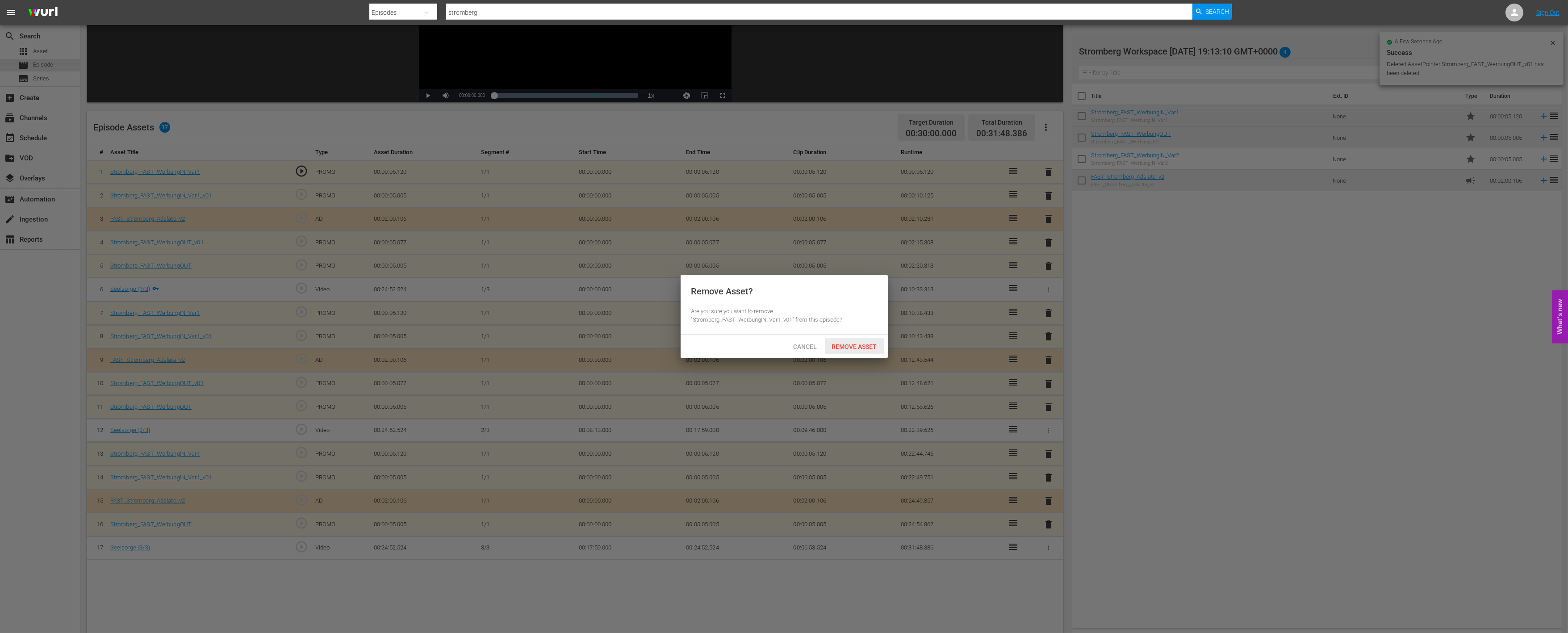
click at [856, 344] on span "Remove Asset" at bounding box center [855, 346] width 59 height 7
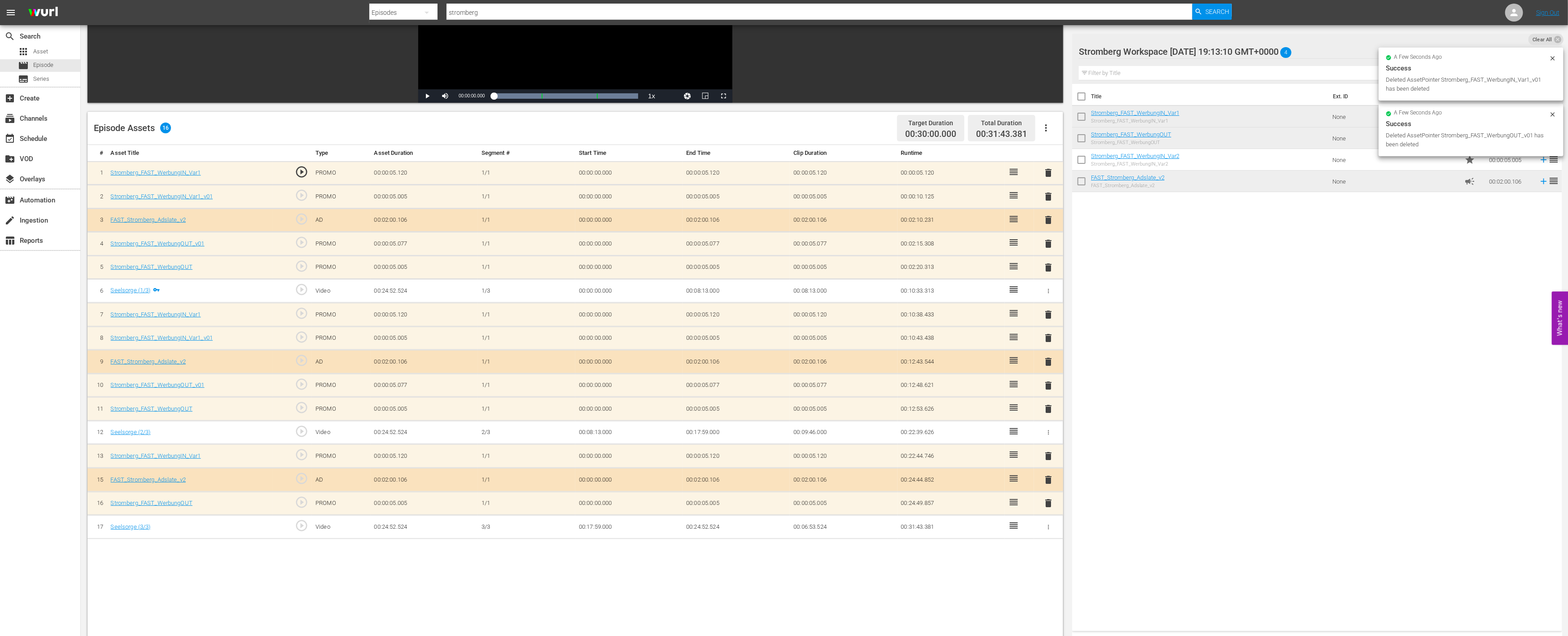
click at [1050, 386] on span "delete" at bounding box center [1049, 385] width 11 height 11
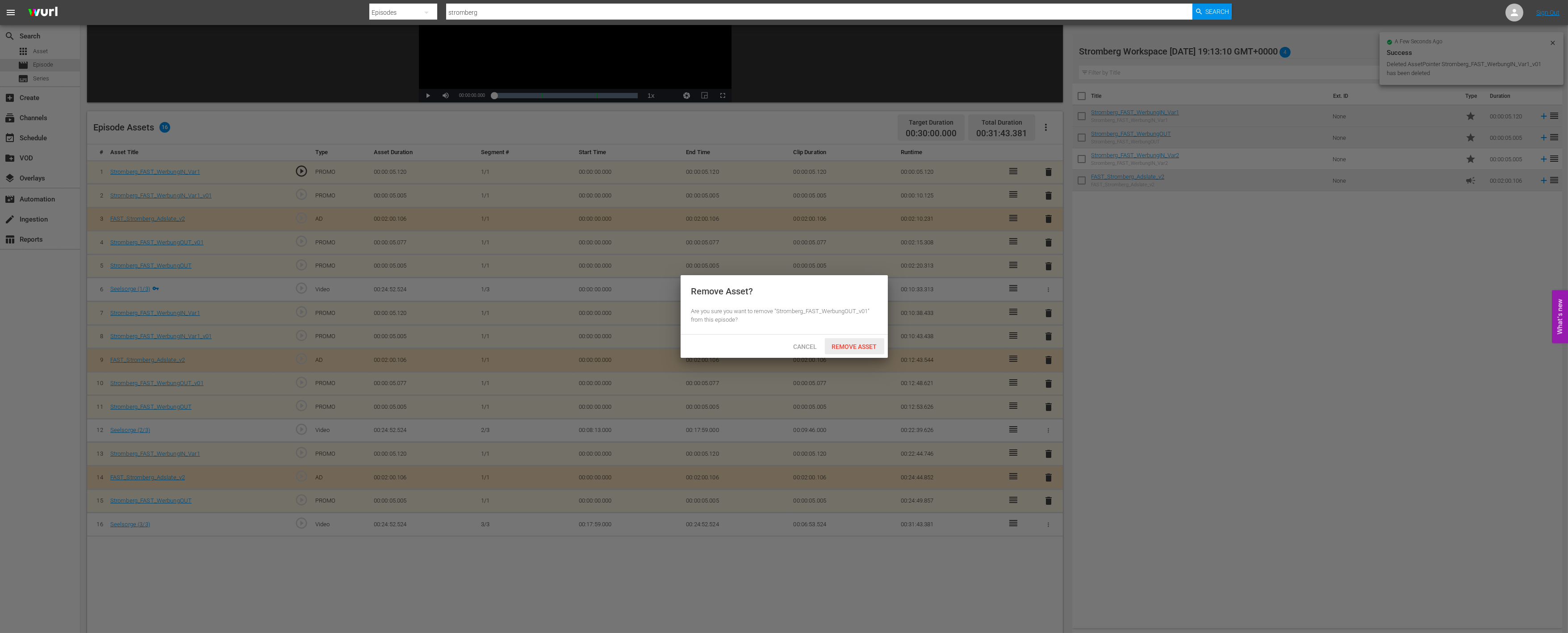
click at [861, 349] on span "Remove Asset" at bounding box center [855, 346] width 59 height 7
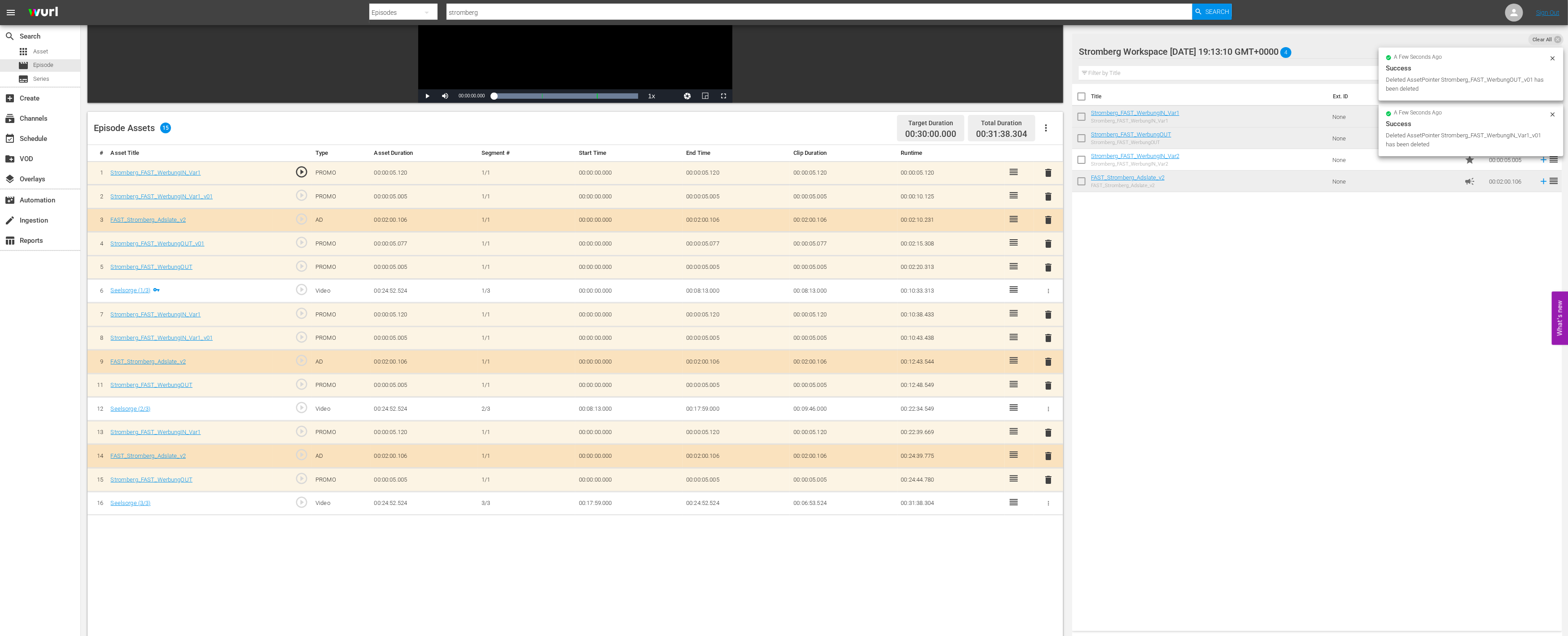
click at [1049, 335] on span "delete" at bounding box center [1049, 337] width 11 height 11
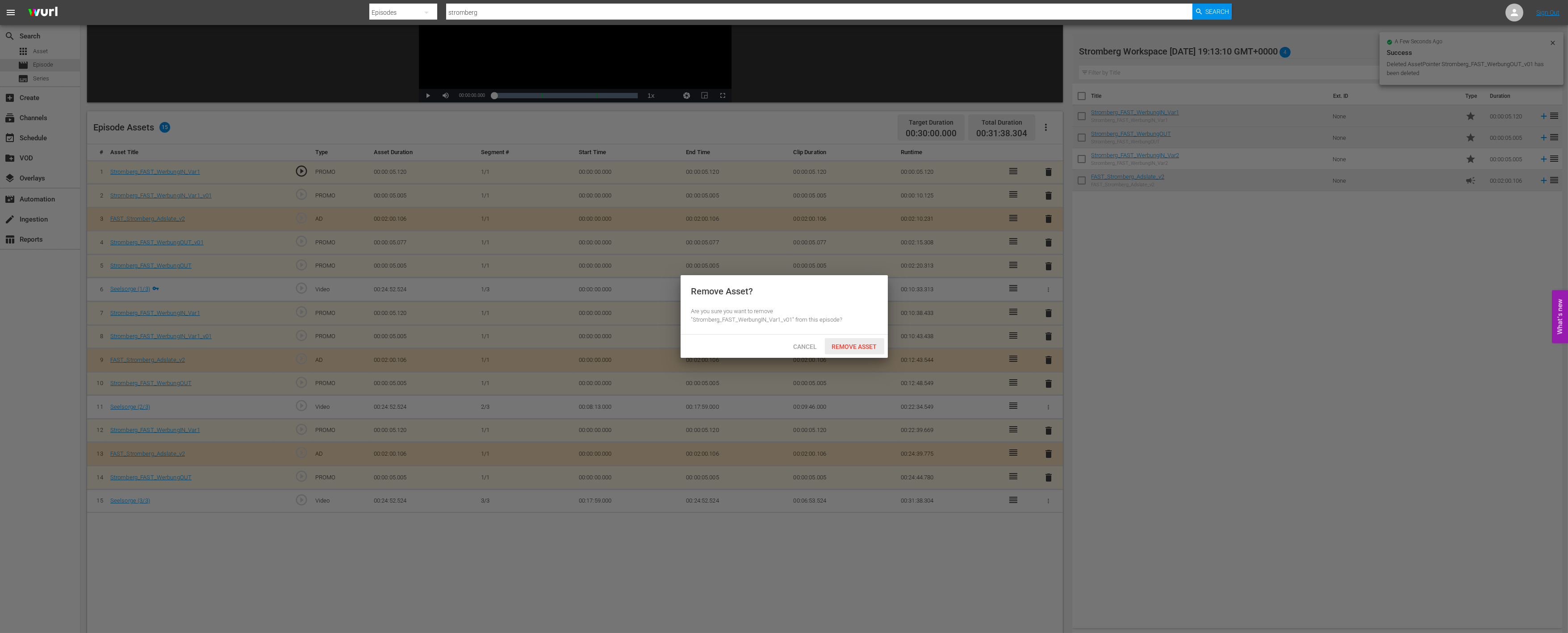
click at [858, 340] on div "Remove Asset" at bounding box center [855, 346] width 59 height 16
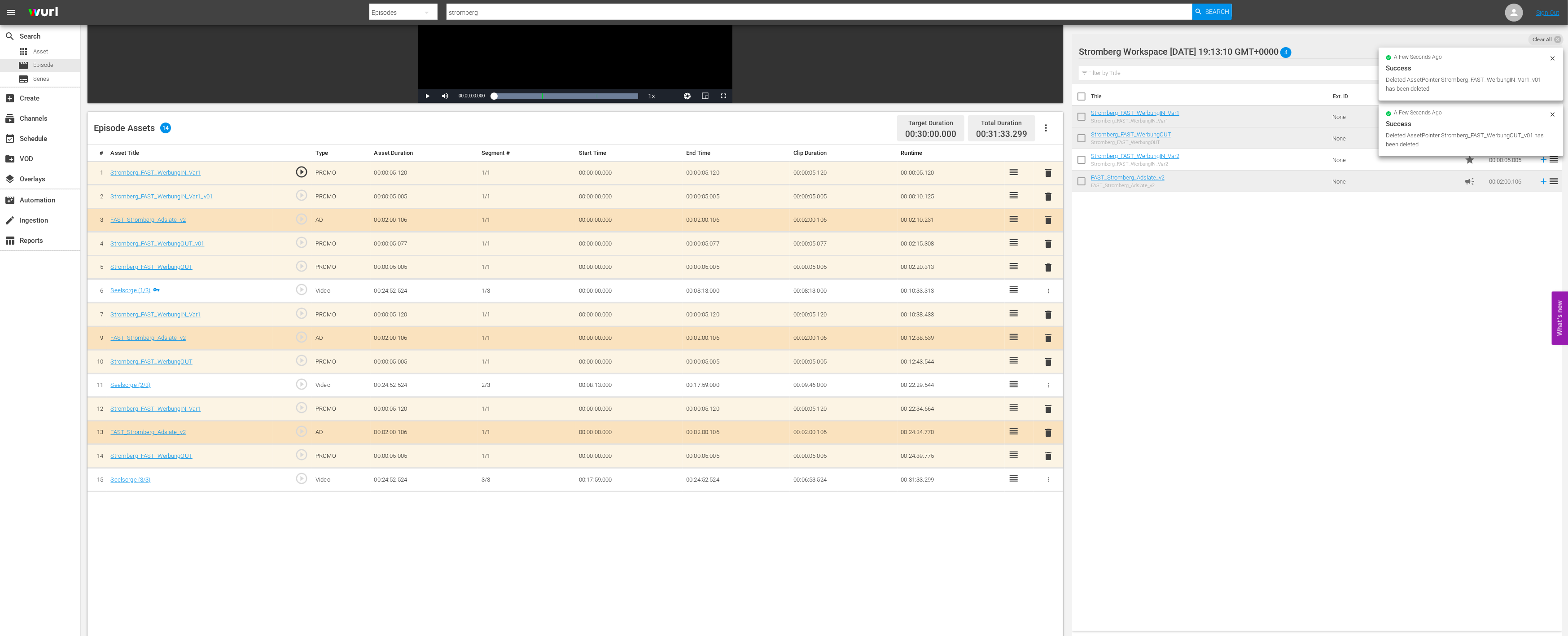
click at [1050, 240] on span "delete" at bounding box center [1049, 243] width 11 height 11
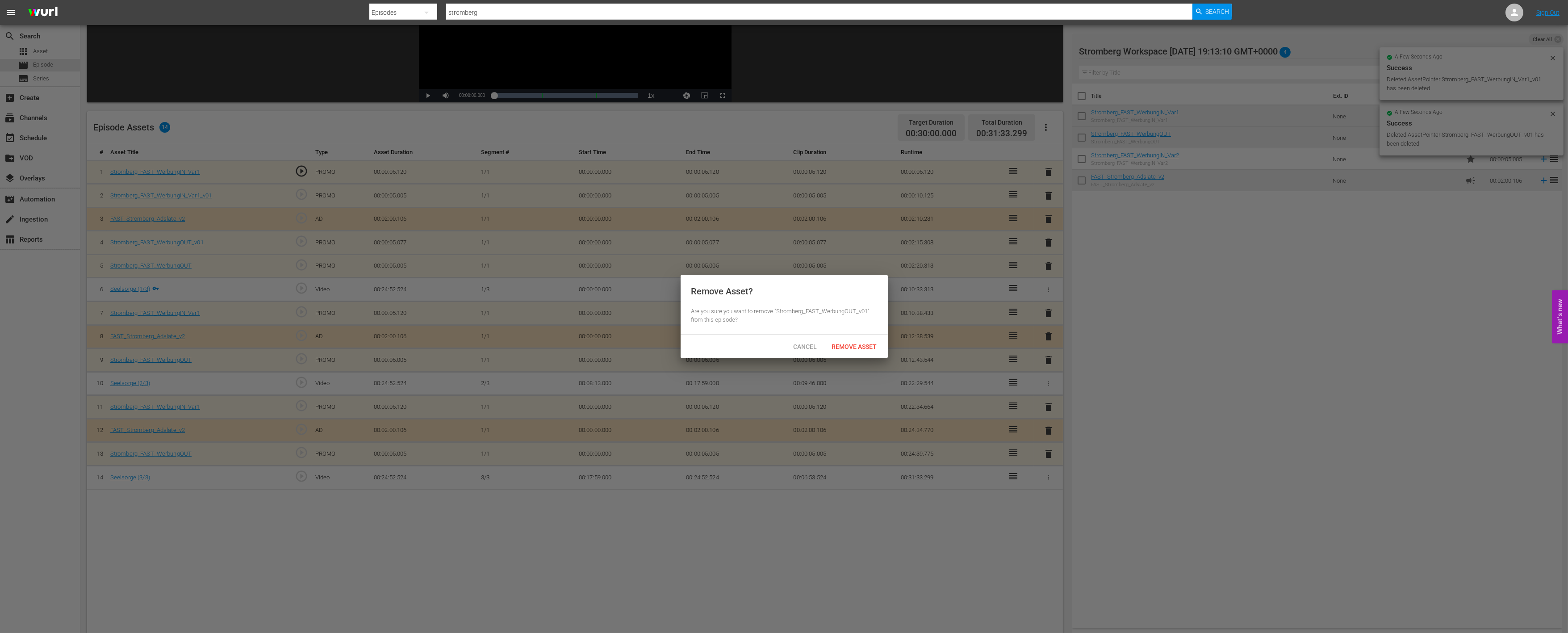
click at [859, 343] on span "Remove Asset" at bounding box center [855, 346] width 59 height 7
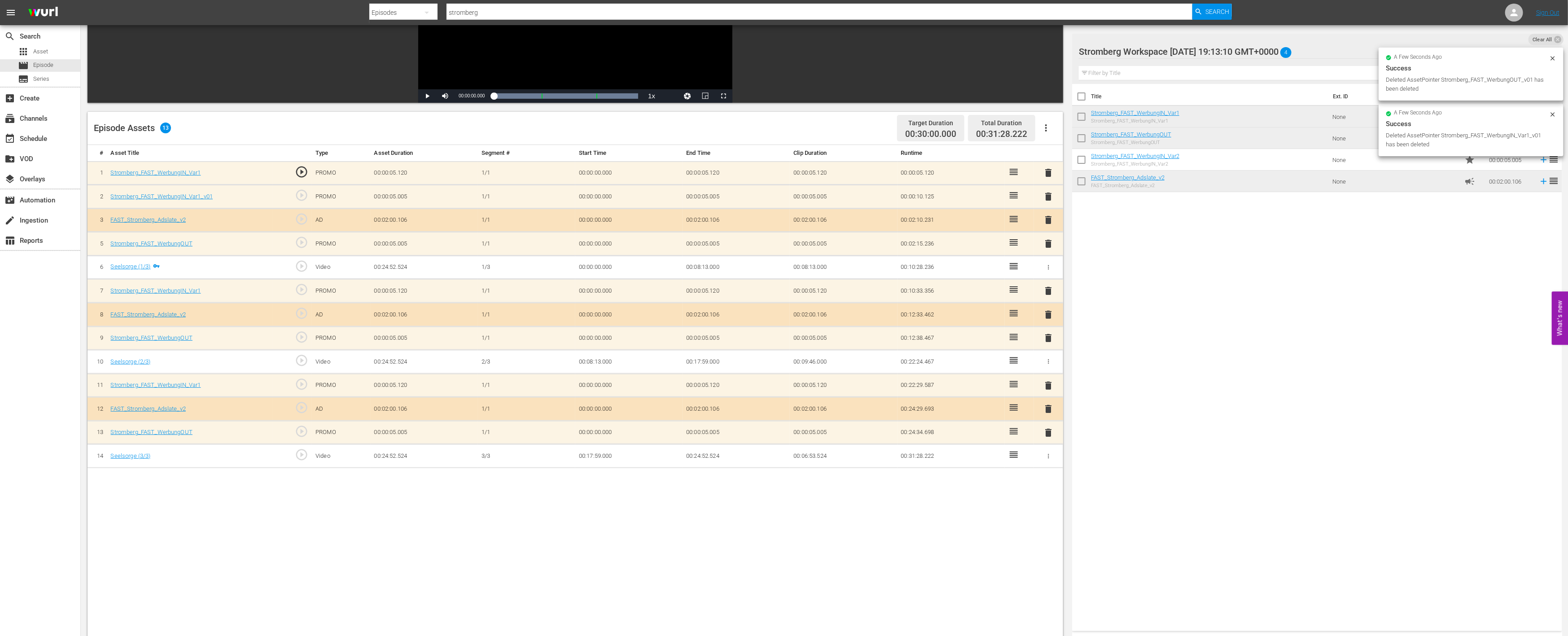
click at [1050, 195] on span "delete" at bounding box center [1049, 196] width 11 height 11
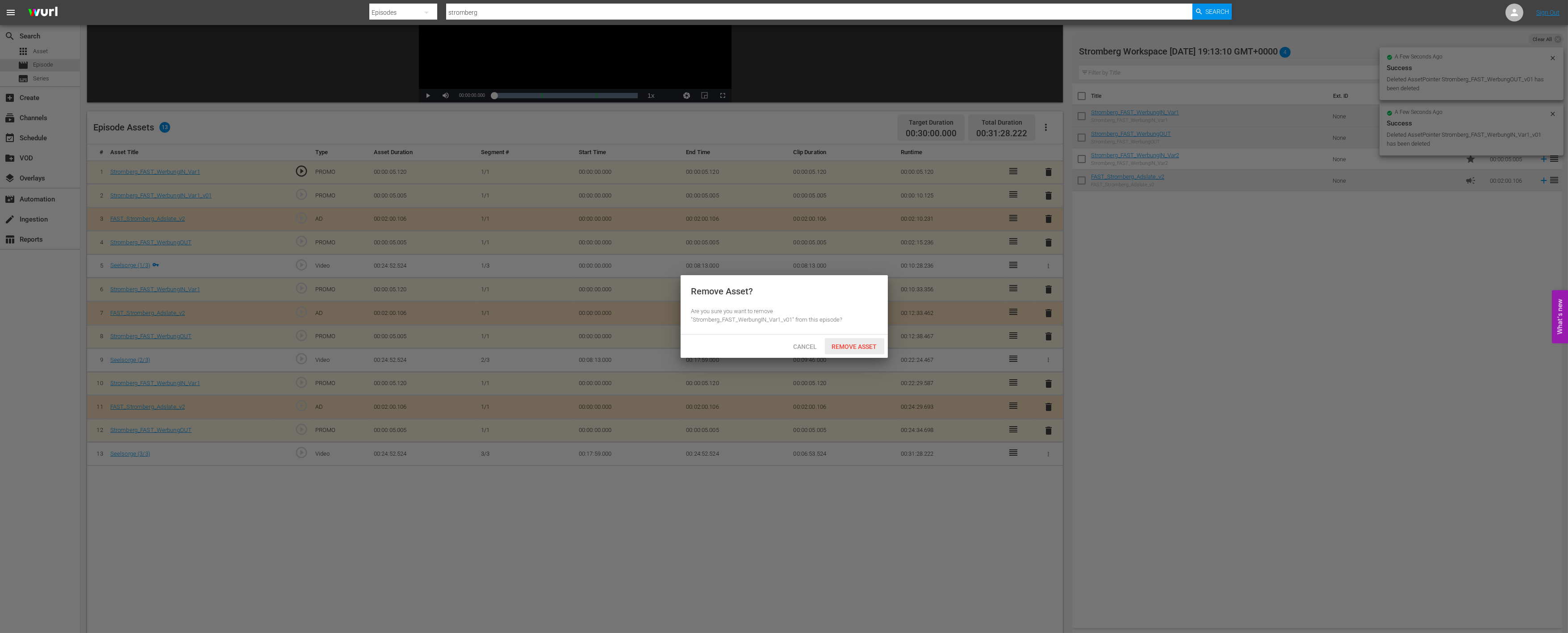
click at [857, 349] on span "Remove Asset" at bounding box center [855, 346] width 59 height 7
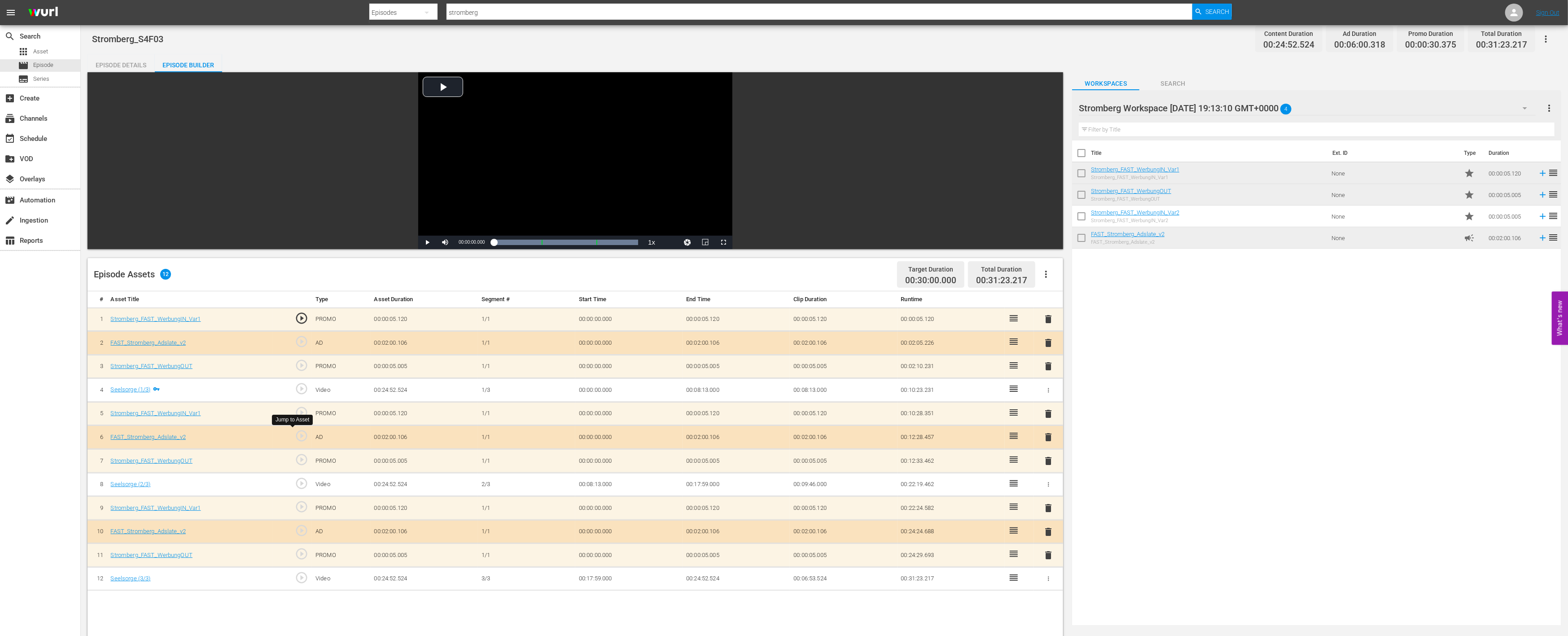
scroll to position [0, 0]
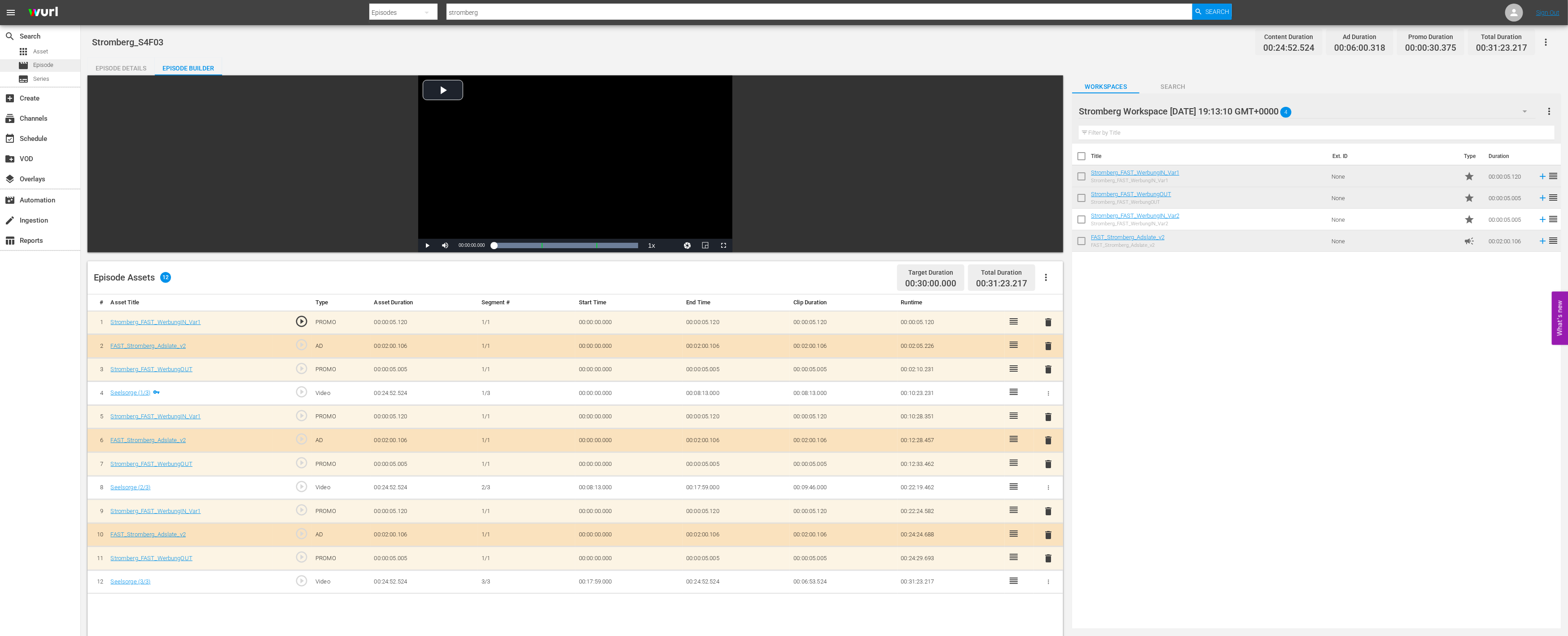
click at [44, 64] on span "Episode" at bounding box center [43, 65] width 20 height 9
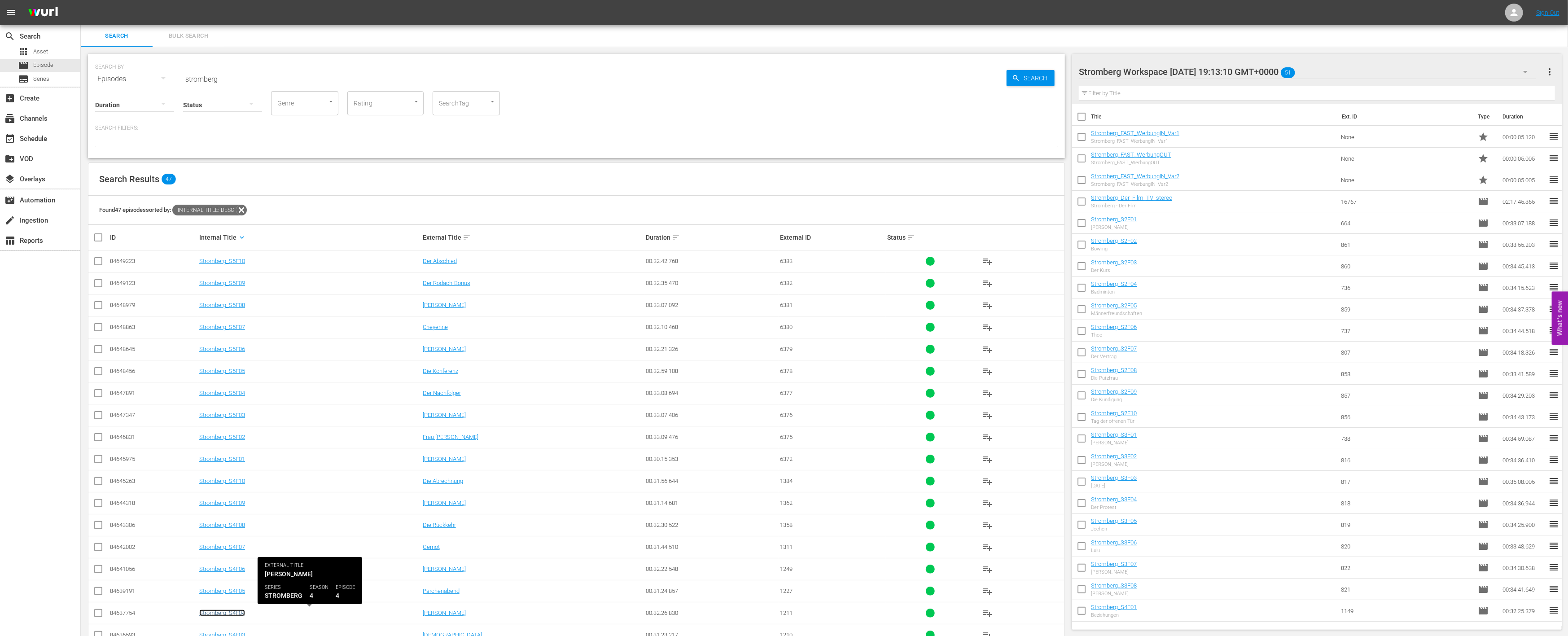
click at [226, 611] on link "Stromberg_S4F04" at bounding box center [222, 613] width 46 height 7
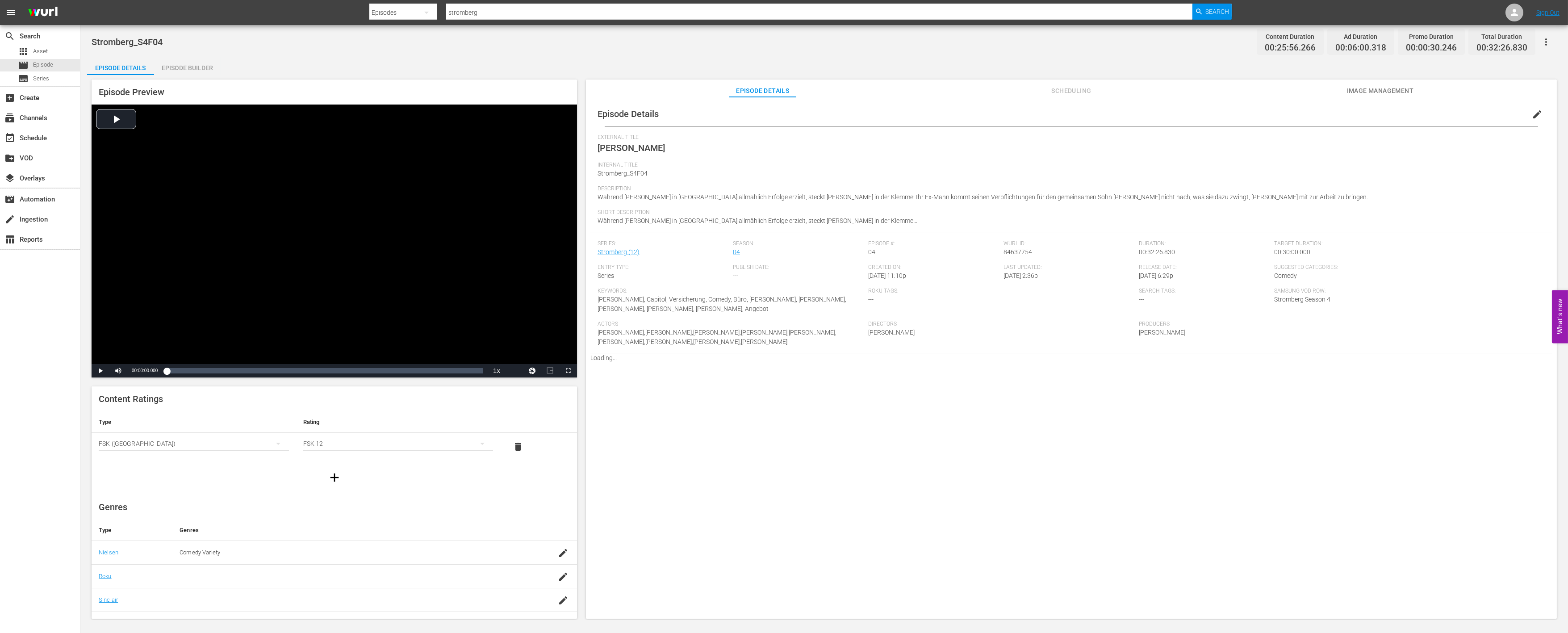
click at [194, 61] on div "Episode Builder" at bounding box center [187, 68] width 67 height 21
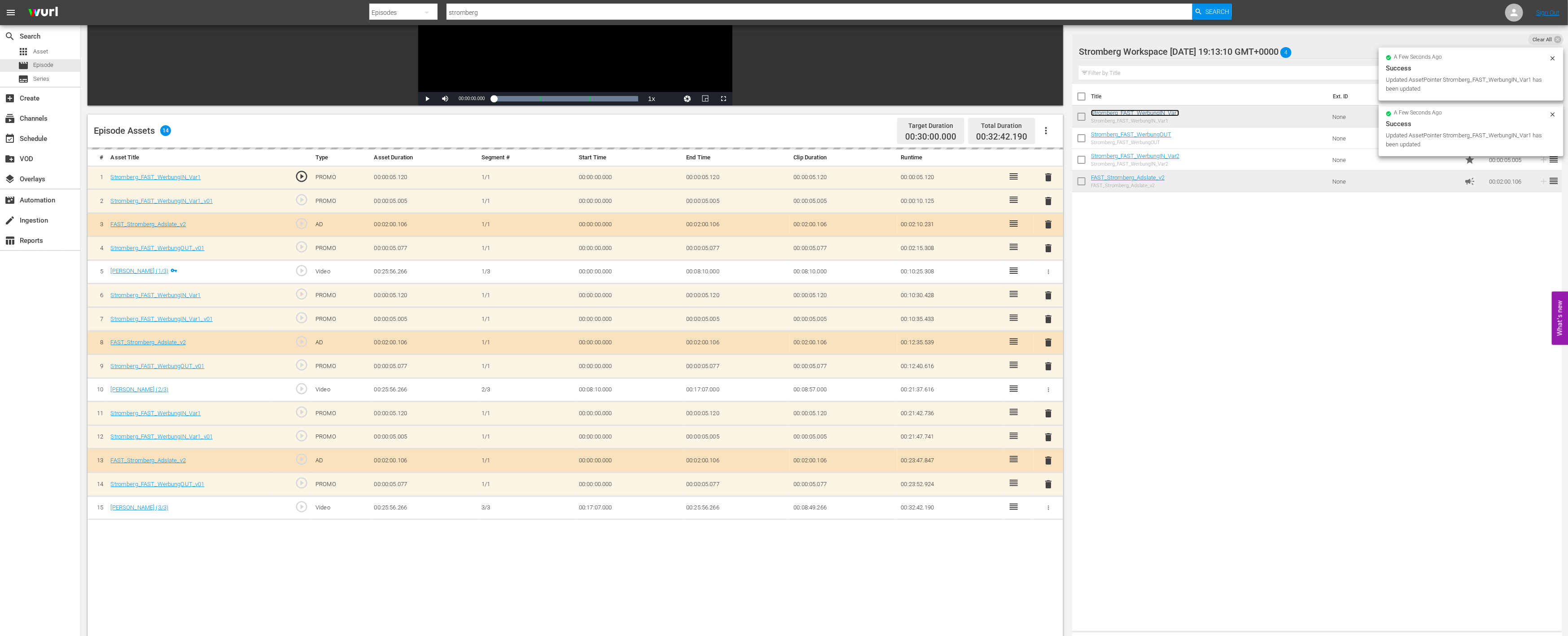
scroll to position [149, 0]
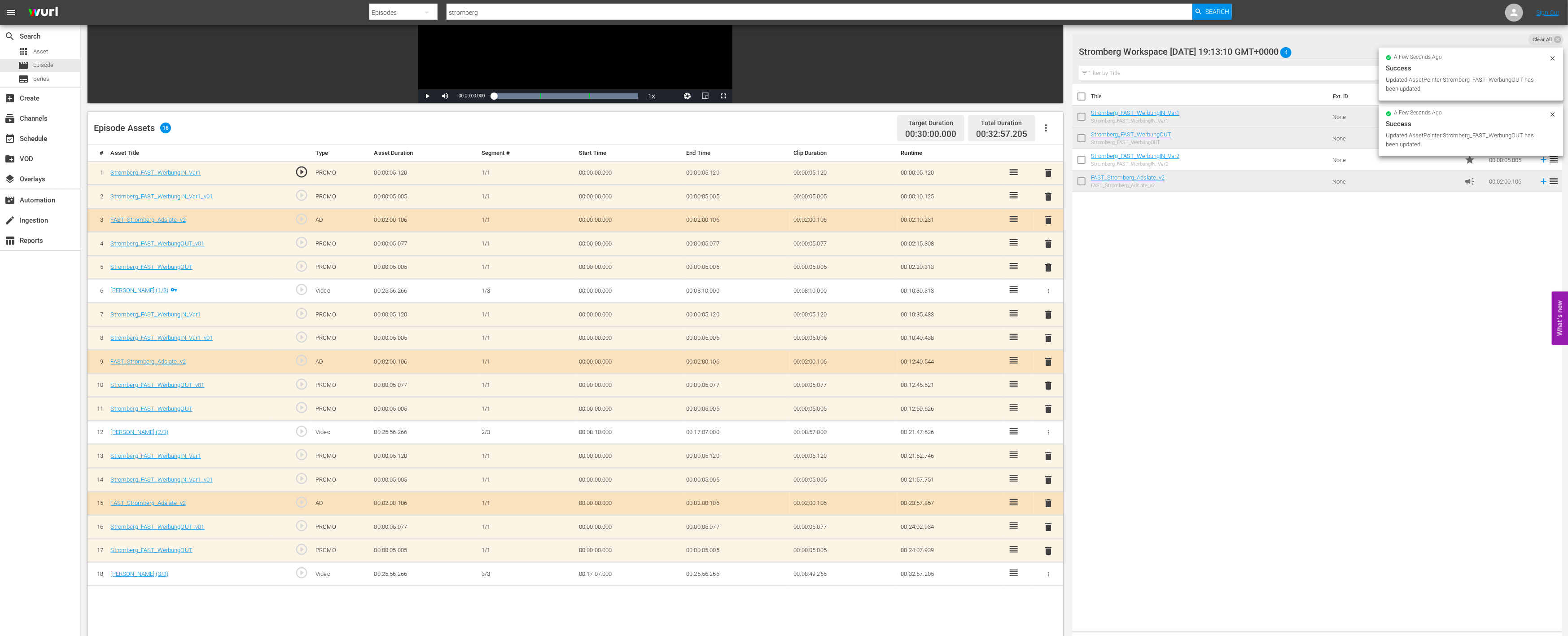
click at [1049, 527] on span "delete" at bounding box center [1049, 527] width 11 height 11
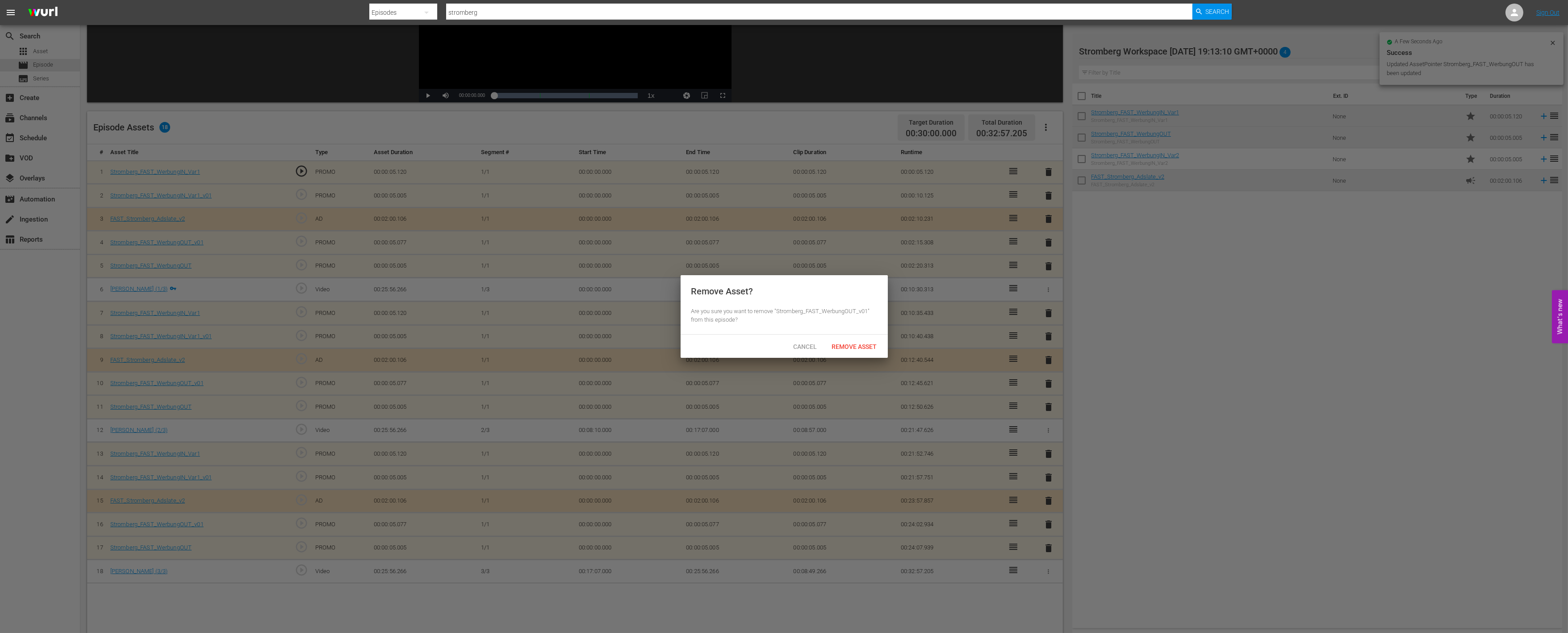
click at [873, 345] on span "Remove Asset" at bounding box center [855, 346] width 59 height 7
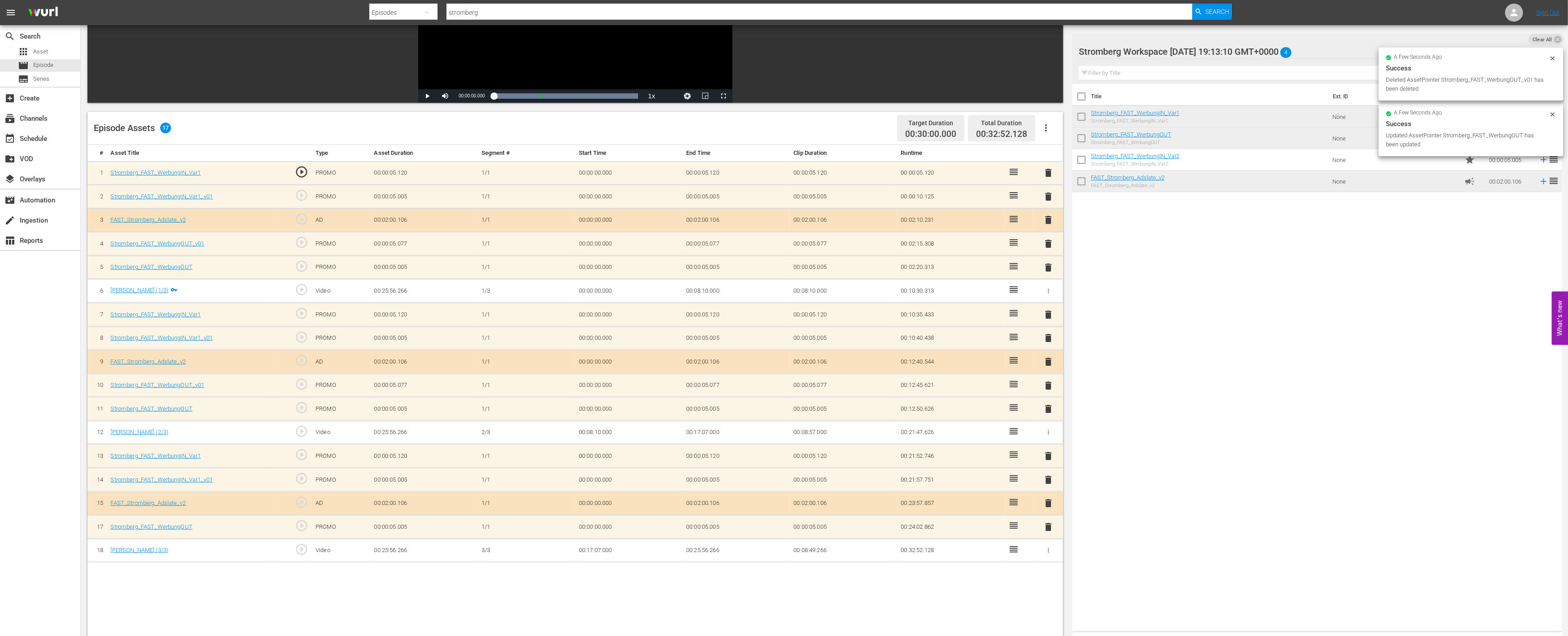
click at [1048, 477] on span "delete" at bounding box center [1049, 479] width 11 height 11
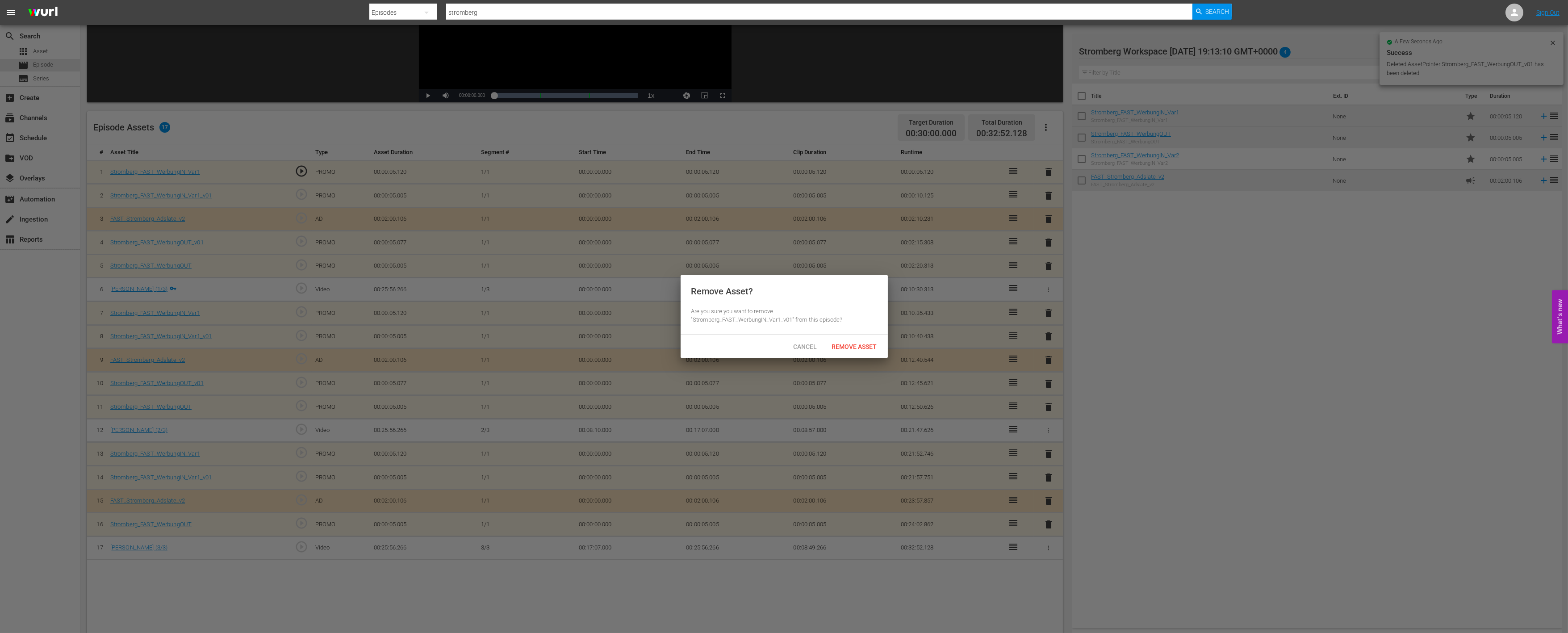
click at [865, 349] on span "Remove Asset" at bounding box center [855, 346] width 59 height 7
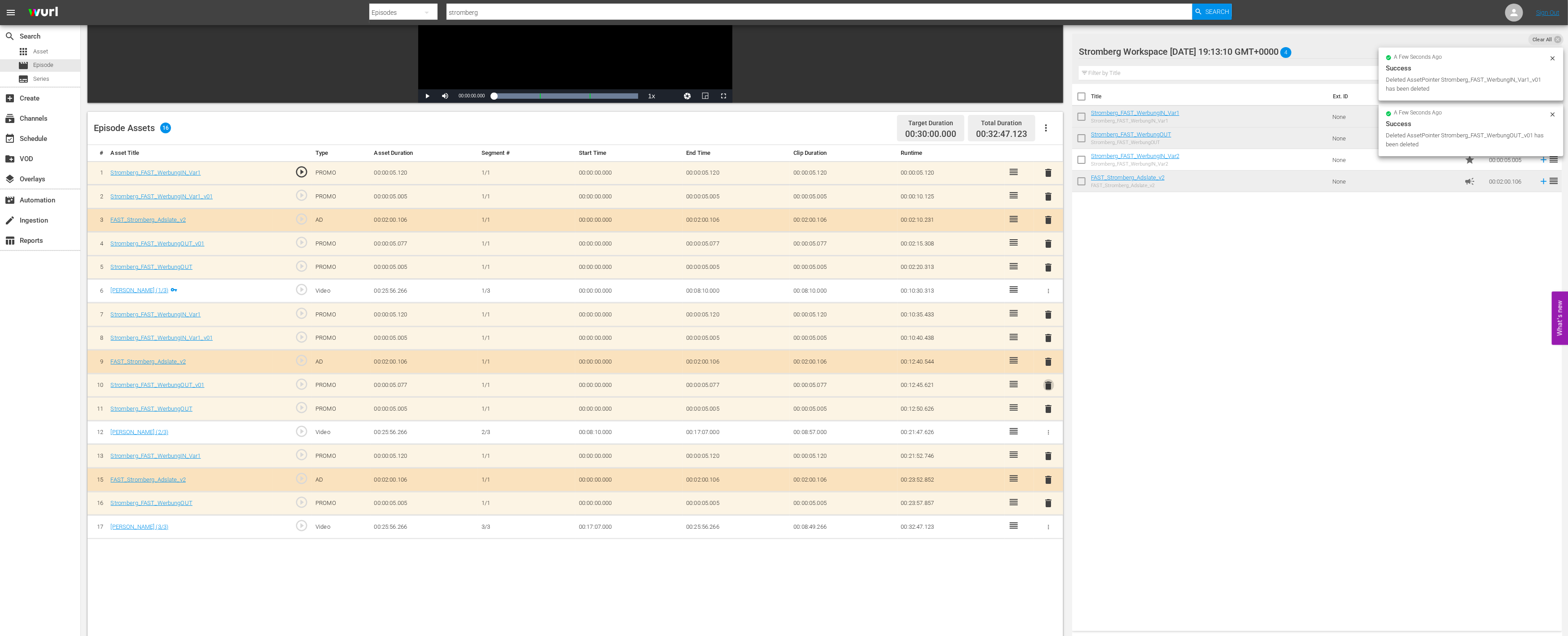
click at [1051, 380] on span "delete" at bounding box center [1049, 385] width 11 height 11
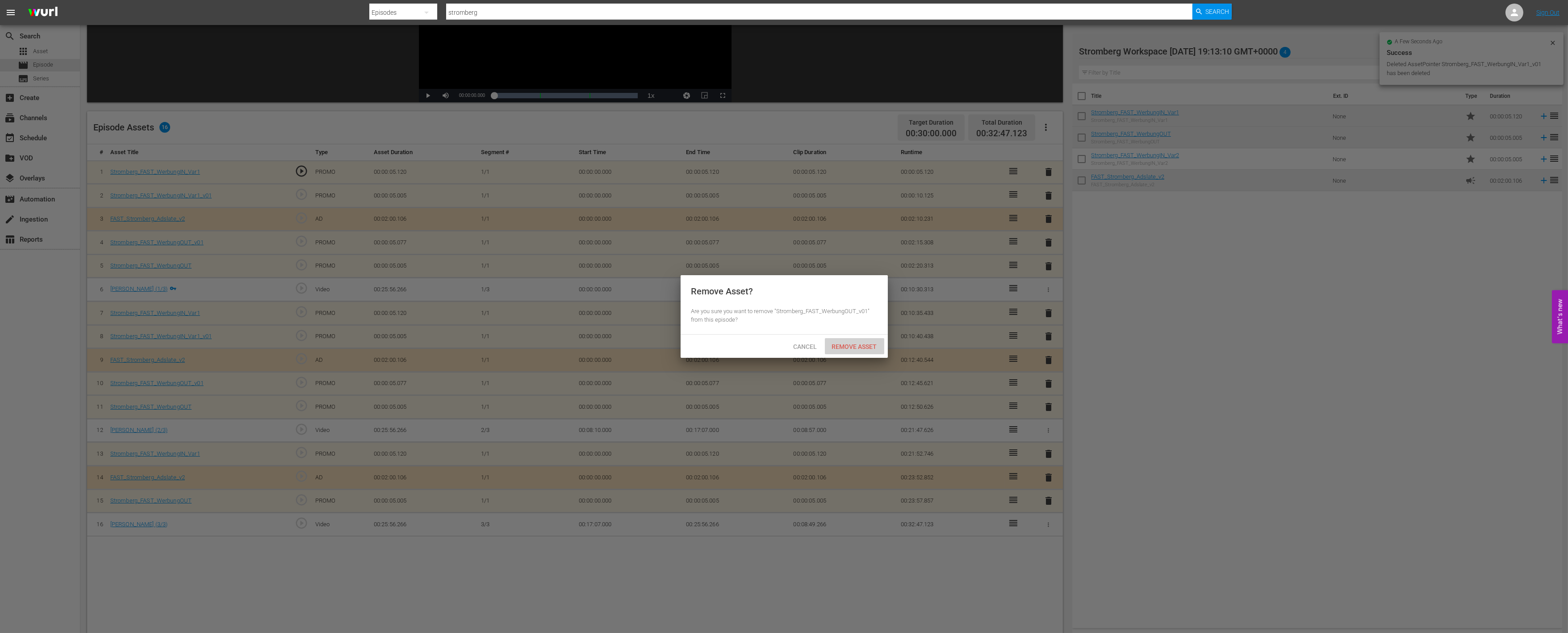
click at [871, 346] on span "Remove Asset" at bounding box center [855, 346] width 59 height 7
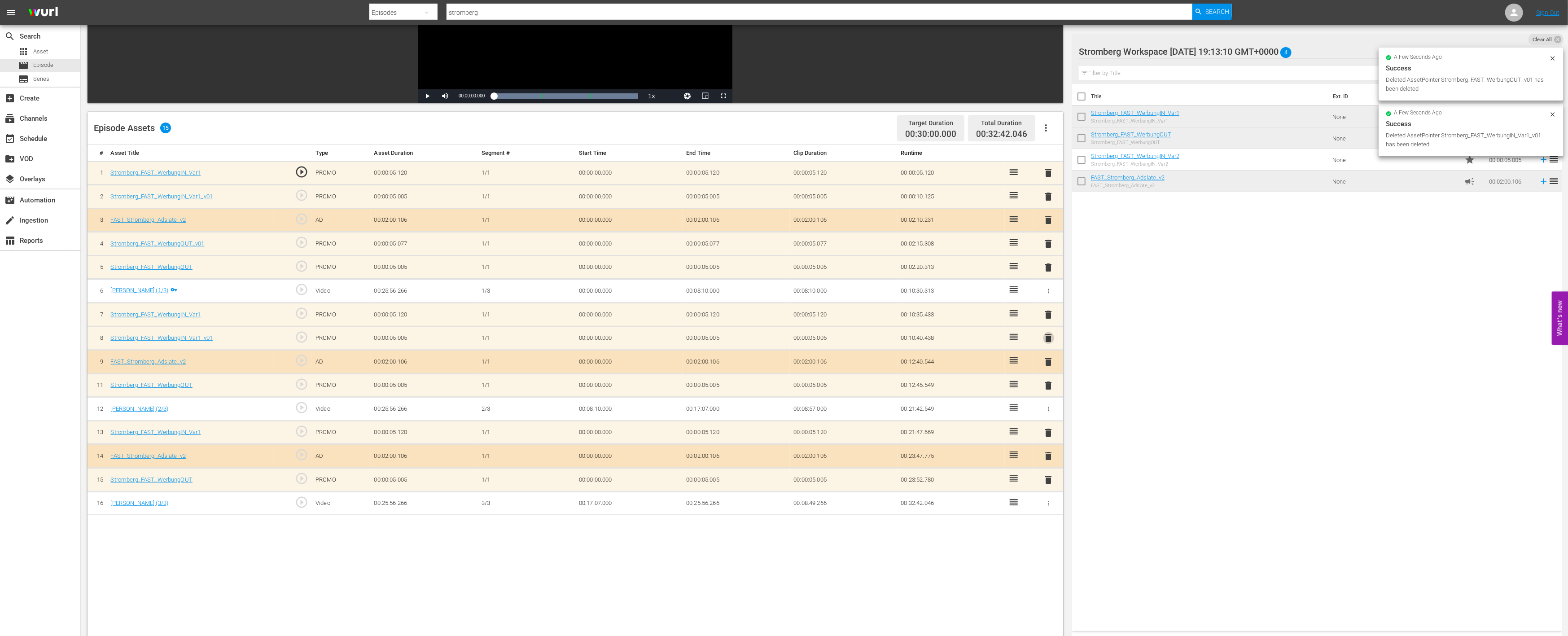
click at [1047, 334] on span "delete" at bounding box center [1049, 337] width 11 height 11
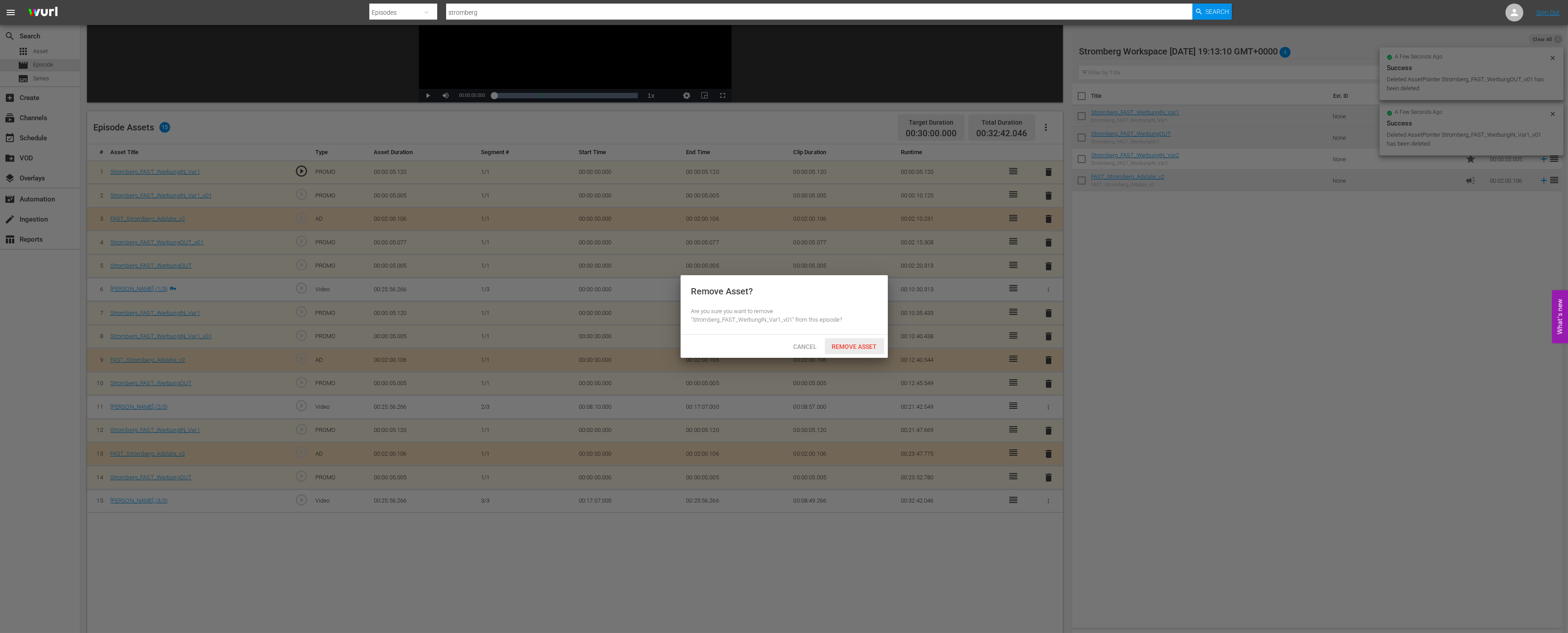
click at [862, 345] on span "Remove Asset" at bounding box center [855, 346] width 59 height 7
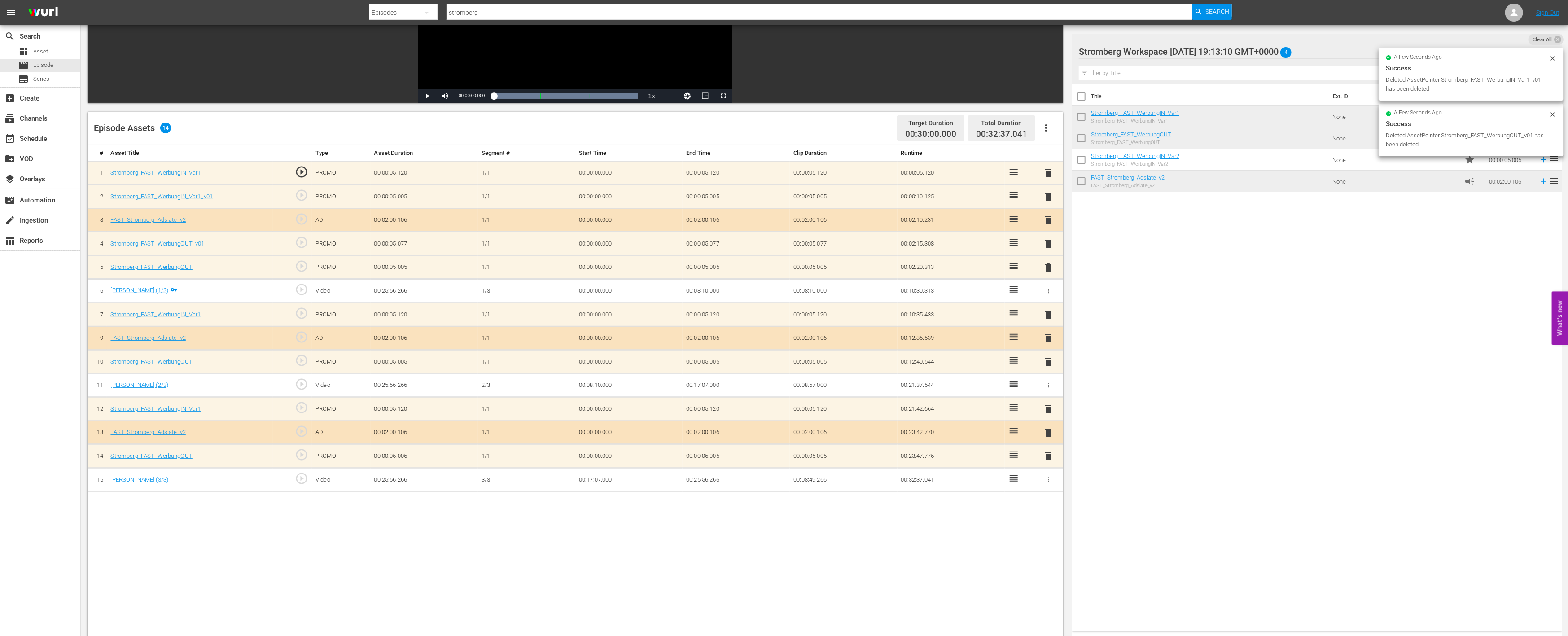
click at [1050, 241] on span "delete" at bounding box center [1049, 243] width 11 height 11
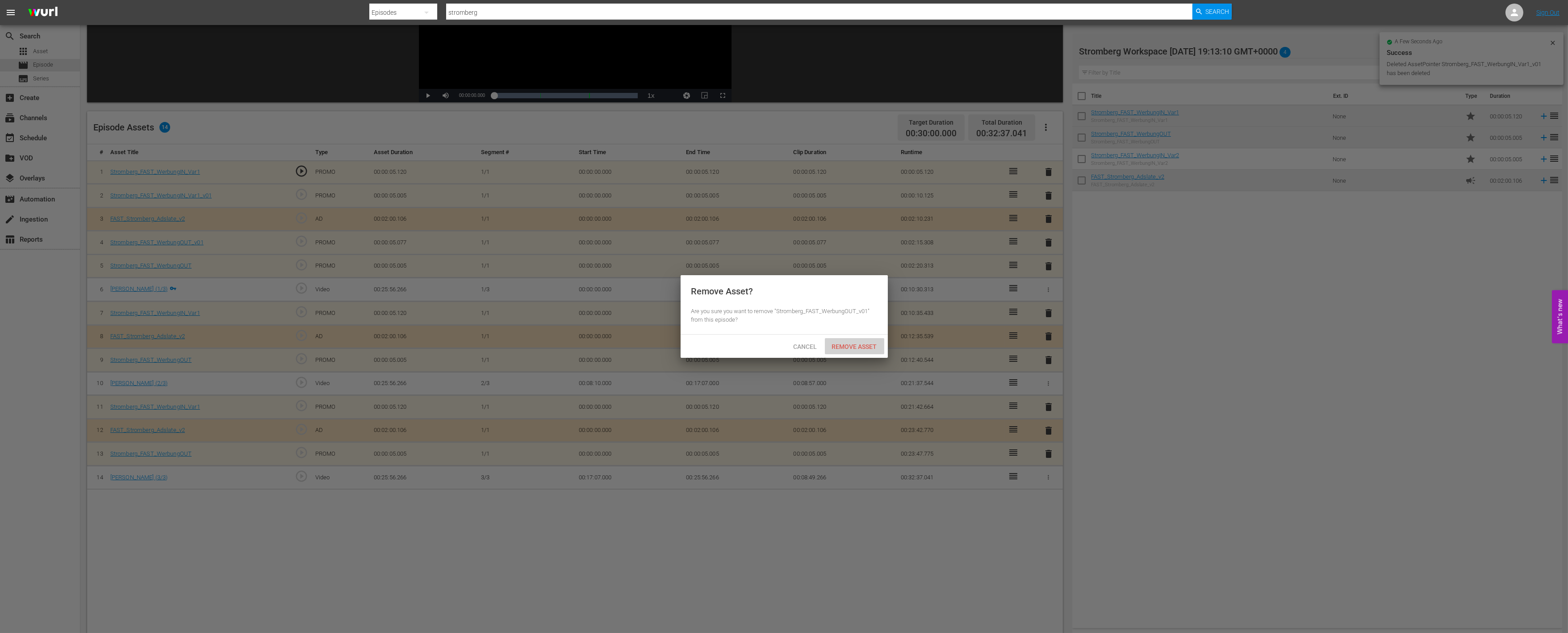
click at [866, 343] on span "Remove Asset" at bounding box center [855, 346] width 59 height 7
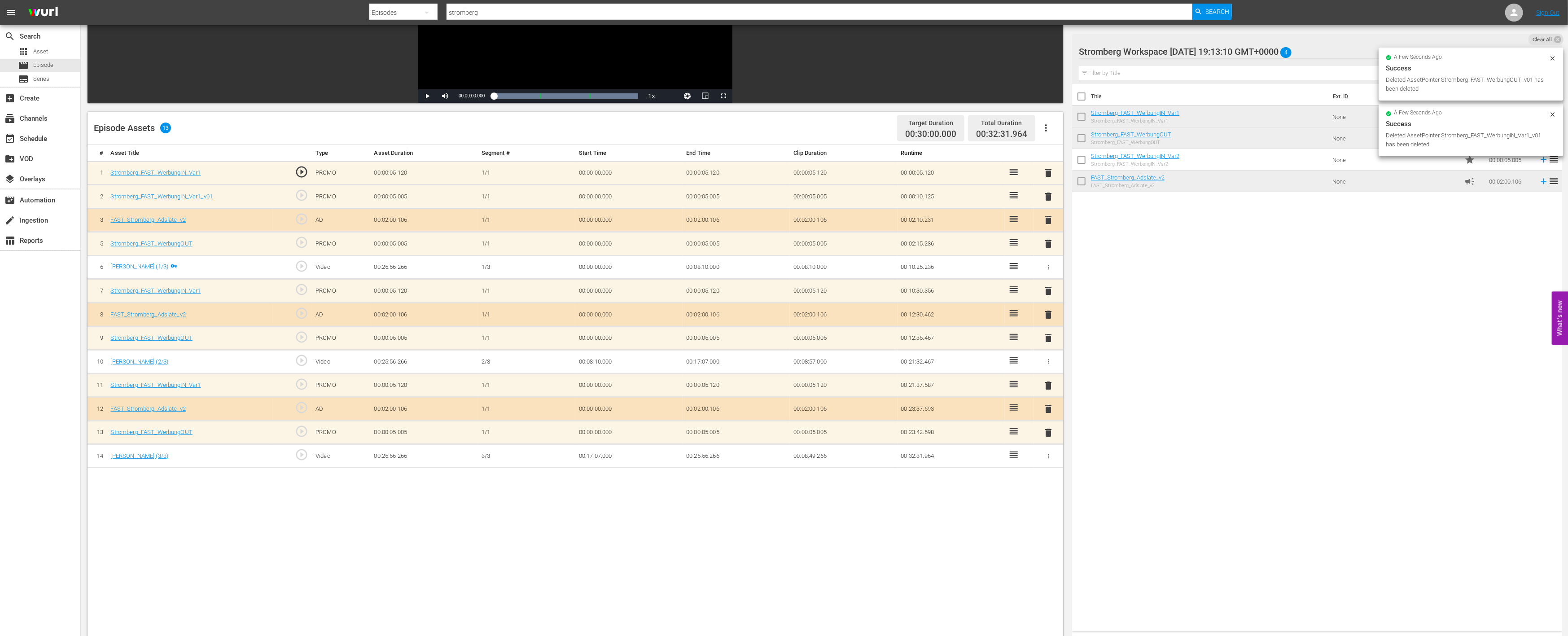
click at [1051, 195] on span "delete" at bounding box center [1049, 196] width 11 height 11
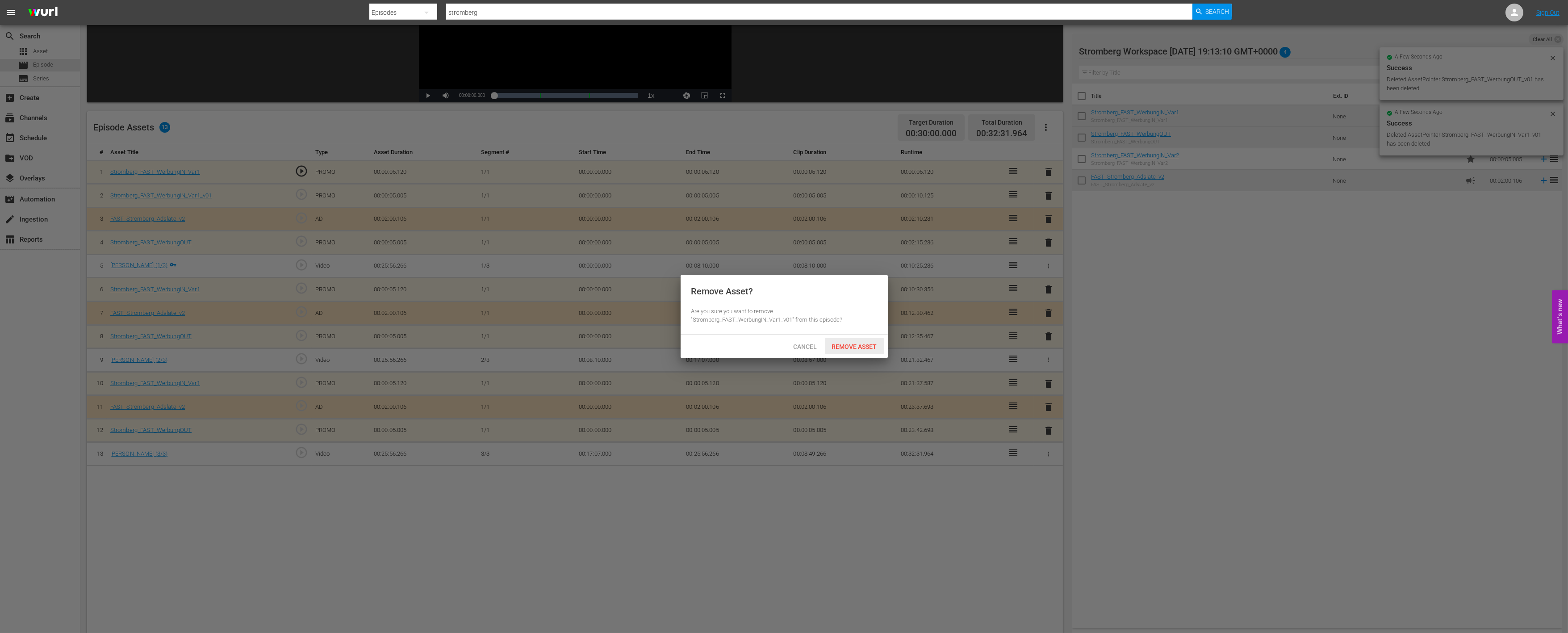
click at [863, 349] on div "Remove Asset" at bounding box center [855, 346] width 59 height 16
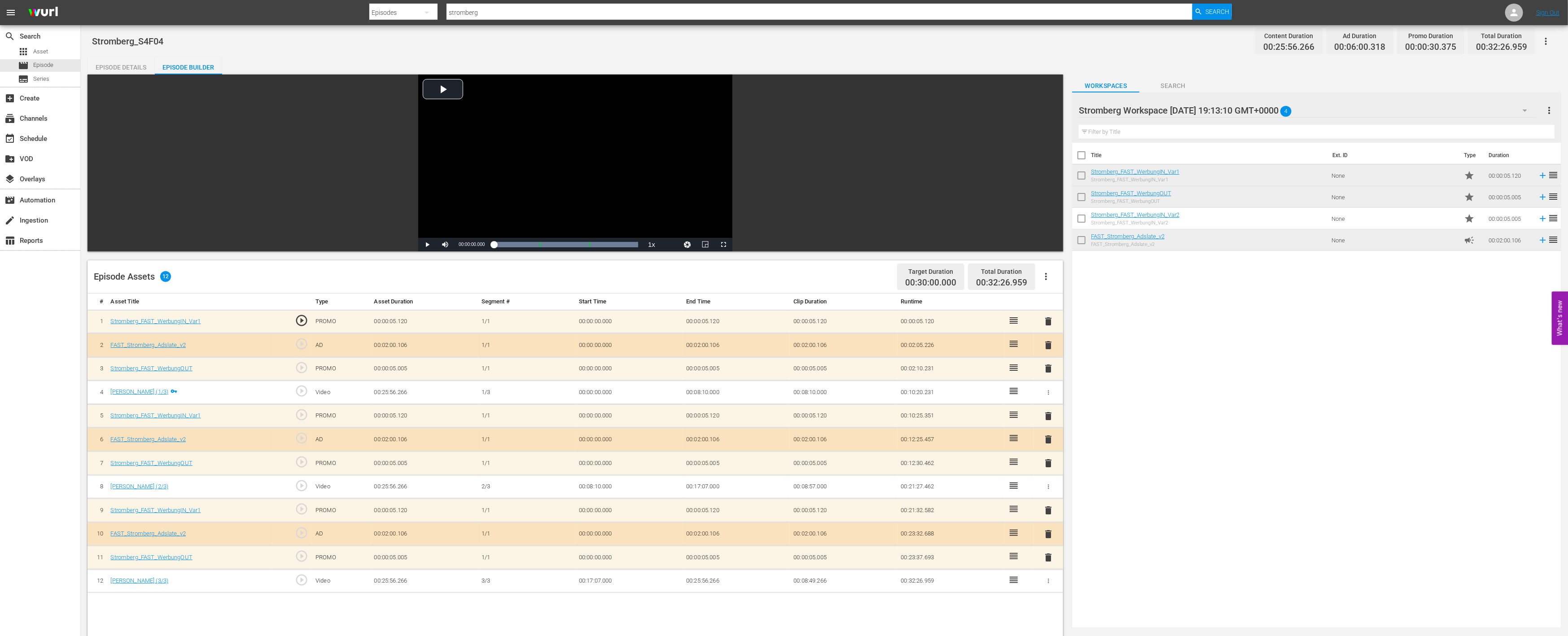
scroll to position [0, 0]
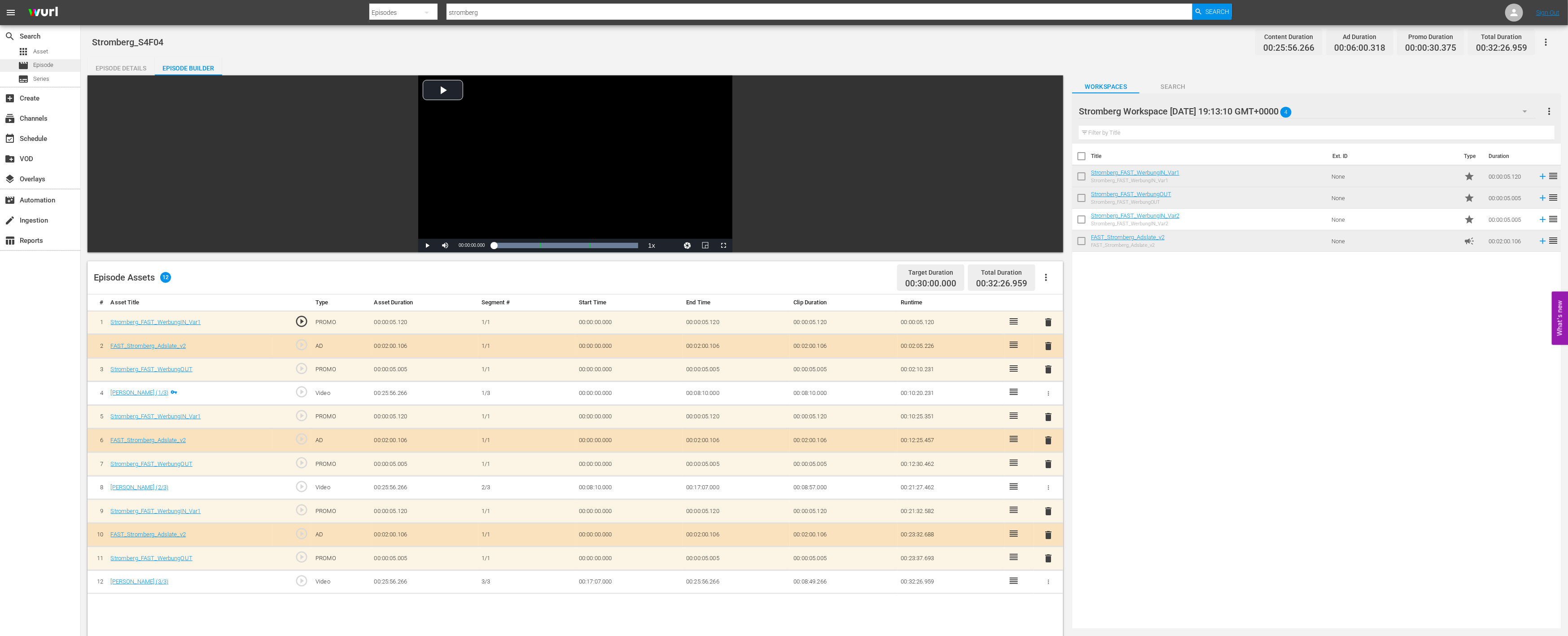
click at [51, 64] on span "Episode" at bounding box center [43, 65] width 20 height 9
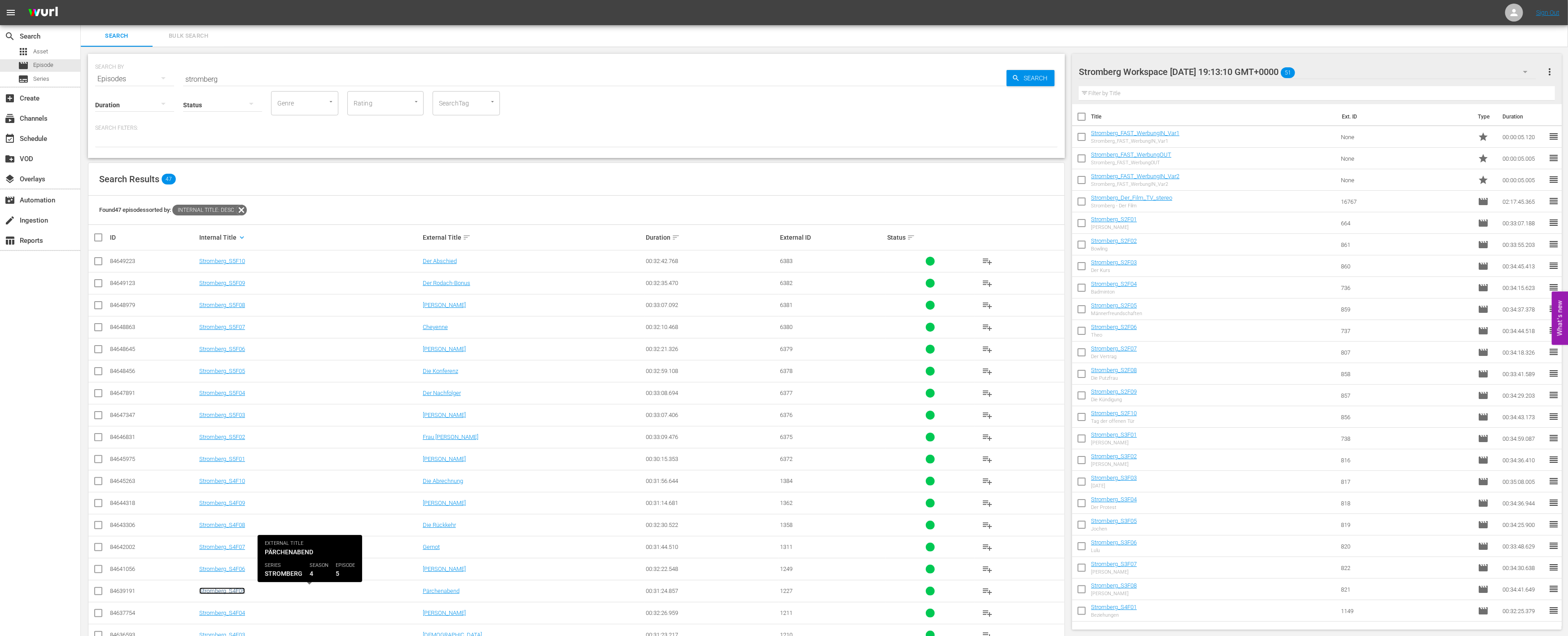
click at [230, 589] on link "Stromberg_S4F05" at bounding box center [222, 590] width 46 height 7
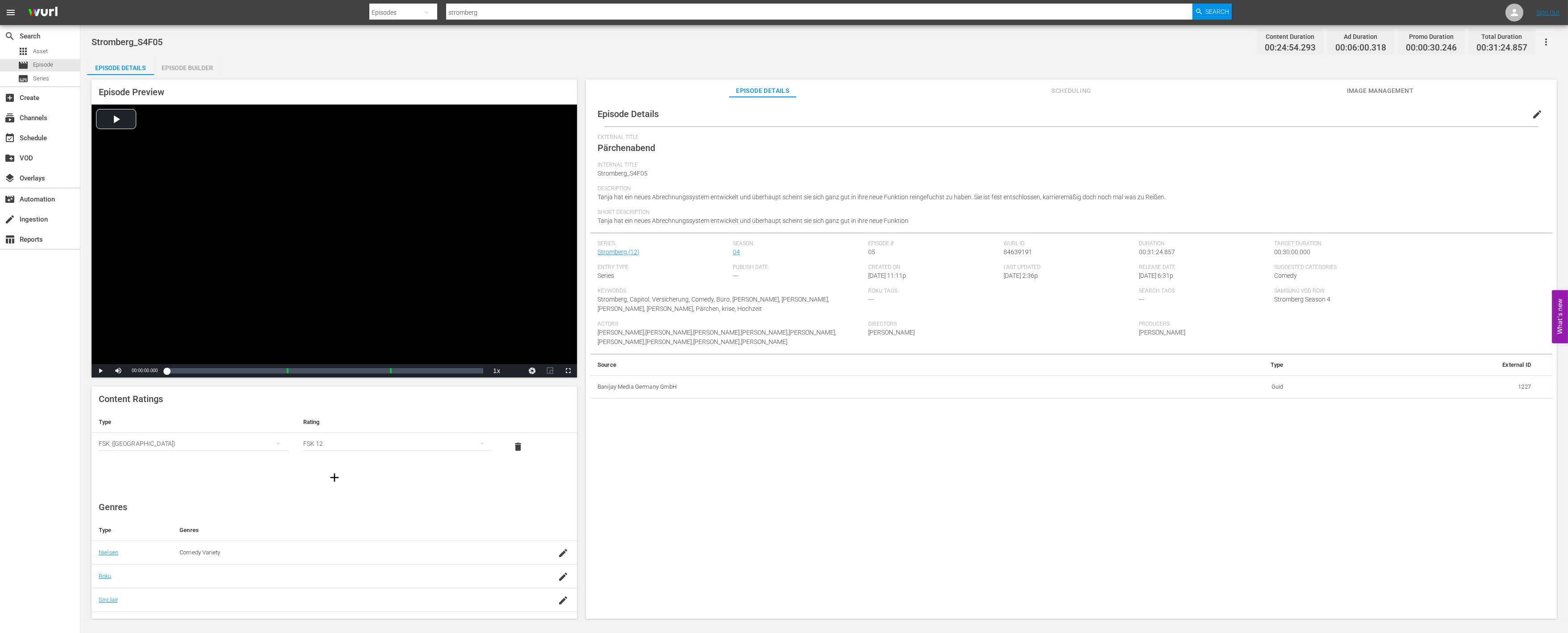
click at [190, 63] on div "Episode Builder" at bounding box center [187, 68] width 67 height 21
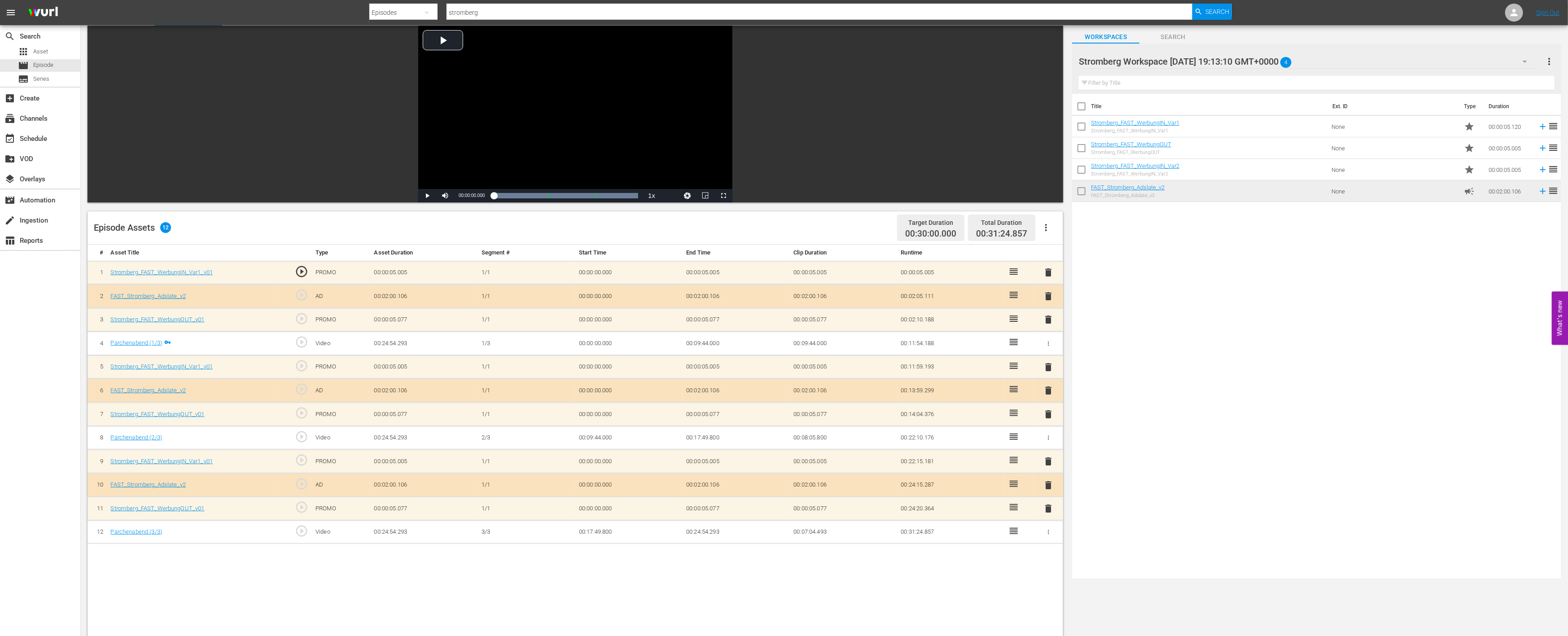
scroll to position [149, 0]
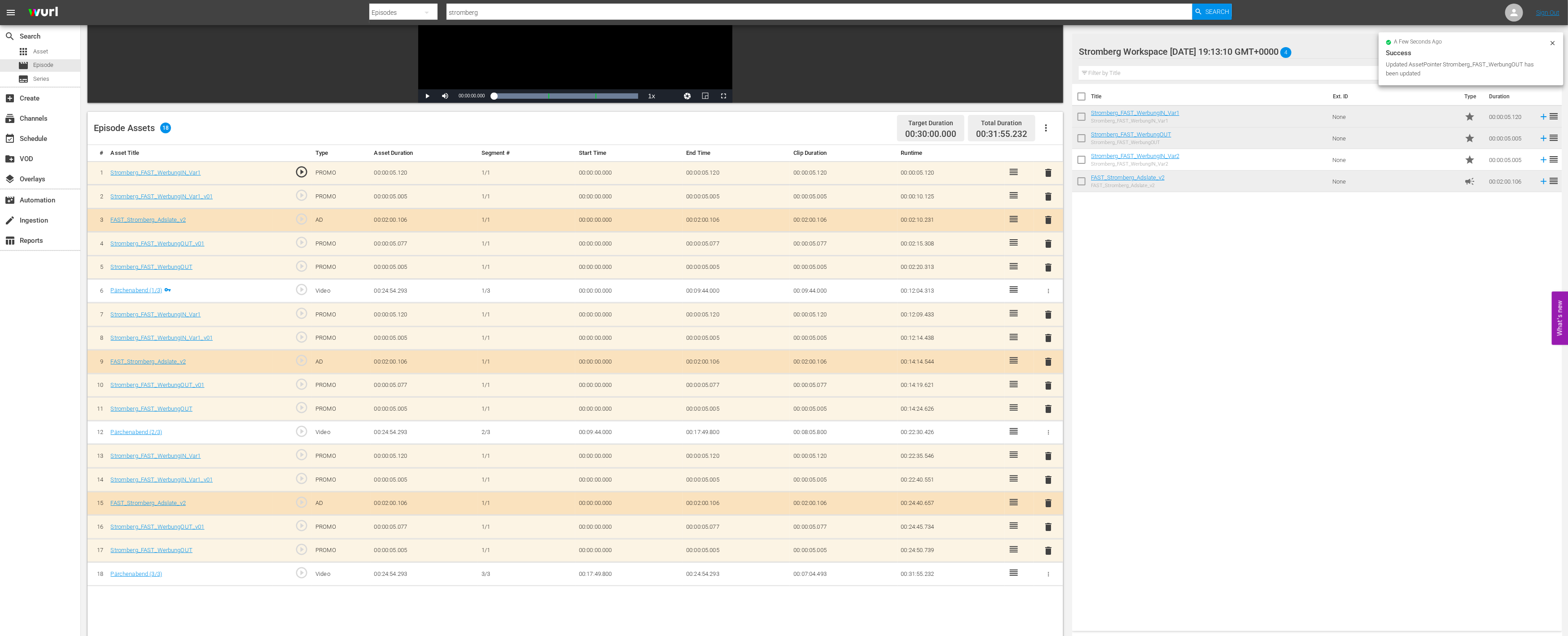
click at [1046, 522] on span "delete" at bounding box center [1049, 527] width 11 height 11
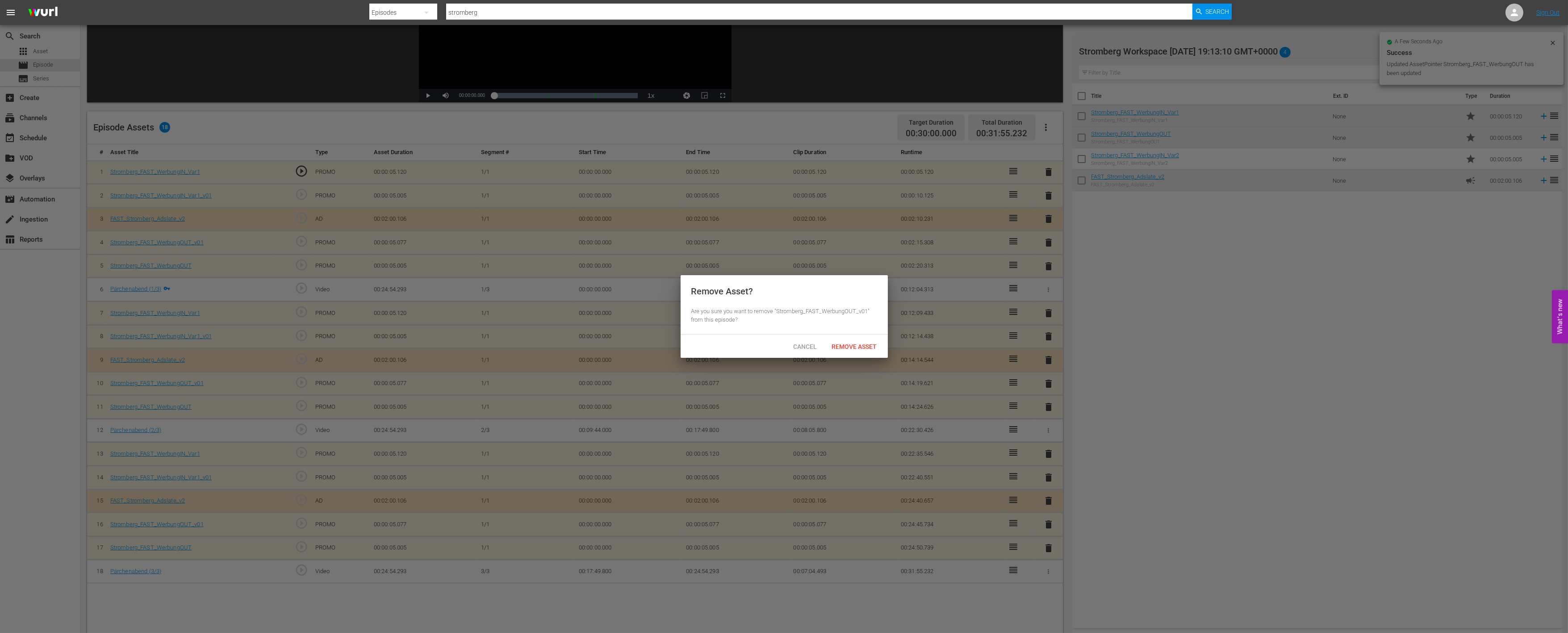
click at [864, 348] on span "Remove Asset" at bounding box center [855, 346] width 59 height 7
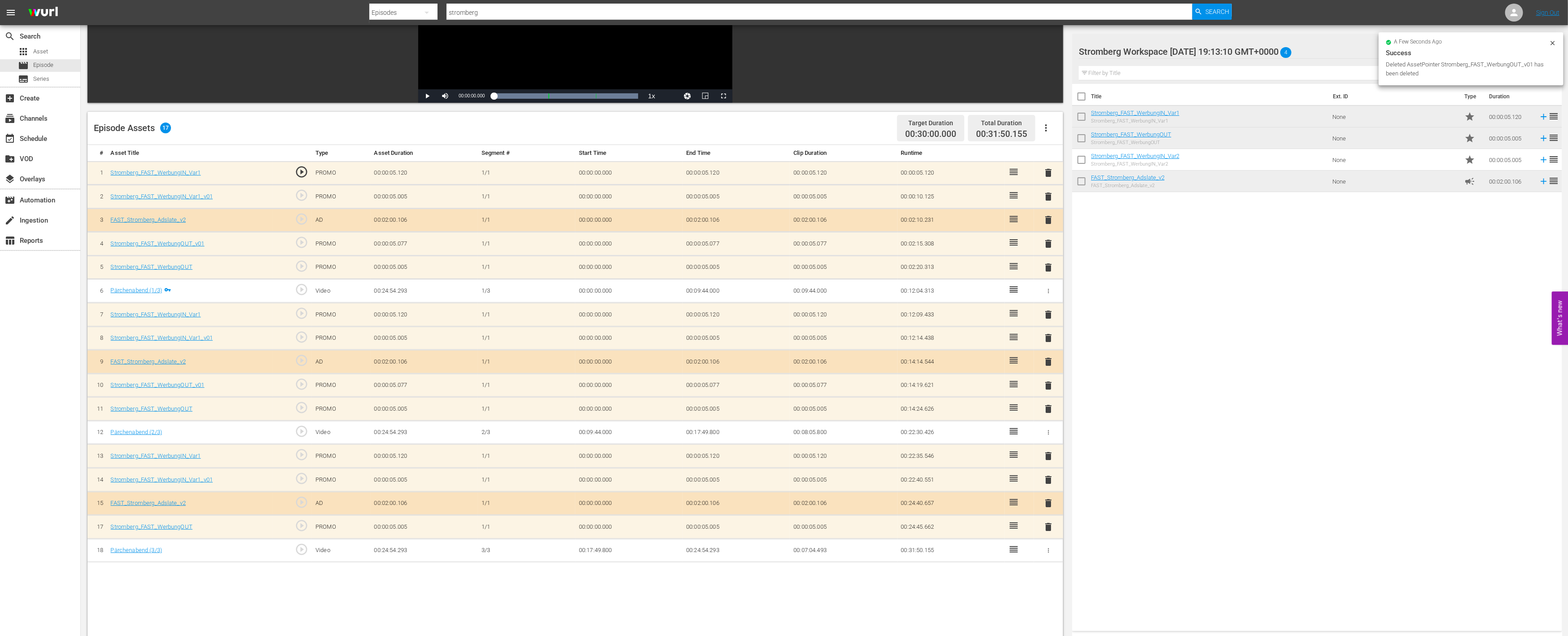
click at [1047, 475] on span "delete" at bounding box center [1049, 479] width 11 height 11
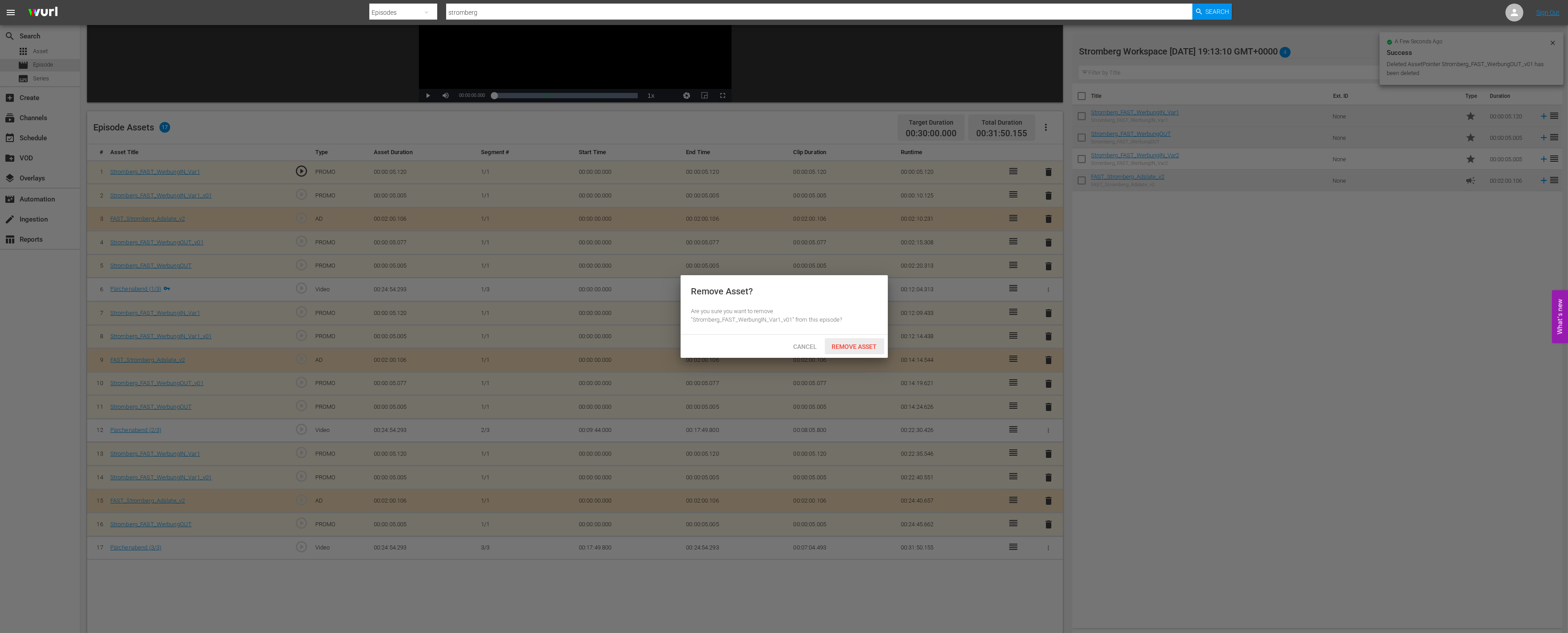
click at [870, 344] on span "Remove Asset" at bounding box center [855, 346] width 59 height 7
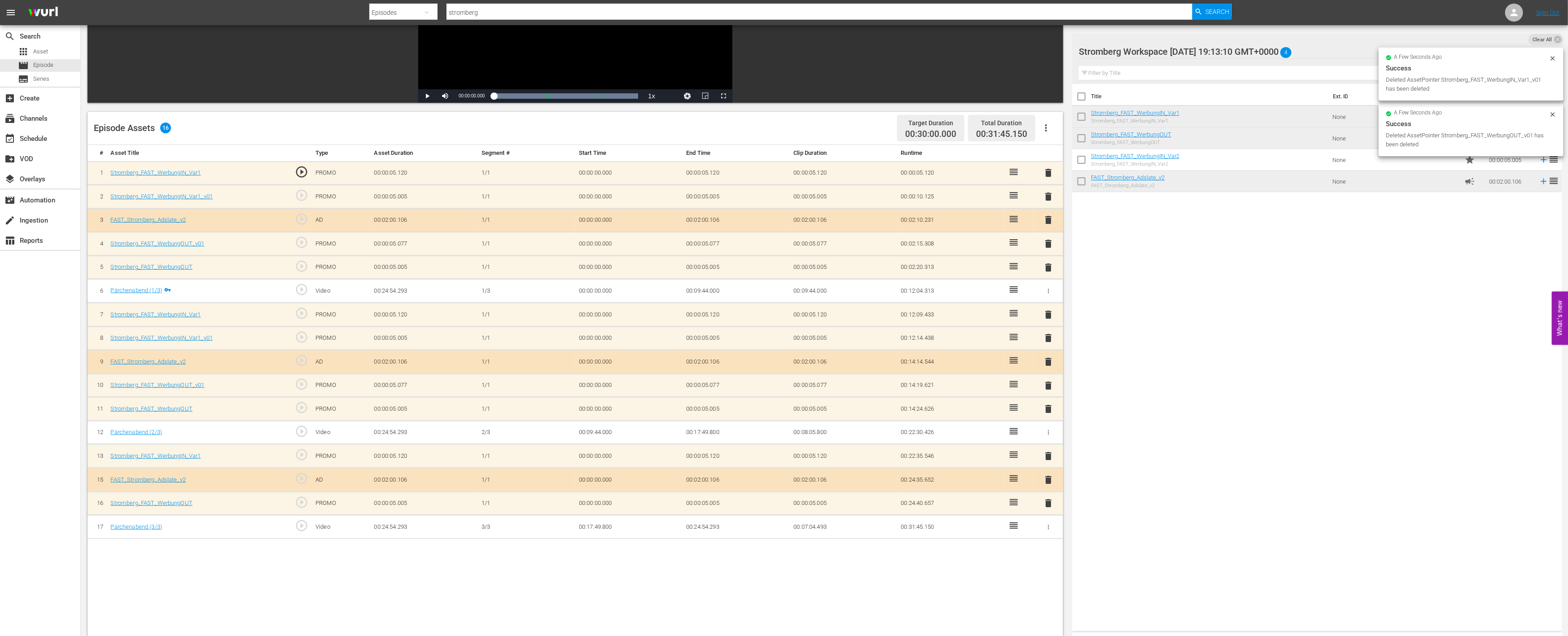
click at [1048, 383] on span "delete" at bounding box center [1049, 385] width 11 height 11
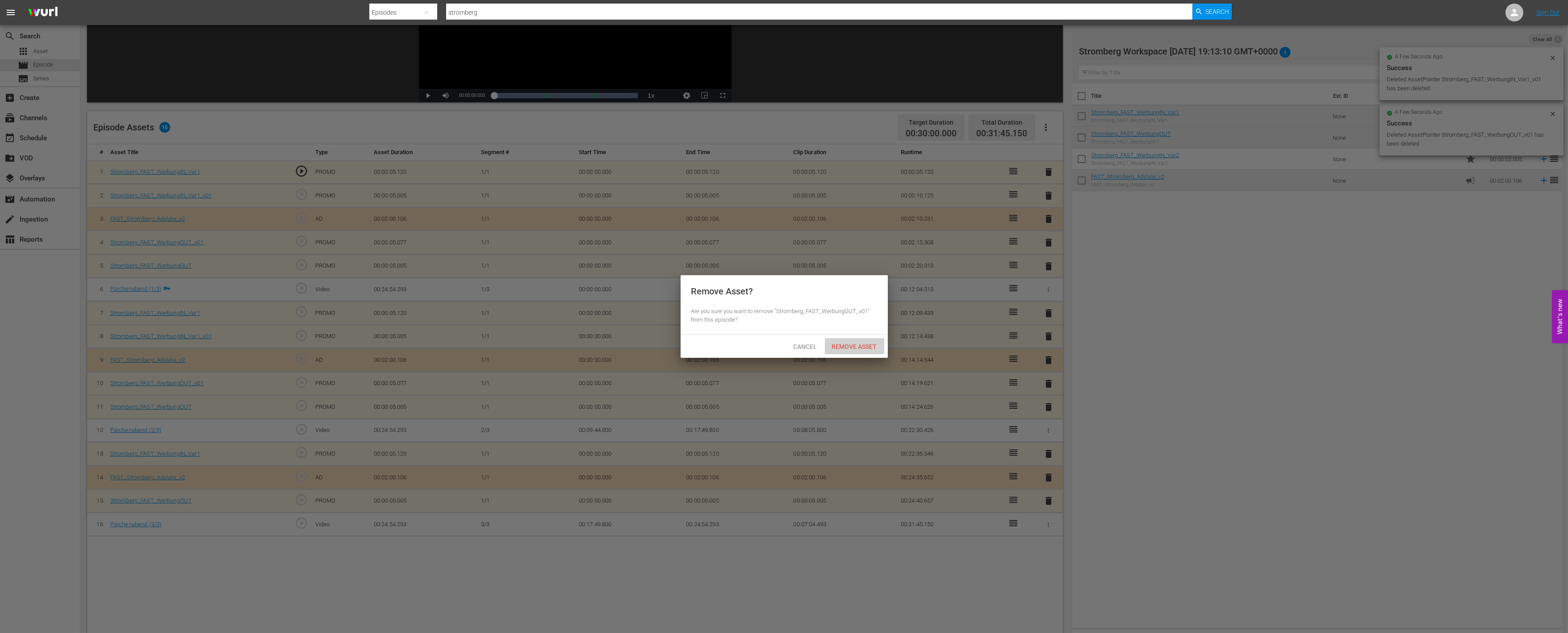
click at [863, 344] on span "Remove Asset" at bounding box center [855, 346] width 59 height 7
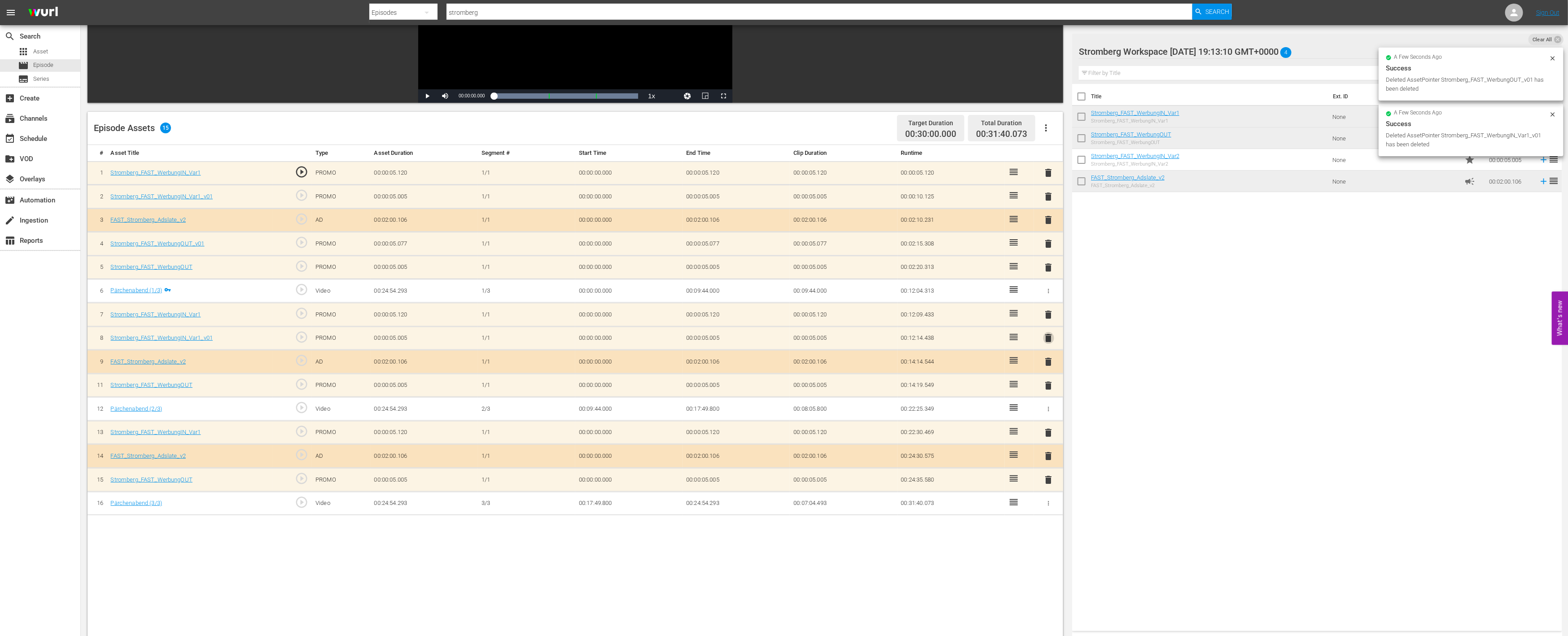
click at [1049, 335] on span "delete" at bounding box center [1049, 337] width 11 height 11
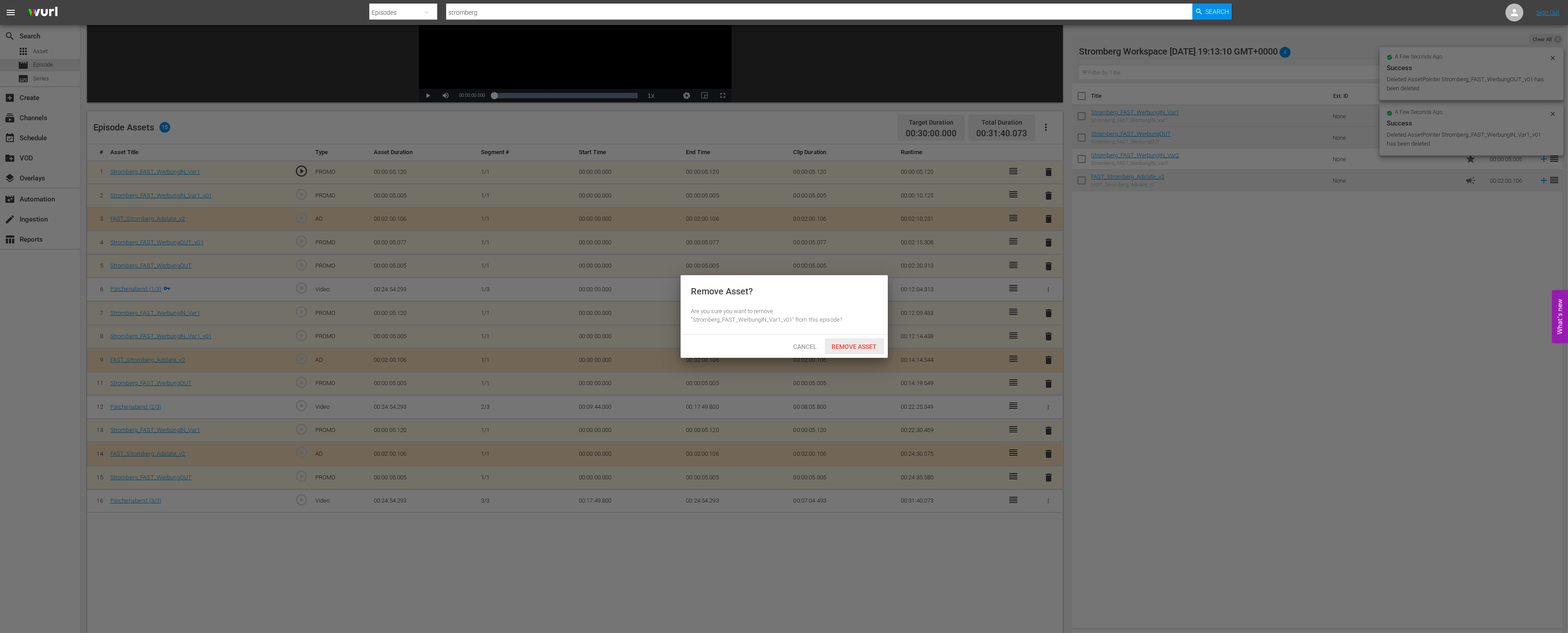
click at [857, 346] on span "Remove Asset" at bounding box center [855, 346] width 59 height 7
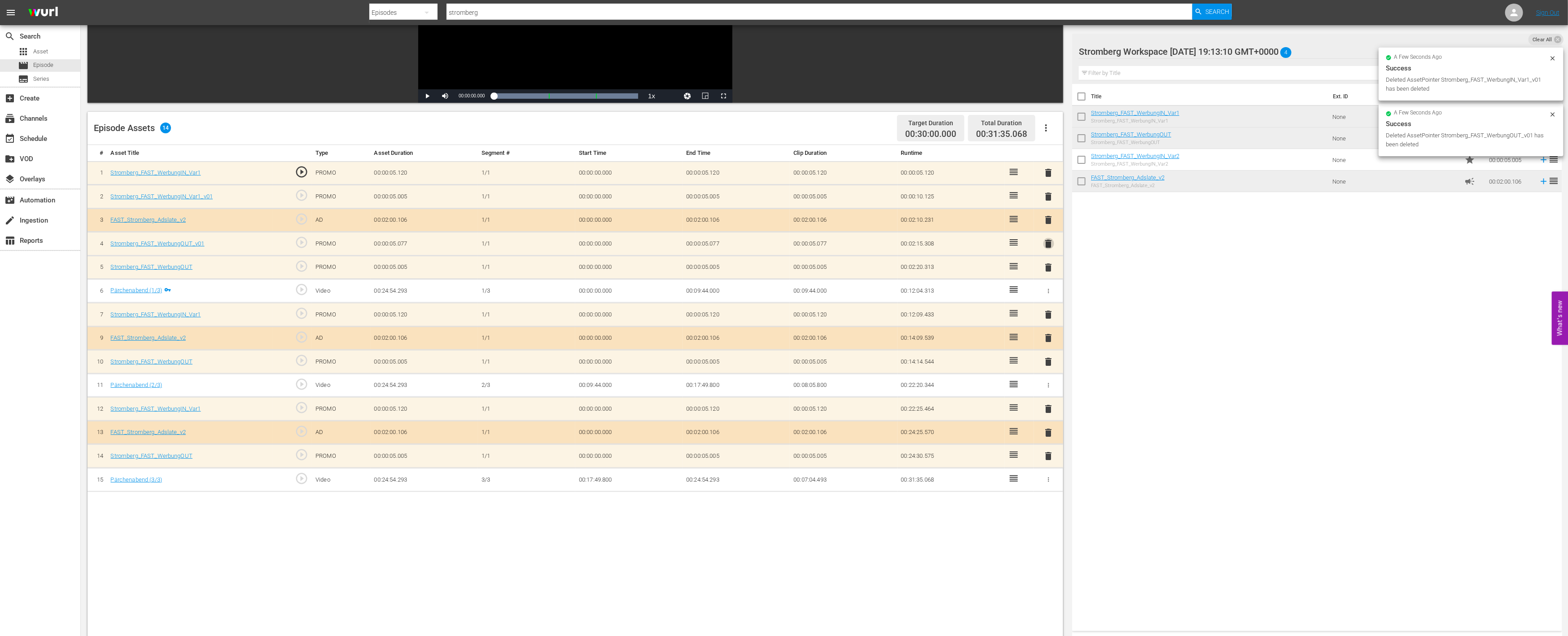
click at [1049, 239] on span "delete" at bounding box center [1049, 243] width 11 height 11
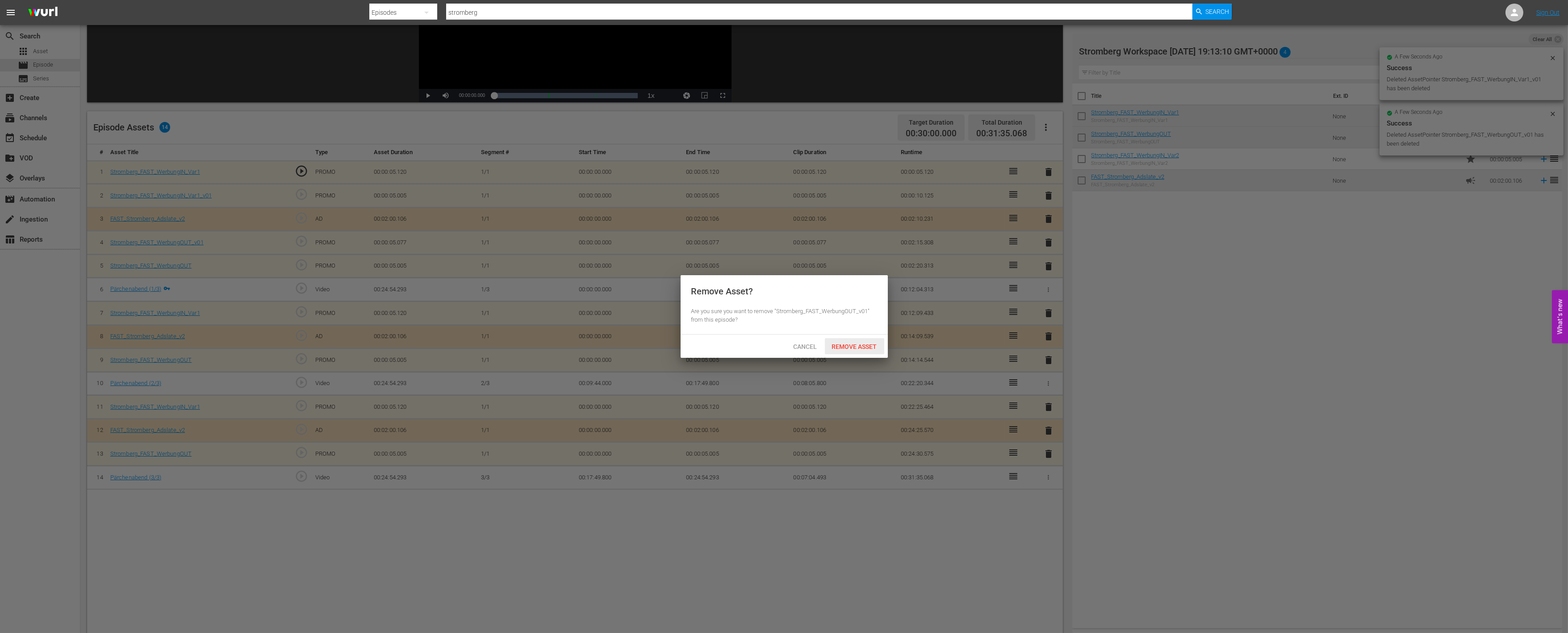
click at [856, 345] on span "Remove Asset" at bounding box center [855, 346] width 59 height 7
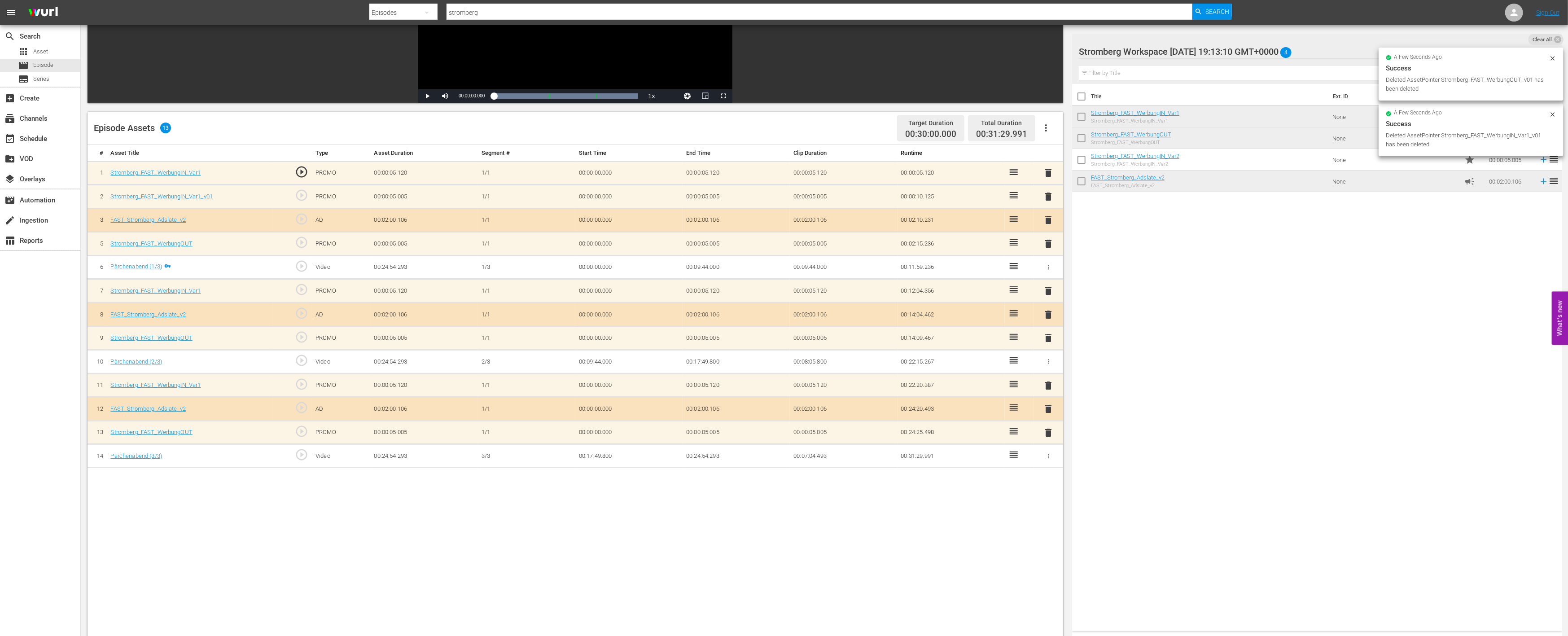
click at [1050, 195] on span "delete" at bounding box center [1049, 196] width 11 height 11
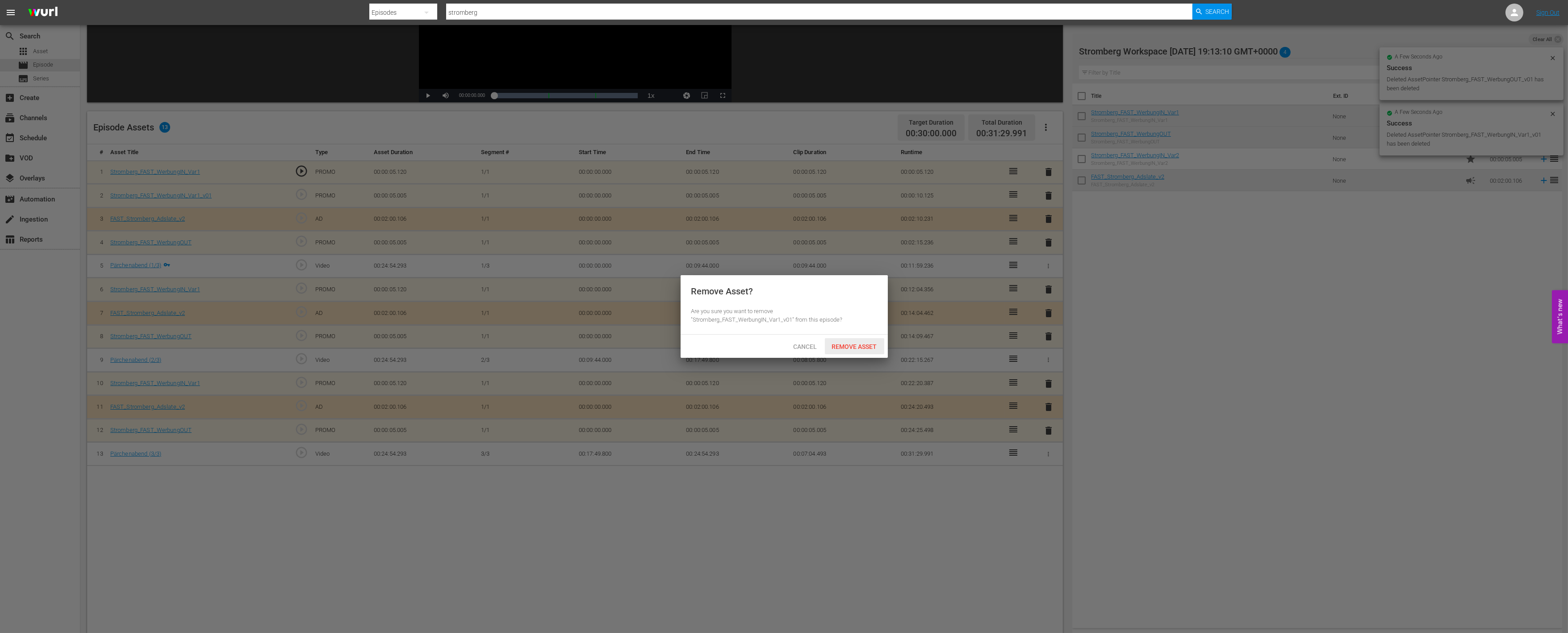
click at [860, 343] on span "Remove Asset" at bounding box center [855, 346] width 59 height 7
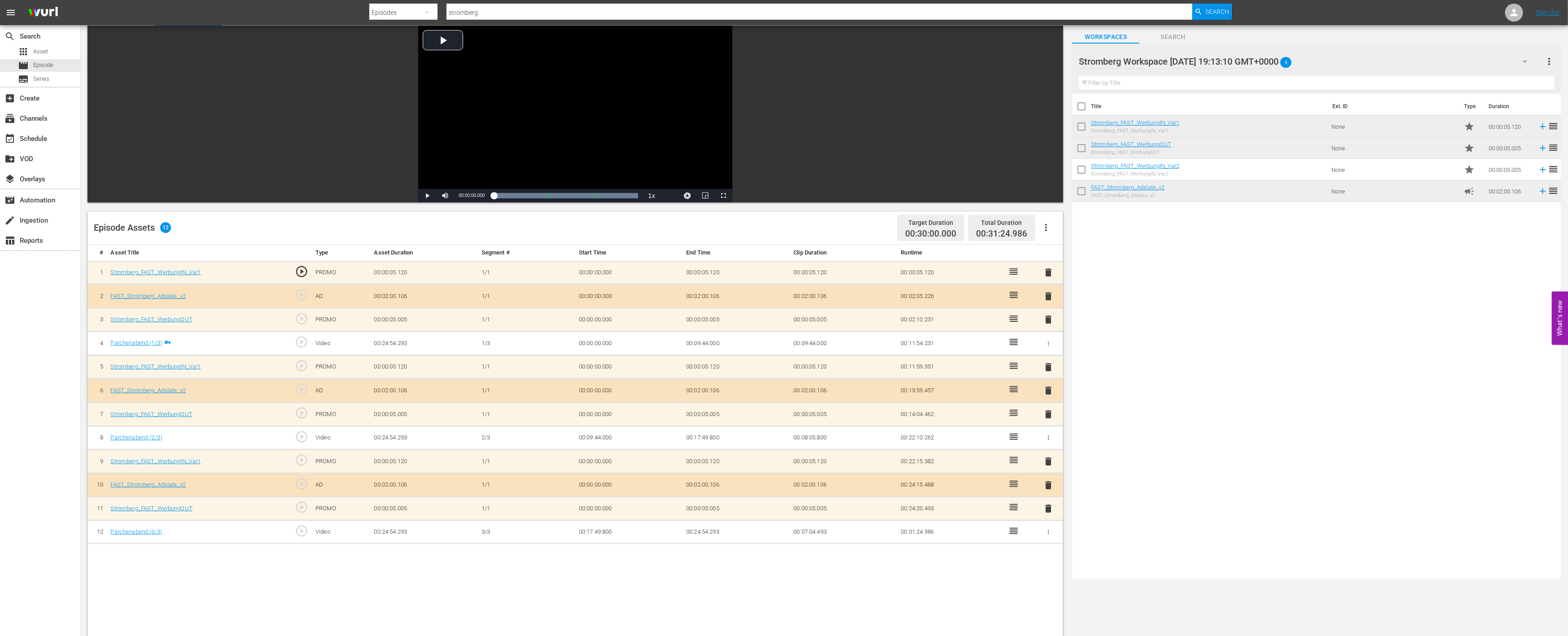
scroll to position [0, 0]
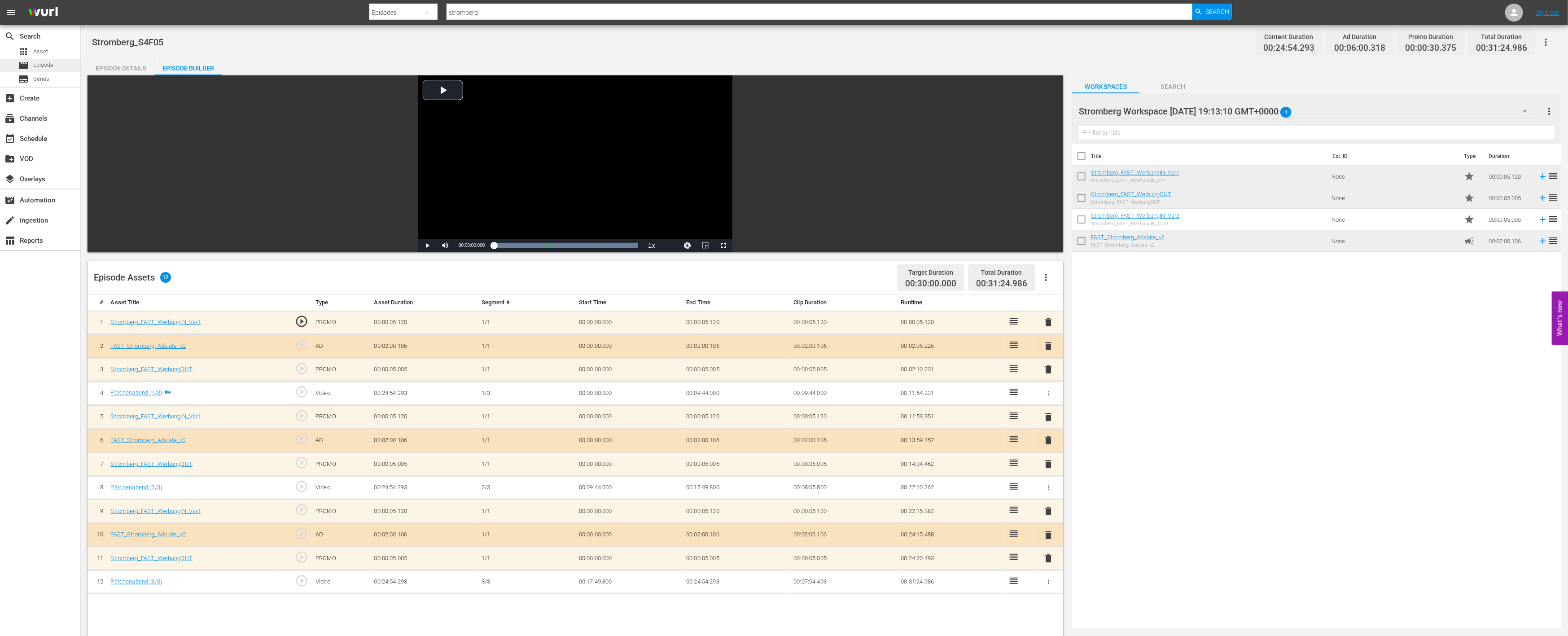
click at [55, 64] on div "movie Episode" at bounding box center [40, 65] width 80 height 12
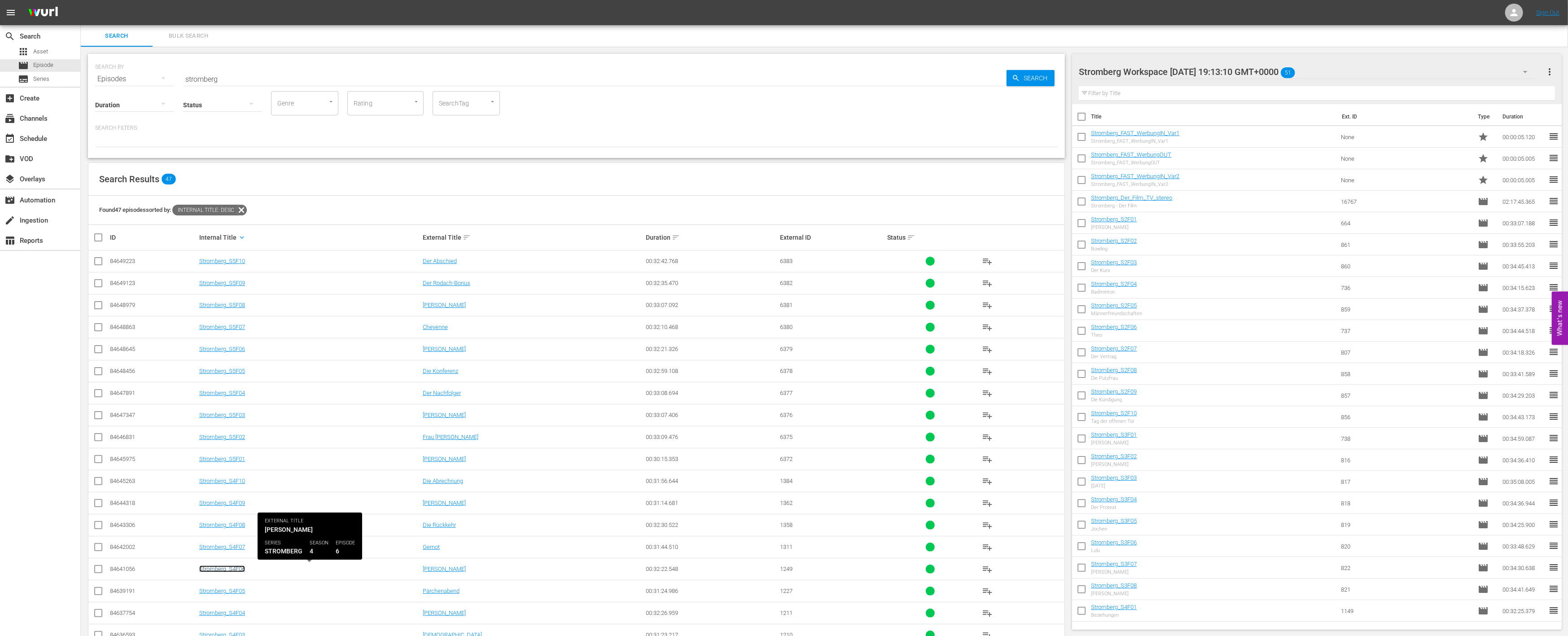
click at [222, 571] on link "Stromberg_S4F06" at bounding box center [222, 569] width 46 height 7
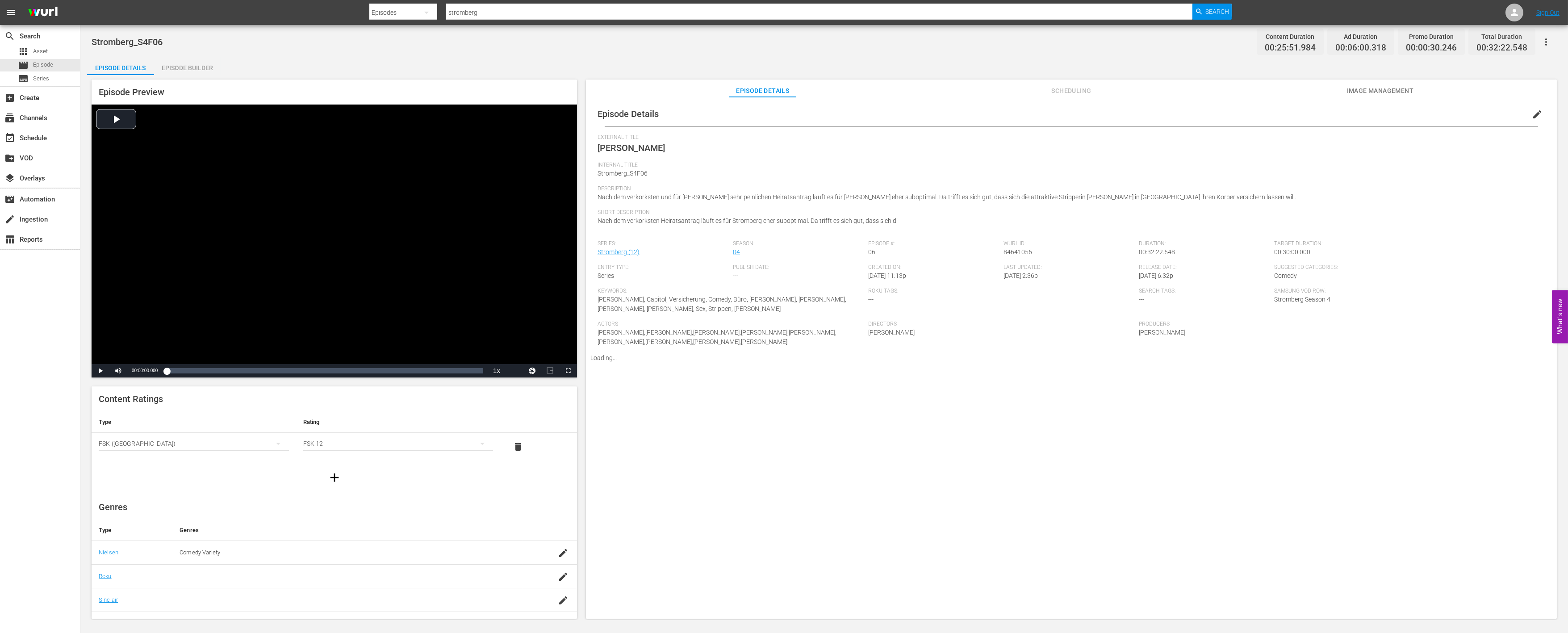
click at [174, 57] on div "Episode Builder" at bounding box center [187, 68] width 67 height 21
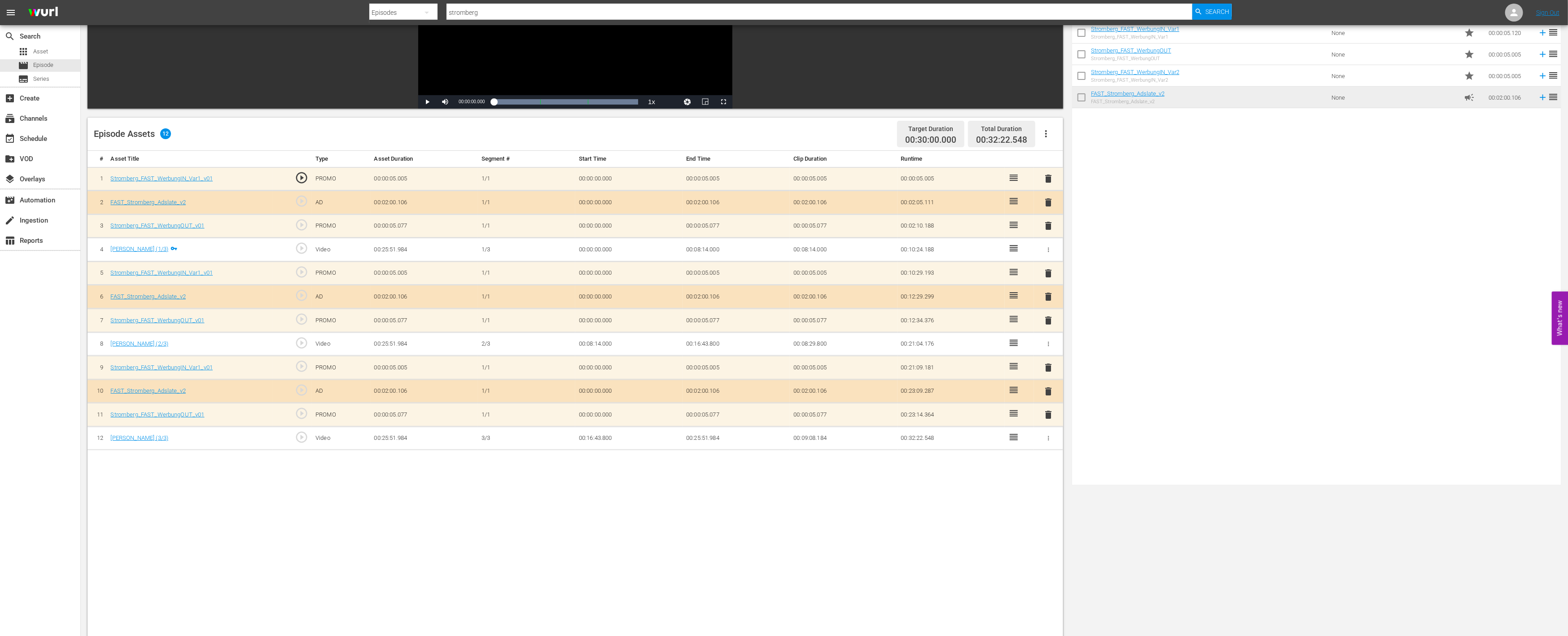
scroll to position [149, 0]
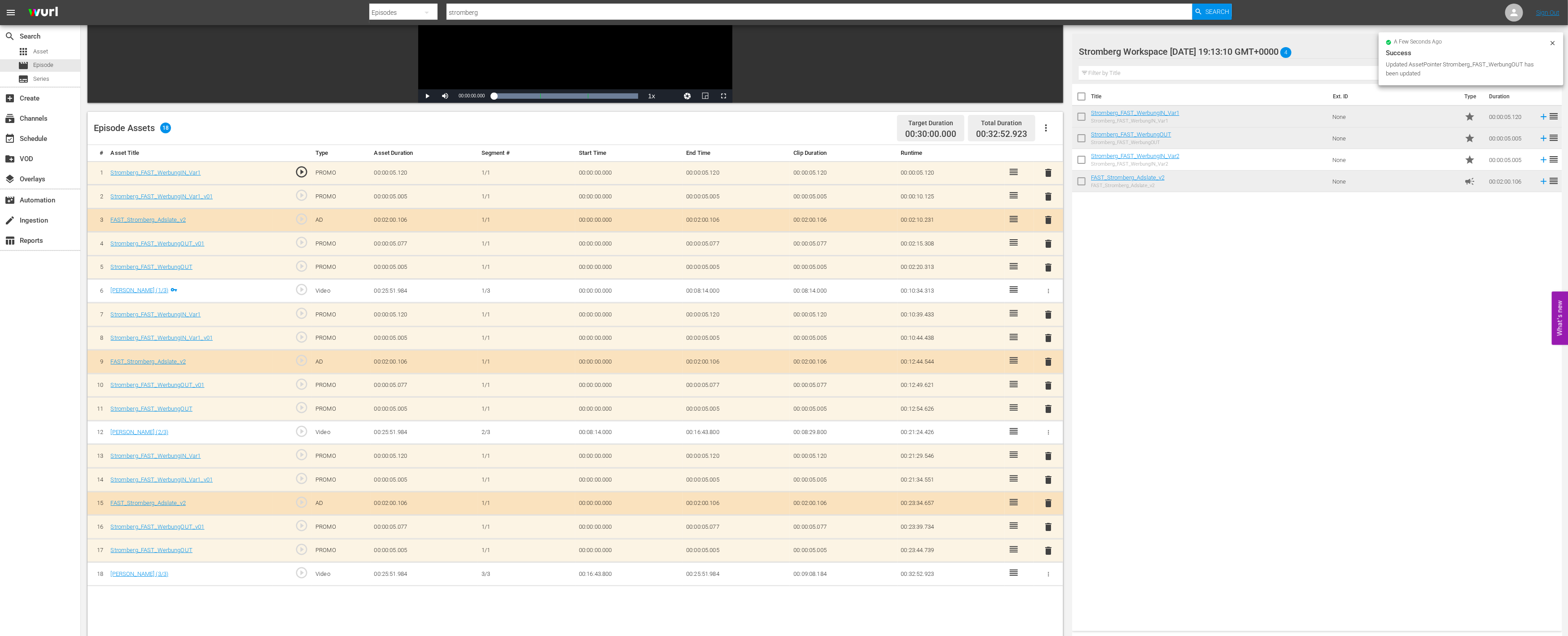
click at [1047, 475] on span "delete" at bounding box center [1049, 479] width 11 height 11
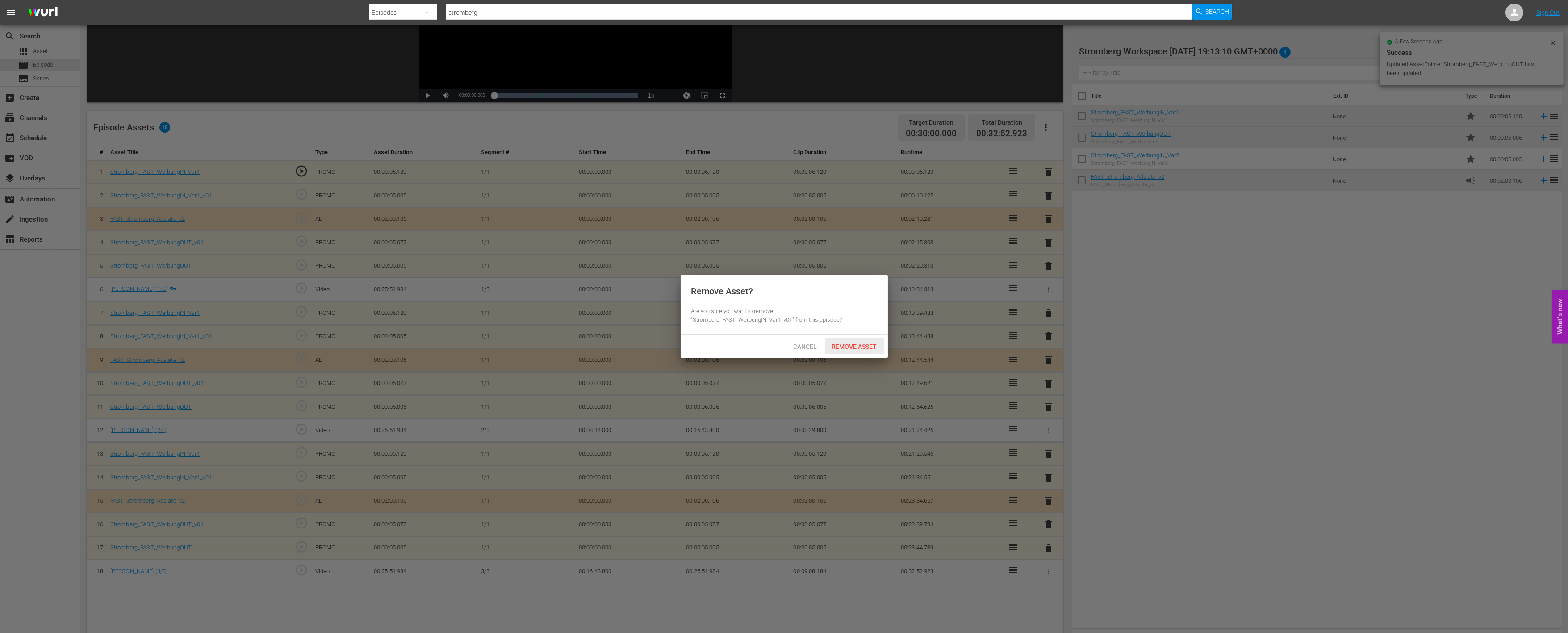
click at [862, 347] on span "Remove Asset" at bounding box center [855, 346] width 59 height 7
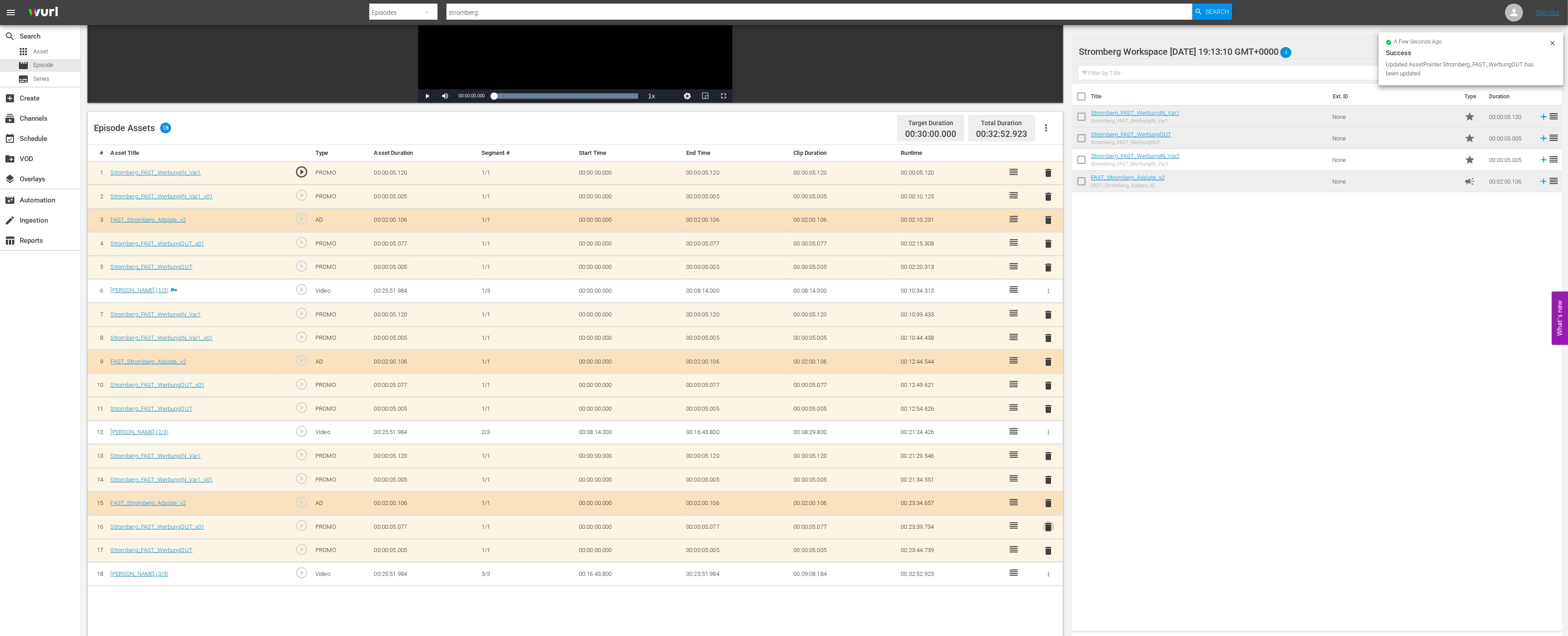
click at [1050, 522] on span "delete" at bounding box center [1049, 527] width 11 height 11
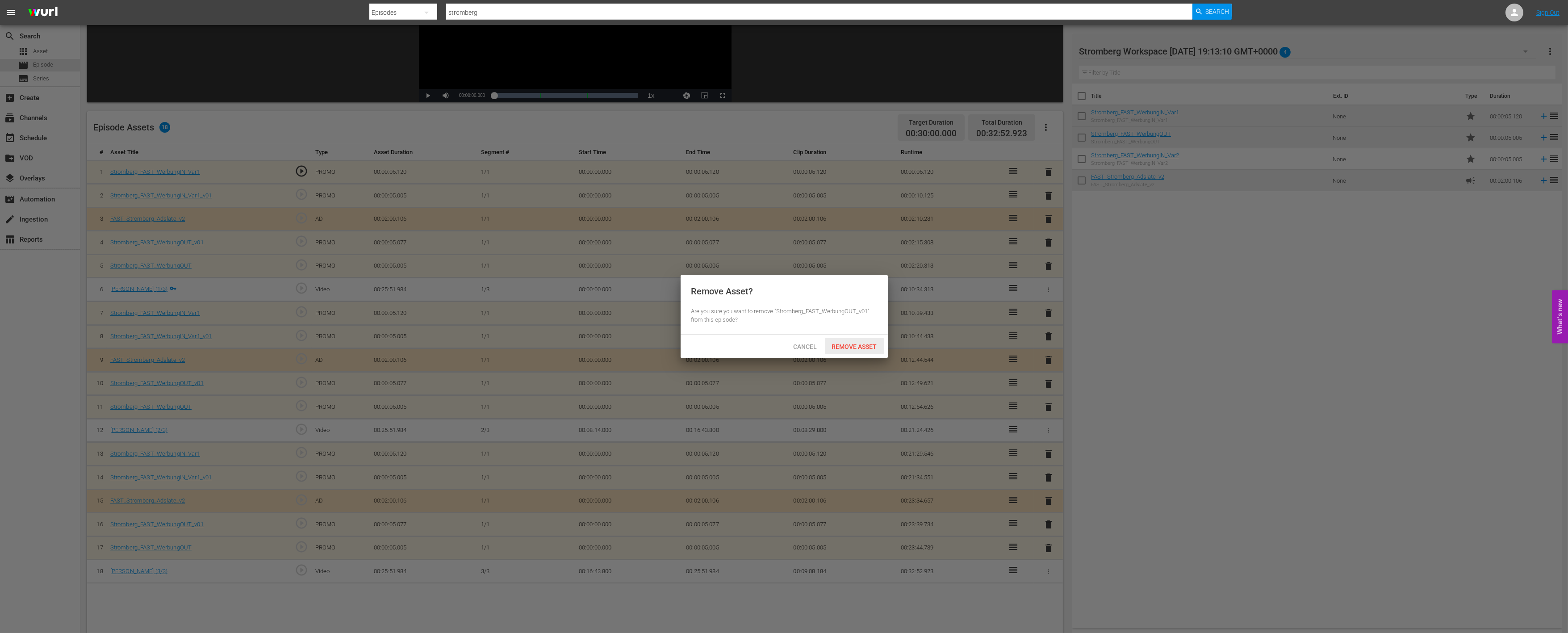
click at [867, 349] on span "Remove Asset" at bounding box center [855, 346] width 59 height 7
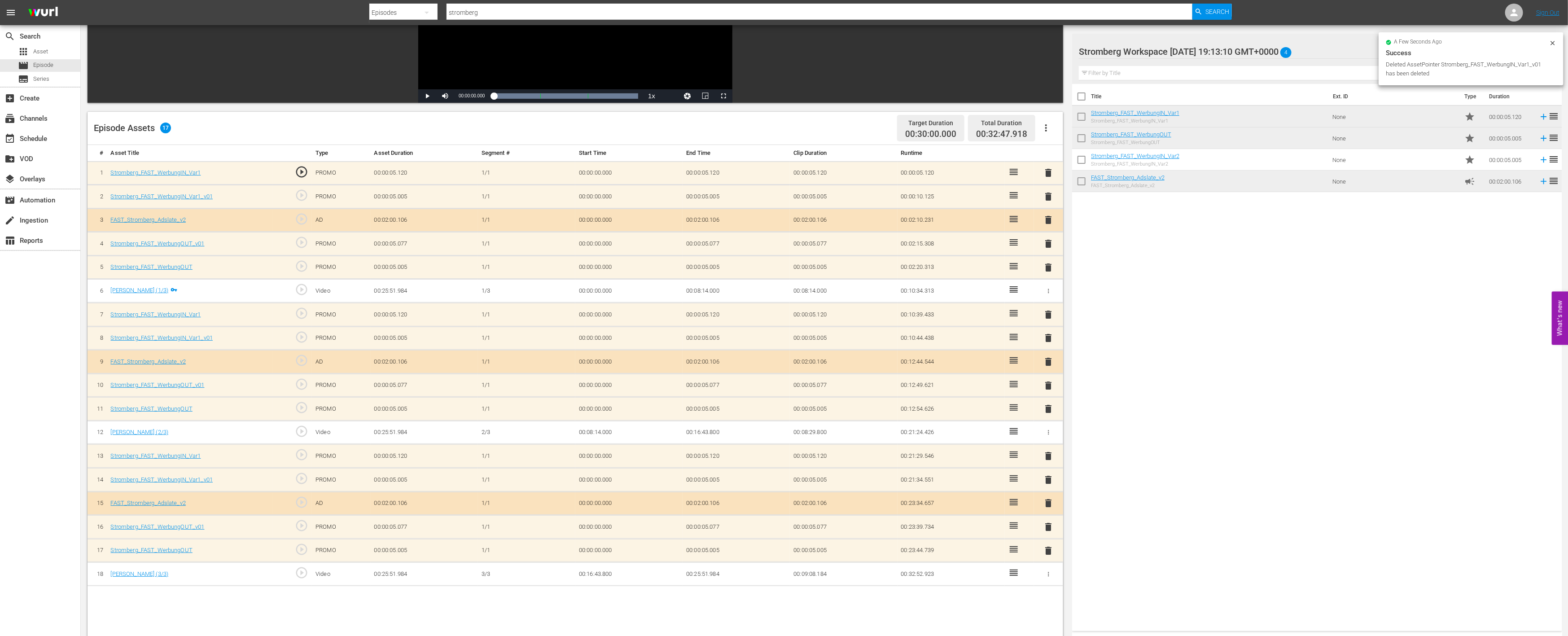
click at [1046, 380] on span "delete" at bounding box center [1049, 385] width 11 height 11
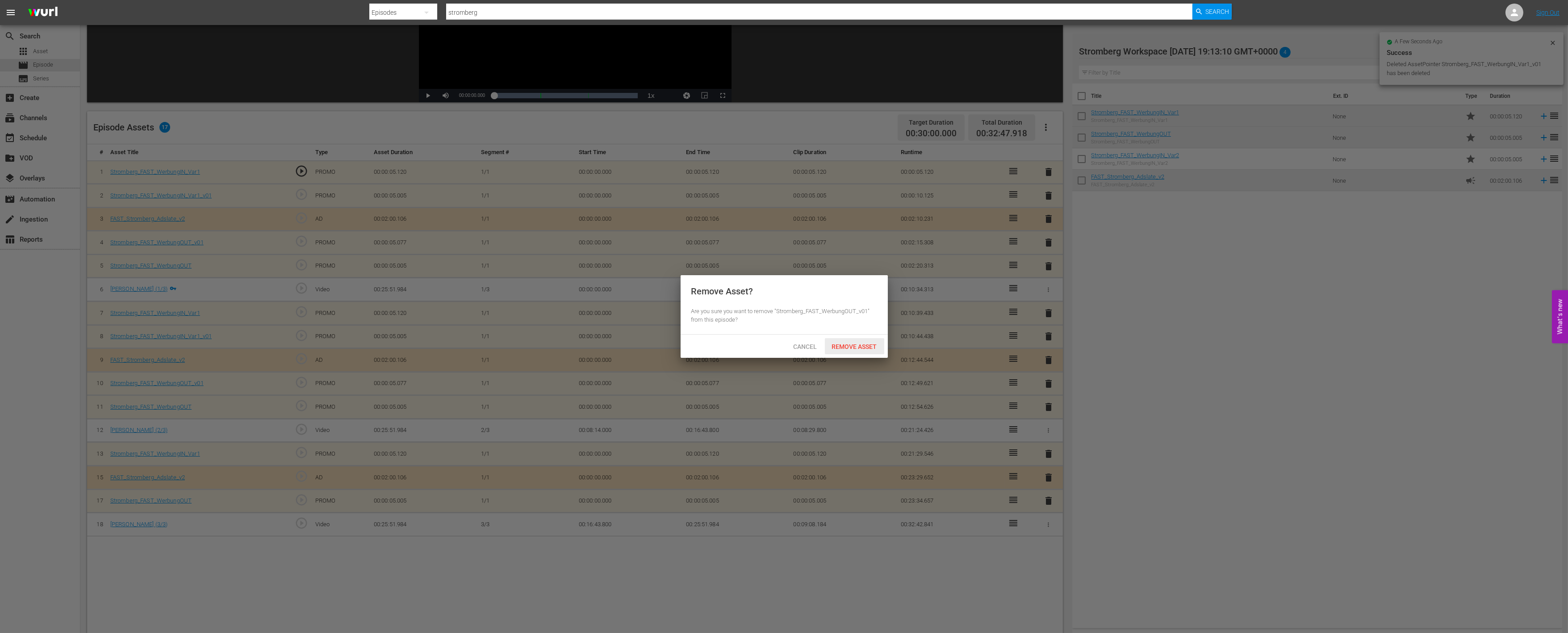
click at [857, 343] on span "Remove Asset" at bounding box center [855, 346] width 59 height 7
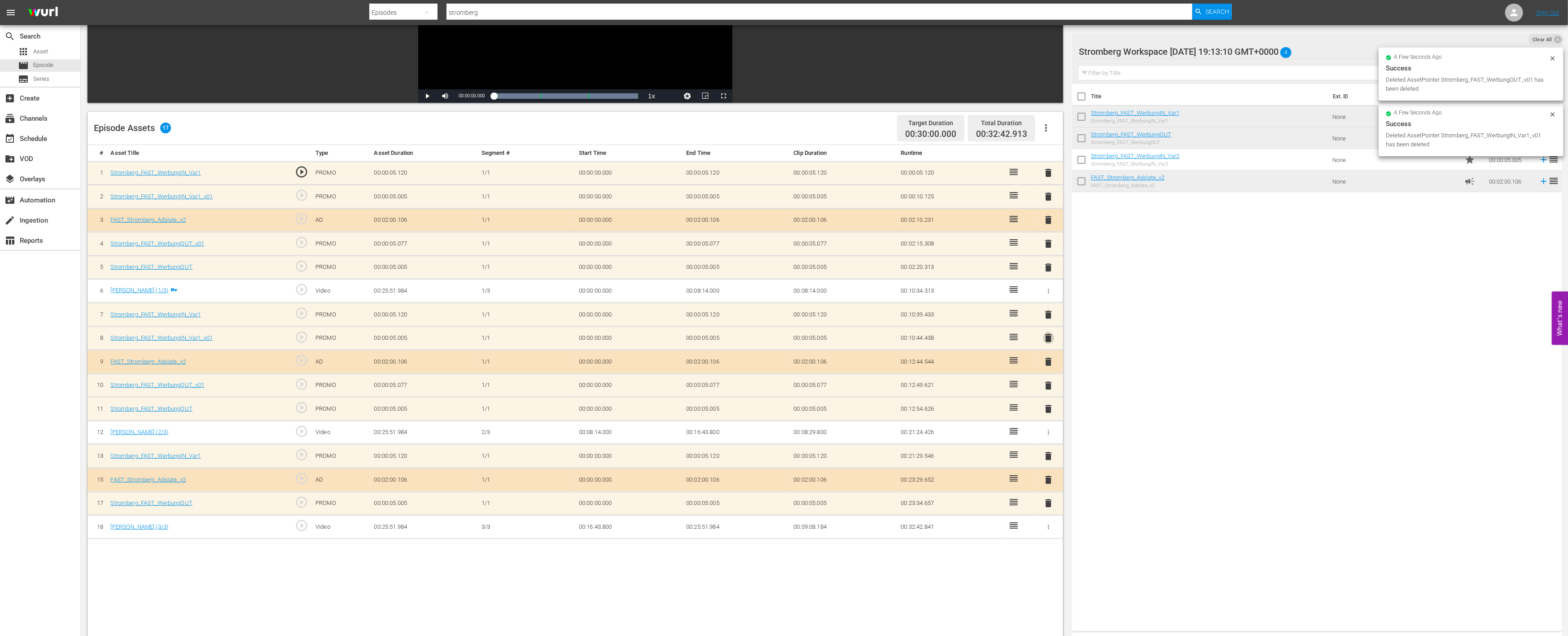
click at [1051, 335] on span "delete" at bounding box center [1049, 337] width 11 height 11
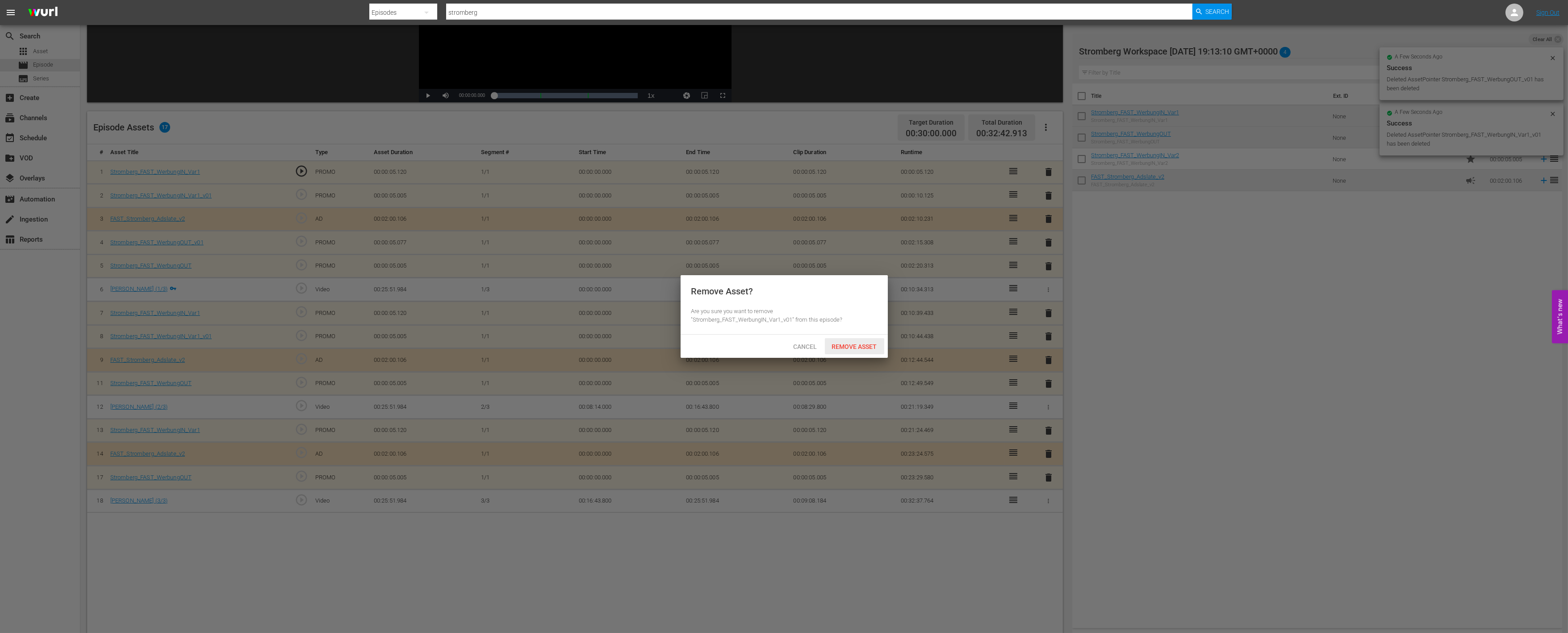
click at [865, 350] on div "Remove Asset" at bounding box center [855, 346] width 59 height 16
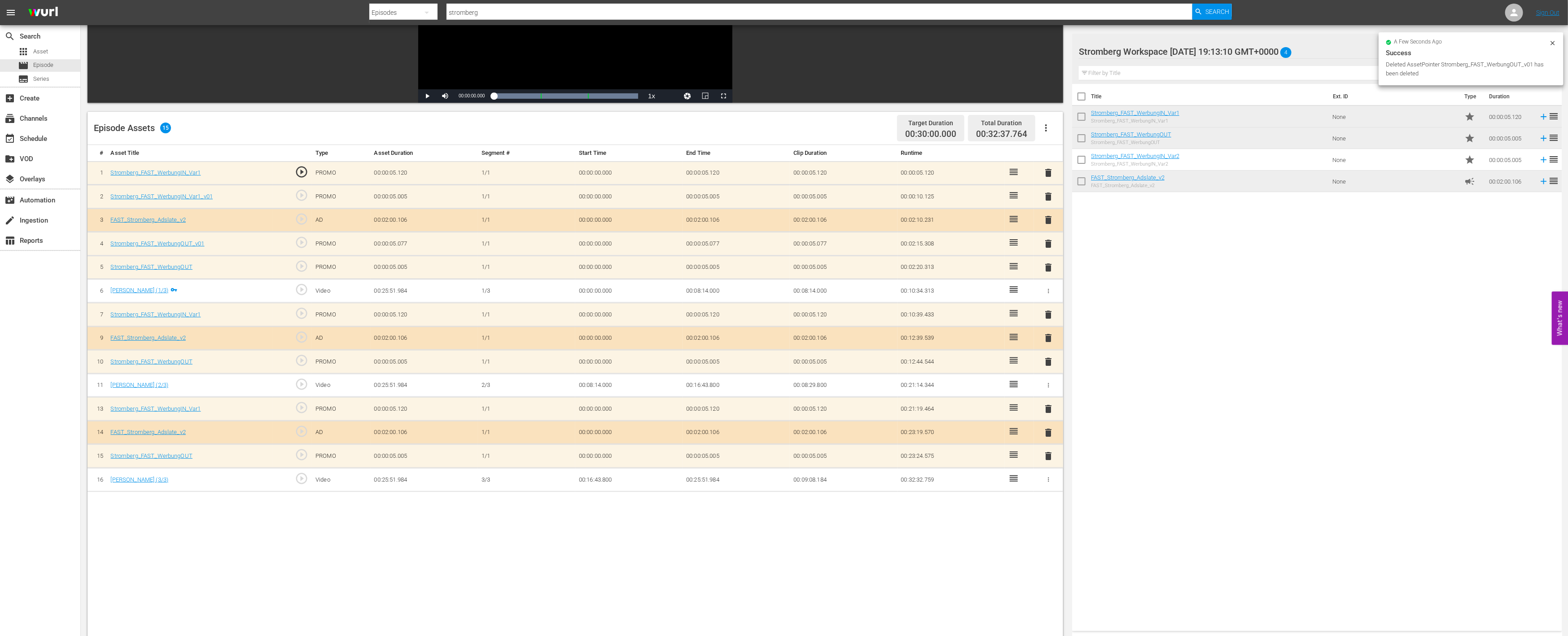
click at [1049, 239] on span "delete" at bounding box center [1049, 243] width 11 height 11
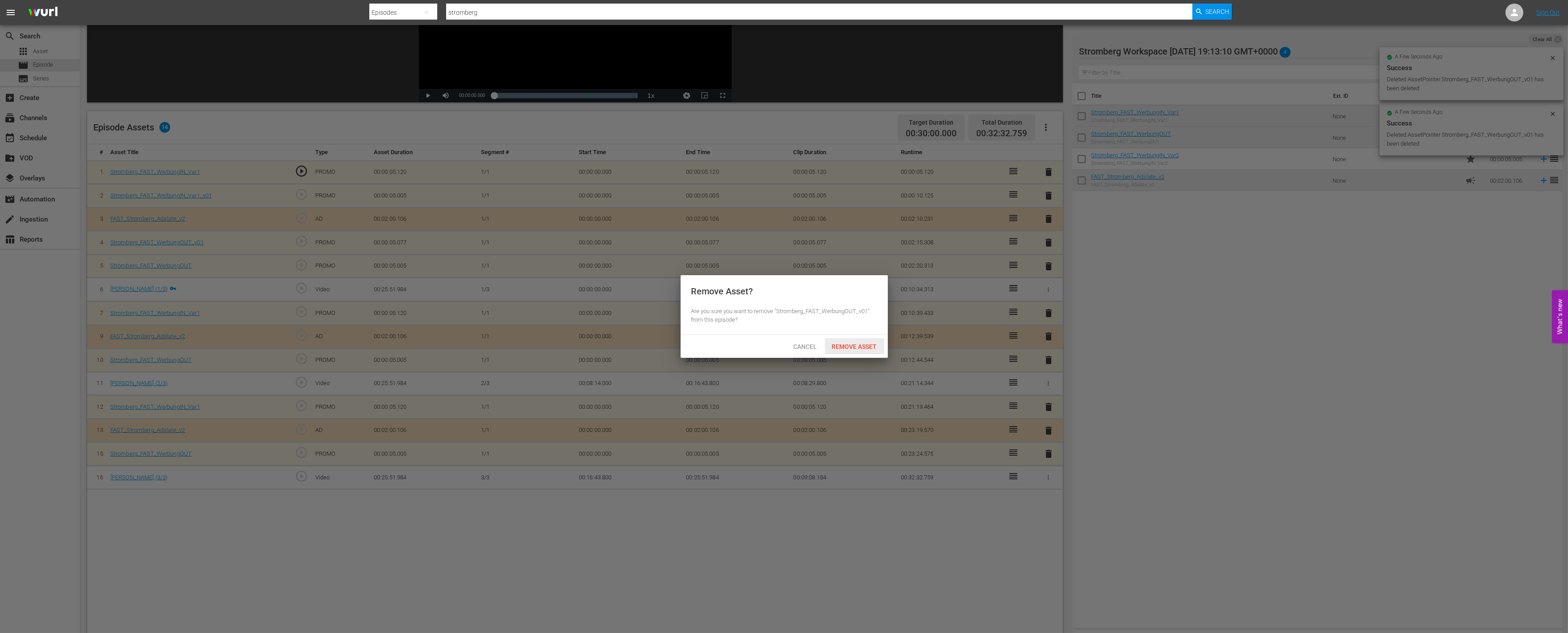
click at [857, 345] on span "Remove Asset" at bounding box center [855, 346] width 59 height 7
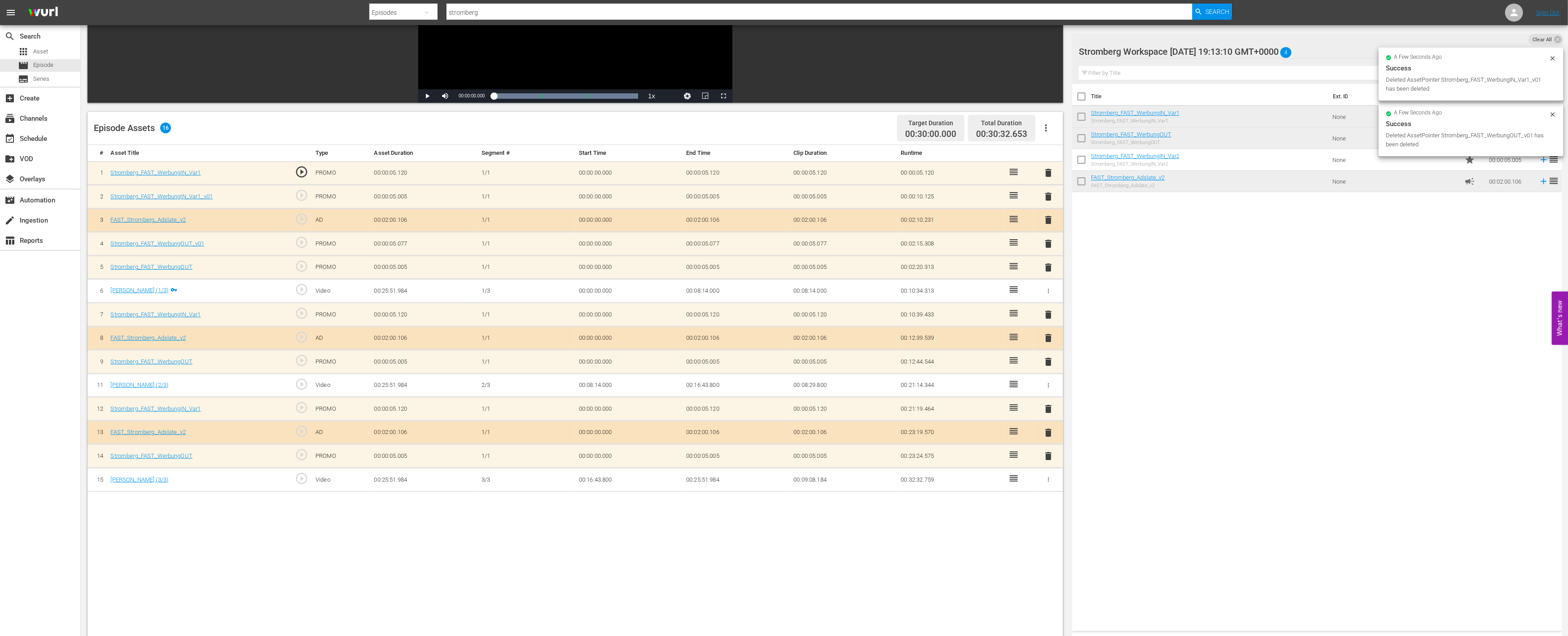
click at [1050, 195] on span "delete" at bounding box center [1049, 196] width 11 height 11
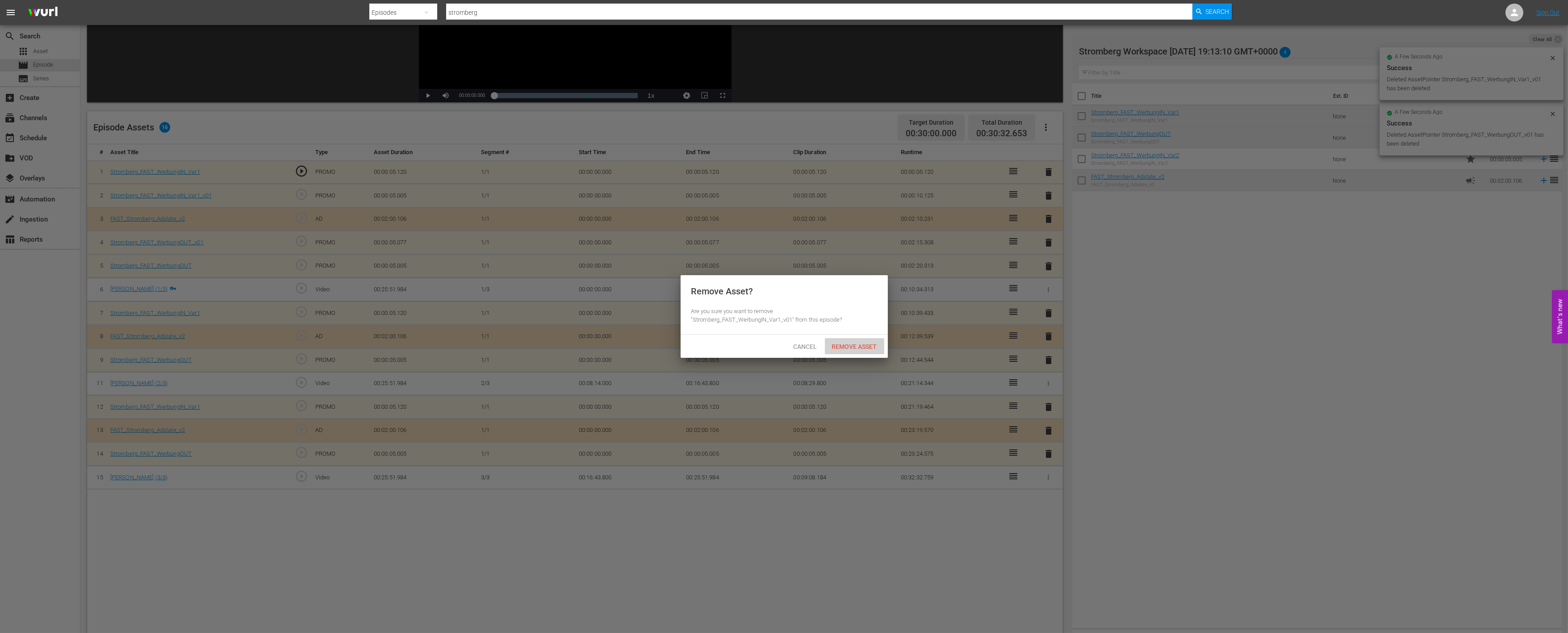
click at [837, 349] on div "Remove Asset" at bounding box center [855, 346] width 59 height 16
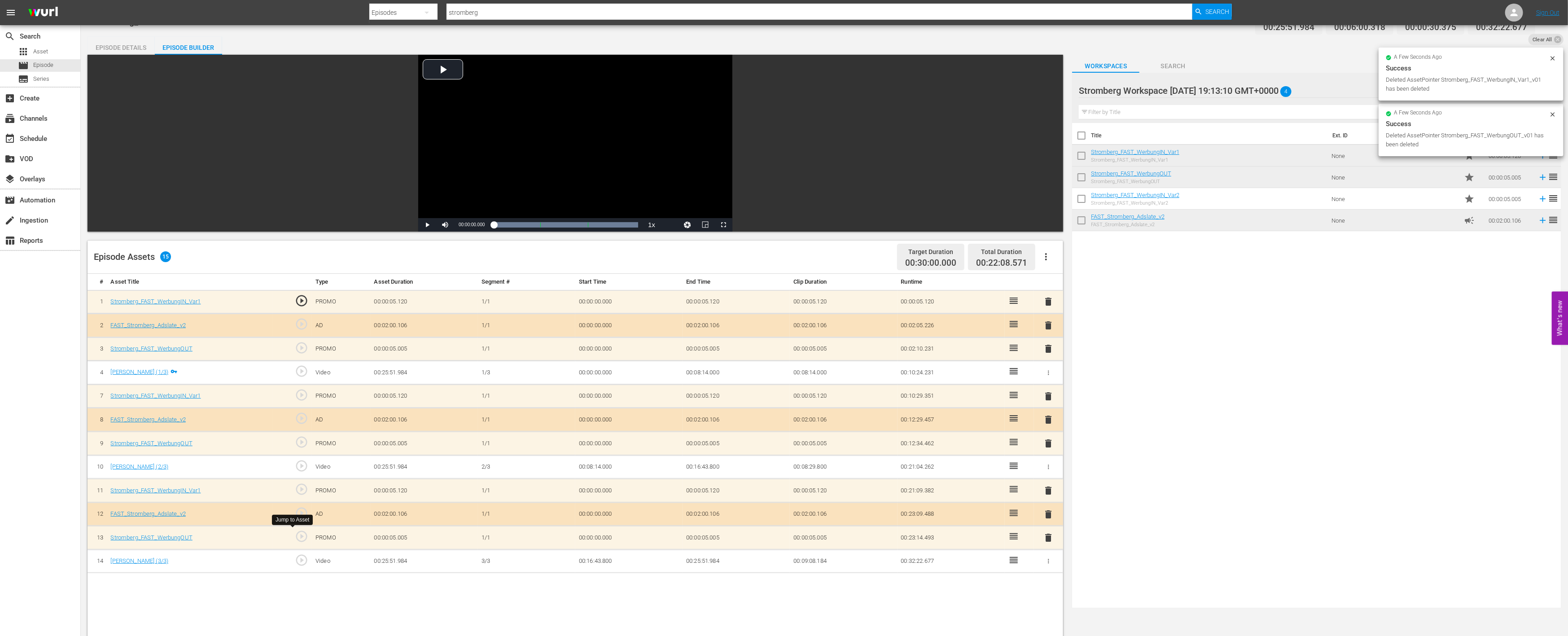
scroll to position [0, 0]
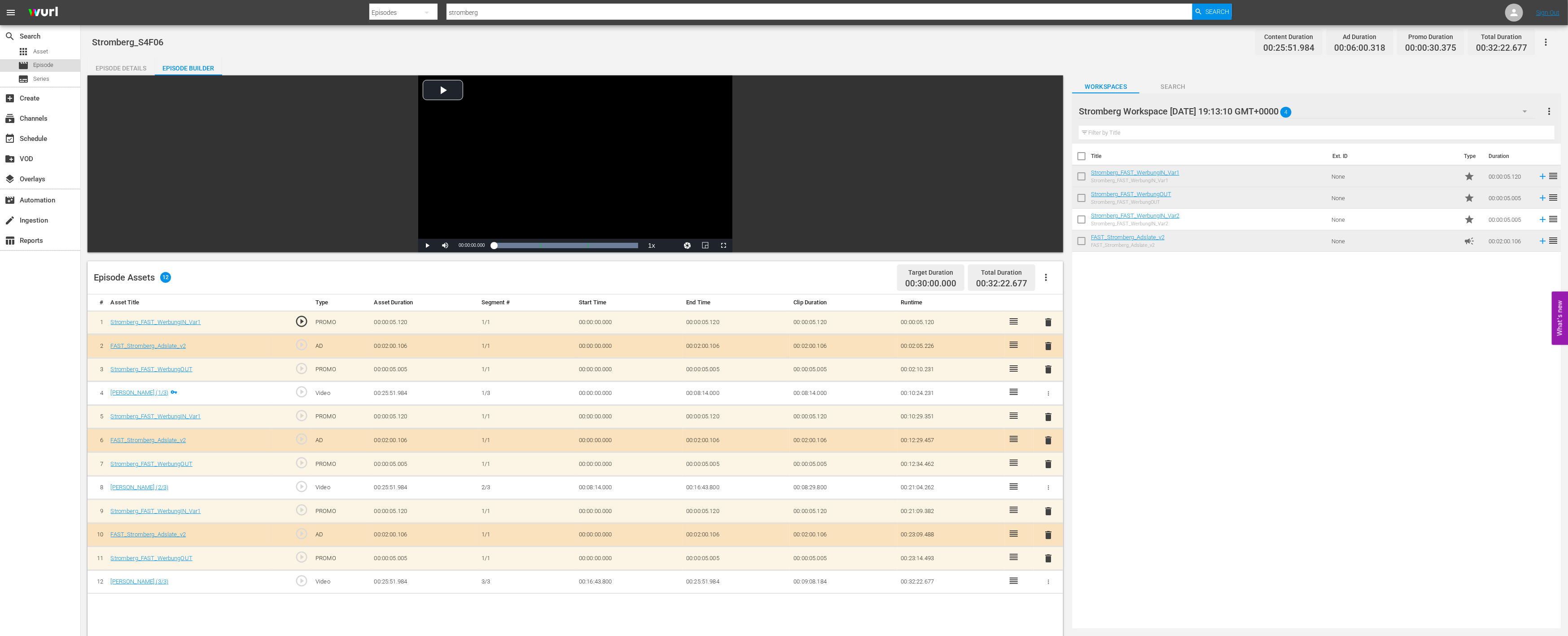
click at [59, 65] on div "movie Episode" at bounding box center [40, 65] width 80 height 12
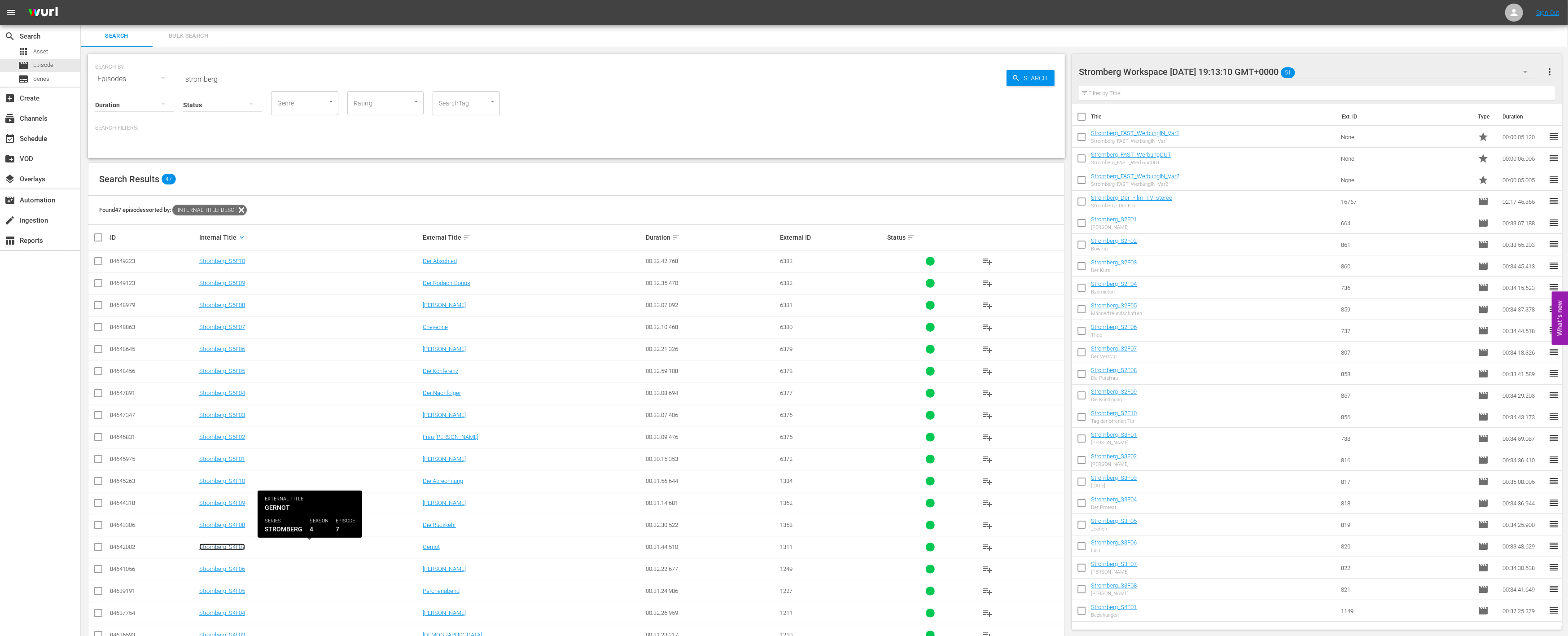
click at [226, 545] on link "Stromberg_S4F07" at bounding box center [222, 547] width 46 height 7
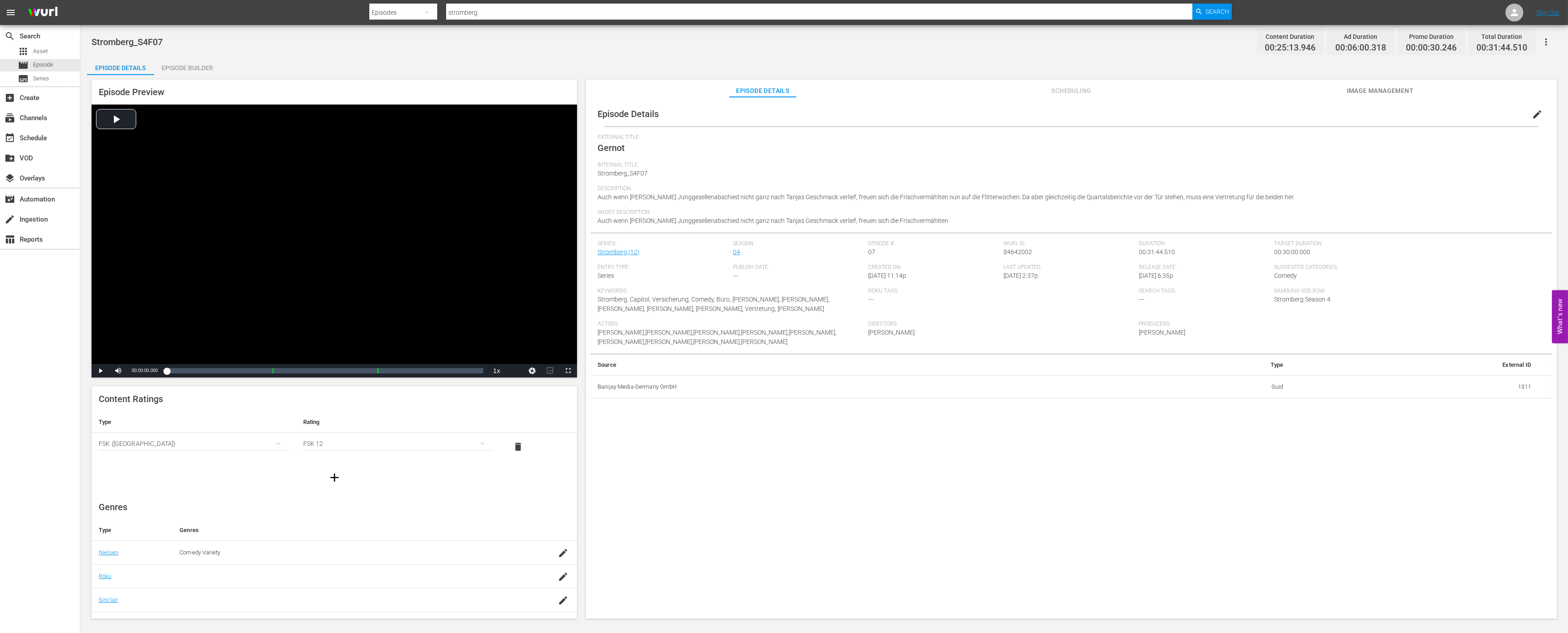
click at [194, 67] on div "Episode Builder" at bounding box center [187, 68] width 67 height 21
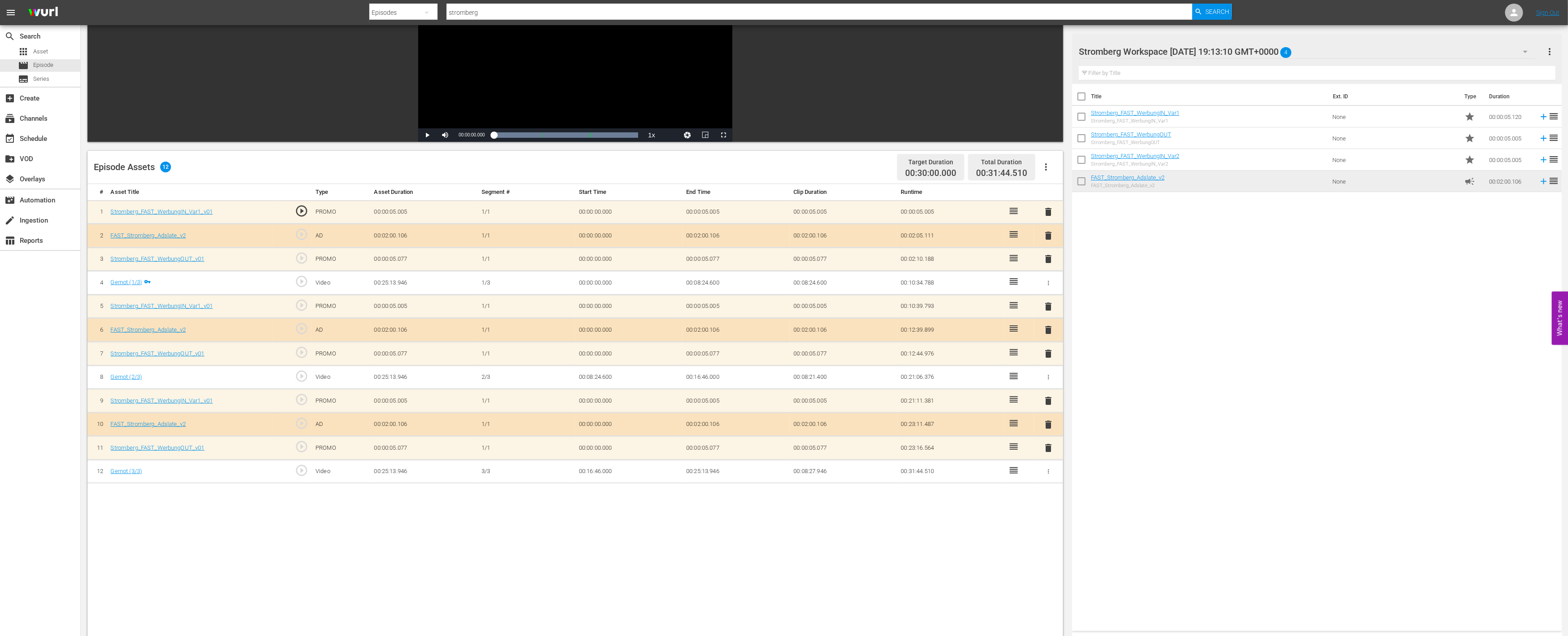
scroll to position [149, 0]
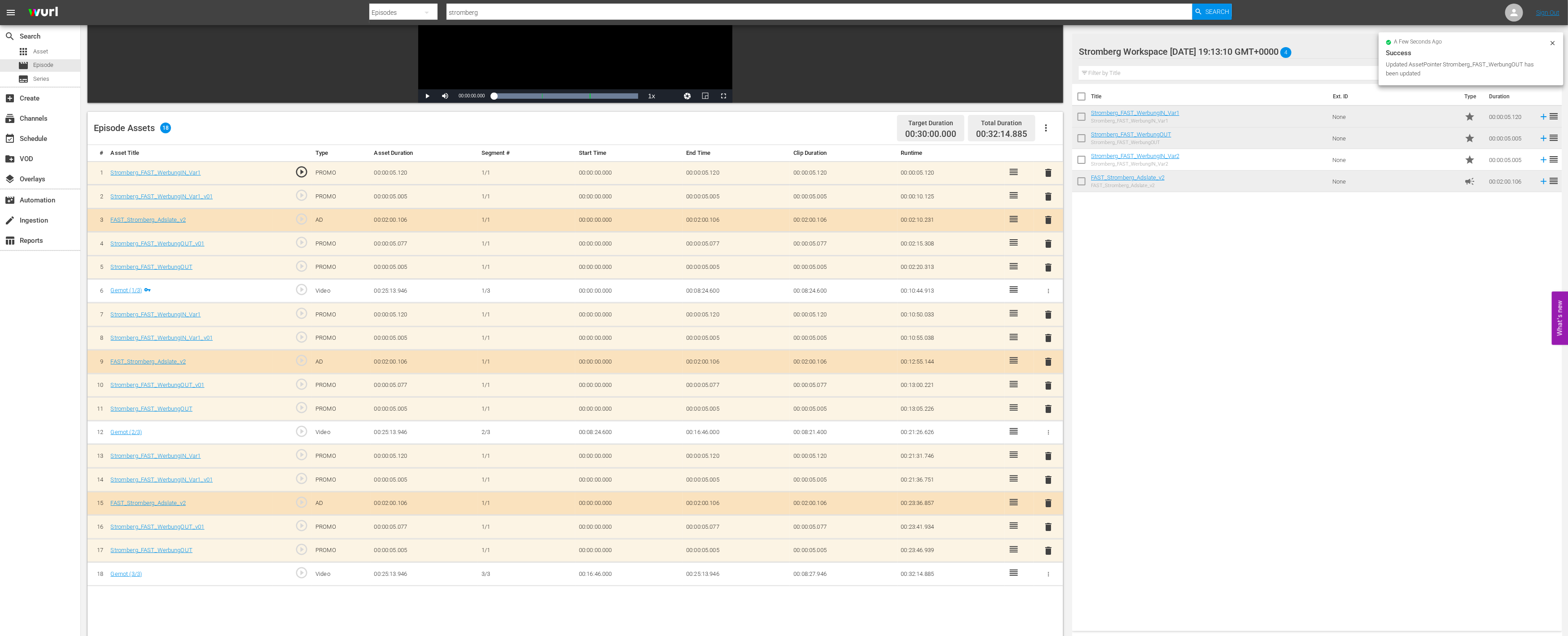
click at [1047, 522] on span "delete" at bounding box center [1049, 527] width 11 height 11
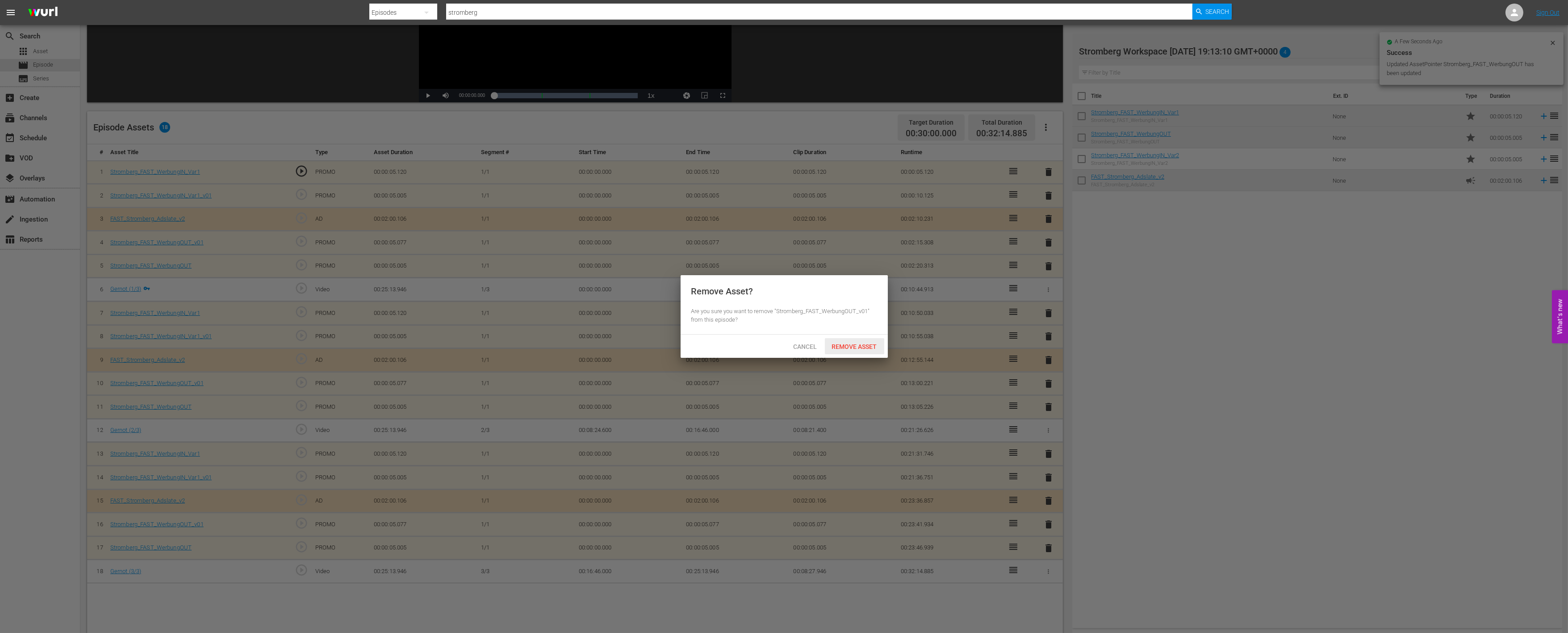
click at [852, 343] on span "Remove Asset" at bounding box center [855, 346] width 59 height 7
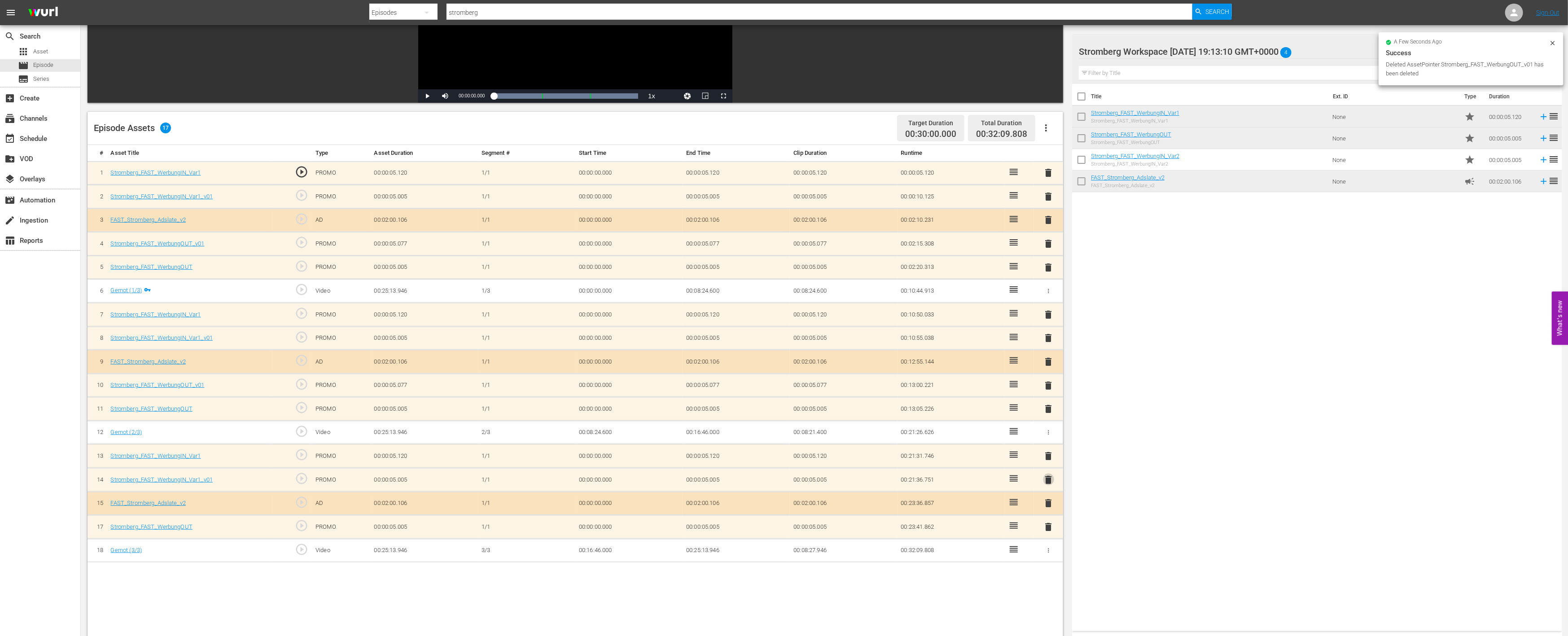
click at [1046, 477] on span "delete" at bounding box center [1049, 479] width 11 height 11
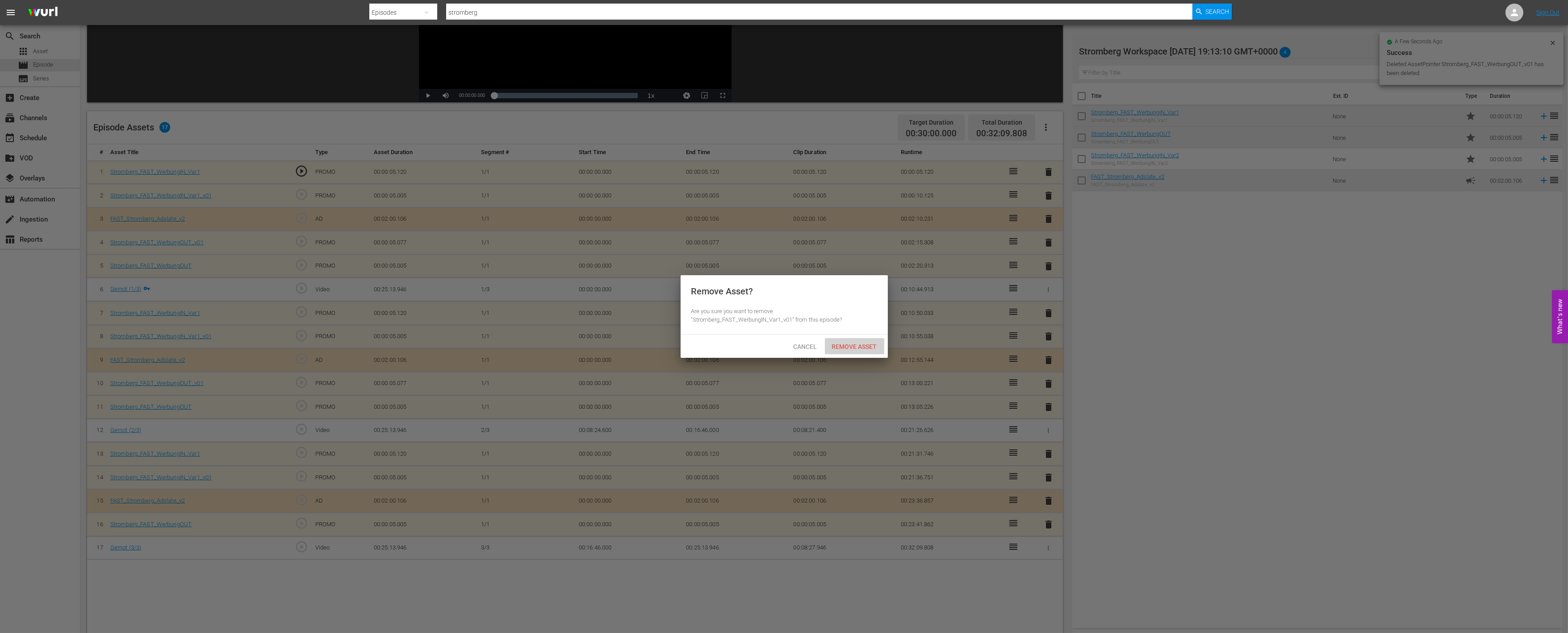
click at [871, 346] on span "Remove Asset" at bounding box center [855, 346] width 59 height 7
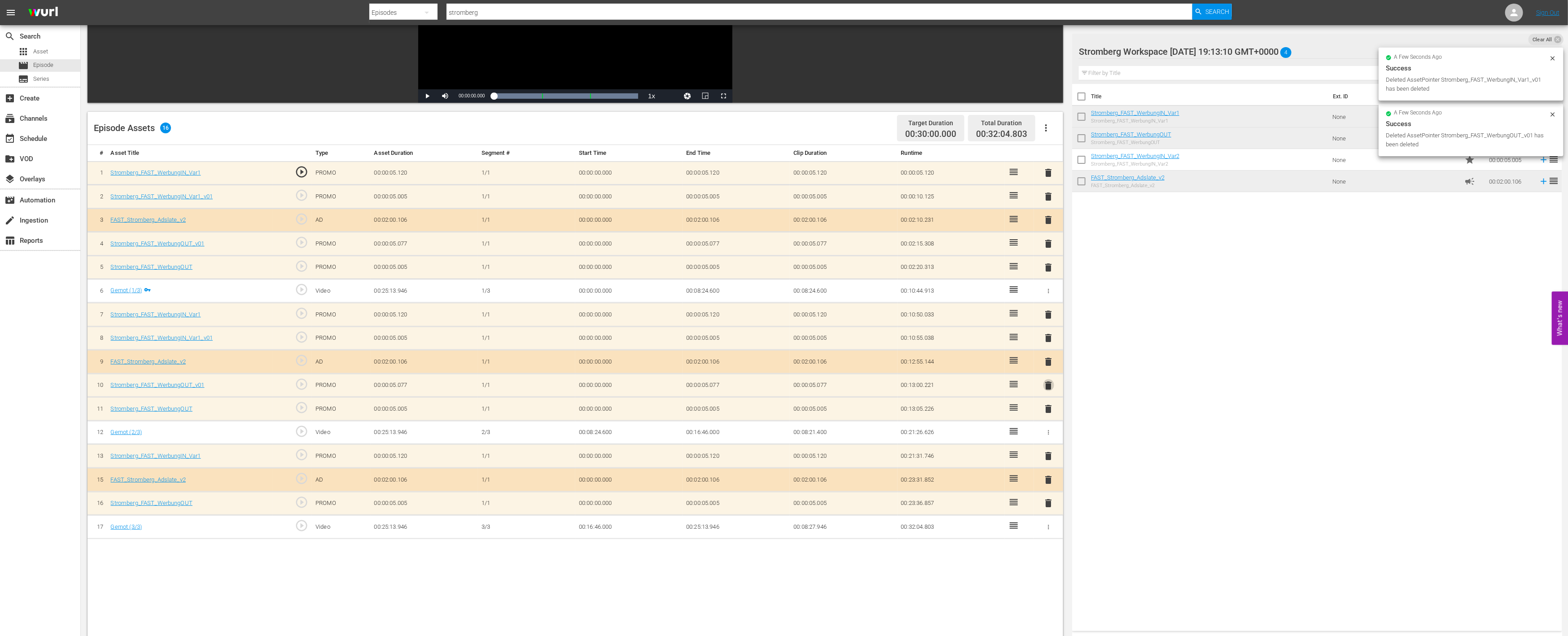
click at [1049, 380] on span "delete" at bounding box center [1049, 385] width 11 height 11
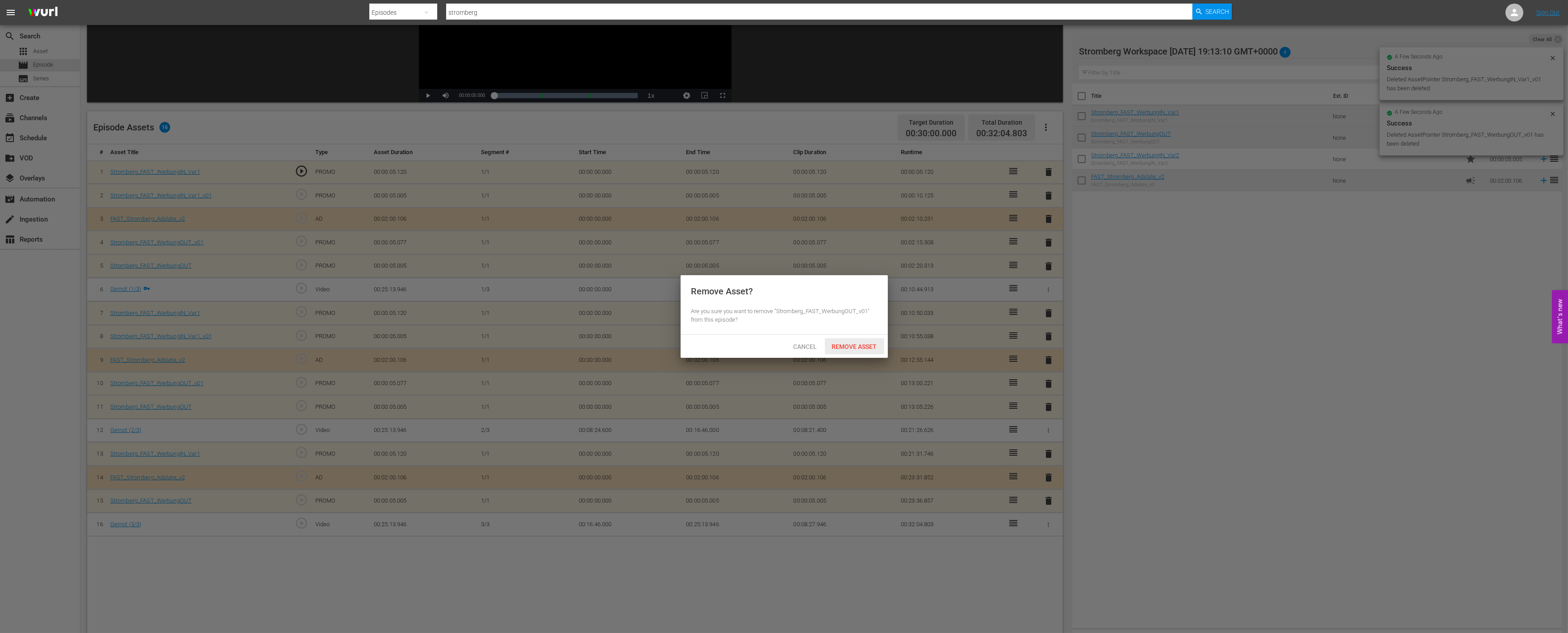
click at [862, 343] on span "Remove Asset" at bounding box center [855, 346] width 59 height 7
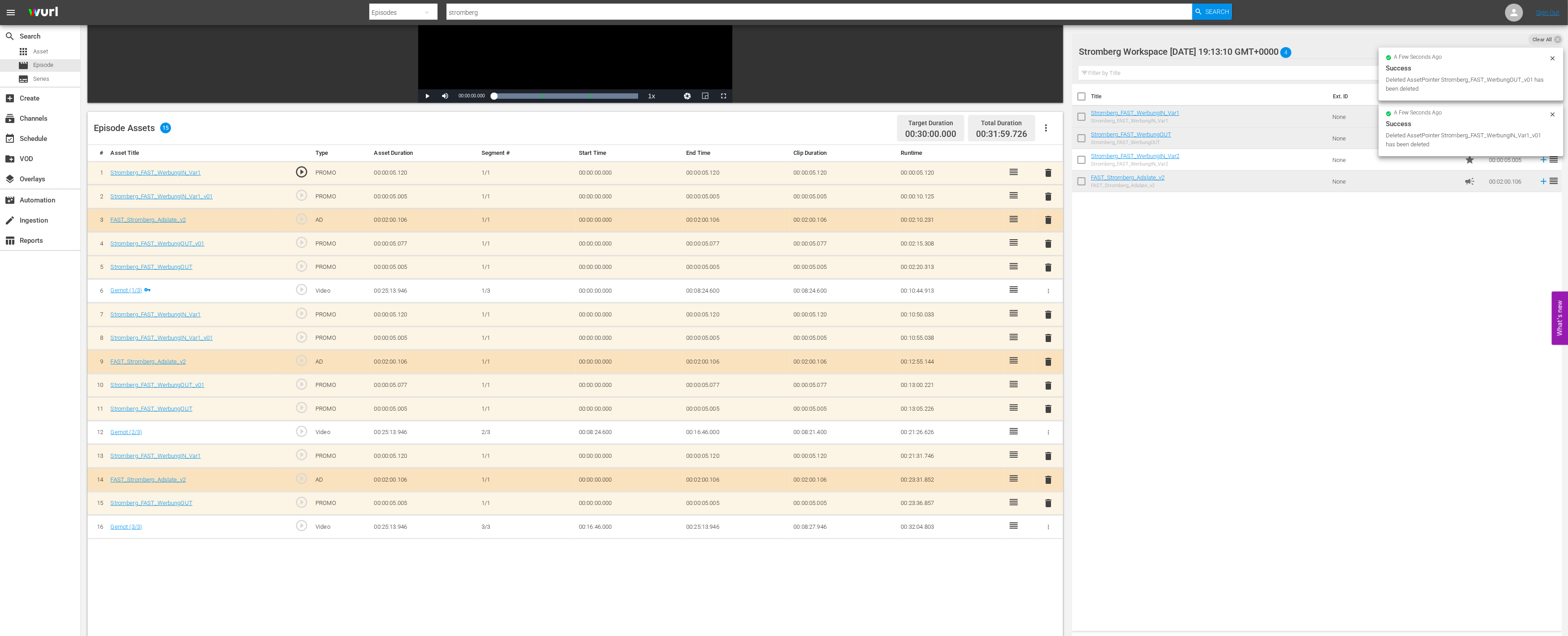
click at [1049, 332] on span "delete" at bounding box center [1049, 337] width 11 height 11
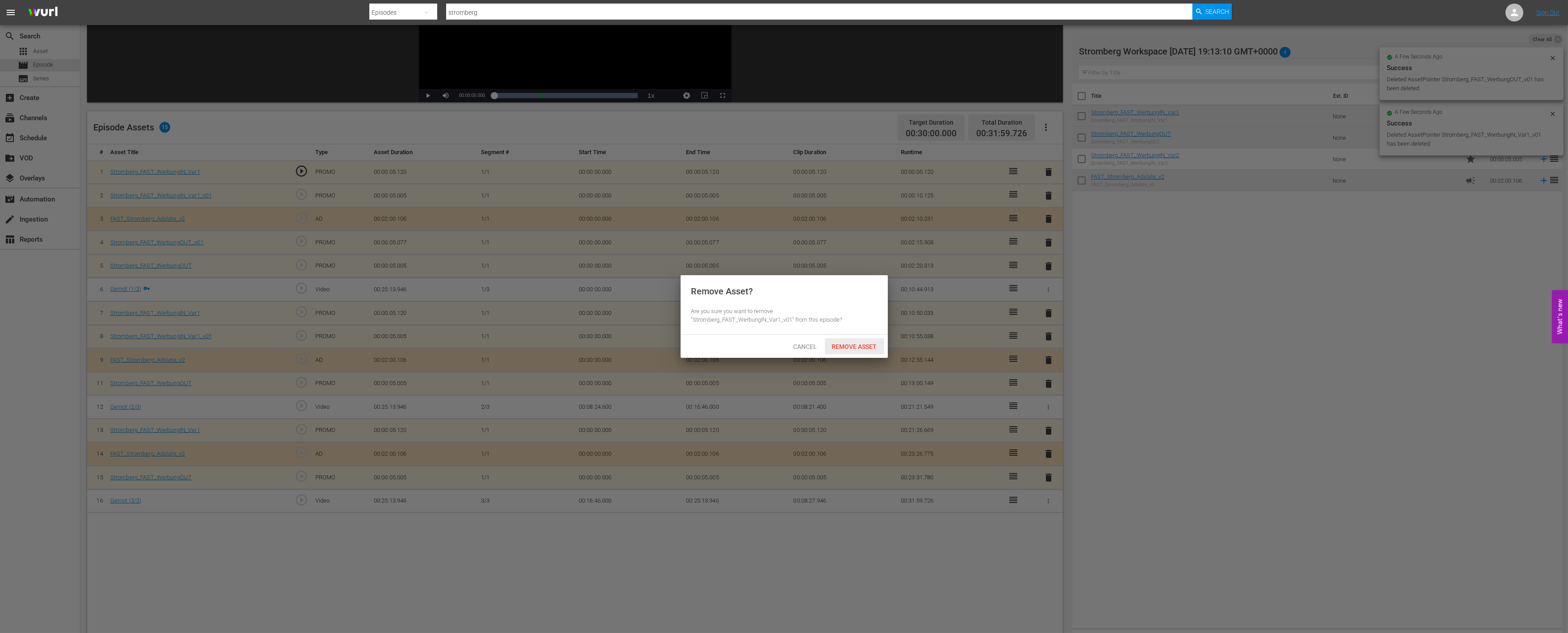
click at [859, 340] on div "Remove Asset" at bounding box center [855, 346] width 59 height 16
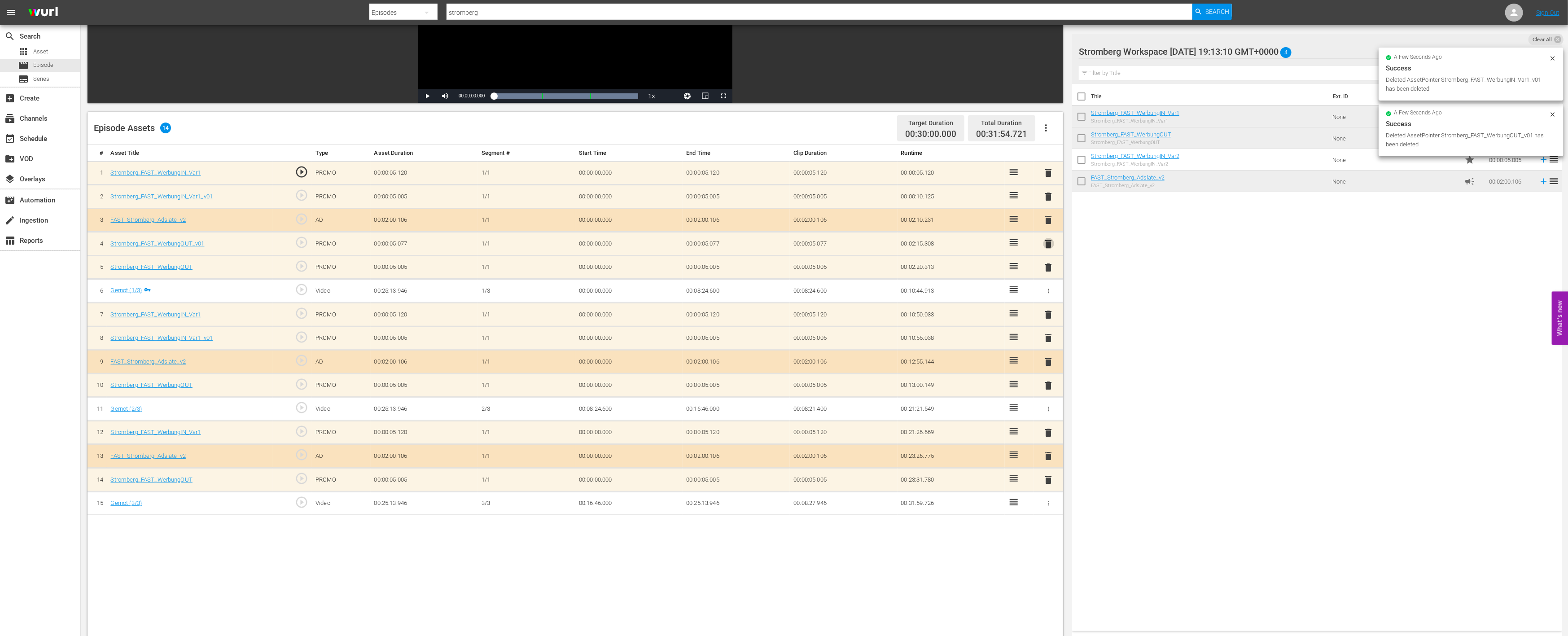
click at [1048, 241] on span "delete" at bounding box center [1049, 243] width 11 height 11
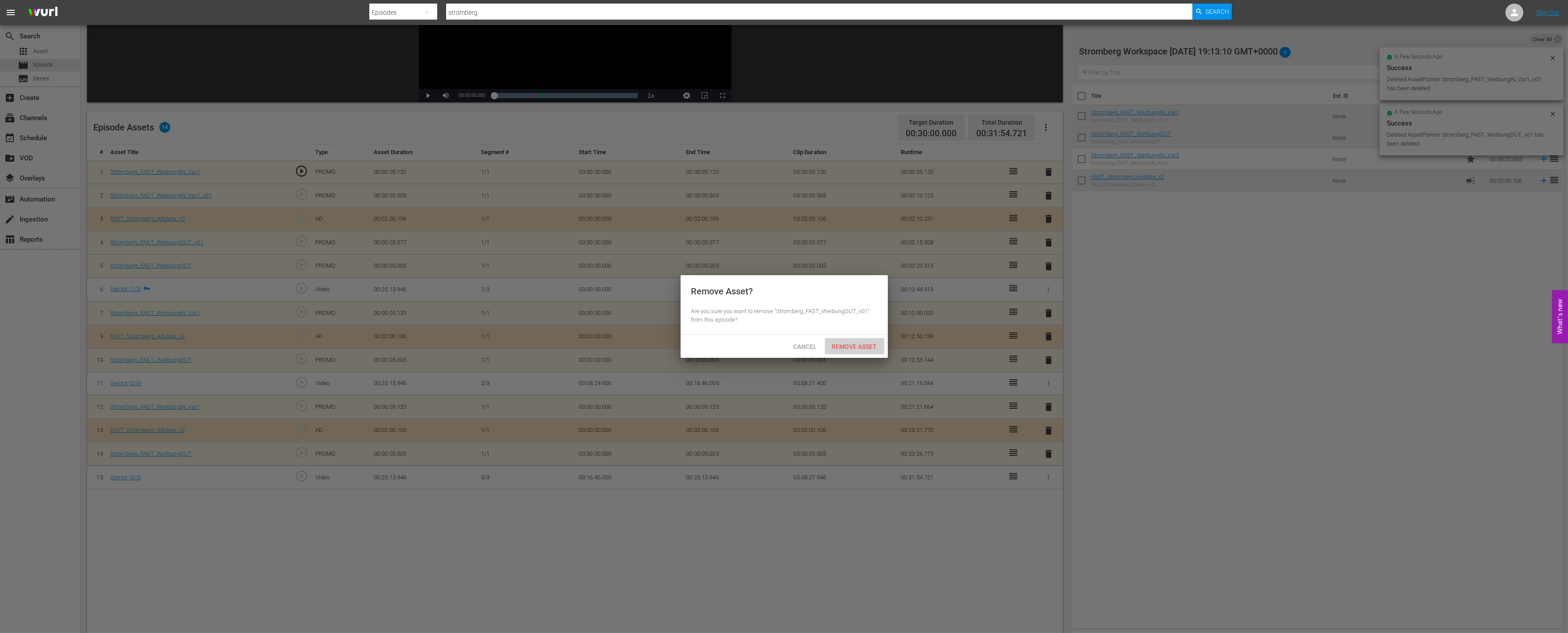
click at [872, 343] on span "Remove Asset" at bounding box center [855, 346] width 59 height 7
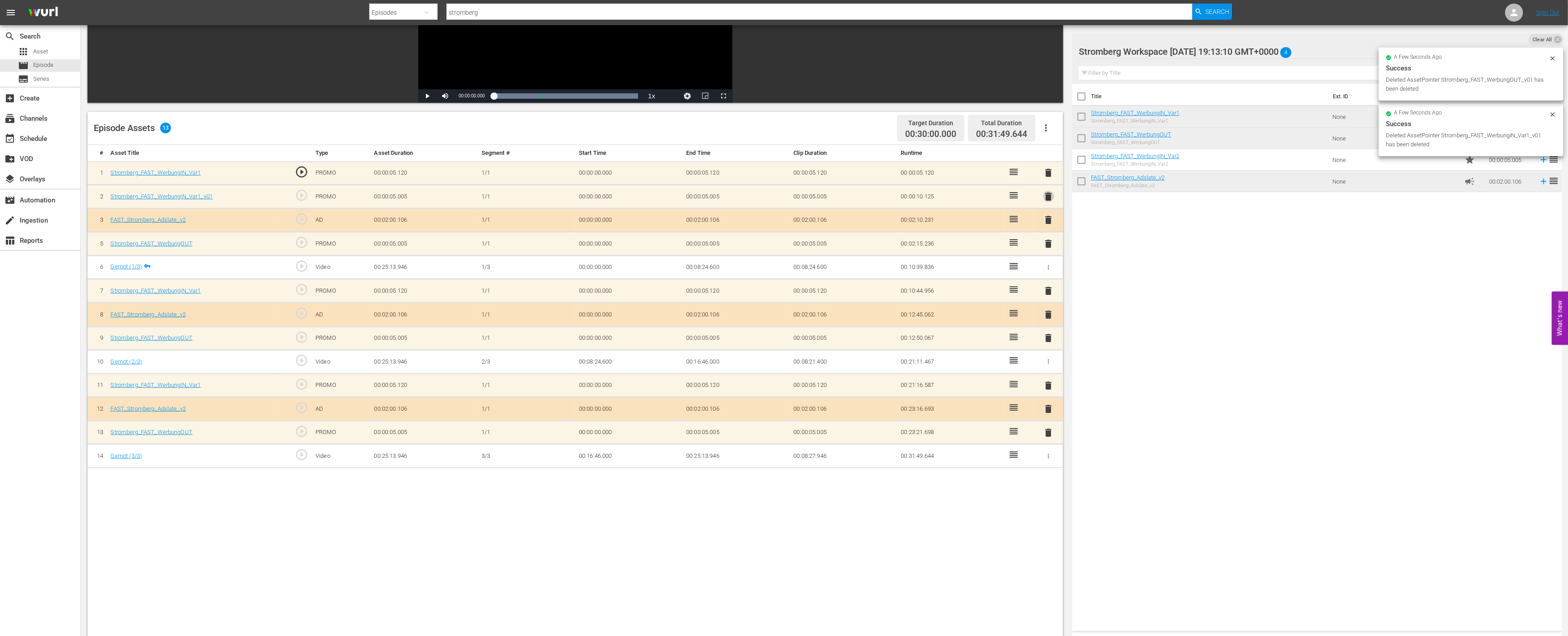
click at [1048, 191] on span "delete" at bounding box center [1049, 196] width 11 height 11
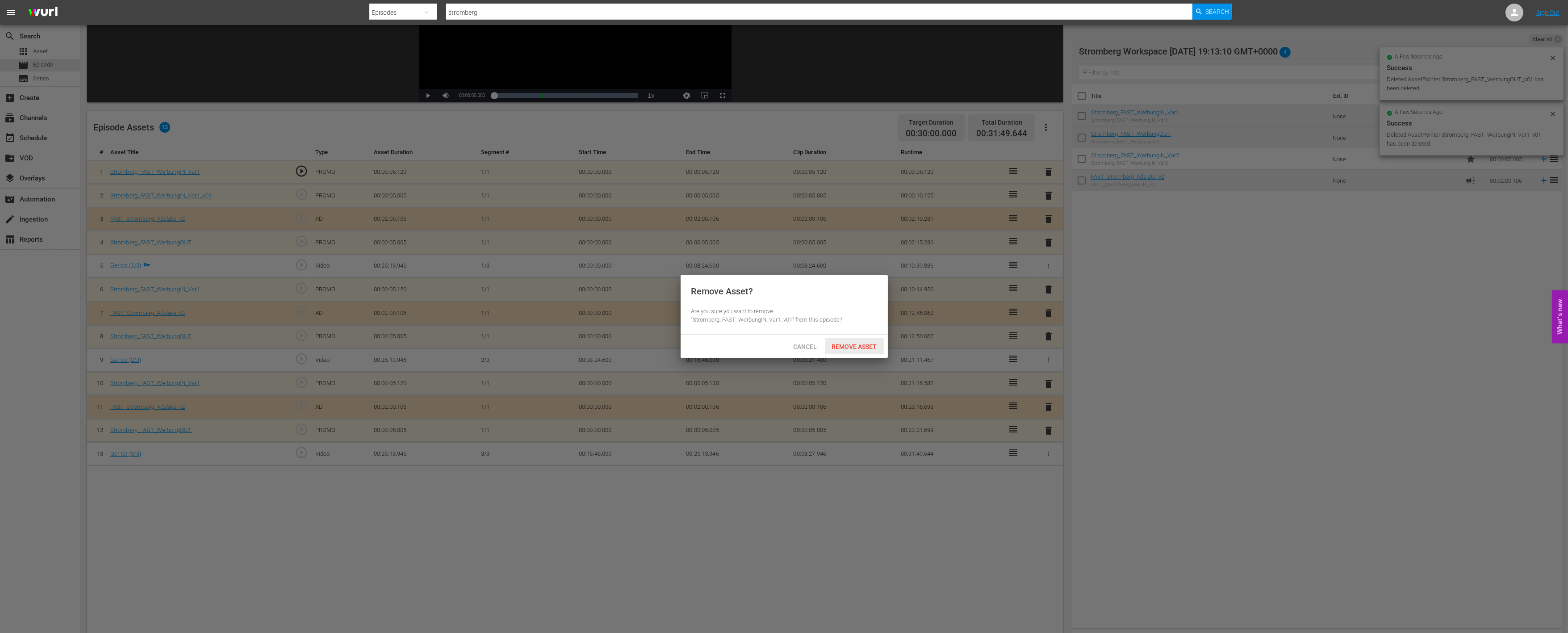
click at [855, 345] on span "Remove Asset" at bounding box center [855, 346] width 59 height 7
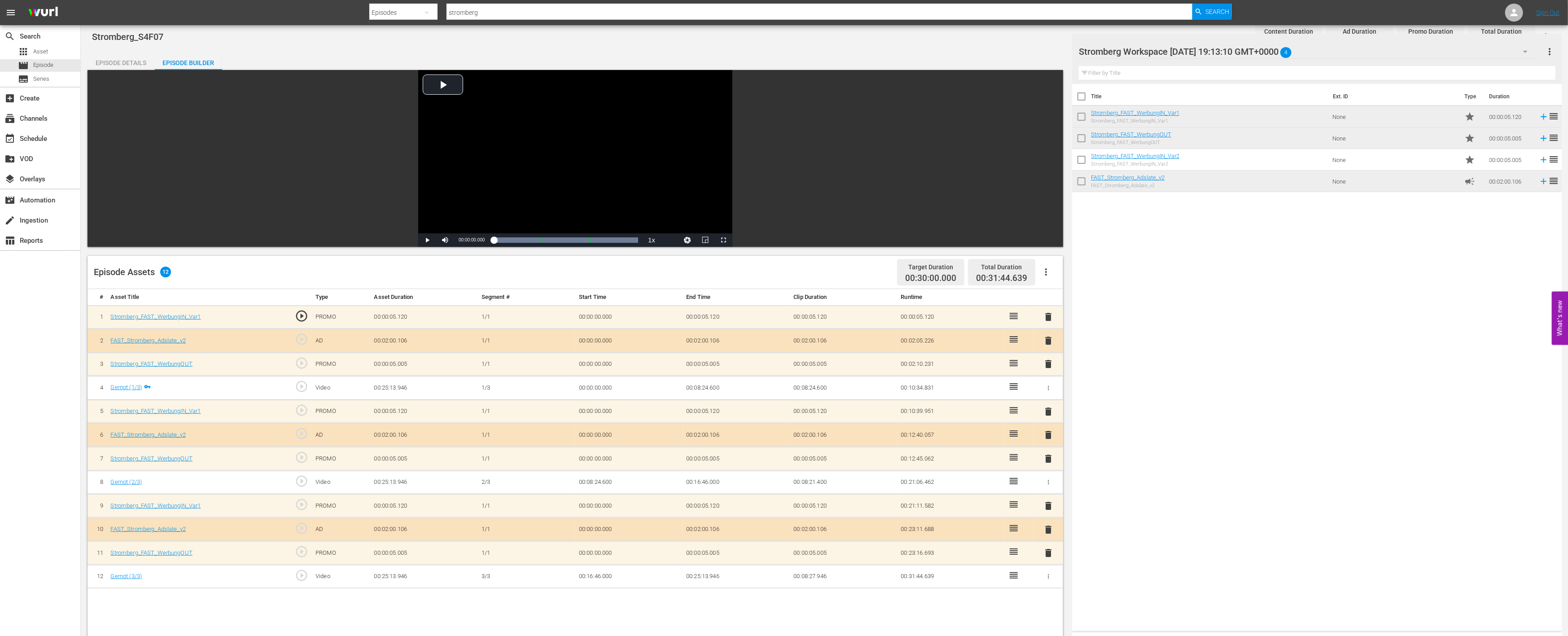
scroll to position [0, 0]
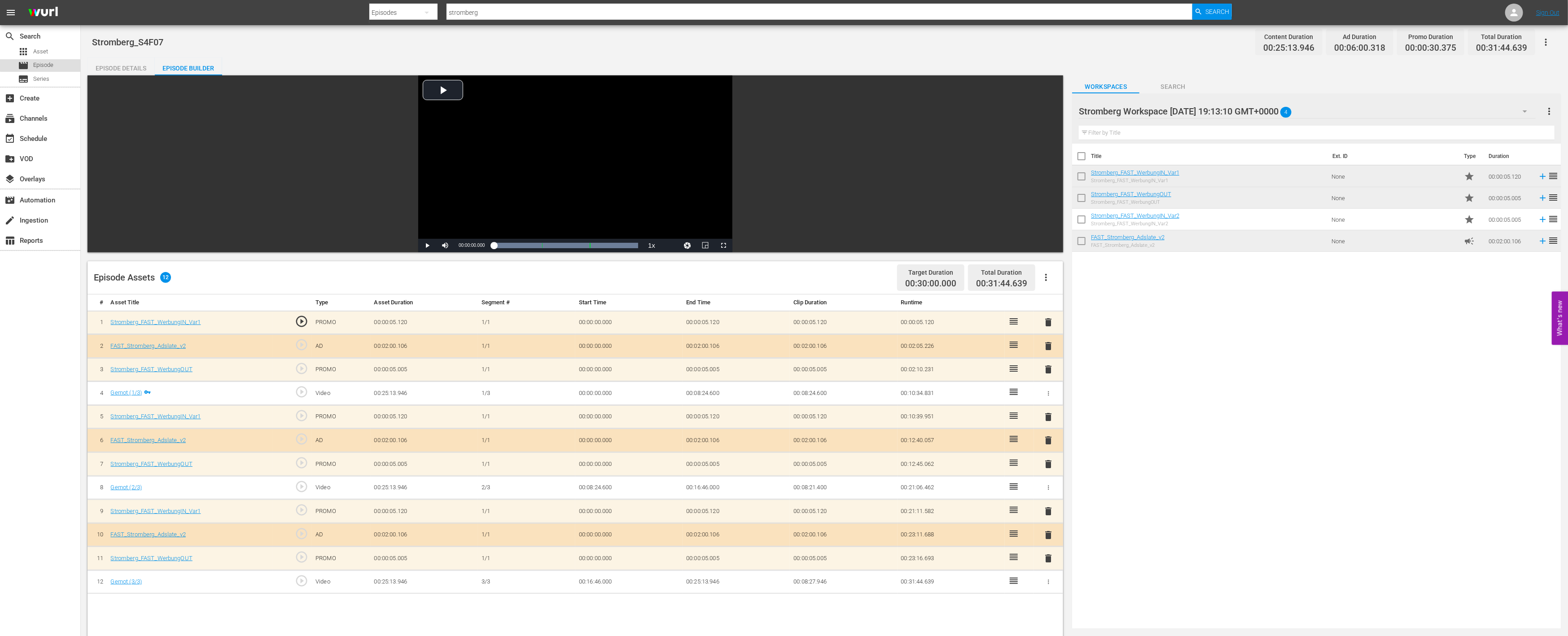
click at [59, 63] on div "movie Episode" at bounding box center [40, 65] width 80 height 12
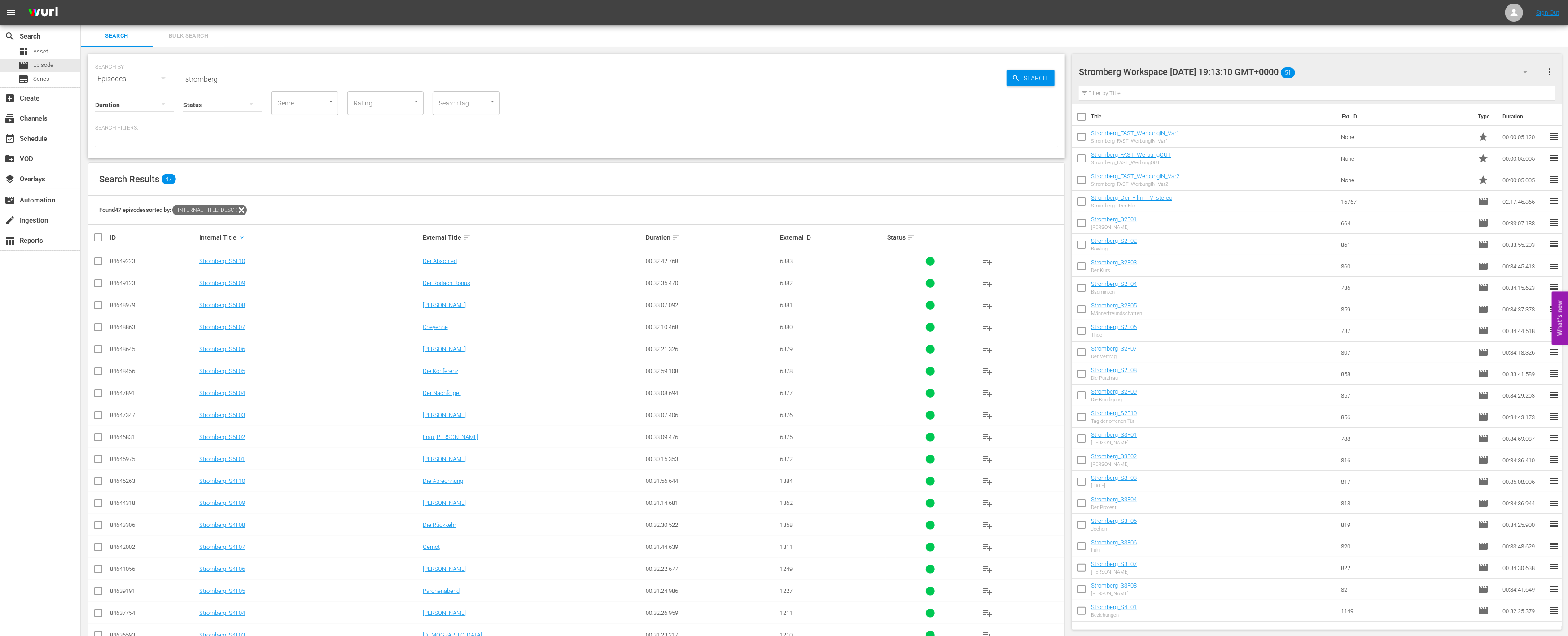
click at [226, 521] on td "Stromberg_S4F08" at bounding box center [310, 524] width 224 height 22
click at [222, 527] on link "Stromberg_S4F08" at bounding box center [222, 525] width 46 height 7
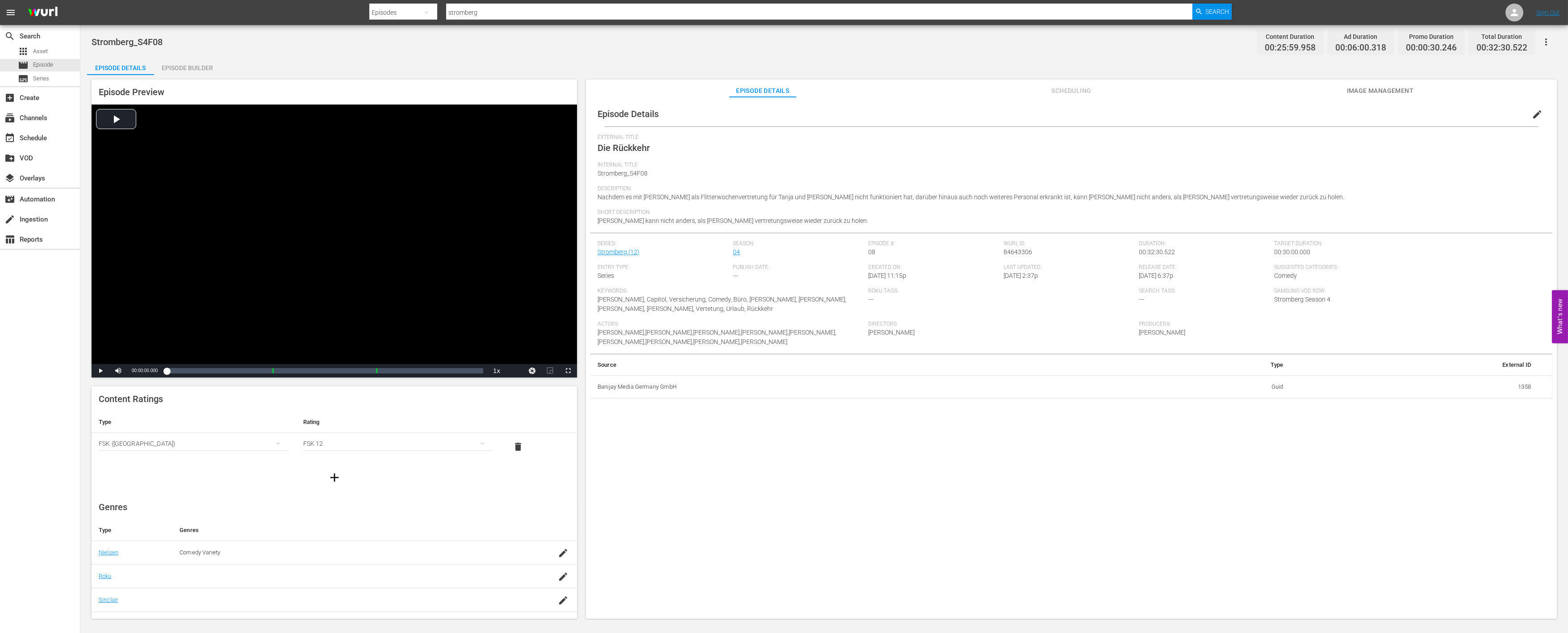
click at [199, 64] on div "Episode Builder" at bounding box center [187, 68] width 67 height 21
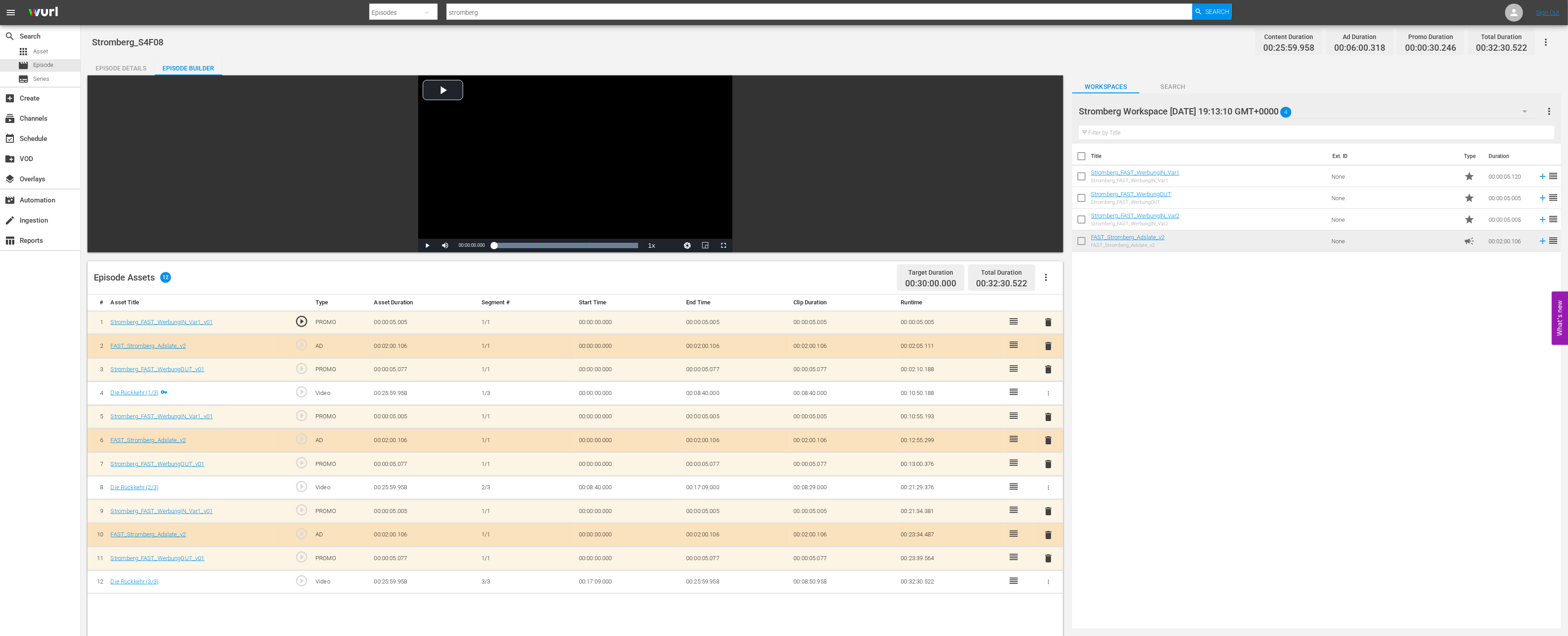
scroll to position [149, 0]
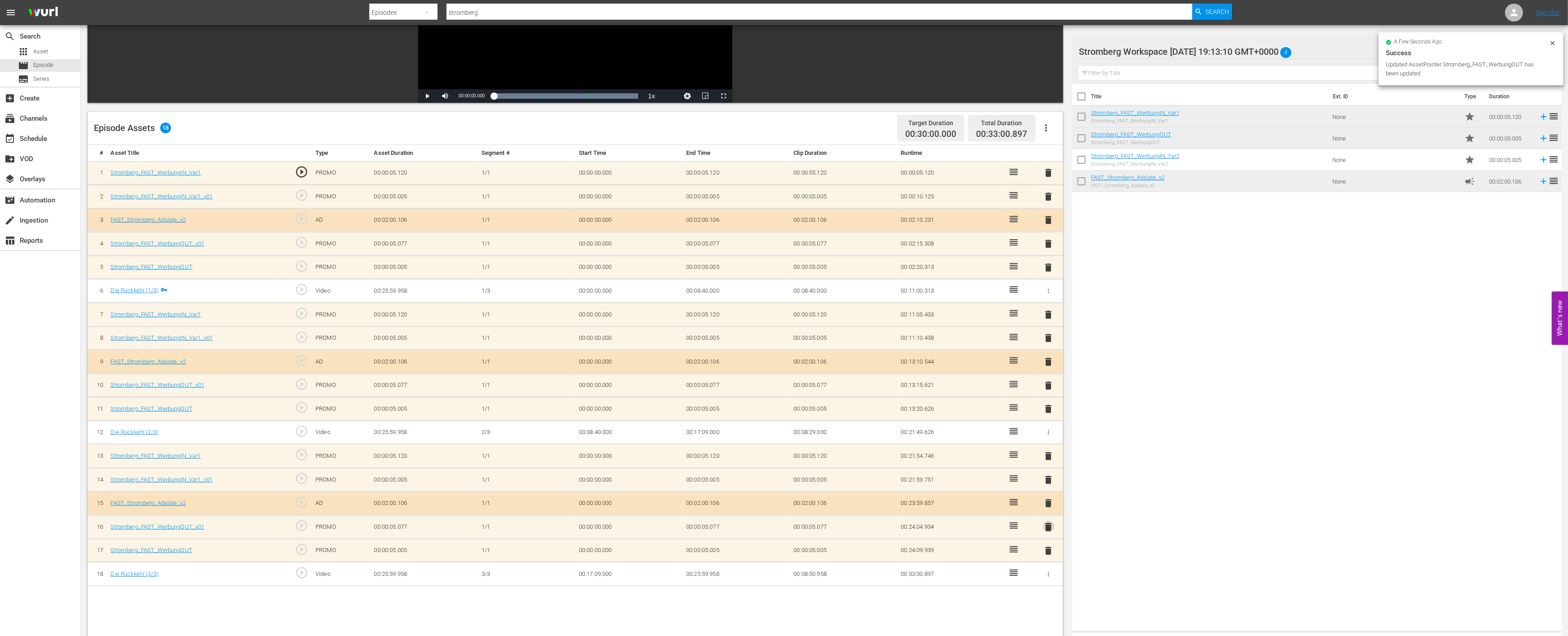
click at [1049, 524] on span "delete" at bounding box center [1049, 527] width 11 height 11
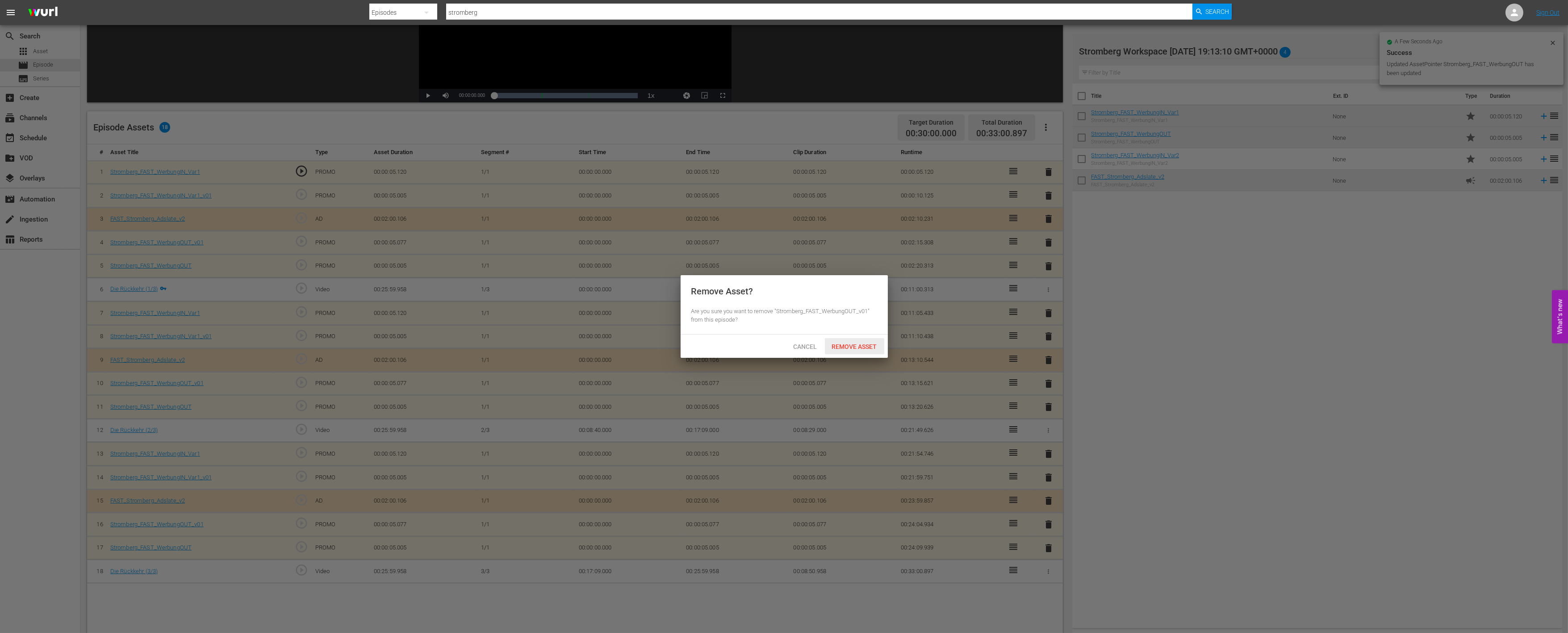
click at [851, 343] on span "Remove Asset" at bounding box center [855, 346] width 59 height 7
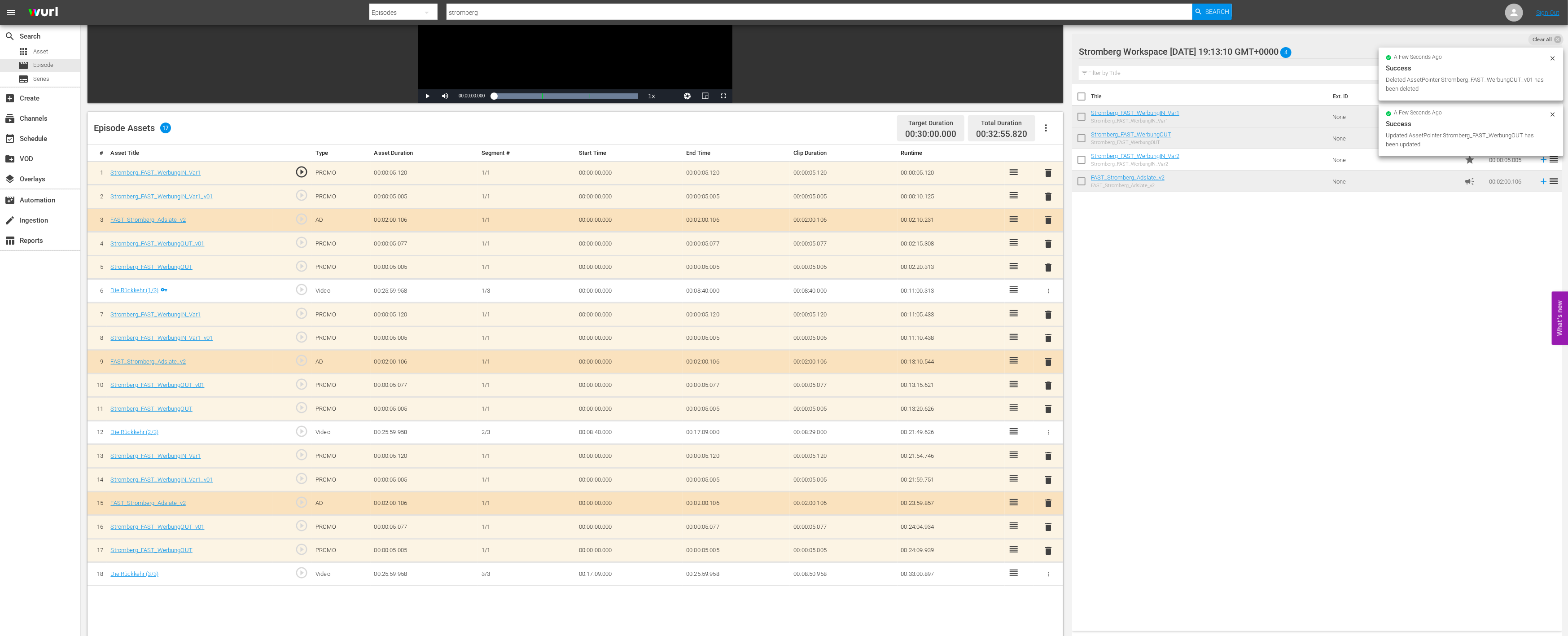
click at [1047, 476] on span "delete" at bounding box center [1049, 479] width 11 height 11
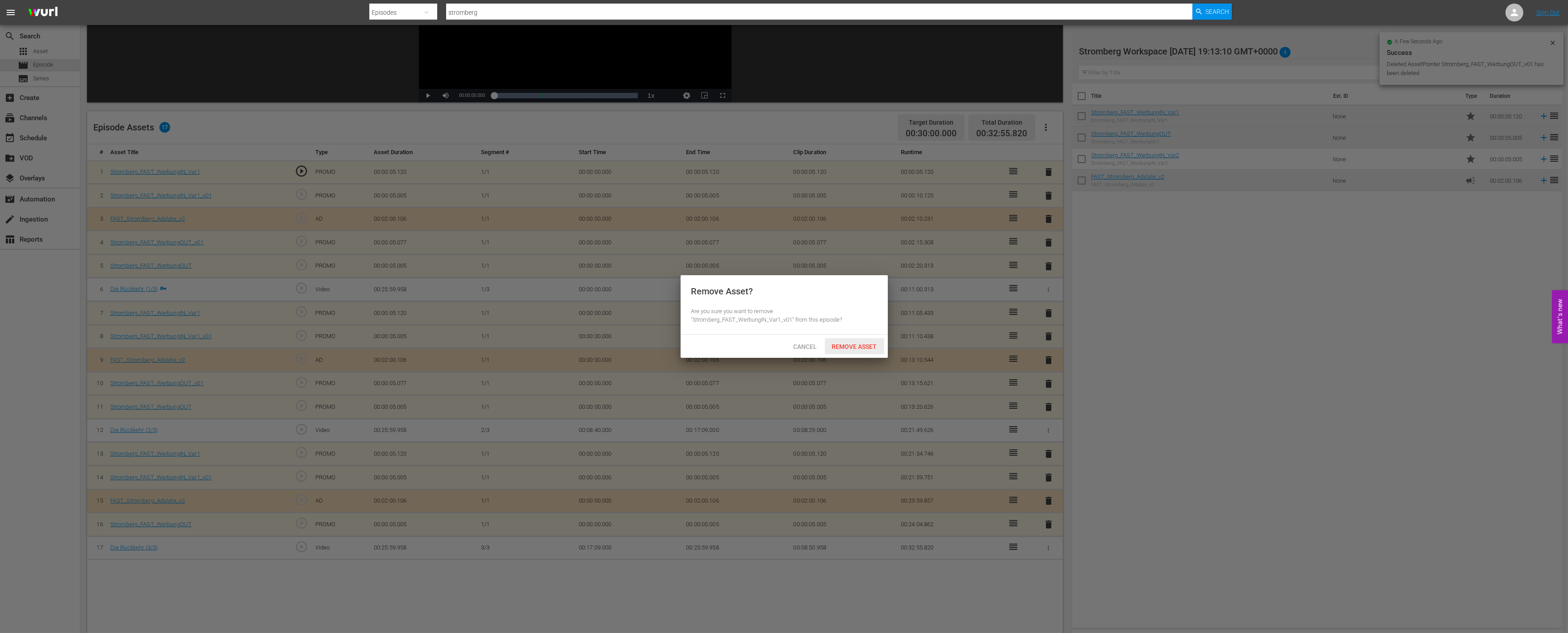
click at [871, 345] on span "Remove Asset" at bounding box center [855, 346] width 59 height 7
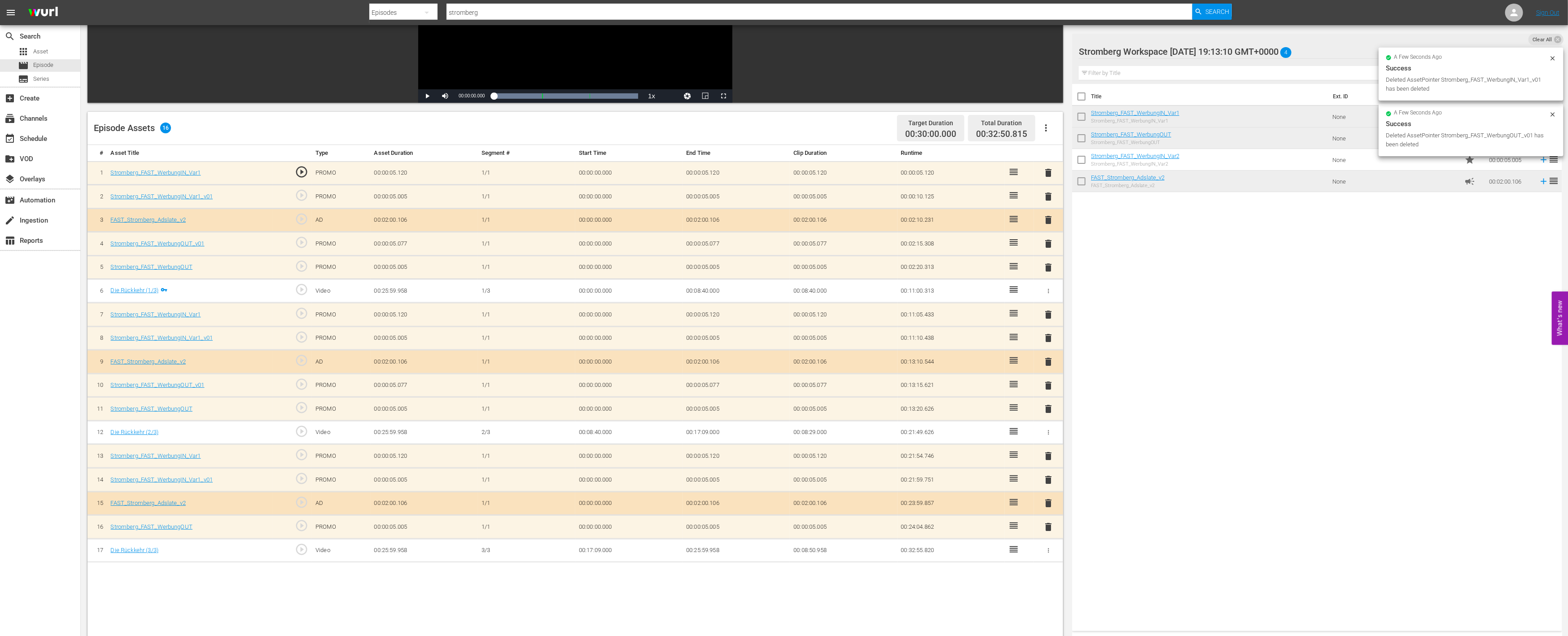
click at [1048, 383] on span "delete" at bounding box center [1049, 385] width 11 height 11
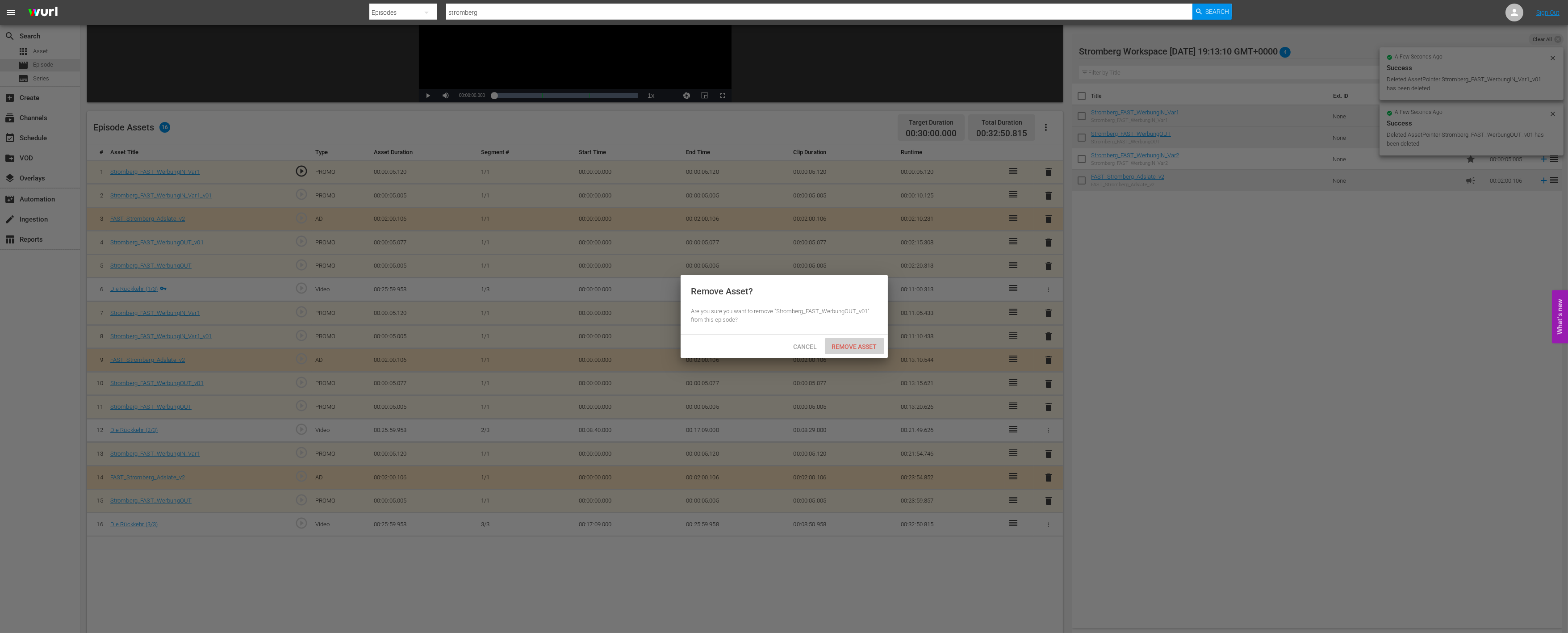
drag, startPoint x: 857, startPoint y: 343, endPoint x: 969, endPoint y: 345, distance: 112.0
click at [857, 343] on span "Remove Asset" at bounding box center [855, 346] width 59 height 7
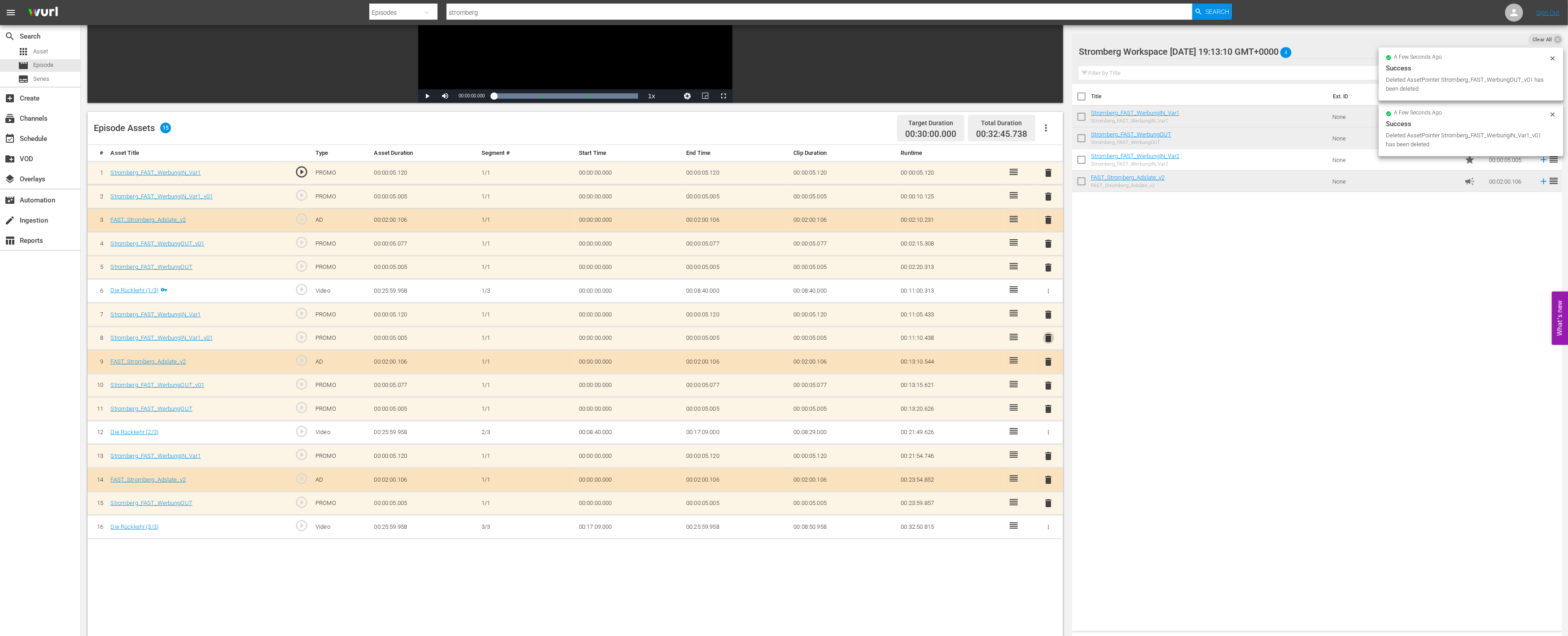
click at [1048, 335] on span "delete" at bounding box center [1049, 337] width 11 height 11
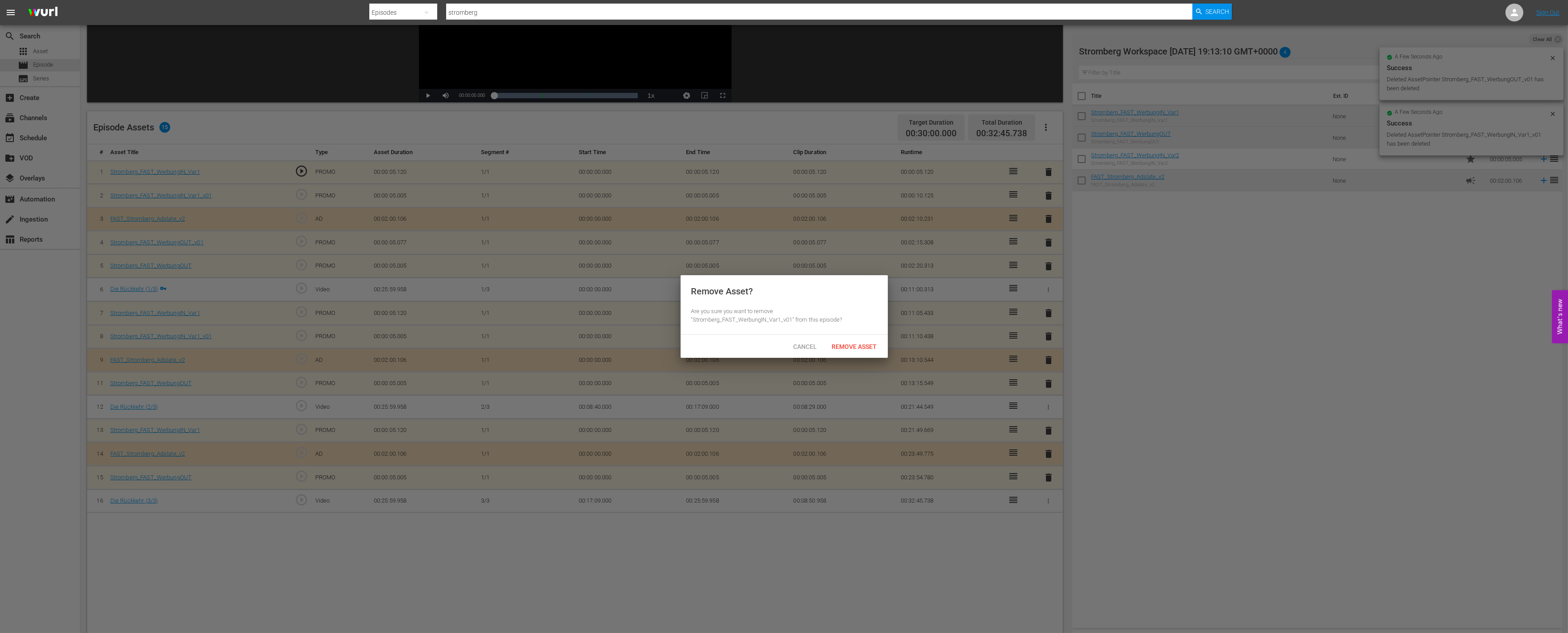
click at [873, 345] on span "Remove Asset" at bounding box center [855, 346] width 59 height 7
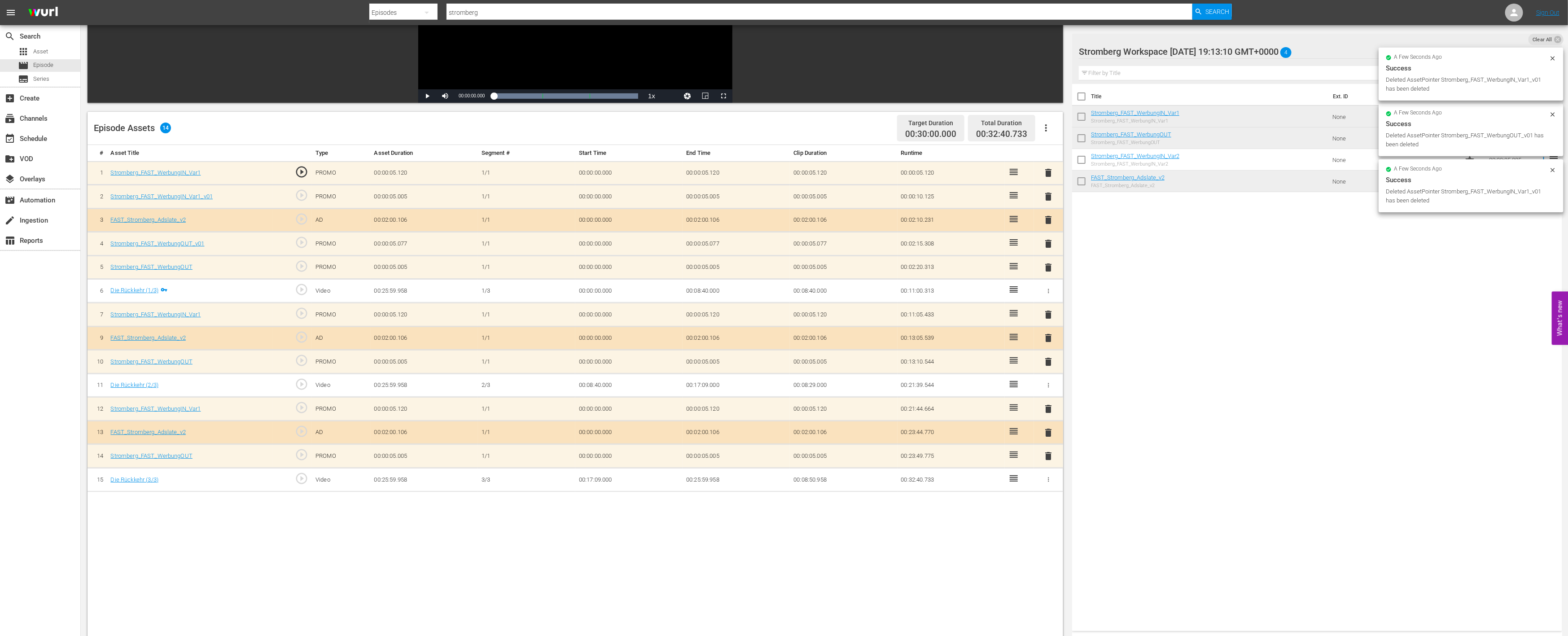
click at [1048, 238] on button "delete" at bounding box center [1049, 244] width 11 height 13
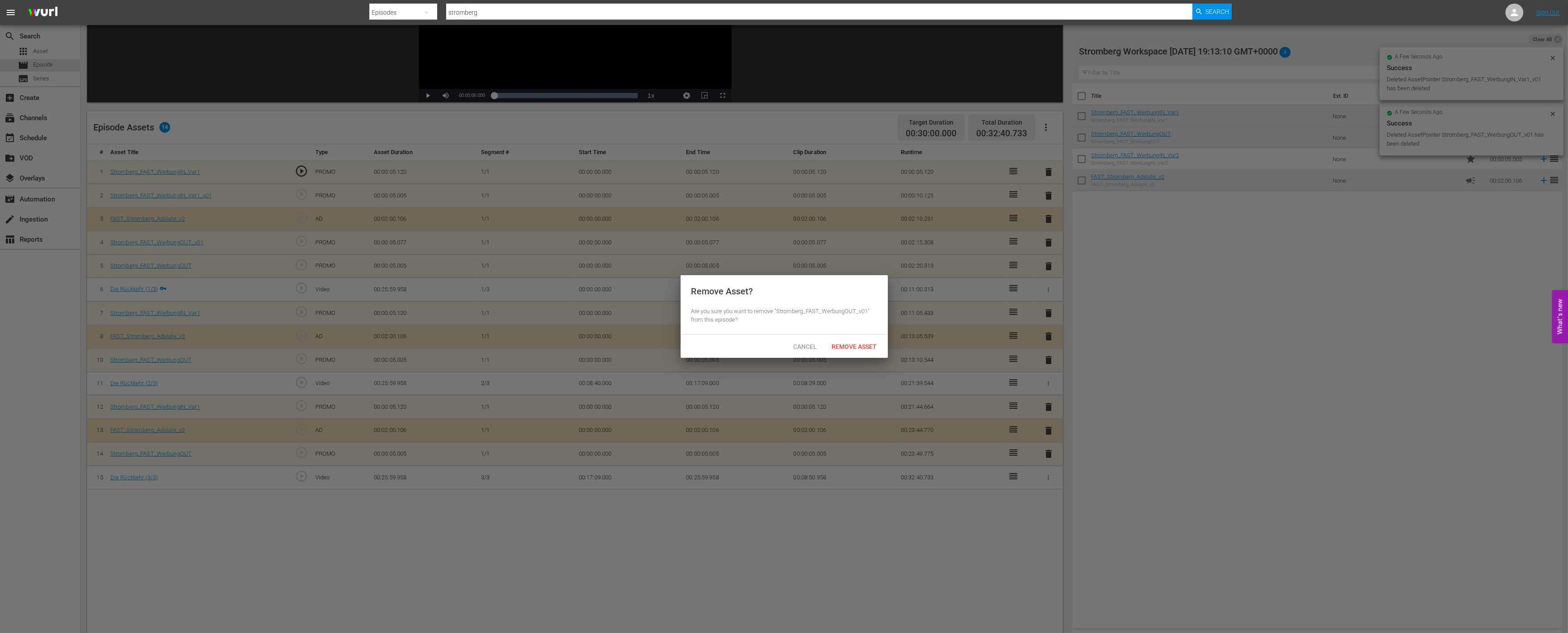
click at [857, 340] on div "Remove Asset" at bounding box center [855, 346] width 59 height 16
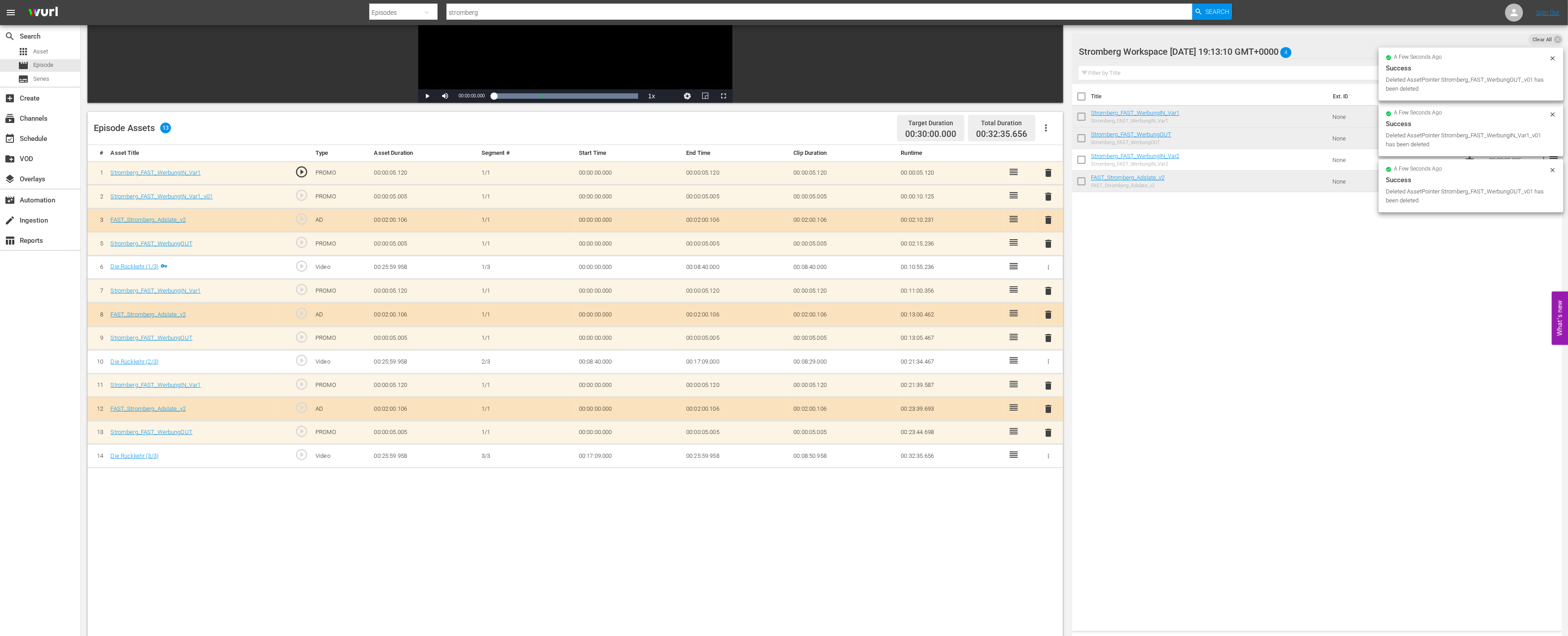
click at [1049, 195] on span "delete" at bounding box center [1049, 196] width 11 height 11
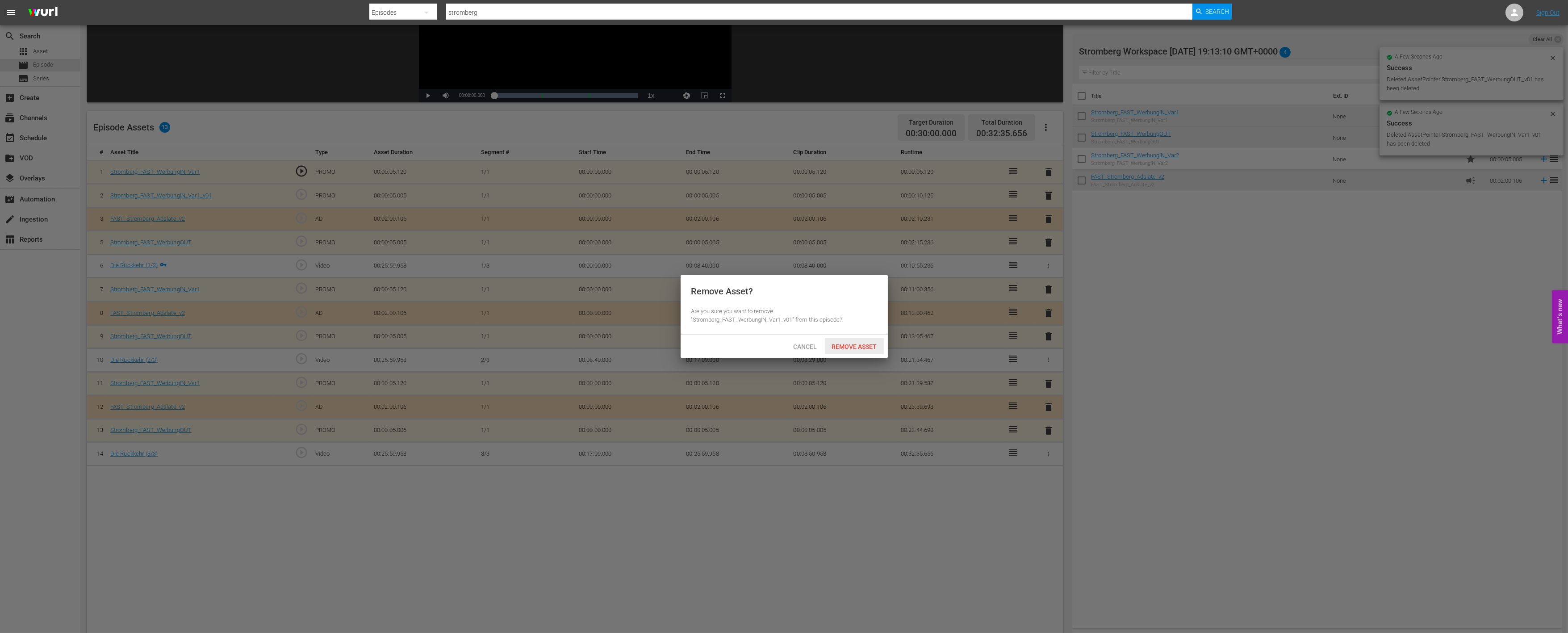
click at [860, 344] on span "Remove Asset" at bounding box center [855, 346] width 59 height 7
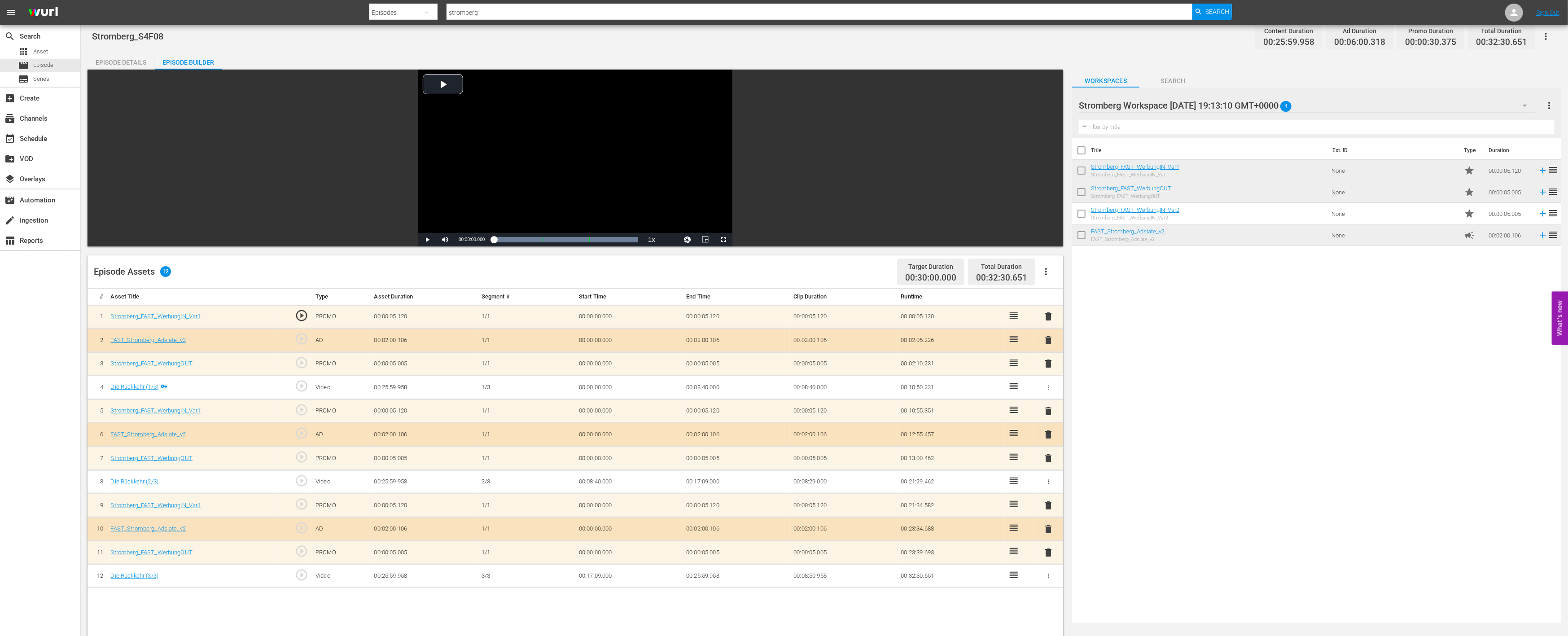
scroll to position [0, 0]
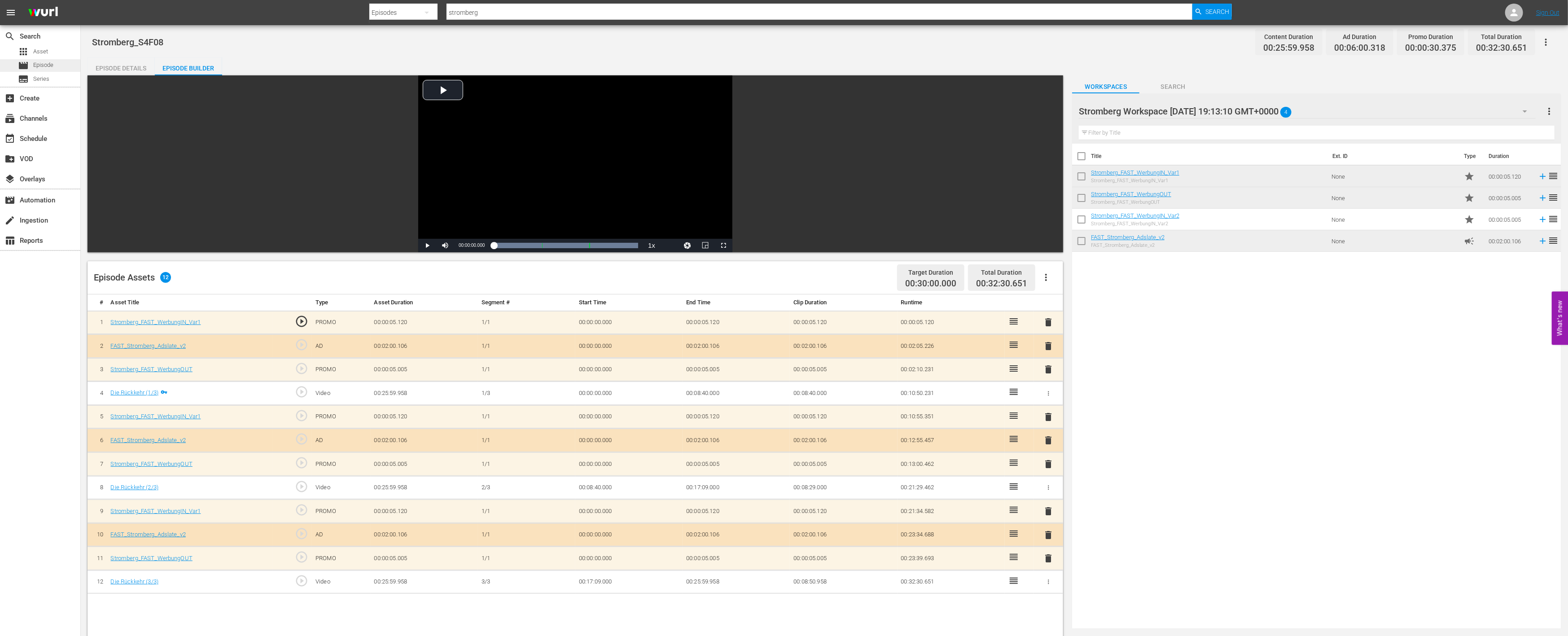
click at [57, 62] on div "movie Episode" at bounding box center [40, 65] width 80 height 12
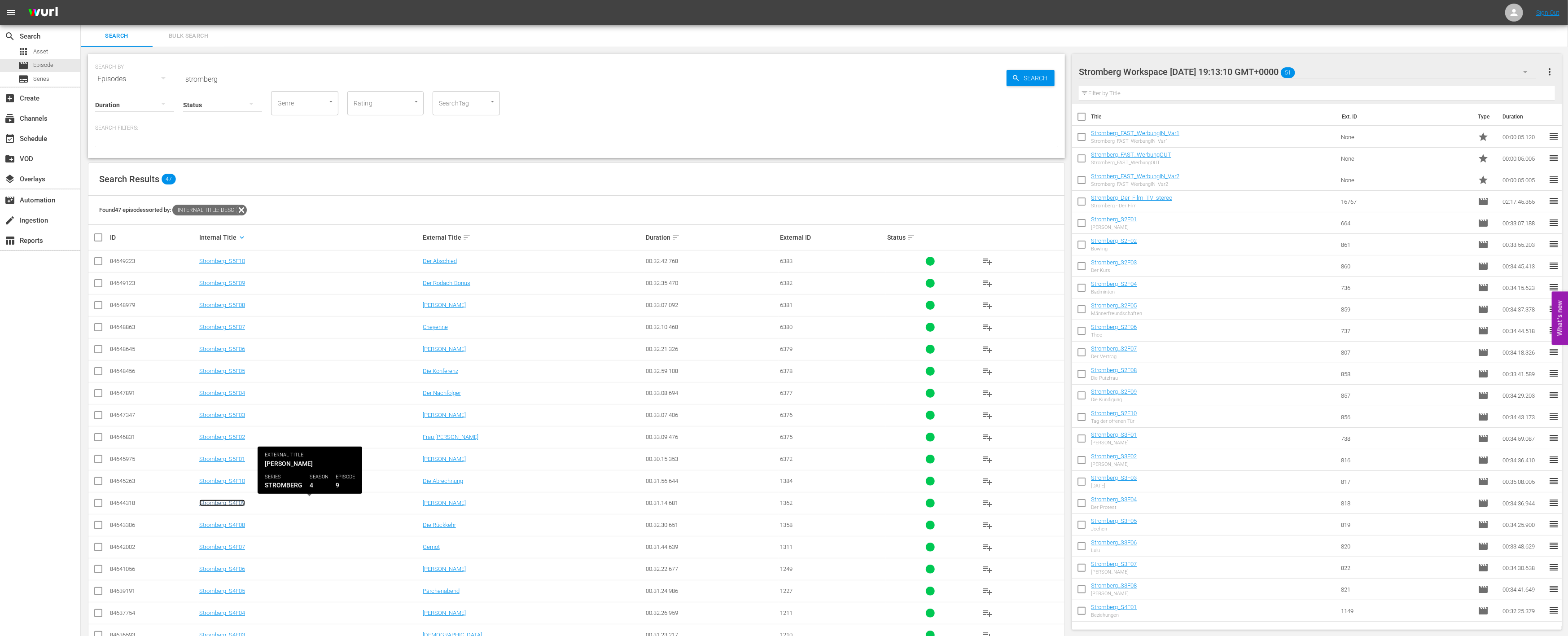
click at [232, 501] on link "Stromberg_S4F09" at bounding box center [222, 503] width 46 height 7
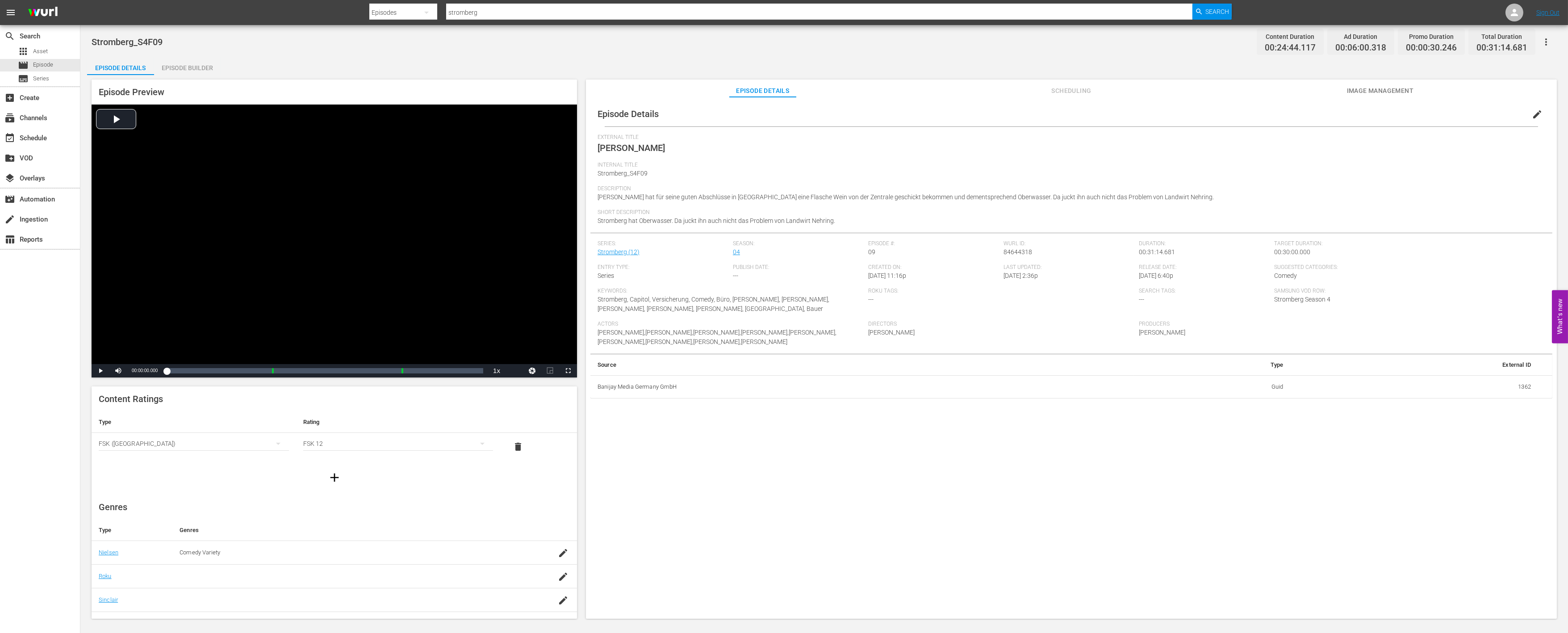
click at [178, 63] on div "Episode Builder" at bounding box center [187, 68] width 67 height 21
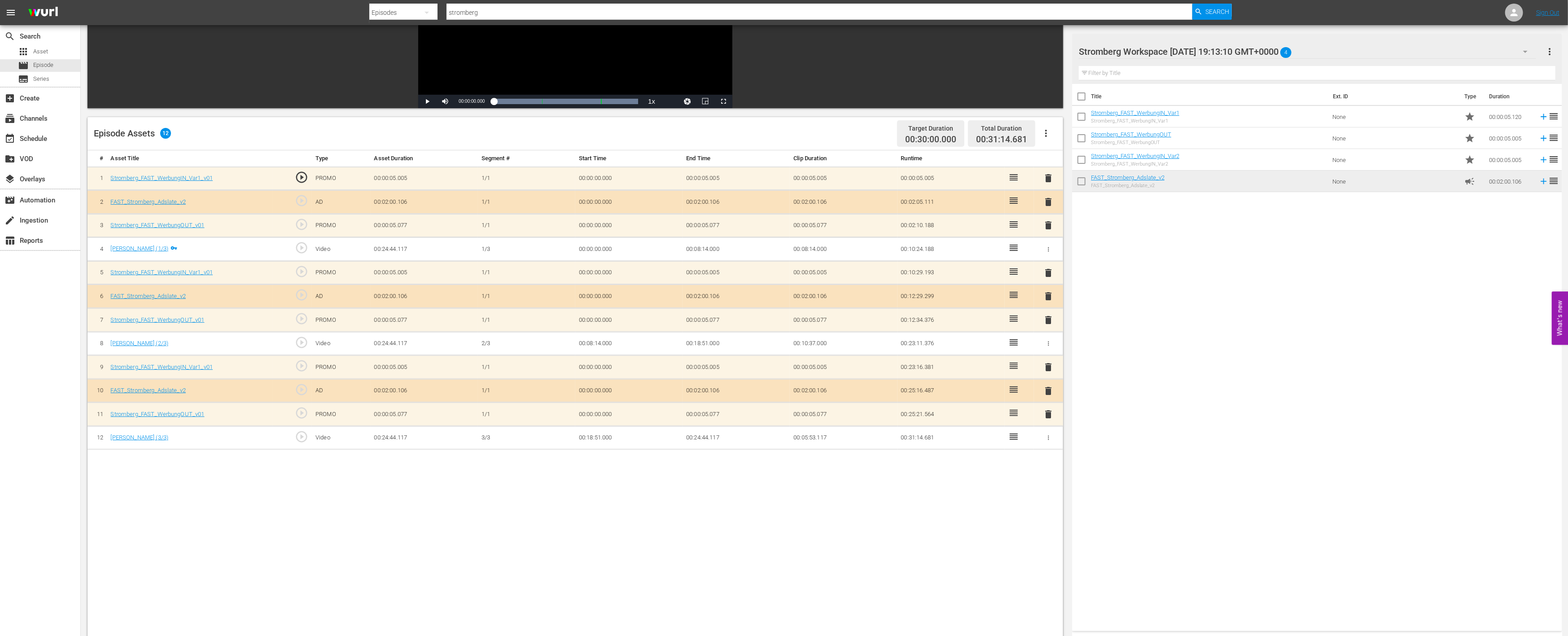
scroll to position [149, 0]
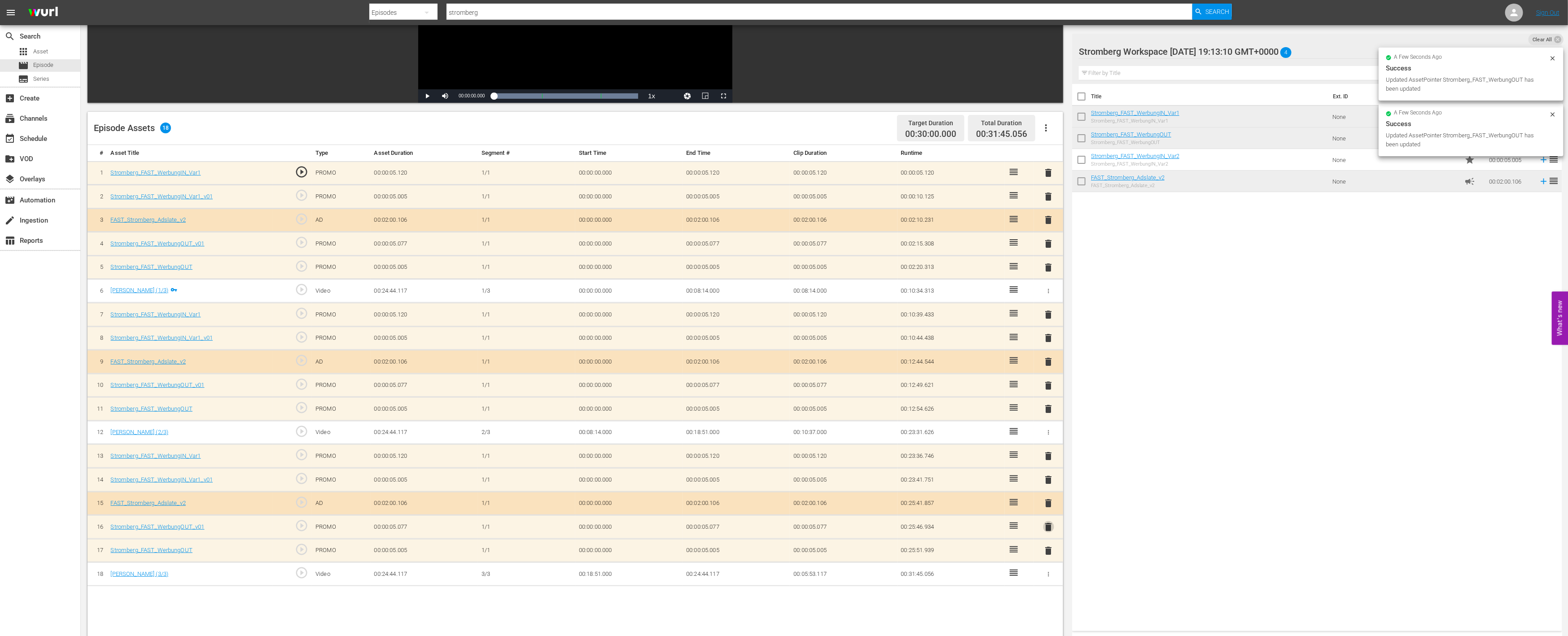
click at [1053, 526] on span "delete" at bounding box center [1049, 527] width 11 height 11
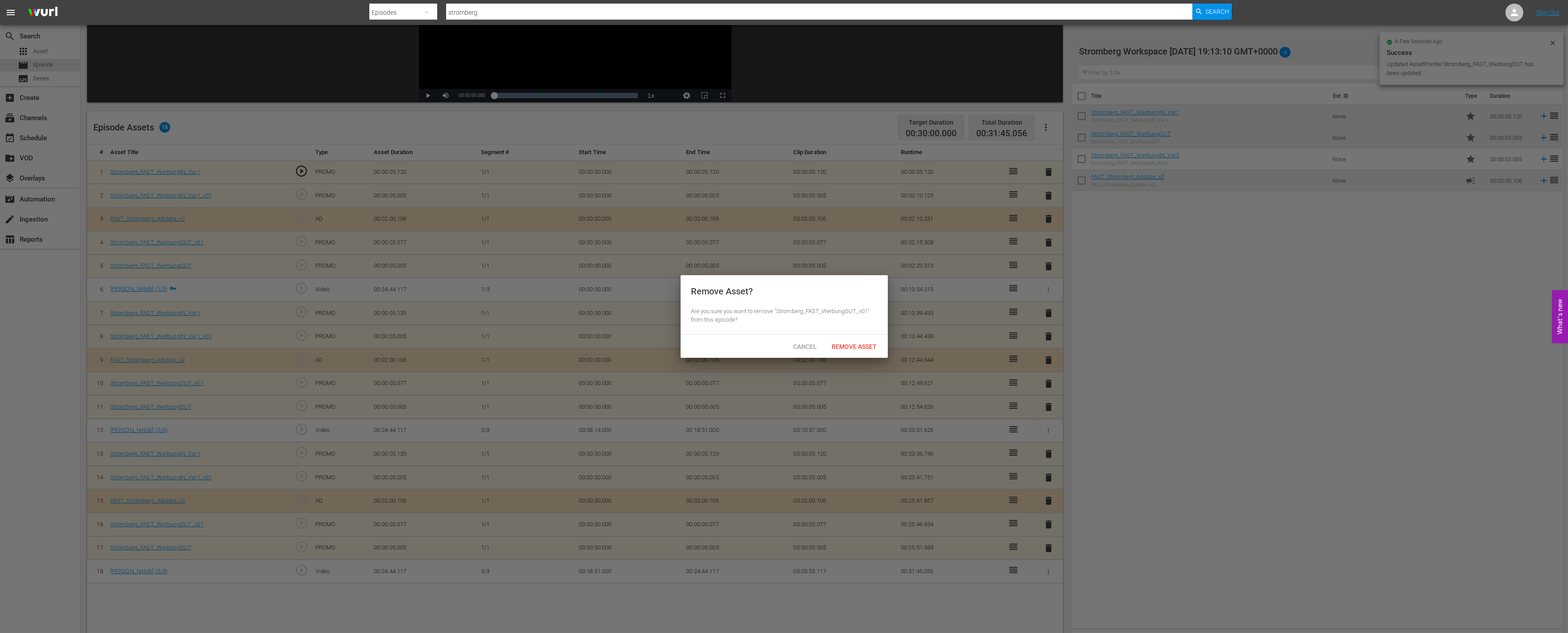
click at [852, 327] on div "Remove Asset? Are you sure you want to remove "Stromberg_FAST_WerbungOUT_v01" f…" at bounding box center [784, 305] width 207 height 59
click at [853, 345] on span "Remove Asset" at bounding box center [855, 346] width 59 height 7
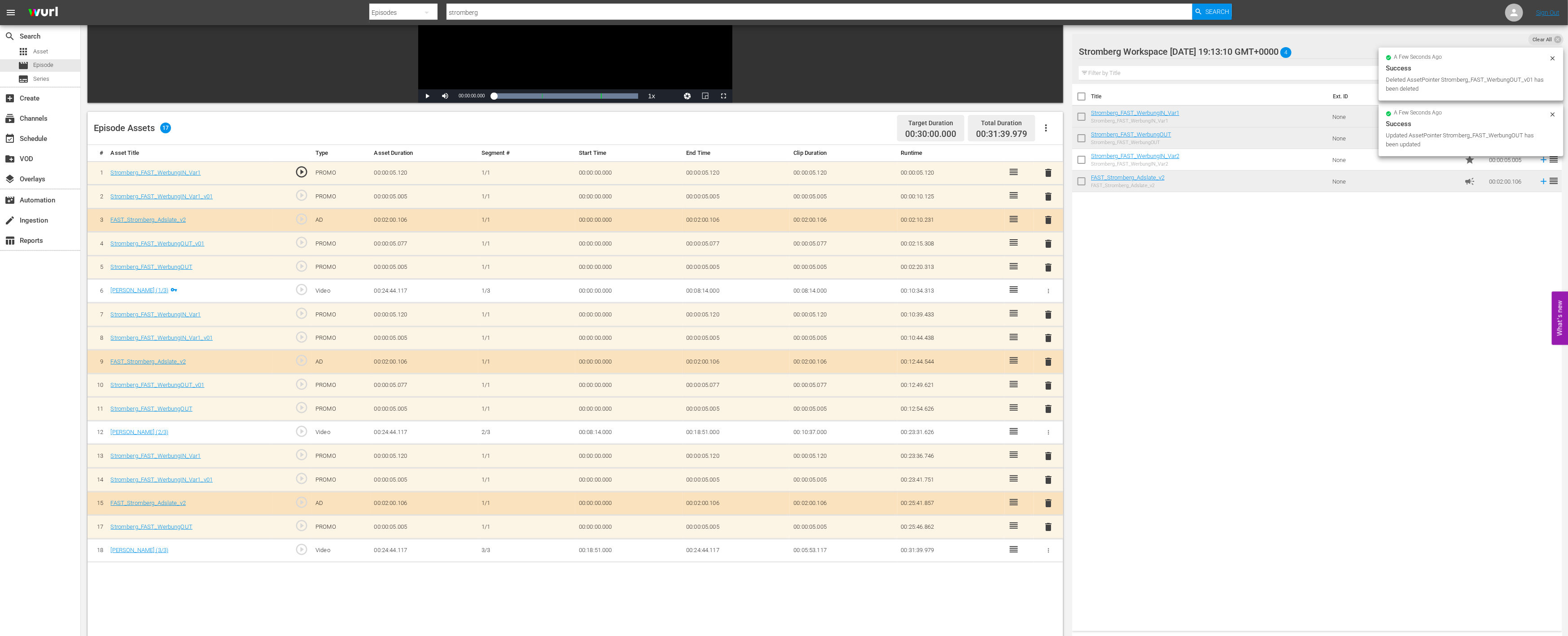
click at [1051, 477] on span "delete" at bounding box center [1049, 479] width 11 height 11
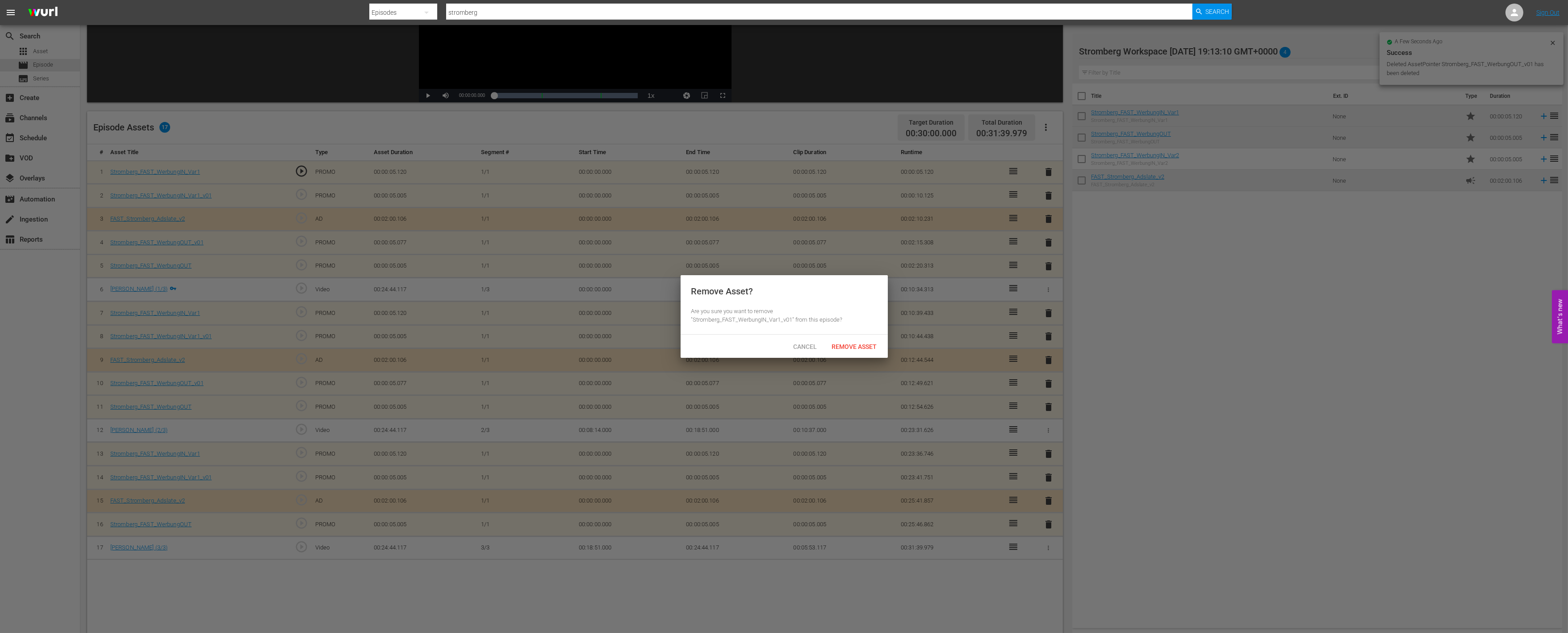
click at [858, 344] on span "Remove Asset" at bounding box center [855, 346] width 59 height 7
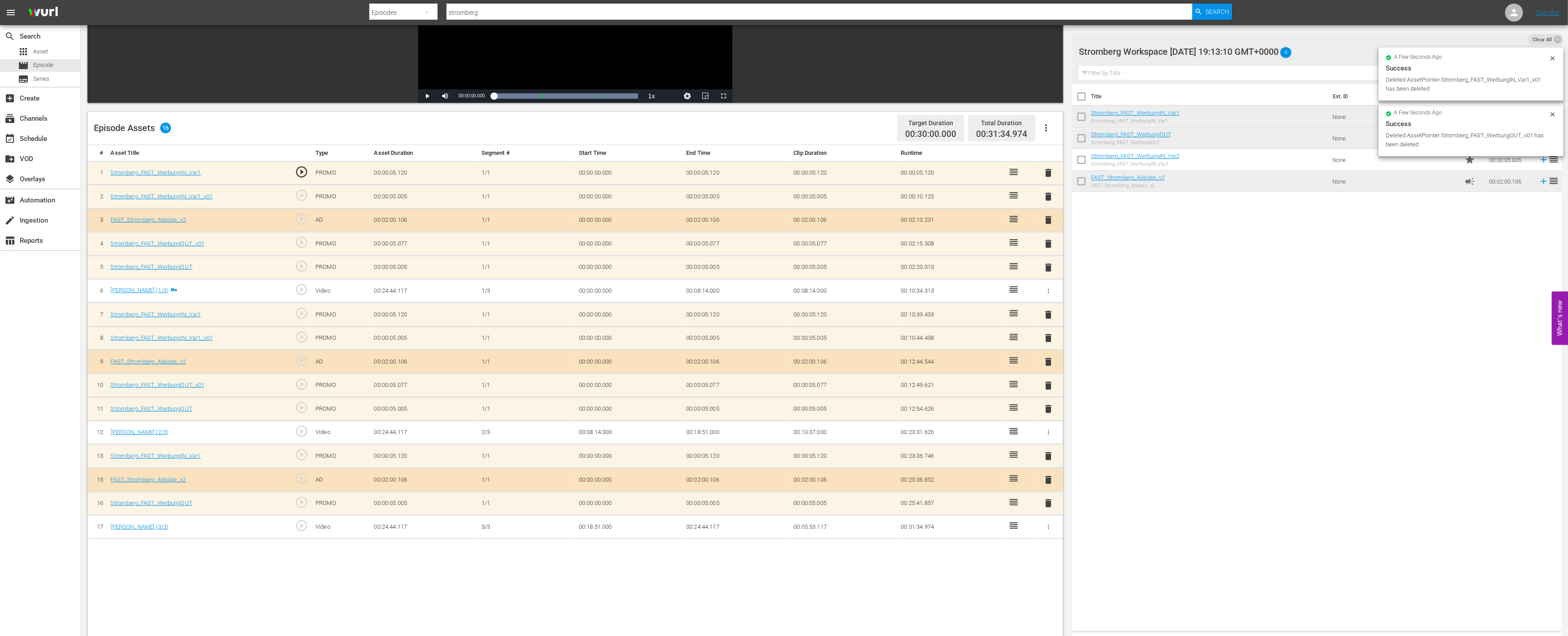
click at [1048, 380] on span "delete" at bounding box center [1049, 385] width 11 height 11
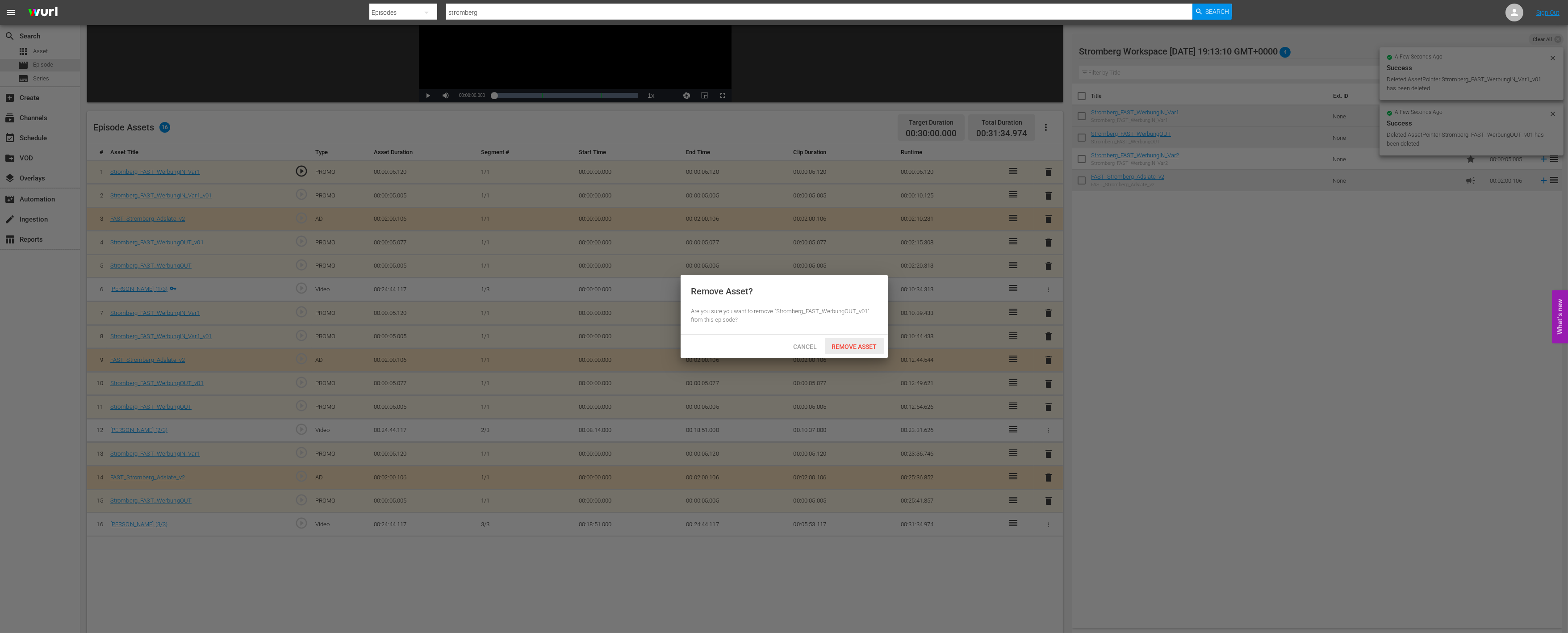
drag, startPoint x: 852, startPoint y: 340, endPoint x: 975, endPoint y: 359, distance: 124.5
click at [852, 340] on div "Remove Asset" at bounding box center [855, 346] width 59 height 16
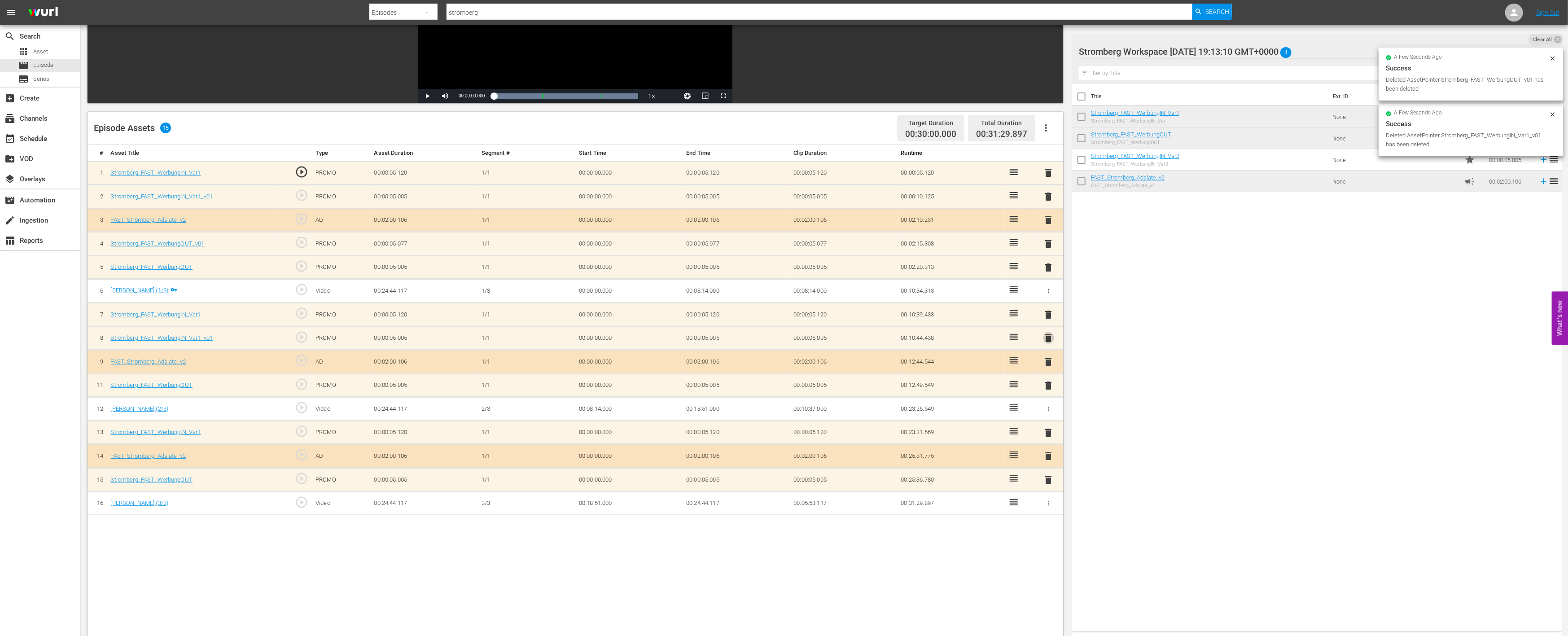
click at [1048, 337] on span "delete" at bounding box center [1049, 337] width 11 height 11
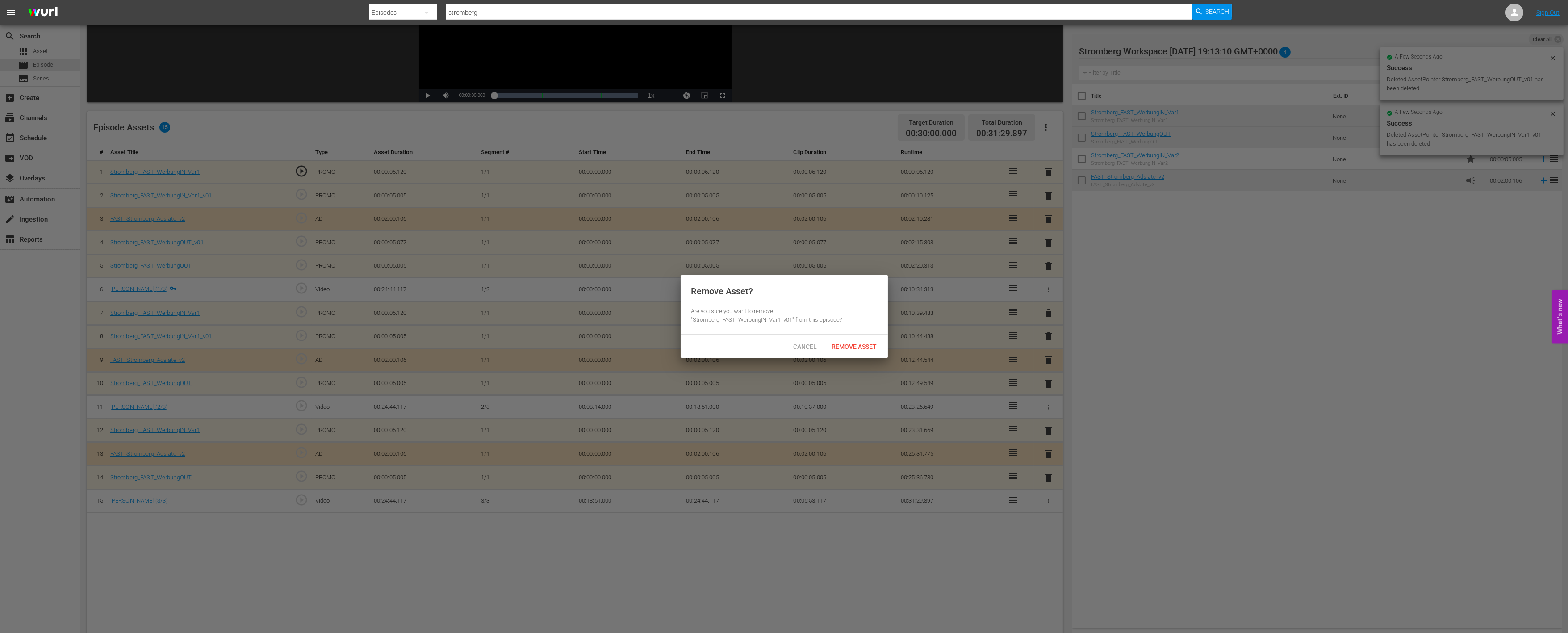
click at [859, 343] on span "Remove Asset" at bounding box center [855, 346] width 59 height 7
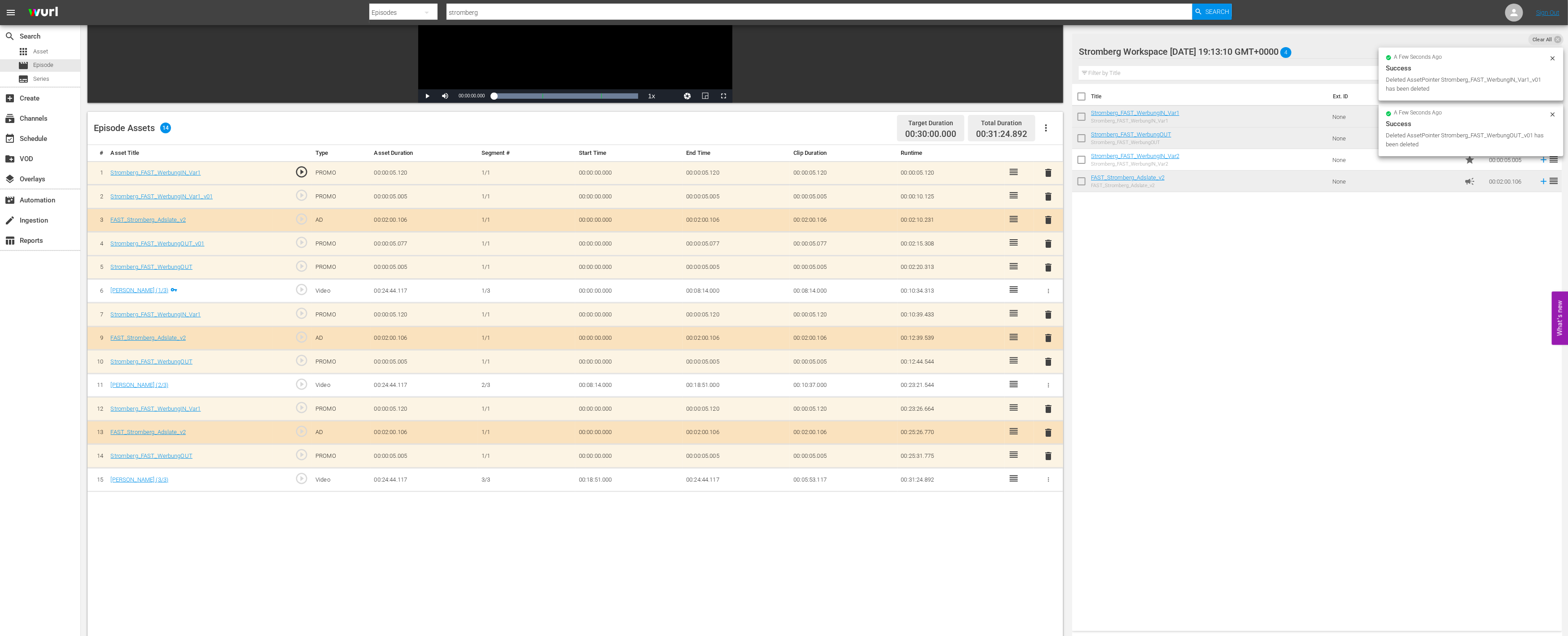
click at [1049, 239] on span "delete" at bounding box center [1049, 243] width 11 height 11
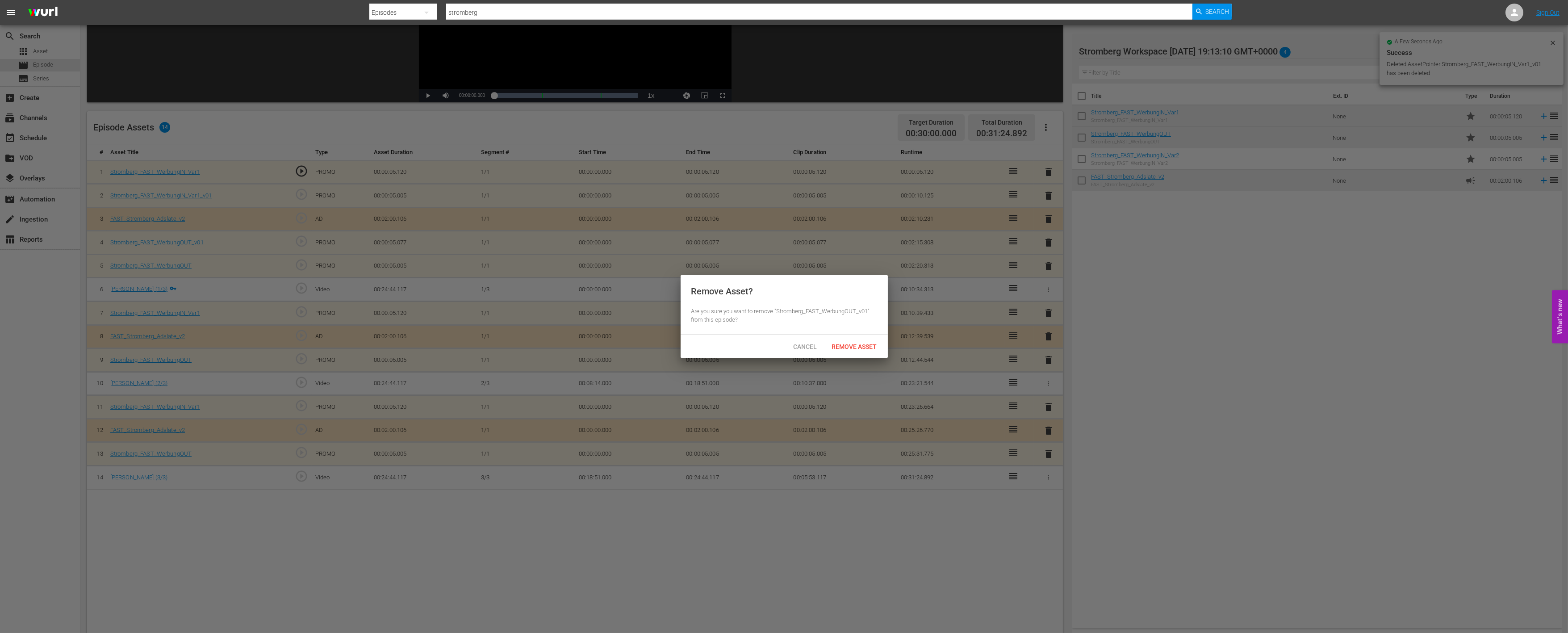
click at [852, 337] on div "Cancel Remove Asset" at bounding box center [784, 346] width 207 height 23
click at [845, 345] on span "Remove Asset" at bounding box center [855, 346] width 59 height 7
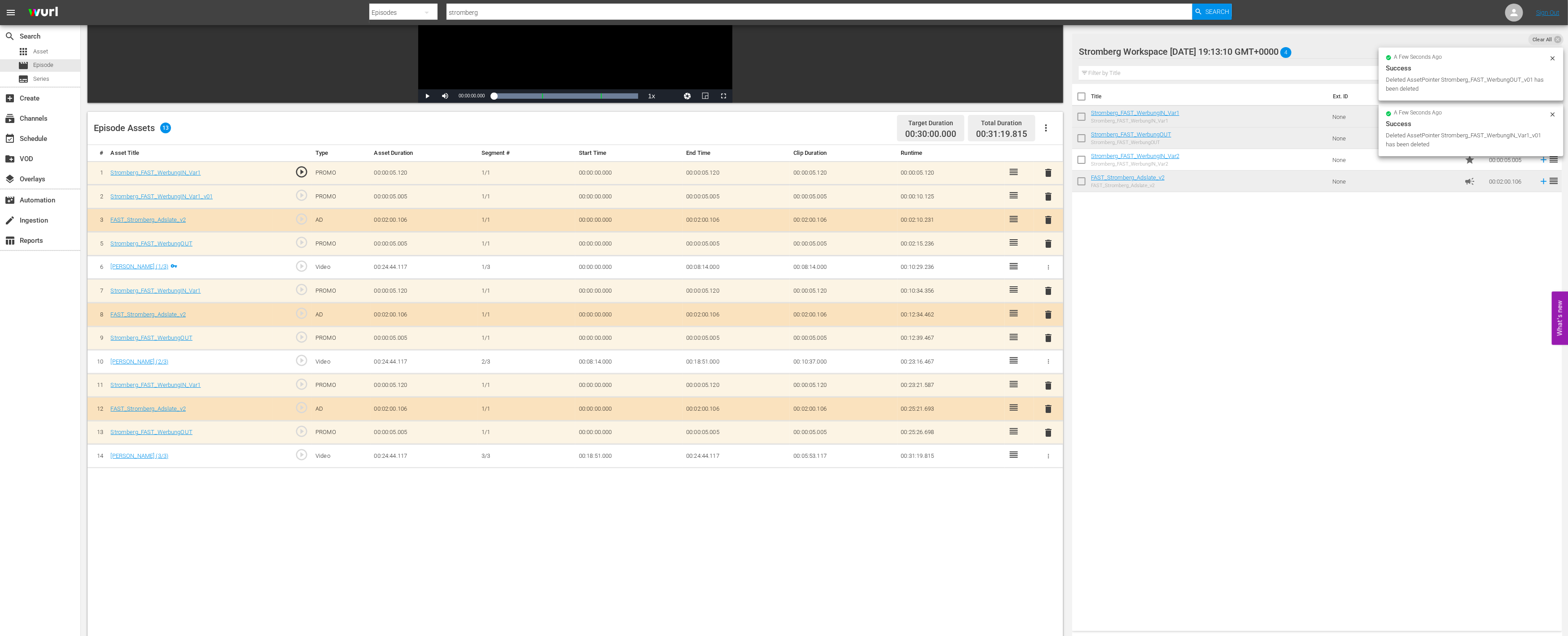
click at [1046, 195] on span "delete" at bounding box center [1049, 196] width 11 height 11
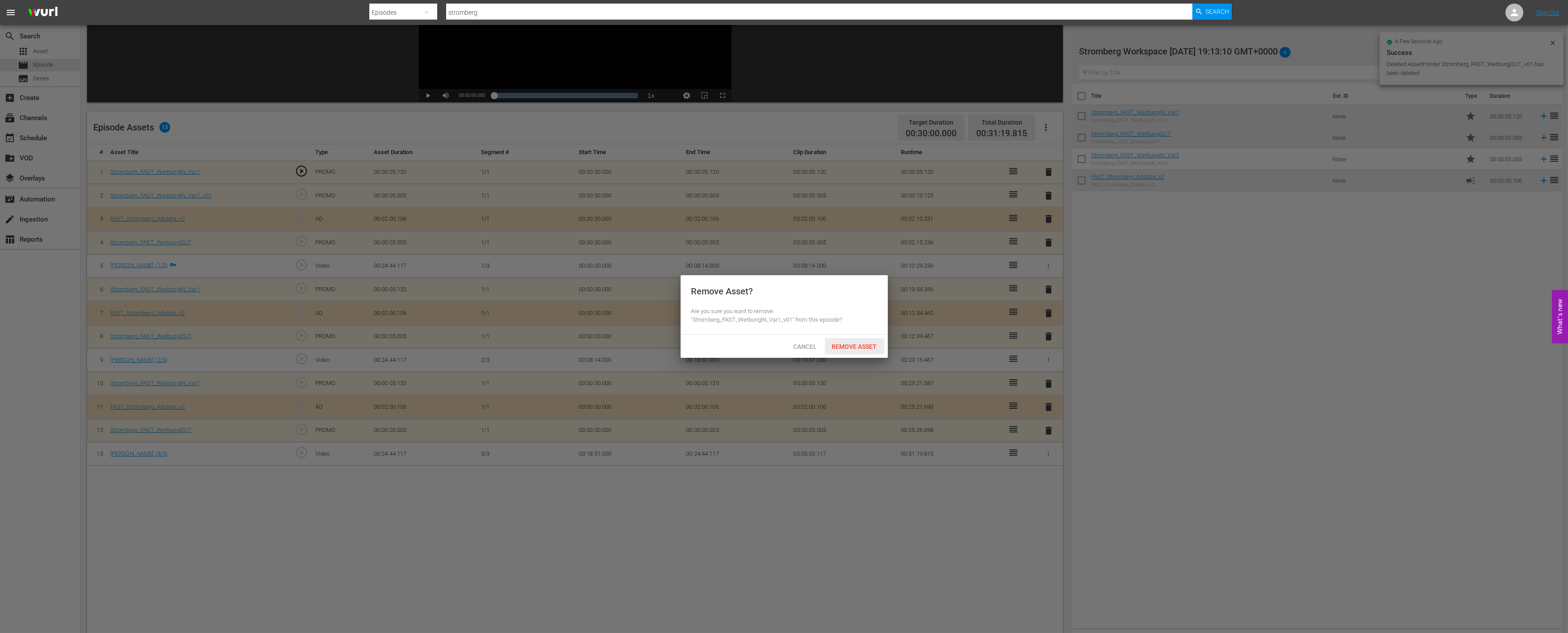
click at [854, 343] on span "Remove Asset" at bounding box center [855, 346] width 59 height 7
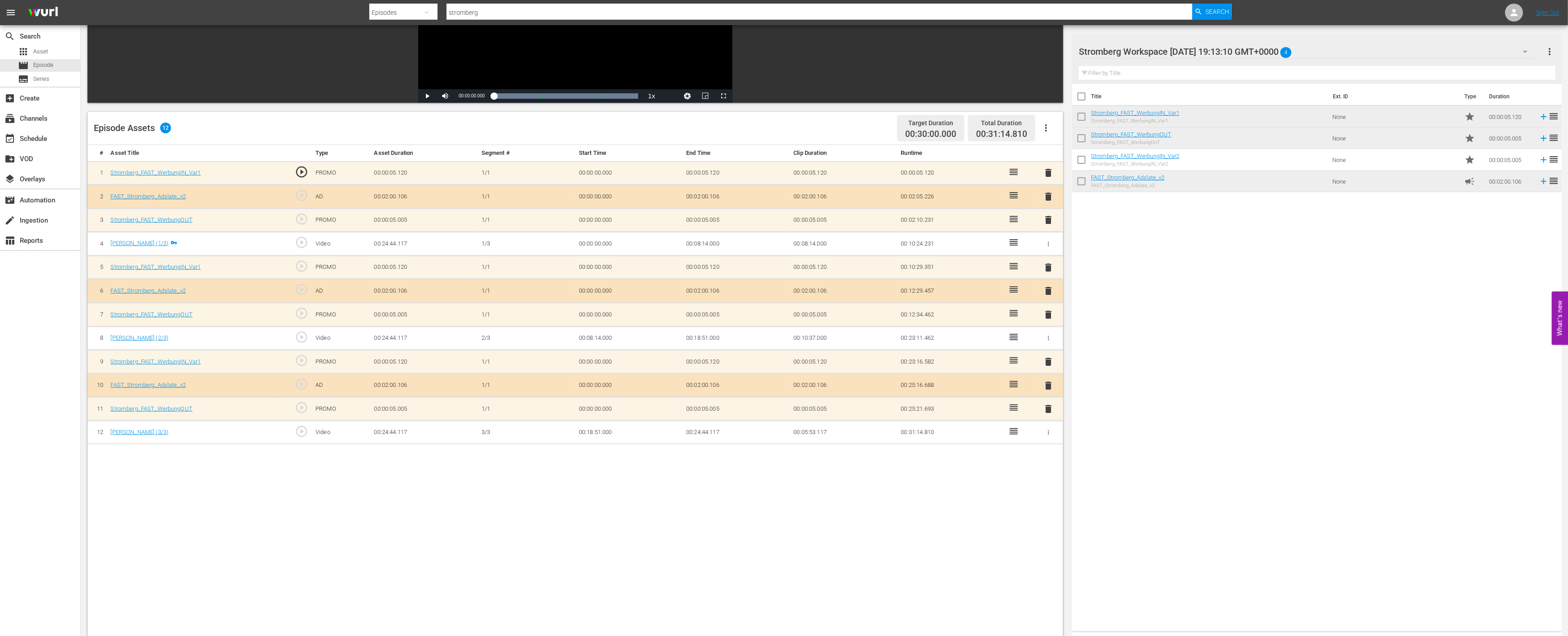
click at [485, 500] on div "# Asset Title Type Asset Duration Segment # Start Time End Time Clip Duration R…" at bounding box center [576, 429] width 976 height 568
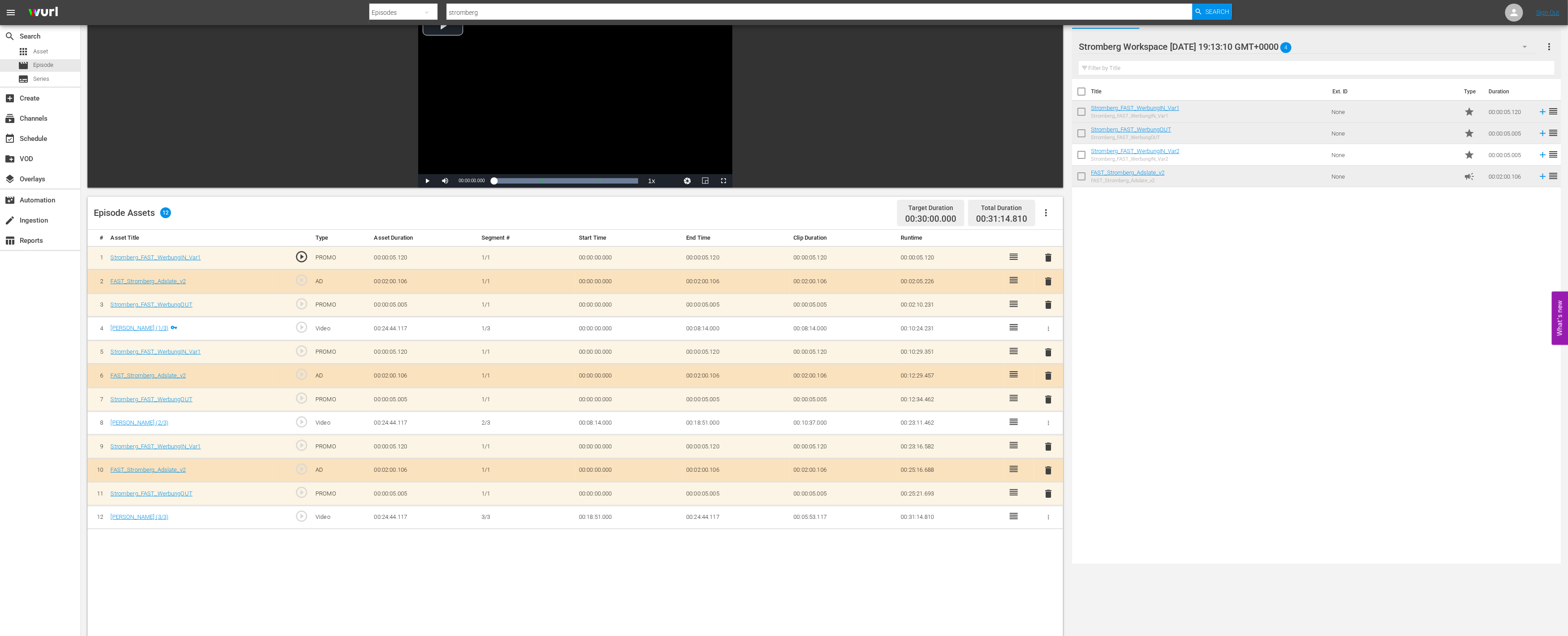
scroll to position [0, 0]
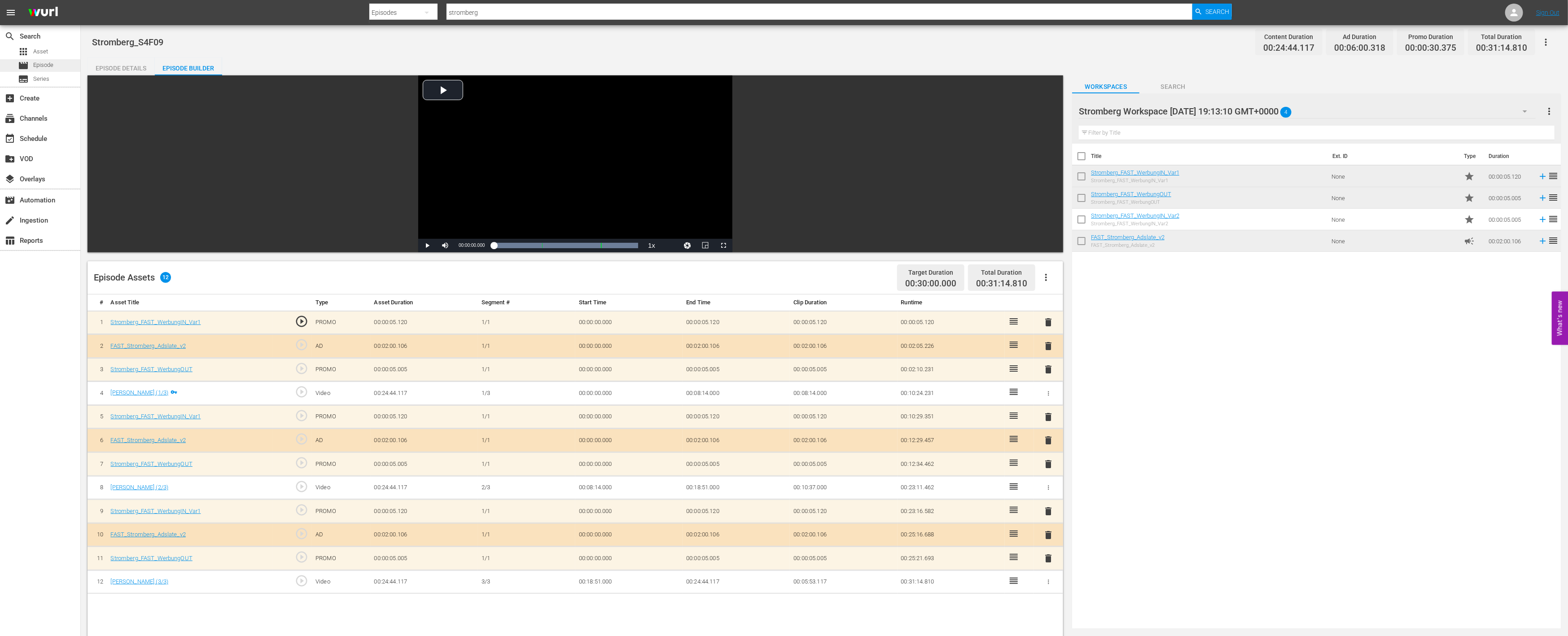
click at [61, 64] on div "movie Episode" at bounding box center [40, 65] width 80 height 12
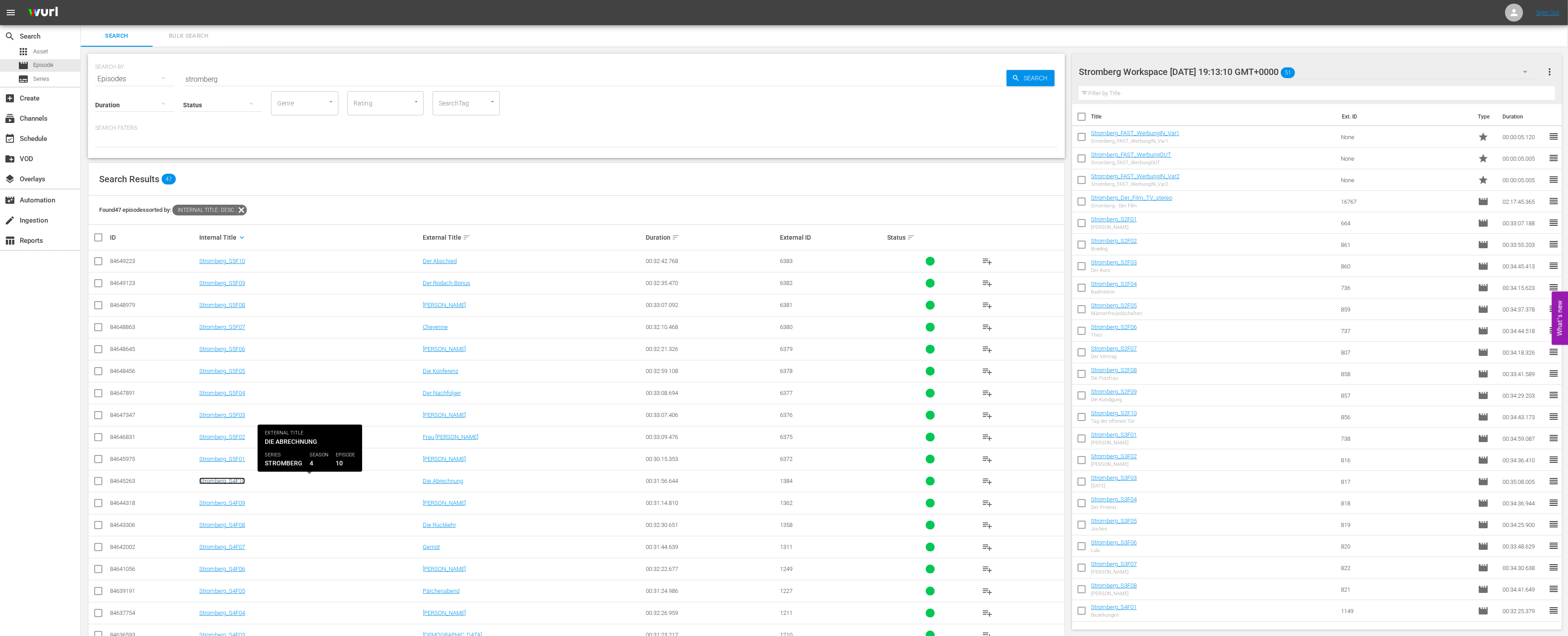
click at [216, 479] on link "Stromberg_S4F10" at bounding box center [222, 480] width 46 height 7
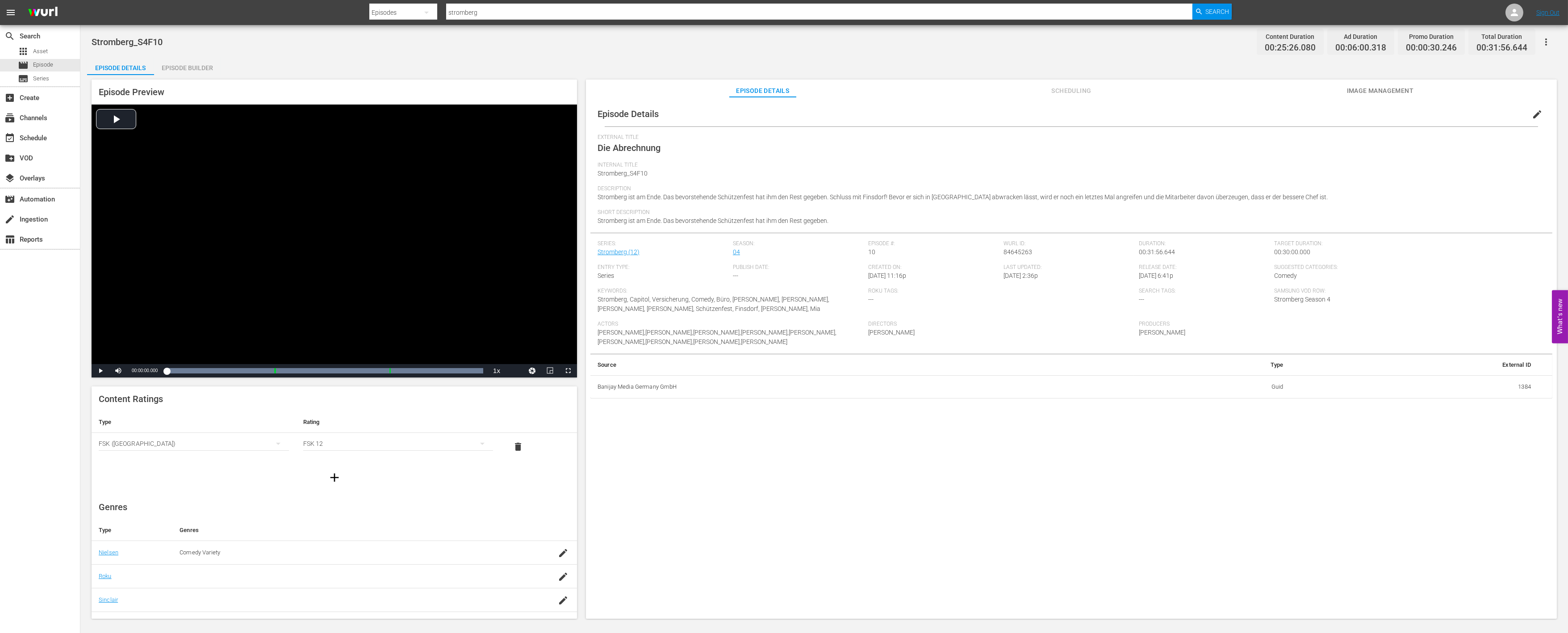
click at [182, 65] on div "Episode Builder" at bounding box center [187, 68] width 67 height 21
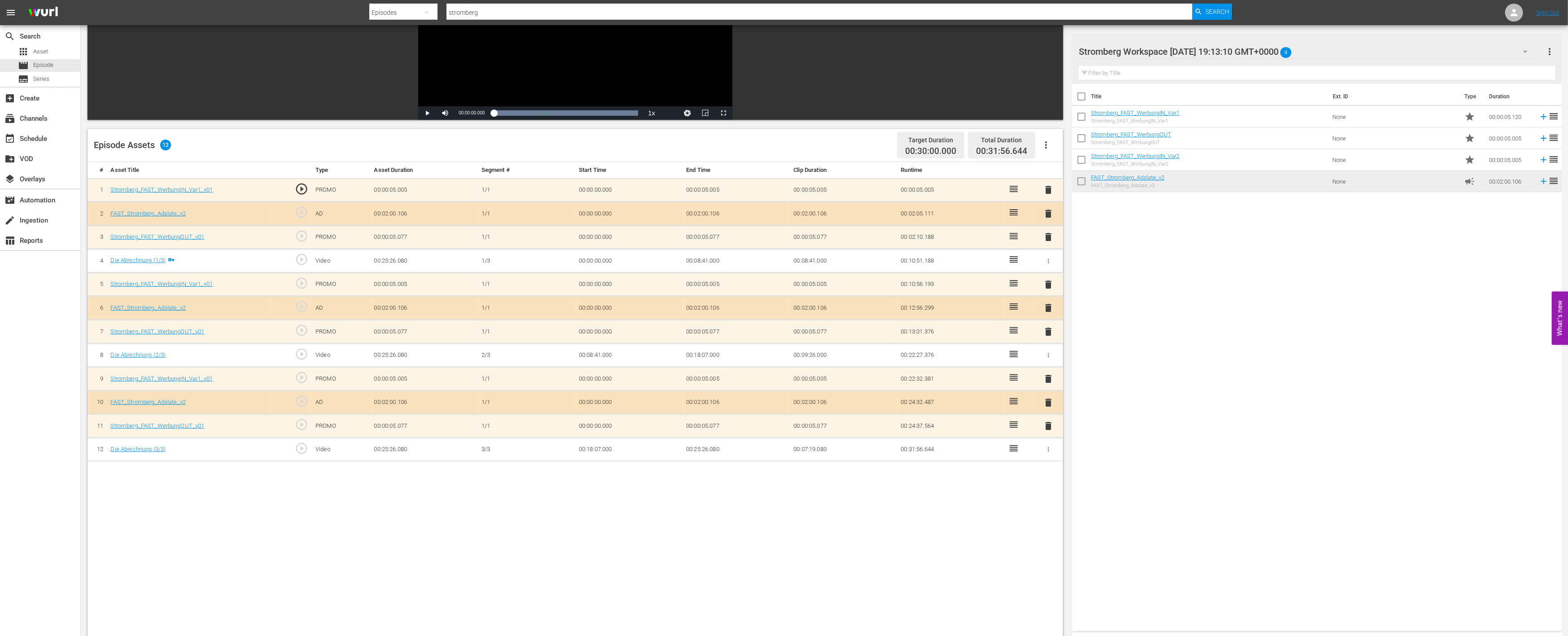
scroll to position [149, 0]
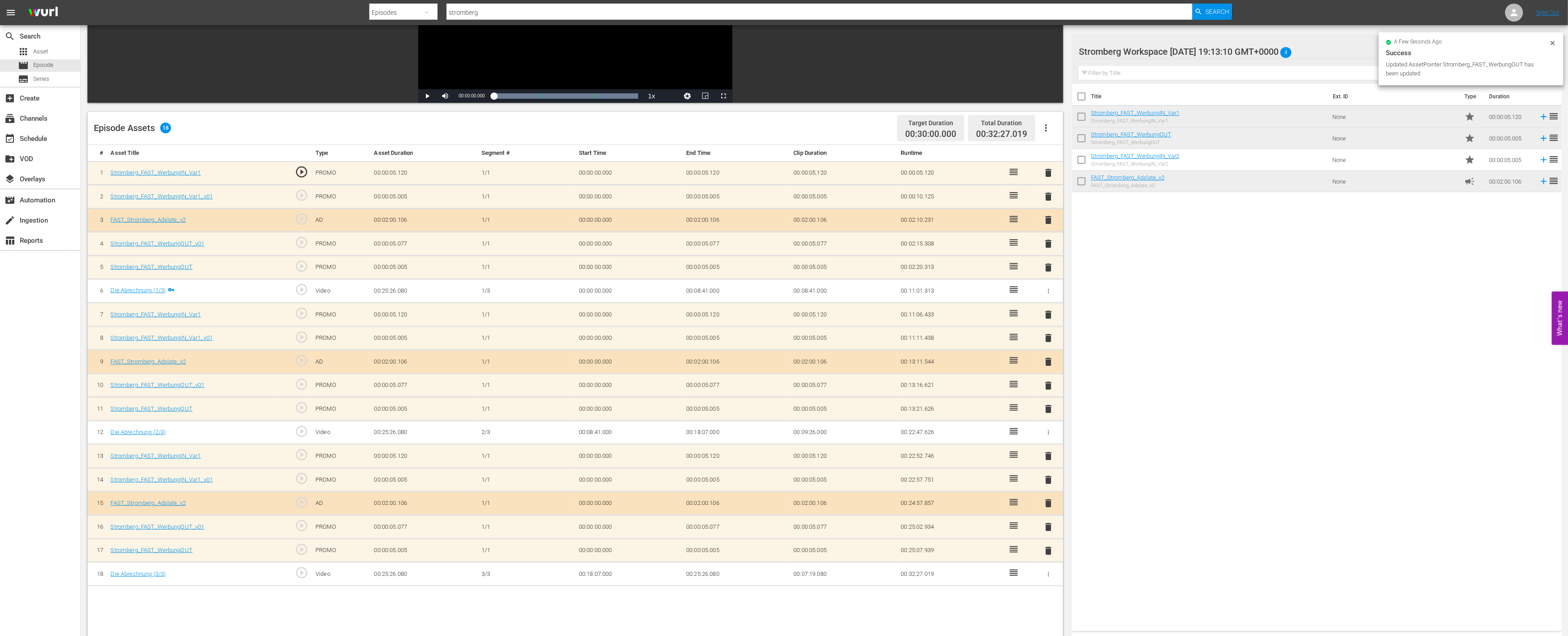
click at [1048, 522] on span "delete" at bounding box center [1049, 527] width 11 height 11
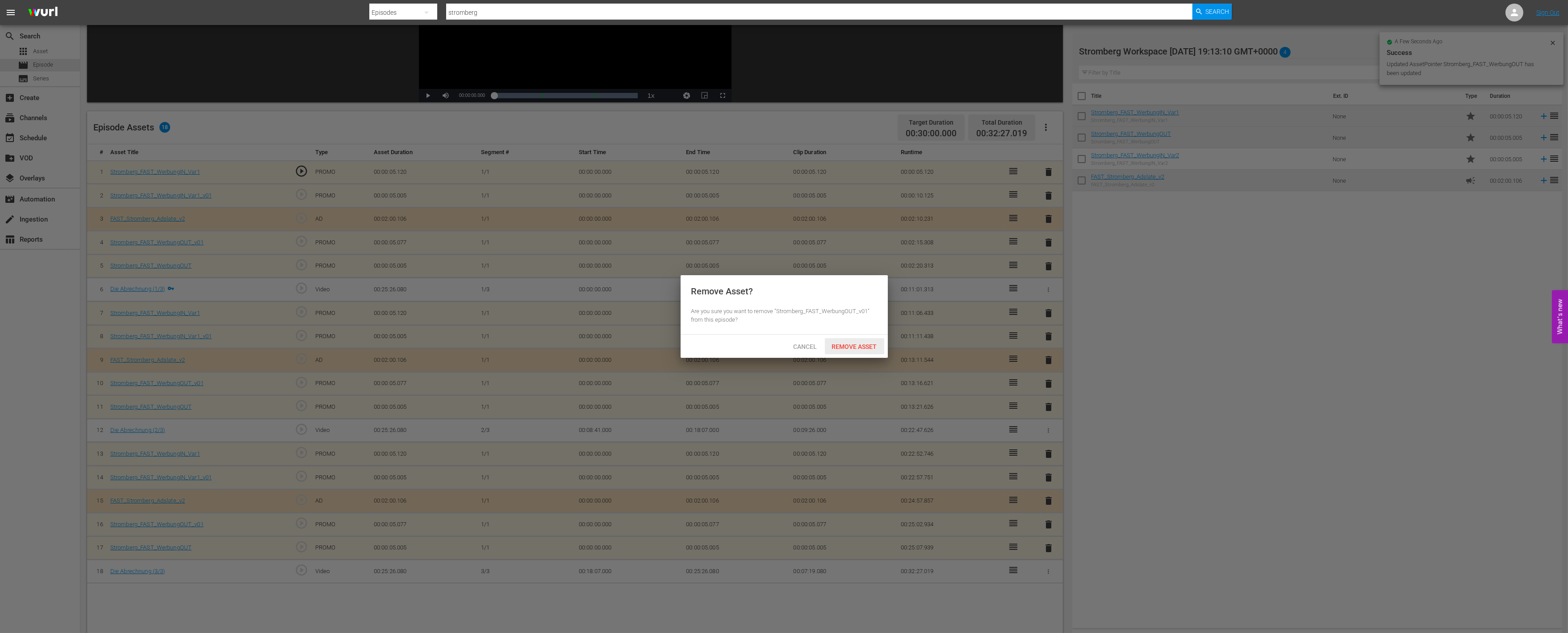
click at [866, 346] on span "Remove Asset" at bounding box center [855, 346] width 59 height 7
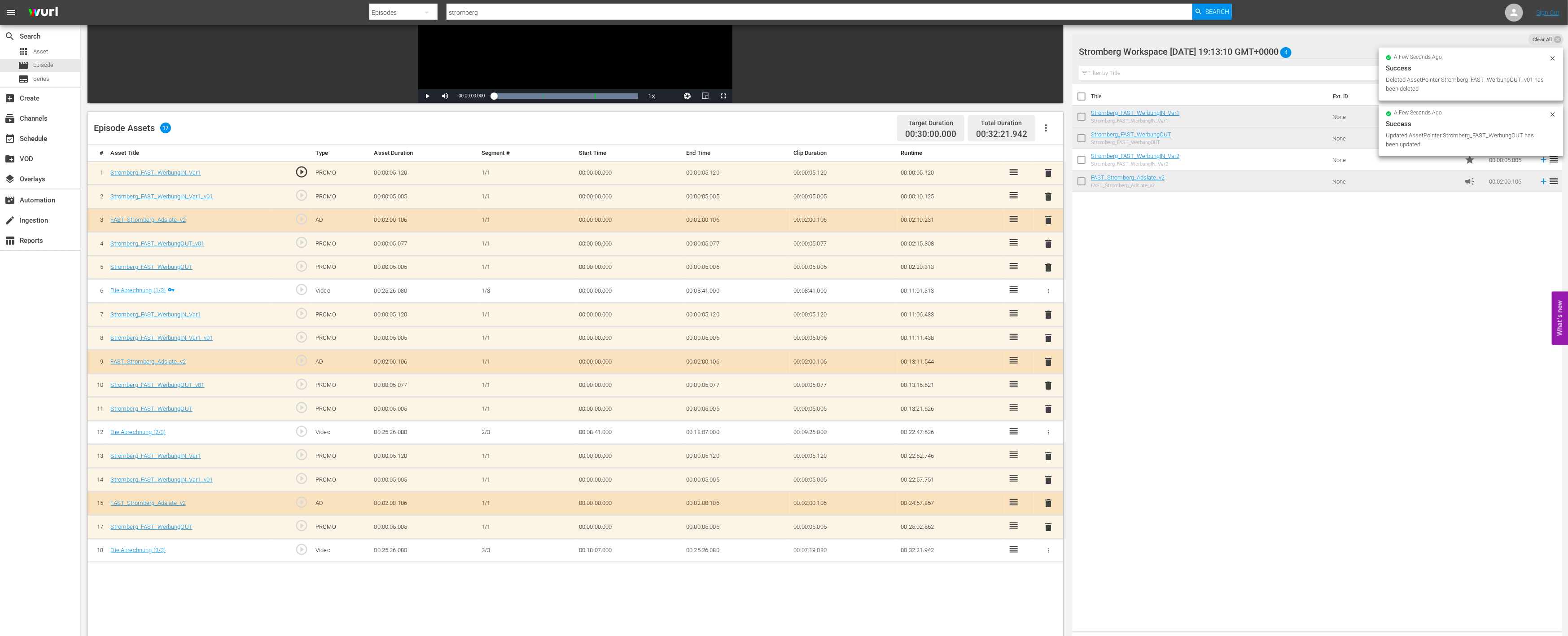
click at [1046, 475] on span "delete" at bounding box center [1049, 479] width 11 height 11
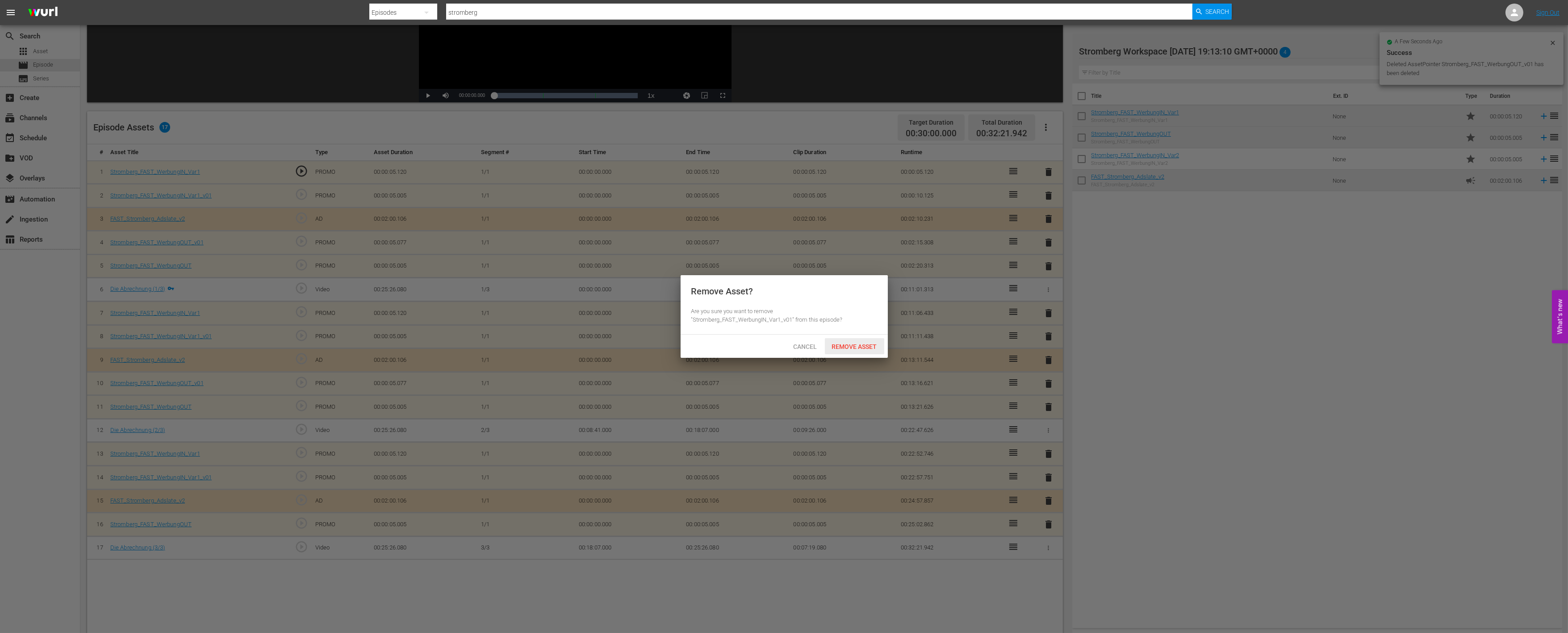
drag, startPoint x: 869, startPoint y: 343, endPoint x: 948, endPoint y: 359, distance: 80.6
click at [869, 343] on span "Remove Asset" at bounding box center [855, 346] width 59 height 7
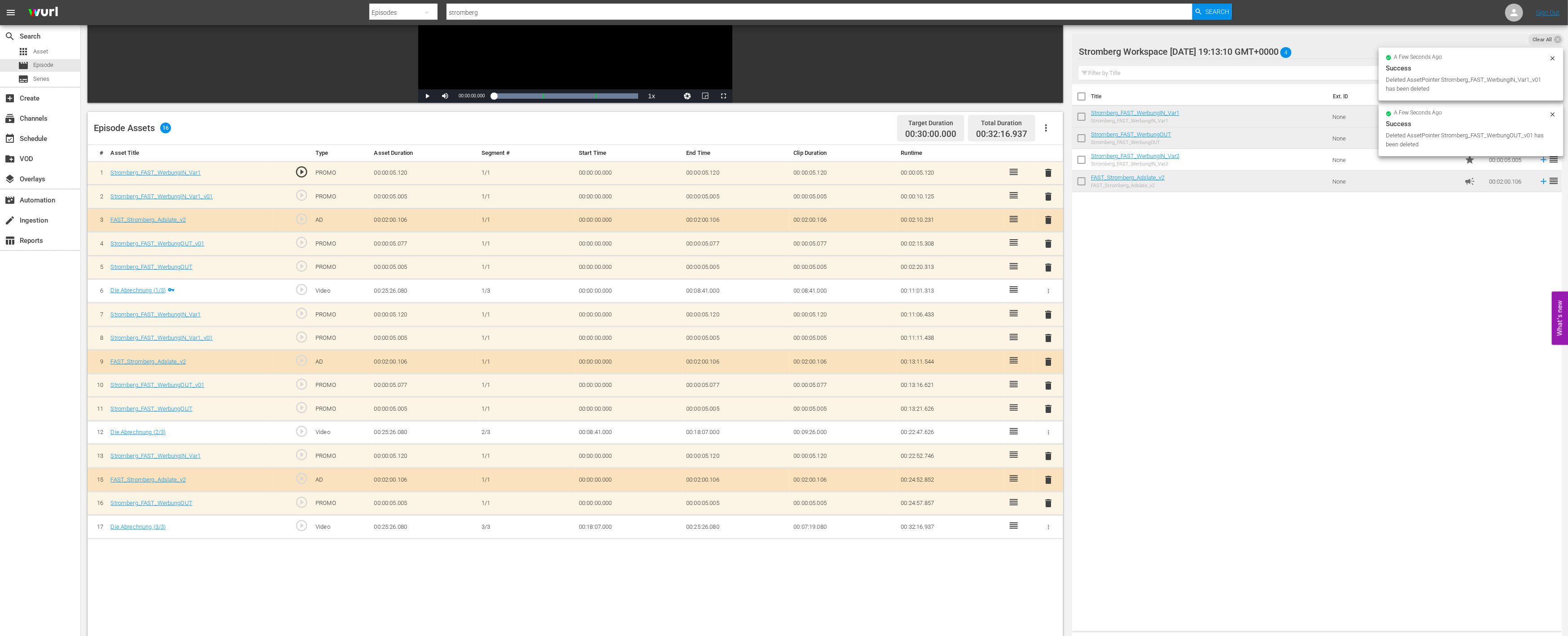
click at [1046, 382] on span "delete" at bounding box center [1049, 385] width 11 height 11
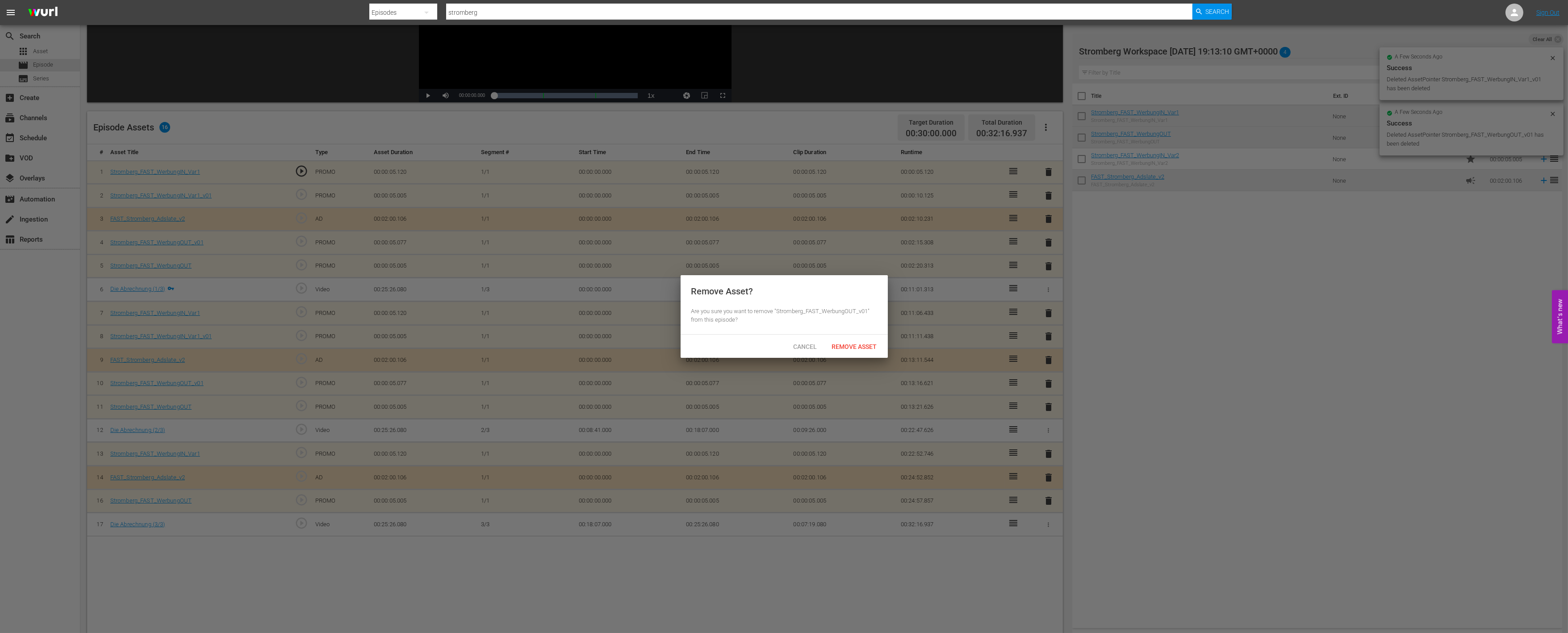
click at [841, 335] on div "Cancel Remove Asset" at bounding box center [784, 346] width 207 height 23
drag, startPoint x: 844, startPoint y: 349, endPoint x: 971, endPoint y: 336, distance: 127.7
click at [844, 349] on div "Remove Asset" at bounding box center [855, 346] width 59 height 16
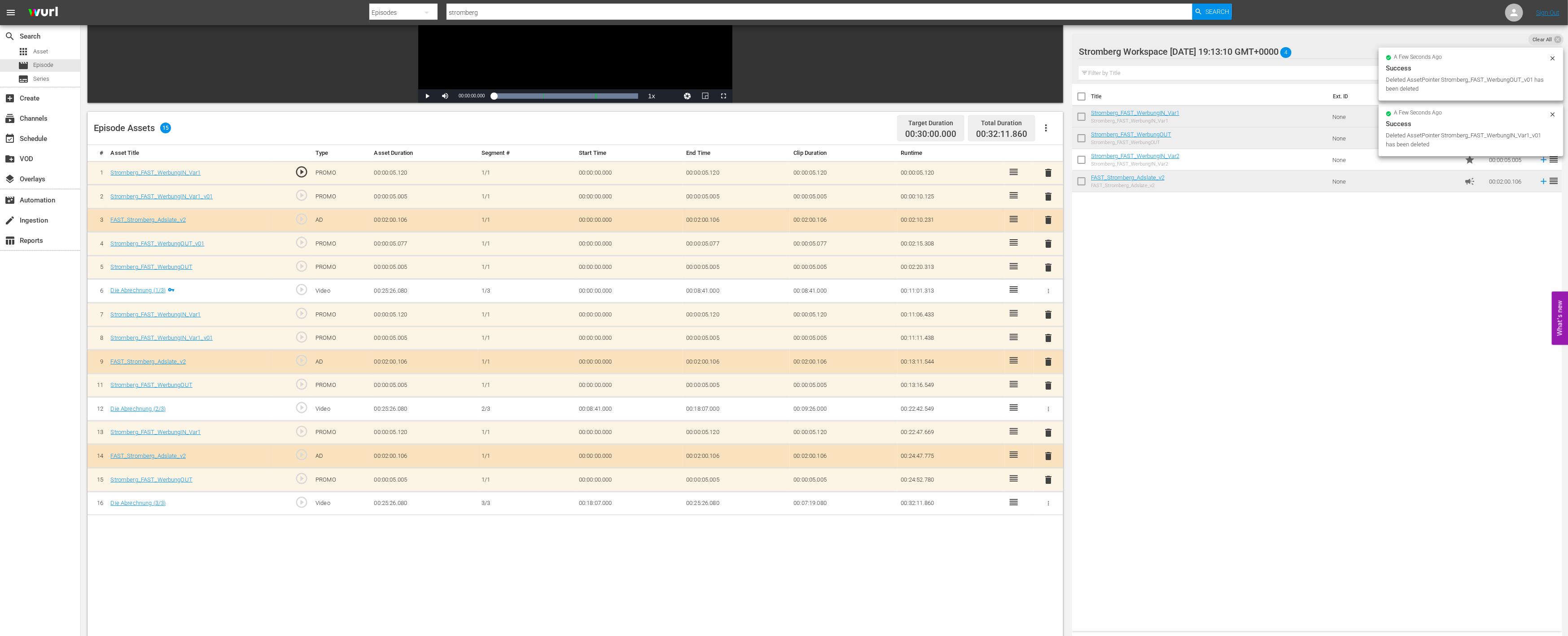
click at [1044, 335] on span "delete" at bounding box center [1049, 337] width 11 height 11
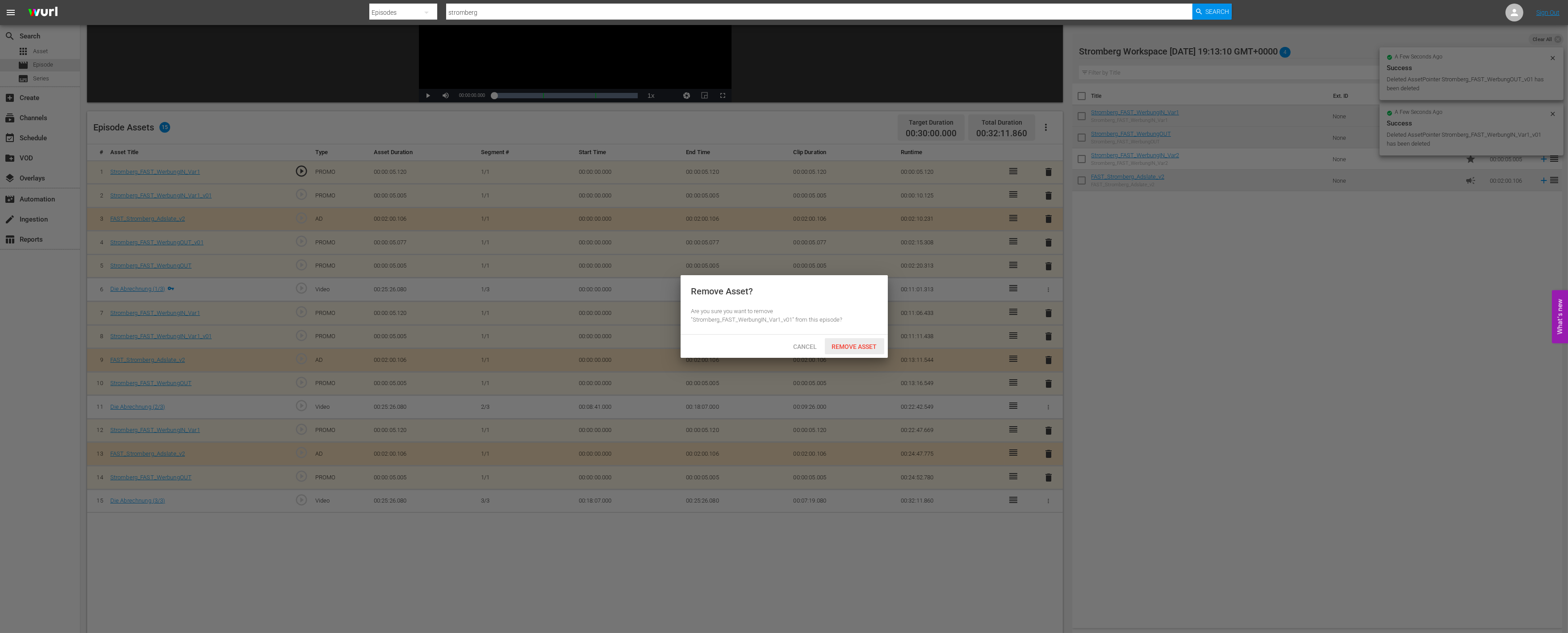
click at [865, 351] on div "Remove Asset" at bounding box center [855, 346] width 59 height 16
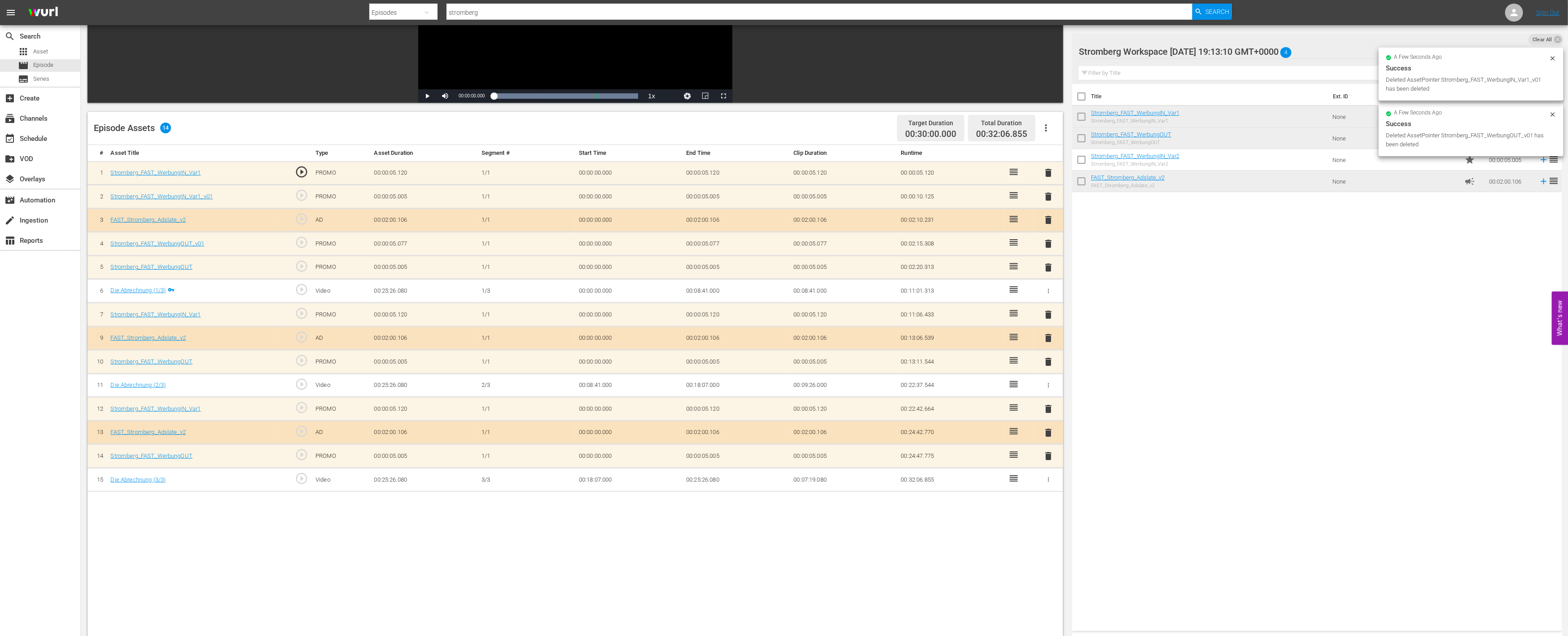
click at [1045, 241] on span "delete" at bounding box center [1049, 243] width 11 height 11
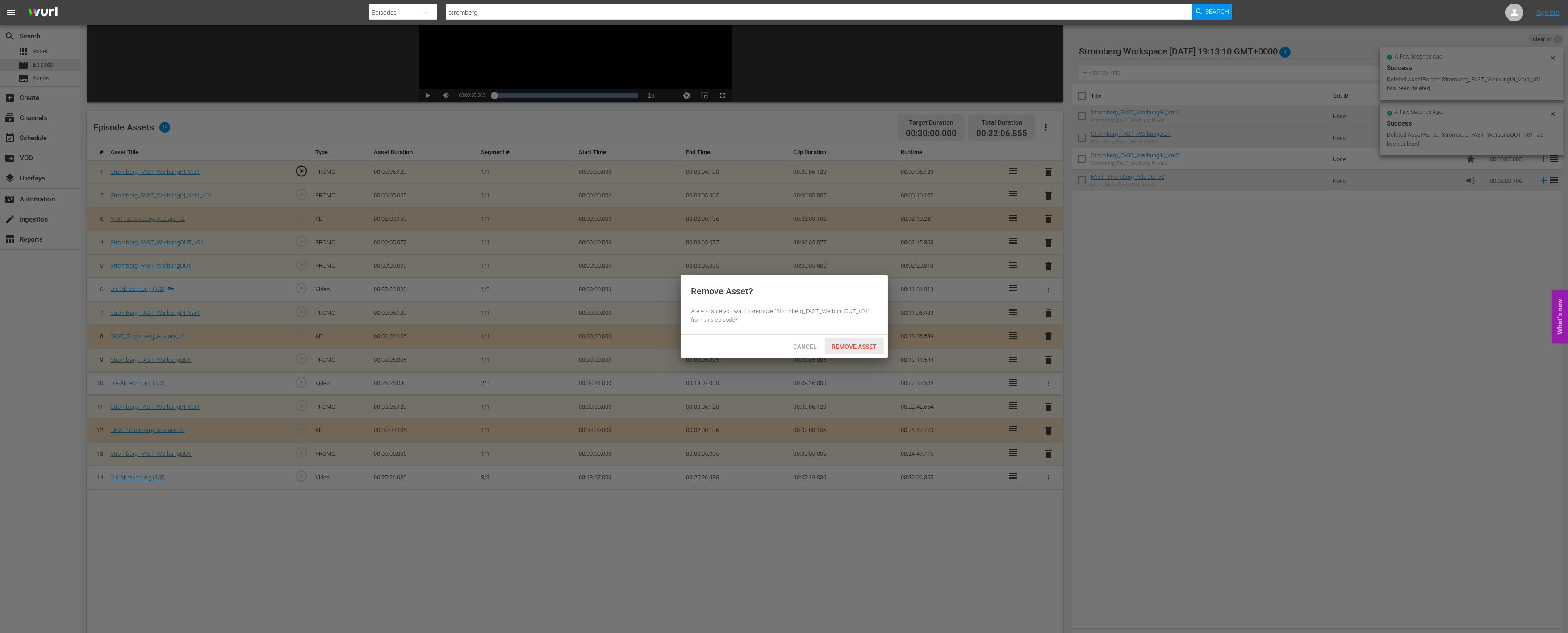
click at [864, 343] on span "Remove Asset" at bounding box center [855, 346] width 59 height 7
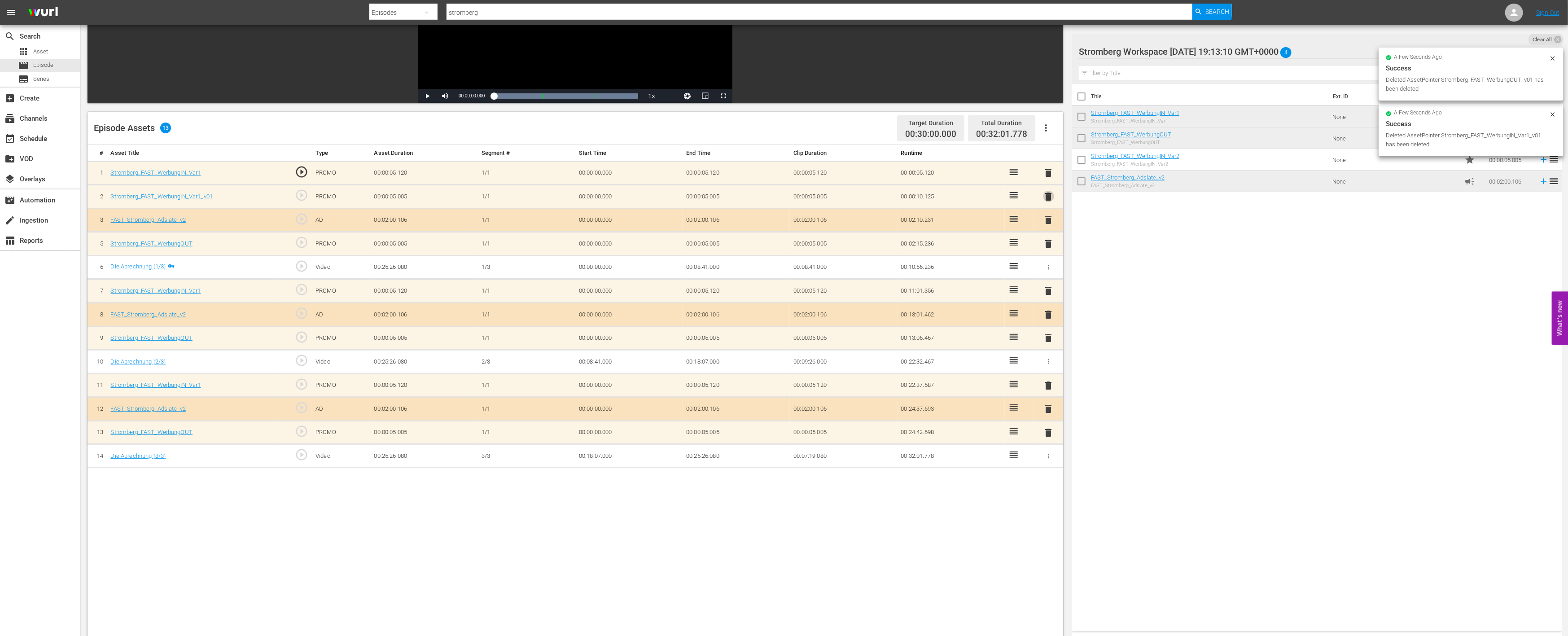
click at [1049, 193] on span "delete" at bounding box center [1049, 196] width 11 height 11
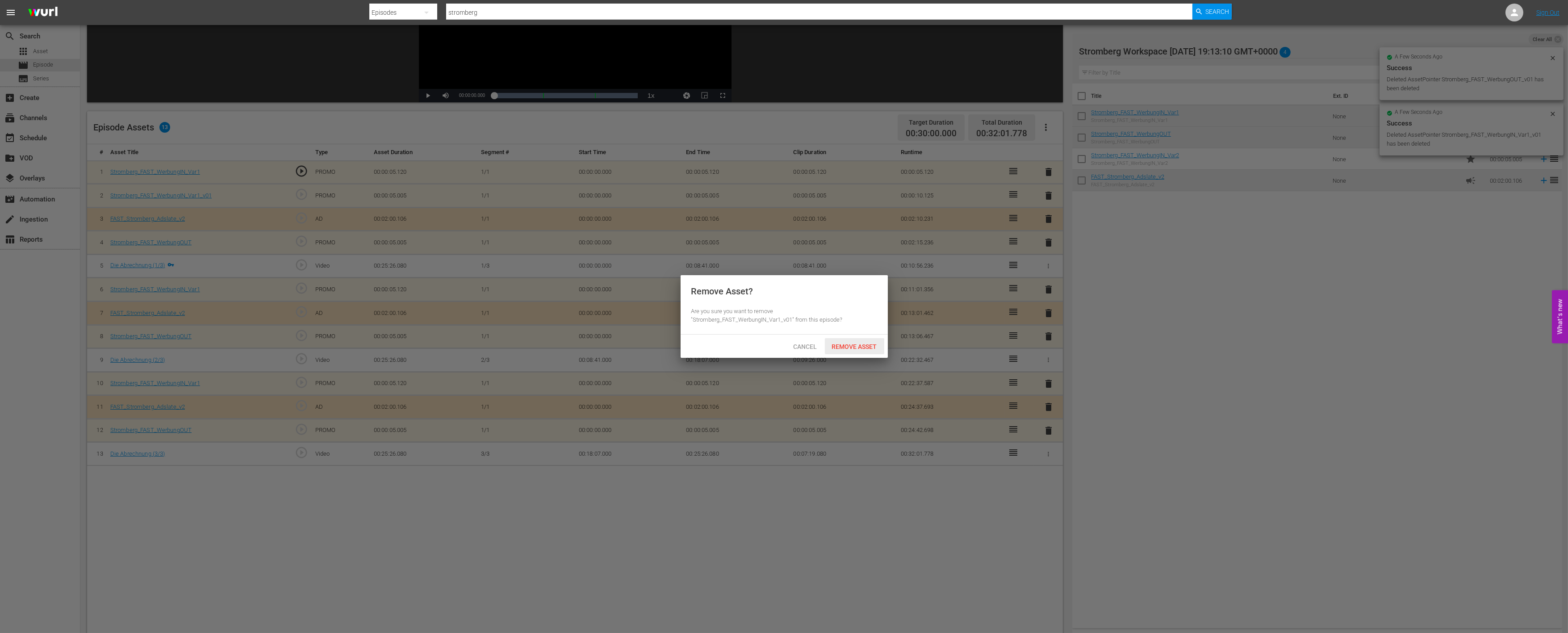
click at [862, 343] on span "Remove Asset" at bounding box center [855, 346] width 59 height 7
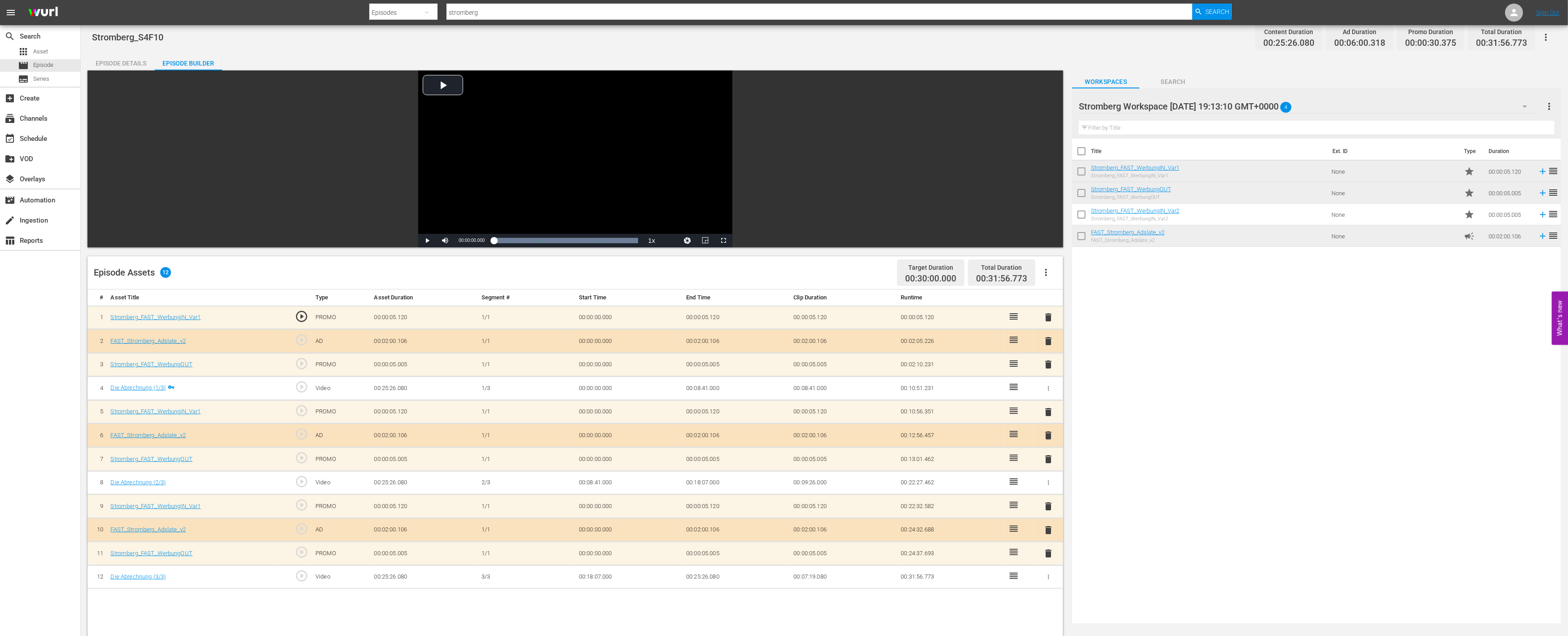
scroll to position [0, 0]
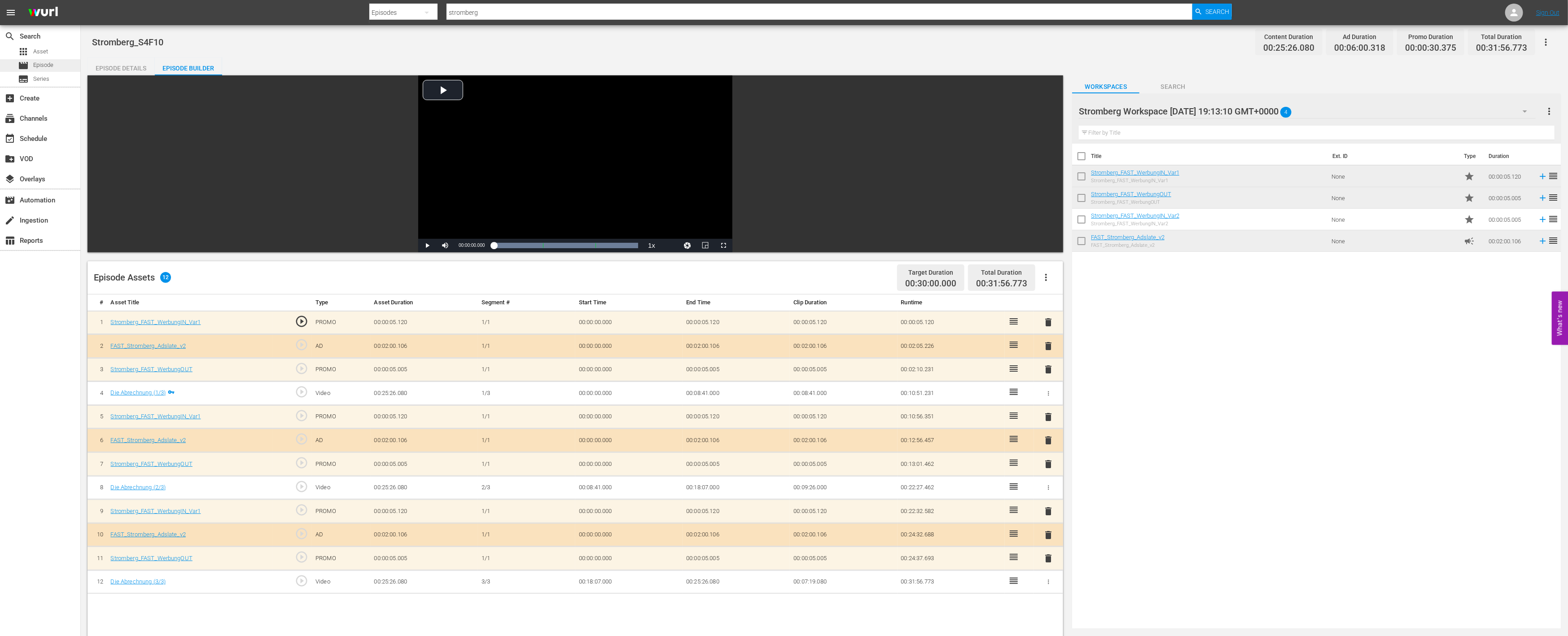
click at [51, 65] on span "Episode" at bounding box center [43, 65] width 20 height 9
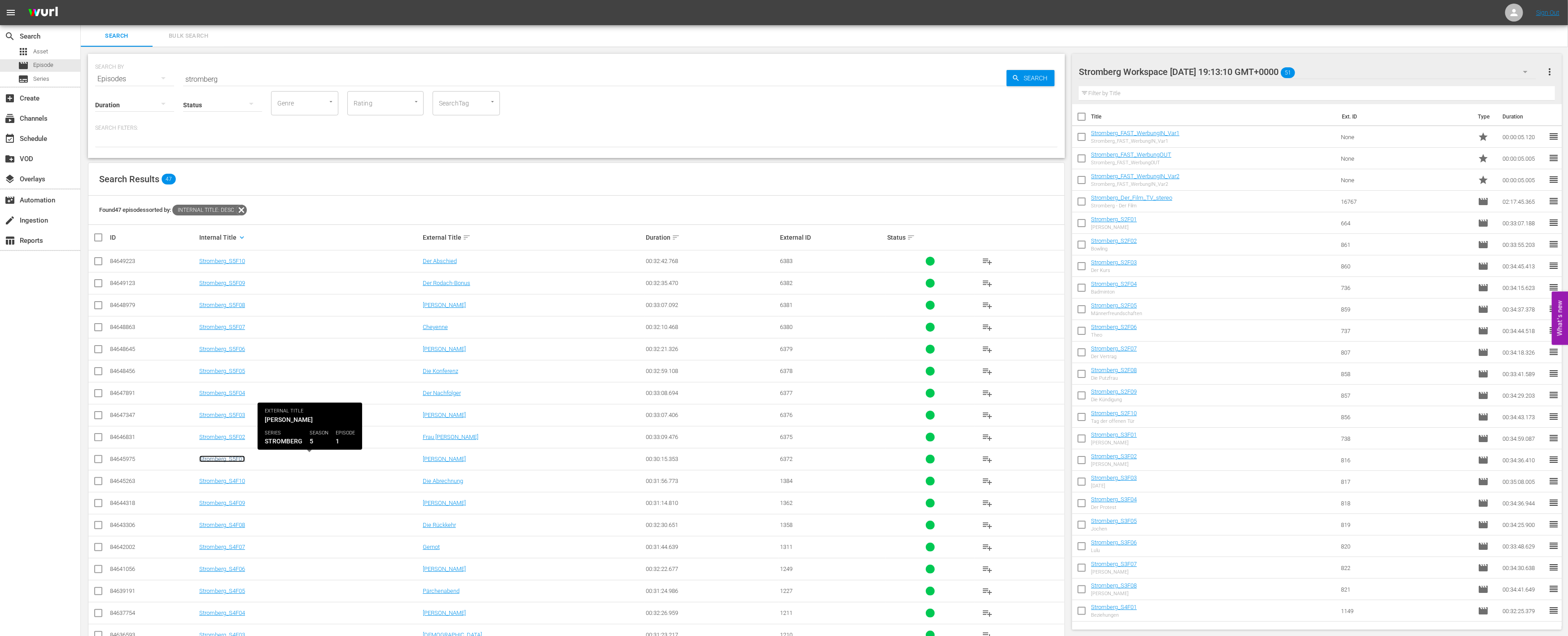
click at [227, 456] on link "Stromberg_S5F01" at bounding box center [222, 459] width 46 height 7
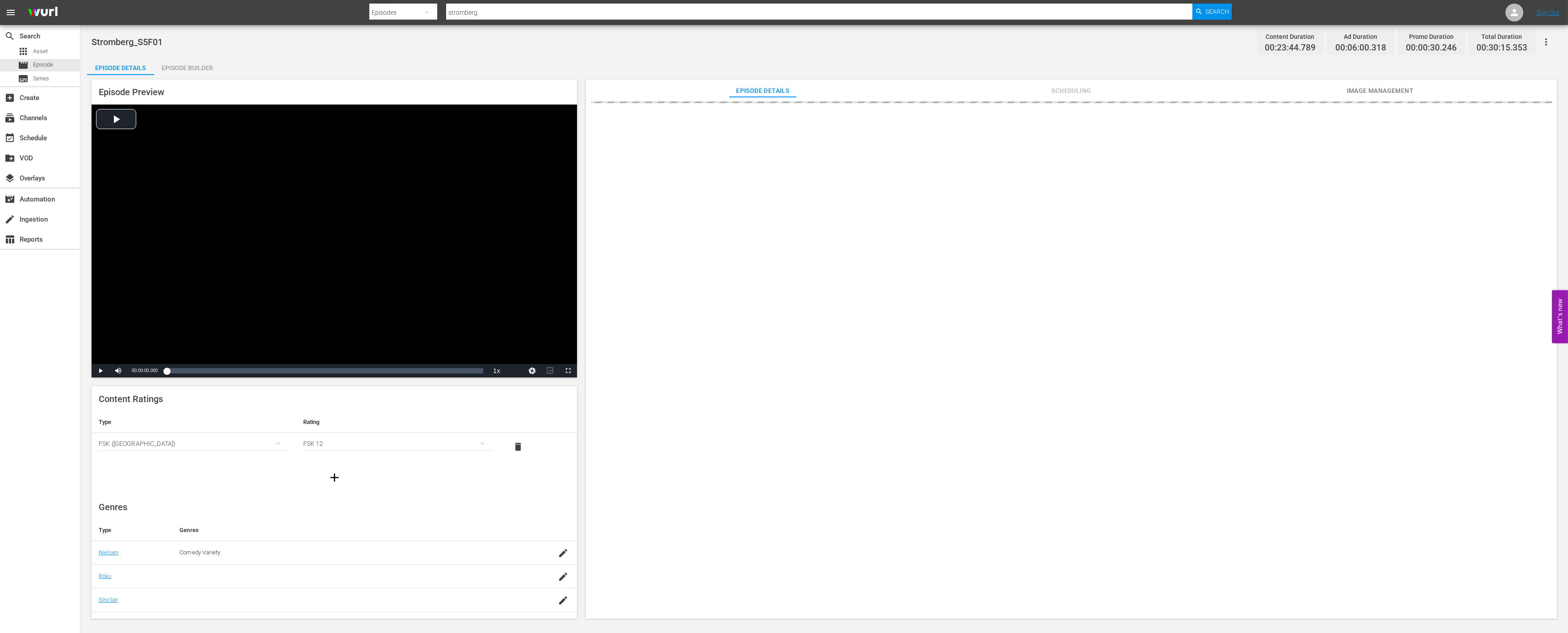
click at [197, 65] on div "Episode Builder" at bounding box center [187, 68] width 67 height 21
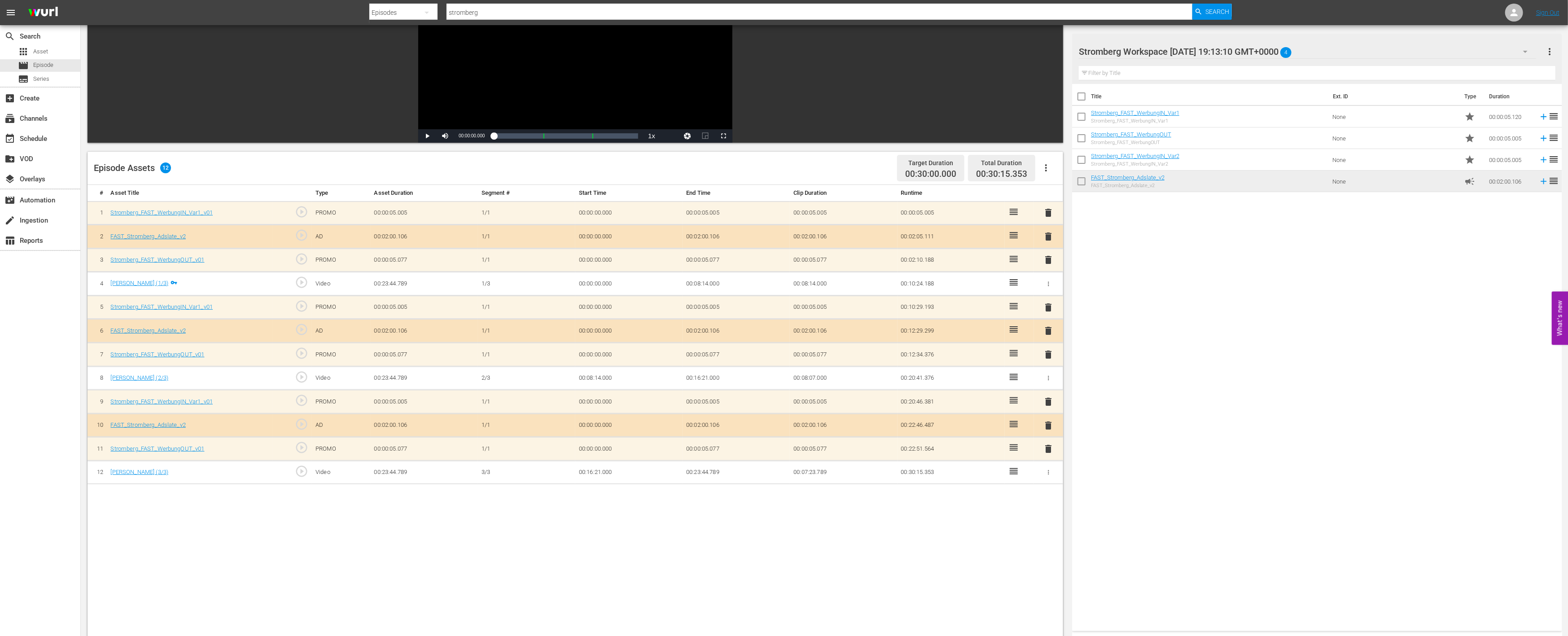
scroll to position [149, 0]
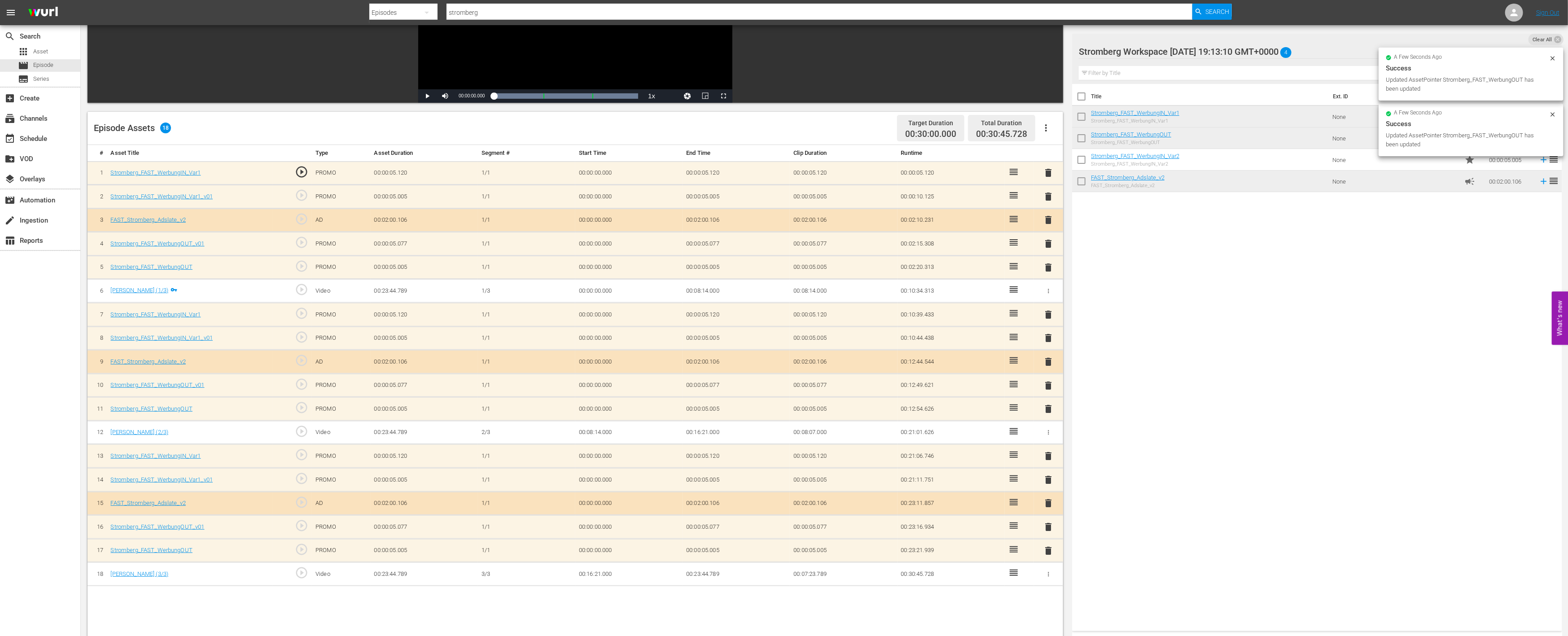
click at [1047, 525] on span "delete" at bounding box center [1049, 527] width 11 height 11
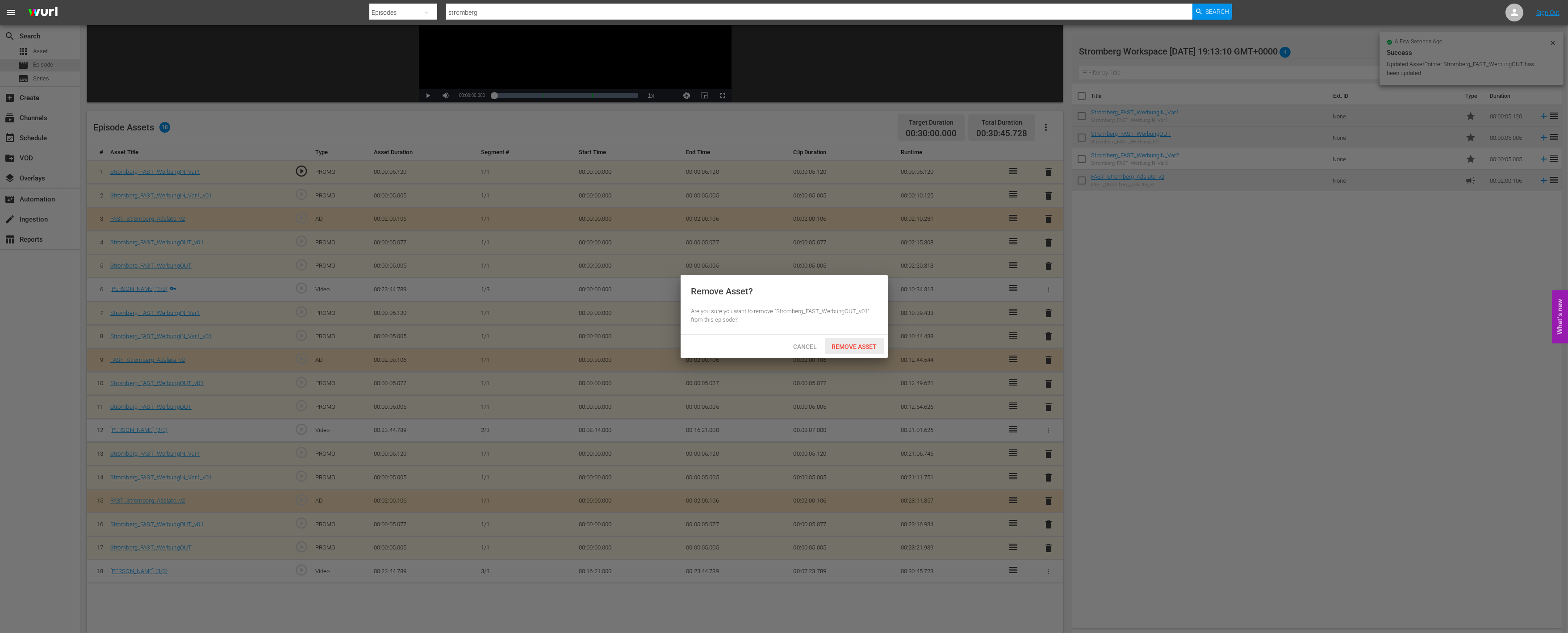
click at [877, 335] on div "Cancel Remove Asset" at bounding box center [784, 346] width 207 height 23
click at [874, 344] on span "Remove Asset" at bounding box center [855, 346] width 59 height 7
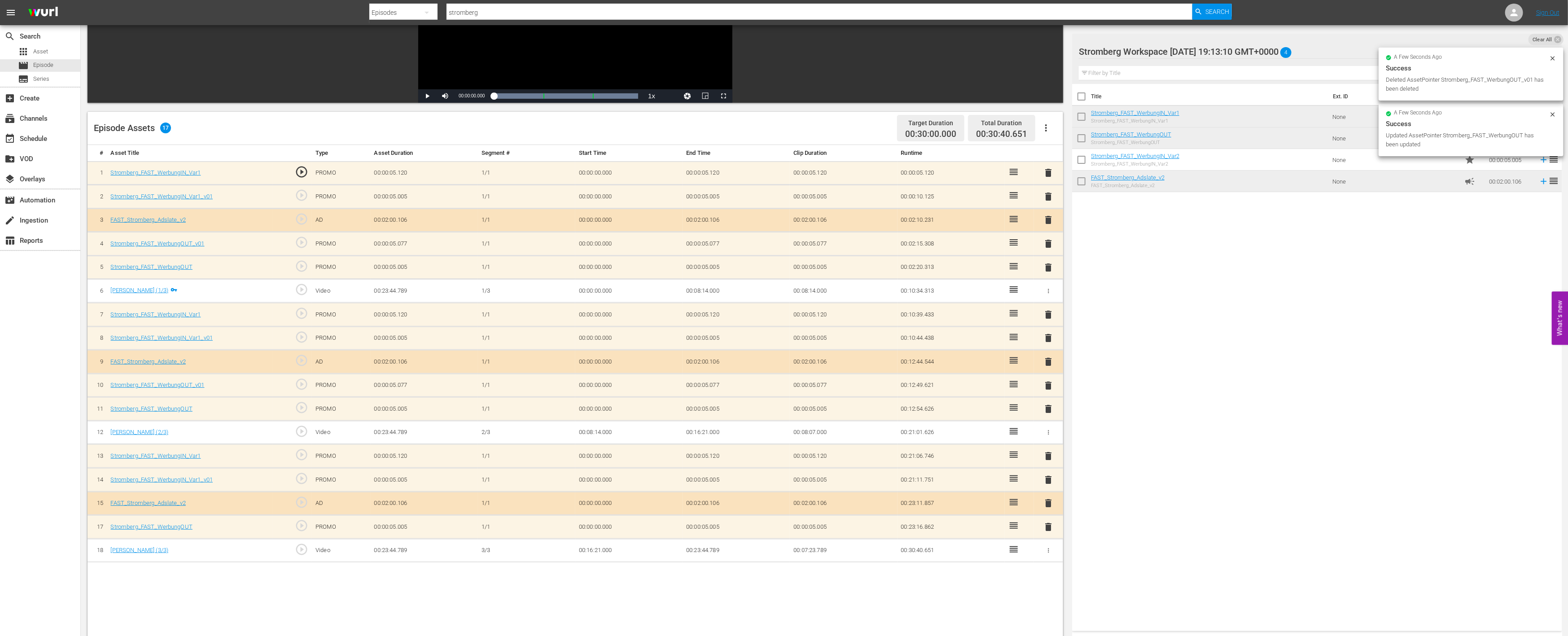
click at [1048, 475] on span "delete" at bounding box center [1049, 479] width 11 height 11
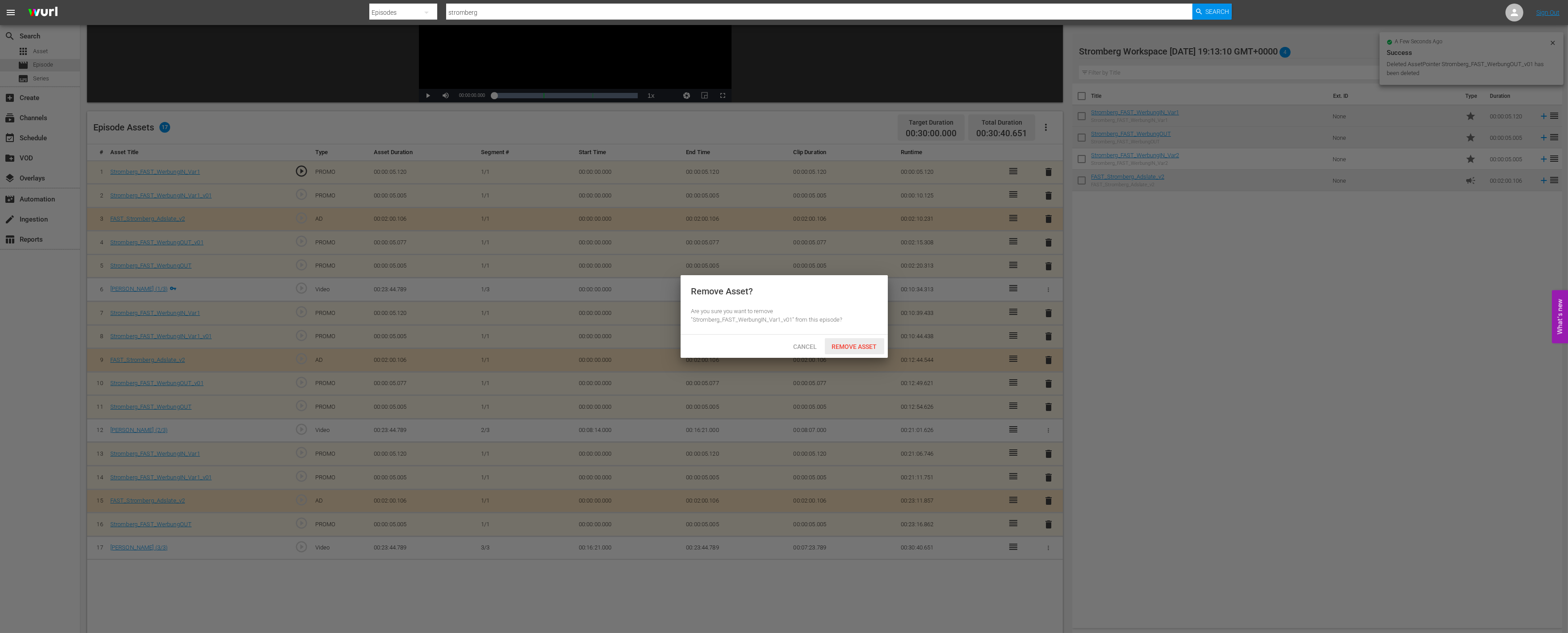
click at [870, 345] on span "Remove Asset" at bounding box center [855, 346] width 59 height 7
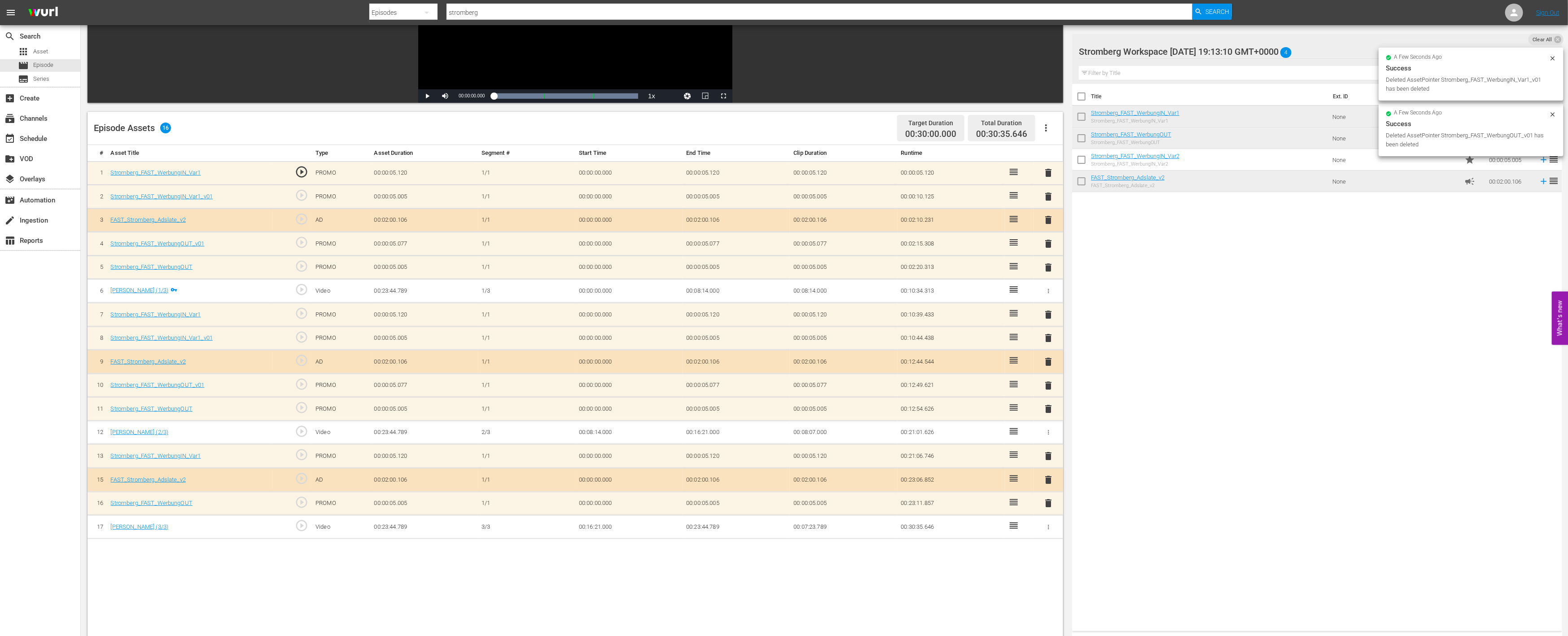
click at [1049, 380] on span "delete" at bounding box center [1049, 385] width 11 height 11
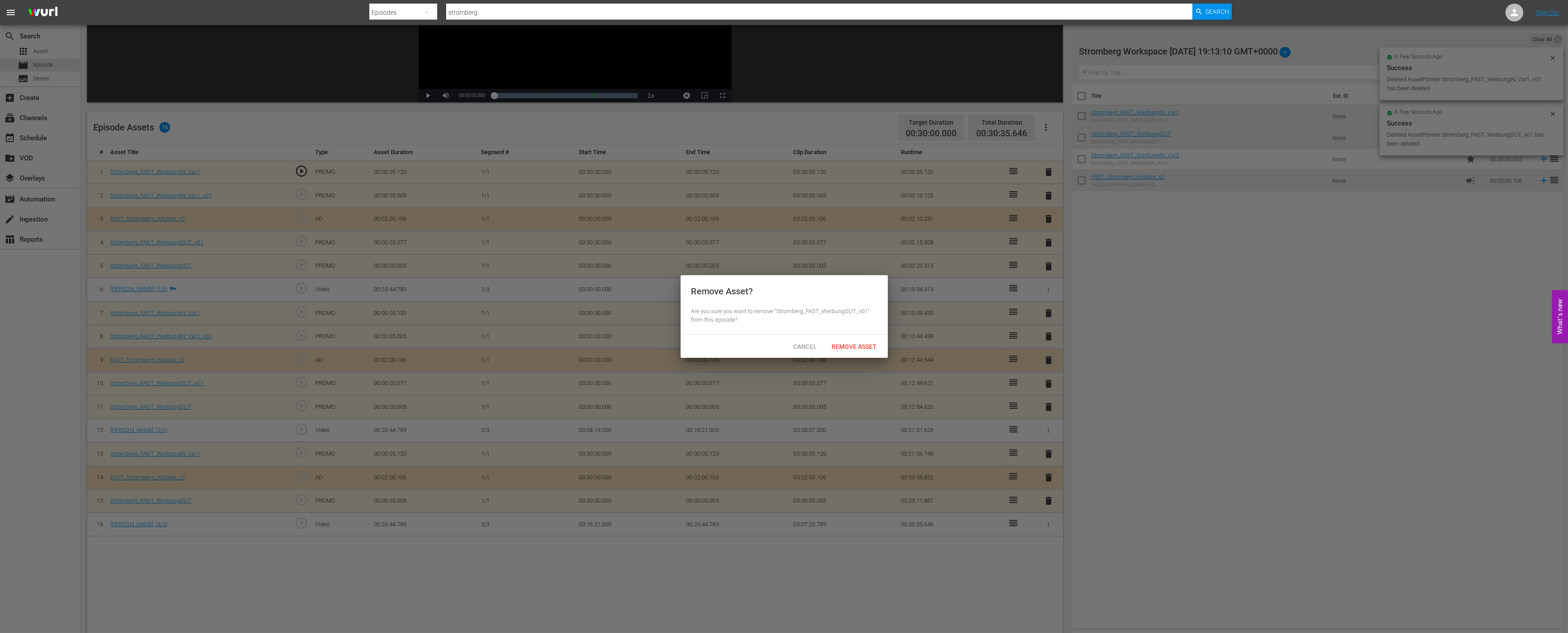
click at [875, 345] on span "Remove Asset" at bounding box center [855, 346] width 59 height 7
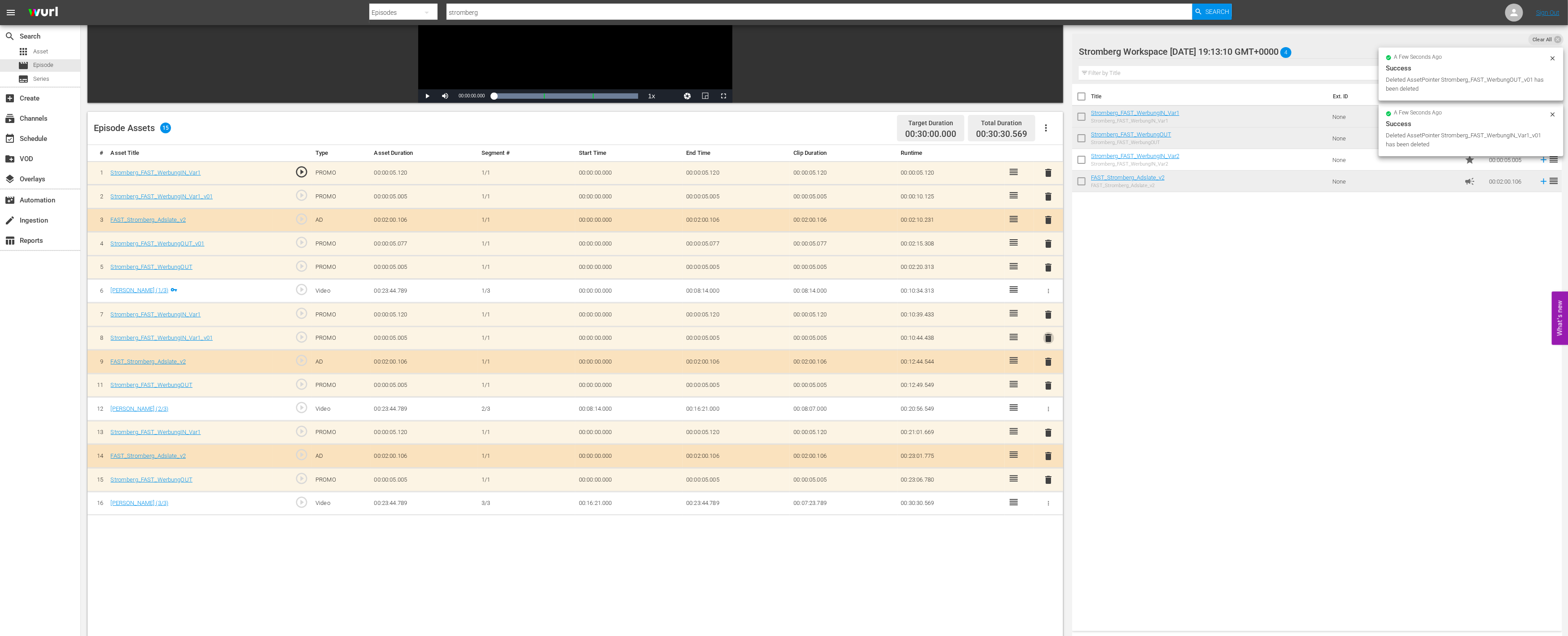
click at [1050, 335] on span "delete" at bounding box center [1049, 337] width 11 height 11
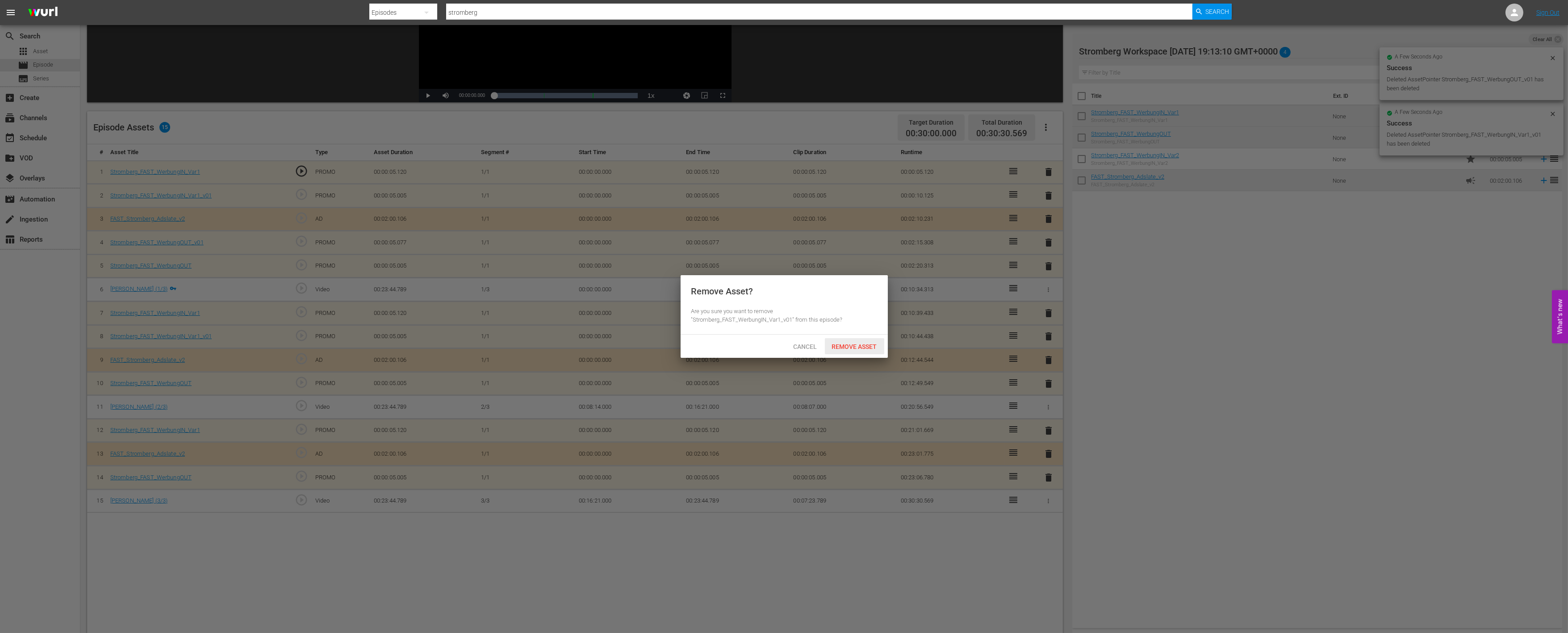
click at [859, 344] on span "Remove Asset" at bounding box center [855, 346] width 59 height 7
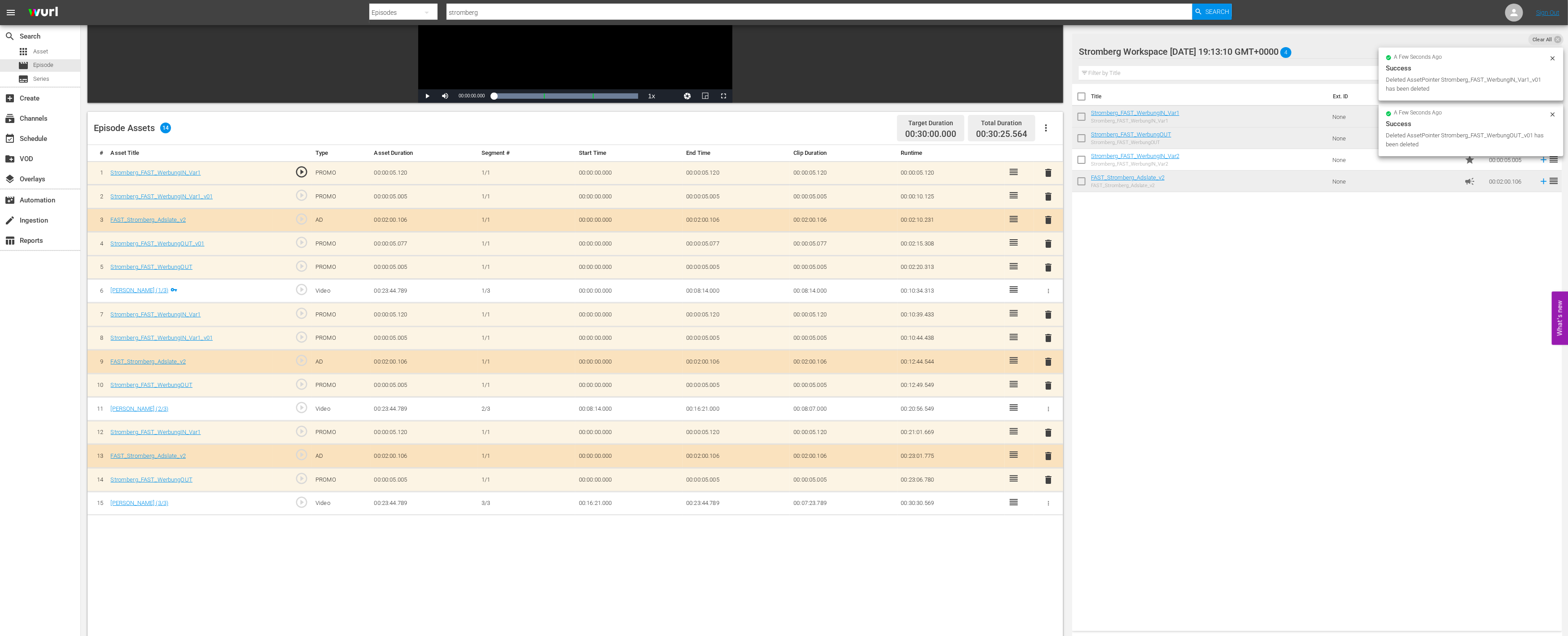
click at [1049, 238] on span "delete" at bounding box center [1049, 243] width 11 height 11
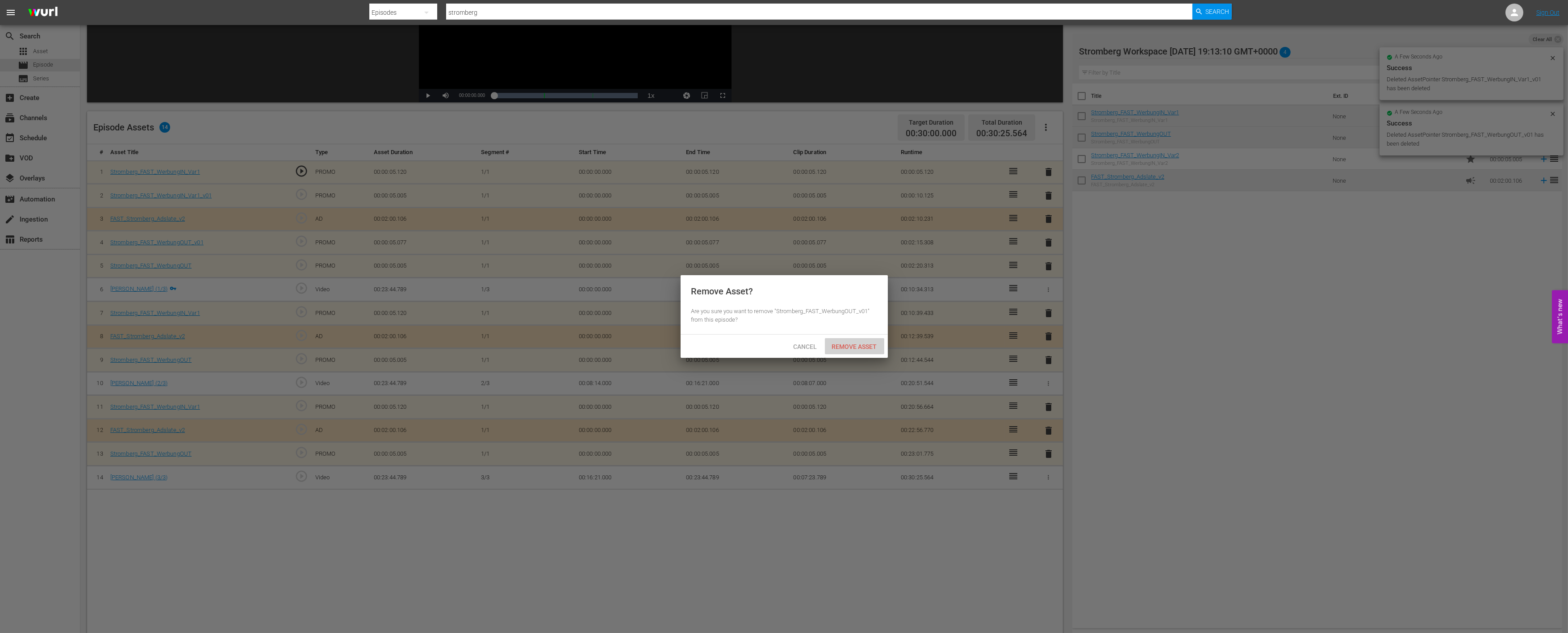
click at [858, 343] on span "Remove Asset" at bounding box center [855, 346] width 59 height 7
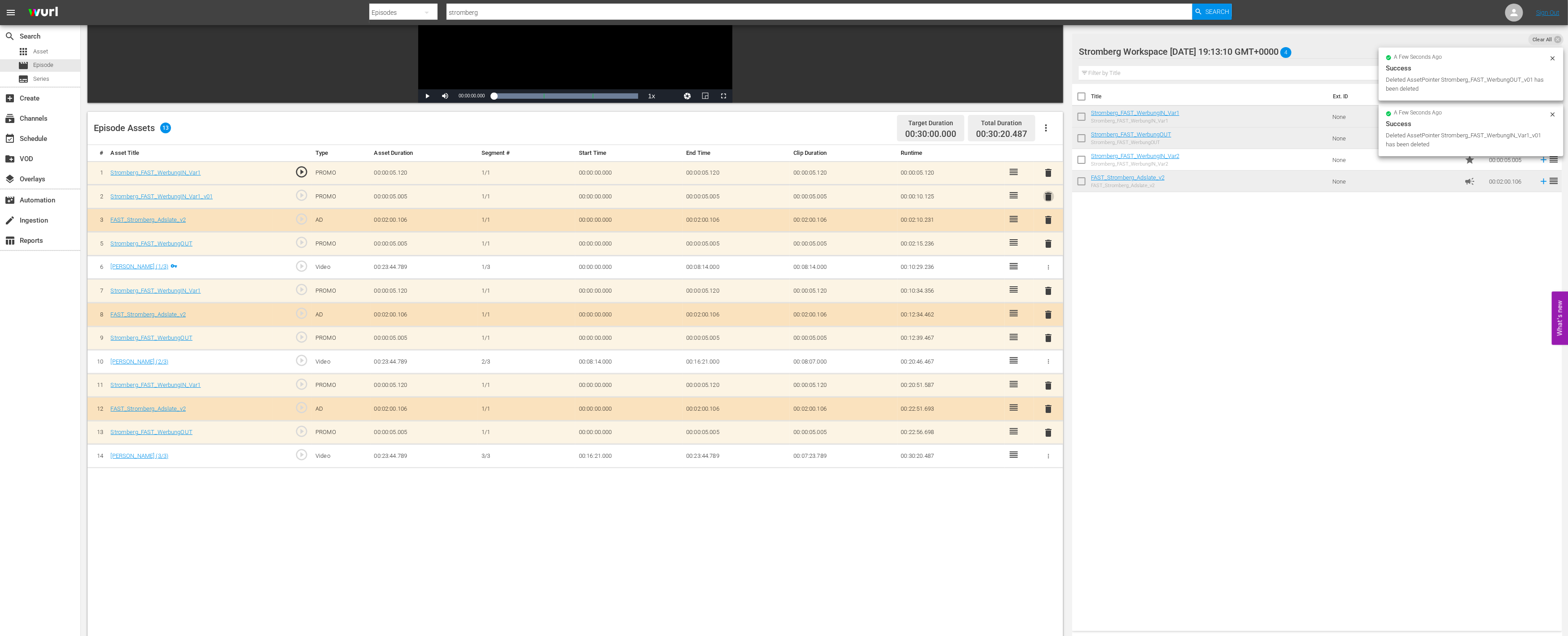
click at [1050, 196] on span "delete" at bounding box center [1049, 196] width 11 height 11
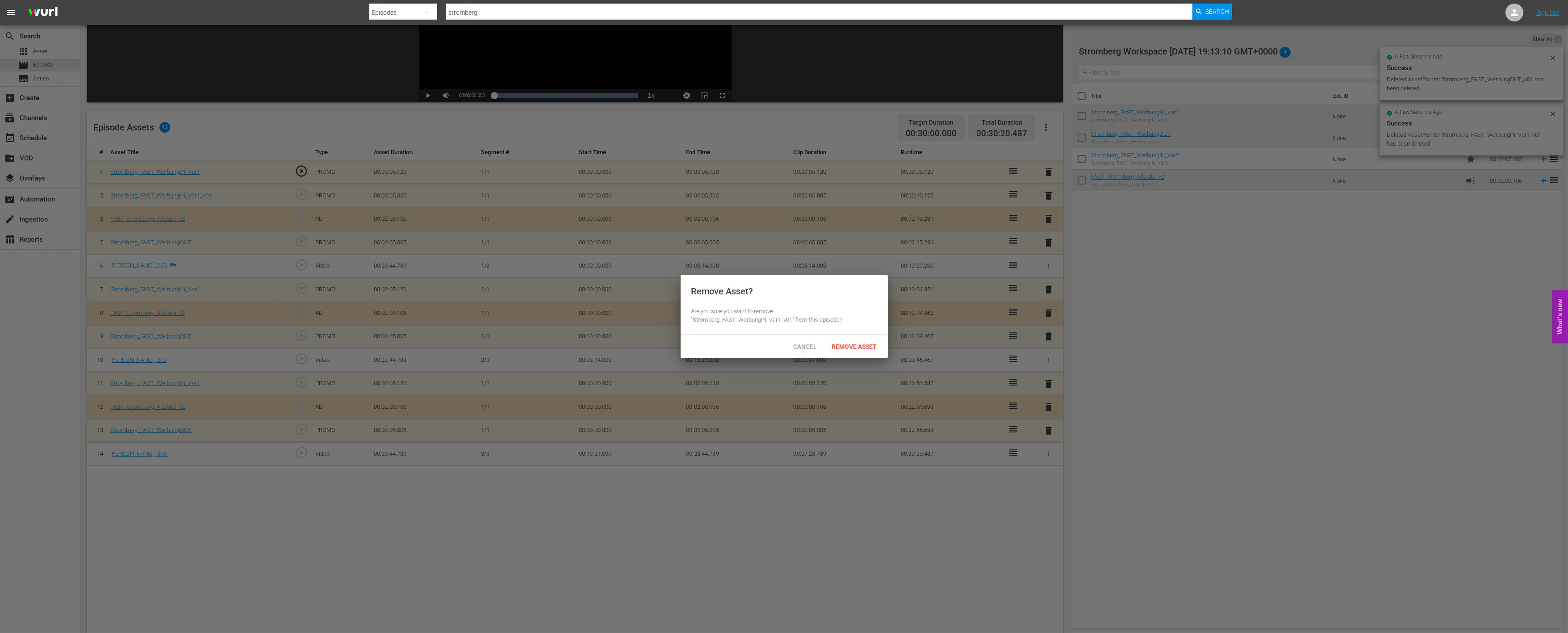
click at [851, 347] on span "Remove Asset" at bounding box center [855, 346] width 59 height 7
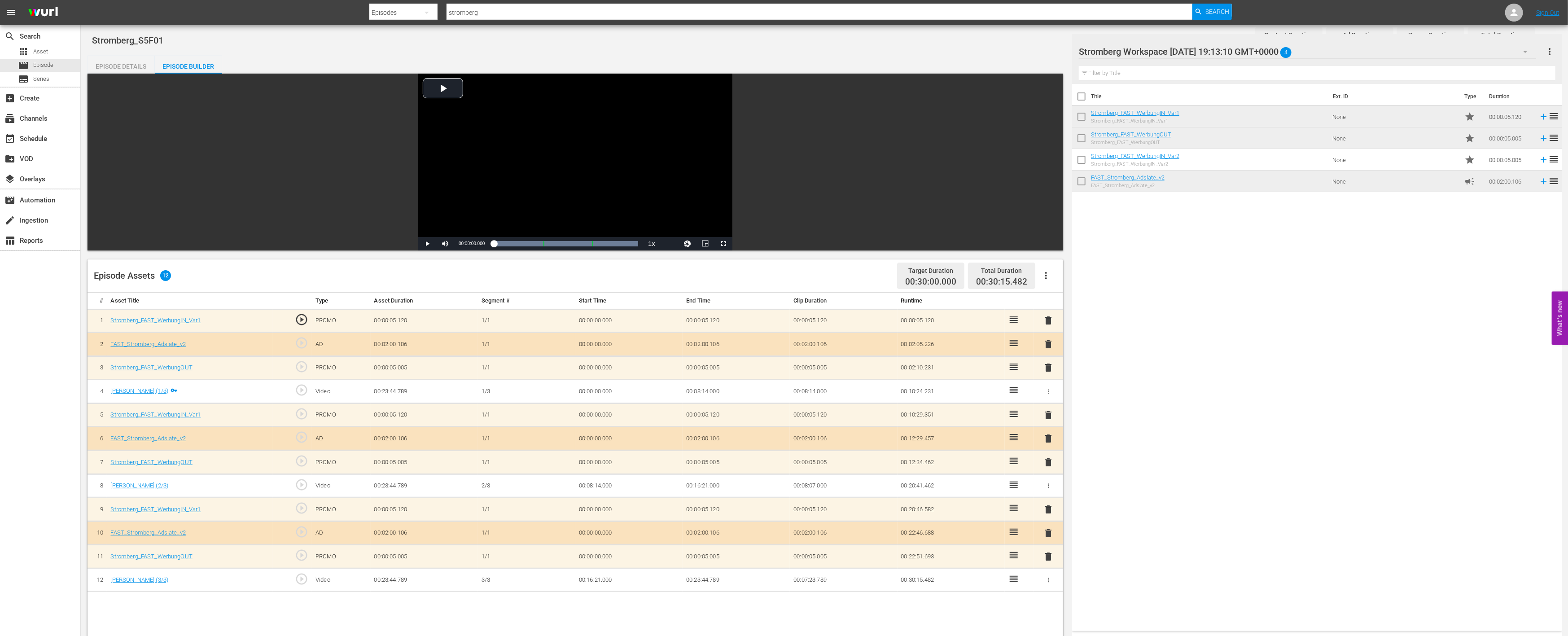
scroll to position [0, 0]
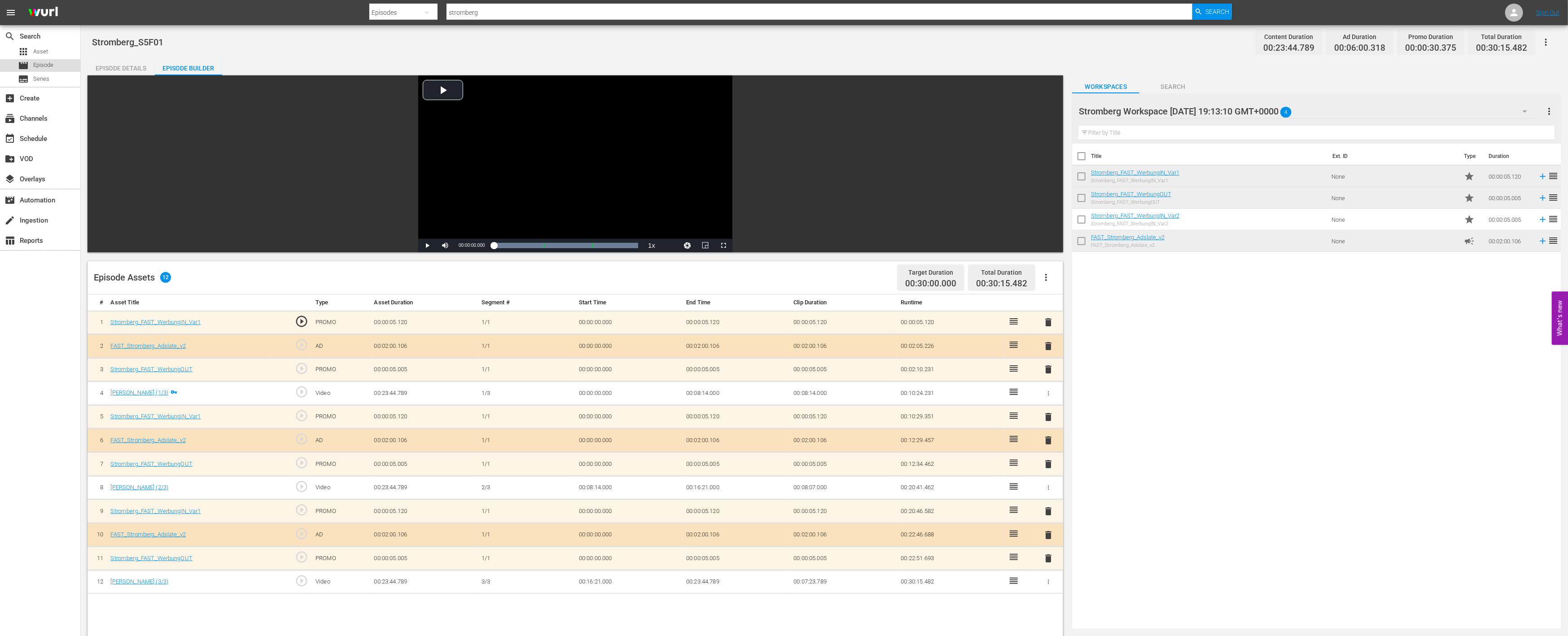
click at [54, 66] on div "movie Episode" at bounding box center [40, 65] width 80 height 12
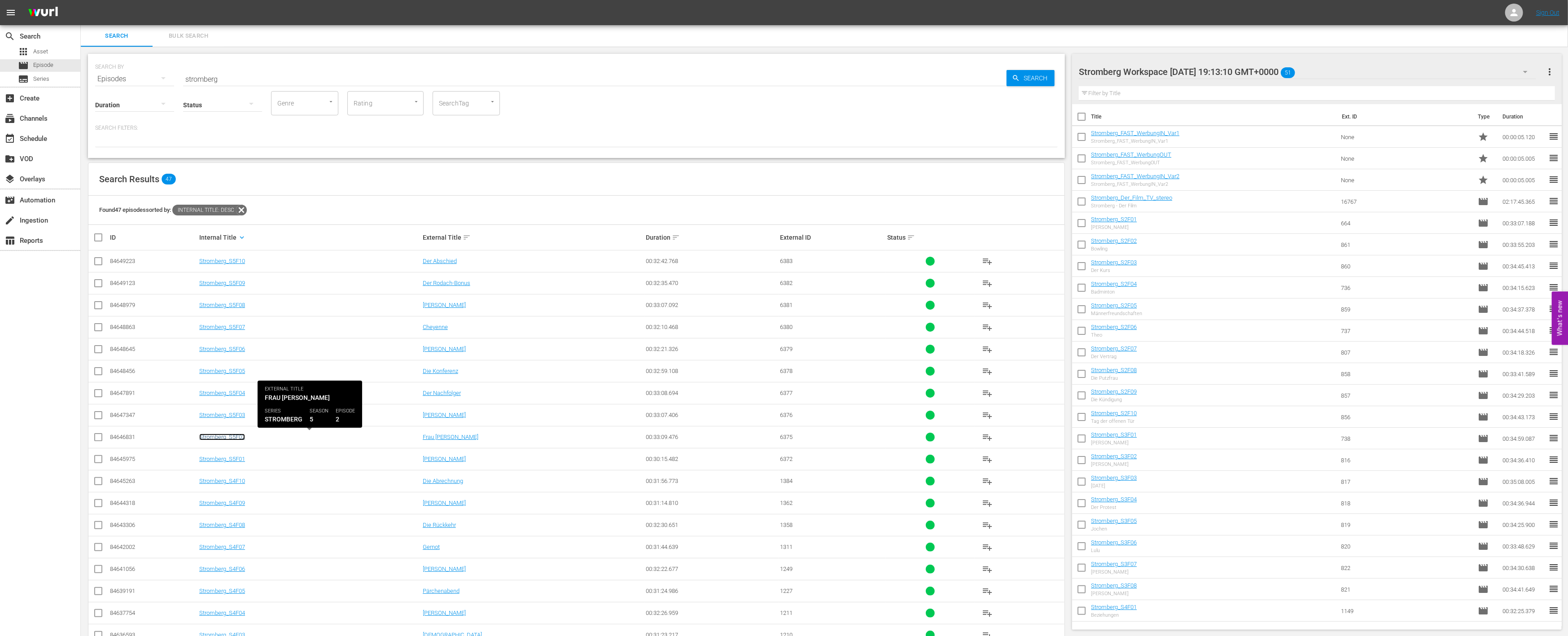
click at [221, 437] on link "Stromberg_S5F02" at bounding box center [222, 436] width 46 height 7
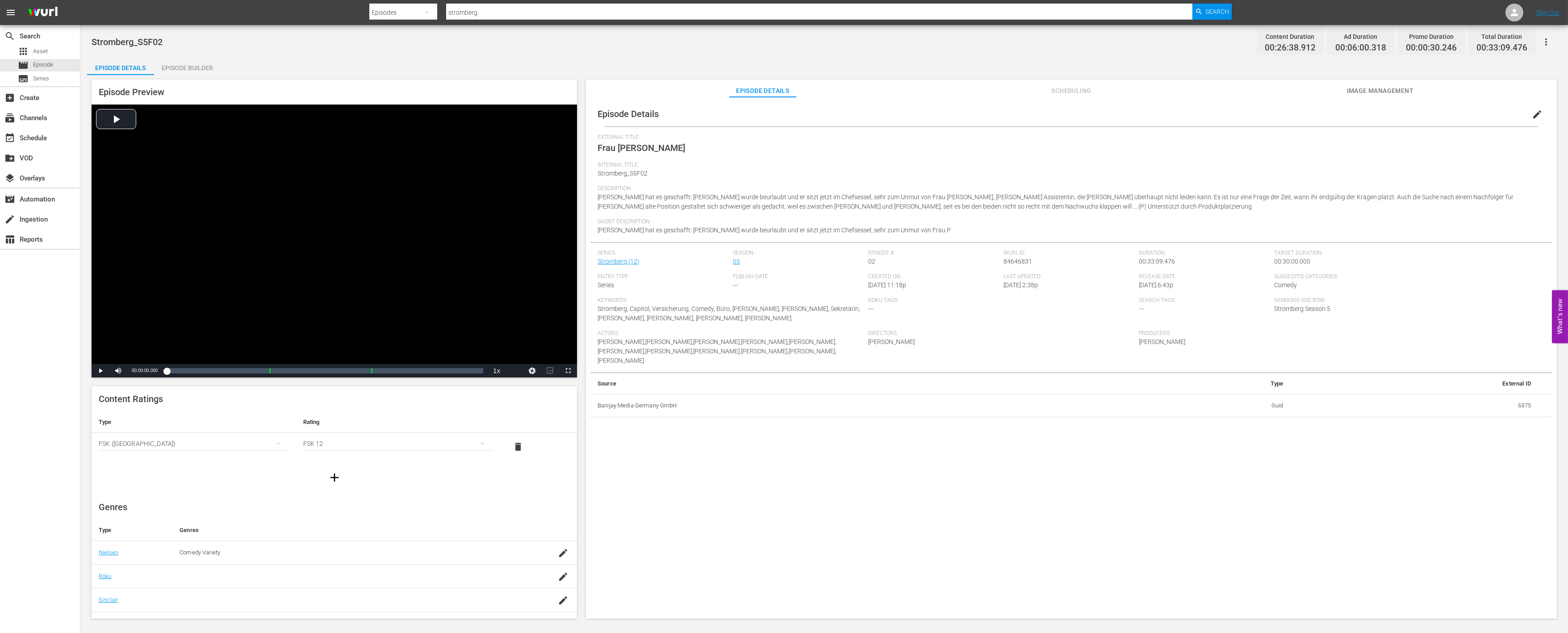
click at [190, 66] on div "Episode Builder" at bounding box center [187, 68] width 67 height 21
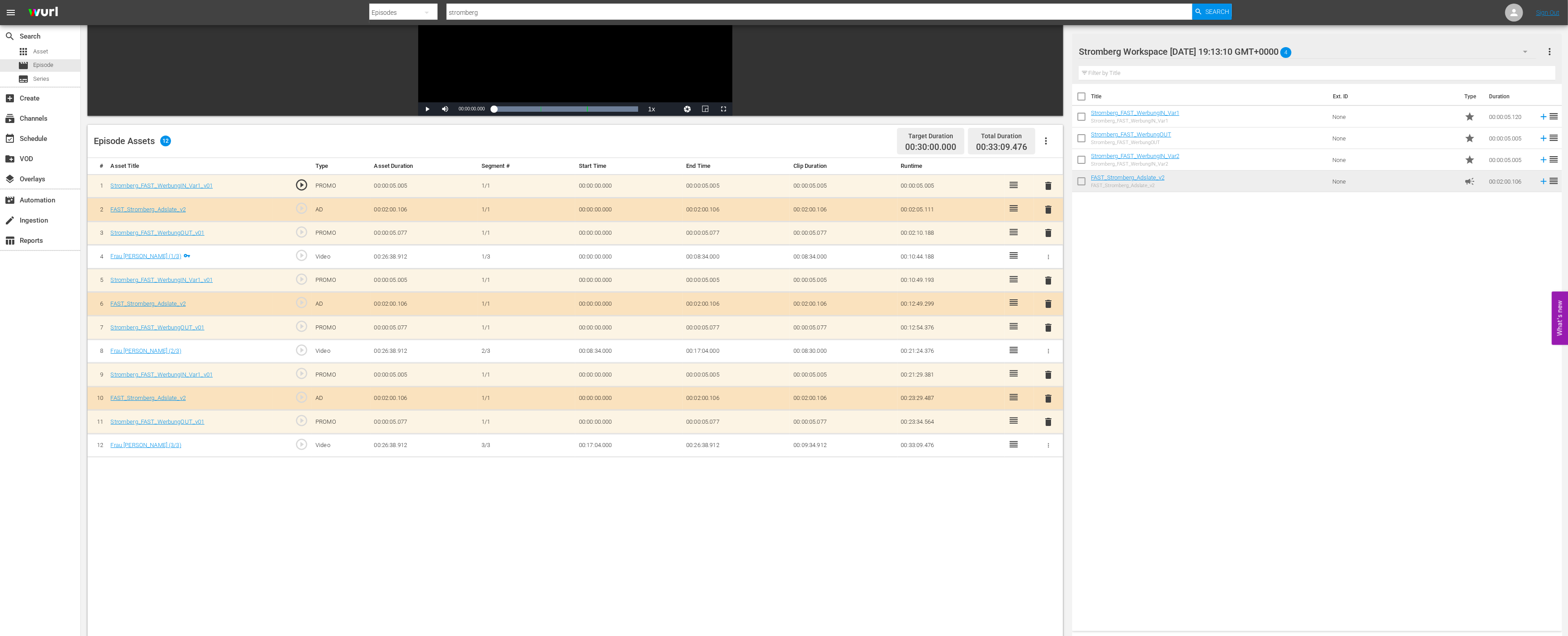
scroll to position [149, 0]
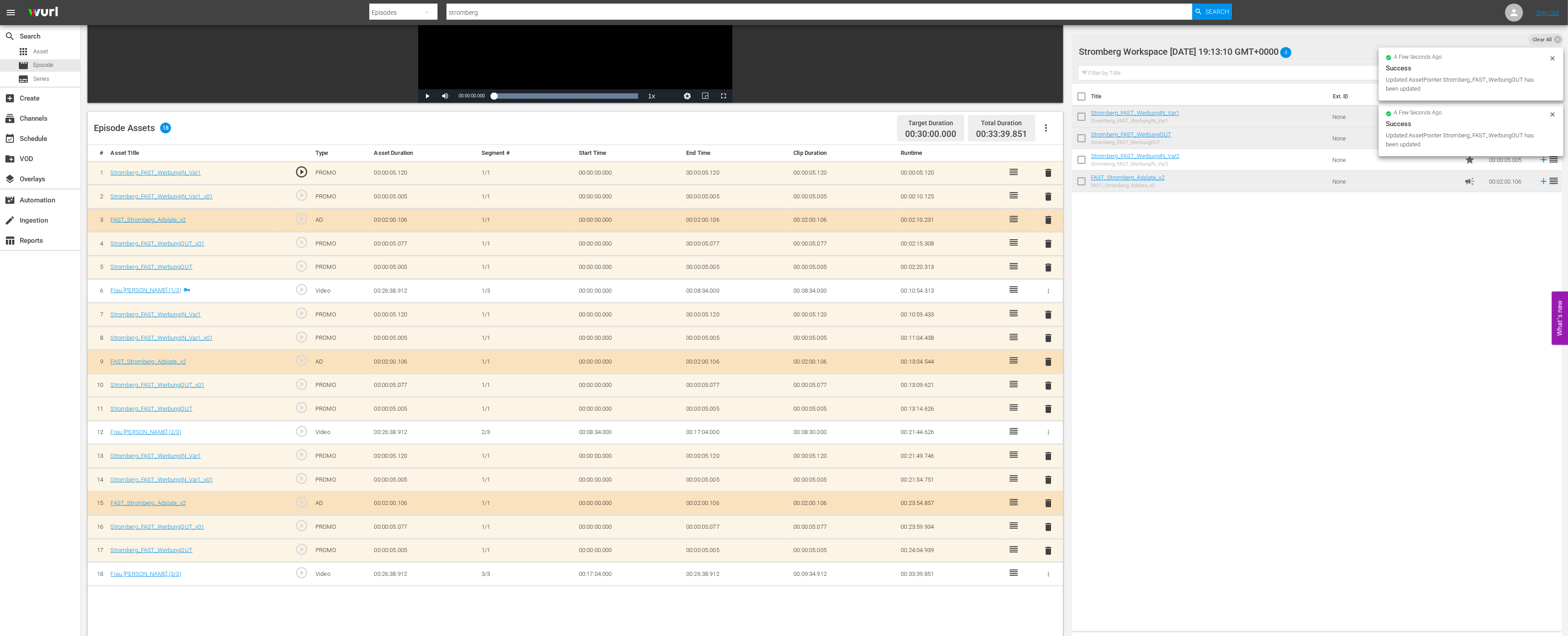
click at [1049, 527] on span "delete" at bounding box center [1049, 527] width 11 height 11
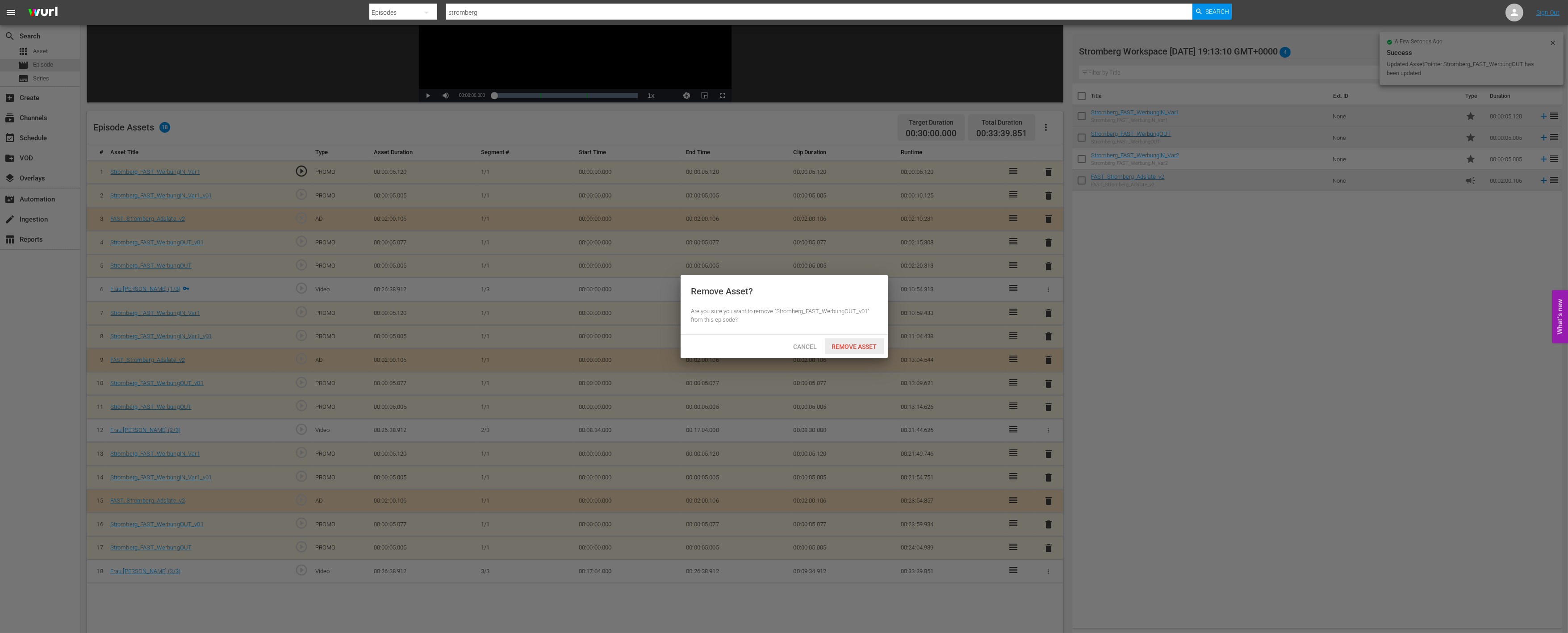
click at [863, 346] on span "Remove Asset" at bounding box center [855, 346] width 59 height 7
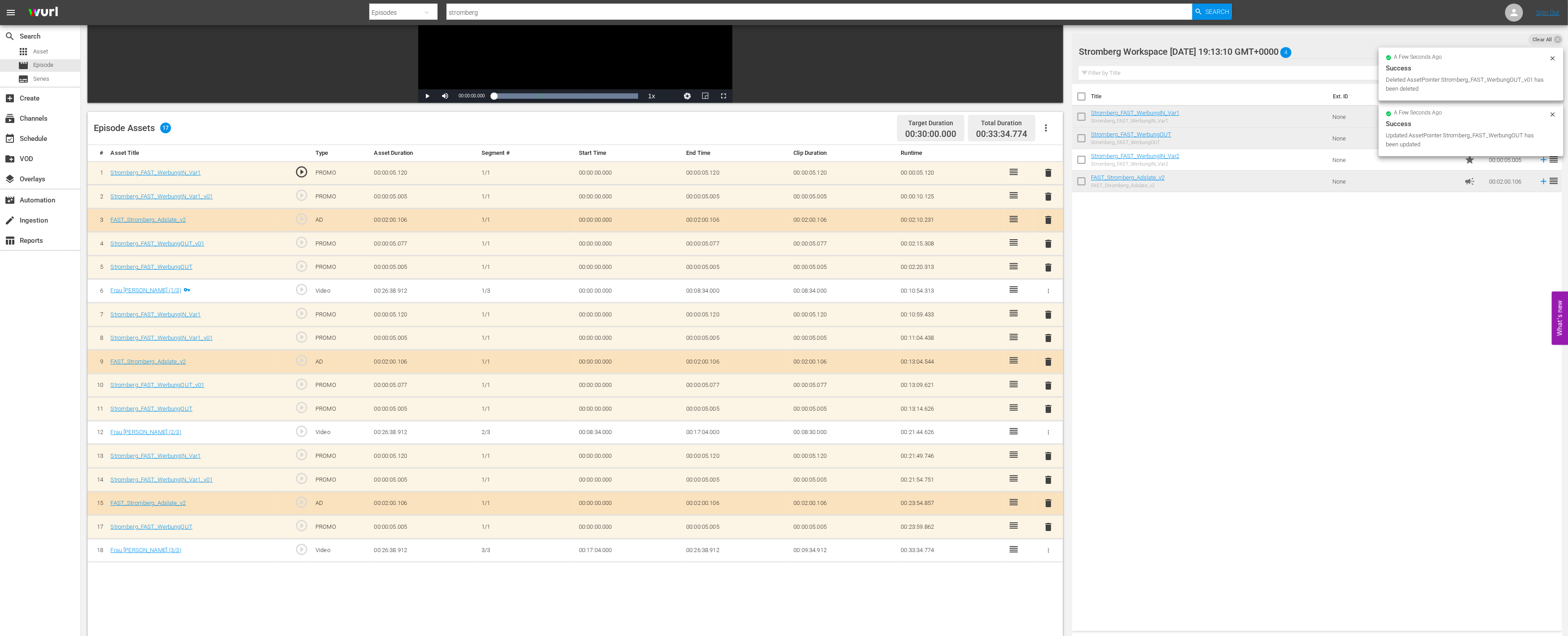
click at [1045, 475] on span "delete" at bounding box center [1049, 479] width 11 height 11
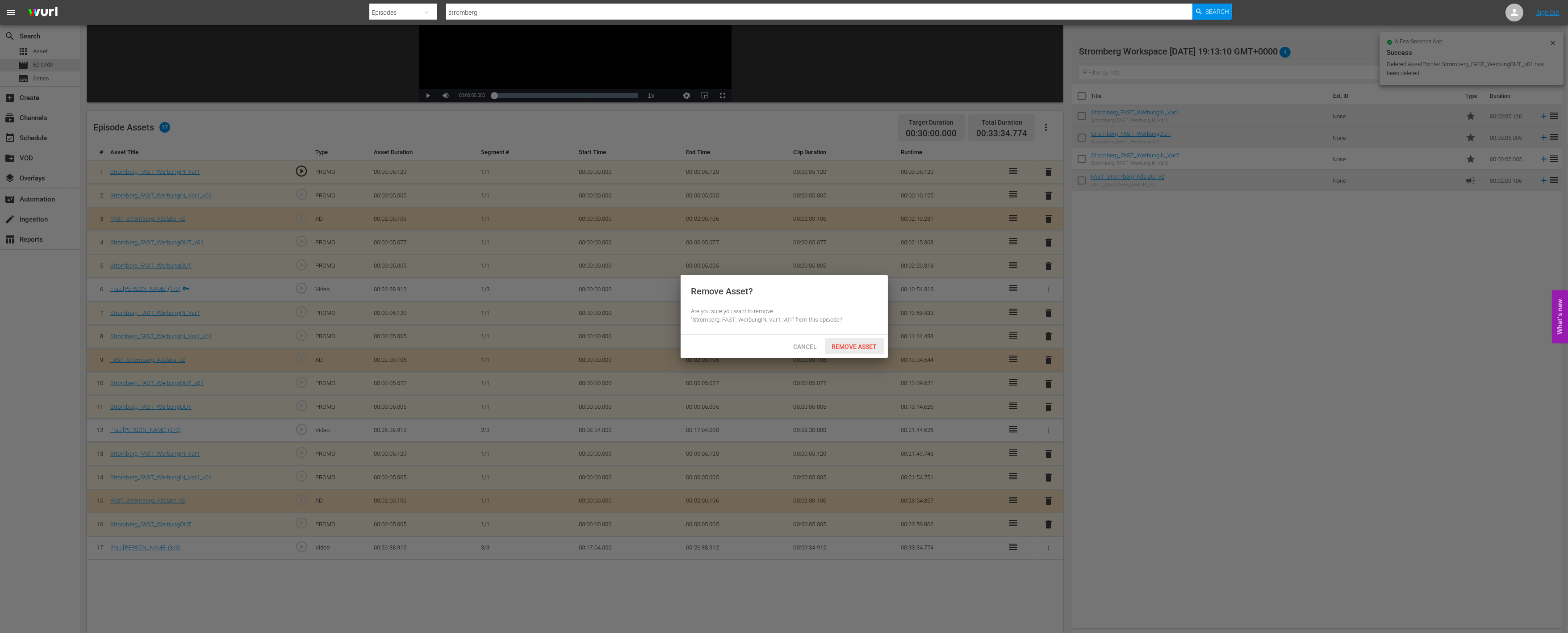
click at [868, 346] on span "Remove Asset" at bounding box center [855, 346] width 59 height 7
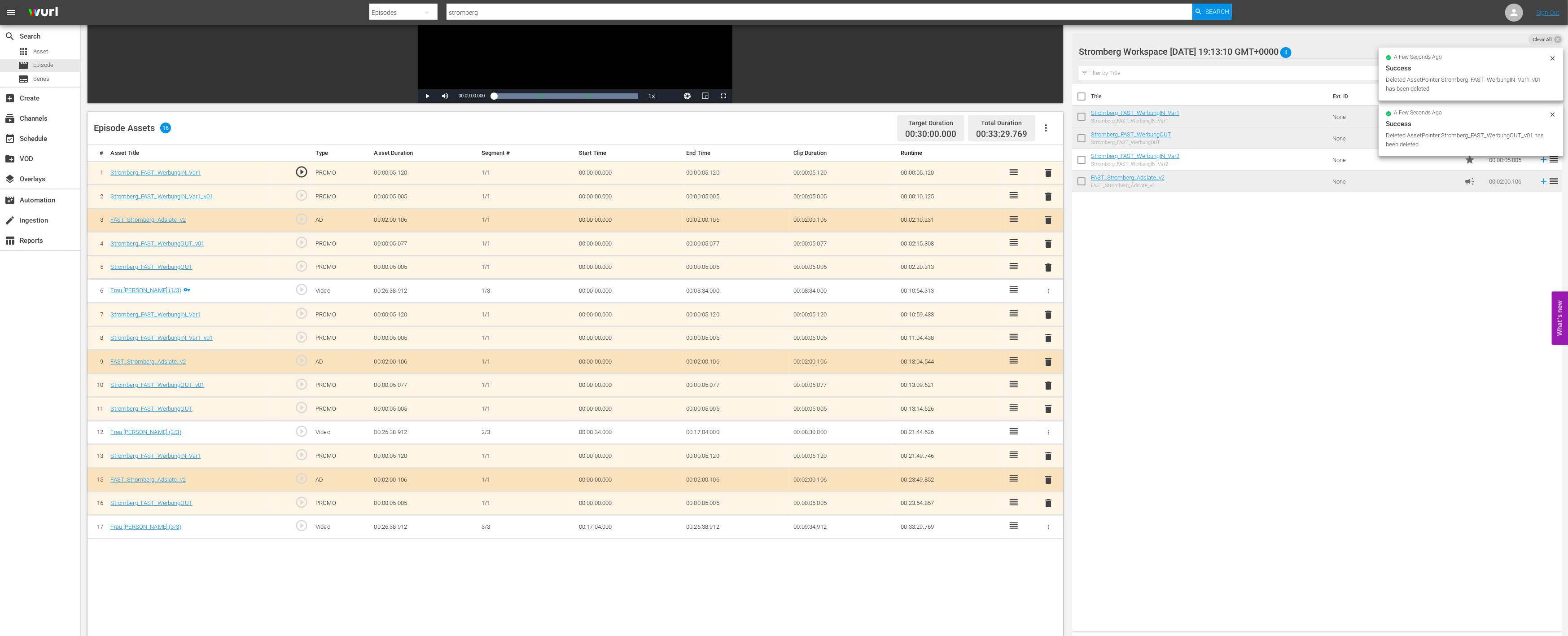
click at [1050, 380] on span "delete" at bounding box center [1049, 385] width 11 height 11
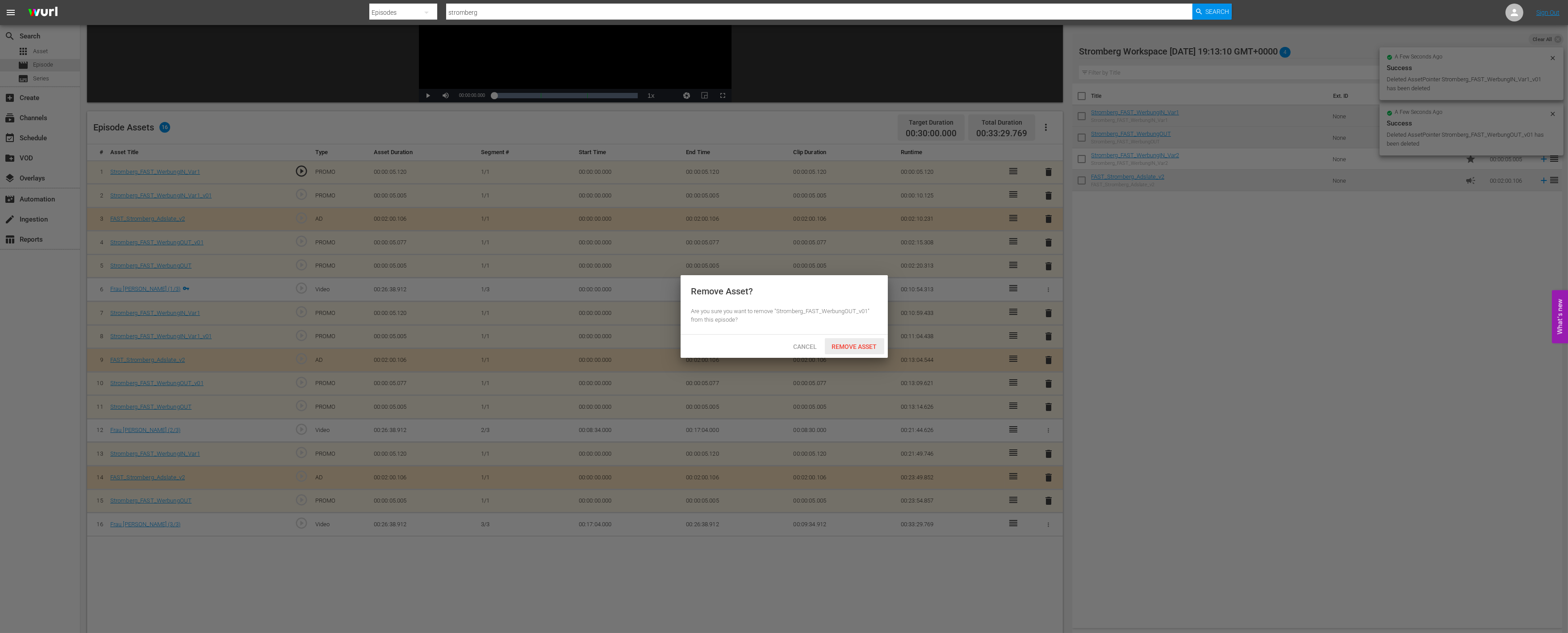
click at [861, 346] on span "Remove Asset" at bounding box center [855, 346] width 59 height 7
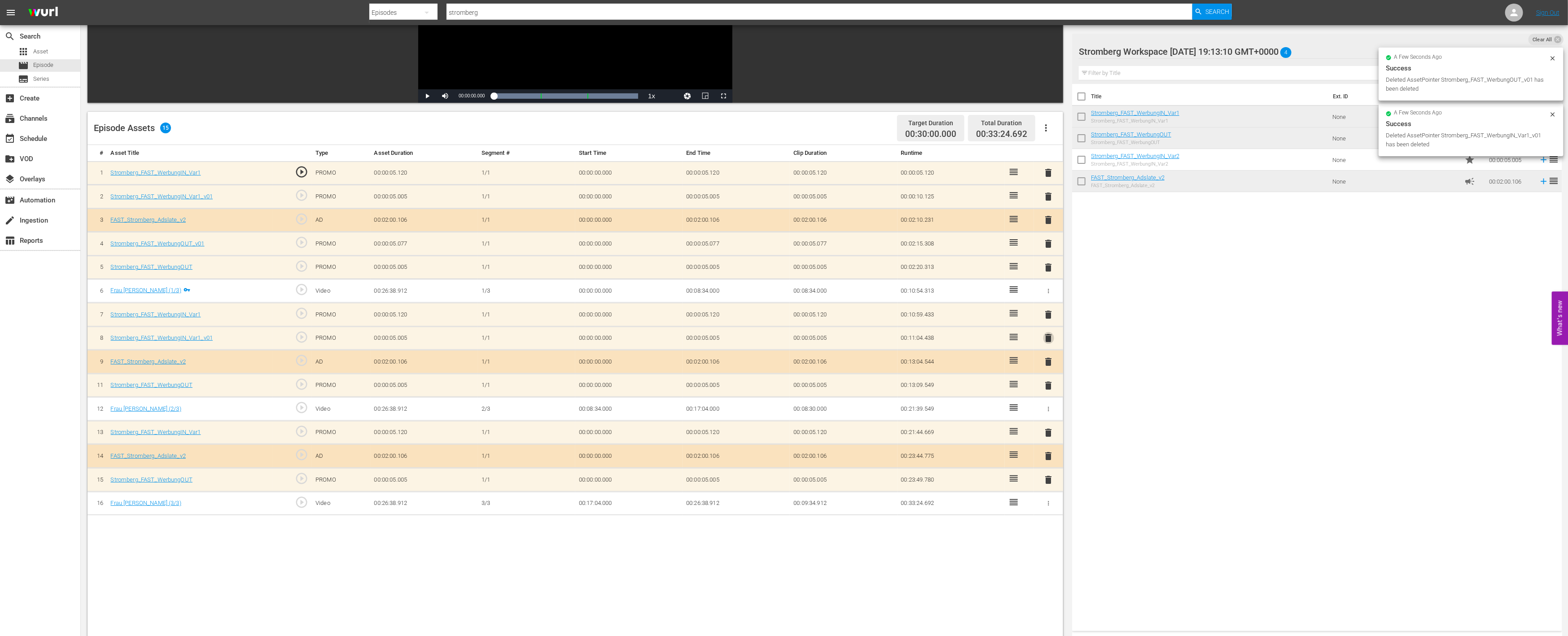
click at [1051, 338] on span "delete" at bounding box center [1049, 337] width 11 height 11
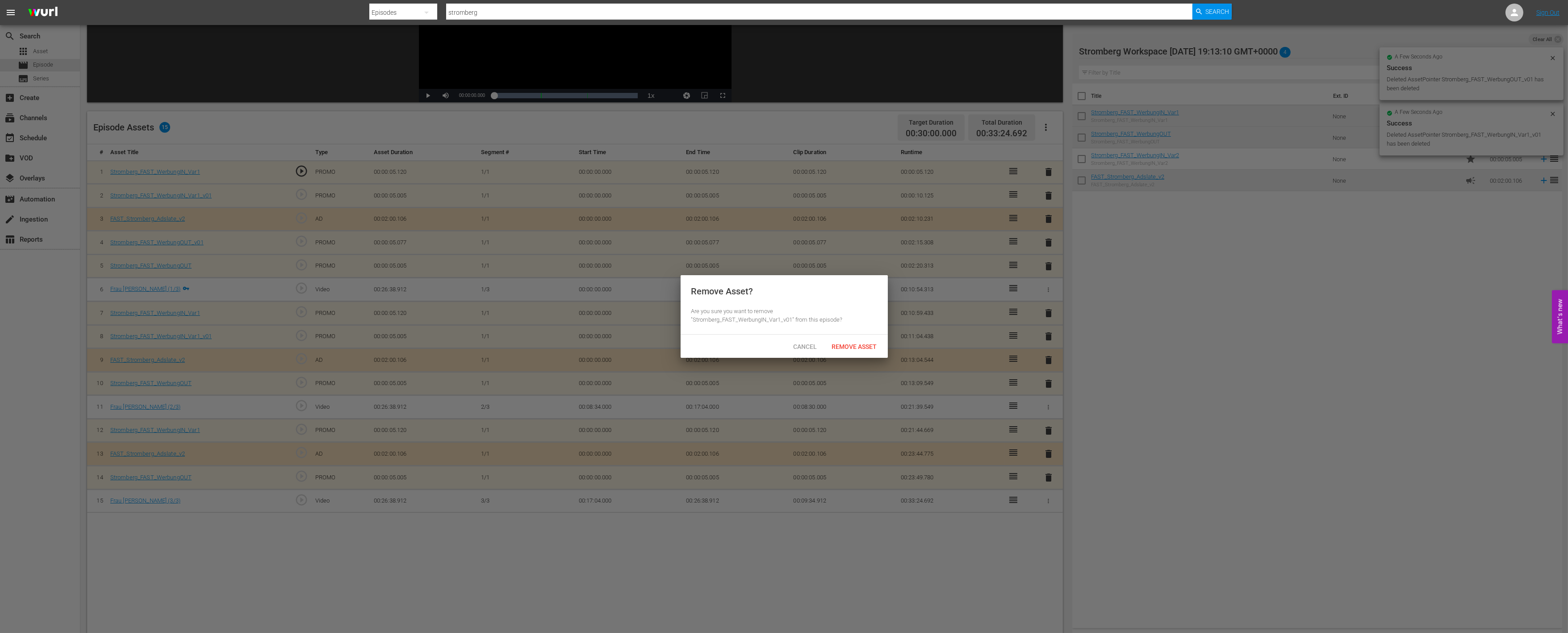
click at [858, 352] on div "Remove Asset" at bounding box center [855, 346] width 59 height 16
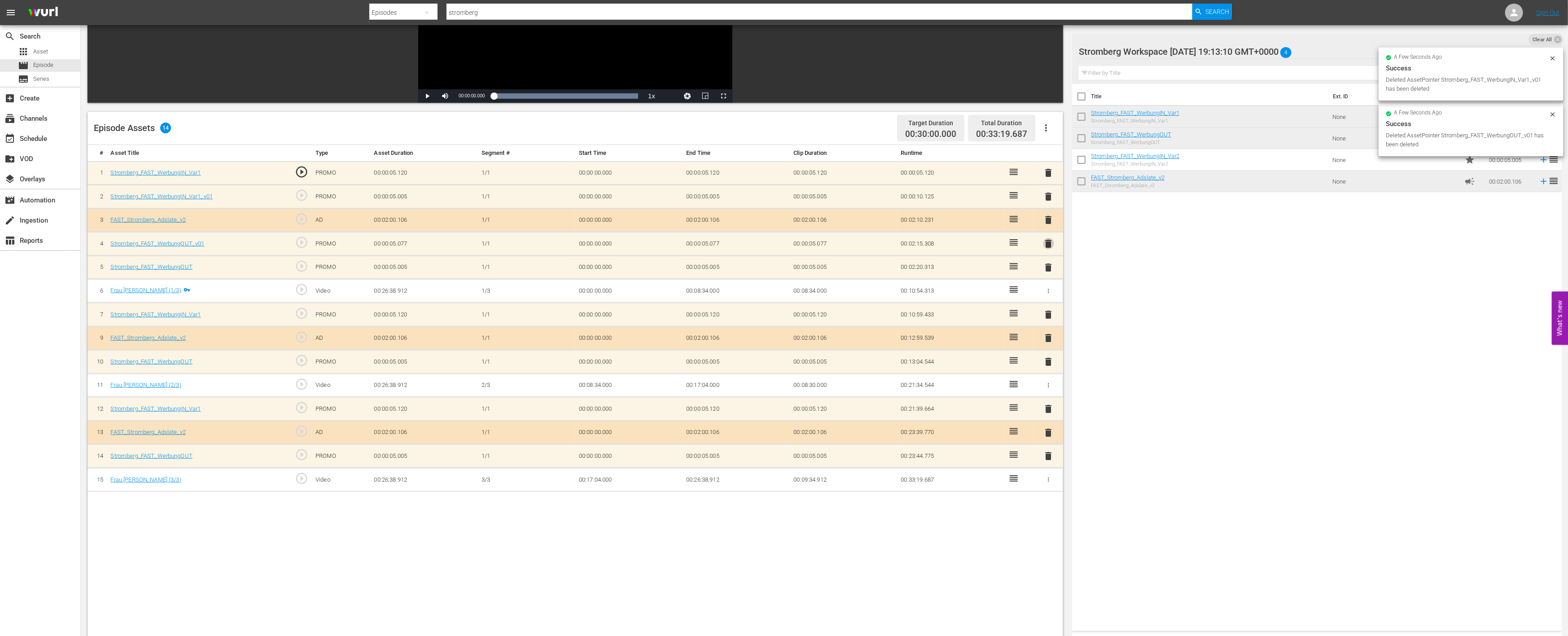
click at [1045, 243] on span "delete" at bounding box center [1049, 243] width 11 height 11
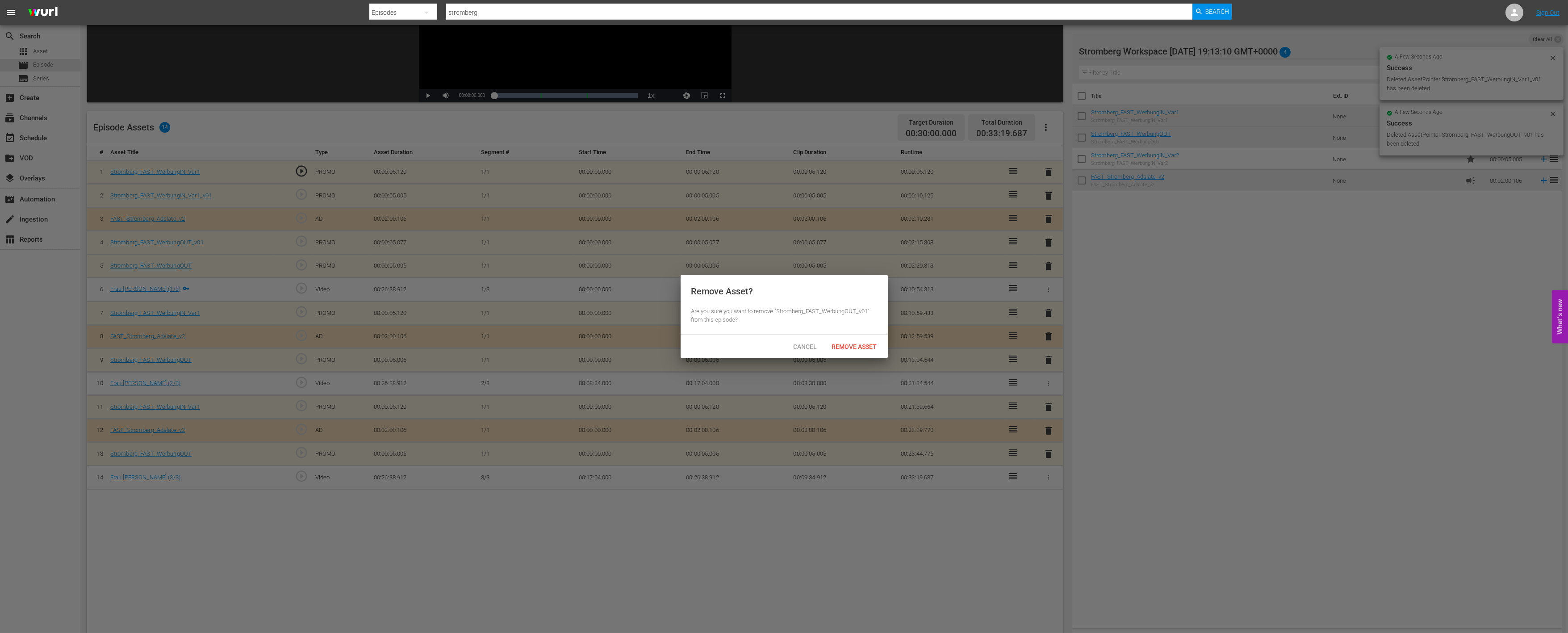
click at [861, 347] on span "Remove Asset" at bounding box center [855, 346] width 59 height 7
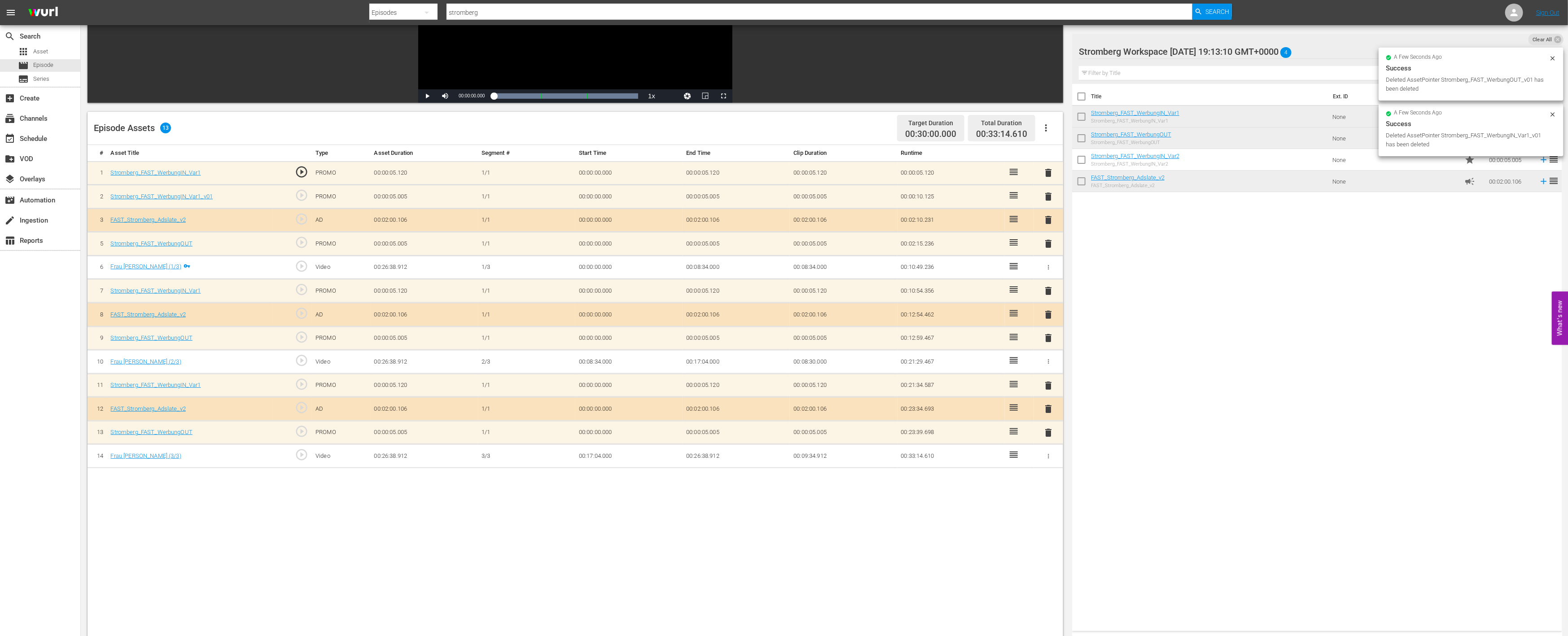
click at [1049, 195] on span "delete" at bounding box center [1049, 196] width 11 height 11
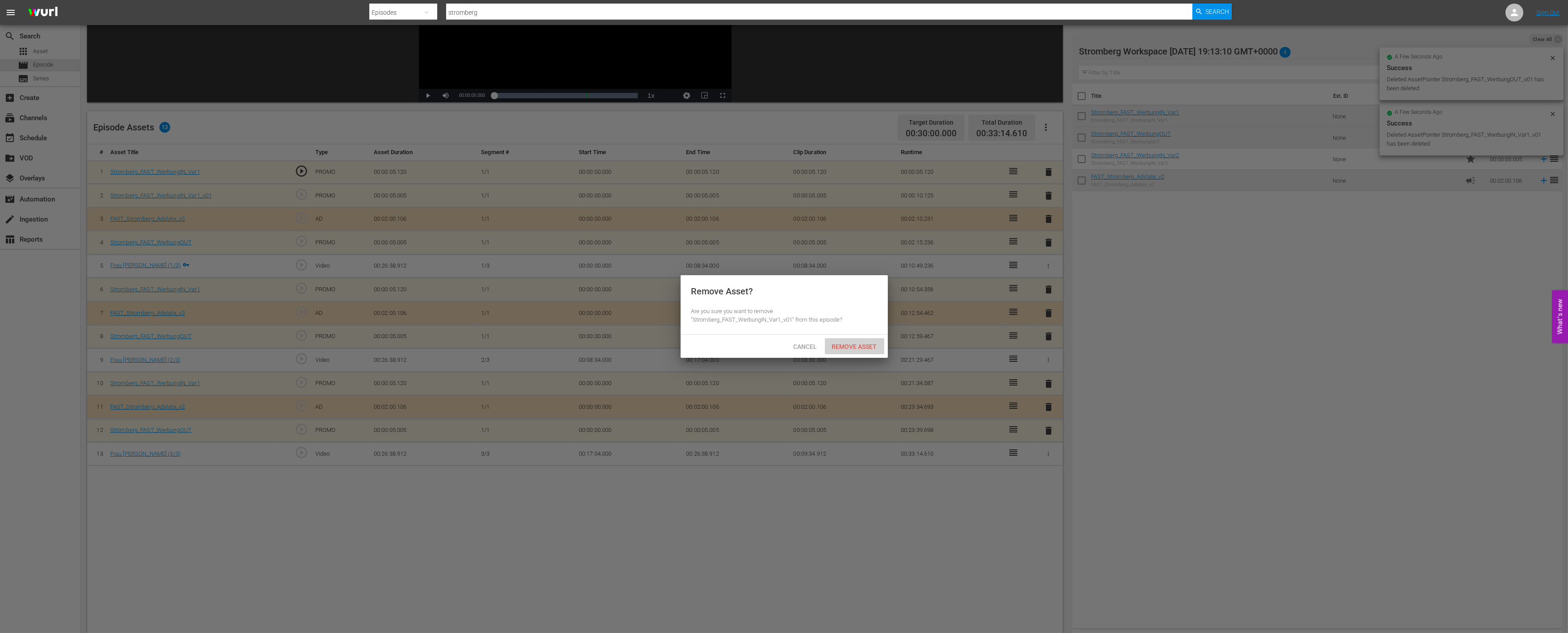
click at [862, 345] on span "Remove Asset" at bounding box center [855, 346] width 59 height 7
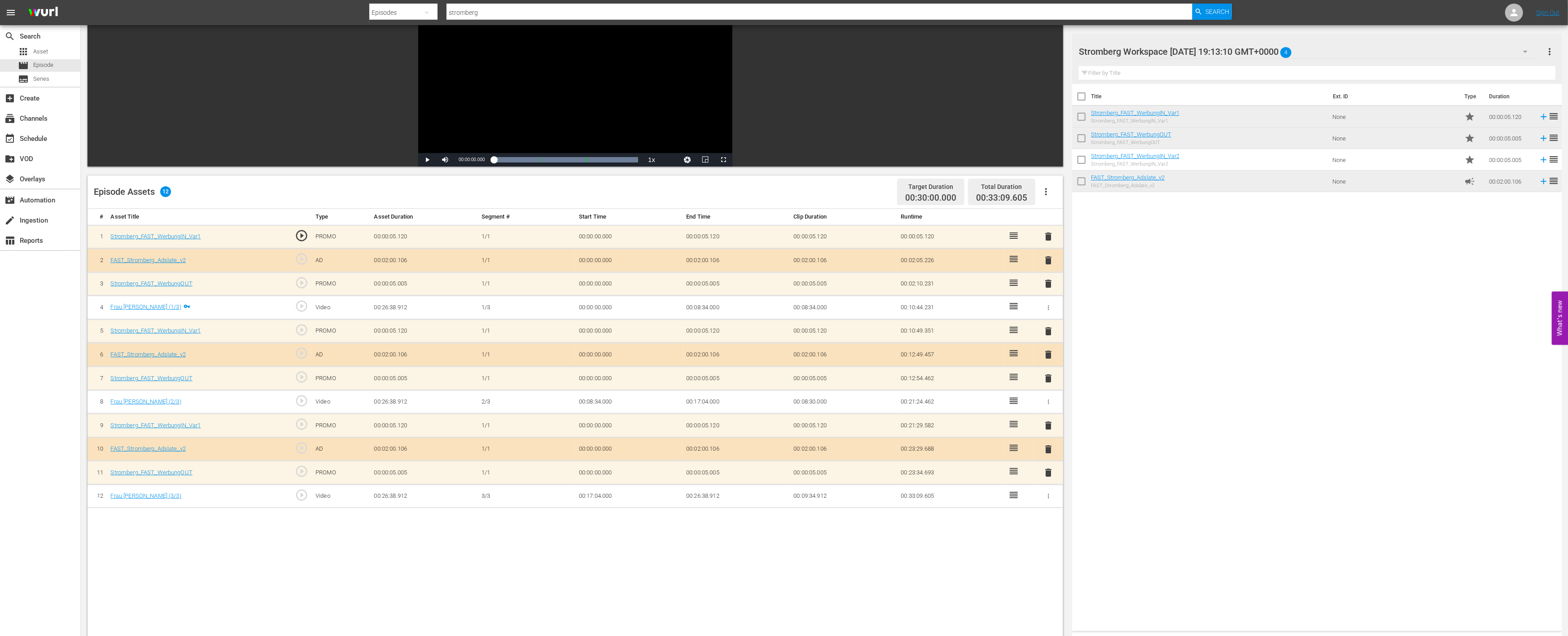
scroll to position [0, 0]
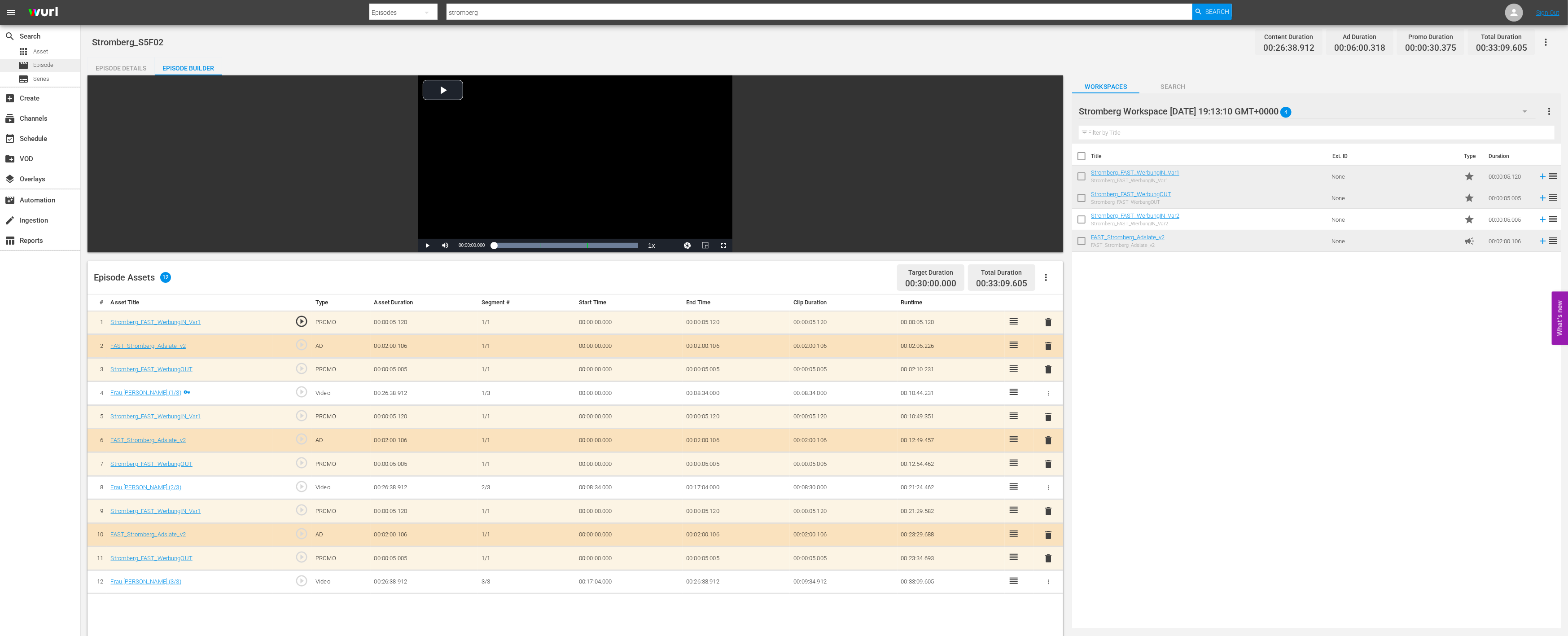
click at [54, 66] on div "movie Episode" at bounding box center [40, 65] width 80 height 12
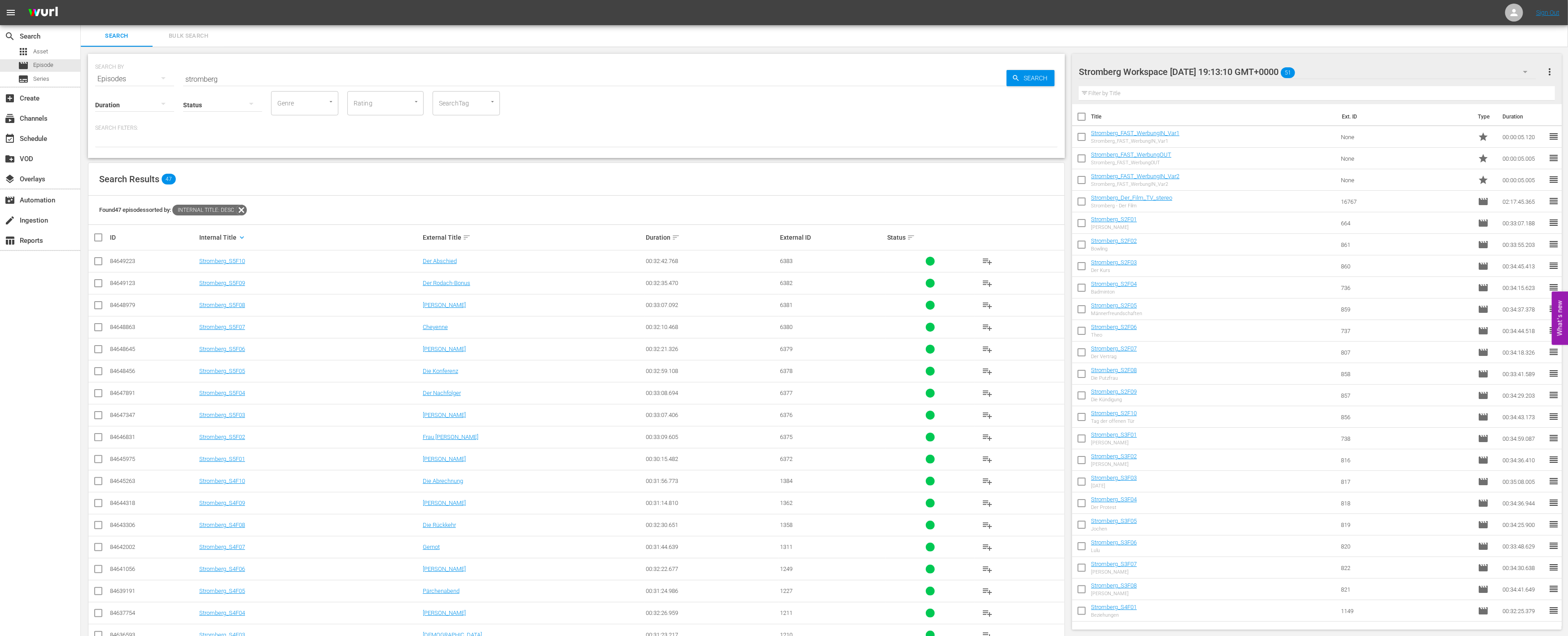
click at [219, 418] on td "Stromberg_S5F03" at bounding box center [310, 415] width 224 height 22
click at [220, 414] on link "Stromberg_S5F03" at bounding box center [222, 415] width 46 height 7
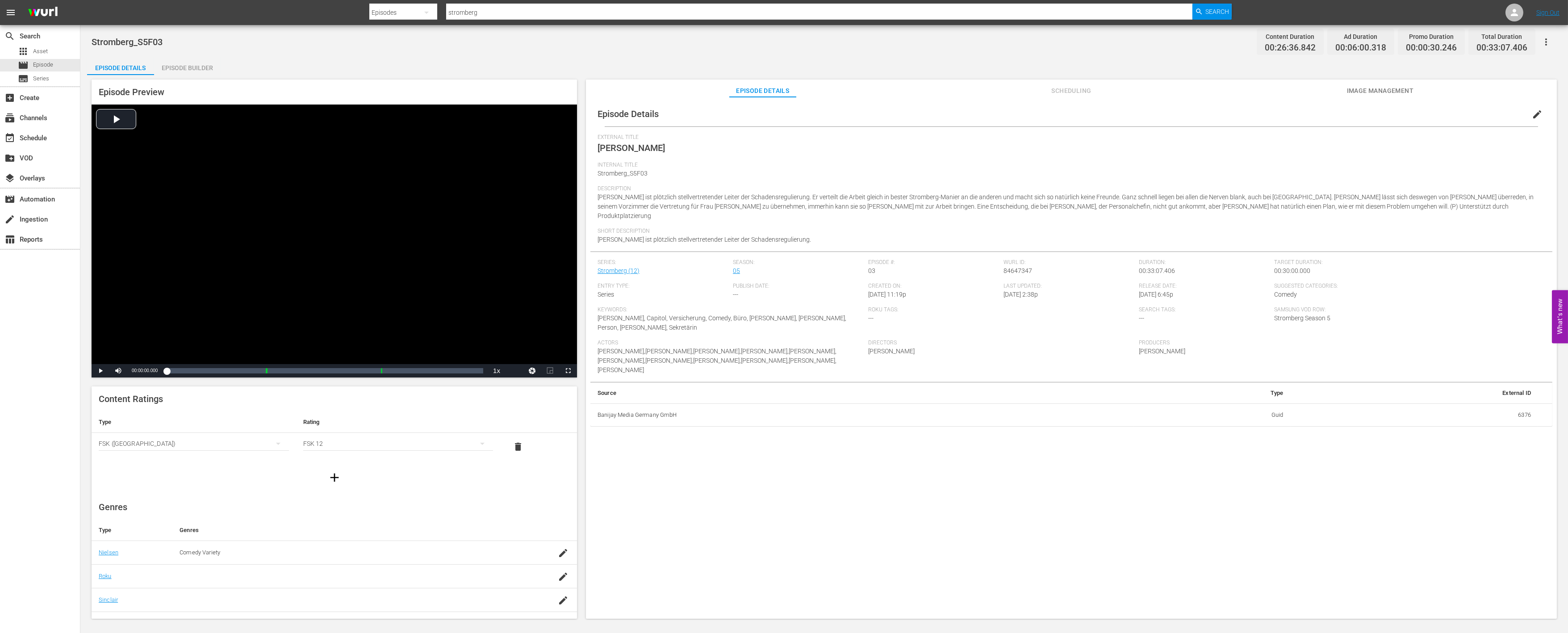
click at [200, 63] on div "Episode Builder" at bounding box center [187, 68] width 67 height 21
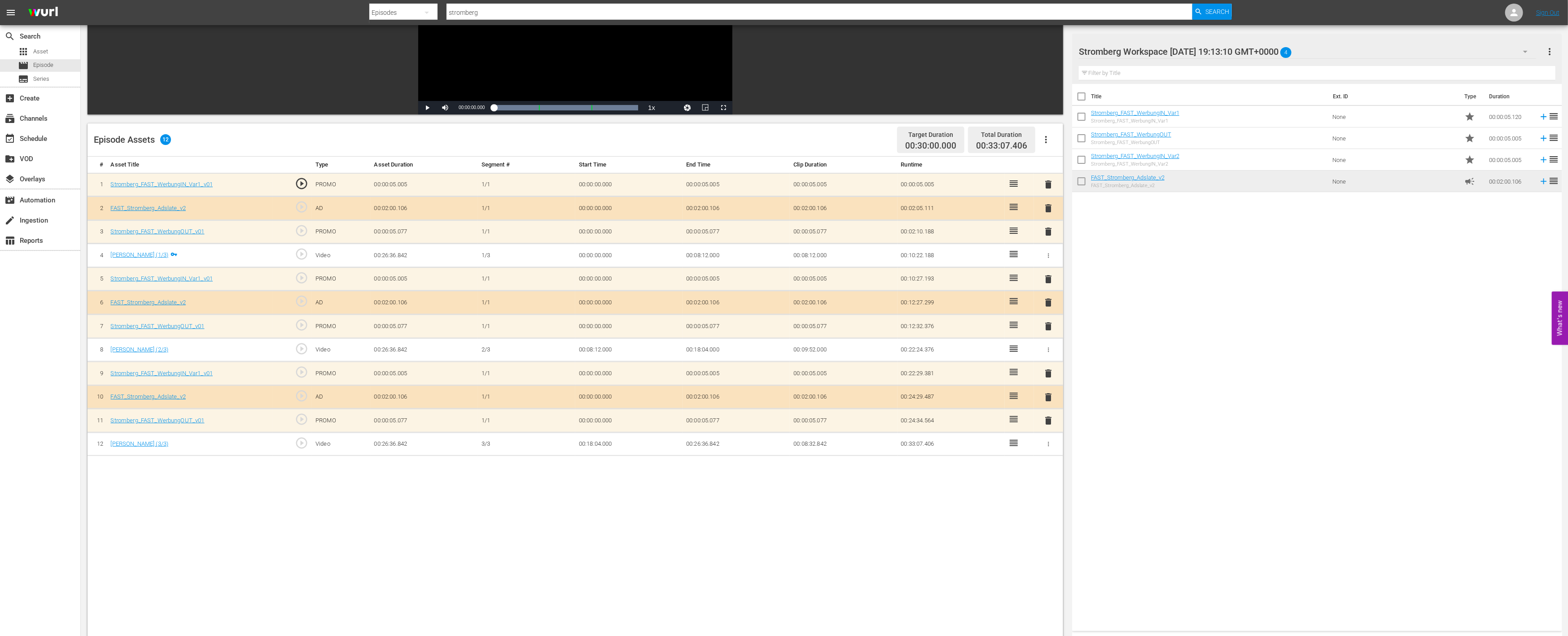
scroll to position [149, 0]
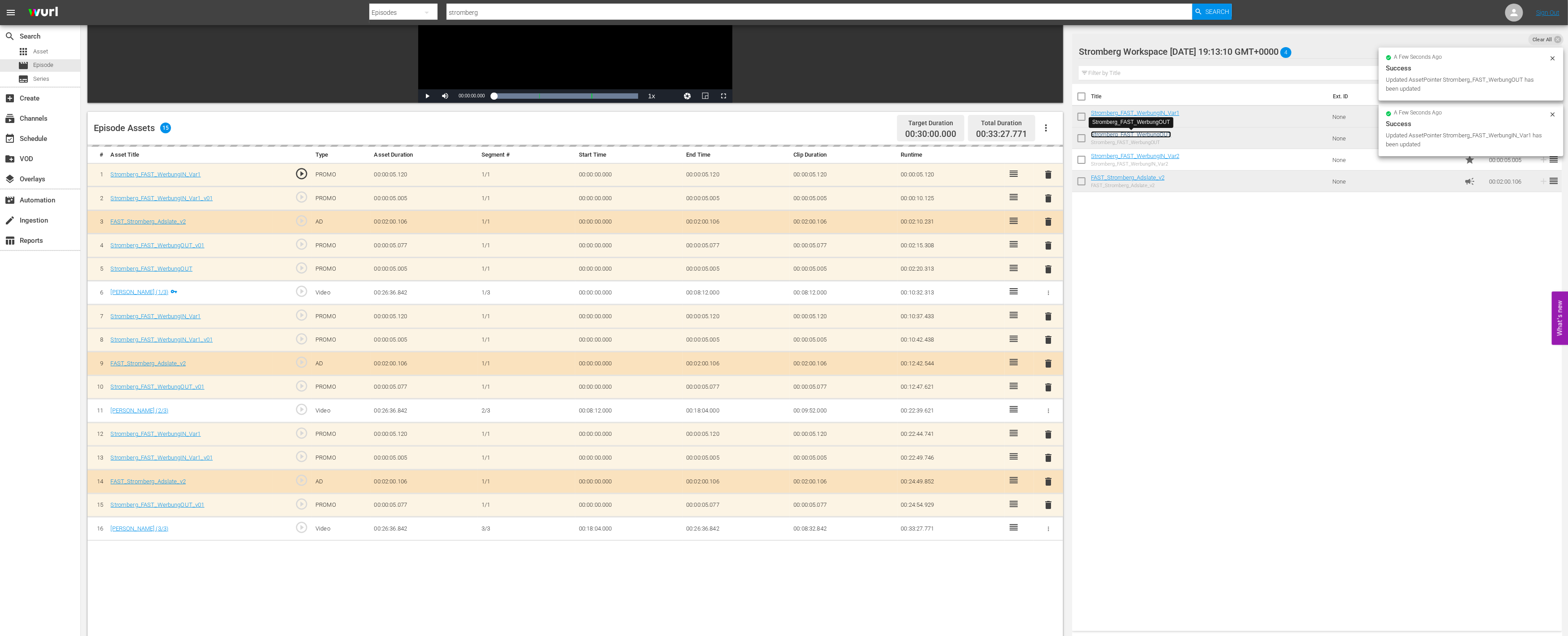
click at [1146, 135] on link "Stromberg_FAST_WerbungOUT" at bounding box center [1131, 134] width 80 height 7
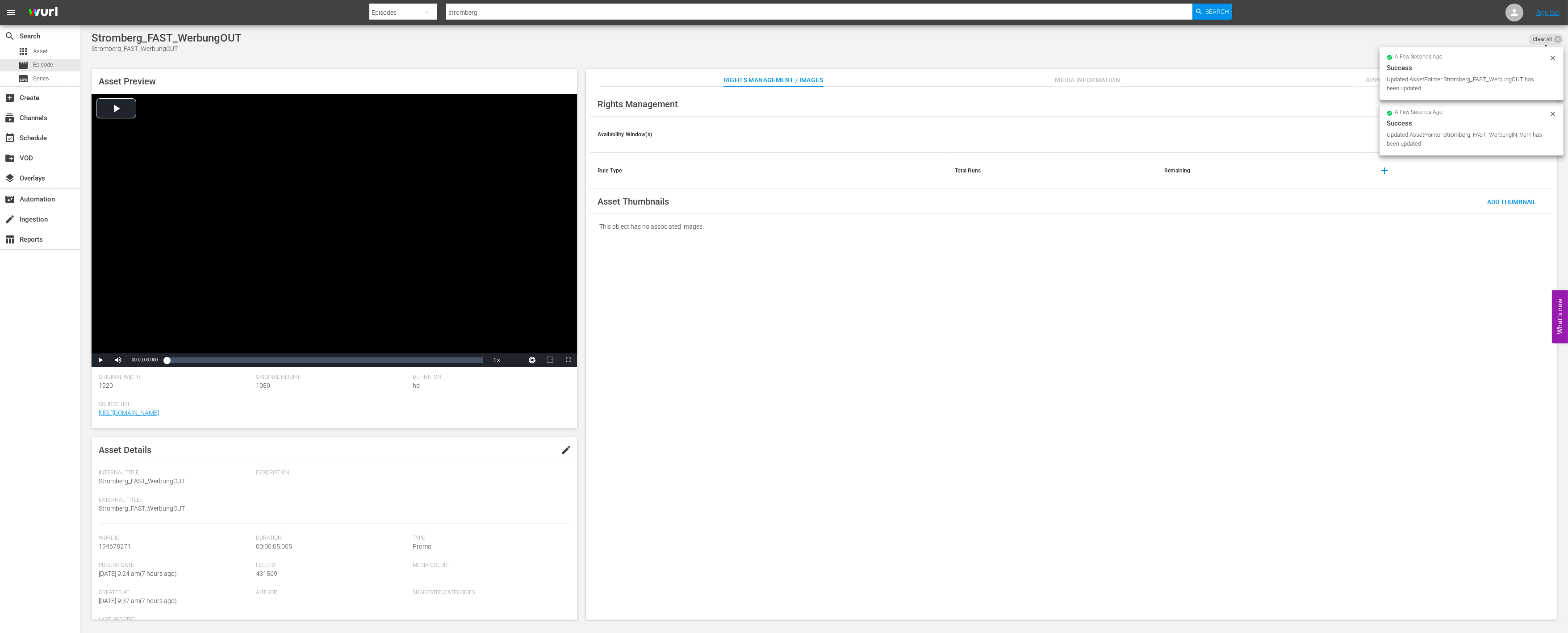
click at [1140, 134] on th at bounding box center [1053, 134] width 209 height 36
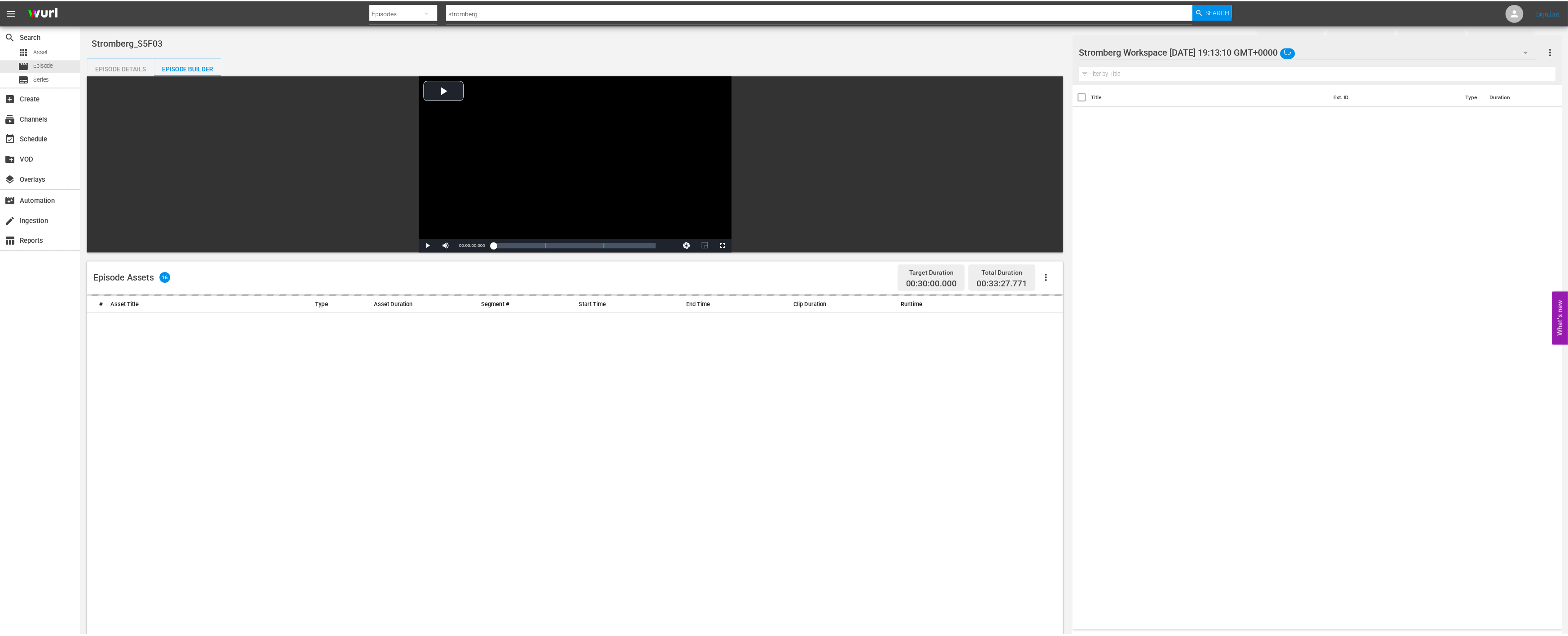
scroll to position [149, 0]
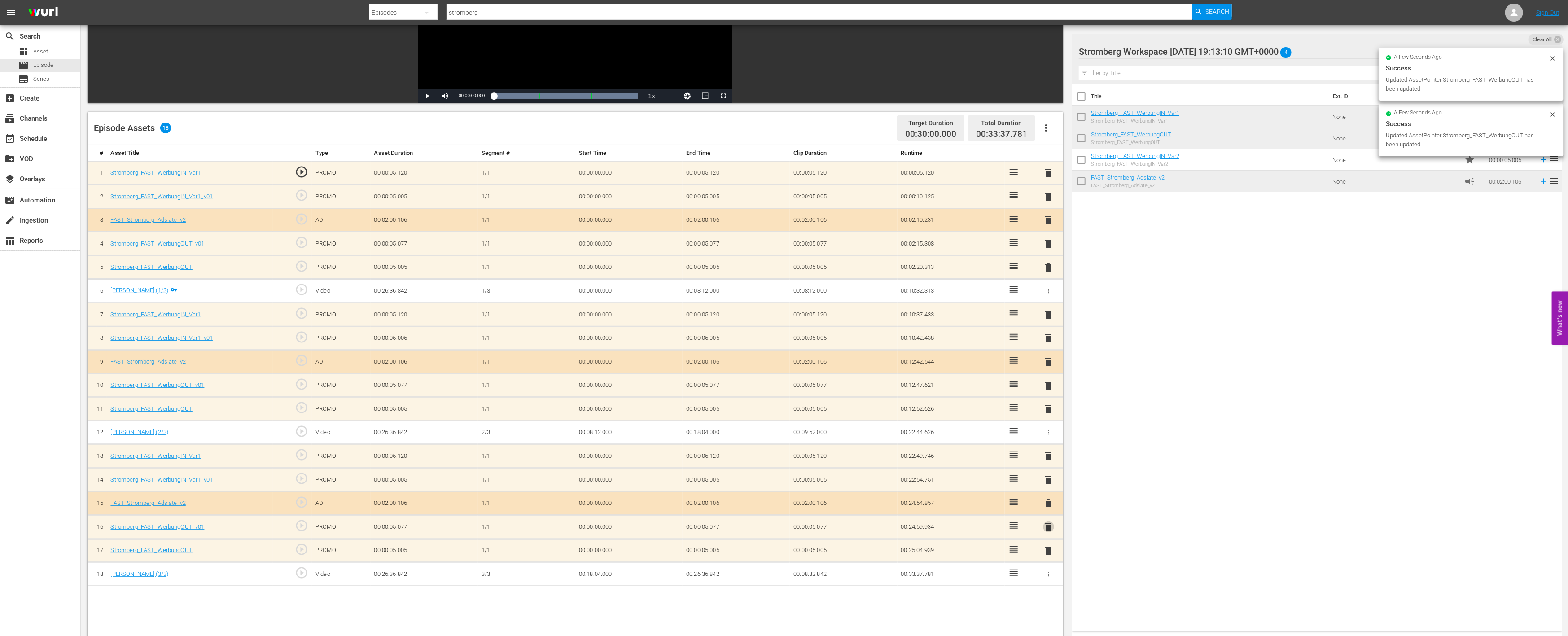
click at [1049, 528] on span "delete" at bounding box center [1049, 527] width 11 height 11
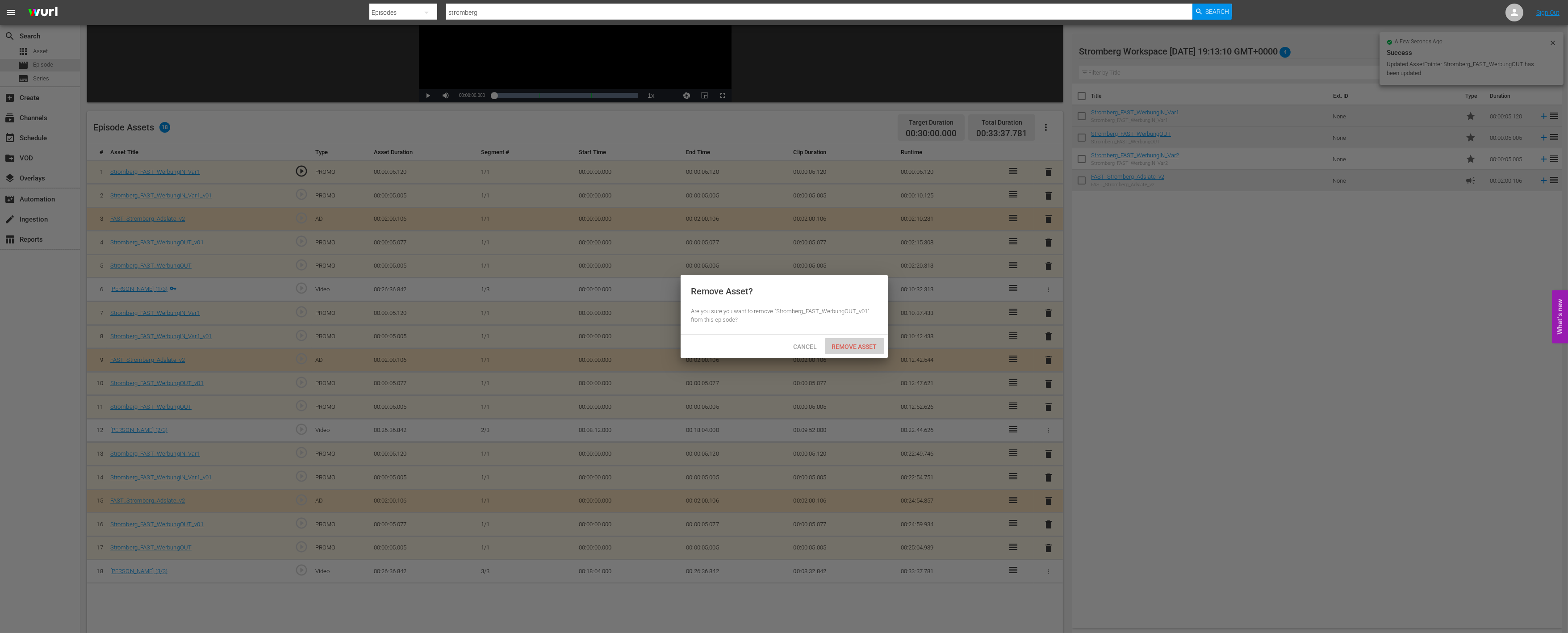
click at [852, 348] on span "Remove Asset" at bounding box center [855, 346] width 59 height 7
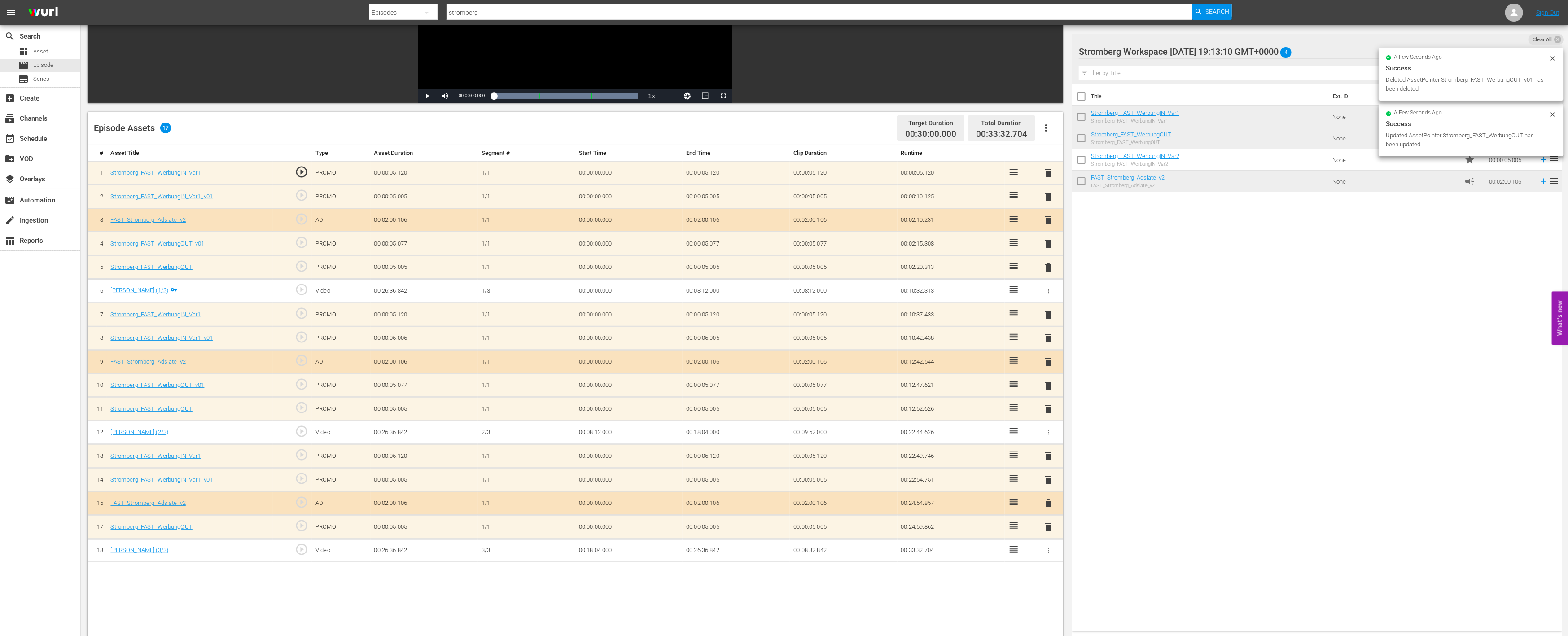
click at [1048, 475] on span "delete" at bounding box center [1049, 479] width 11 height 11
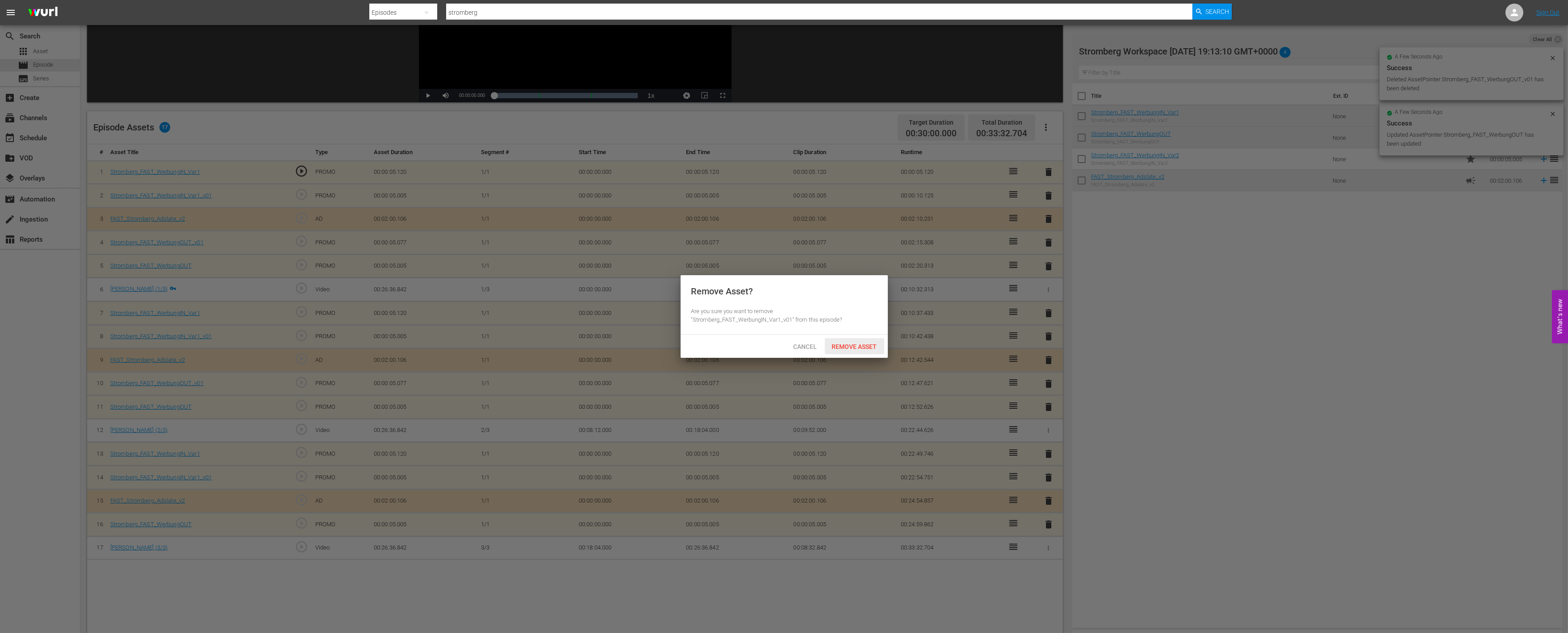
click at [849, 344] on span "Remove Asset" at bounding box center [855, 346] width 59 height 7
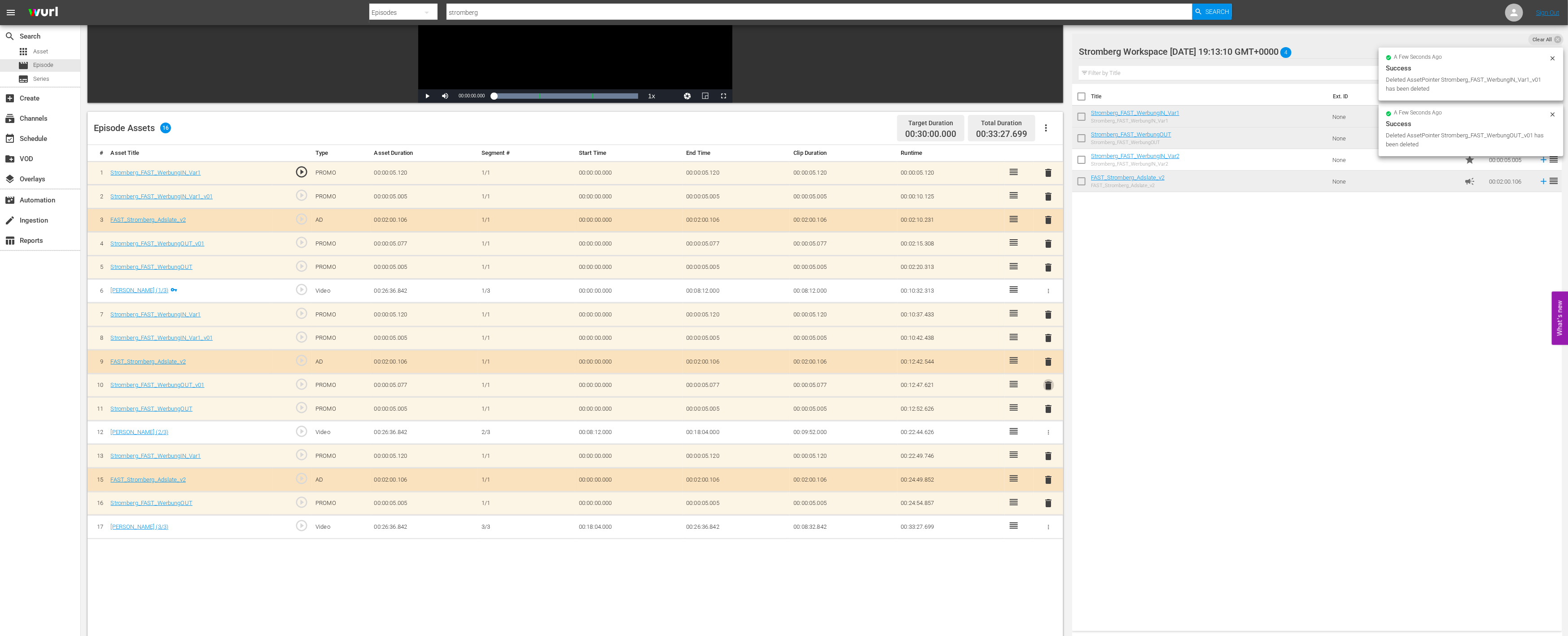
click at [1045, 380] on span "delete" at bounding box center [1049, 385] width 11 height 11
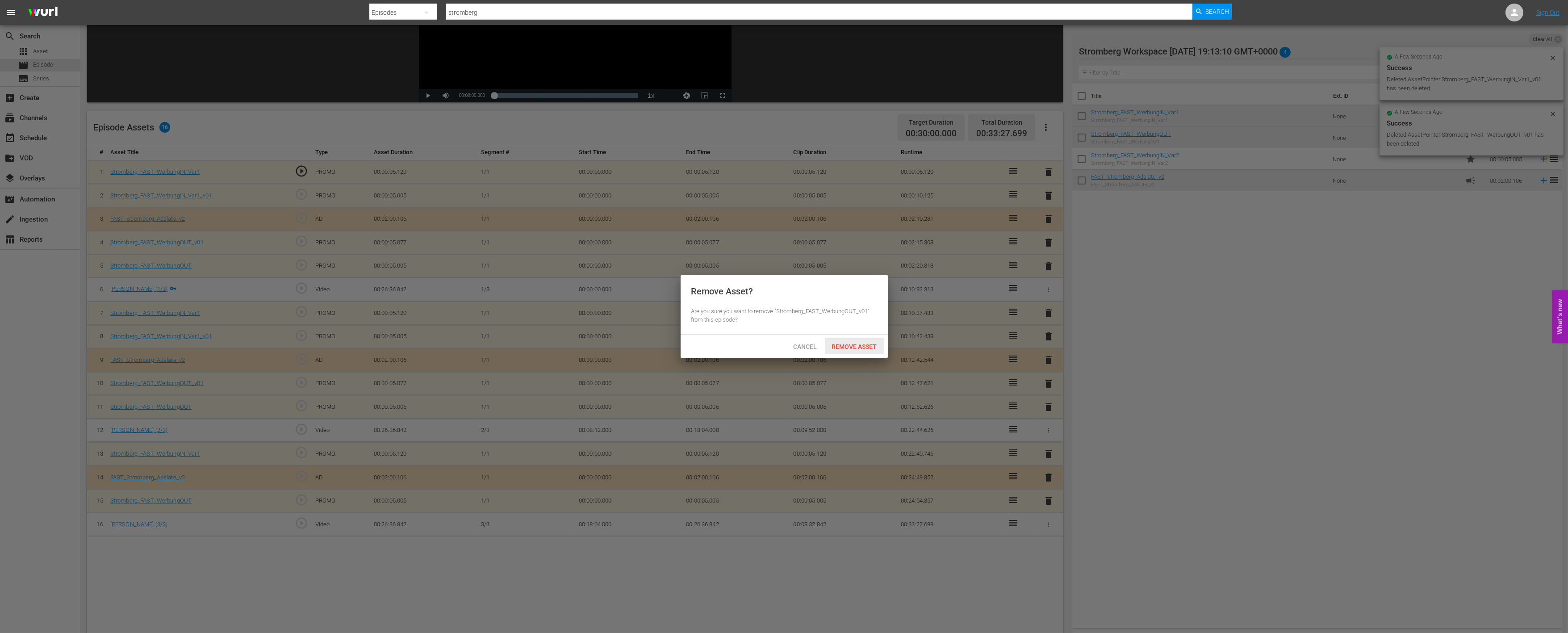
click at [840, 340] on div "Remove Asset" at bounding box center [855, 346] width 59 height 16
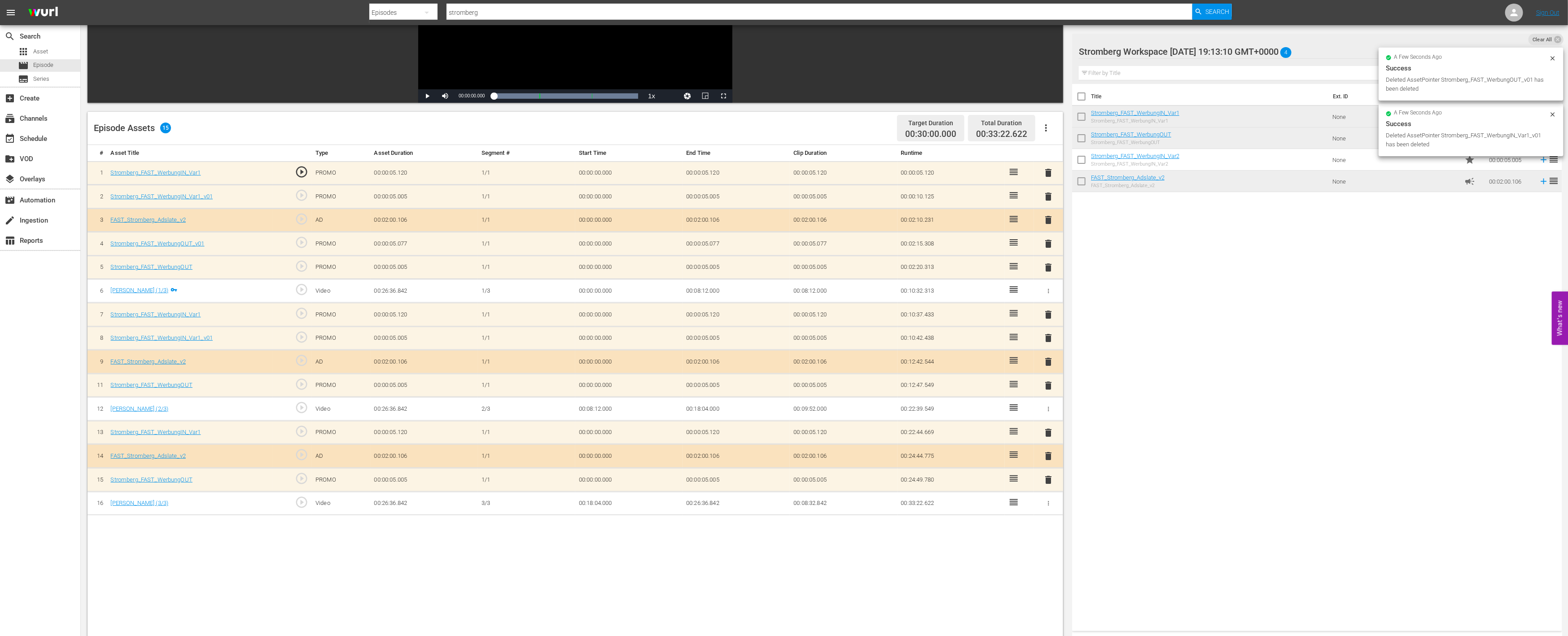
click at [1048, 335] on span "delete" at bounding box center [1049, 337] width 11 height 11
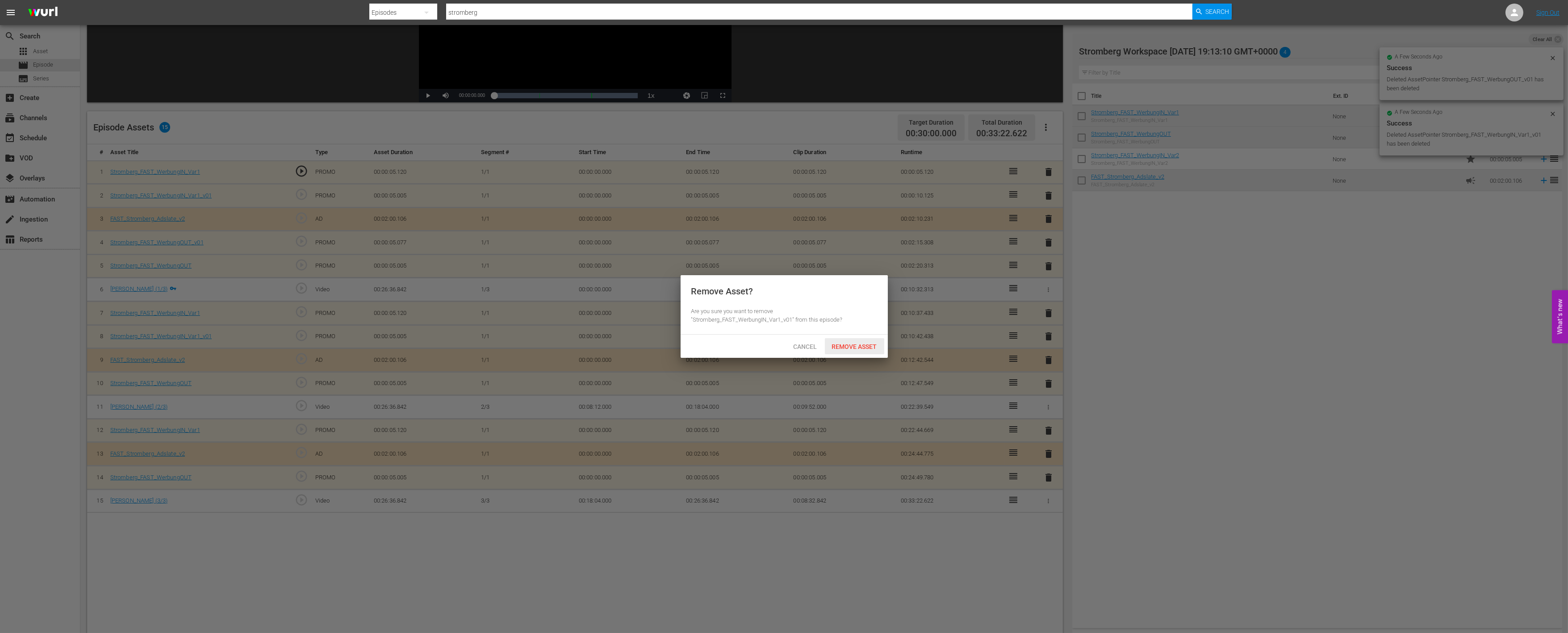
click at [858, 343] on span "Remove Asset" at bounding box center [855, 346] width 59 height 7
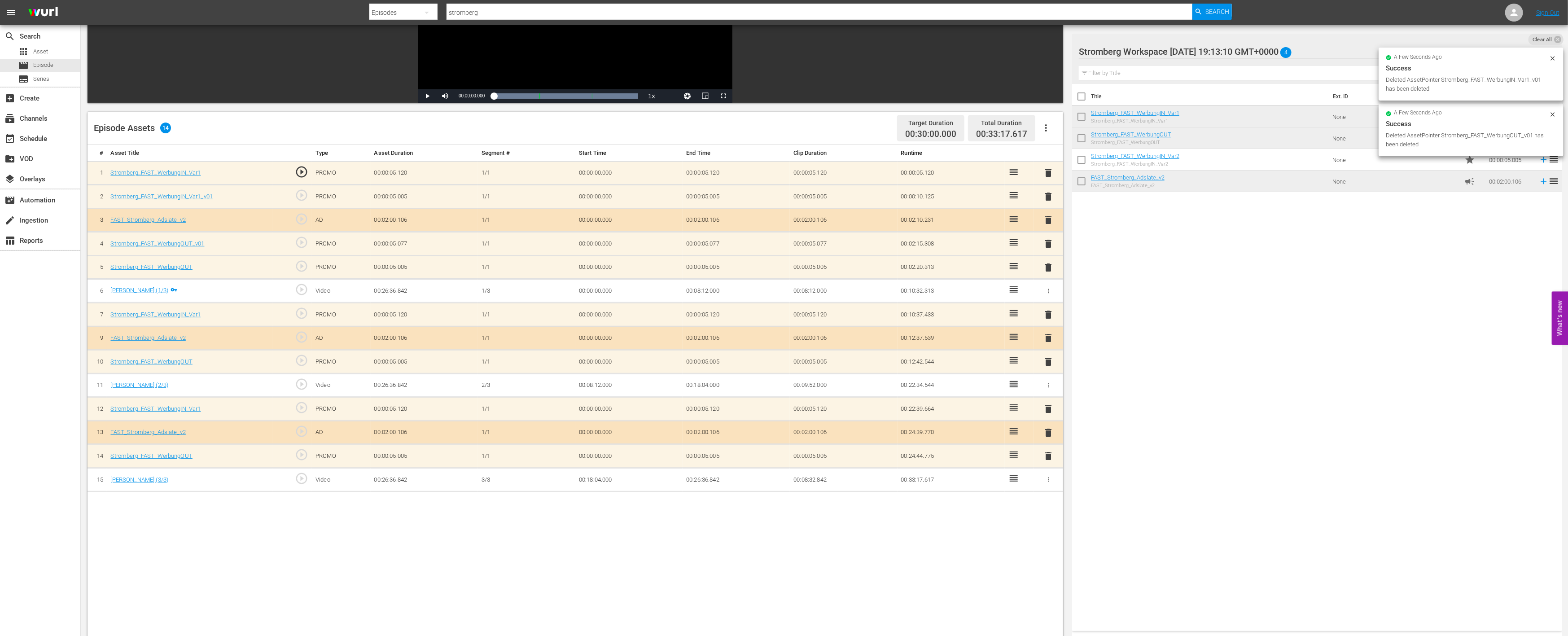
click at [1049, 240] on span "delete" at bounding box center [1049, 243] width 11 height 11
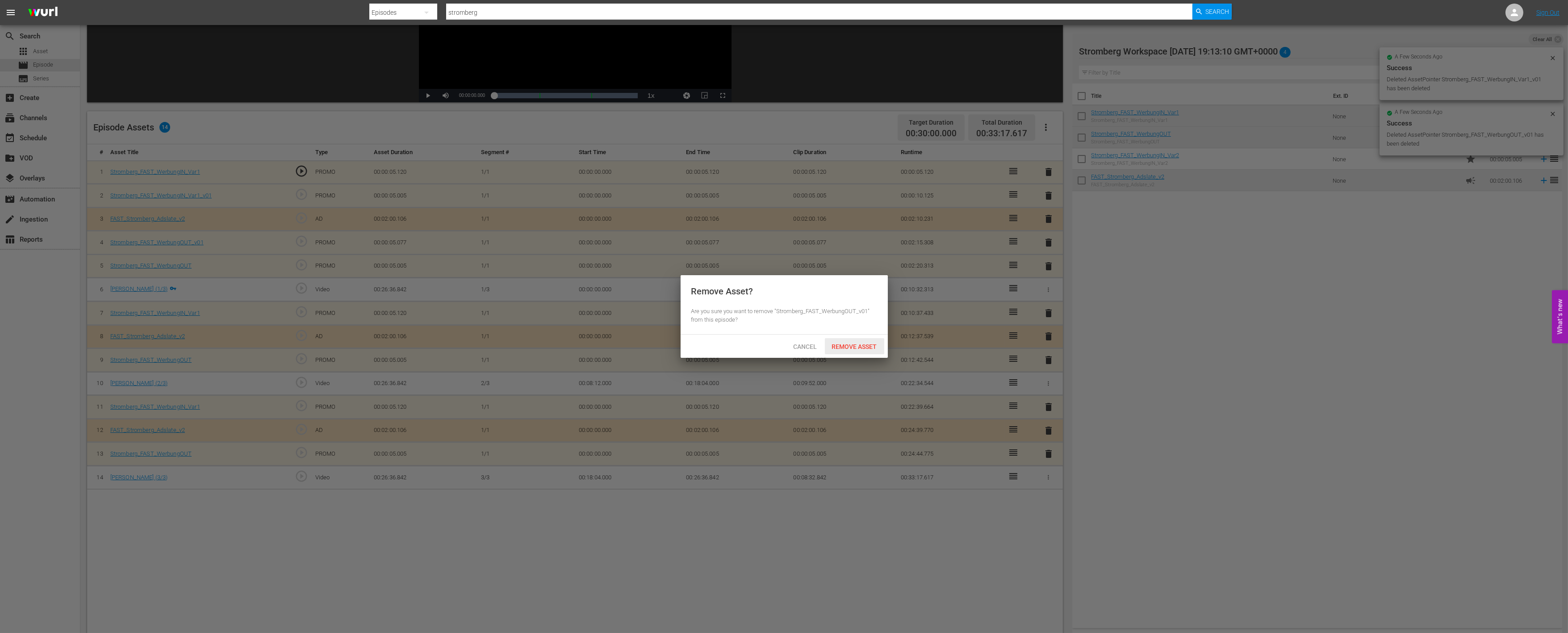
drag, startPoint x: 847, startPoint y: 345, endPoint x: 988, endPoint y: 231, distance: 181.3
click at [847, 346] on span "Remove Asset" at bounding box center [855, 346] width 59 height 7
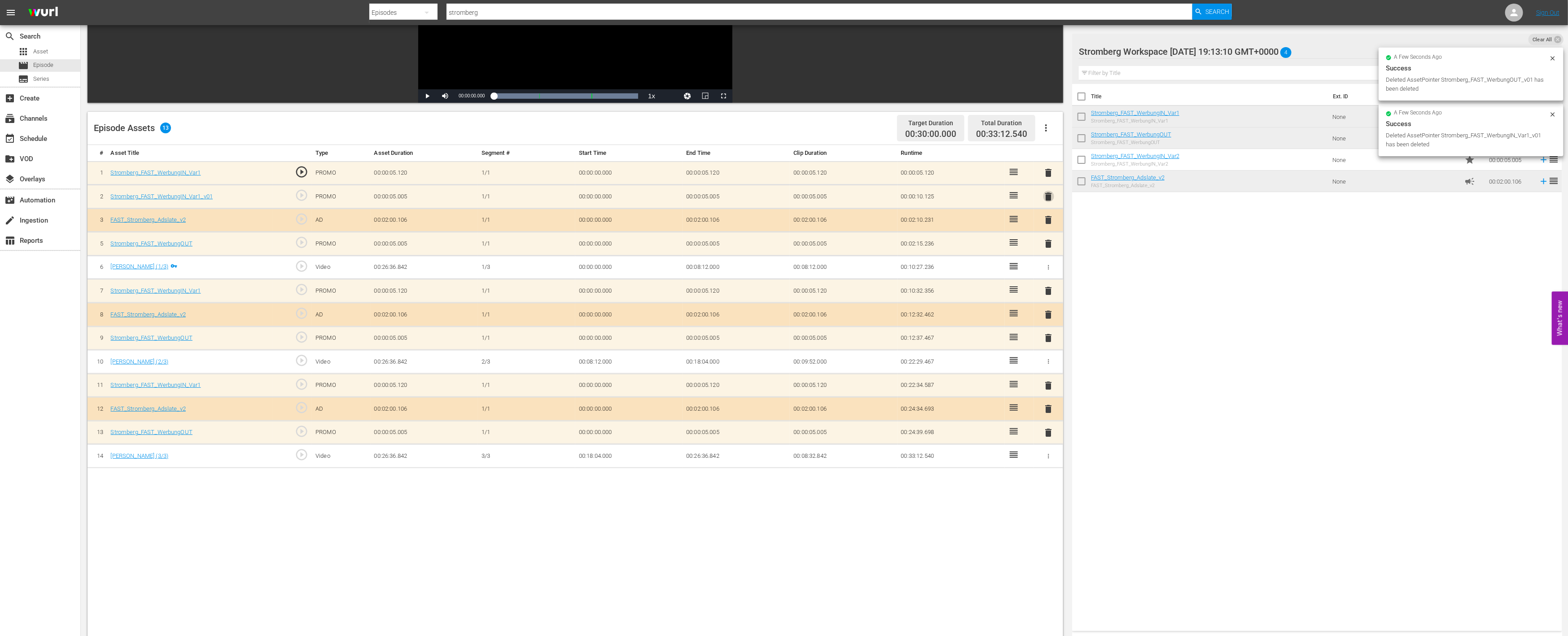
click at [1052, 198] on span "delete" at bounding box center [1049, 196] width 11 height 11
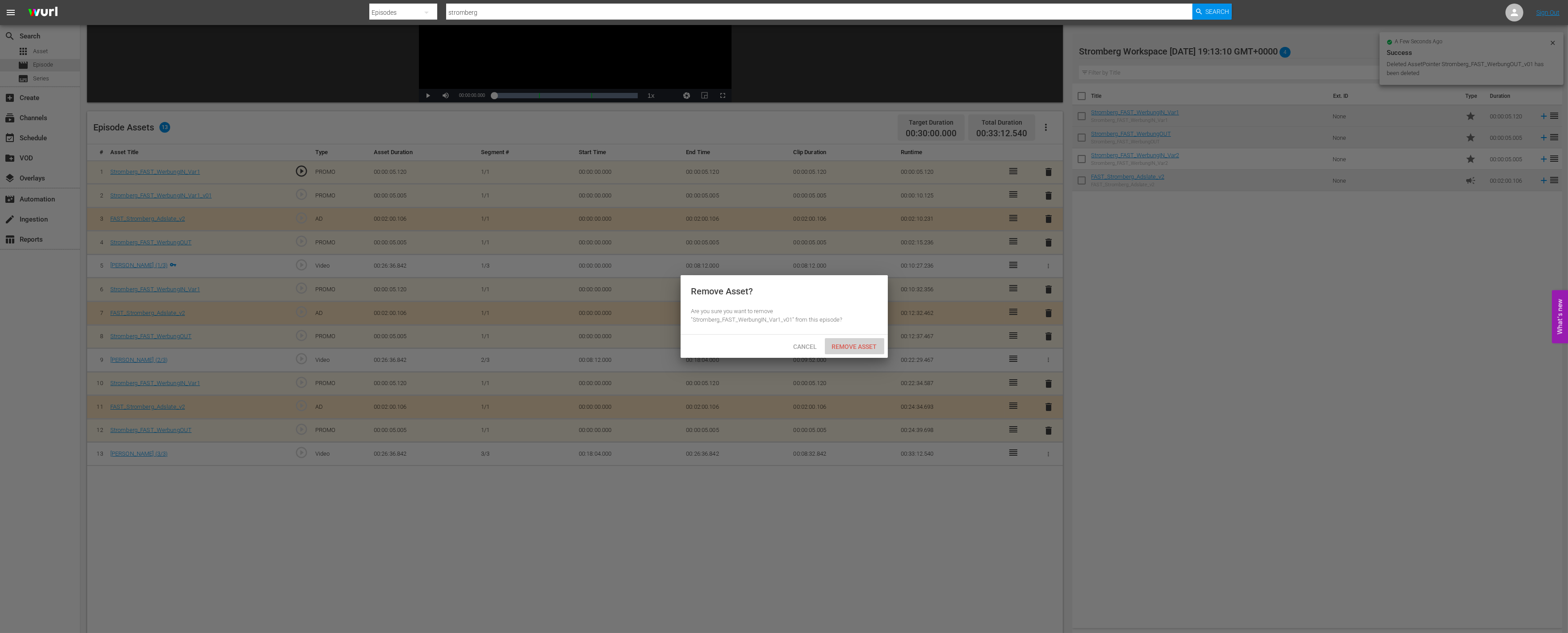
click at [863, 343] on span "Remove Asset" at bounding box center [855, 346] width 59 height 7
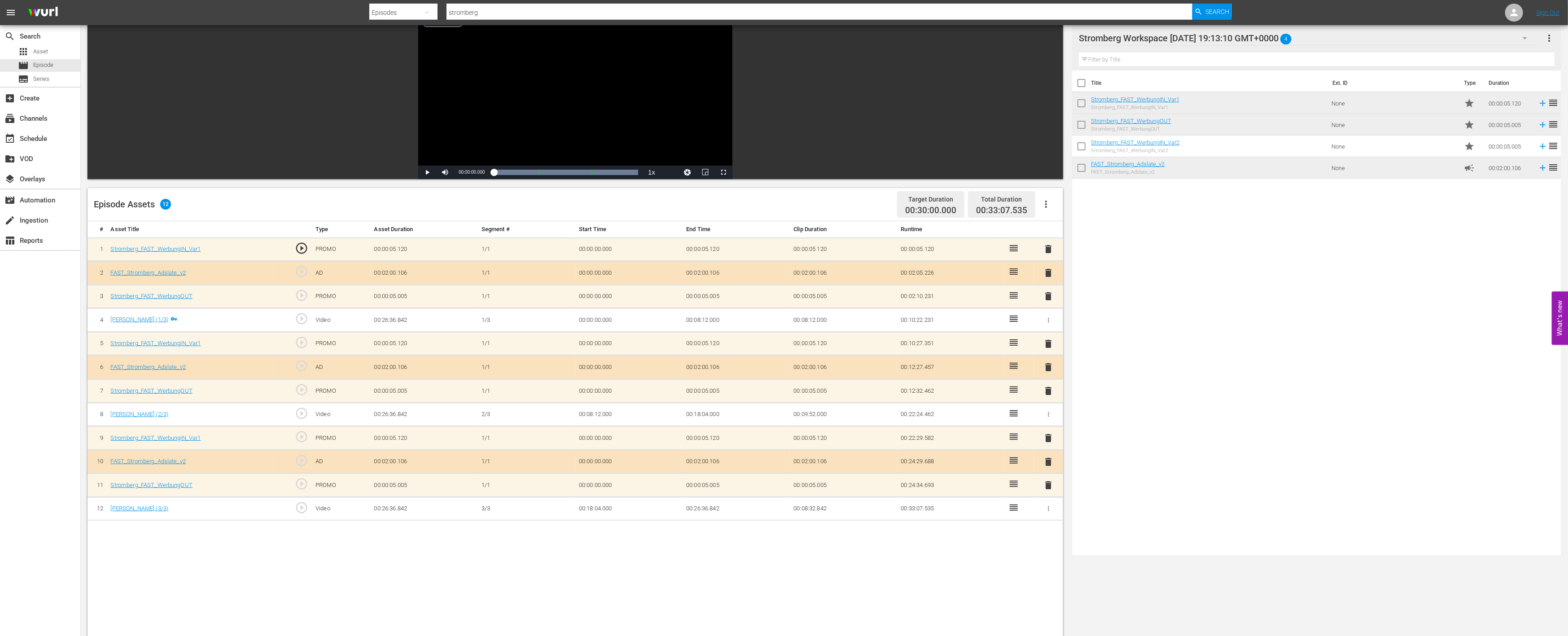
scroll to position [0, 0]
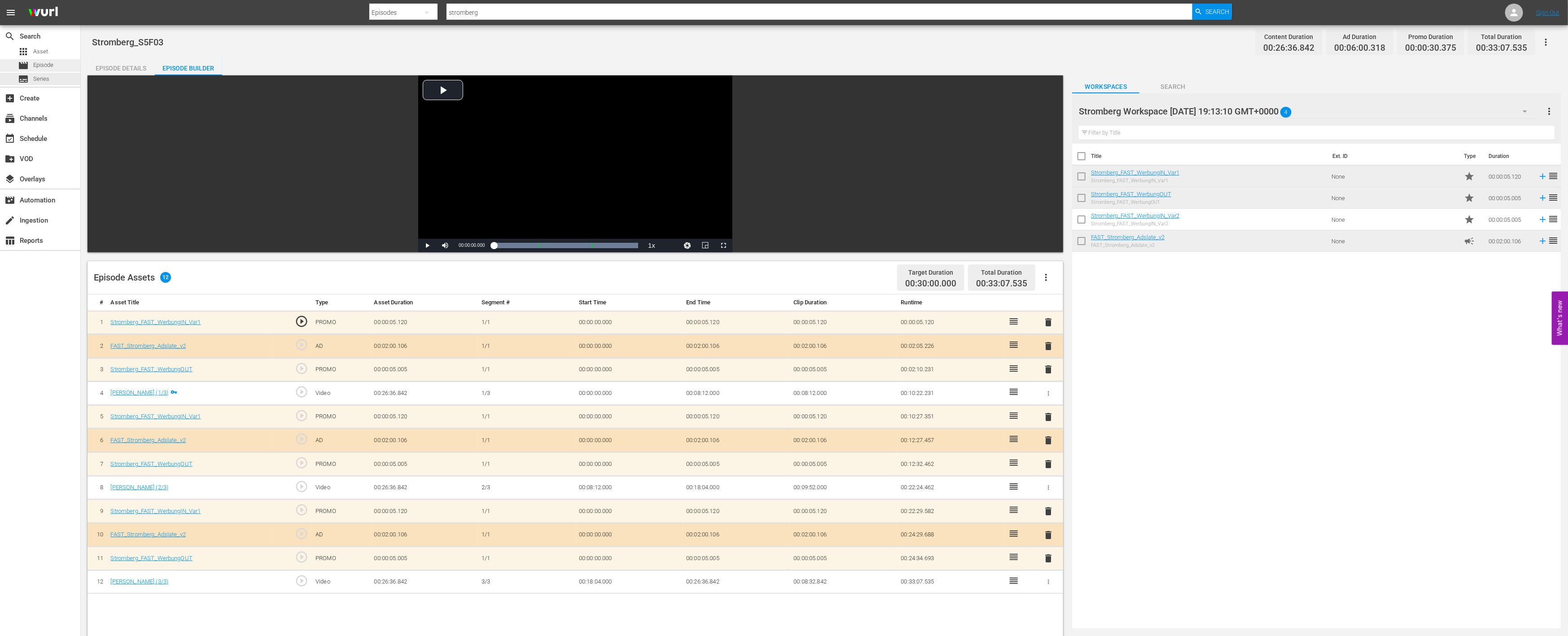
click at [56, 65] on div "movie Episode" at bounding box center [40, 65] width 80 height 12
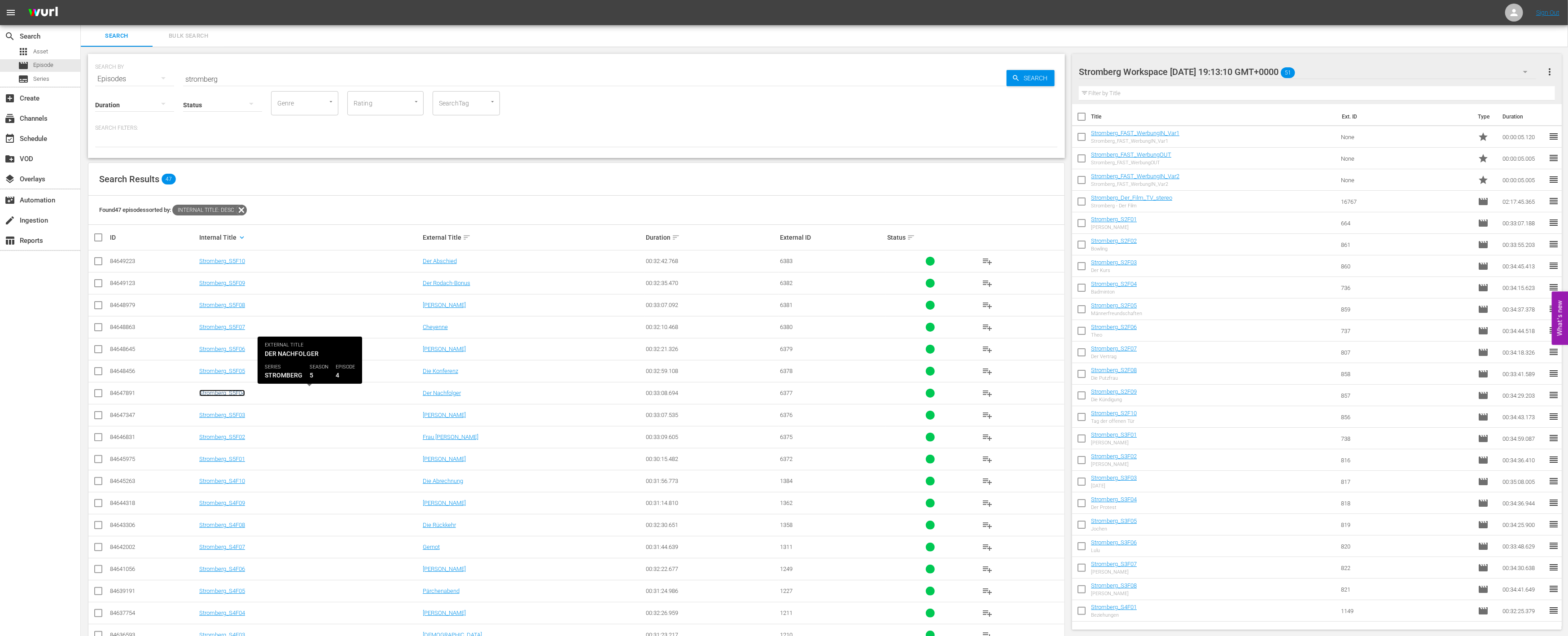
click at [230, 393] on link "Stromberg_S5F04" at bounding box center [222, 393] width 46 height 7
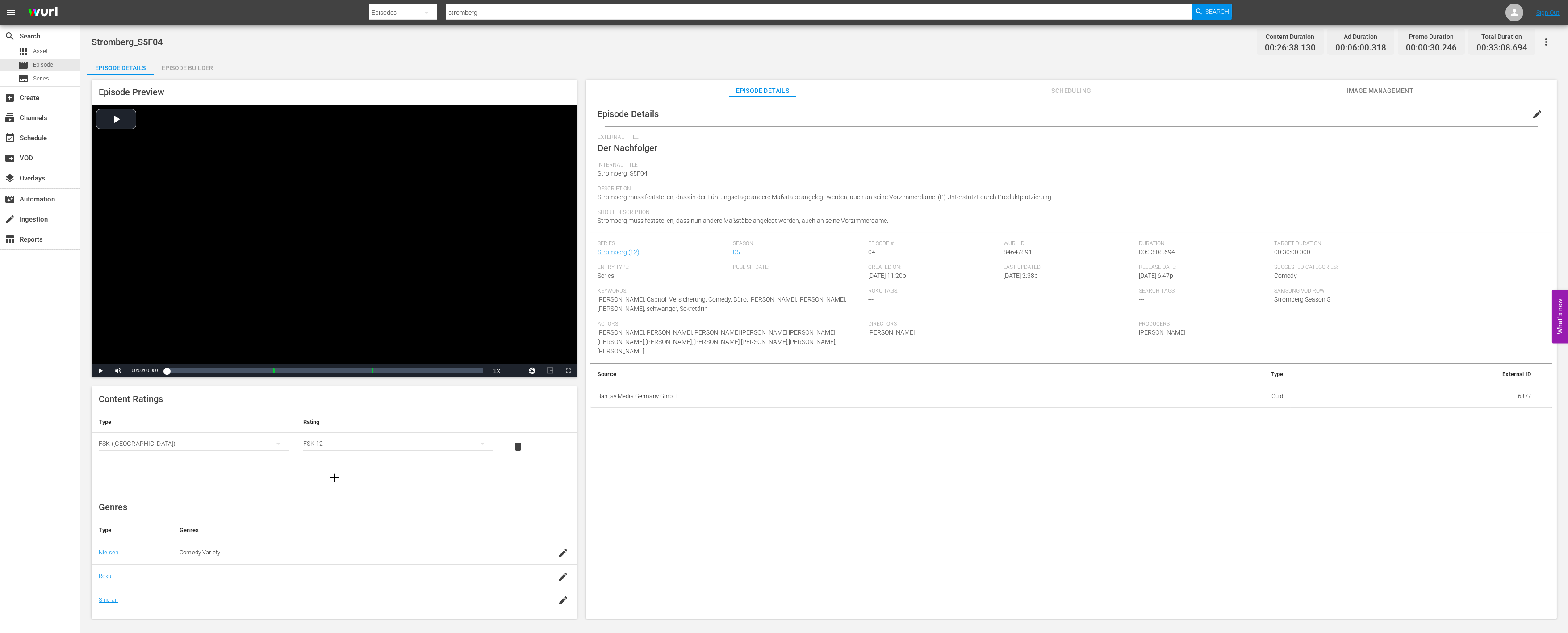
click at [185, 68] on div "Episode Builder" at bounding box center [187, 68] width 67 height 21
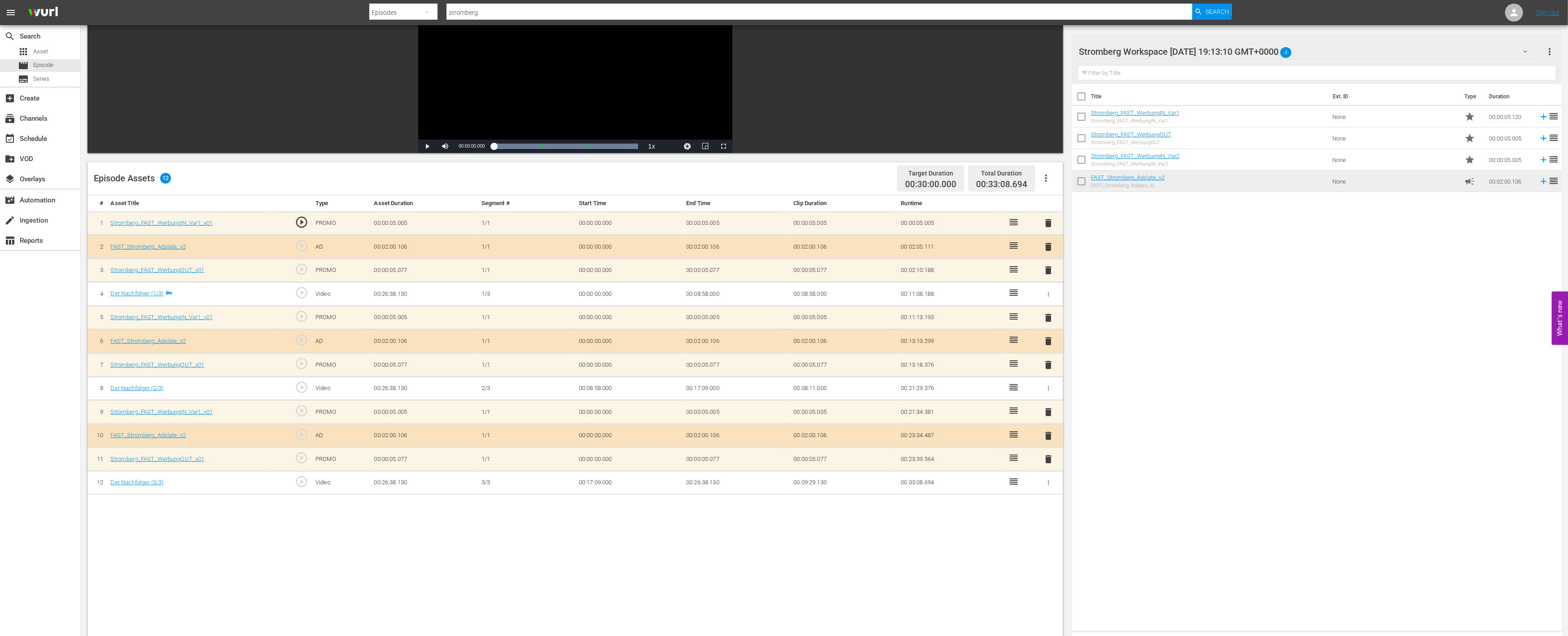
scroll to position [99, 0]
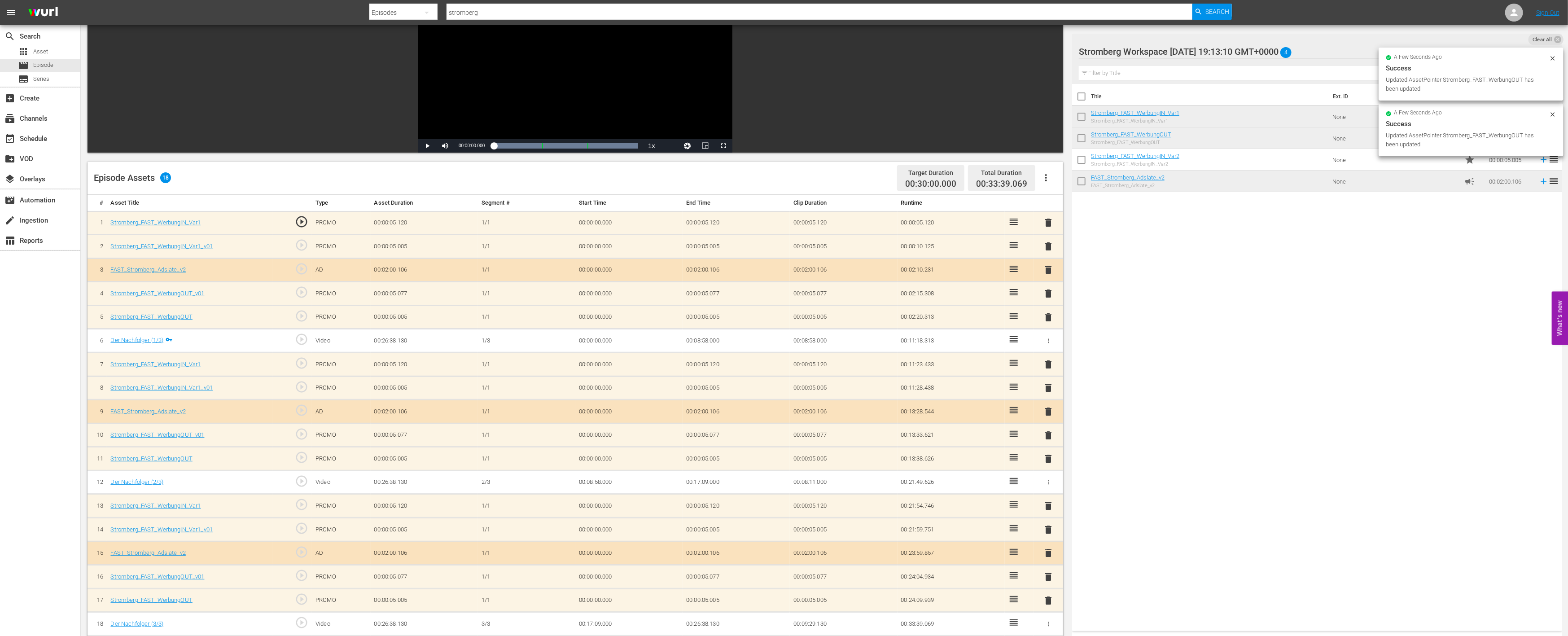
click at [1049, 571] on span "delete" at bounding box center [1049, 576] width 11 height 11
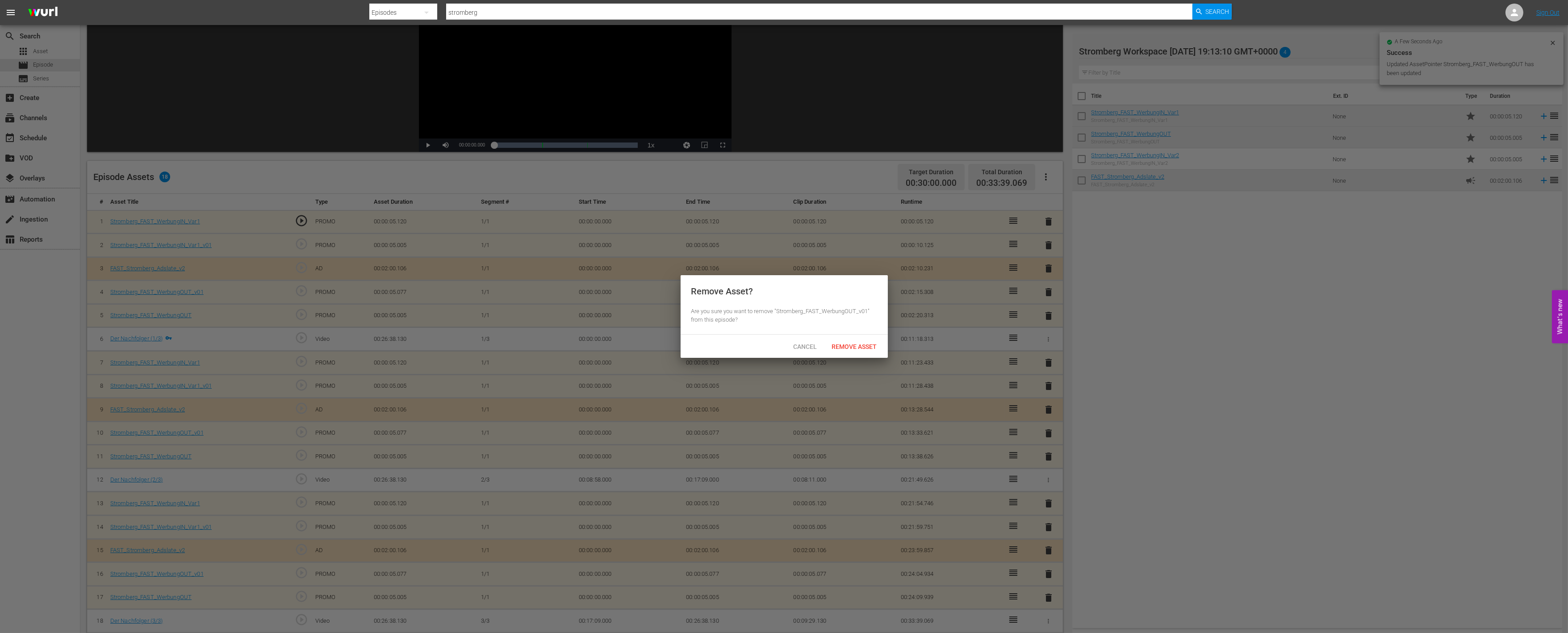
click at [857, 349] on span "Remove Asset" at bounding box center [855, 346] width 59 height 7
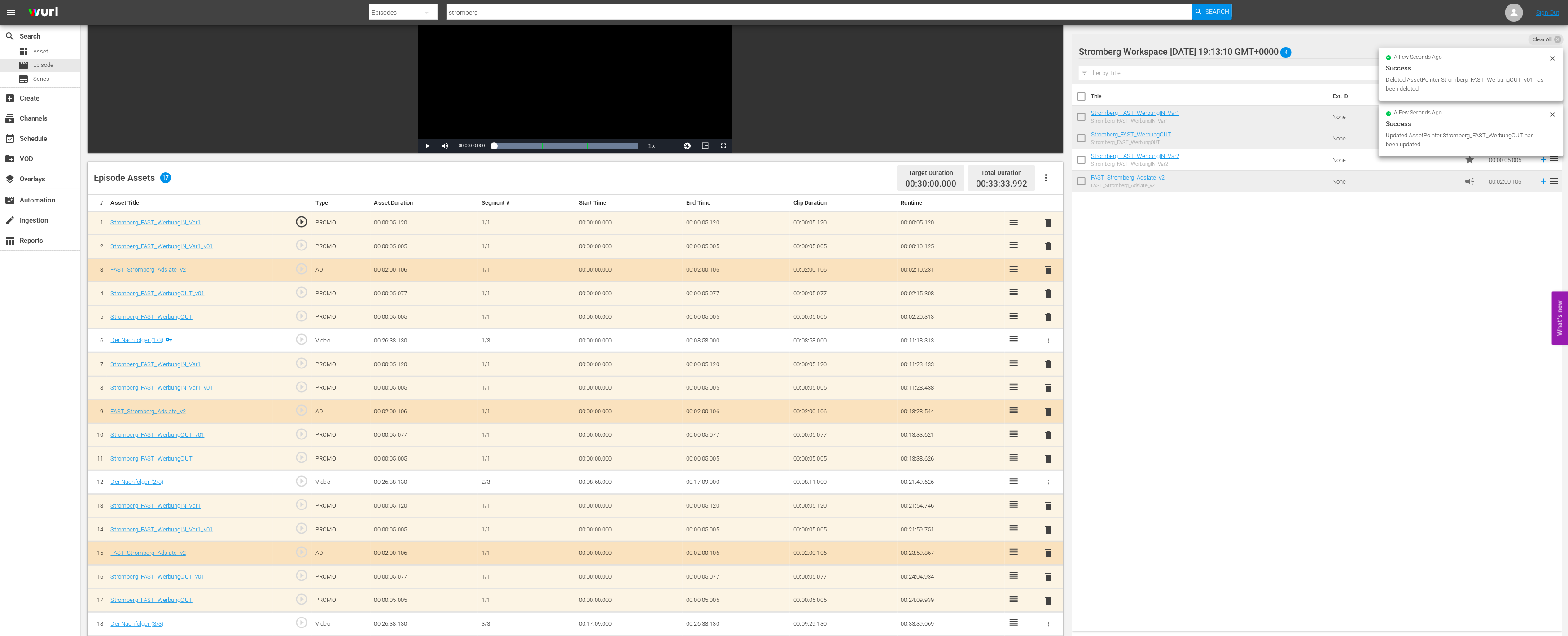
click at [1051, 528] on span "delete" at bounding box center [1049, 529] width 11 height 11
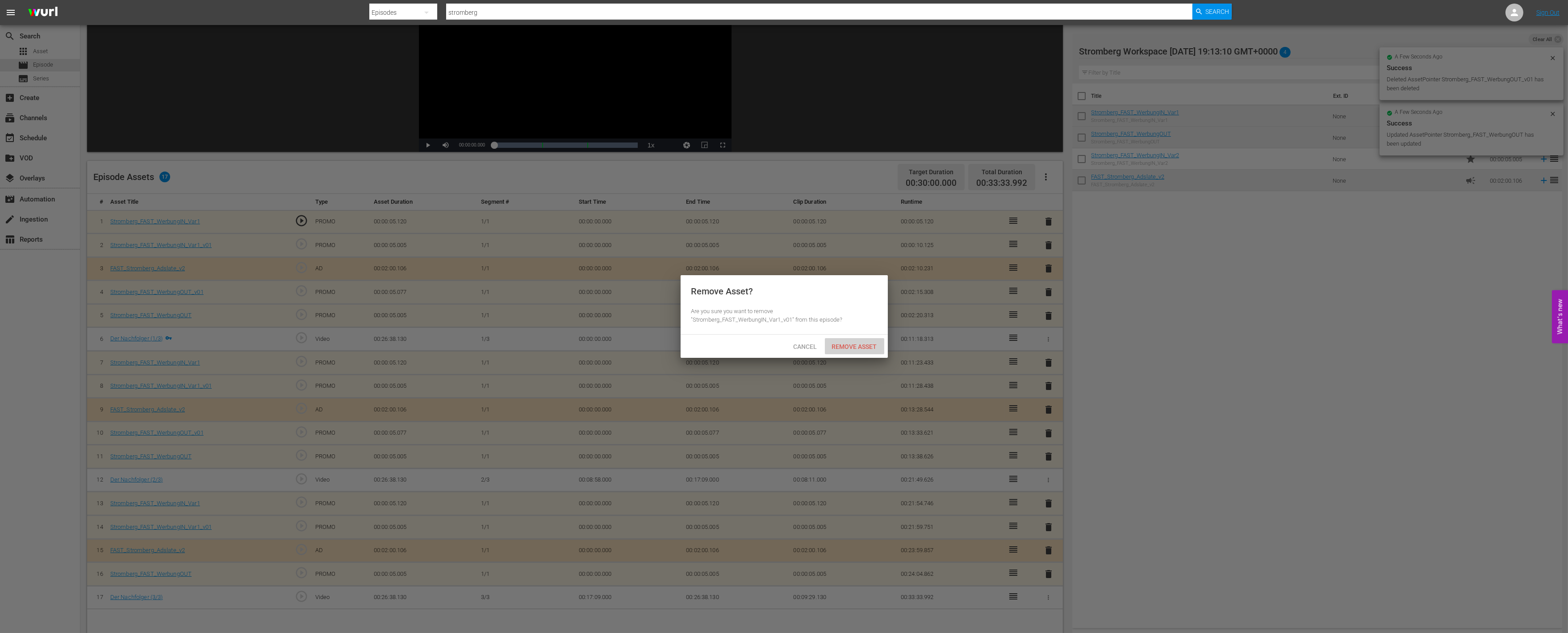
click at [834, 340] on div "Remove Asset" at bounding box center [855, 346] width 59 height 16
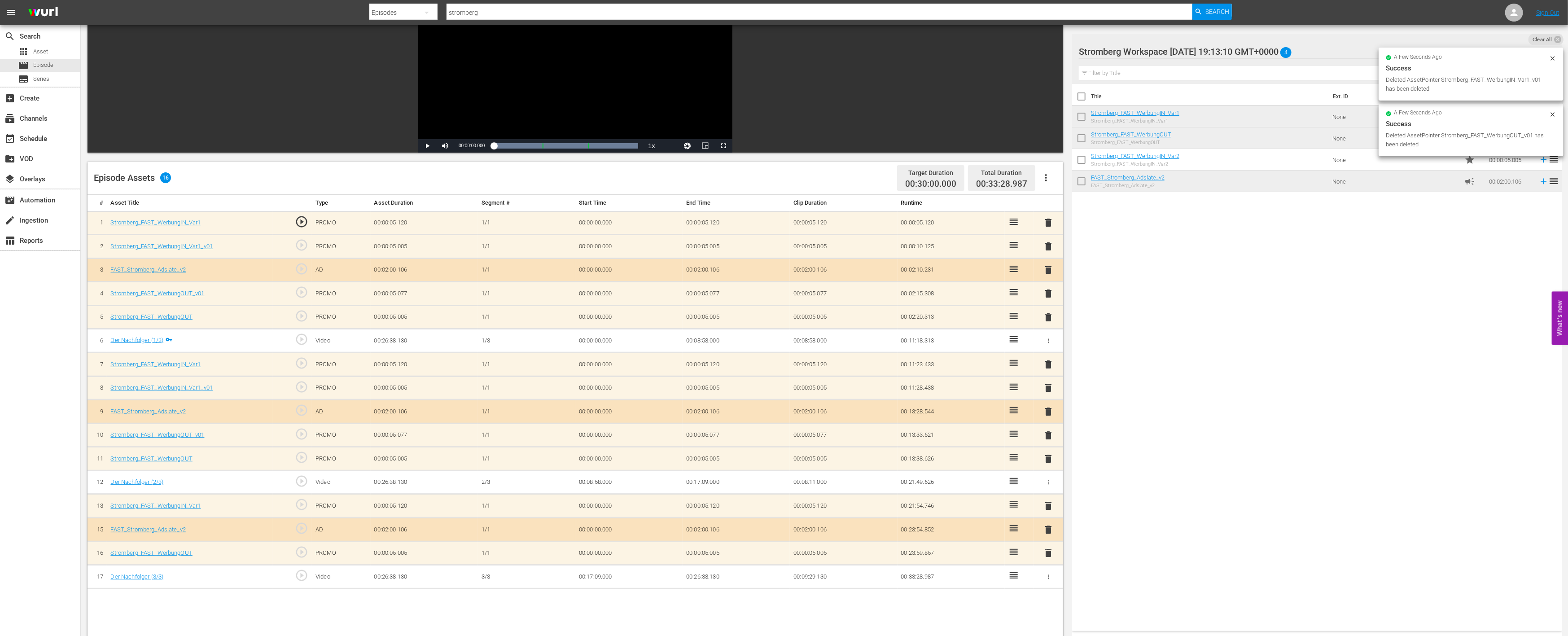
click at [1048, 426] on td "delete" at bounding box center [1048, 435] width 29 height 24
click at [1039, 431] on div "delete" at bounding box center [1049, 435] width 22 height 13
click at [1046, 431] on span "delete" at bounding box center [1049, 435] width 11 height 11
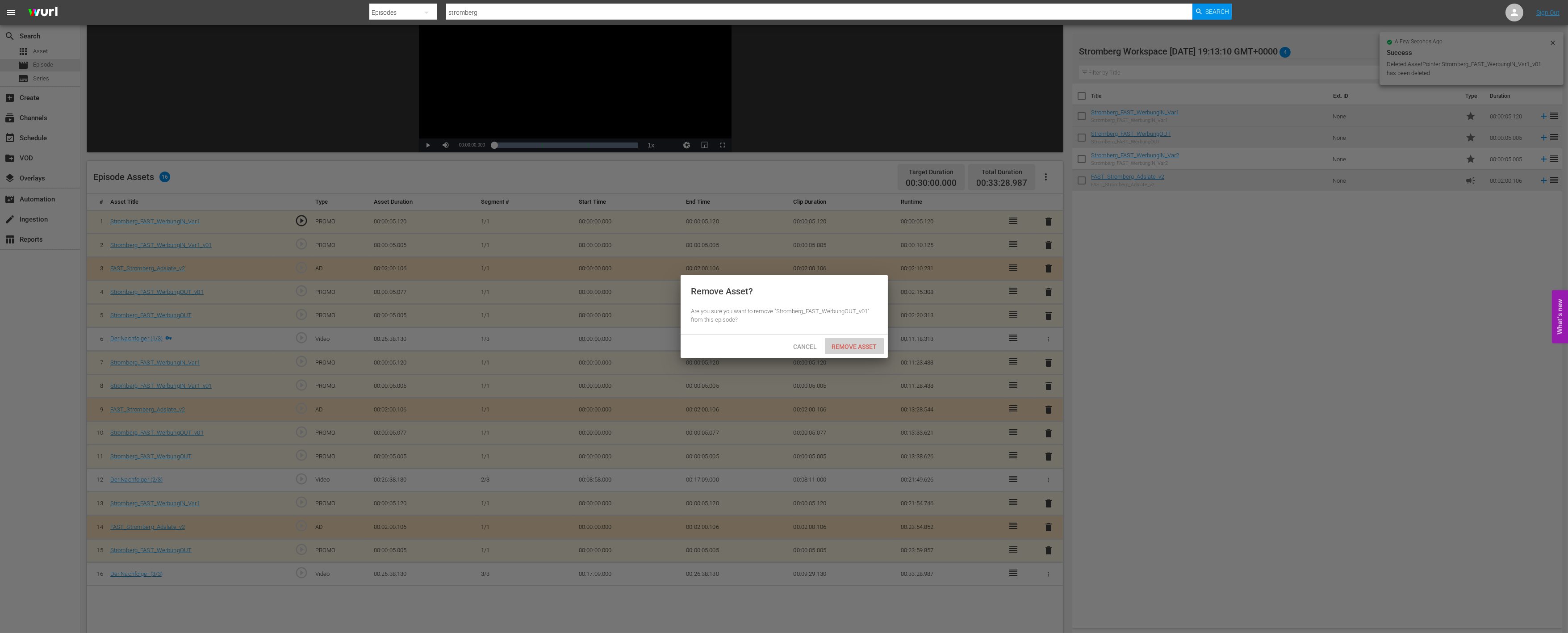
click at [858, 349] on span "Remove Asset" at bounding box center [855, 346] width 59 height 7
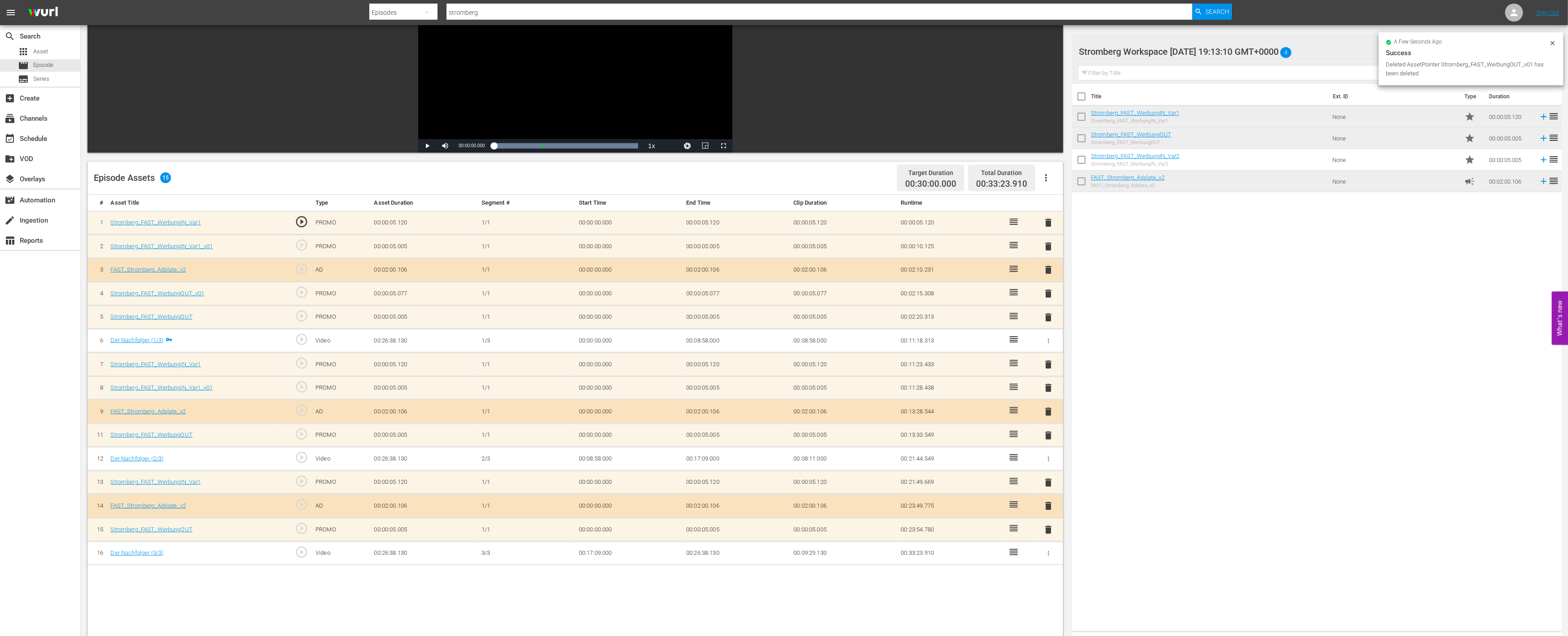
click at [1046, 384] on span "delete" at bounding box center [1049, 388] width 11 height 11
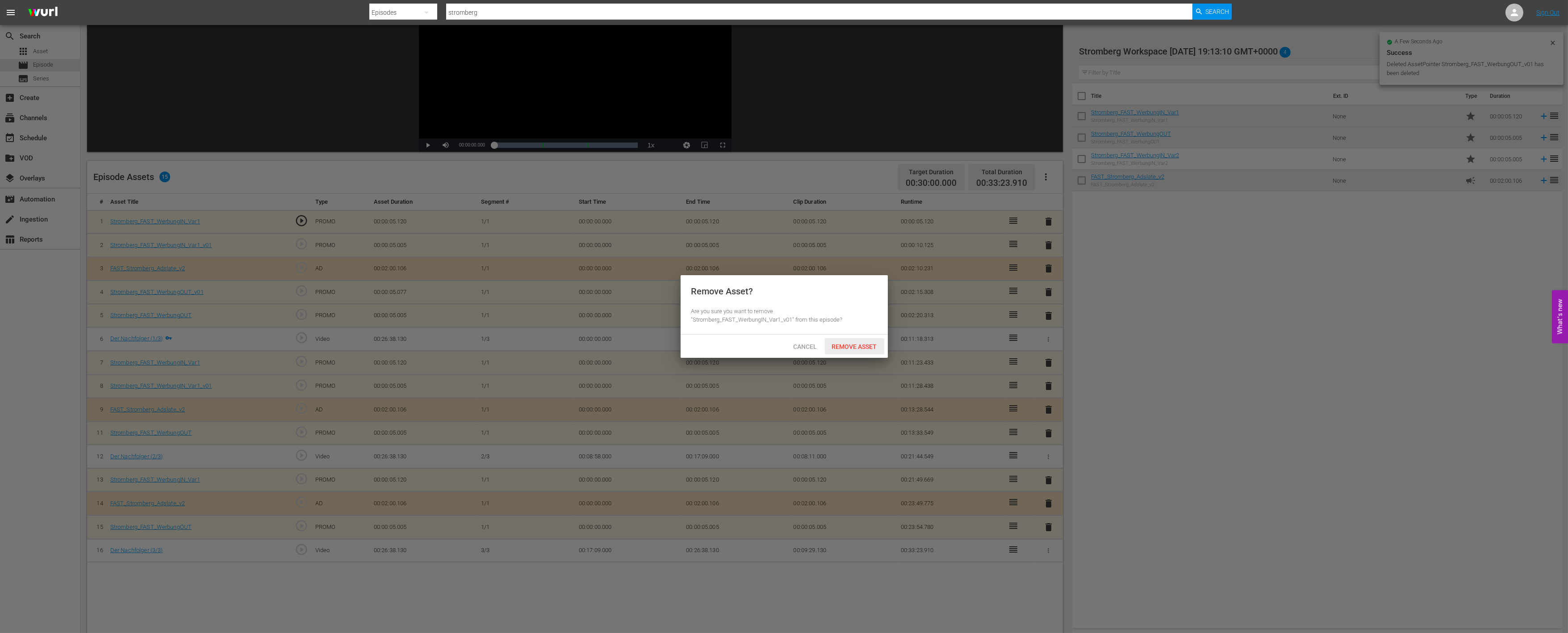
click at [868, 347] on span "Remove Asset" at bounding box center [855, 346] width 59 height 7
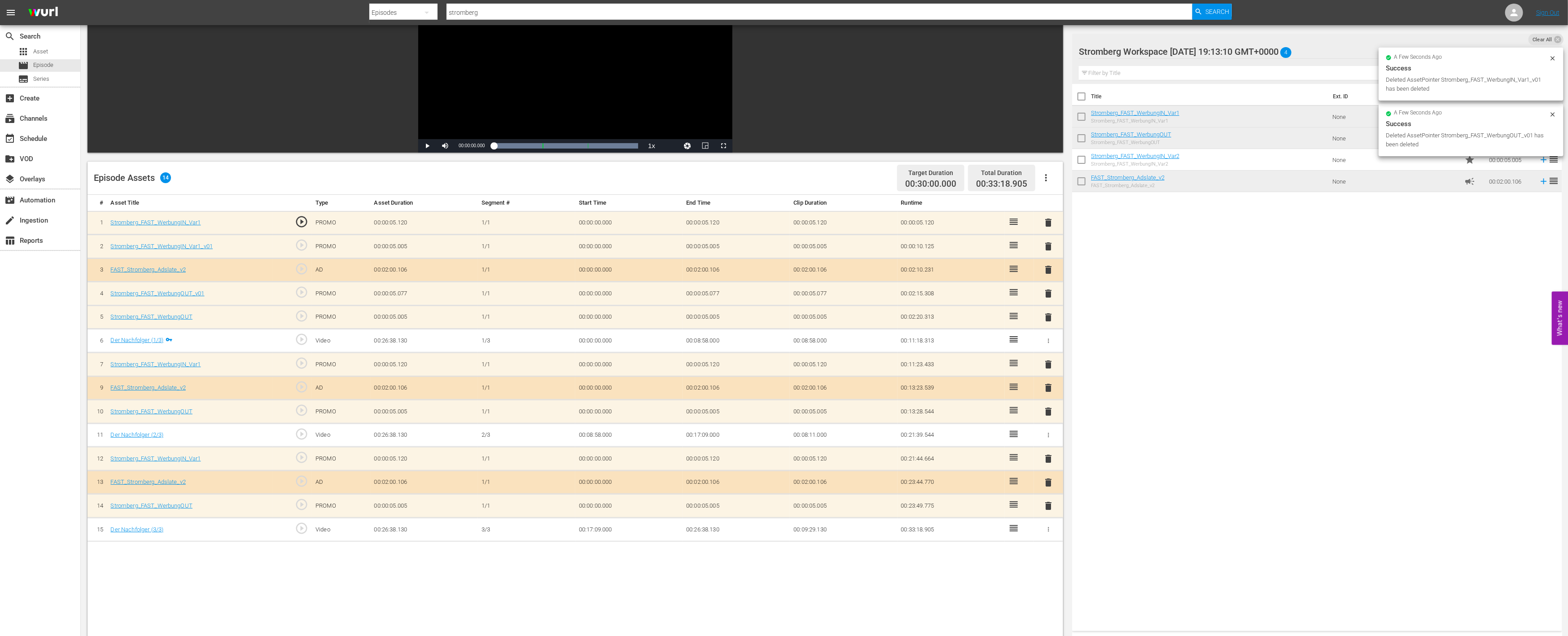
click at [1050, 288] on span "delete" at bounding box center [1049, 293] width 11 height 11
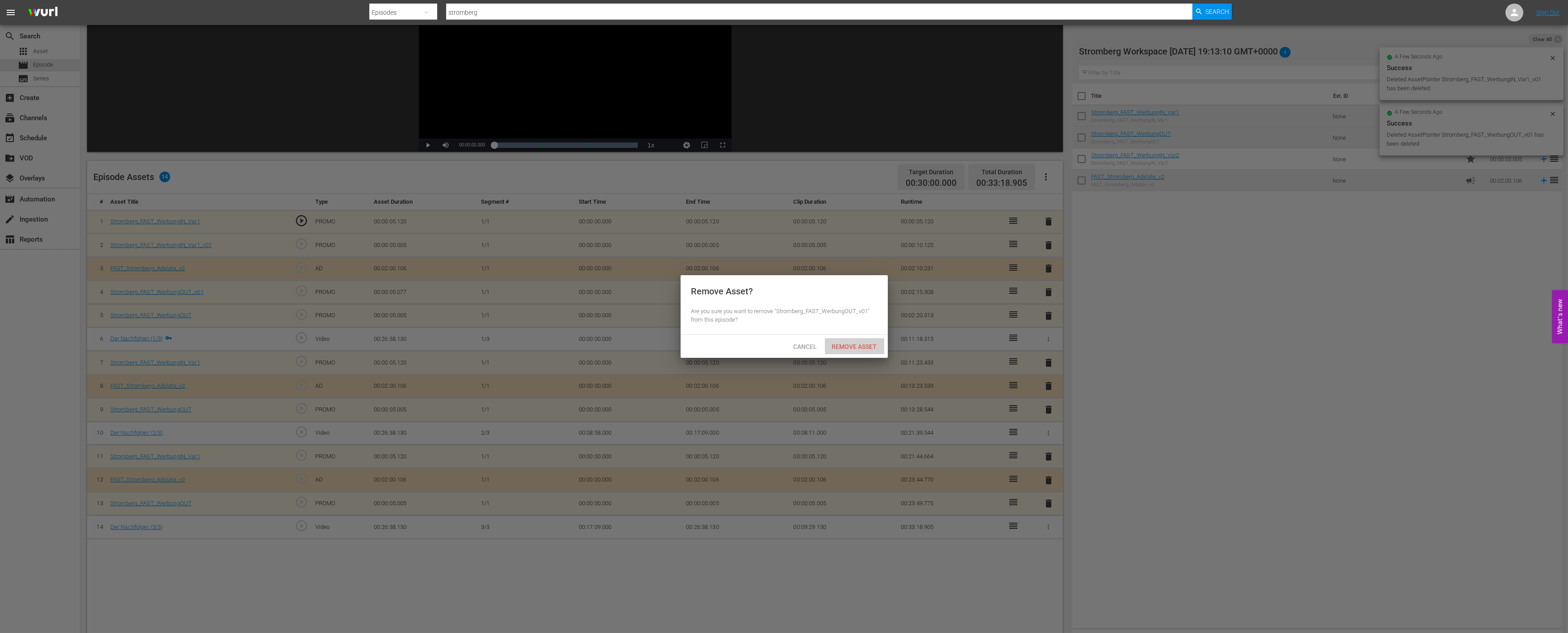
click at [860, 343] on span "Remove Asset" at bounding box center [855, 346] width 59 height 7
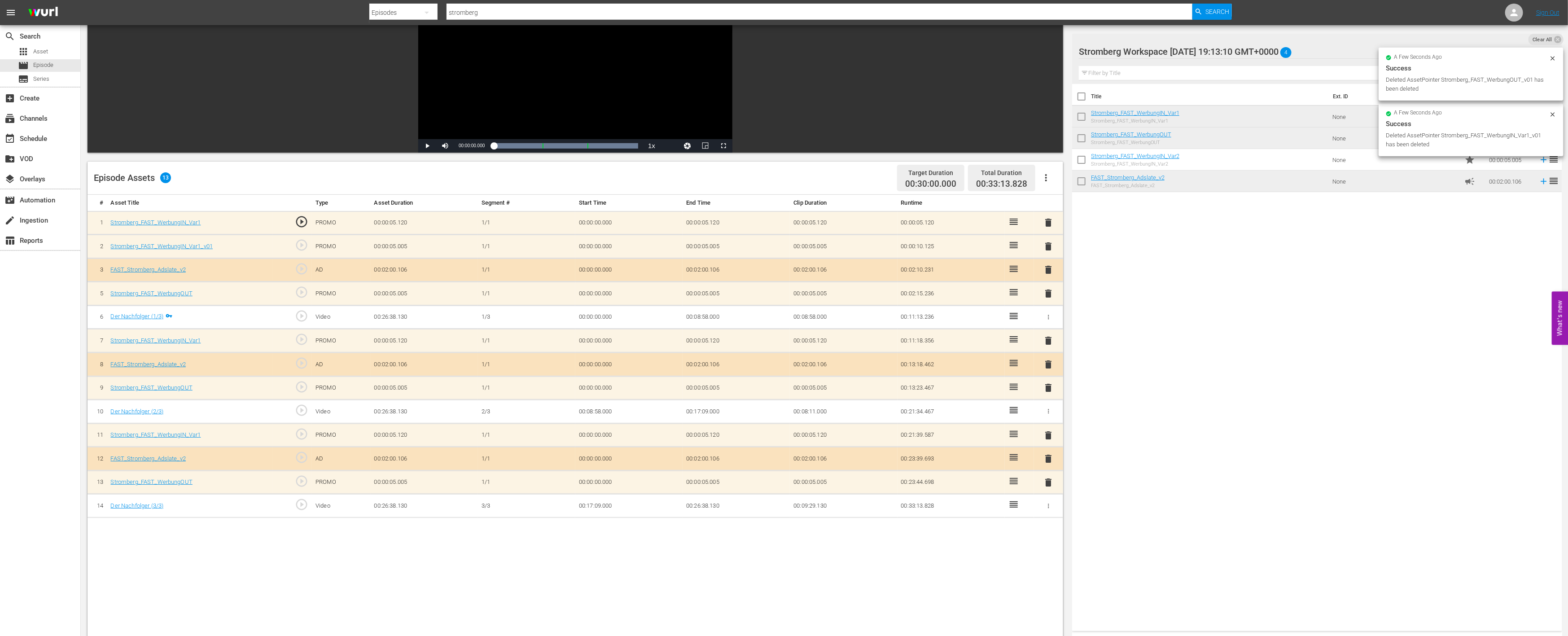
click at [1048, 244] on span "delete" at bounding box center [1049, 246] width 11 height 11
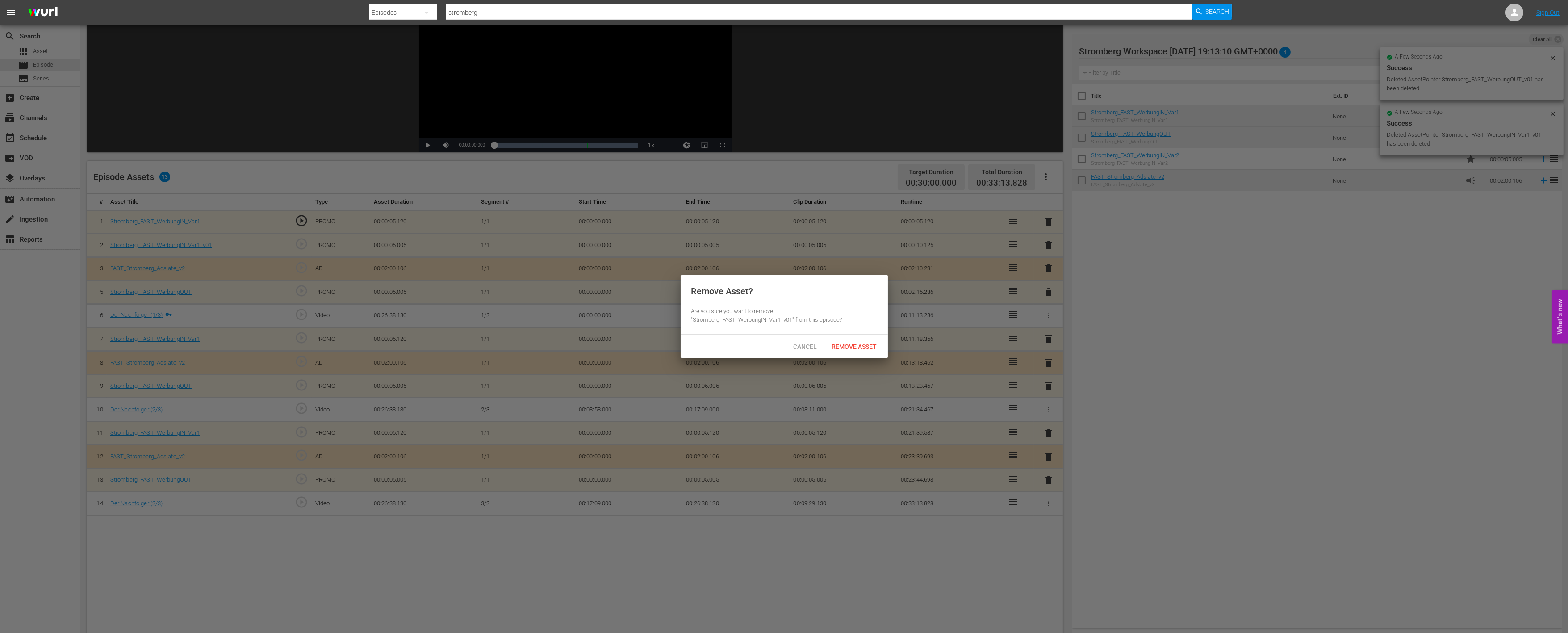
click at [856, 343] on span "Remove Asset" at bounding box center [855, 346] width 59 height 7
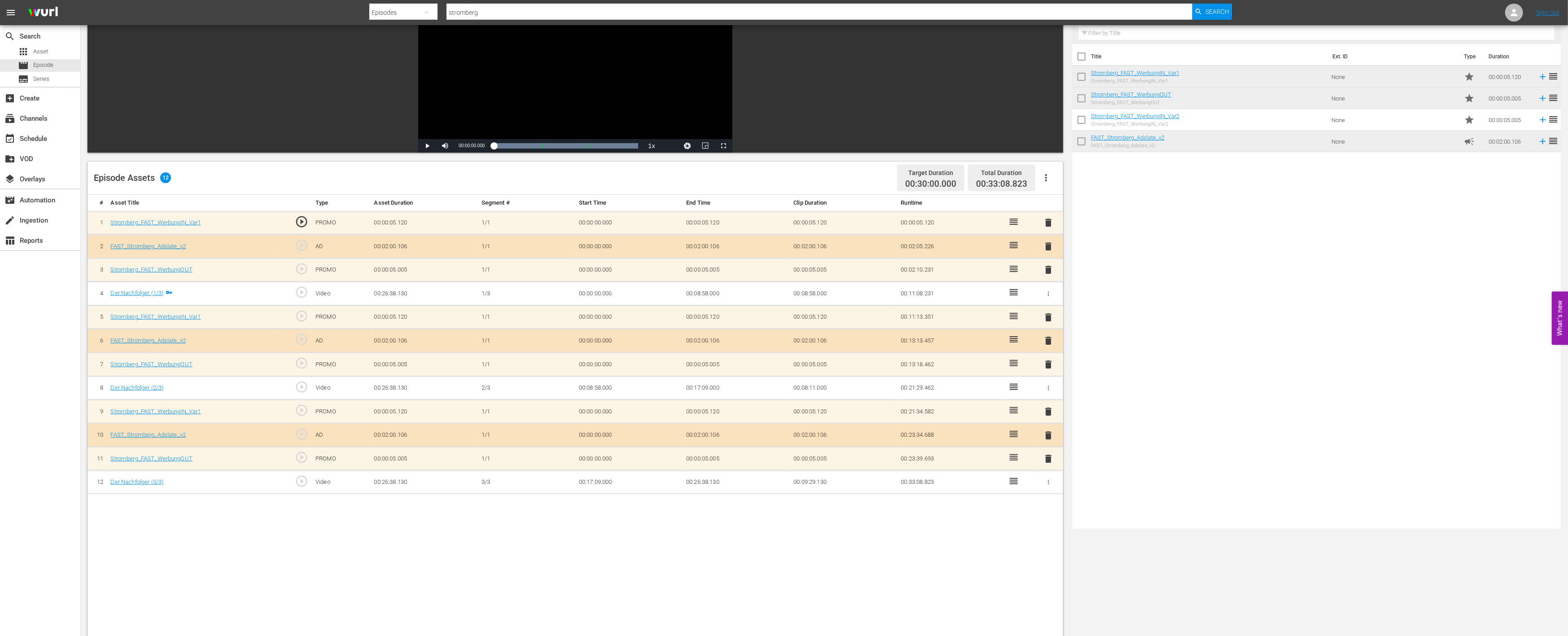
scroll to position [0, 0]
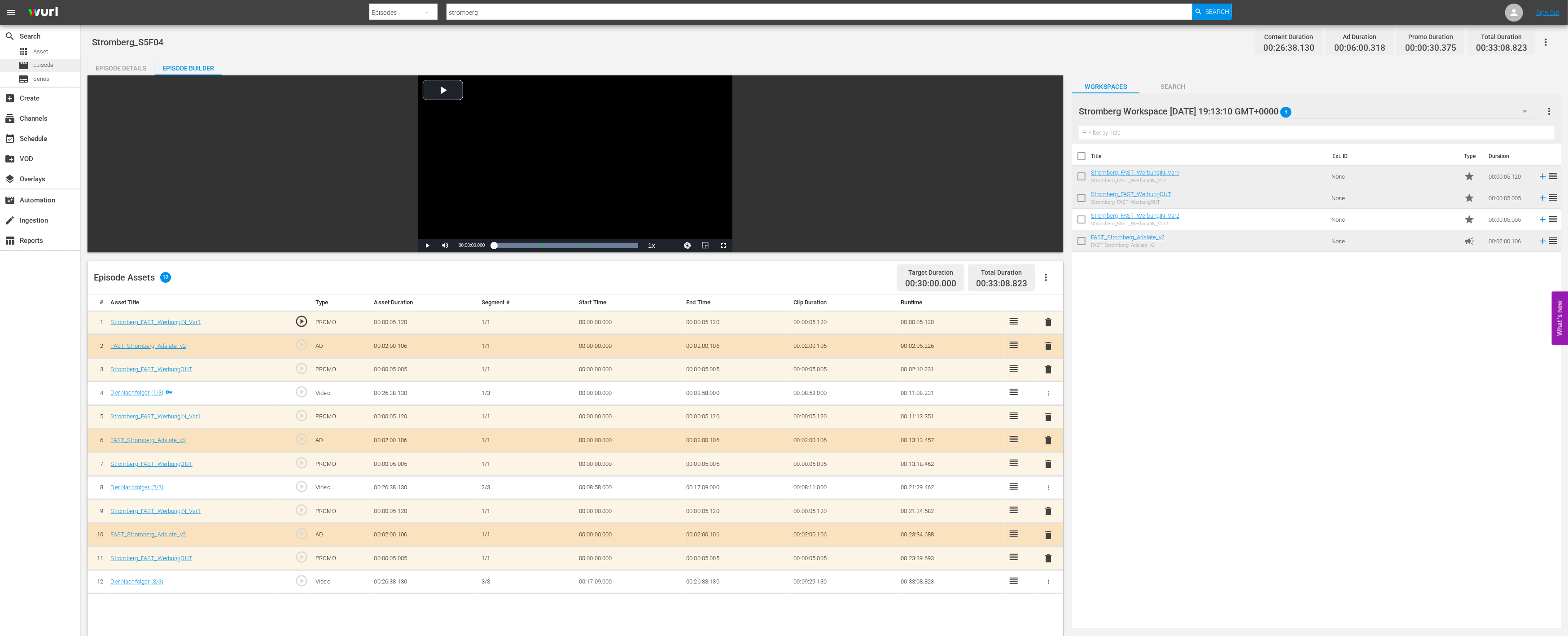
click at [41, 63] on span "Episode" at bounding box center [43, 65] width 20 height 9
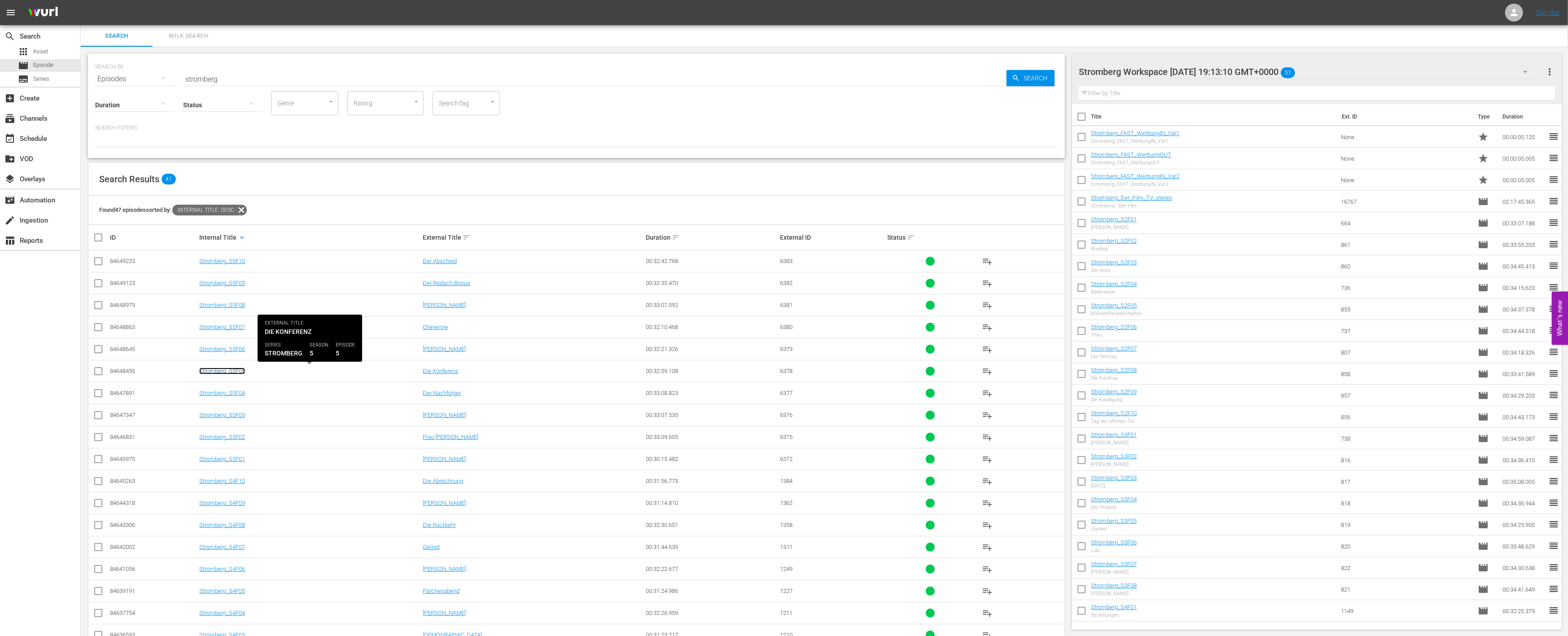
click at [236, 369] on link "Stromberg_S5F05" at bounding box center [222, 371] width 46 height 7
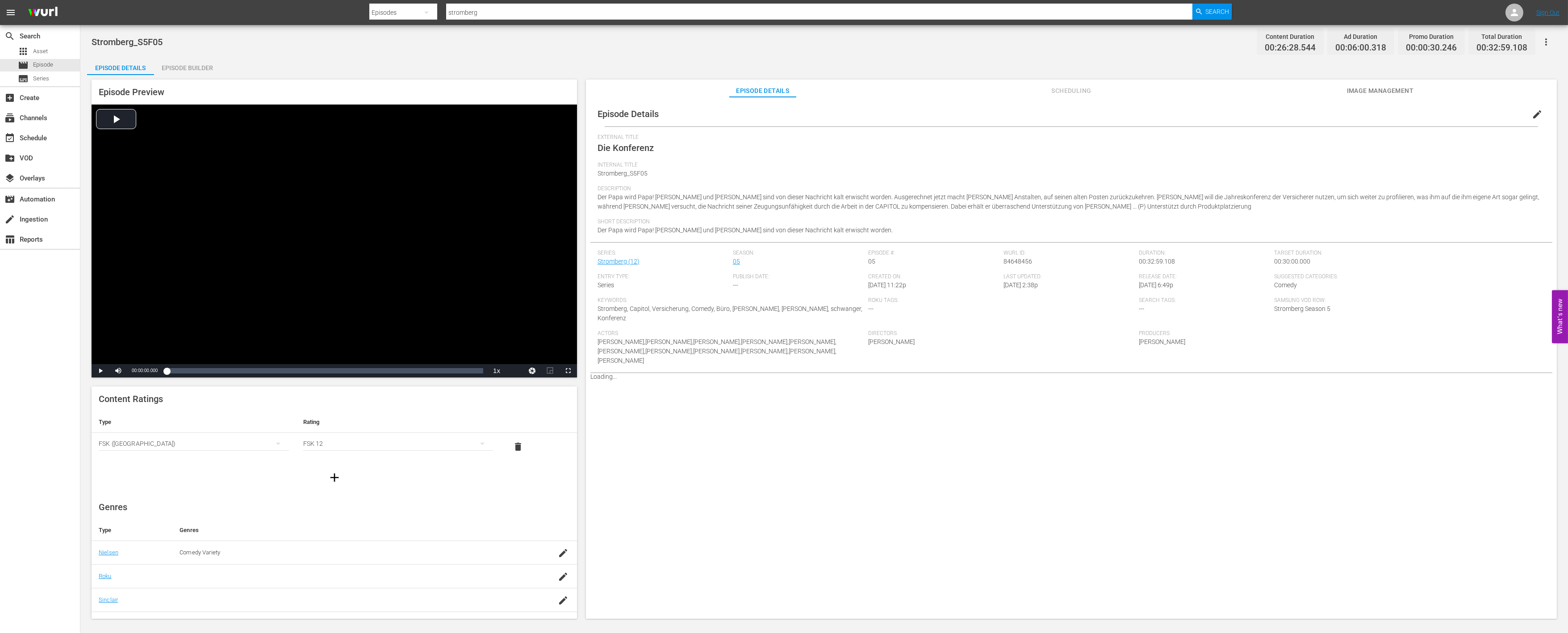
click at [188, 62] on div "Episode Builder" at bounding box center [187, 68] width 67 height 21
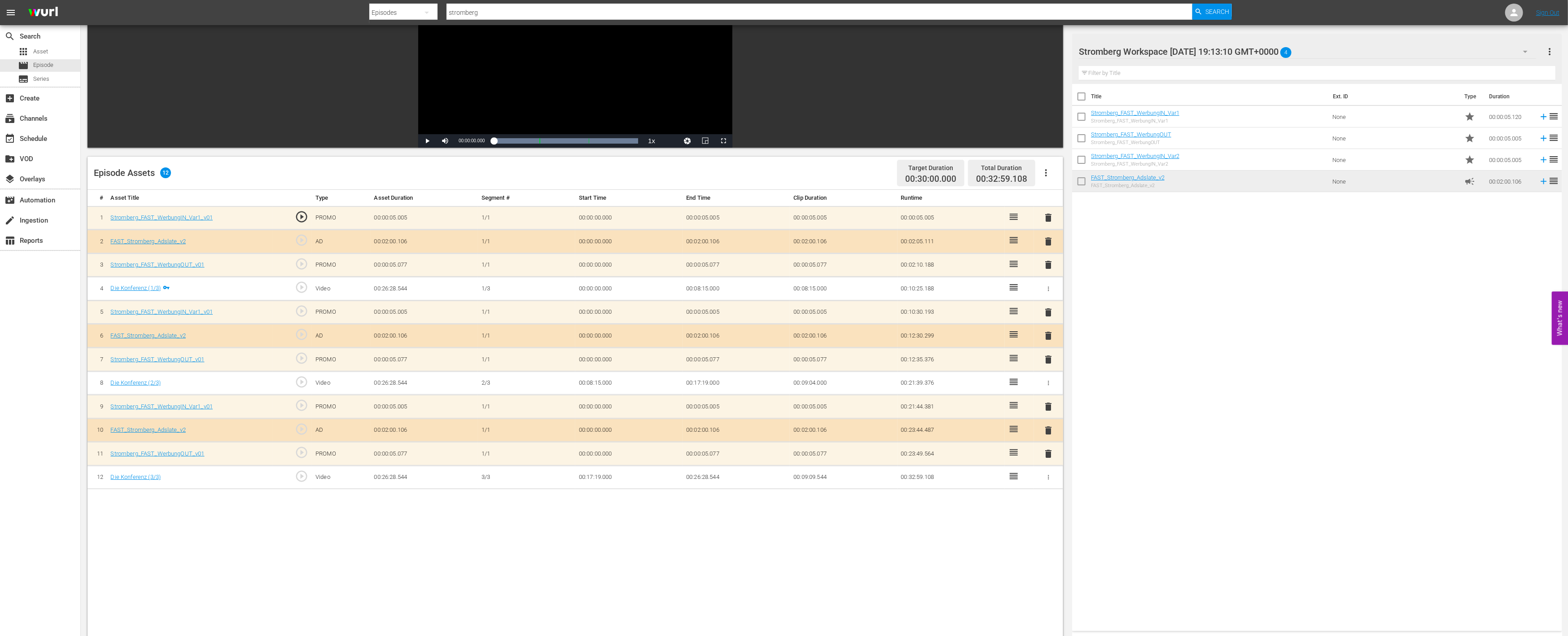
scroll to position [149, 0]
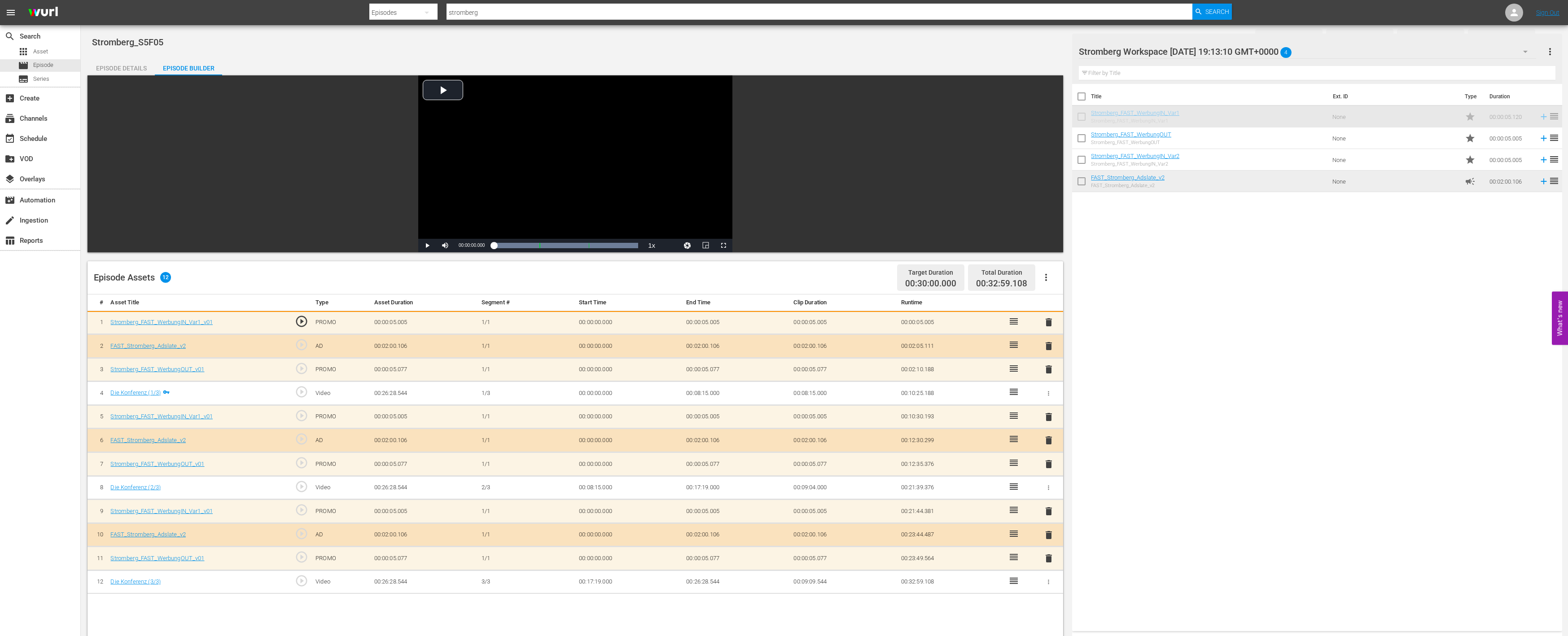
scroll to position [149, 0]
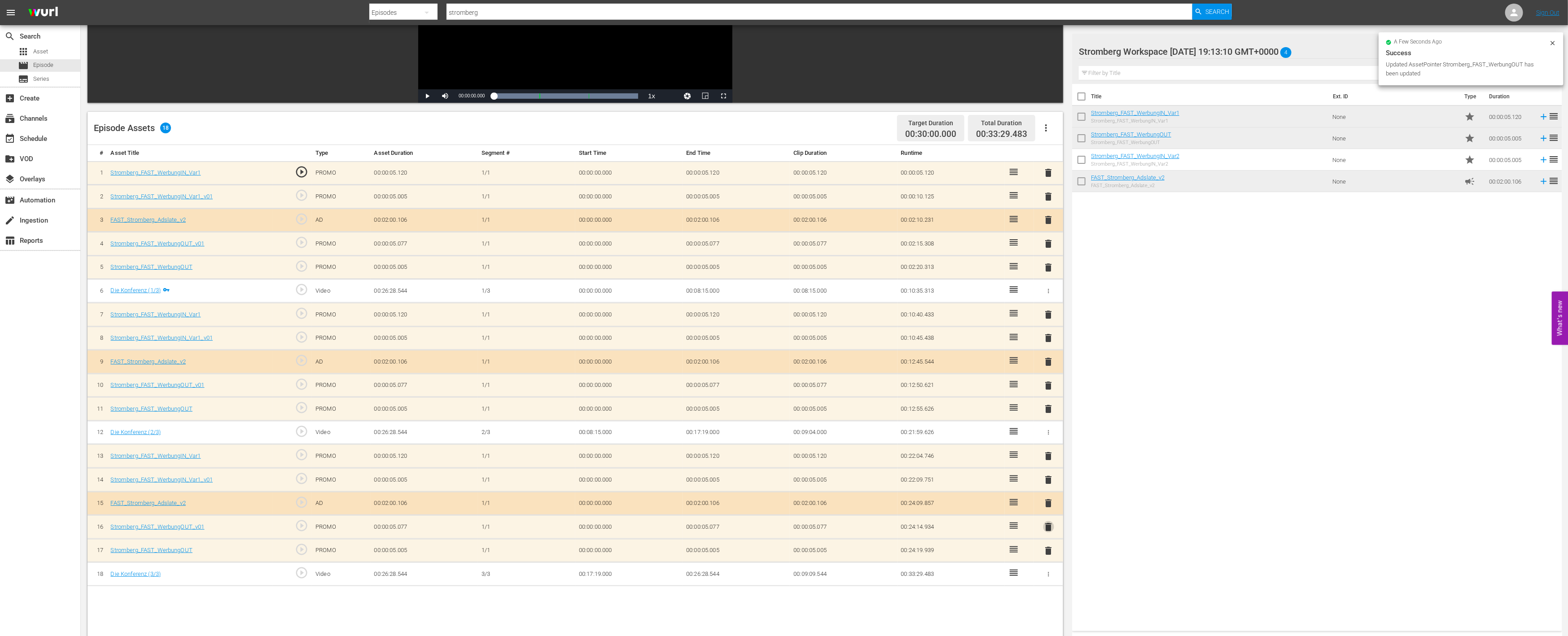
click at [1049, 526] on span "delete" at bounding box center [1049, 527] width 11 height 11
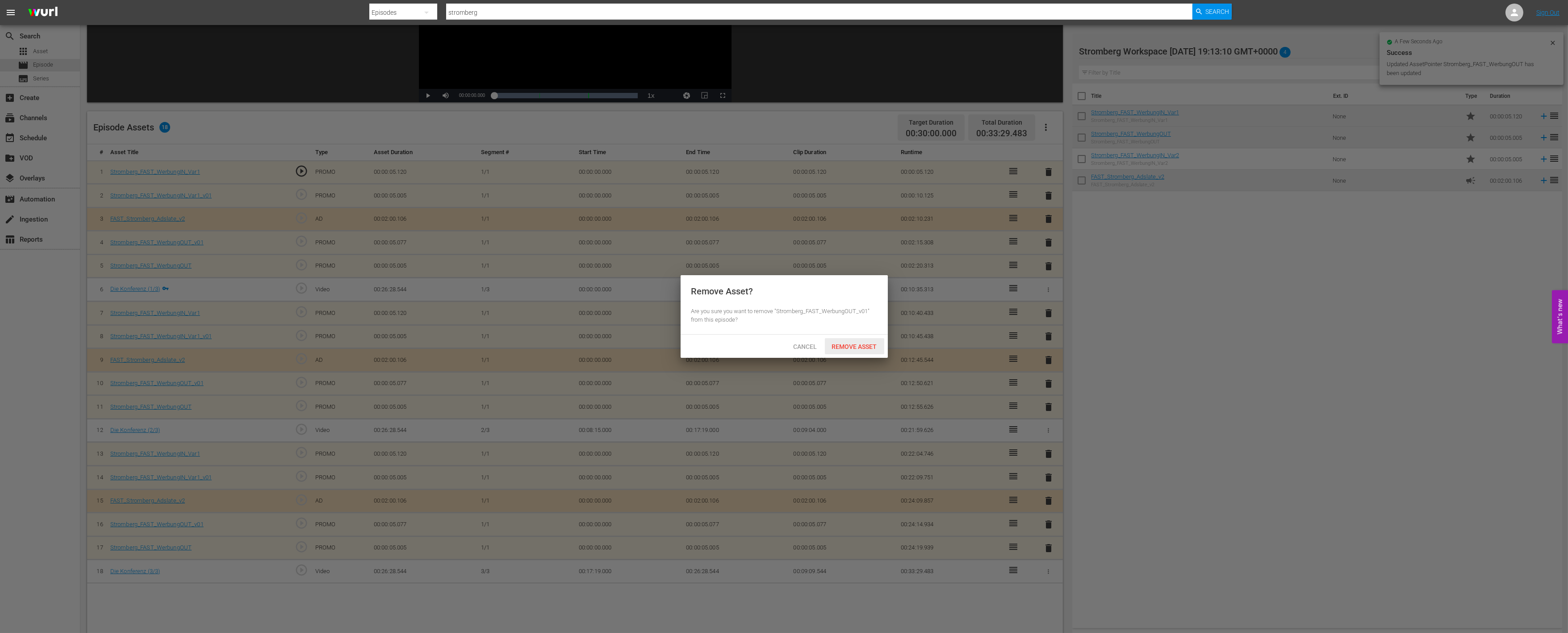
click at [864, 345] on span "Remove Asset" at bounding box center [855, 346] width 59 height 7
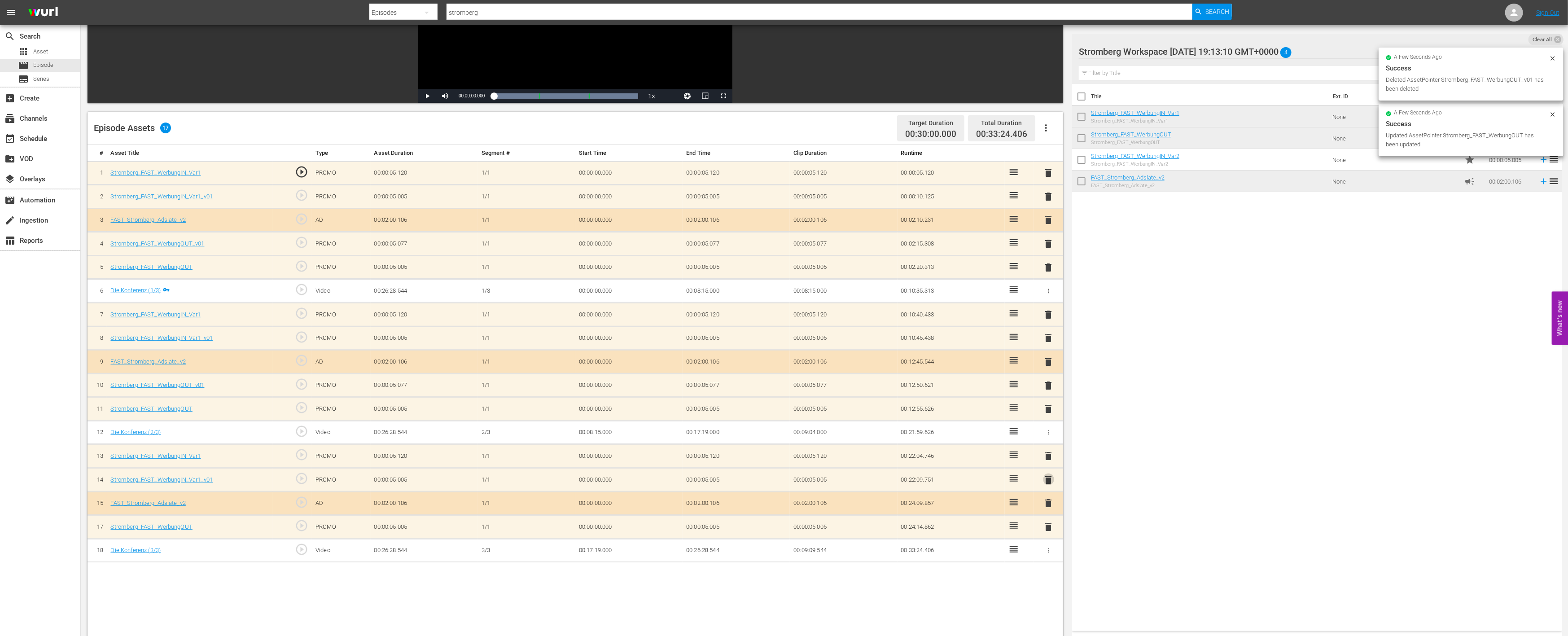
click at [1049, 476] on span "delete" at bounding box center [1049, 479] width 11 height 11
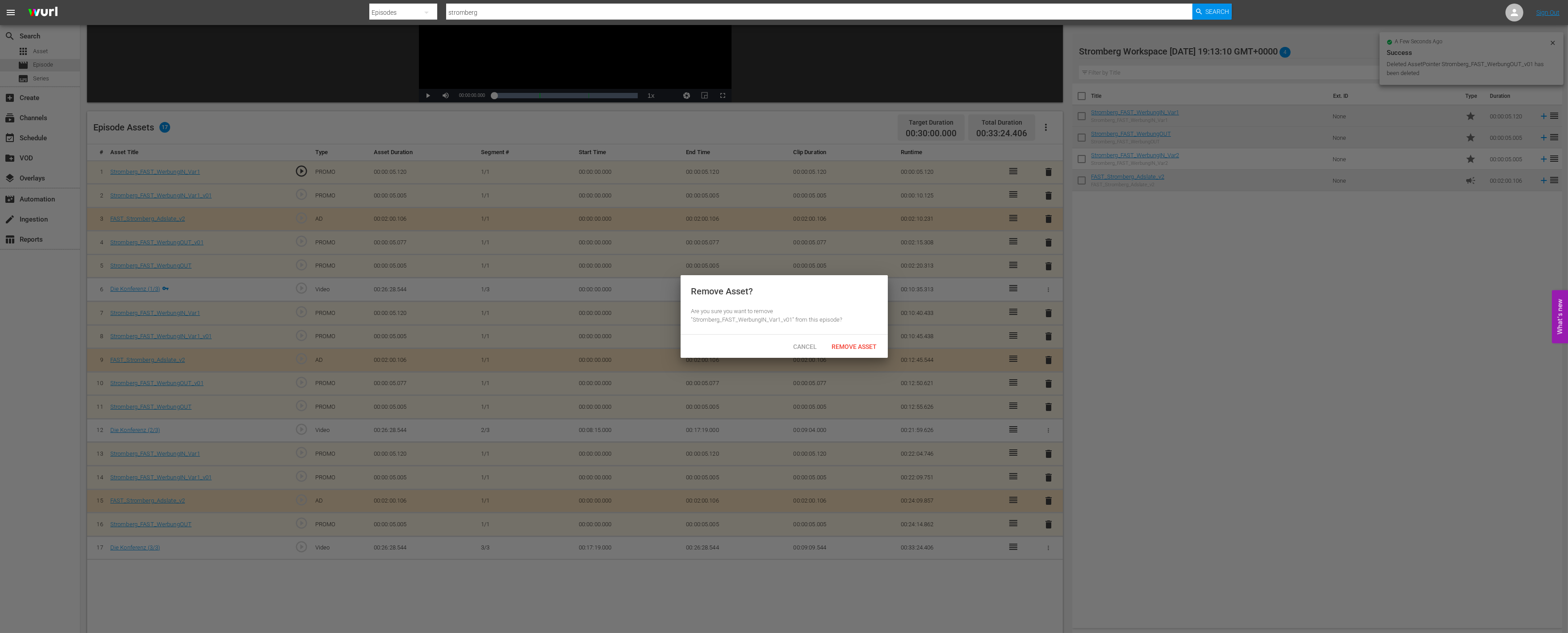
click at [868, 346] on span "Remove Asset" at bounding box center [855, 346] width 59 height 7
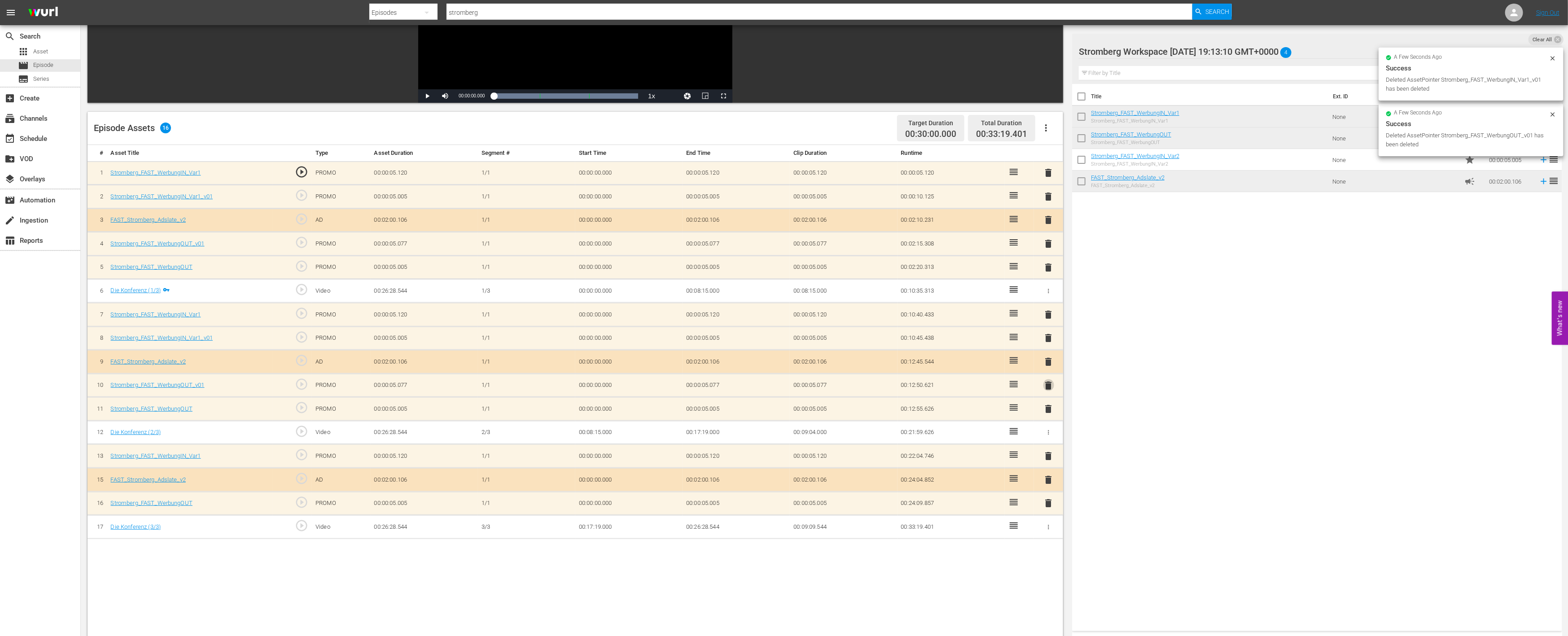
click at [1049, 383] on span "delete" at bounding box center [1049, 385] width 11 height 11
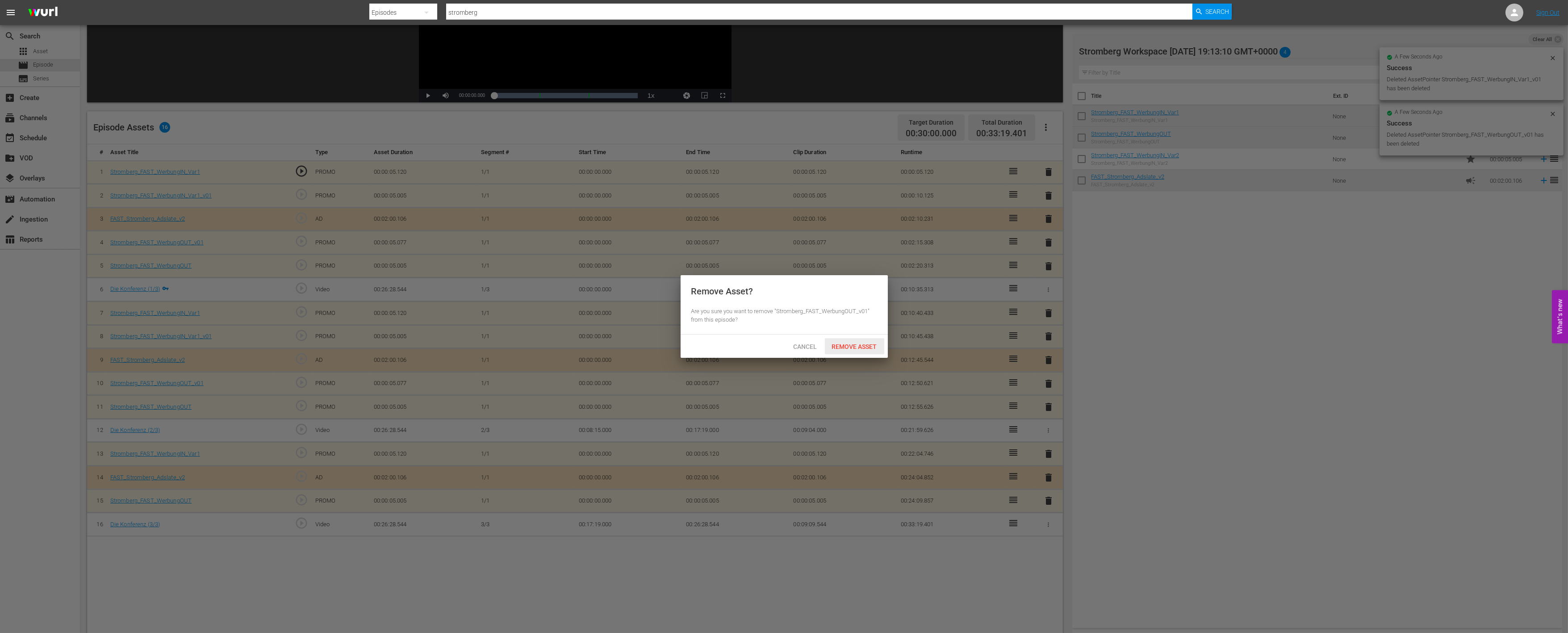
drag, startPoint x: 867, startPoint y: 346, endPoint x: 885, endPoint y: 346, distance: 18.0
click at [868, 346] on span "Remove Asset" at bounding box center [855, 346] width 59 height 7
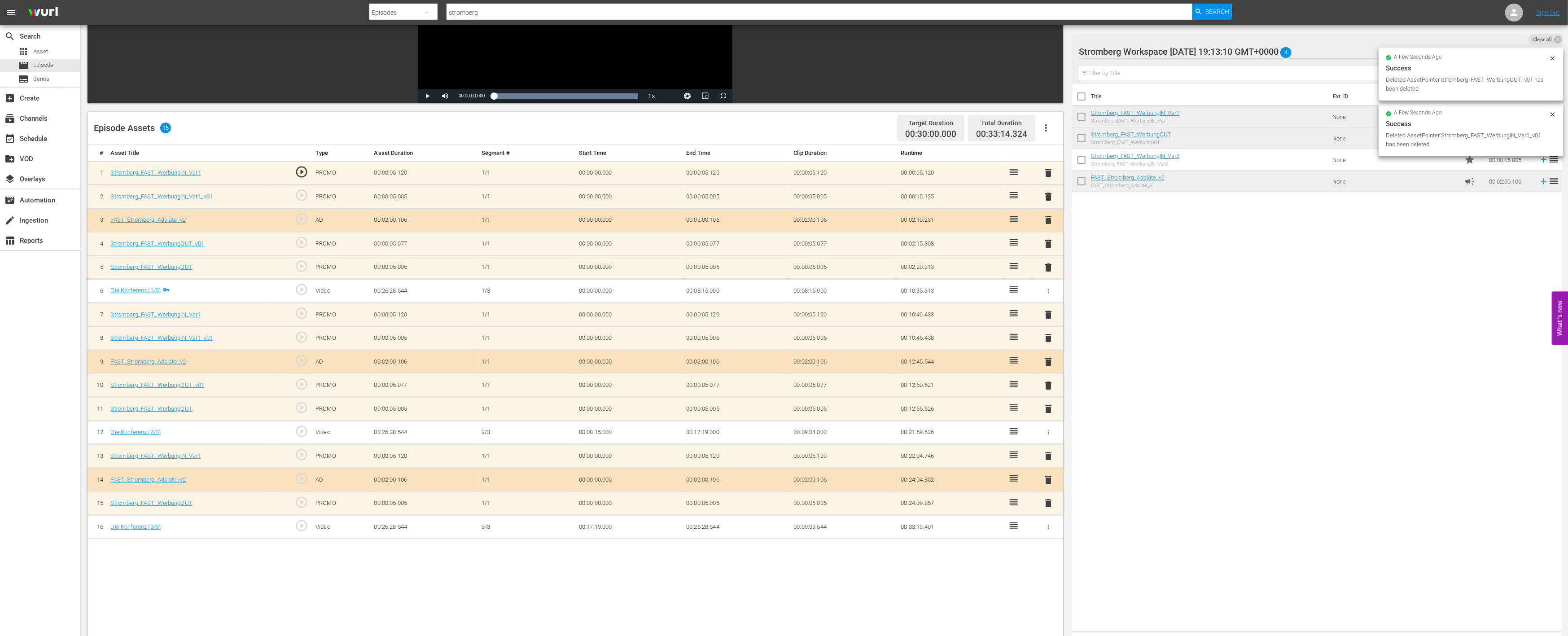
click at [1049, 334] on span "delete" at bounding box center [1049, 337] width 11 height 11
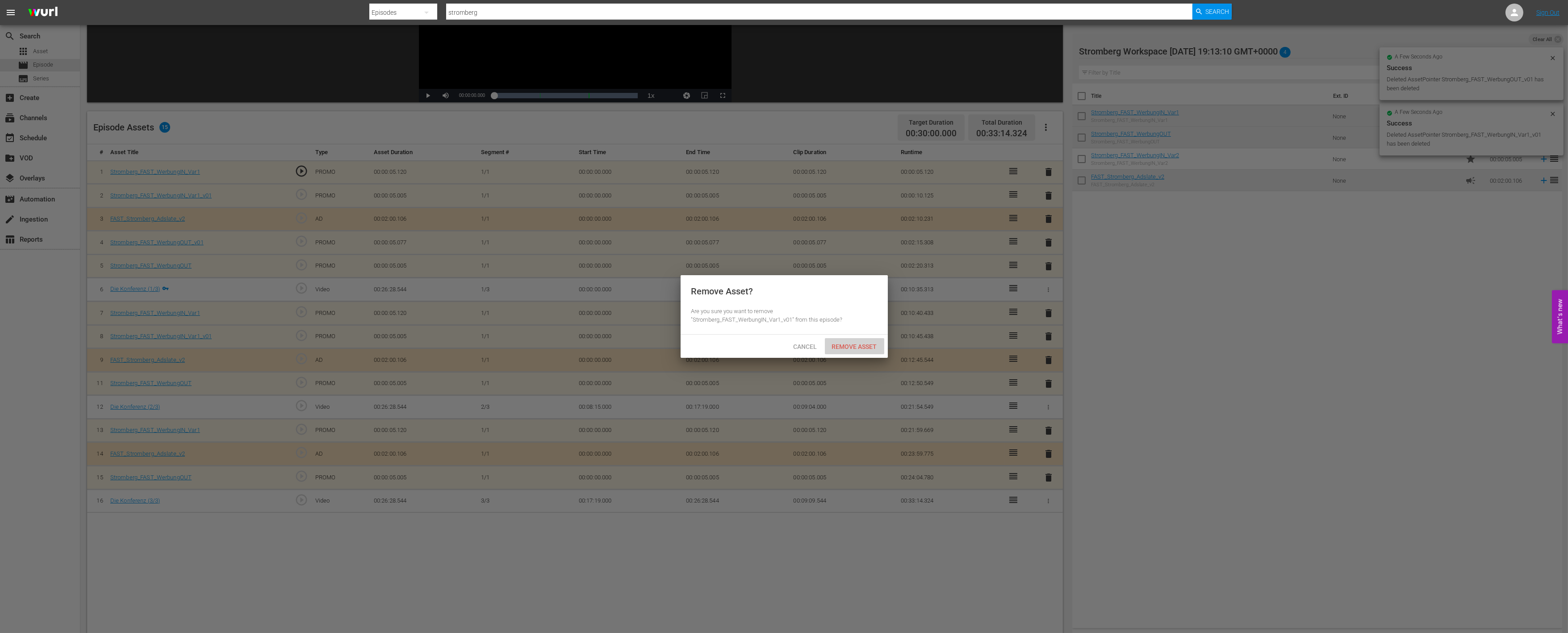
click at [866, 343] on span "Remove Asset" at bounding box center [855, 346] width 59 height 7
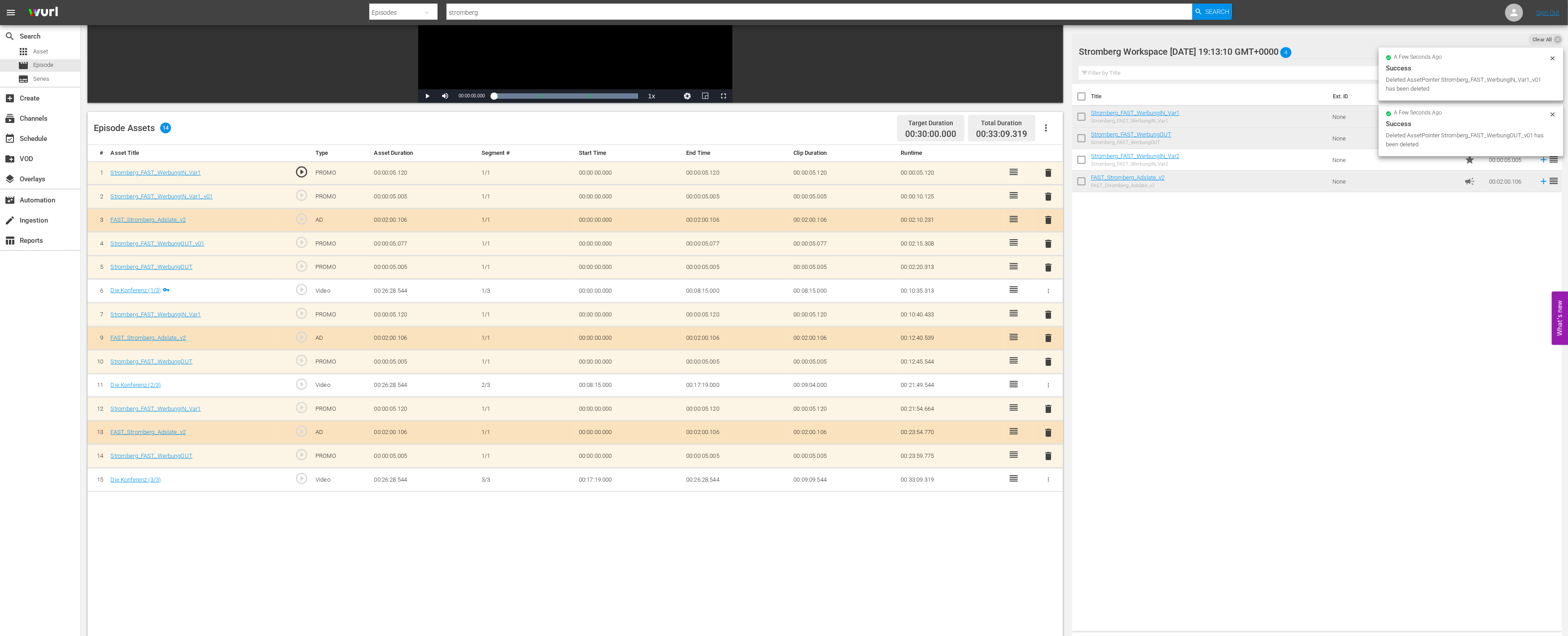
click at [1046, 239] on span "delete" at bounding box center [1049, 243] width 11 height 11
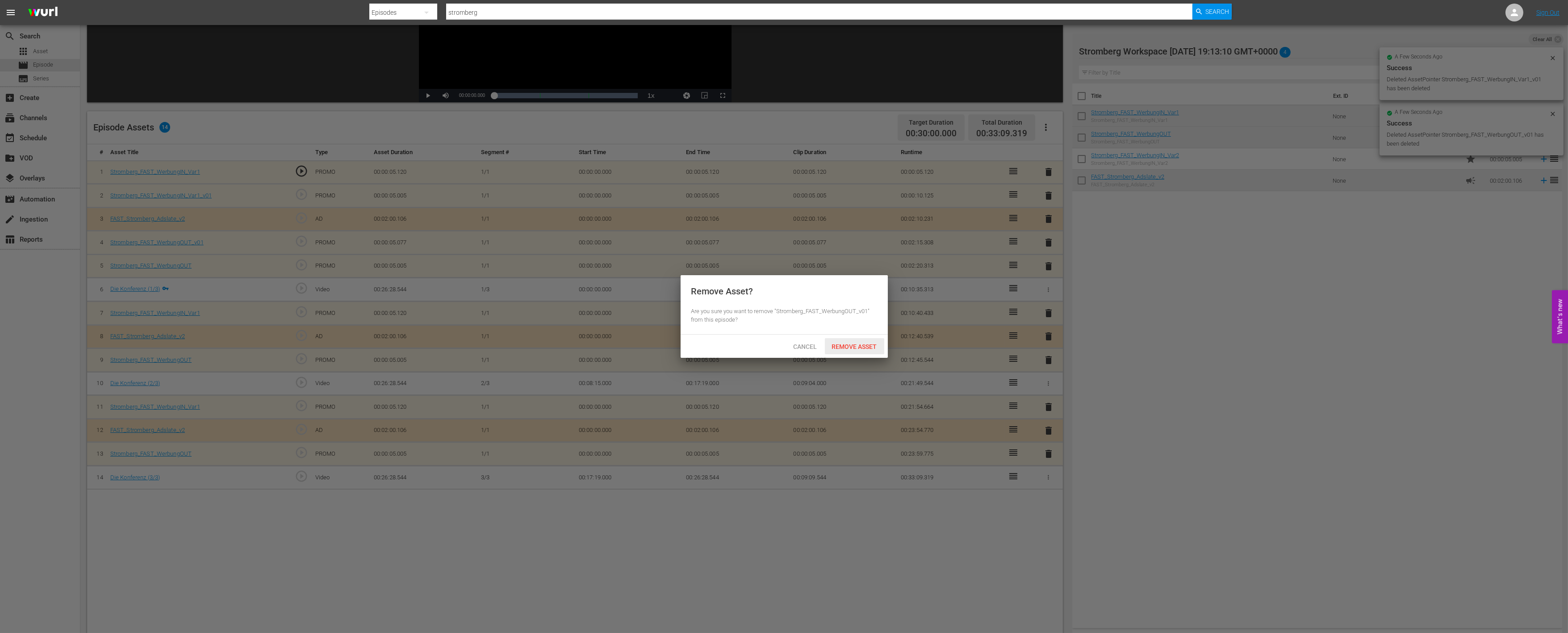
click at [848, 349] on span "Remove Asset" at bounding box center [855, 346] width 59 height 7
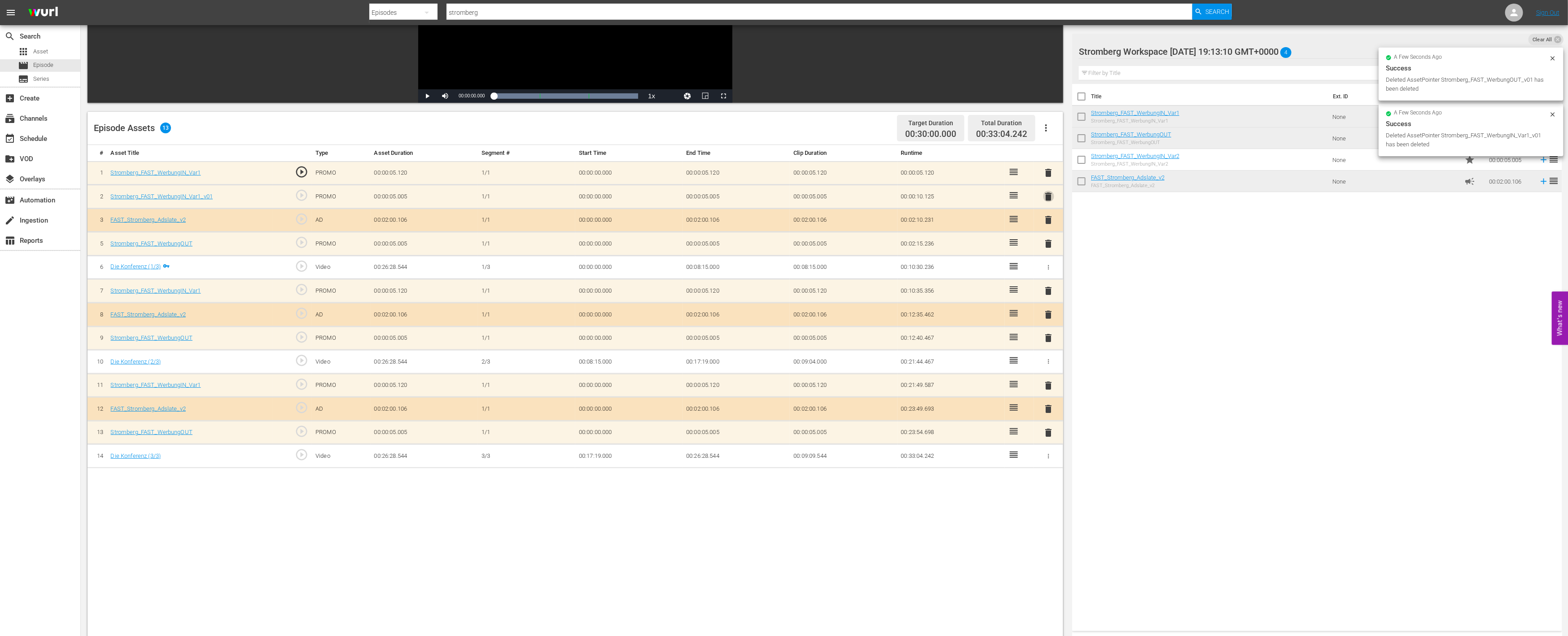
click at [1048, 196] on span "delete" at bounding box center [1049, 196] width 11 height 11
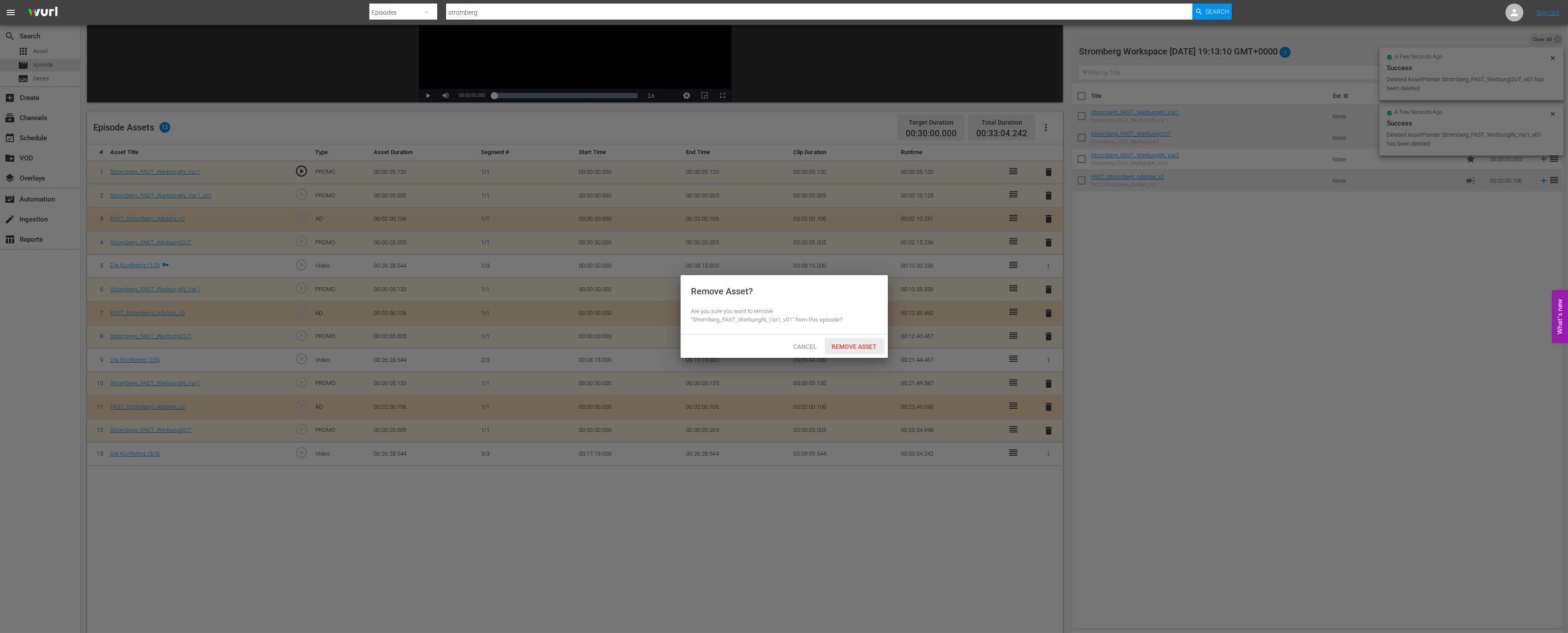
click at [857, 347] on span "Remove Asset" at bounding box center [855, 346] width 59 height 7
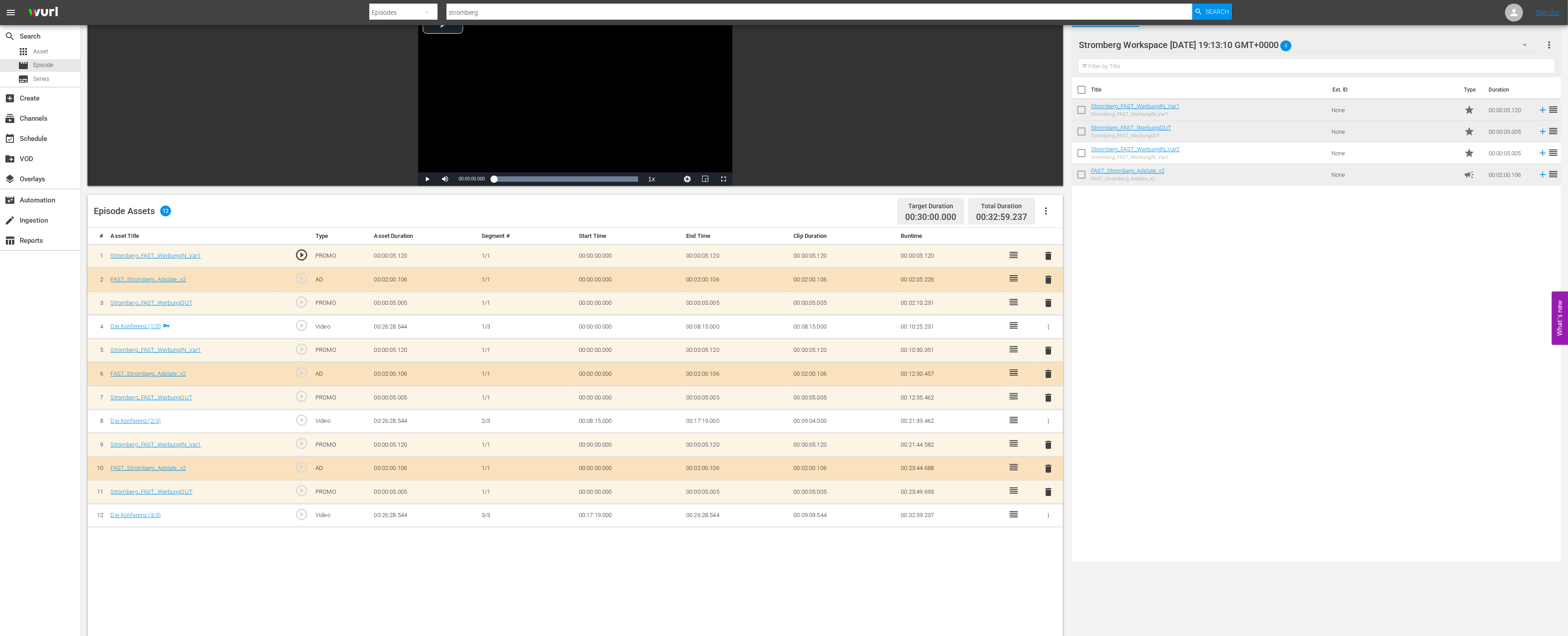
scroll to position [0, 0]
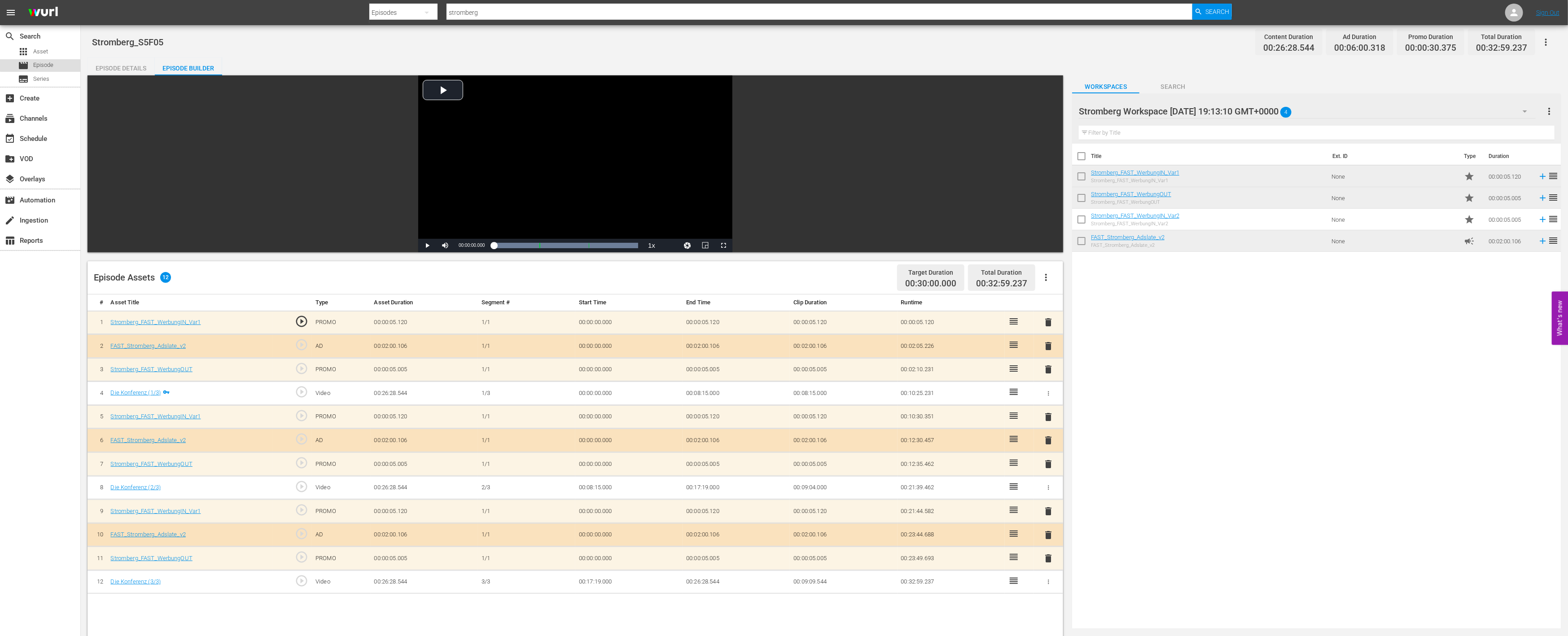
click at [47, 64] on span "Episode" at bounding box center [43, 65] width 20 height 9
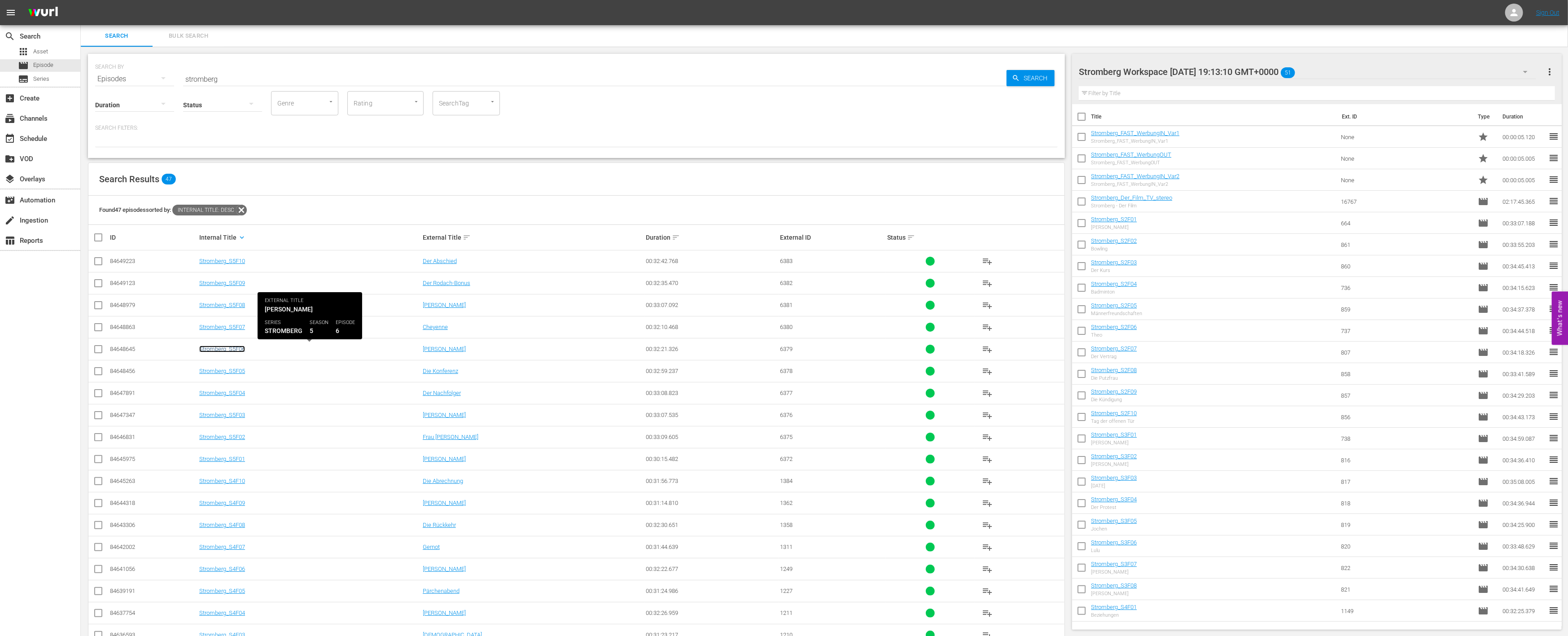
click at [227, 348] on link "Stromberg_S5F06" at bounding box center [222, 349] width 46 height 7
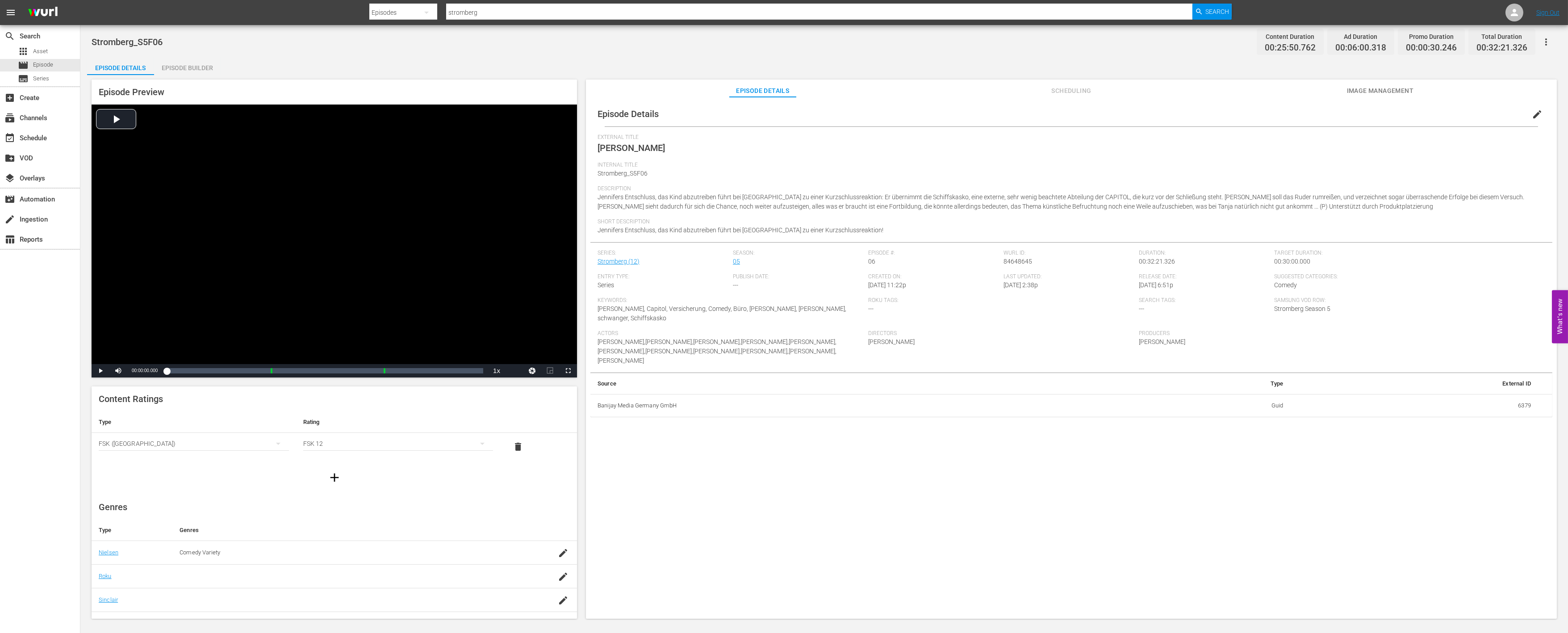
click at [195, 68] on div "Episode Builder" at bounding box center [187, 68] width 67 height 21
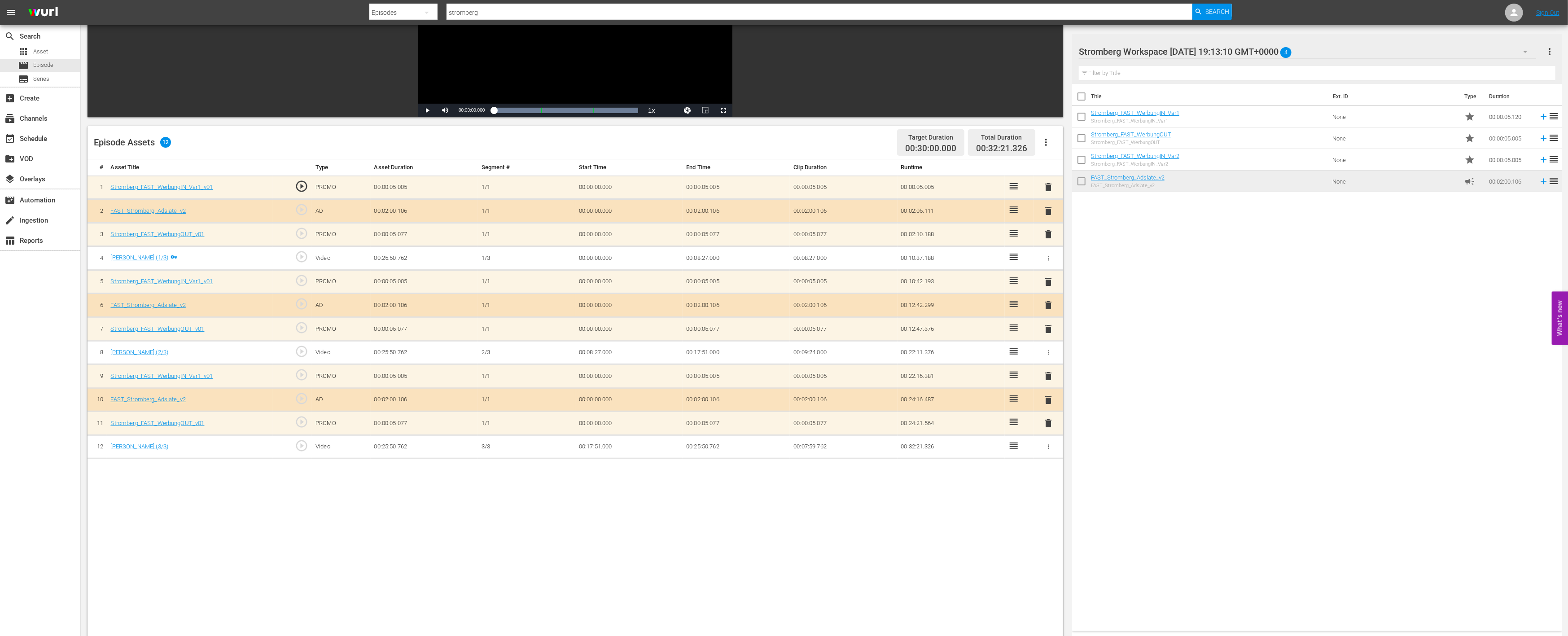
scroll to position [149, 0]
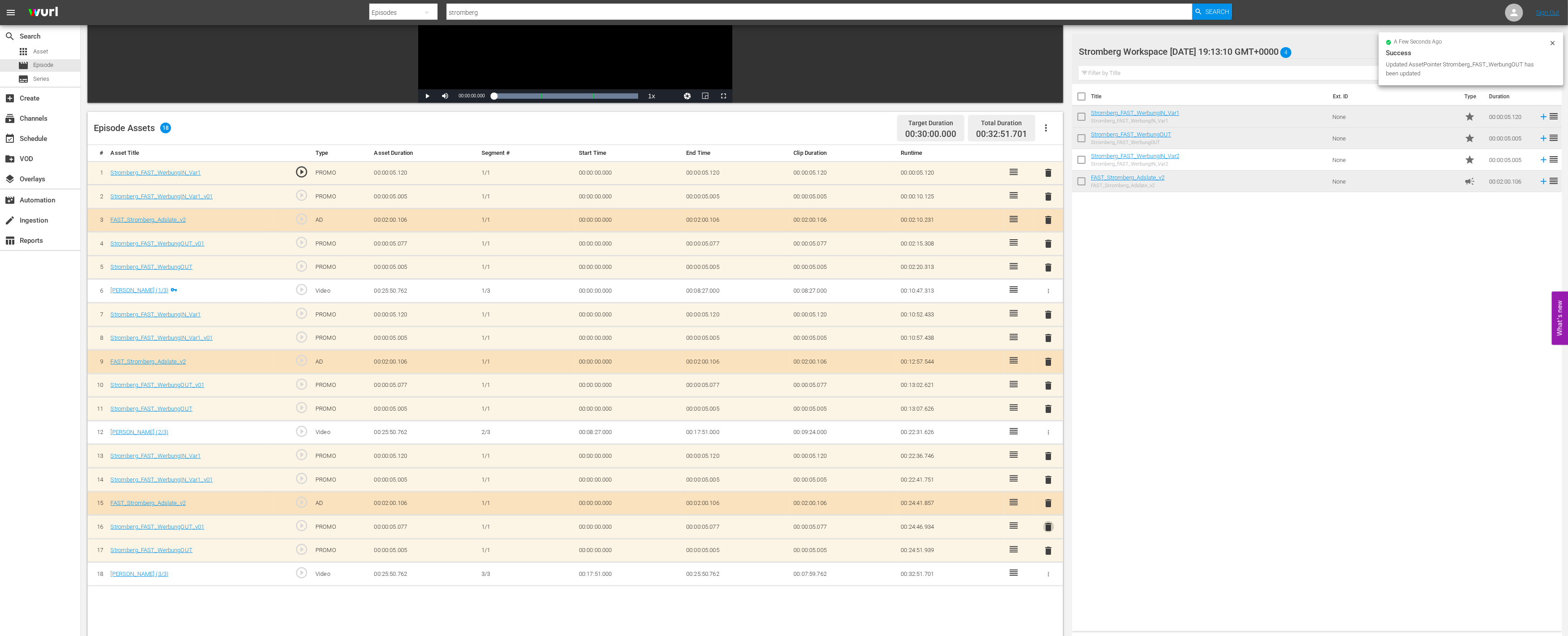
click at [1049, 528] on span "delete" at bounding box center [1049, 527] width 11 height 11
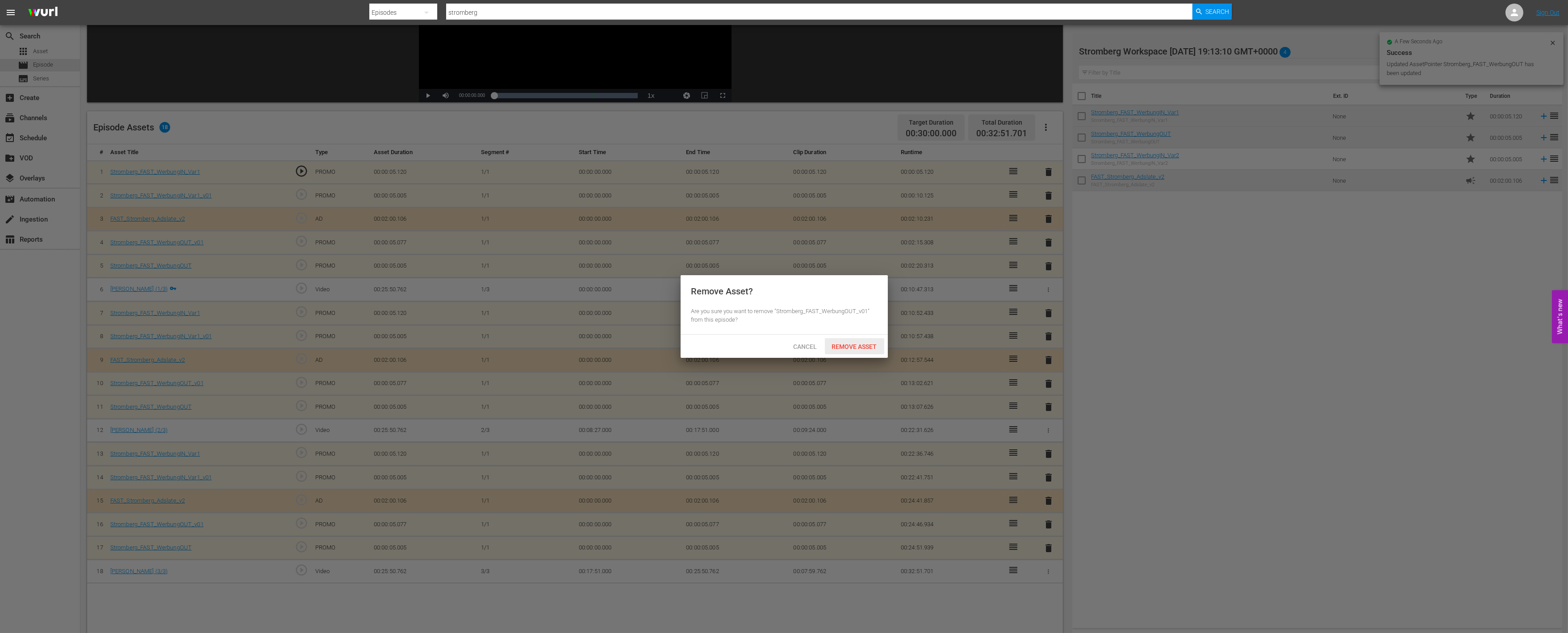
click at [864, 345] on span "Remove Asset" at bounding box center [855, 346] width 59 height 7
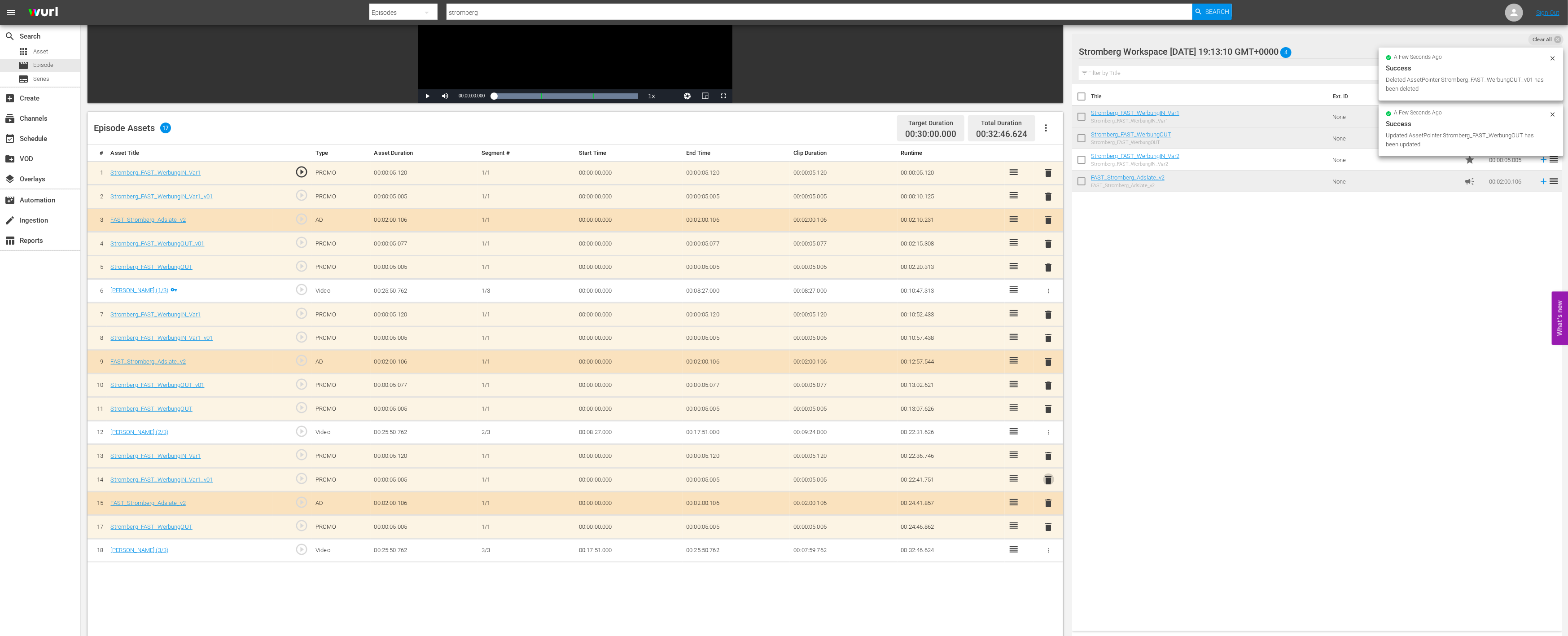
click at [1049, 475] on span "delete" at bounding box center [1049, 479] width 11 height 11
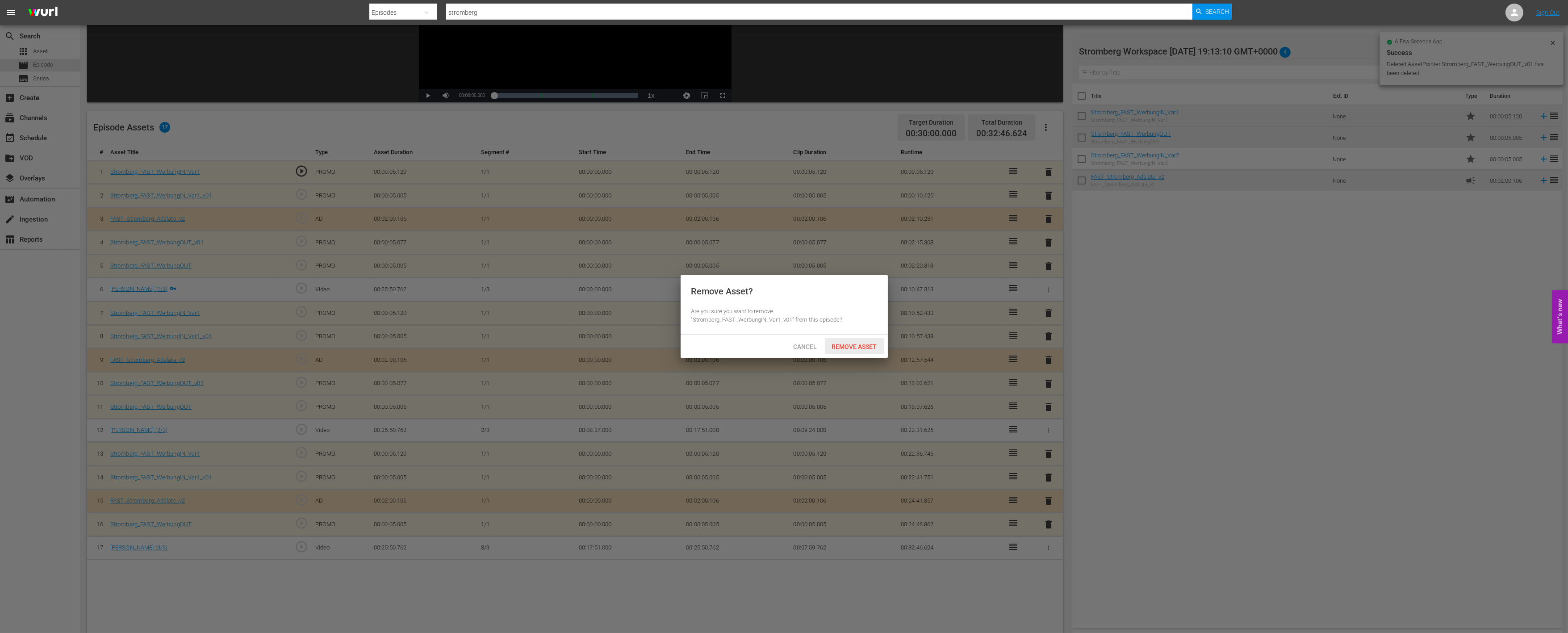
click at [868, 344] on span "Remove Asset" at bounding box center [855, 346] width 59 height 7
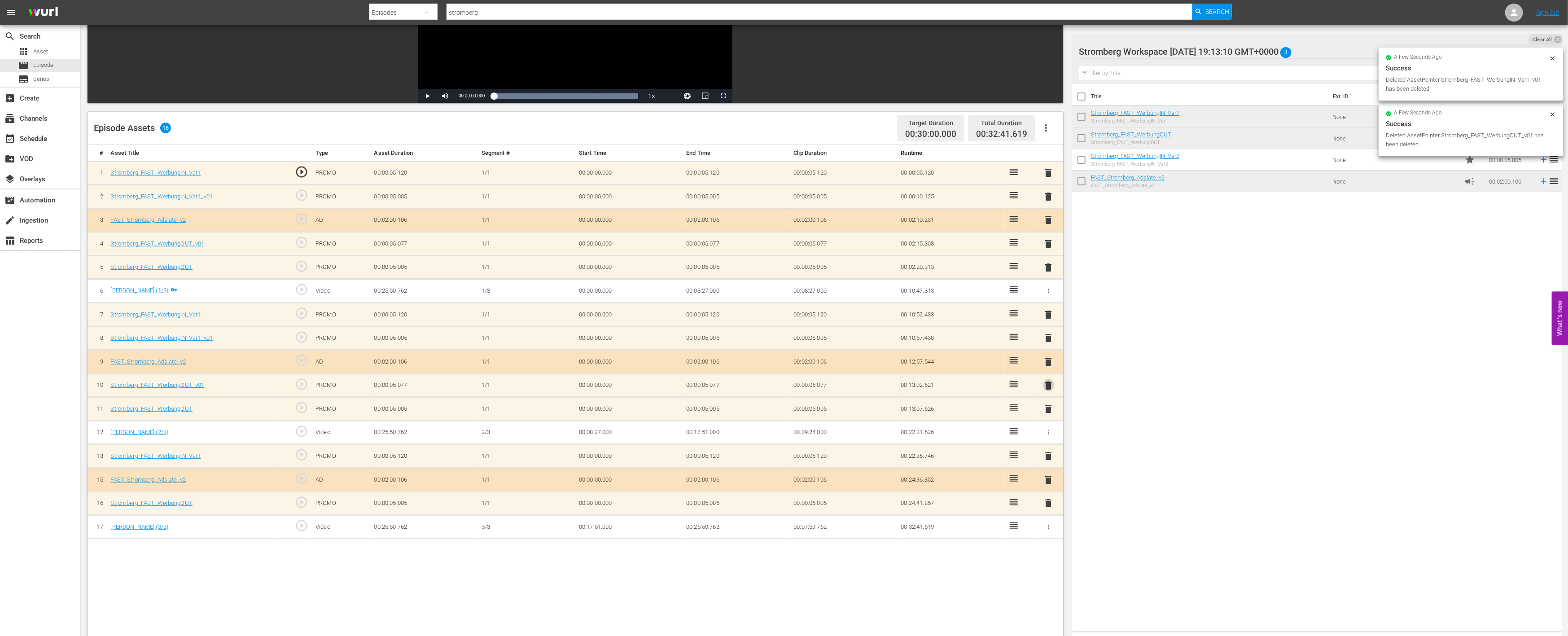
click at [1049, 380] on span "delete" at bounding box center [1049, 385] width 11 height 11
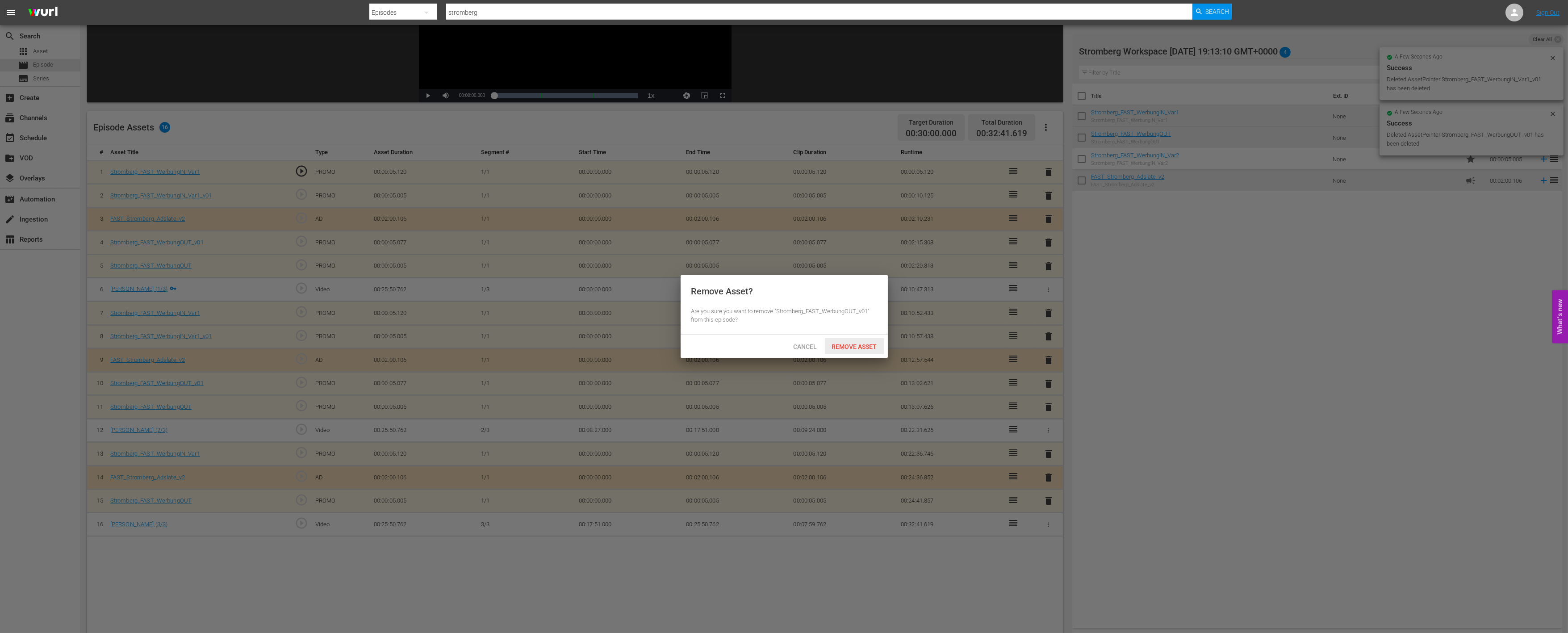
click at [869, 346] on span "Remove Asset" at bounding box center [855, 346] width 59 height 7
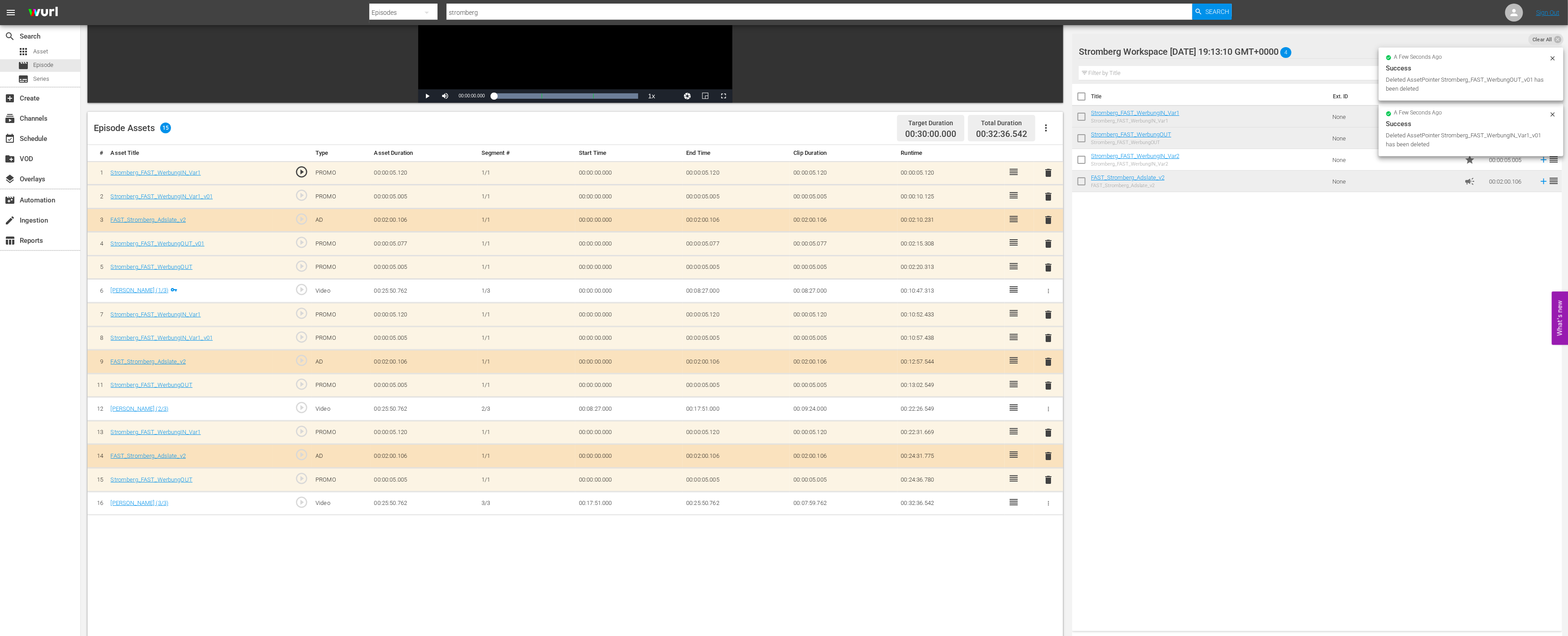
click at [1049, 332] on span "delete" at bounding box center [1049, 337] width 11 height 11
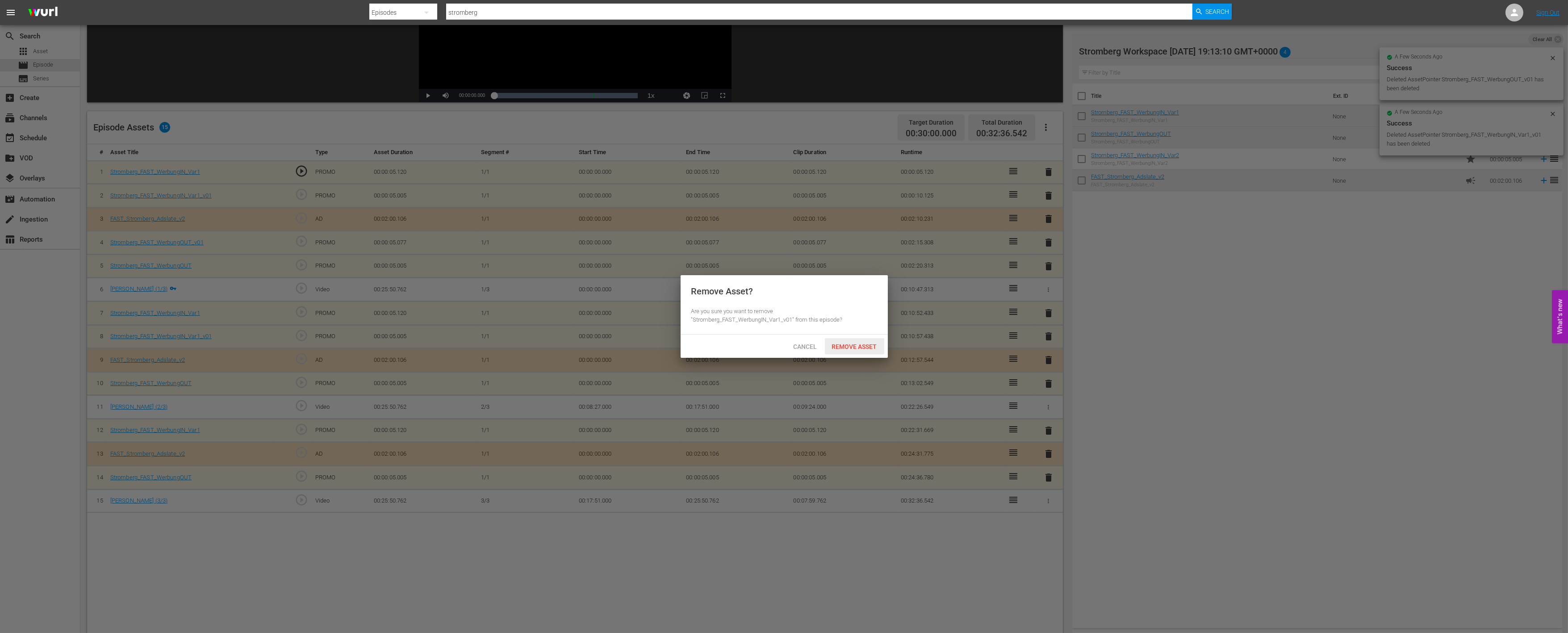
click at [857, 345] on span "Remove Asset" at bounding box center [855, 346] width 59 height 7
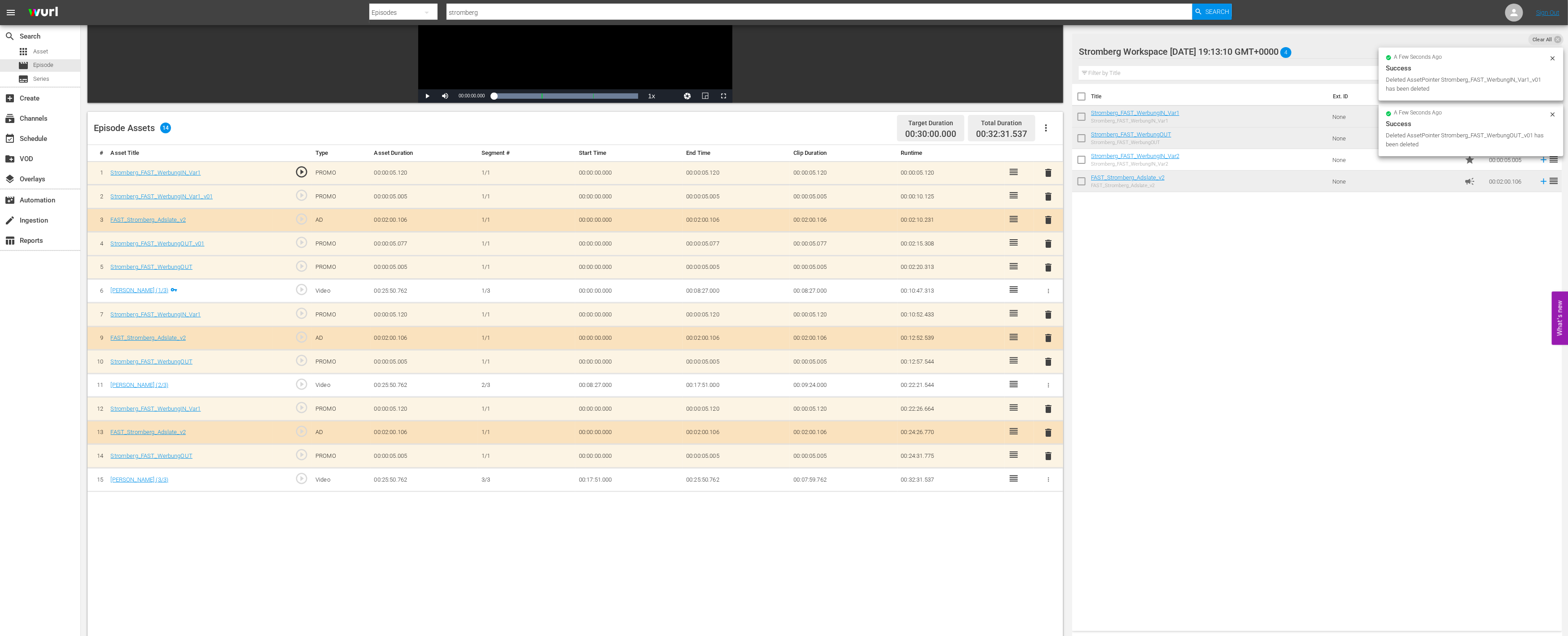
click at [1049, 239] on span "delete" at bounding box center [1049, 243] width 11 height 11
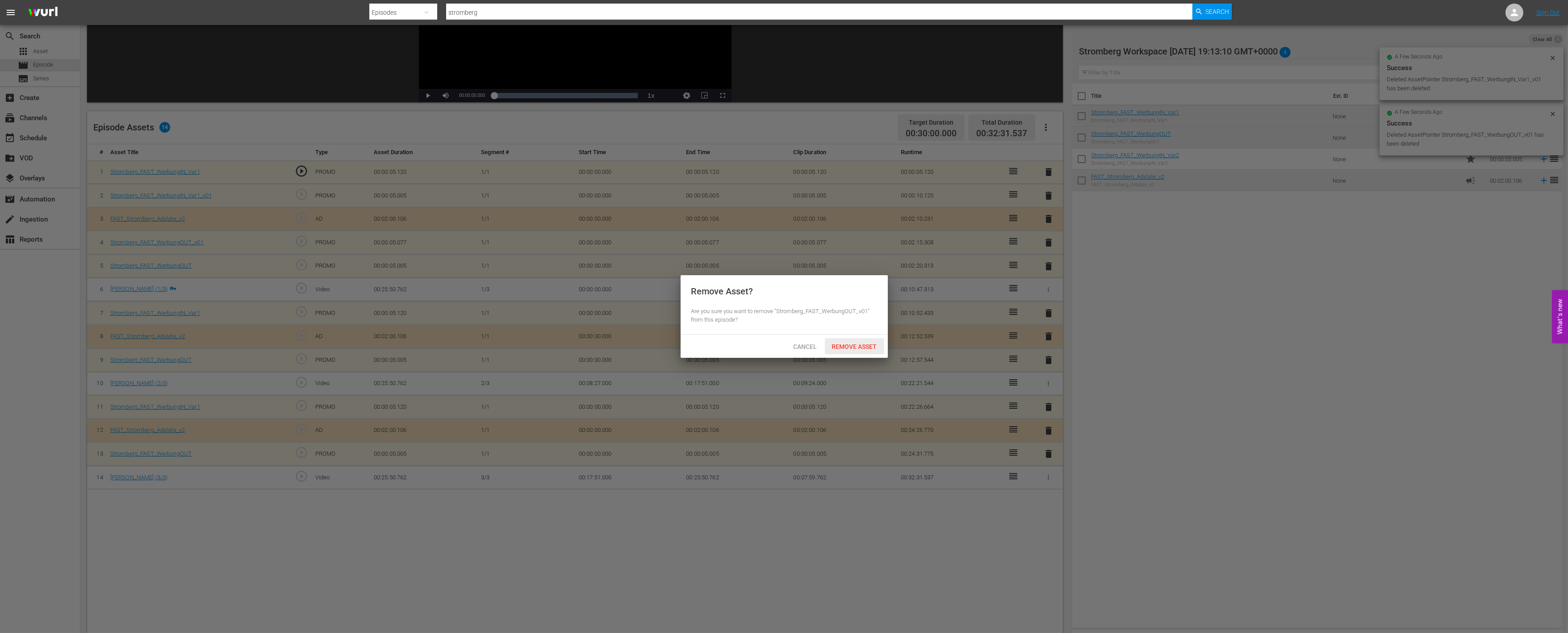
click at [866, 344] on span "Remove Asset" at bounding box center [855, 346] width 59 height 7
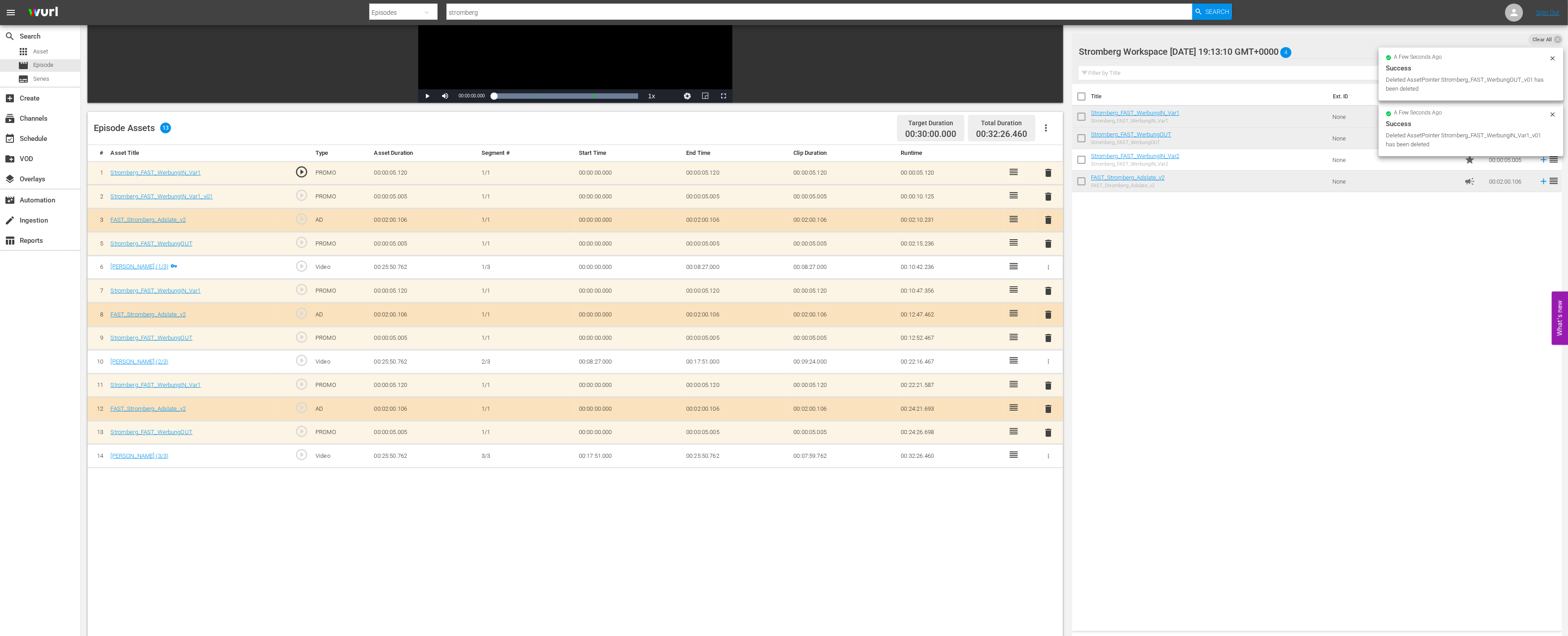
click at [1051, 194] on span "delete" at bounding box center [1049, 196] width 11 height 11
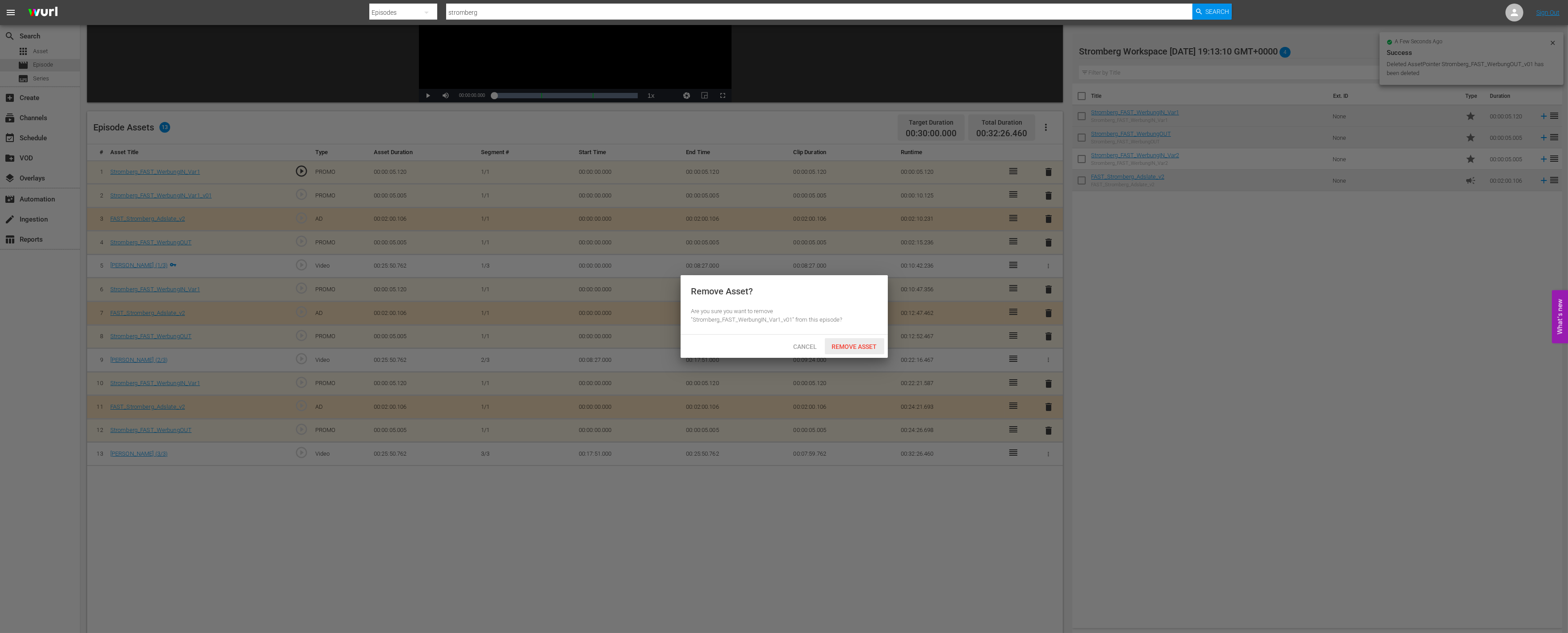
click at [860, 349] on span "Remove Asset" at bounding box center [855, 346] width 59 height 7
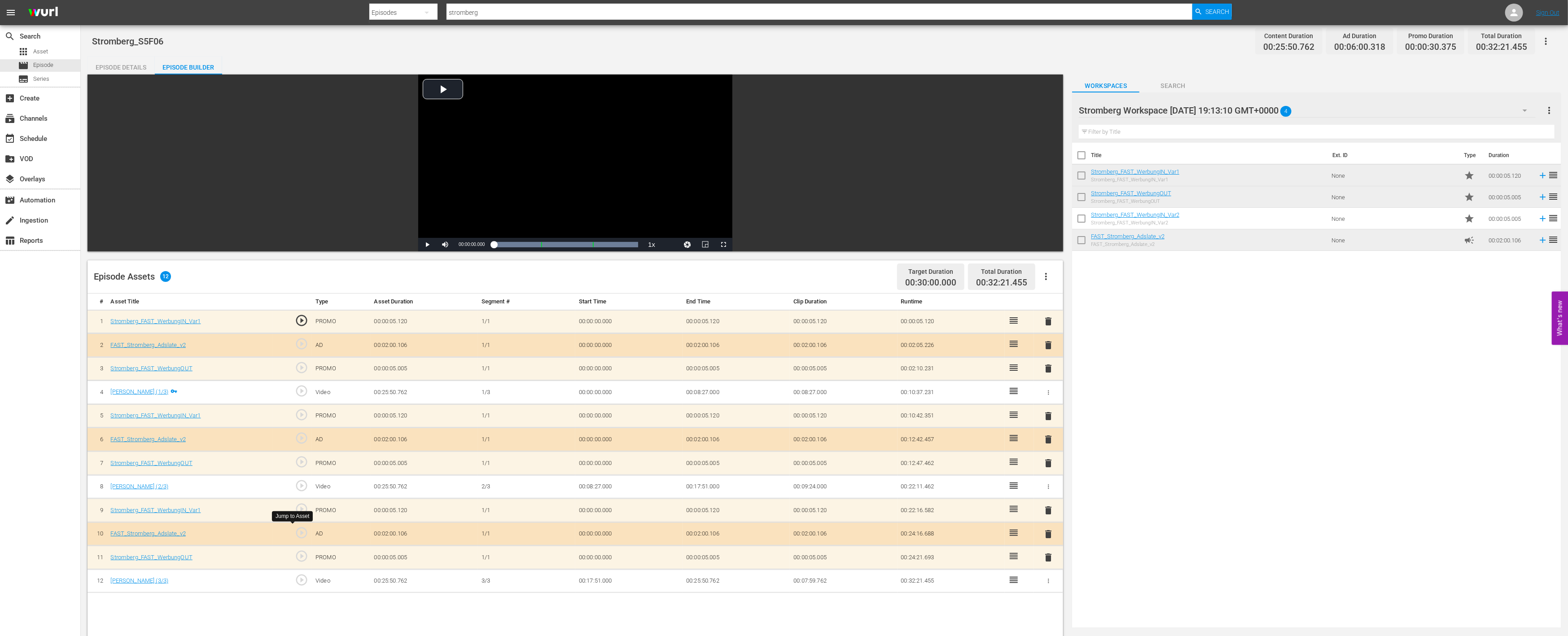
scroll to position [0, 0]
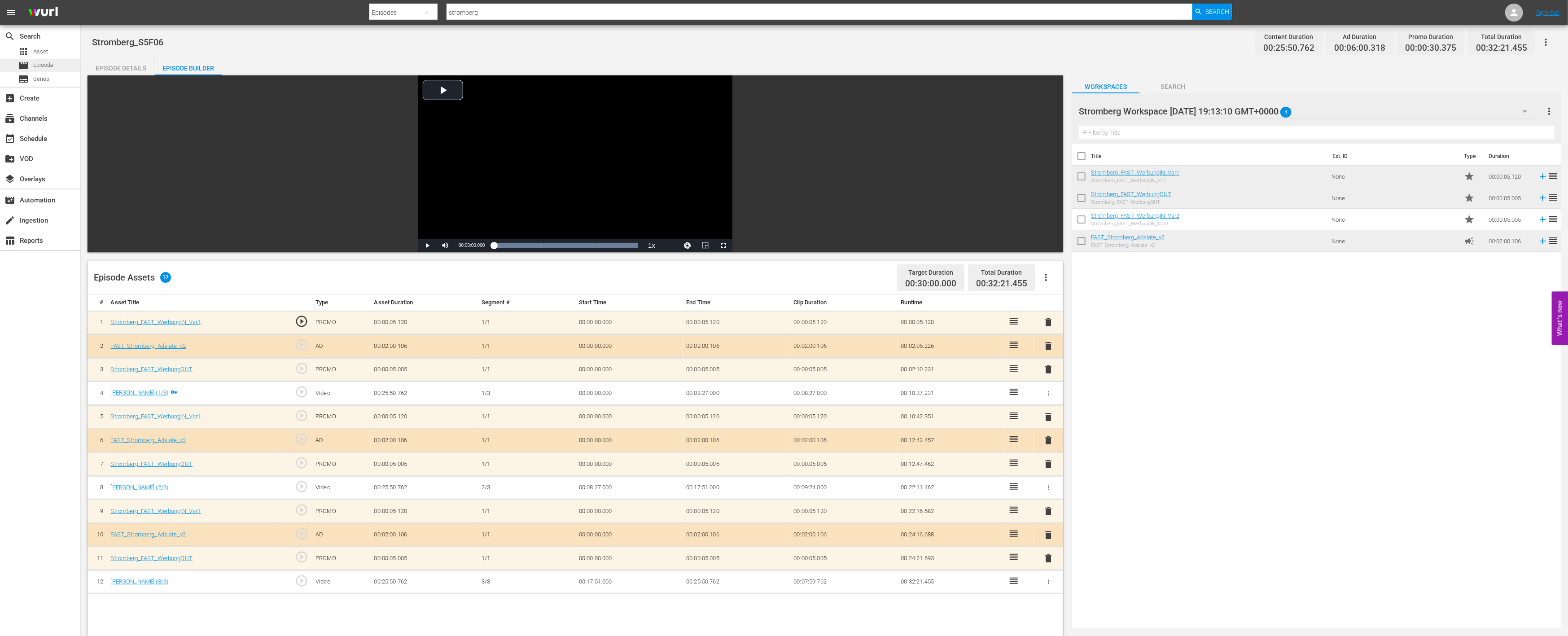
click at [61, 64] on div "movie Episode" at bounding box center [40, 65] width 80 height 12
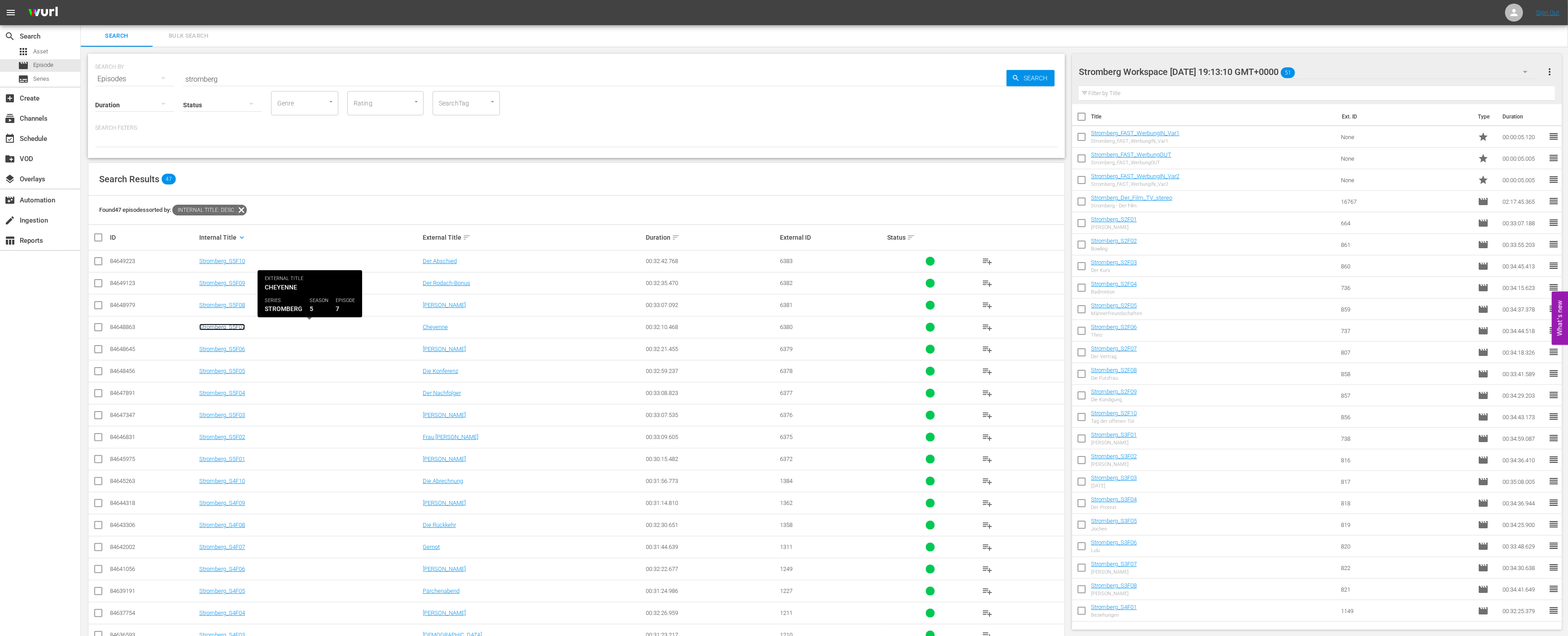
click at [233, 325] on link "Stromberg_S5F07" at bounding box center [222, 327] width 46 height 7
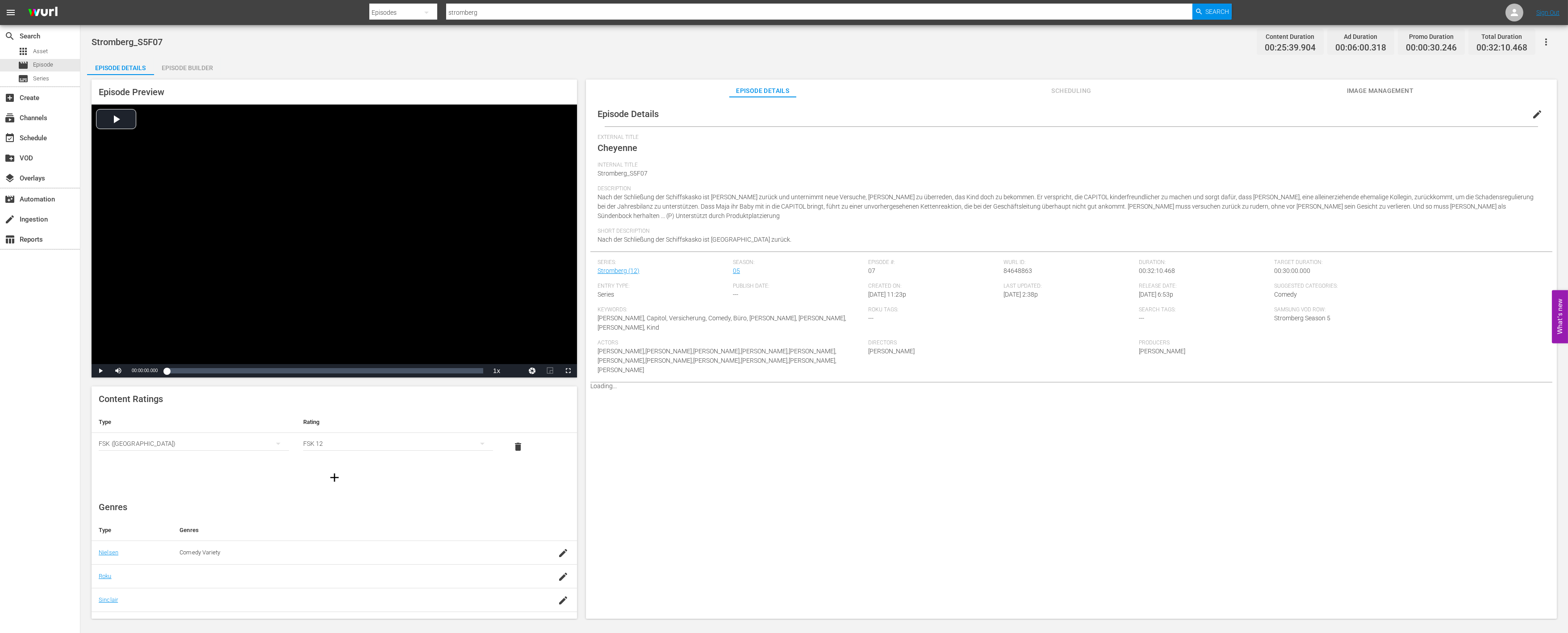
click at [199, 67] on div "Episode Builder" at bounding box center [187, 68] width 67 height 21
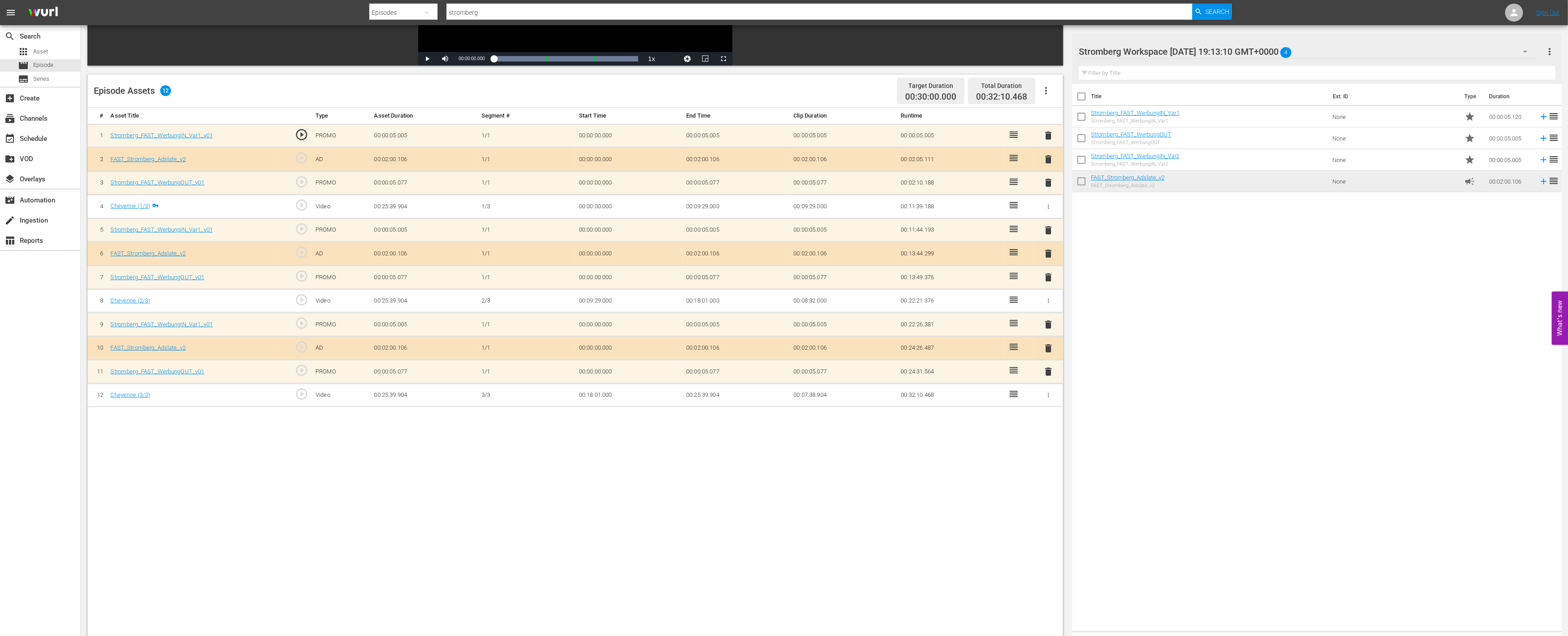
scroll to position [200, 0]
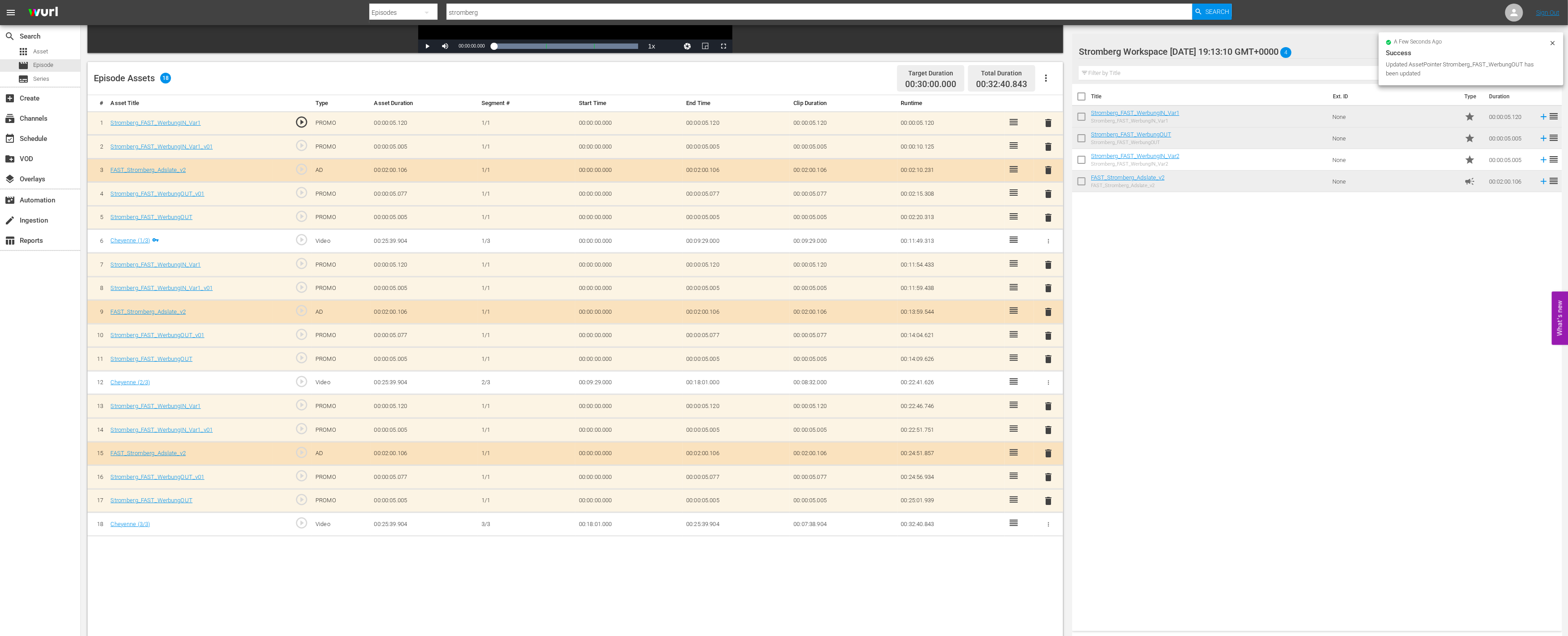
click at [1049, 475] on span "delete" at bounding box center [1049, 476] width 11 height 11
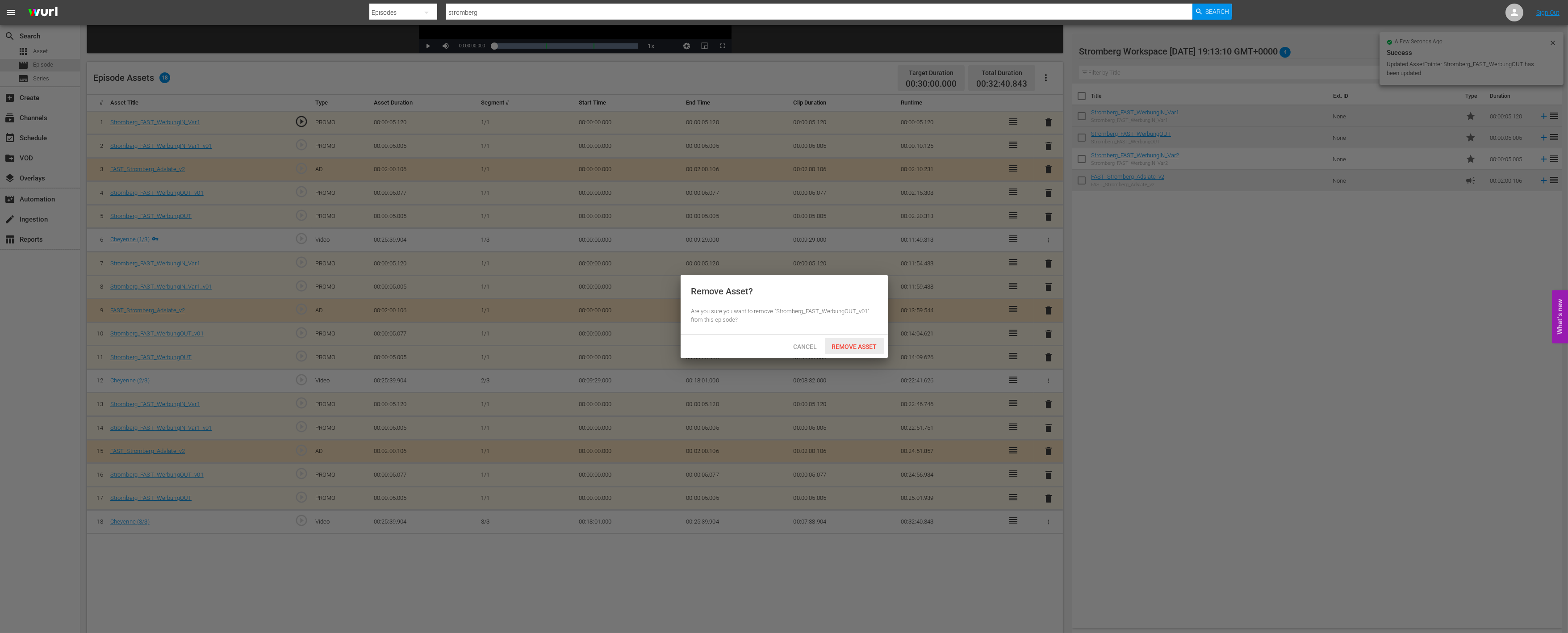
click at [851, 341] on div "Remove Asset" at bounding box center [855, 346] width 59 height 16
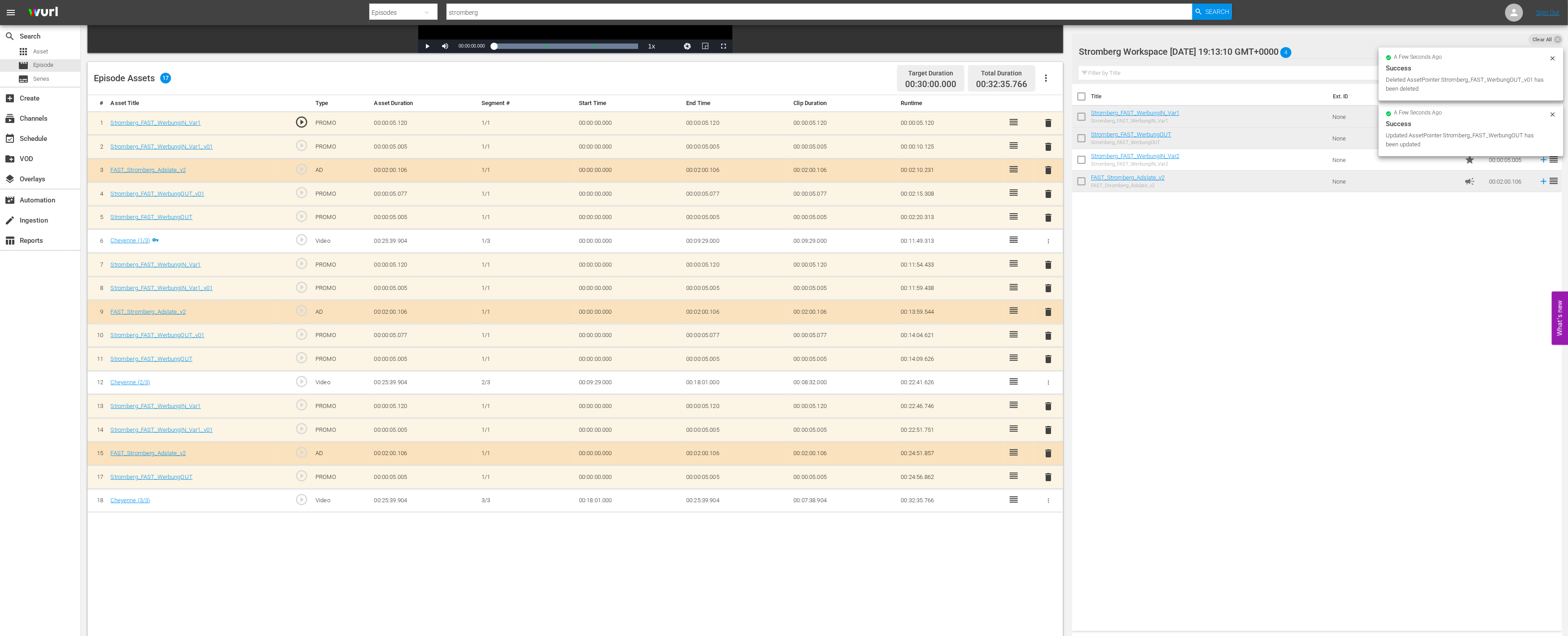
click at [1048, 427] on span "delete" at bounding box center [1049, 430] width 11 height 11
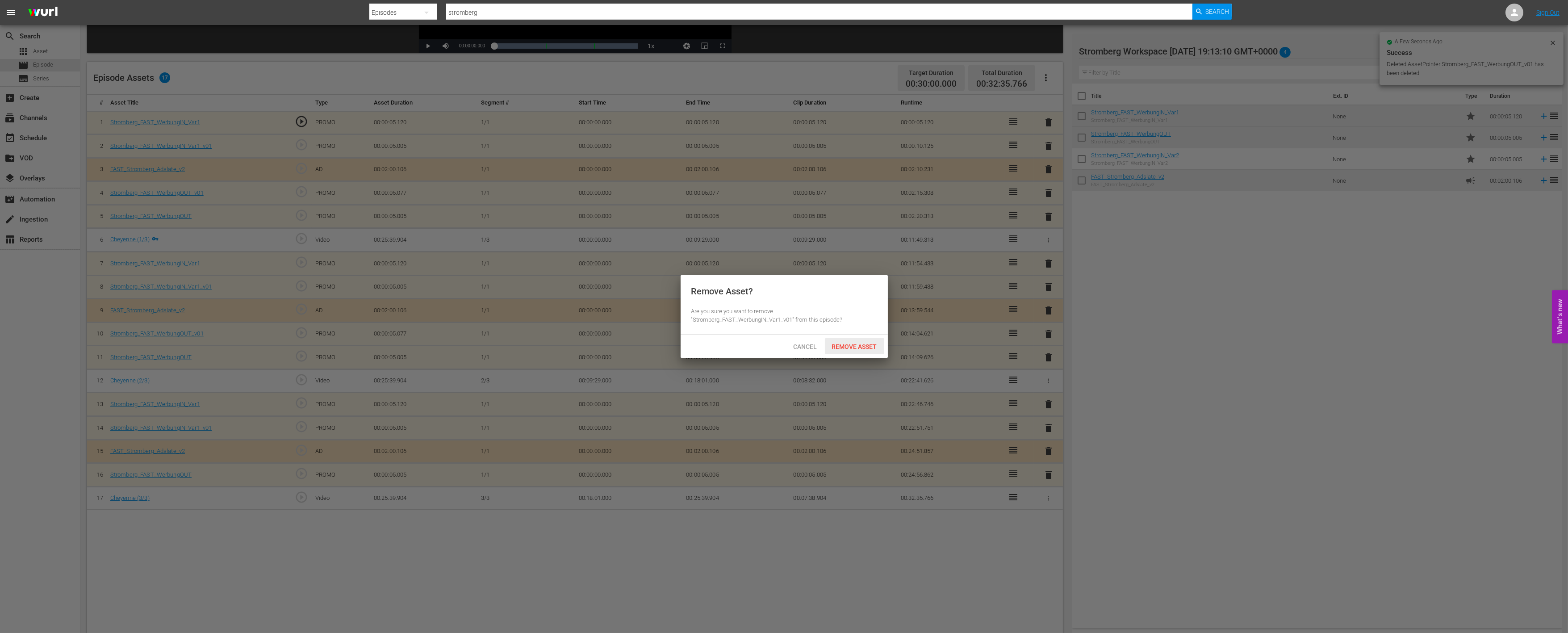
click at [861, 345] on span "Remove Asset" at bounding box center [855, 346] width 59 height 7
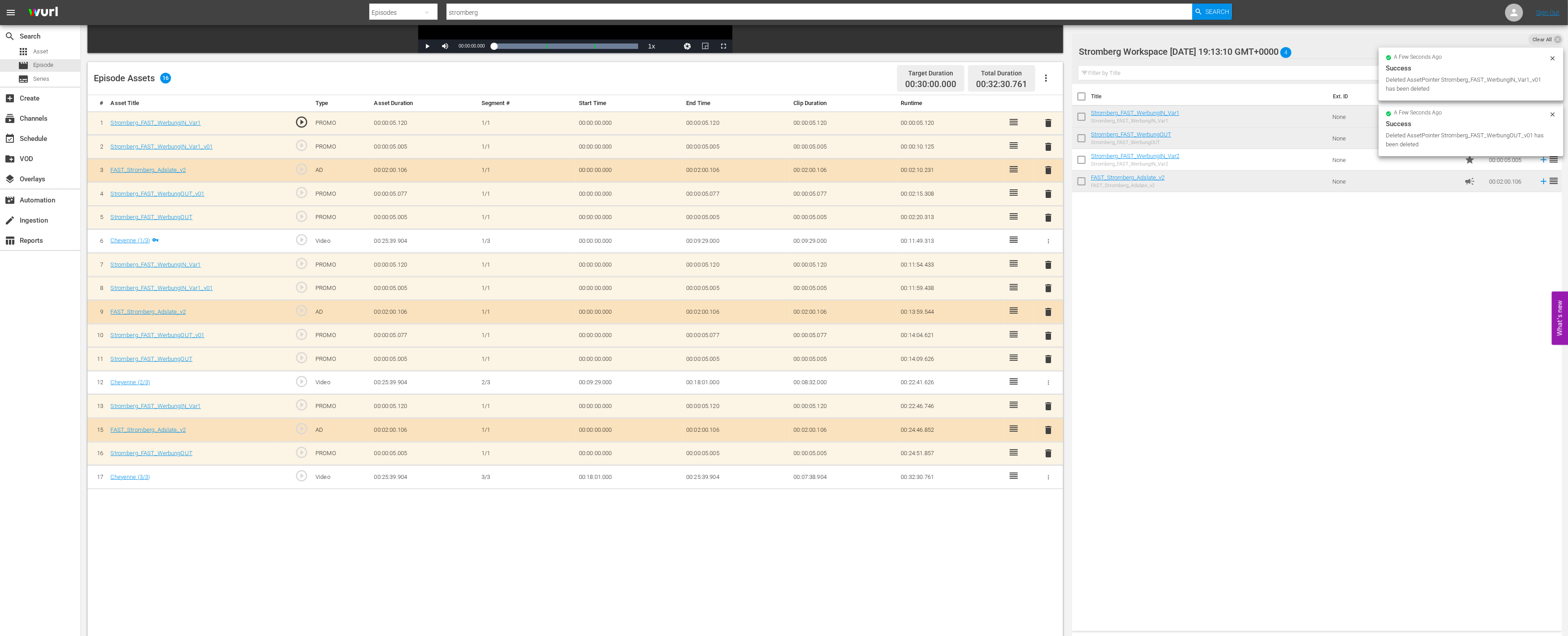
click at [1049, 330] on span "delete" at bounding box center [1049, 335] width 11 height 11
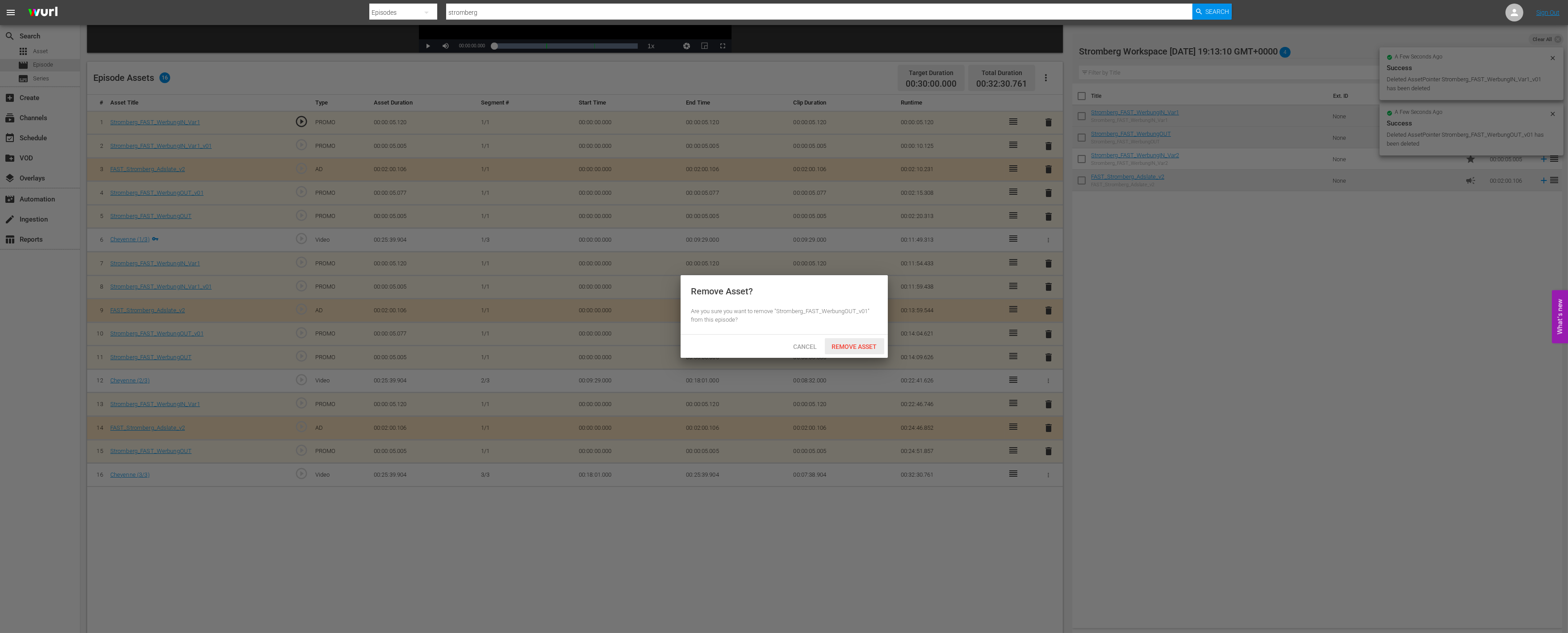
drag, startPoint x: 874, startPoint y: 351, endPoint x: 926, endPoint y: 322, distance: 59.5
click at [873, 351] on div "Remove Asset" at bounding box center [855, 346] width 59 height 16
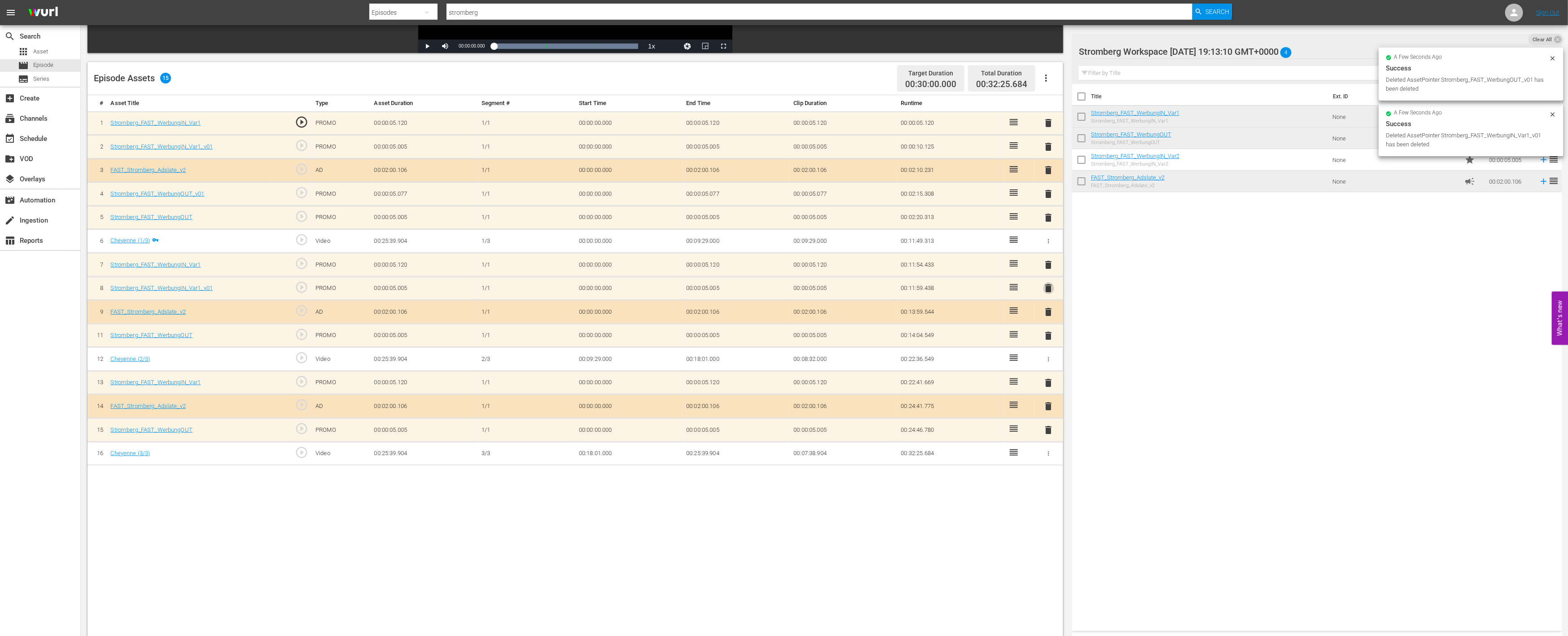
click at [1047, 283] on span "delete" at bounding box center [1049, 287] width 11 height 11
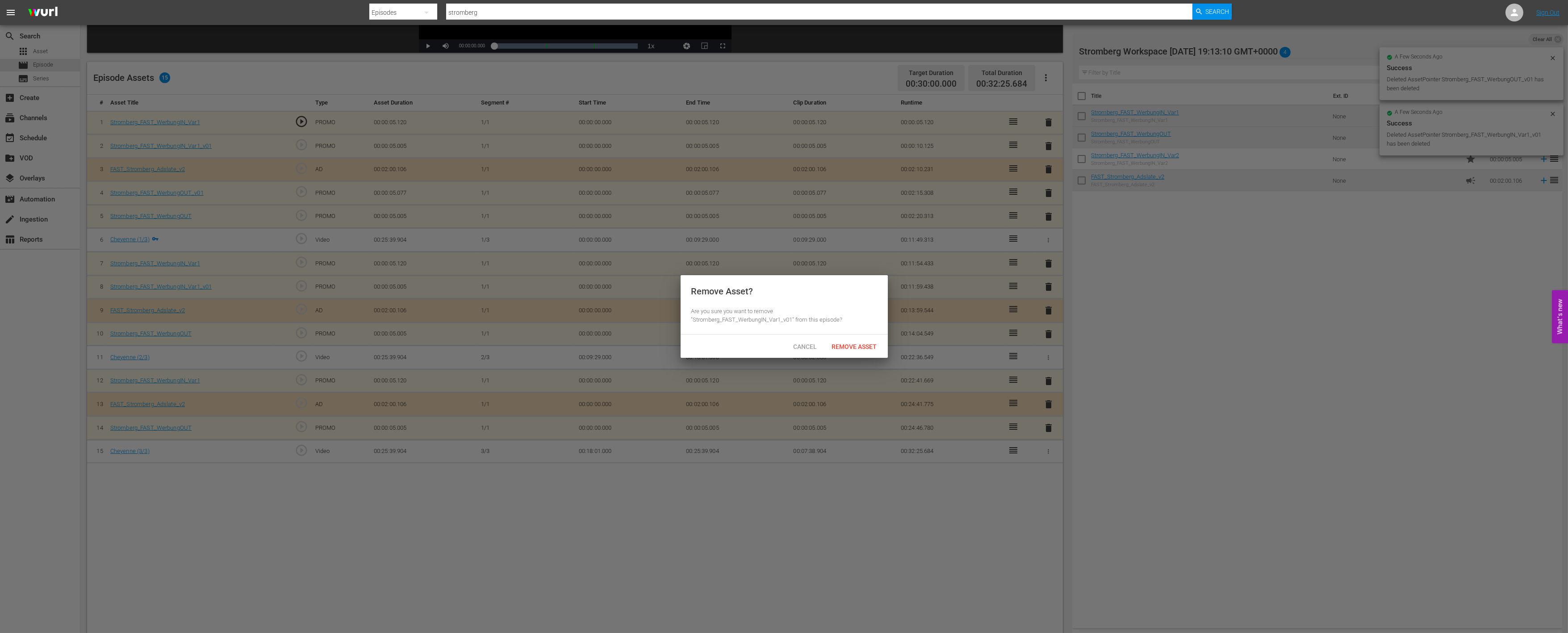
drag, startPoint x: 857, startPoint y: 344, endPoint x: 859, endPoint y: 338, distance: 6.3
click at [856, 345] on span "Remove Asset" at bounding box center [855, 346] width 59 height 7
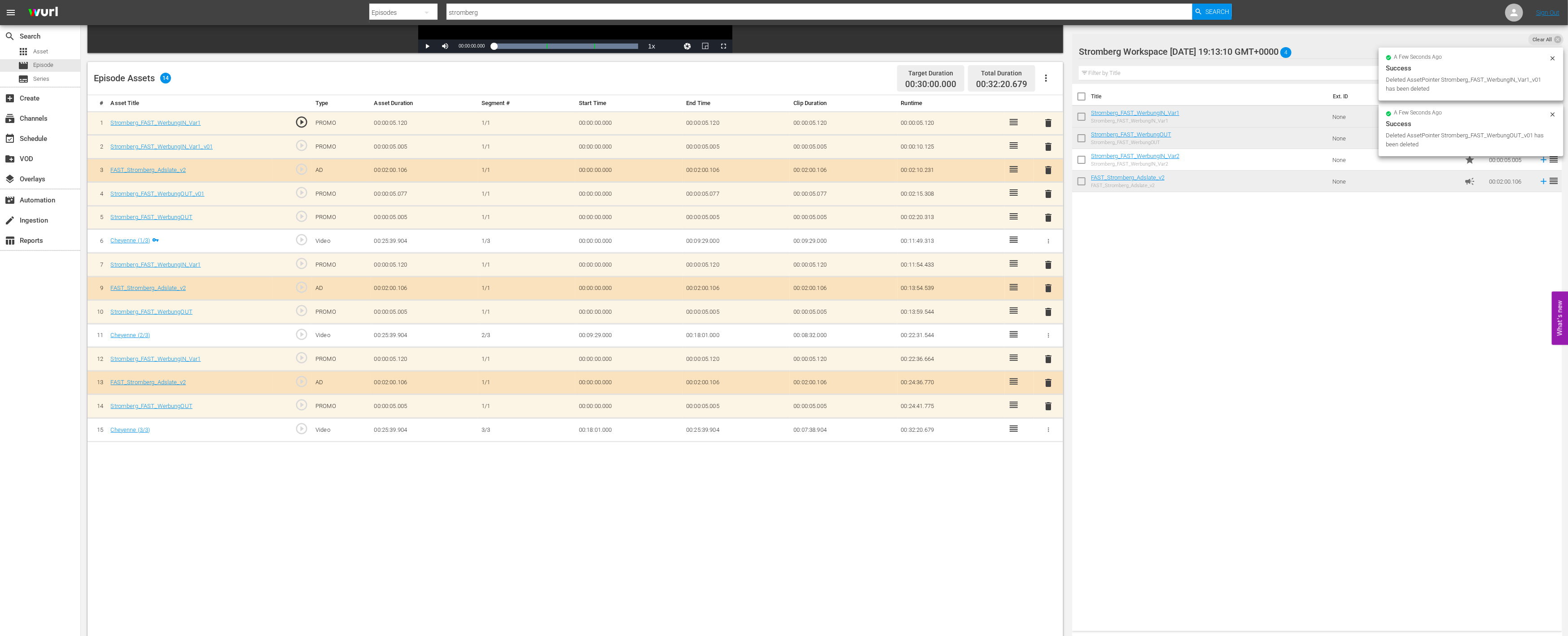
click at [1049, 190] on span "delete" at bounding box center [1049, 194] width 11 height 11
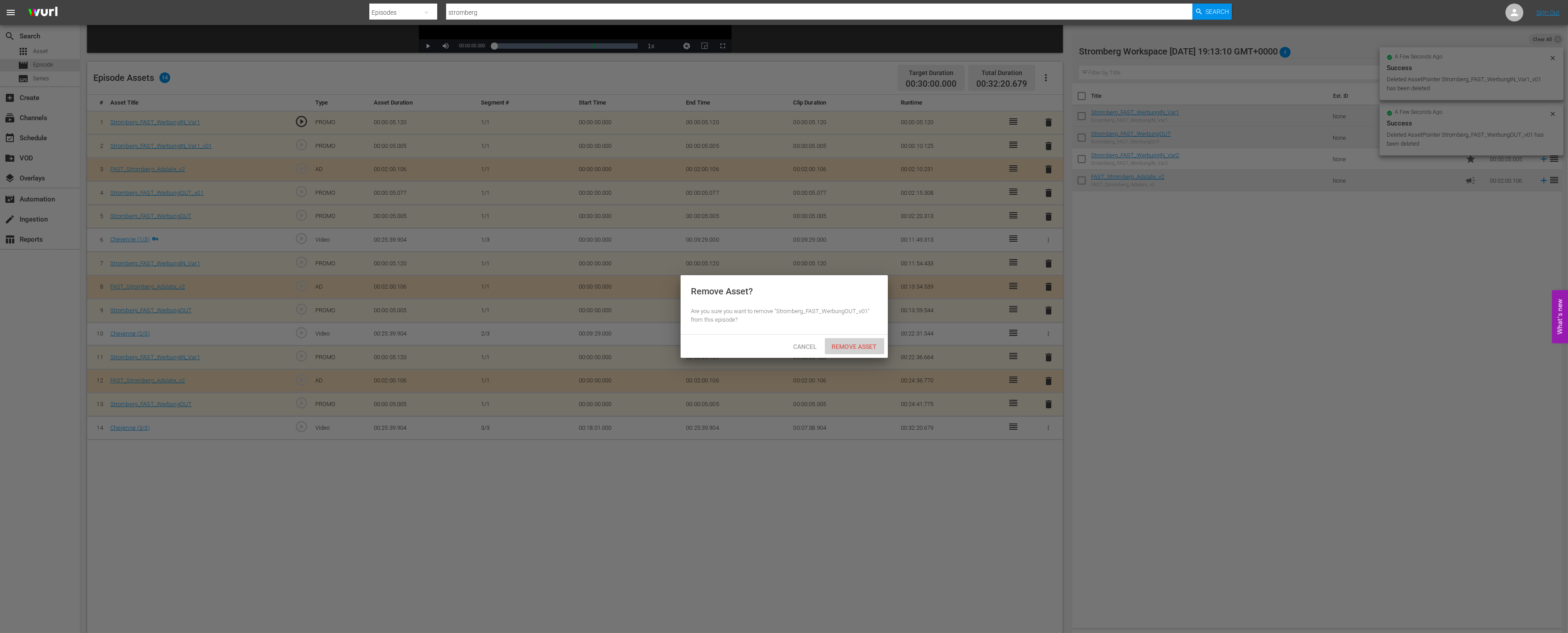
click at [870, 348] on span "Remove Asset" at bounding box center [855, 346] width 59 height 7
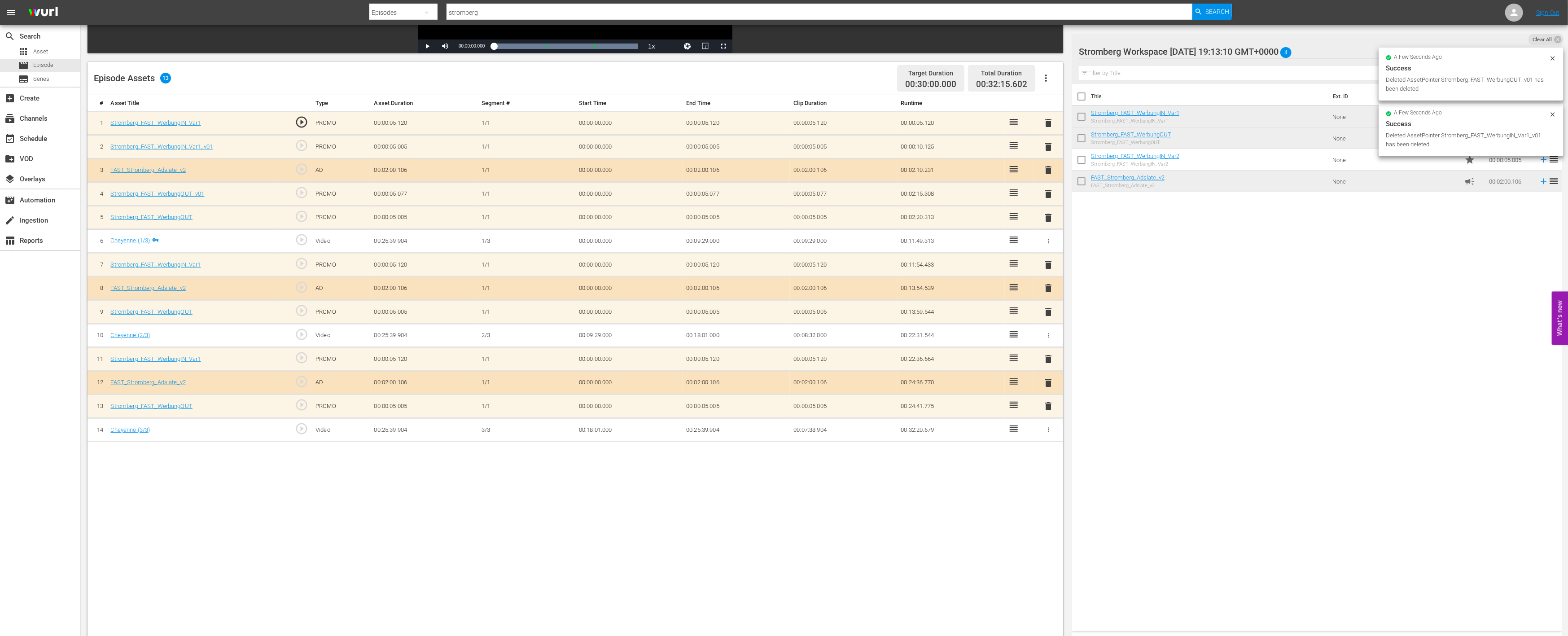
click at [1050, 146] on span "delete" at bounding box center [1049, 147] width 11 height 11
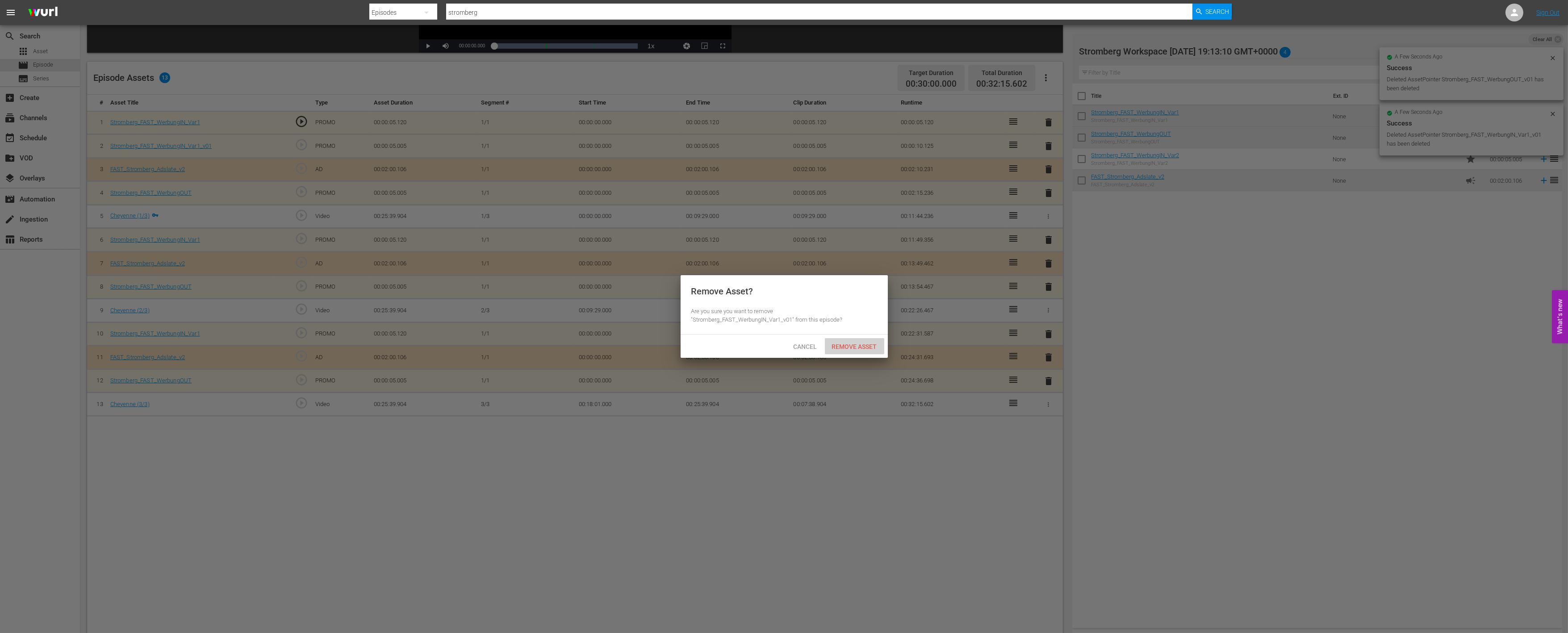
click at [866, 346] on span "Remove Asset" at bounding box center [855, 346] width 59 height 7
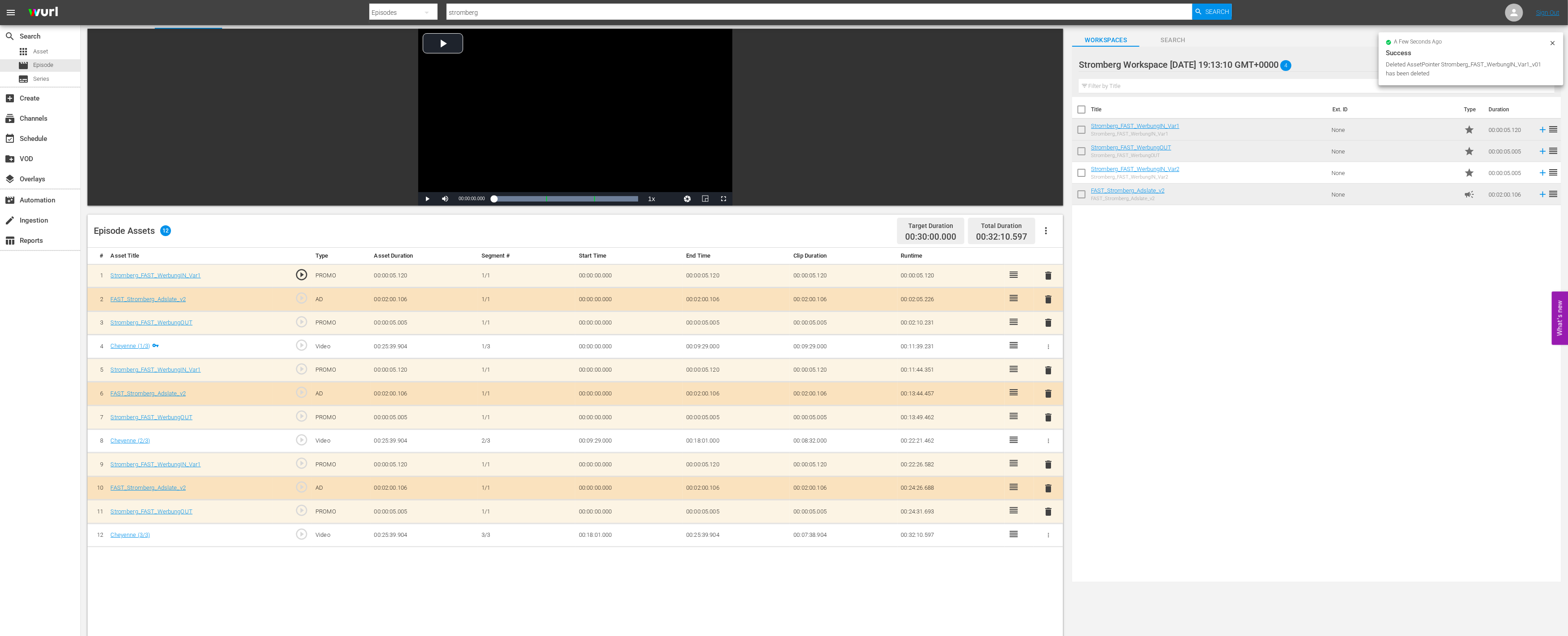
scroll to position [0, 0]
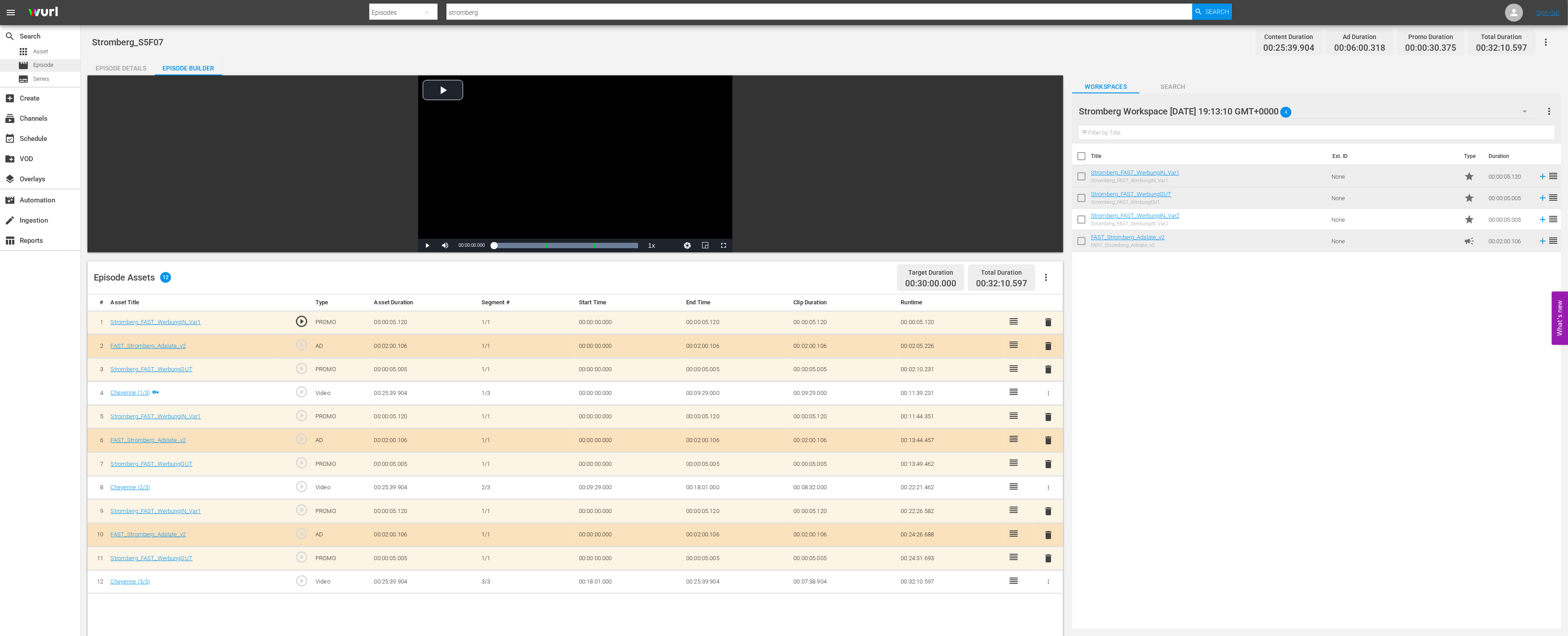
click at [60, 63] on div "movie Episode" at bounding box center [40, 65] width 80 height 12
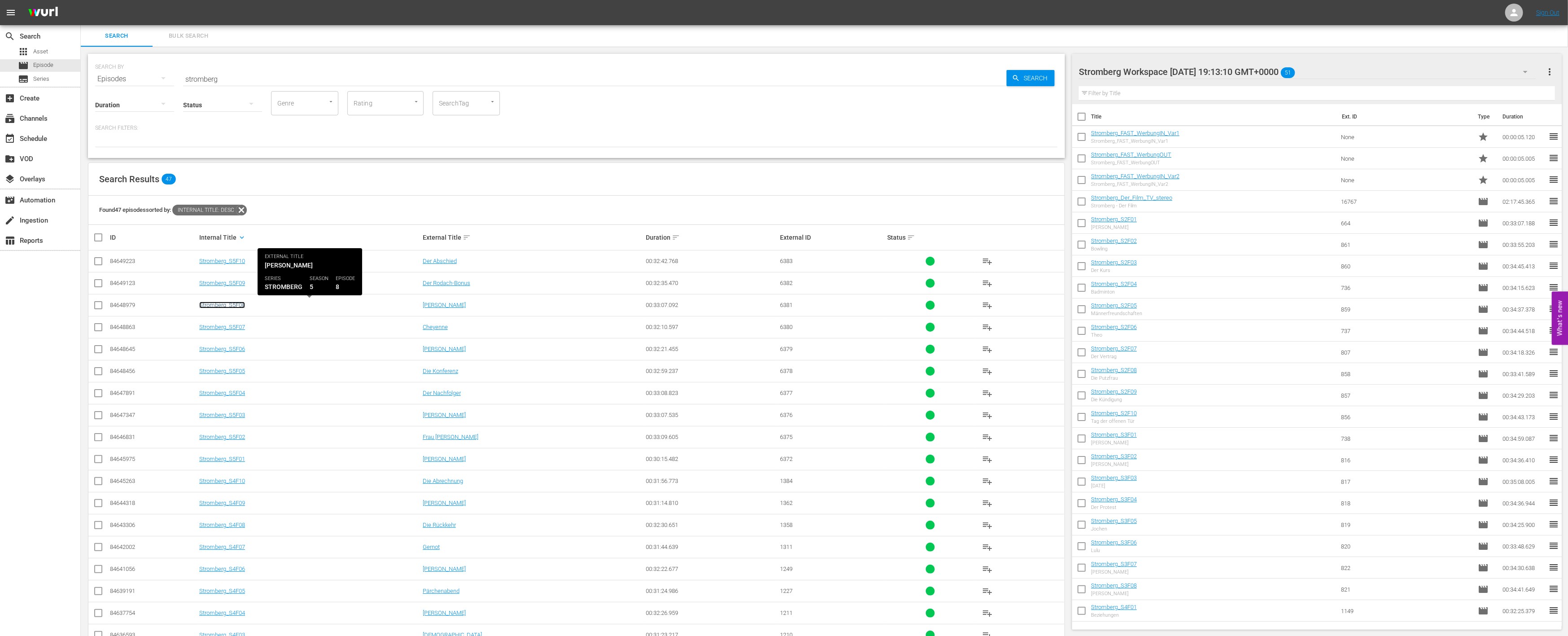
click at [222, 305] on link "Stromberg_S5F08" at bounding box center [222, 305] width 46 height 7
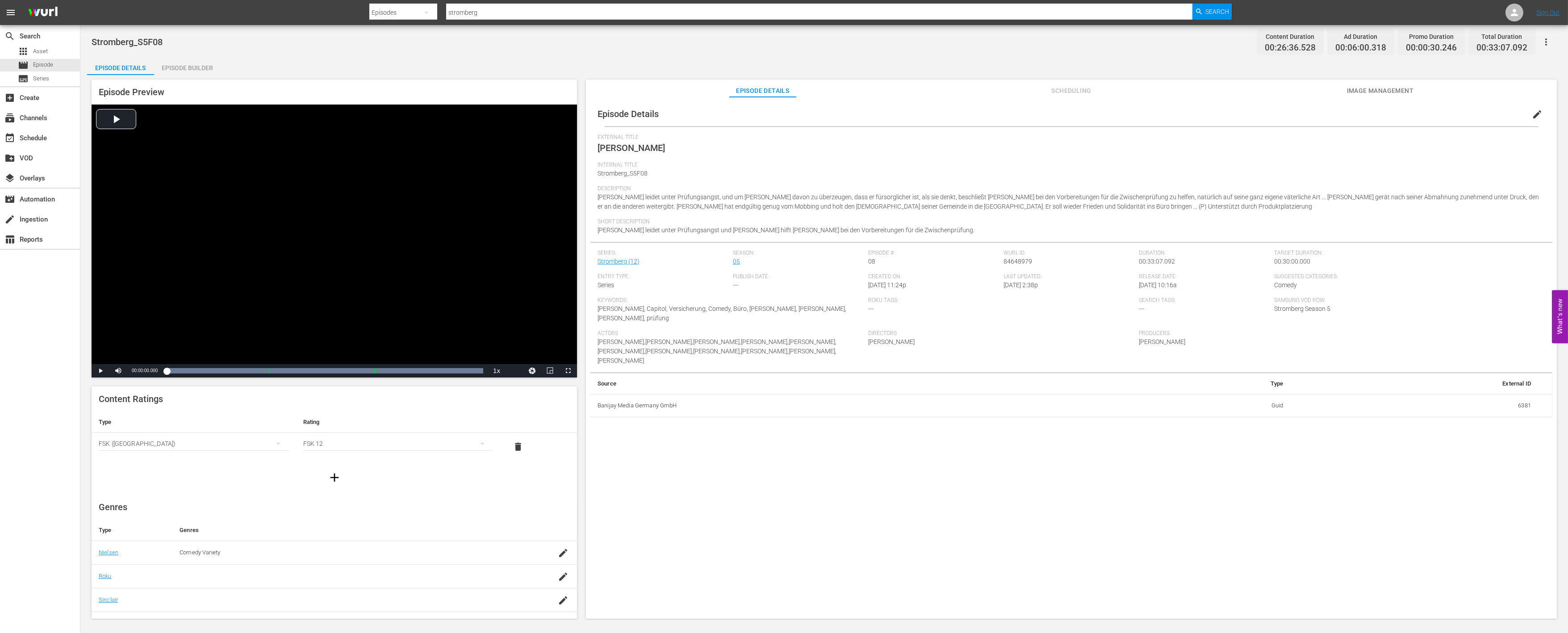
click at [195, 68] on div "Episode Builder" at bounding box center [187, 68] width 67 height 21
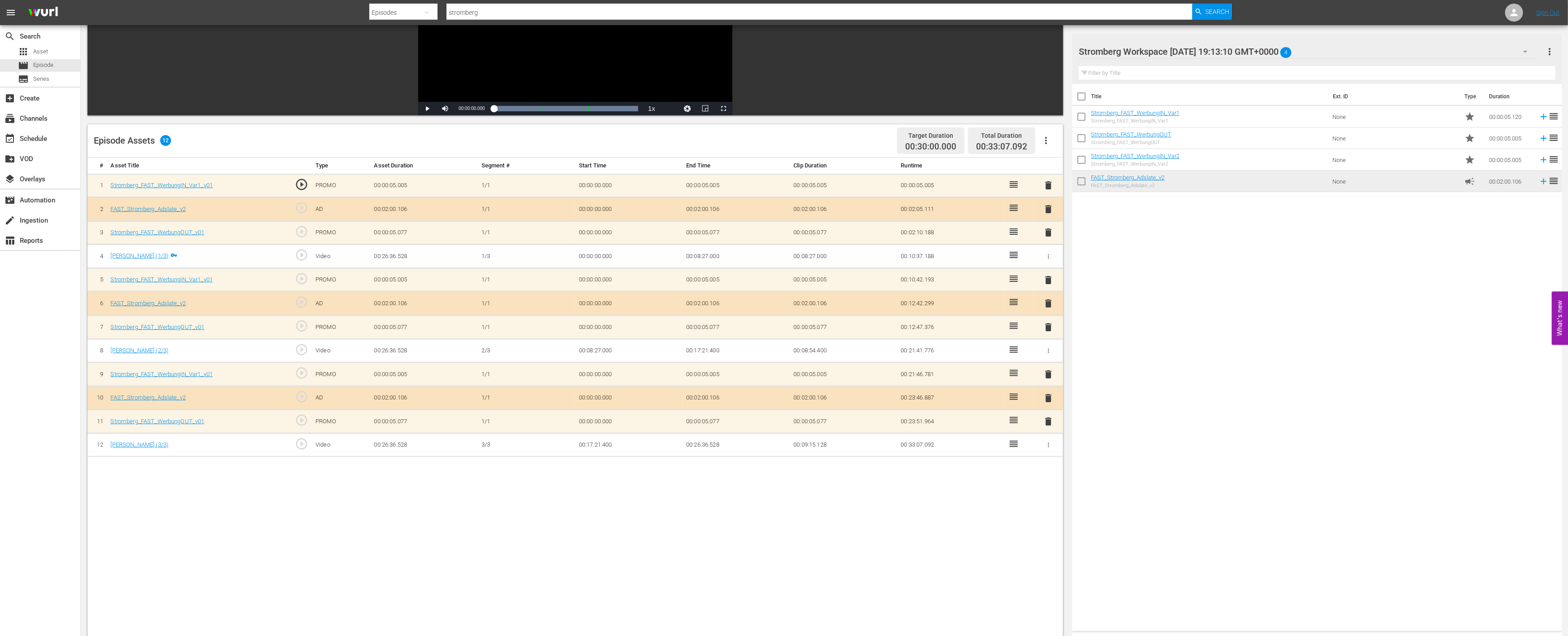
scroll to position [149, 0]
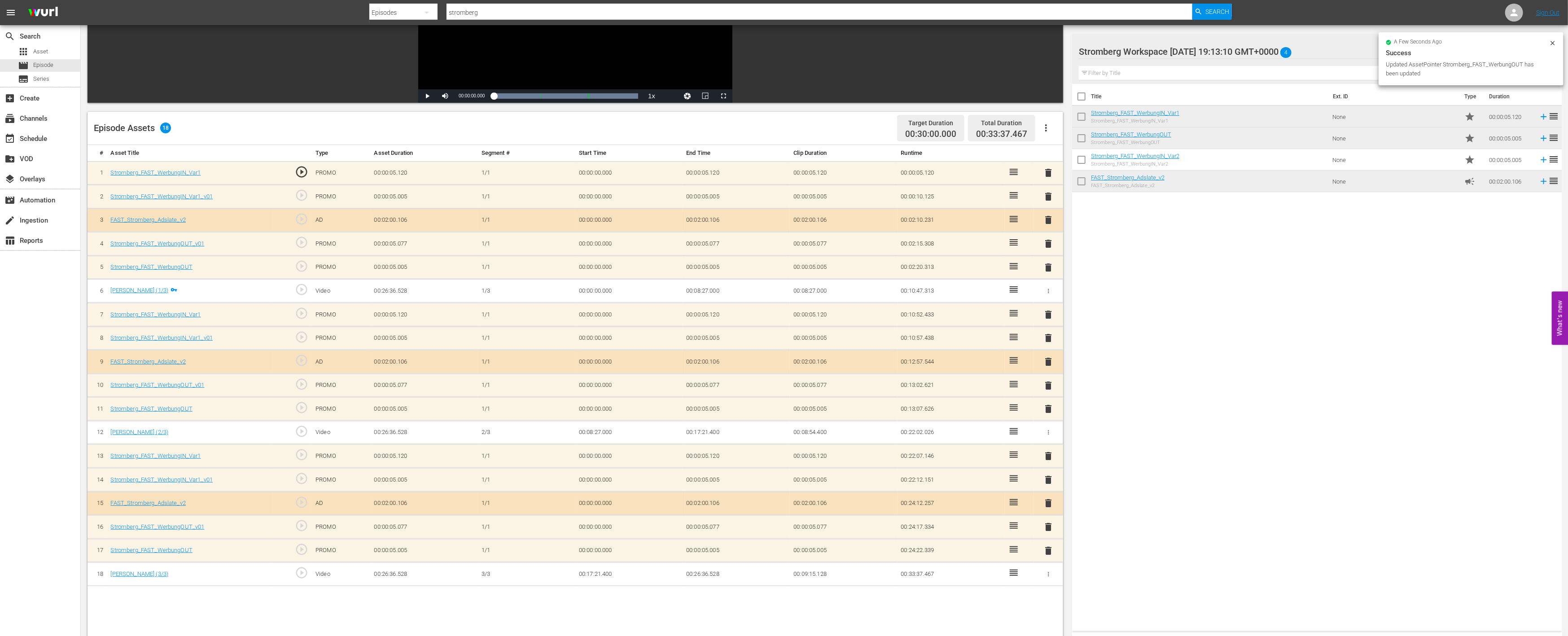
click at [1049, 523] on span "delete" at bounding box center [1049, 527] width 11 height 11
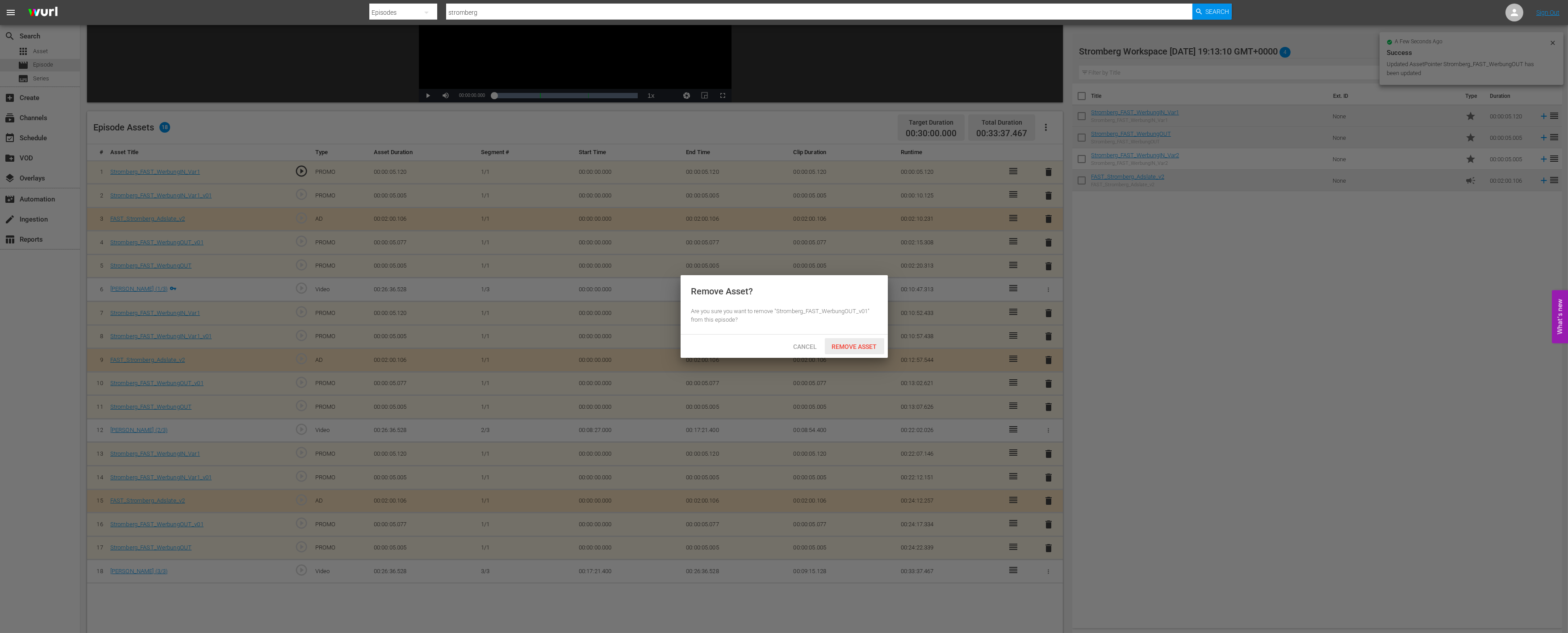
click at [864, 350] on div "Remove Asset" at bounding box center [855, 346] width 59 height 16
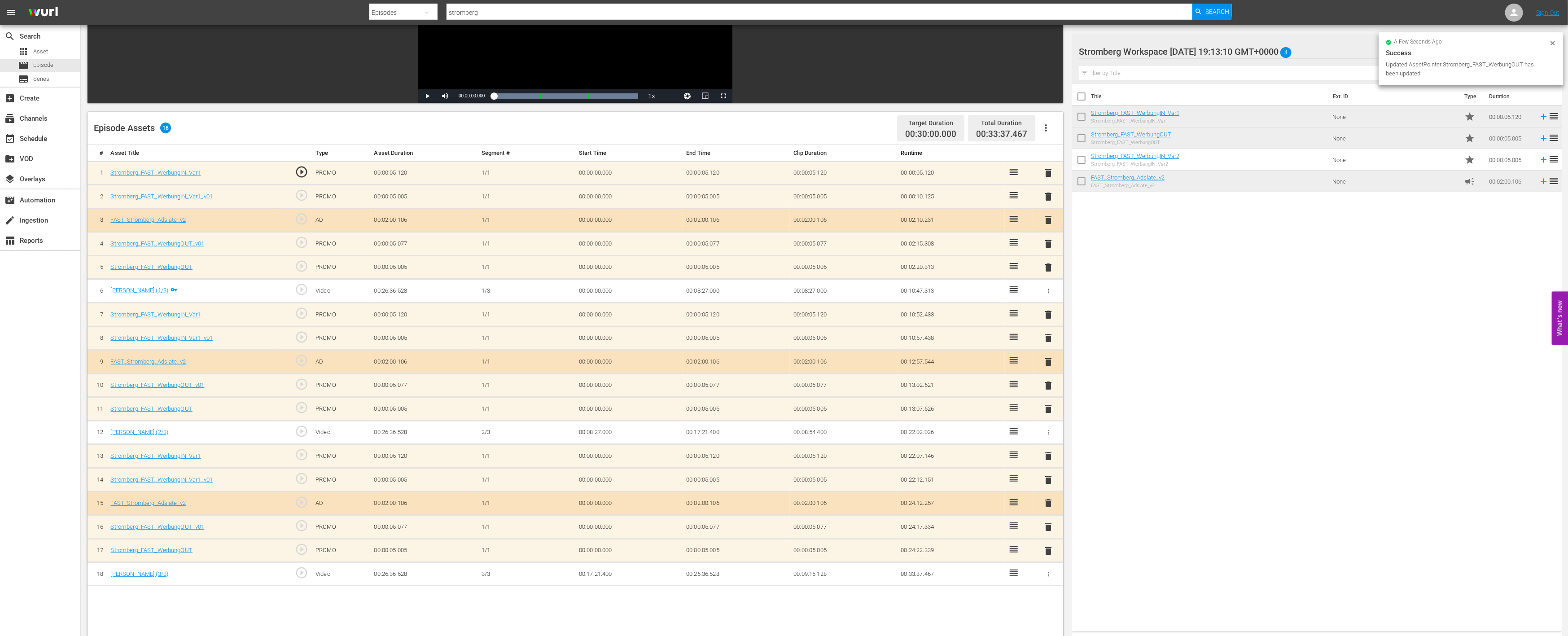
drag, startPoint x: 1050, startPoint y: 475, endPoint x: 990, endPoint y: 432, distance: 73.8
click at [1050, 475] on span "delete" at bounding box center [1049, 479] width 11 height 11
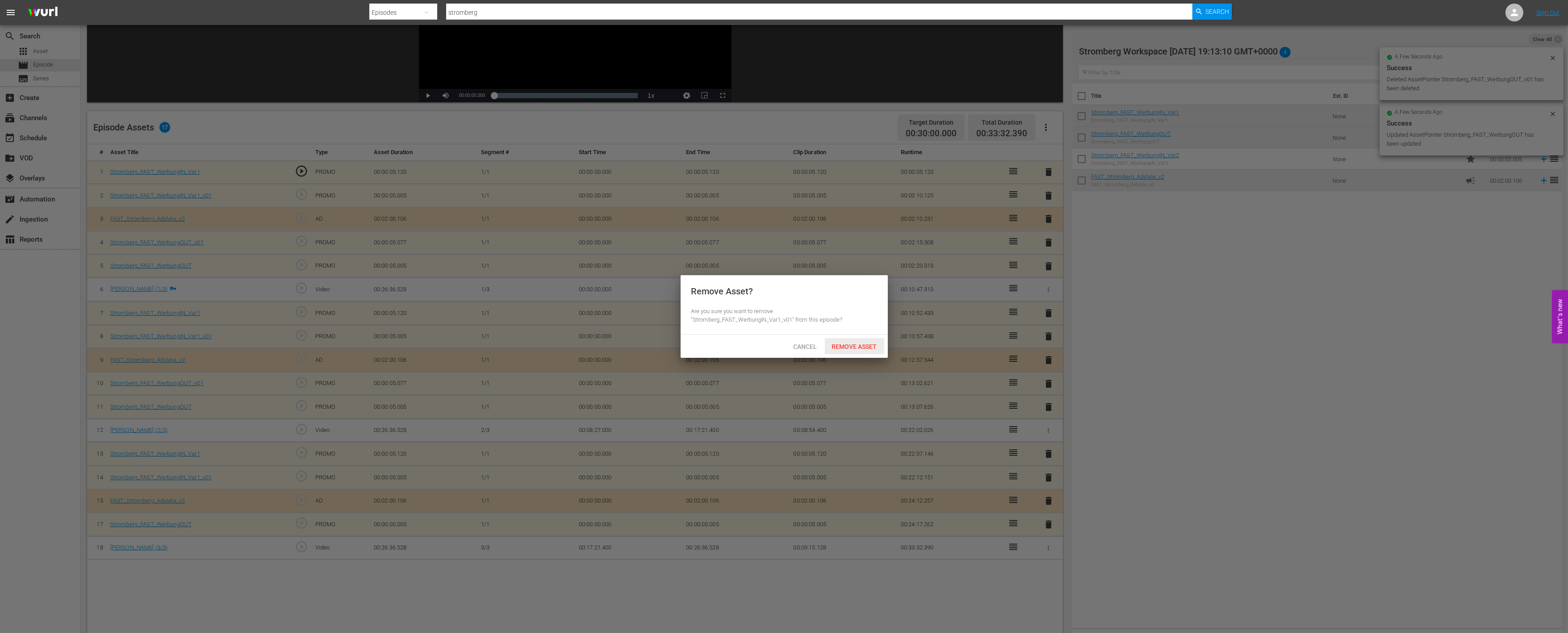
click at [867, 345] on span "Remove Asset" at bounding box center [855, 346] width 59 height 7
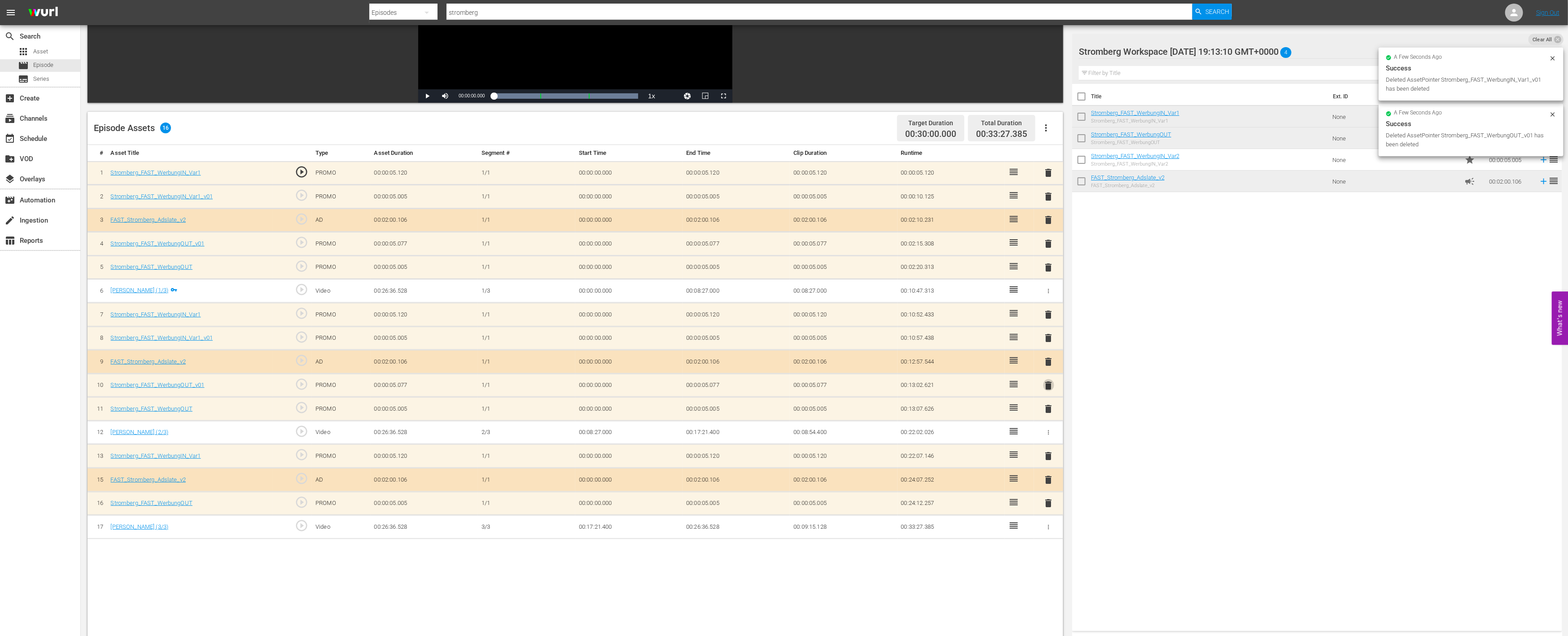
click at [1049, 383] on span "delete" at bounding box center [1049, 385] width 11 height 11
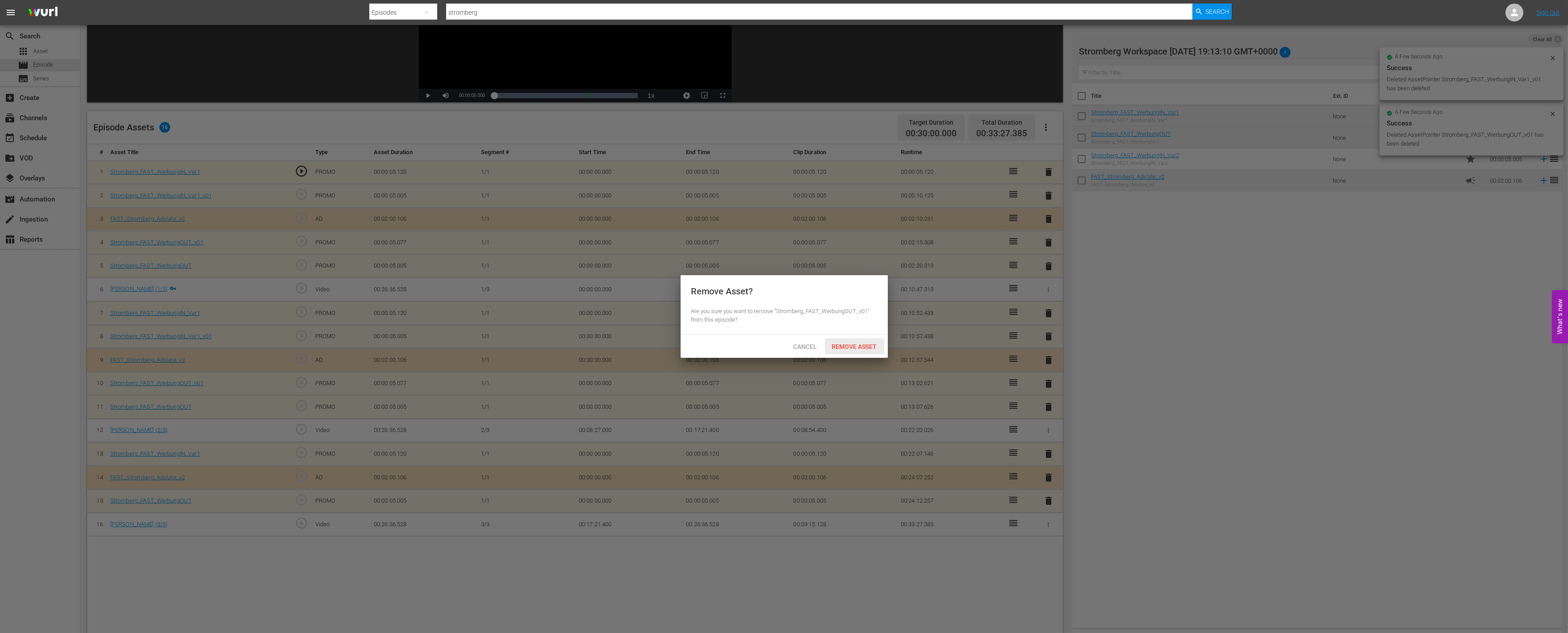
click at [864, 346] on span "Remove Asset" at bounding box center [855, 346] width 59 height 7
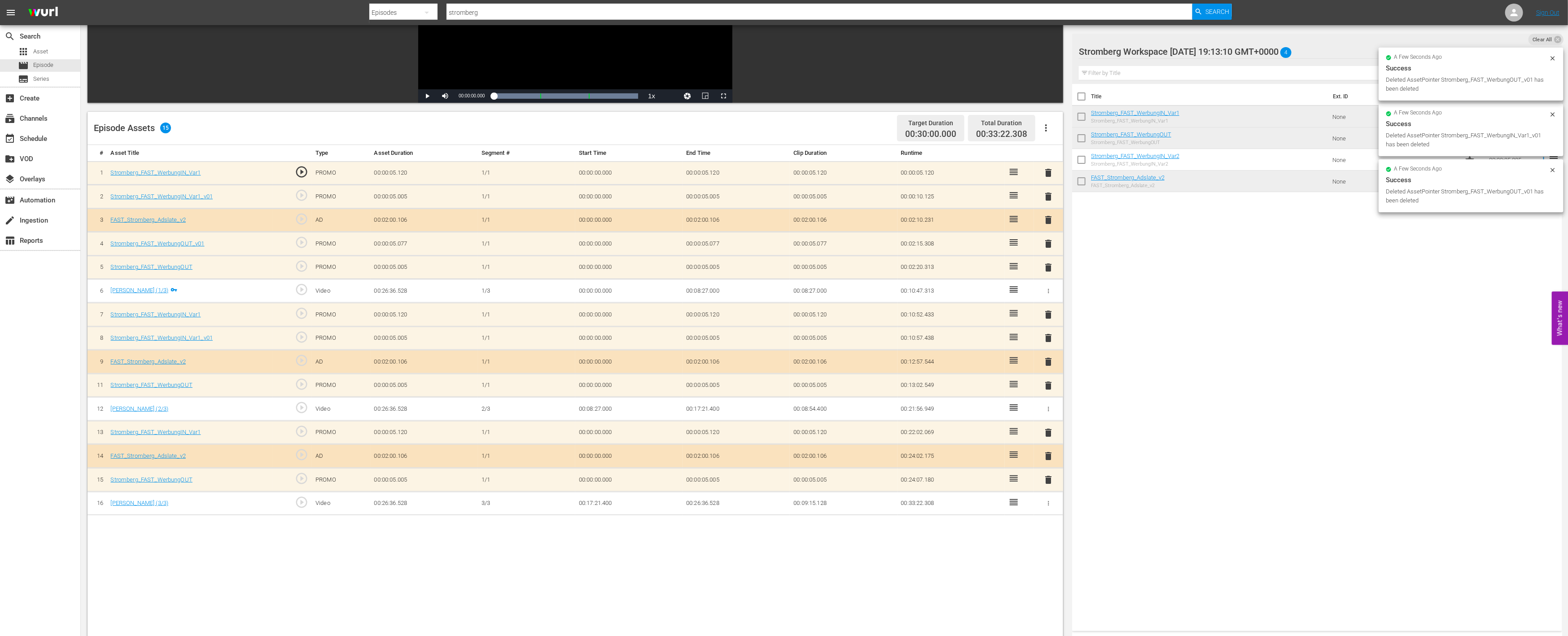
click at [1048, 336] on span "delete" at bounding box center [1049, 337] width 11 height 11
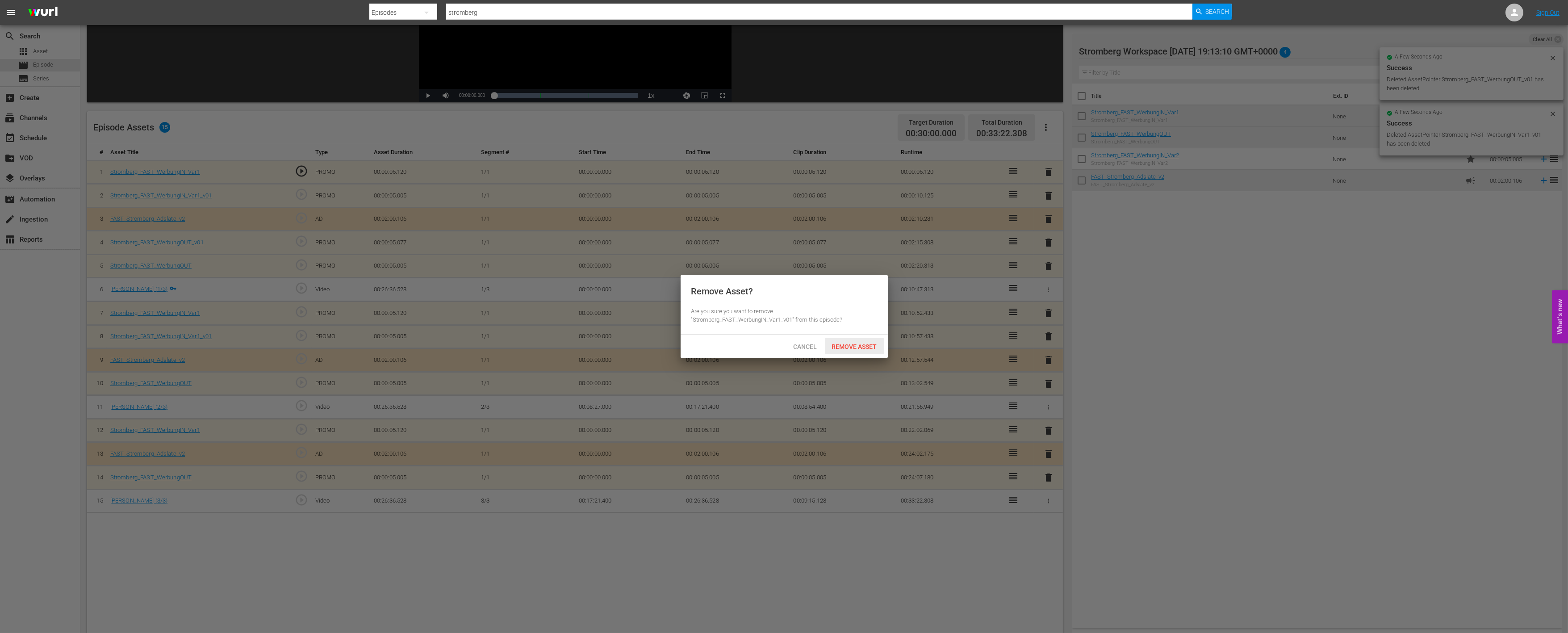
click at [847, 349] on span "Remove Asset" at bounding box center [855, 346] width 59 height 7
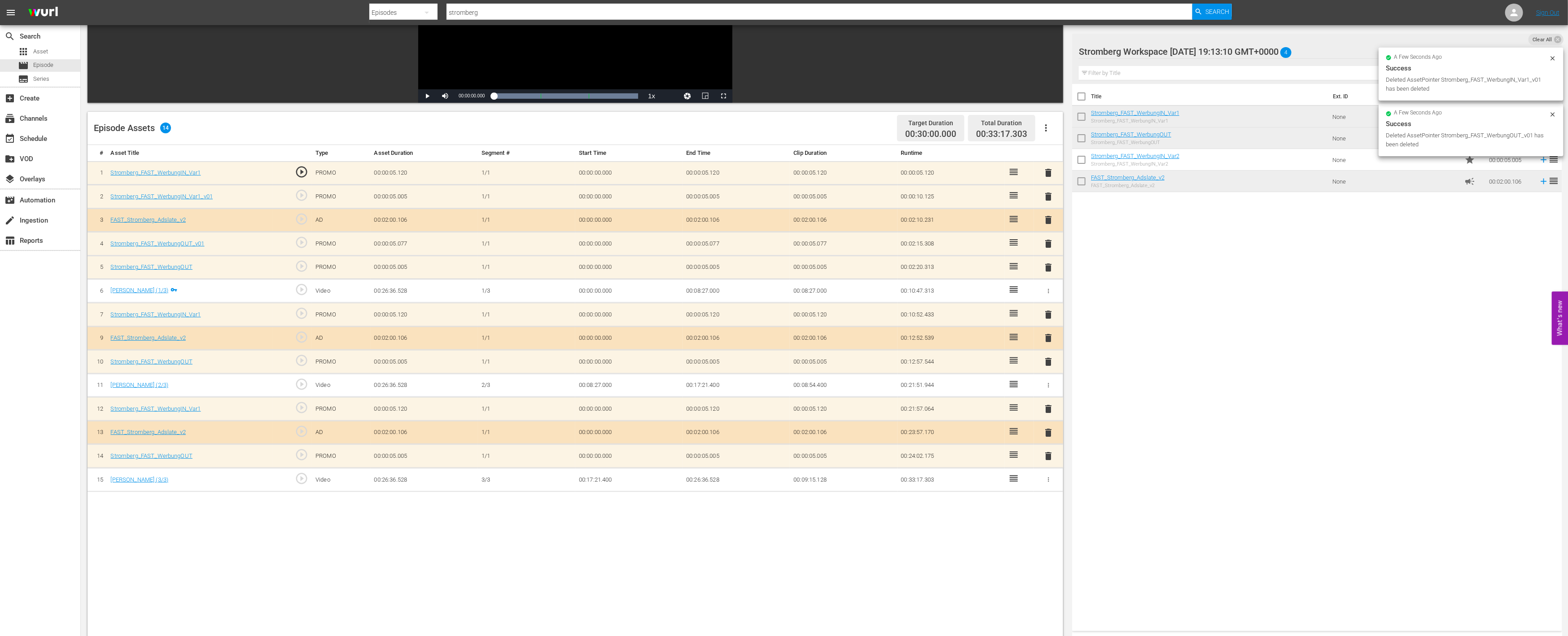
click at [1050, 240] on span "delete" at bounding box center [1049, 243] width 11 height 11
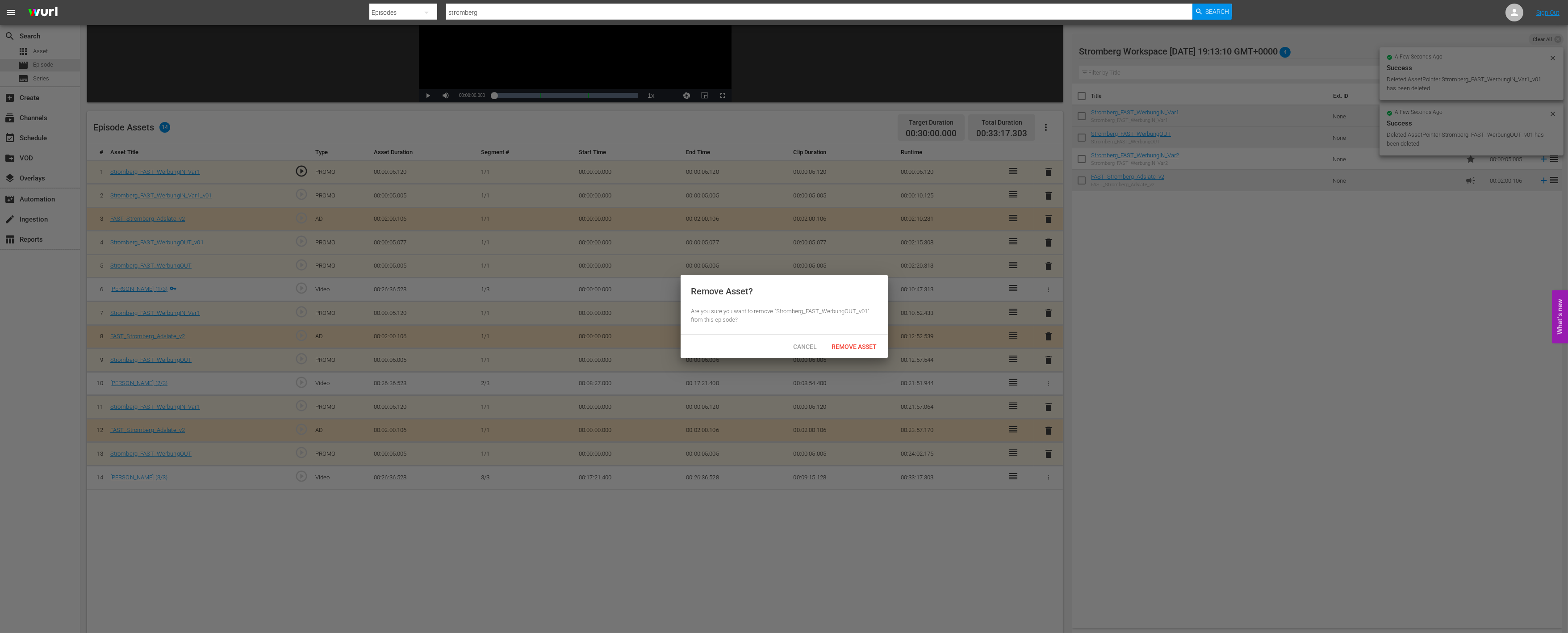
click at [860, 345] on span "Remove Asset" at bounding box center [855, 346] width 59 height 7
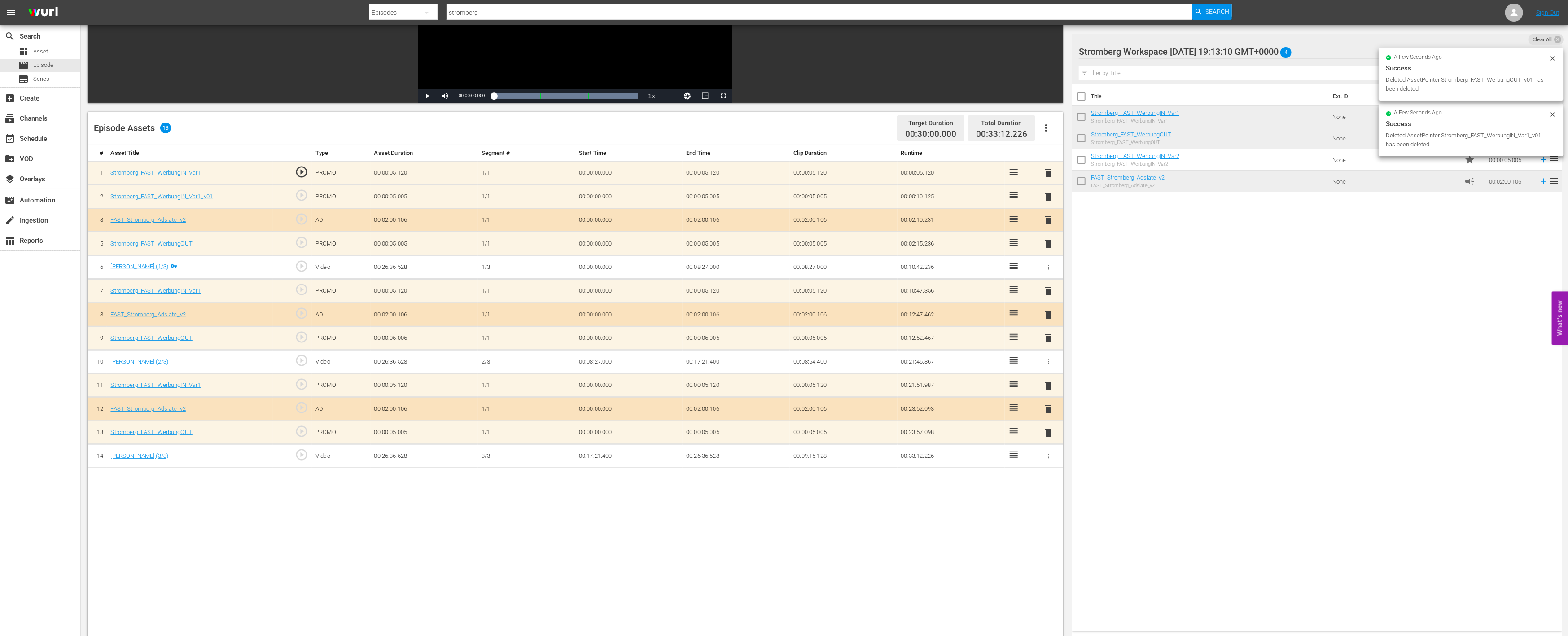
click at [1054, 195] on div "delete" at bounding box center [1049, 196] width 22 height 13
click at [1048, 196] on span "delete" at bounding box center [1049, 196] width 11 height 11
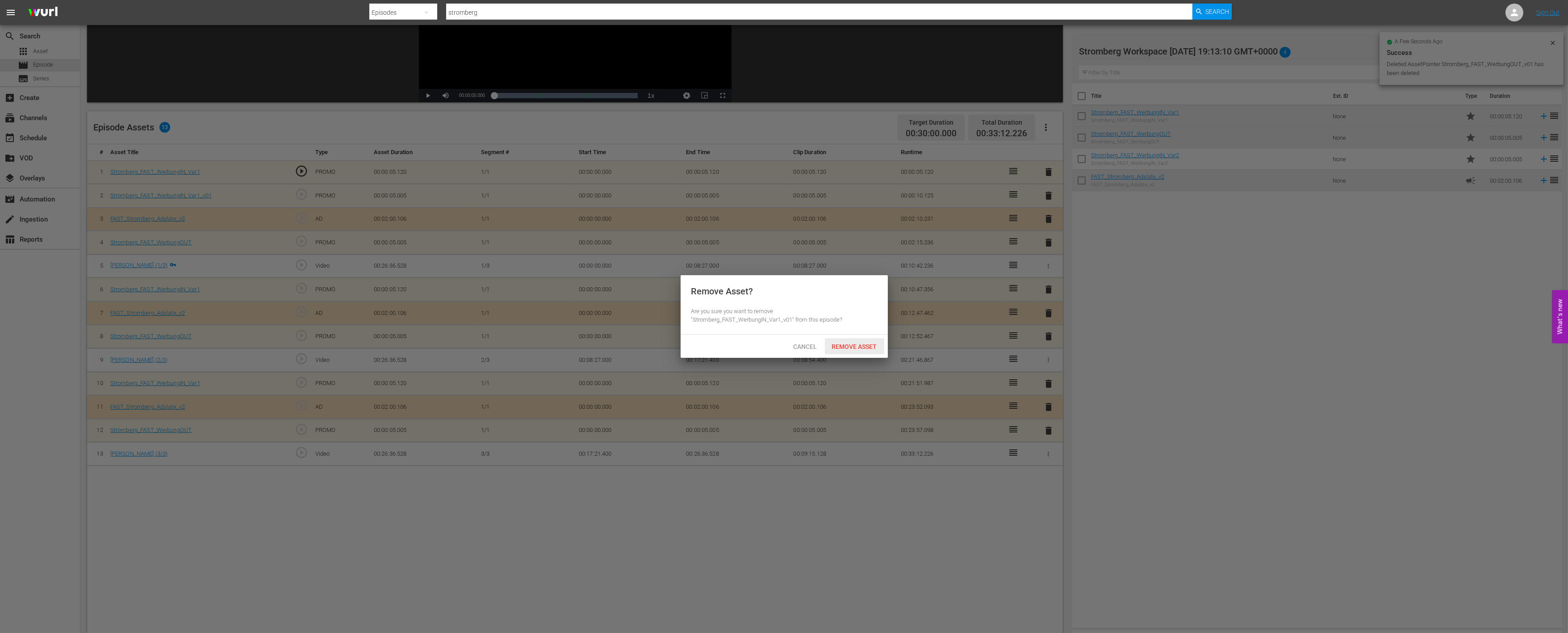
click at [861, 343] on span "Remove Asset" at bounding box center [855, 346] width 59 height 7
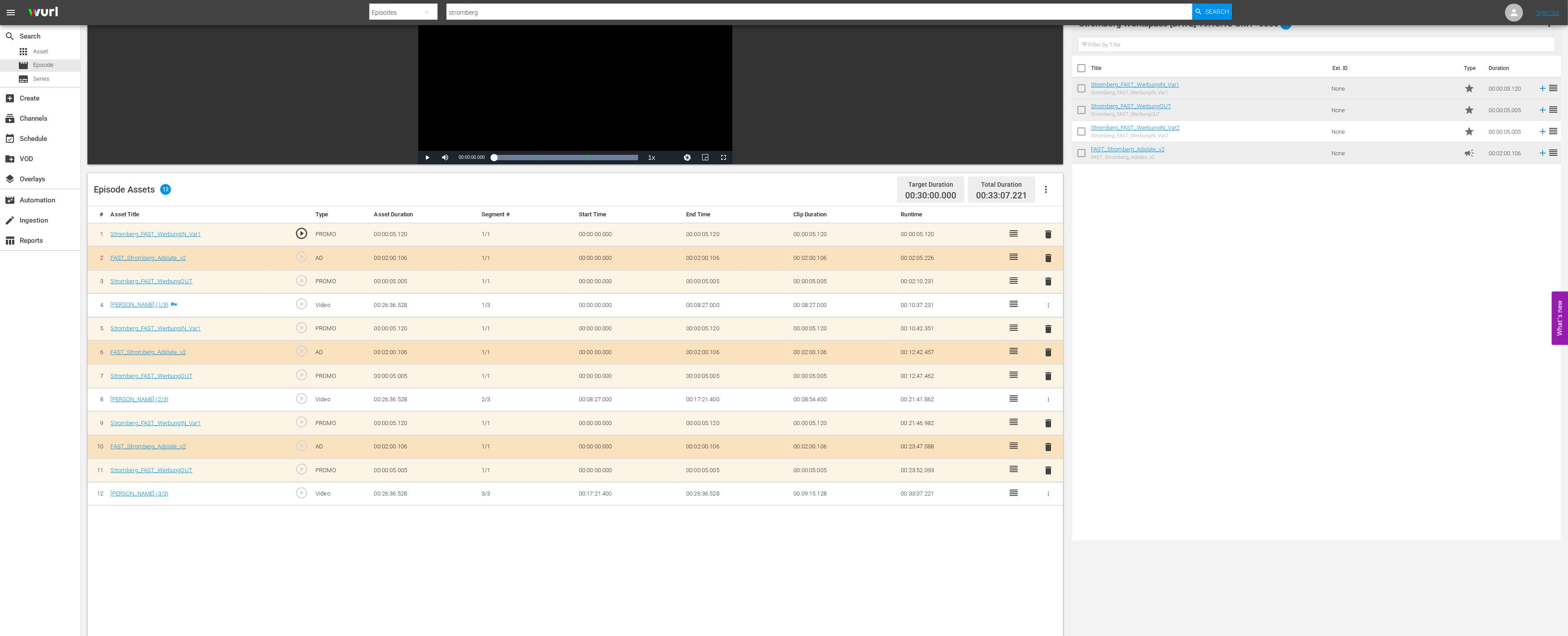
scroll to position [0, 0]
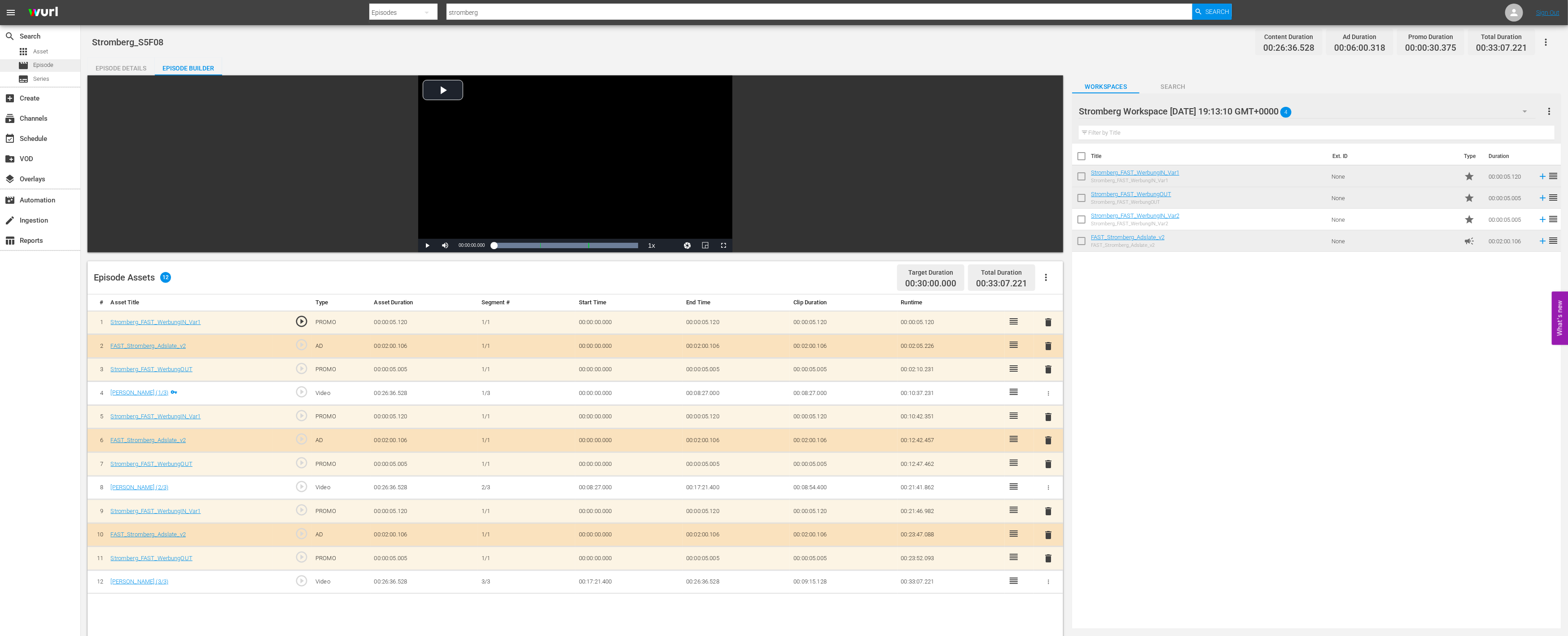
click at [56, 66] on div "movie Episode" at bounding box center [40, 65] width 80 height 12
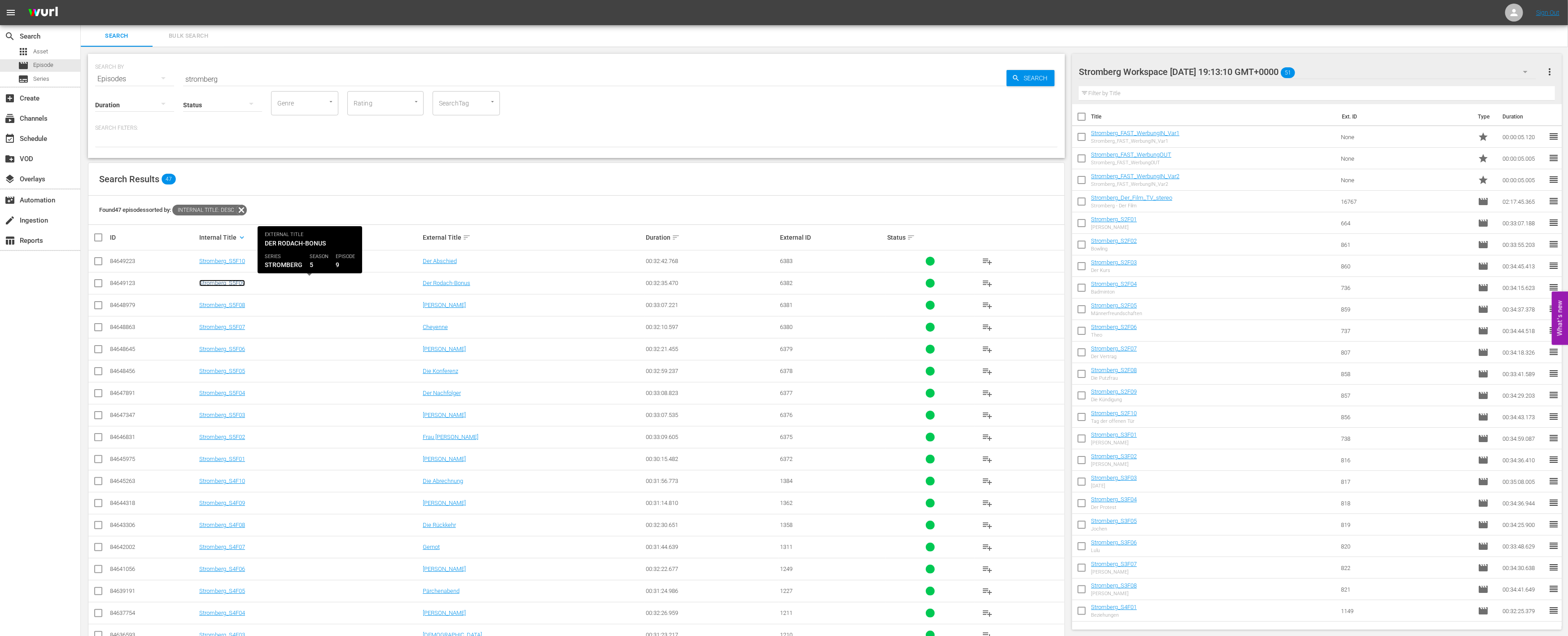
click at [223, 280] on link "Stromberg_S5F09" at bounding box center [222, 283] width 46 height 7
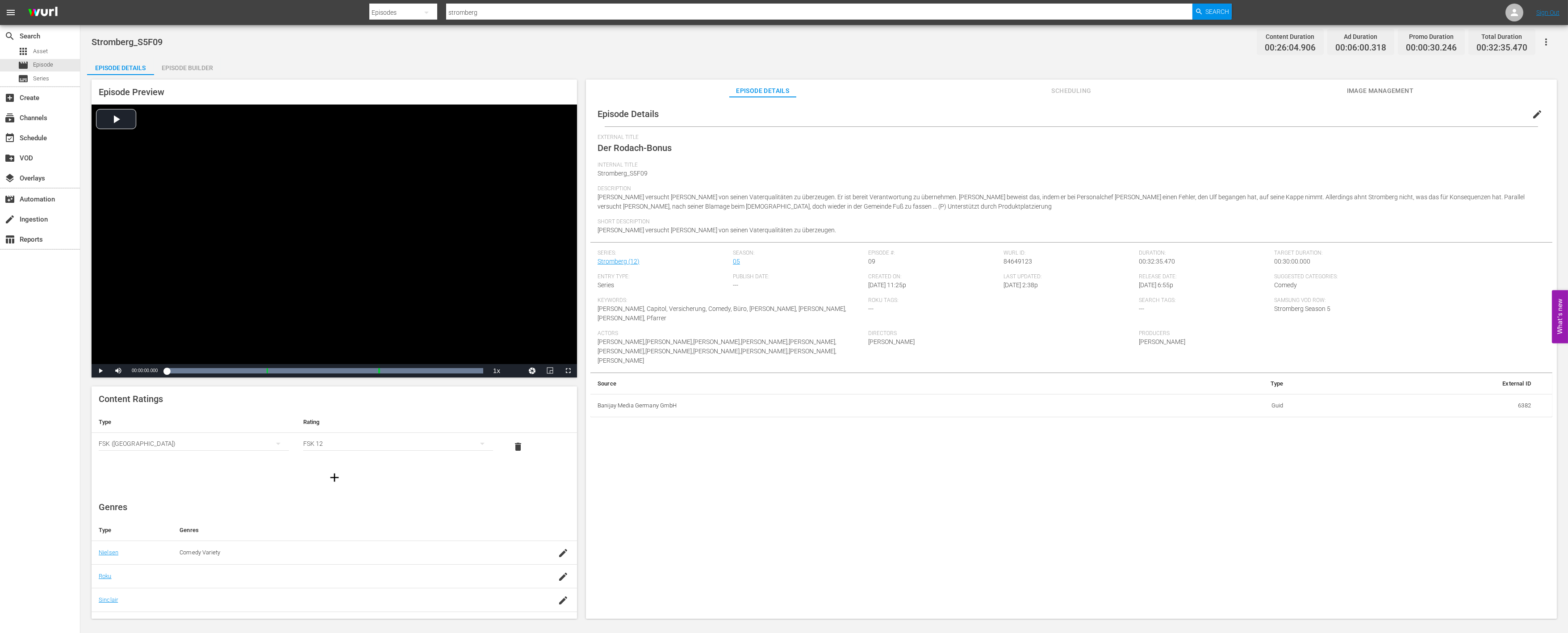
click at [183, 65] on div "Episode Builder" at bounding box center [187, 68] width 67 height 21
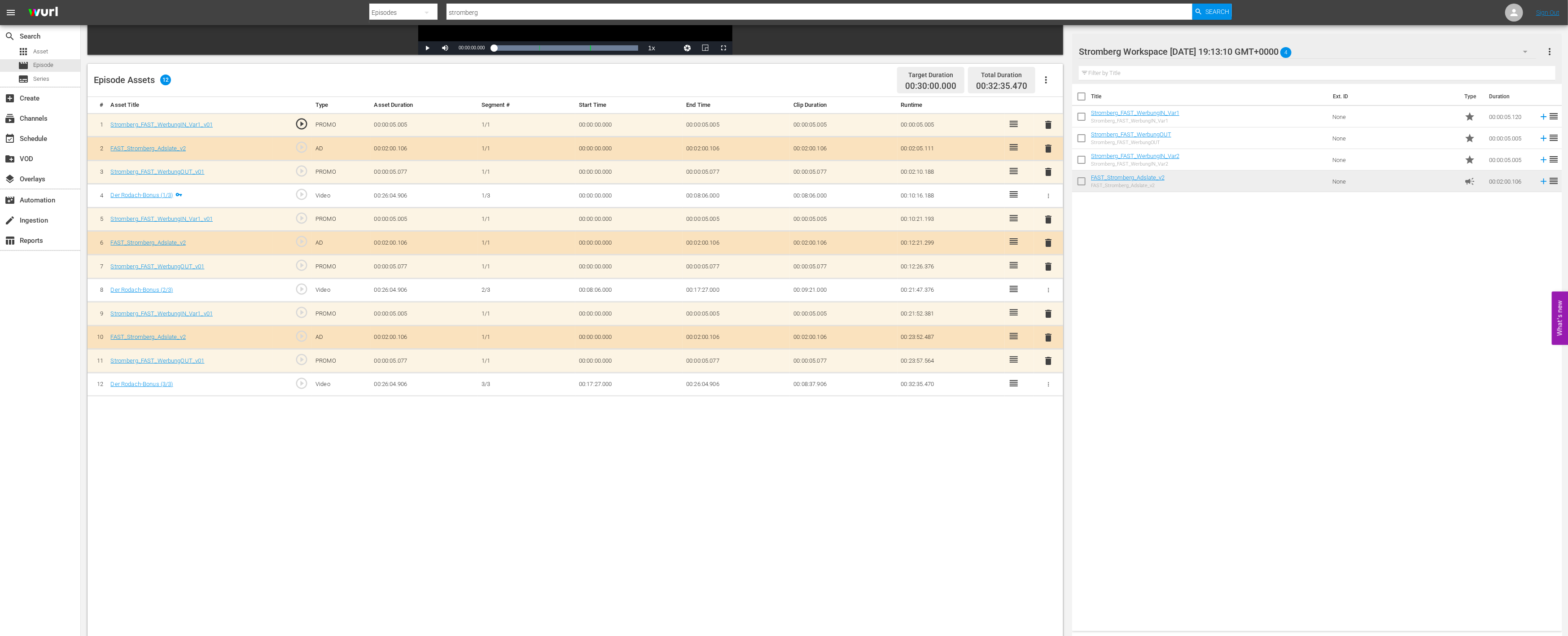
scroll to position [200, 0]
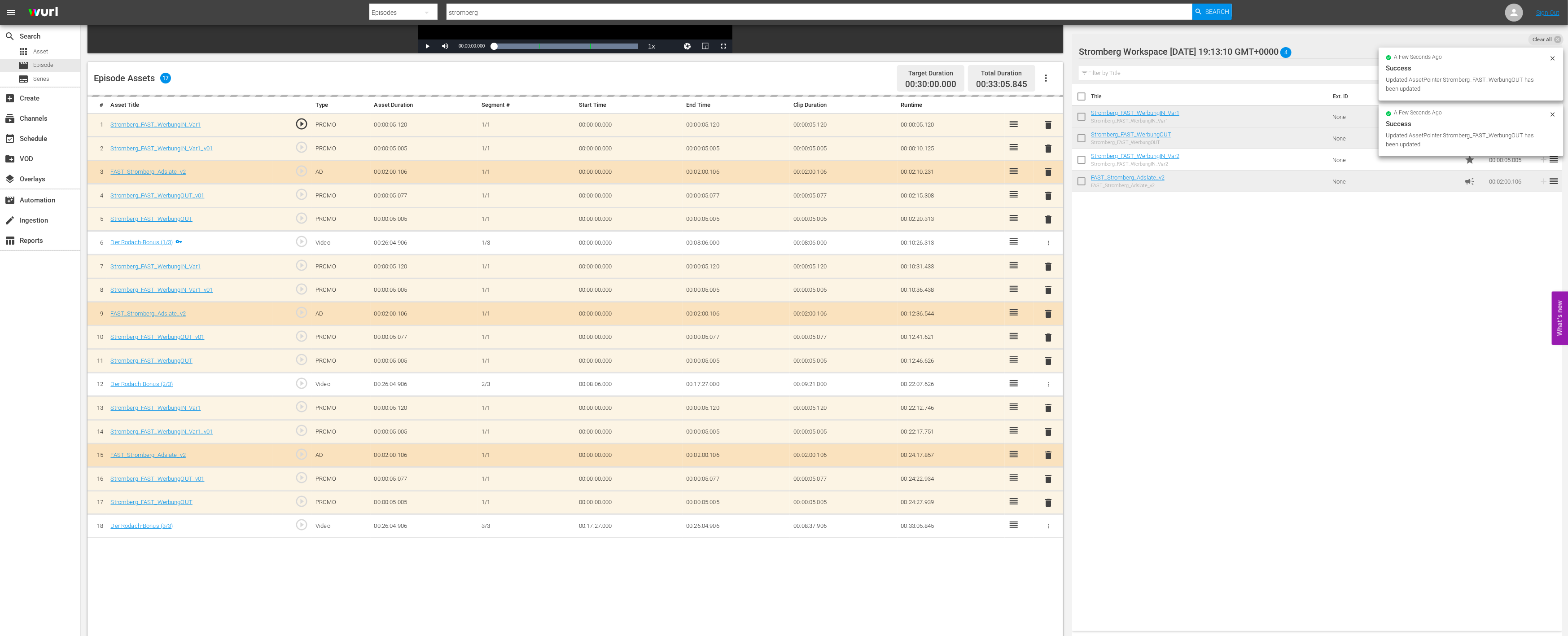
click at [1050, 476] on span "delete" at bounding box center [1049, 479] width 11 height 11
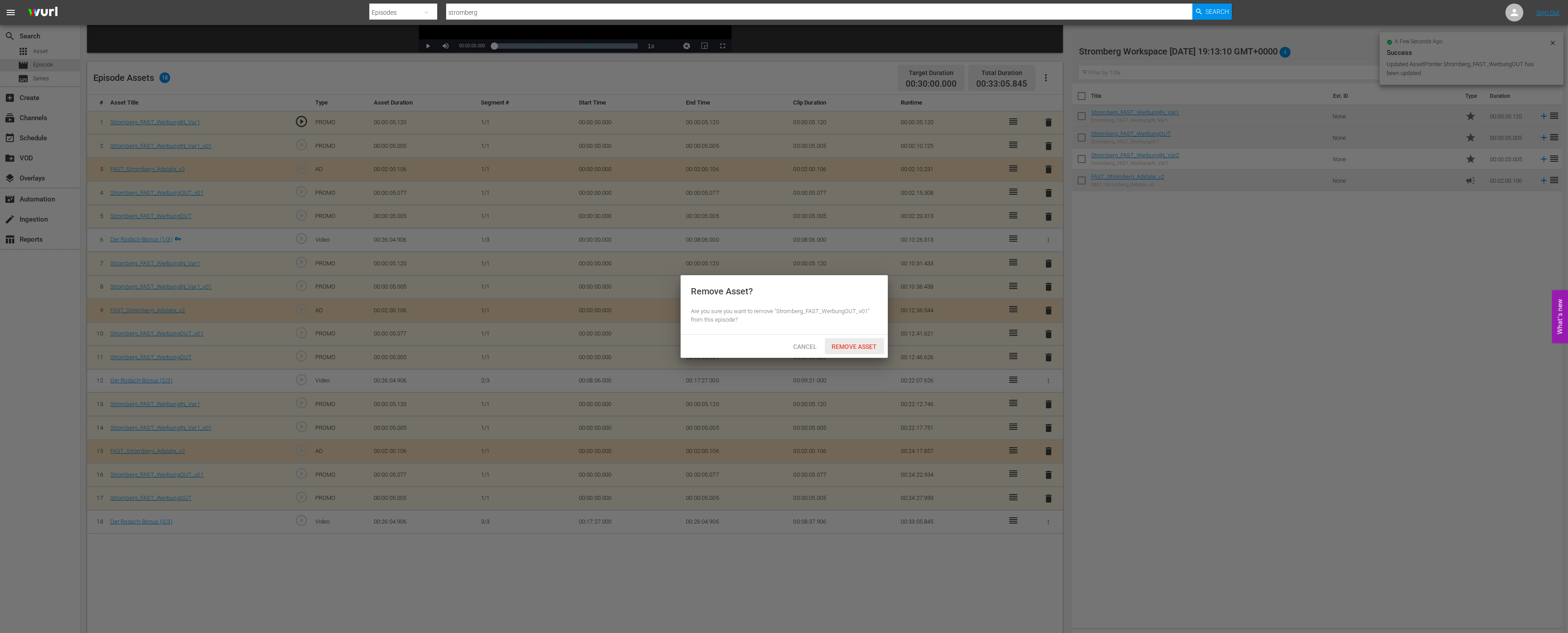
drag, startPoint x: 860, startPoint y: 336, endPoint x: 872, endPoint y: 338, distance: 12.2
click at [860, 335] on div "Cancel Remove Asset" at bounding box center [784, 346] width 207 height 23
drag, startPoint x: 871, startPoint y: 340, endPoint x: 947, endPoint y: 378, distance: 85.0
click at [872, 341] on div "Remove Asset" at bounding box center [855, 346] width 59 height 16
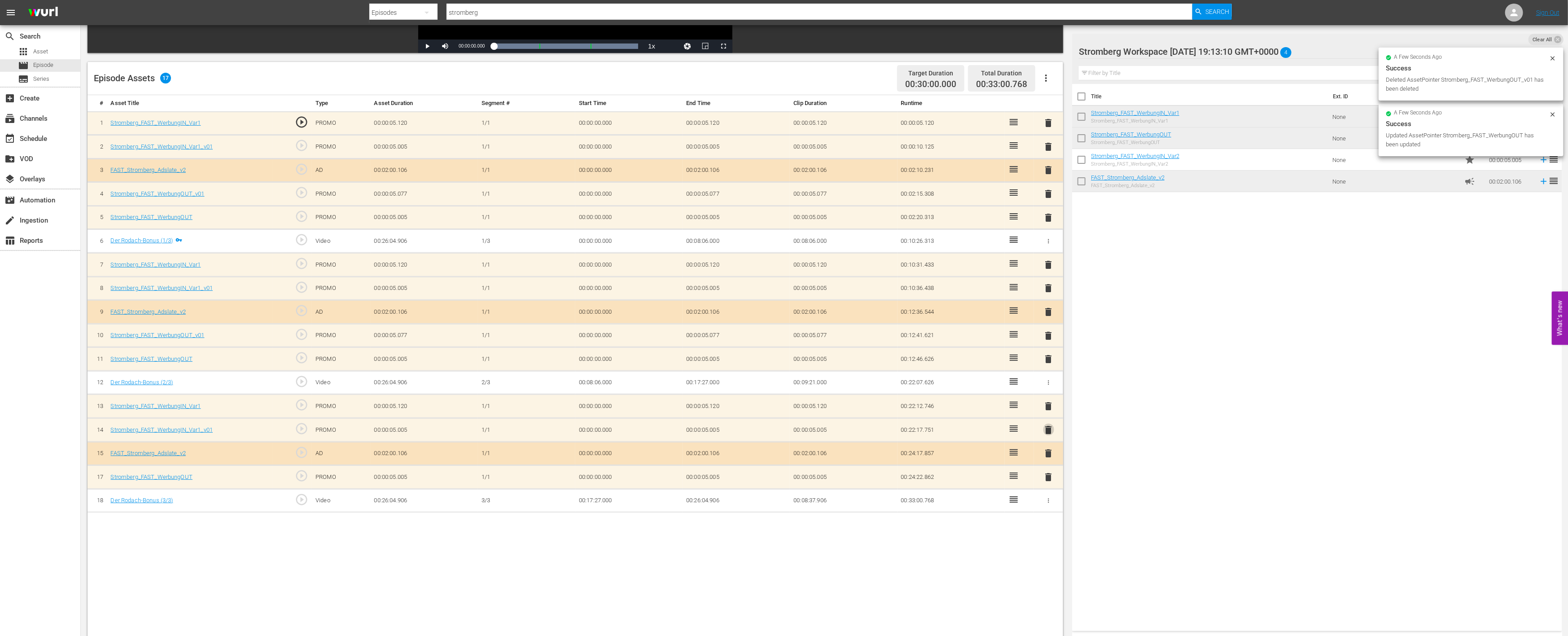
click at [1047, 425] on span "delete" at bounding box center [1049, 430] width 11 height 11
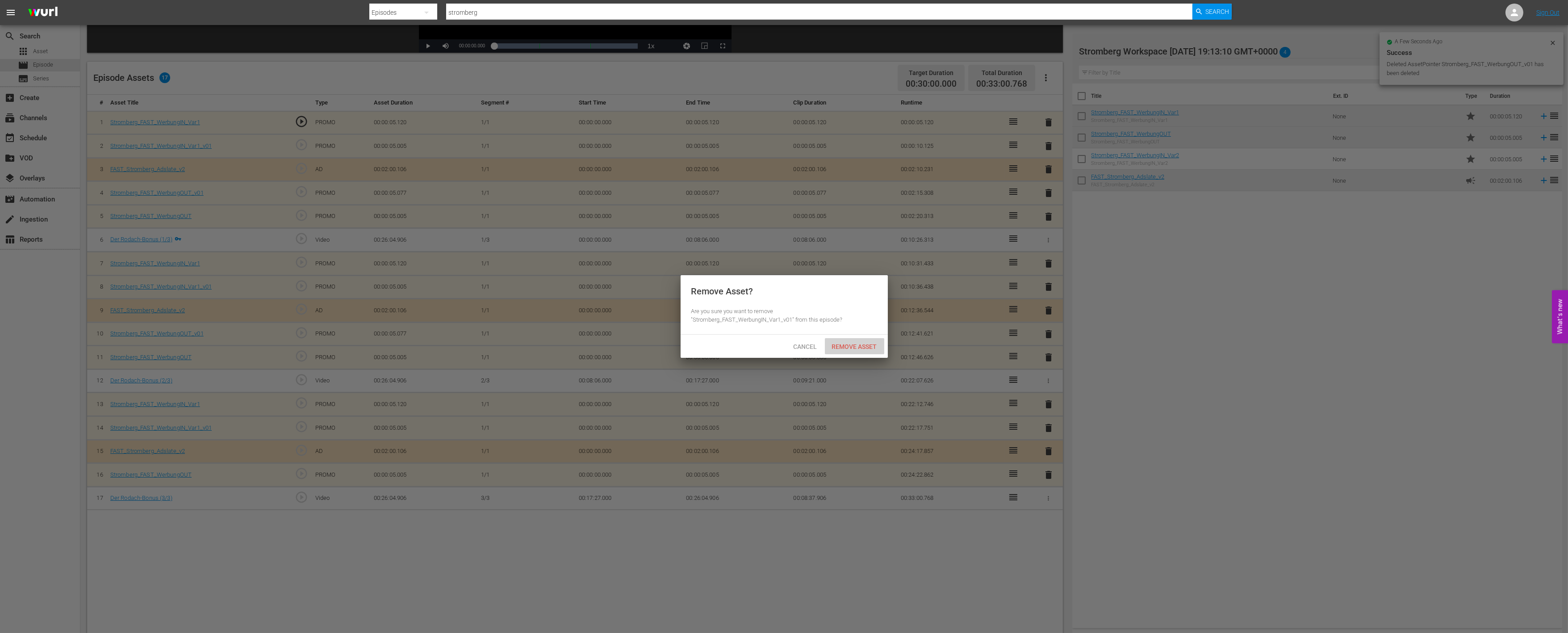
drag, startPoint x: 854, startPoint y: 342, endPoint x: 1017, endPoint y: 350, distance: 163.2
click at [855, 343] on span "Remove Asset" at bounding box center [855, 346] width 59 height 7
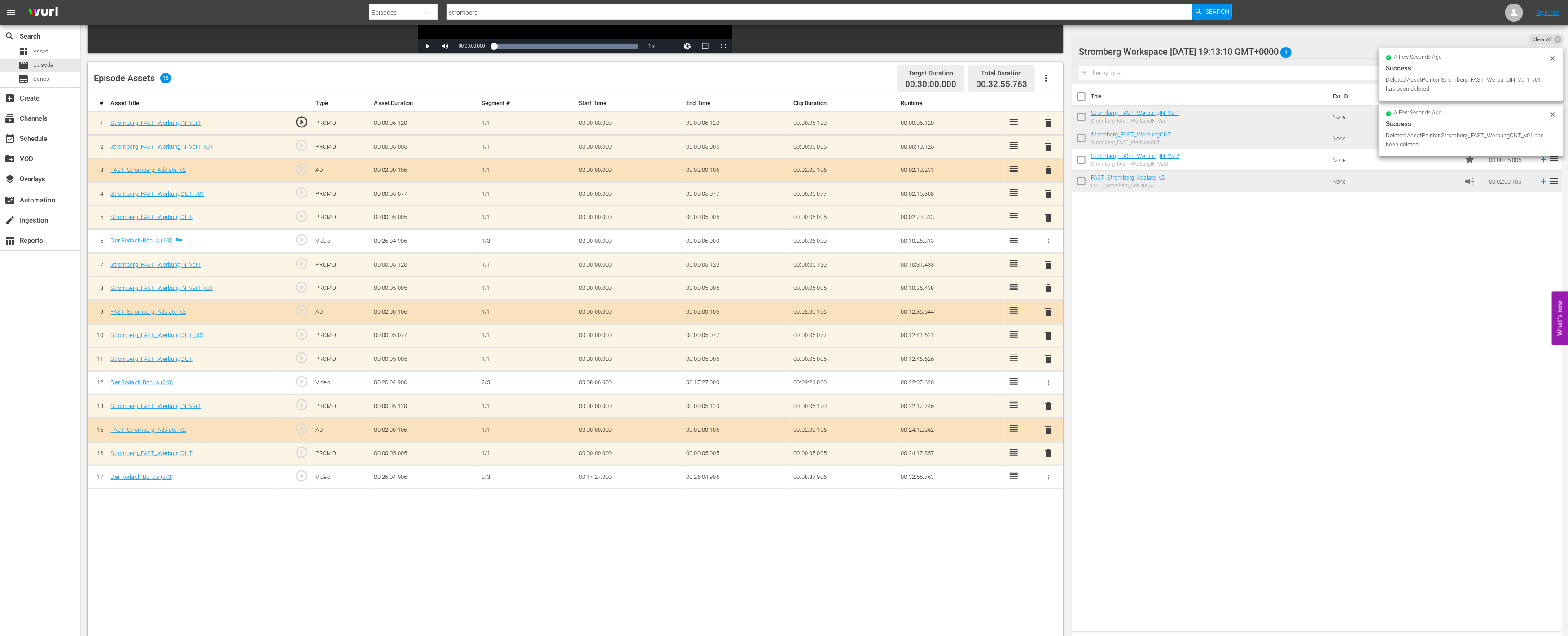
drag, startPoint x: 1049, startPoint y: 334, endPoint x: 974, endPoint y: 344, distance: 75.7
click at [1048, 334] on span "delete" at bounding box center [1049, 335] width 11 height 11
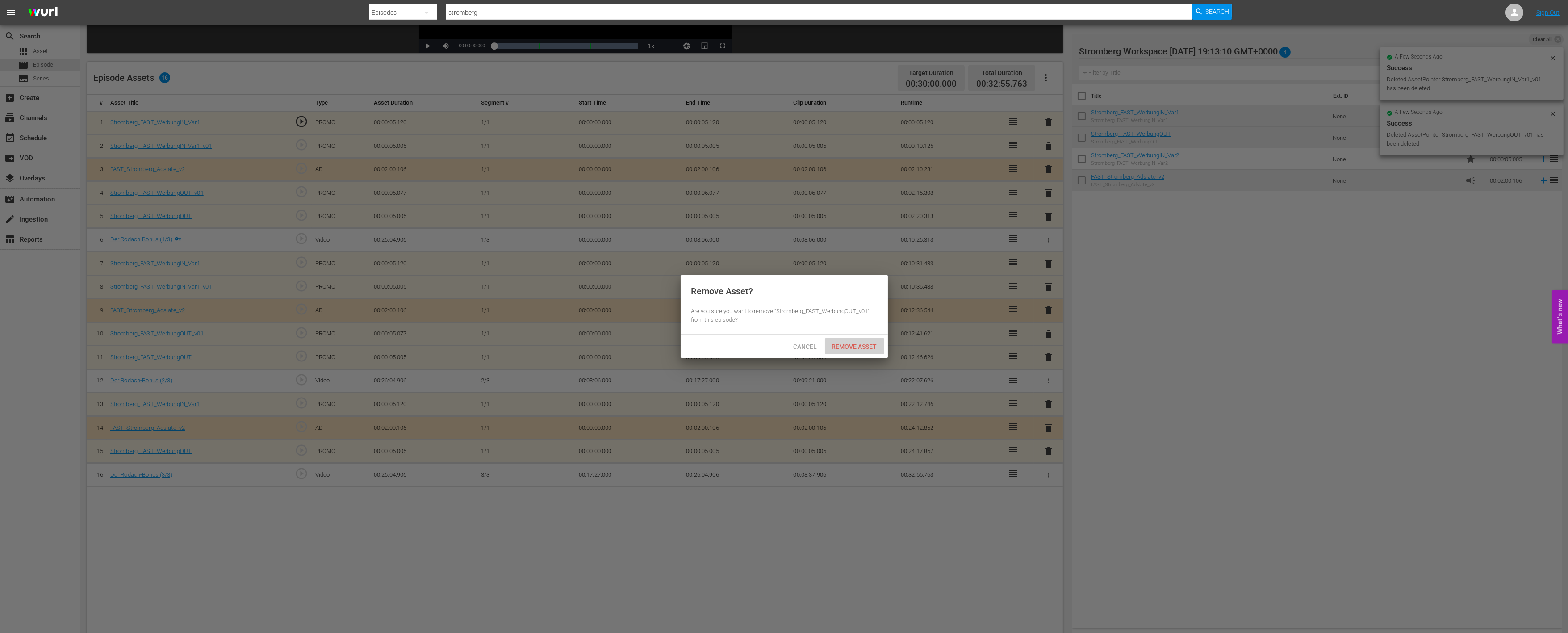
drag, startPoint x: 858, startPoint y: 350, endPoint x: 937, endPoint y: 334, distance: 80.6
click at [858, 349] on div "Remove Asset" at bounding box center [855, 346] width 59 height 16
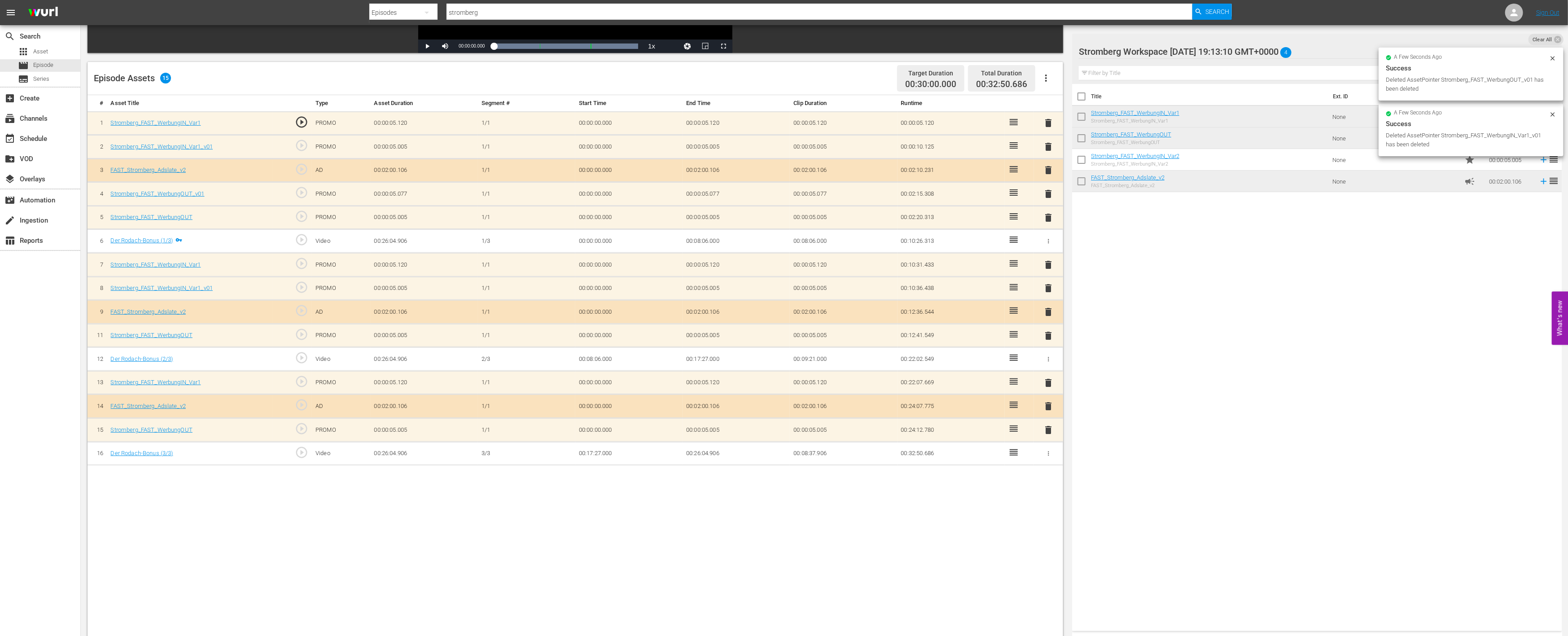
click at [1046, 283] on span "delete" at bounding box center [1049, 287] width 11 height 11
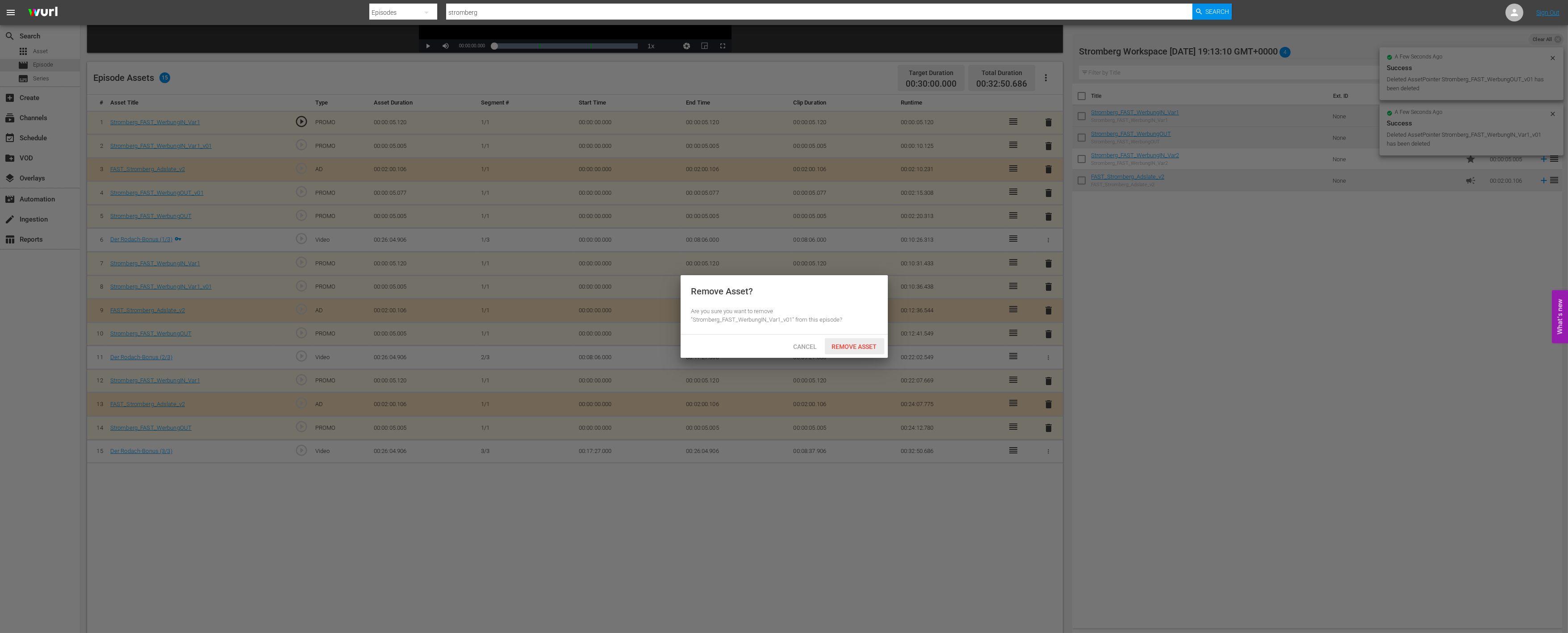
click at [863, 340] on div "Remove Asset" at bounding box center [855, 346] width 59 height 16
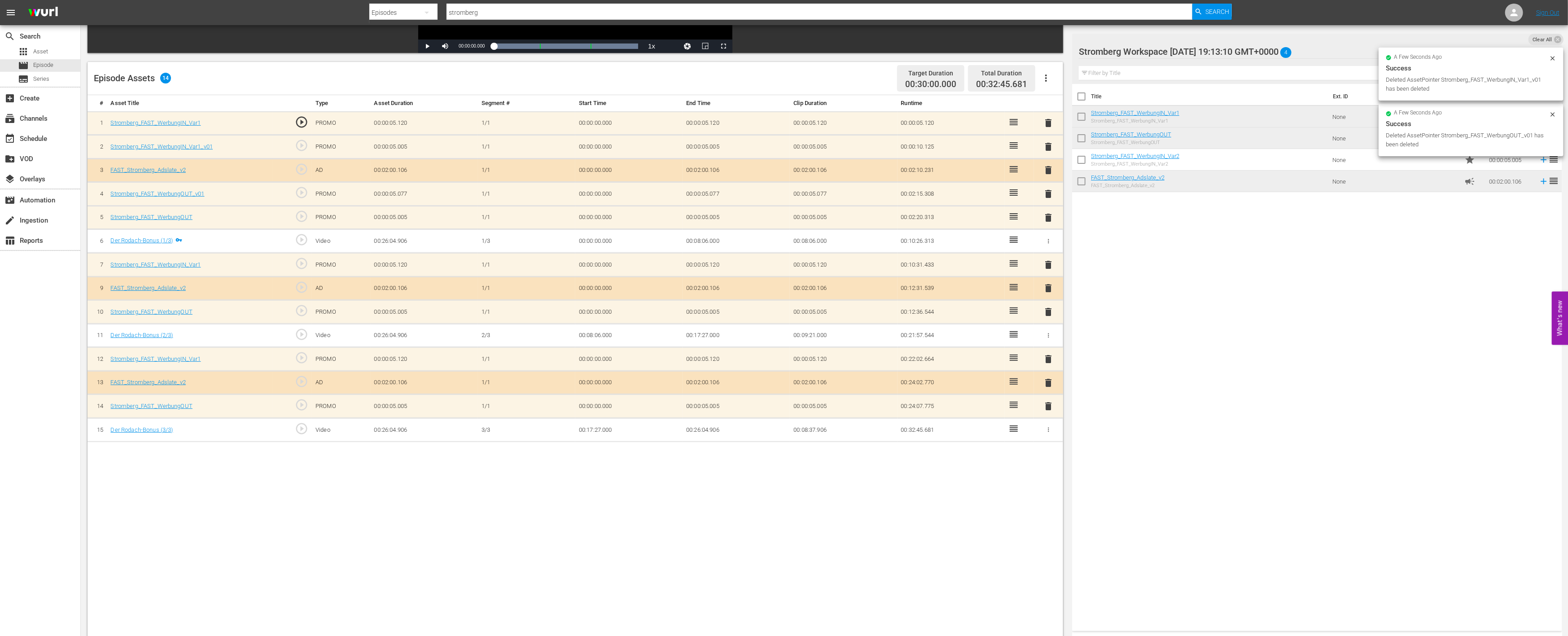
click at [1049, 192] on span "delete" at bounding box center [1049, 194] width 11 height 11
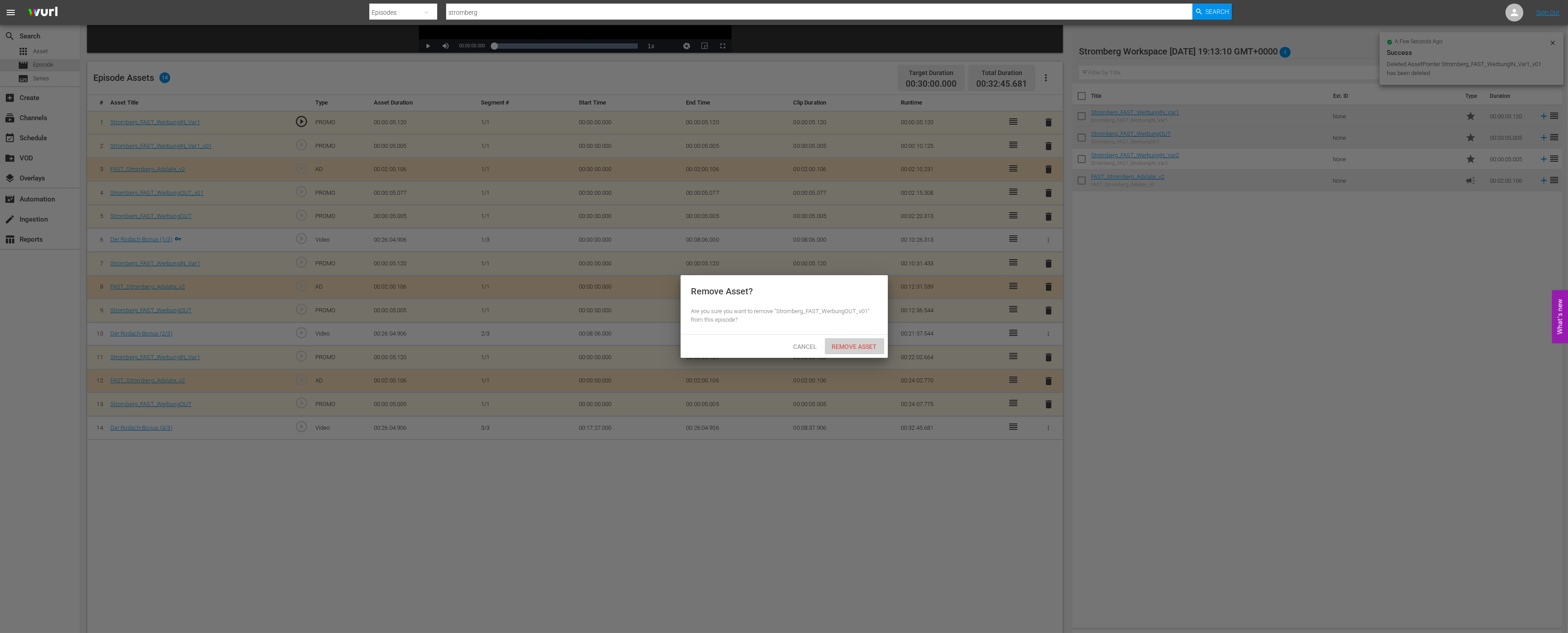
click at [874, 343] on span "Remove Asset" at bounding box center [855, 346] width 59 height 7
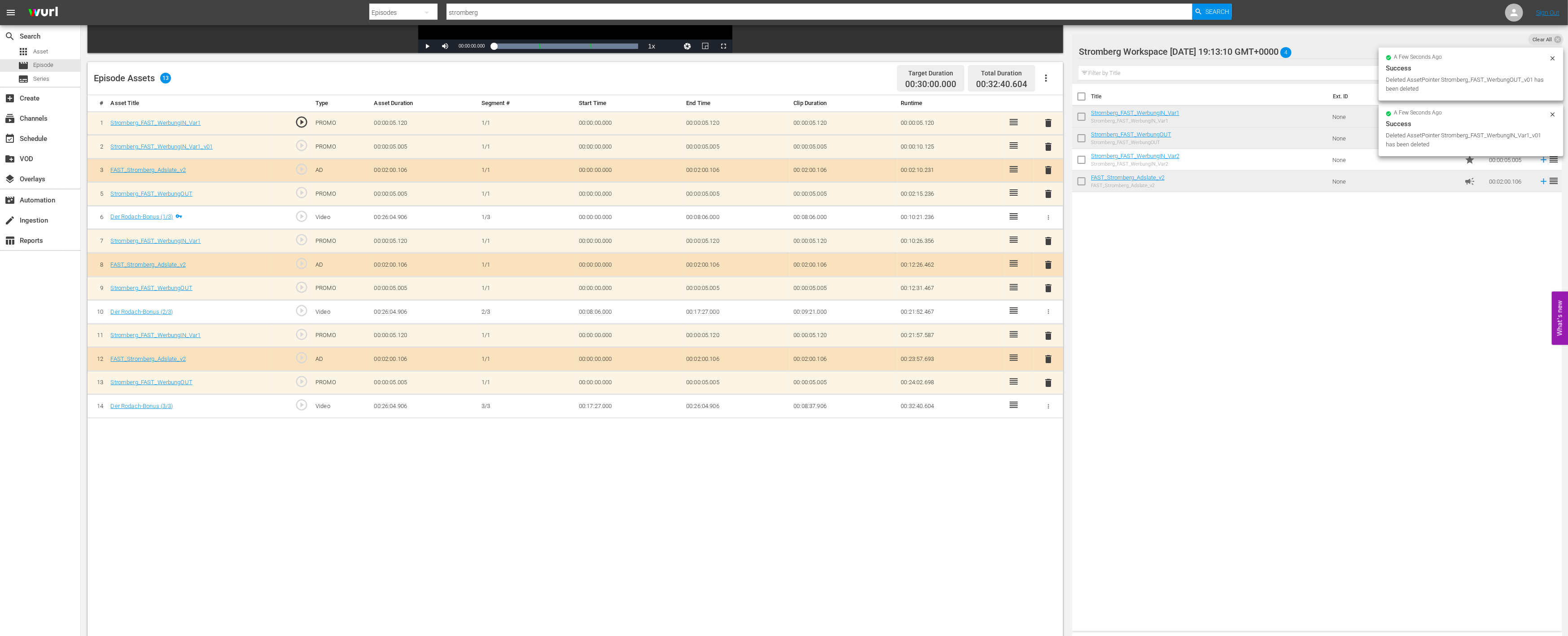
click at [1047, 142] on span "delete" at bounding box center [1049, 147] width 11 height 11
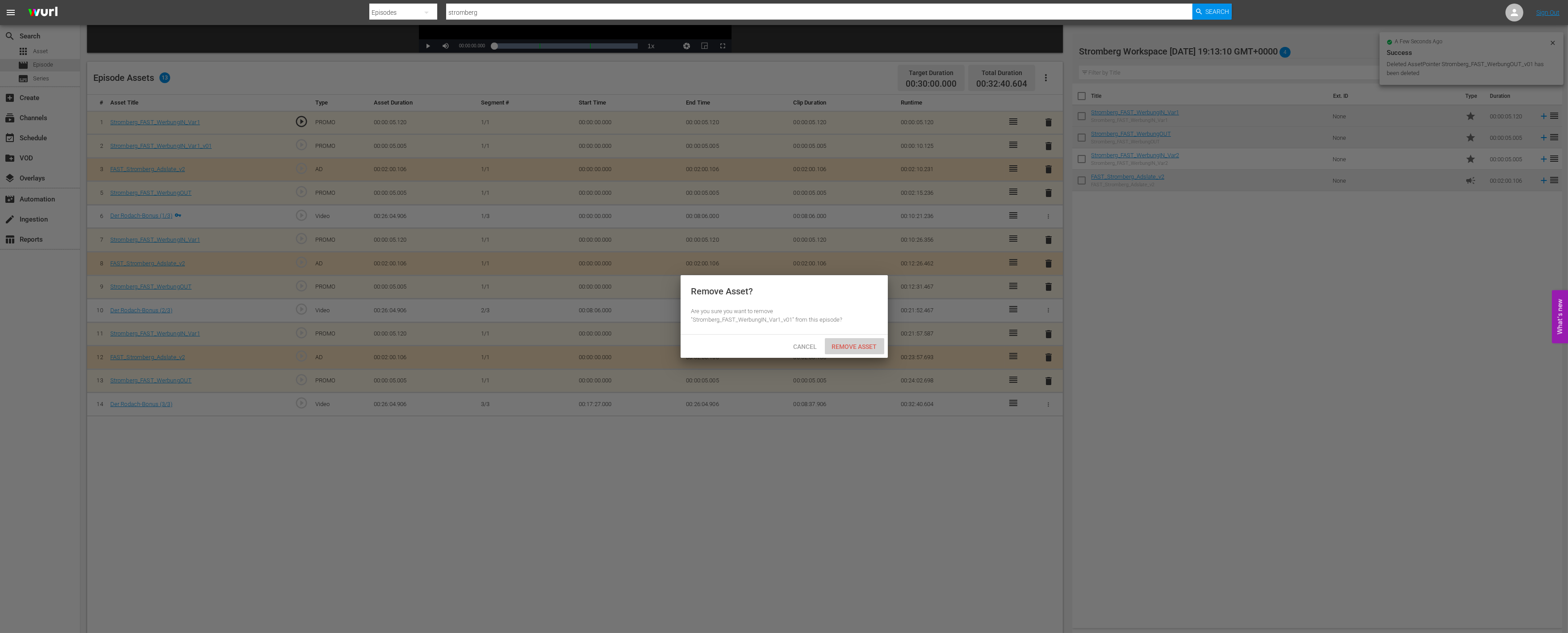
click at [862, 343] on span "Remove Asset" at bounding box center [855, 346] width 59 height 7
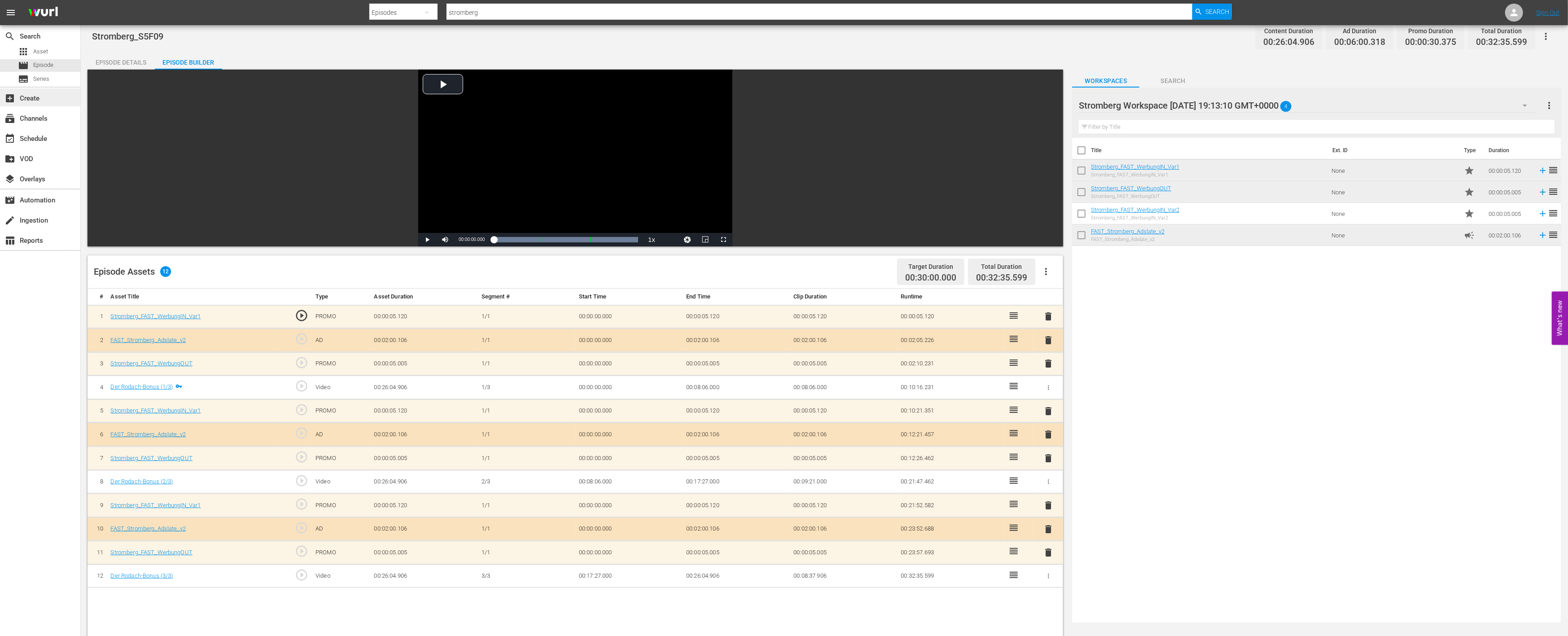
scroll to position [0, 0]
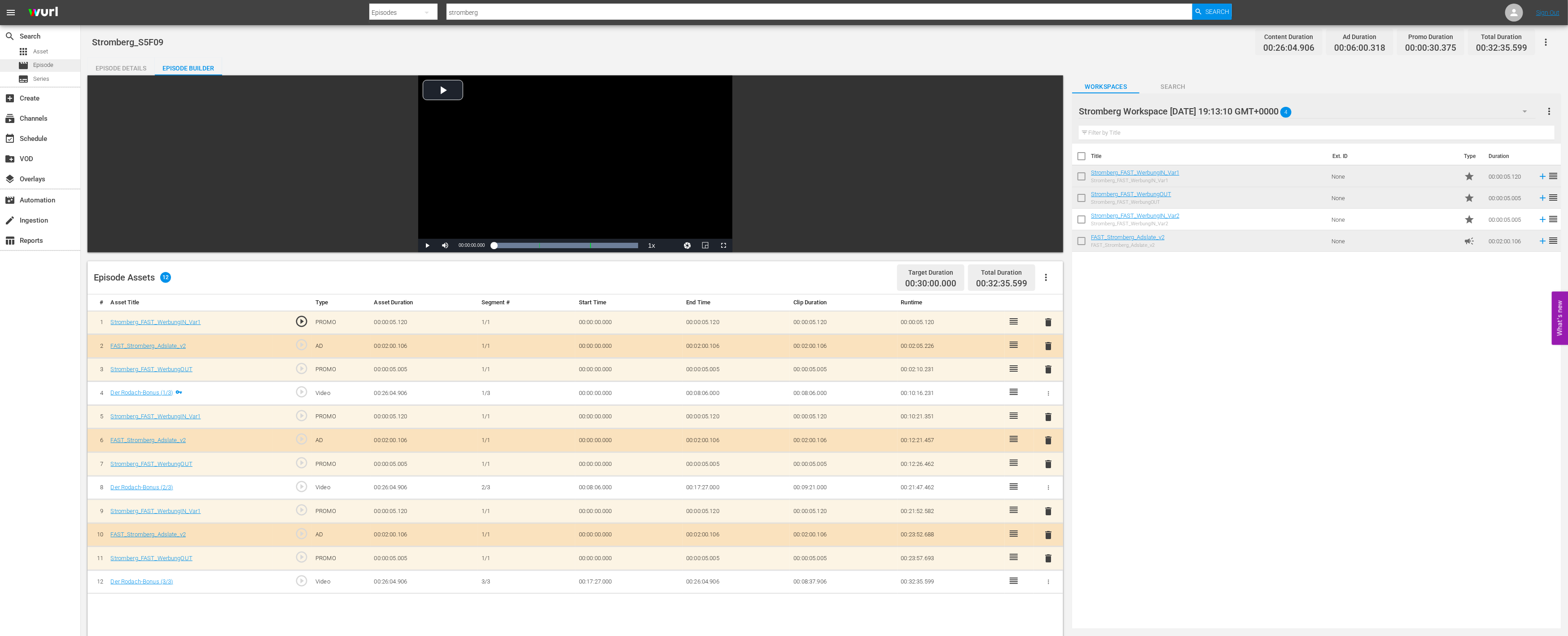
click at [46, 63] on span "Episode" at bounding box center [43, 65] width 20 height 9
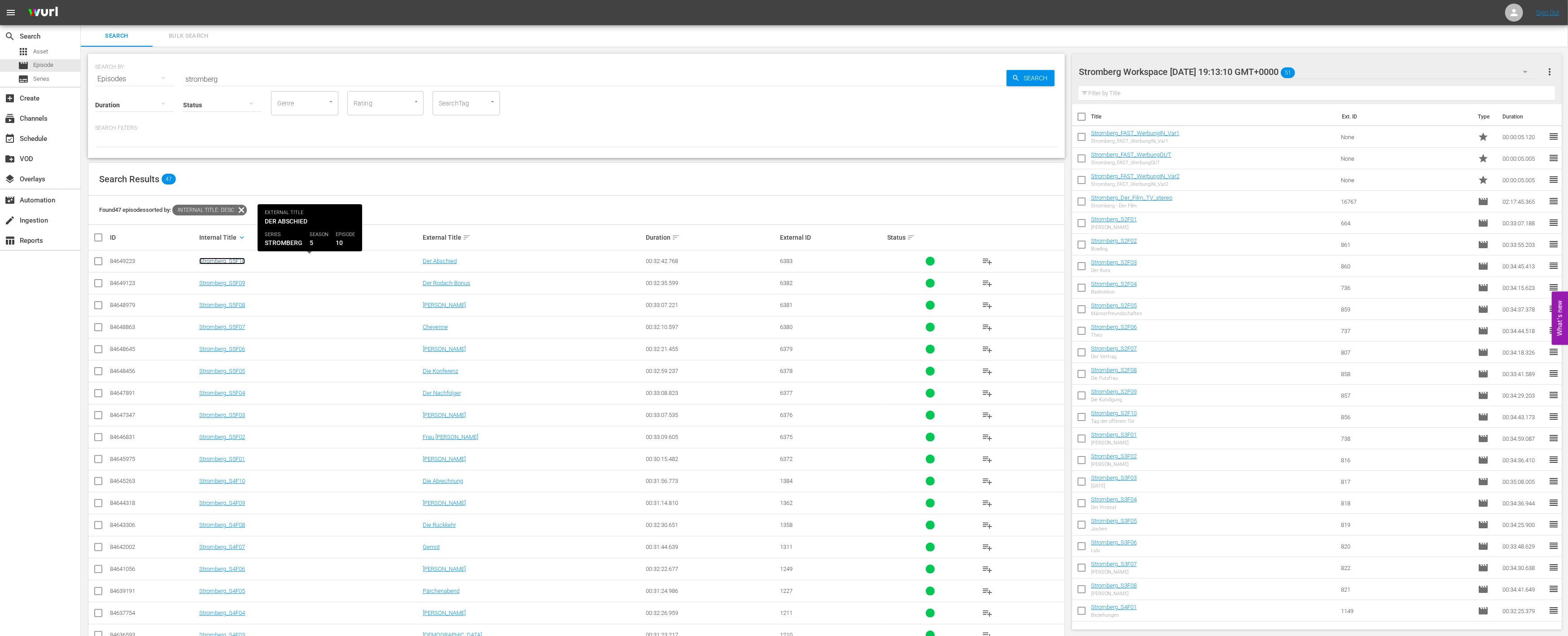
click at [234, 261] on link "Stromberg_S5F10" at bounding box center [222, 261] width 46 height 7
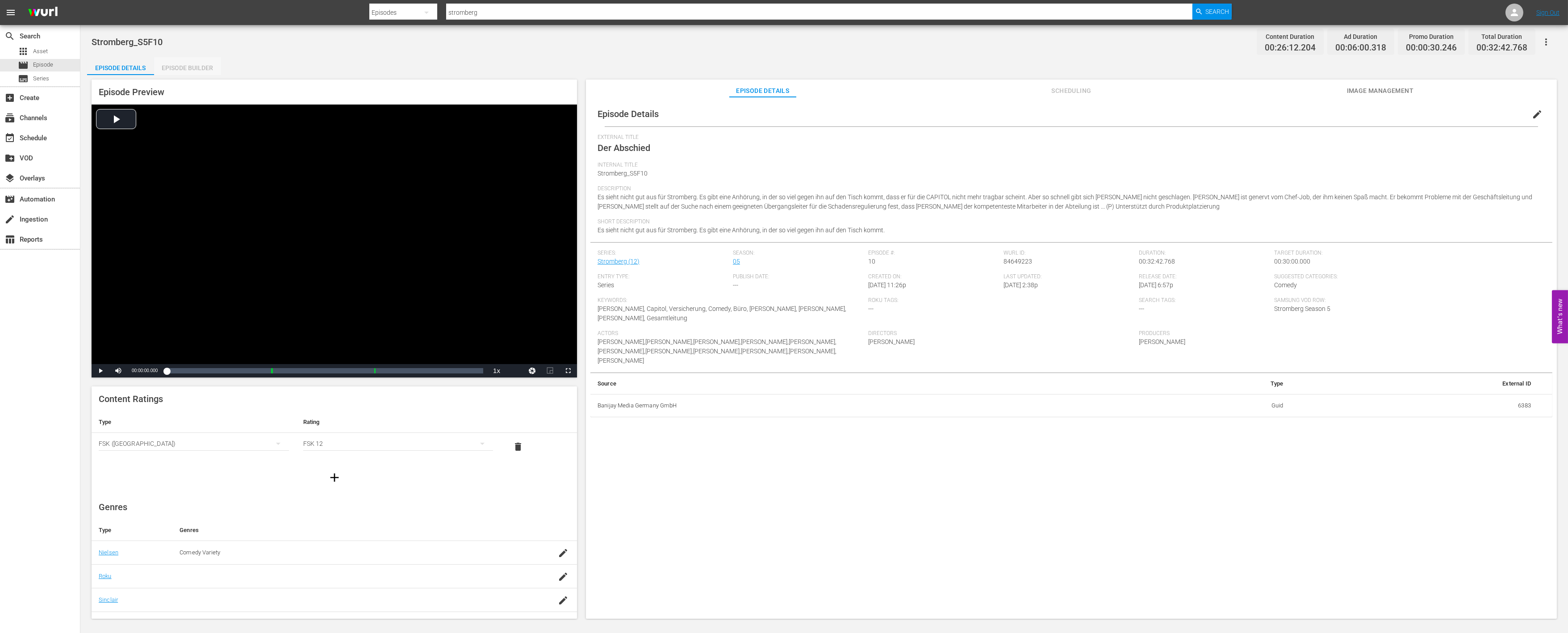
click at [193, 68] on div "Episode Builder" at bounding box center [187, 68] width 67 height 21
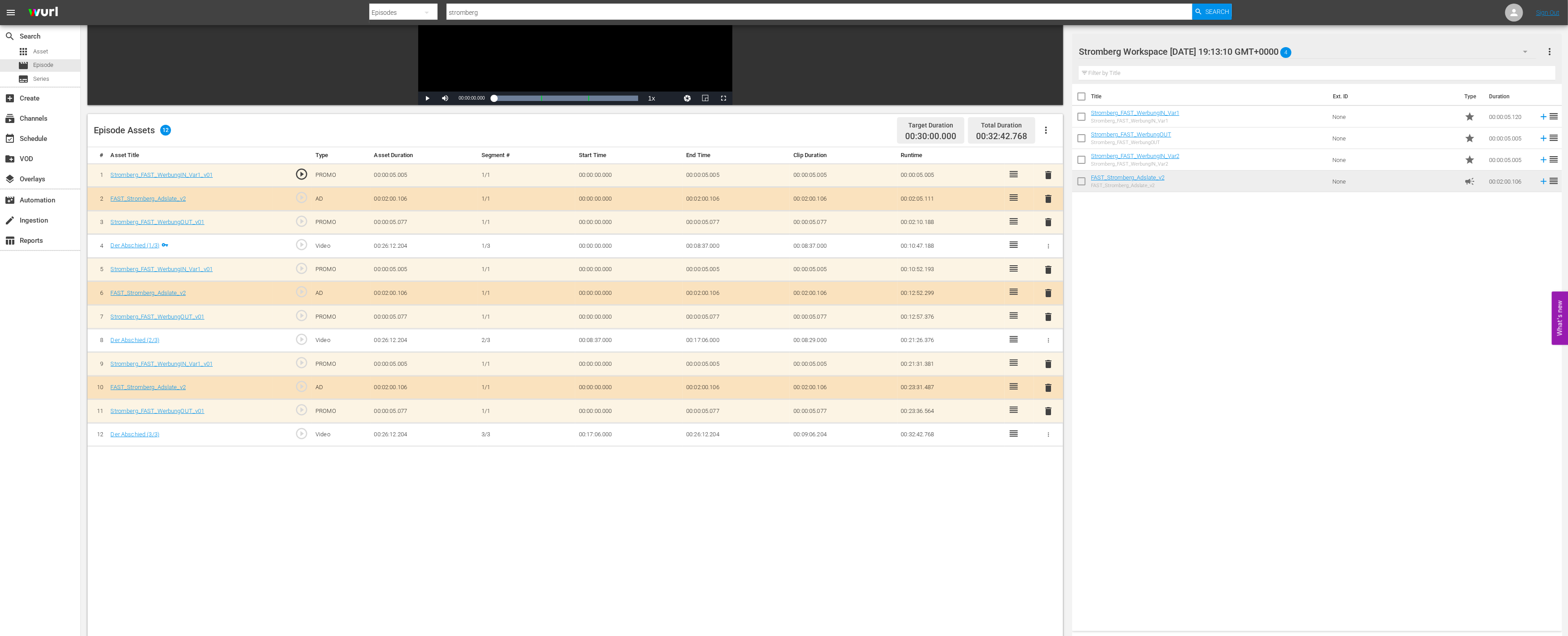
scroll to position [149, 0]
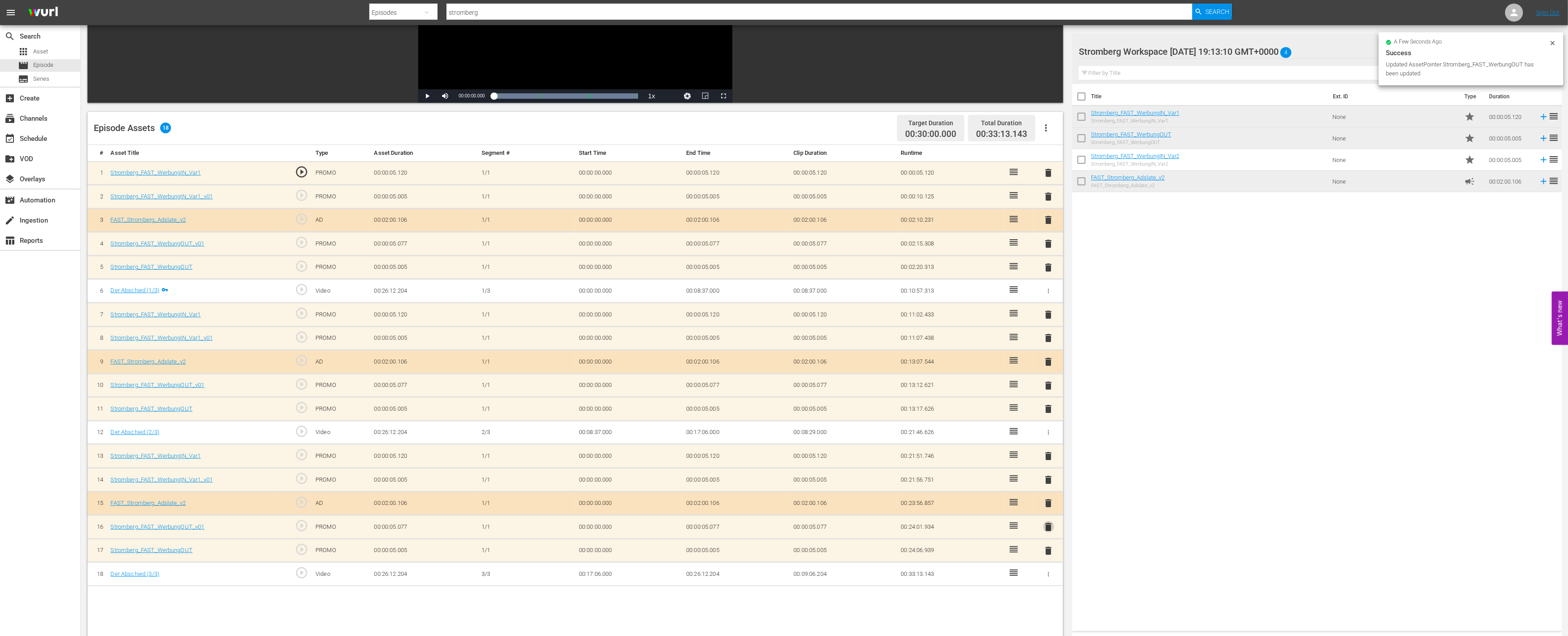
click at [1048, 523] on span "delete" at bounding box center [1049, 527] width 11 height 11
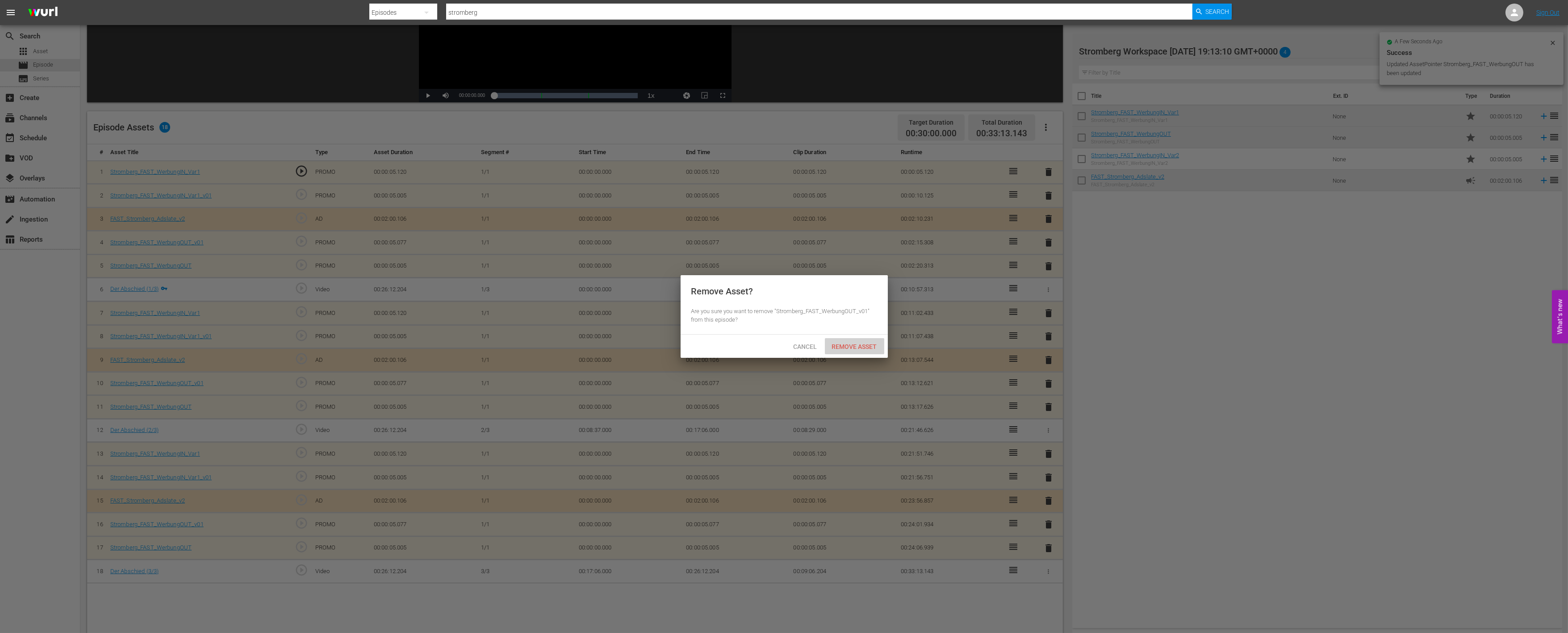
drag, startPoint x: 865, startPoint y: 344, endPoint x: 885, endPoint y: 349, distance: 20.6
click at [865, 343] on span "Remove Asset" at bounding box center [855, 346] width 59 height 7
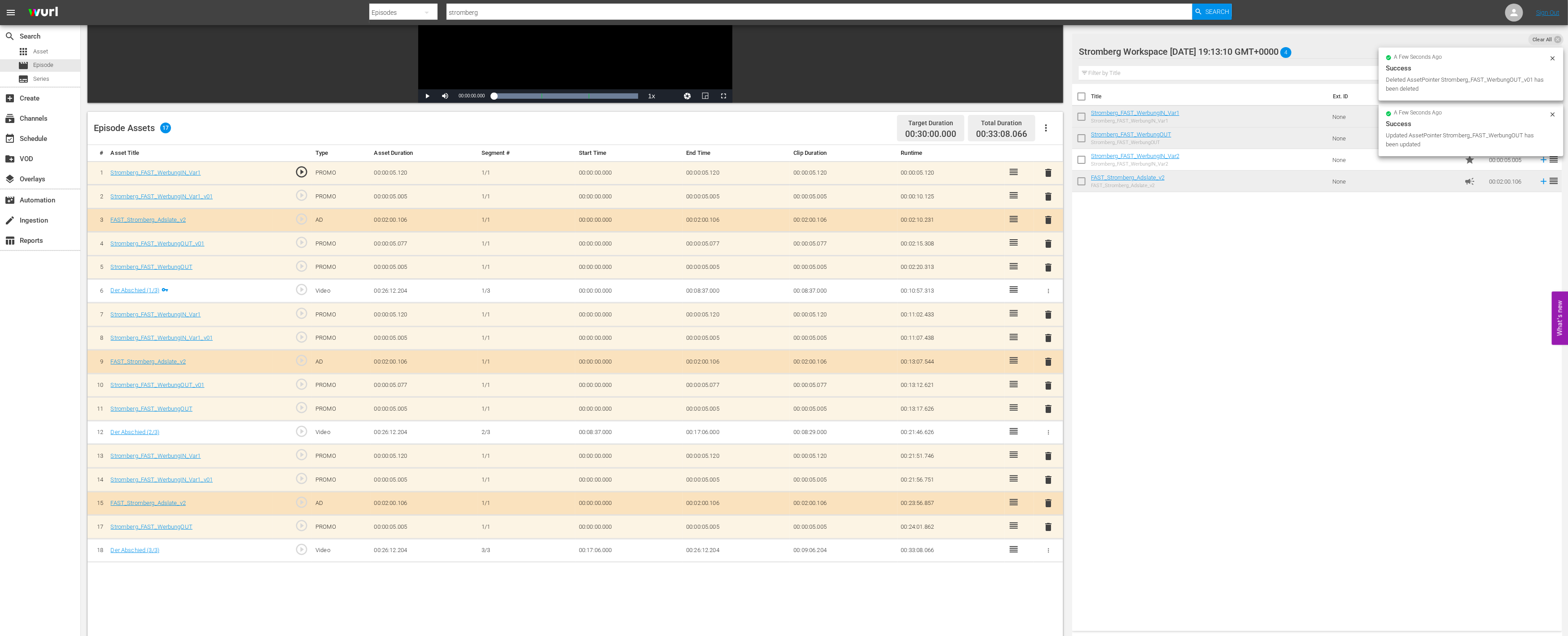
click at [1045, 475] on span "delete" at bounding box center [1049, 479] width 11 height 11
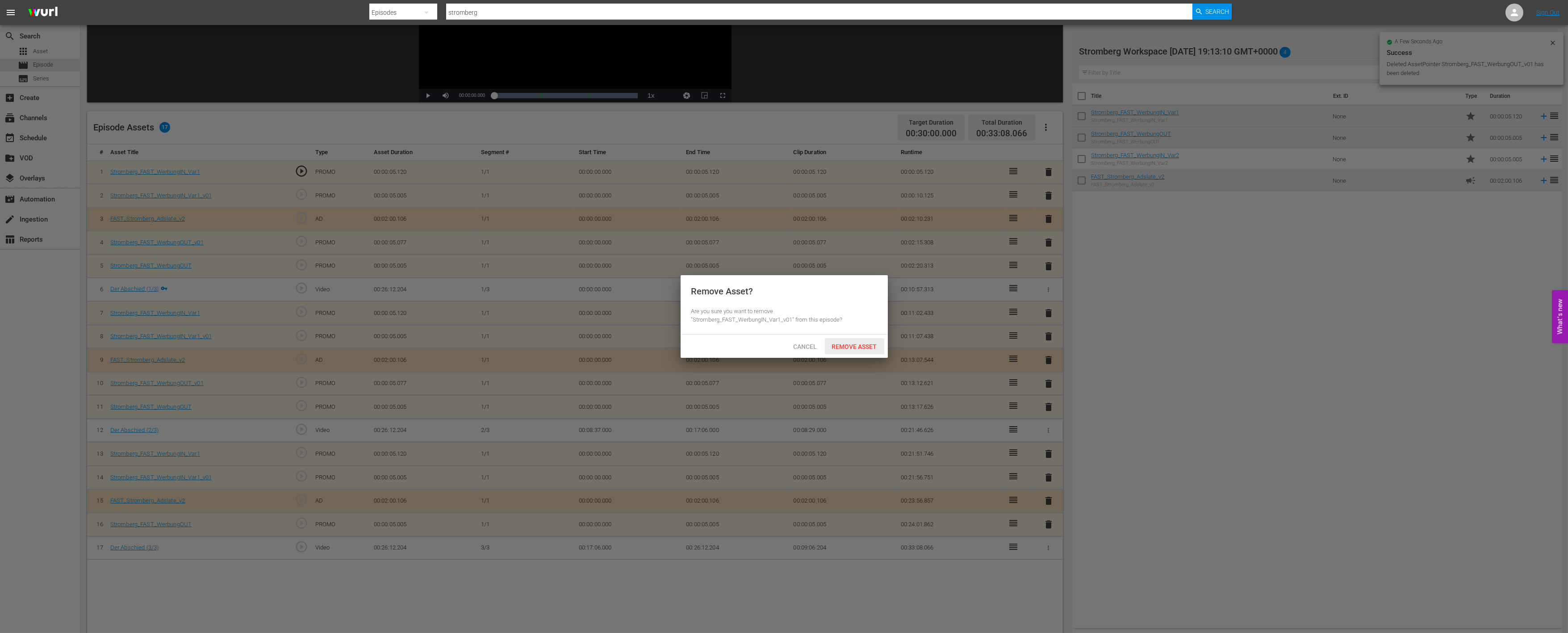
drag, startPoint x: 875, startPoint y: 342, endPoint x: 988, endPoint y: 372, distance: 116.9
click at [877, 343] on span "Remove Asset" at bounding box center [855, 346] width 59 height 7
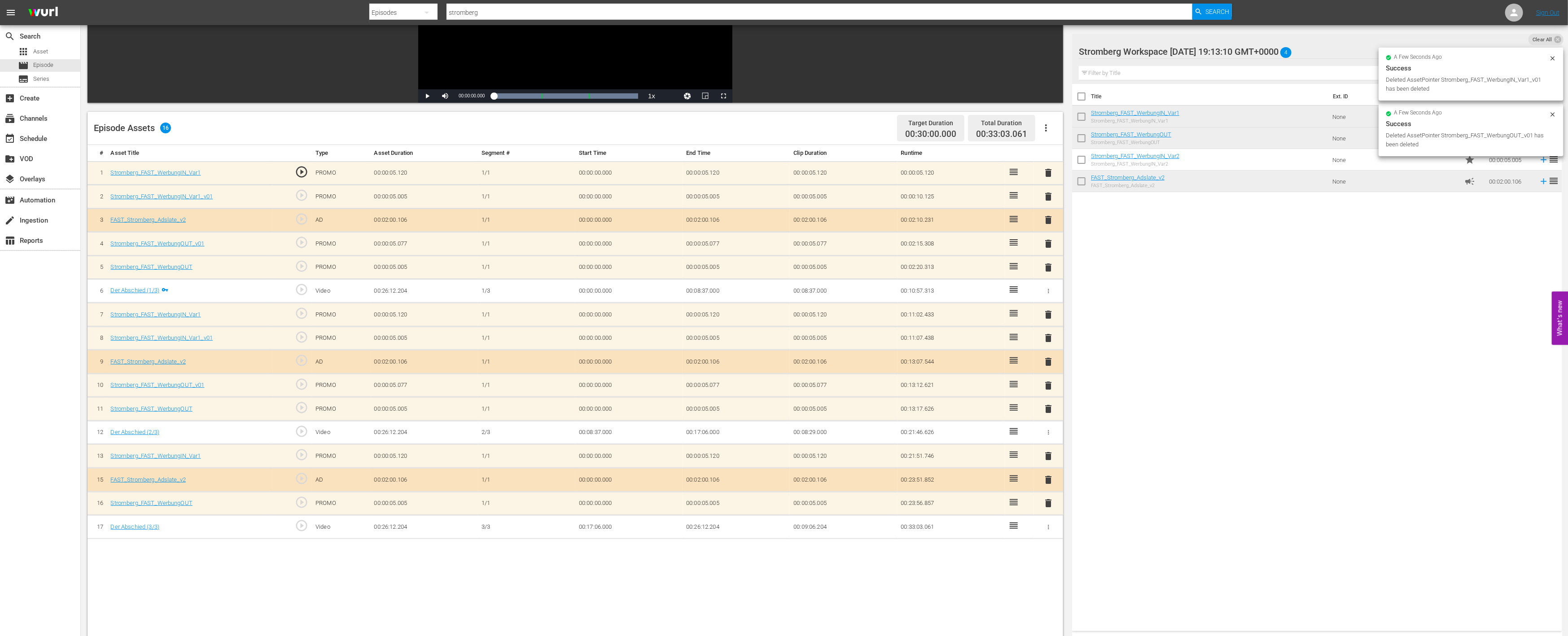
click at [1049, 382] on span "delete" at bounding box center [1049, 385] width 11 height 11
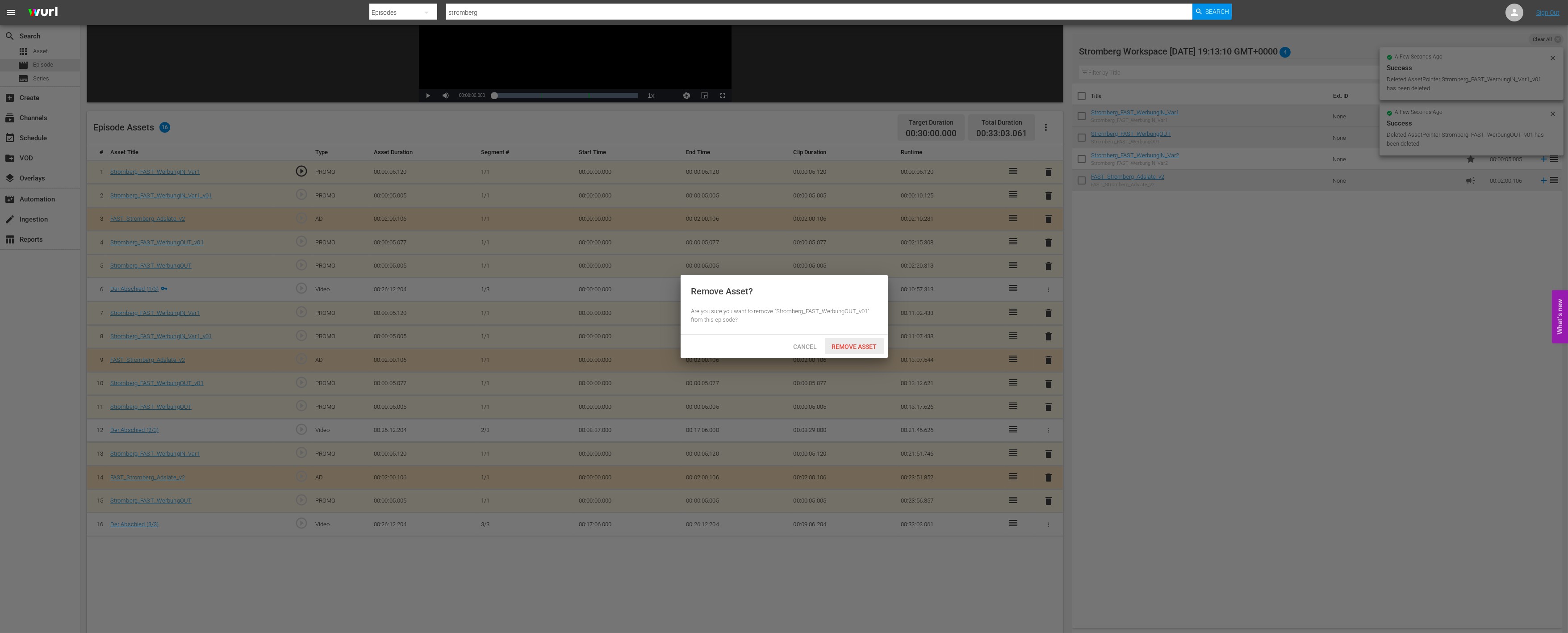
drag, startPoint x: 873, startPoint y: 346, endPoint x: 960, endPoint y: 341, distance: 87.1
click at [876, 345] on span "Remove Asset" at bounding box center [855, 346] width 59 height 7
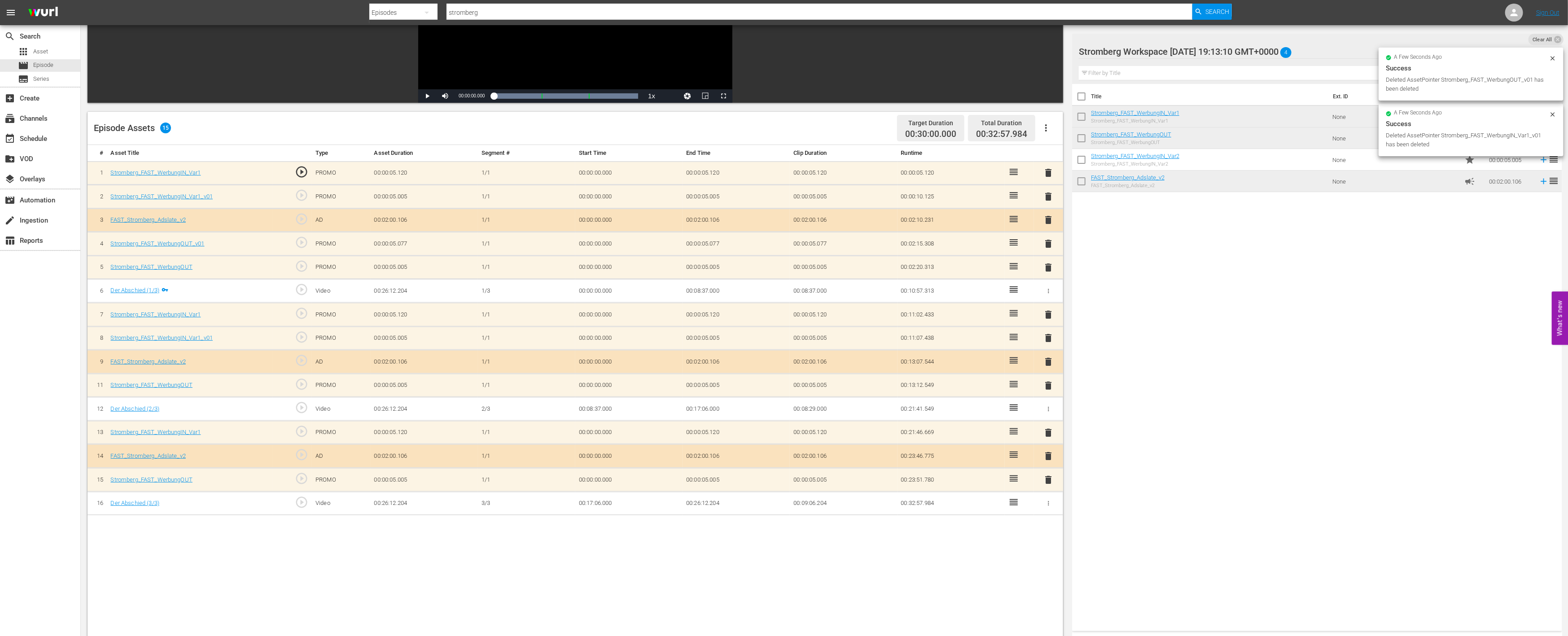
click at [1051, 333] on span "delete" at bounding box center [1049, 337] width 11 height 11
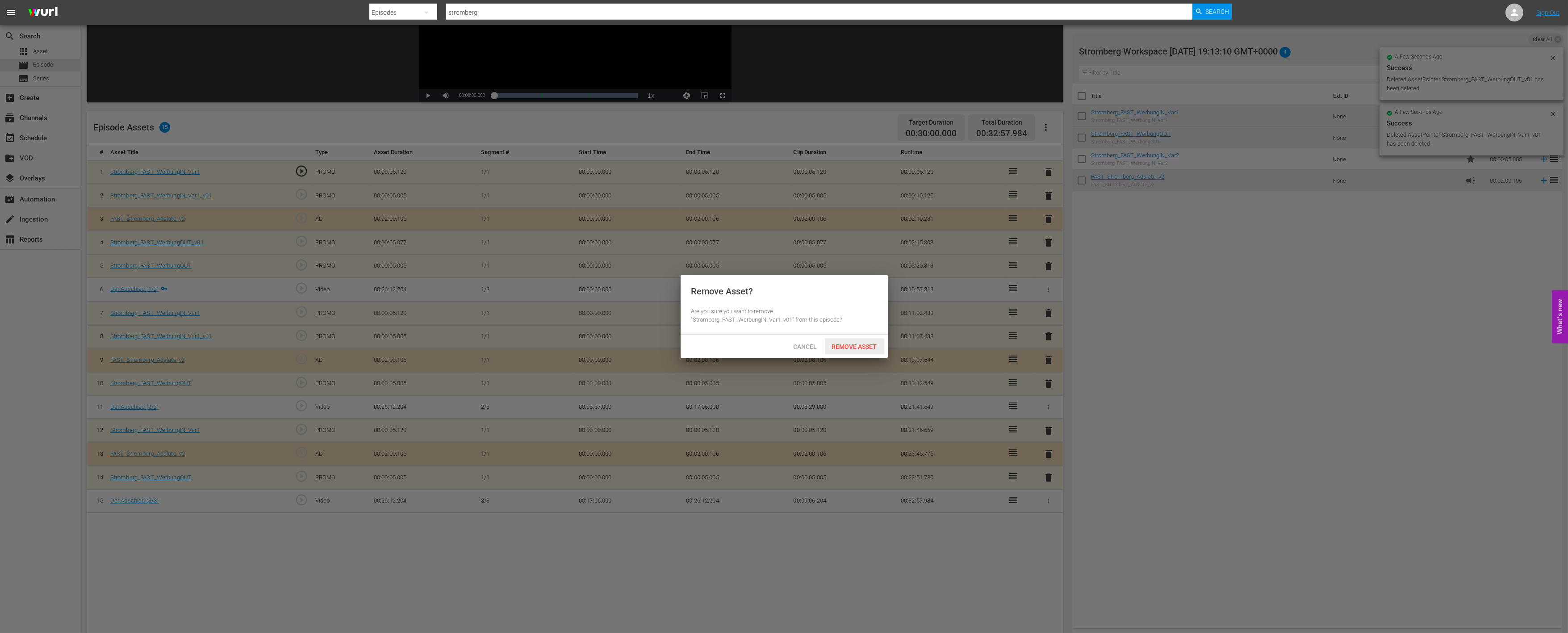
click at [852, 346] on span "Remove Asset" at bounding box center [855, 346] width 59 height 7
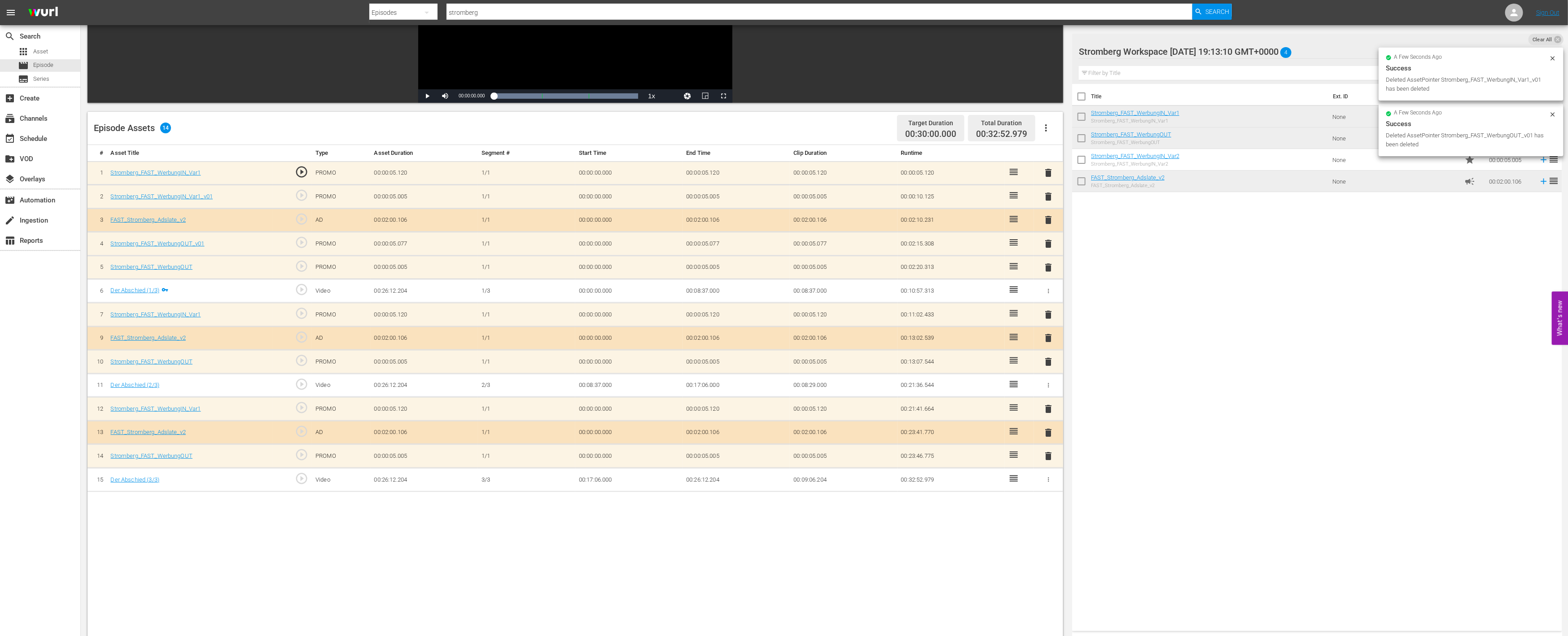
click at [1049, 243] on span "delete" at bounding box center [1049, 243] width 11 height 11
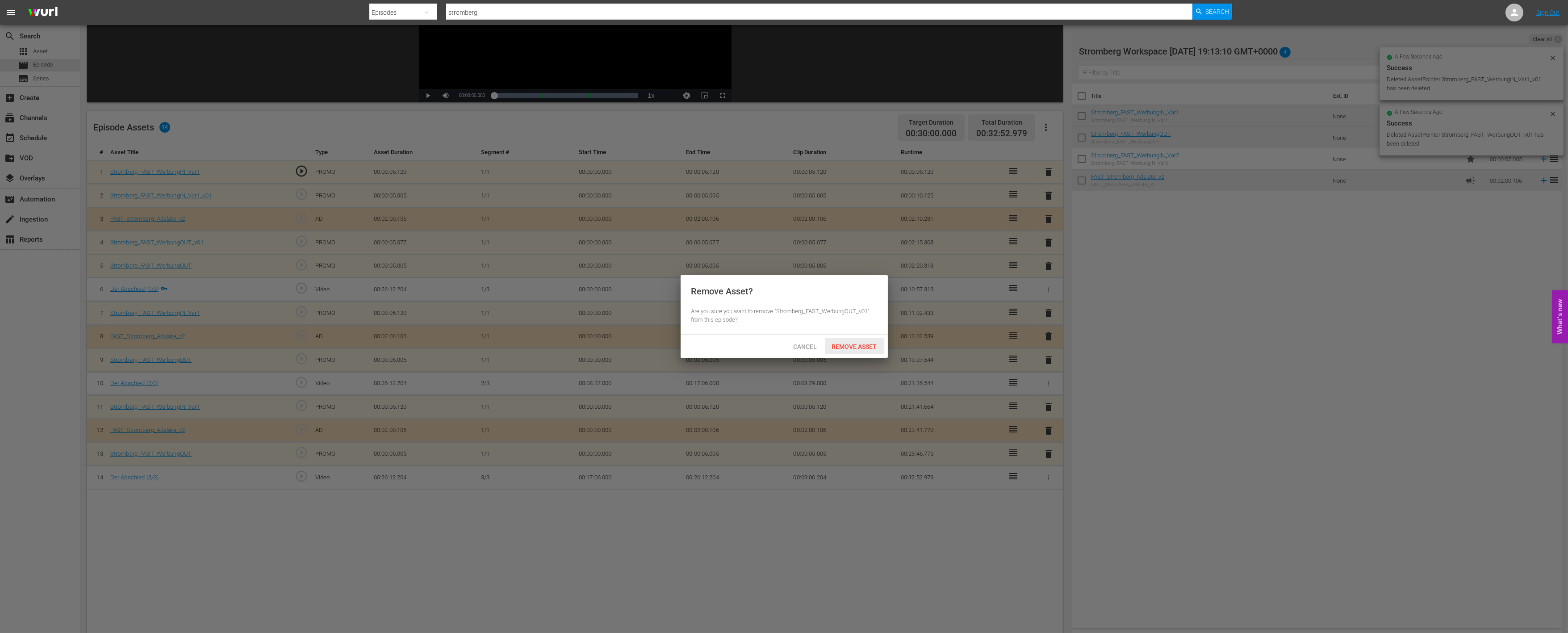
click at [856, 340] on div "Remove Asset" at bounding box center [855, 346] width 59 height 16
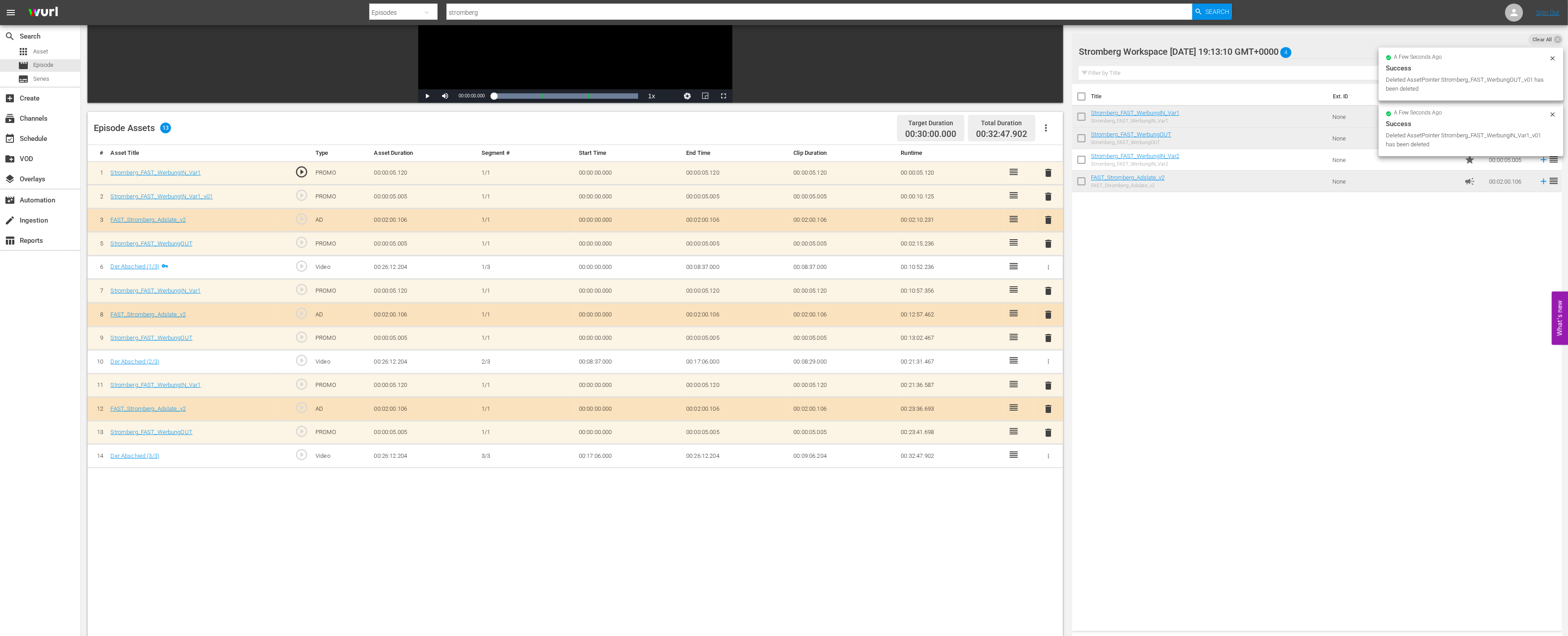
click at [1058, 190] on div "delete" at bounding box center [1049, 196] width 22 height 13
click at [1046, 195] on span "delete" at bounding box center [1049, 196] width 11 height 11
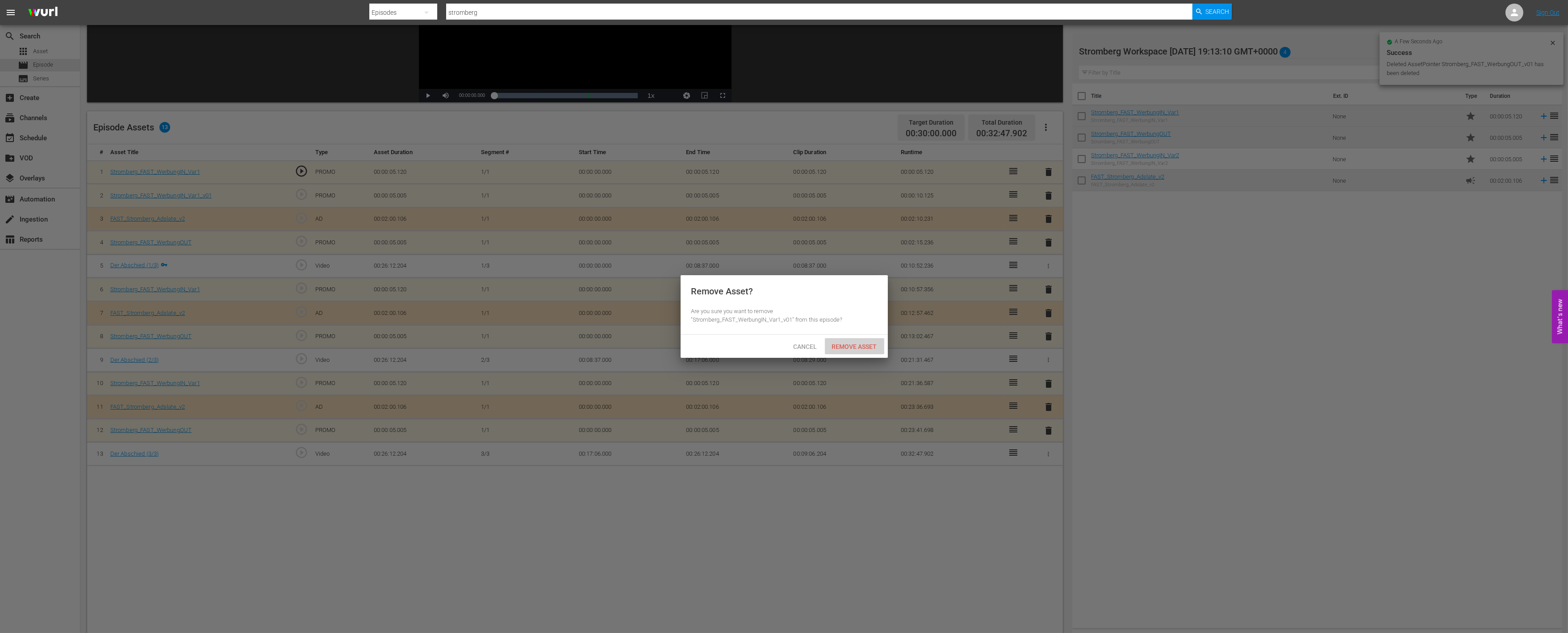
click at [841, 345] on span "Remove Asset" at bounding box center [855, 346] width 59 height 7
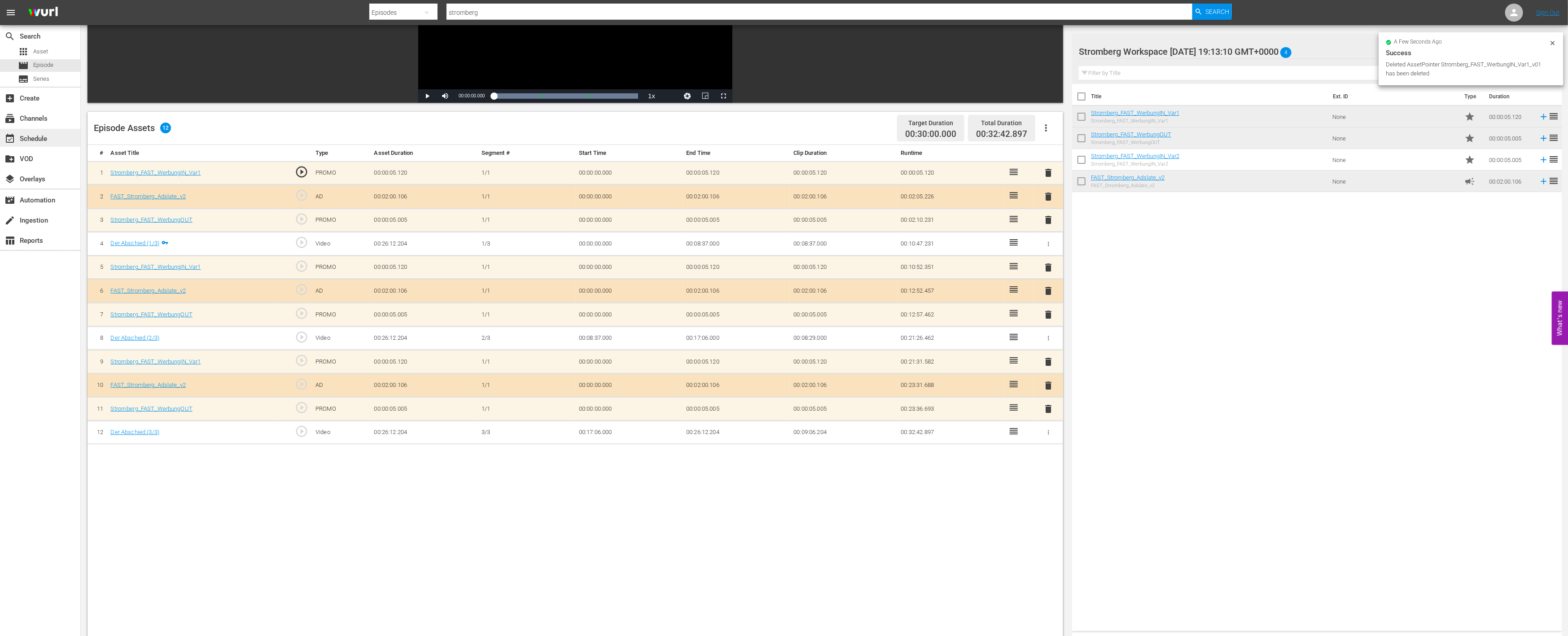
click at [37, 133] on div "event_available Schedule" at bounding box center [25, 137] width 51 height 8
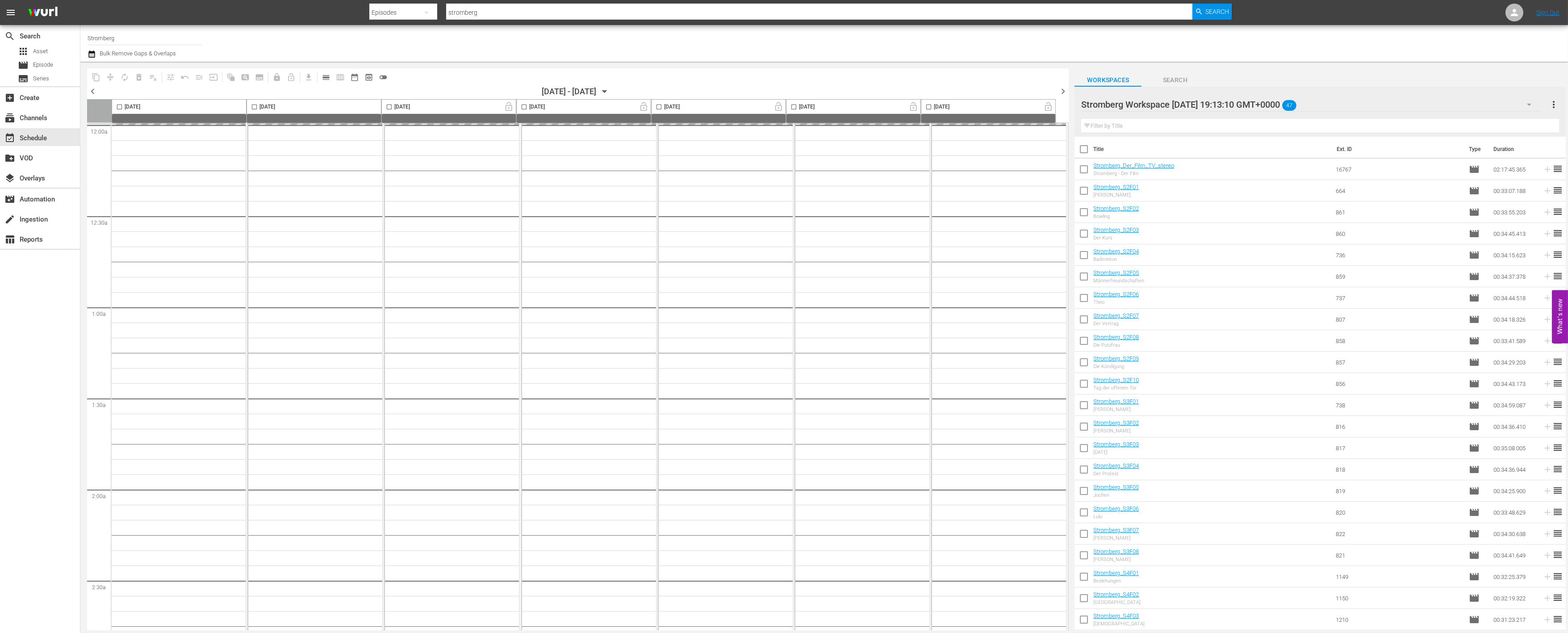
click at [129, 39] on input "Stromberg" at bounding box center [144, 38] width 115 height 21
click at [81, 0] on div "search Search apps Asset movie Episode subtitles Series add_box Create subscrip…" at bounding box center [824, 0] width 1488 height 0
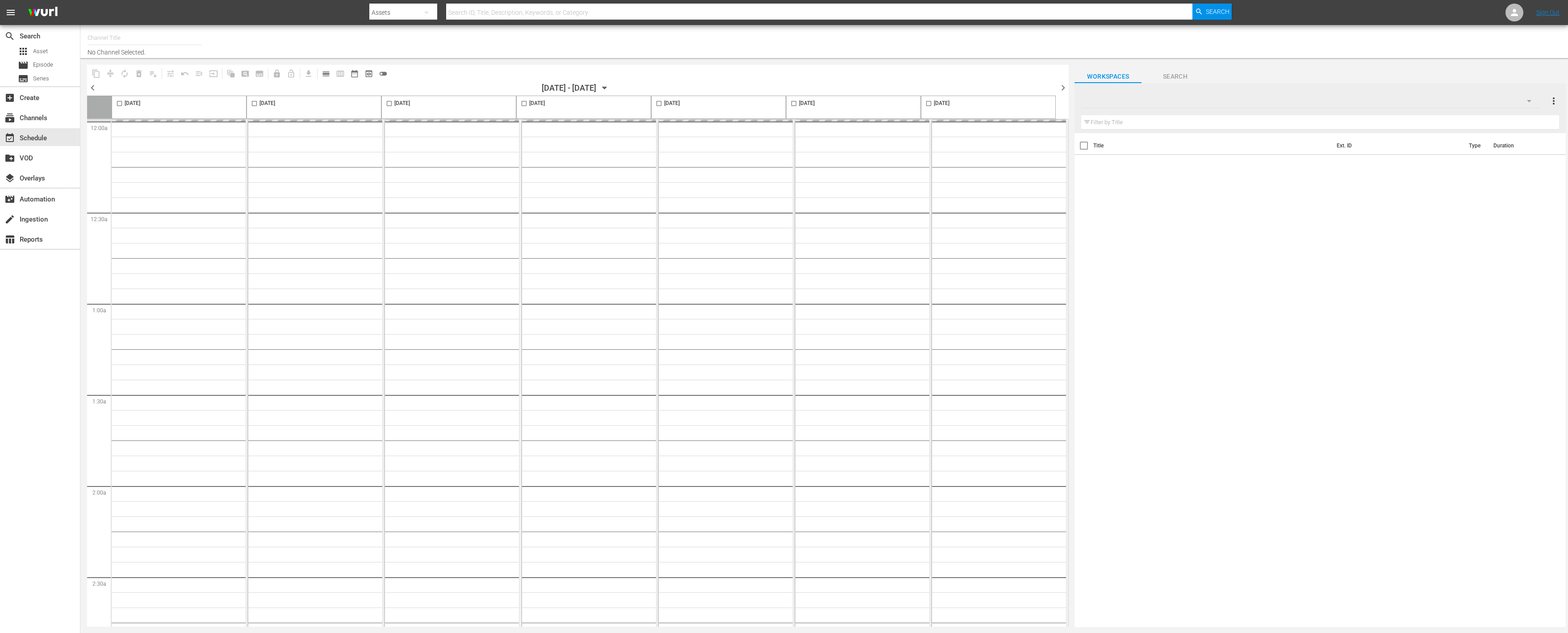
type input "Stromberg (2050)"
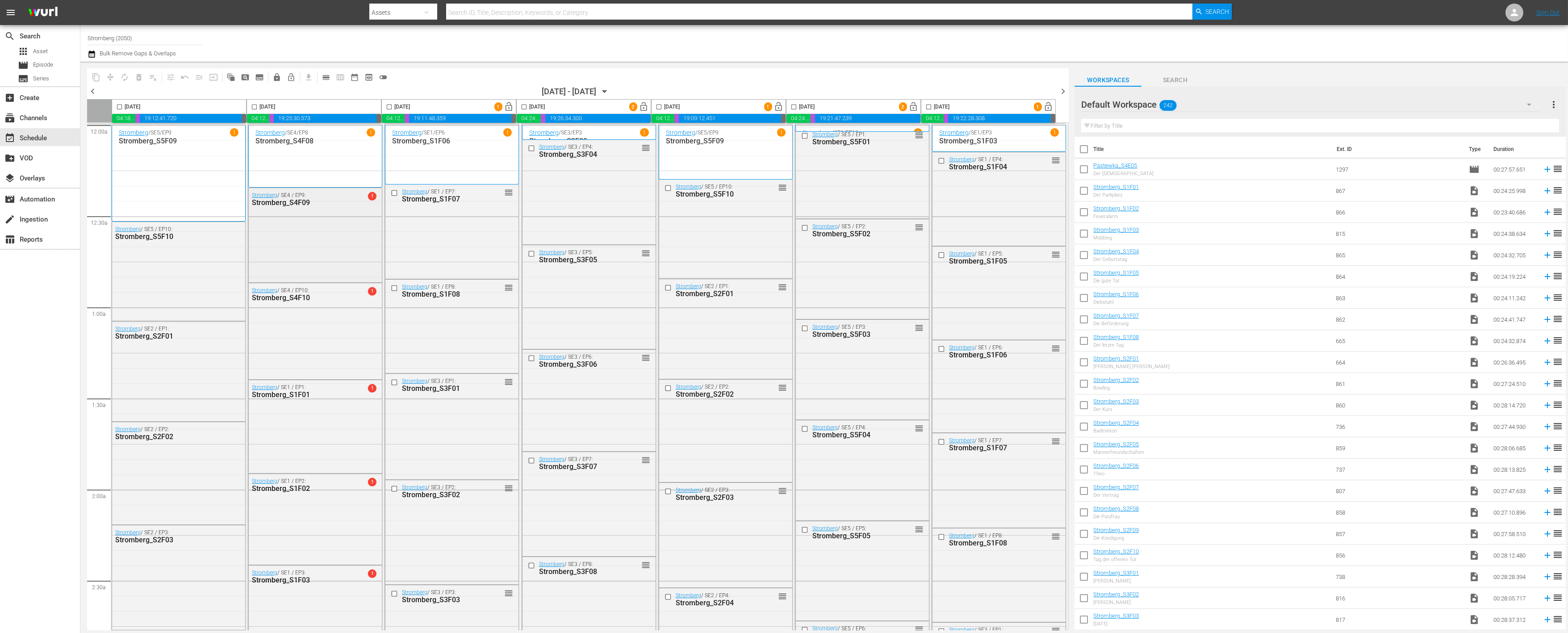
drag, startPoint x: 329, startPoint y: 238, endPoint x: 333, endPoint y: 208, distance: 30.3
click at [333, 208] on div "Stromberg / SE4 / EP9: Stromberg_S4F09 1" at bounding box center [315, 234] width 133 height 92
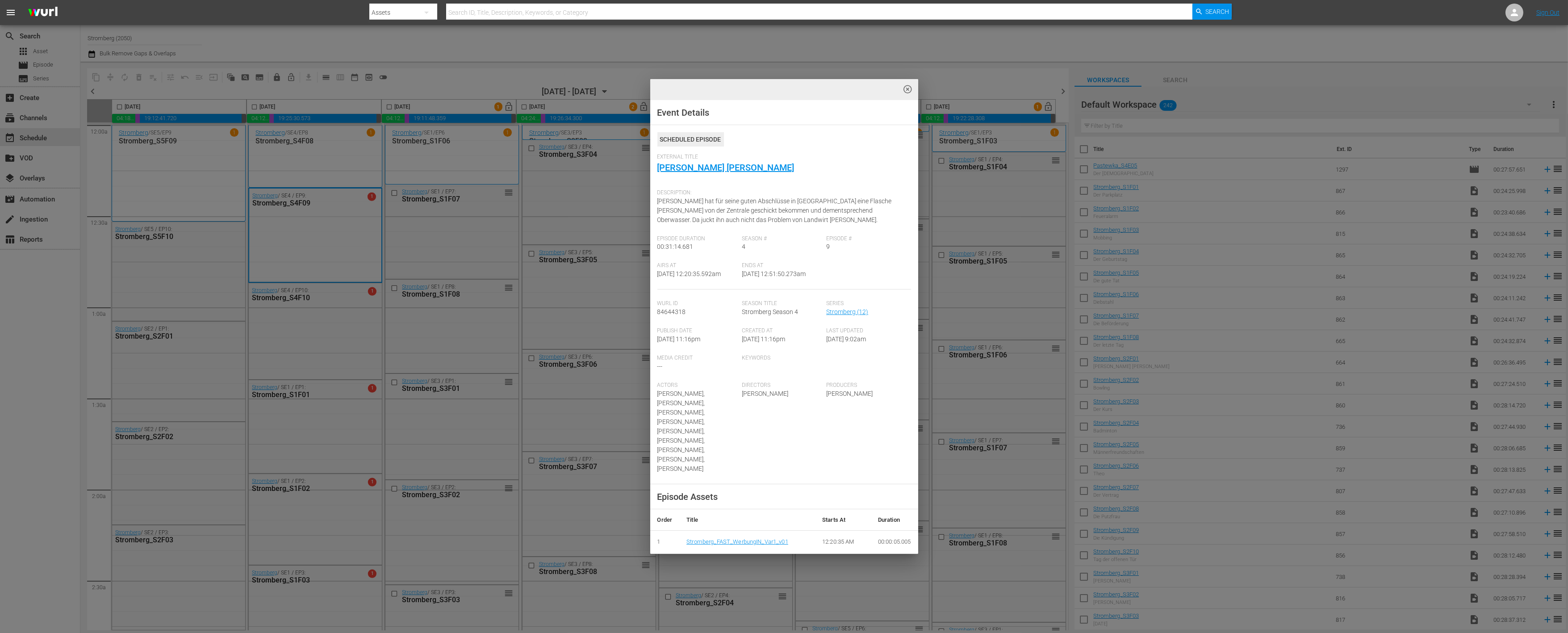
click at [909, 88] on span "highlight_off_icon" at bounding box center [908, 89] width 10 height 10
click at [908, 90] on div "highlight_off_icon Event Details Scheduled Episode External Title [PERSON_NAME]…" at bounding box center [784, 316] width 1568 height 633
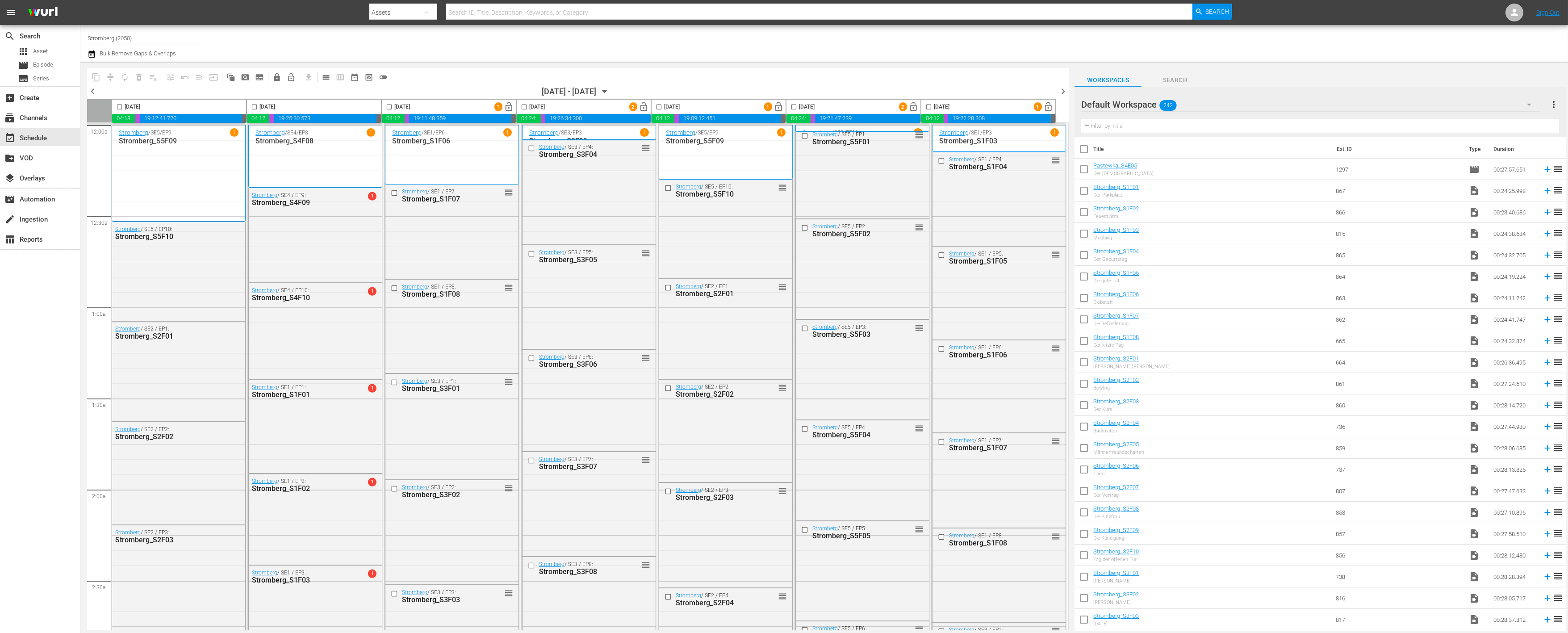
click at [610, 87] on icon "button" at bounding box center [605, 91] width 10 height 10
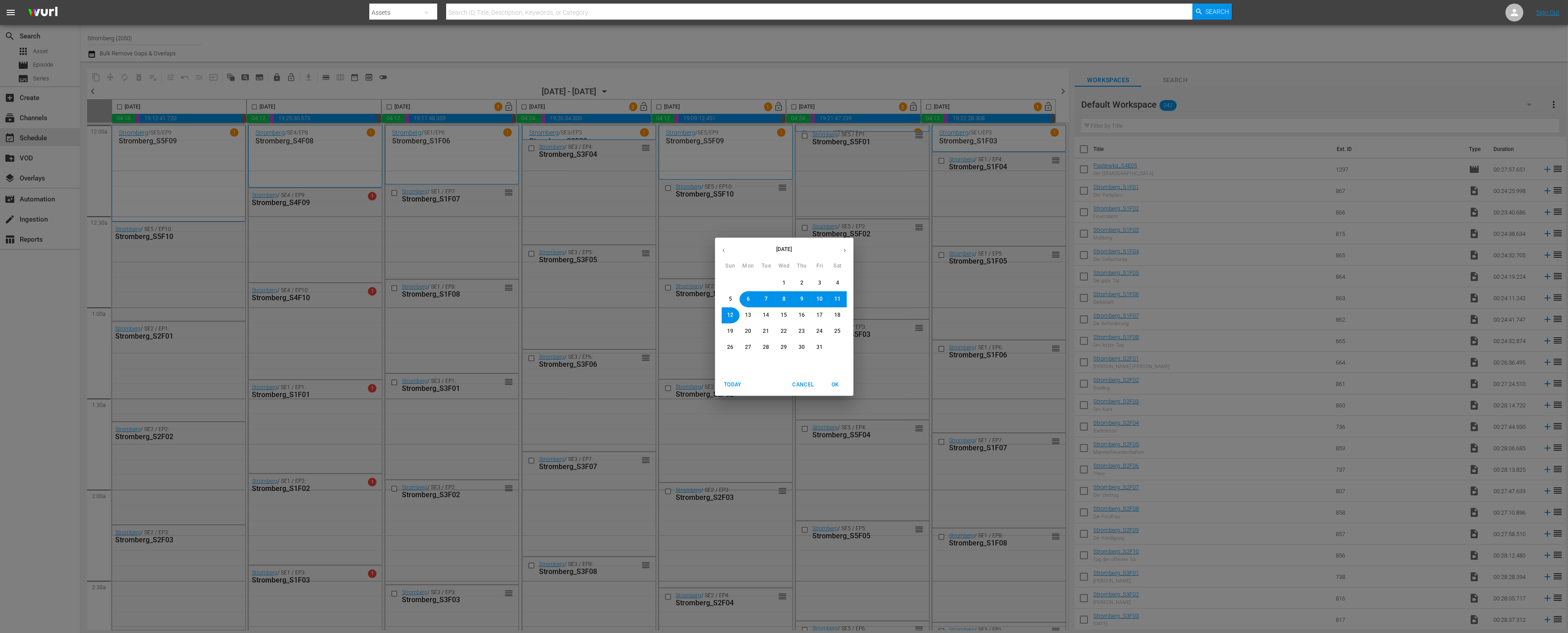
click at [749, 314] on span "13" at bounding box center [749, 315] width 7 height 7
click at [141, 62] on div "[DATE] Sun Mon Tue Wed Thu Fri Sat 28 29 30 1 2 3 4 5 6 7 8 9 10 11 12 13 14 15…" at bounding box center [784, 316] width 1568 height 633
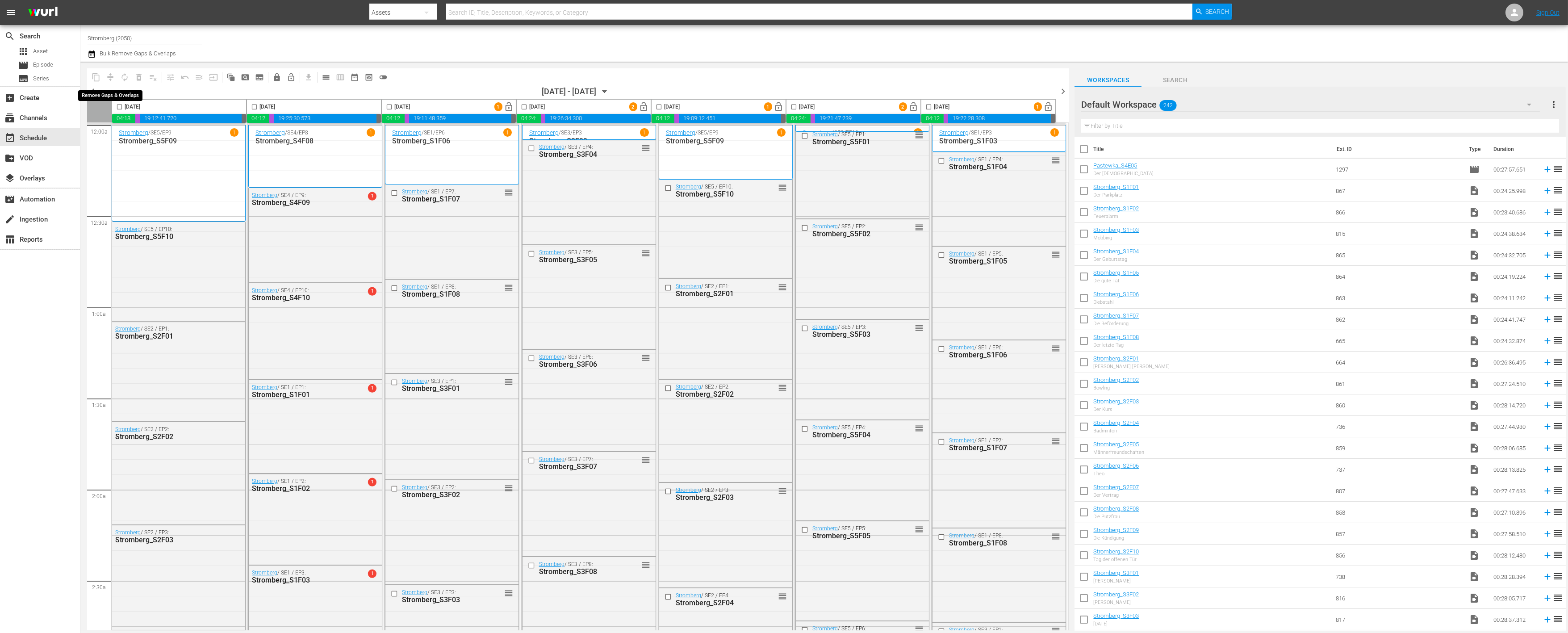
click at [109, 76] on span "compress" at bounding box center [110, 77] width 14 height 14
click at [356, 75] on span "date_range_outlined" at bounding box center [354, 77] width 9 height 9
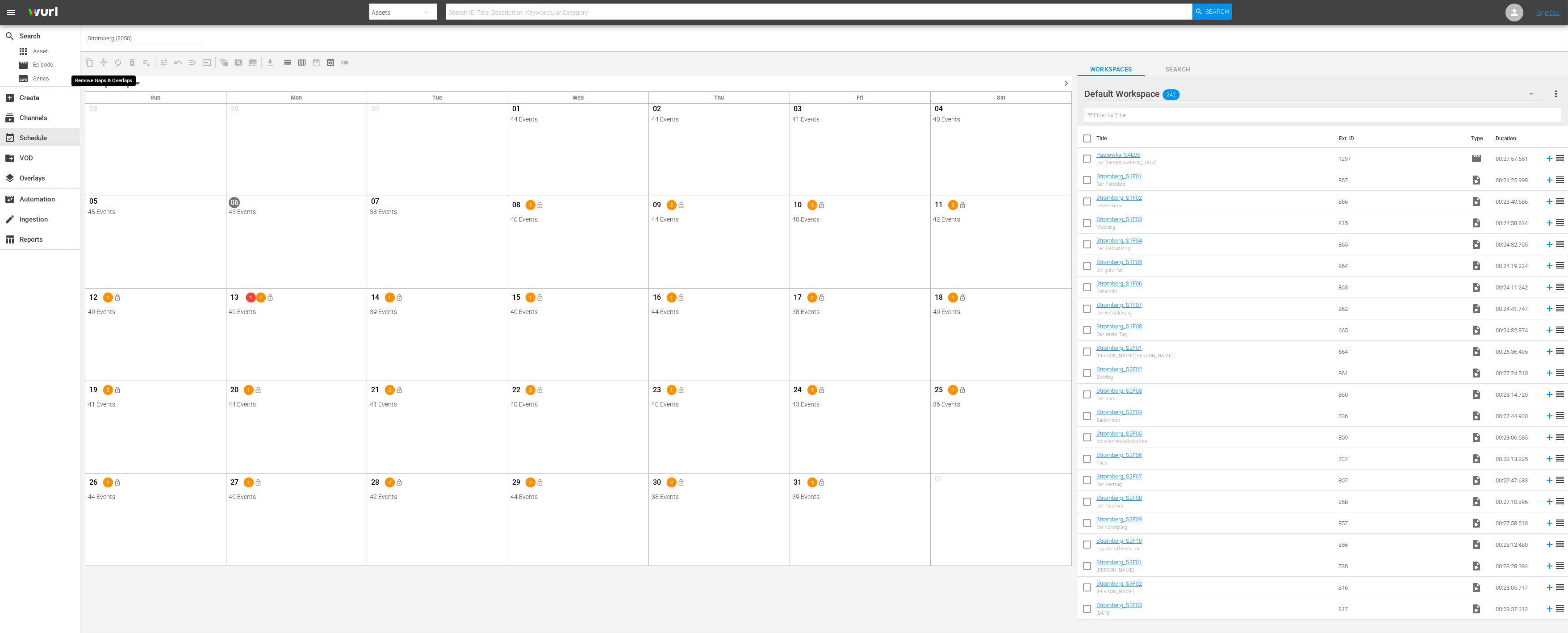
click at [103, 59] on span "compress" at bounding box center [103, 62] width 14 height 14
click at [303, 60] on span "calendar_view_week_outlined" at bounding box center [302, 62] width 9 height 9
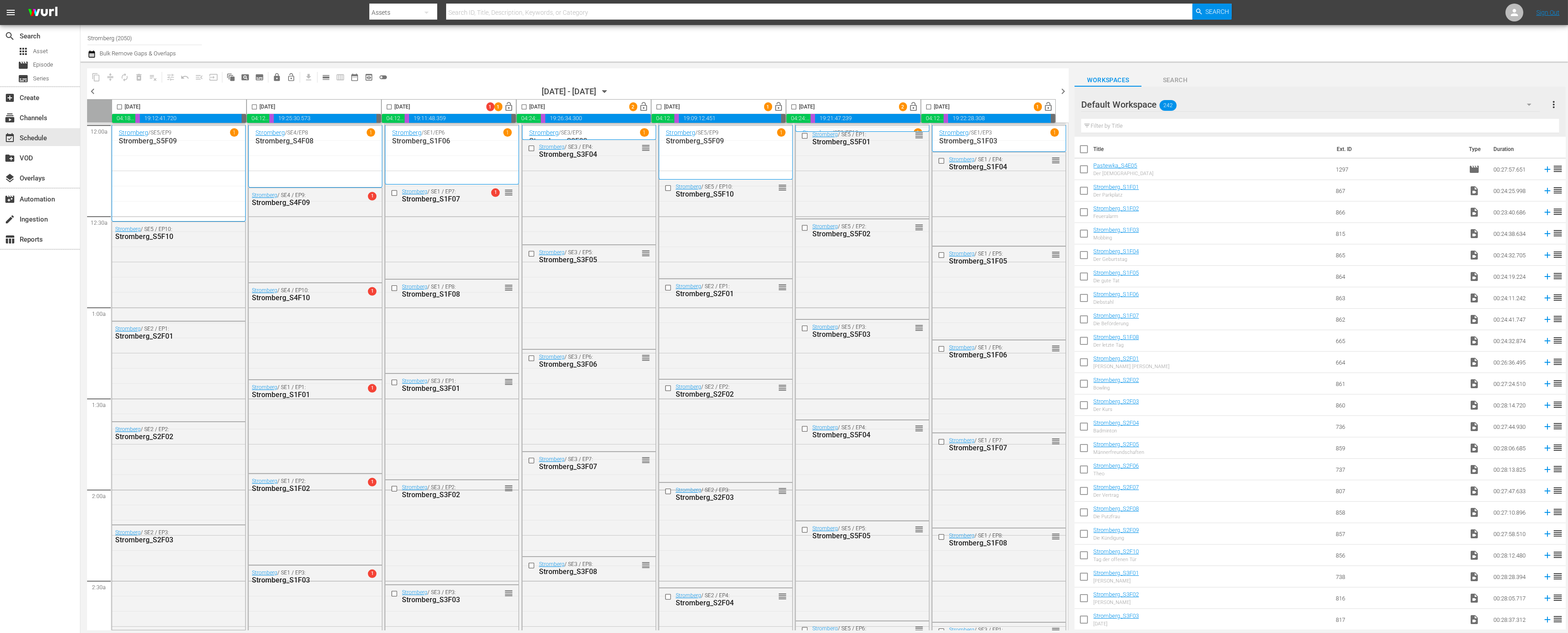
click at [610, 90] on icon "button" at bounding box center [605, 91] width 10 height 10
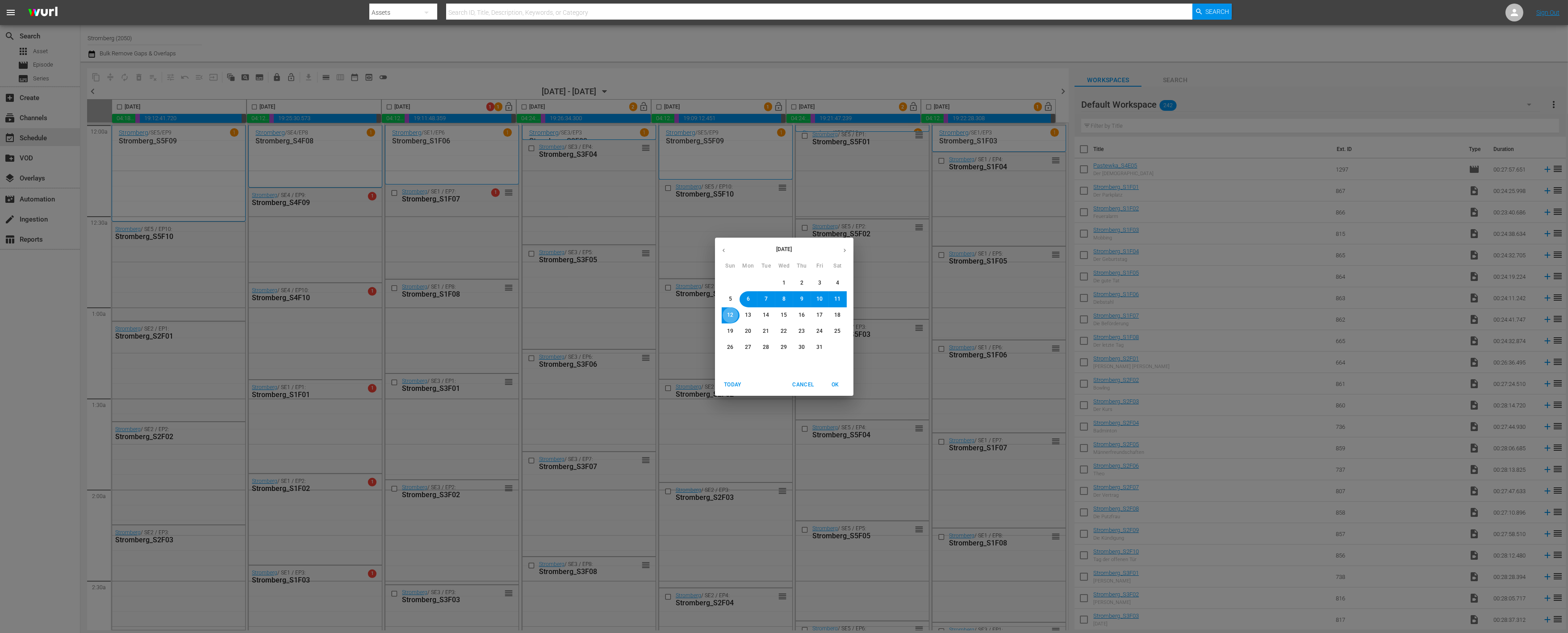
click at [728, 312] on span "12" at bounding box center [731, 315] width 7 height 7
click at [843, 381] on span "OK" at bounding box center [836, 384] width 21 height 9
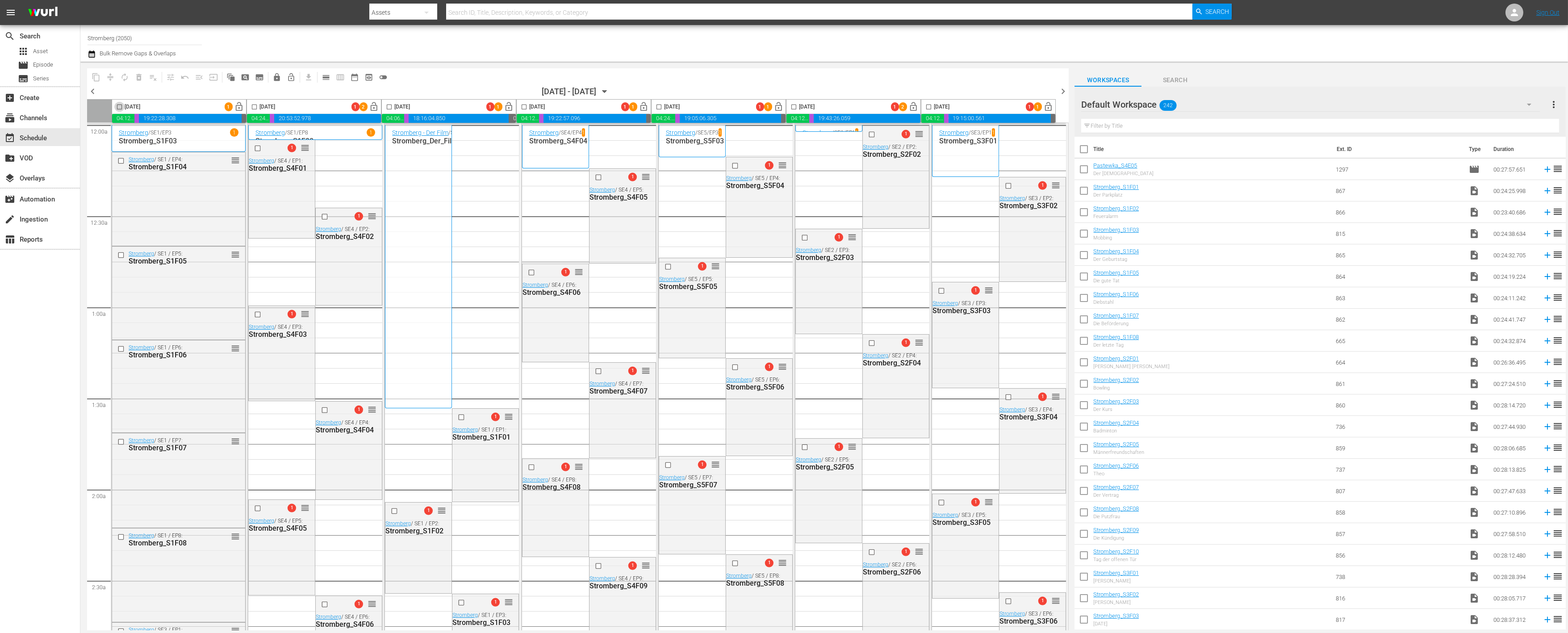
click at [116, 102] on span at bounding box center [120, 107] width 10 height 10
click at [119, 108] on input "checkbox" at bounding box center [120, 109] width 10 height 10
checkbox input "true"
click at [255, 107] on input "checkbox" at bounding box center [254, 109] width 10 height 10
checkbox input "true"
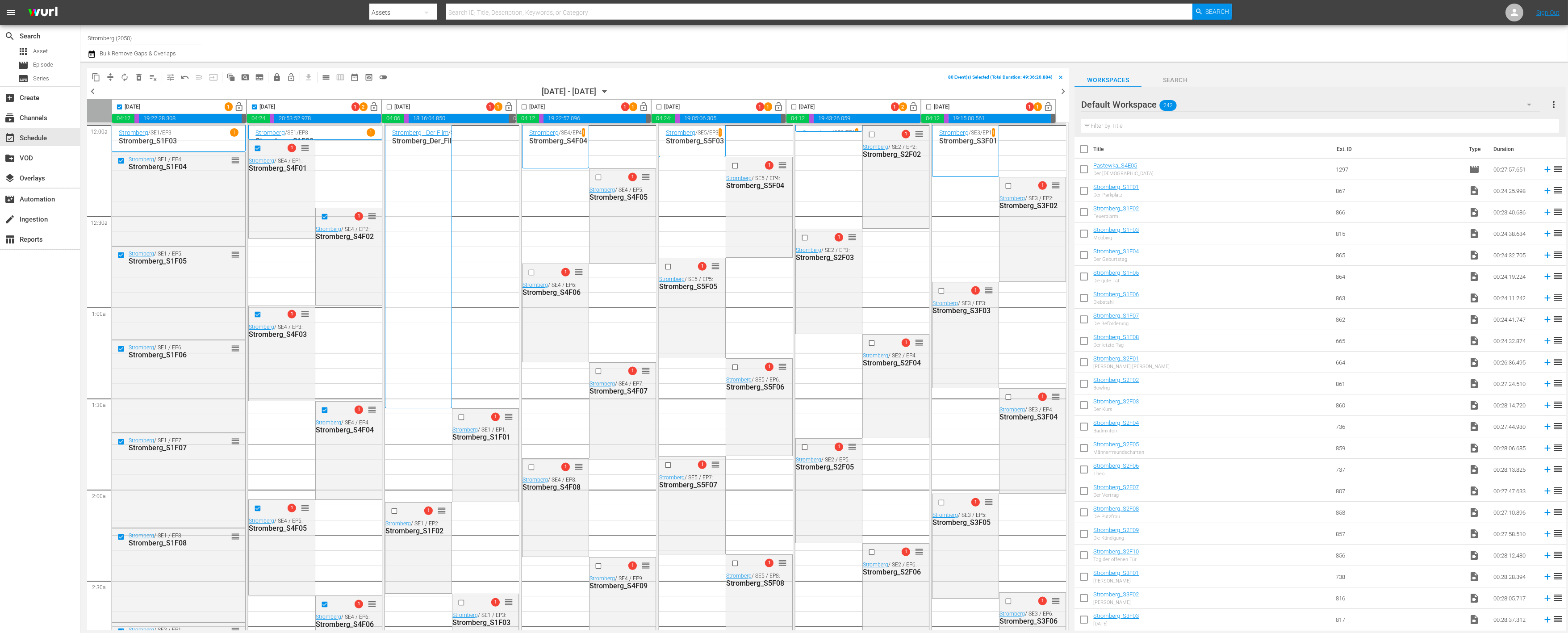
click at [389, 105] on input "checkbox" at bounding box center [389, 109] width 10 height 10
checkbox input "true"
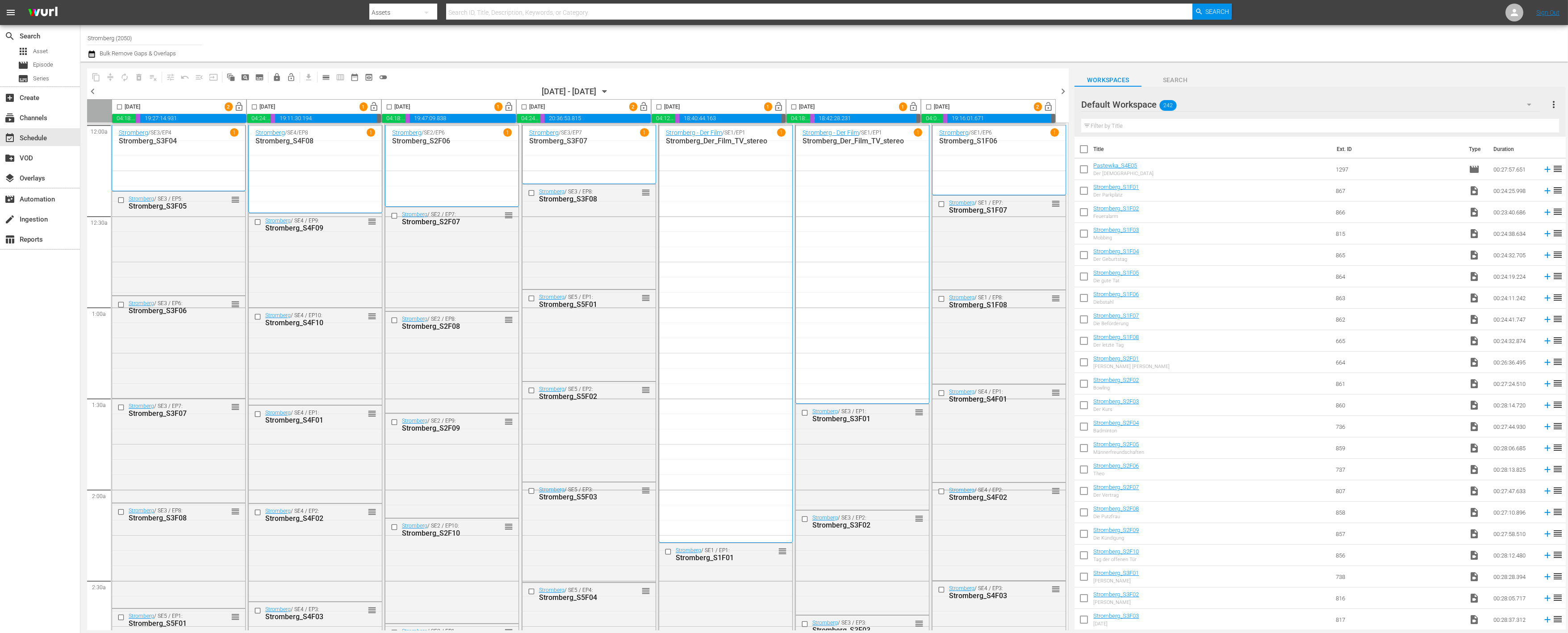
click at [610, 87] on icon "button" at bounding box center [605, 91] width 10 height 10
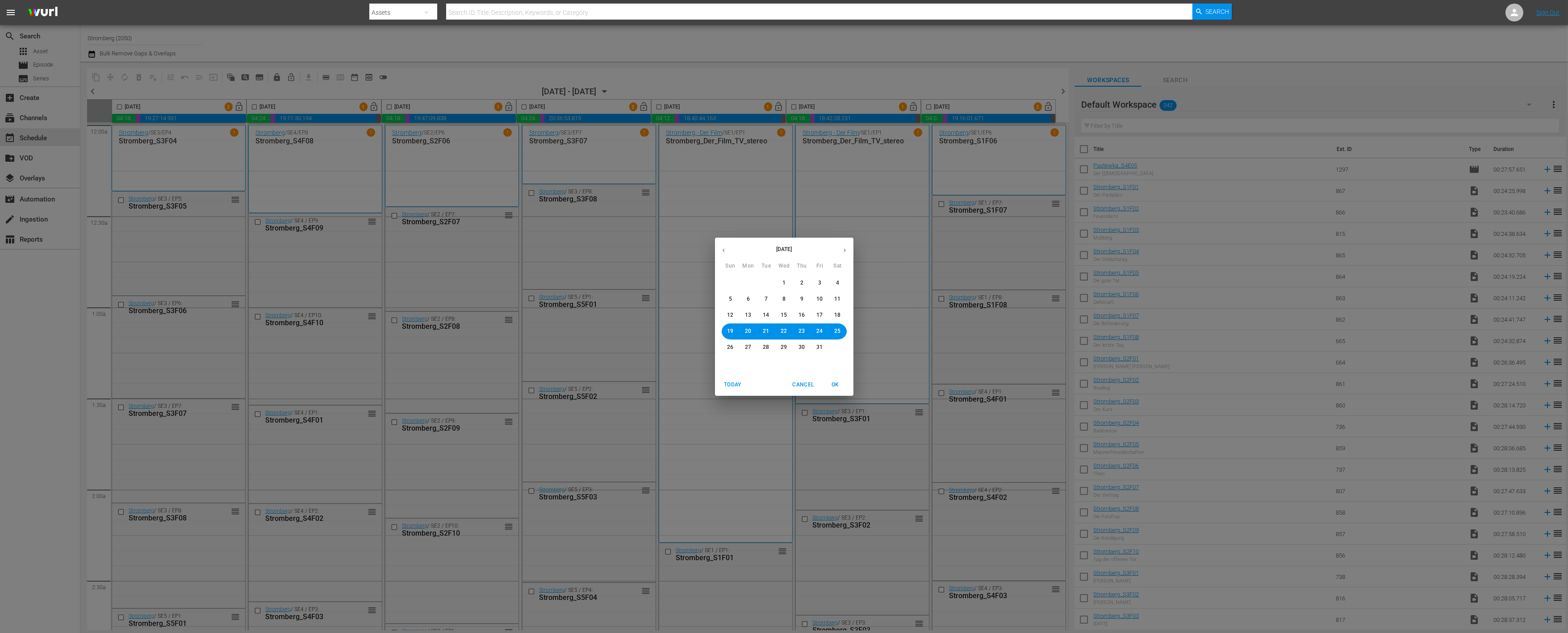
click at [728, 345] on span "26" at bounding box center [731, 347] width 7 height 7
click at [838, 382] on span "OK" at bounding box center [836, 384] width 21 height 9
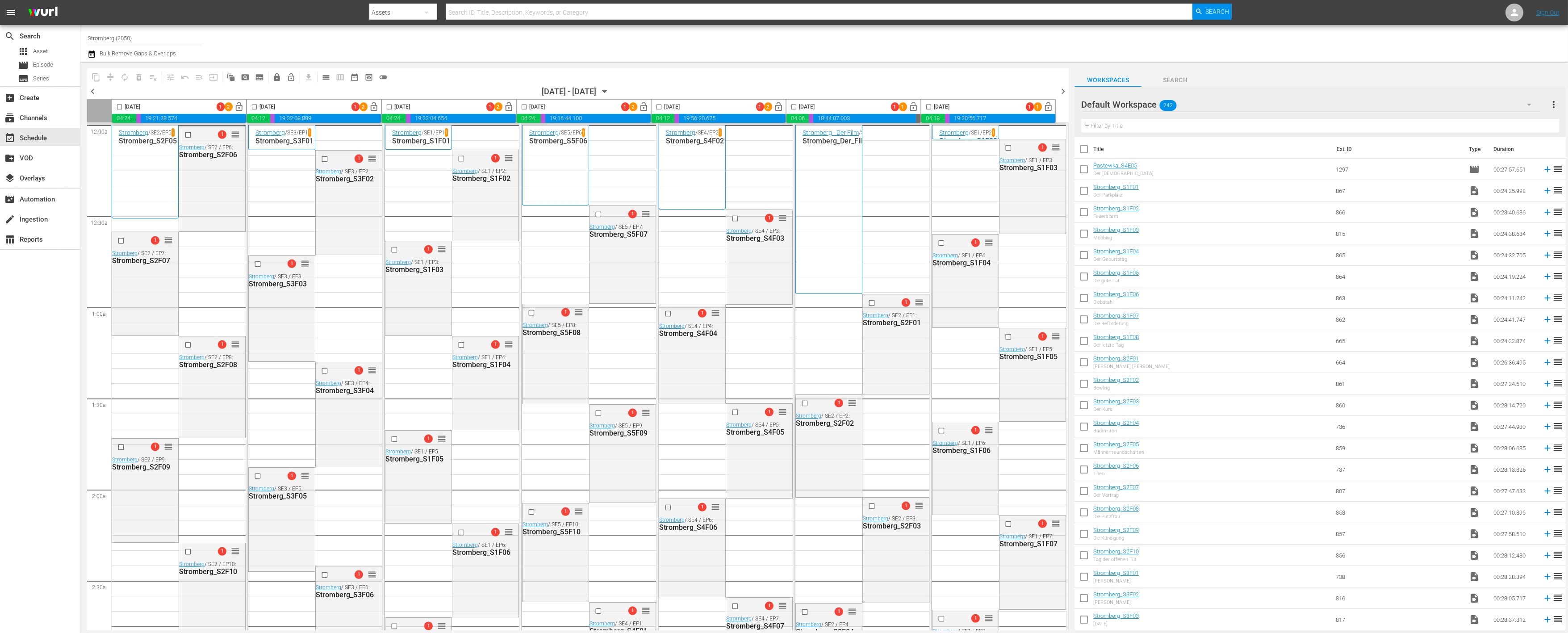
drag, startPoint x: 120, startPoint y: 105, endPoint x: 252, endPoint y: 105, distance: 132.0
click at [120, 105] on input "checkbox" at bounding box center [120, 109] width 10 height 10
checkbox input "true"
click at [254, 106] on input "checkbox" at bounding box center [254, 109] width 10 height 10
checkbox input "true"
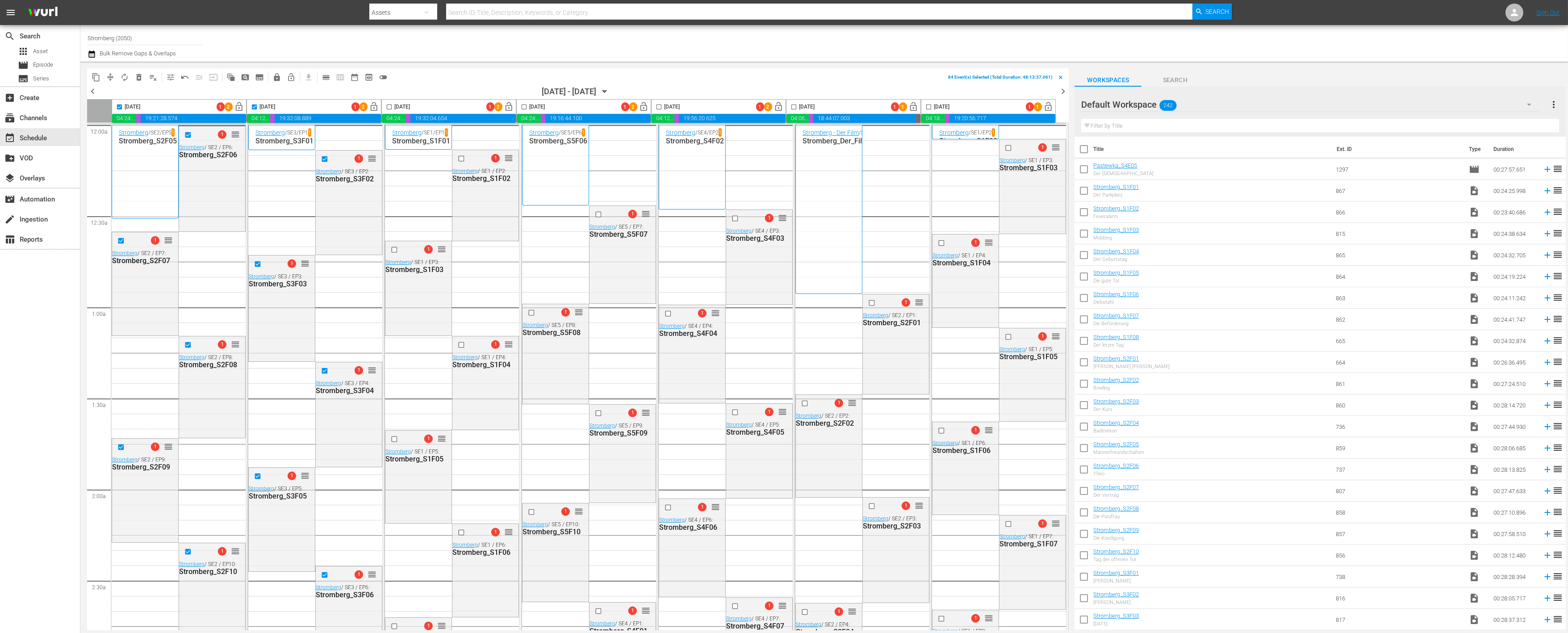
click at [389, 105] on input "checkbox" at bounding box center [389, 109] width 10 height 10
checkbox input "true"
click at [523, 105] on input "checkbox" at bounding box center [524, 109] width 10 height 10
checkbox input "true"
click at [658, 106] on input "checkbox" at bounding box center [659, 109] width 10 height 10
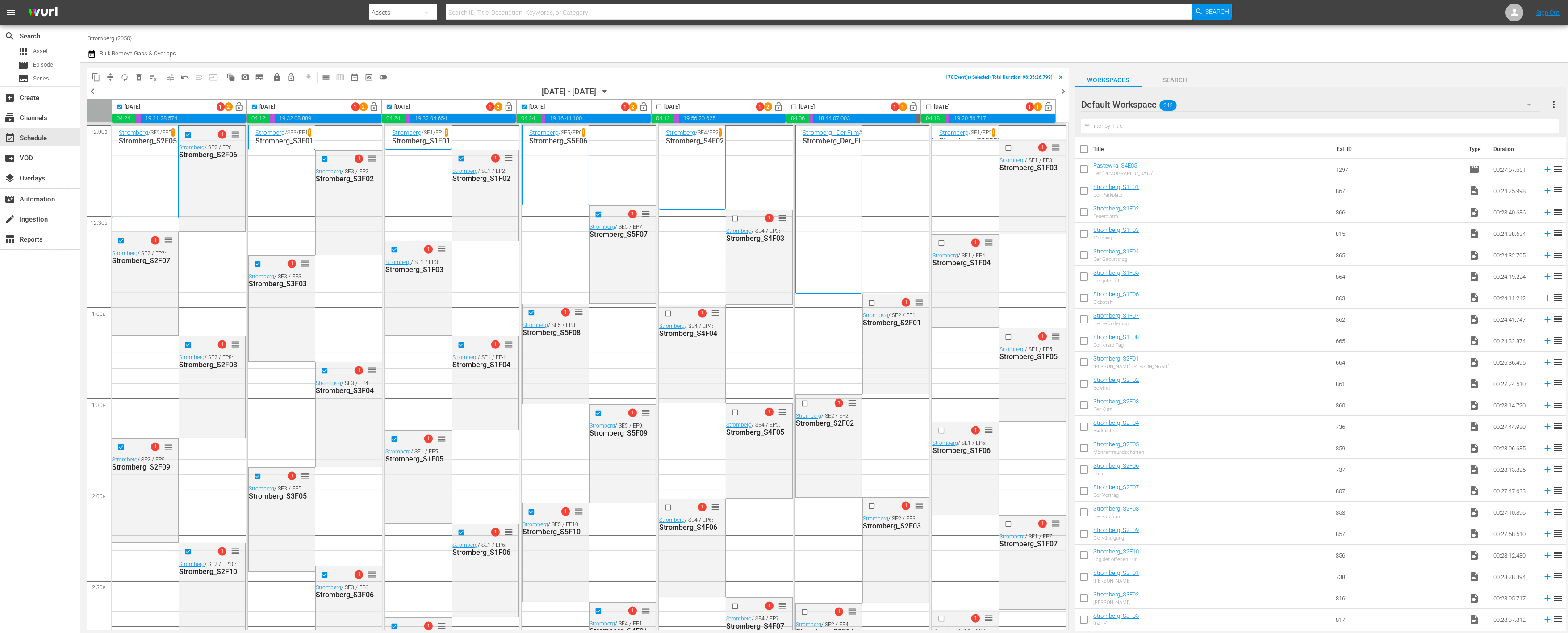
checkbox input "true"
click at [796, 106] on input "checkbox" at bounding box center [794, 109] width 10 height 10
checkbox input "true"
click at [930, 106] on input "checkbox" at bounding box center [928, 109] width 10 height 10
checkbox input "true"
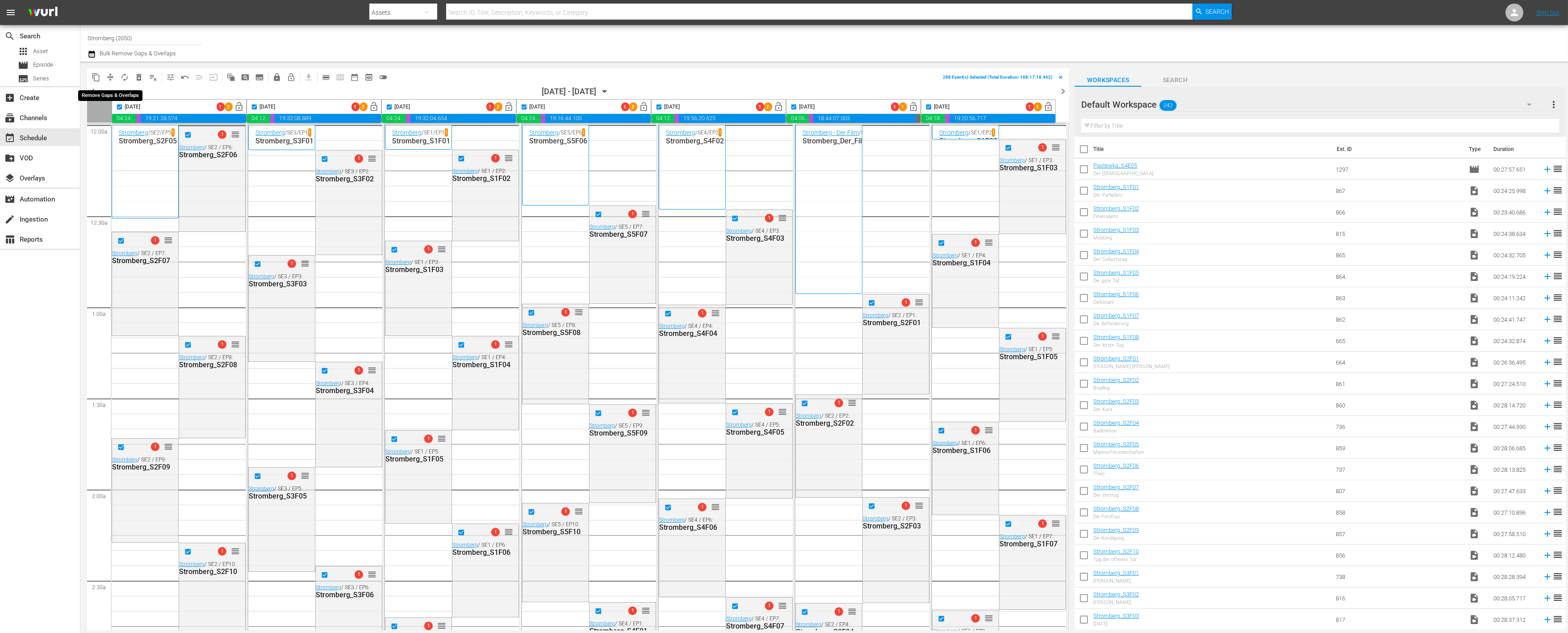
click at [109, 73] on span "compress" at bounding box center [110, 77] width 9 height 9
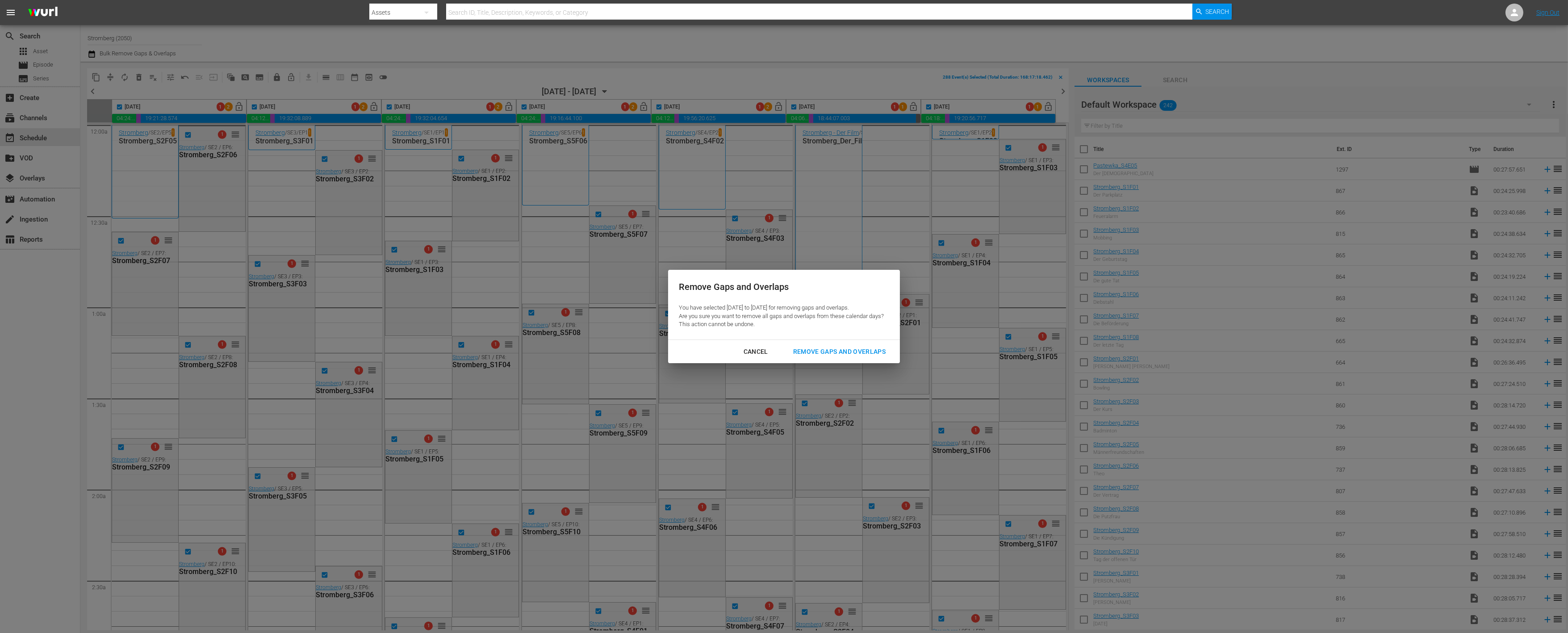
click at [829, 340] on hr at bounding box center [784, 340] width 232 height 1
click at [829, 349] on div "Remove Gaps and Overlaps" at bounding box center [839, 352] width 106 height 12
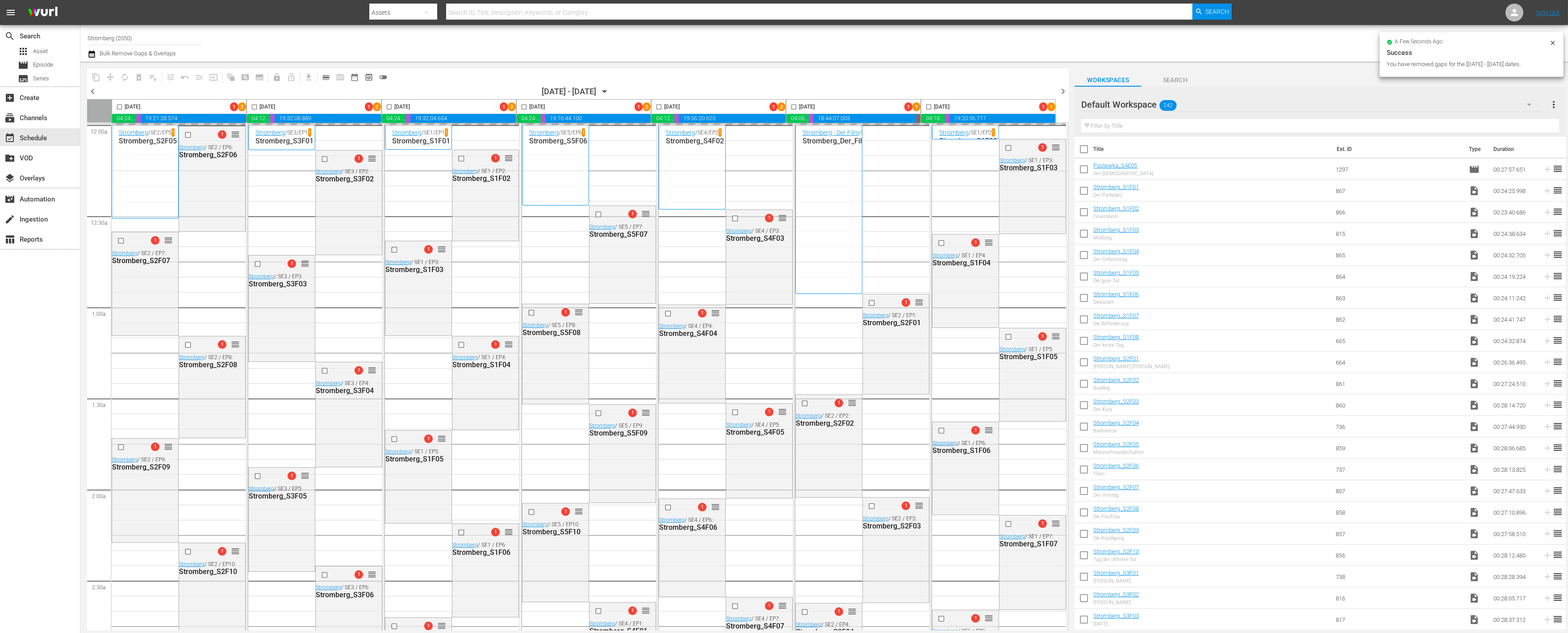
checkbox input "false"
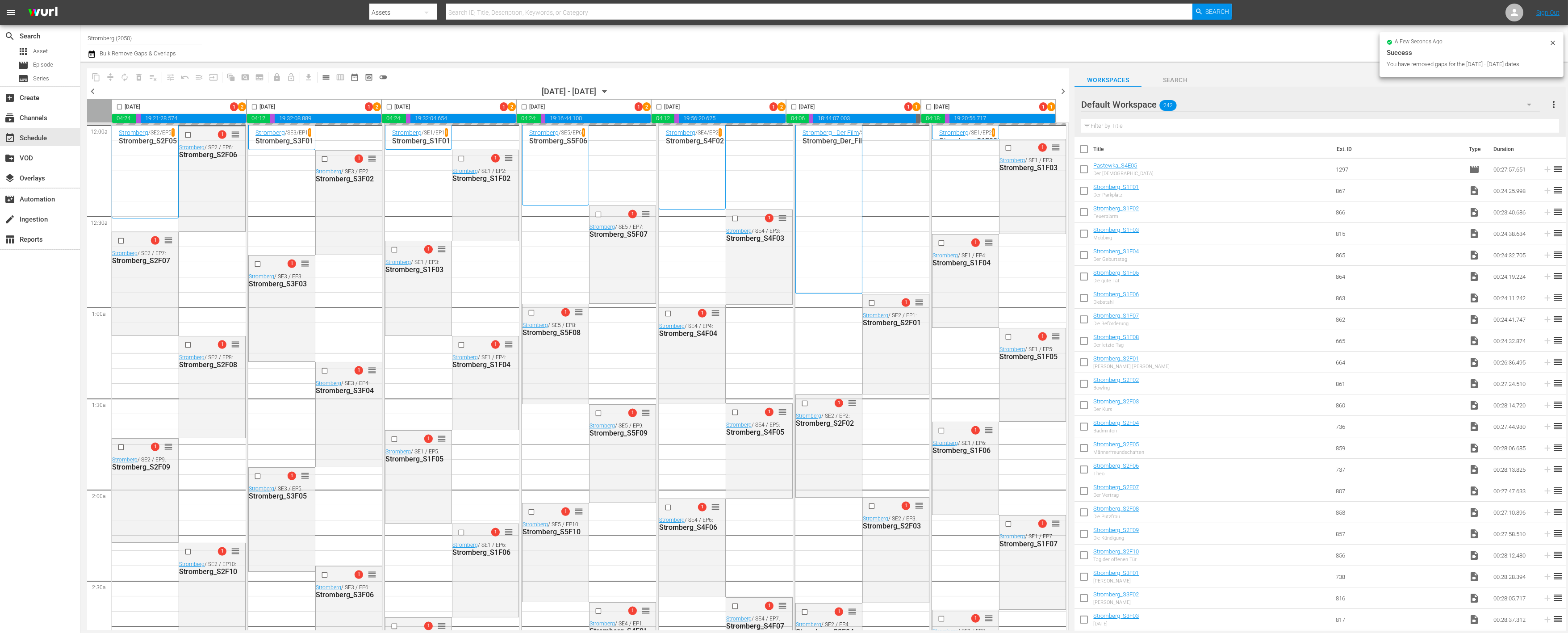
checkbox input "false"
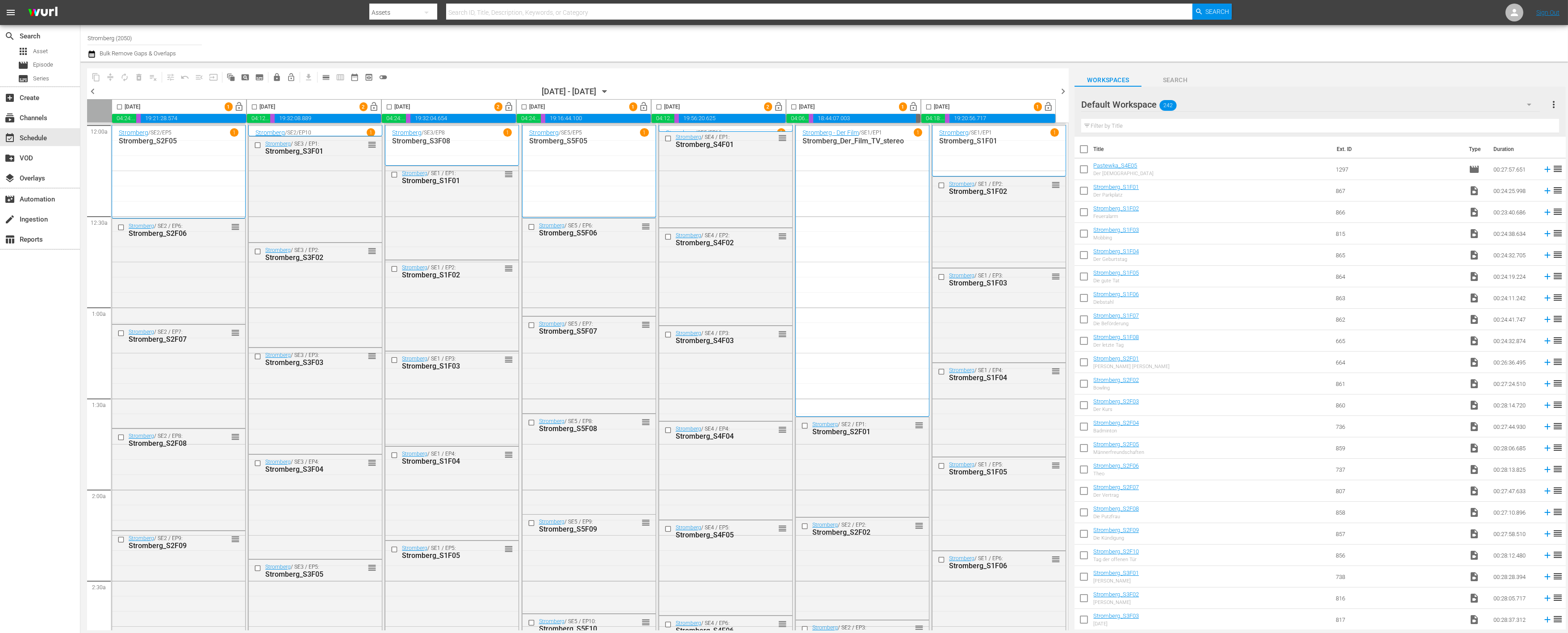
click at [610, 92] on icon "button" at bounding box center [605, 91] width 10 height 10
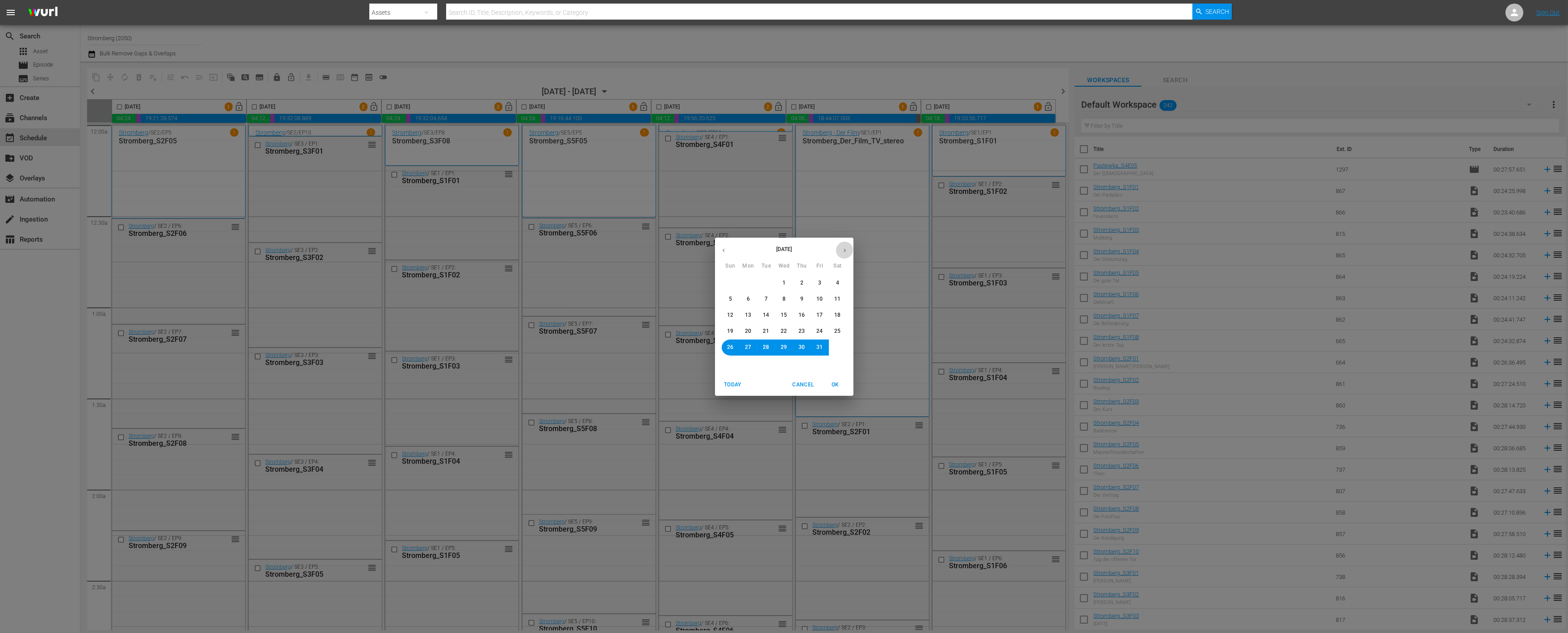
click at [843, 251] on icon "button" at bounding box center [845, 251] width 7 height 7
click at [734, 296] on button "2" at bounding box center [731, 299] width 16 height 16
click at [832, 380] on span "OK" at bounding box center [836, 384] width 21 height 9
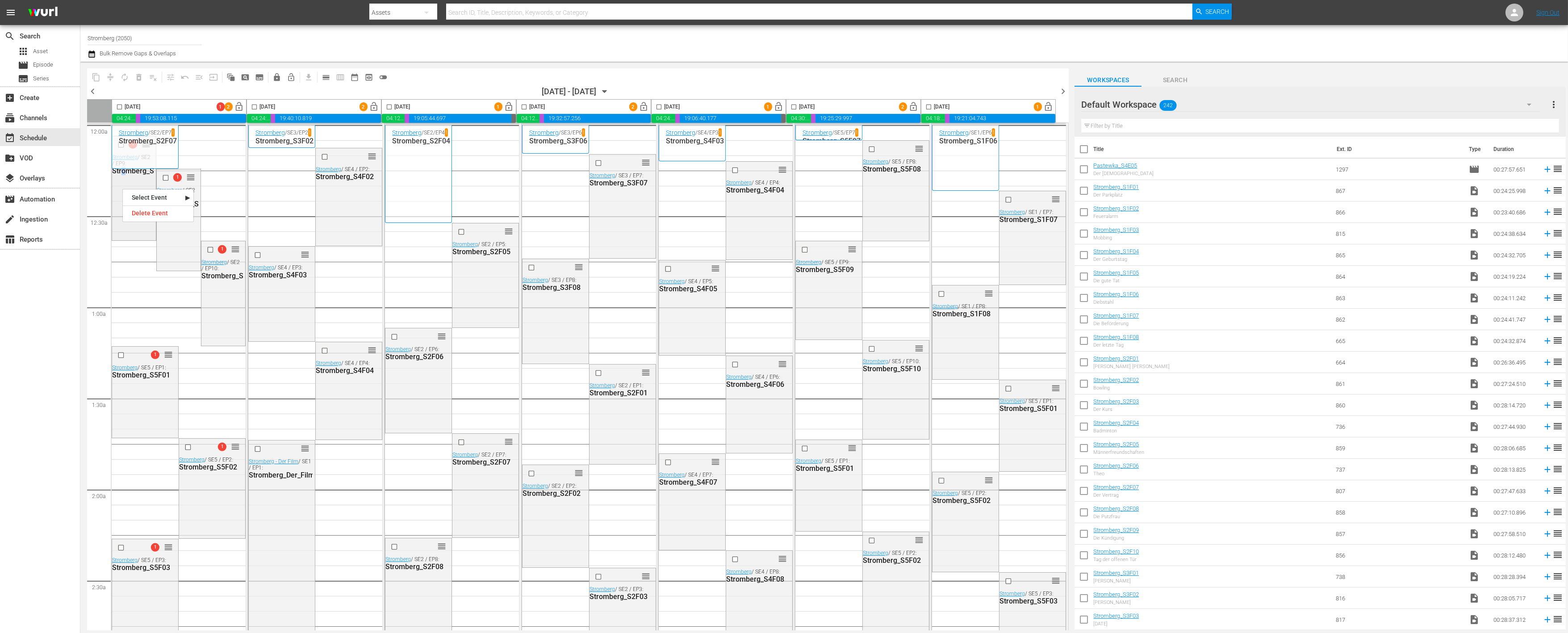
drag, startPoint x: 122, startPoint y: 188, endPoint x: 124, endPoint y: 226, distance: 38.1
click at [124, 226] on div "1 reorder Stromberg / SE2 / EP9: Stromberg_S2F09" at bounding box center [134, 187] width 44 height 102
click at [907, 87] on div "highlight_off_icon Loading Event Detail Data..." at bounding box center [784, 316] width 1568 height 633
click at [121, 107] on input "checkbox" at bounding box center [120, 109] width 10 height 10
checkbox input "true"
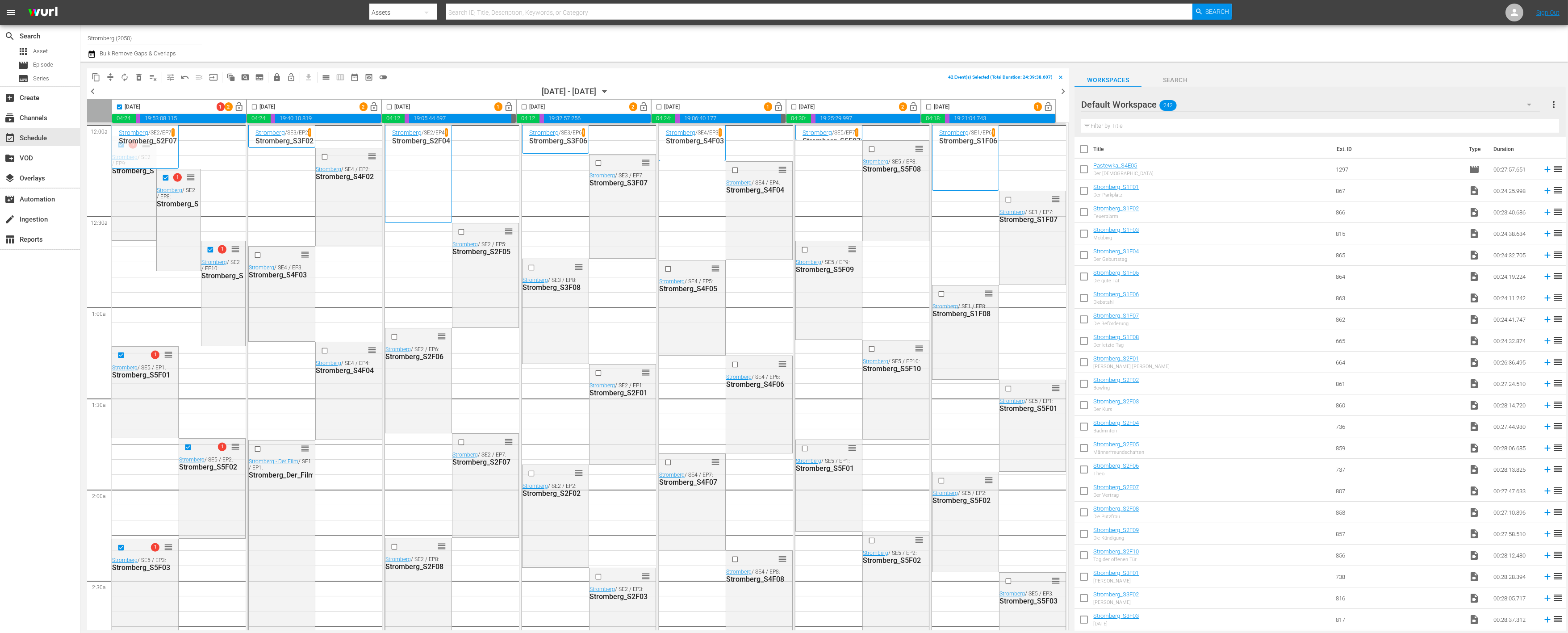
click at [253, 106] on input "checkbox" at bounding box center [254, 109] width 10 height 10
checkbox input "true"
click at [389, 105] on input "checkbox" at bounding box center [389, 109] width 10 height 10
checkbox input "true"
click at [526, 105] on input "checkbox" at bounding box center [524, 109] width 10 height 10
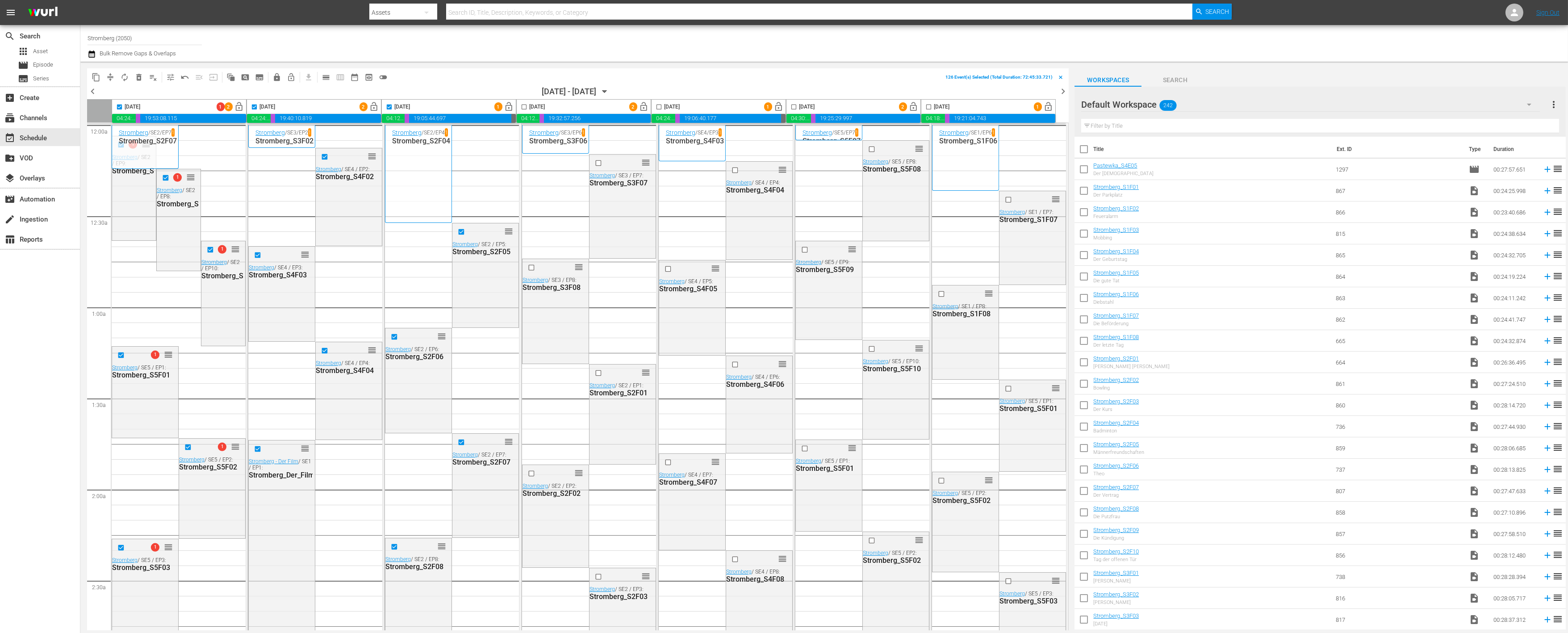
checkbox input "true"
click at [660, 105] on input "checkbox" at bounding box center [659, 109] width 10 height 10
checkbox input "true"
click at [794, 106] on input "checkbox" at bounding box center [794, 109] width 10 height 10
checkbox input "true"
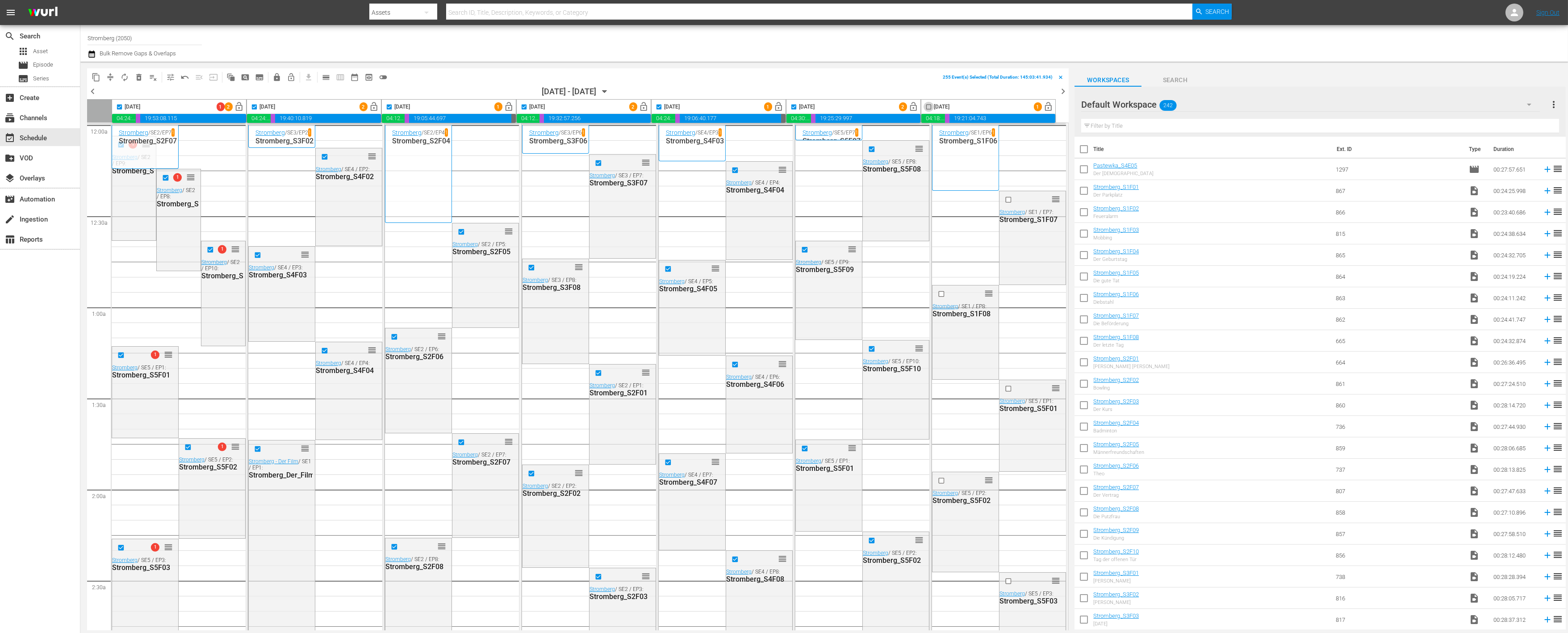
click at [929, 106] on input "checkbox" at bounding box center [928, 109] width 10 height 10
checkbox input "true"
click at [112, 73] on span "compress" at bounding box center [110, 77] width 9 height 9
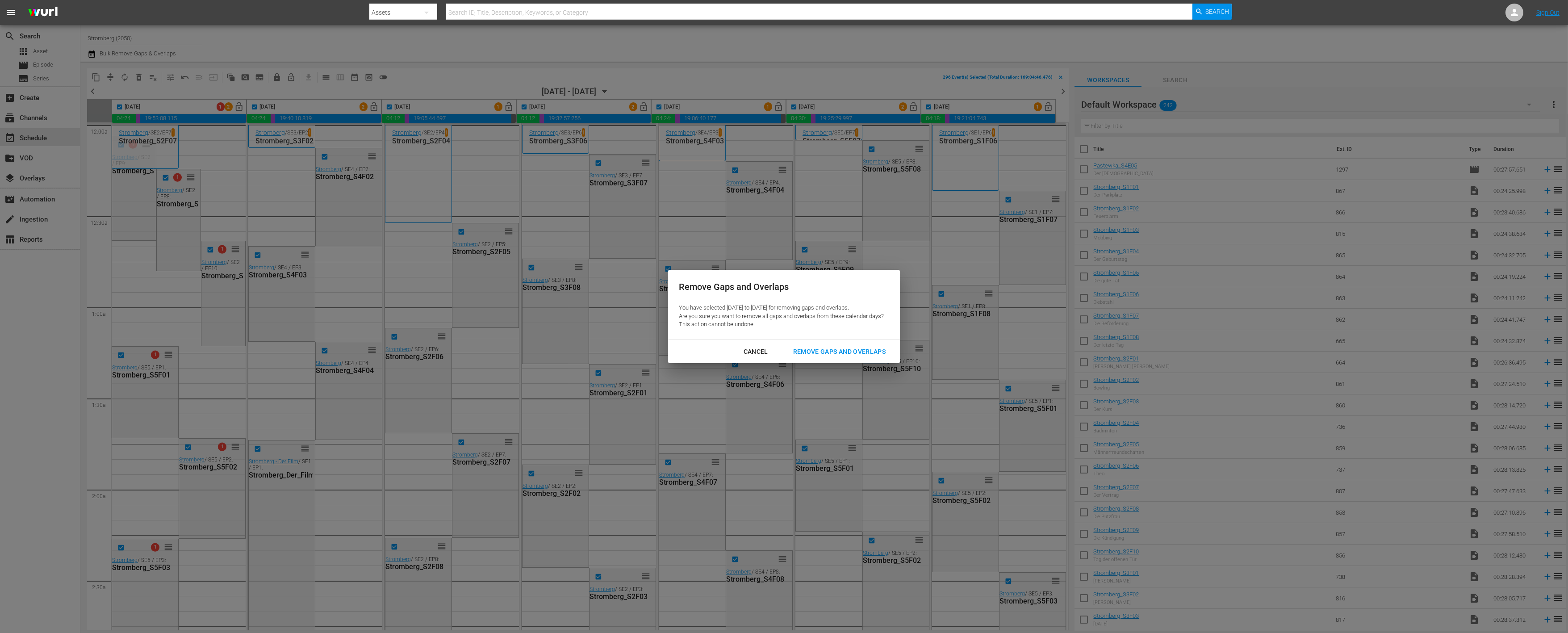
click at [828, 349] on div "Remove Gaps and Overlaps" at bounding box center [839, 352] width 106 height 12
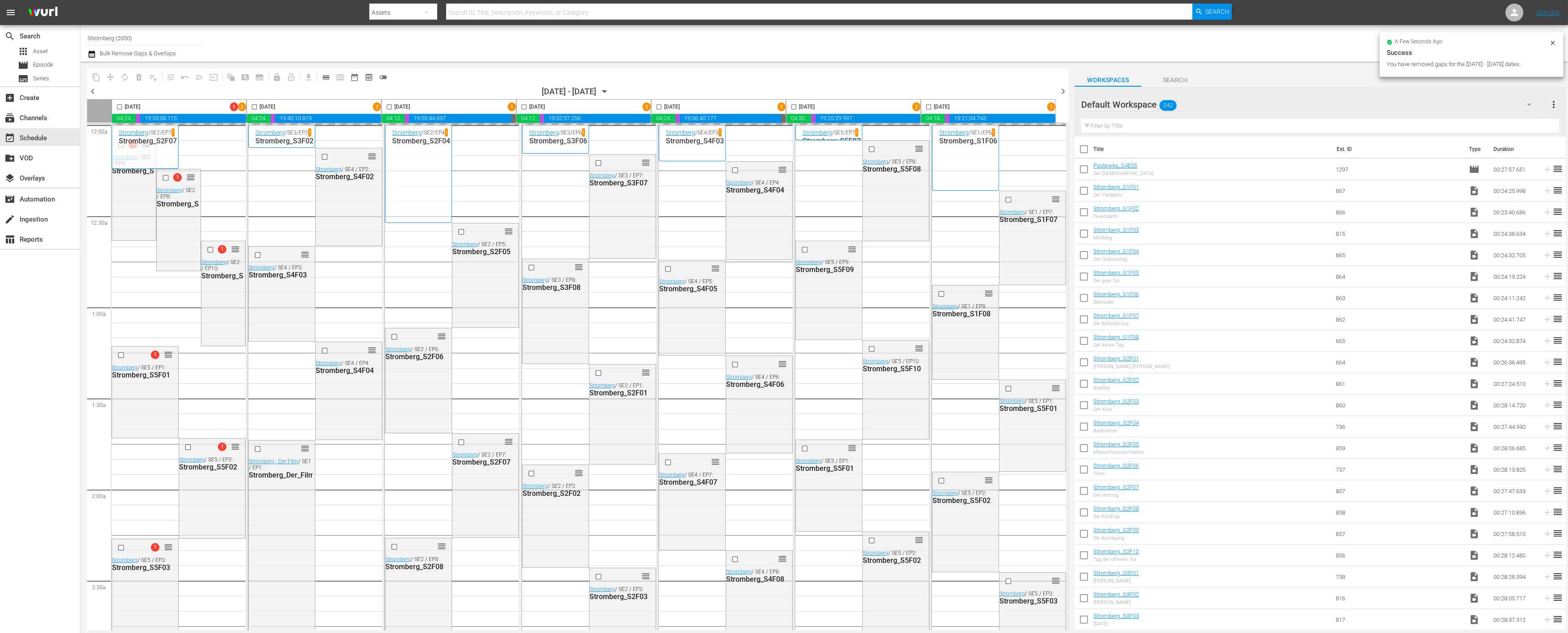
checkbox input "false"
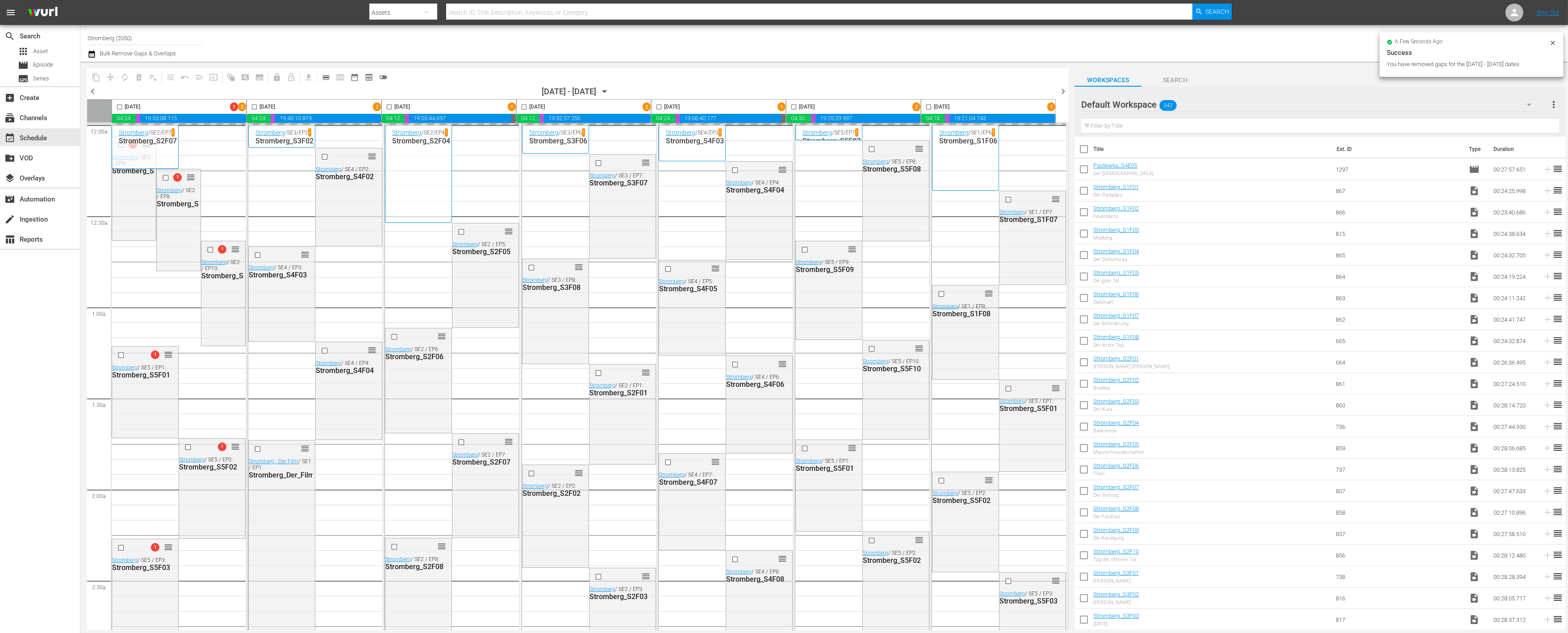
checkbox input "false"
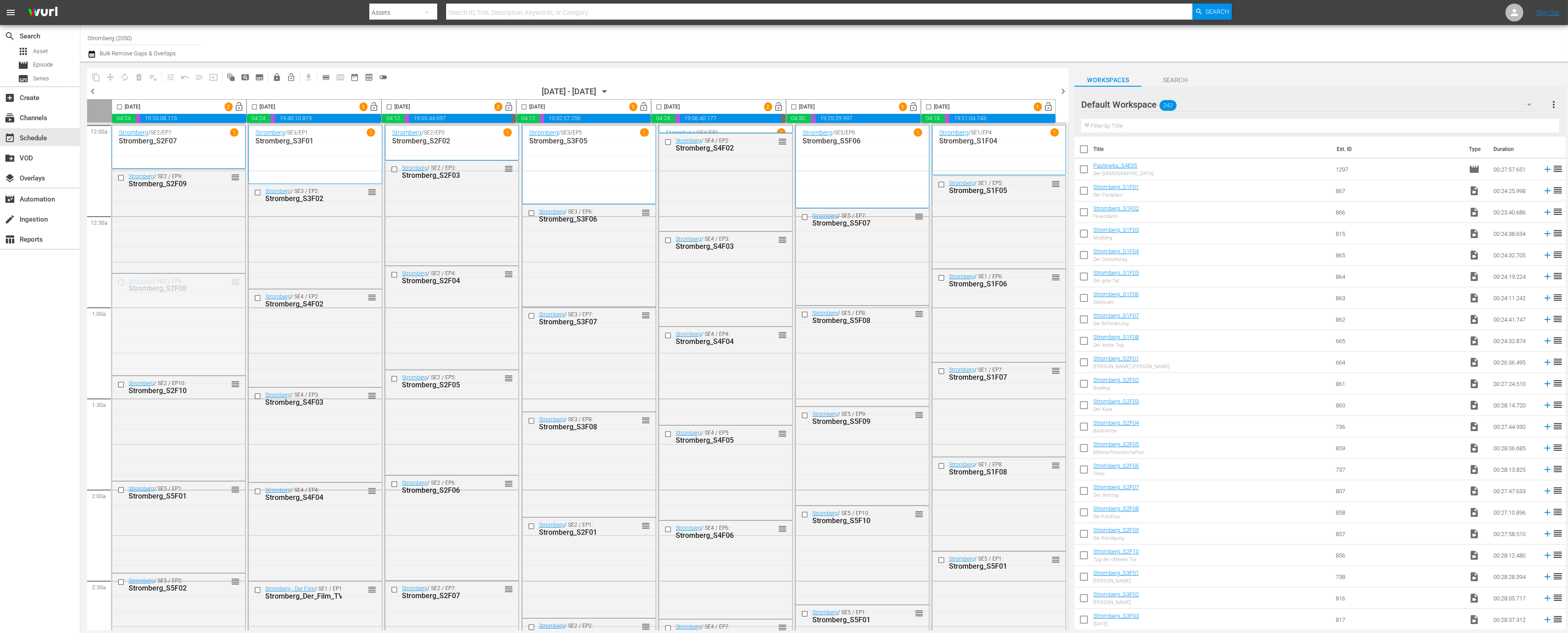
drag, startPoint x: 233, startPoint y: 280, endPoint x: 167, endPoint y: 171, distance: 127.4
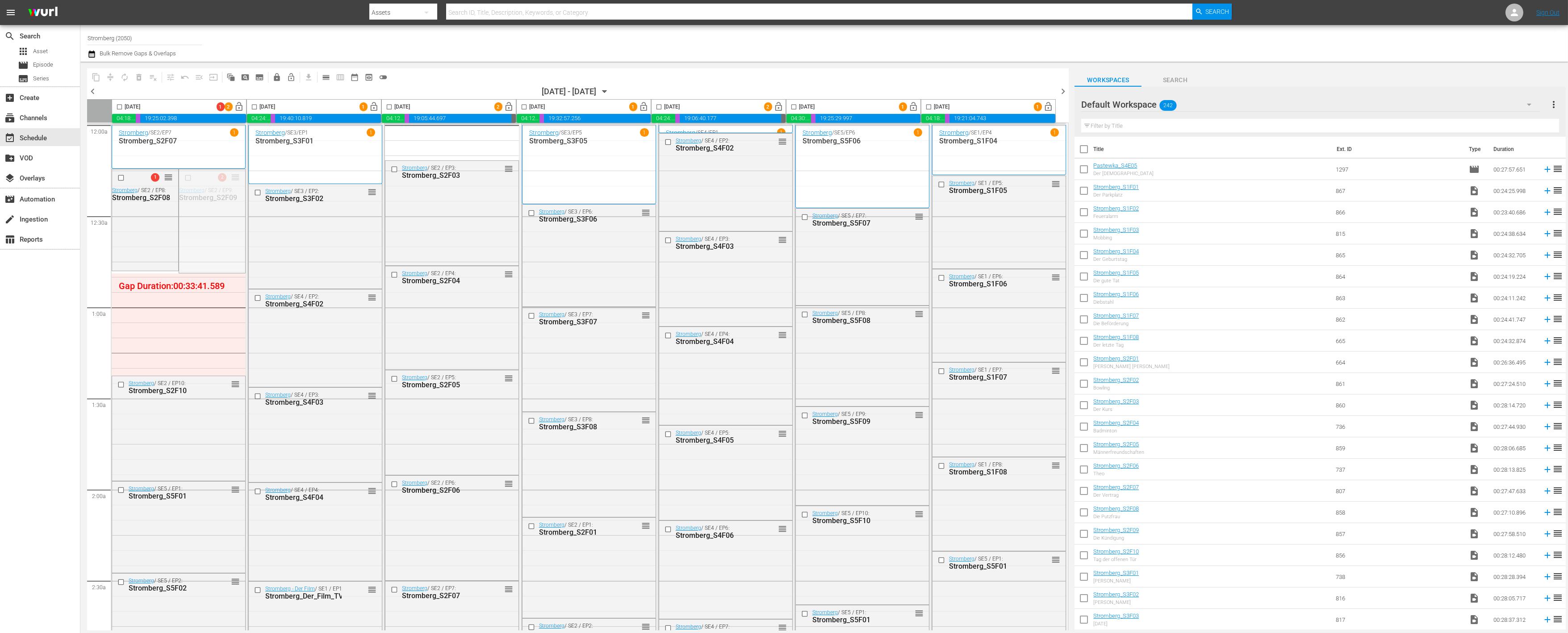
drag, startPoint x: 233, startPoint y: 175, endPoint x: 189, endPoint y: 274, distance: 108.3
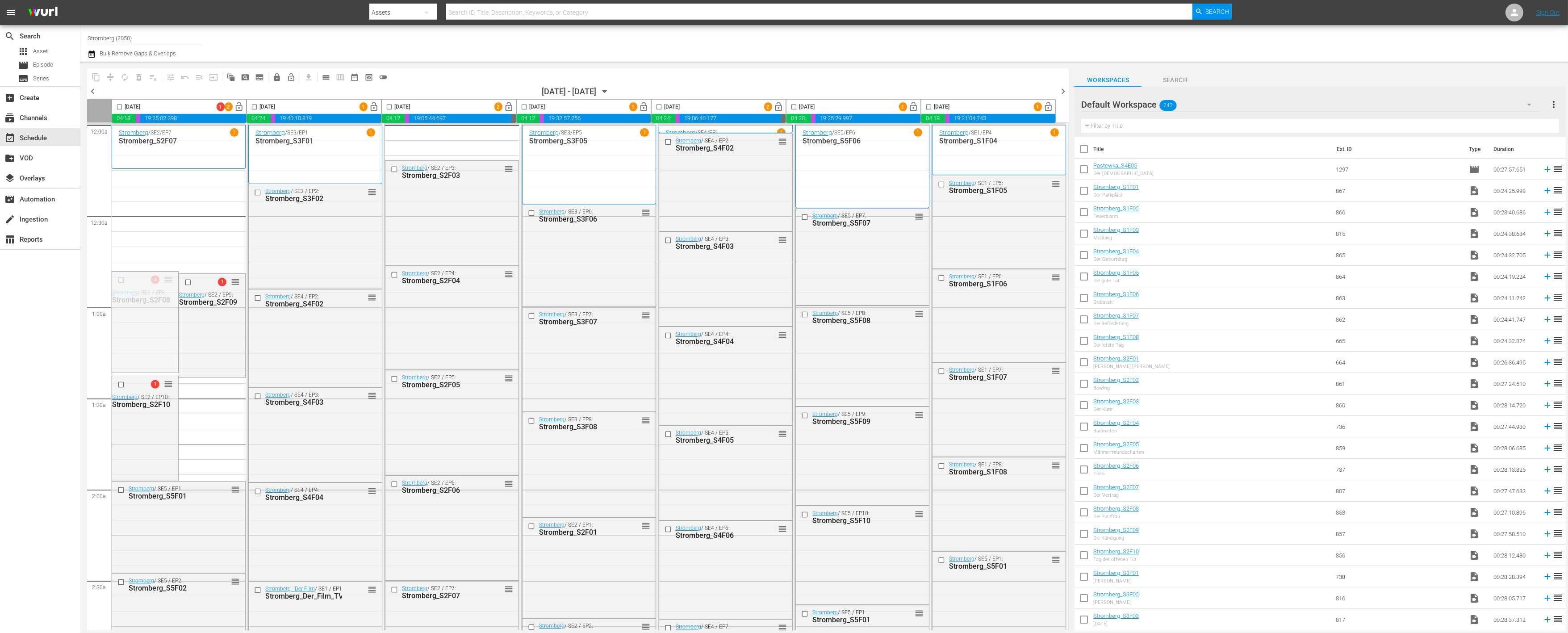
drag, startPoint x: 167, startPoint y: 277, endPoint x: 170, endPoint y: 176, distance: 101.0
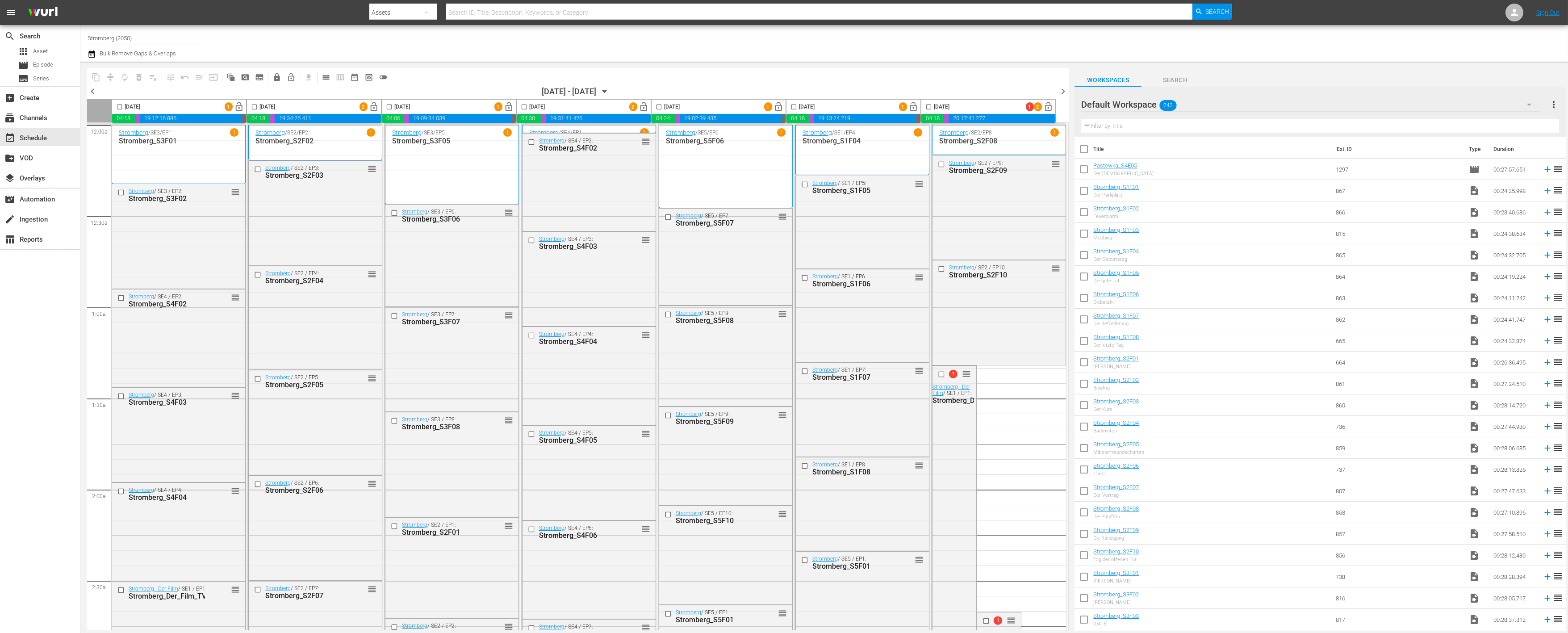
scroll to position [248, 0]
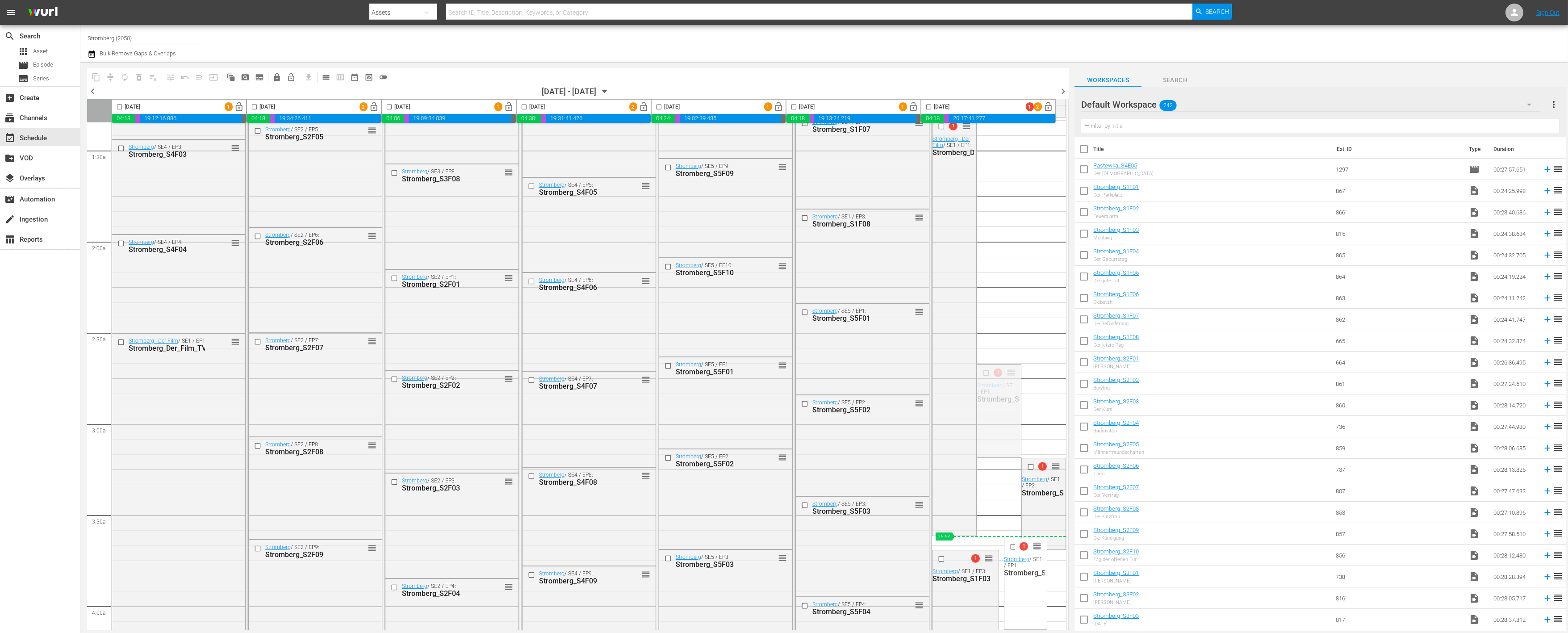
drag, startPoint x: 1009, startPoint y: 371, endPoint x: 963, endPoint y: 537, distance: 172.3
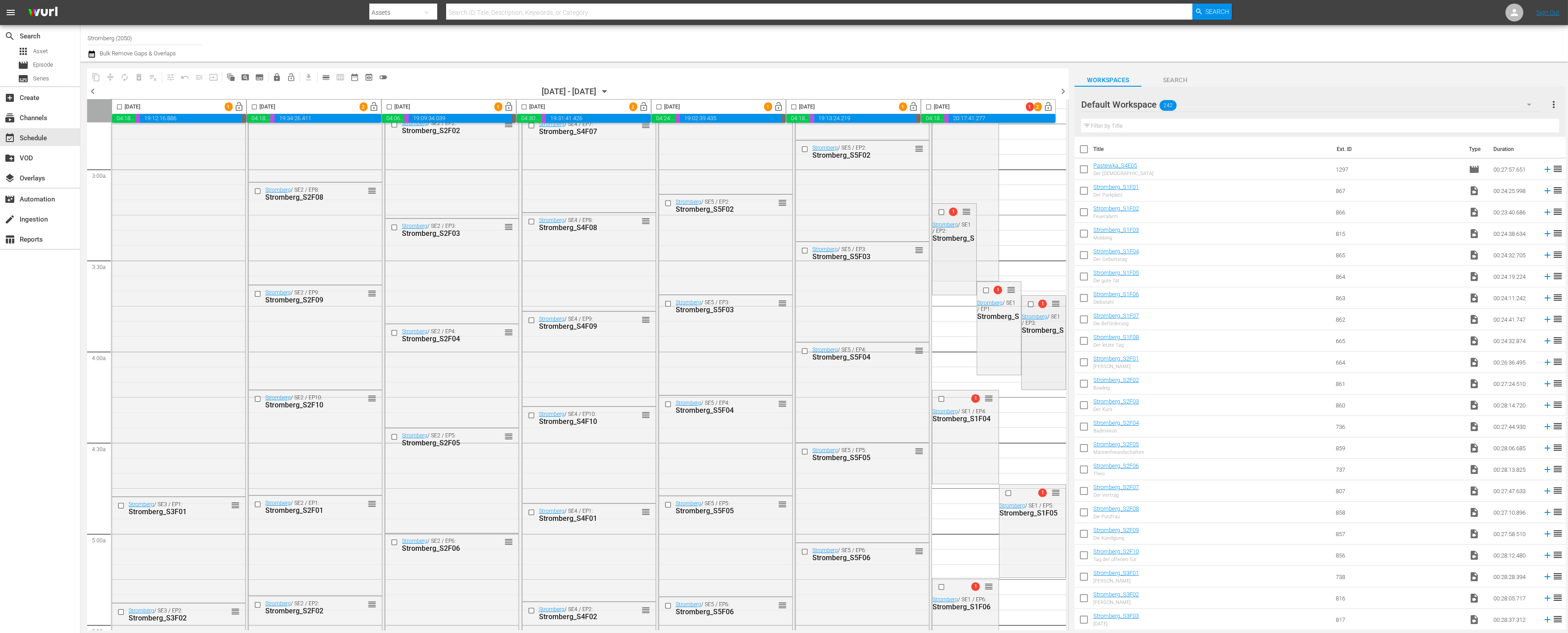
scroll to position [546, 0]
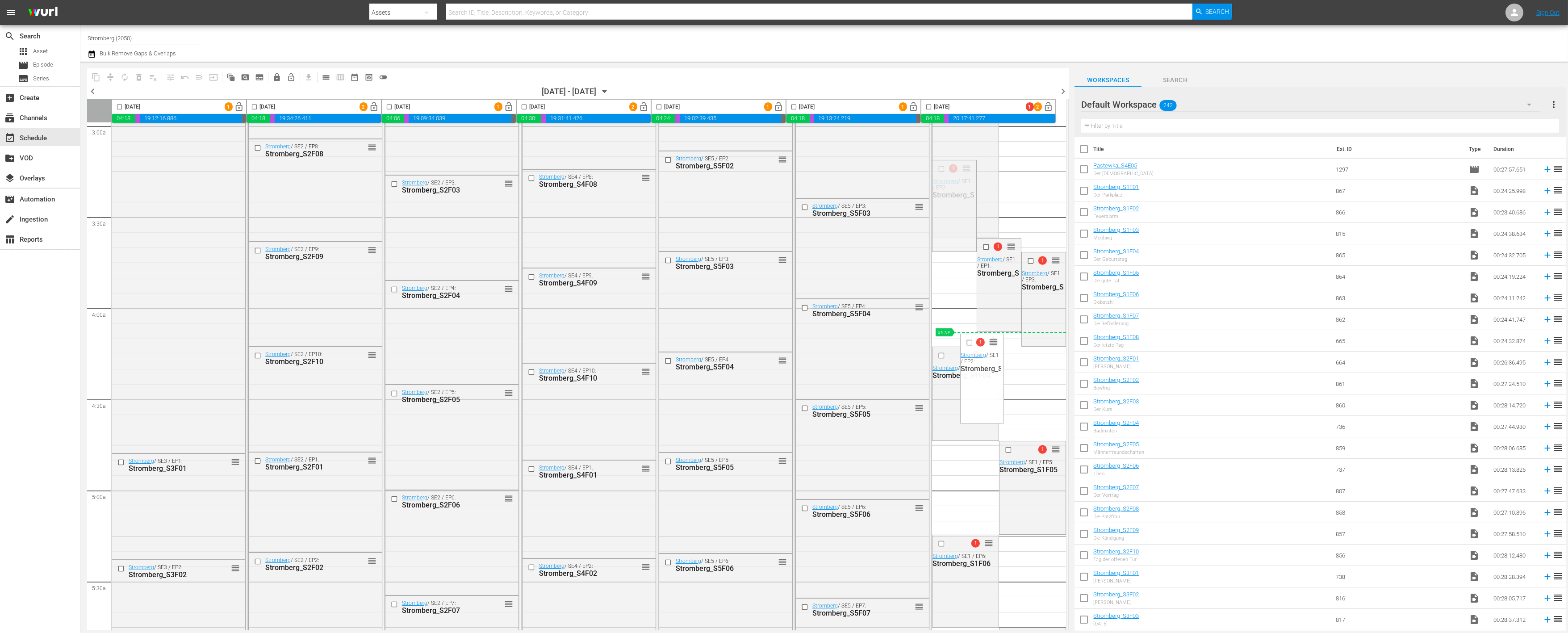
drag, startPoint x: 963, startPoint y: 166, endPoint x: 985, endPoint y: 335, distance: 170.4
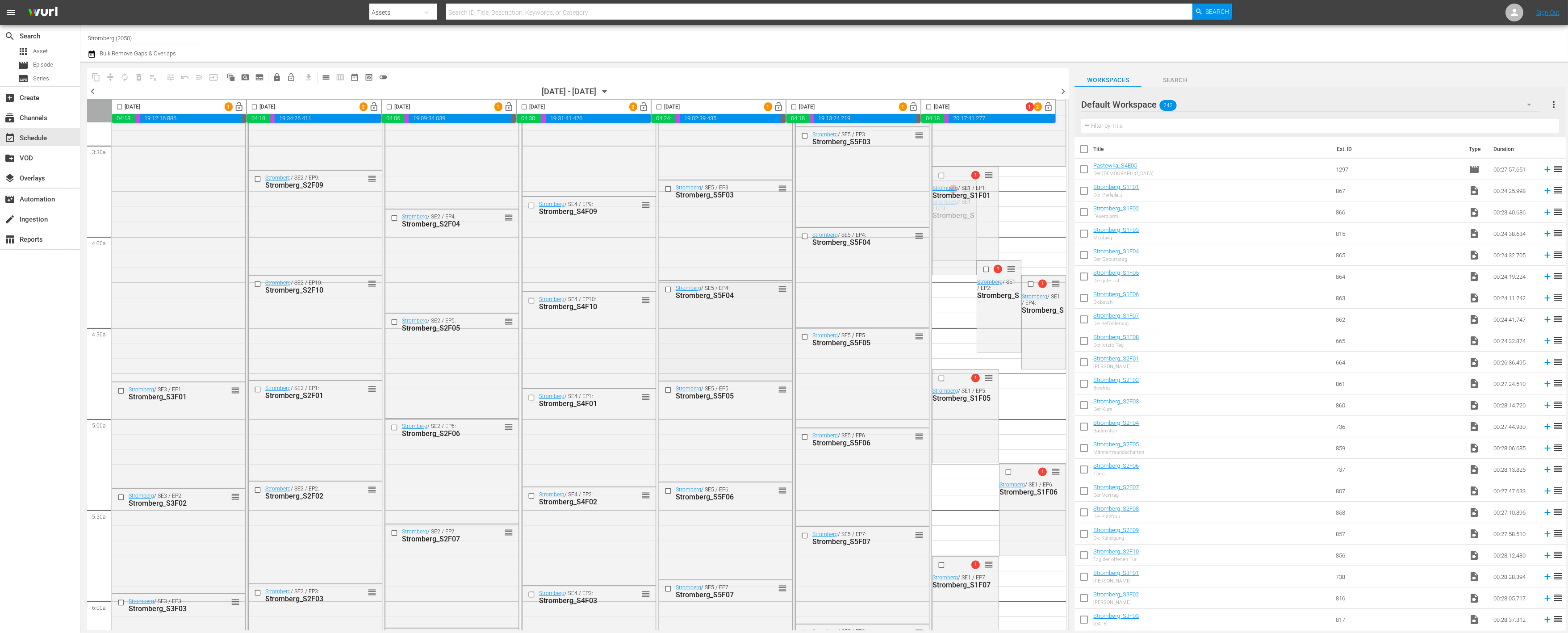
scroll to position [645, 0]
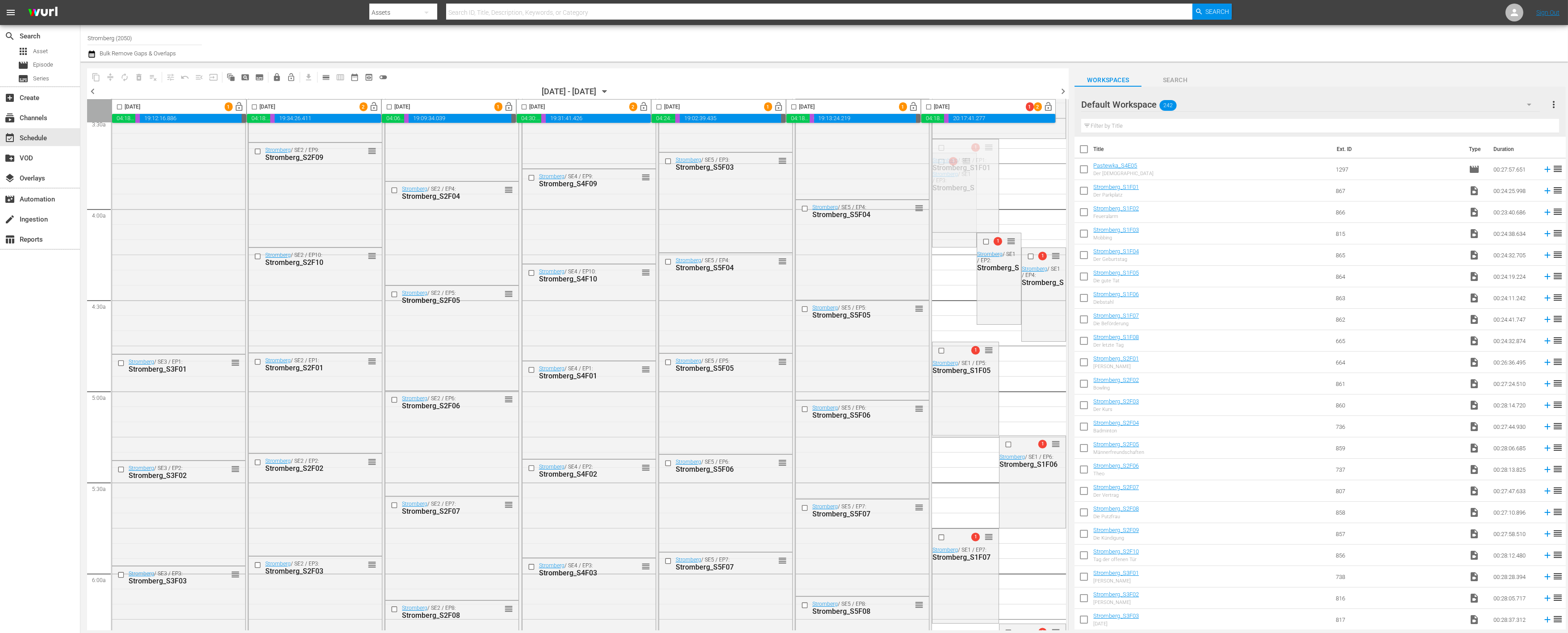
drag, startPoint x: 987, startPoint y: 143, endPoint x: 1043, endPoint y: 140, distance: 56.1
click at [906, 301] on span "highlight_off_icon" at bounding box center [908, 301] width 10 height 10
click at [929, 104] on div "highlight_off_icon Loading Event Detail Data..." at bounding box center [784, 316] width 1568 height 633
click at [929, 106] on input "checkbox" at bounding box center [928, 109] width 10 height 10
click at [110, 77] on span "compress" at bounding box center [110, 77] width 9 height 9
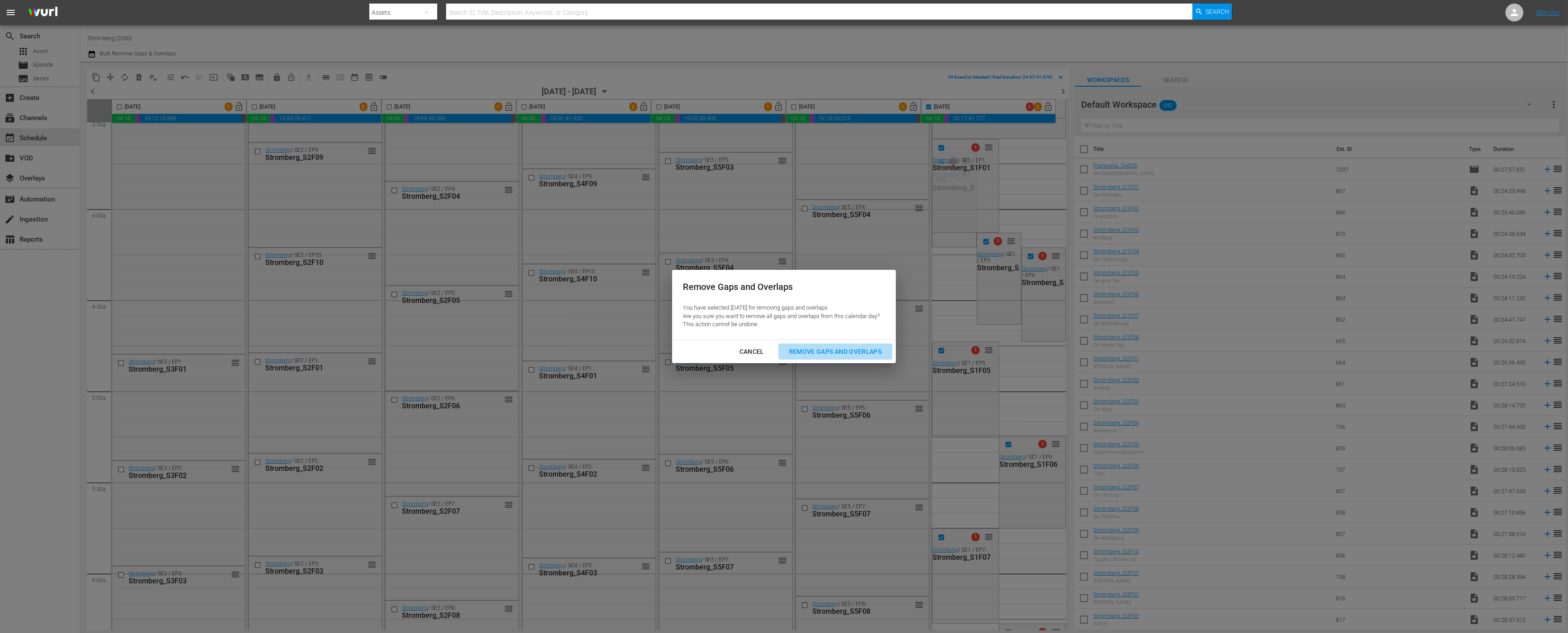
click at [815, 352] on div "Remove Gaps and Overlaps" at bounding box center [835, 352] width 106 height 12
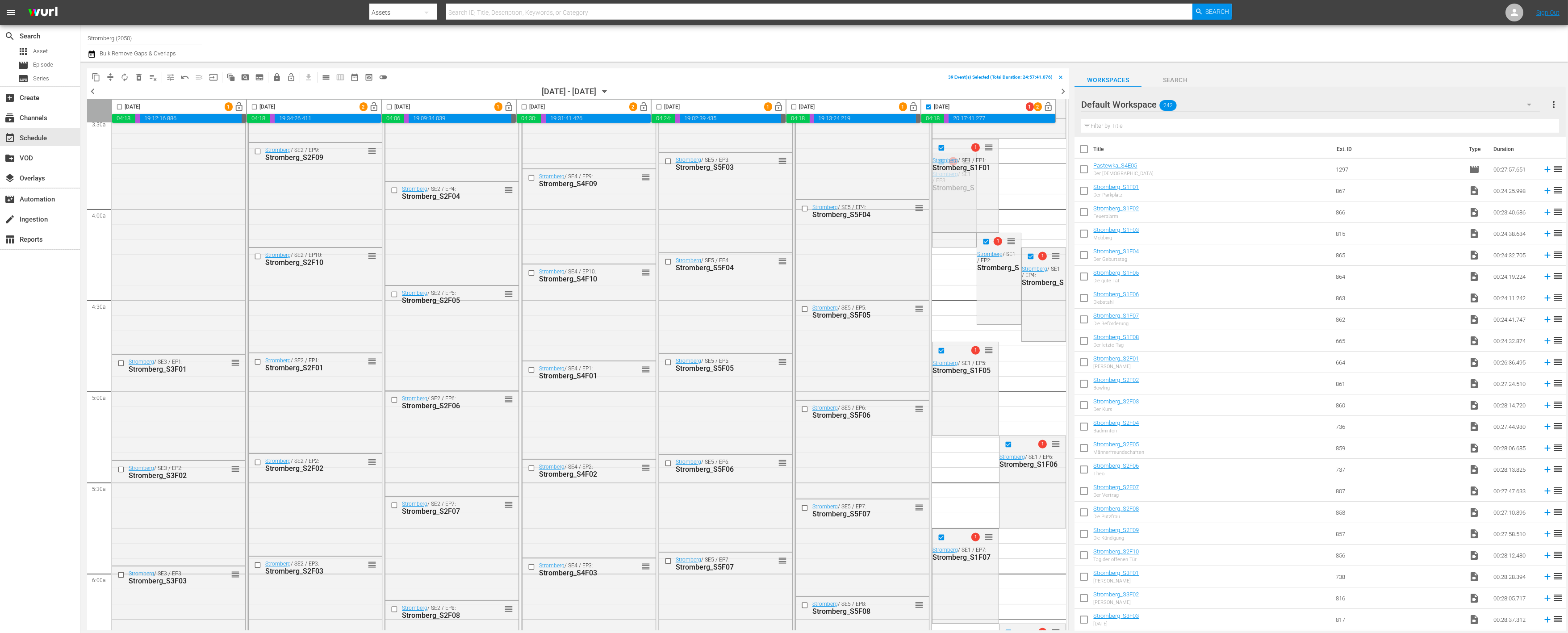
checkbox input "false"
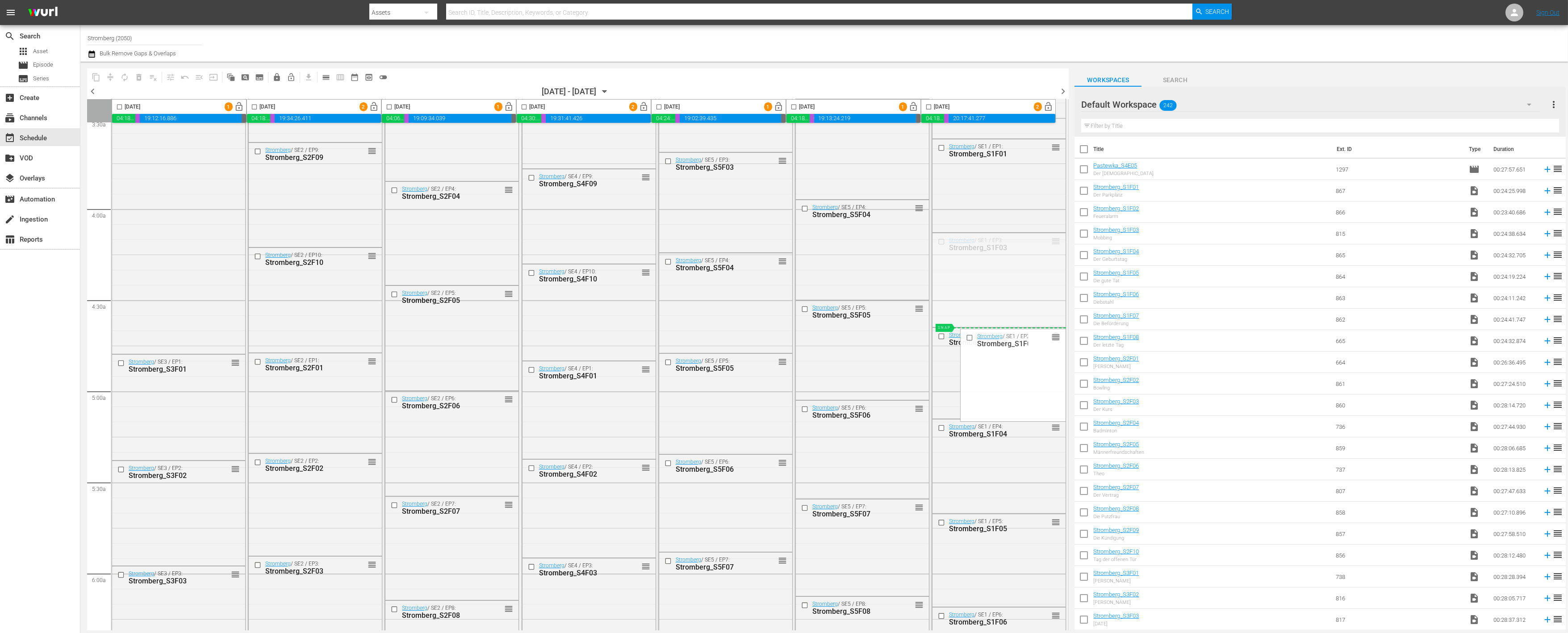
drag, startPoint x: 1051, startPoint y: 239, endPoint x: 1030, endPoint y: 328, distance: 91.4
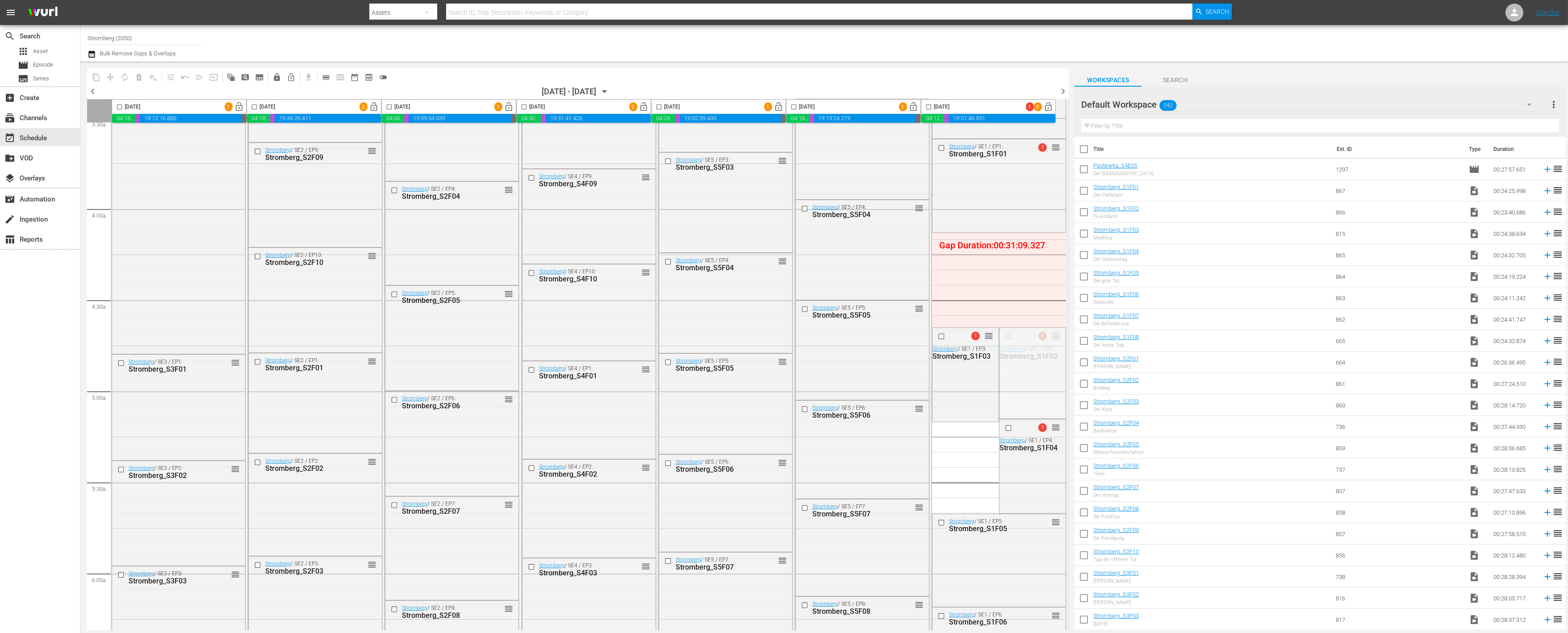
drag, startPoint x: 1054, startPoint y: 335, endPoint x: 986, endPoint y: 237, distance: 119.3
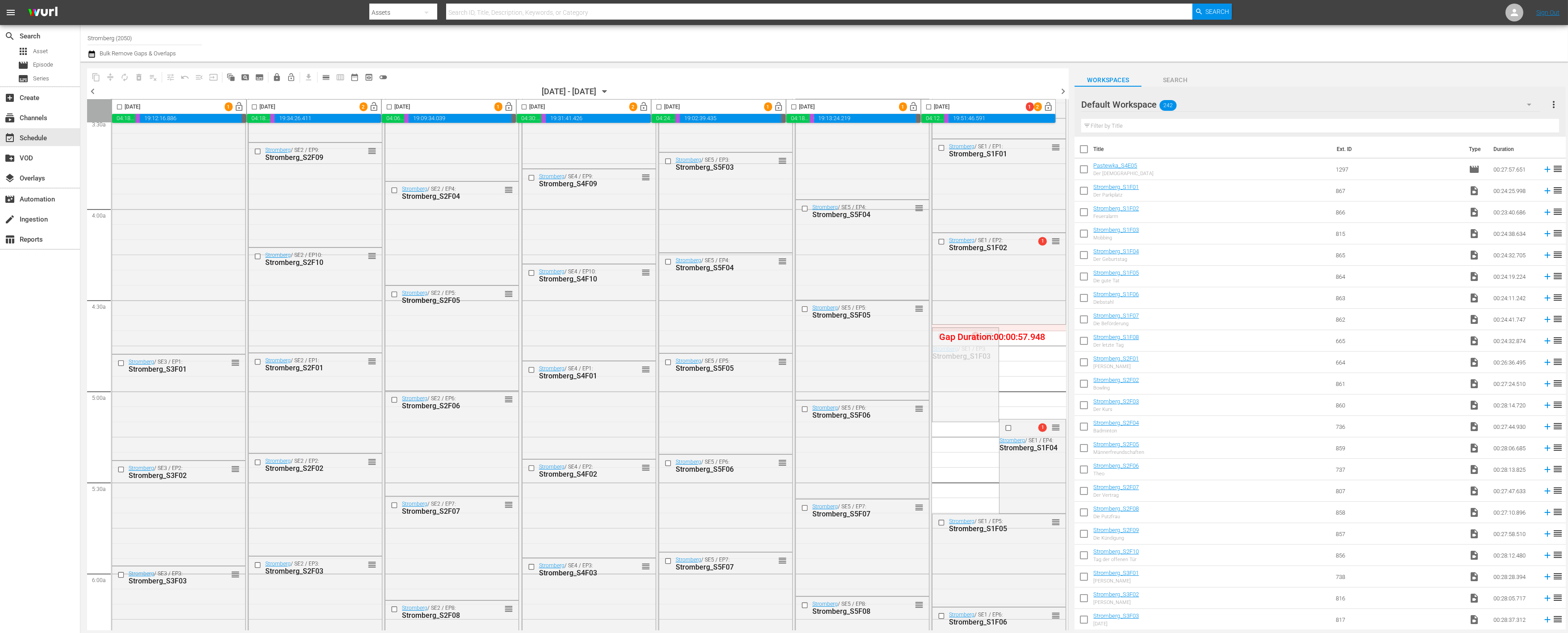
drag, startPoint x: 986, startPoint y: 334, endPoint x: 985, endPoint y: 329, distance: 5.1
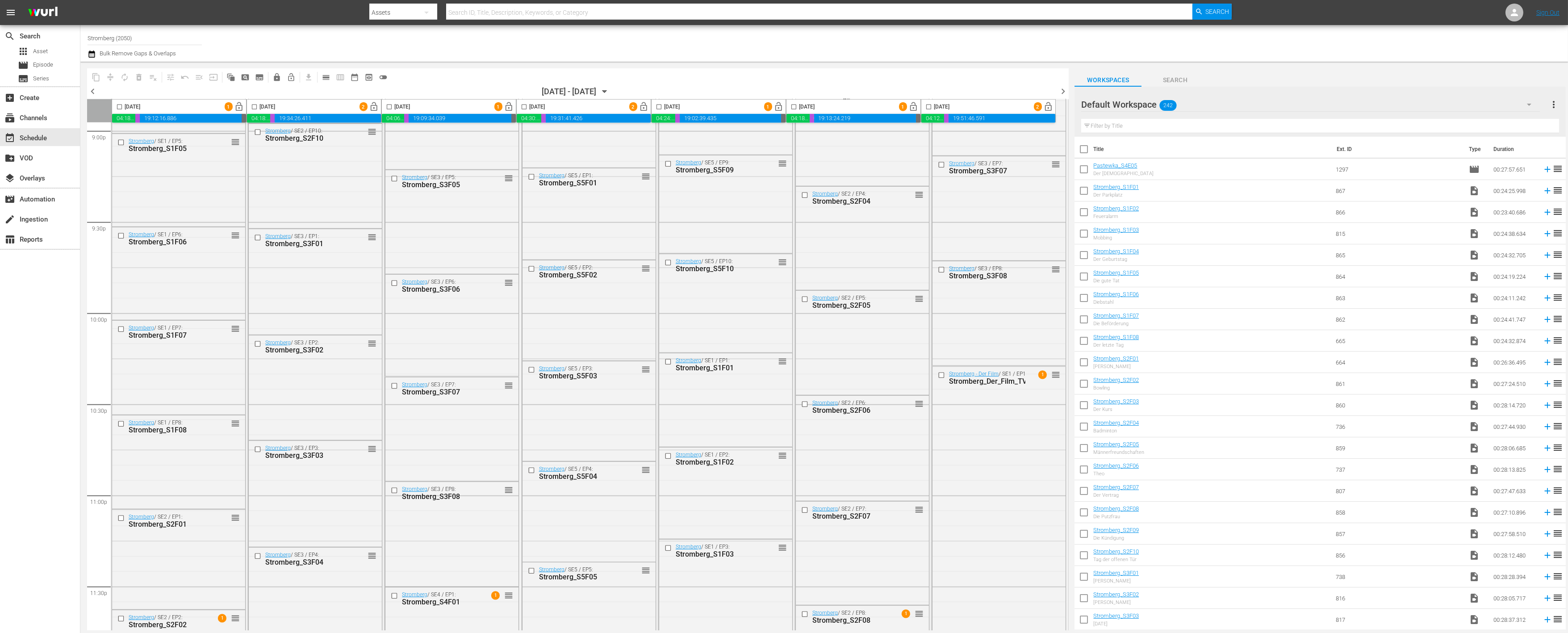
scroll to position [3866, 0]
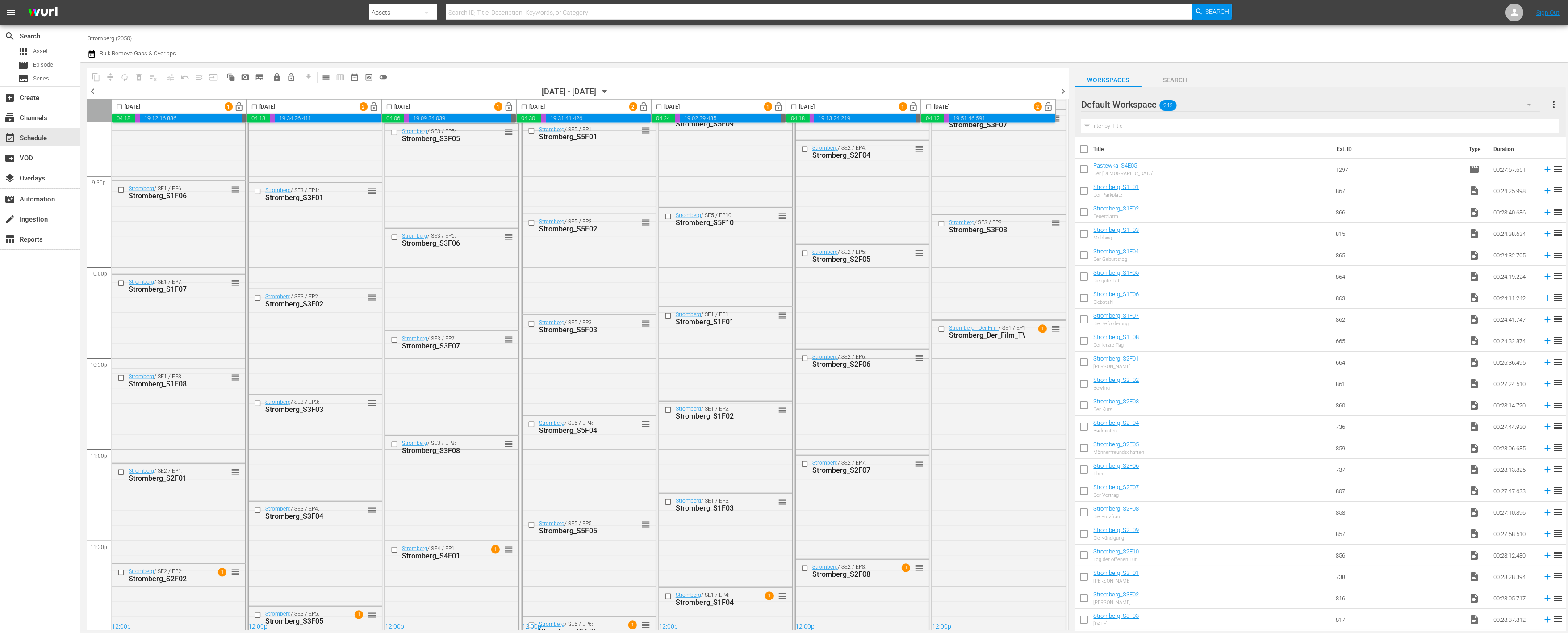
click at [607, 91] on icon "button" at bounding box center [604, 91] width 4 height 2
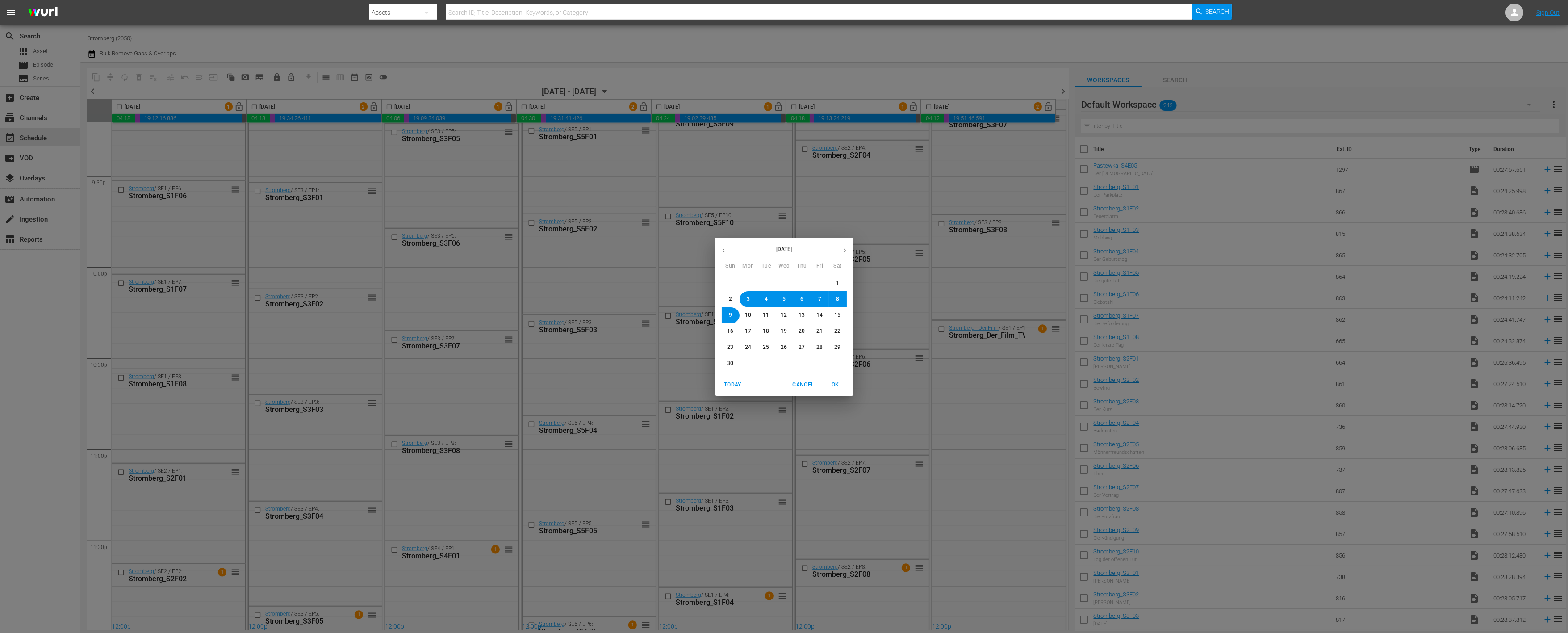
click at [731, 315] on span "9" at bounding box center [730, 315] width 3 height 7
click at [838, 382] on span "OK" at bounding box center [836, 384] width 21 height 9
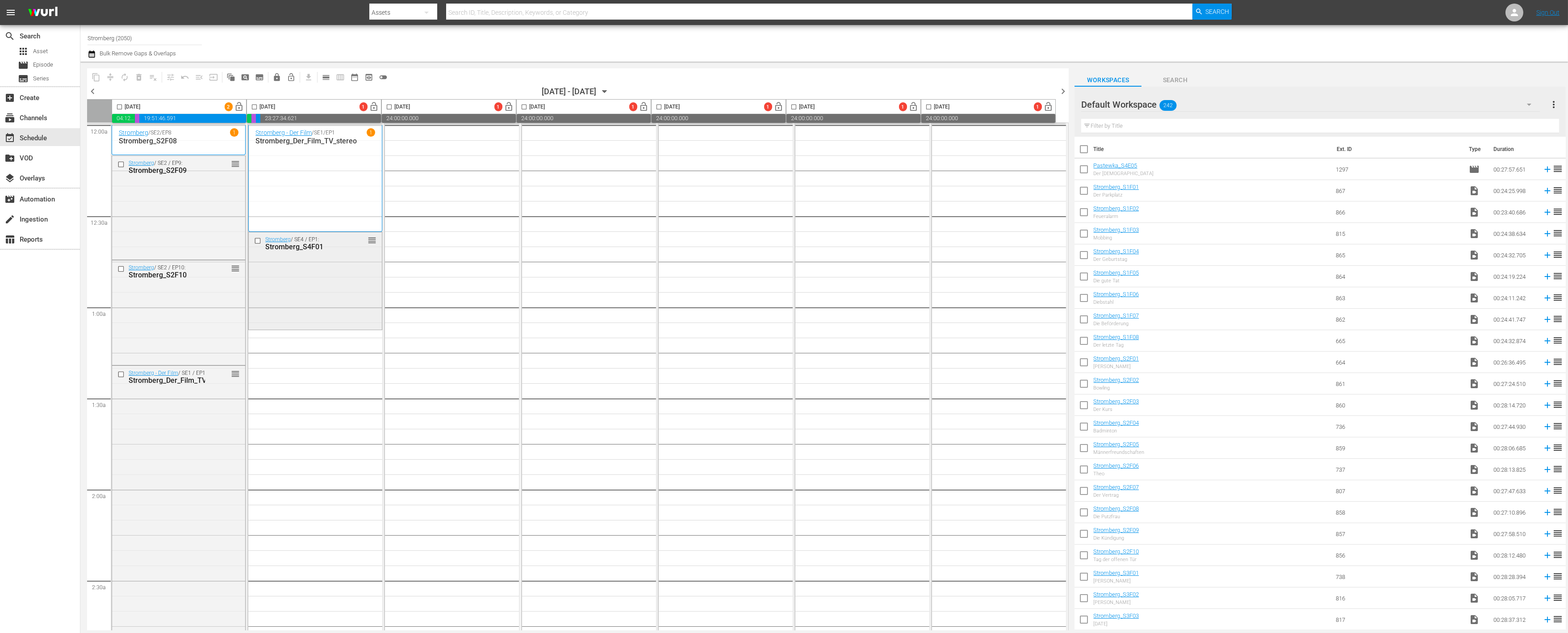
click at [255, 239] on input "checkbox" at bounding box center [258, 241] width 9 height 7
click at [138, 78] on span "delete_forever_outlined" at bounding box center [138, 77] width 9 height 9
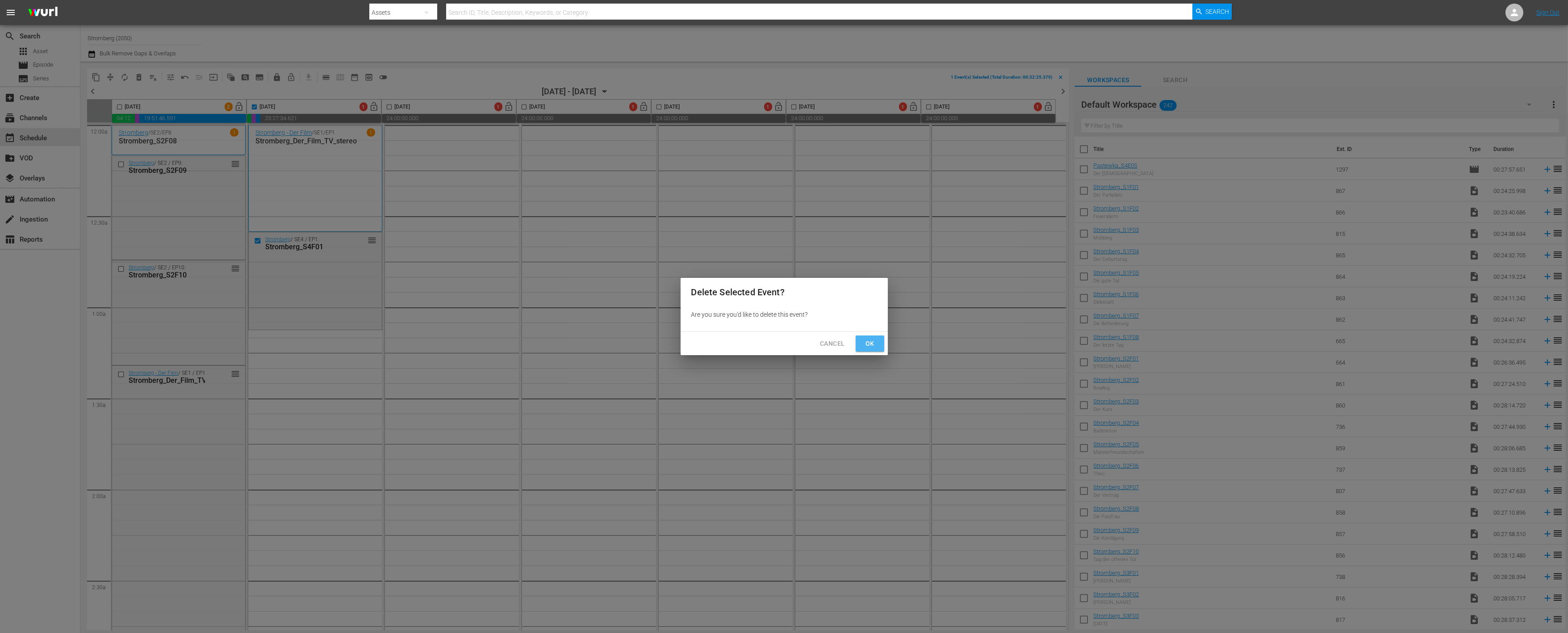
click at [864, 340] on span "Ok" at bounding box center [870, 344] width 14 height 12
checkbox input "false"
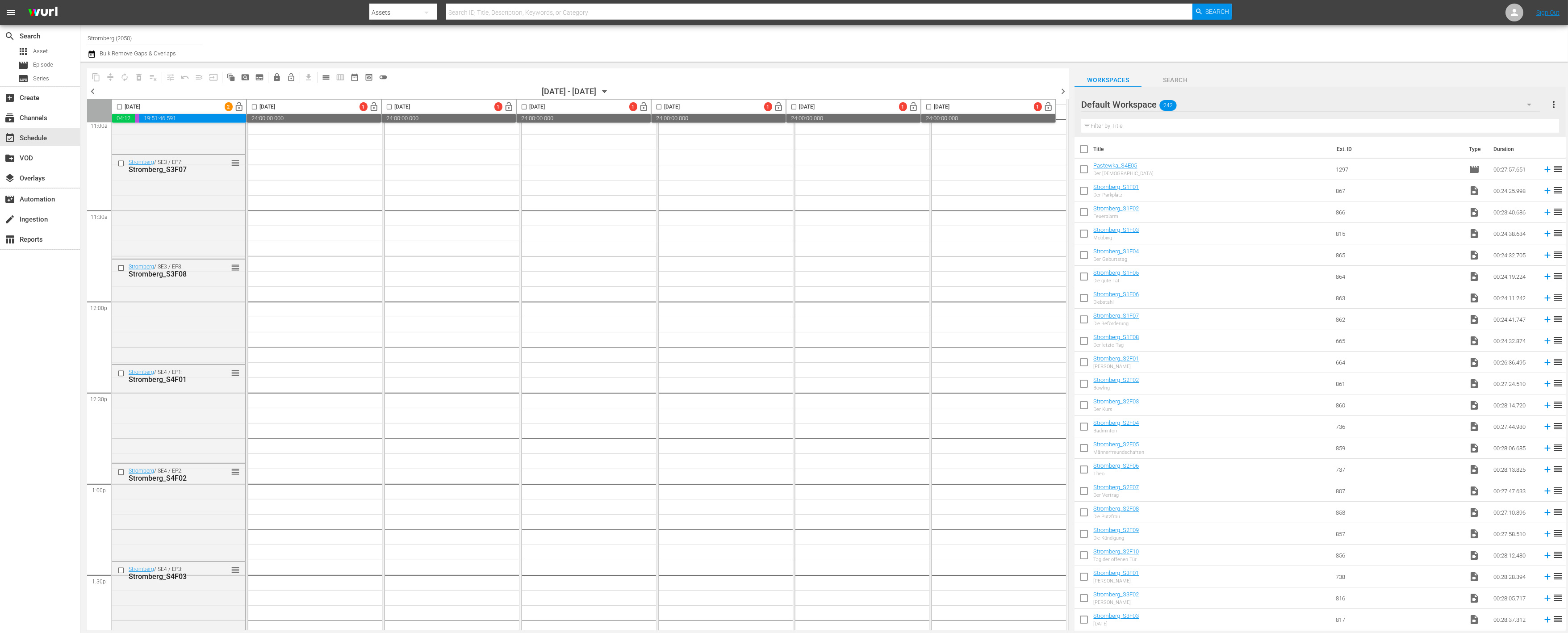
scroll to position [1981, 0]
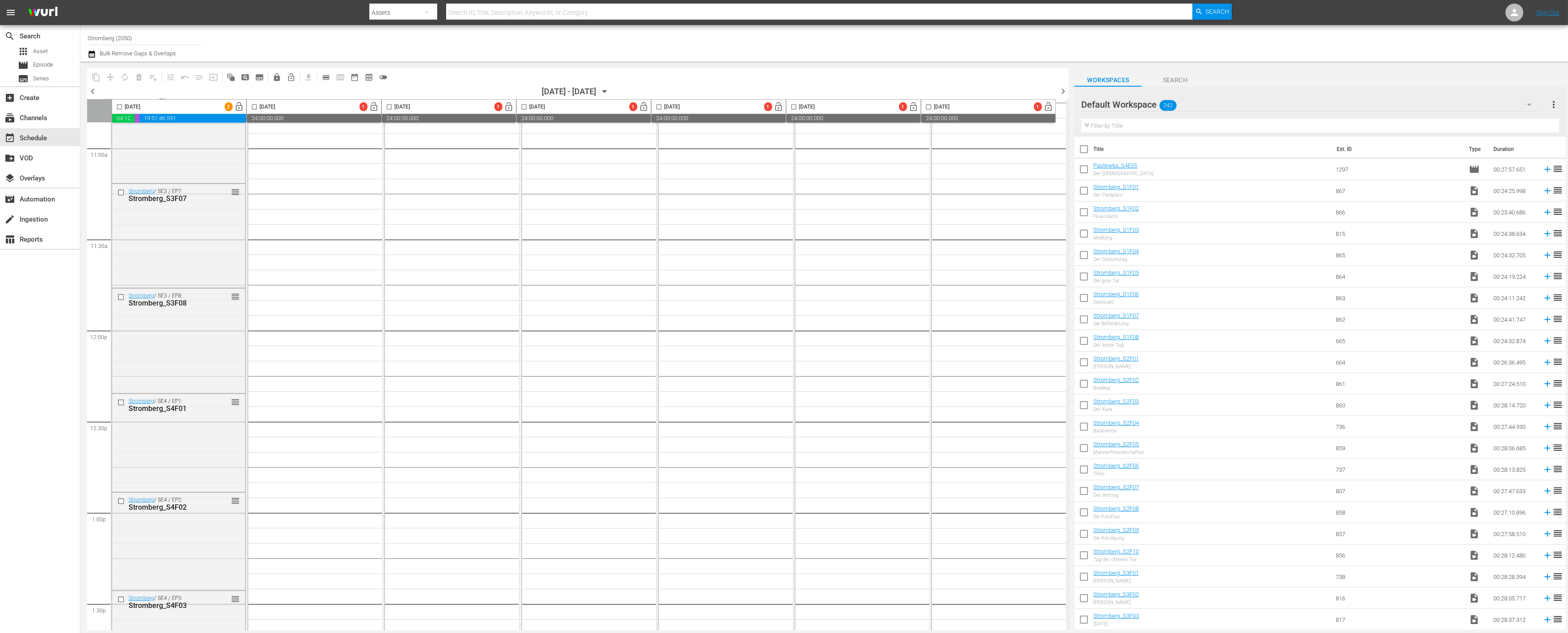
click at [607, 91] on icon "button" at bounding box center [604, 91] width 4 height 2
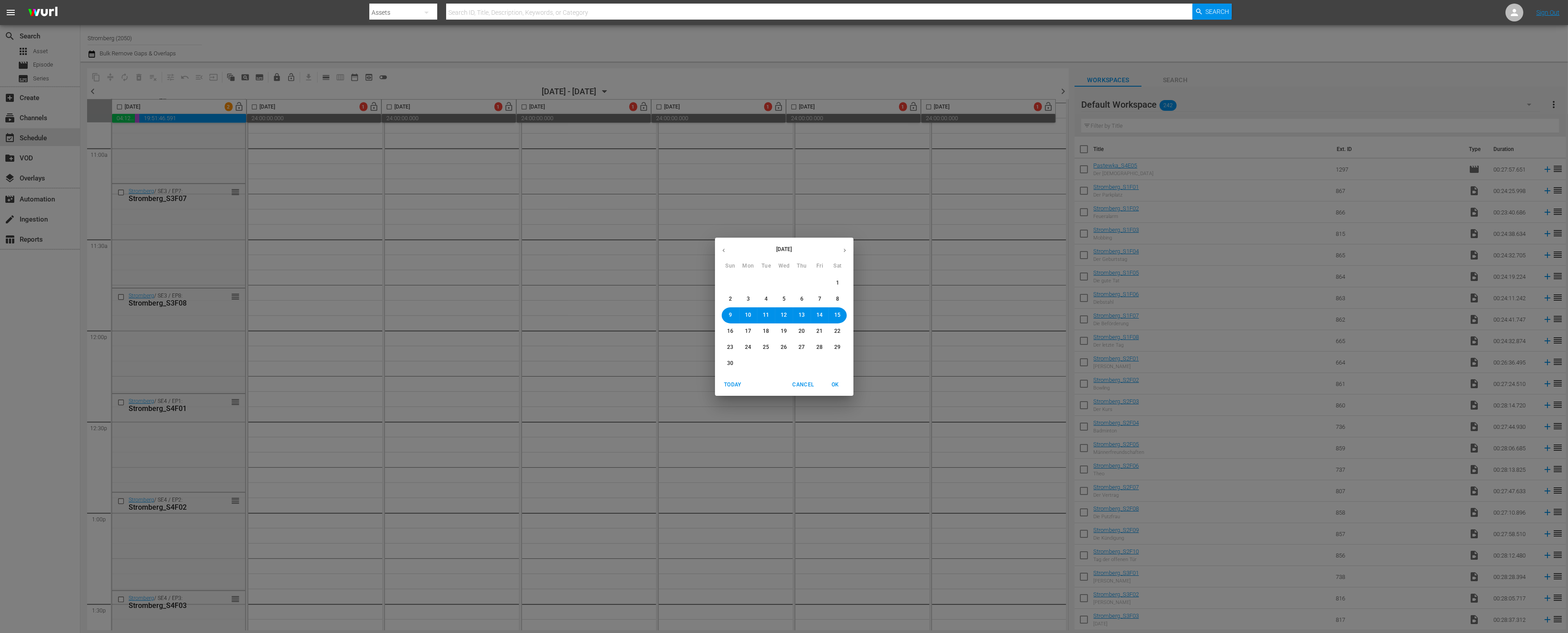
click at [721, 250] on icon "button" at bounding box center [724, 251] width 7 height 7
click at [744, 296] on button "6" at bounding box center [749, 299] width 16 height 16
click at [842, 387] on span "OK" at bounding box center [836, 384] width 21 height 9
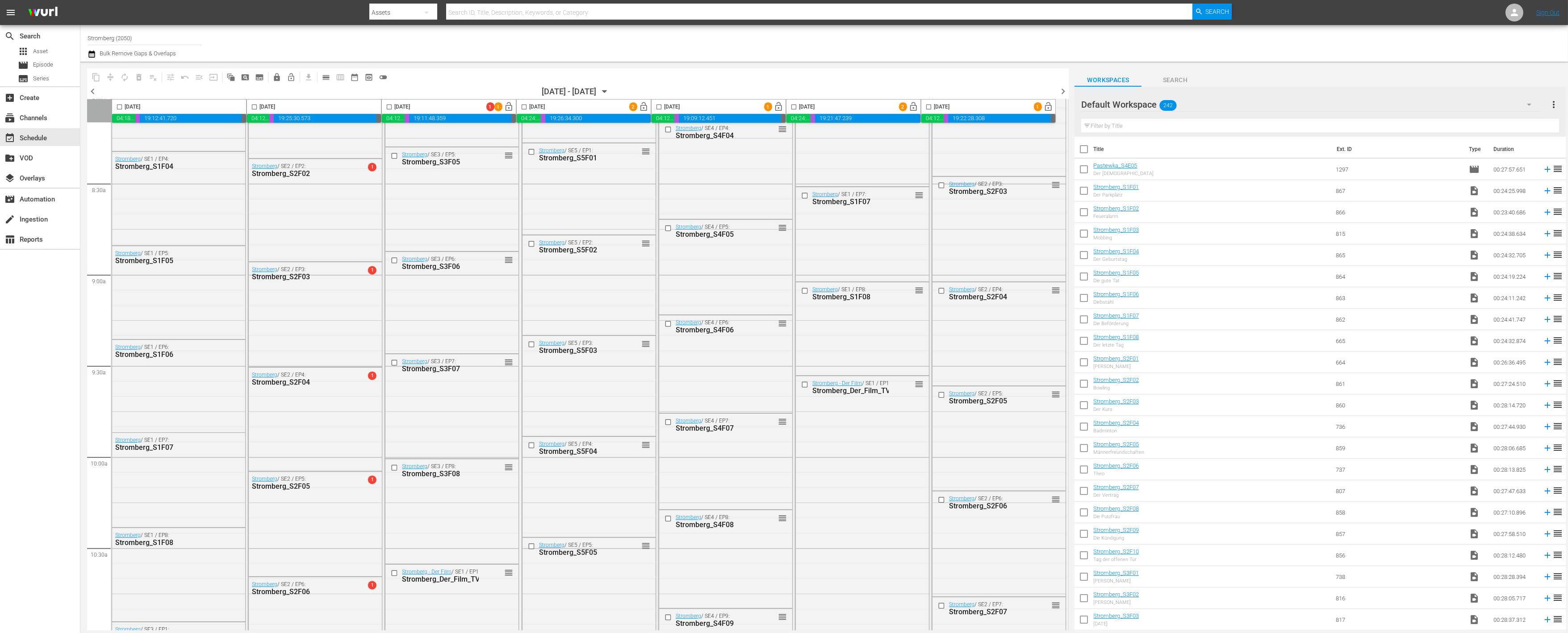
scroll to position [1455, 0]
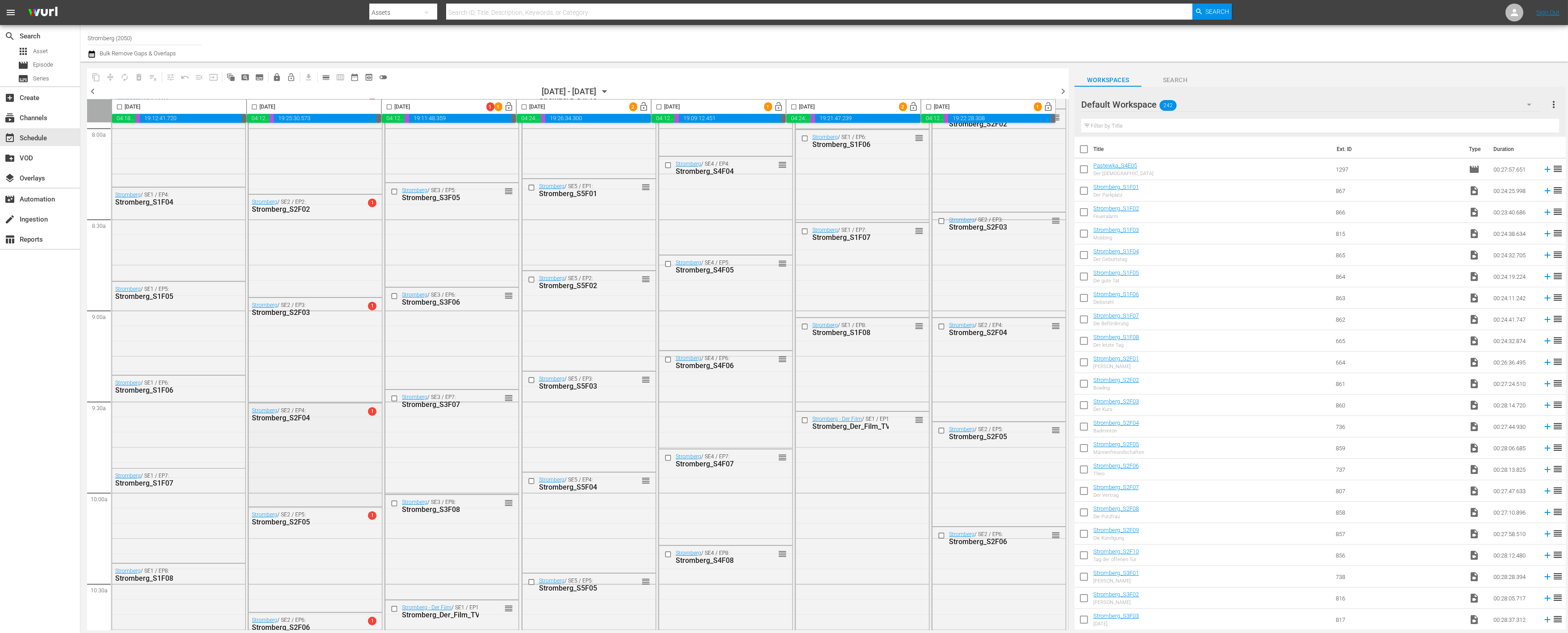
click at [370, 409] on span "1" at bounding box center [372, 411] width 8 height 8
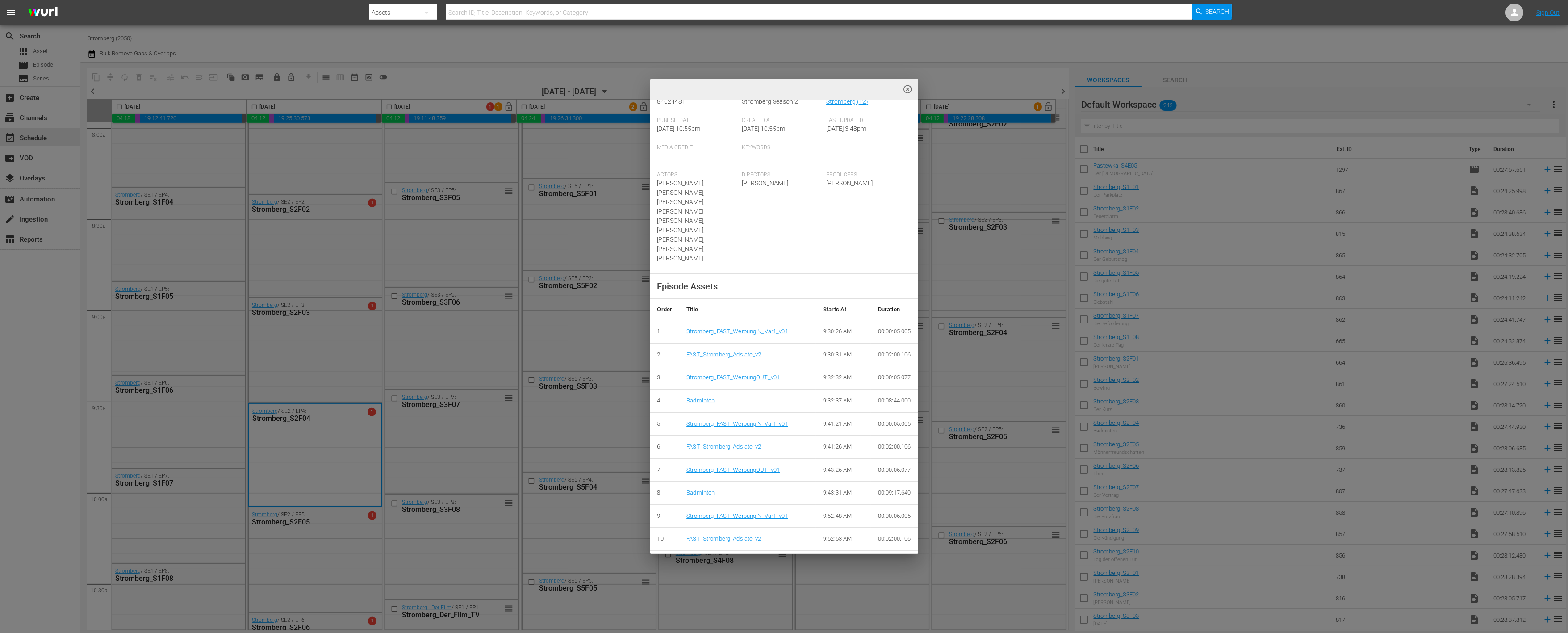
scroll to position [244, 0]
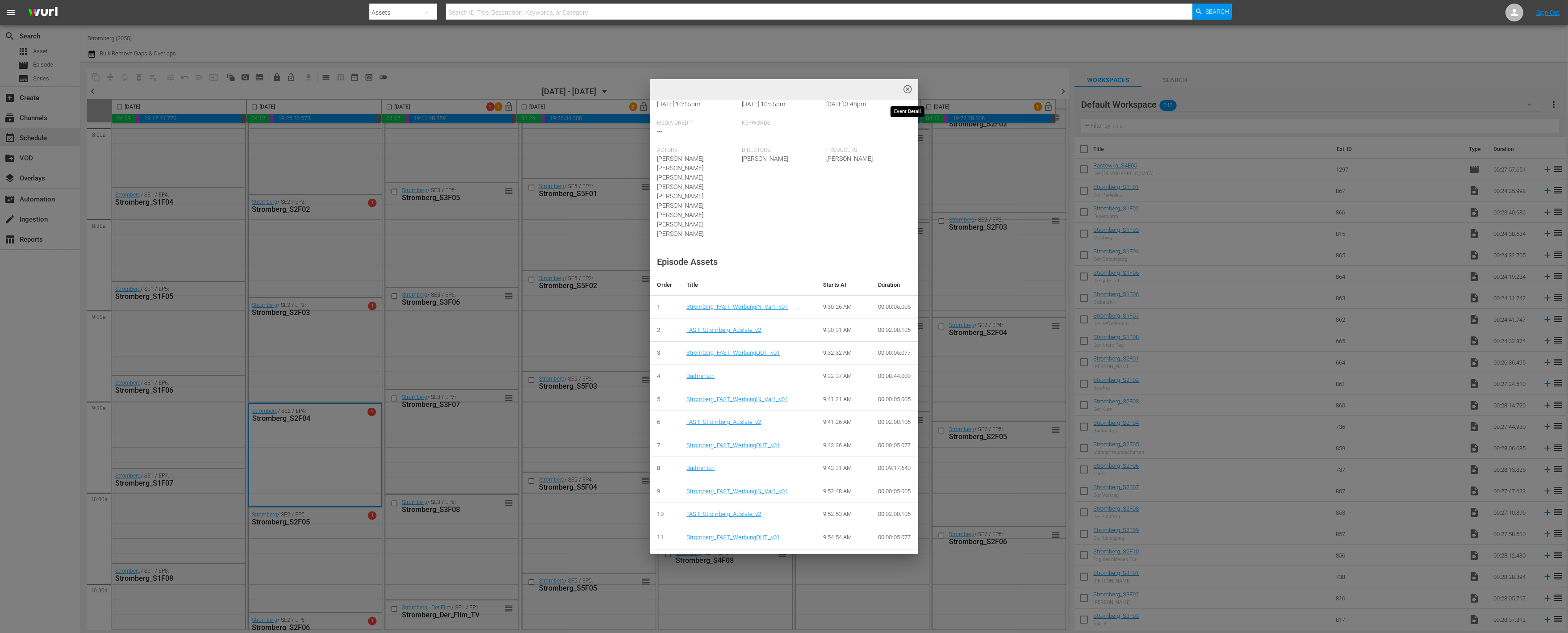
click at [907, 87] on span "highlight_off_icon" at bounding box center [908, 89] width 10 height 10
